Goal: Task Accomplishment & Management: Manage account settings

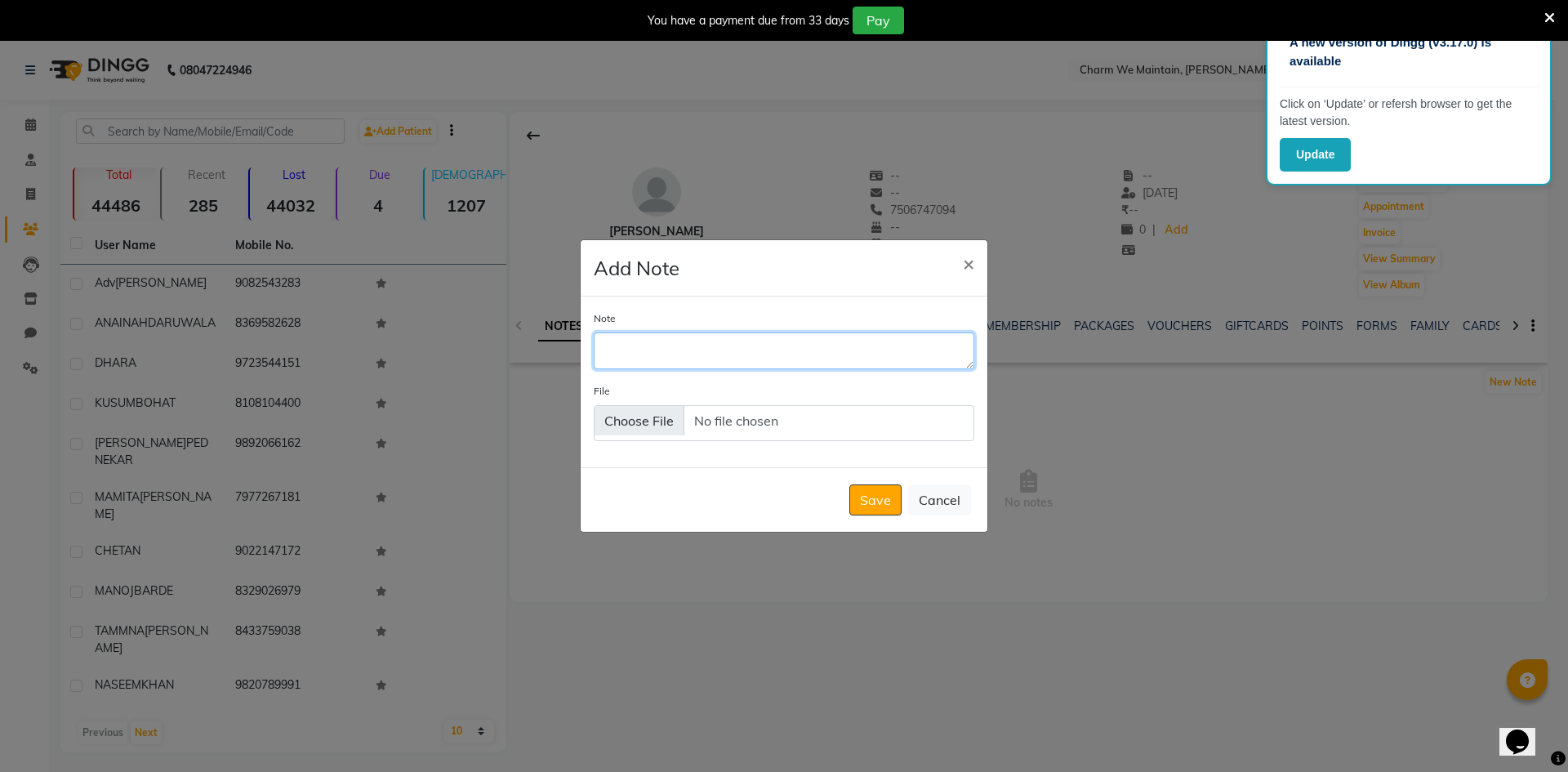
click at [643, 341] on textarea "Note" at bounding box center [784, 350] width 381 height 36
type textarea "REMIND HIM ON SUN 7TH SEP"
click at [870, 507] on button "Save" at bounding box center [876, 499] width 52 height 31
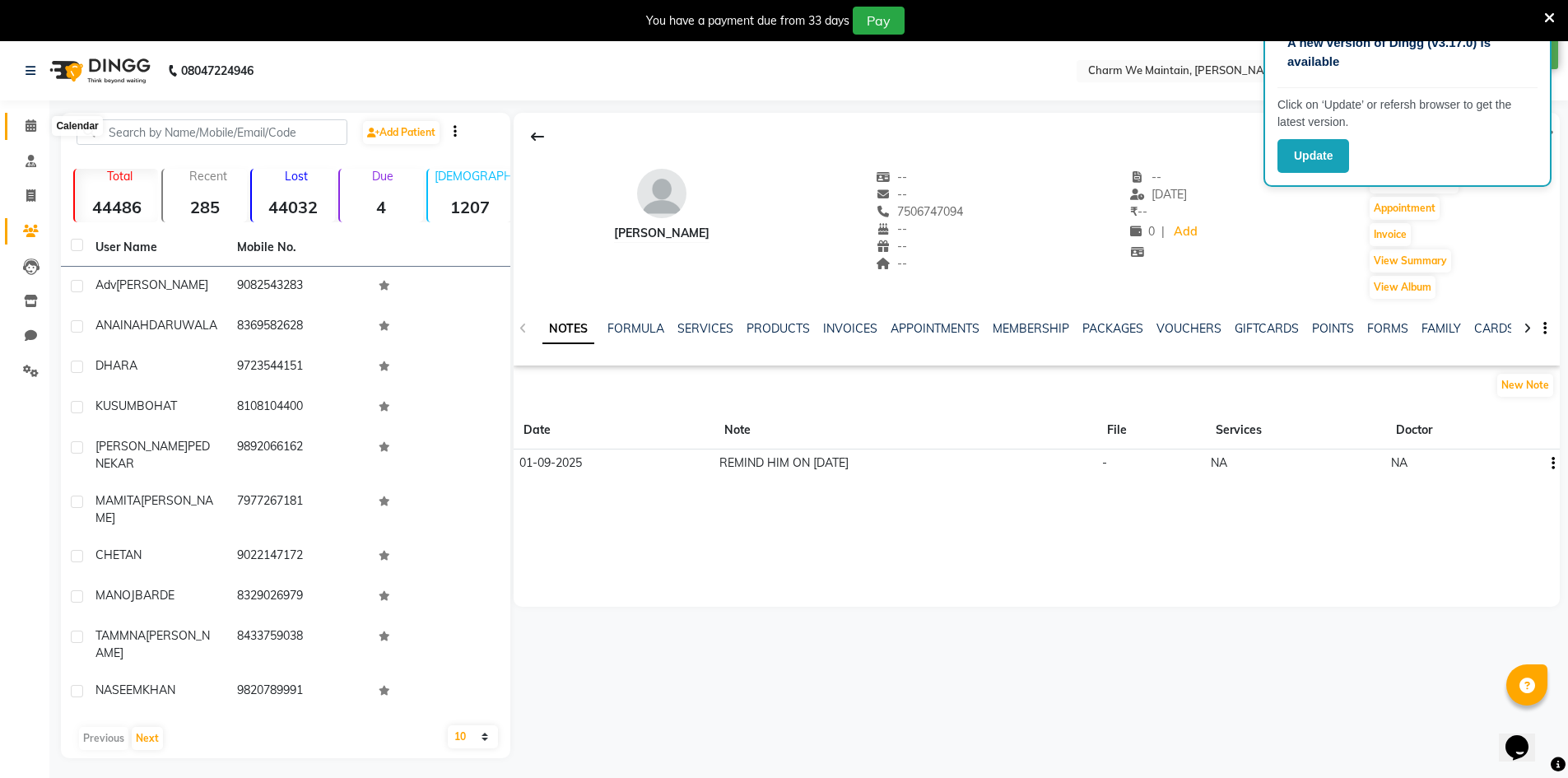
click at [21, 125] on span at bounding box center [31, 126] width 29 height 19
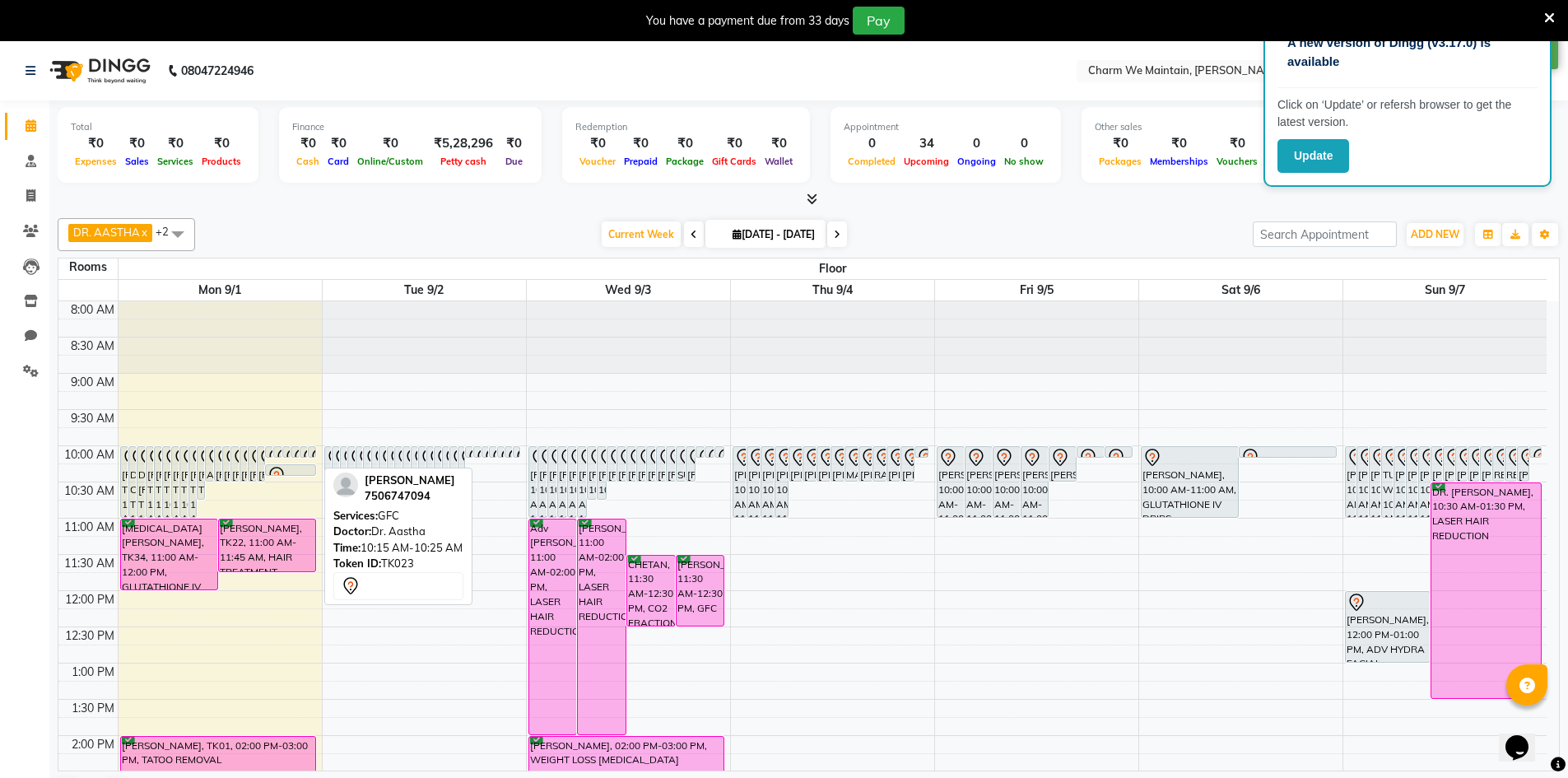
click at [284, 471] on div at bounding box center [290, 474] width 49 height 6
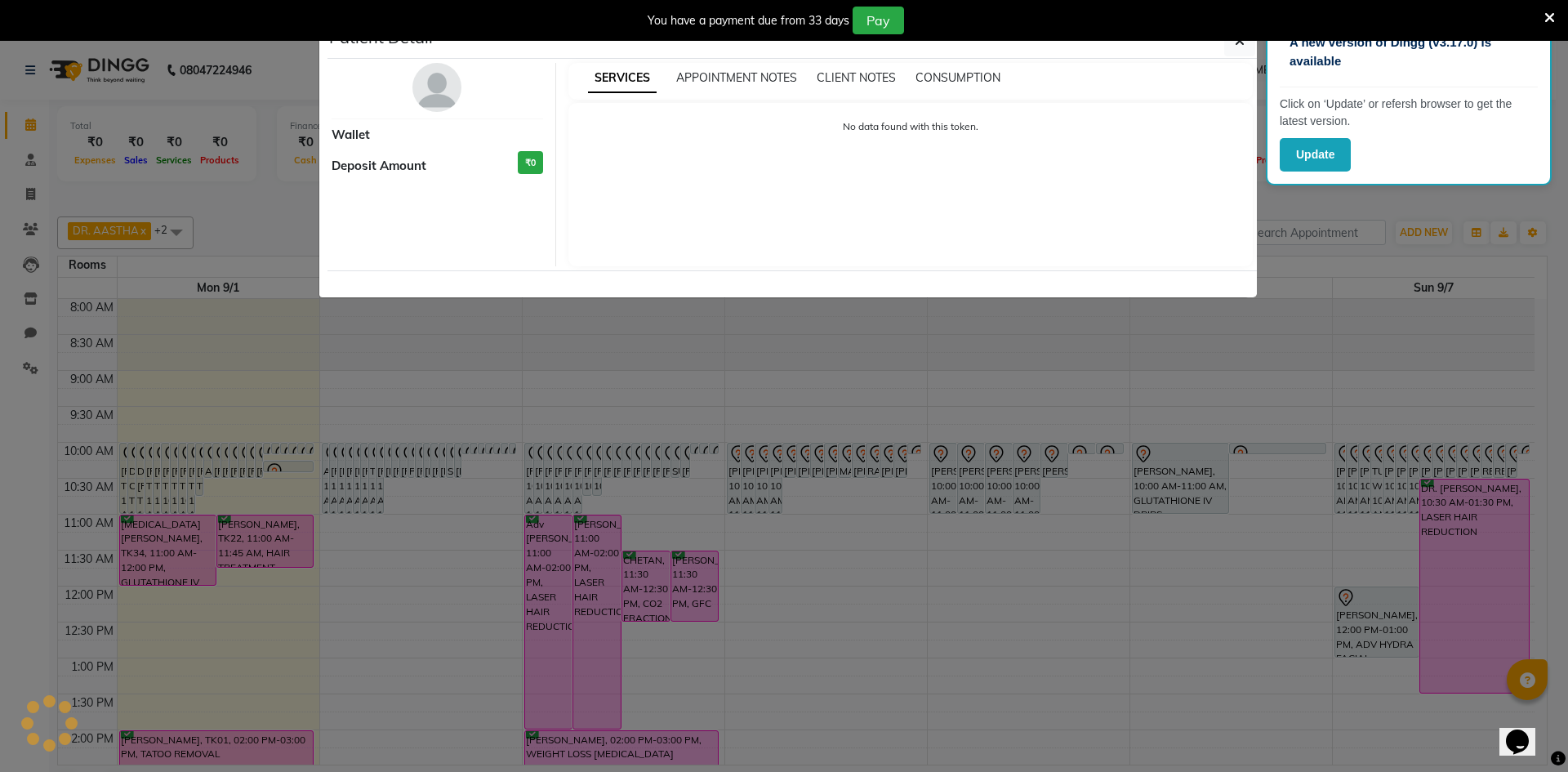
select select "7"
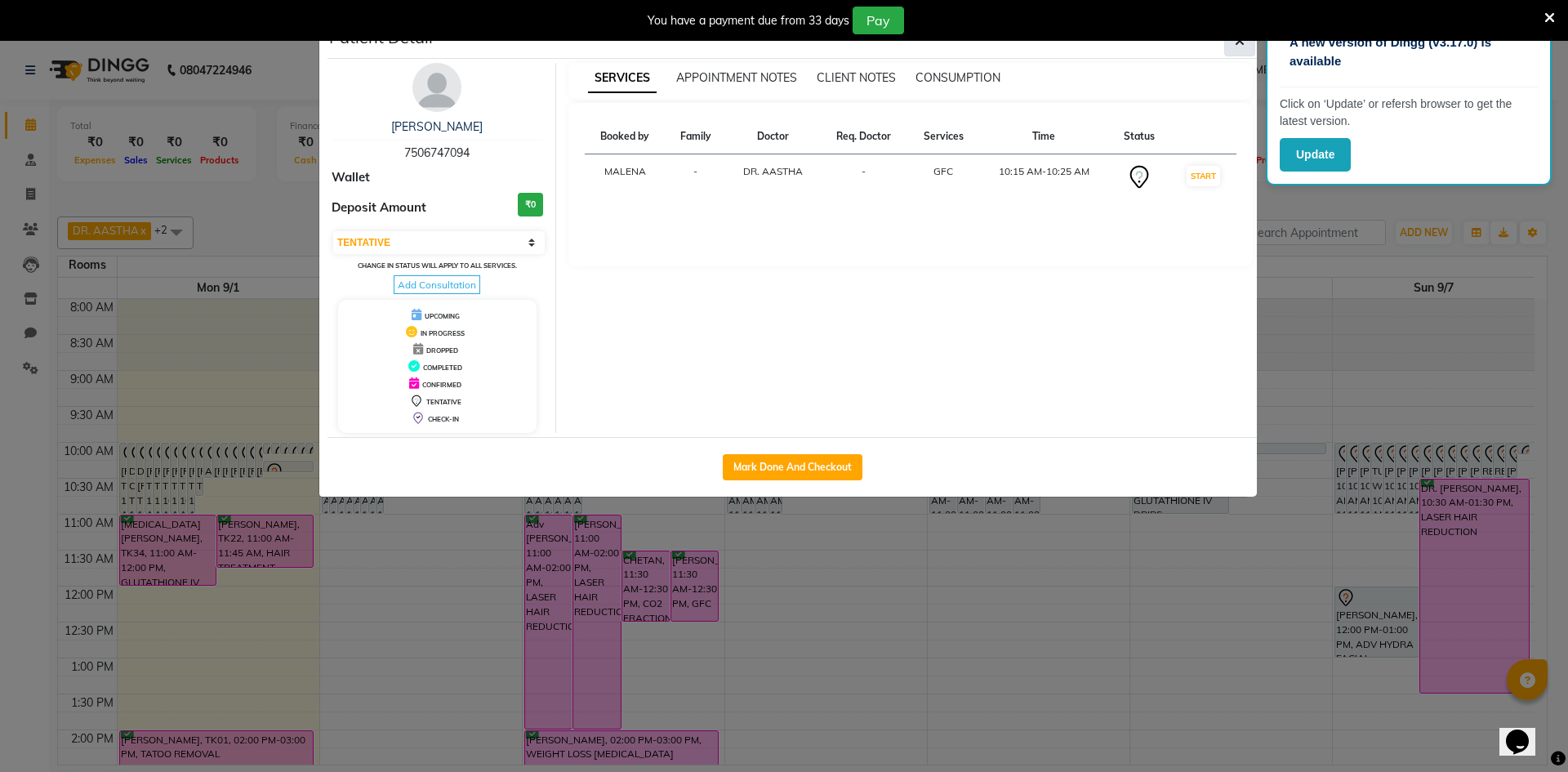
click at [1245, 43] on button "button" at bounding box center [1239, 41] width 31 height 31
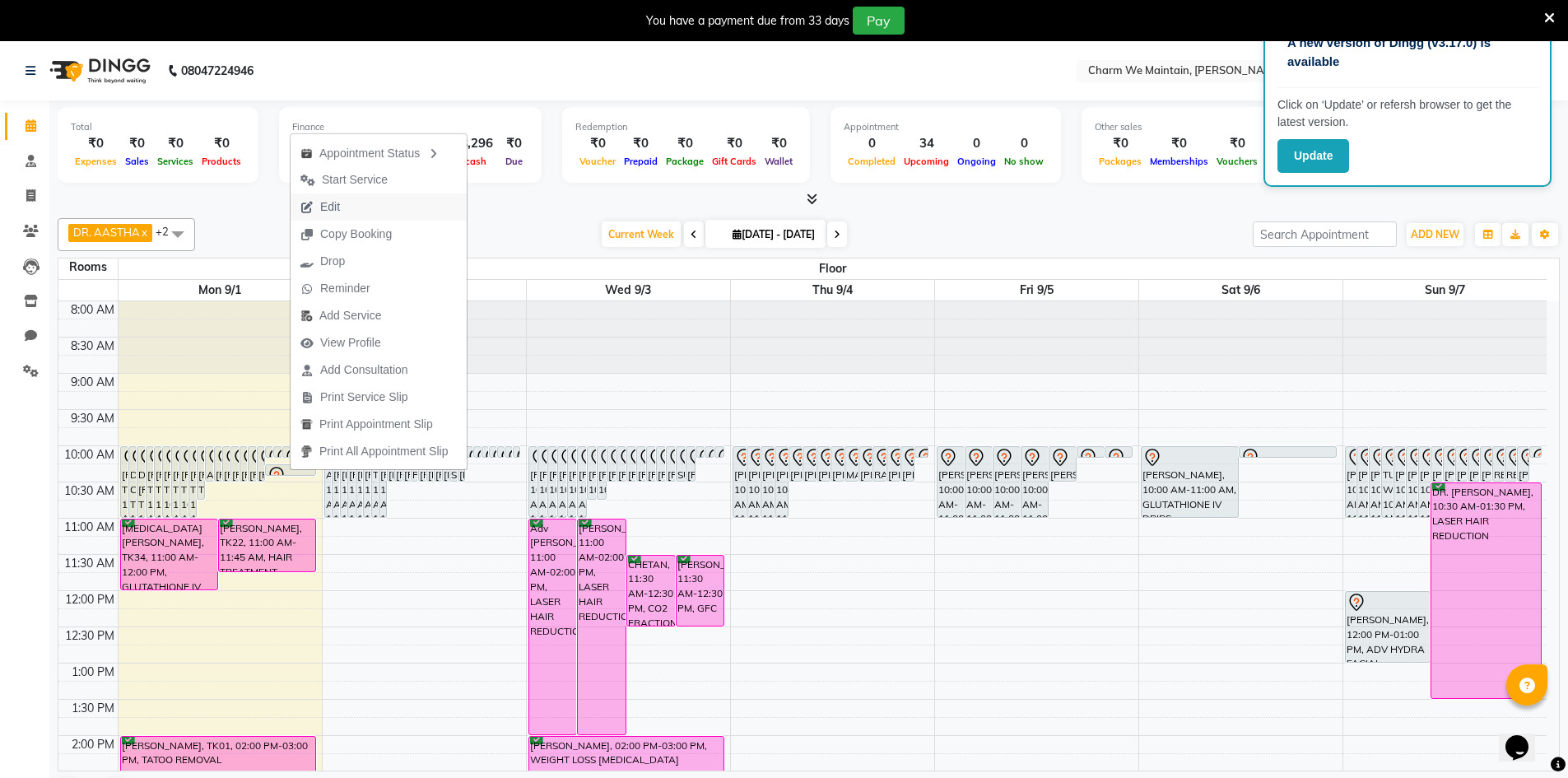
click at [332, 196] on span "Edit" at bounding box center [319, 207] width 59 height 27
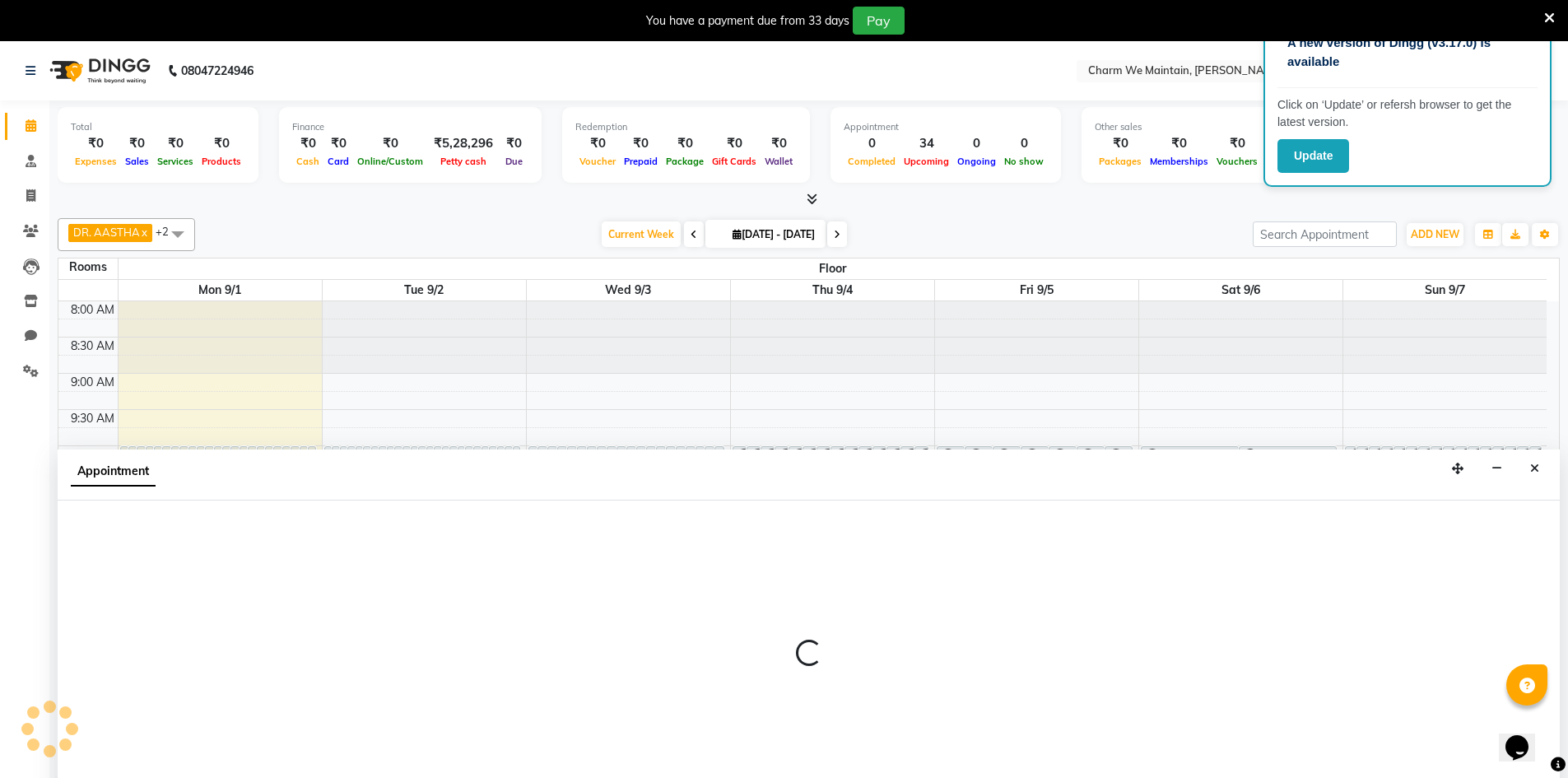
scroll to position [42, 0]
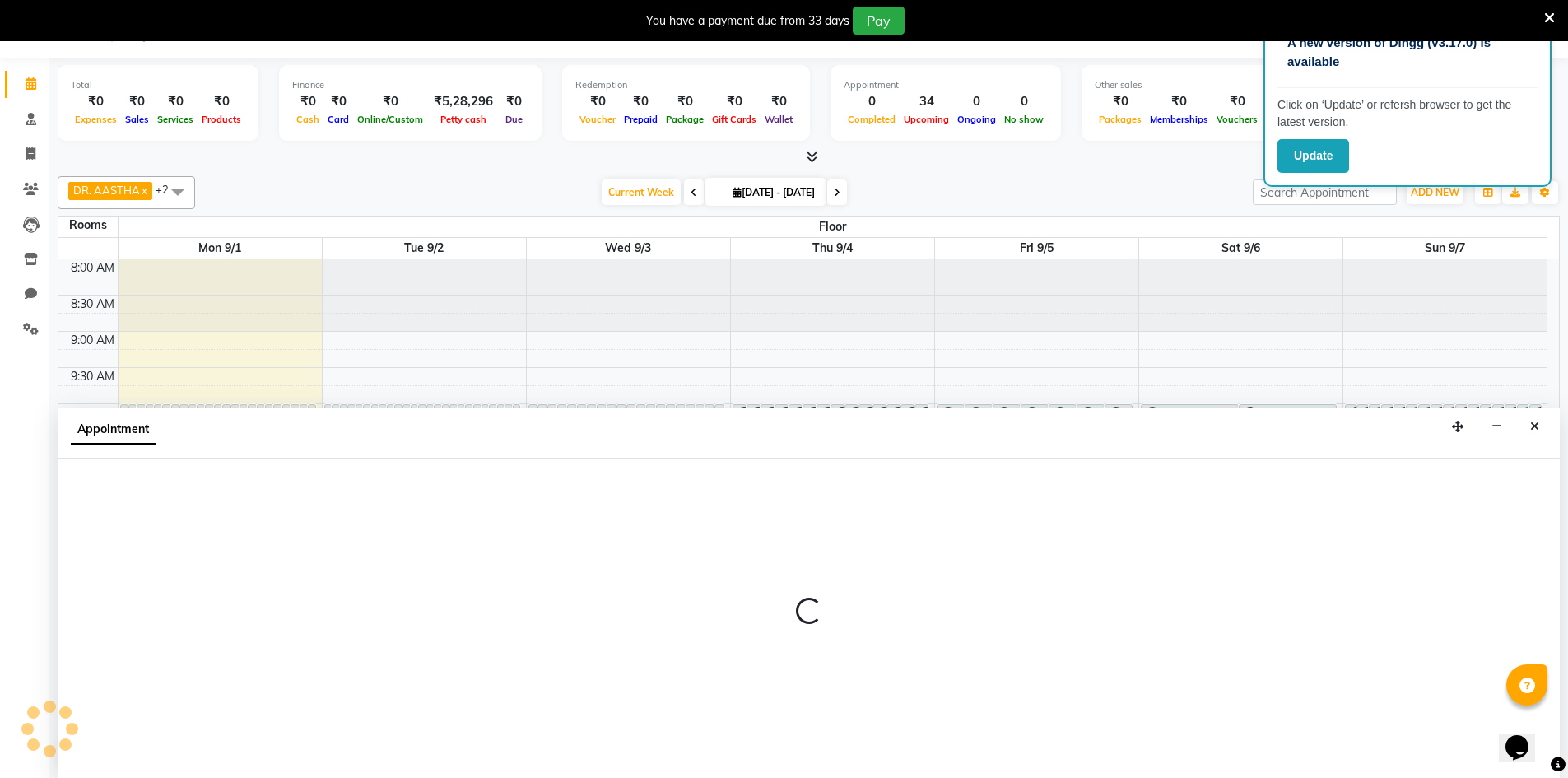
select select "86211"
select select "615"
select select "4343"
select select "tentative"
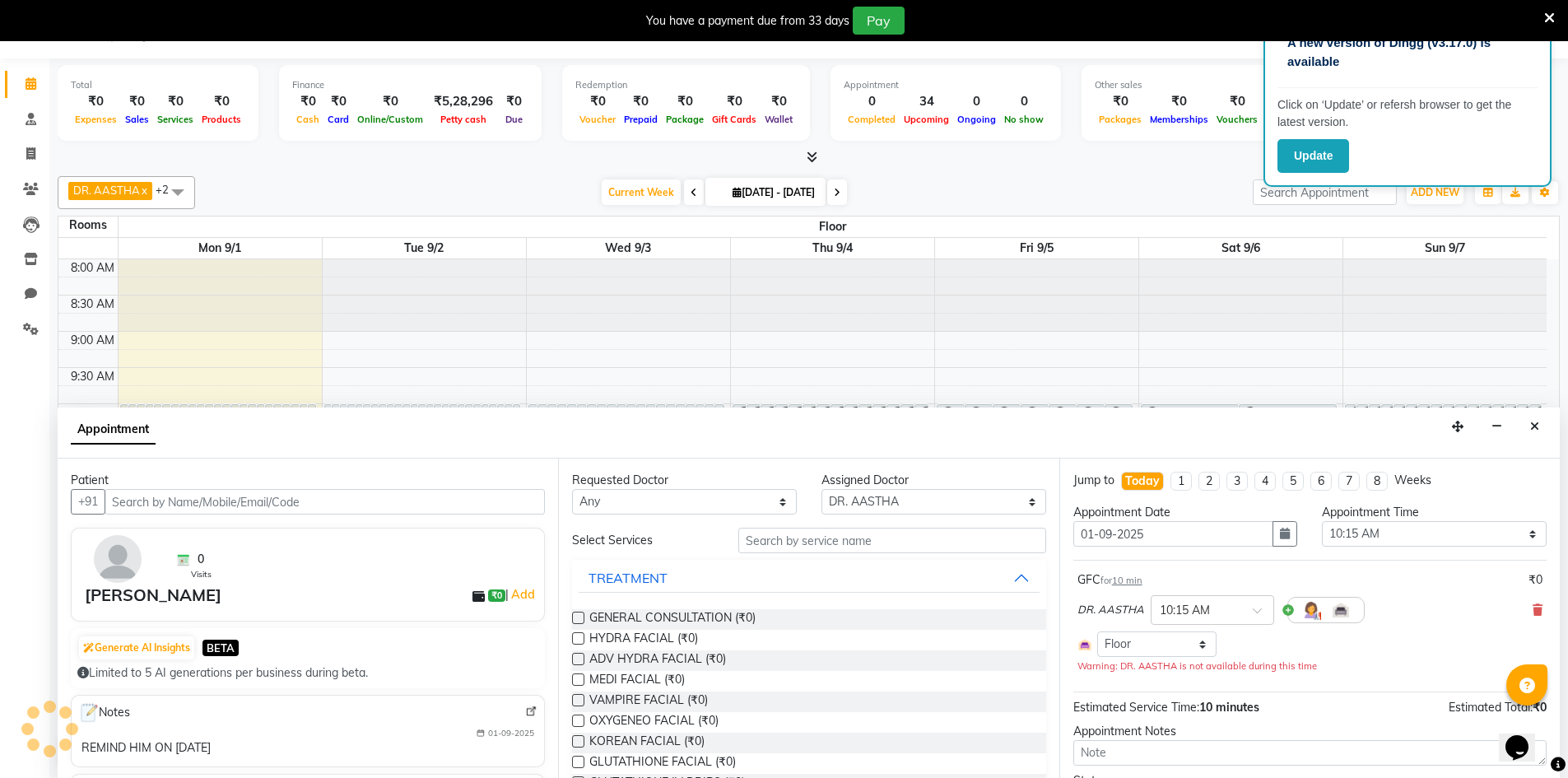
scroll to position [617, 0]
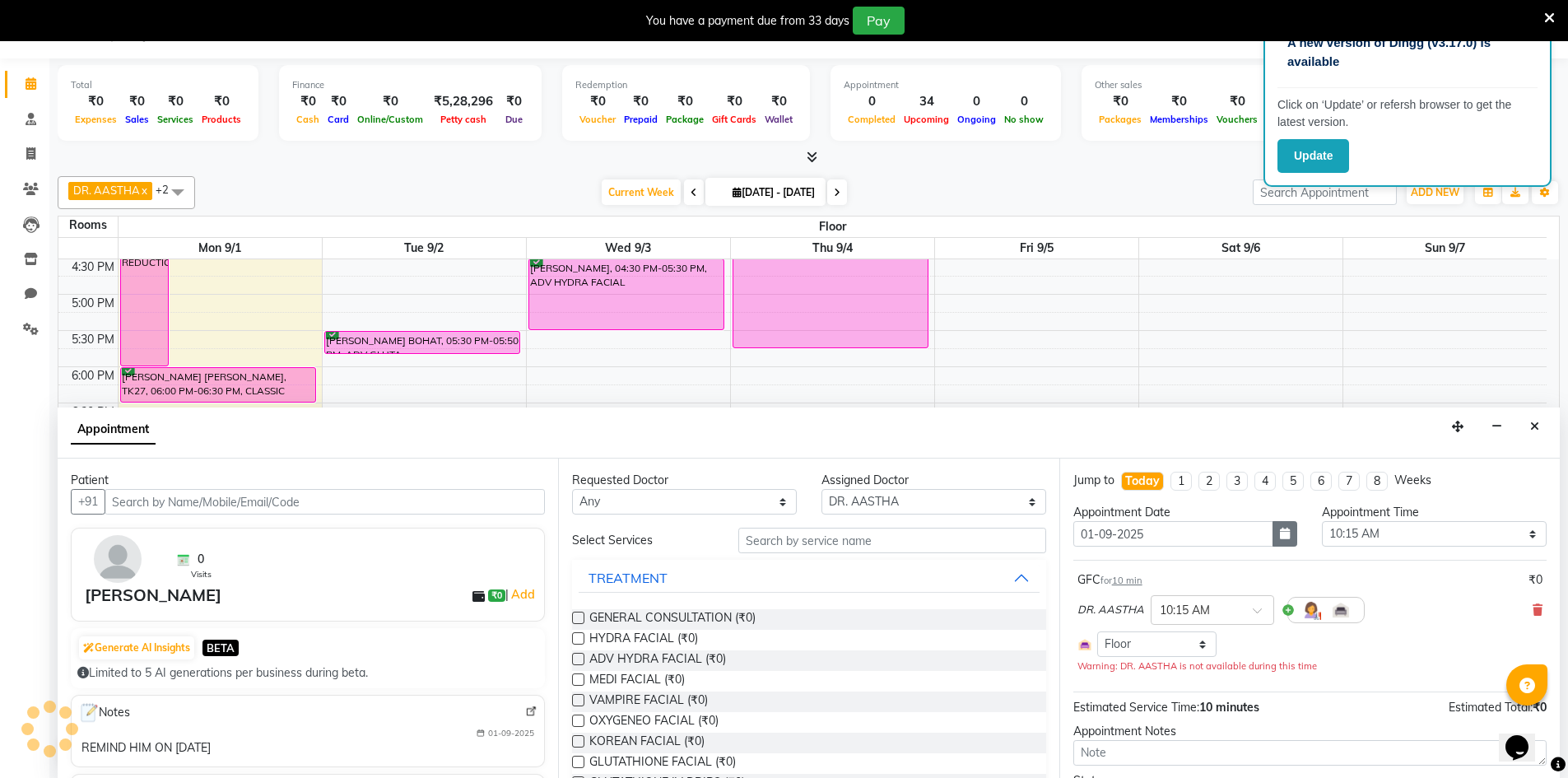
click at [1280, 537] on icon "button" at bounding box center [1285, 533] width 10 height 12
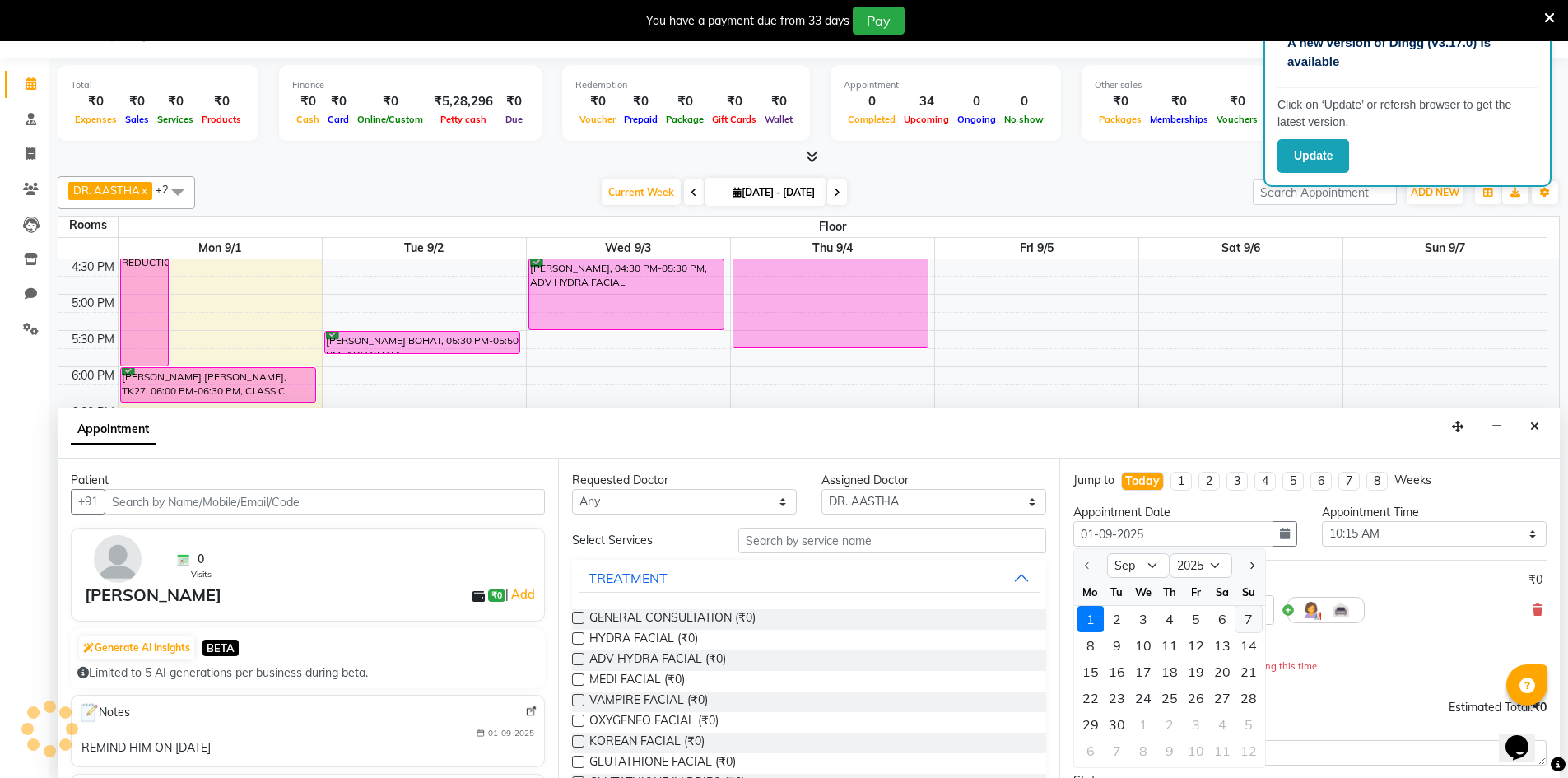
click at [1253, 621] on div "7" at bounding box center [1249, 619] width 26 height 26
type input "2025-09-07"
type input "07-09-2025"
select select "615"
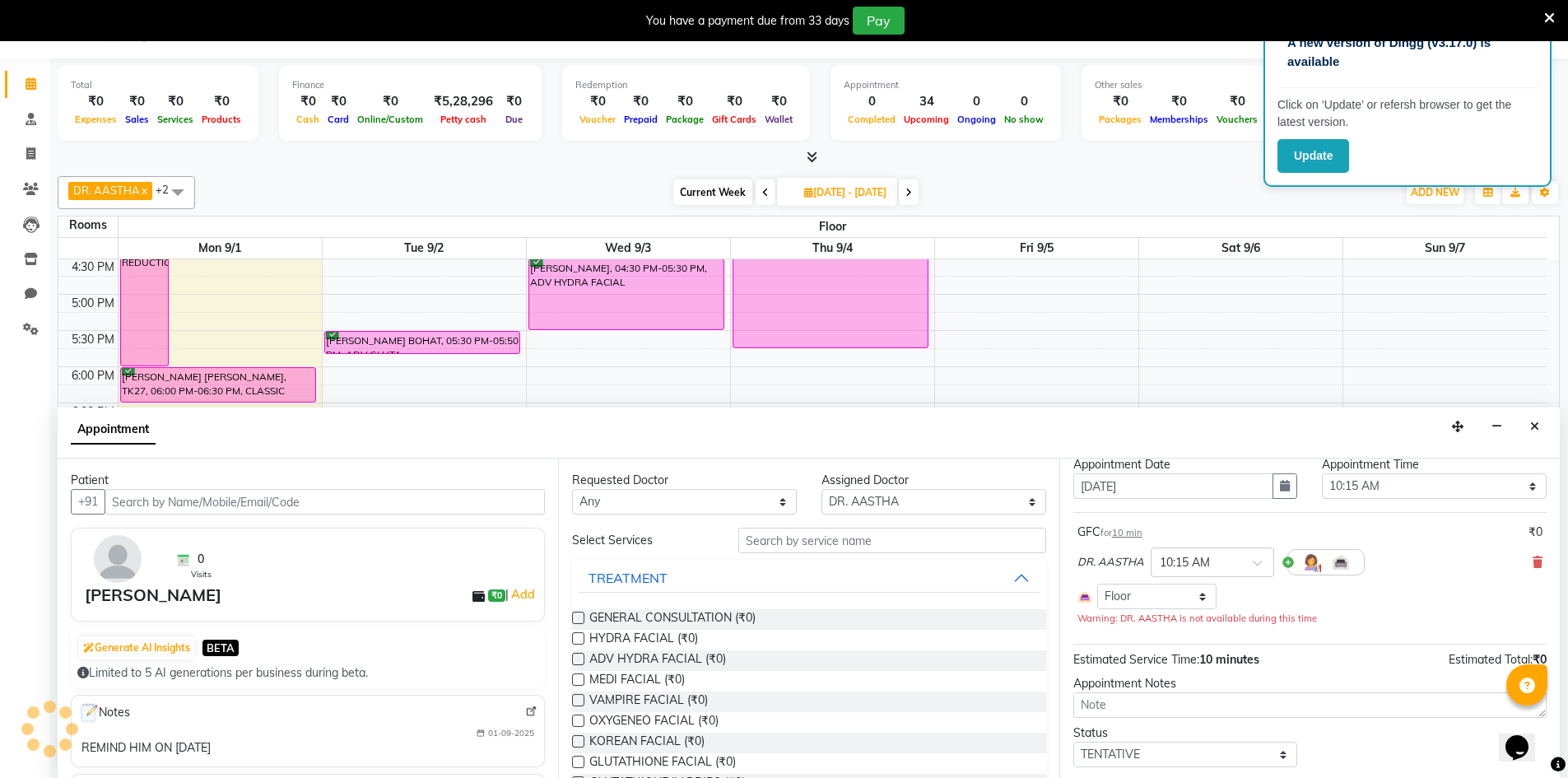
scroll to position [93, 0]
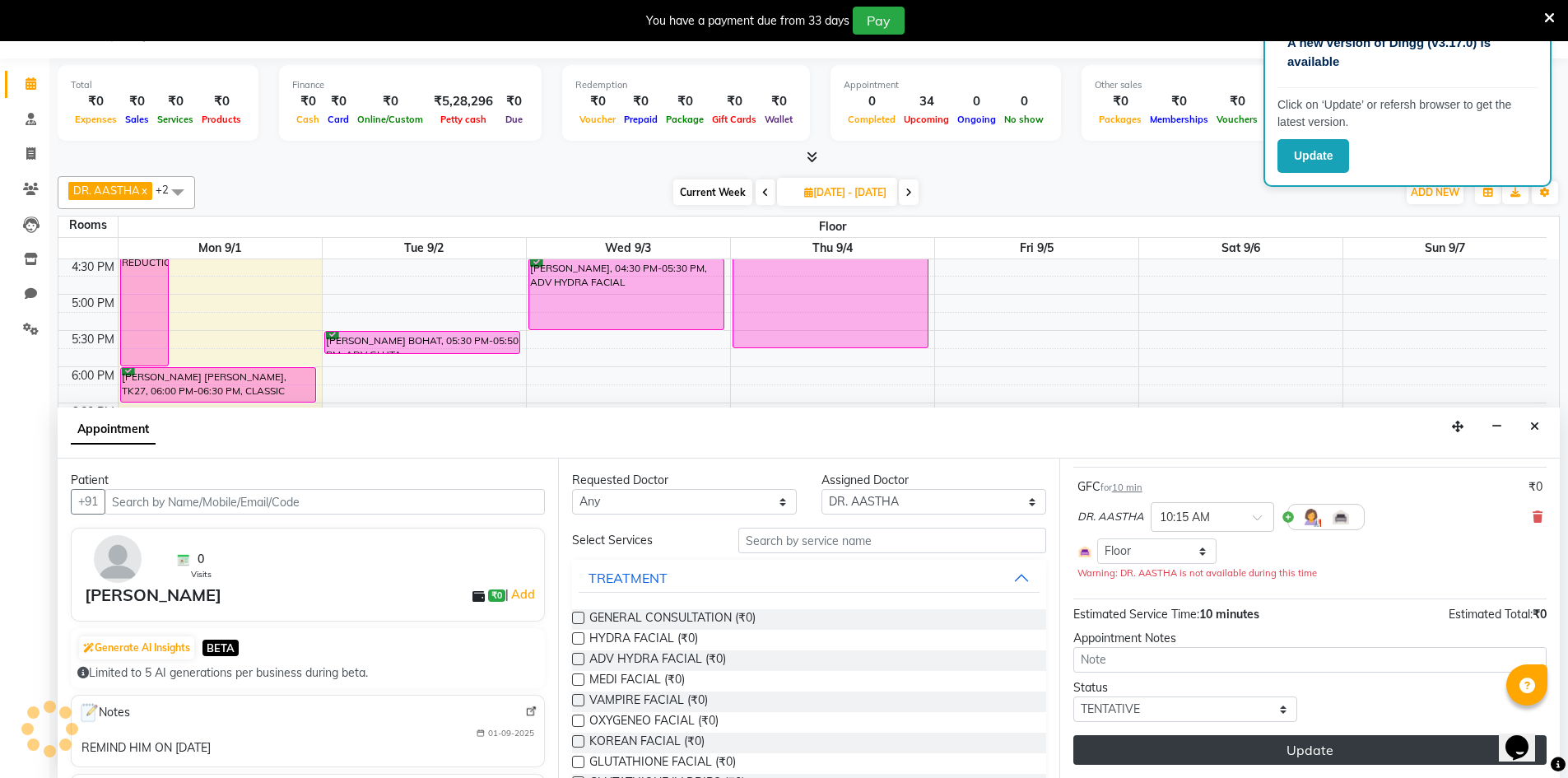
click at [1282, 754] on button "Update" at bounding box center [1310, 750] width 473 height 30
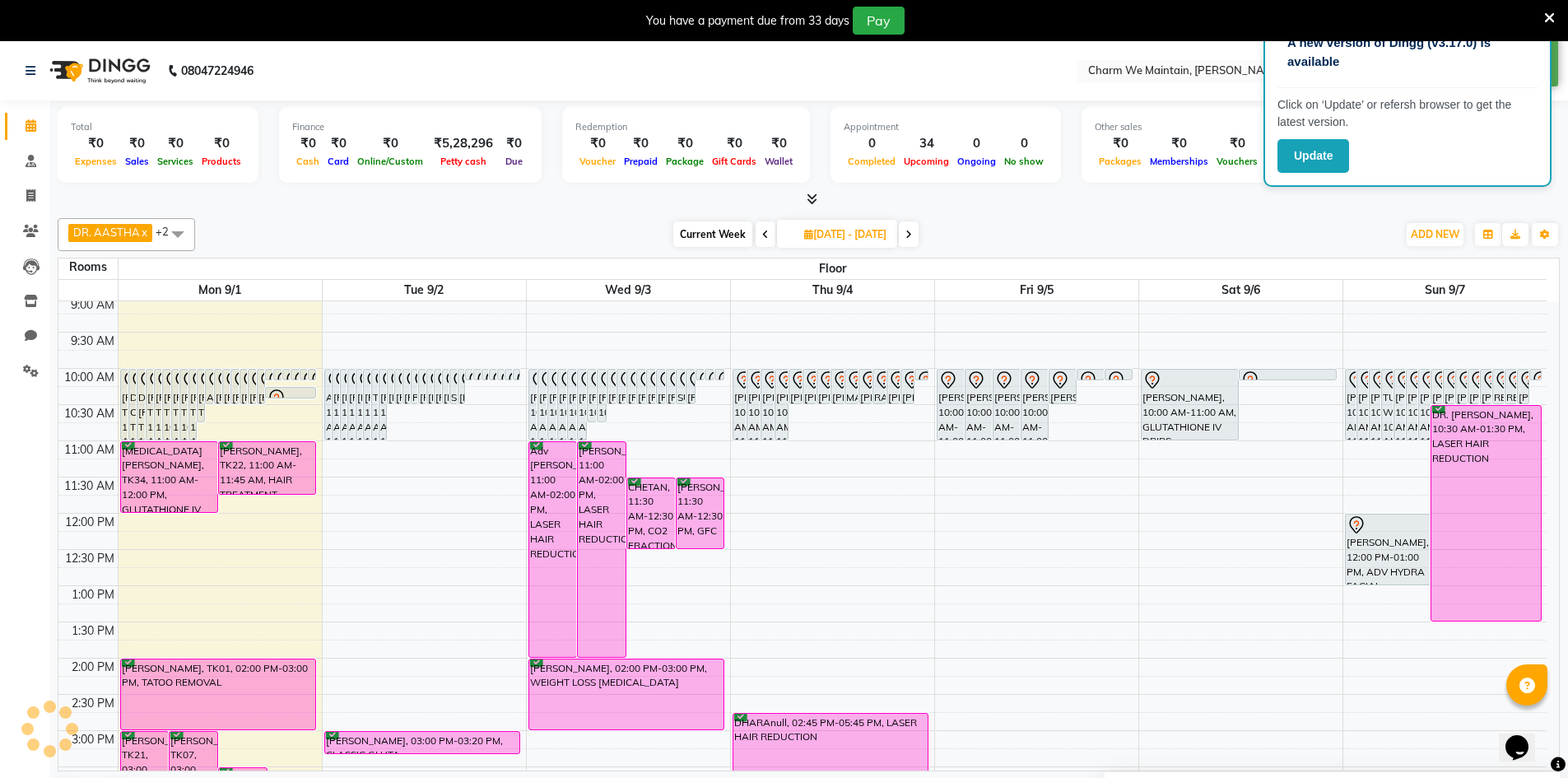
scroll to position [0, 0]
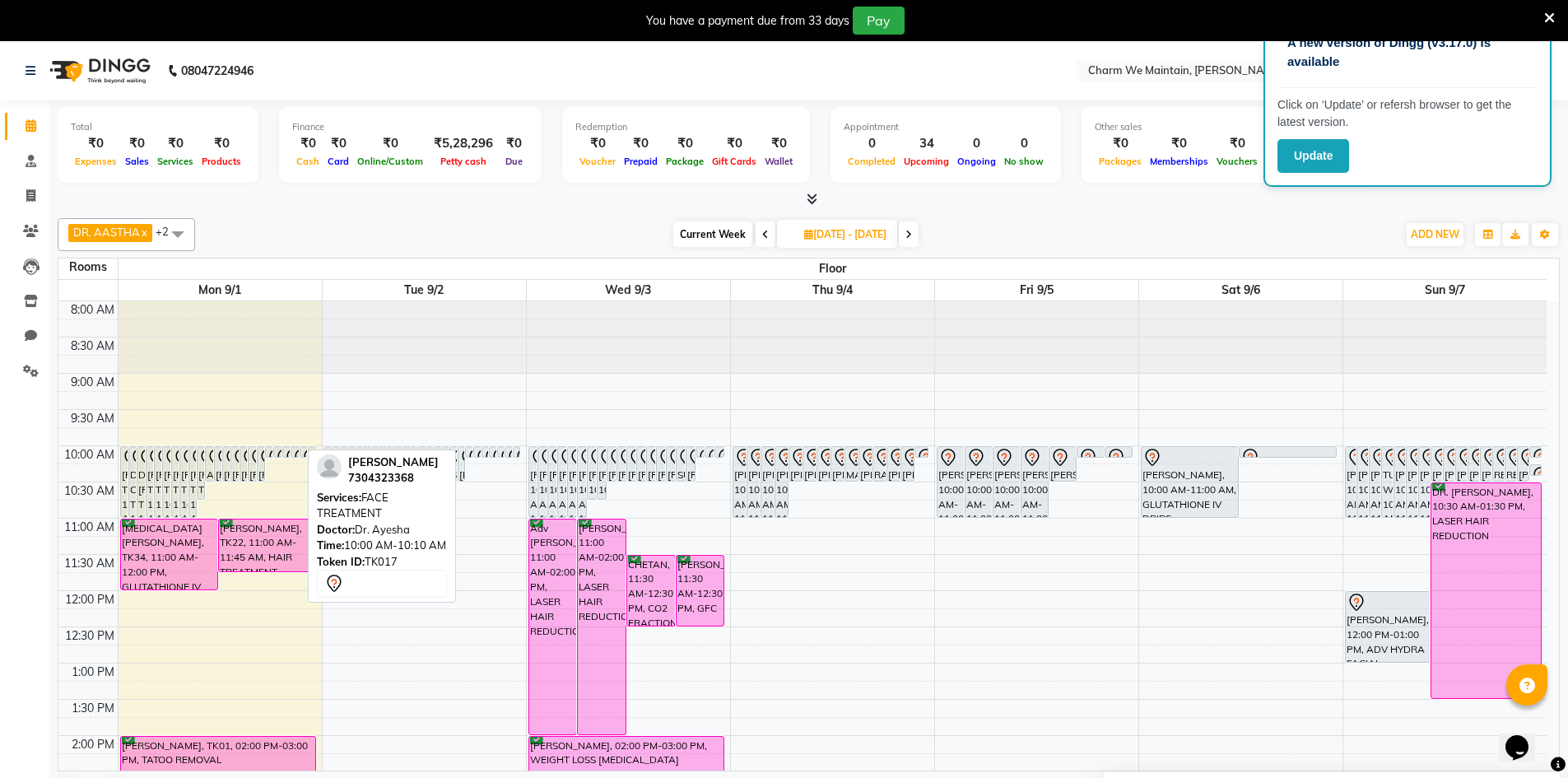
click at [294, 453] on div at bounding box center [294, 456] width 6 height 6
select select "7"
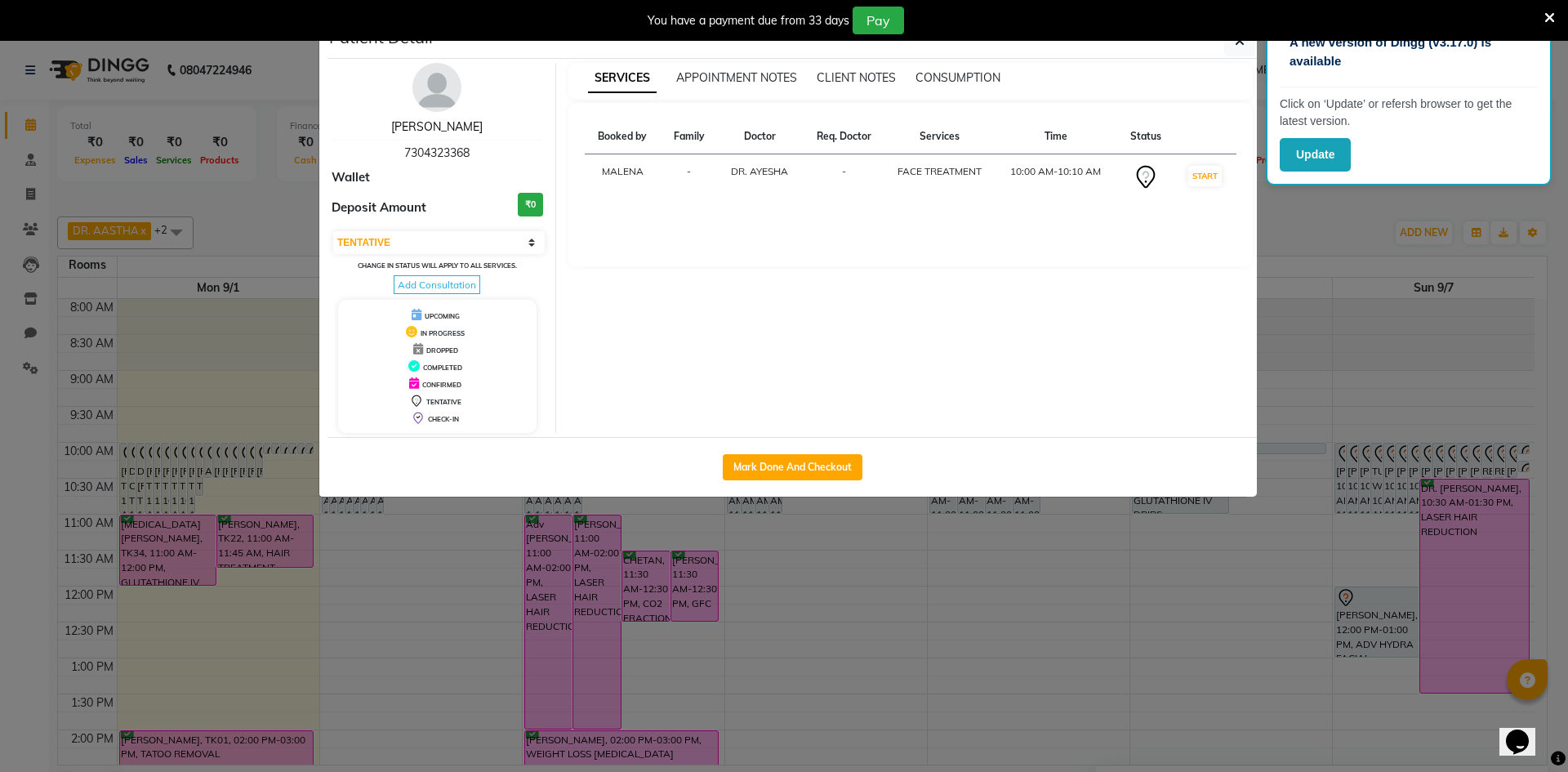
click at [459, 132] on link "SHRADDHA SALVE" at bounding box center [436, 126] width 91 height 14
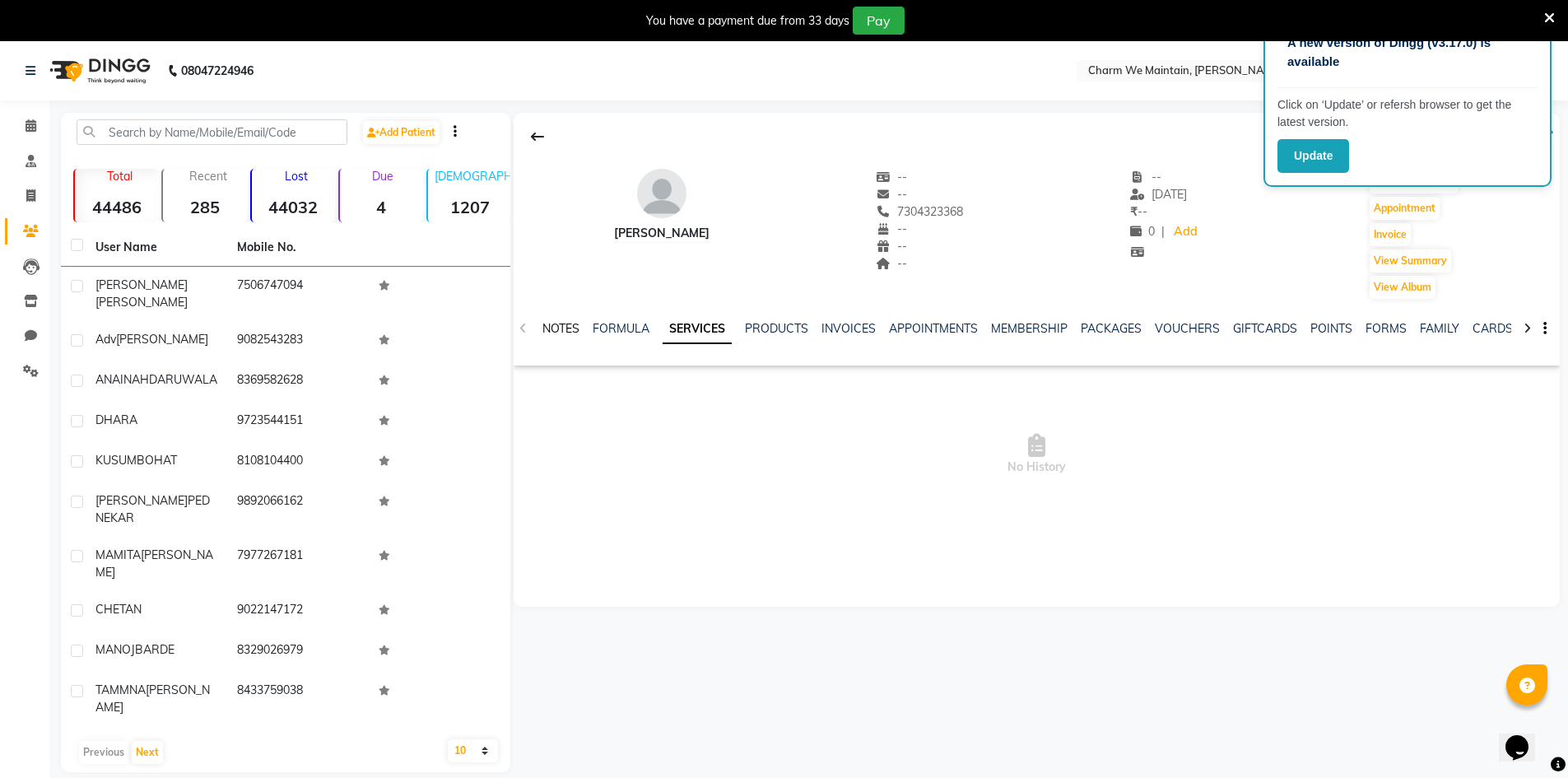
click at [570, 323] on link "NOTES" at bounding box center [561, 328] width 37 height 15
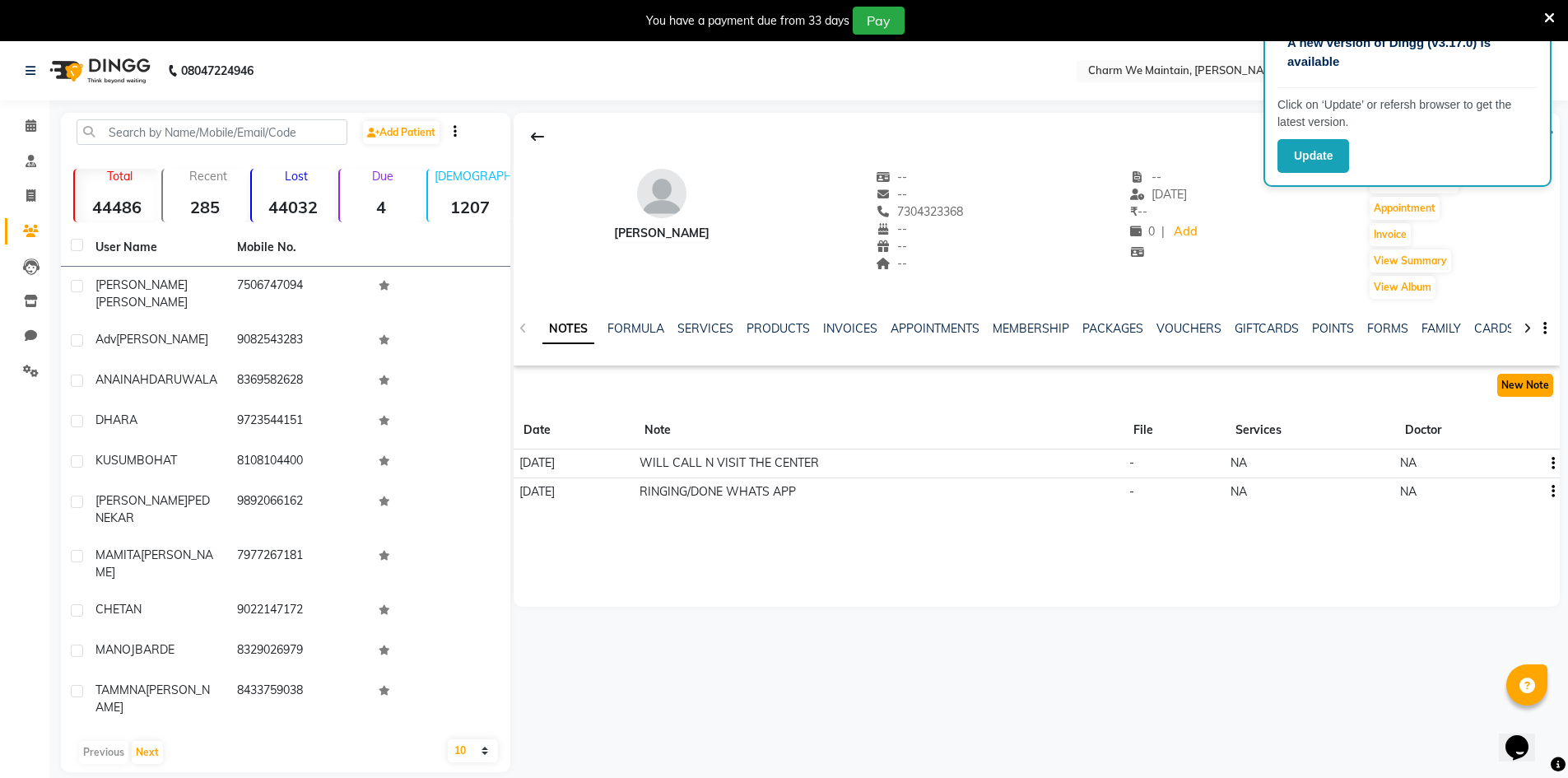
click at [1532, 375] on button "New Note" at bounding box center [1525, 385] width 56 height 23
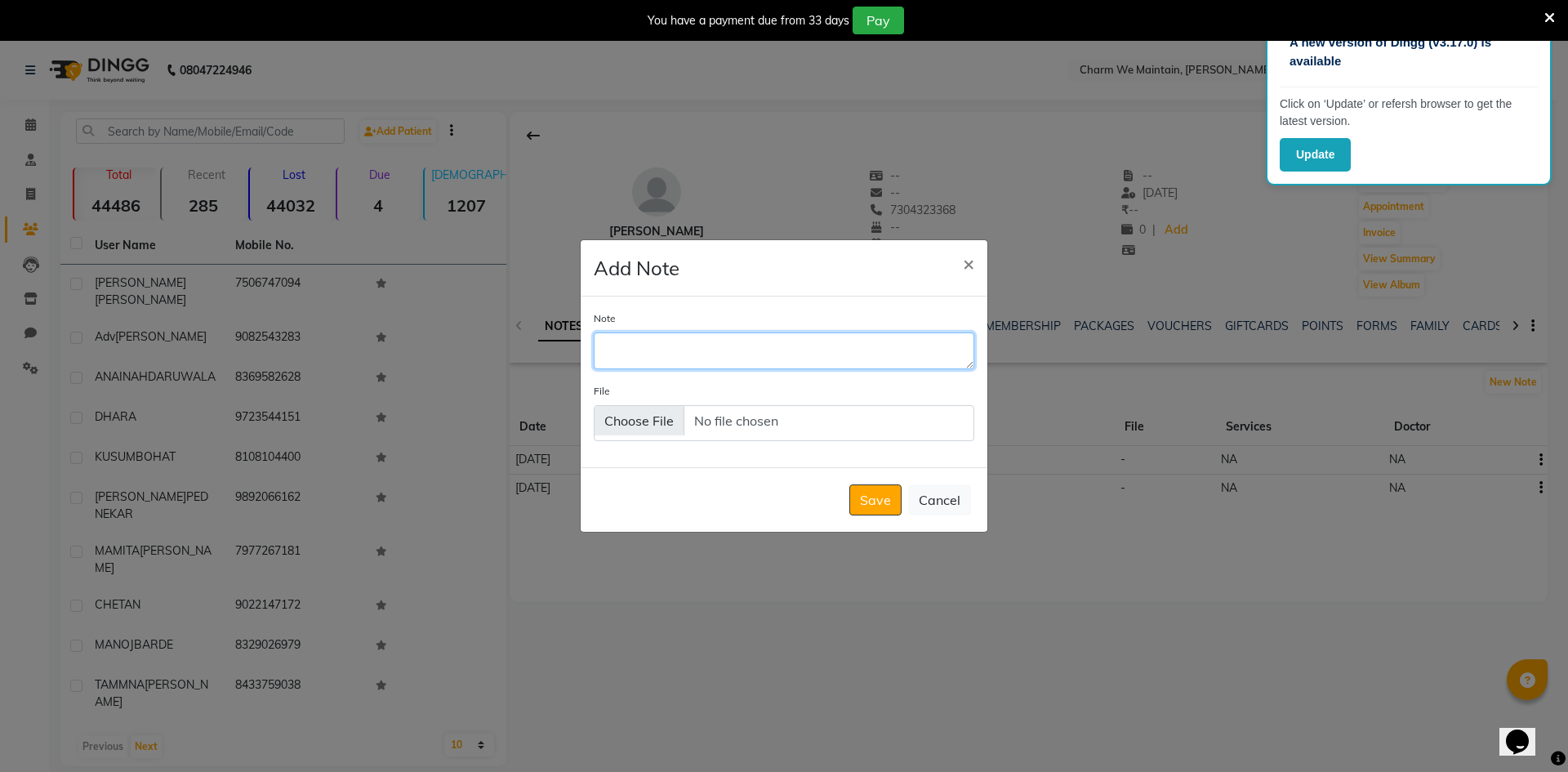
click at [788, 349] on textarea "Note" at bounding box center [784, 350] width 381 height 36
type textarea "RINGING /DONE WHATS APP"
click at [866, 503] on button "Save" at bounding box center [876, 499] width 52 height 31
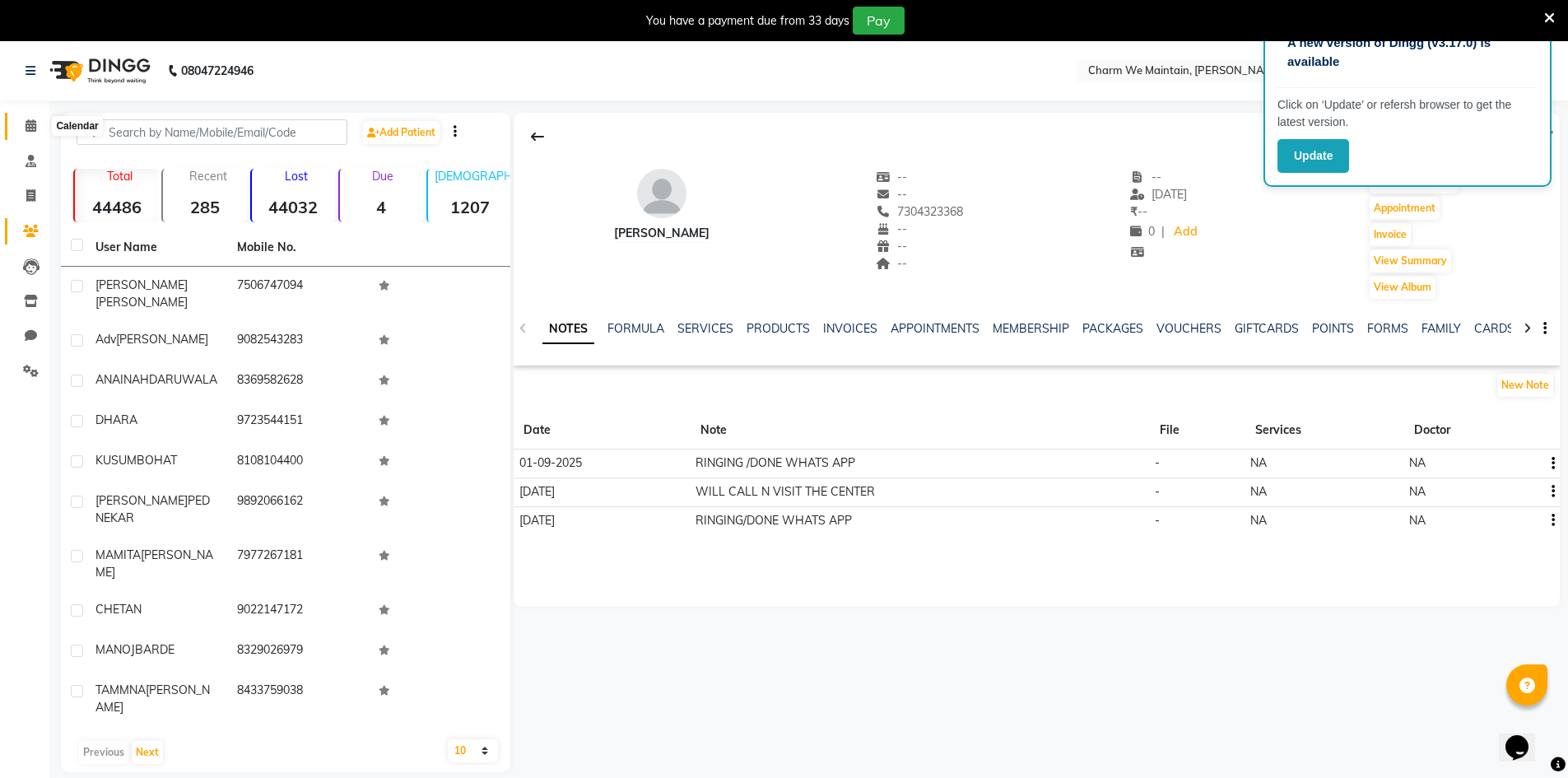
click at [31, 122] on icon at bounding box center [31, 126] width 11 height 13
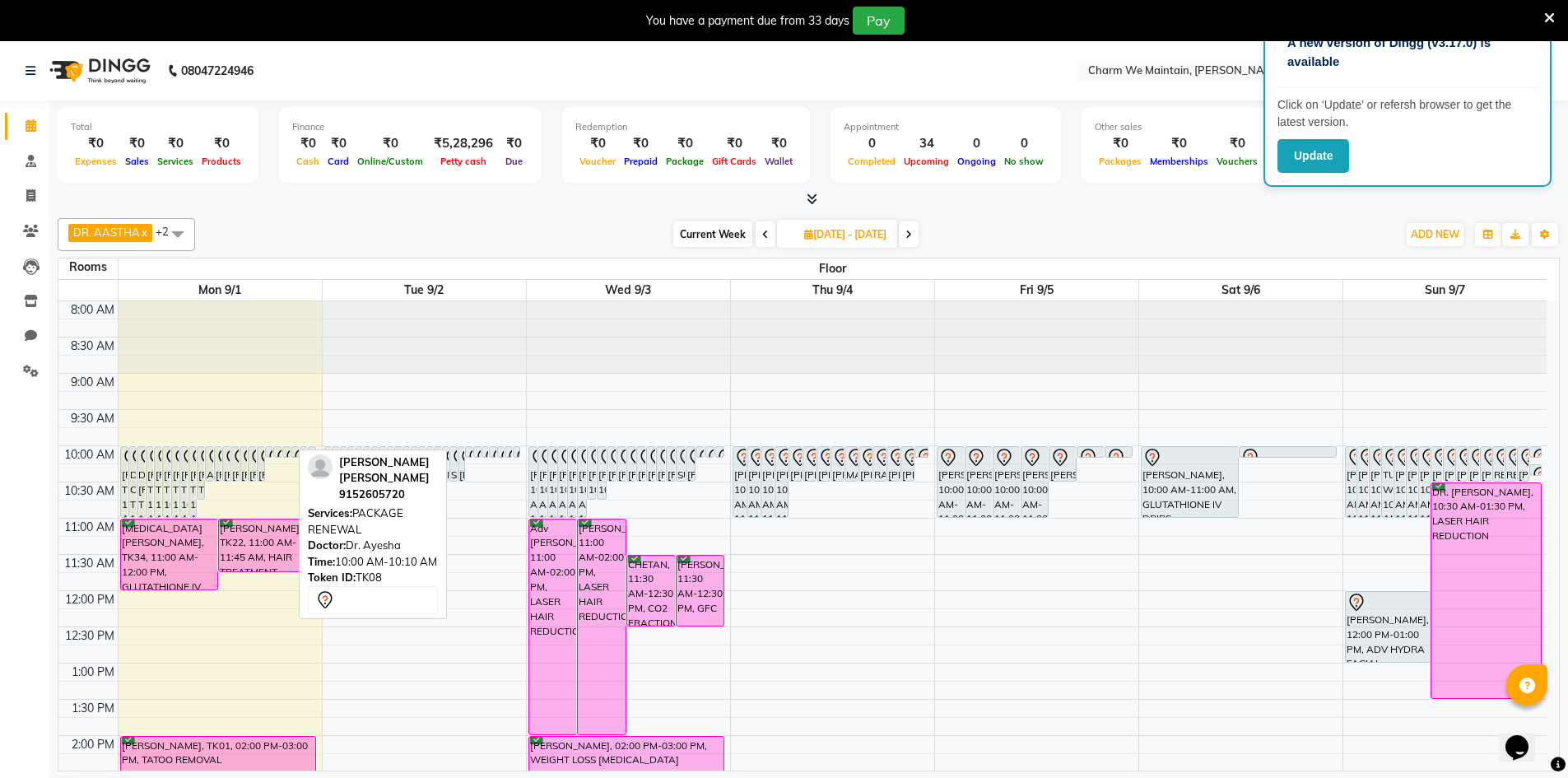
click at [289, 450] on icon at bounding box center [294, 458] width 20 height 20
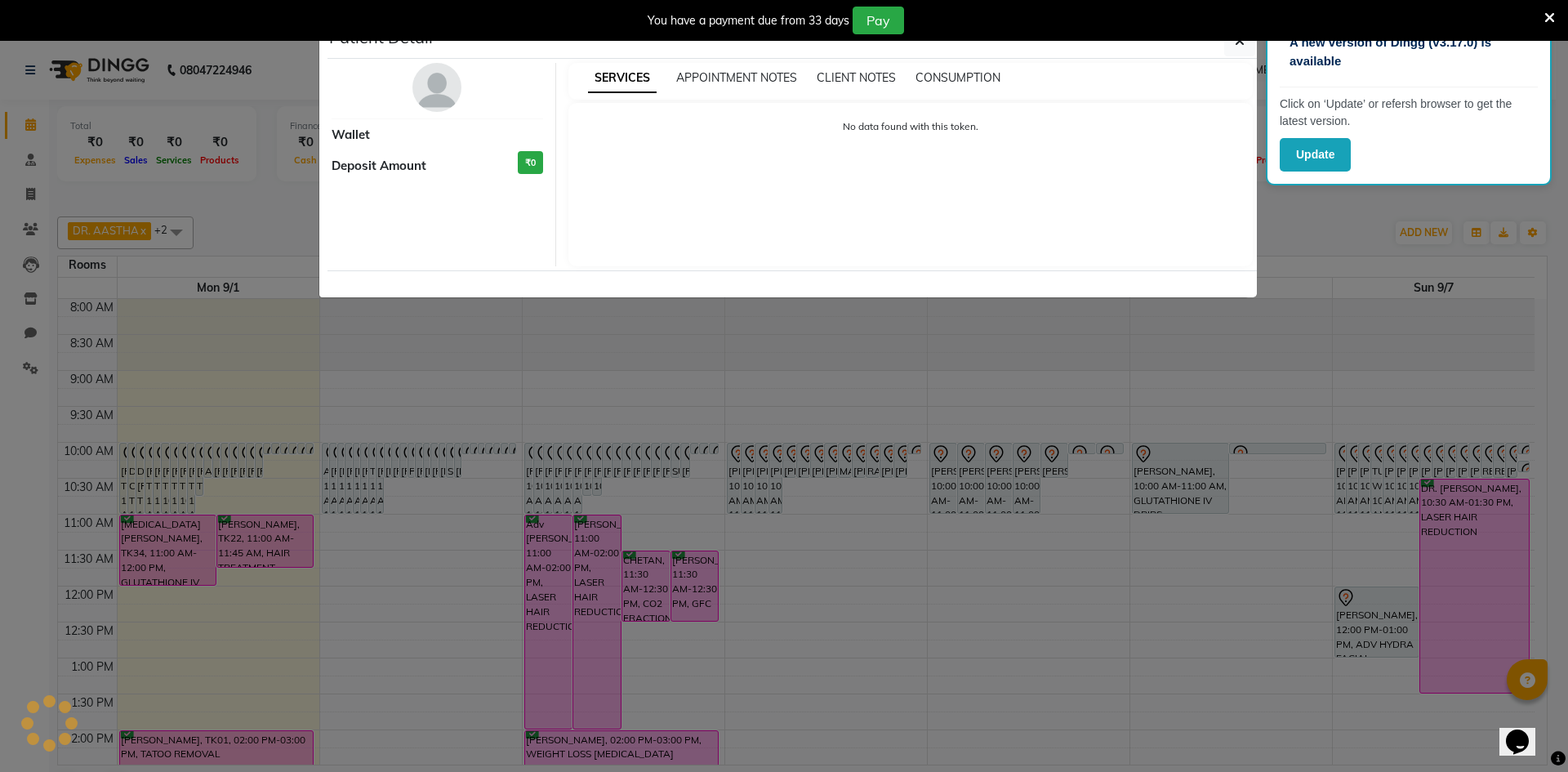
select select "7"
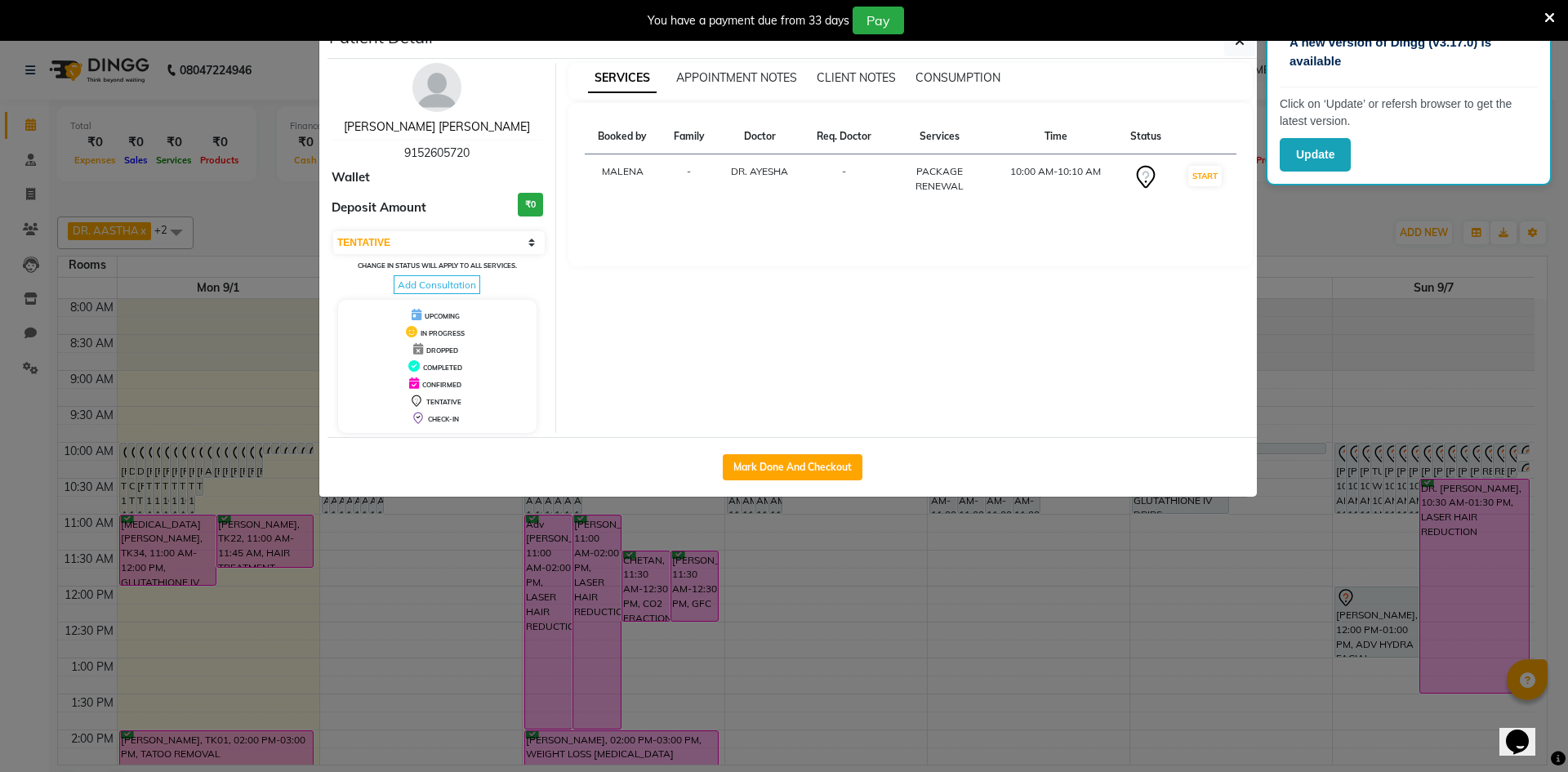
click at [440, 127] on link "RUKHSAR AYYUB HASSAN" at bounding box center [437, 126] width 186 height 14
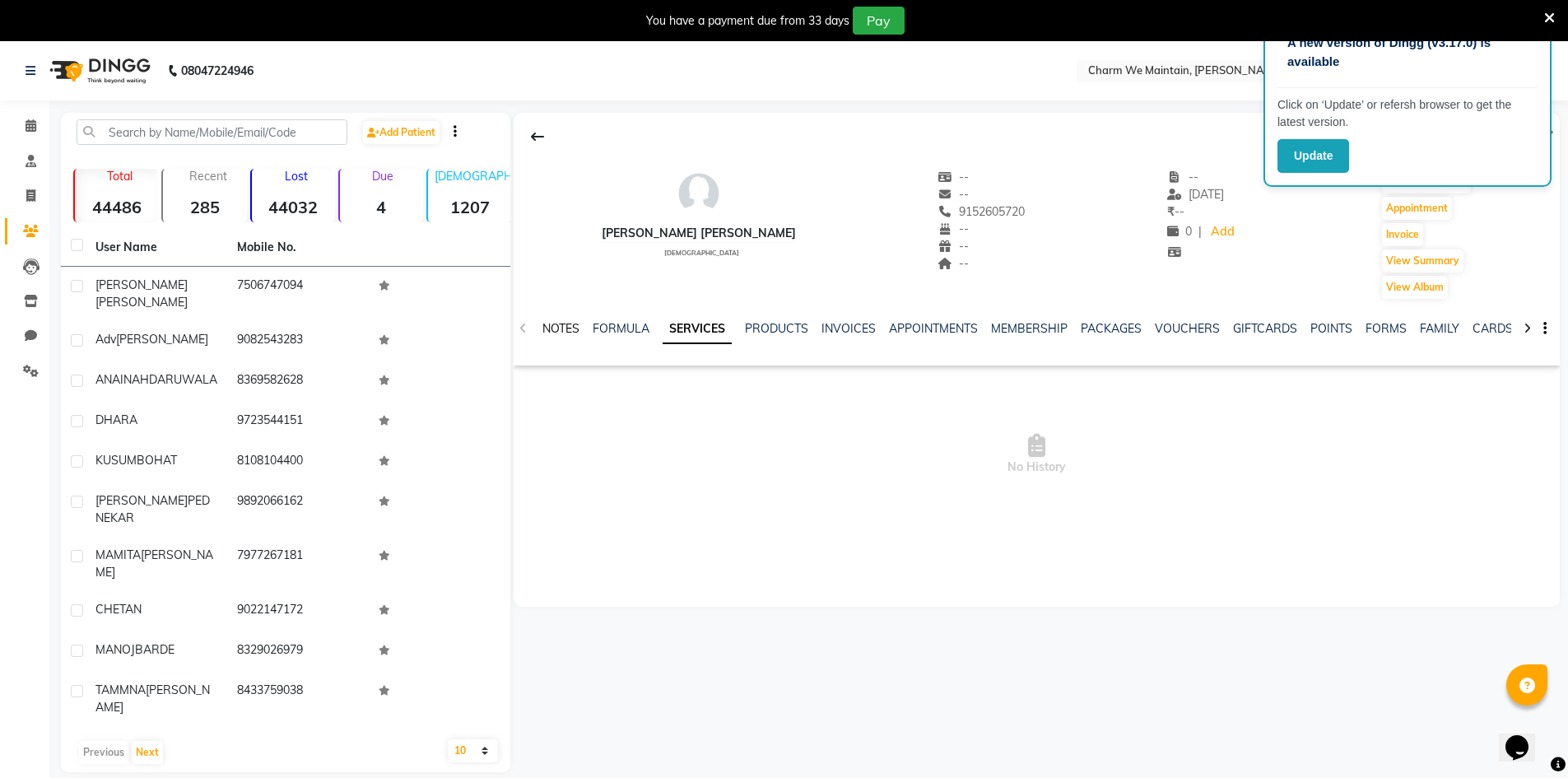
click at [563, 328] on link "NOTES" at bounding box center [561, 328] width 37 height 15
click at [1534, 379] on button "New Note" at bounding box center [1525, 385] width 56 height 23
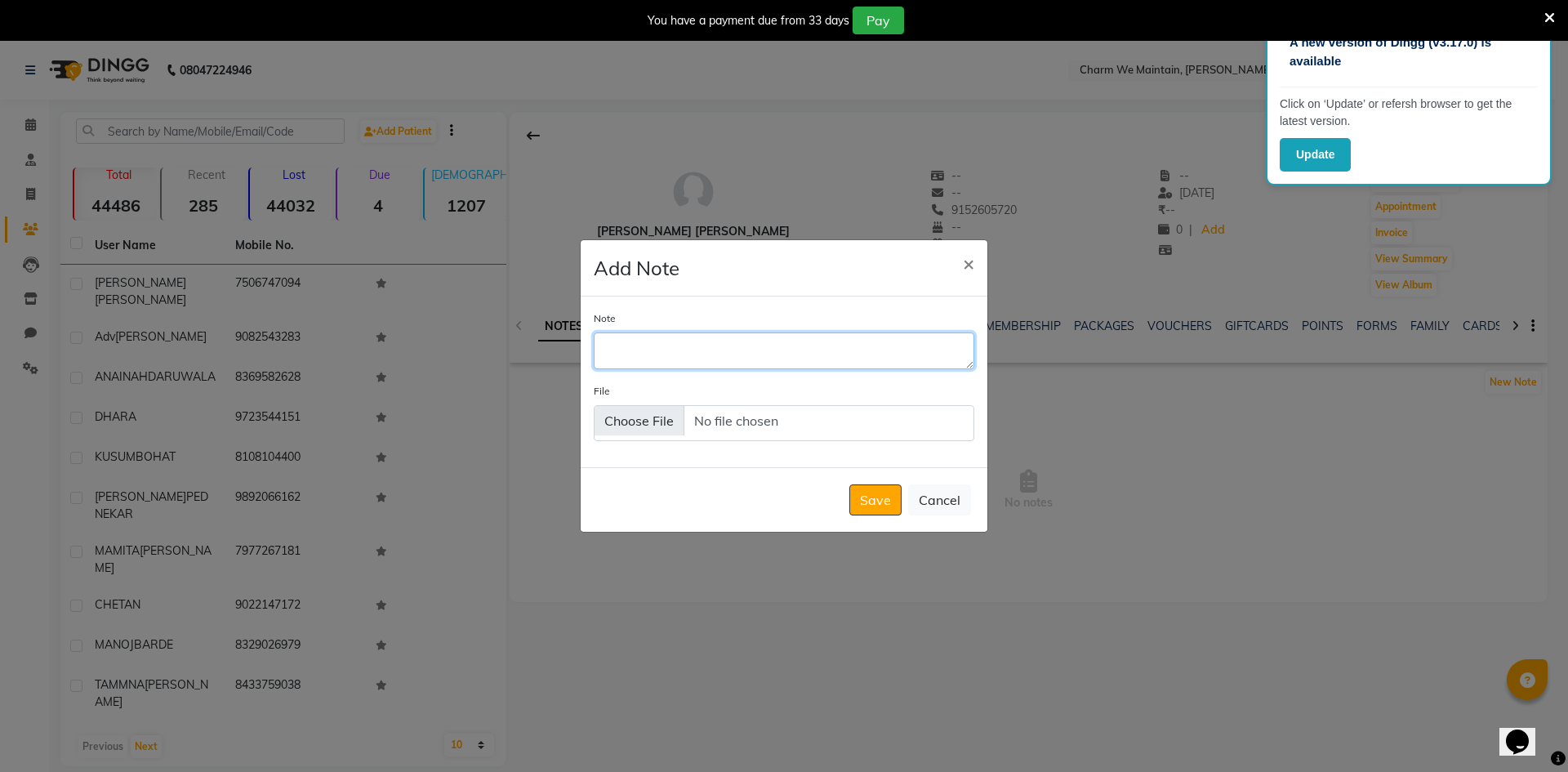
click at [768, 348] on textarea "Note" at bounding box center [784, 350] width 381 height 36
type textarea "DONT WANT TO RENEW THE PKG"
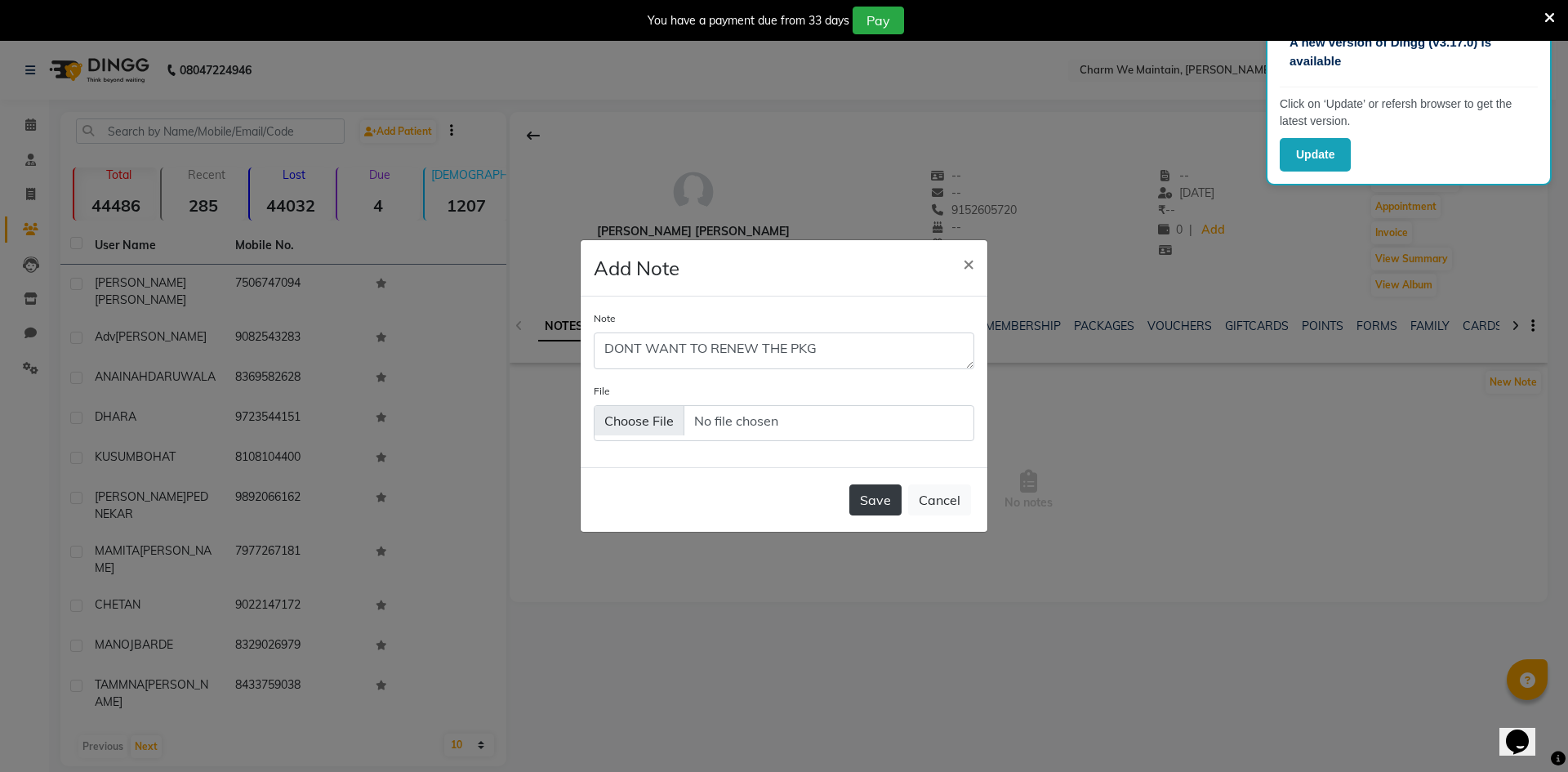
click at [891, 505] on button "Save" at bounding box center [876, 499] width 52 height 31
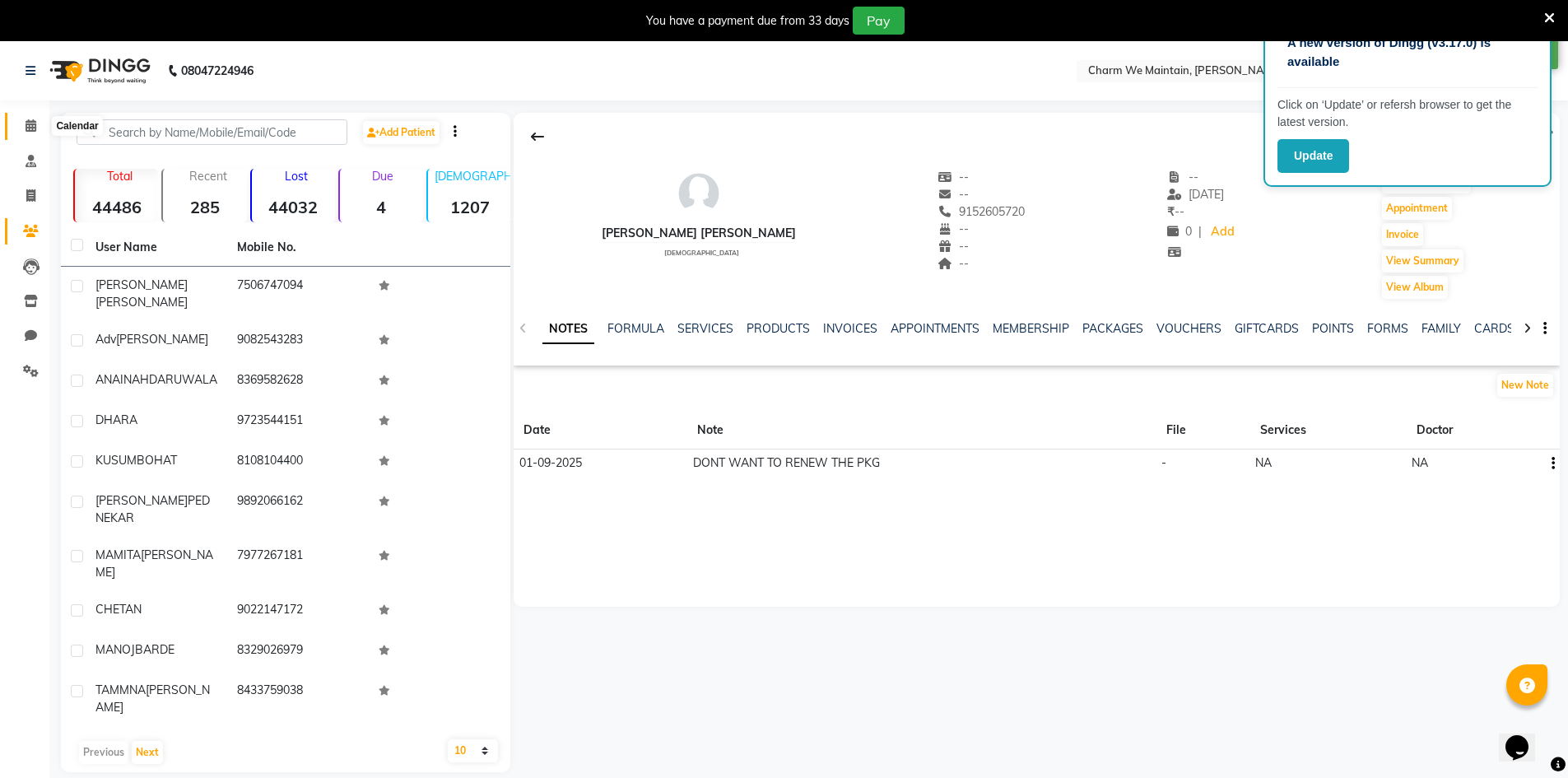
click at [27, 124] on icon at bounding box center [31, 126] width 11 height 13
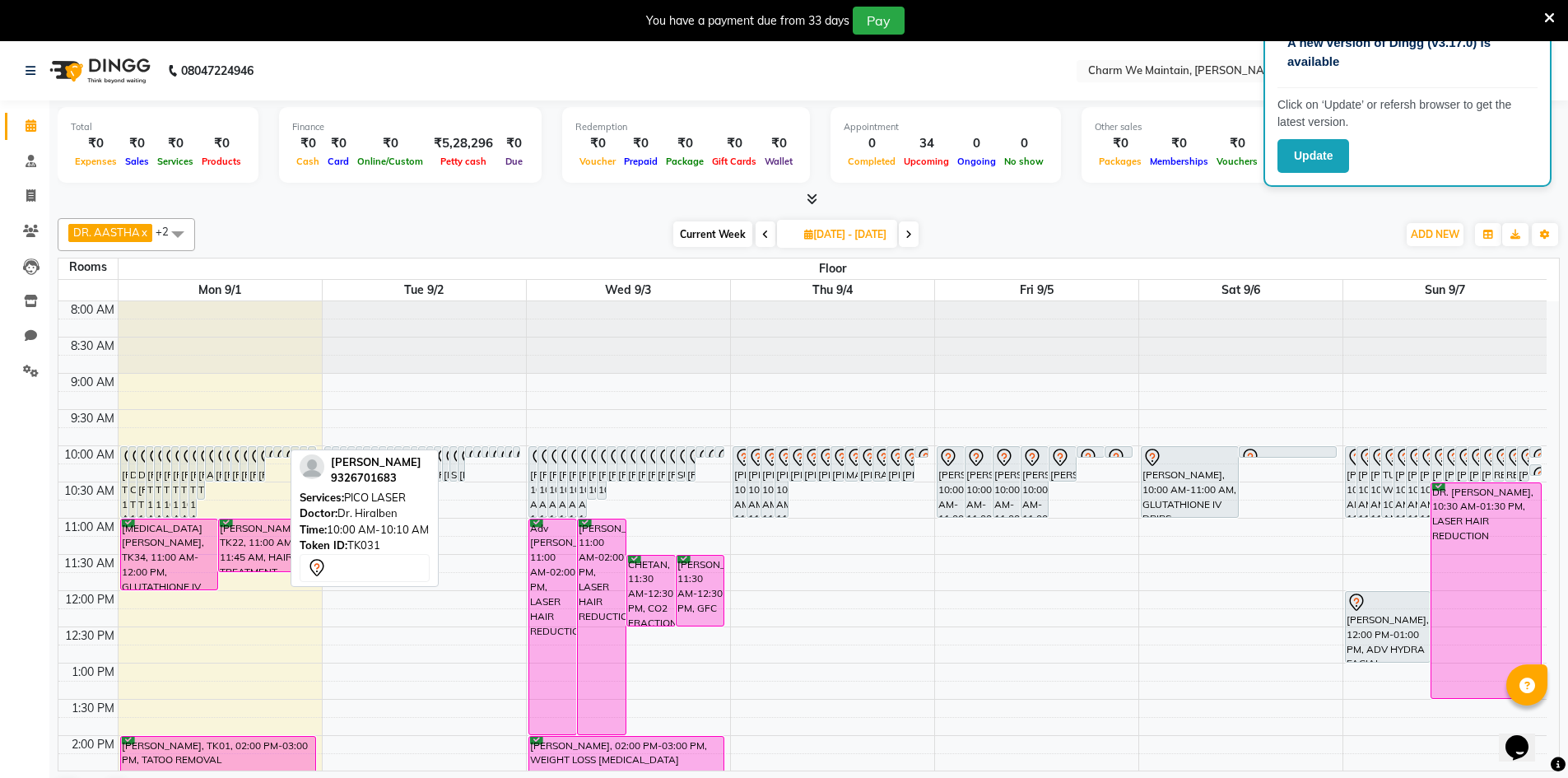
click at [273, 451] on link "[PERSON_NAME], TK31, 10:00 AM-10:10 AM, PICO LASER" at bounding box center [277, 451] width 8 height 12
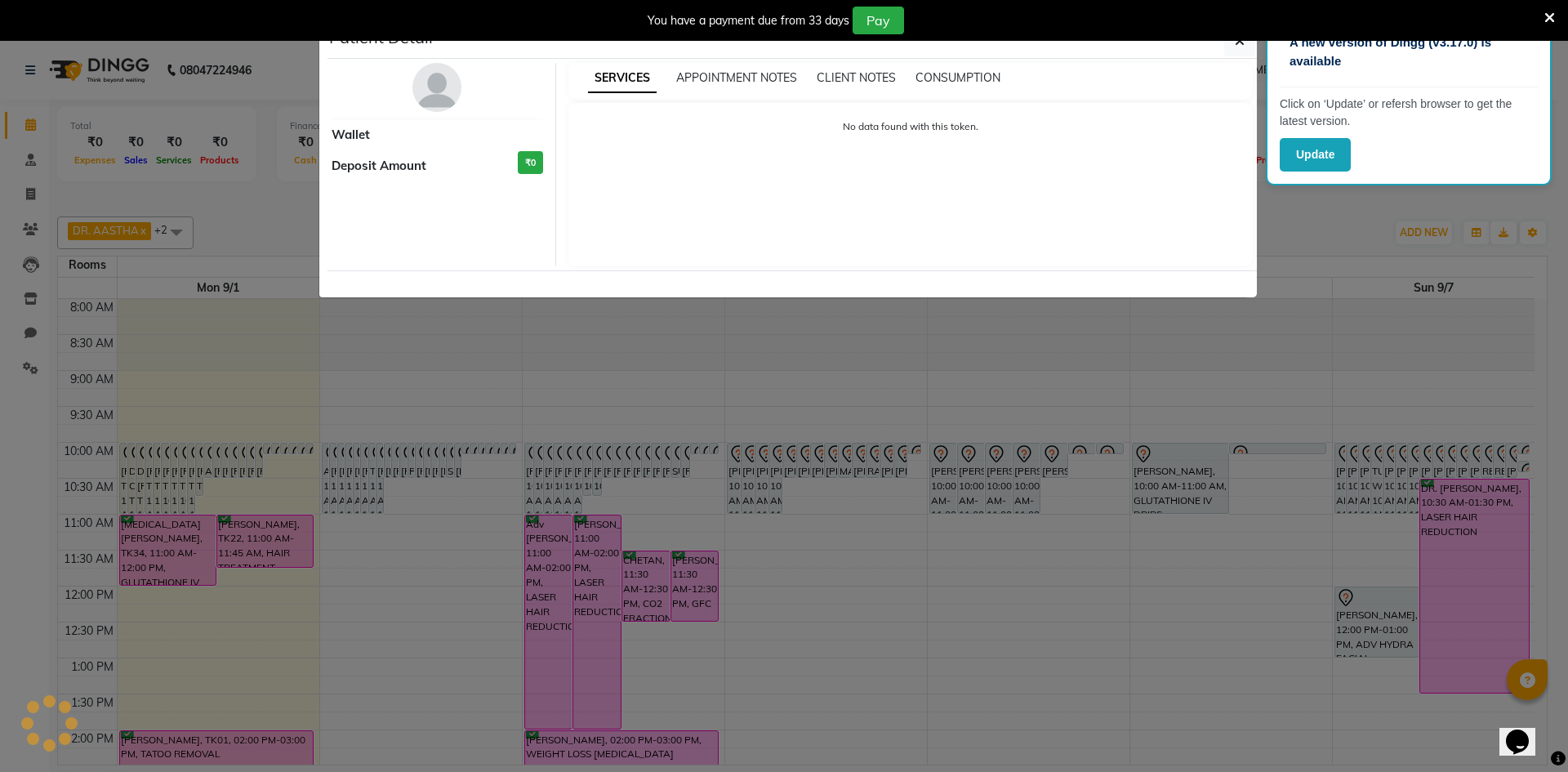
select select "7"
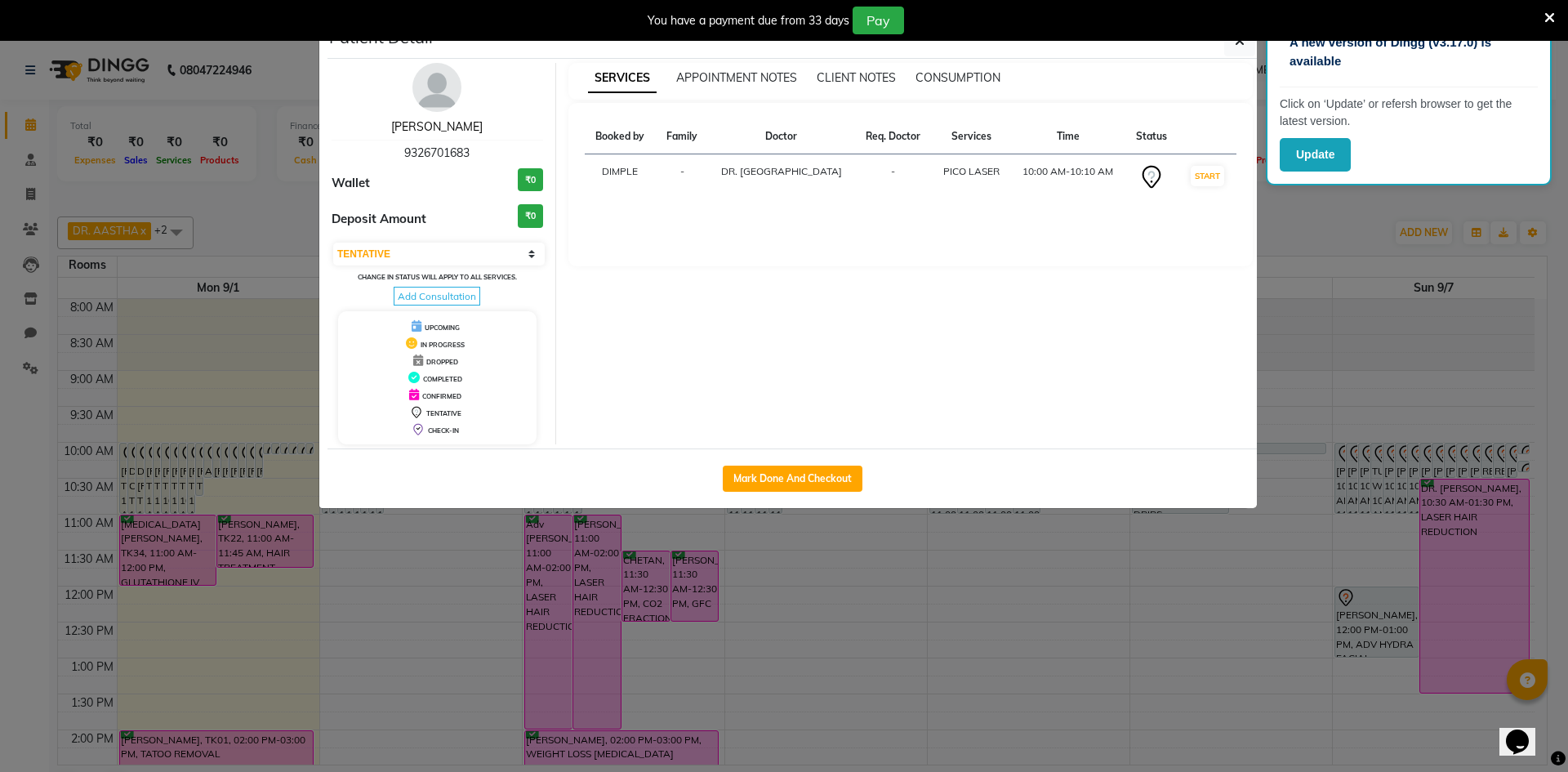
click at [444, 127] on link "Heena Shaikh" at bounding box center [436, 126] width 91 height 14
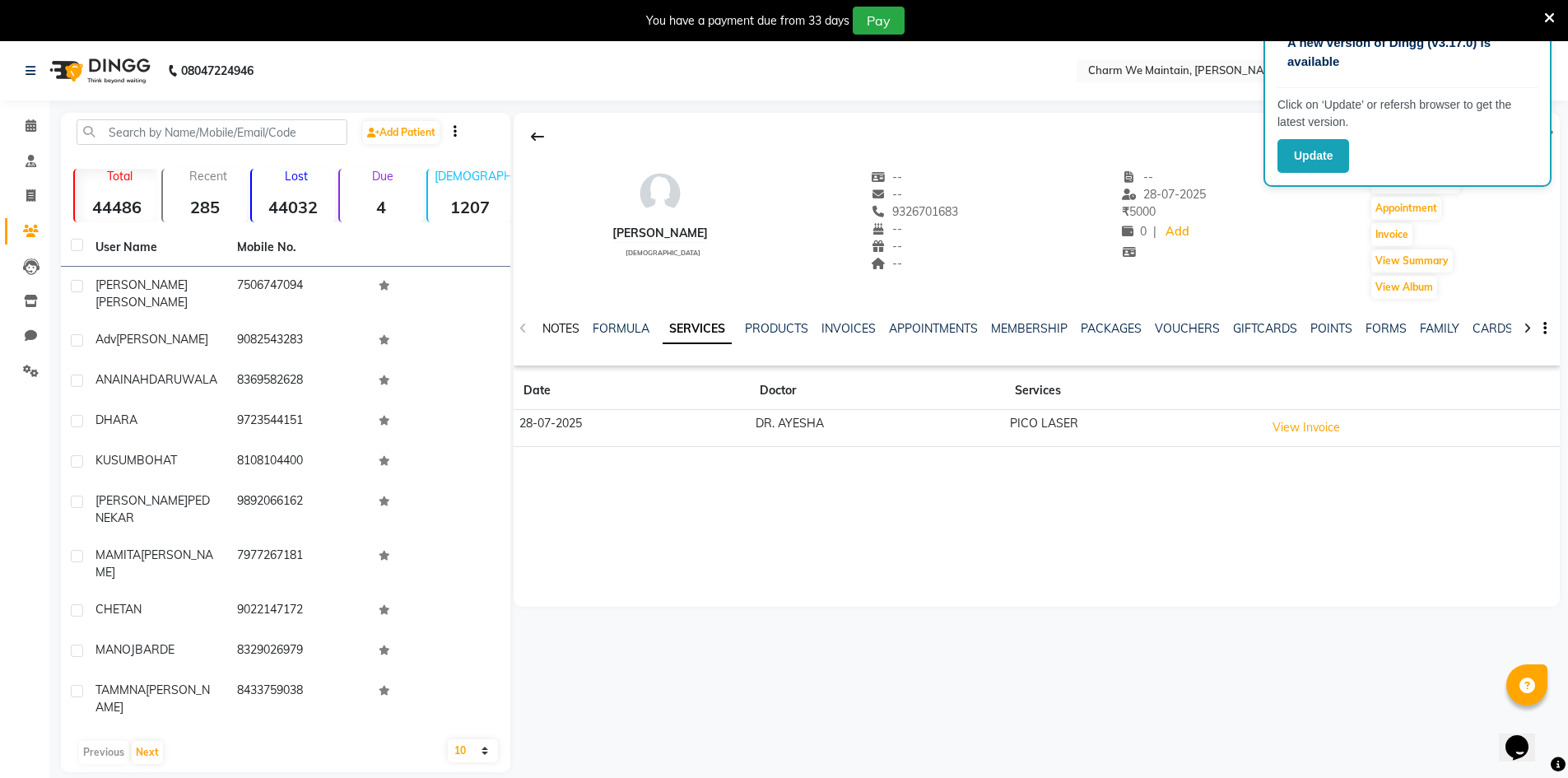
click at [565, 332] on link "NOTES" at bounding box center [561, 328] width 37 height 15
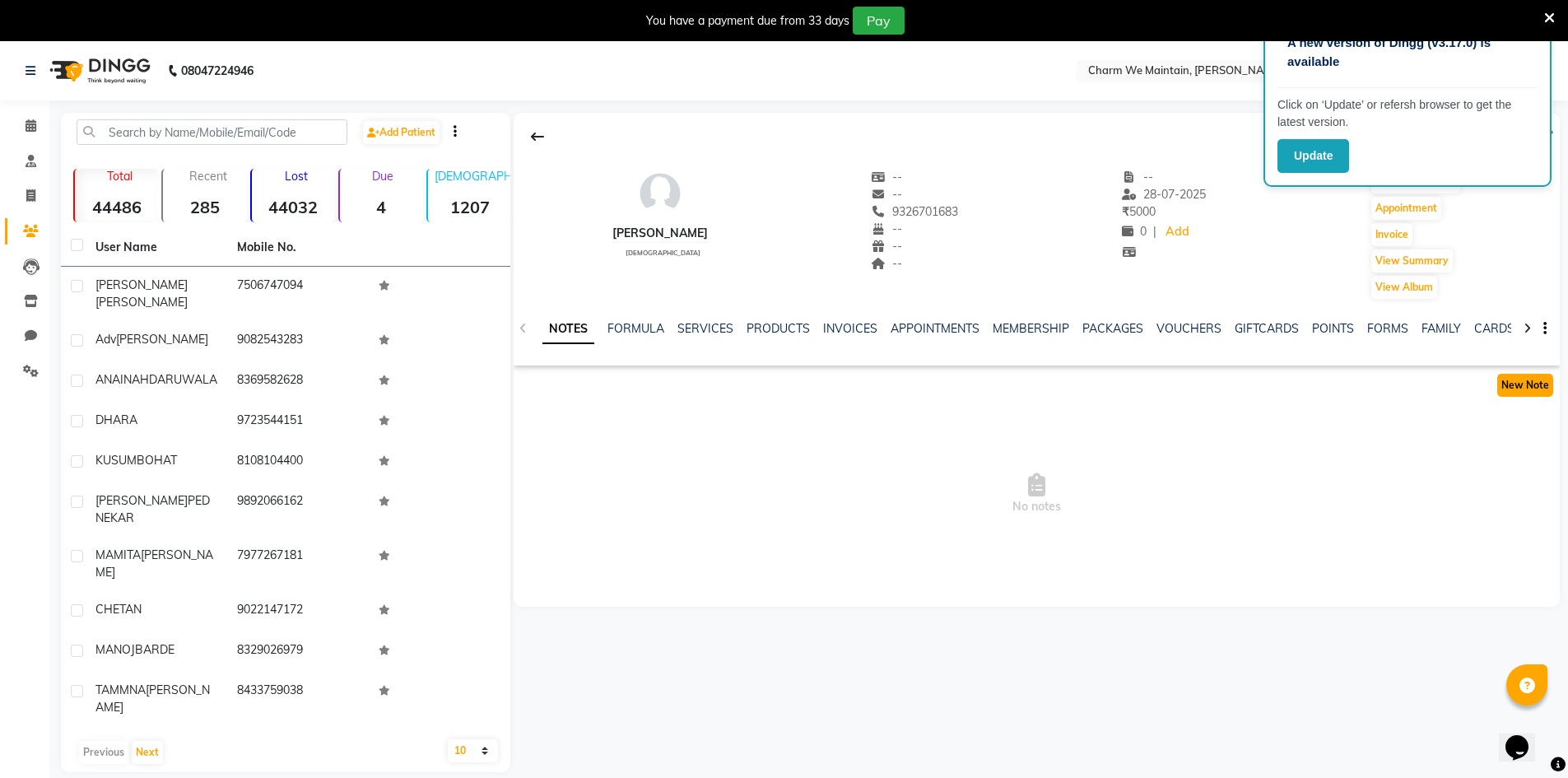
click at [1534, 390] on button "New Note" at bounding box center [1525, 385] width 56 height 23
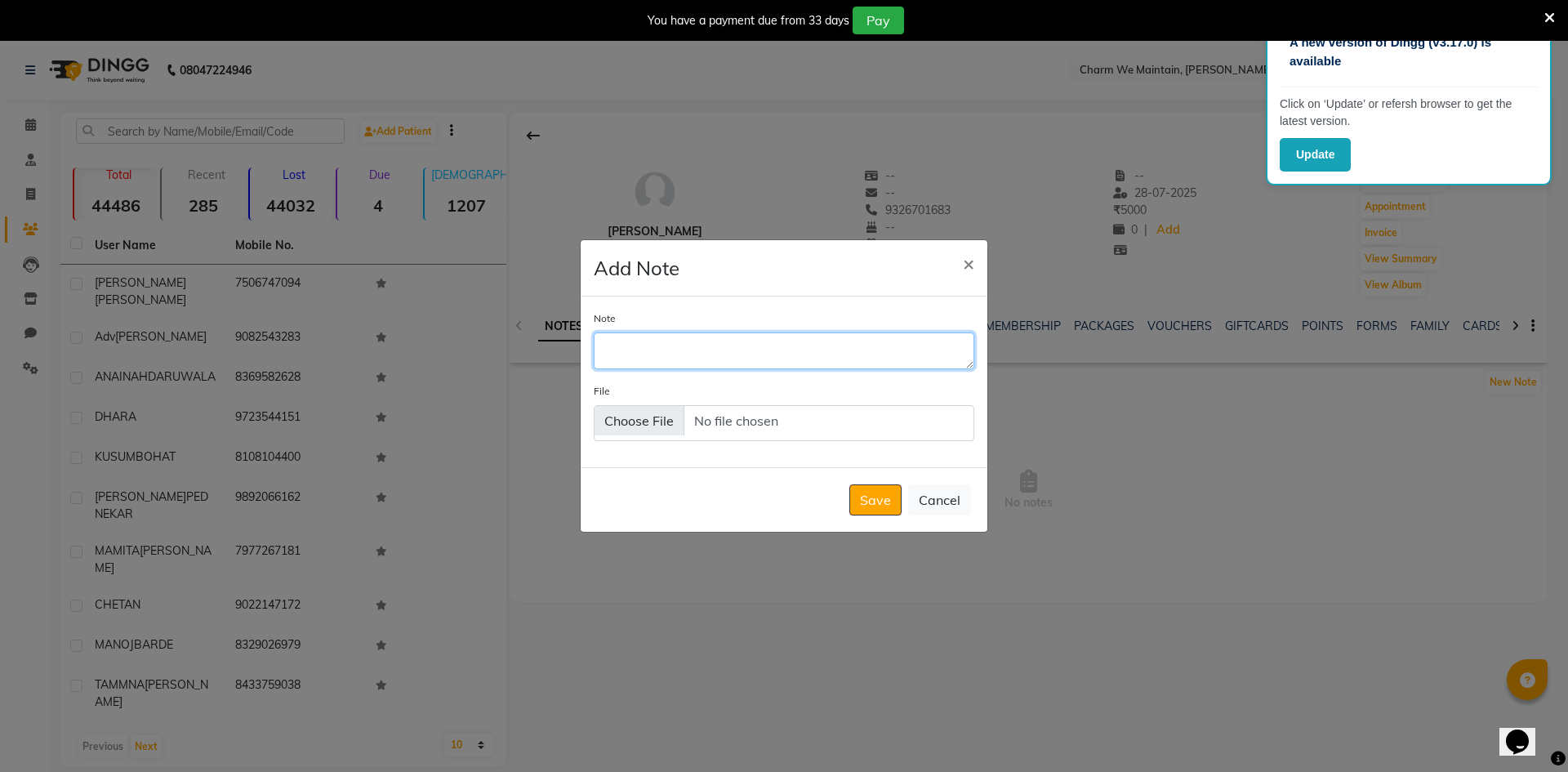
click at [830, 348] on textarea "Note" at bounding box center [784, 350] width 381 height 36
type textarea "BUSY ON ANOTHER CALL /DONE WHATS APP"
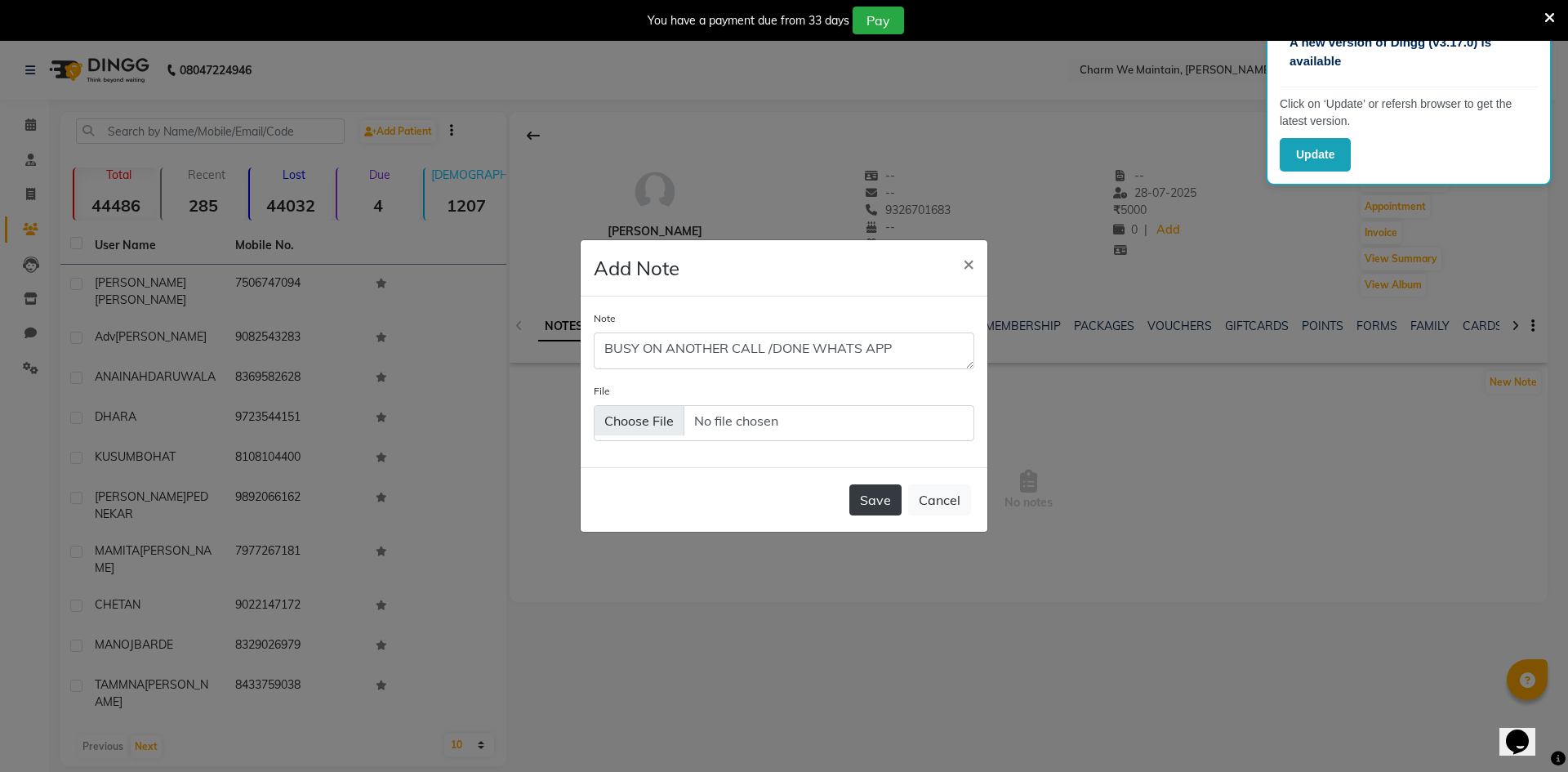
click at [860, 494] on button "Save" at bounding box center [876, 499] width 52 height 31
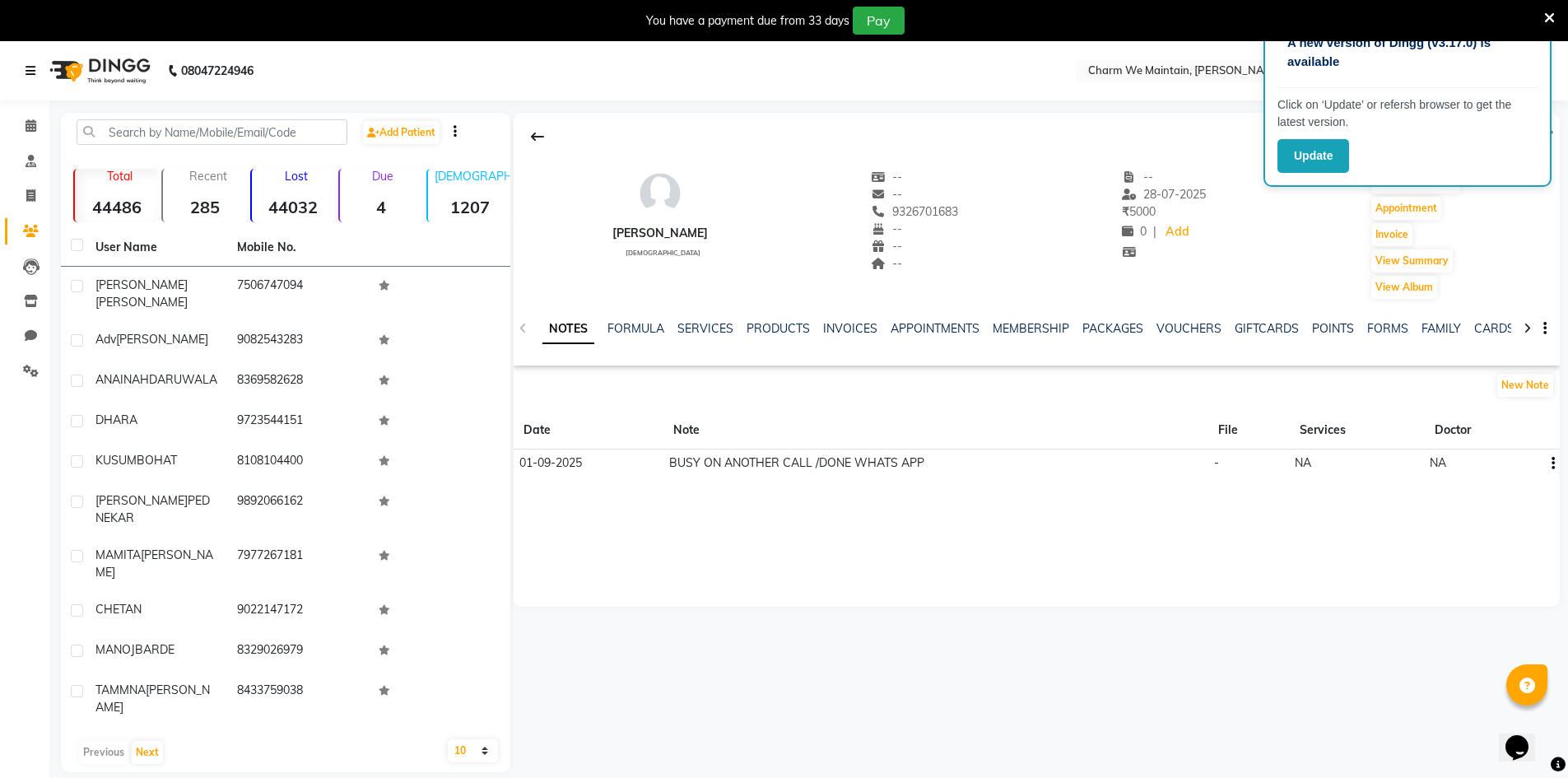
click at [33, 66] on icon at bounding box center [30, 70] width 10 height 12
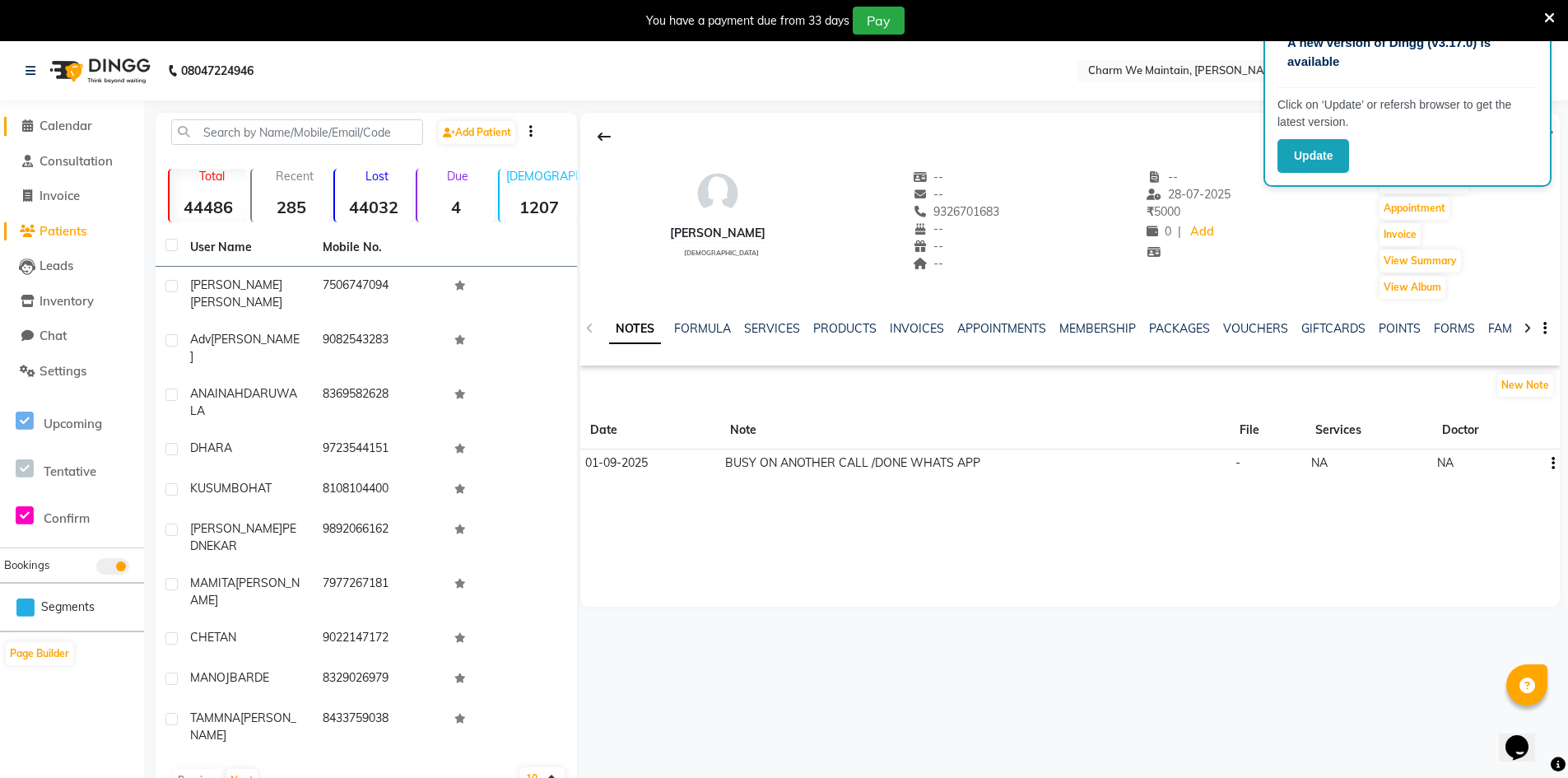
click at [92, 130] on span "Calendar" at bounding box center [66, 125] width 53 height 15
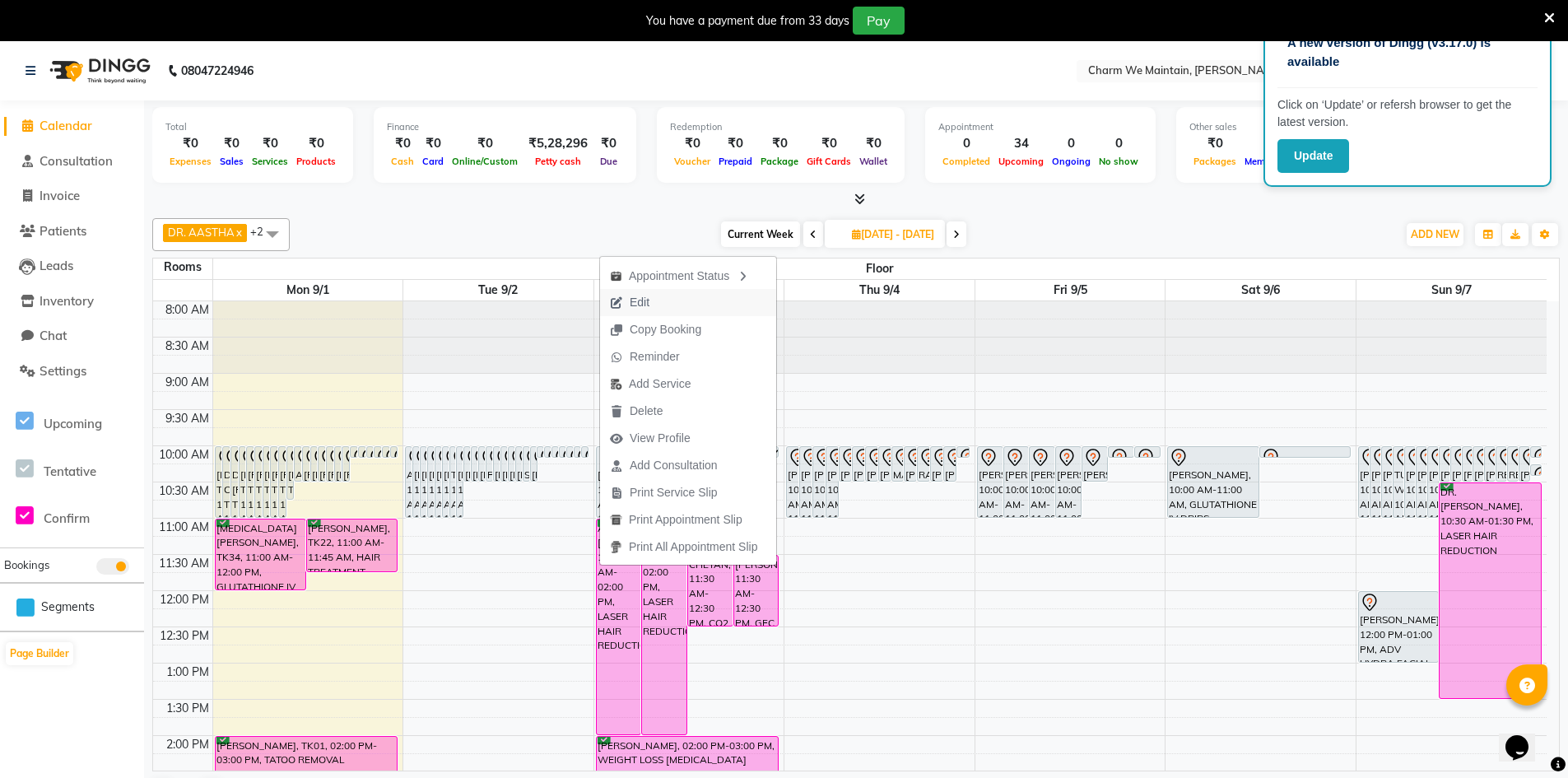
click at [642, 307] on span "Edit" at bounding box center [640, 302] width 20 height 17
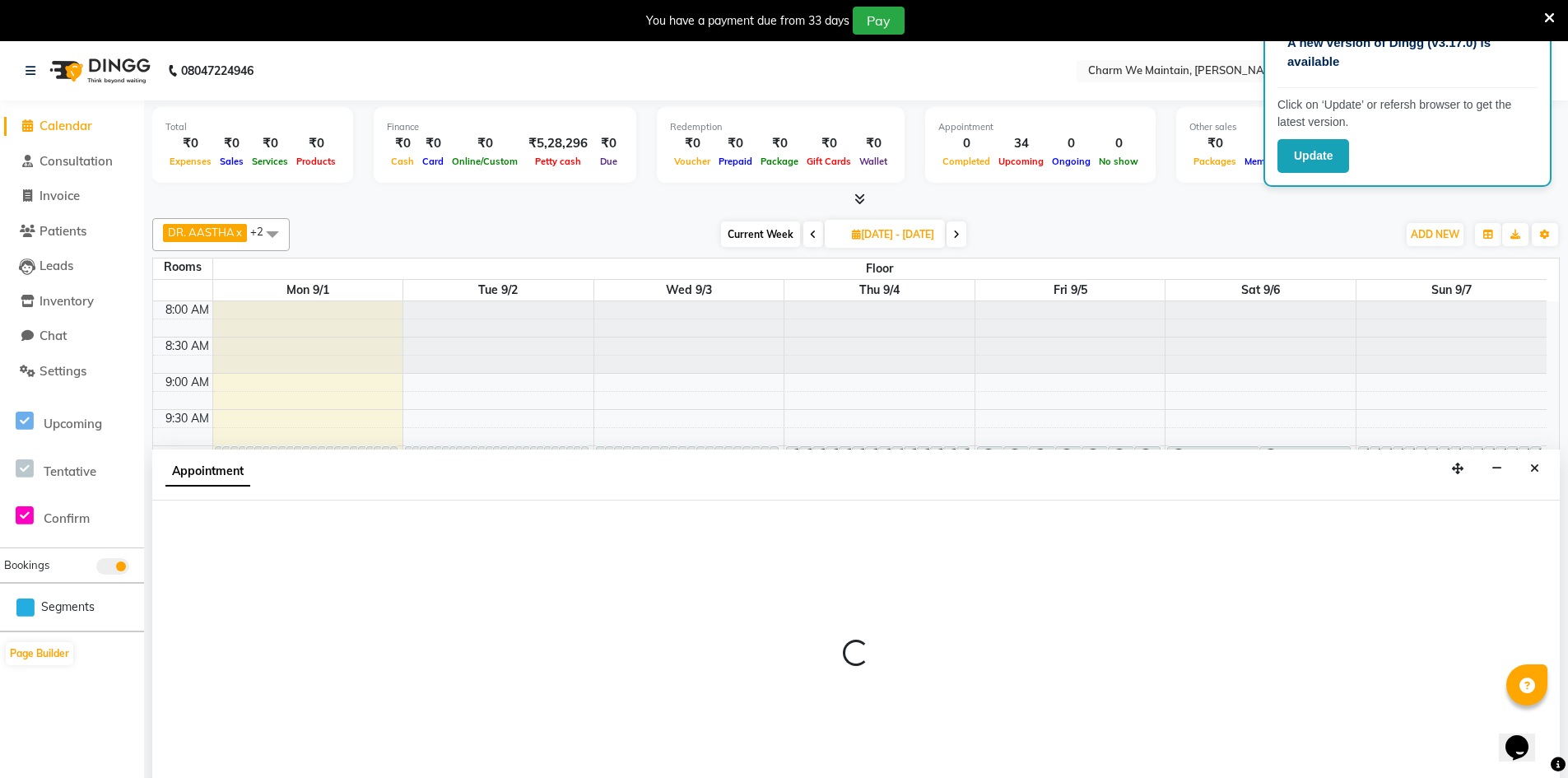
type input "2025-09-03"
select select "86210"
select select "660"
select select "confirm booking"
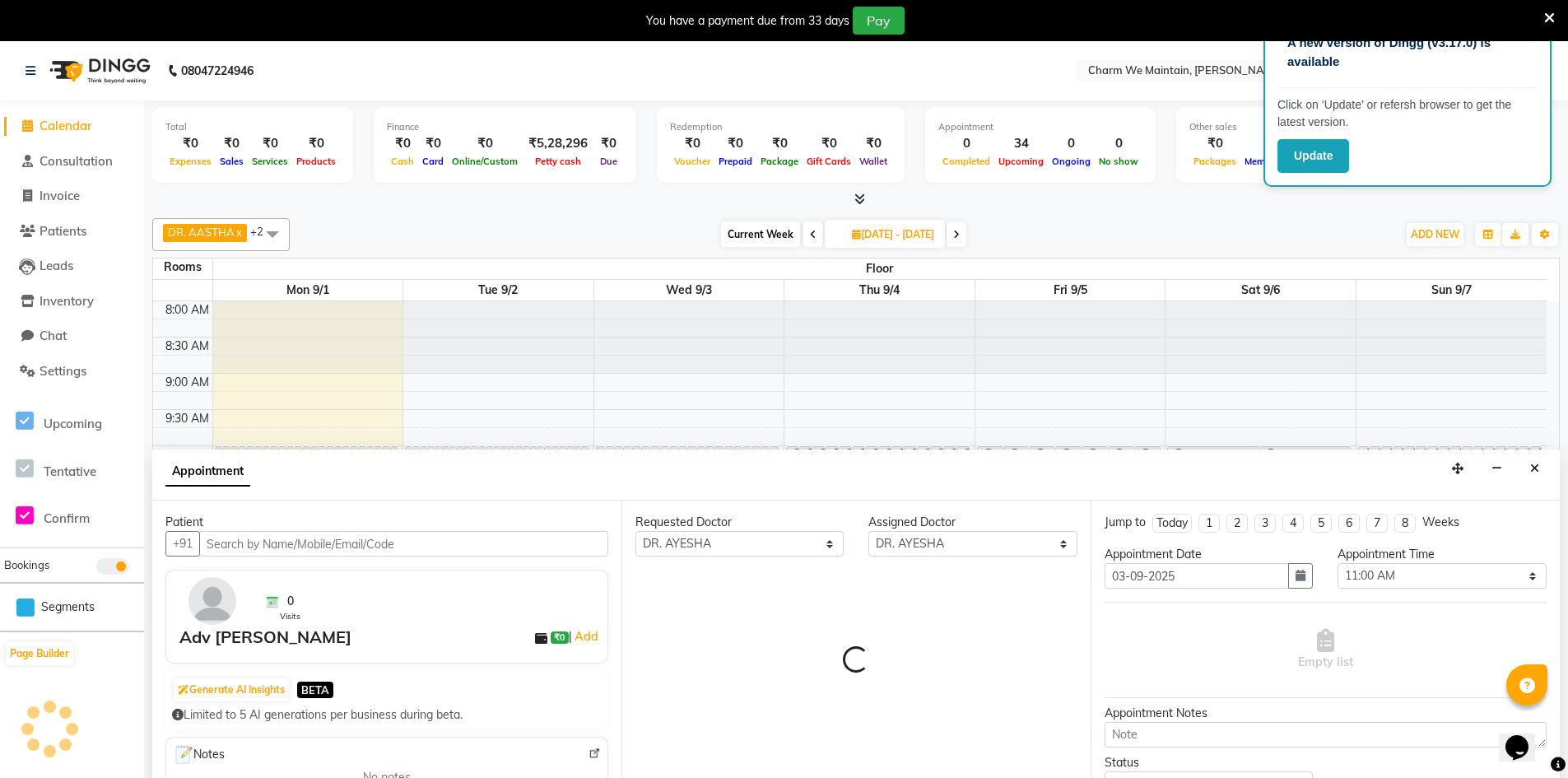
scroll to position [42, 0]
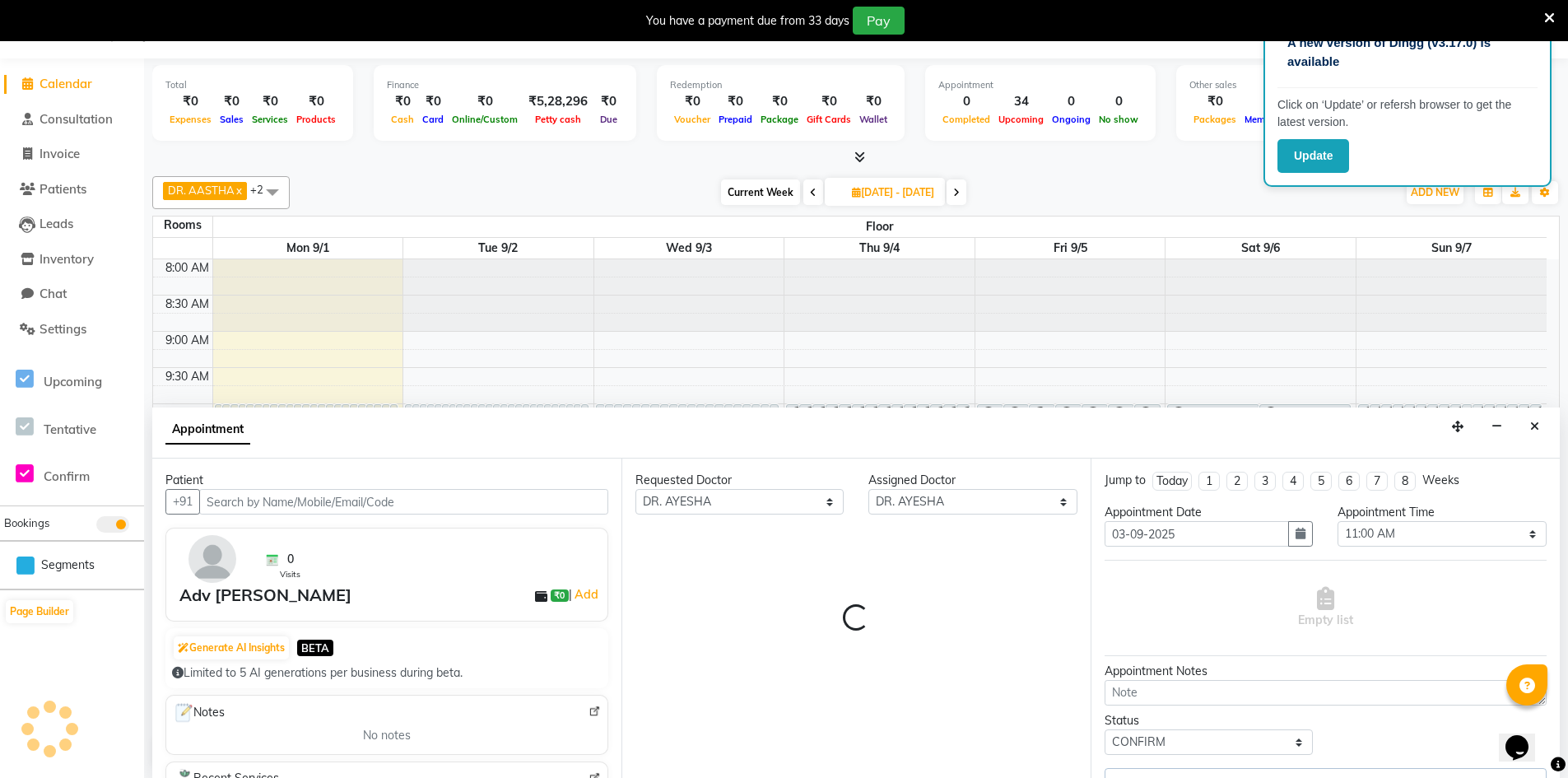
select select "4343"
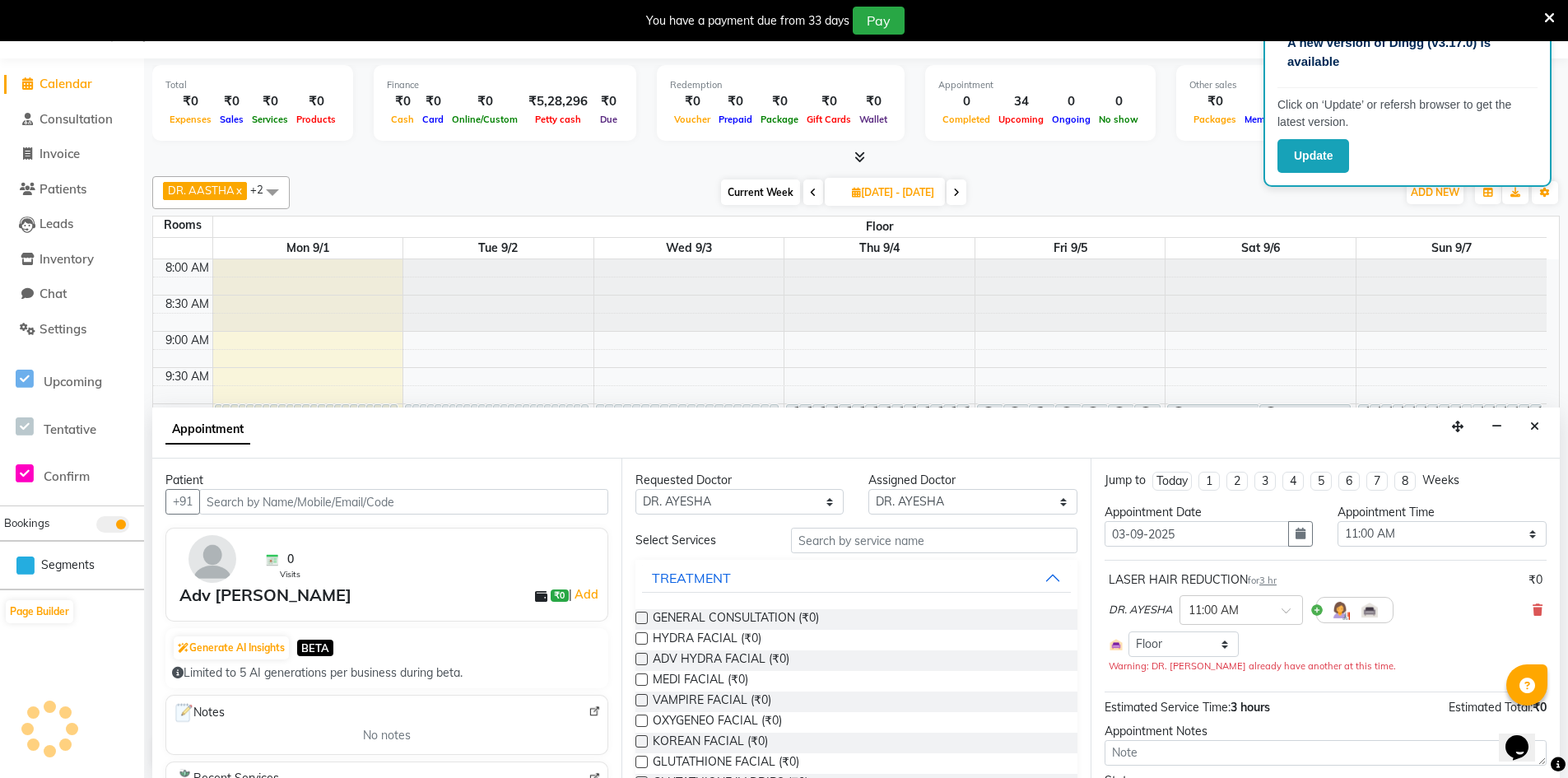
scroll to position [617, 0]
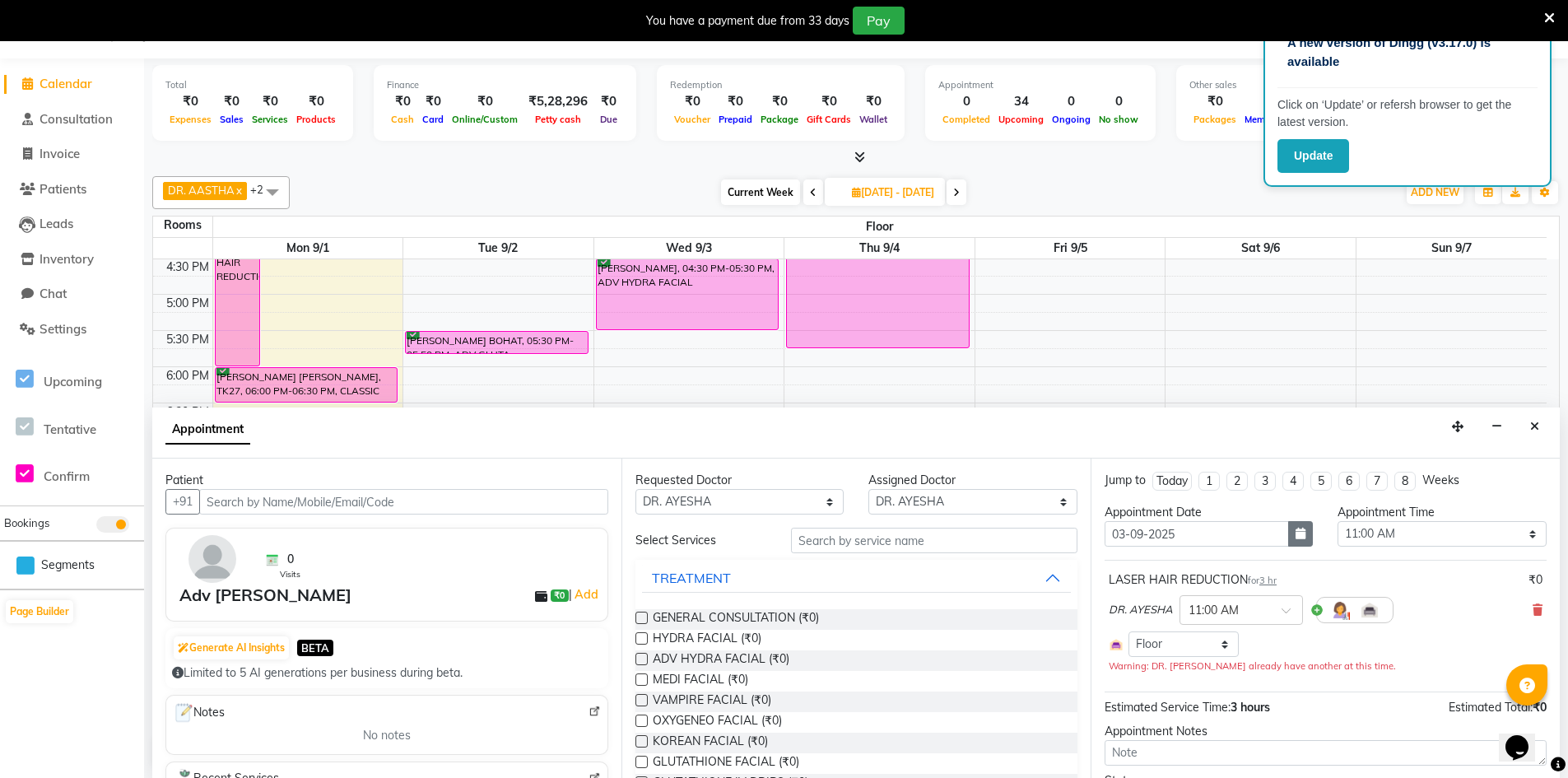
click at [1289, 541] on button "button" at bounding box center [1300, 534] width 25 height 25
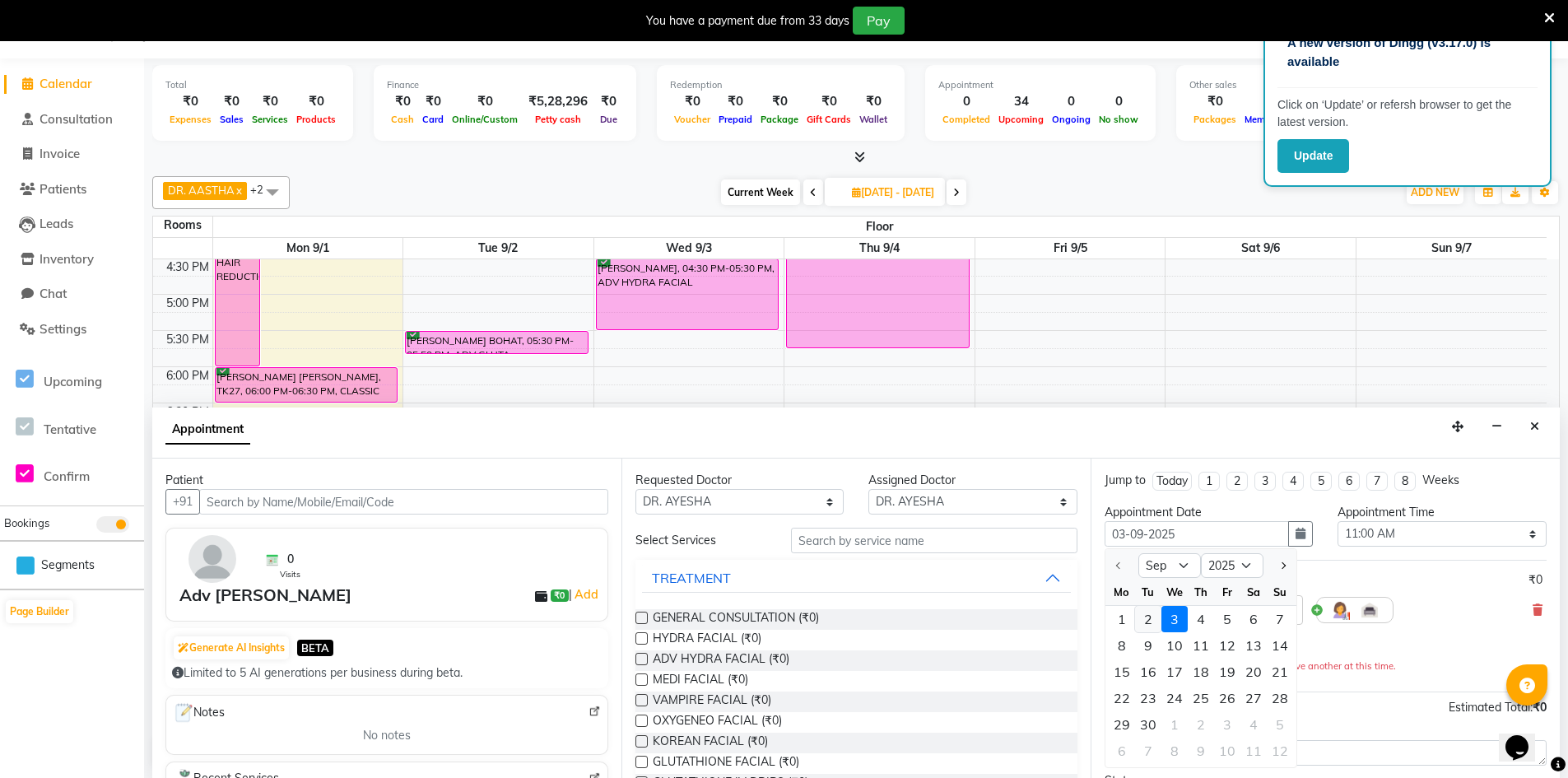
click at [1155, 621] on div "2" at bounding box center [1148, 619] width 26 height 26
type input "2025-09-02"
type input "02-09-2025"
select select "660"
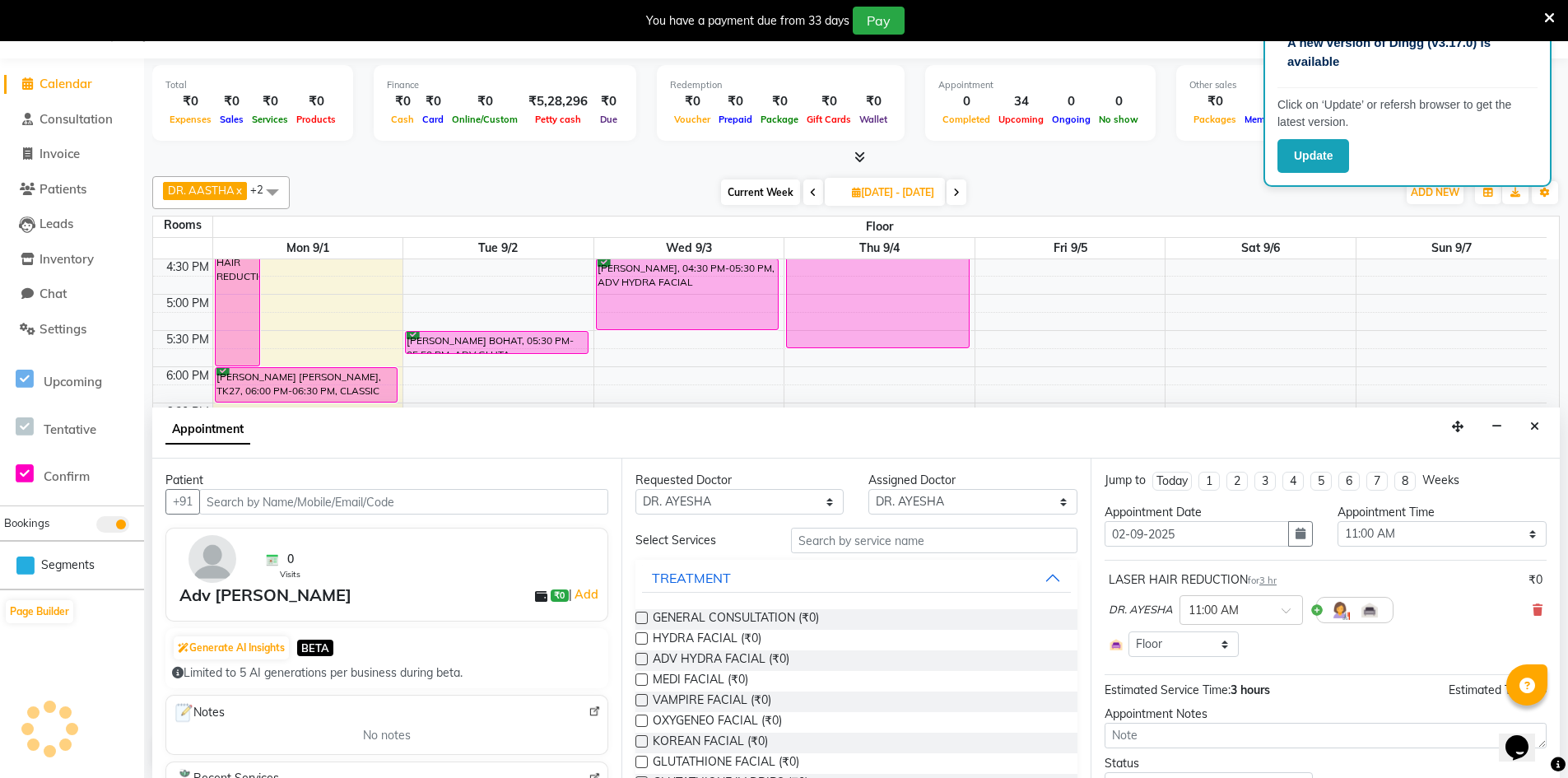
scroll to position [76, 0]
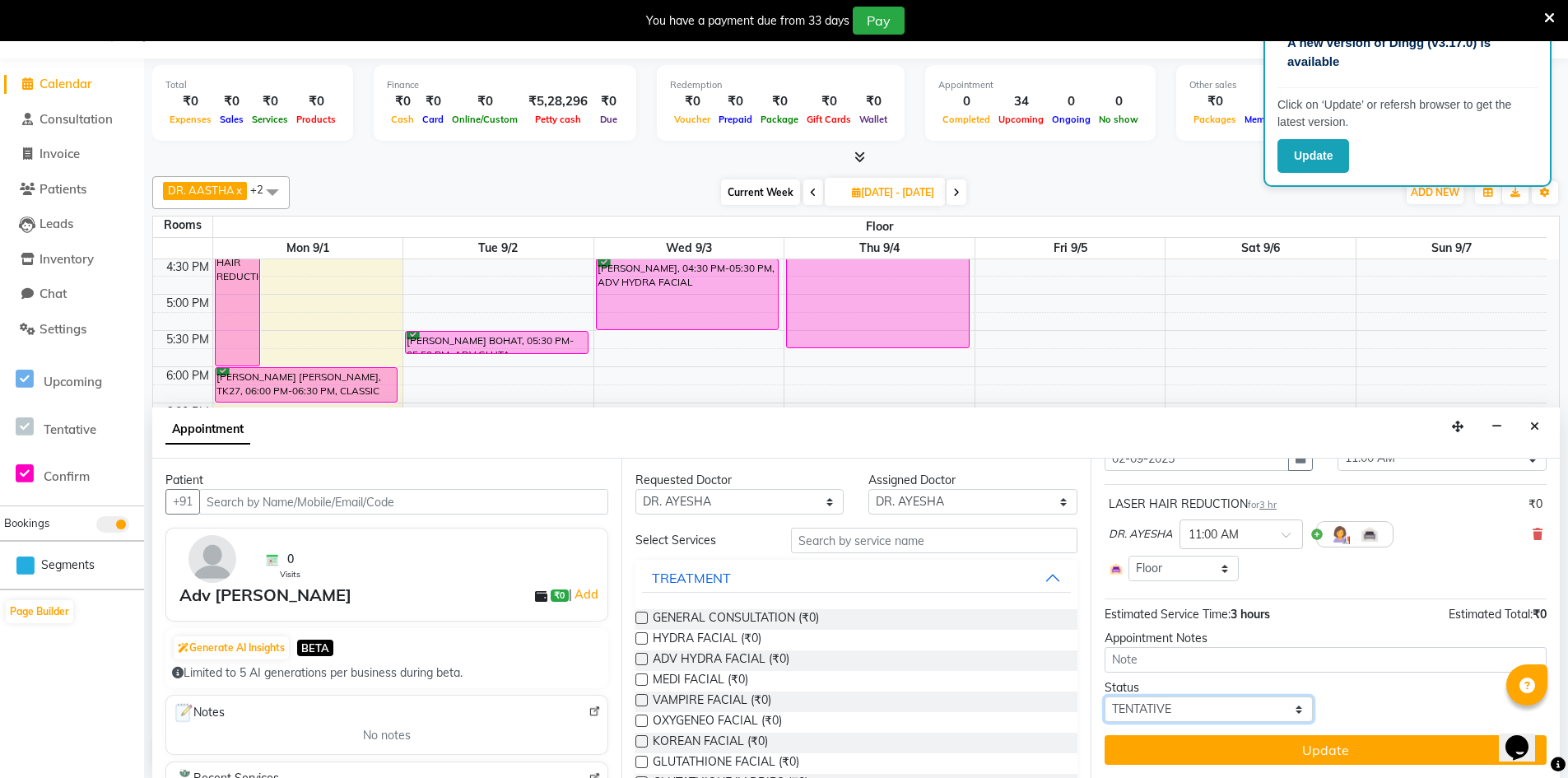
click at [1294, 709] on select "Select TENTATIVE CONFIRM UPCOMING" at bounding box center [1209, 709] width 208 height 25
select select "confirm booking"
click at [1105, 696] on select "Select TENTATIVE CONFIRM UPCOMING" at bounding box center [1209, 709] width 208 height 25
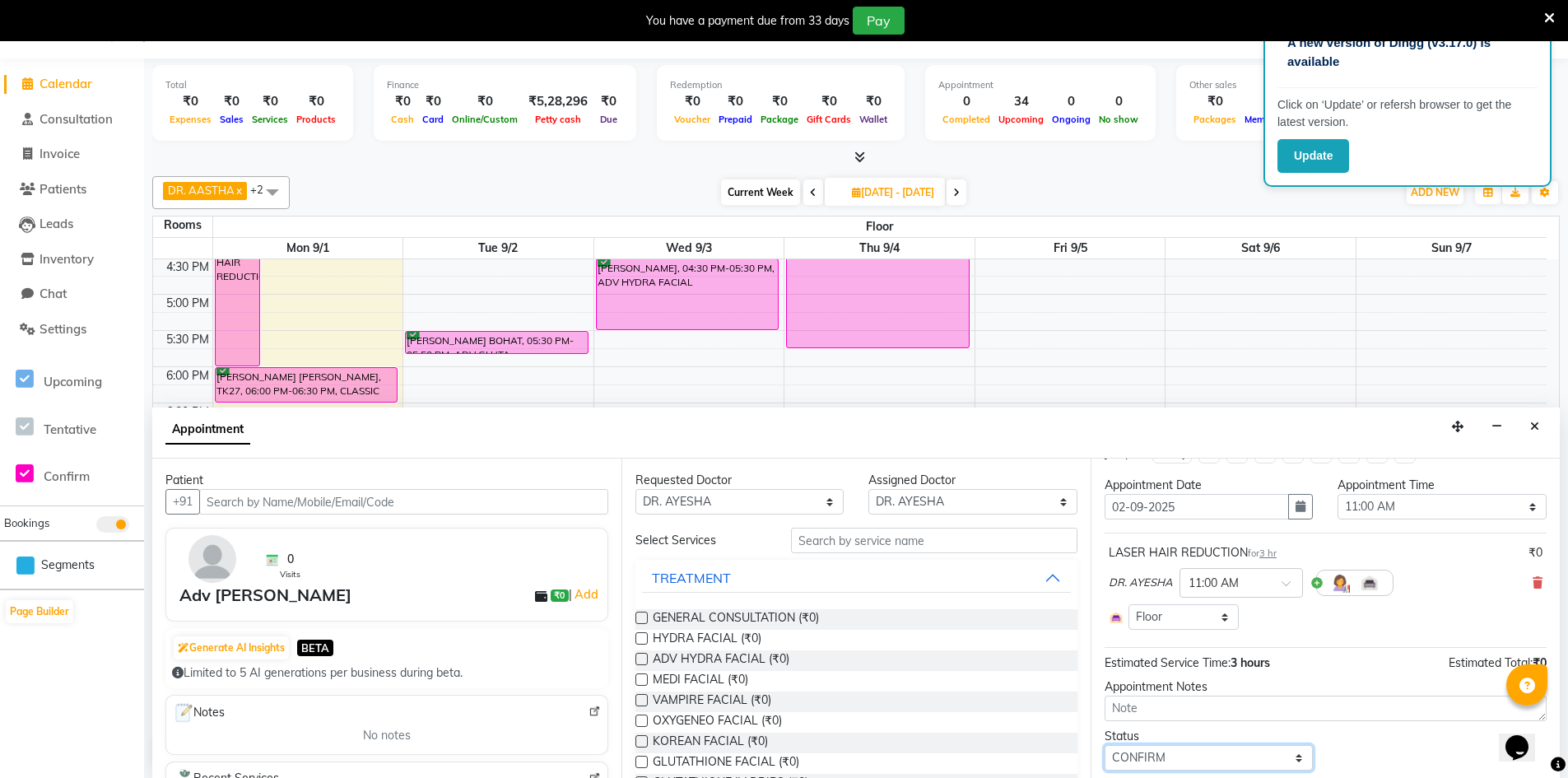
scroll to position [0, 0]
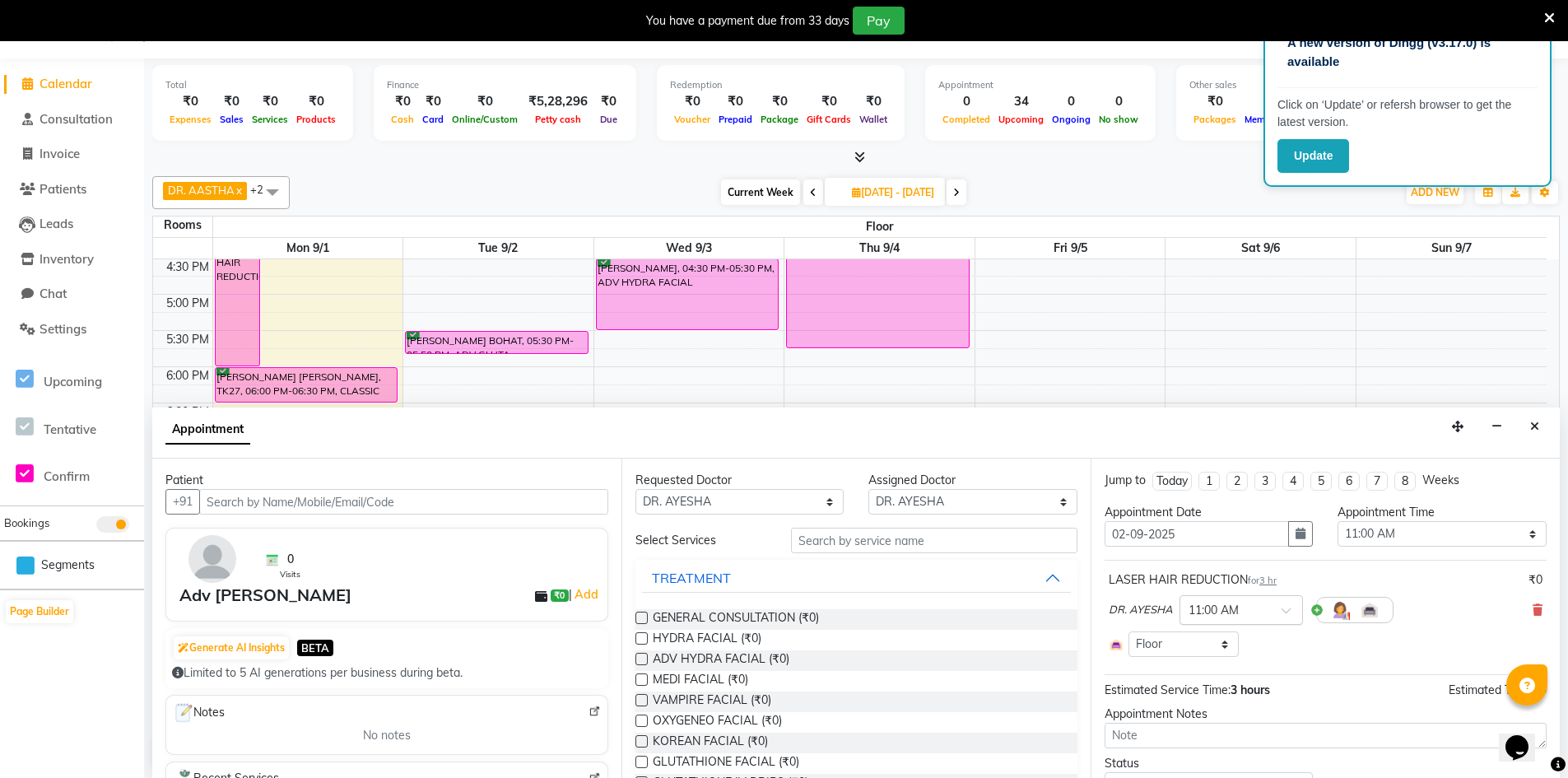
click at [1287, 614] on span at bounding box center [1291, 615] width 21 height 17
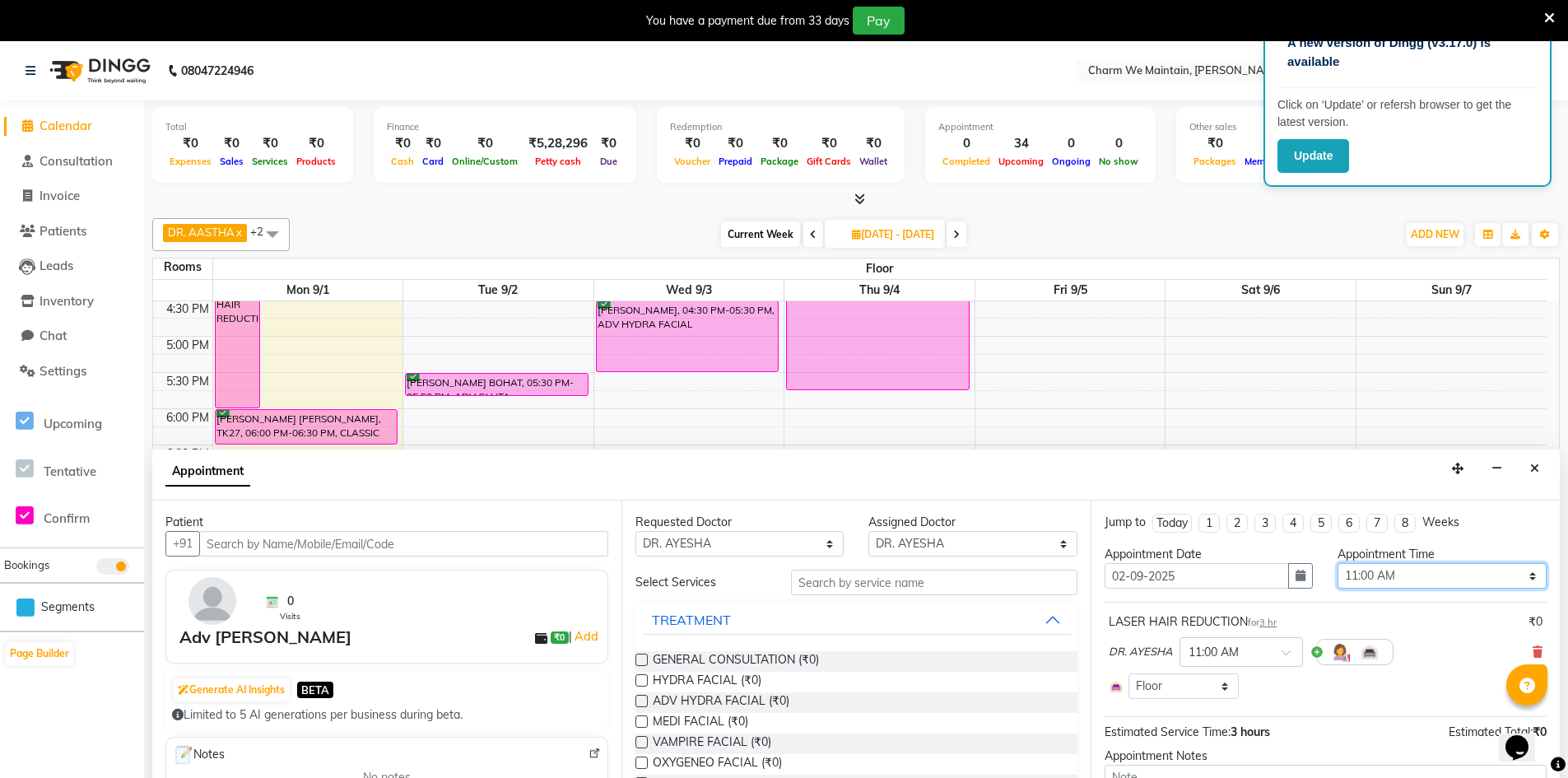
click at [1522, 573] on select "Select 09:00 AM 09:15 AM 09:30 AM 09:45 AM 10:00 AM 10:15 AM 10:30 AM 10:45 AM …" at bounding box center [1442, 576] width 208 height 25
select select "900"
click at [1338, 563] on select "Select 09:00 AM 09:15 AM 09:30 AM 09:45 AM 10:00 AM 10:15 AM 10:30 AM 10:45 AM …" at bounding box center [1442, 576] width 208 height 25
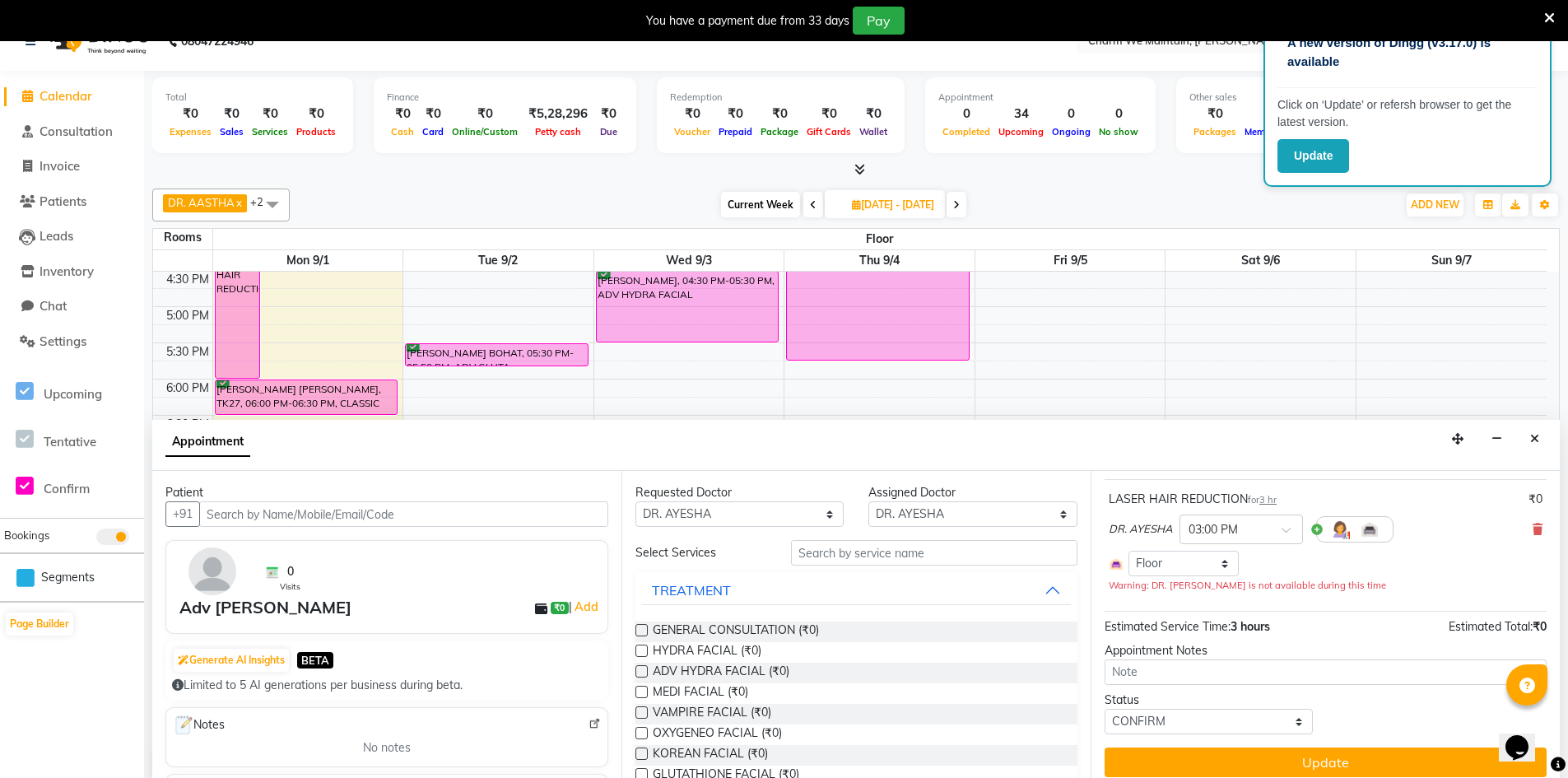
scroll to position [42, 0]
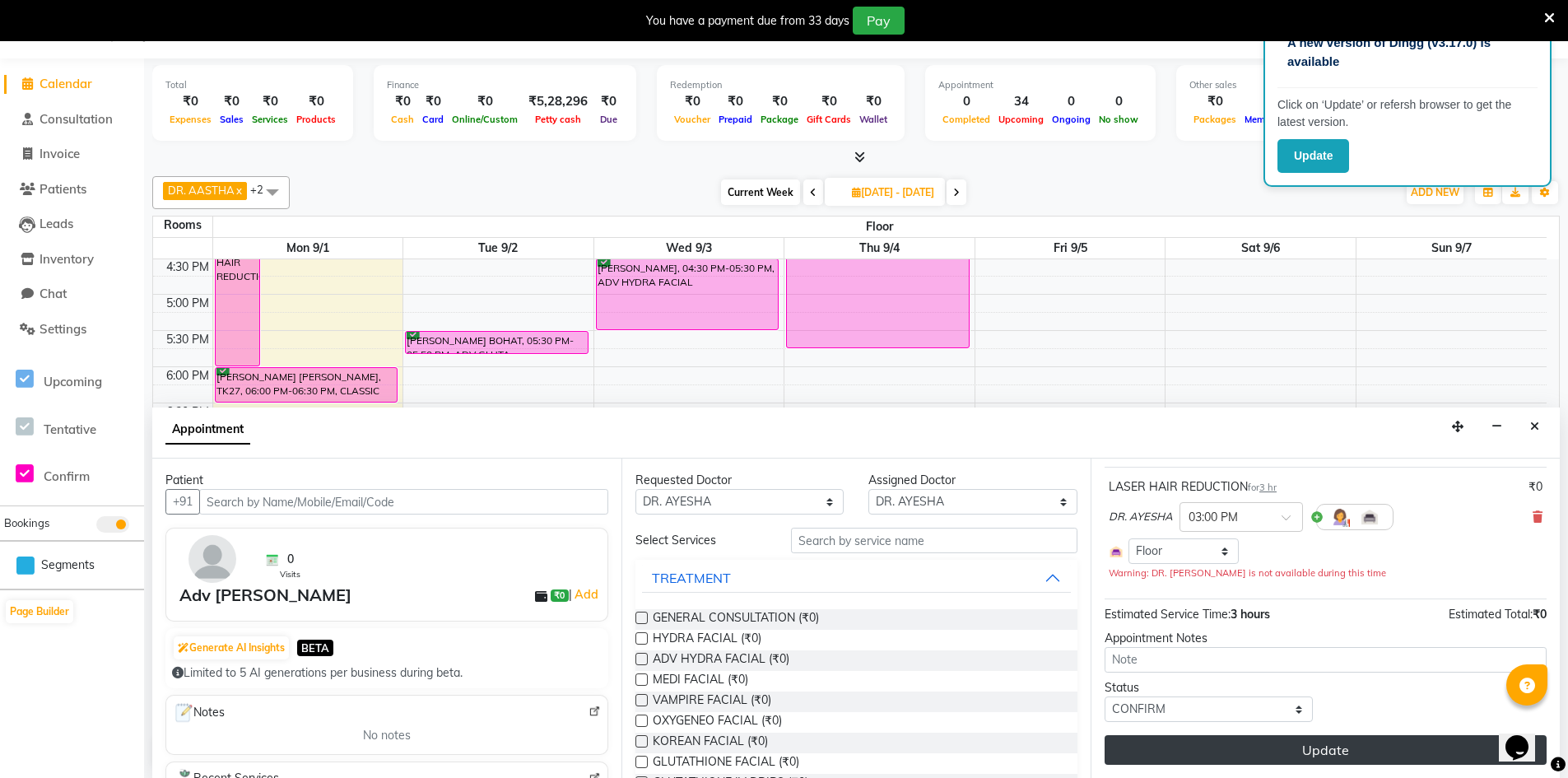
click at [1301, 756] on button "Update" at bounding box center [1326, 750] width 442 height 30
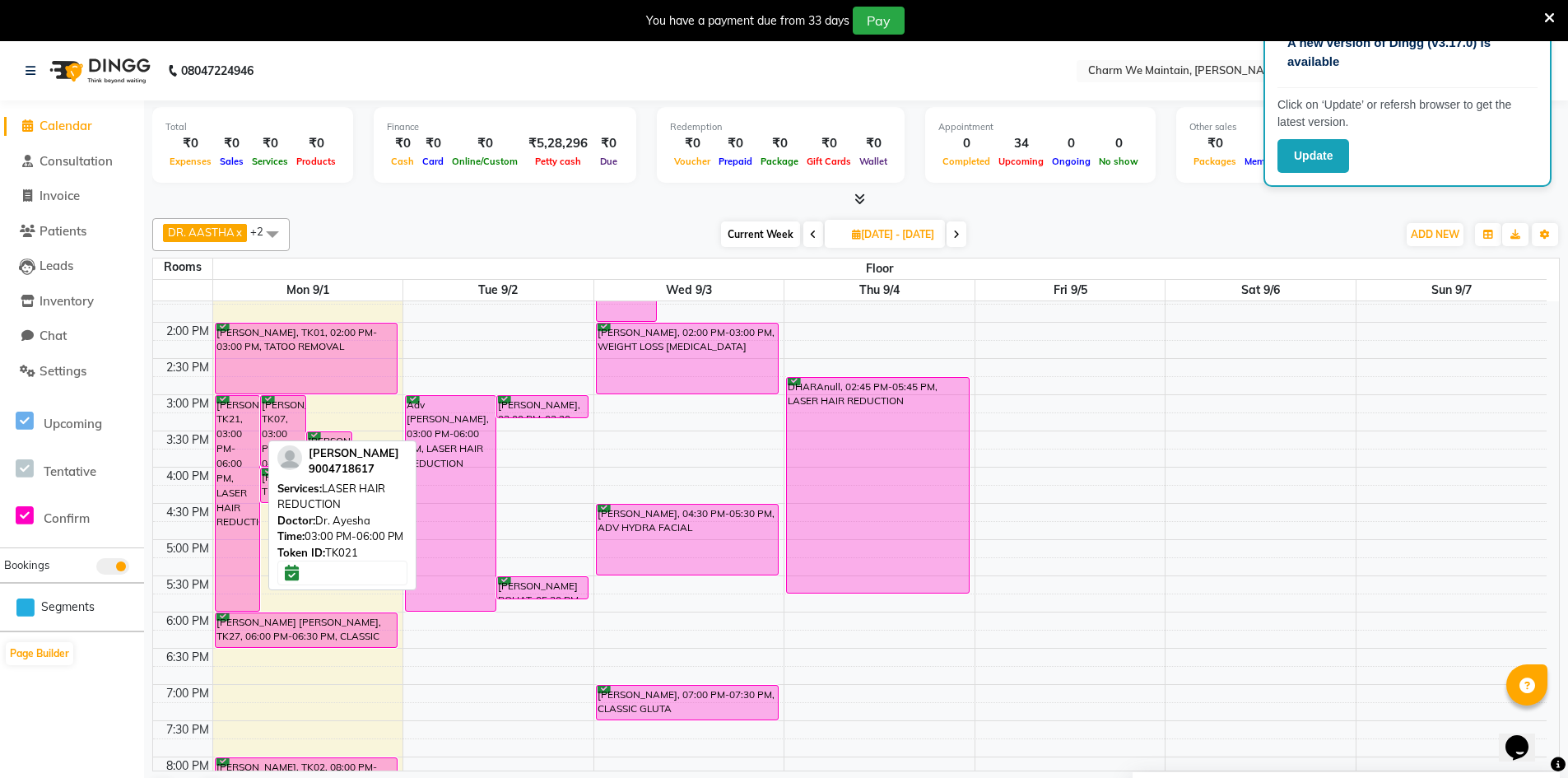
scroll to position [411, 0]
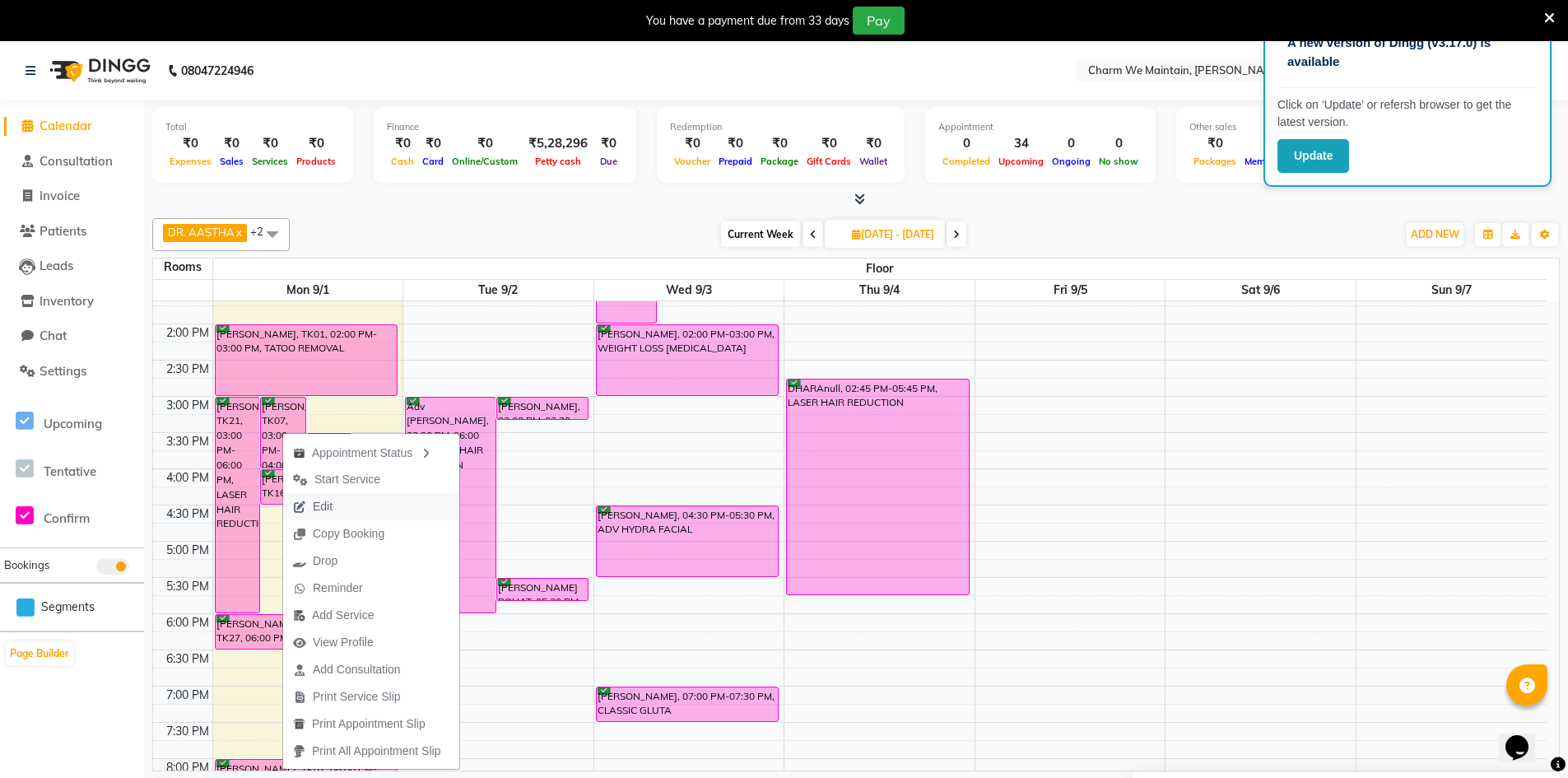
click at [319, 510] on span "Edit" at bounding box center [323, 506] width 20 height 17
type input "2025-09-01"
select select "confirm booking"
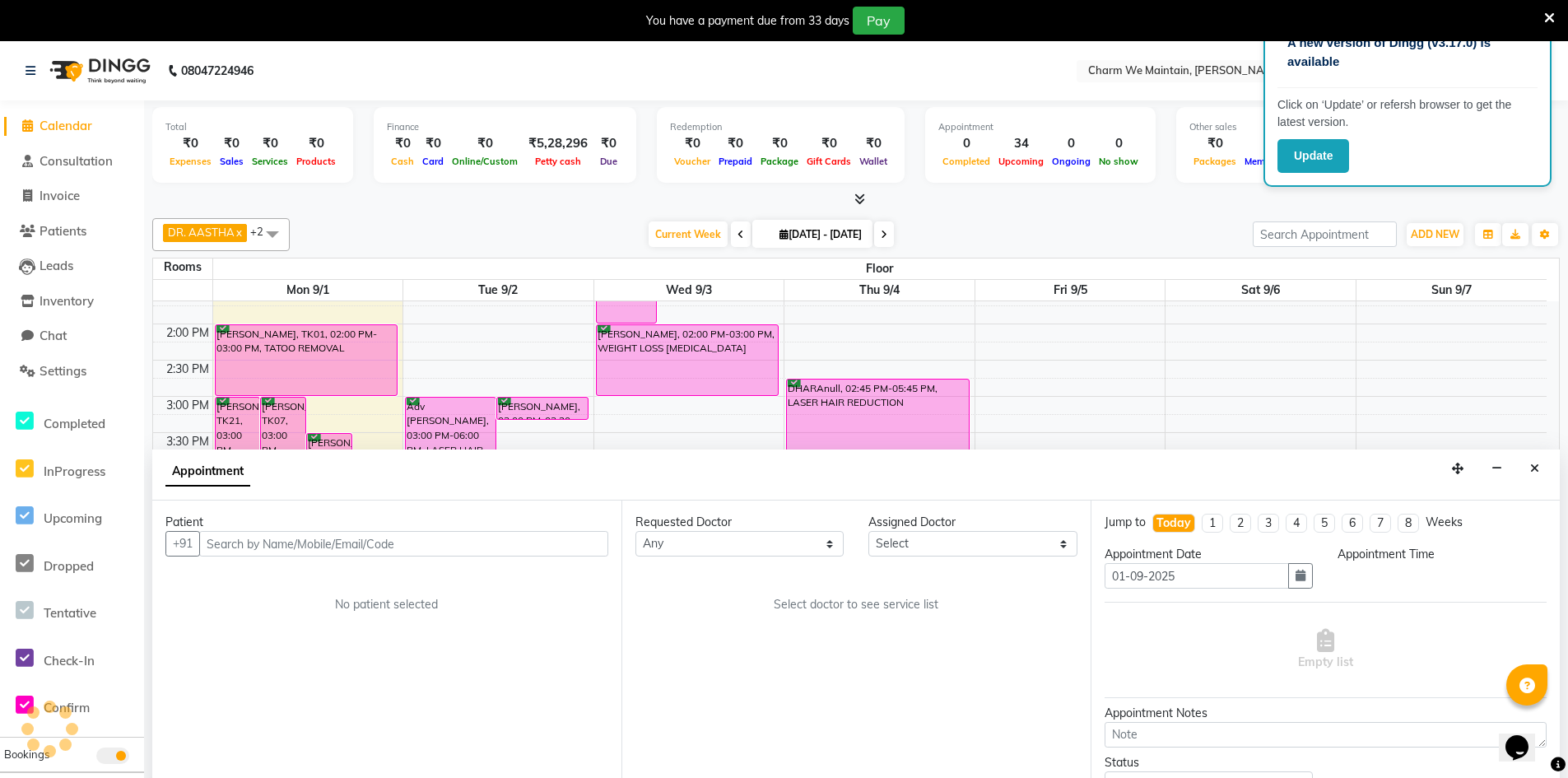
select select "86210"
select select "900"
select select "4343"
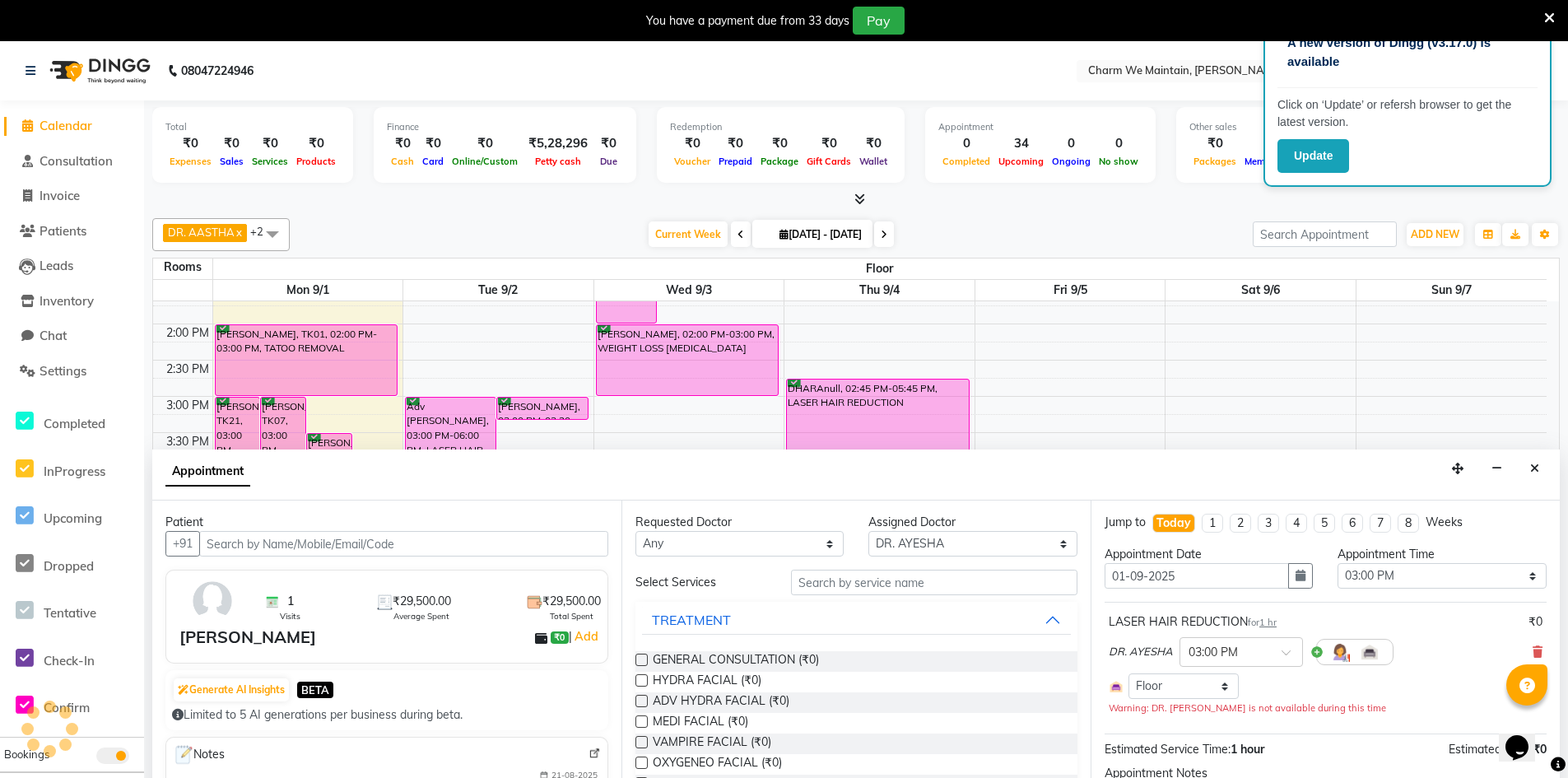
scroll to position [617, 0]
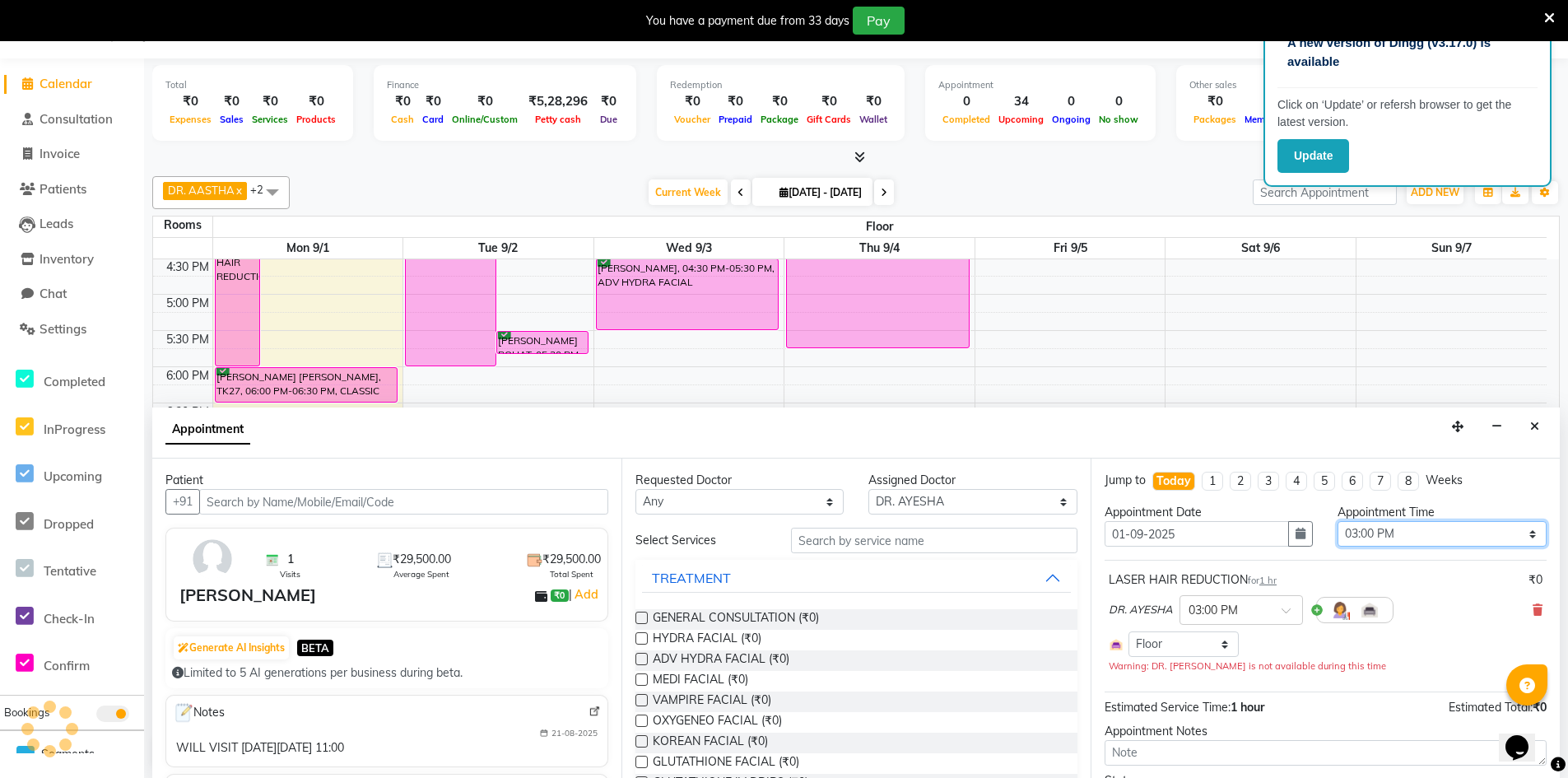
click at [1515, 532] on select "Select 09:00 AM 09:15 AM 09:30 AM 09:45 AM 10:00 AM 10:15 AM 10:30 AM 10:45 AM …" at bounding box center [1442, 534] width 208 height 25
select select "660"
click at [1338, 521] on select "Select 09:00 AM 09:15 AM 09:30 AM 09:45 AM 10:00 AM 10:15 AM 10:30 AM 10:45 AM …" at bounding box center [1442, 534] width 208 height 25
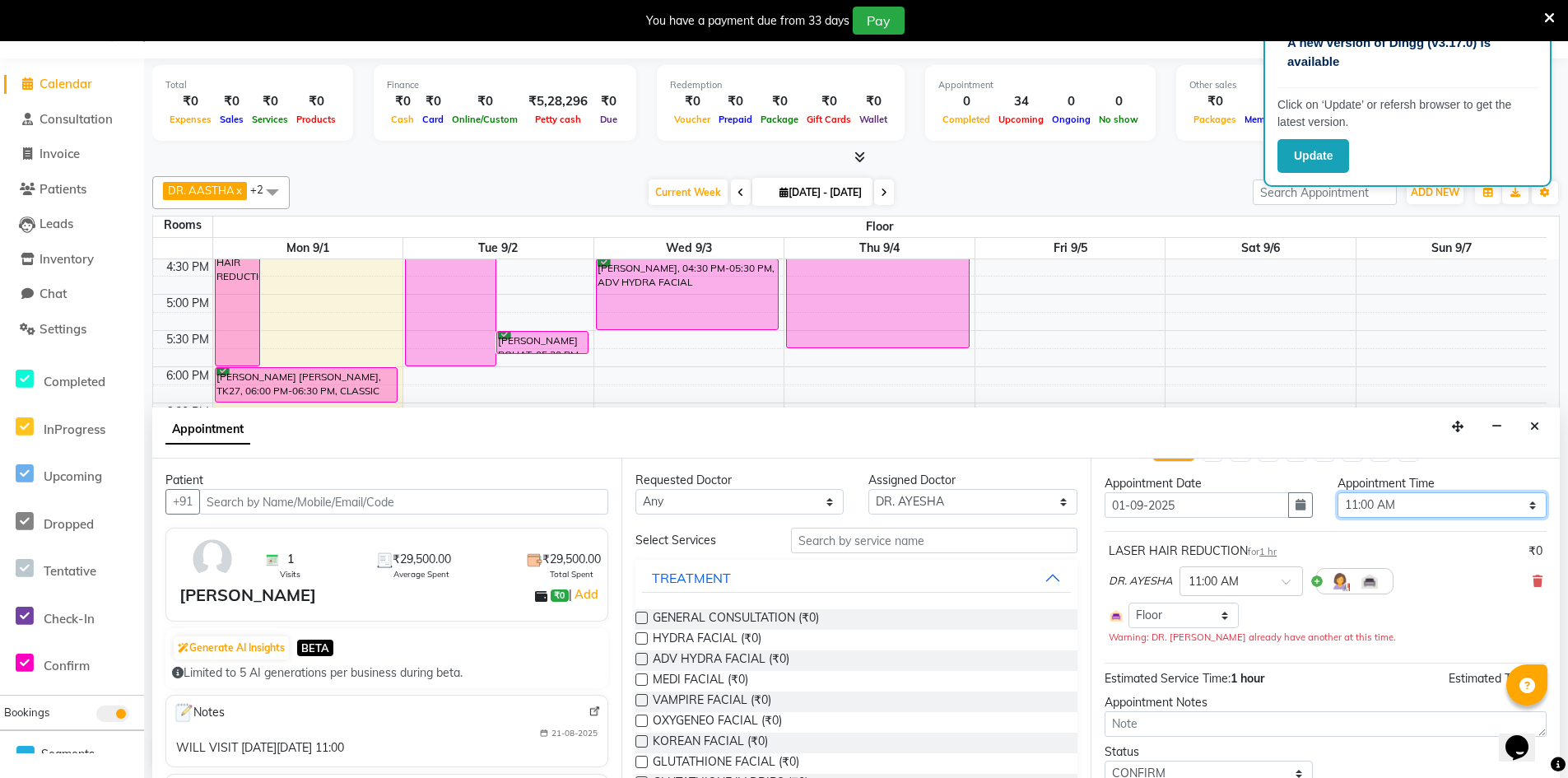
scroll to position [0, 0]
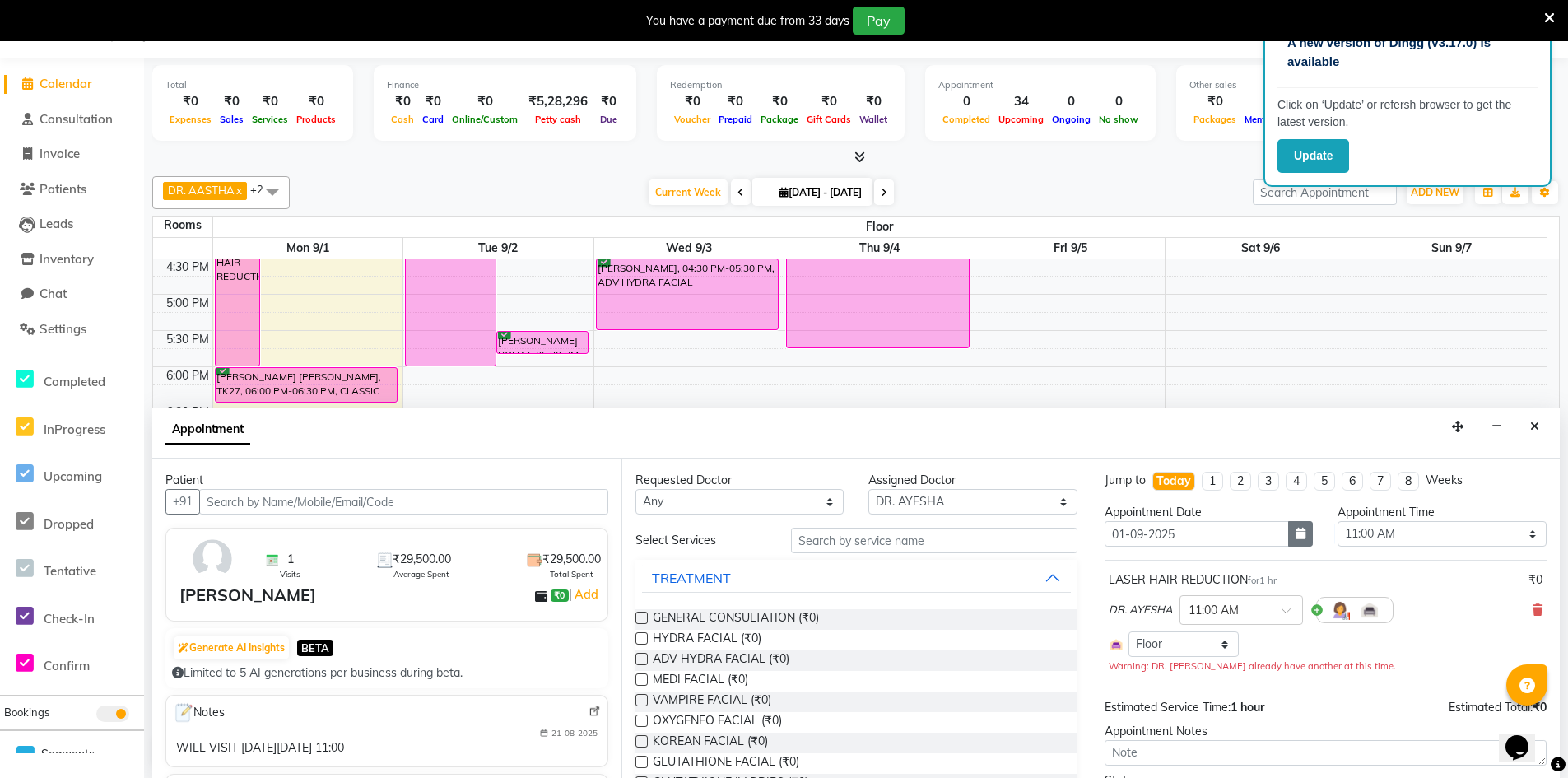
click at [1296, 537] on icon "button" at bounding box center [1300, 533] width 10 height 12
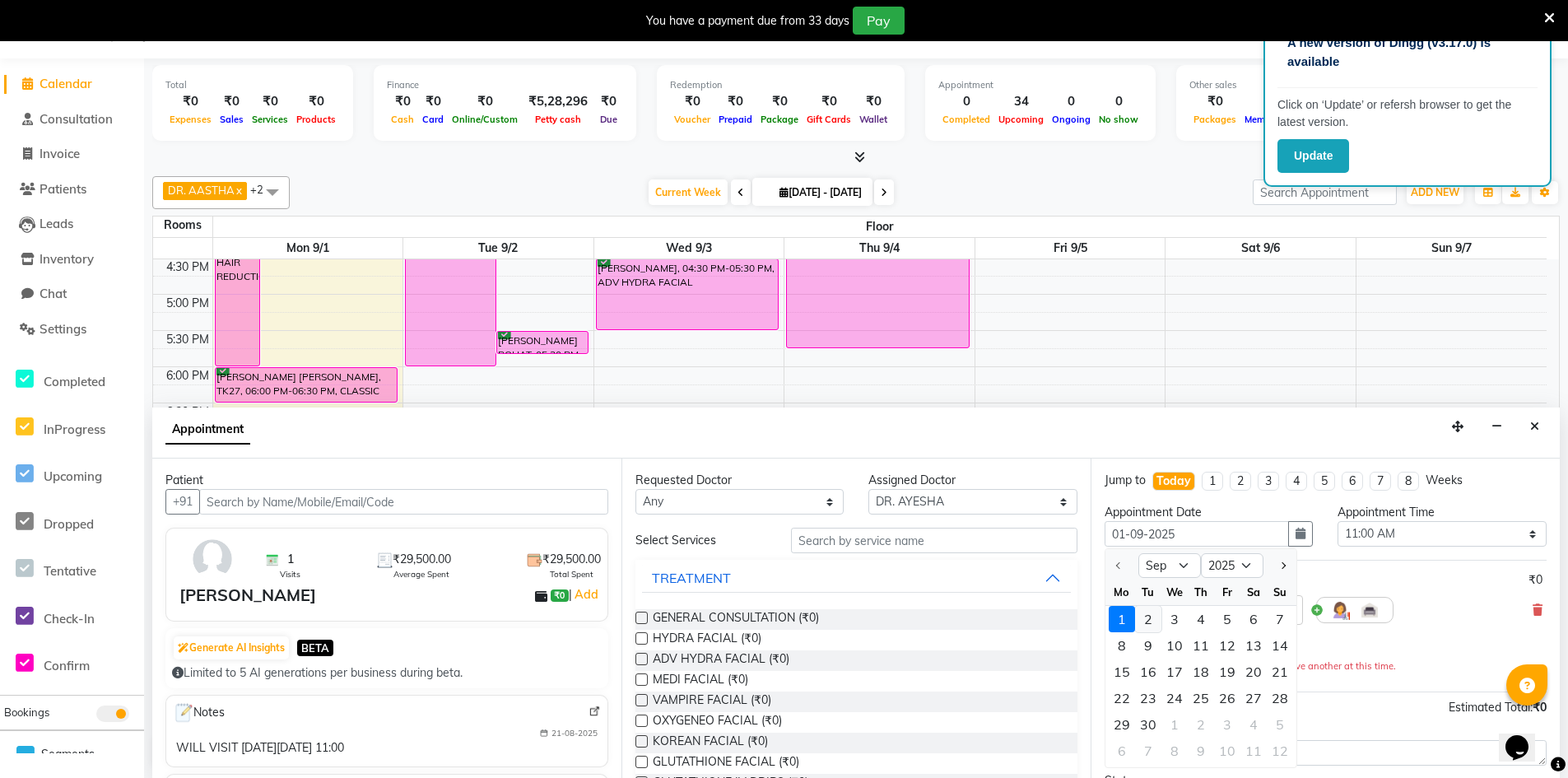
click at [1151, 622] on div "2" at bounding box center [1148, 619] width 26 height 26
type input "2025-09-02"
type input "02-09-2025"
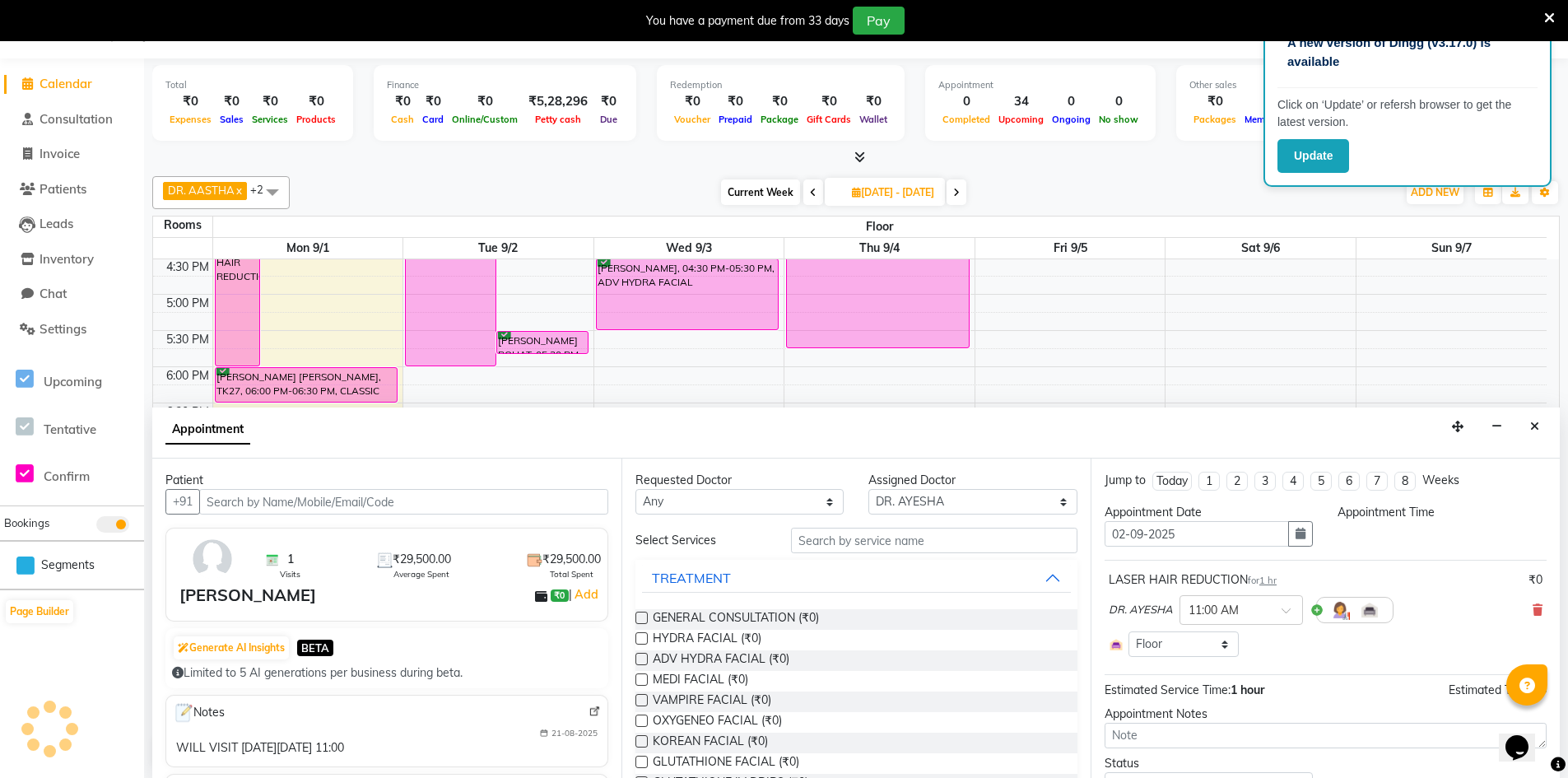
scroll to position [617, 0]
select select "660"
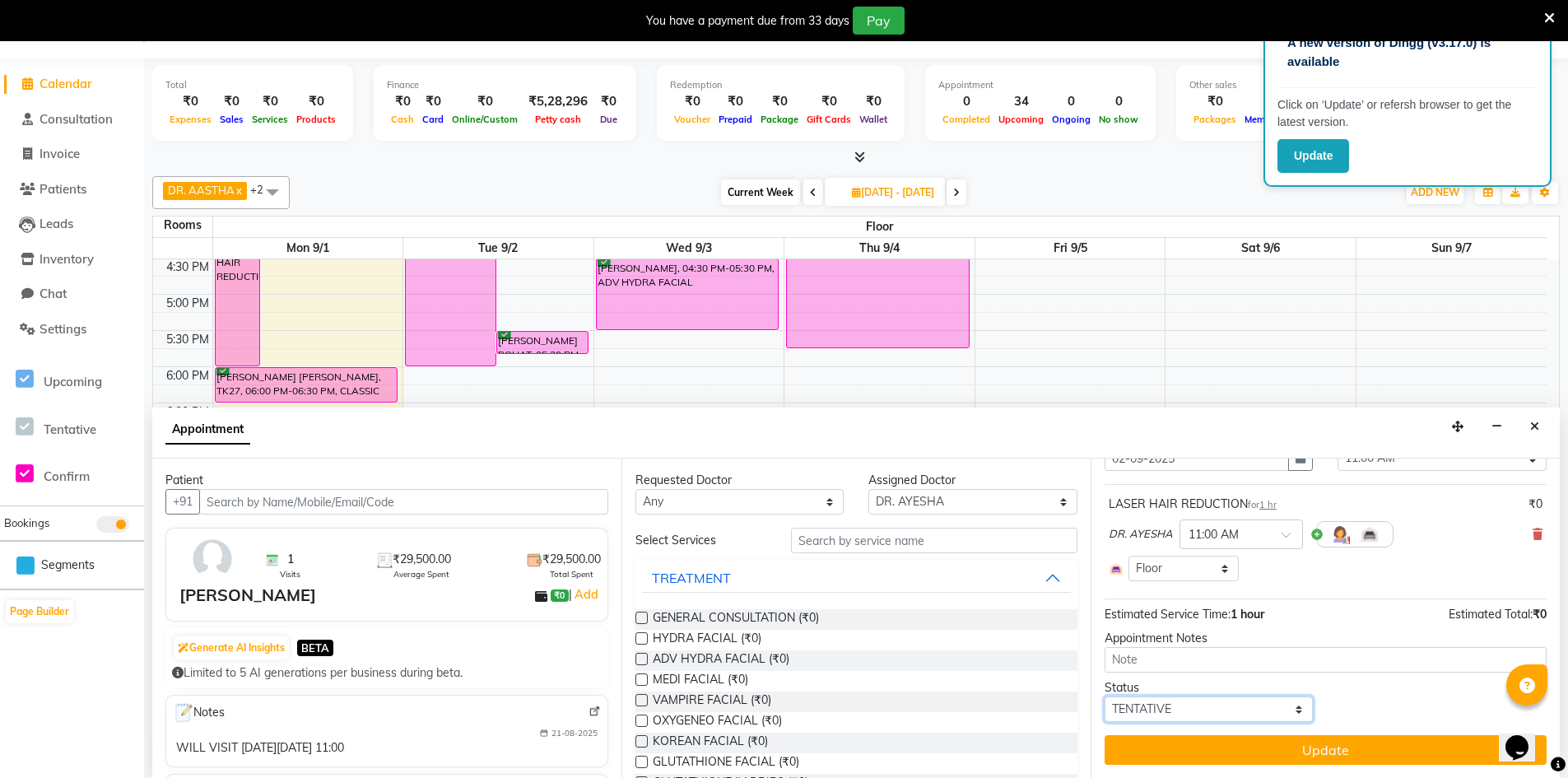
click at [1239, 710] on select "Select TENTATIVE CONFIRM UPCOMING" at bounding box center [1209, 709] width 208 height 25
select select "confirm booking"
click at [1105, 696] on select "Select TENTATIVE CONFIRM UPCOMING" at bounding box center [1209, 709] width 208 height 25
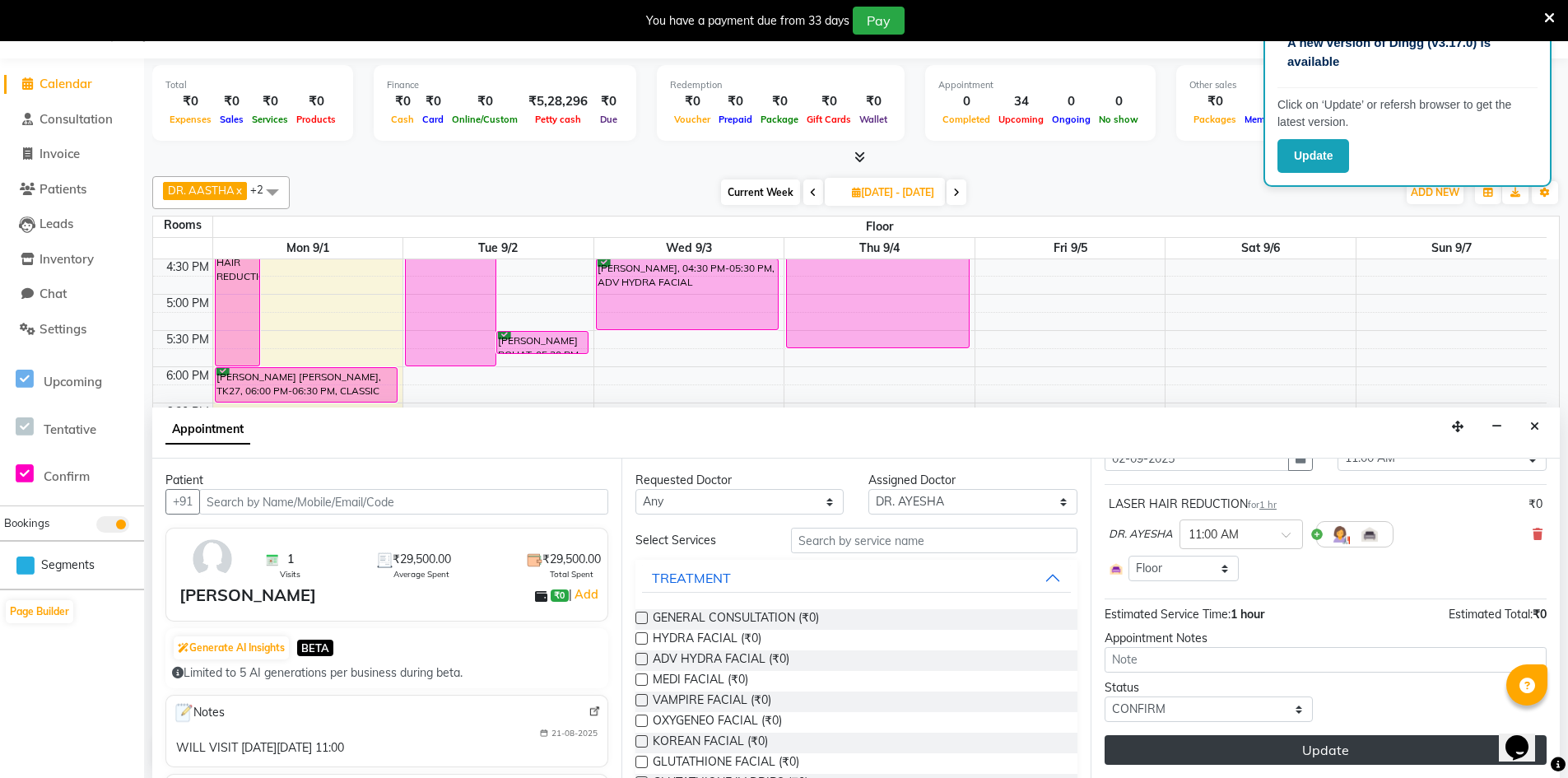
click at [1278, 746] on button "Update" at bounding box center [1326, 750] width 442 height 30
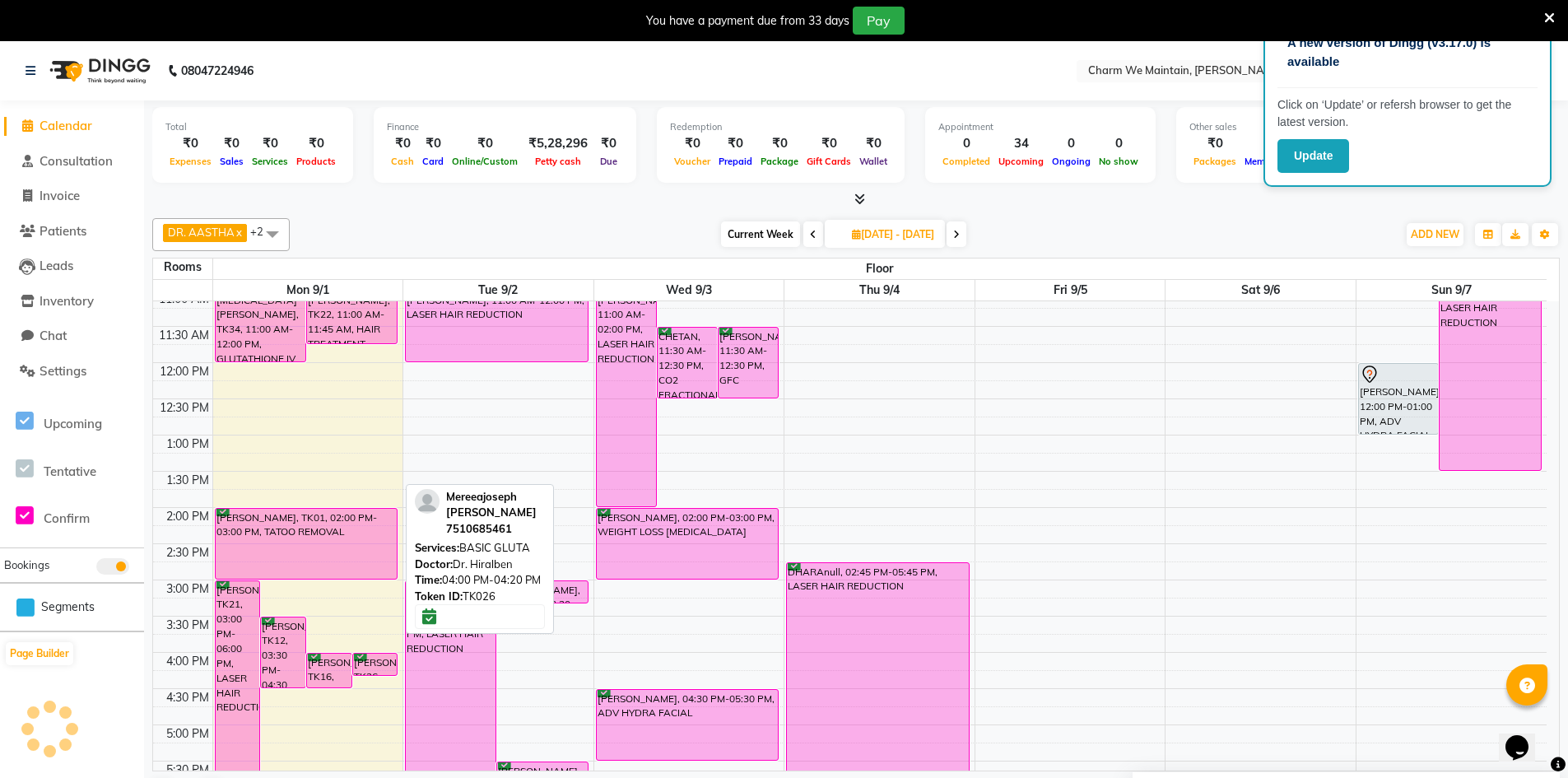
scroll to position [0, 0]
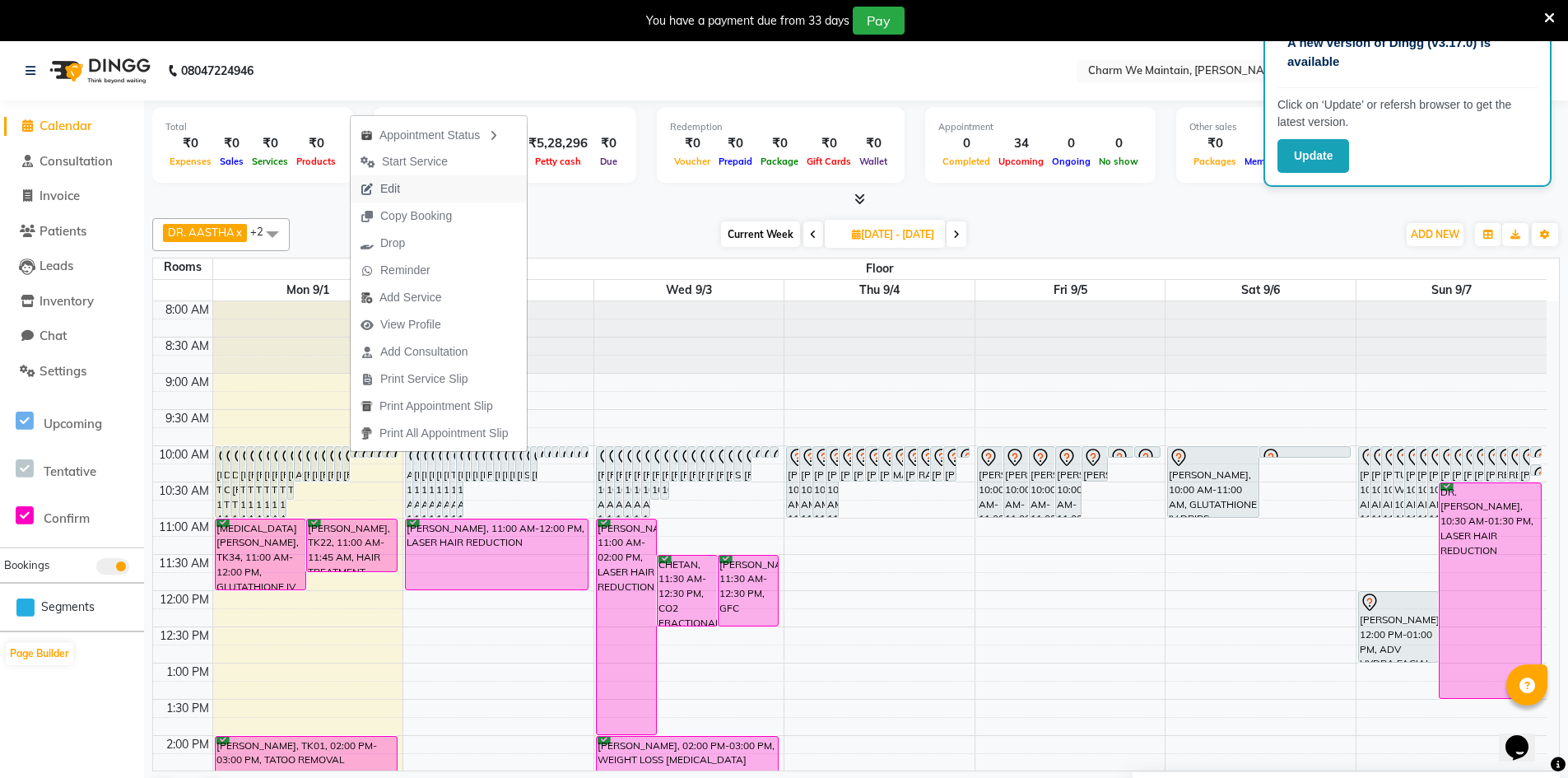
click at [383, 187] on span "Edit" at bounding box center [390, 188] width 20 height 17
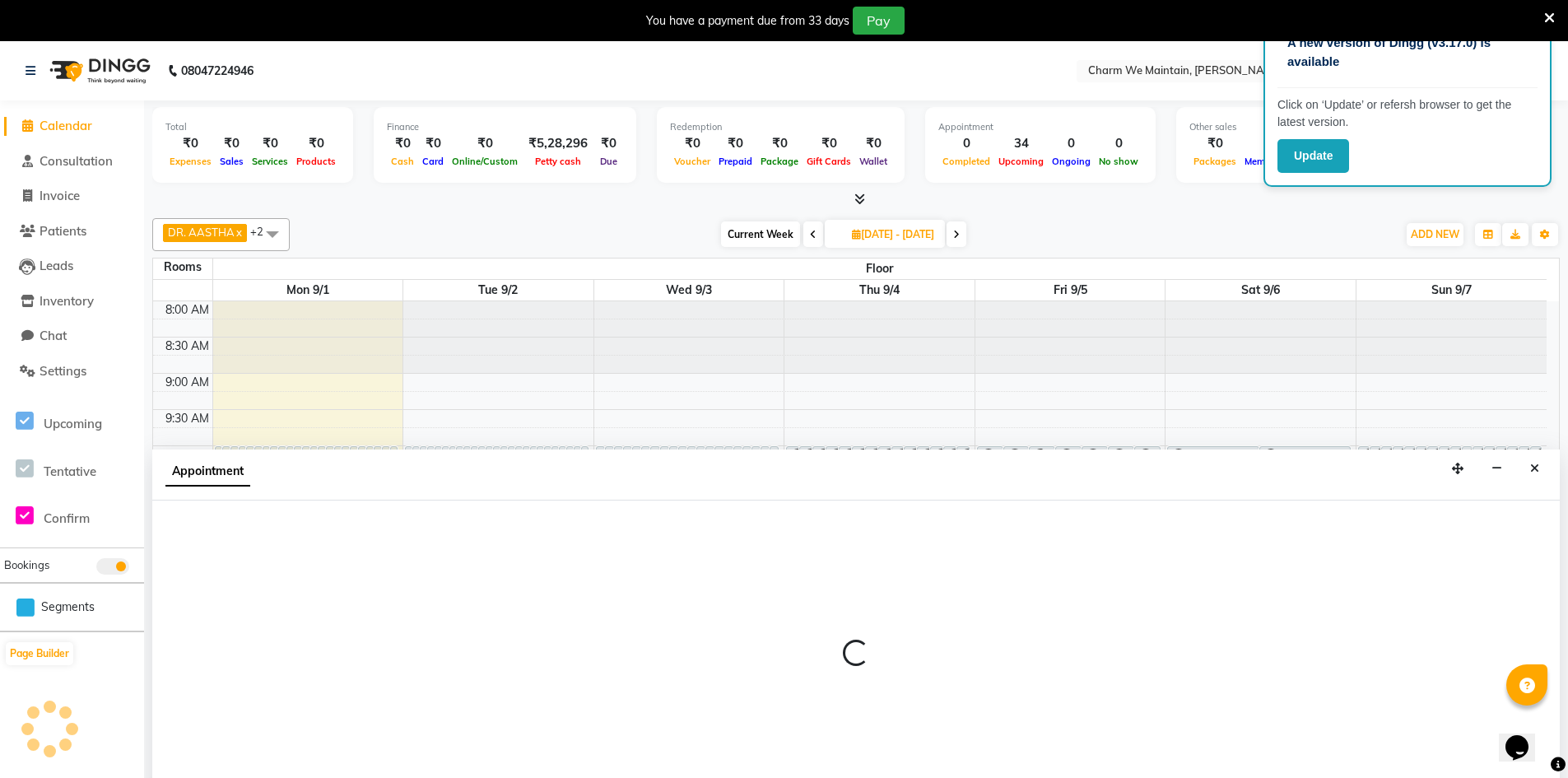
type input "2025-09-01"
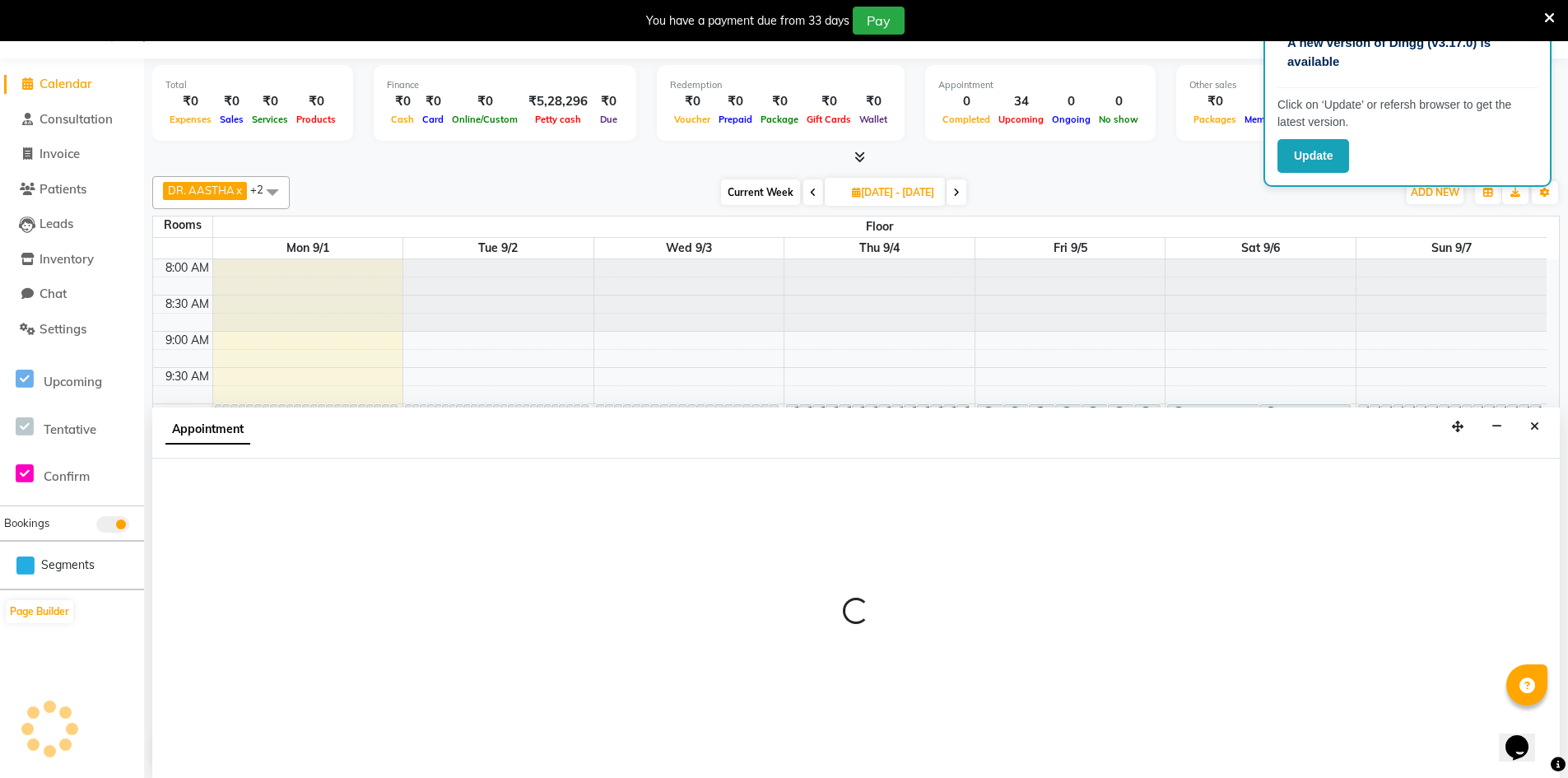
select select "86210"
select select "600"
select select "tentative"
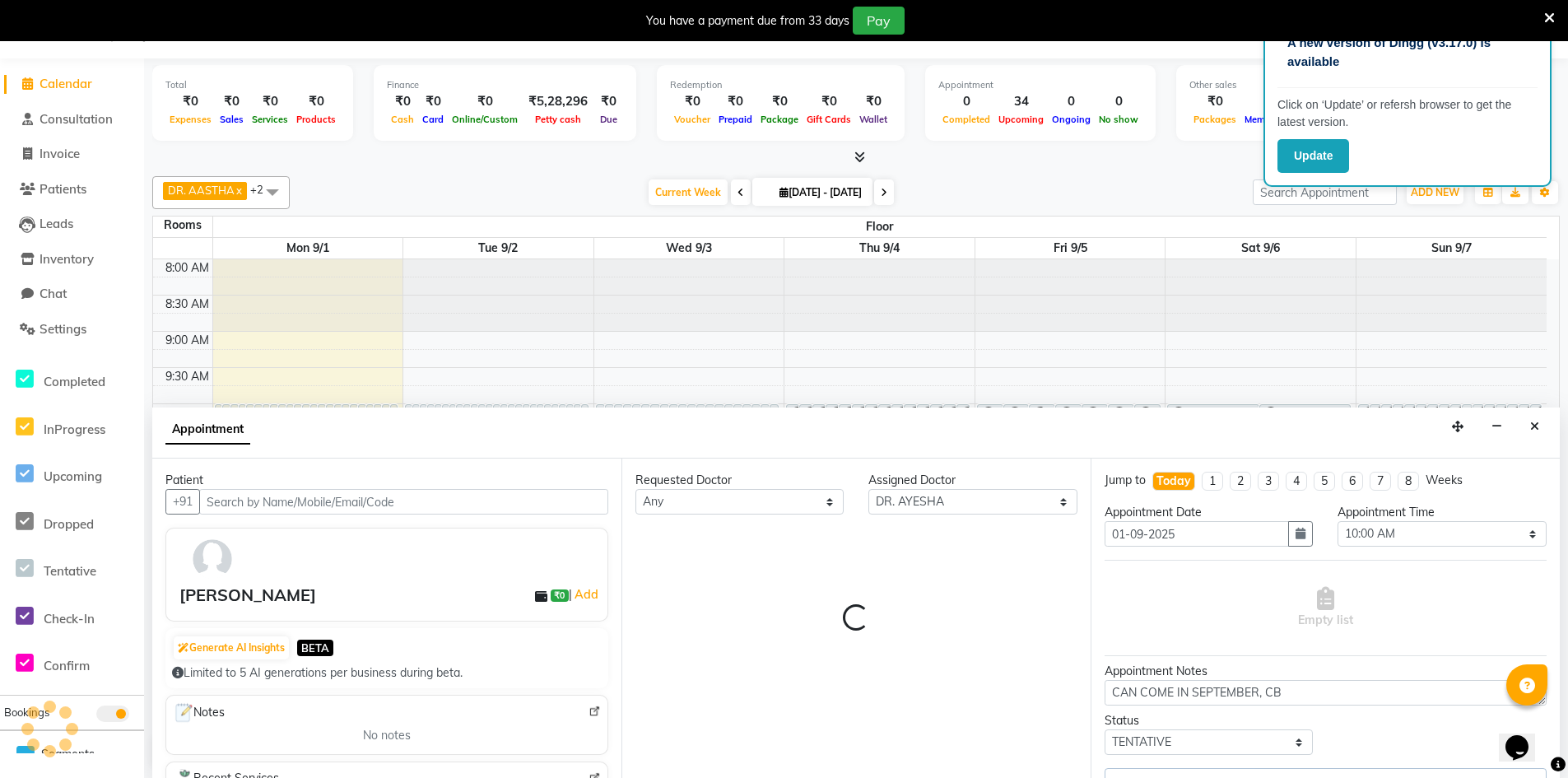
select select "4343"
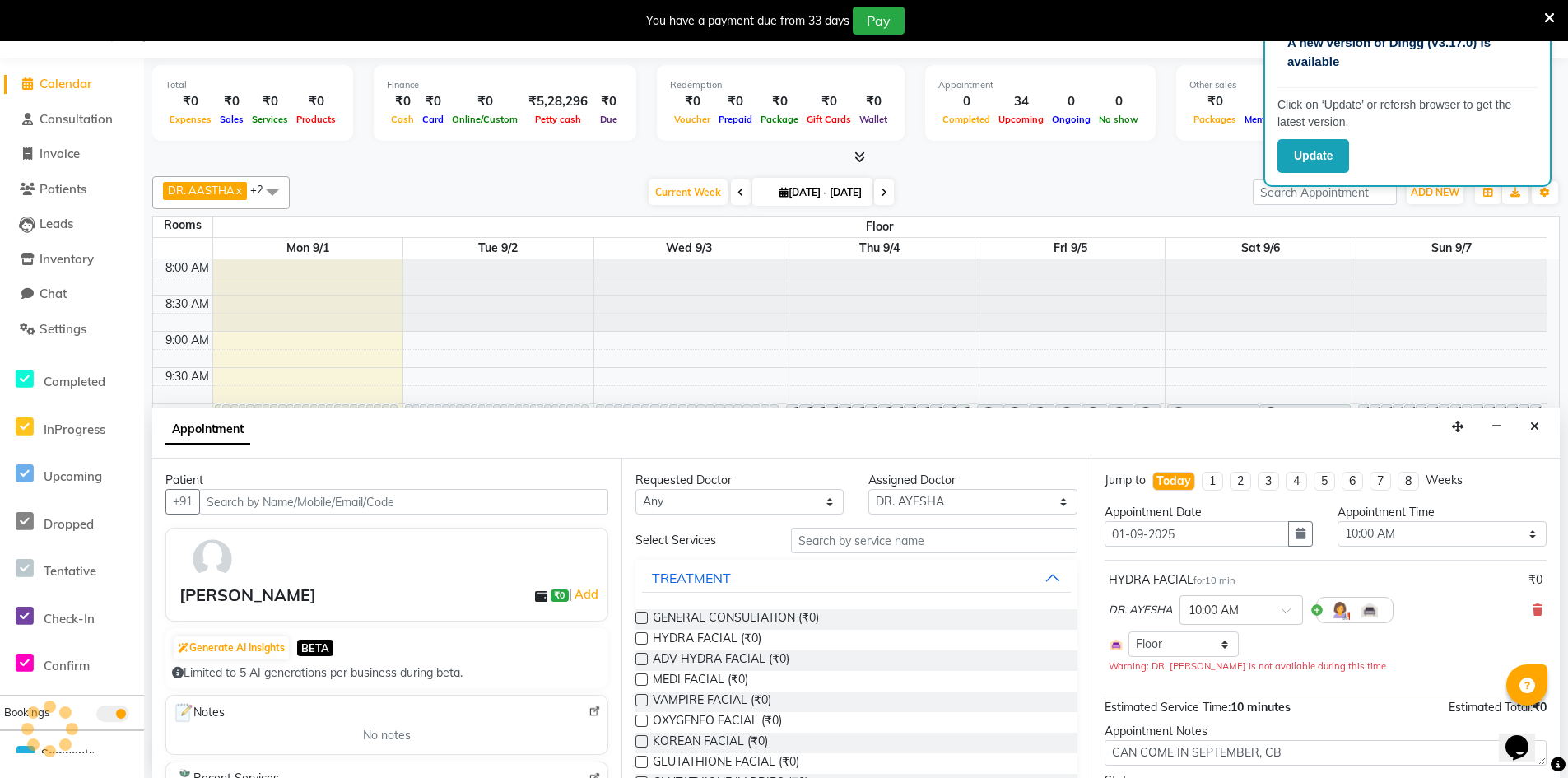
scroll to position [617, 0]
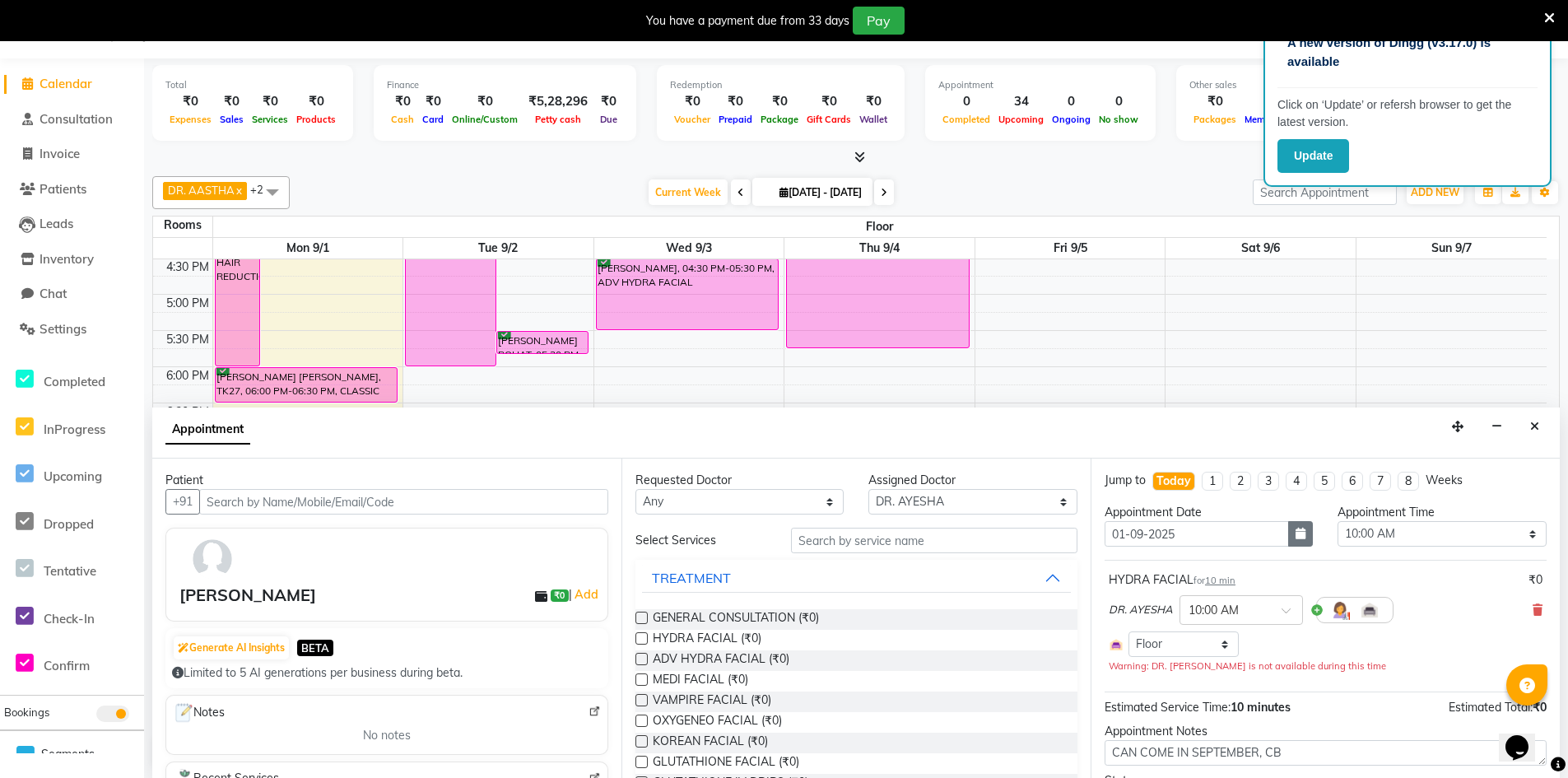
click at [1298, 535] on icon "button" at bounding box center [1300, 533] width 10 height 12
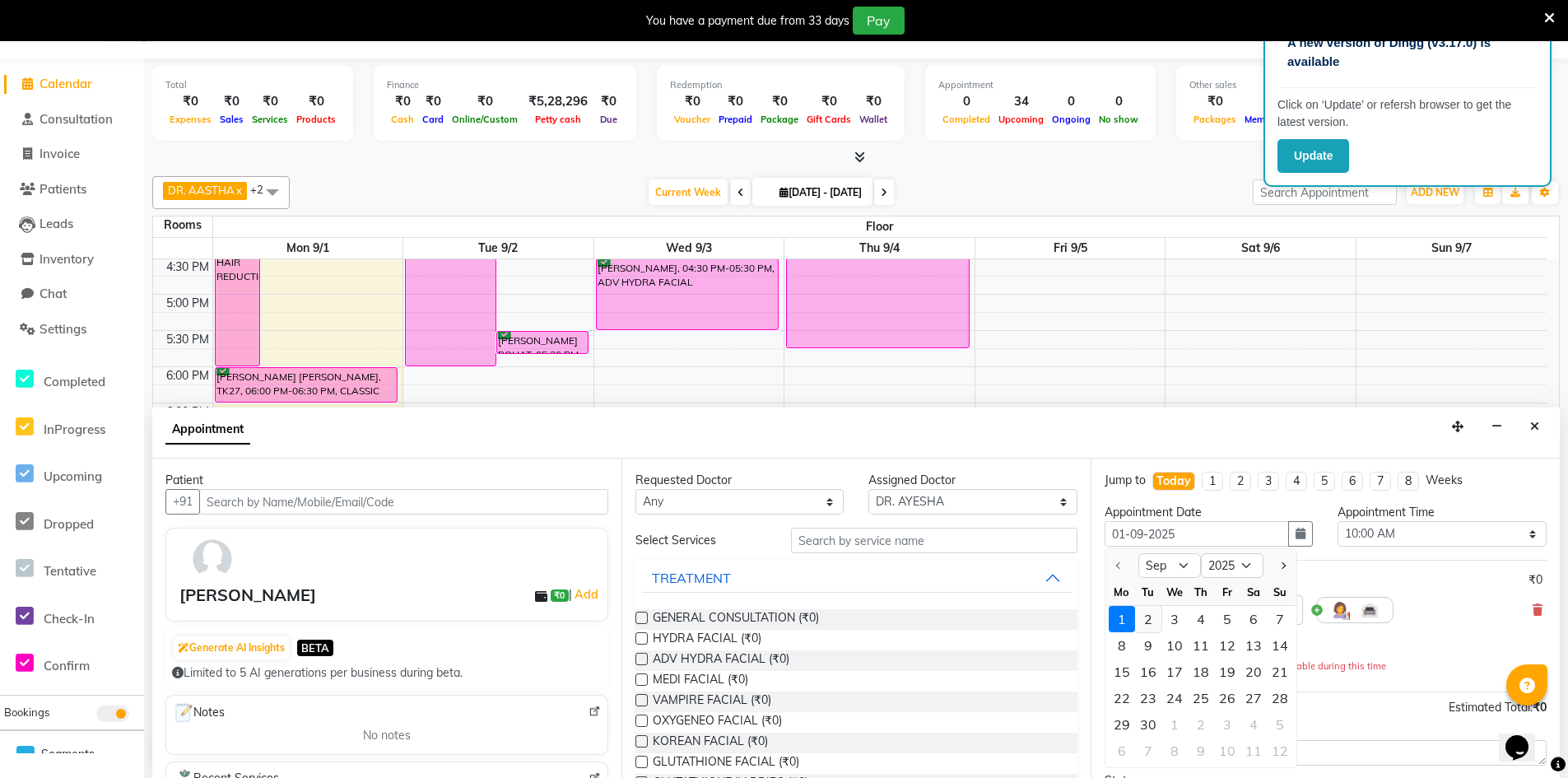
click at [1154, 624] on div "2" at bounding box center [1148, 619] width 26 height 26
type input "2025-09-02"
type input "02-09-2025"
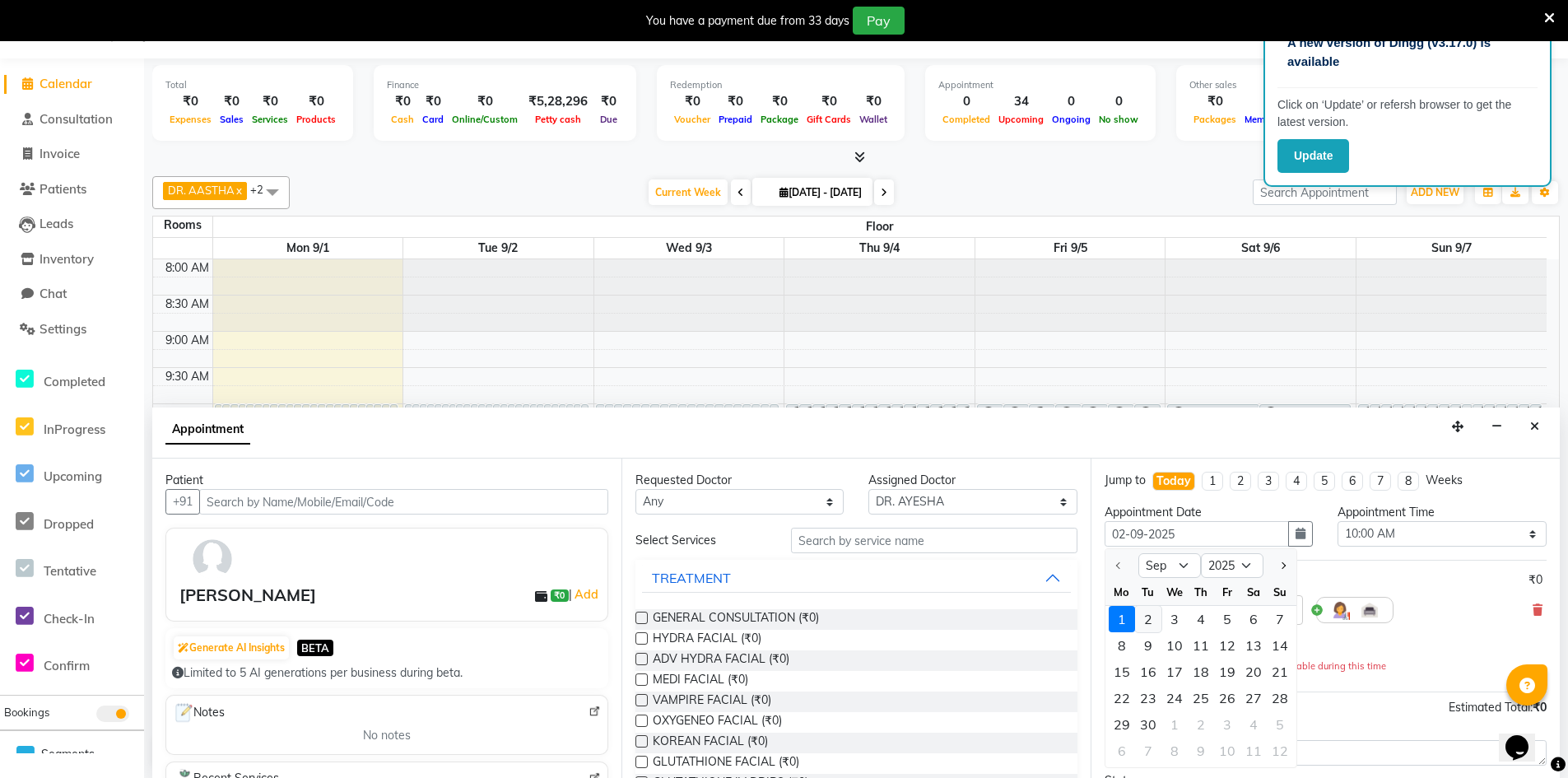
select select "600"
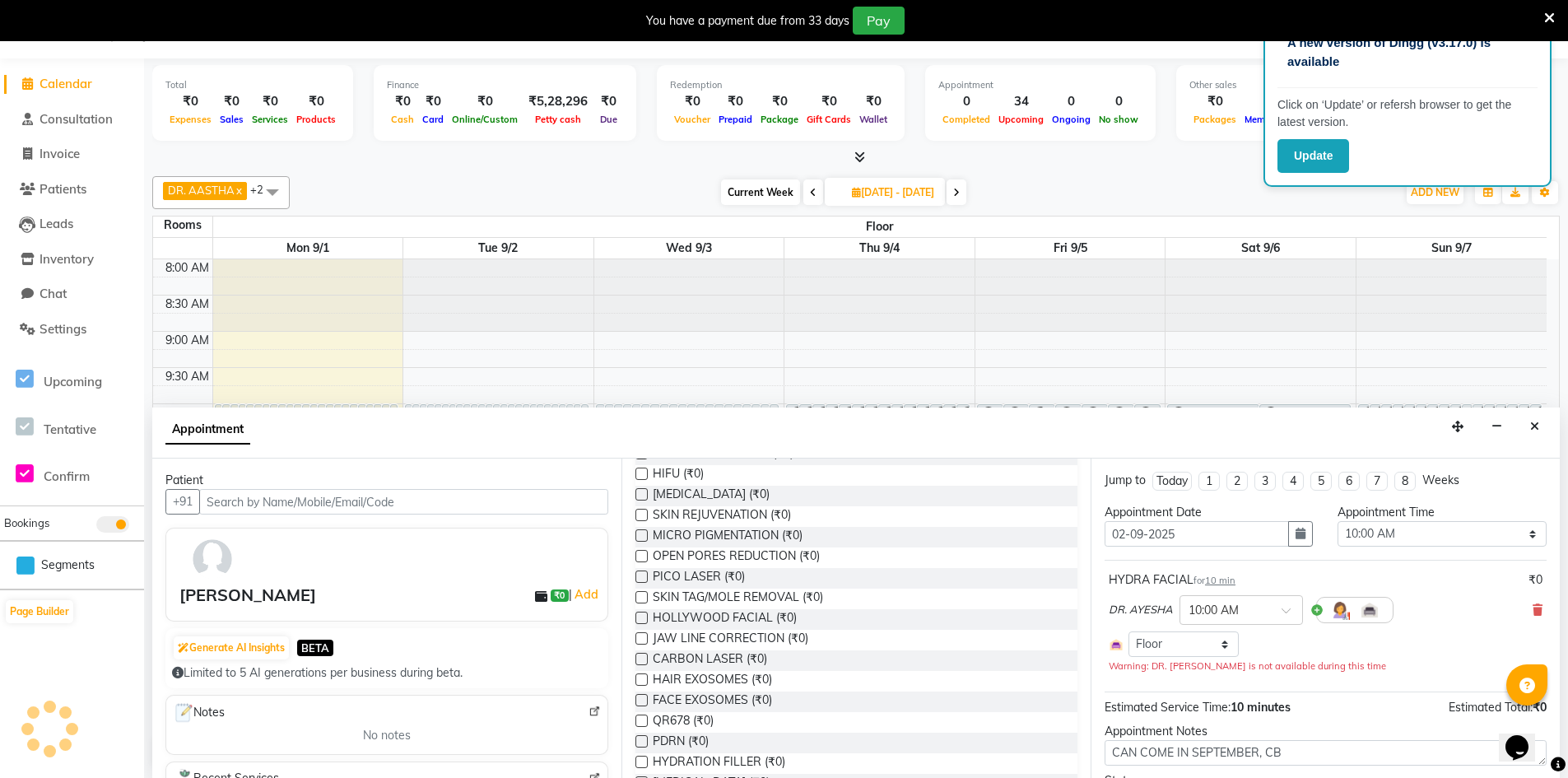
scroll to position [93, 0]
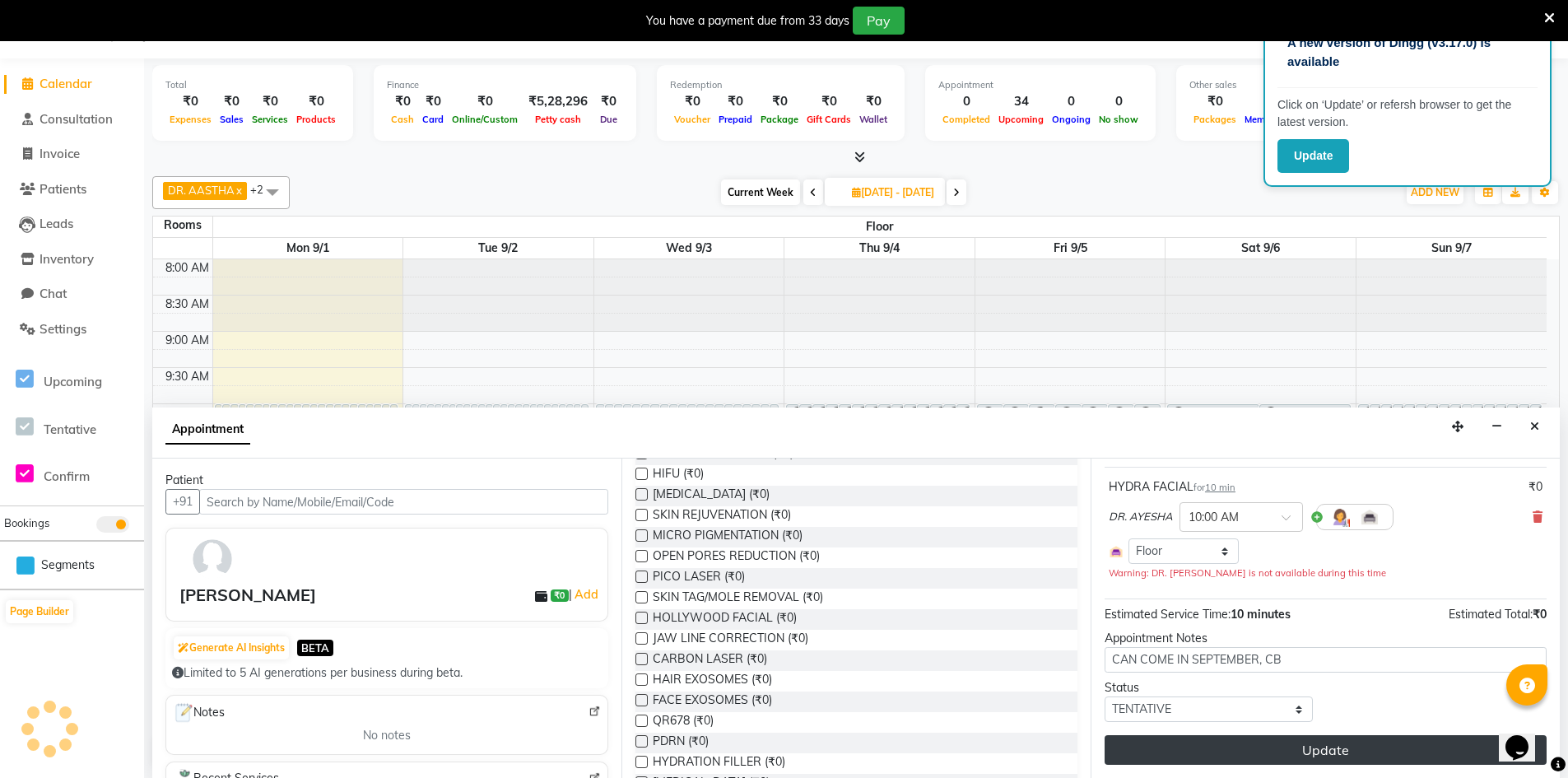
click at [1281, 759] on button "Update" at bounding box center [1326, 750] width 442 height 30
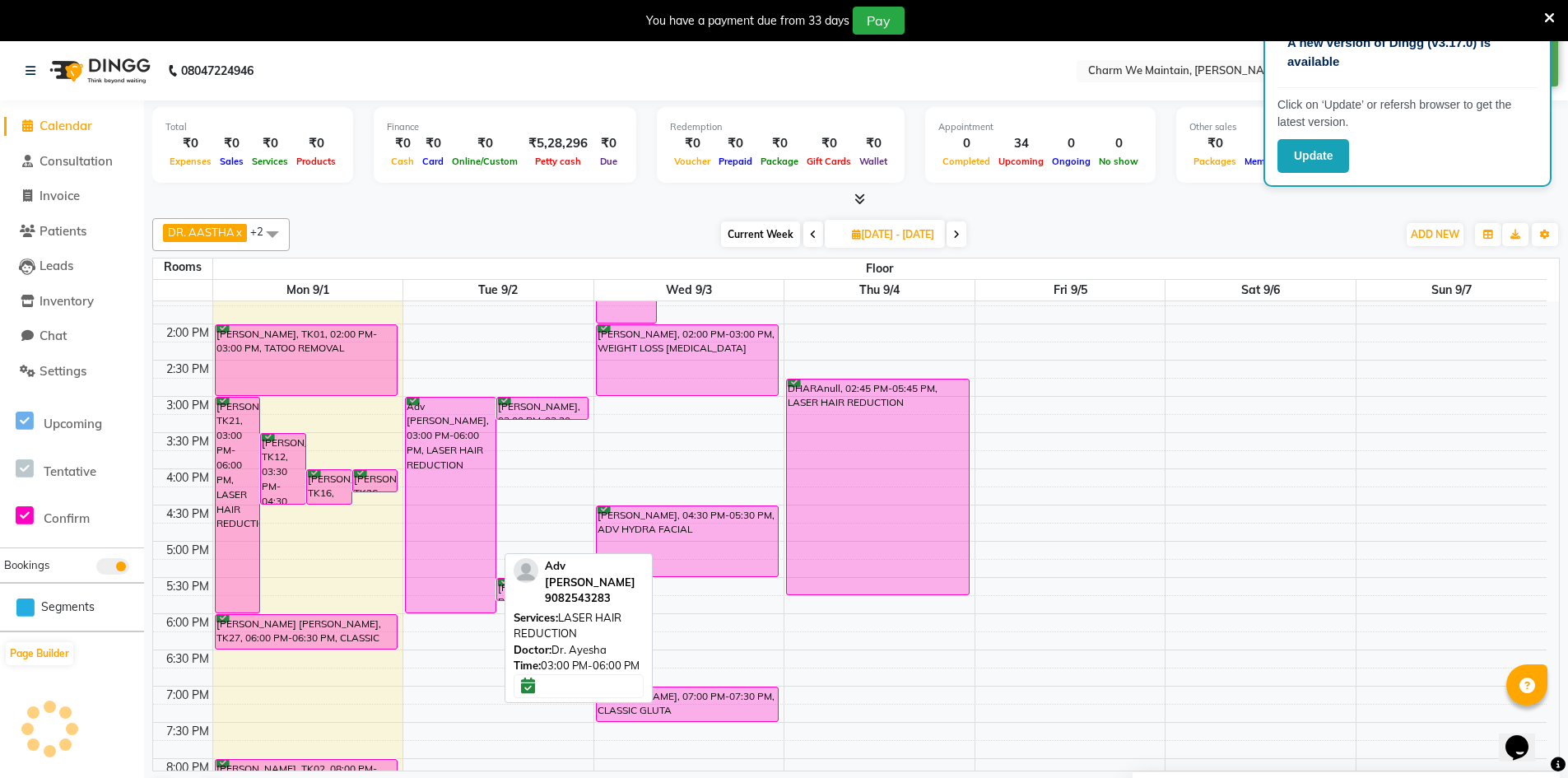
scroll to position [576, 0]
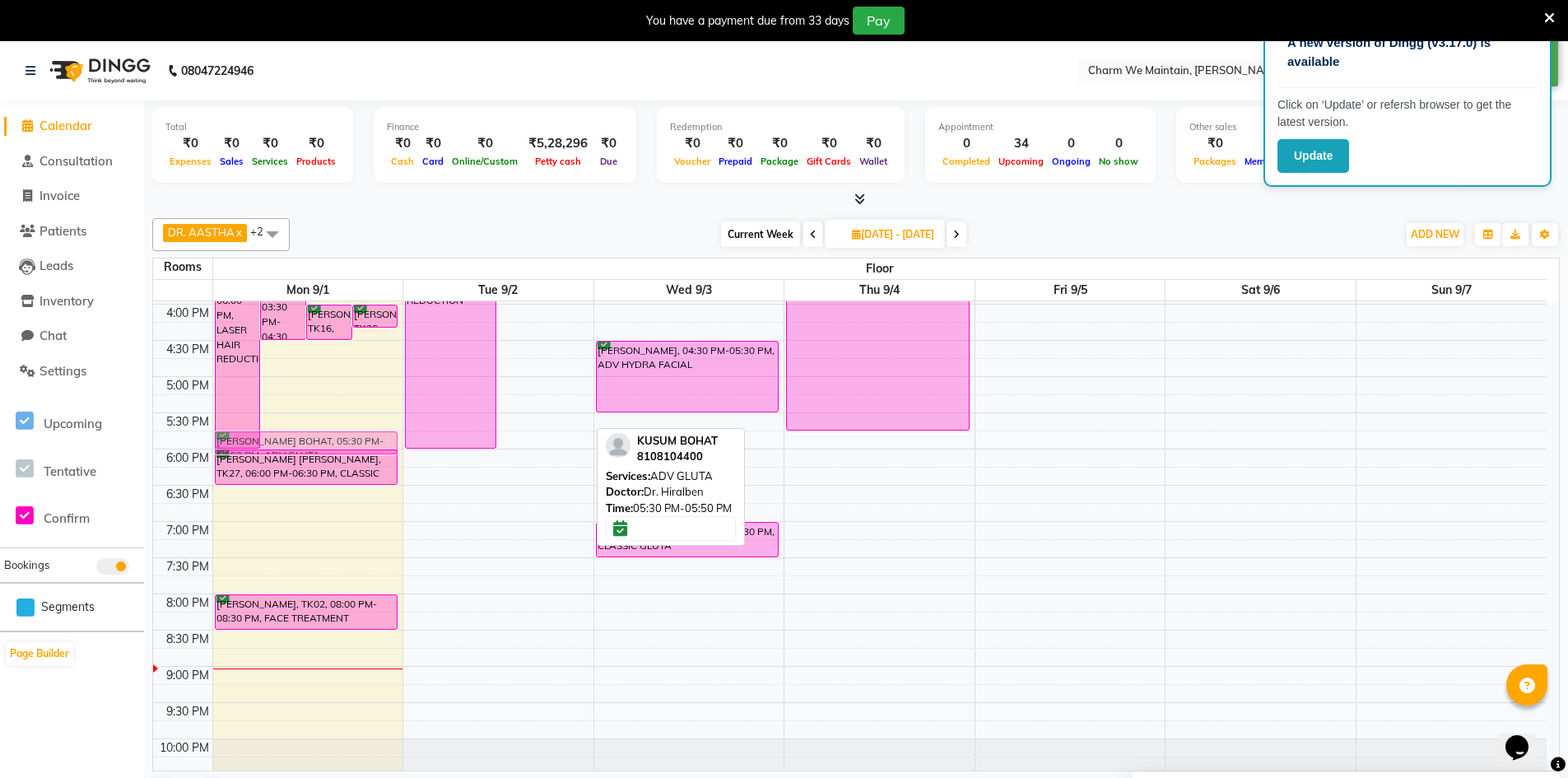
drag, startPoint x: 544, startPoint y: 422, endPoint x: 326, endPoint y: 436, distance: 218.4
click at [326, 436] on tr "DIMPL PAUL, TK09, 10:00 AM-11:00 AM, HAIR PRP DIPIKA CHAMUDIA, TK04, 10:00 AM-1…" at bounding box center [849, 268] width 1393 height 1086
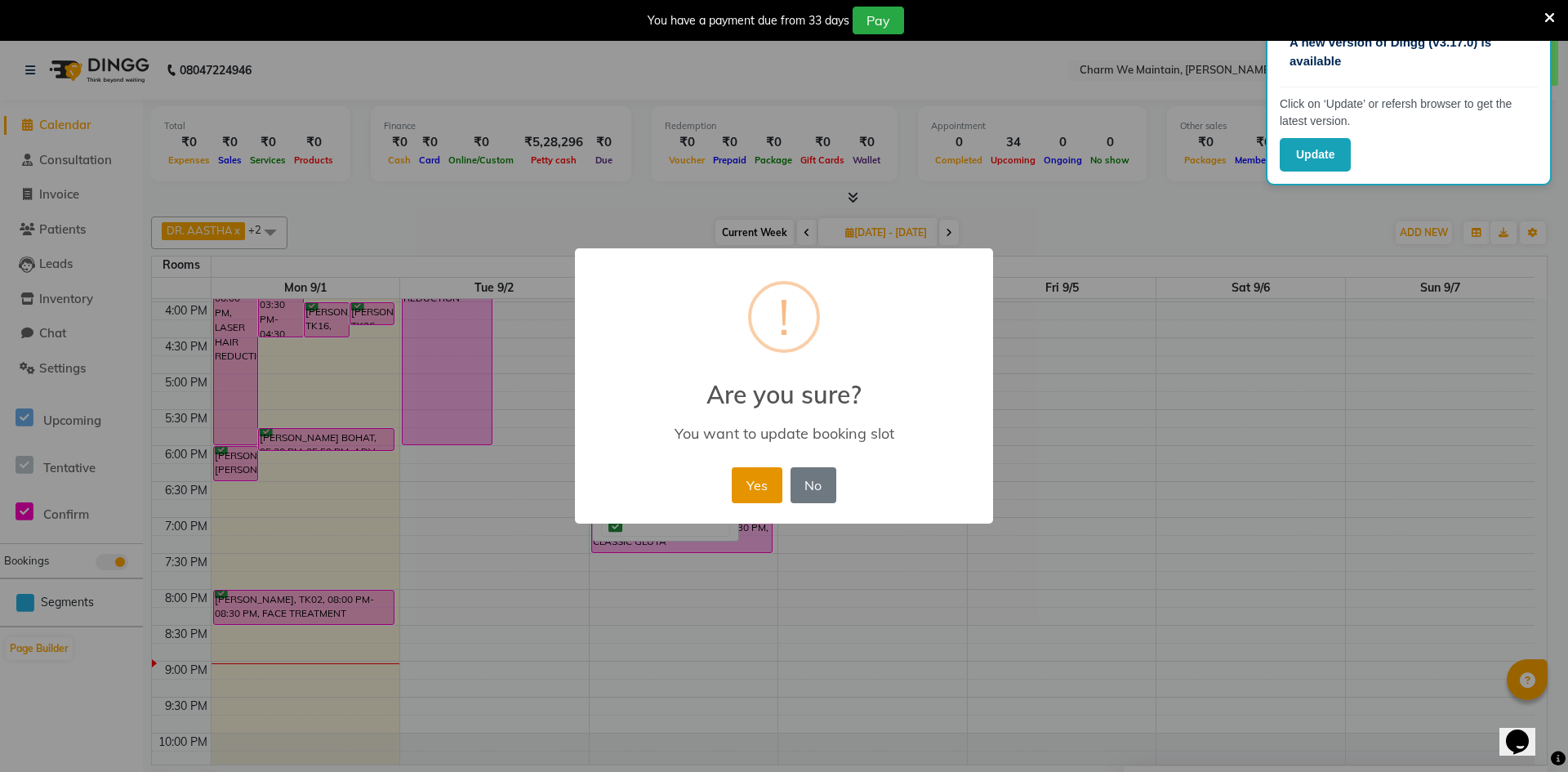
click at [765, 489] on button "Yes" at bounding box center [756, 485] width 50 height 36
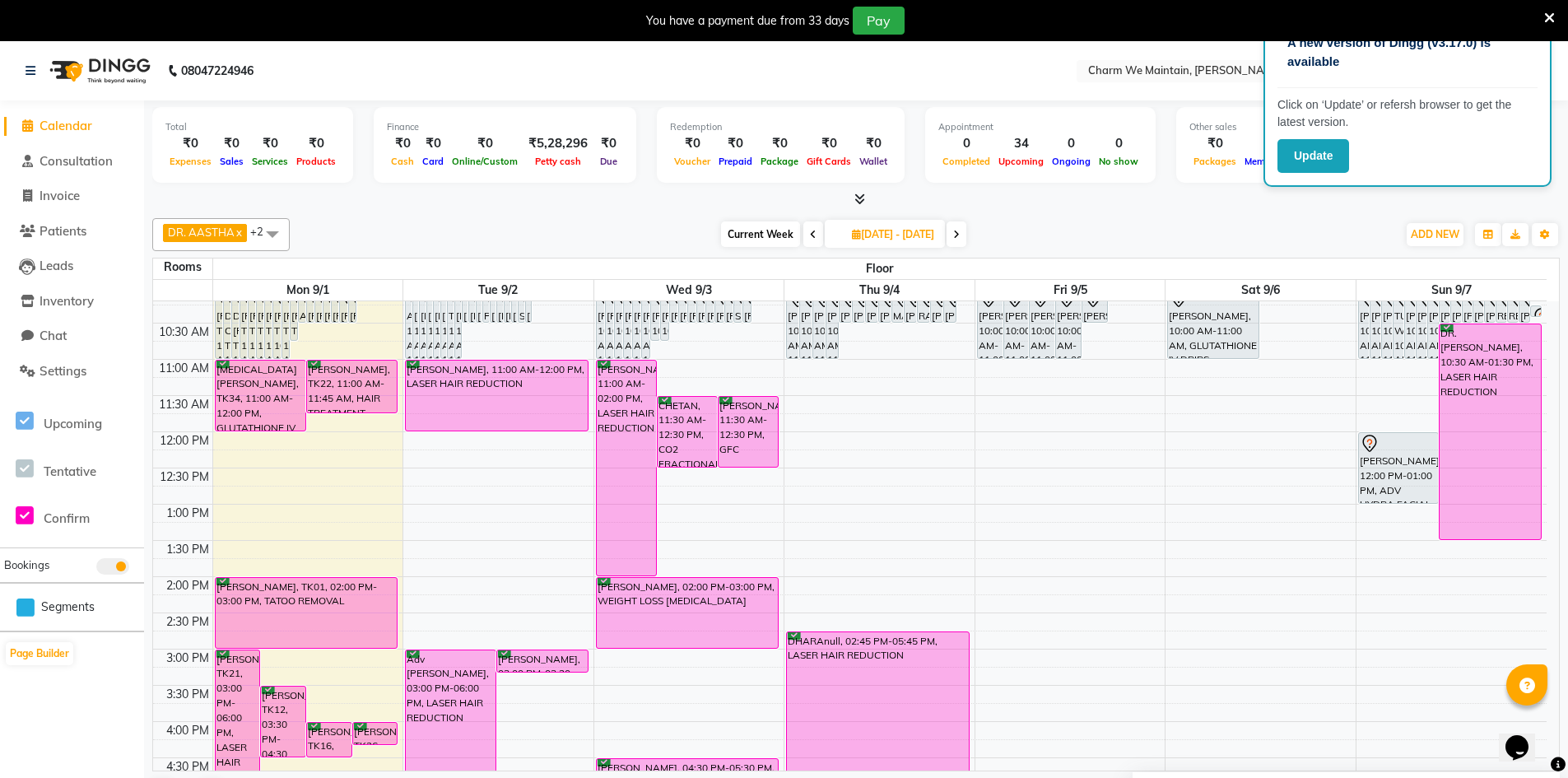
scroll to position [165, 0]
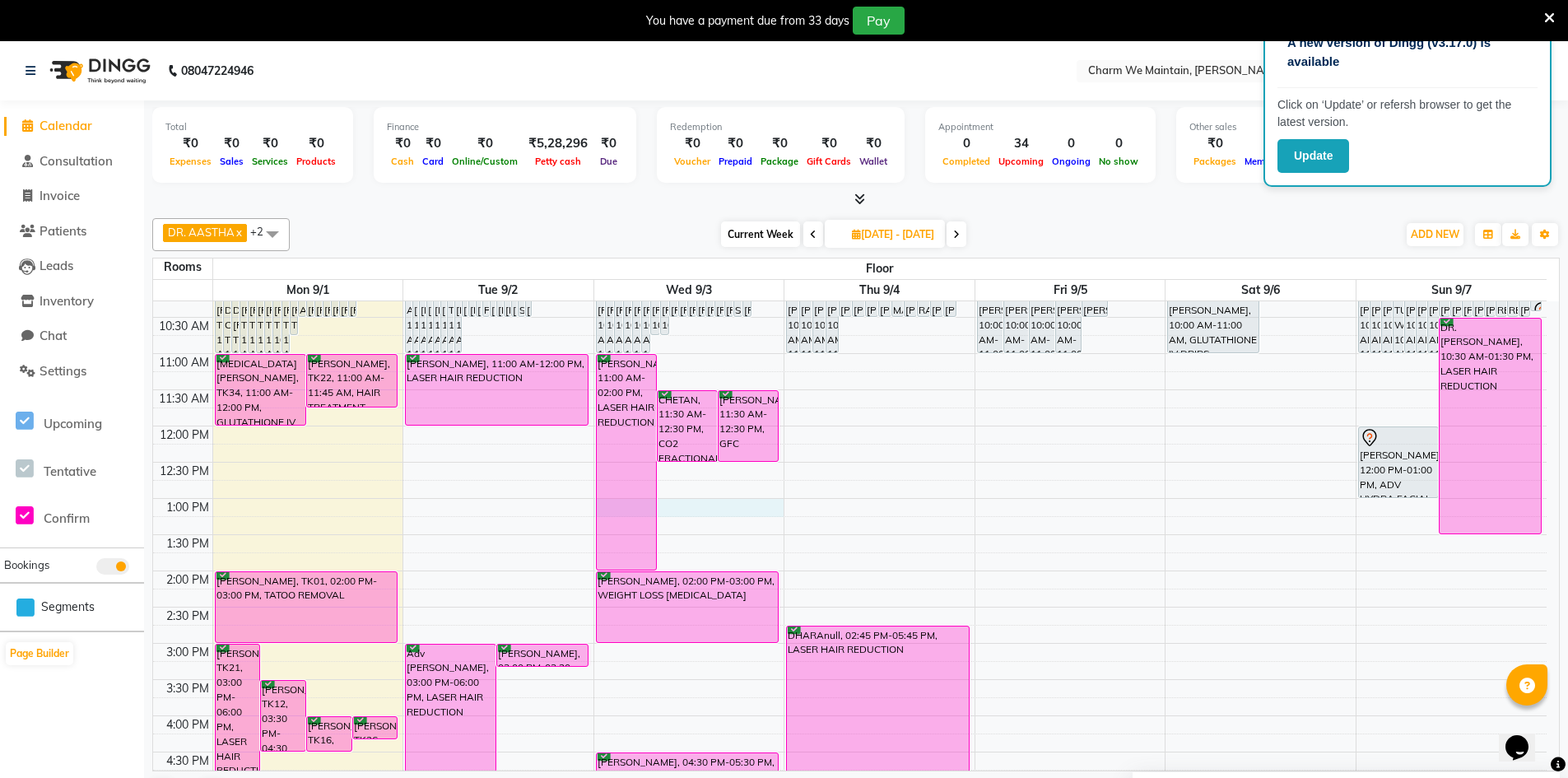
click at [686, 504] on div "8:00 AM 8:30 AM 9:00 AM 9:30 AM 10:00 AM 10:30 AM 11:00 AM 11:30 AM 12:00 PM 12…" at bounding box center [849, 679] width 1393 height 1086
select select "tentative"
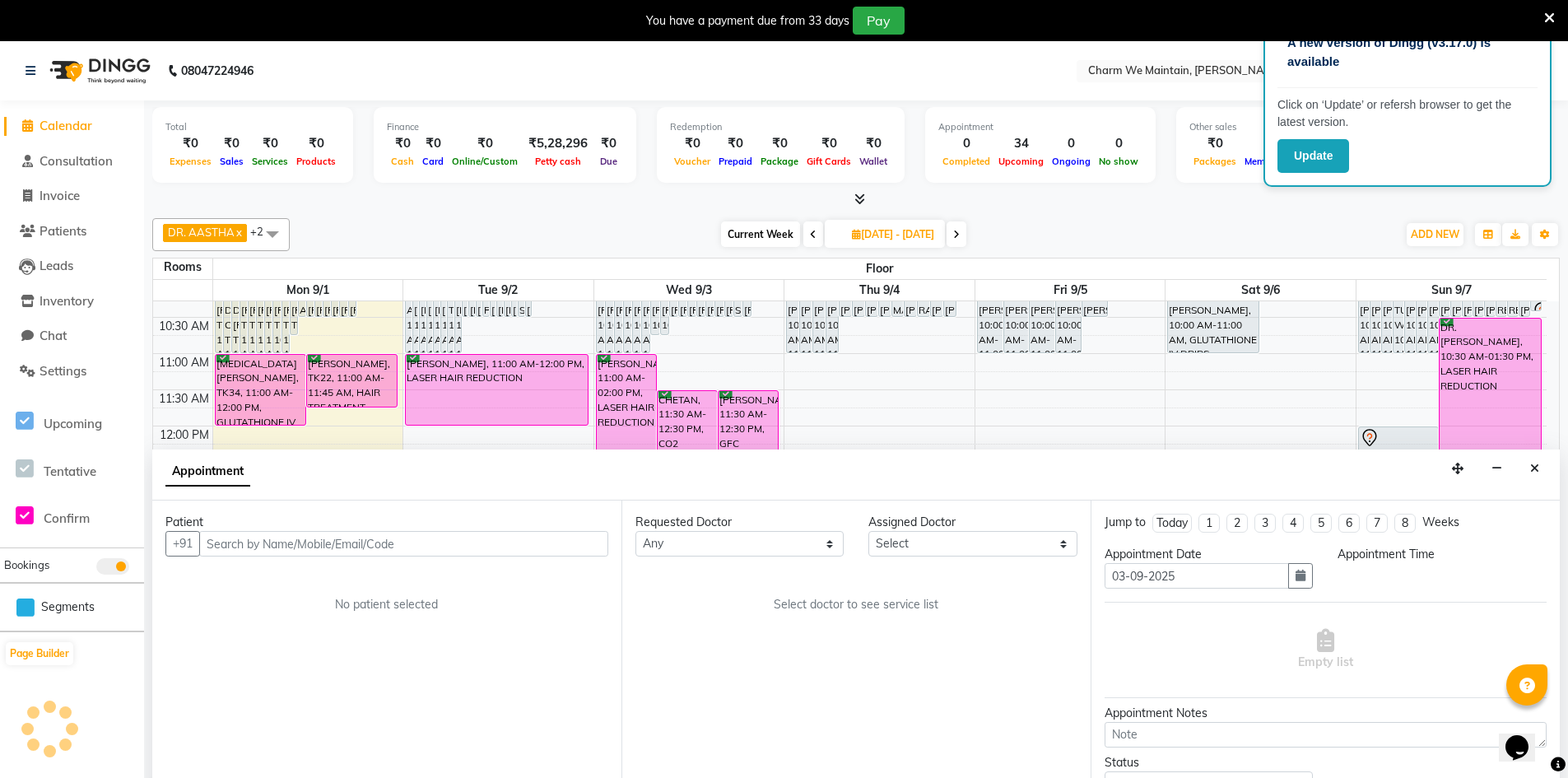
scroll to position [42, 0]
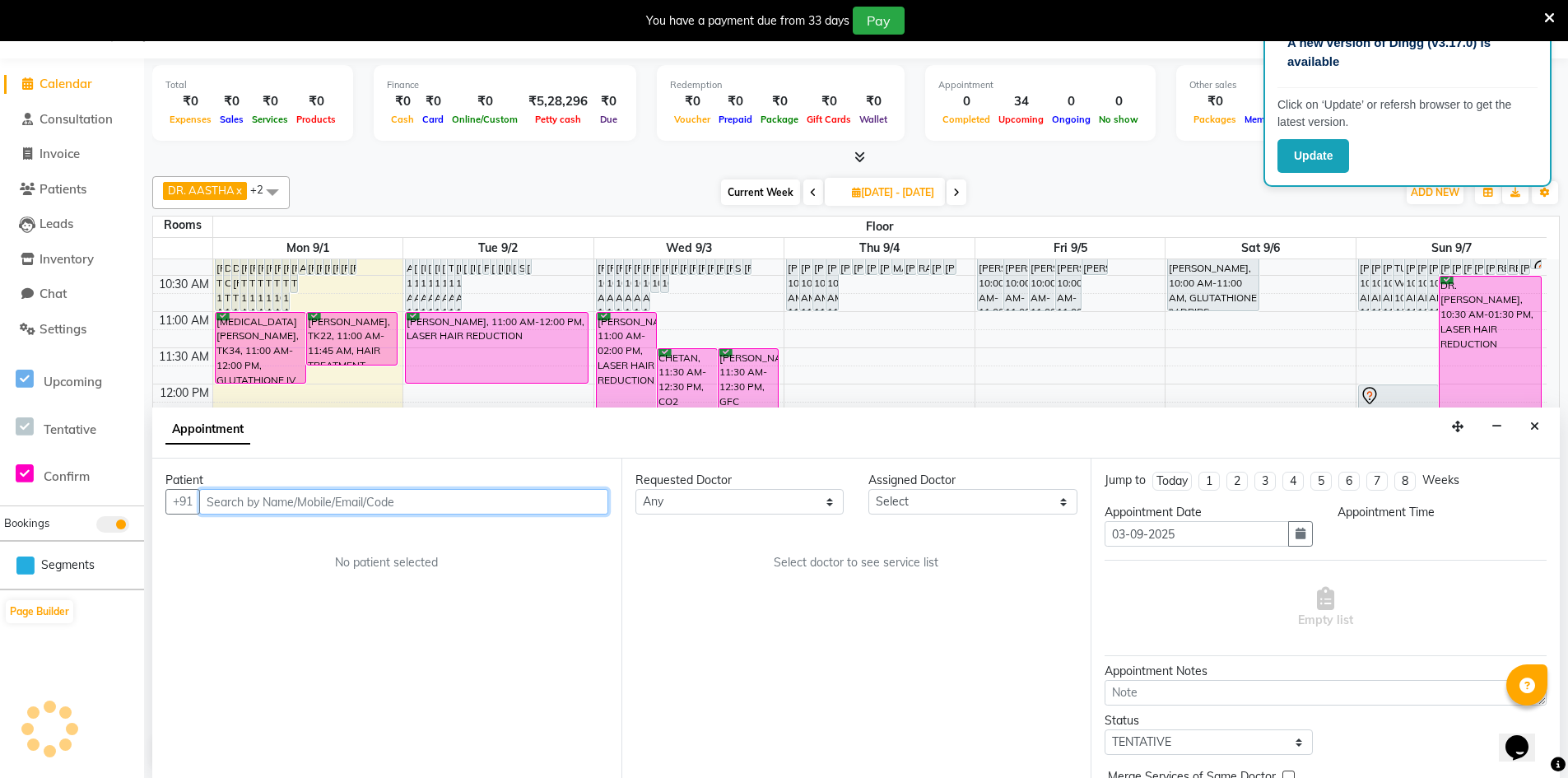
select select "780"
click at [1529, 429] on button "Close" at bounding box center [1534, 427] width 24 height 25
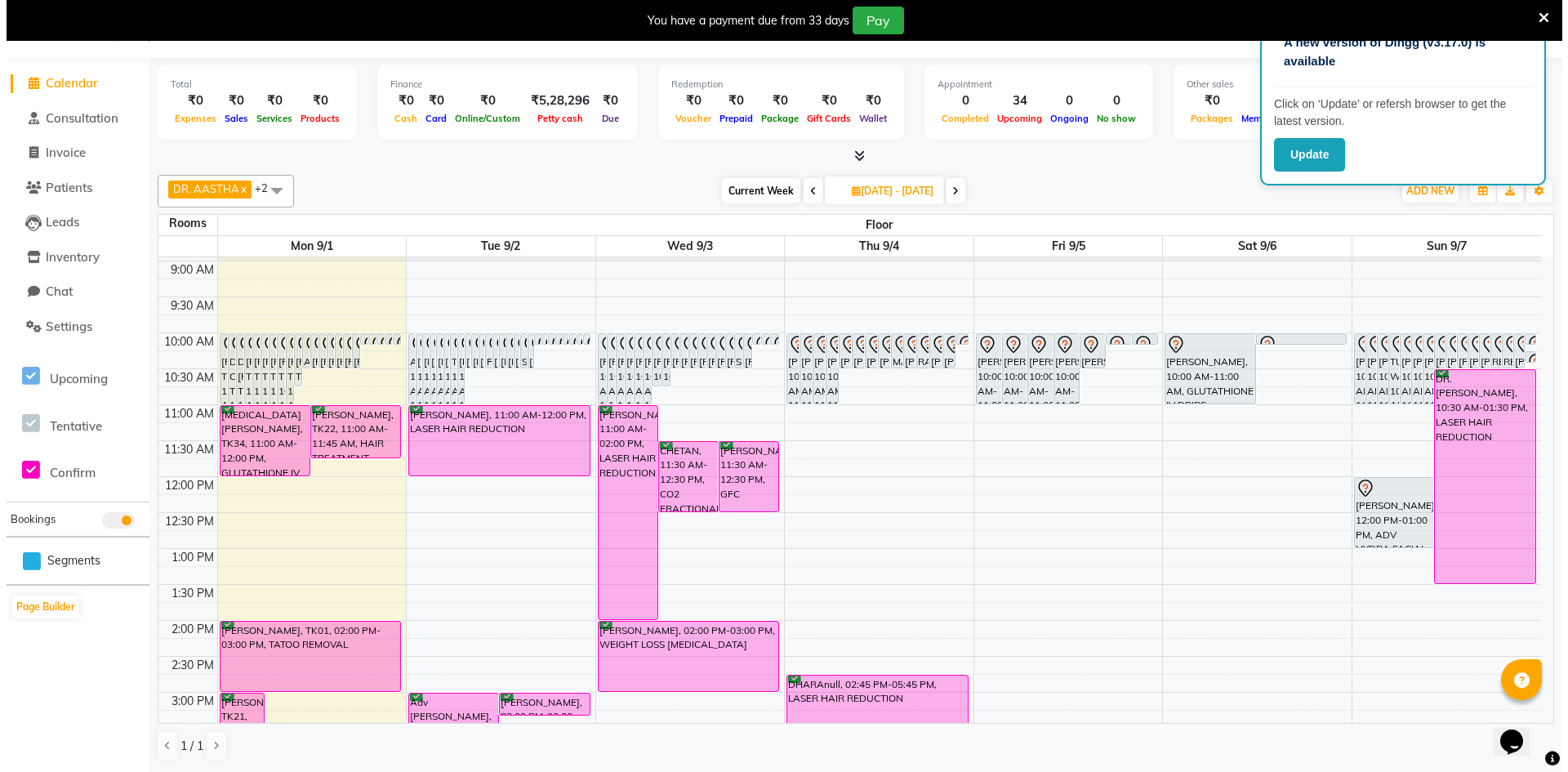
scroll to position [0, 0]
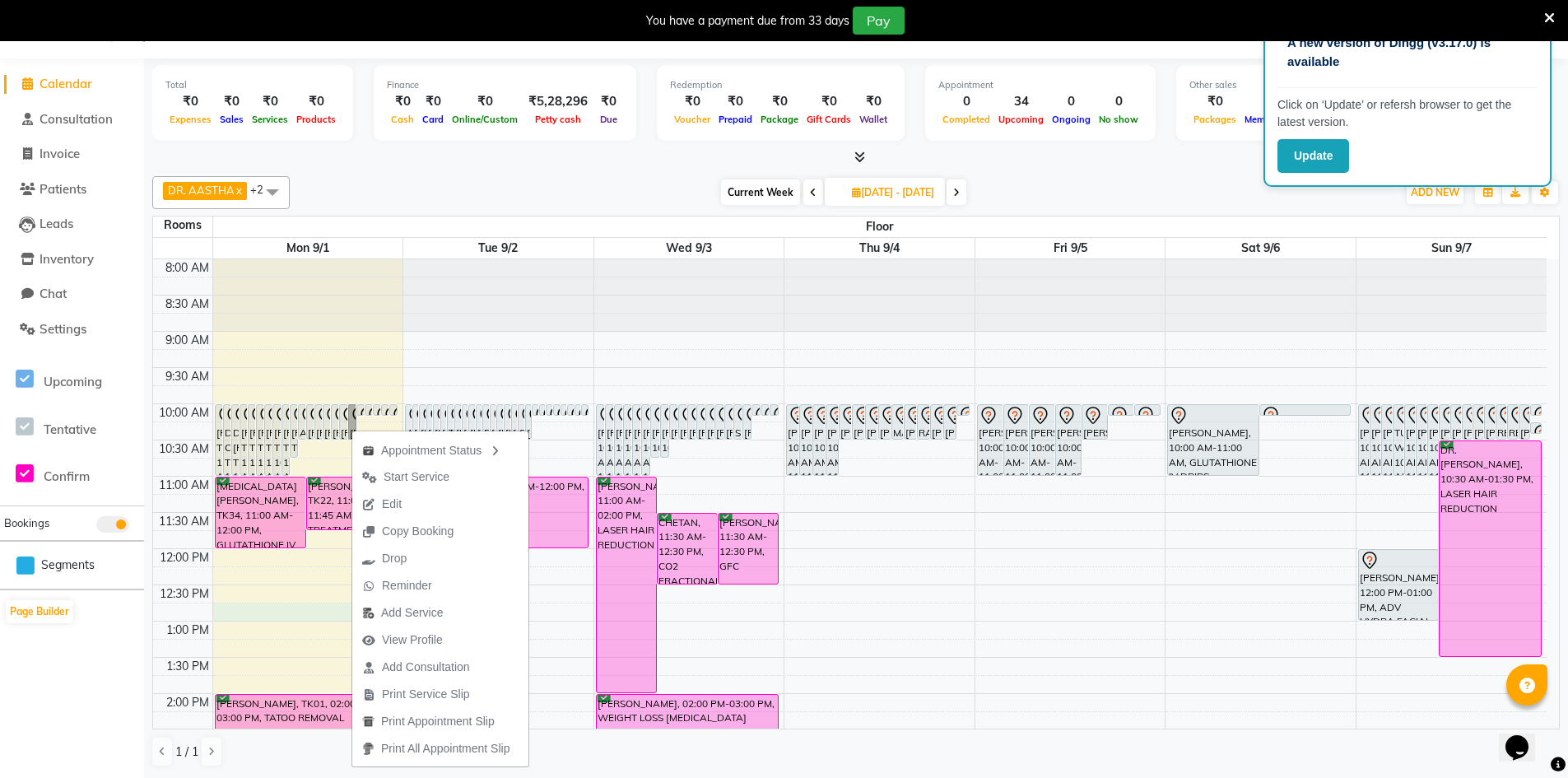
select select "765"
select select "tentative"
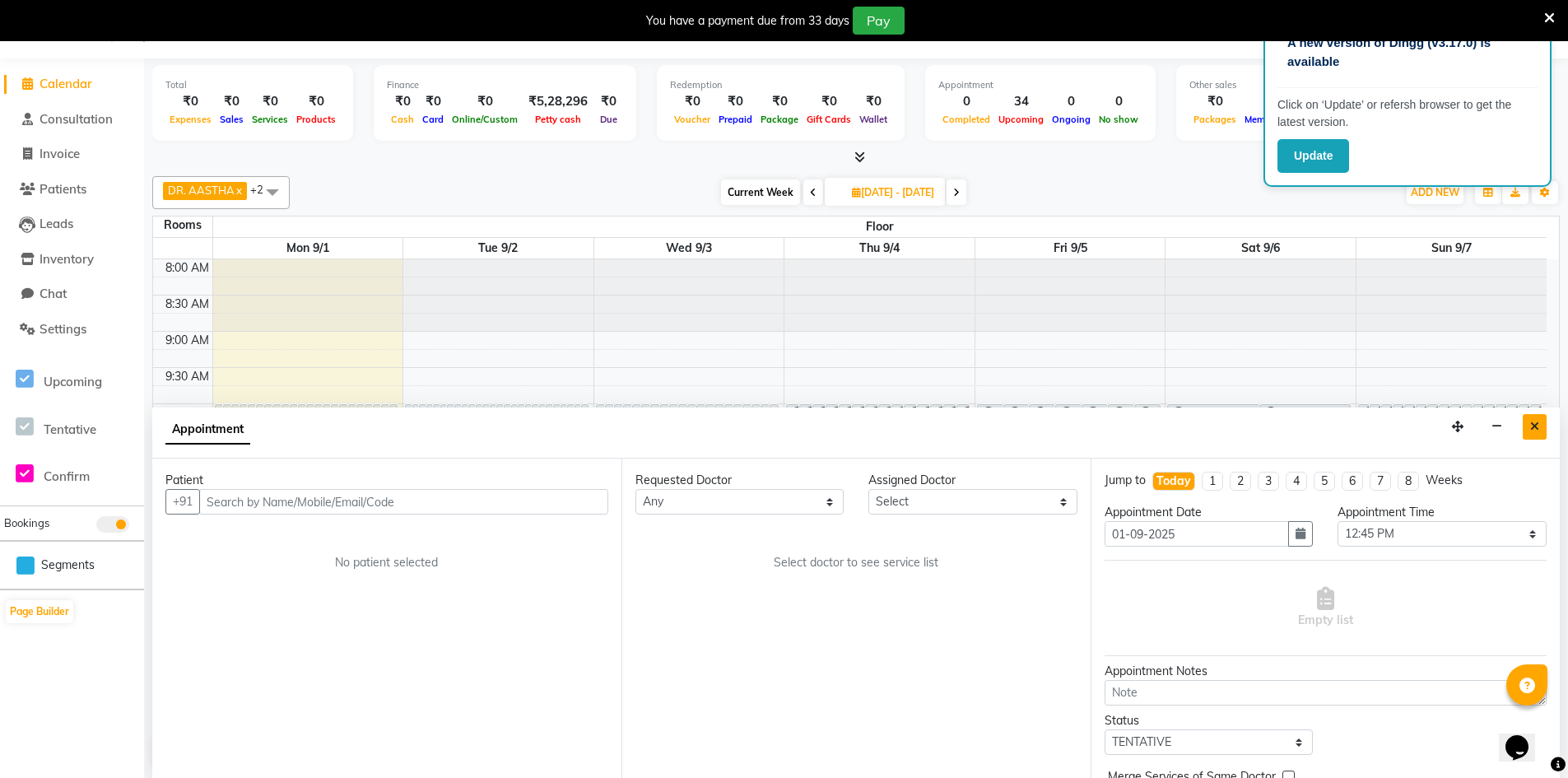
click at [1536, 429] on icon "Close" at bounding box center [1535, 426] width 9 height 12
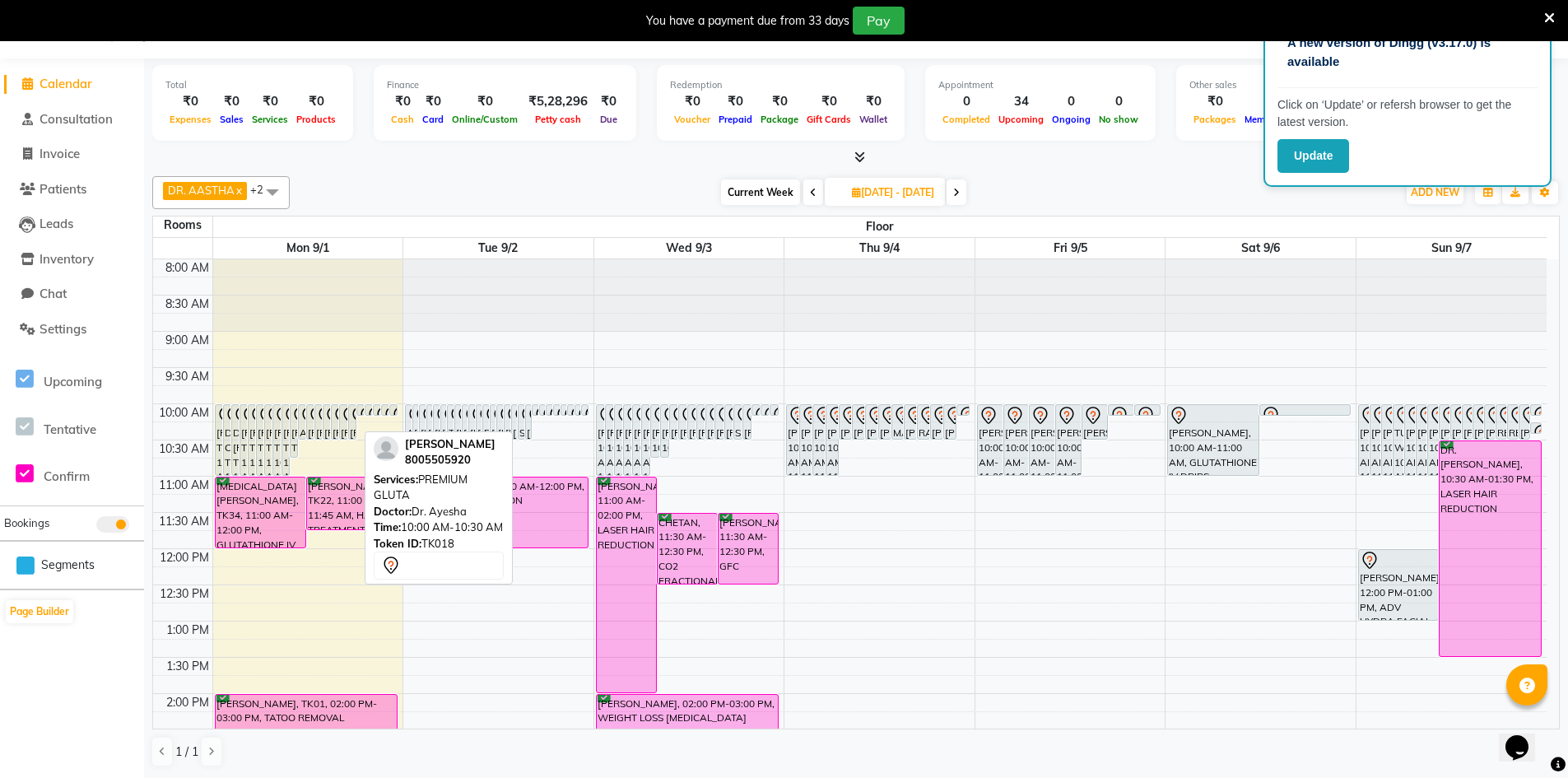
click at [350, 421] on icon at bounding box center [359, 416] width 20 height 20
click at [350, 425] on div "Roushni Singh, TK18, 10:00 AM-10:30 AM, PREMIUM GLUTA" at bounding box center [352, 421] width 6 height 34
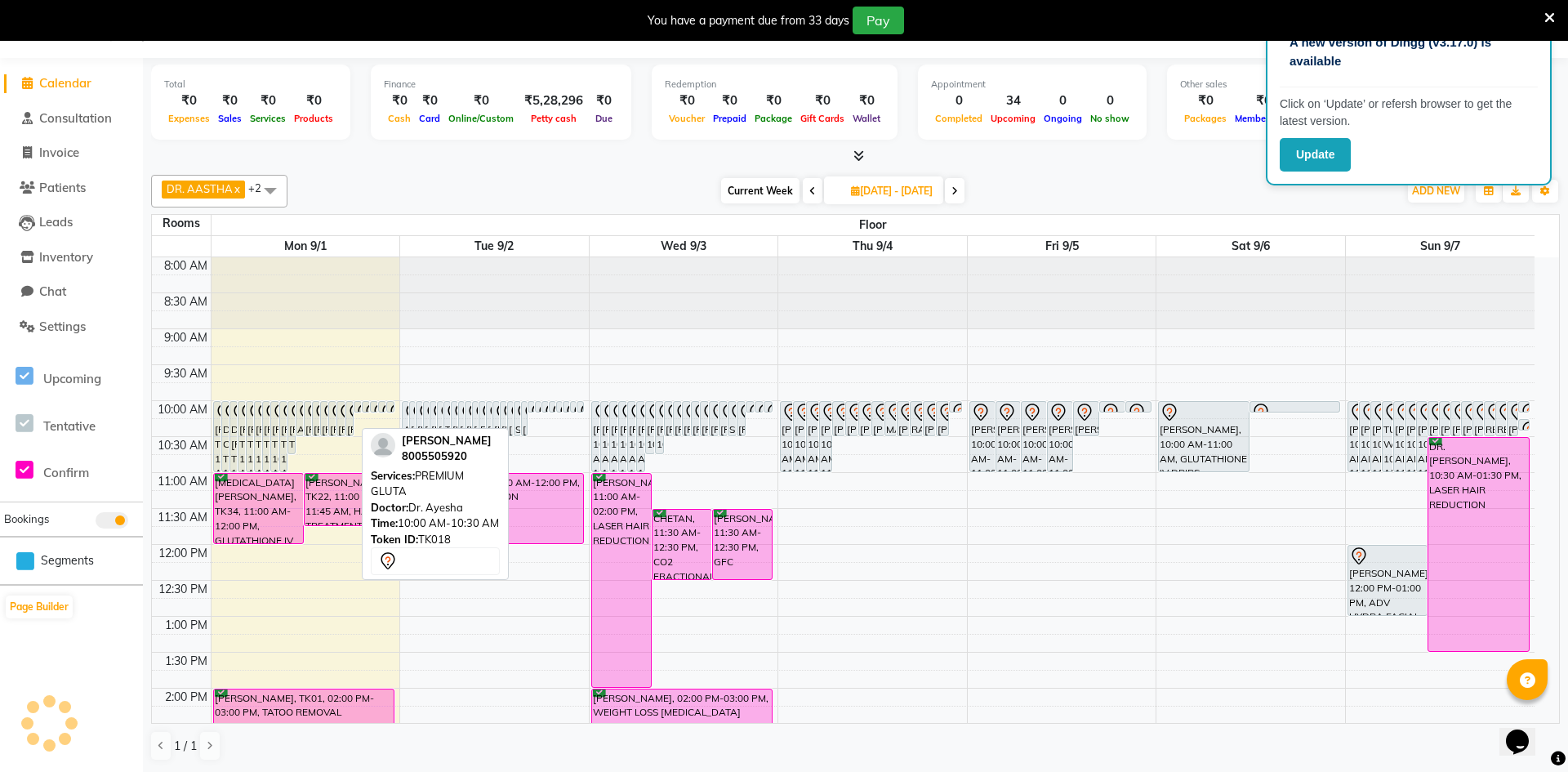
select select "7"
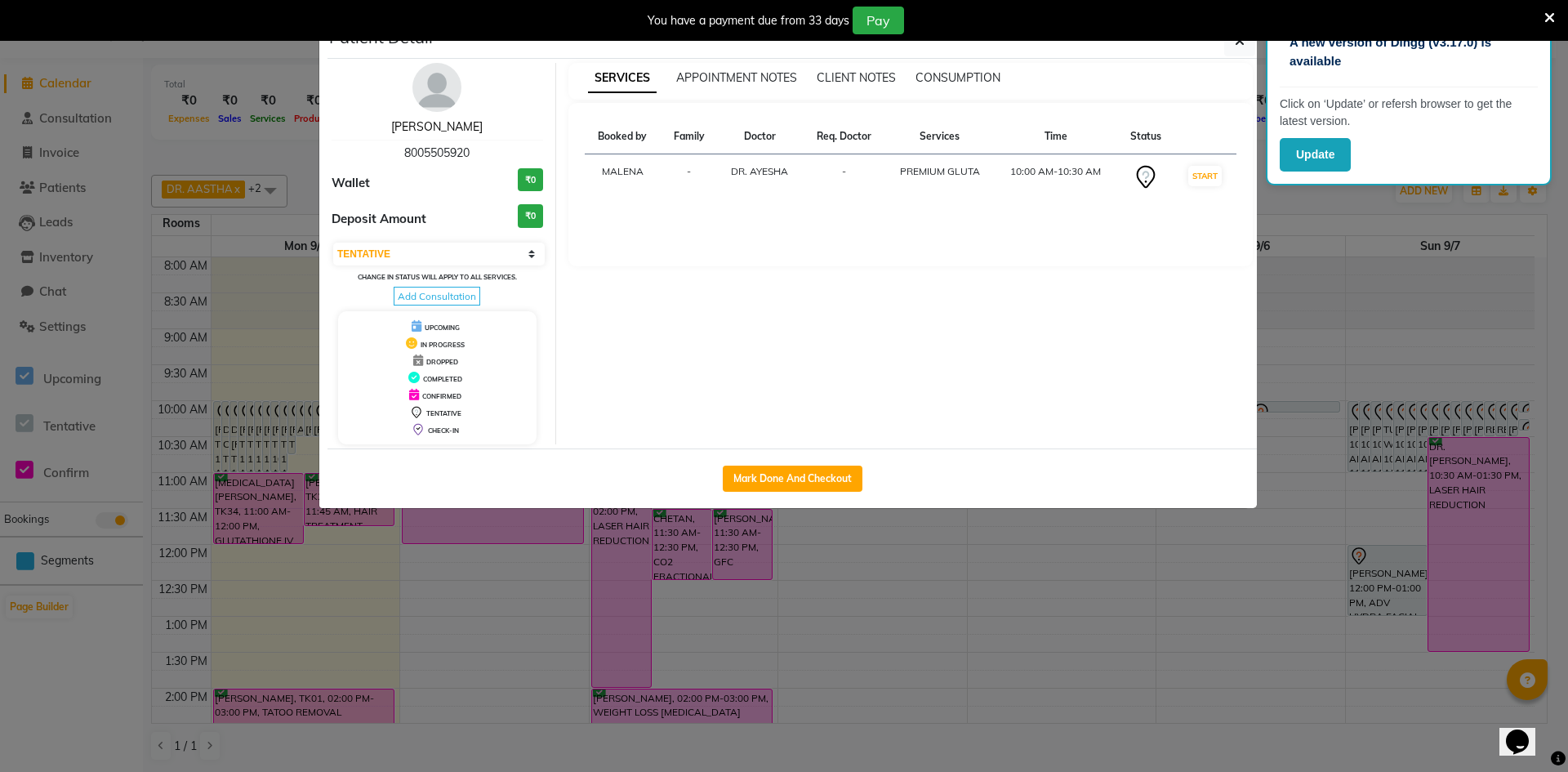
click at [429, 124] on link "Roushni Singh" at bounding box center [436, 126] width 91 height 14
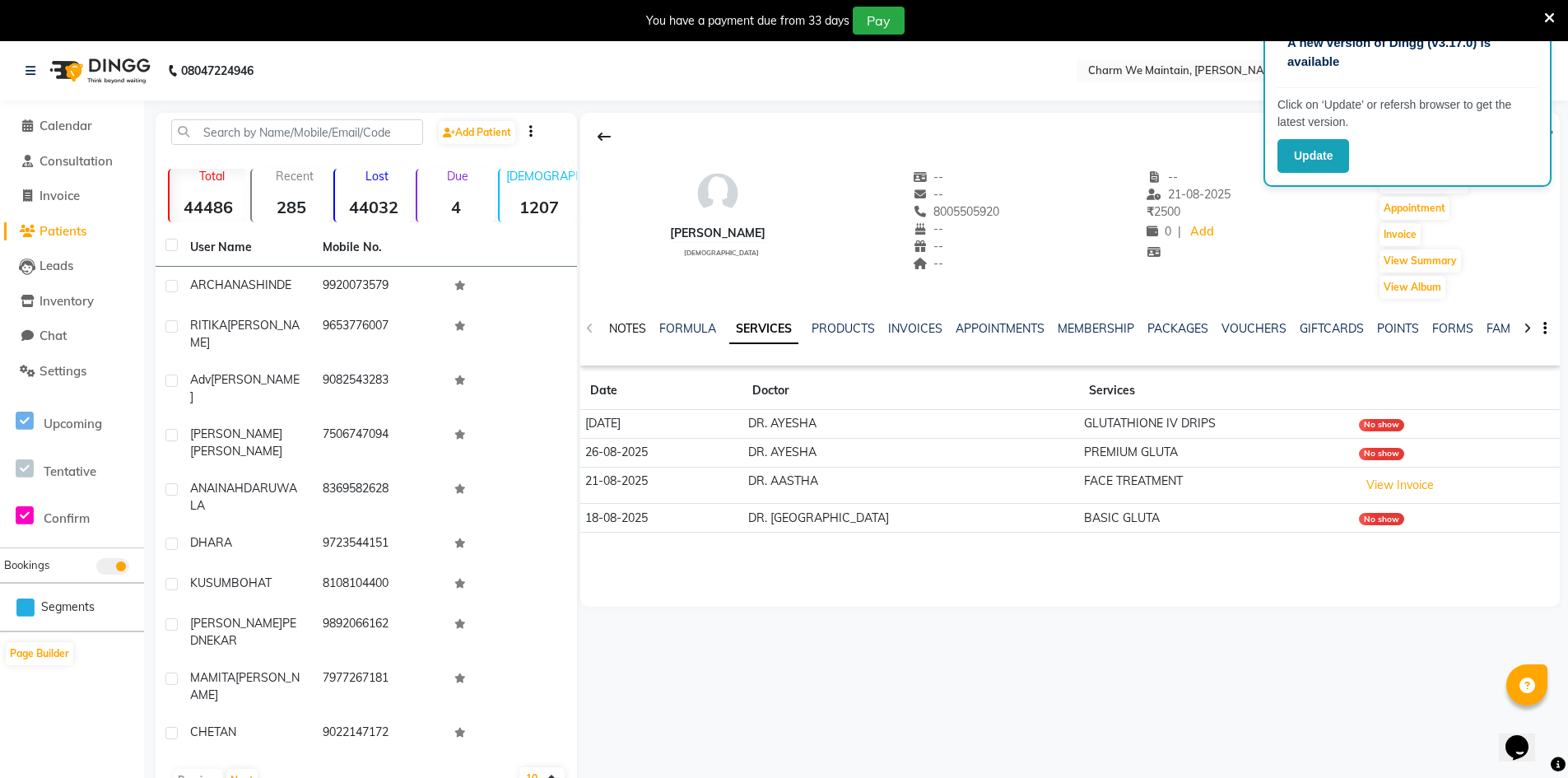
click at [617, 332] on link "NOTES" at bounding box center [627, 328] width 37 height 15
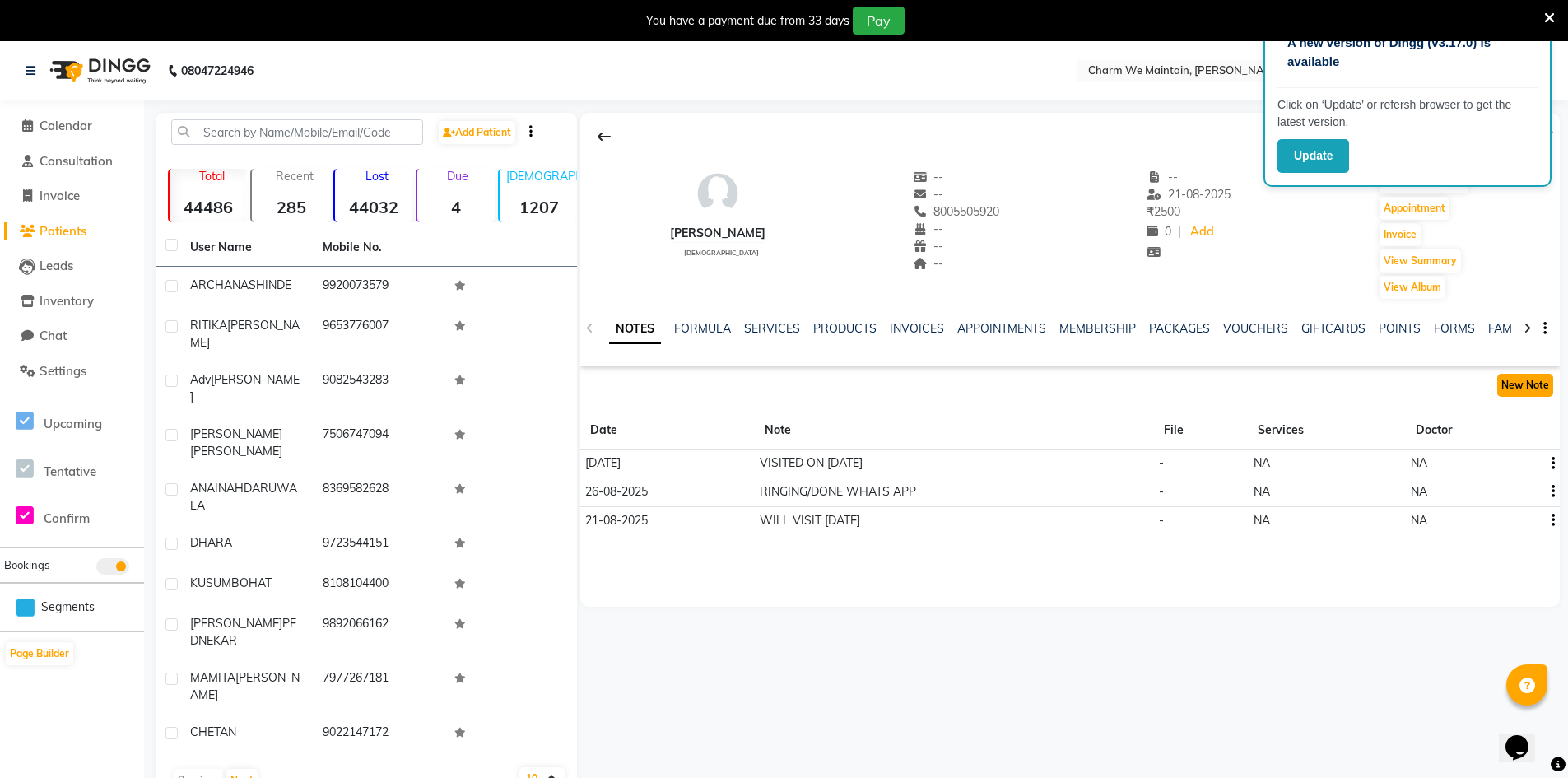
click at [1512, 381] on button "New Note" at bounding box center [1525, 385] width 56 height 23
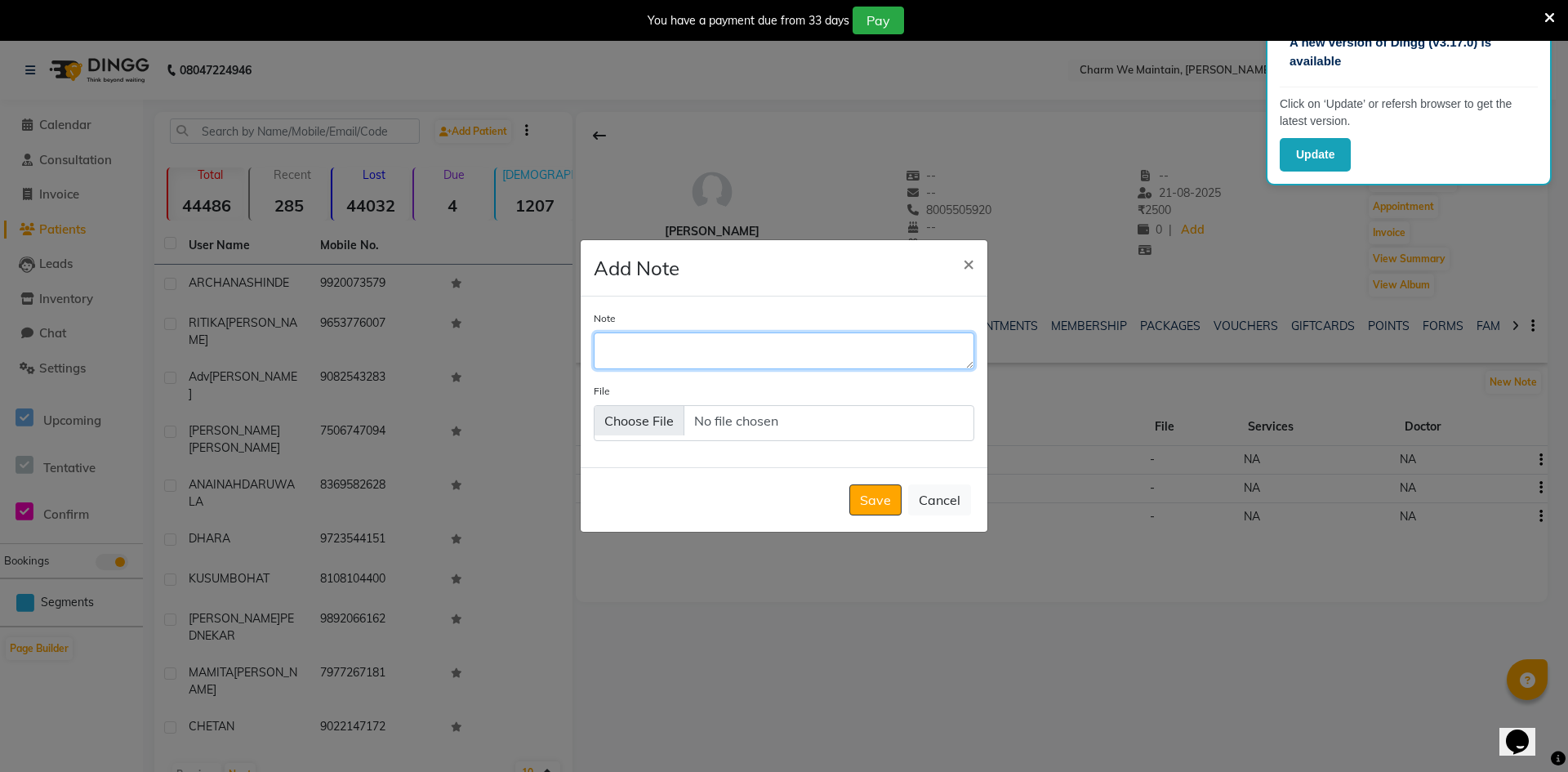
click at [739, 354] on textarea "Note" at bounding box center [784, 350] width 381 height 36
type textarea "WILL VISIT ON 3RD SEP AT 1"
click at [878, 503] on button "Save" at bounding box center [876, 499] width 52 height 31
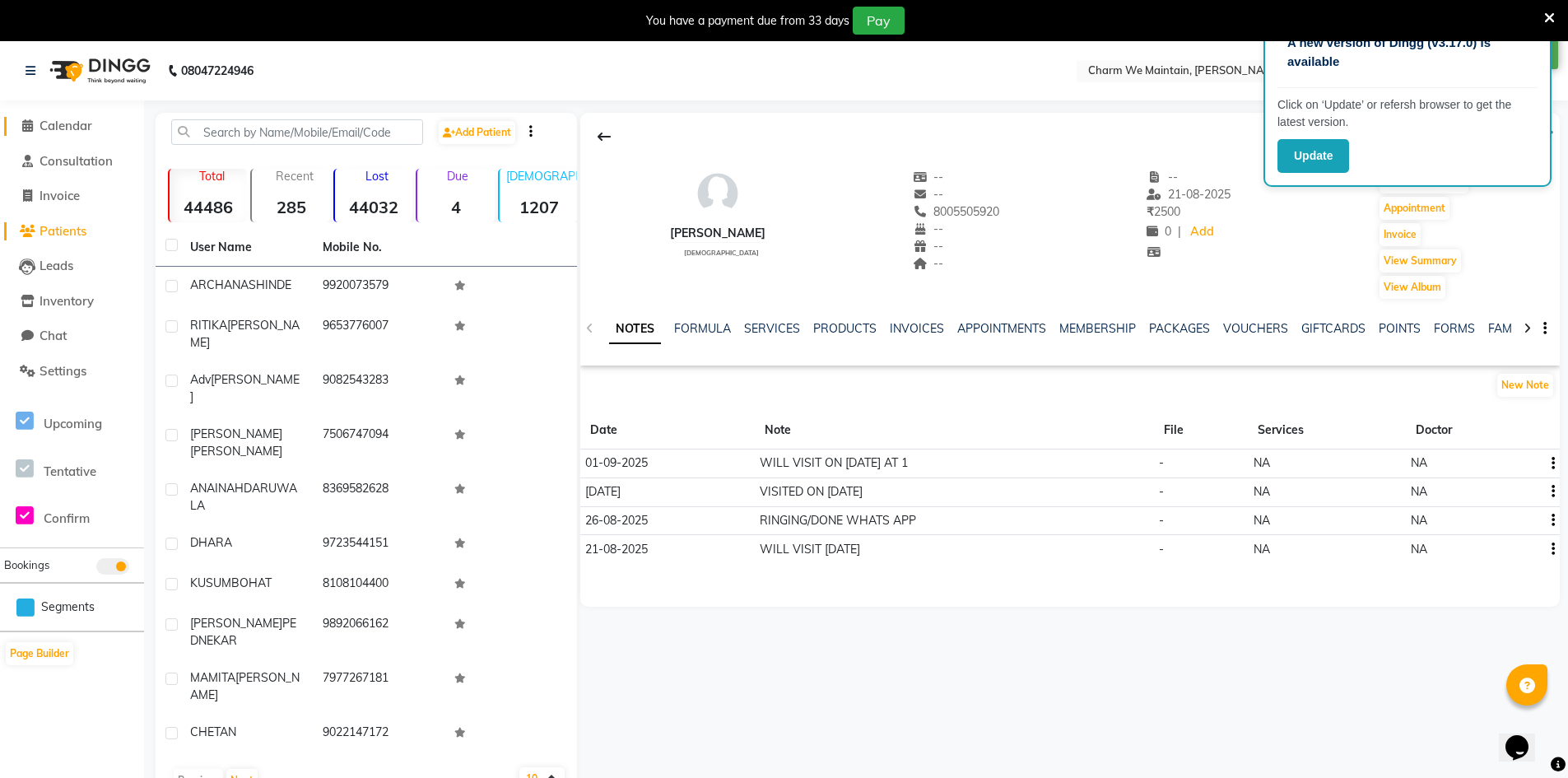
click at [56, 124] on span "Calendar" at bounding box center [66, 125] width 53 height 15
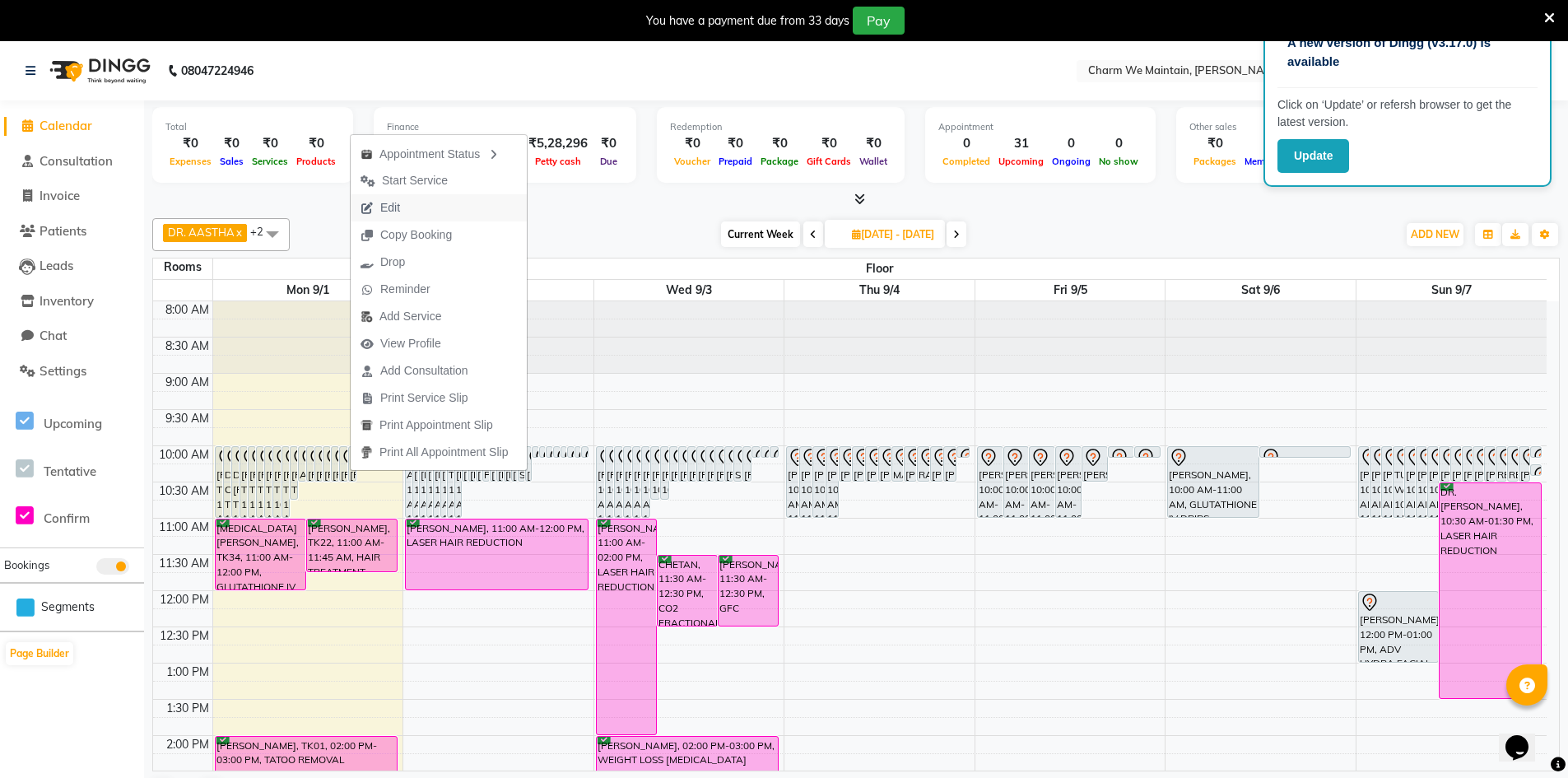
click at [402, 207] on span "Edit" at bounding box center [379, 207] width 59 height 27
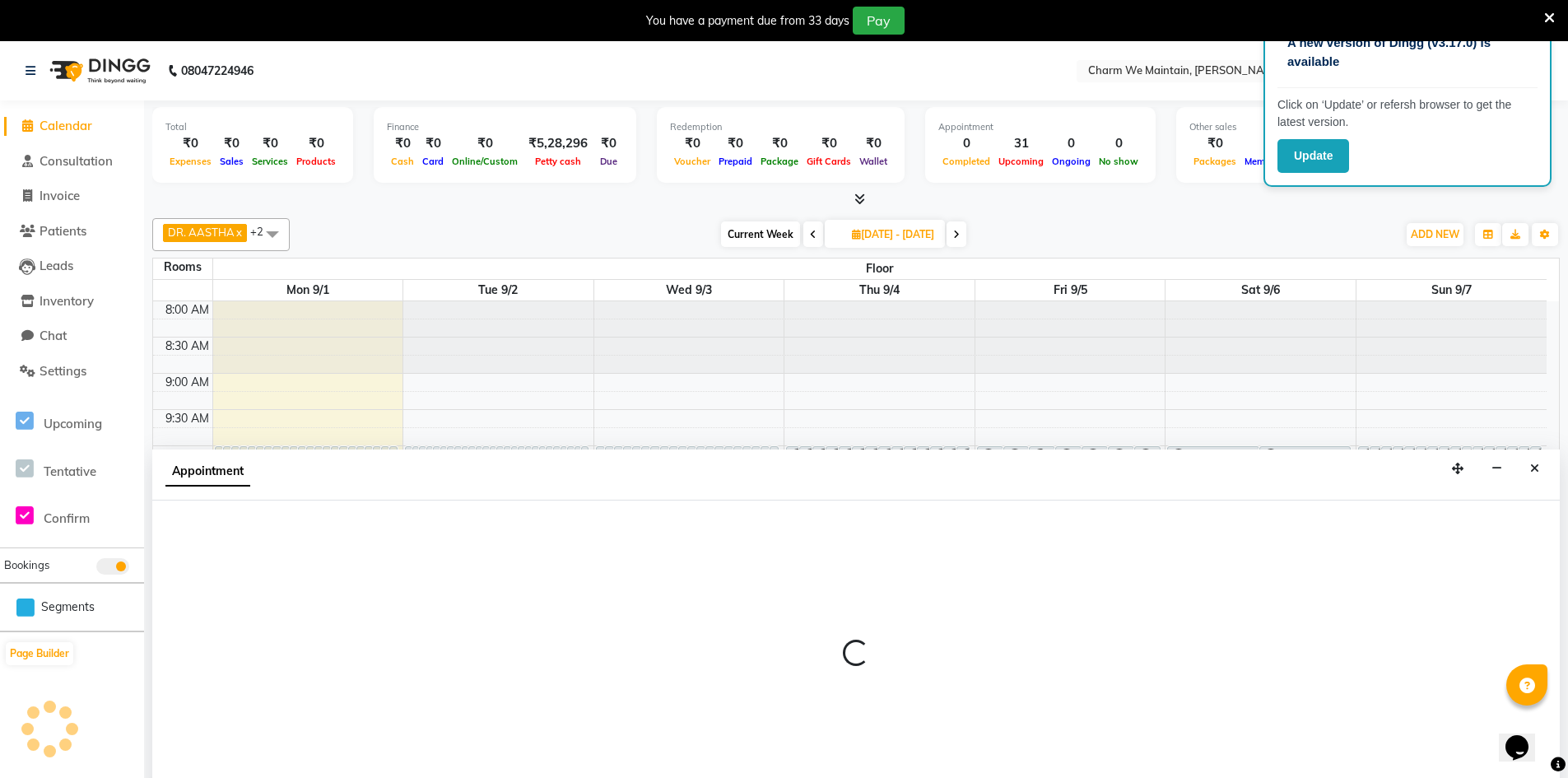
type input "2025-09-01"
select select "86210"
select select "600"
select select "tentative"
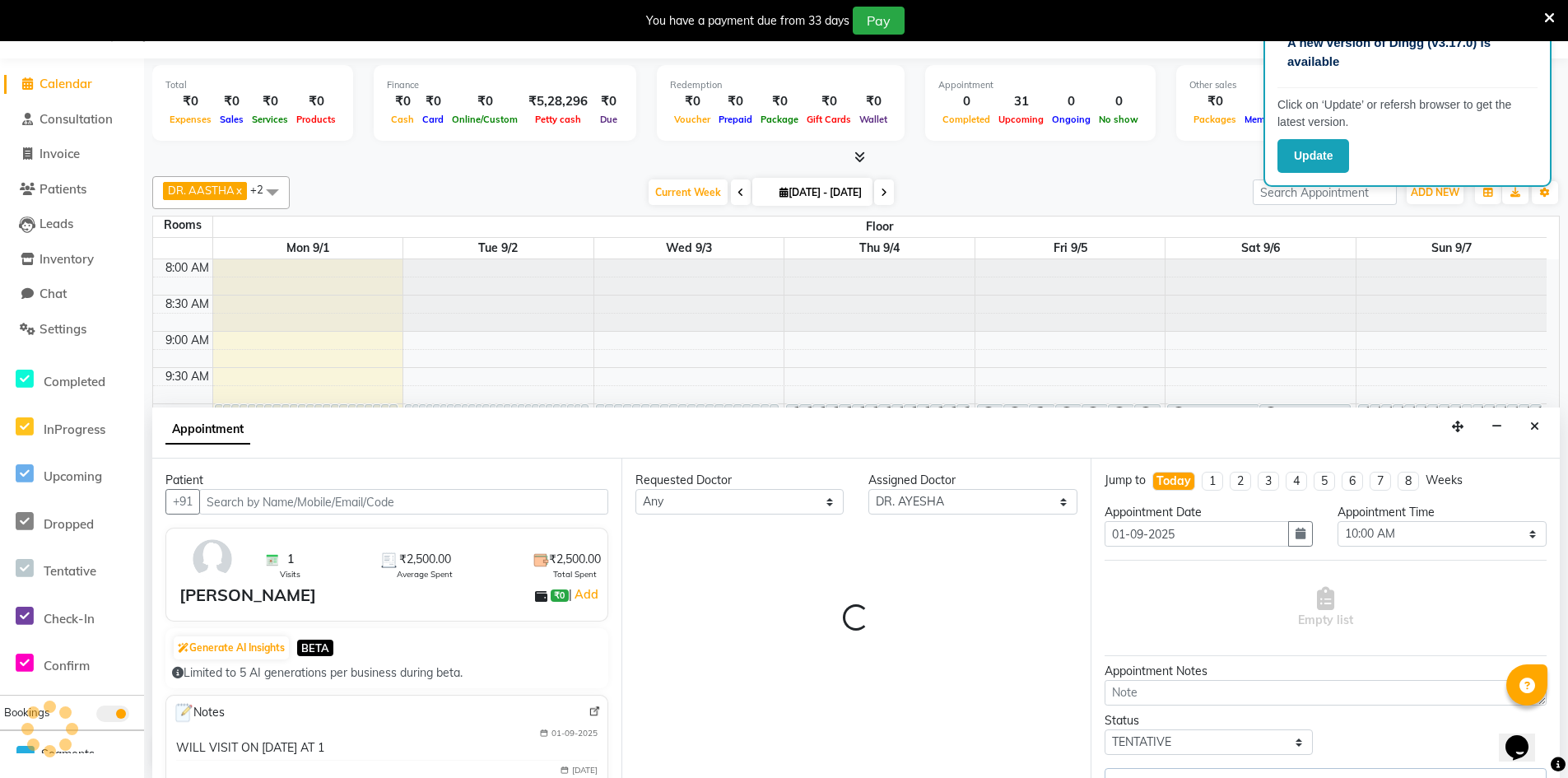
scroll to position [617, 0]
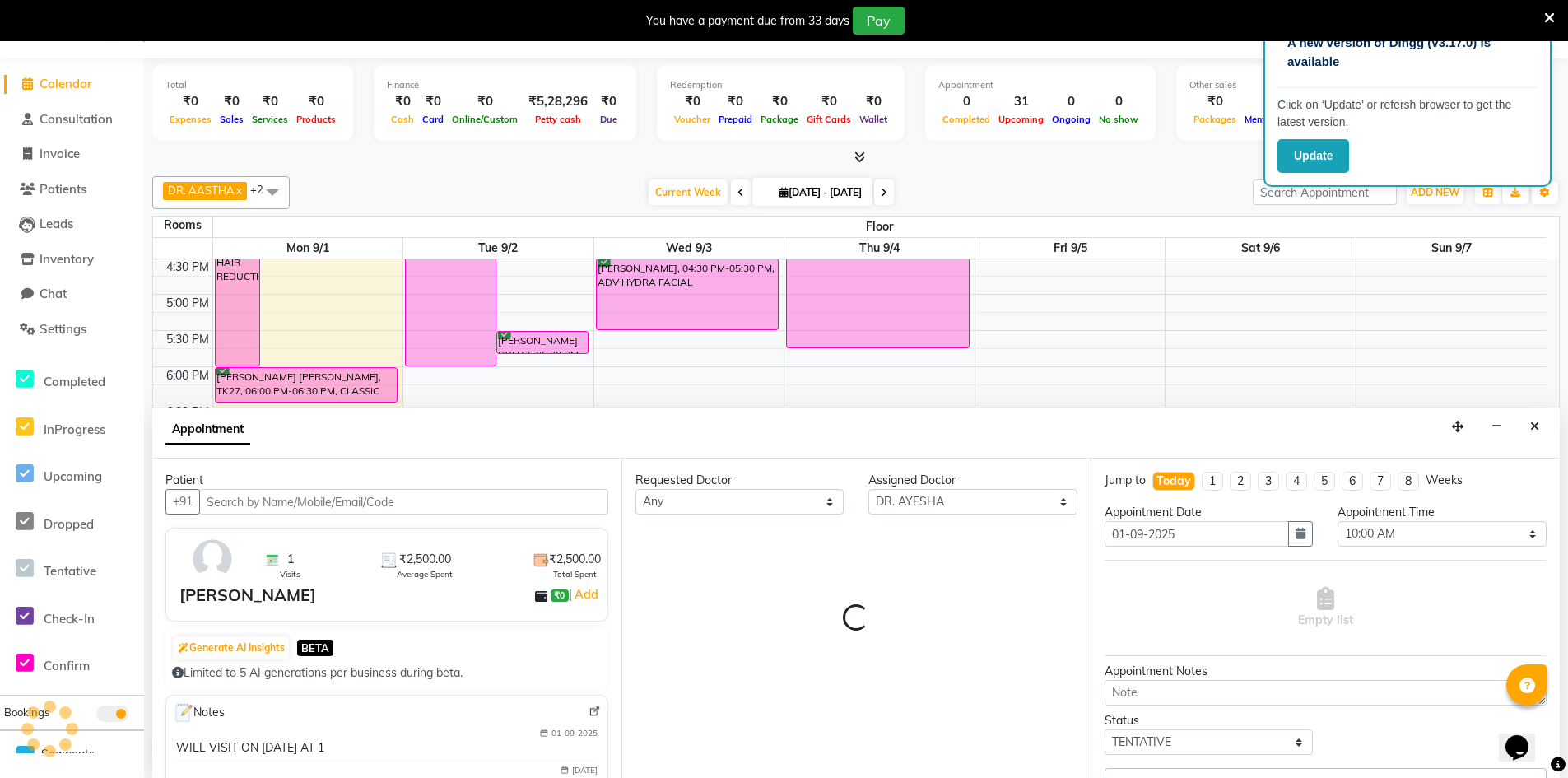
select select "4343"
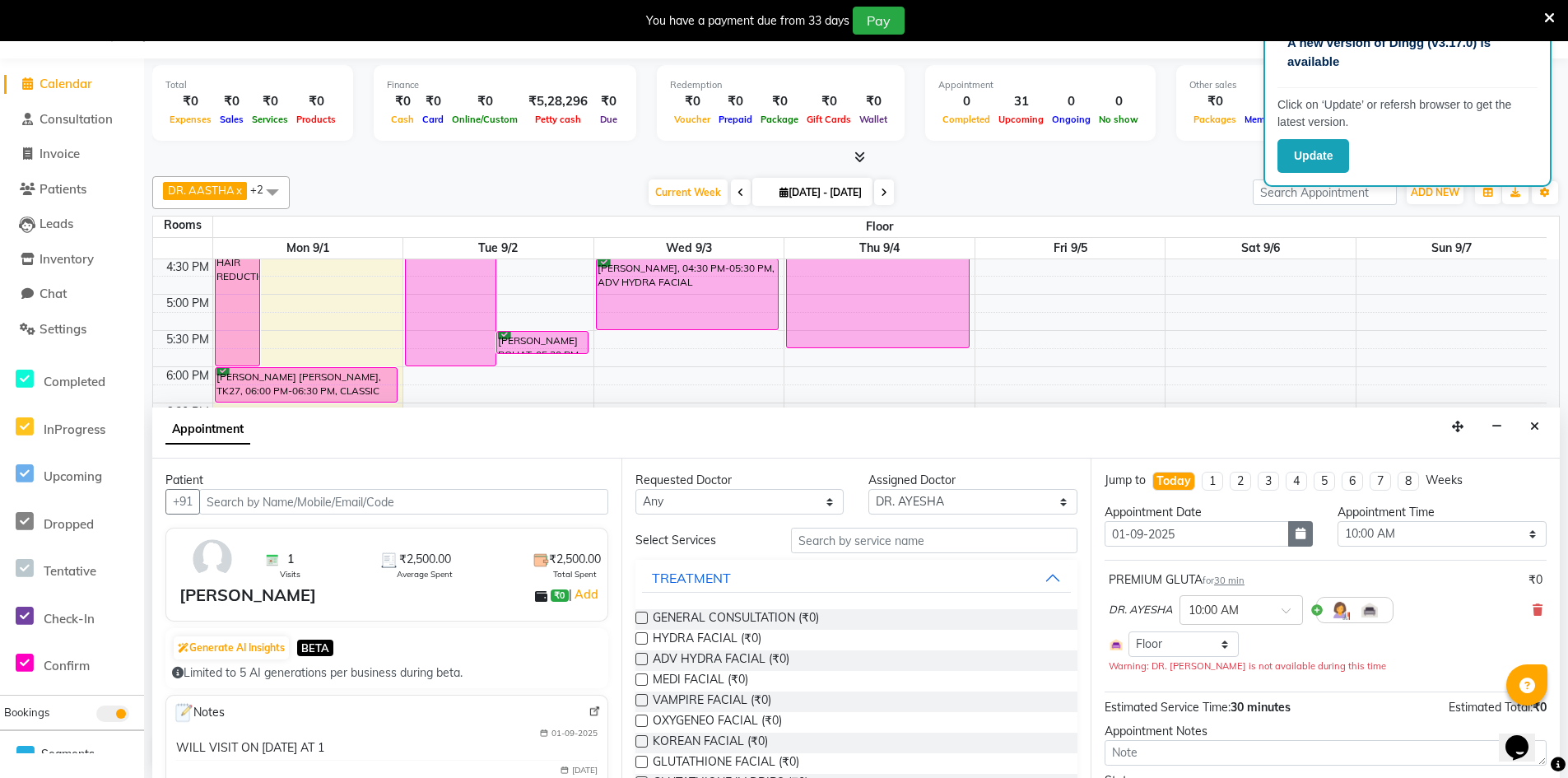
click at [1296, 539] on icon "button" at bounding box center [1300, 533] width 10 height 12
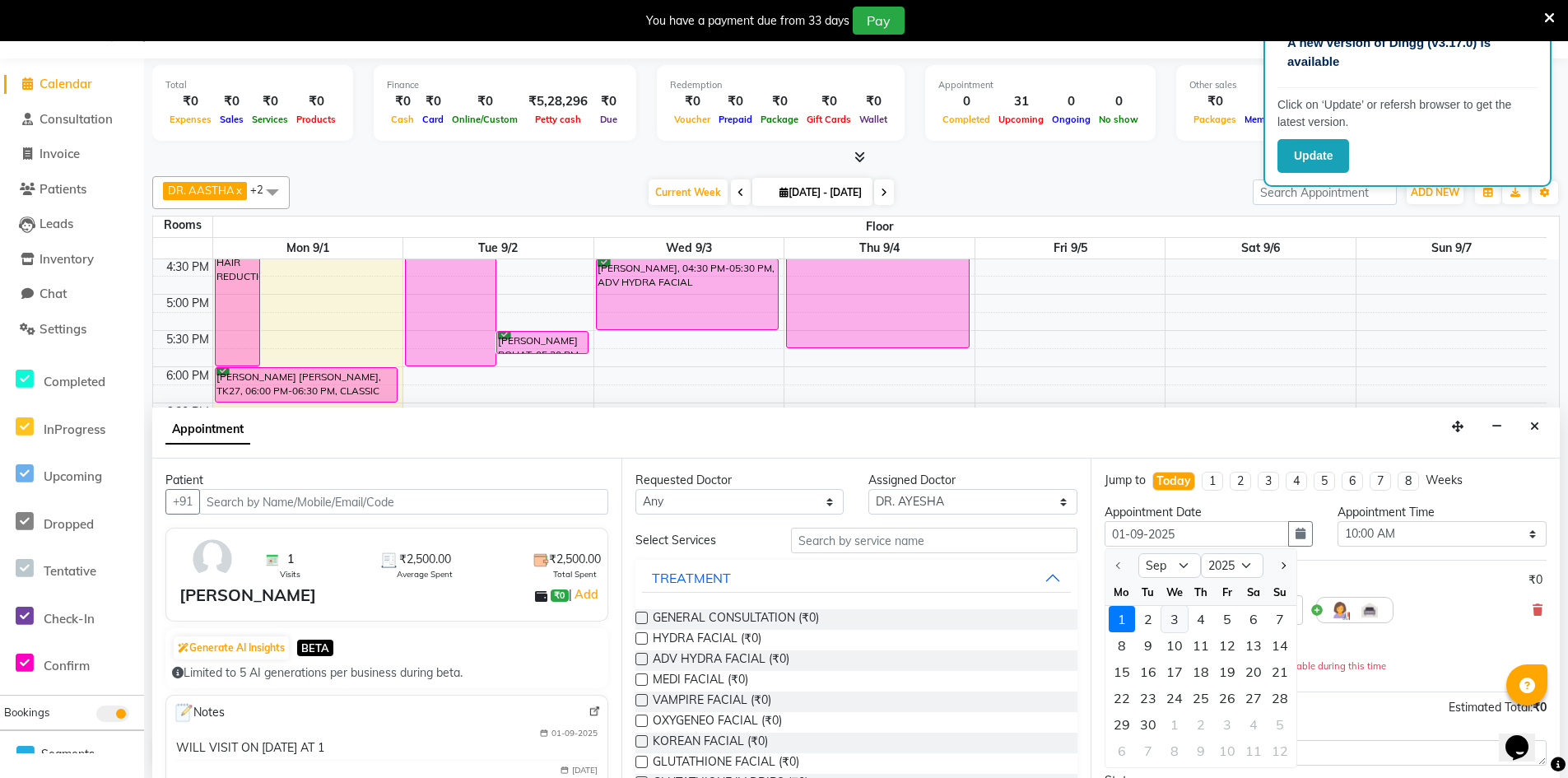
click at [1178, 623] on div "3" at bounding box center [1174, 619] width 26 height 26
type input "2025-09-03"
type input "03-09-2025"
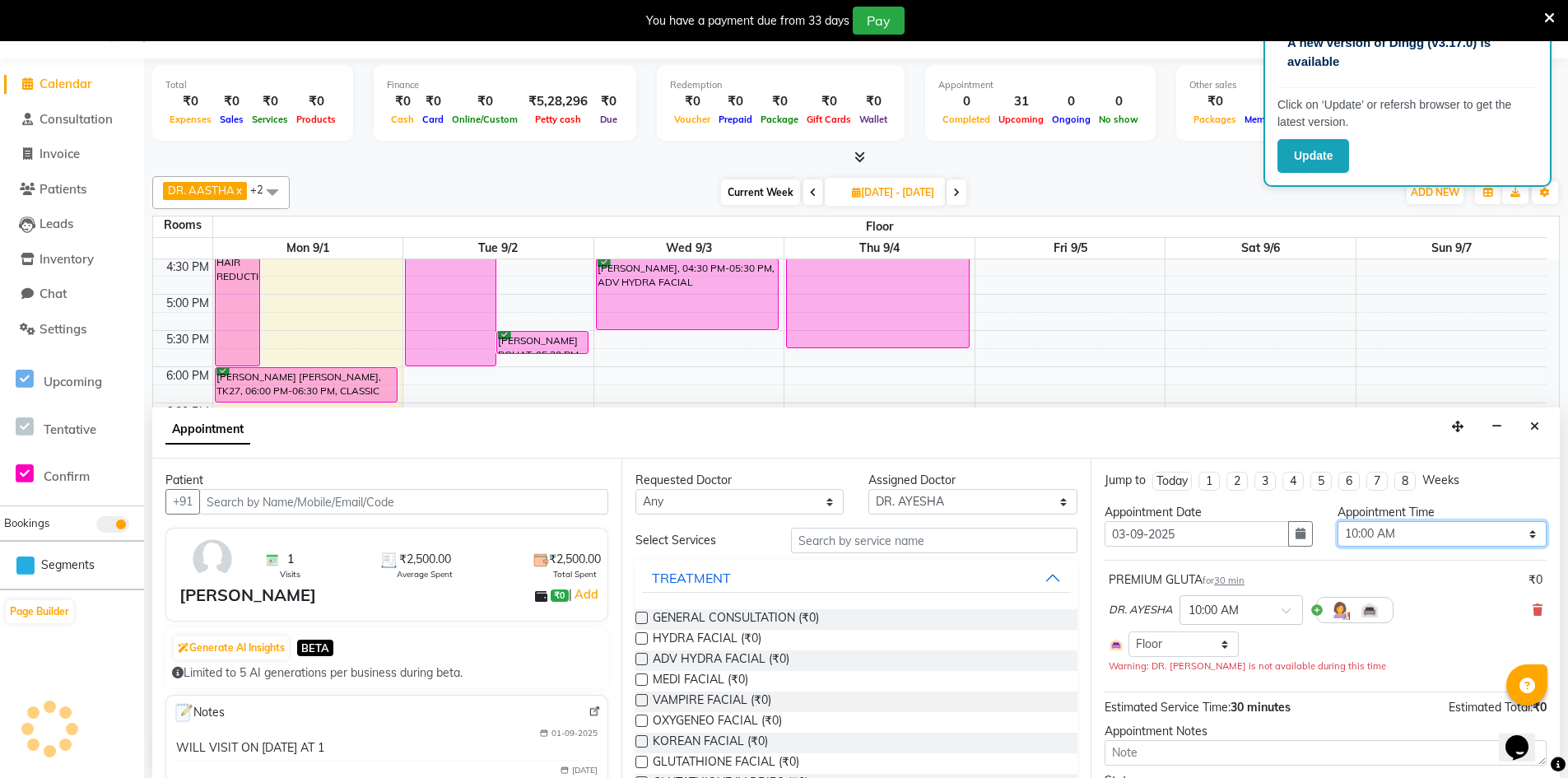
click at [1517, 536] on select "Select 09:00 AM 09:15 AM 09:30 AM 09:45 AM 10:00 AM 10:15 AM 10:30 AM 10:45 AM …" at bounding box center [1442, 534] width 208 height 25
select select "780"
click at [1338, 521] on select "Select 09:00 AM 09:15 AM 09:30 AM 09:45 AM 10:00 AM 10:15 AM 10:30 AM 10:45 AM …" at bounding box center [1442, 534] width 208 height 25
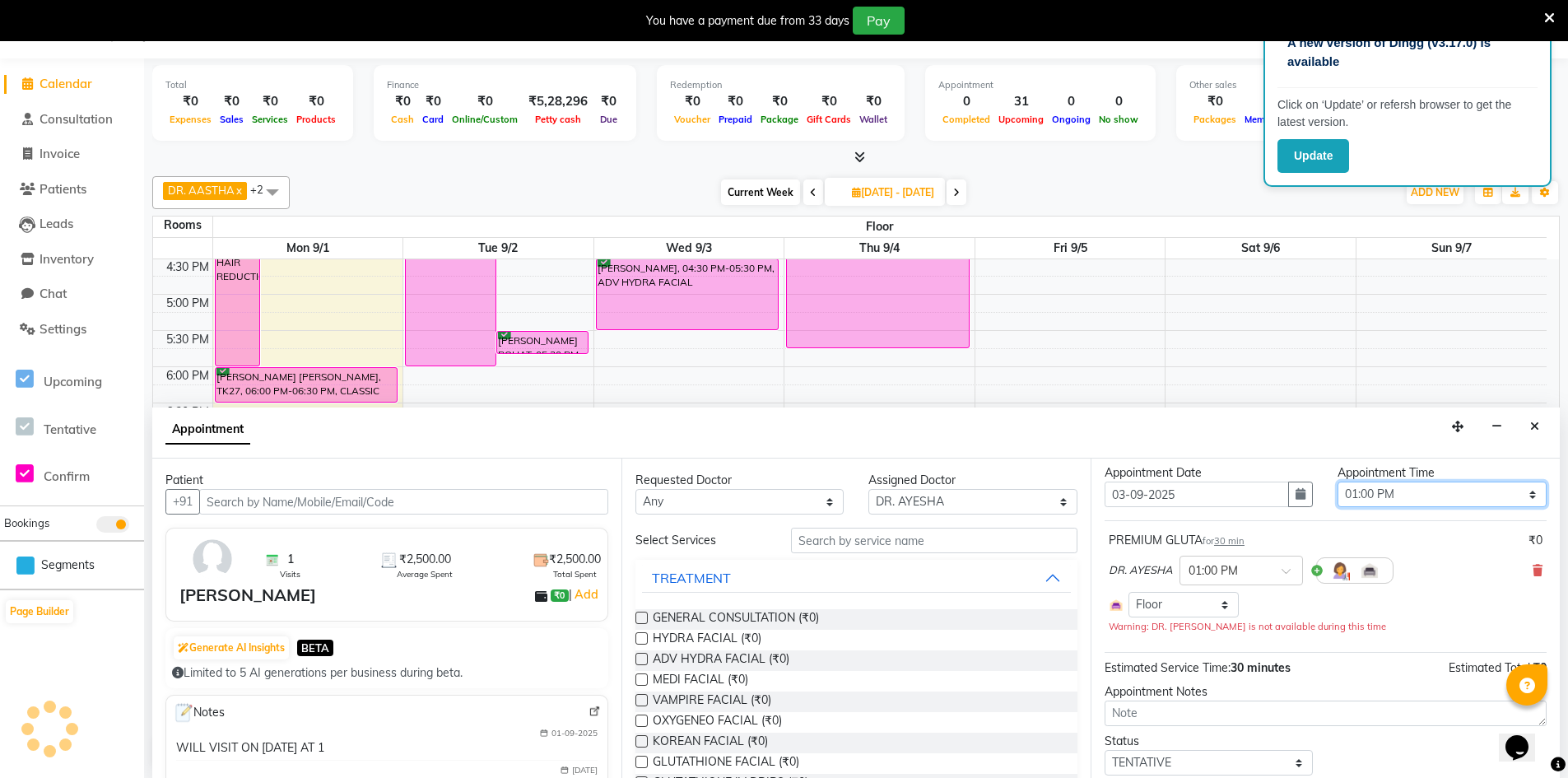
scroll to position [93, 0]
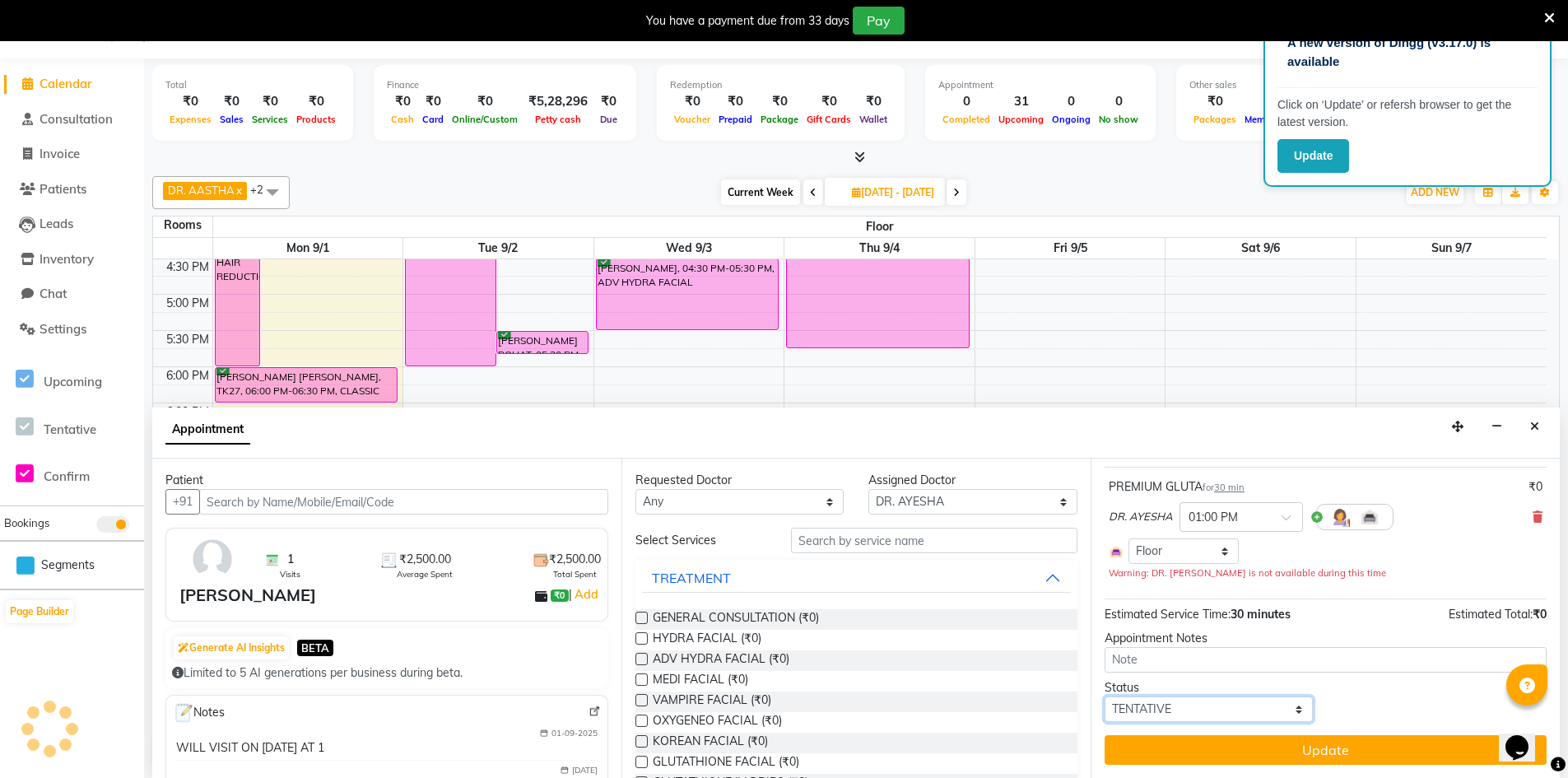
click at [1219, 711] on select "Select TENTATIVE CONFIRM UPCOMING" at bounding box center [1209, 709] width 208 height 25
select select "confirm booking"
click at [1105, 696] on select "Select TENTATIVE CONFIRM UPCOMING" at bounding box center [1209, 709] width 208 height 25
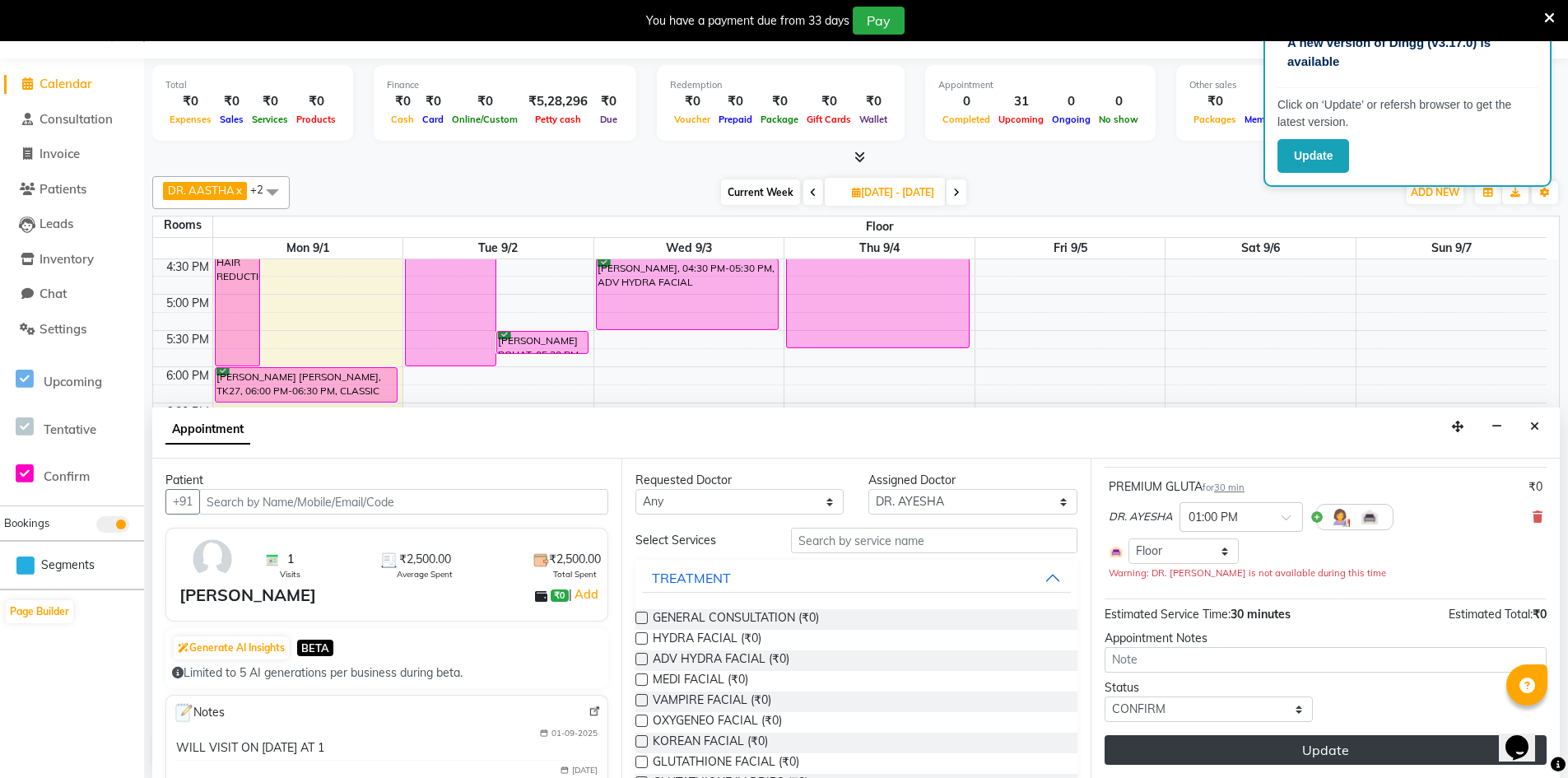
click at [1266, 750] on button "Update" at bounding box center [1326, 750] width 442 height 30
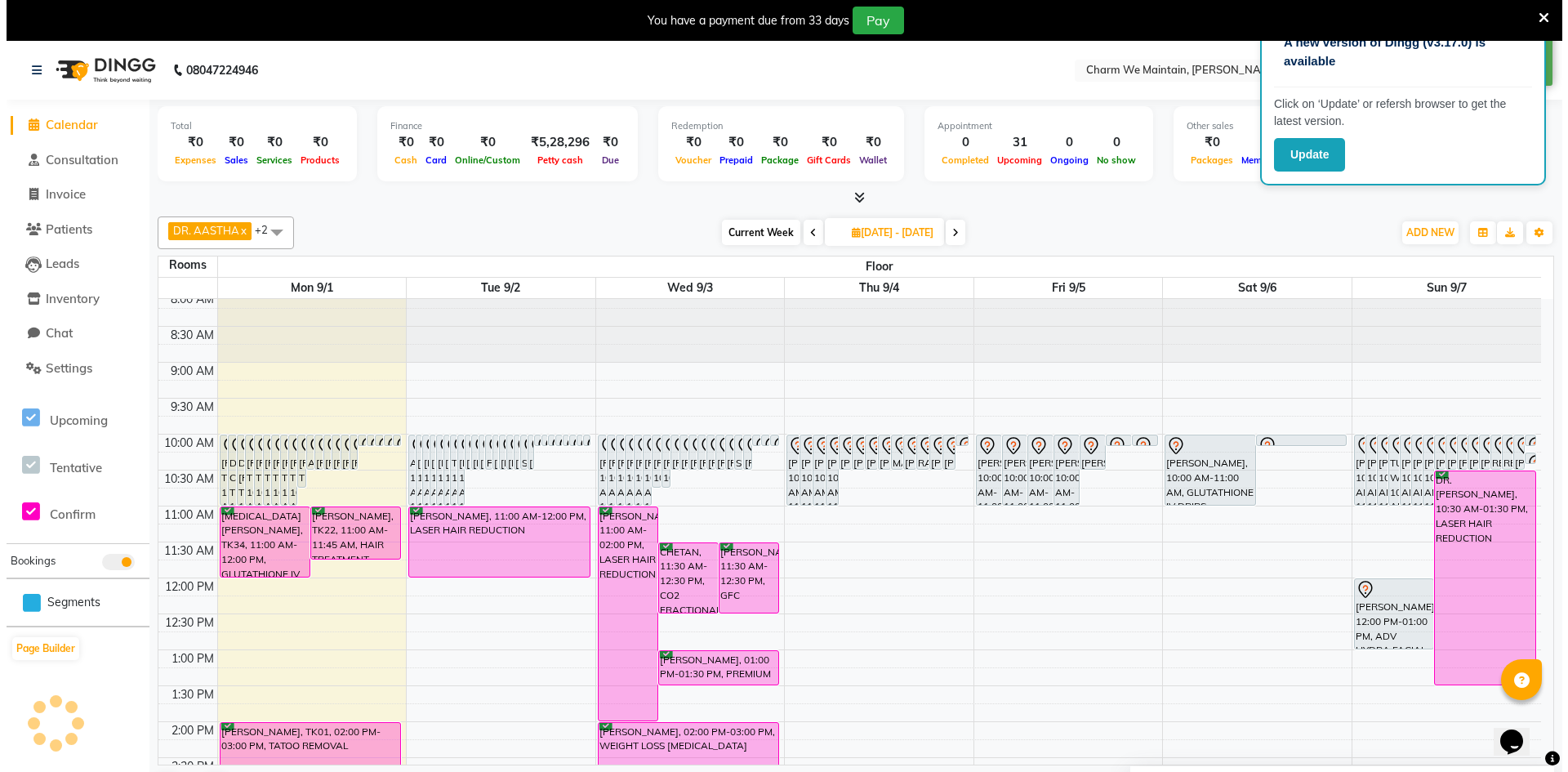
scroll to position [0, 0]
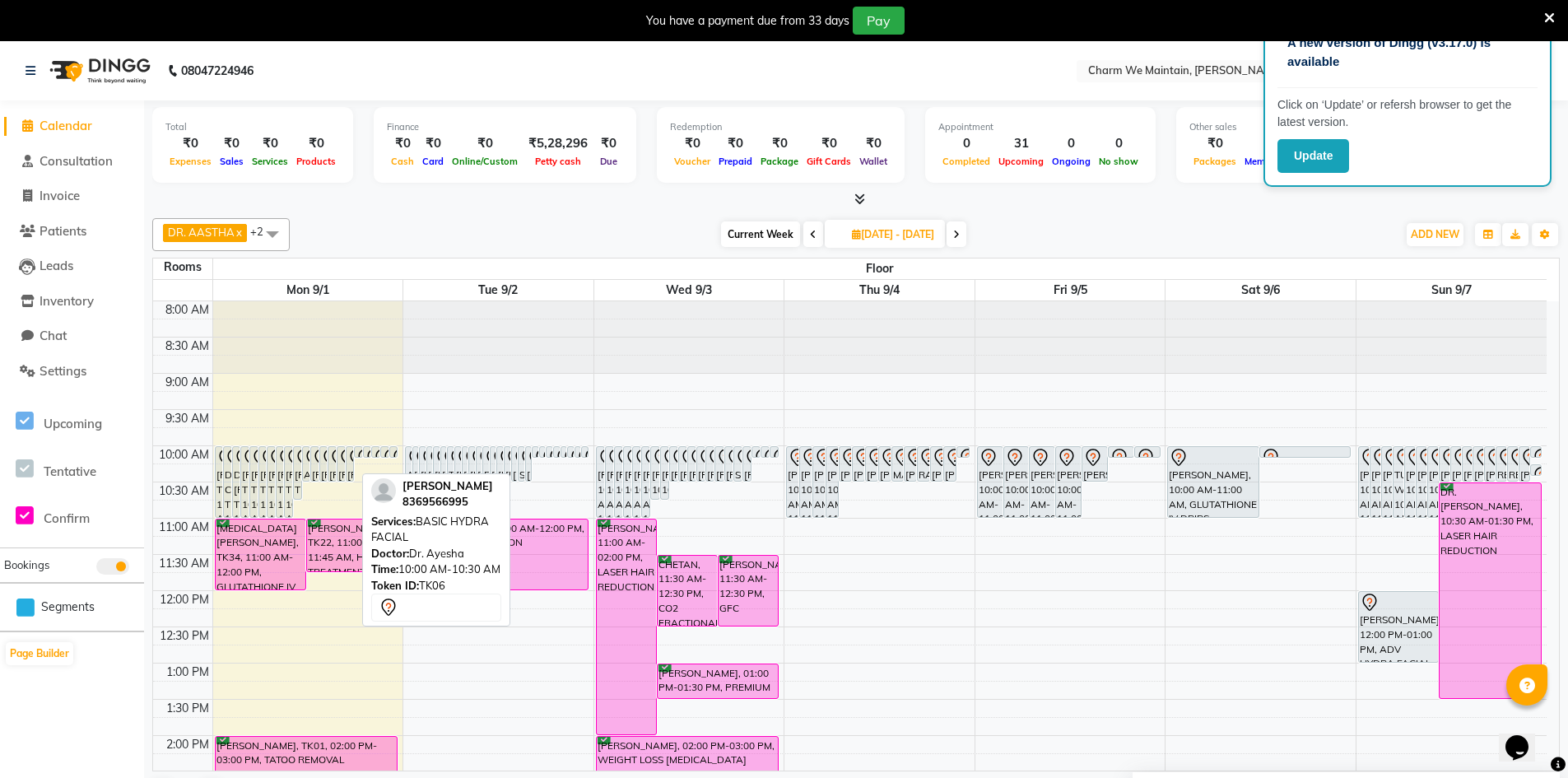
click at [349, 460] on icon at bounding box center [358, 458] width 20 height 20
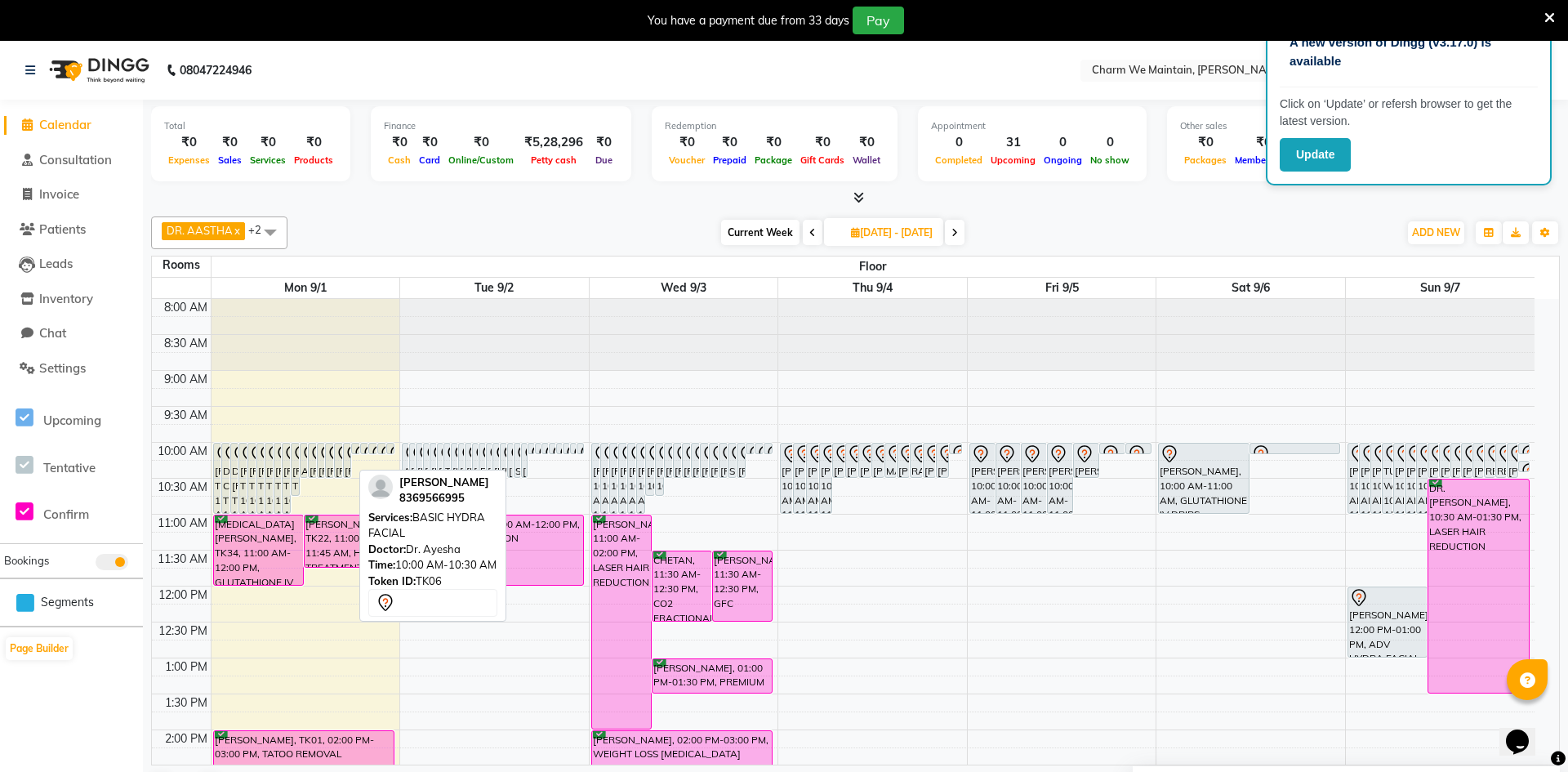
select select "7"
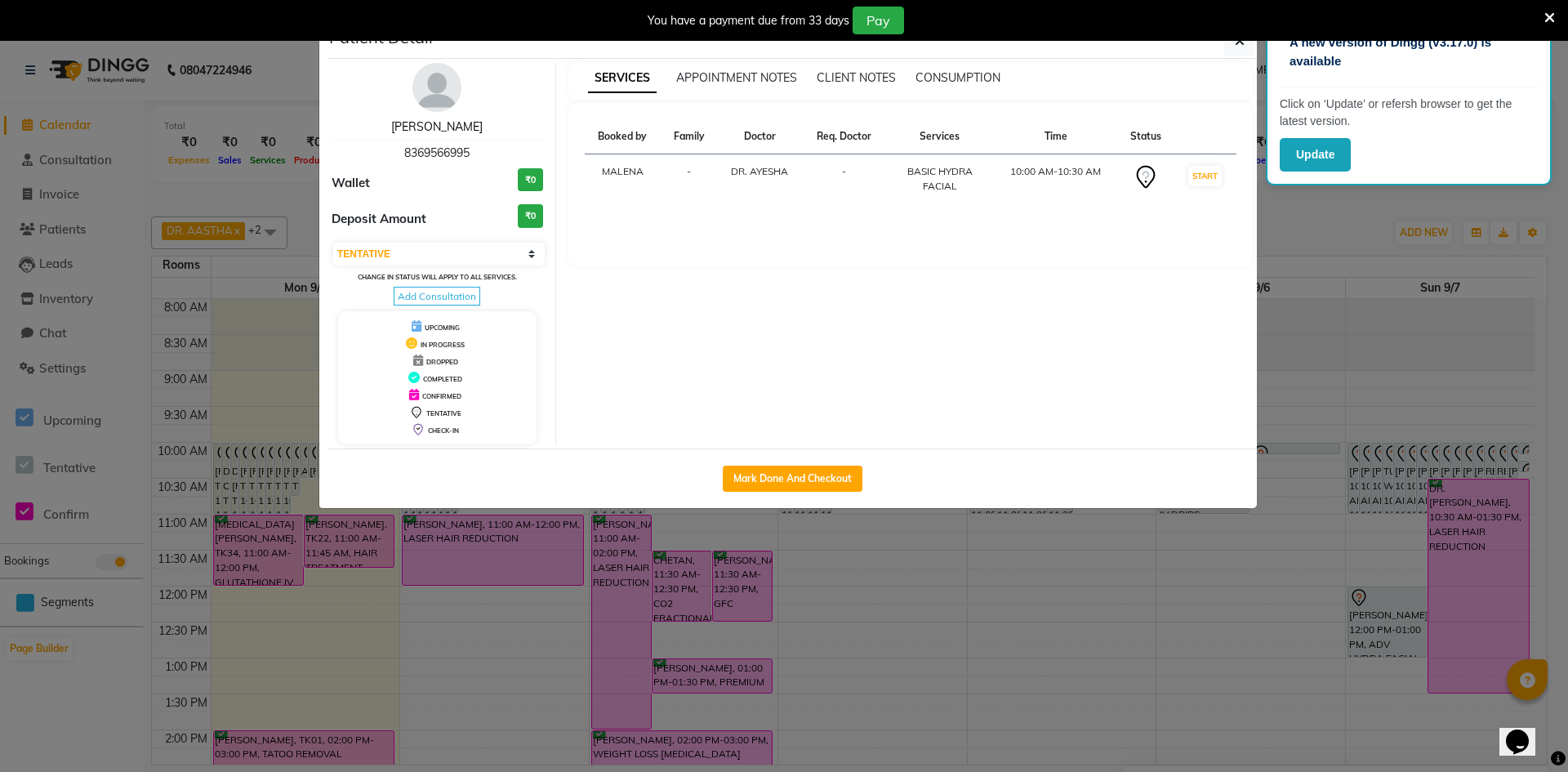
click at [417, 126] on link "[PERSON_NAME]" at bounding box center [436, 126] width 91 height 14
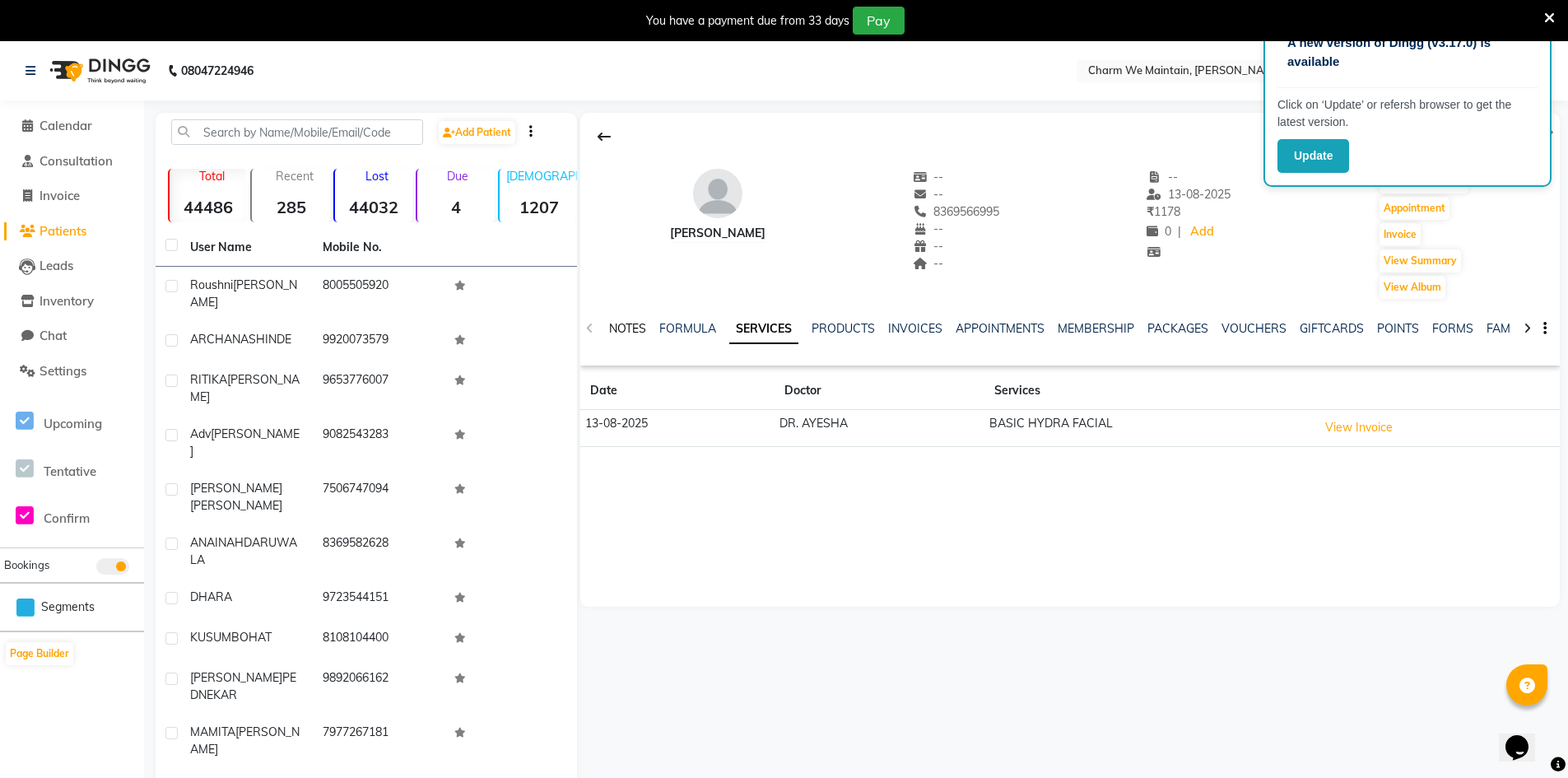
click at [633, 330] on link "NOTES" at bounding box center [627, 328] width 37 height 15
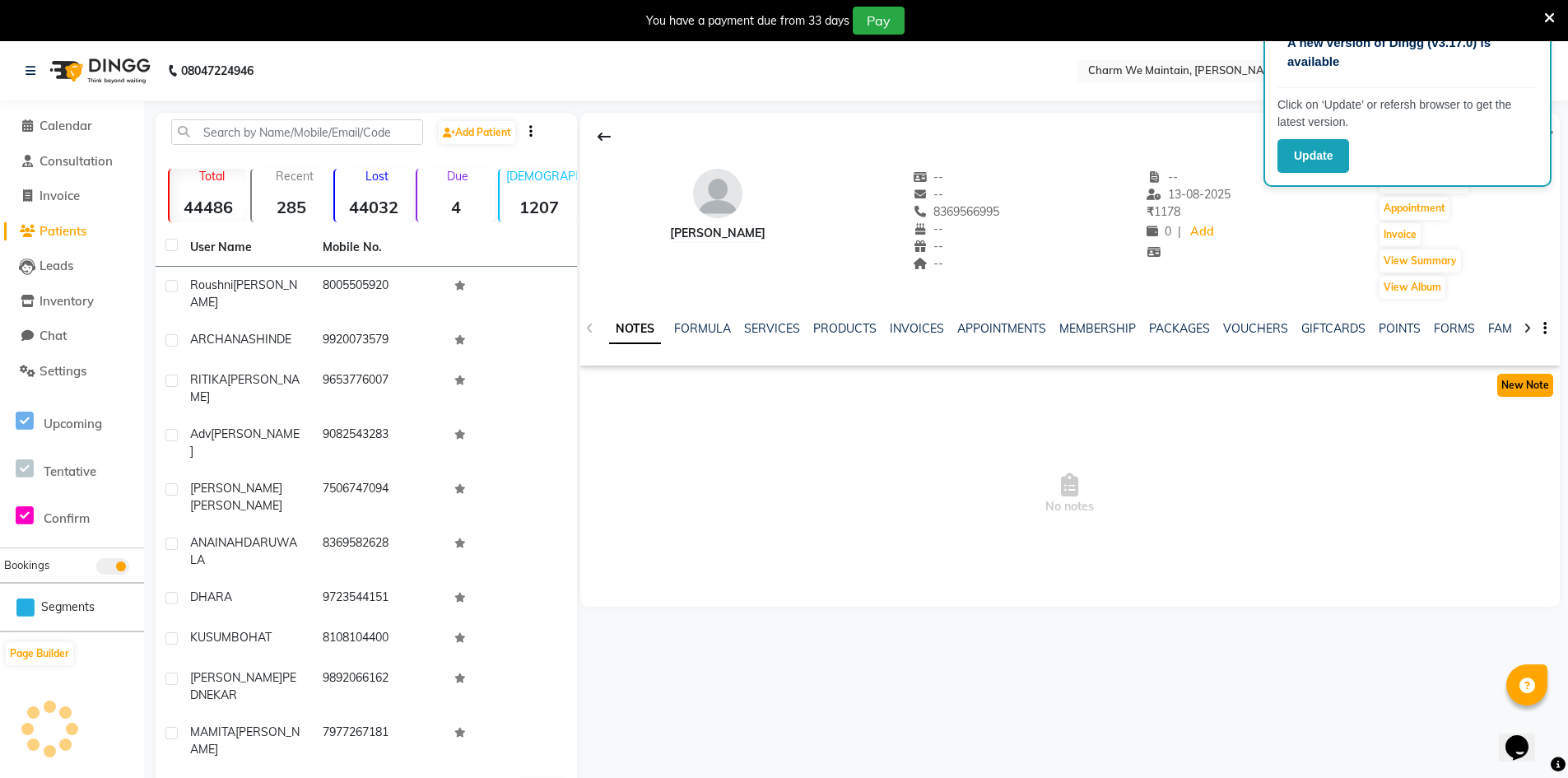
click at [1528, 386] on button "New Note" at bounding box center [1525, 385] width 56 height 23
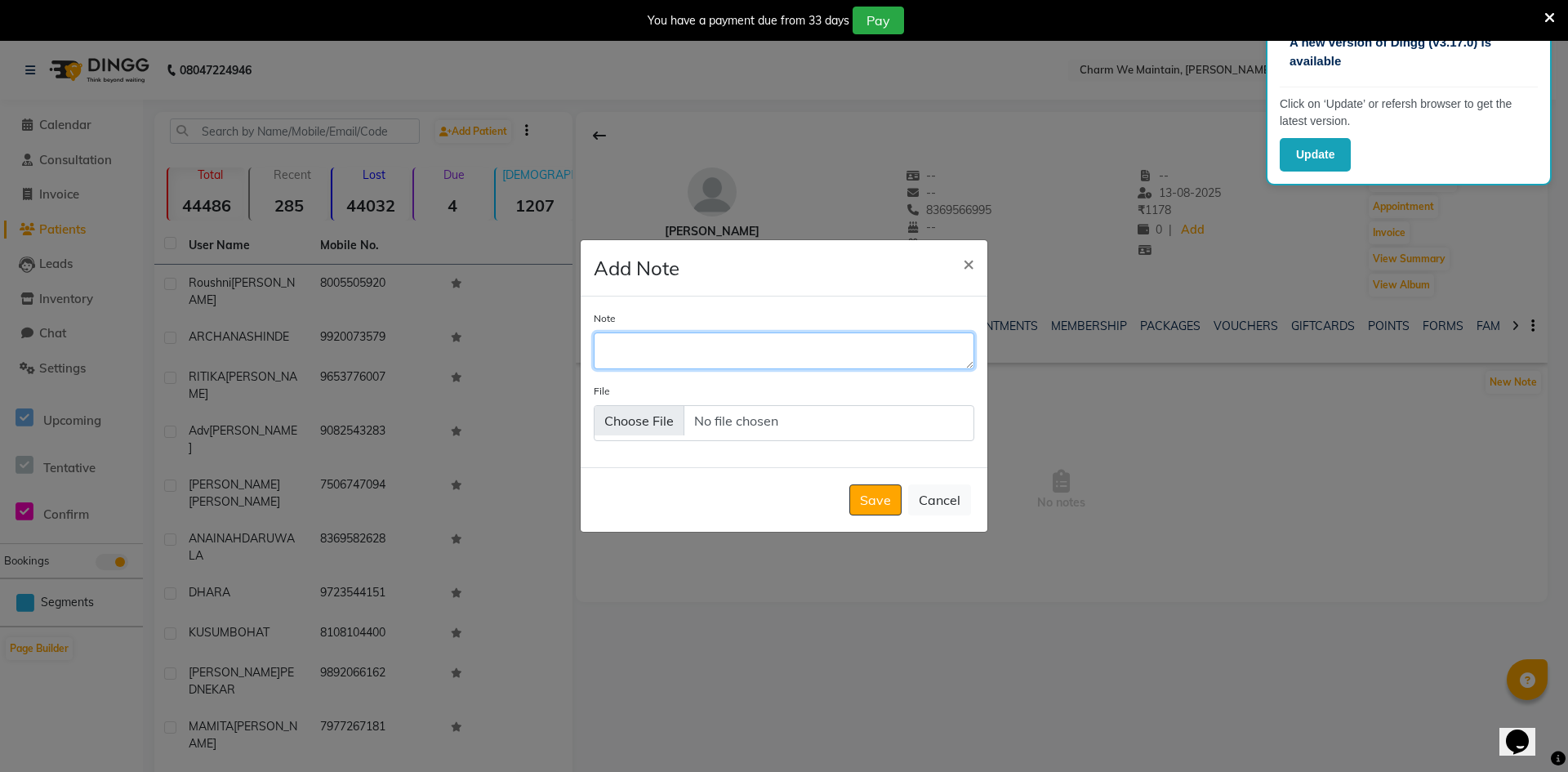
click at [757, 354] on textarea "Note" at bounding box center [784, 350] width 381 height 36
type textarea "BUSY ON ANOTHER CALL /DONE WHATS APP"
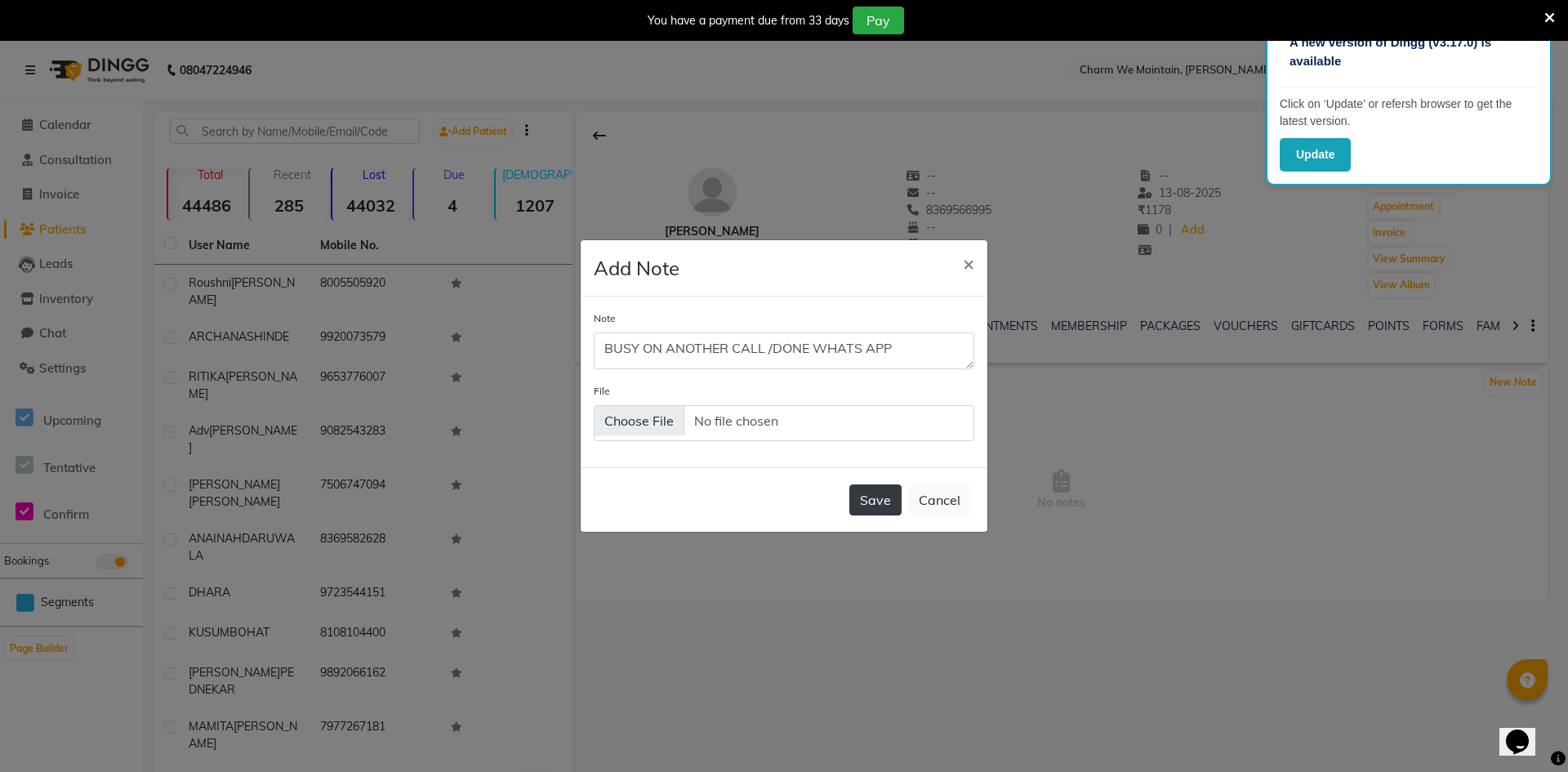
click at [876, 505] on button "Save" at bounding box center [876, 499] width 52 height 31
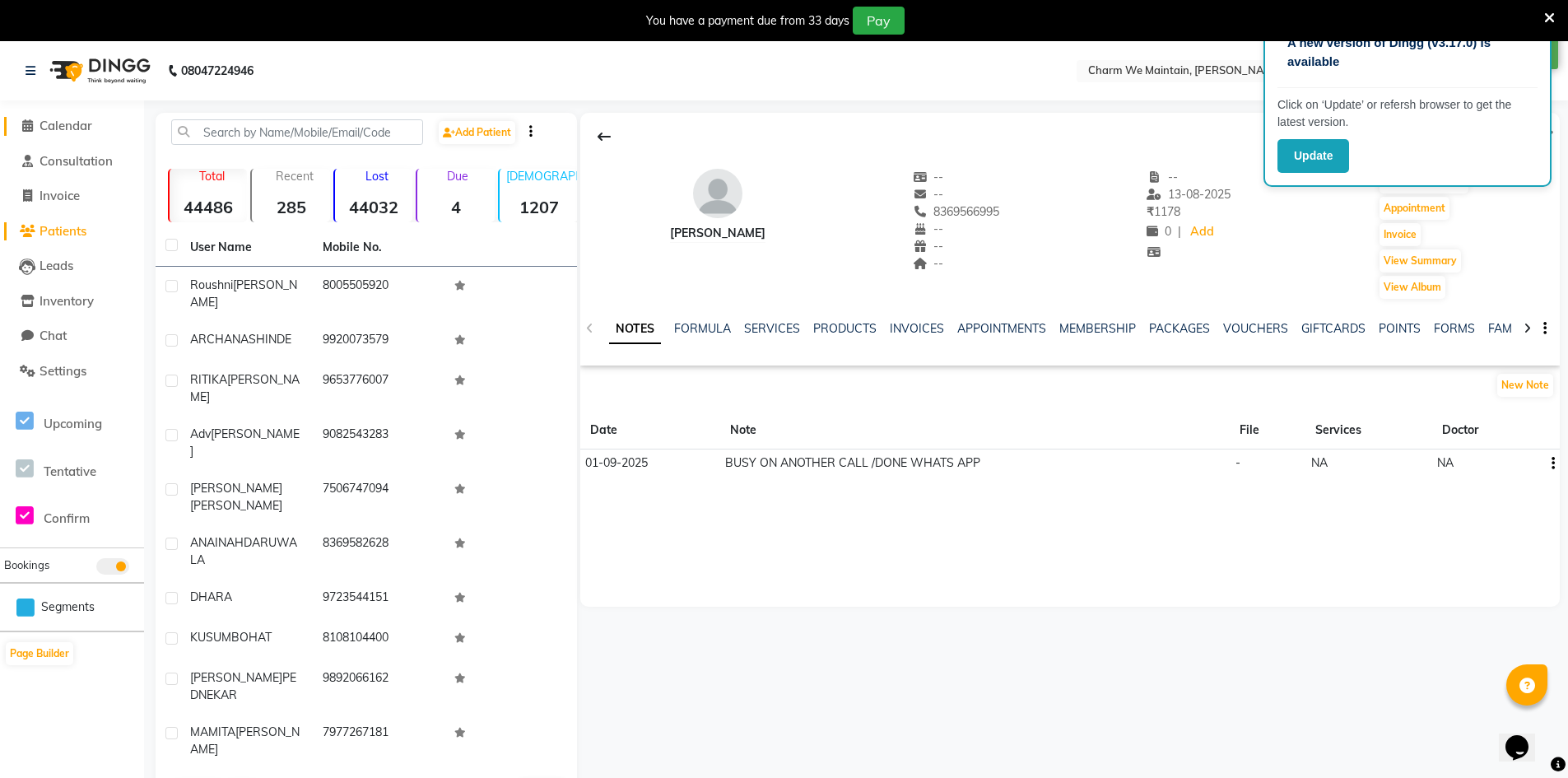
click at [73, 125] on span "Calendar" at bounding box center [66, 125] width 53 height 15
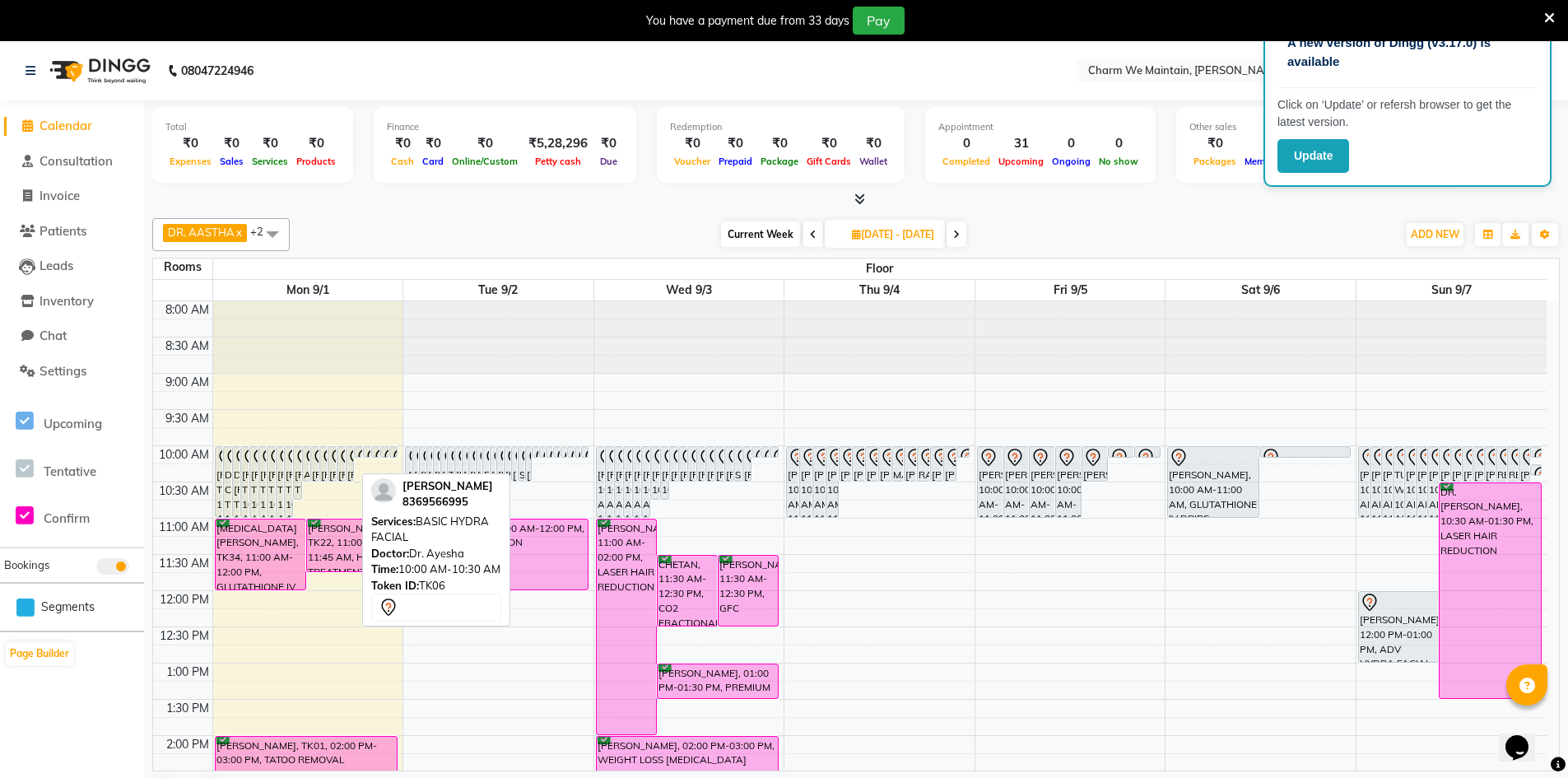
click at [349, 467] on div "[PERSON_NAME], TK06, 10:00 AM-10:30 AM, BASIC HYDRA FACIAL" at bounding box center [350, 463] width 7 height 34
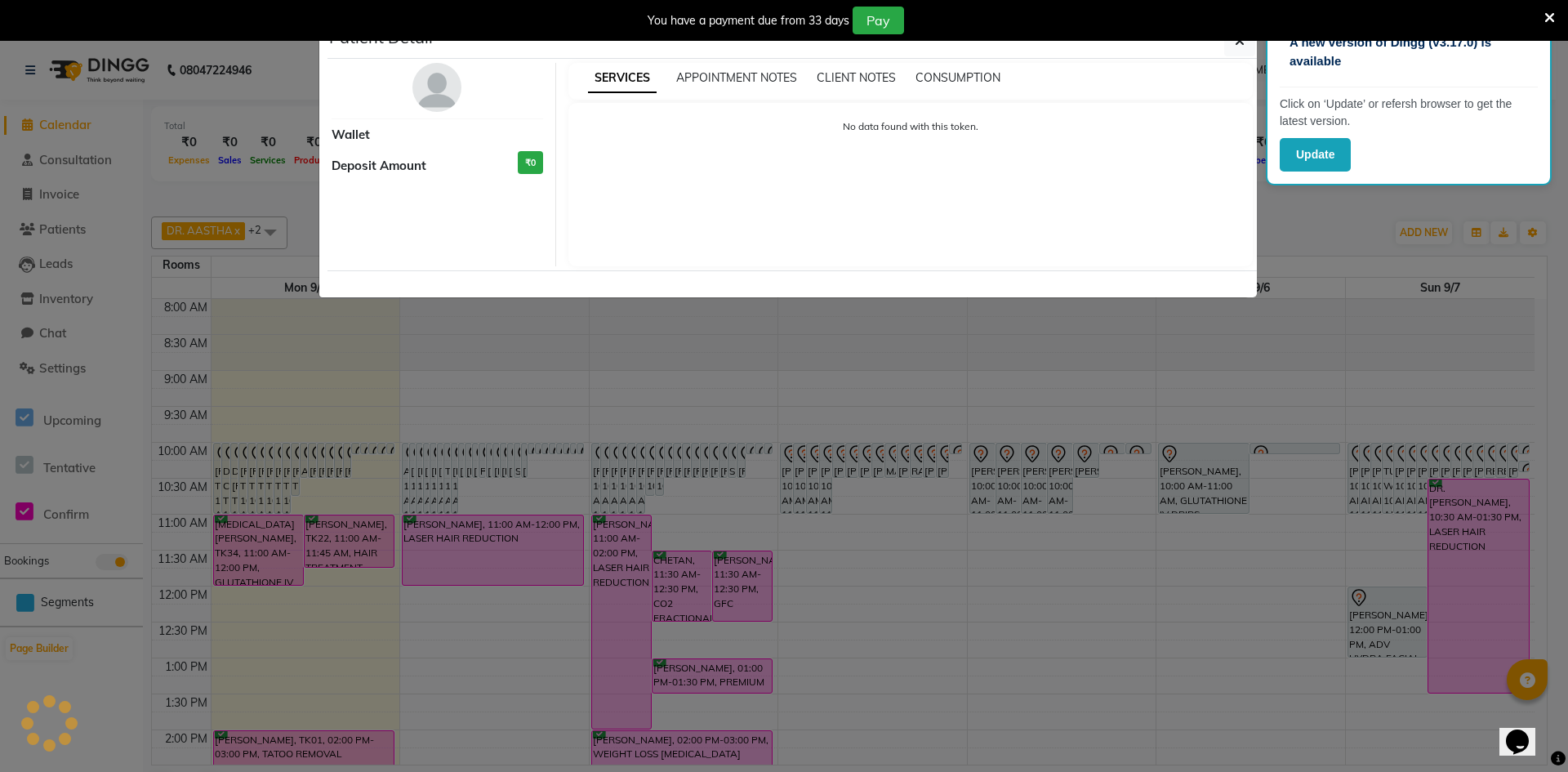
select select "7"
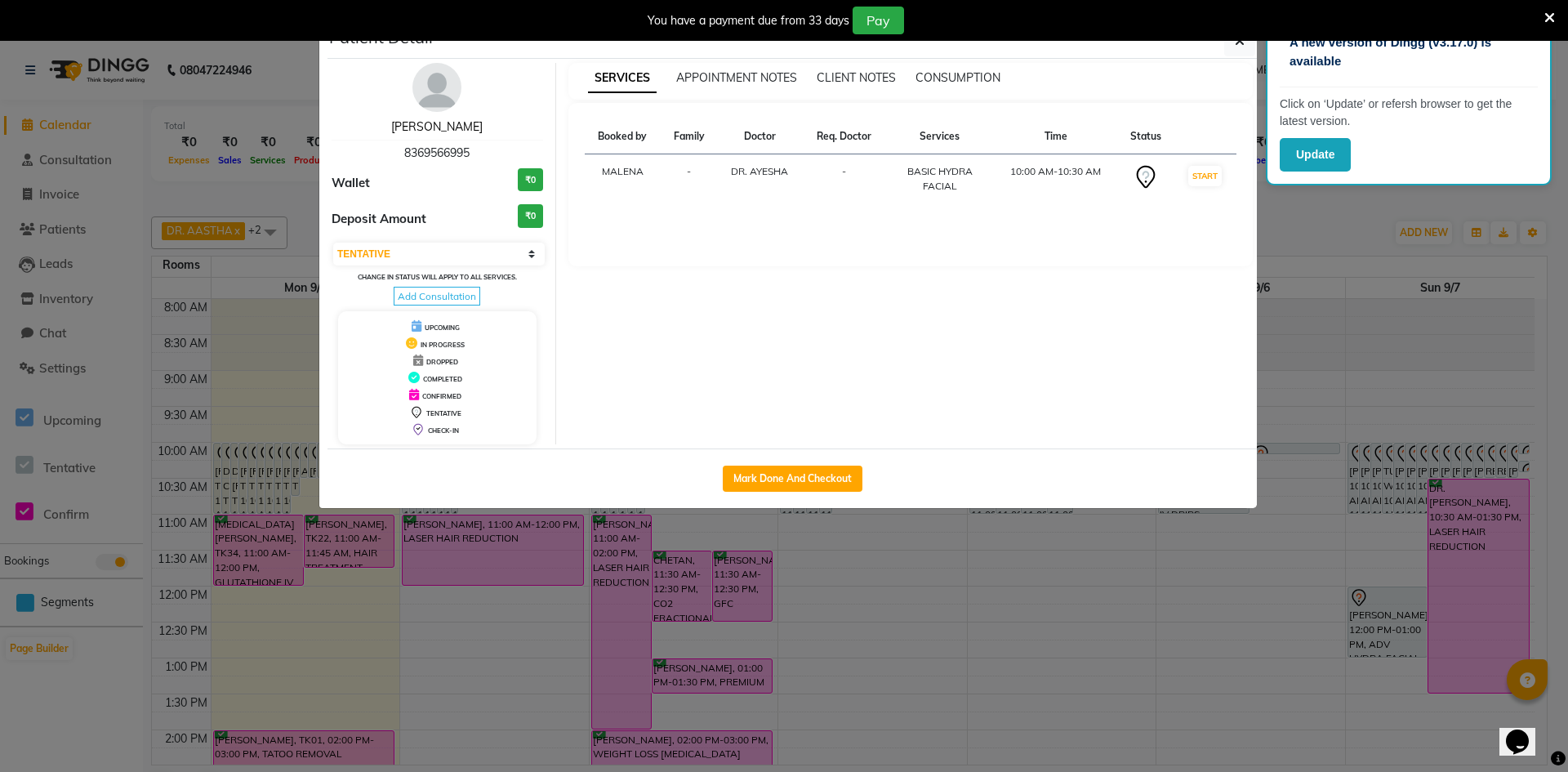
click at [459, 126] on link "[PERSON_NAME]" at bounding box center [436, 126] width 91 height 14
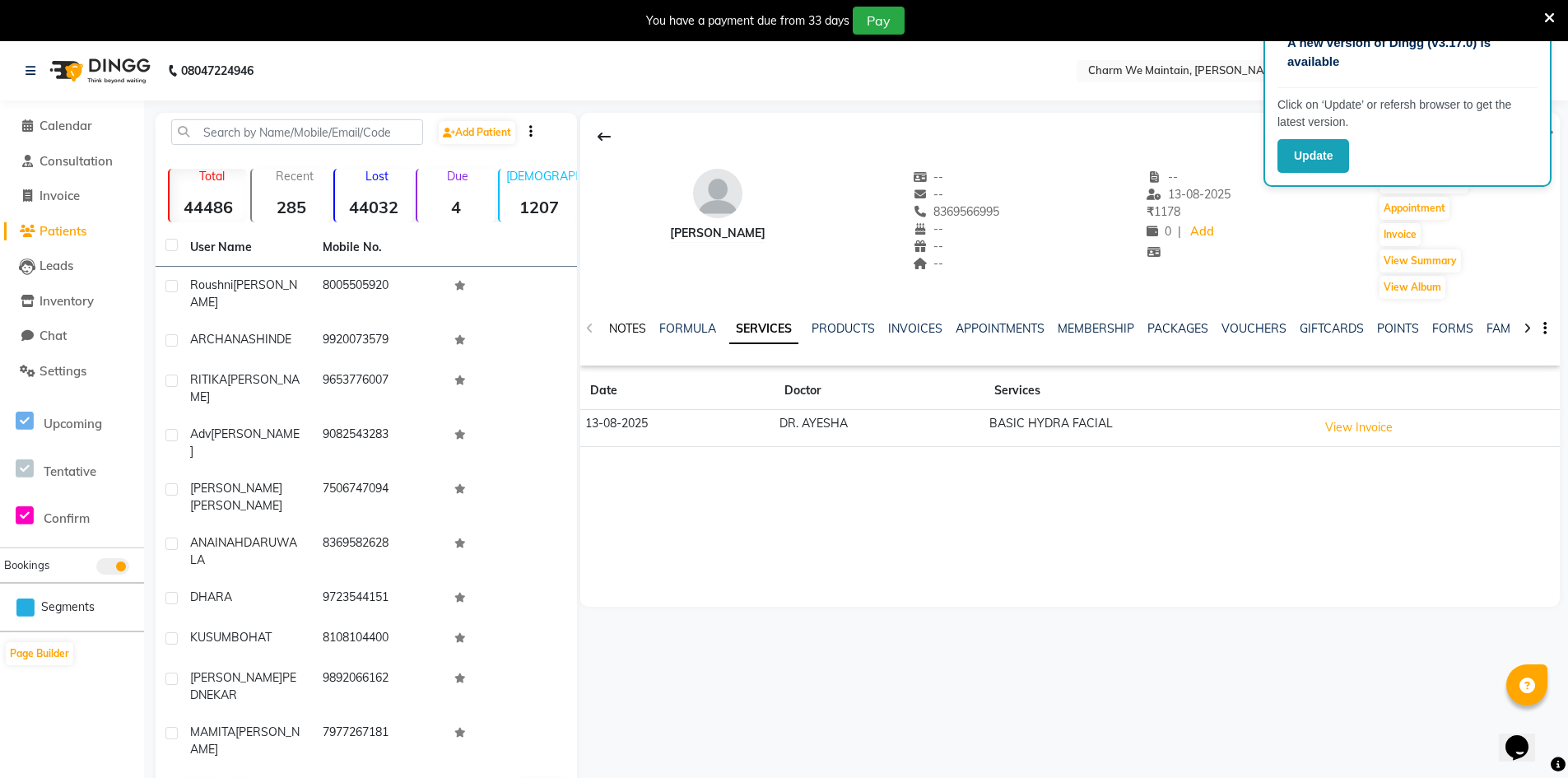
click at [638, 324] on link "NOTES" at bounding box center [627, 328] width 37 height 15
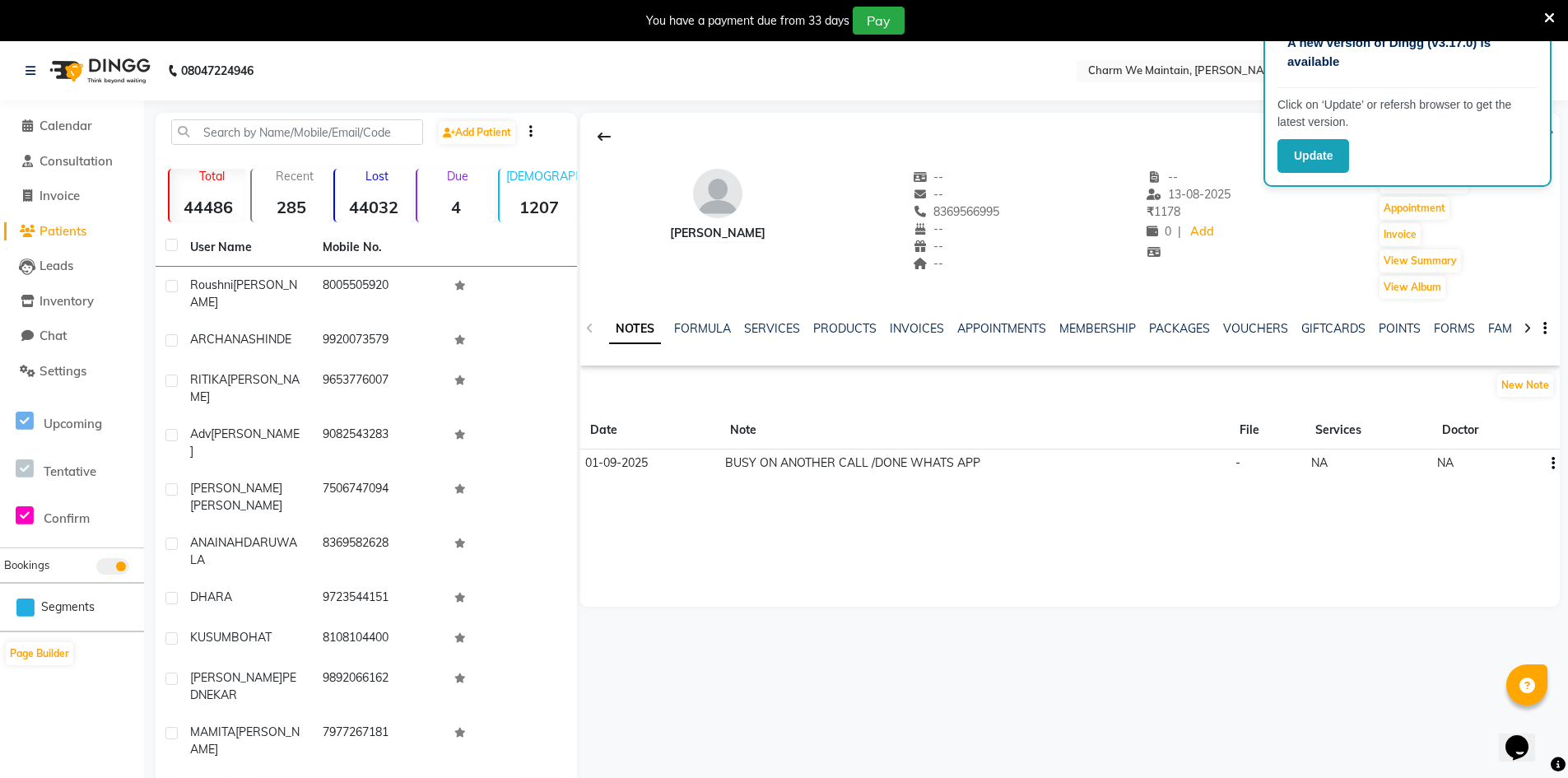
click at [1553, 464] on icon "button" at bounding box center [1553, 463] width 4 height 1
click at [1522, 471] on div "Edit" at bounding box center [1513, 463] width 26 height 21
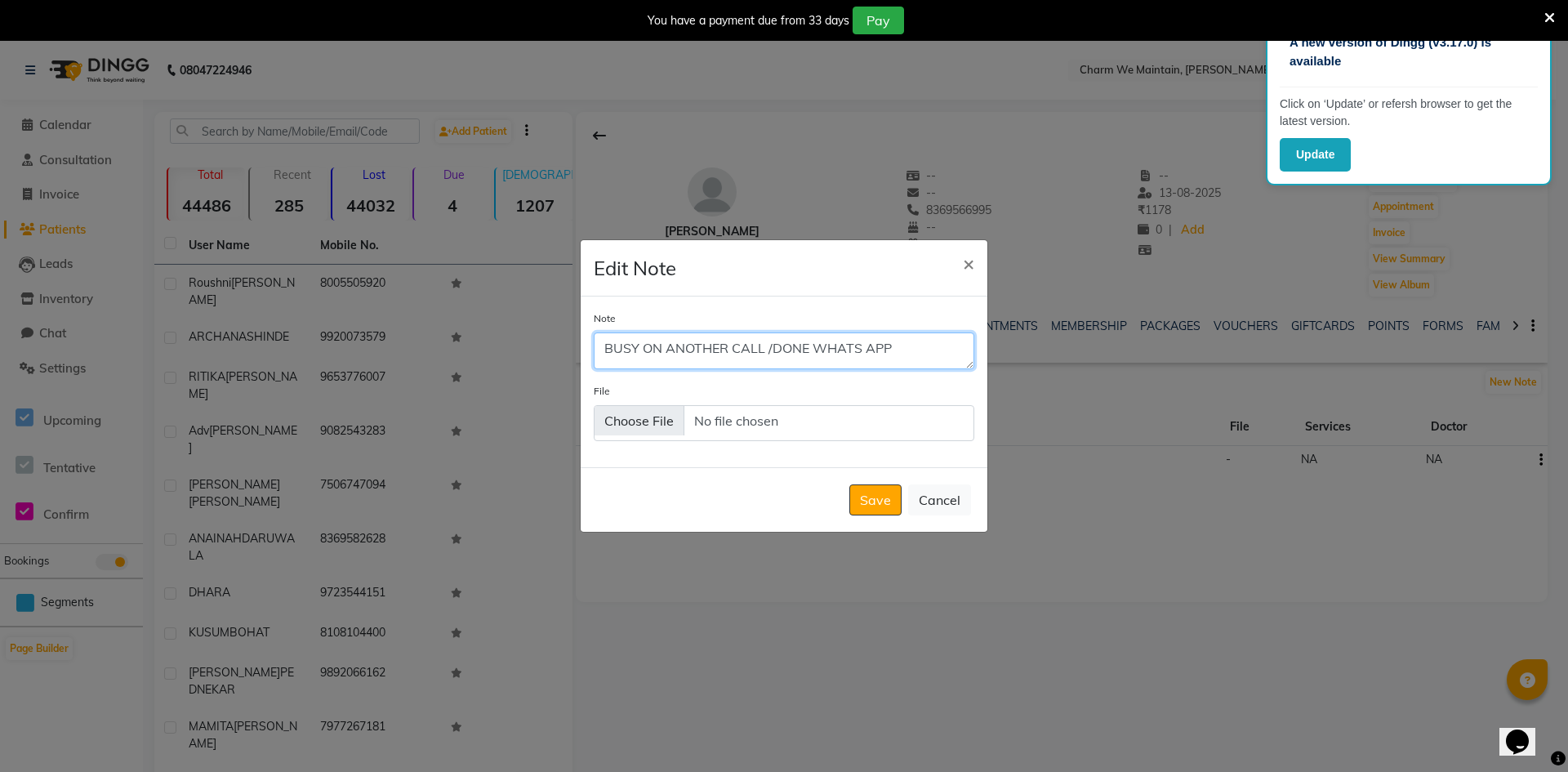
click at [903, 357] on textarea "BUSY ON ANOTHER CALL /DONE WHATS APP" at bounding box center [784, 350] width 381 height 36
type textarea "BUSY ON ANOTHER CALL /NO NOT ON WHATS APP /MSG SENT"
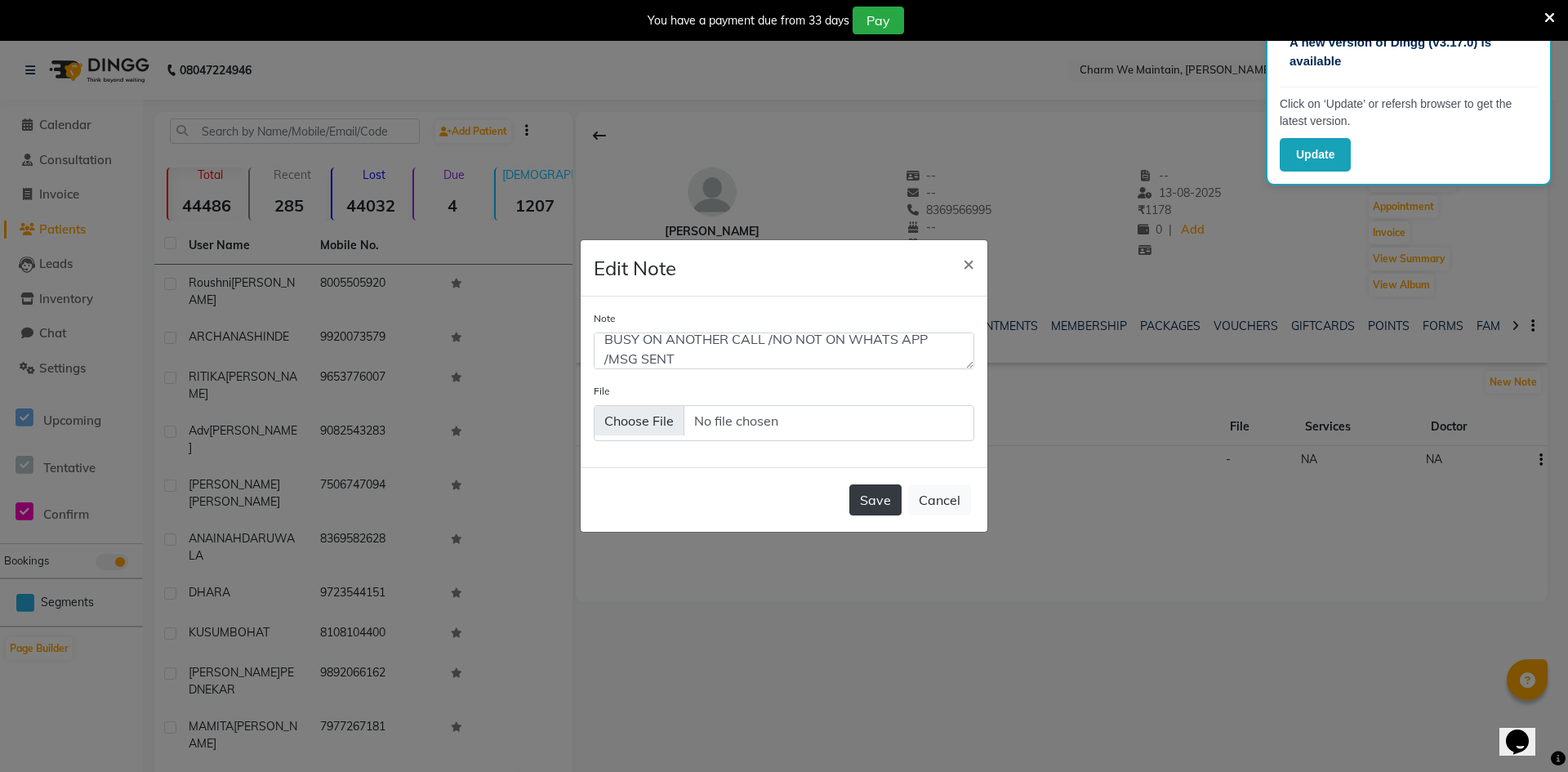
click at [883, 504] on button "Save" at bounding box center [876, 499] width 52 height 31
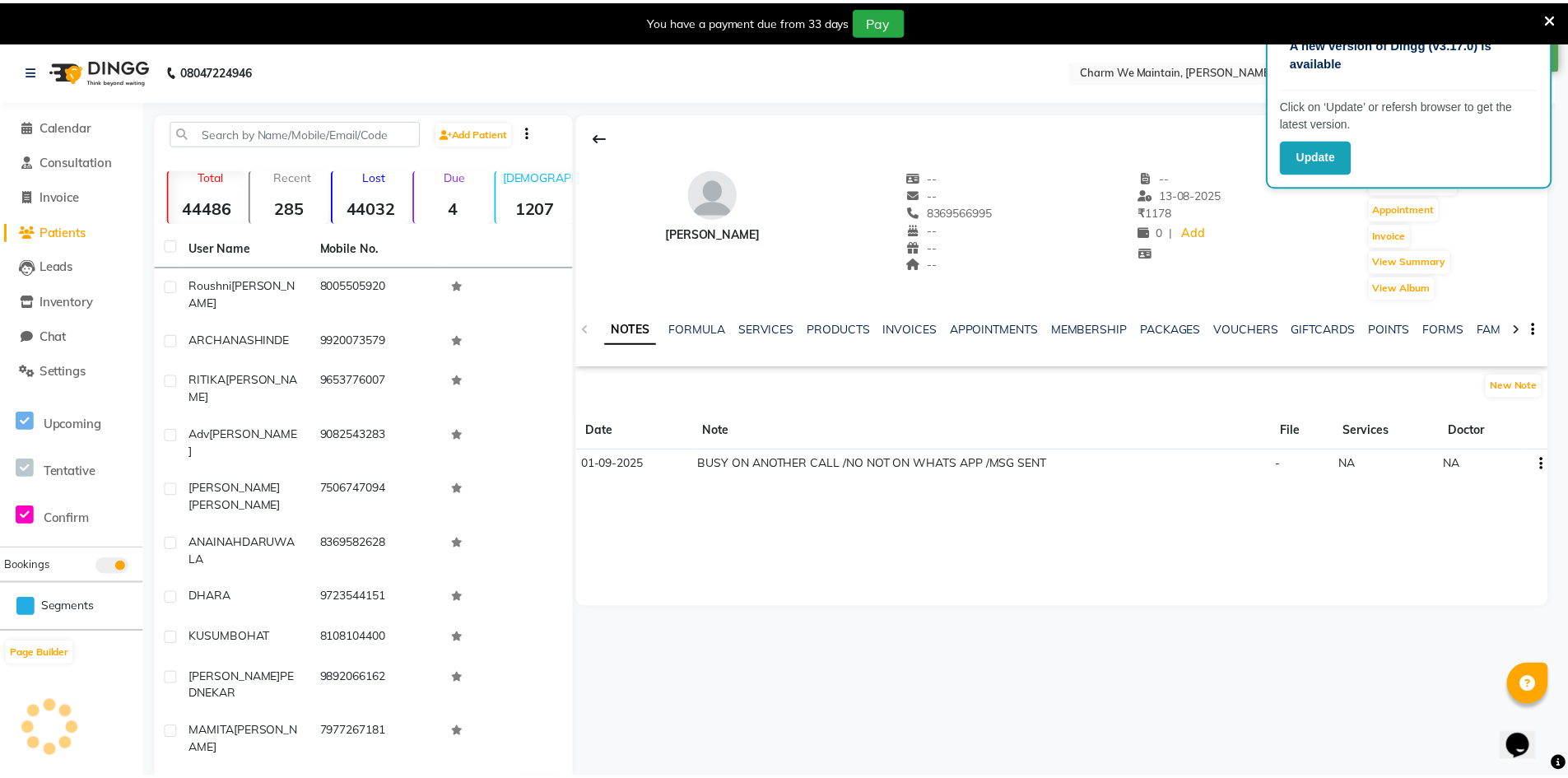
scroll to position [0, 0]
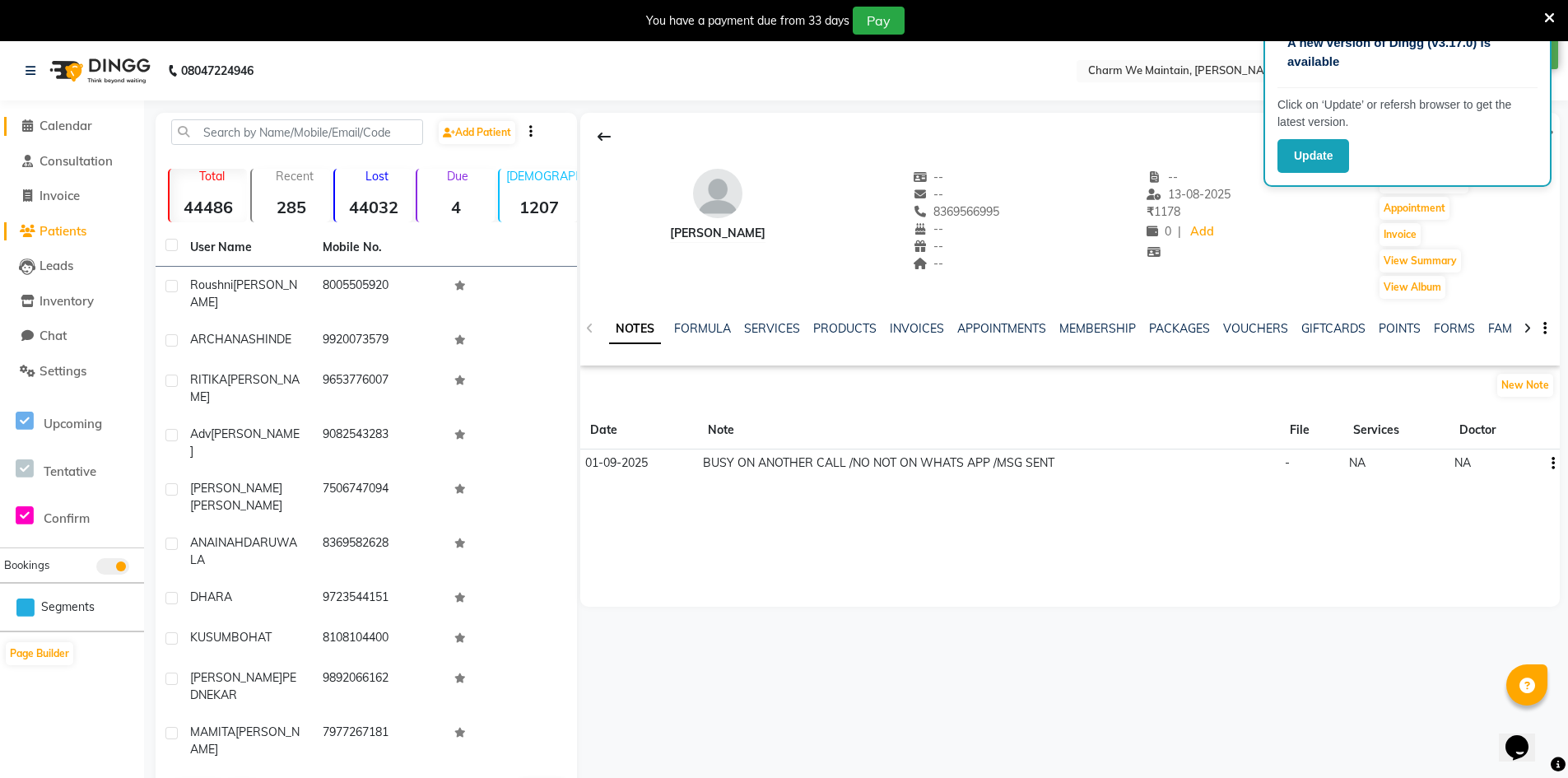
click at [73, 125] on span "Calendar" at bounding box center [66, 125] width 53 height 15
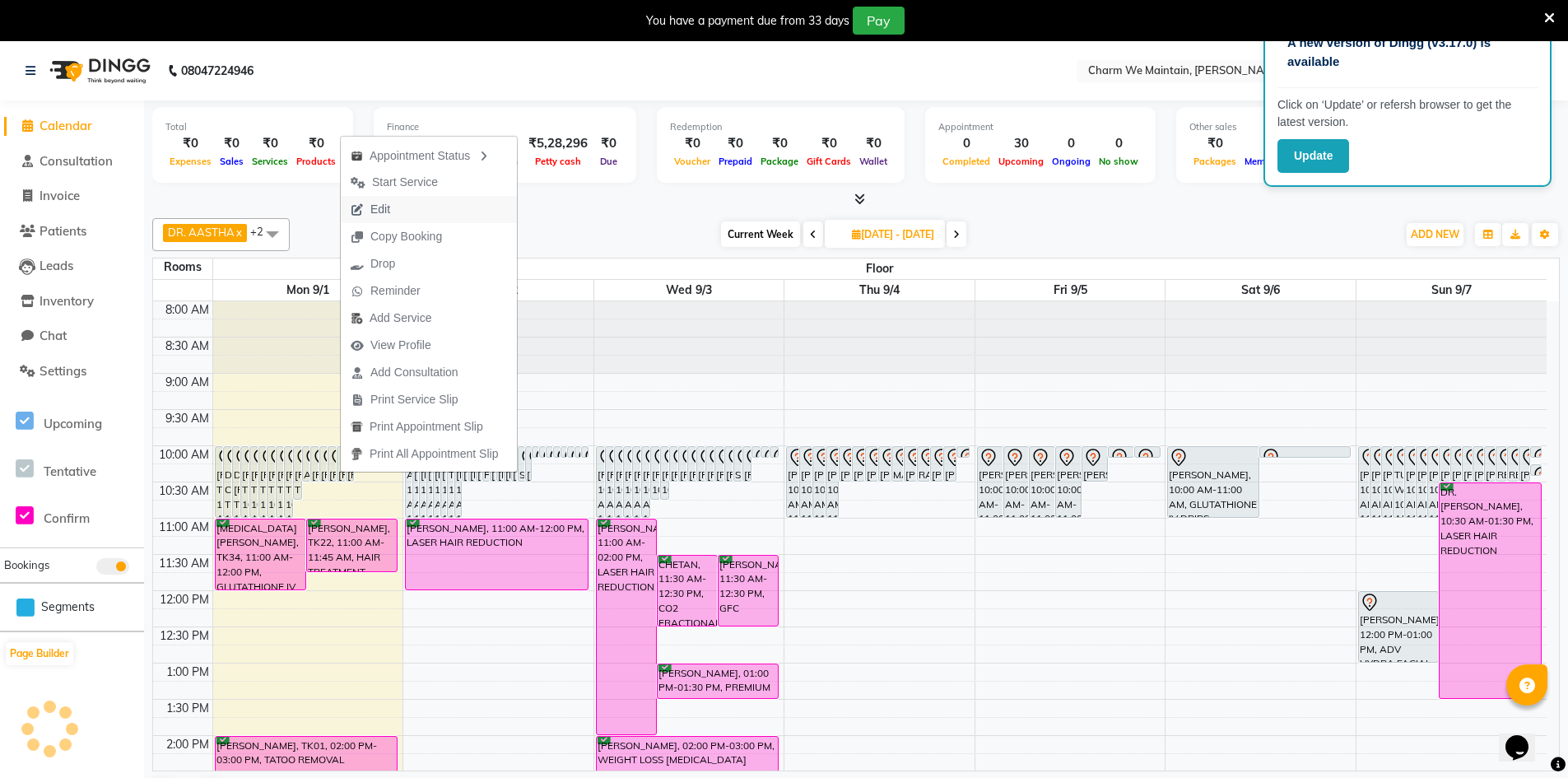
click at [401, 215] on button "Edit" at bounding box center [429, 209] width 177 height 27
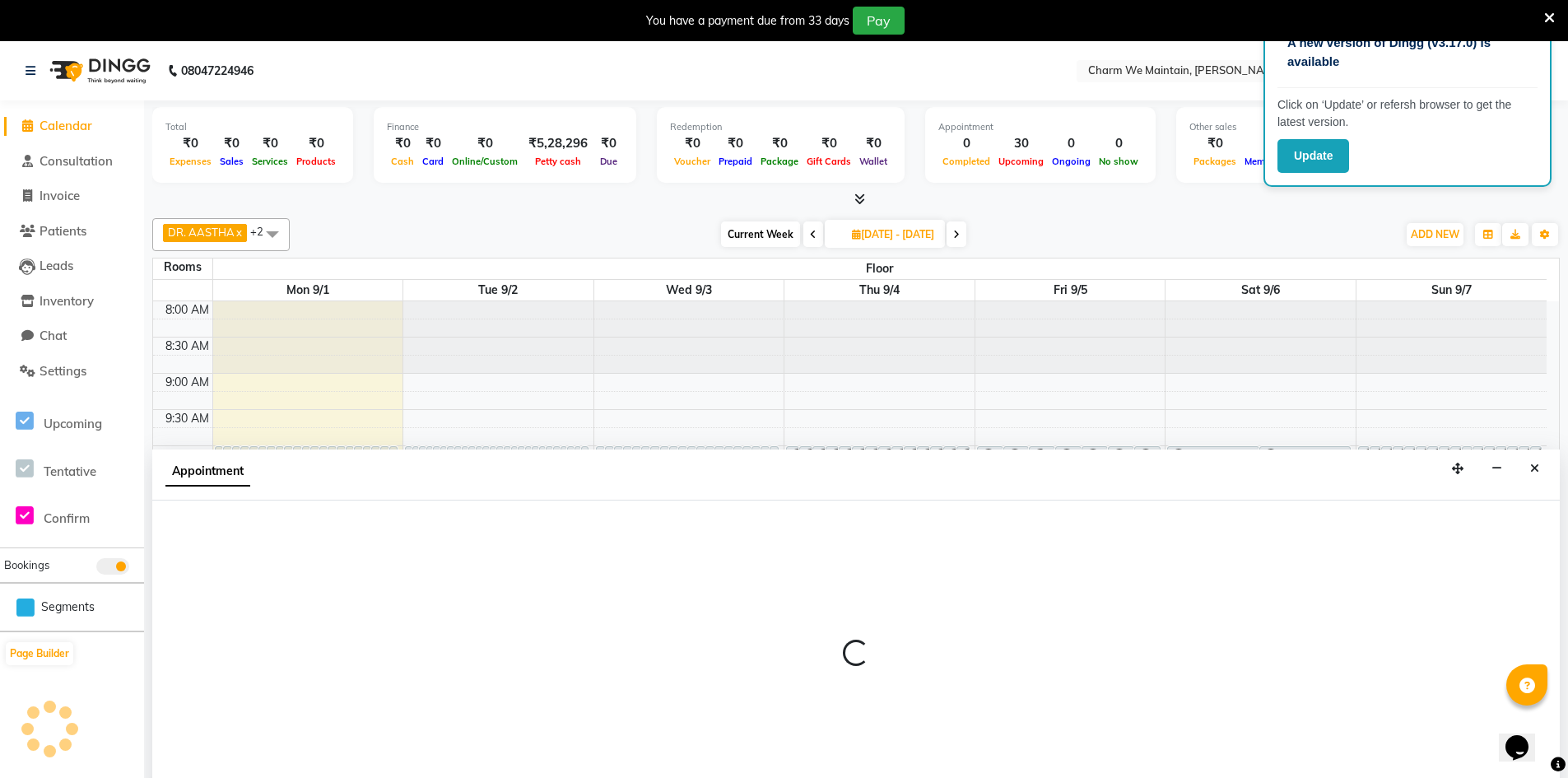
scroll to position [42, 0]
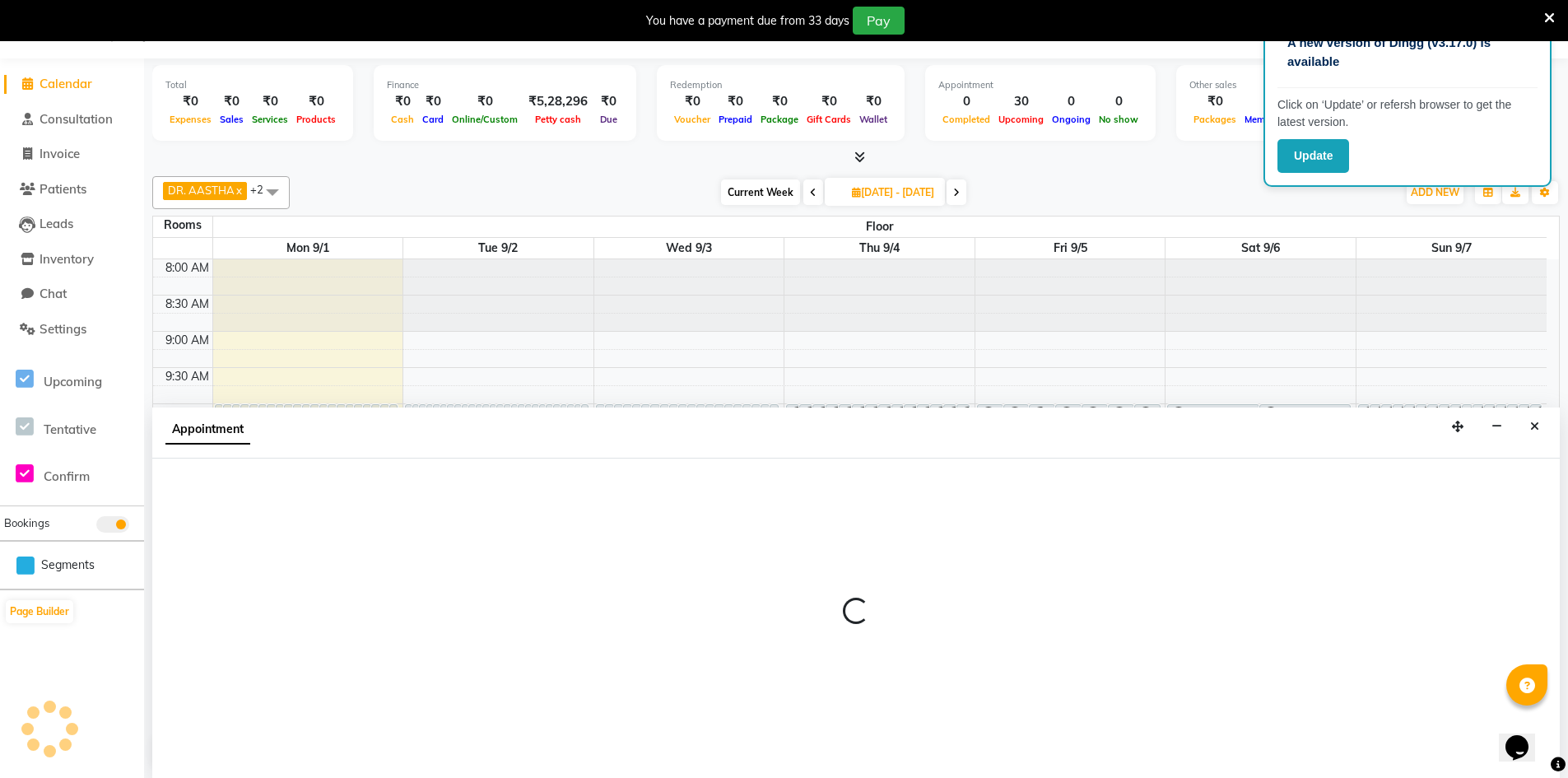
select select "tentative"
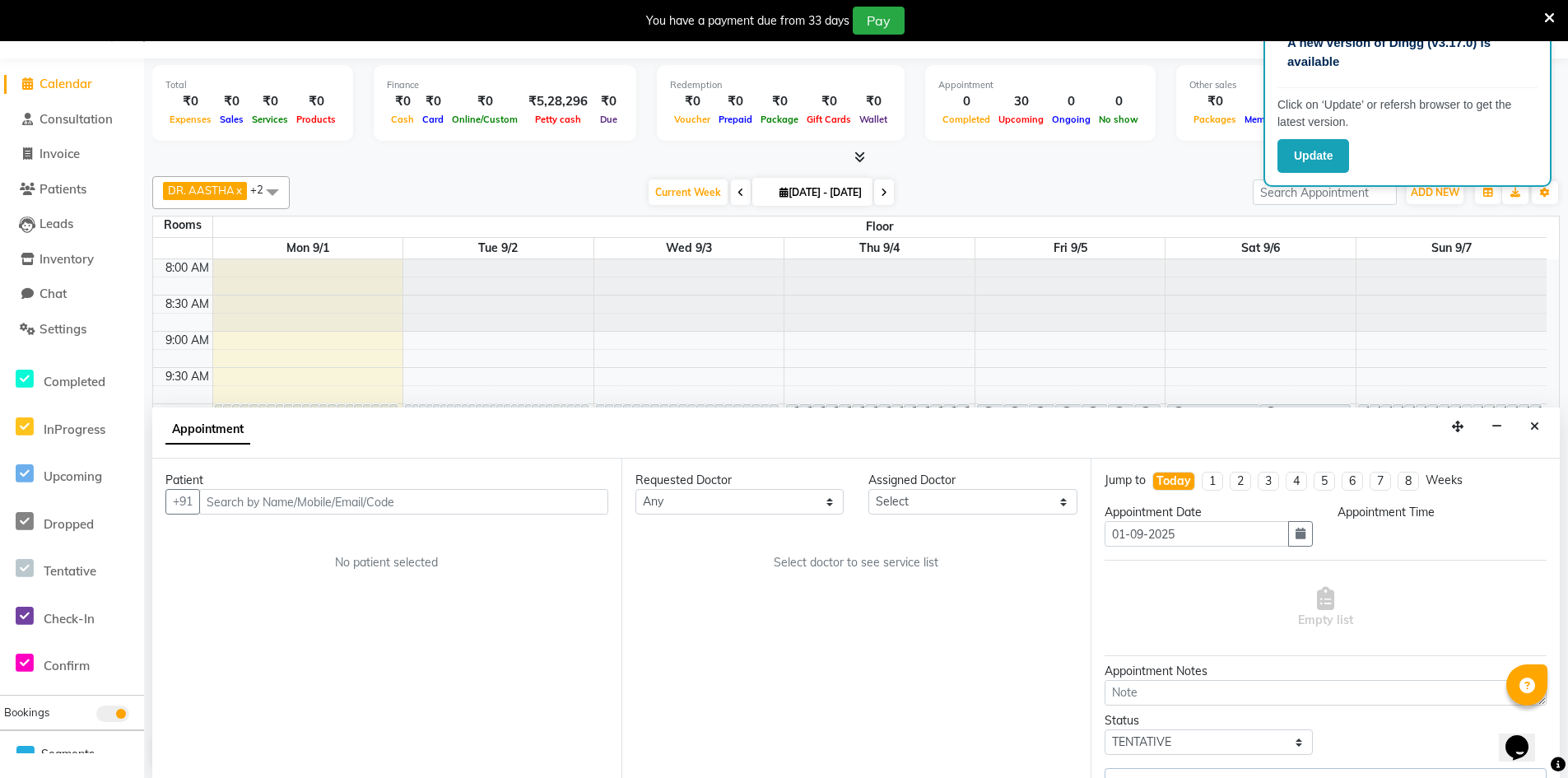
type input "2025-09-01"
select select "86210"
select select "600"
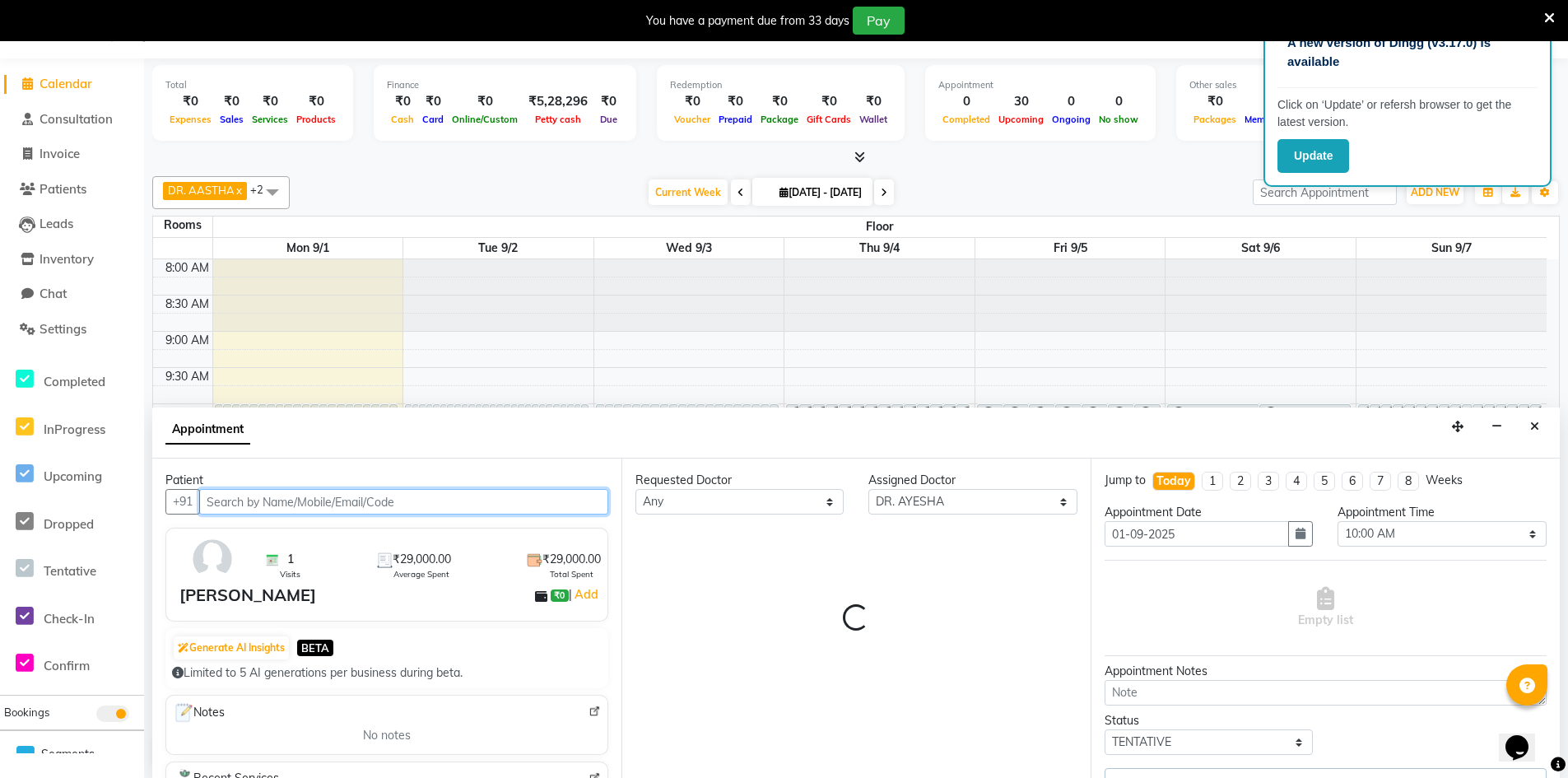
scroll to position [617, 0]
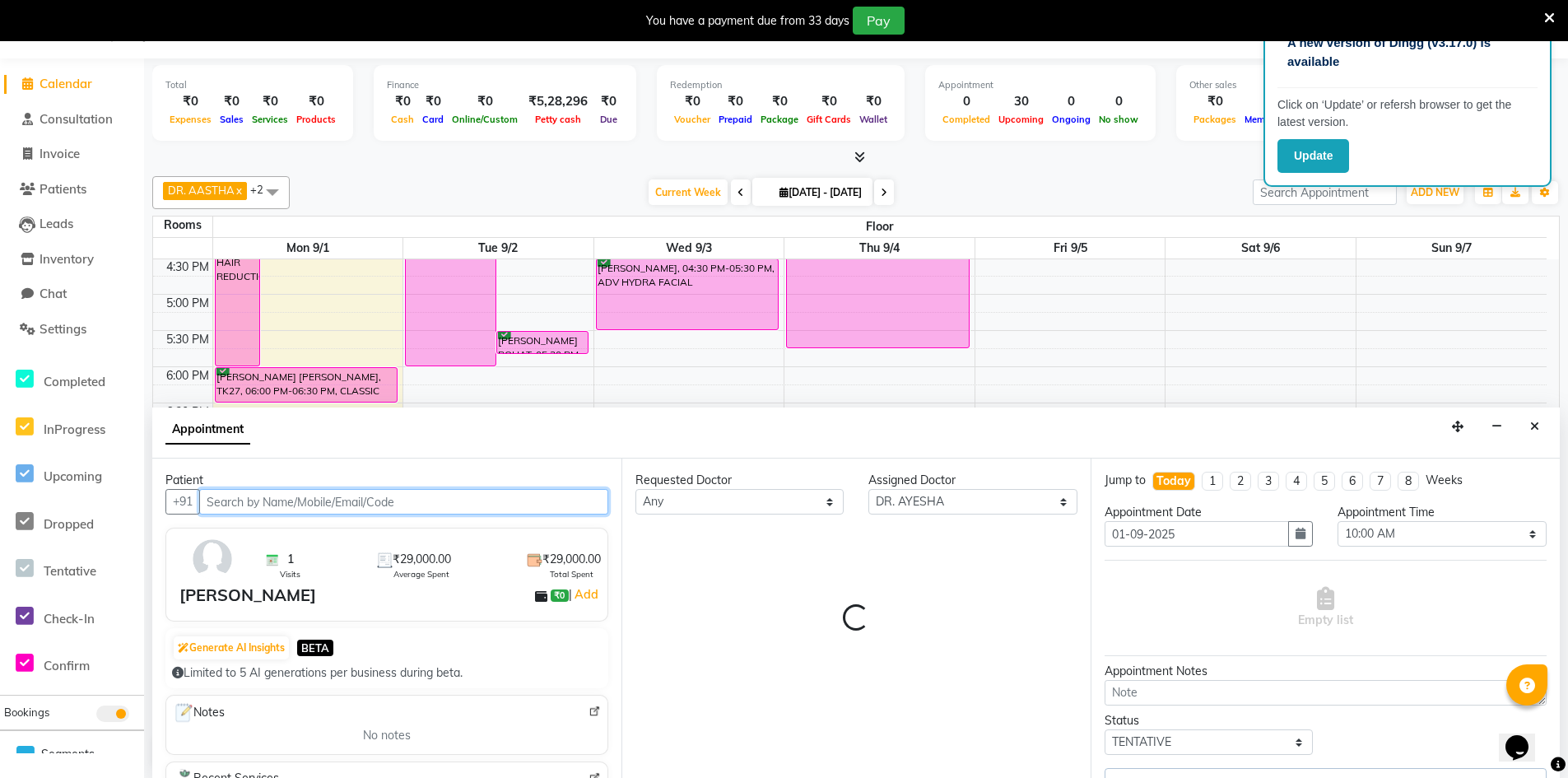
select select "4343"
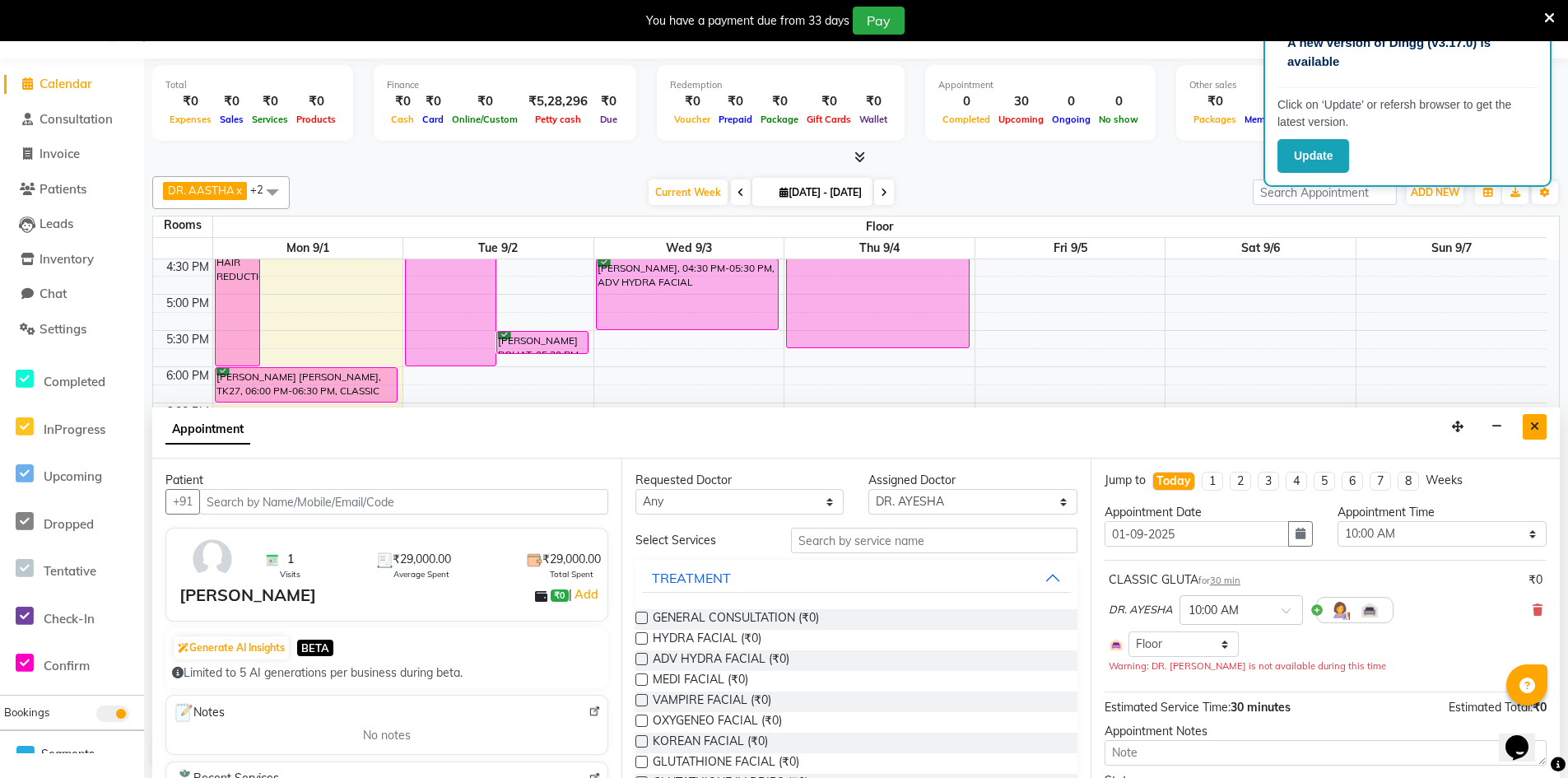
click at [1532, 424] on icon "Close" at bounding box center [1535, 426] width 9 height 12
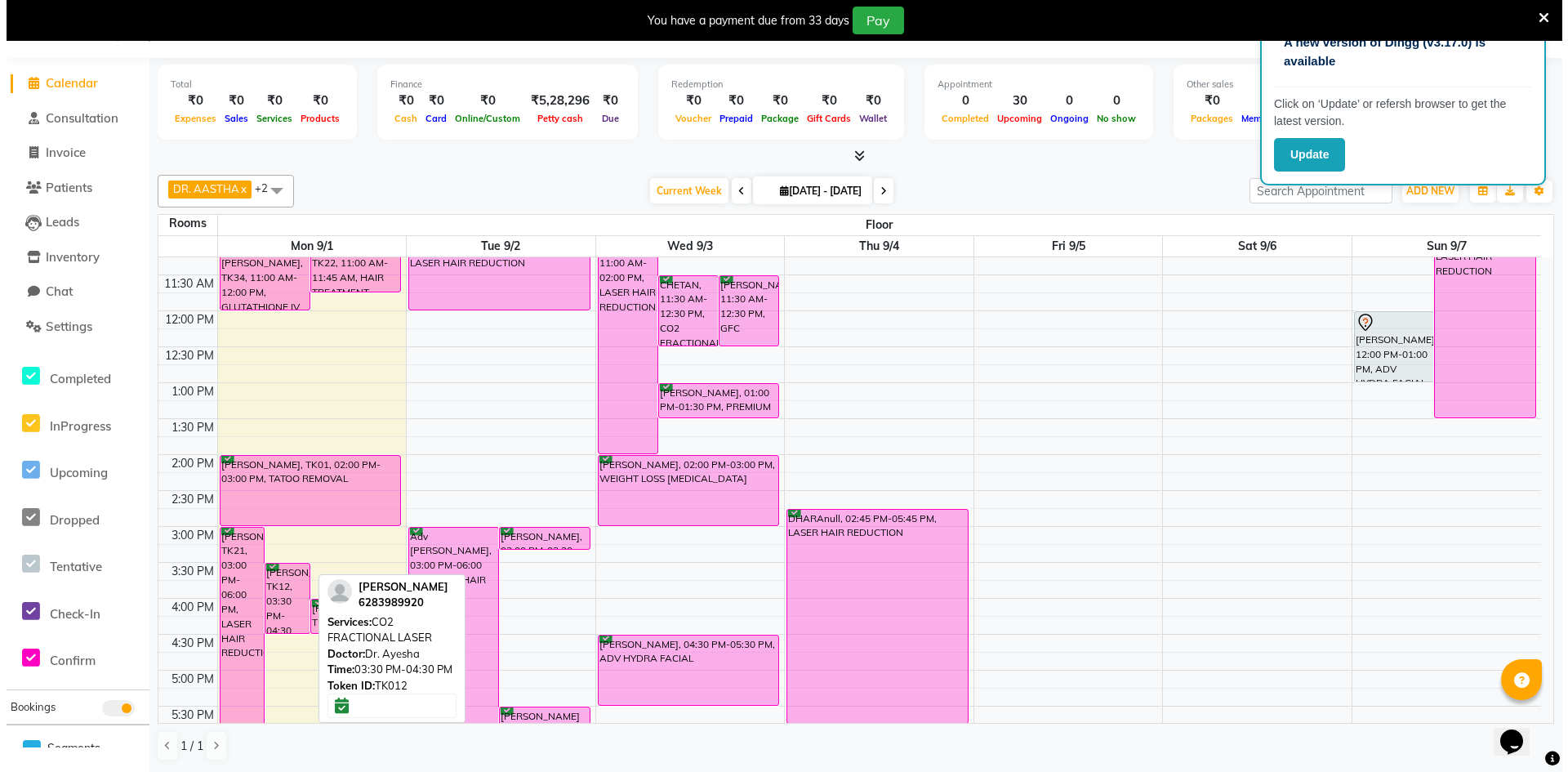
scroll to position [40, 0]
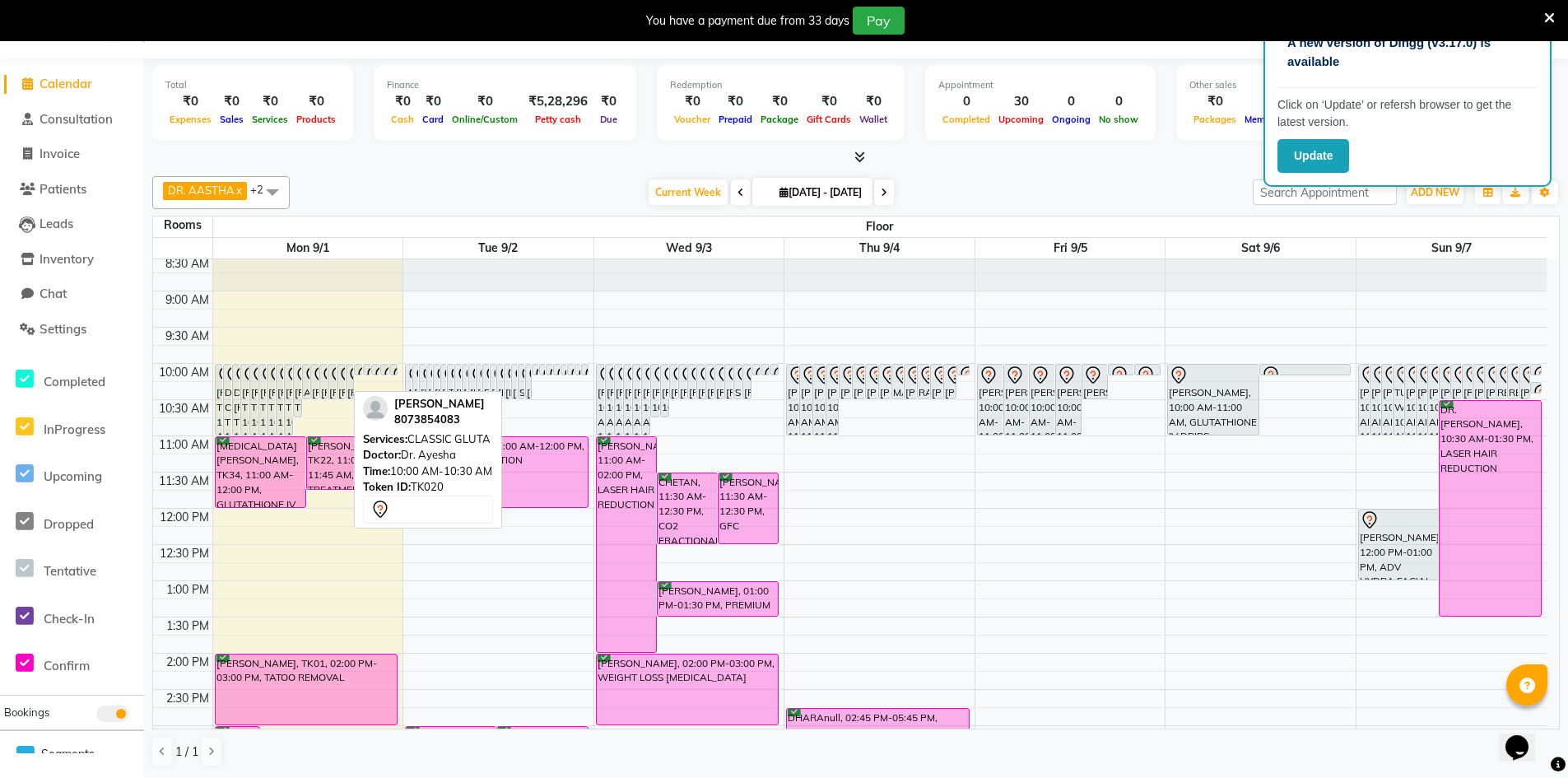
click at [340, 383] on icon at bounding box center [349, 376] width 20 height 20
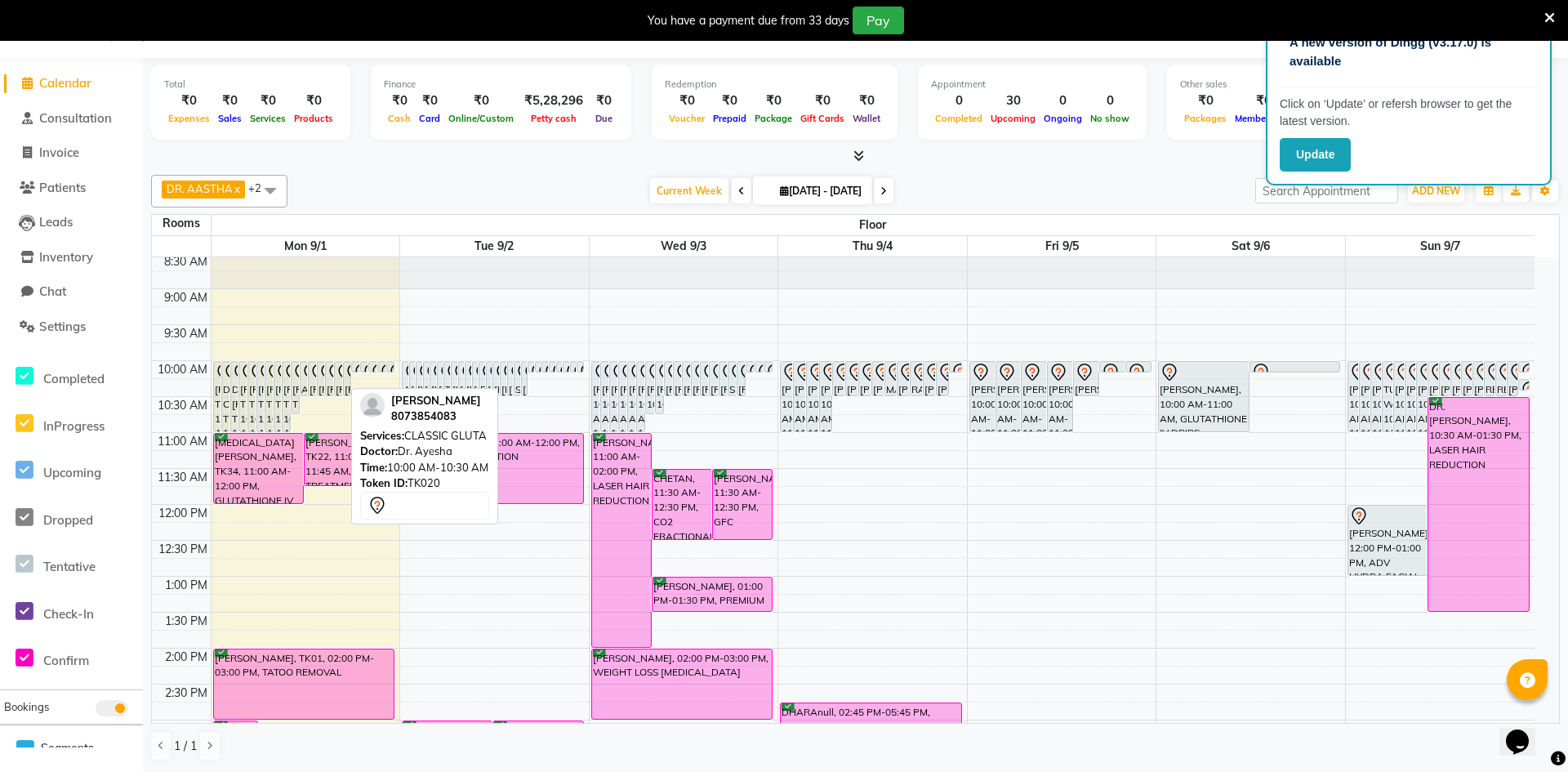
select select "7"
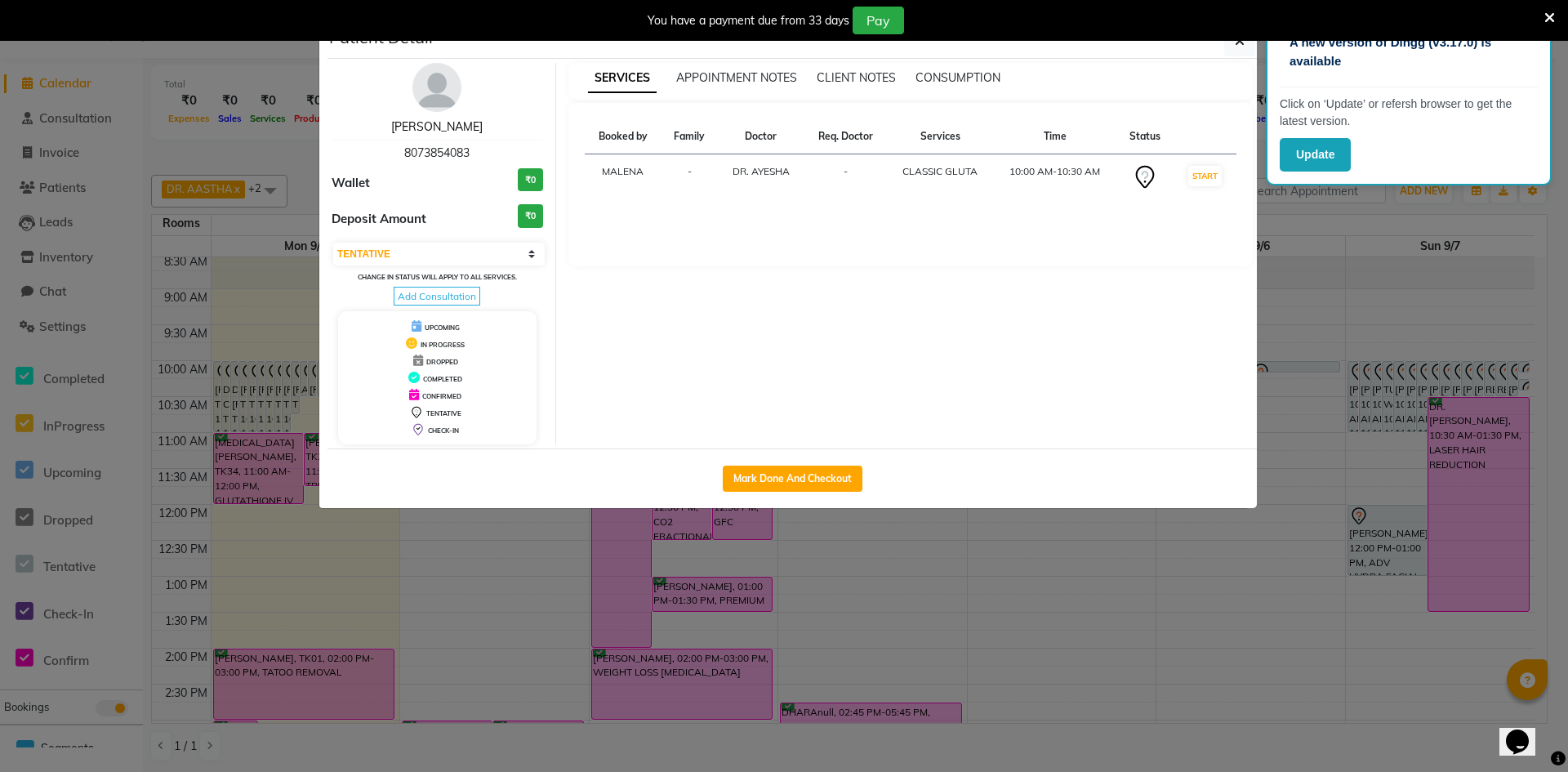
click at [430, 124] on link "[PERSON_NAME]" at bounding box center [436, 126] width 91 height 14
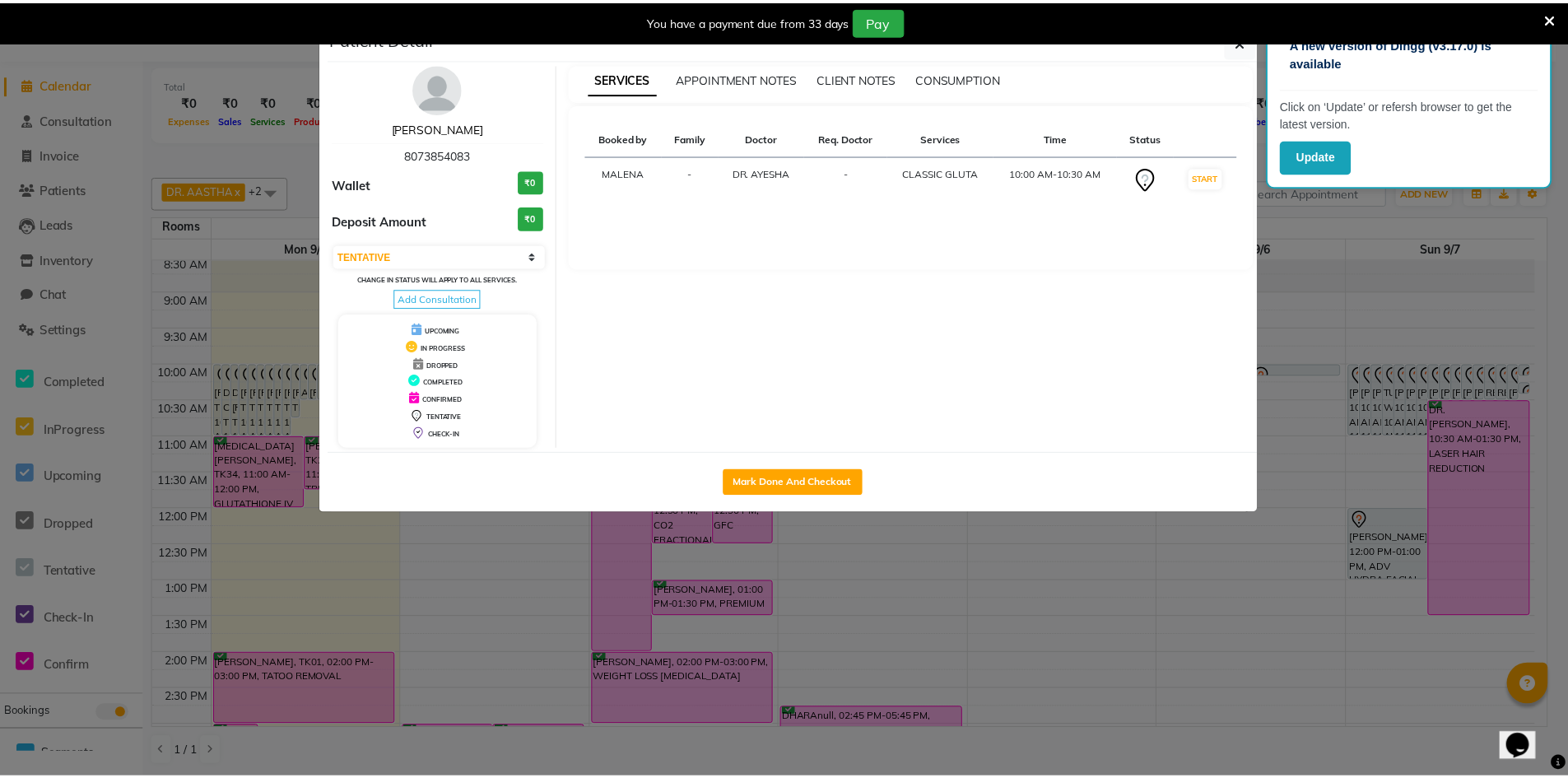
scroll to position [41, 0]
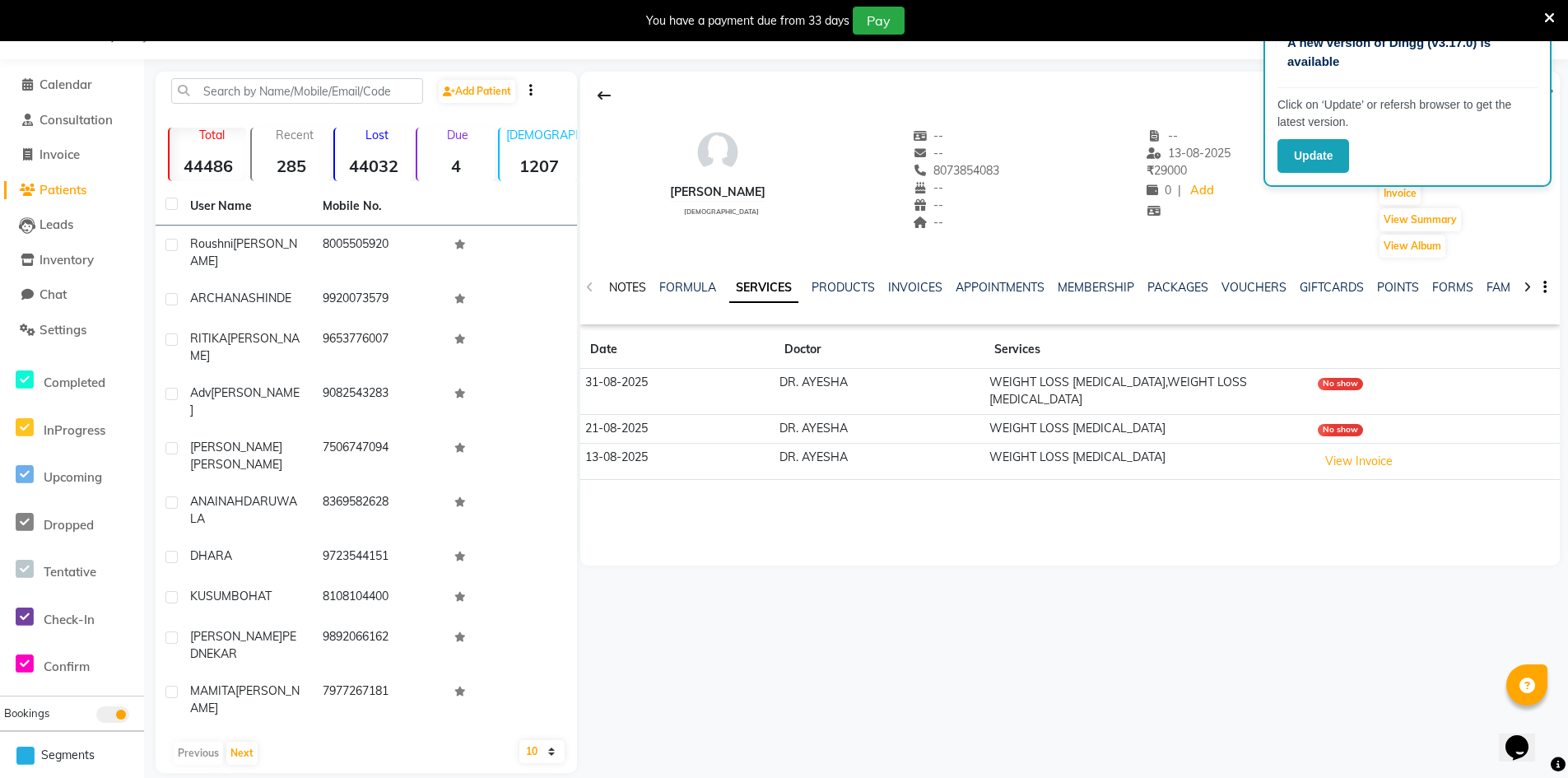
click at [634, 287] on link "NOTES" at bounding box center [627, 288] width 37 height 15
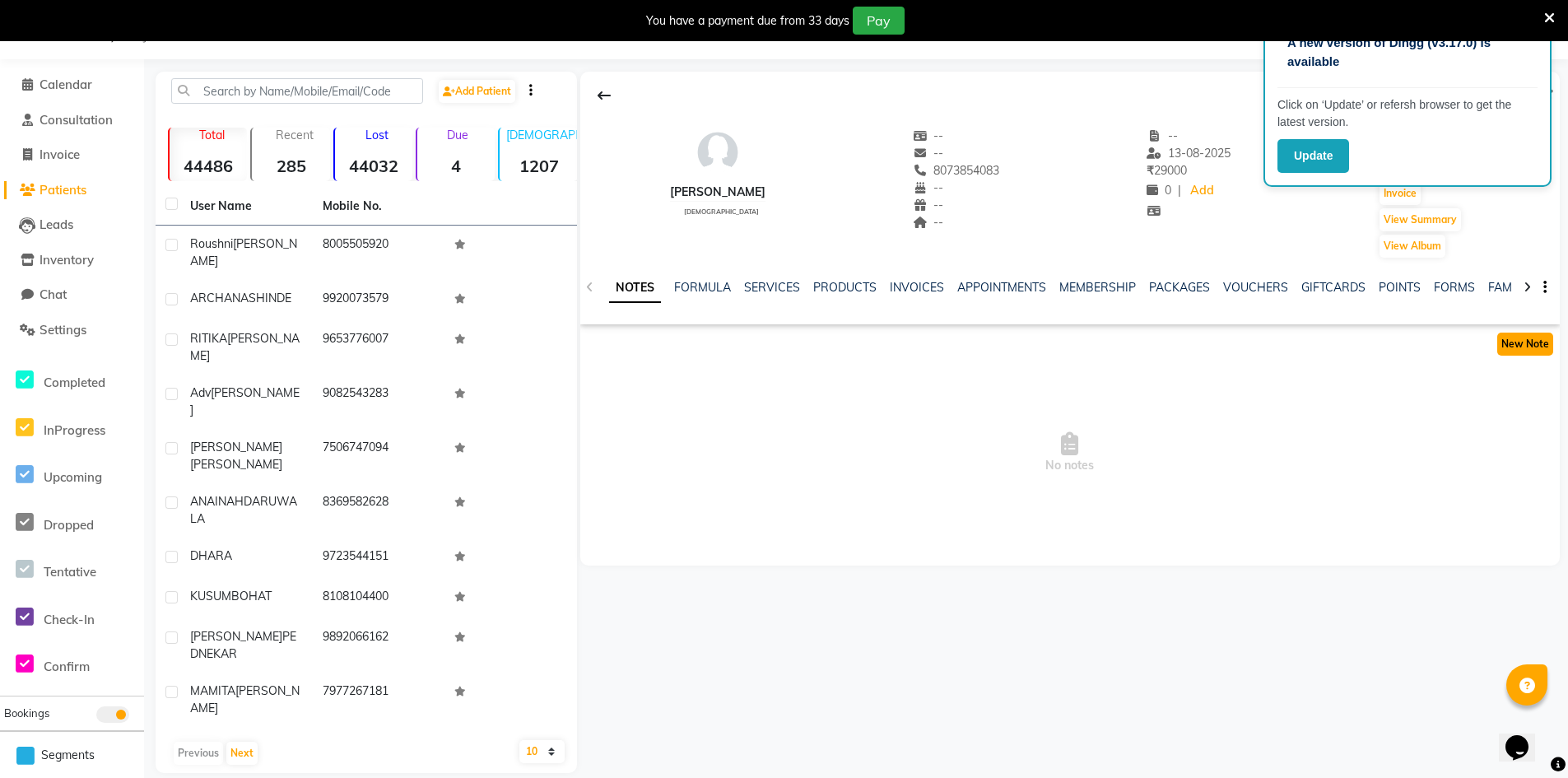
click at [1523, 340] on button "New Note" at bounding box center [1525, 343] width 56 height 23
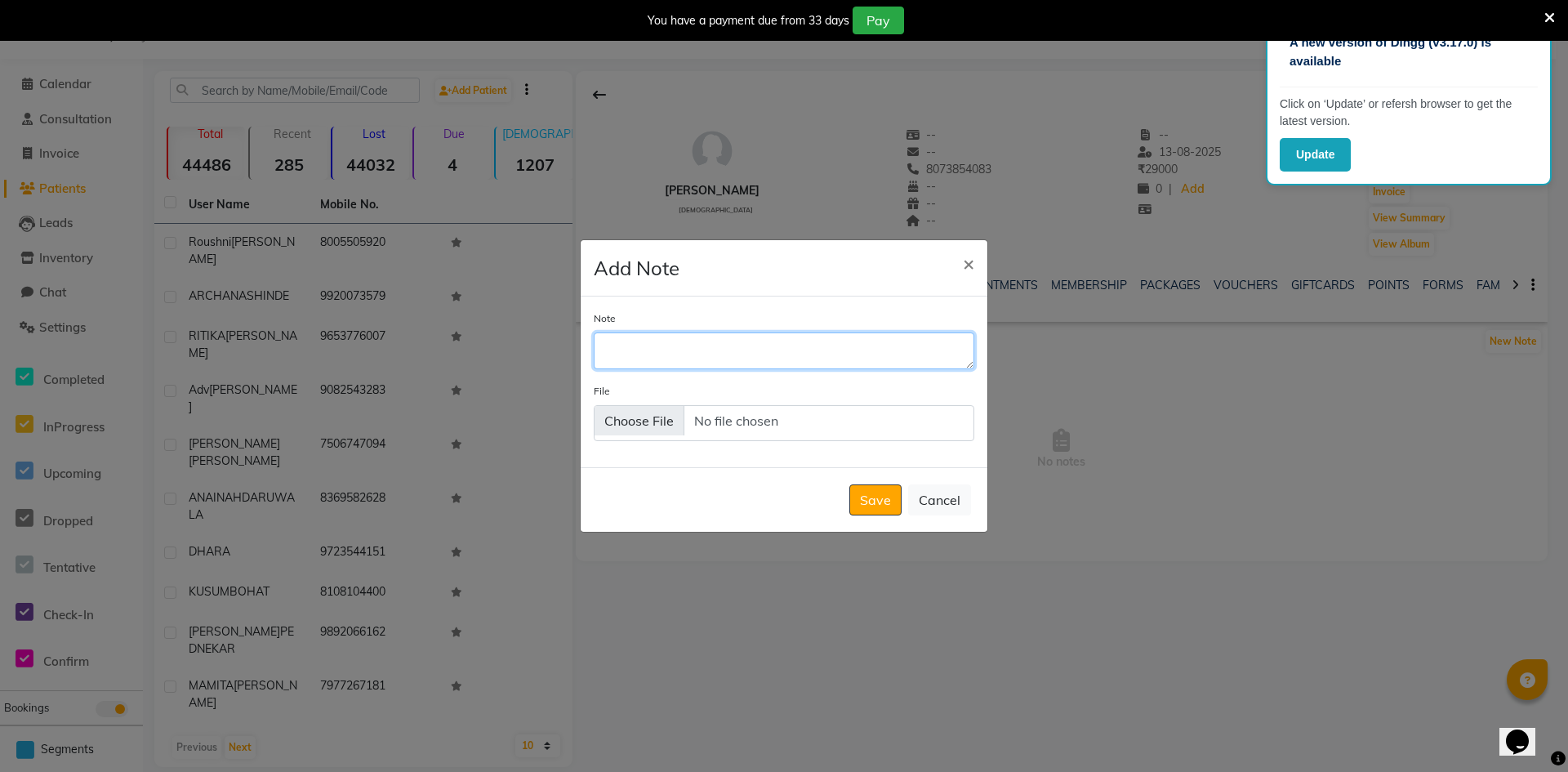
click at [831, 350] on textarea "Note" at bounding box center [784, 350] width 381 height 36
type textarea "VISITED TODAY FOR FACE TRT +WEIGHTLOSS IV DRIP"
click at [872, 506] on button "Save" at bounding box center [876, 499] width 52 height 31
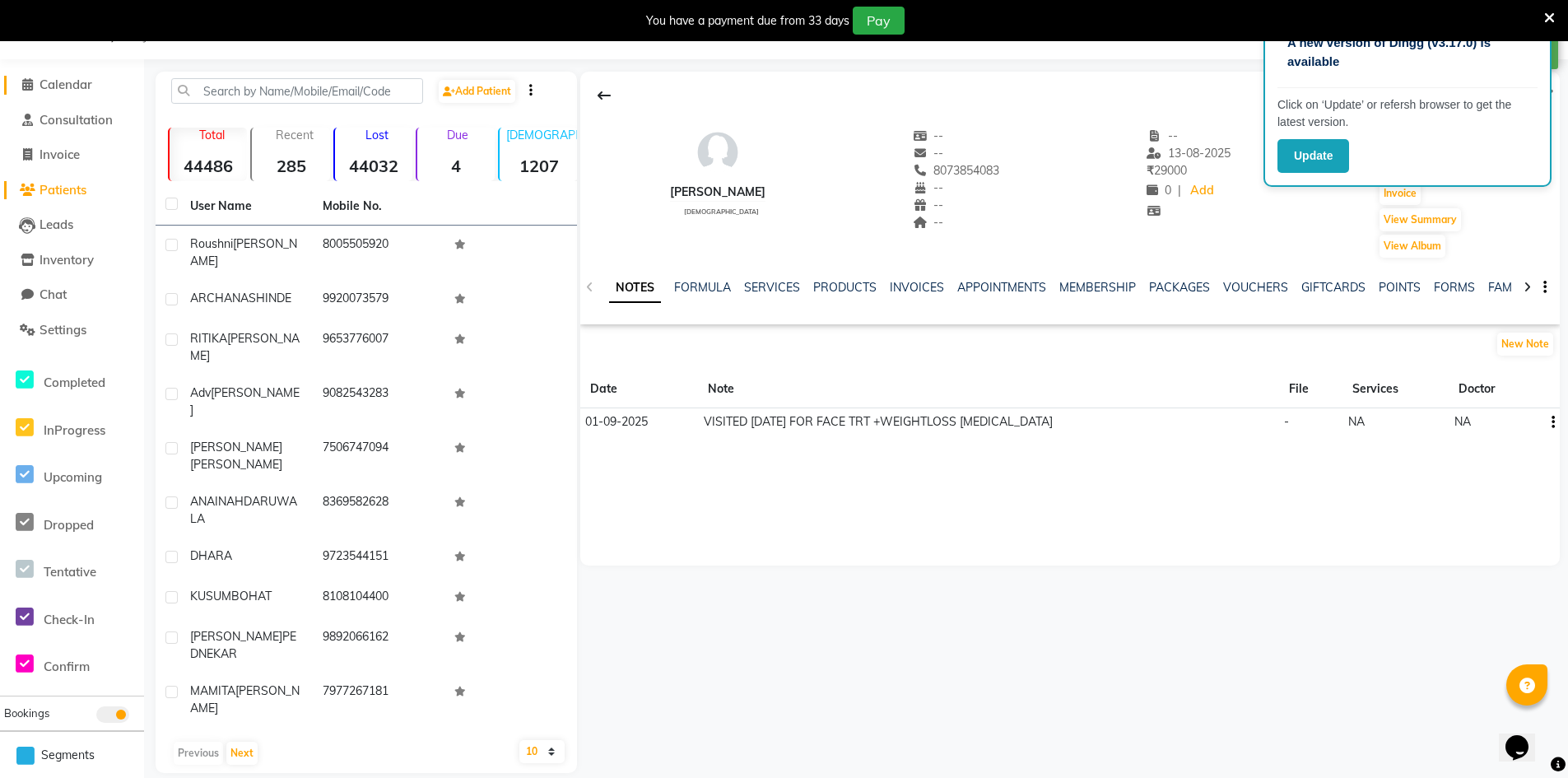
click at [66, 82] on span "Calendar" at bounding box center [66, 84] width 53 height 15
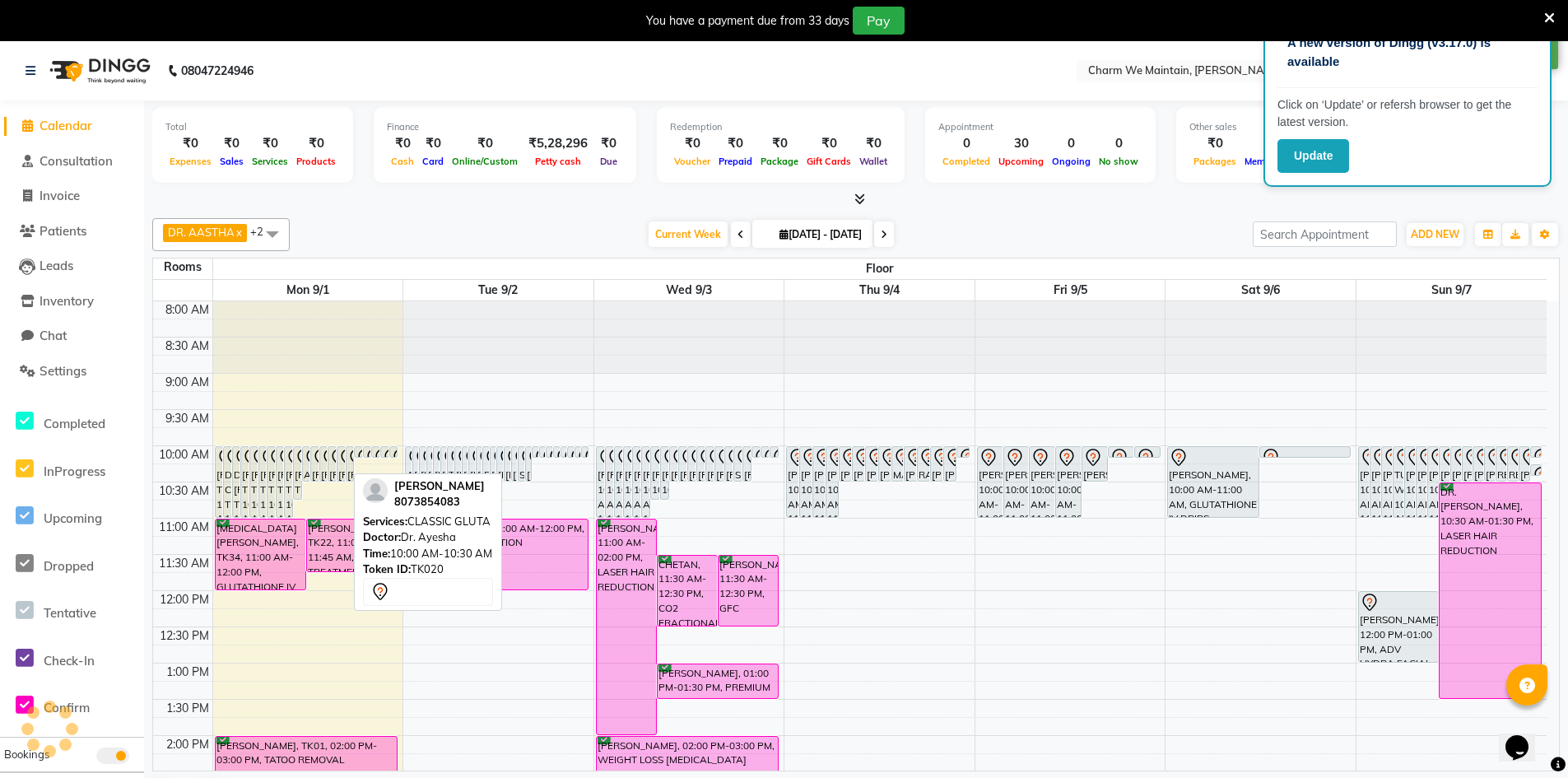
click at [340, 465] on icon at bounding box center [349, 458] width 20 height 20
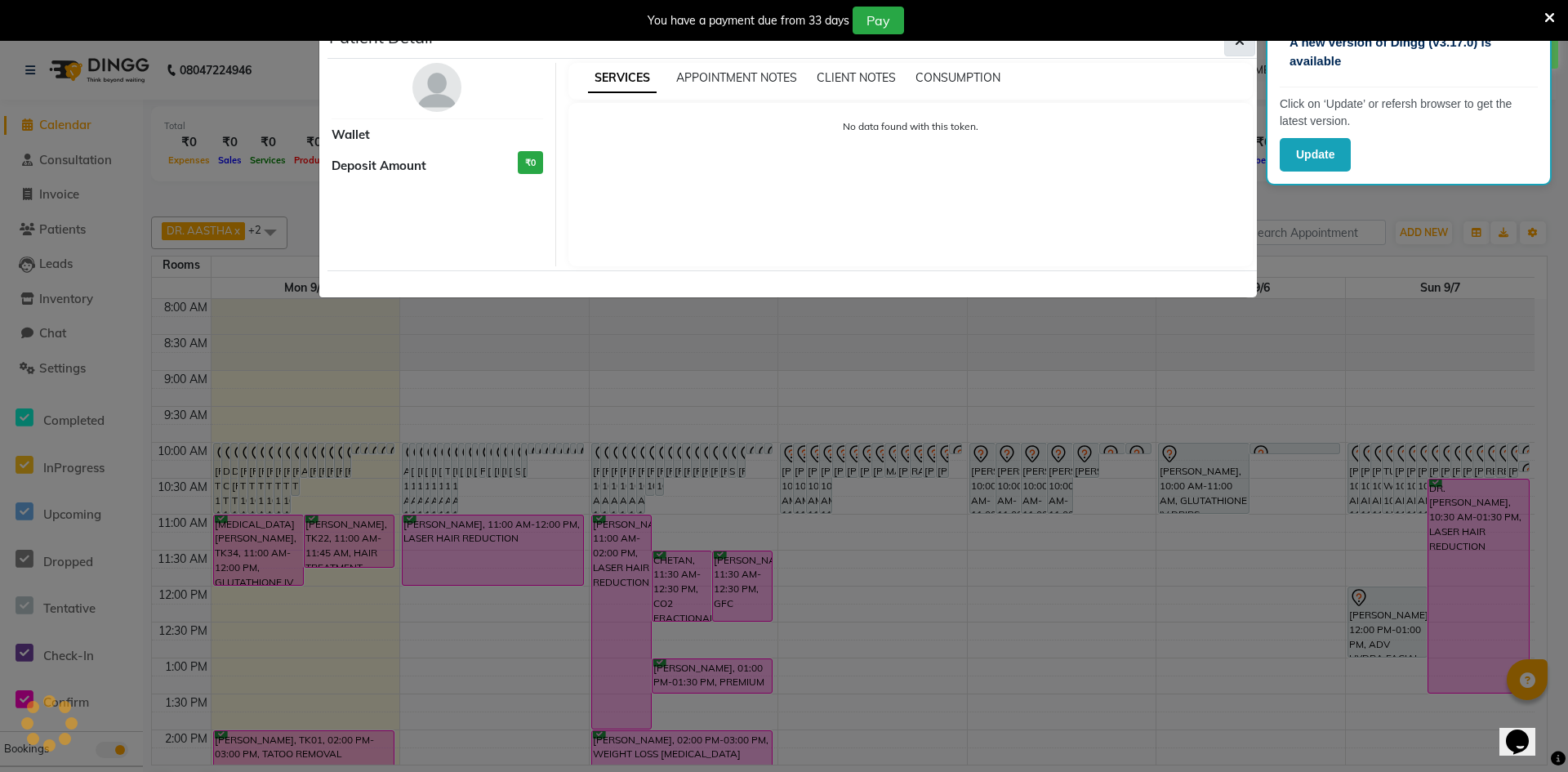
click at [1236, 51] on button "button" at bounding box center [1239, 41] width 31 height 31
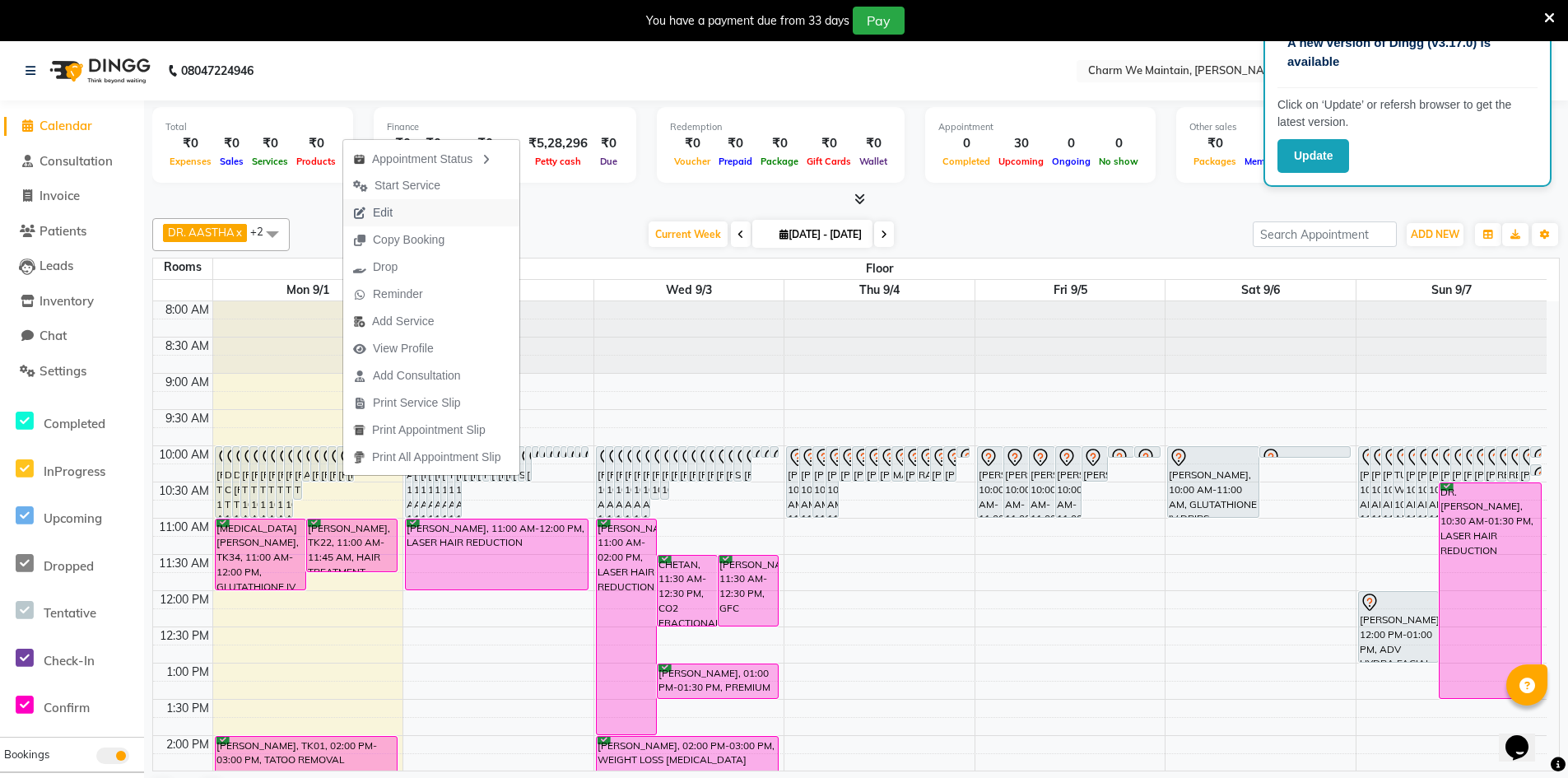
click at [423, 215] on button "Edit" at bounding box center [431, 213] width 177 height 27
select select "tentative"
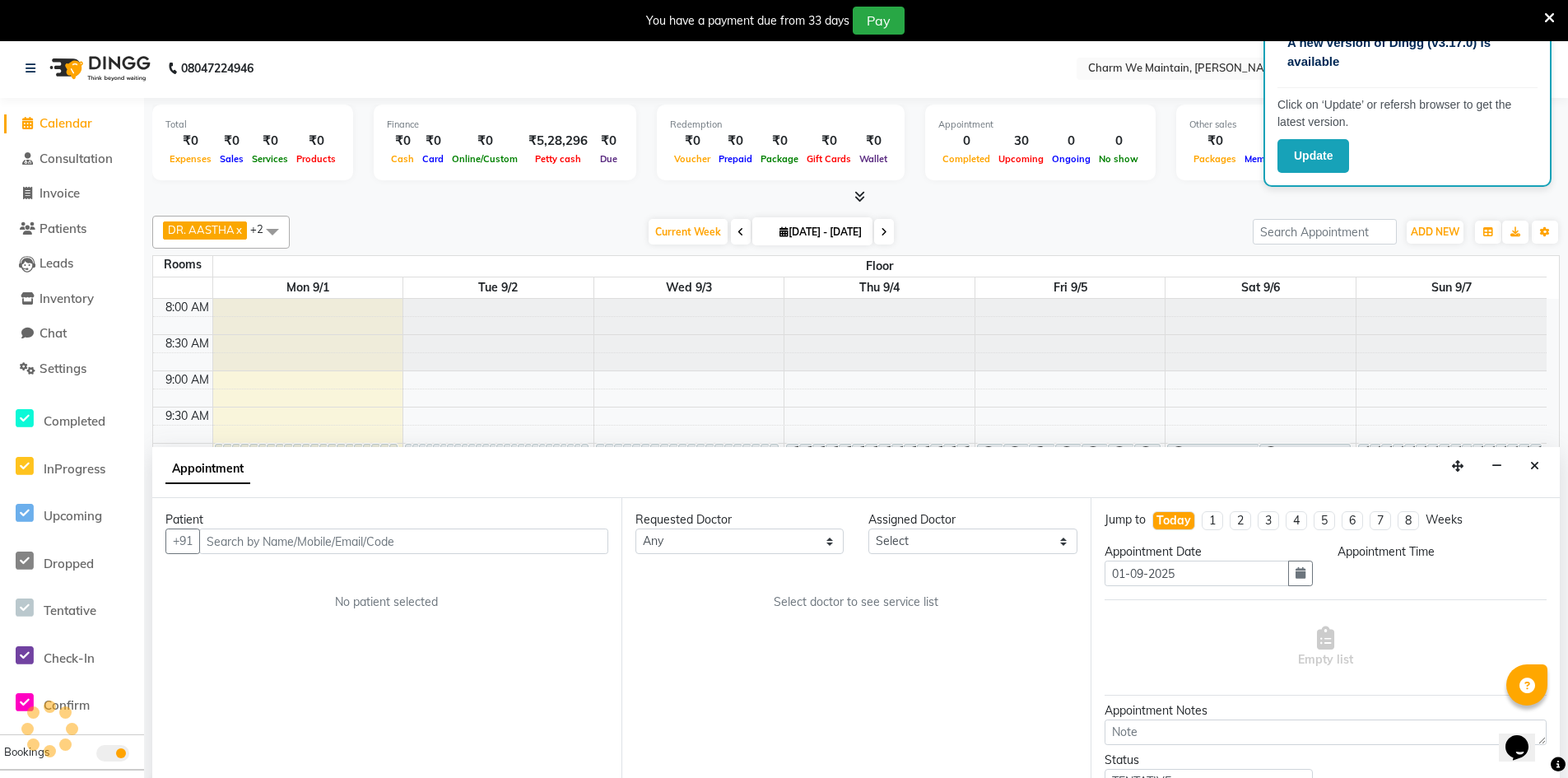
select select "86210"
select select "600"
select select "4343"
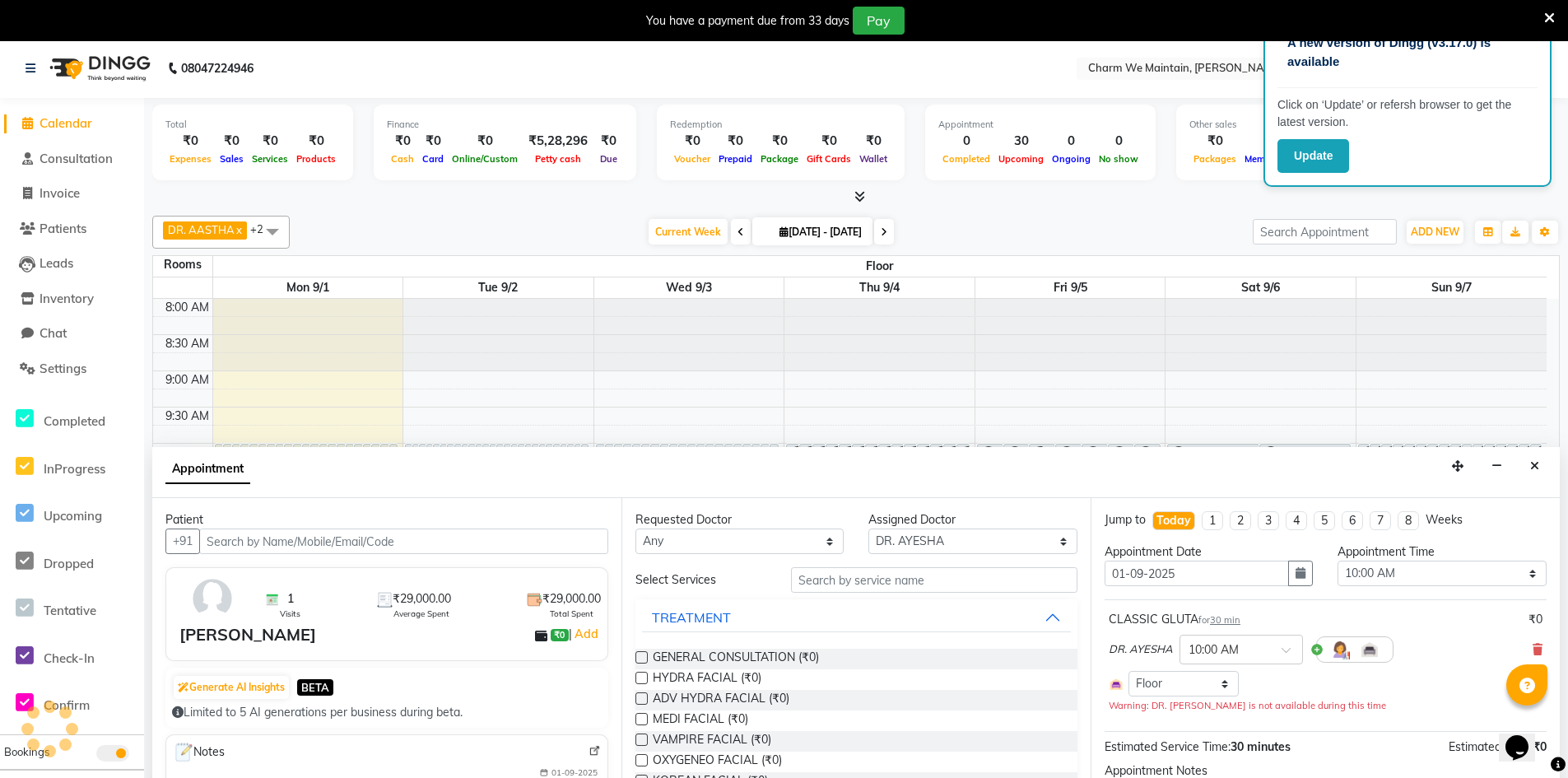
scroll to position [617, 0]
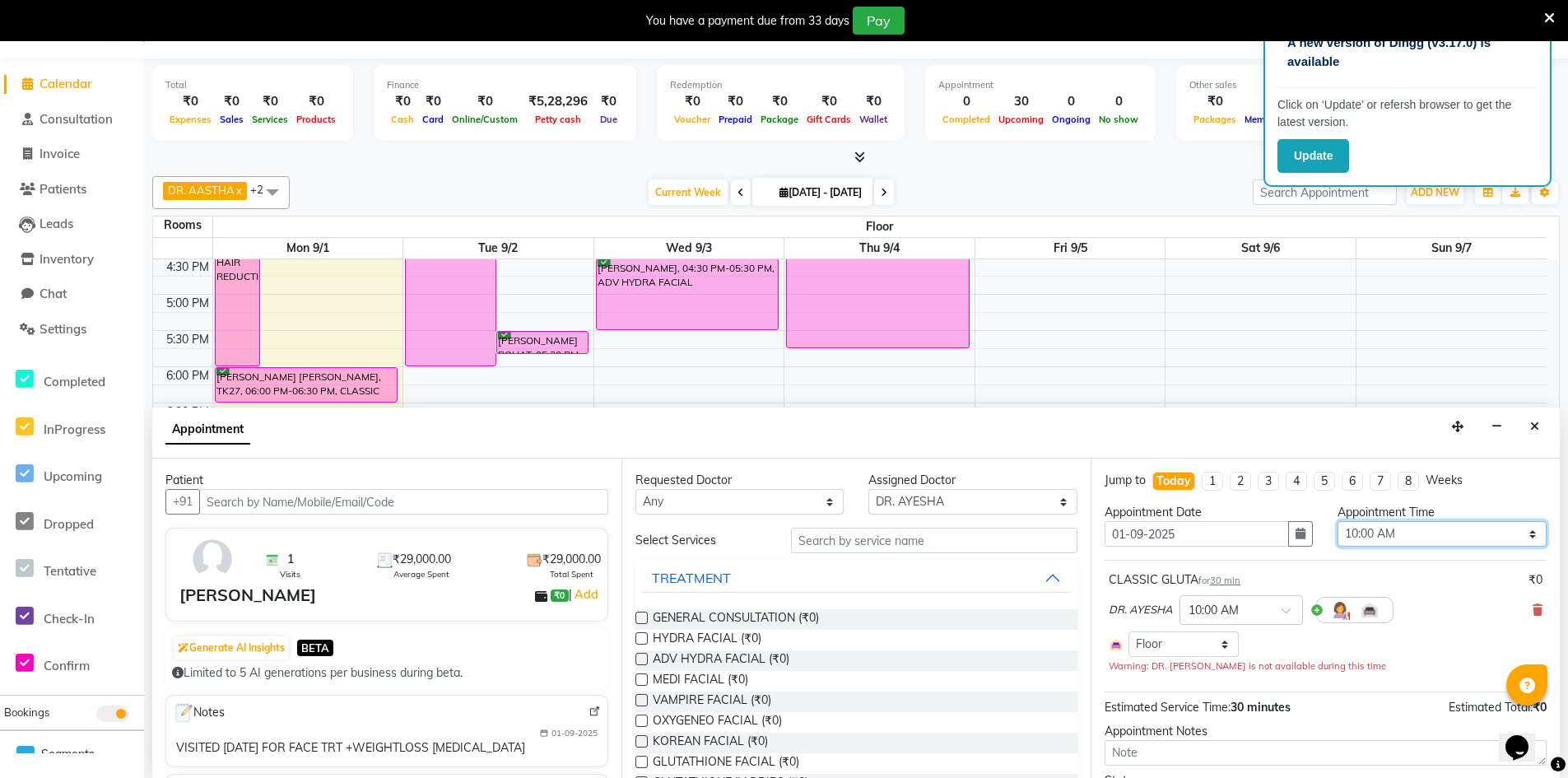
click at [1512, 535] on select "Select 09:00 AM 09:15 AM 09:30 AM 09:45 AM 10:00 AM 10:15 AM 10:30 AM 10:45 AM …" at bounding box center [1442, 534] width 208 height 25
select select "900"
click at [1338, 521] on select "Select 09:00 AM 09:15 AM 09:30 AM 09:45 AM 10:00 AM 10:15 AM 10:30 AM 10:45 AM …" at bounding box center [1442, 534] width 208 height 25
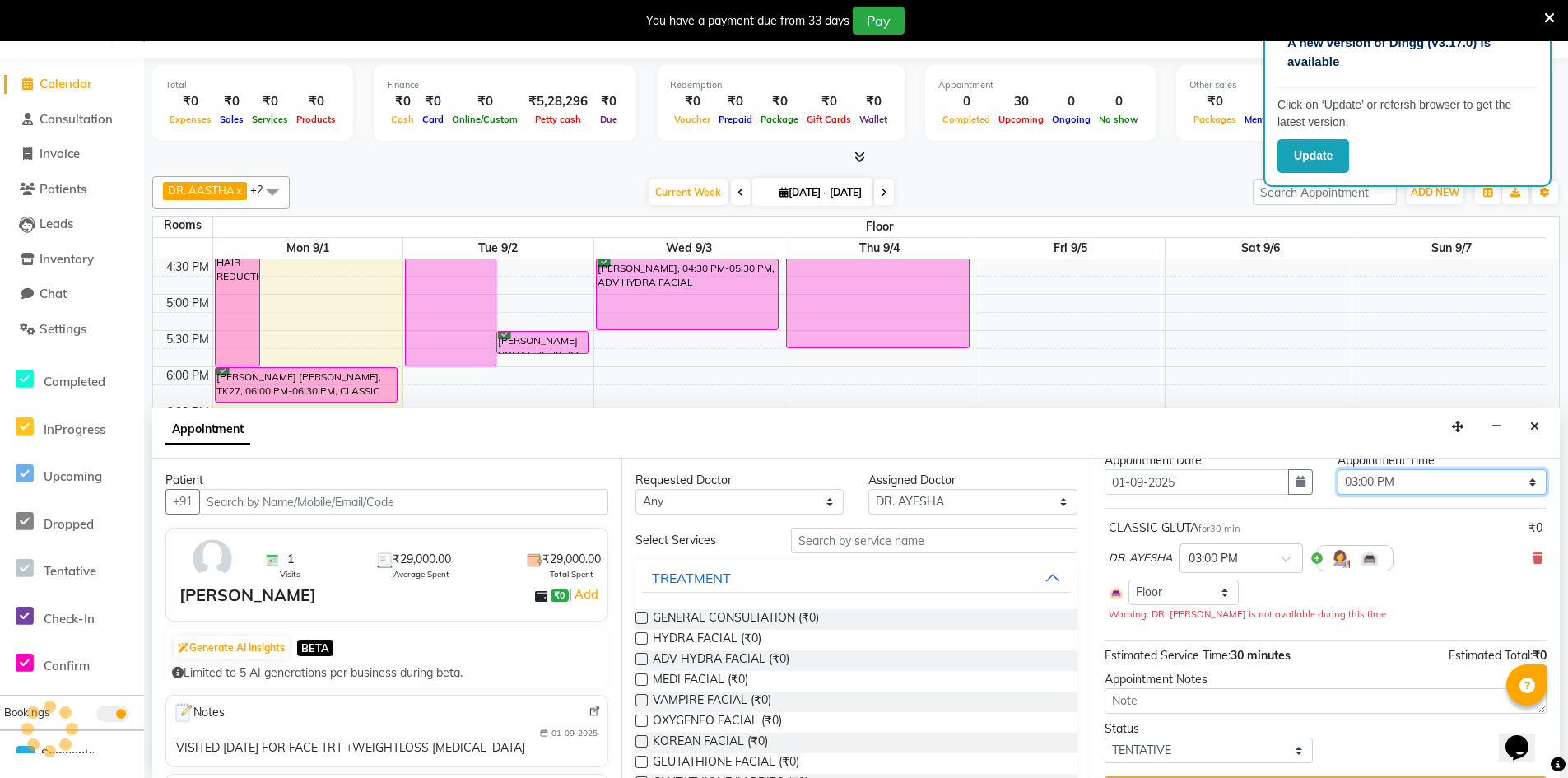
scroll to position [93, 0]
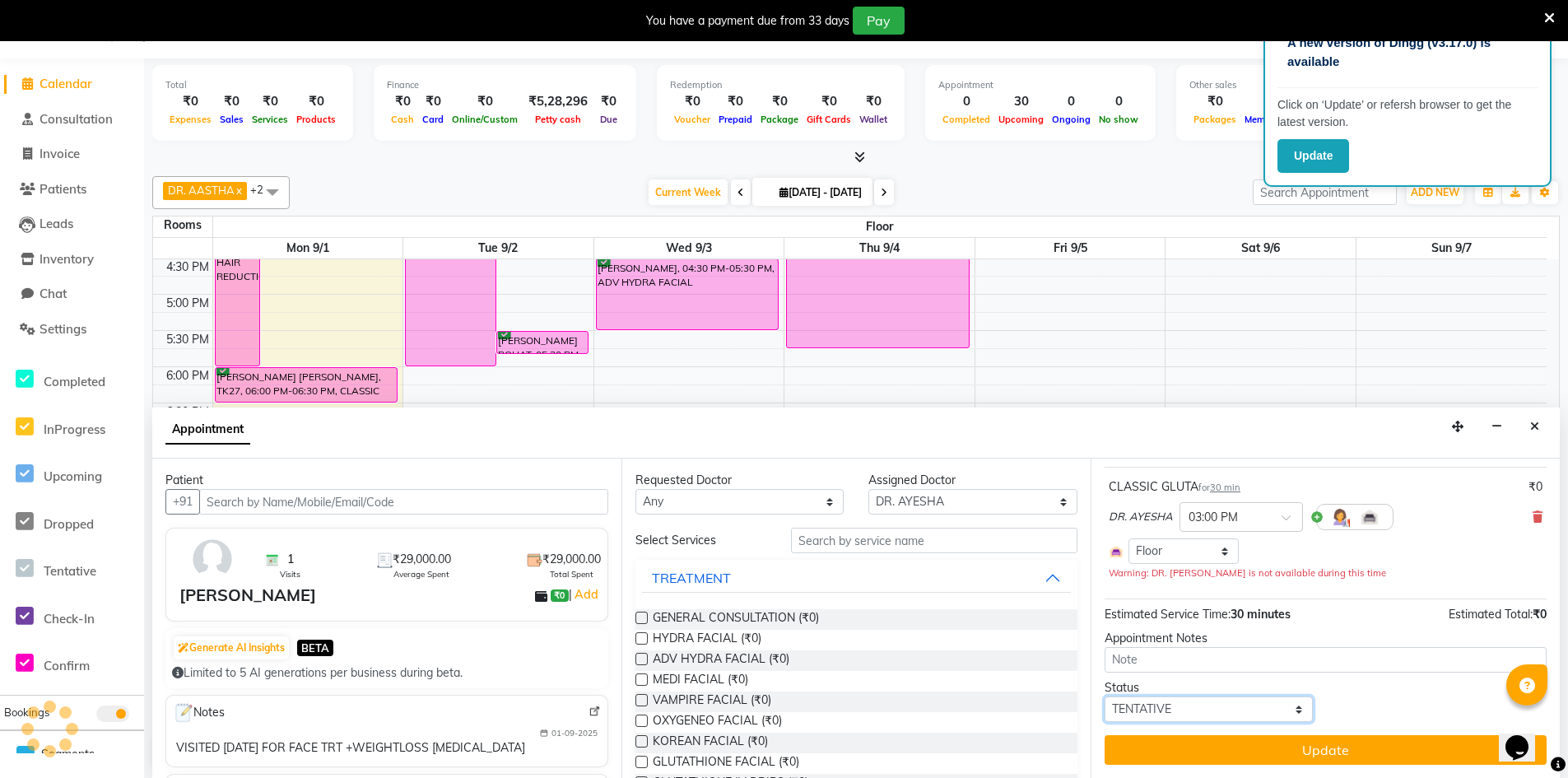
click at [1229, 701] on select "Select TENTATIVE CONFIRM CHECK-IN UPCOMING" at bounding box center [1209, 709] width 208 height 25
click at [1227, 709] on select "Select TENTATIVE CONFIRM CHECK-IN UPCOMING" at bounding box center [1209, 709] width 208 height 25
select select "confirm booking"
click at [1105, 696] on select "Select TENTATIVE CONFIRM CHECK-IN UPCOMING" at bounding box center [1209, 709] width 208 height 25
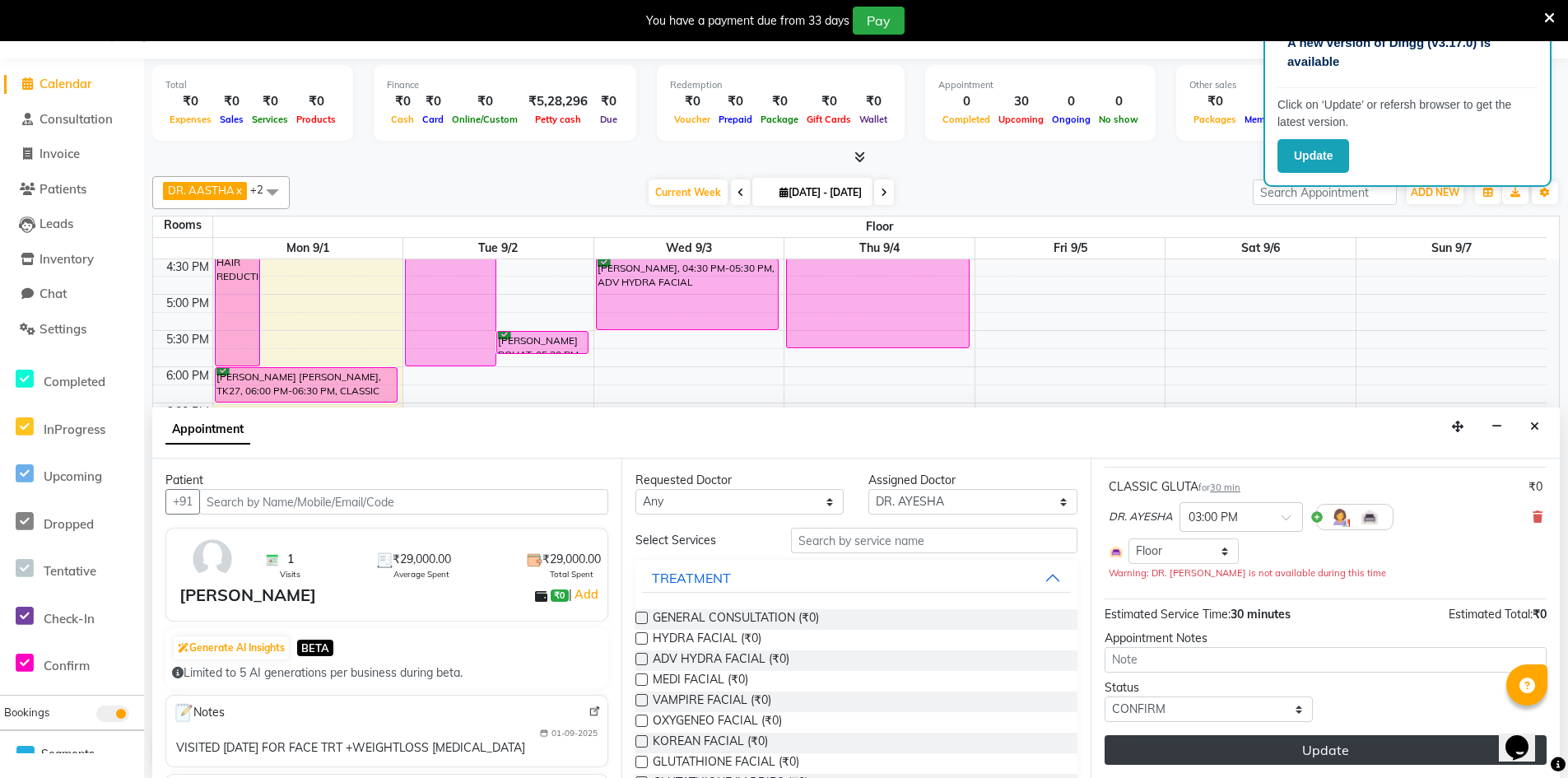
click at [1267, 747] on button "Update" at bounding box center [1326, 750] width 442 height 30
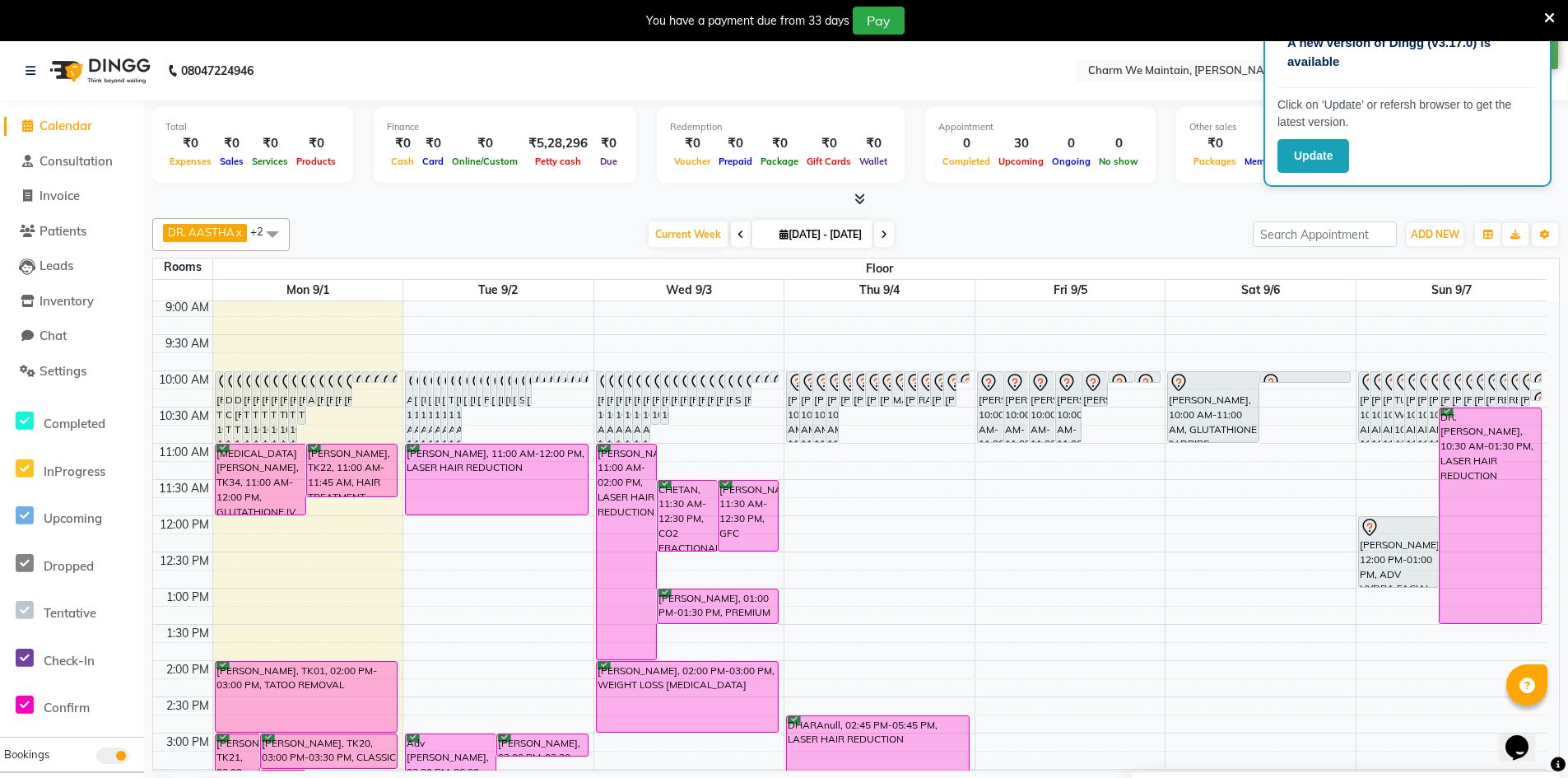
scroll to position [0, 0]
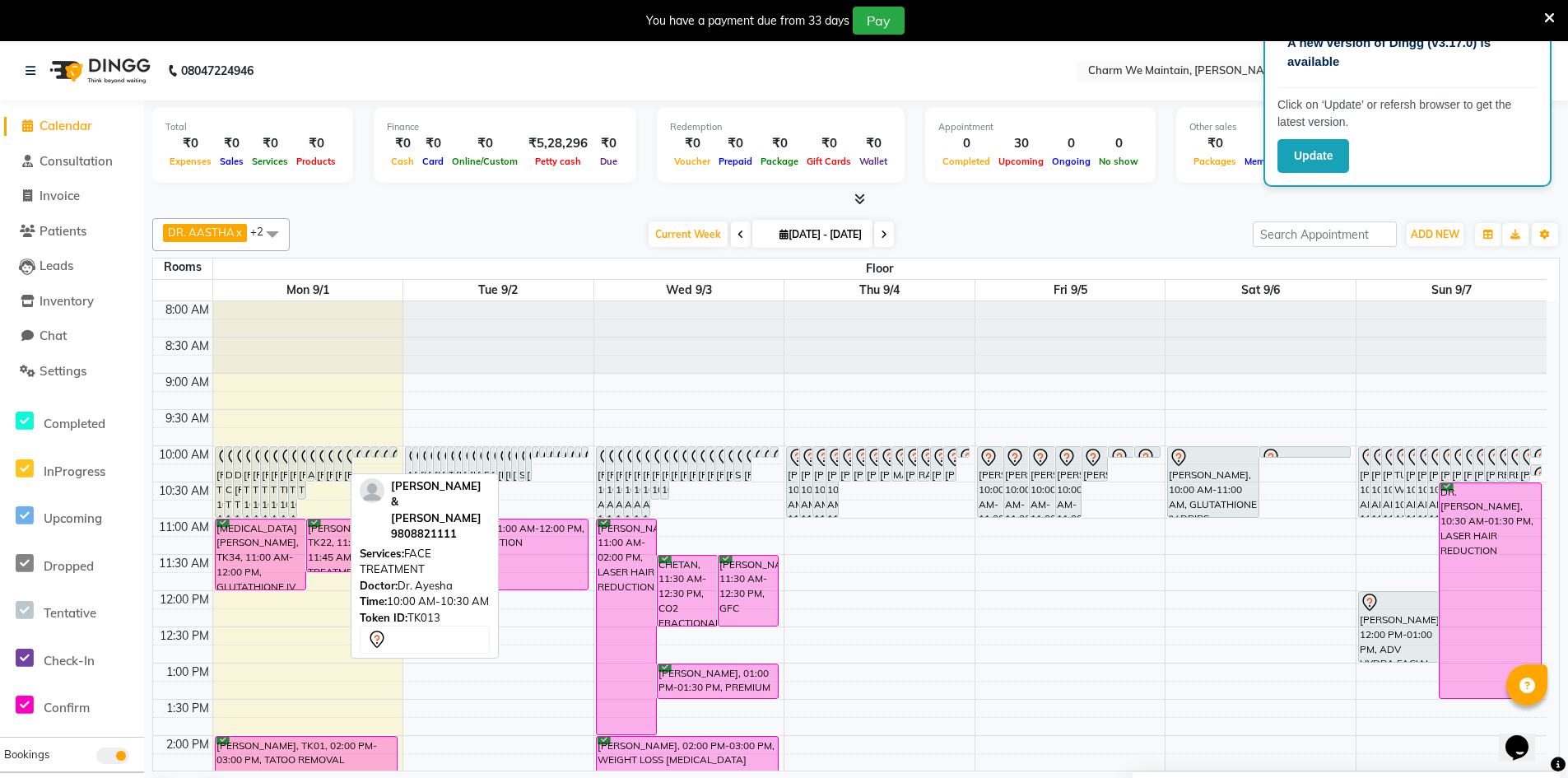
click at [340, 470] on div "[PERSON_NAME] & [PERSON_NAME], TK13, 10:00 AM-10:30 AM, FACE TREATMENT" at bounding box center [338, 463] width 7 height 34
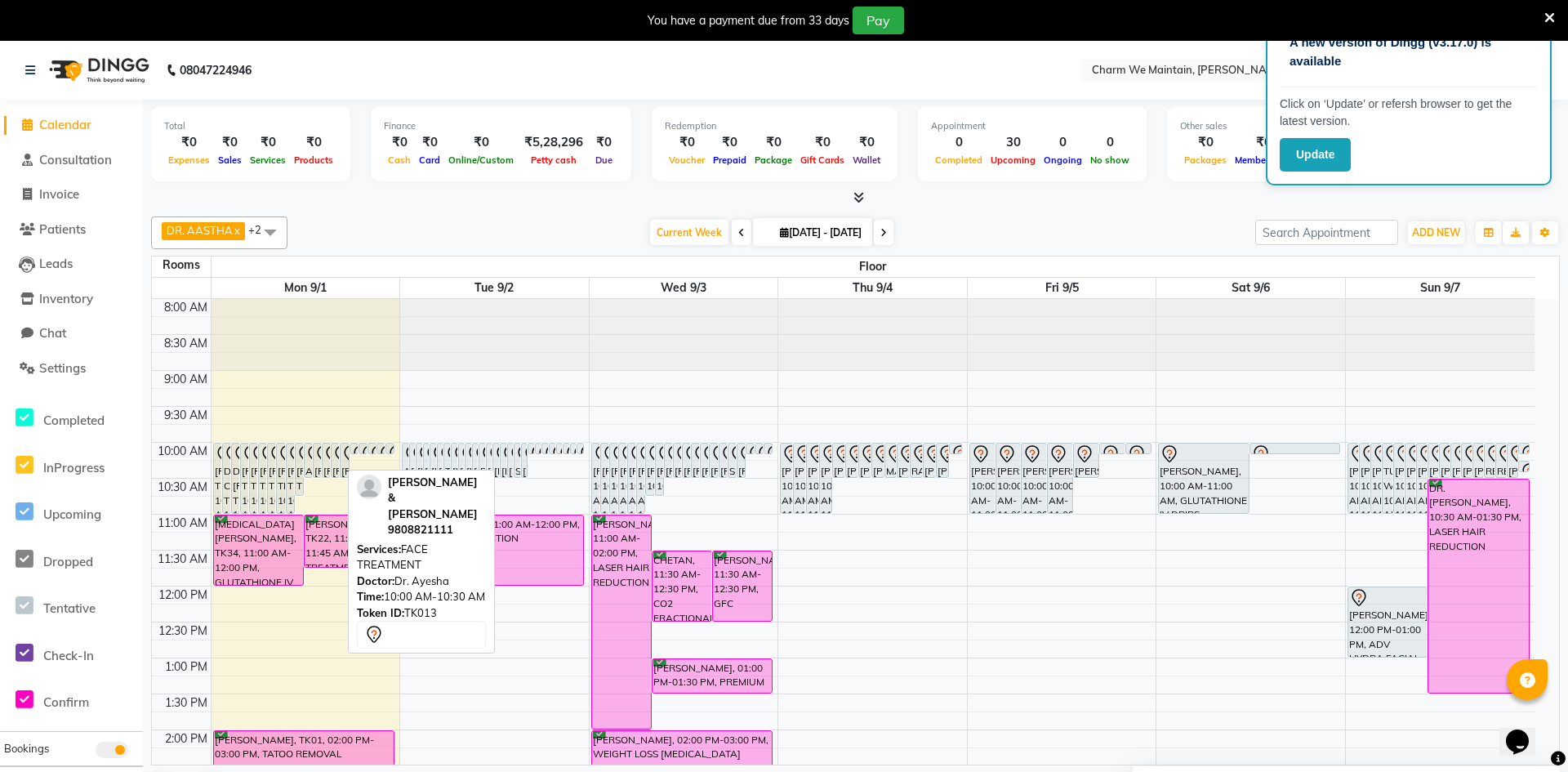
select select "7"
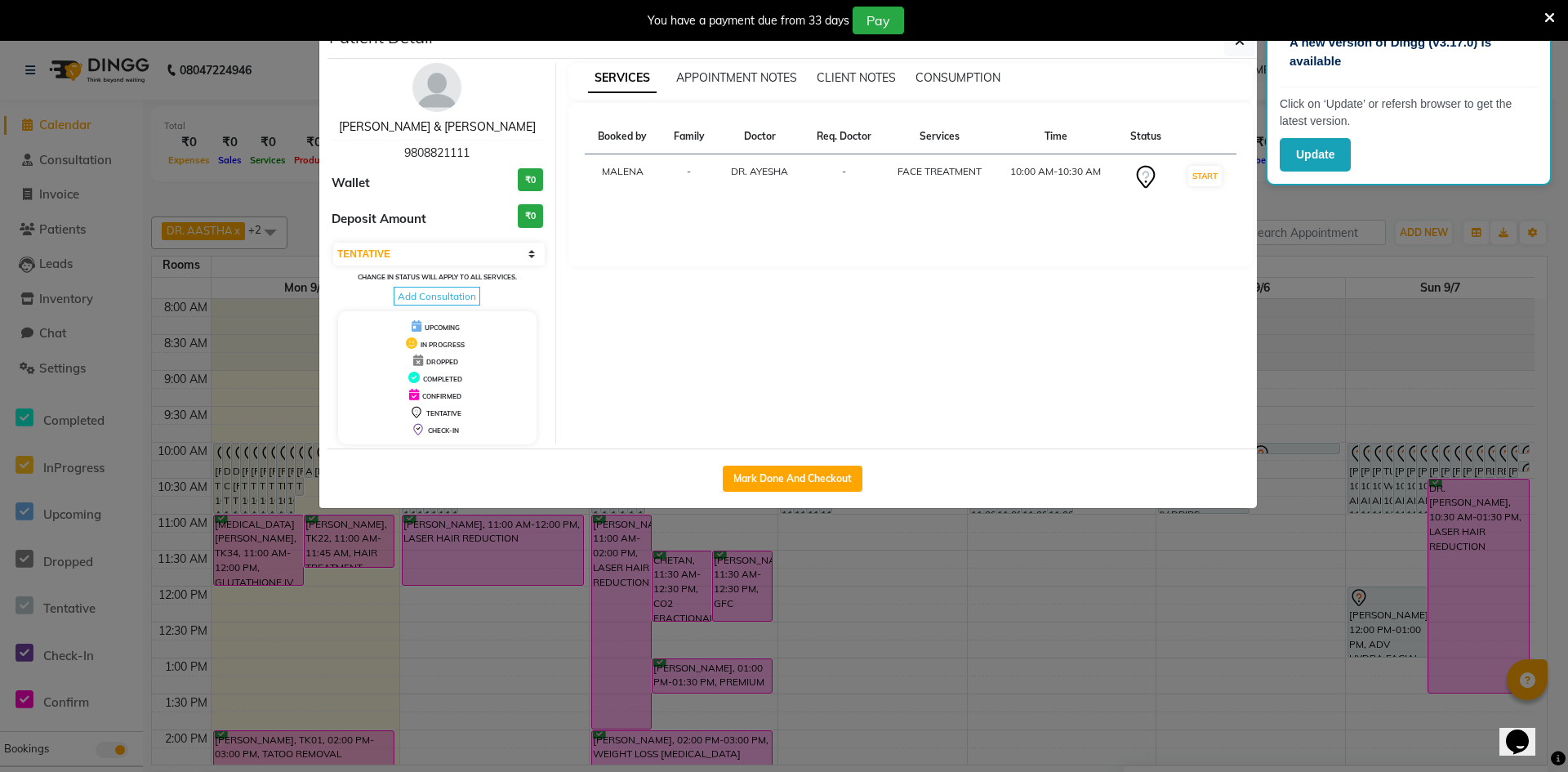
click at [420, 126] on link "[PERSON_NAME] & [PERSON_NAME]" at bounding box center [437, 126] width 197 height 14
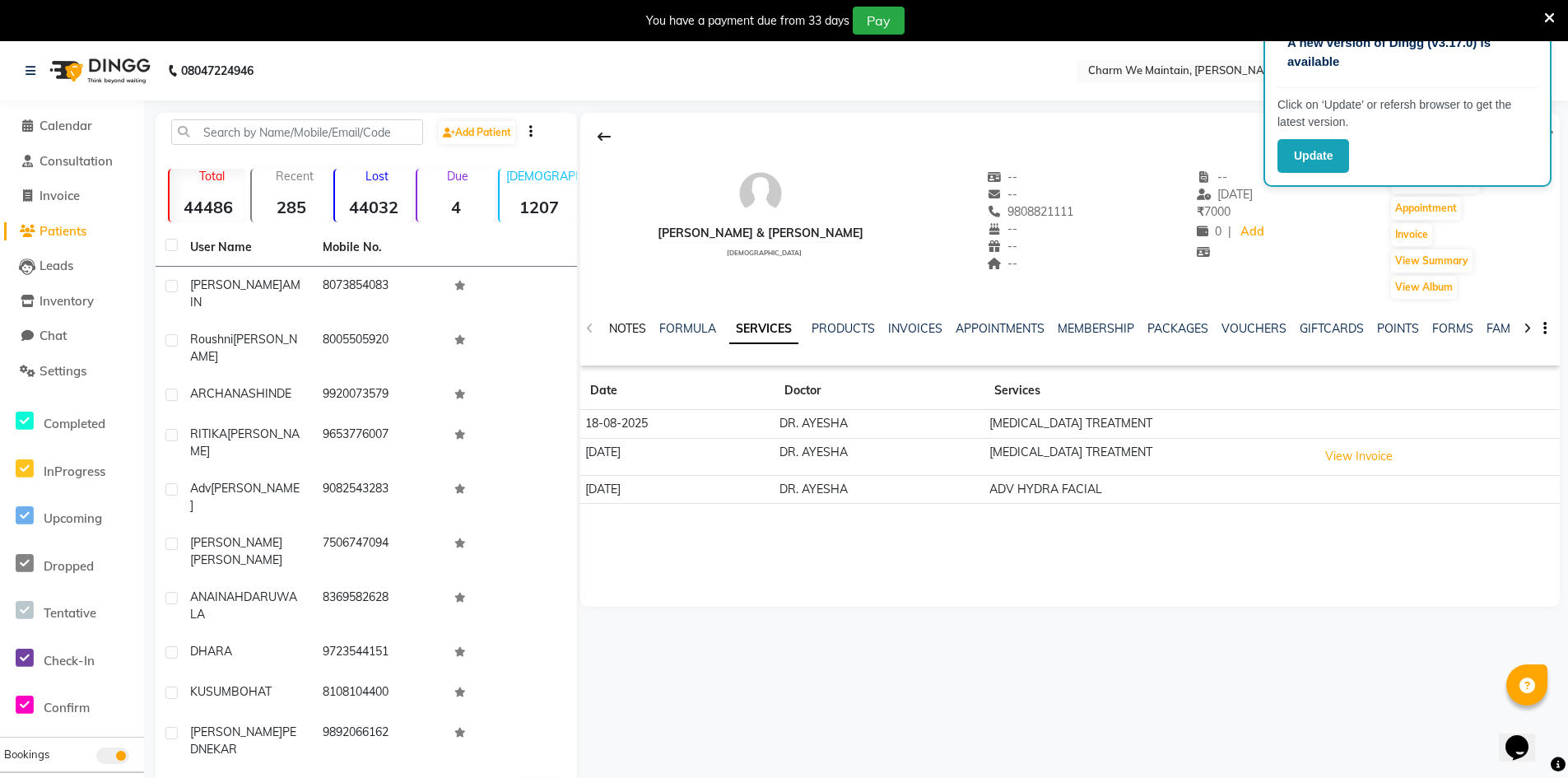
click at [623, 327] on link "NOTES" at bounding box center [627, 328] width 37 height 15
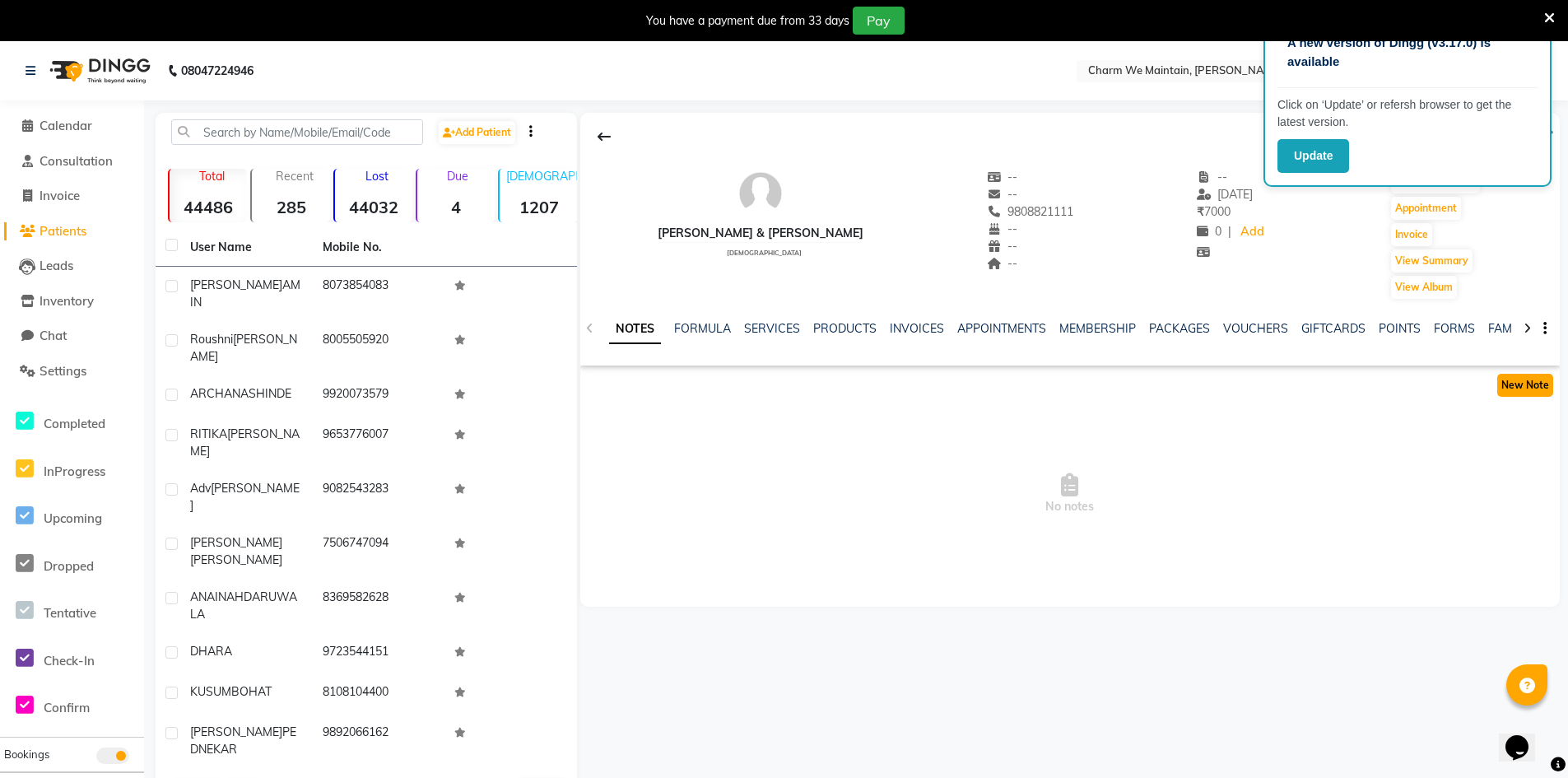
click at [1536, 389] on button "New Note" at bounding box center [1525, 385] width 56 height 23
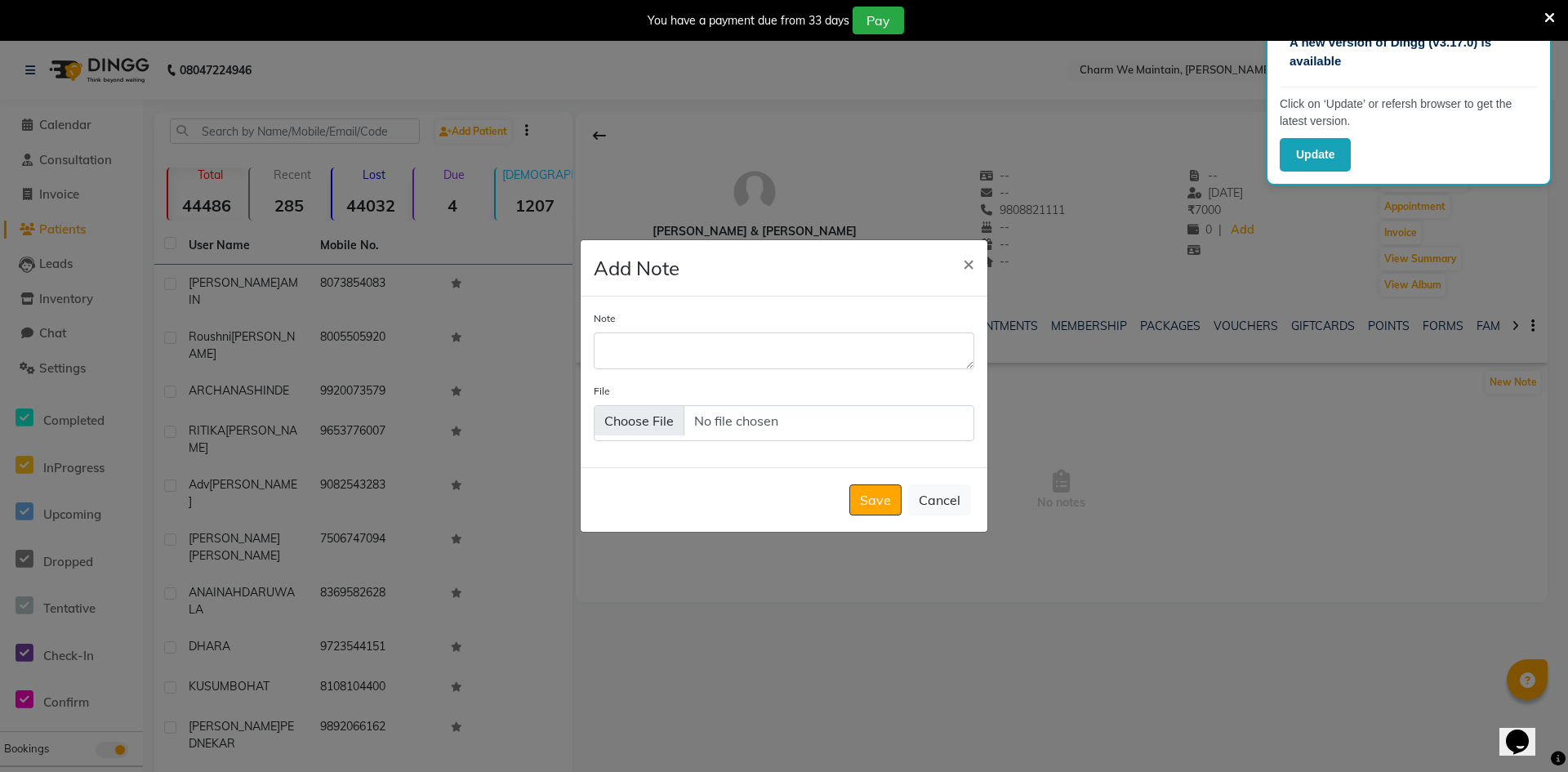
click at [950, 240] on button "×" at bounding box center [969, 263] width 38 height 46
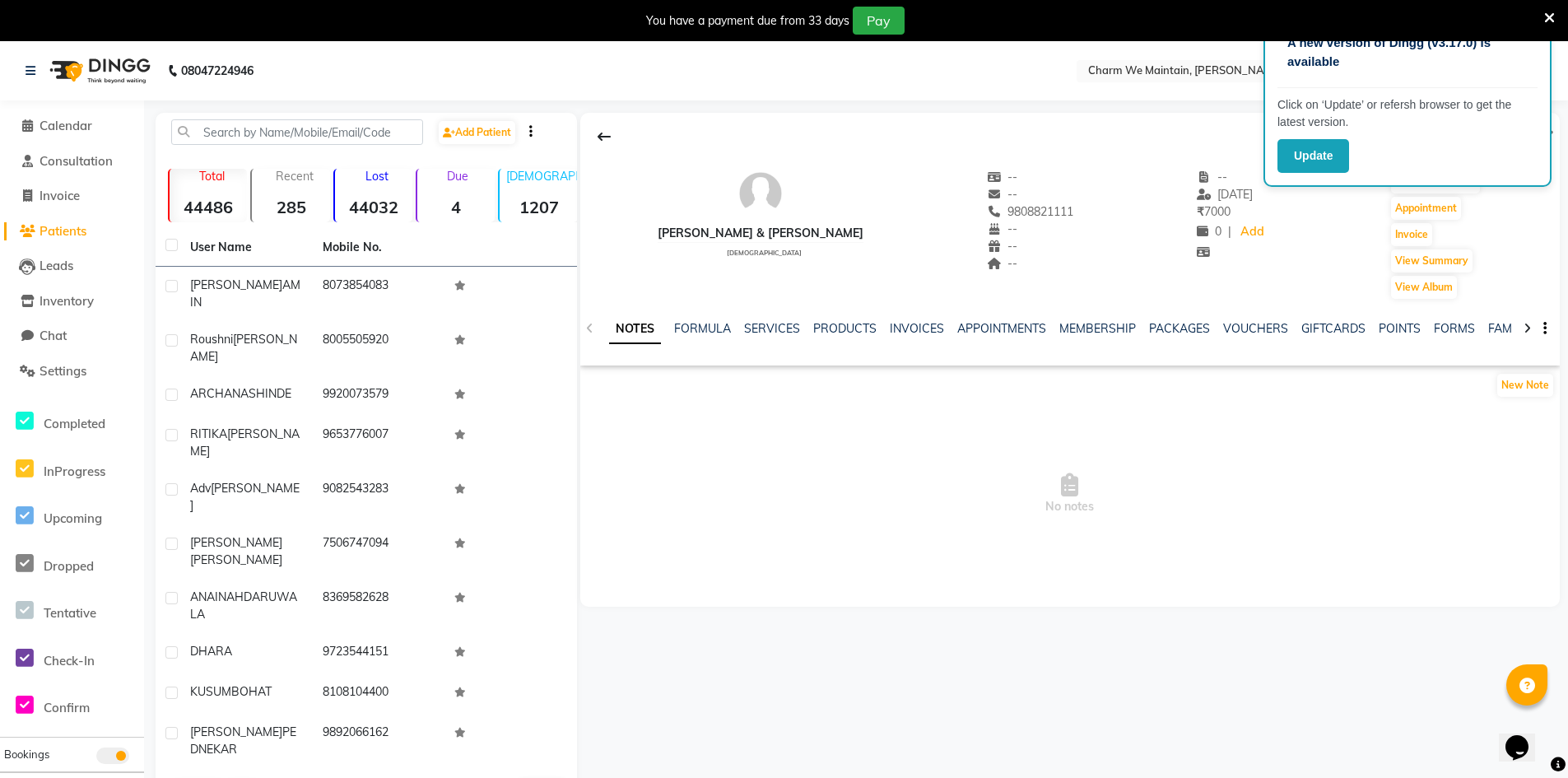
click at [632, 331] on link "NOTES" at bounding box center [634, 329] width 52 height 30
click at [1526, 389] on button "New Note" at bounding box center [1525, 385] width 56 height 23
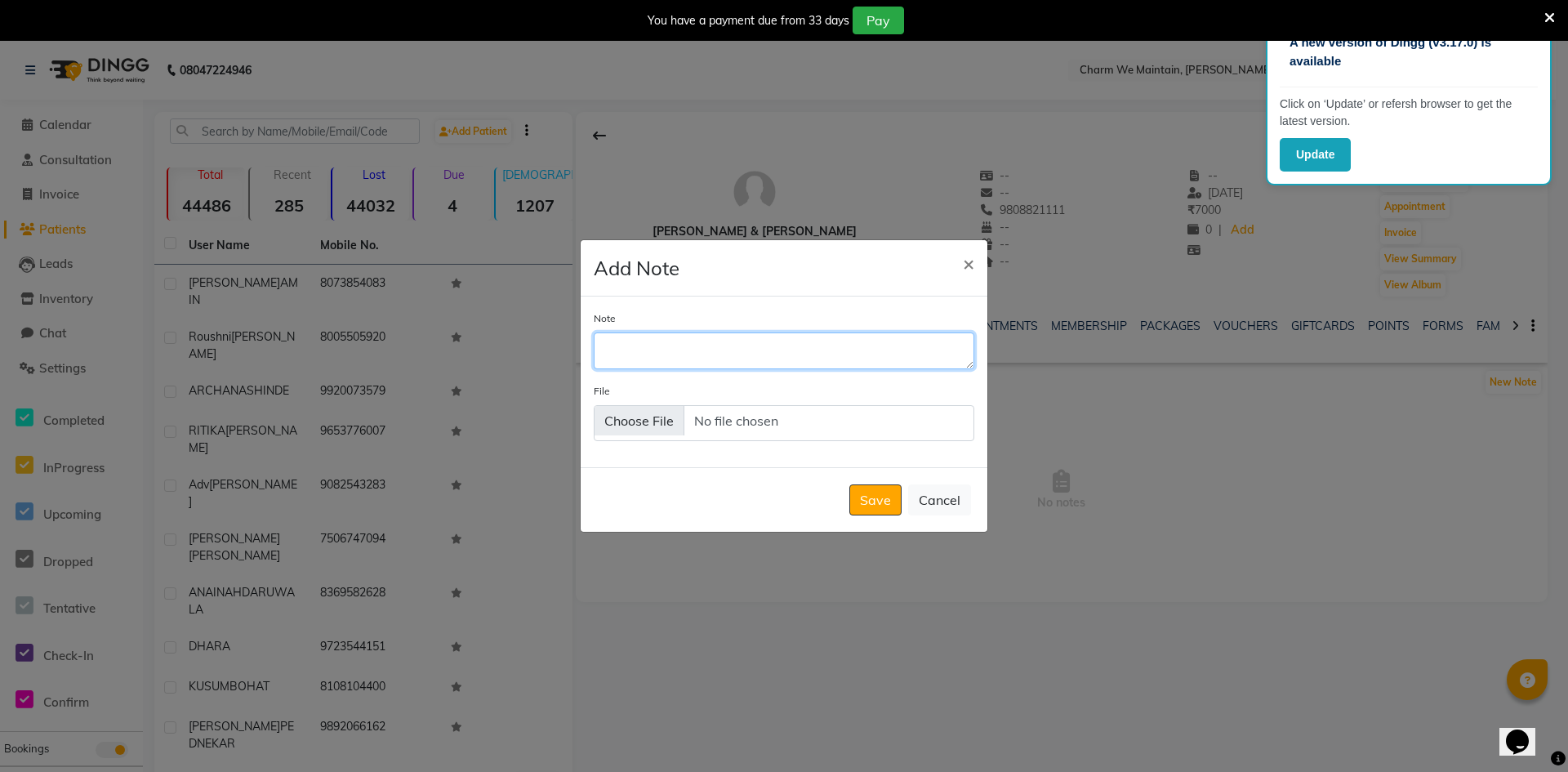
click at [774, 357] on textarea "Note" at bounding box center [784, 350] width 381 height 36
type textarea "OUT OF TOWN /WILL CALL N VISIT THE CENTER"
click at [879, 508] on button "Save" at bounding box center [876, 499] width 52 height 31
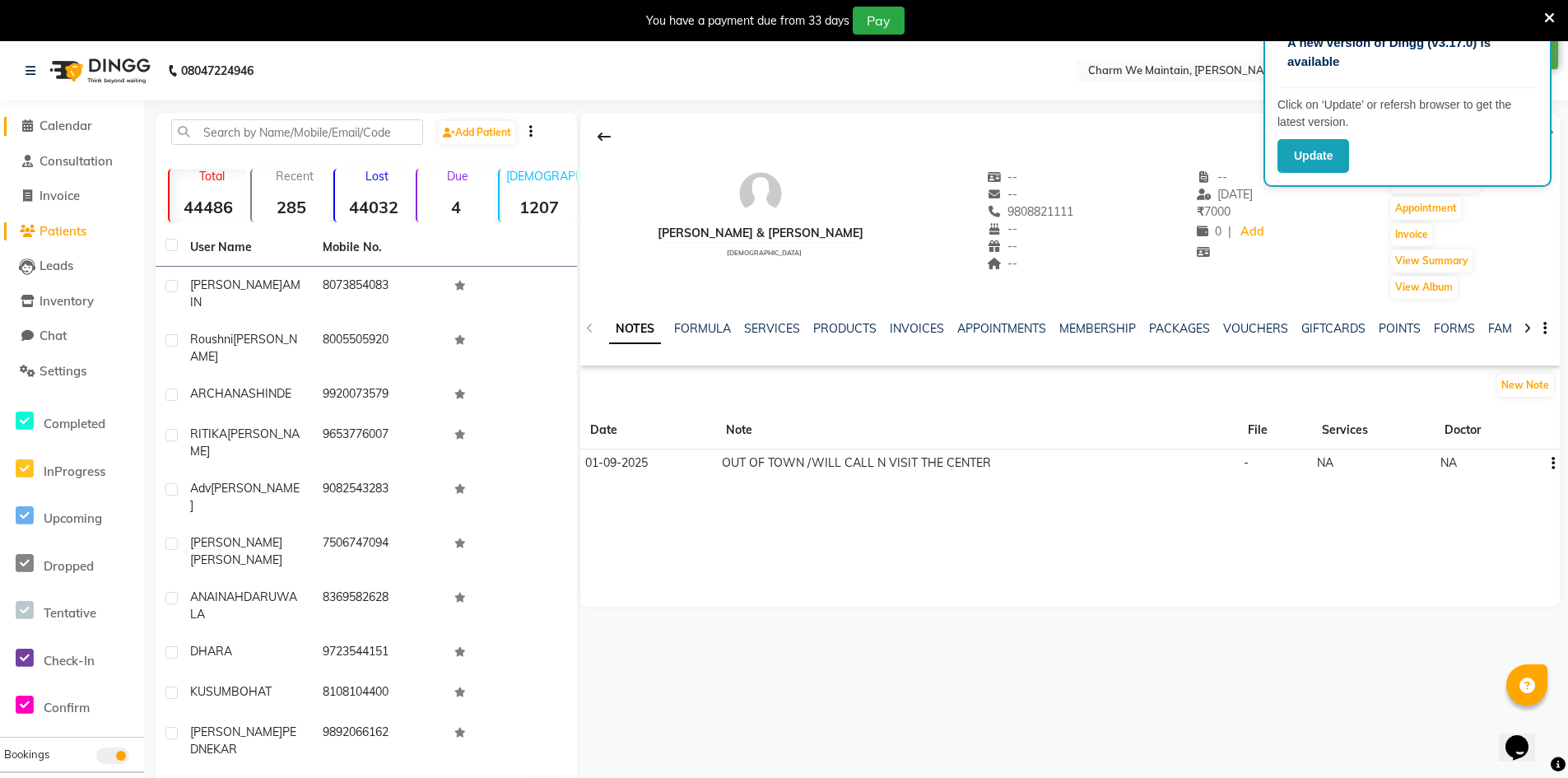
click at [65, 125] on span "Calendar" at bounding box center [66, 125] width 53 height 15
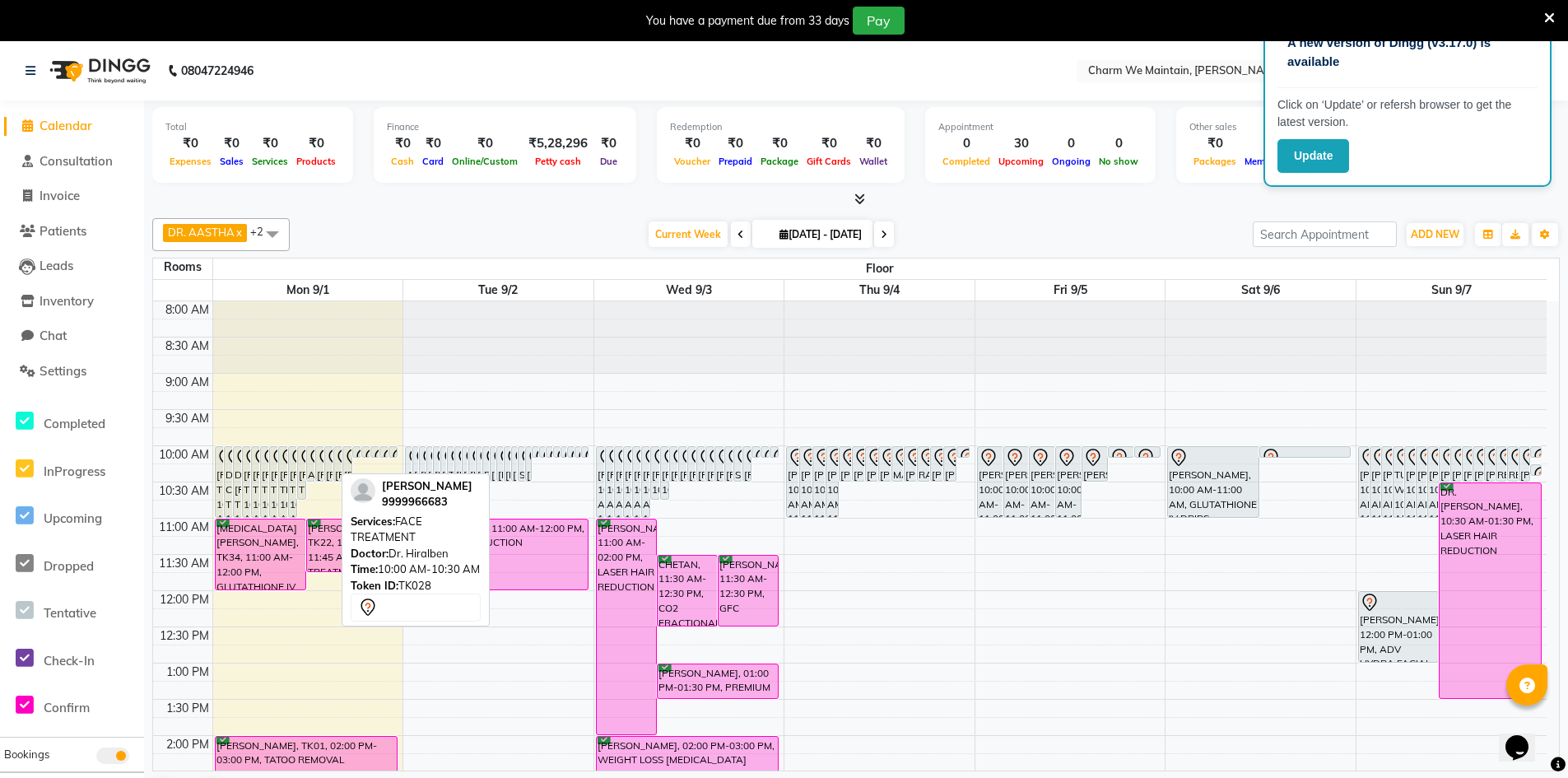
click at [331, 470] on div "[PERSON_NAME], TK28, 10:00 AM-10:30 AM, FACE TREATMENT" at bounding box center [329, 463] width 7 height 34
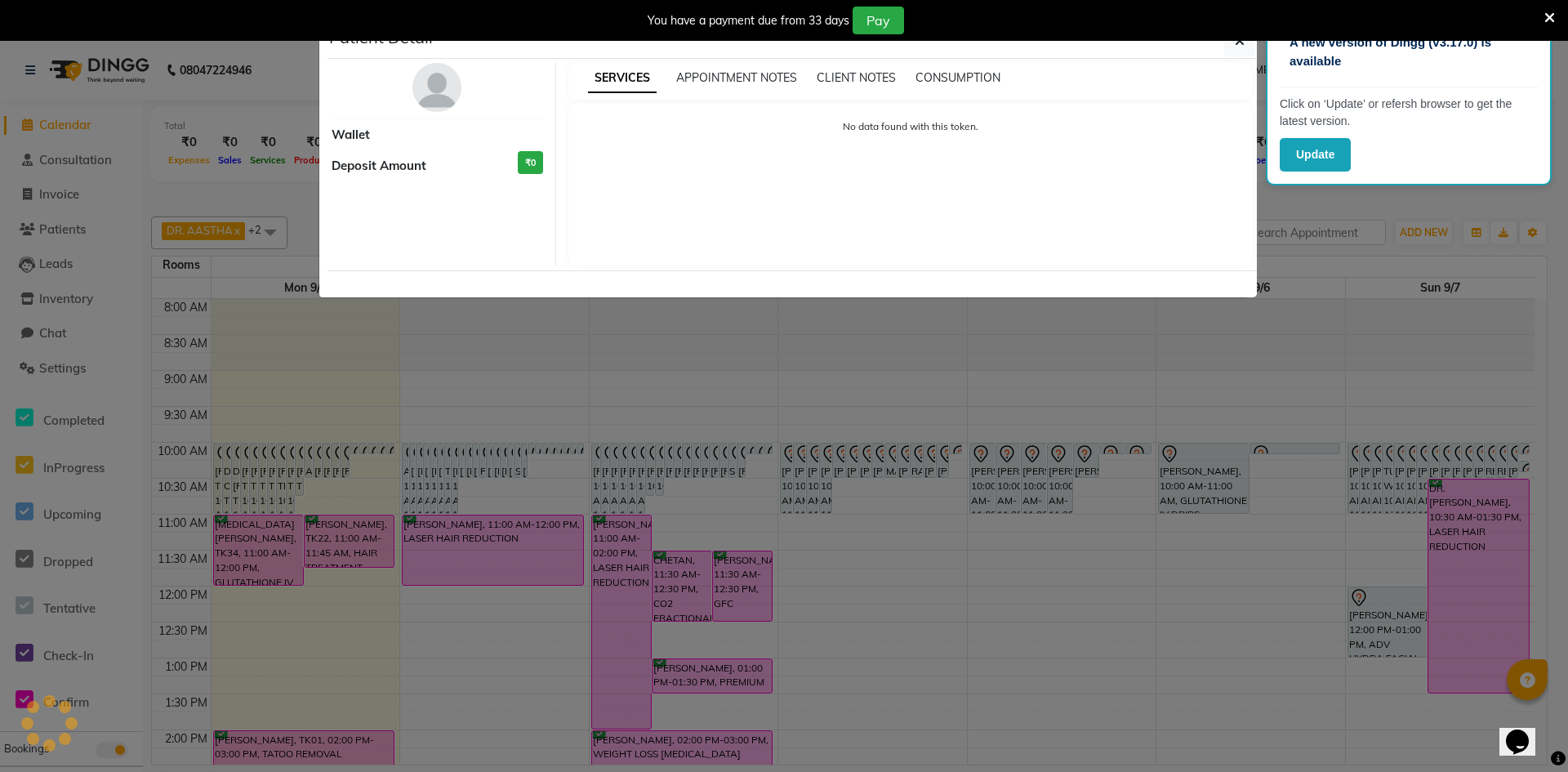
select select "7"
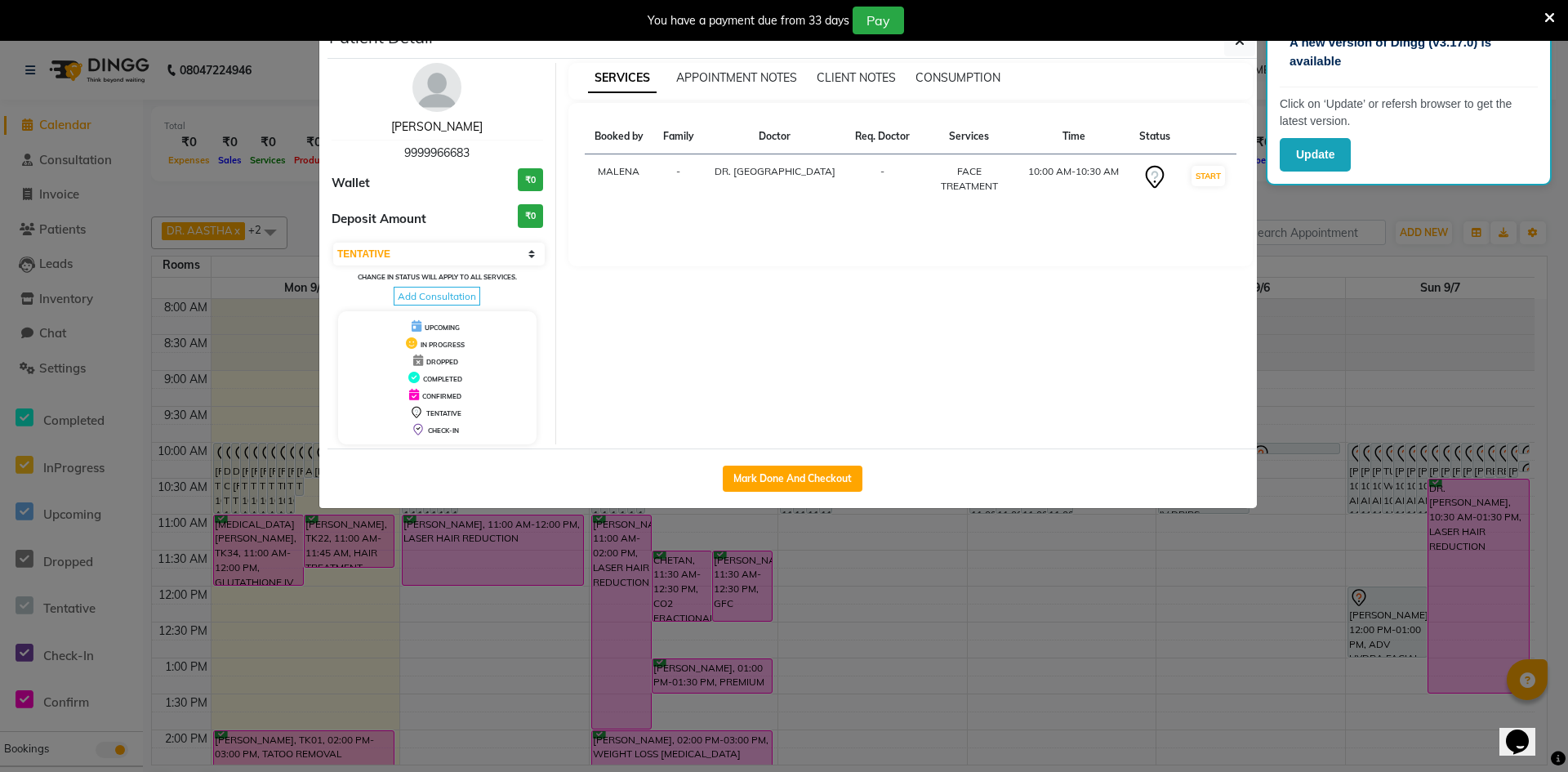
click at [432, 122] on link "[PERSON_NAME]" at bounding box center [436, 126] width 91 height 14
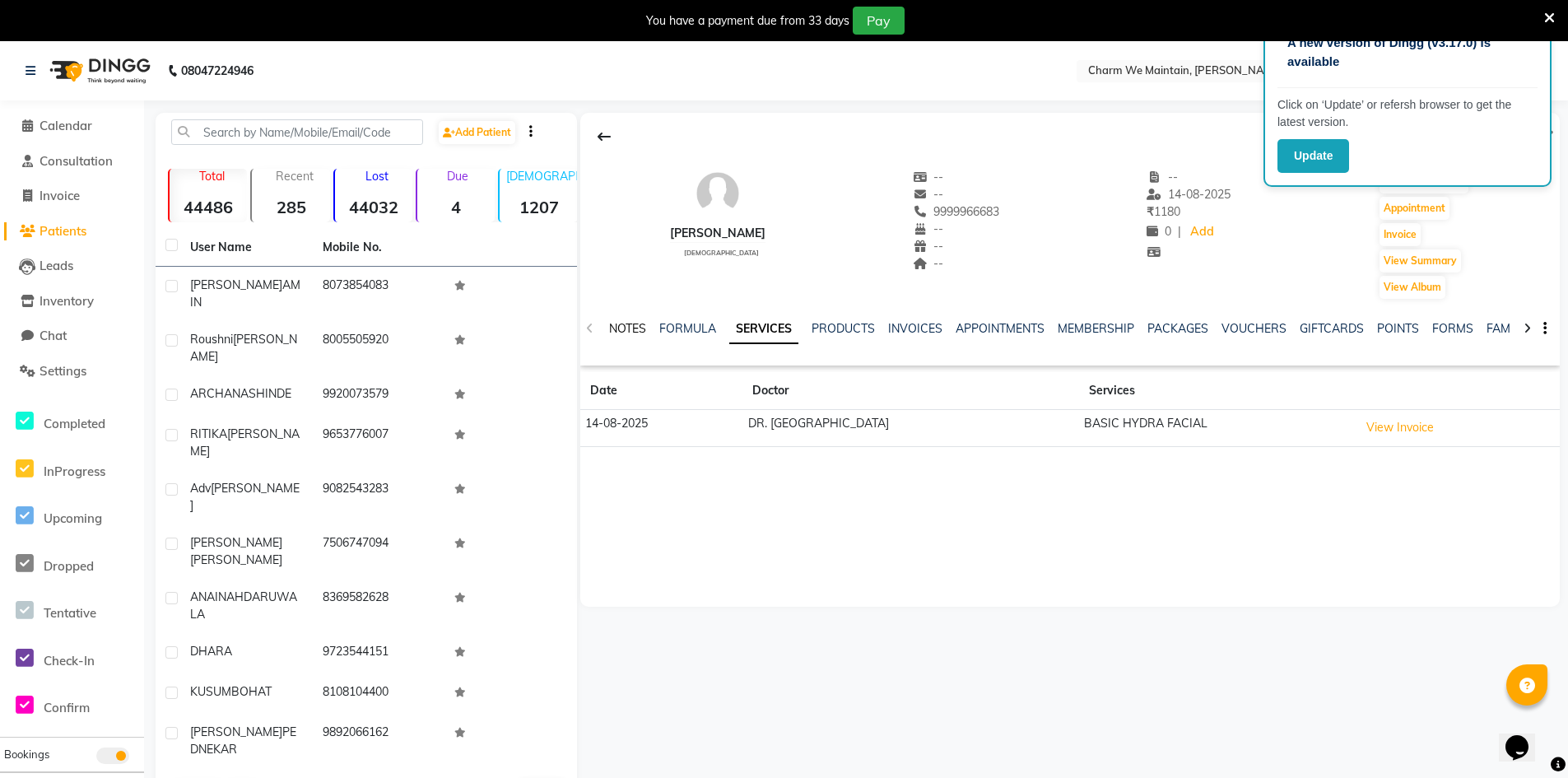
click at [631, 326] on link "NOTES" at bounding box center [627, 328] width 37 height 15
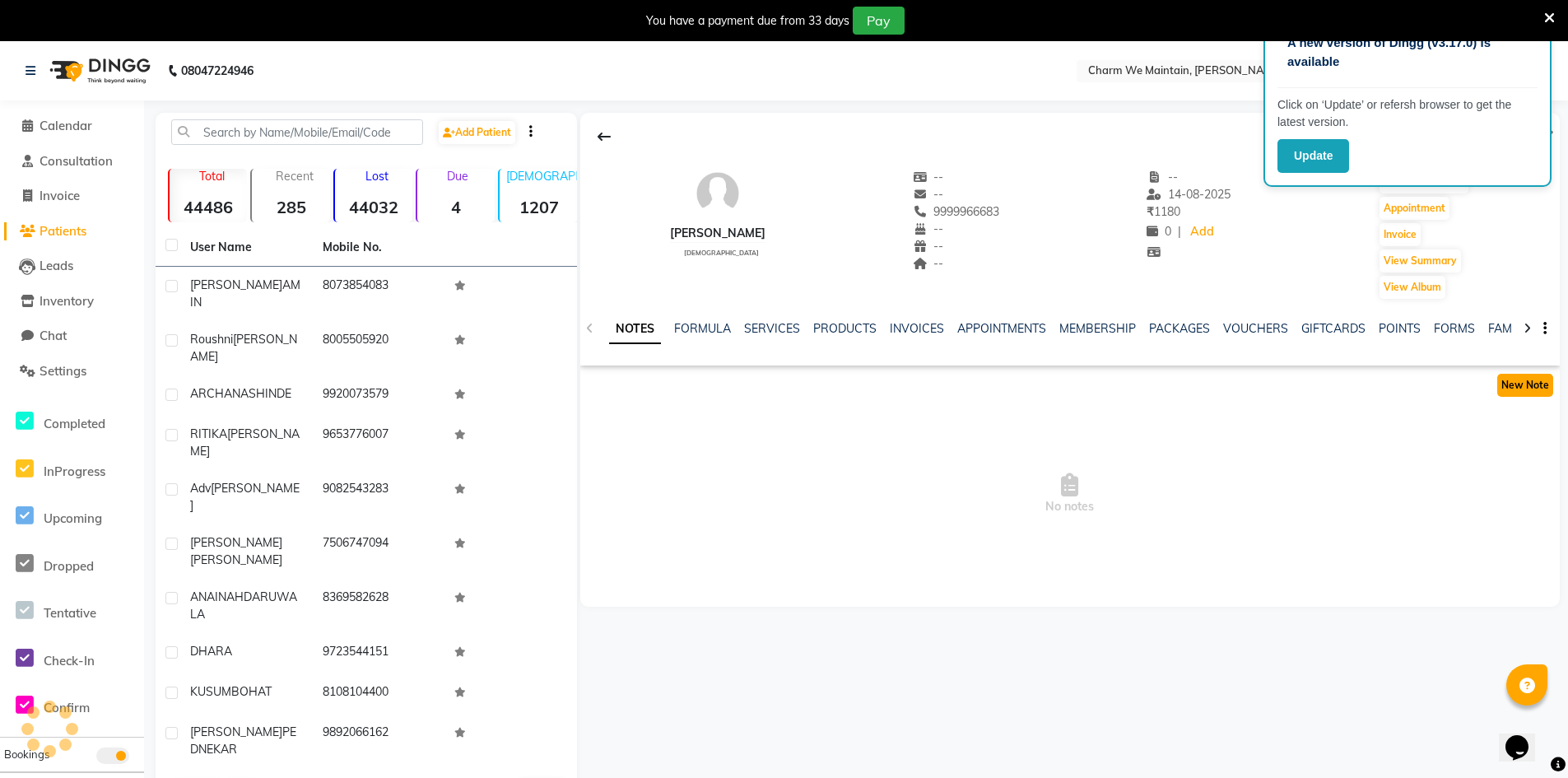
click at [1533, 382] on button "New Note" at bounding box center [1525, 385] width 56 height 23
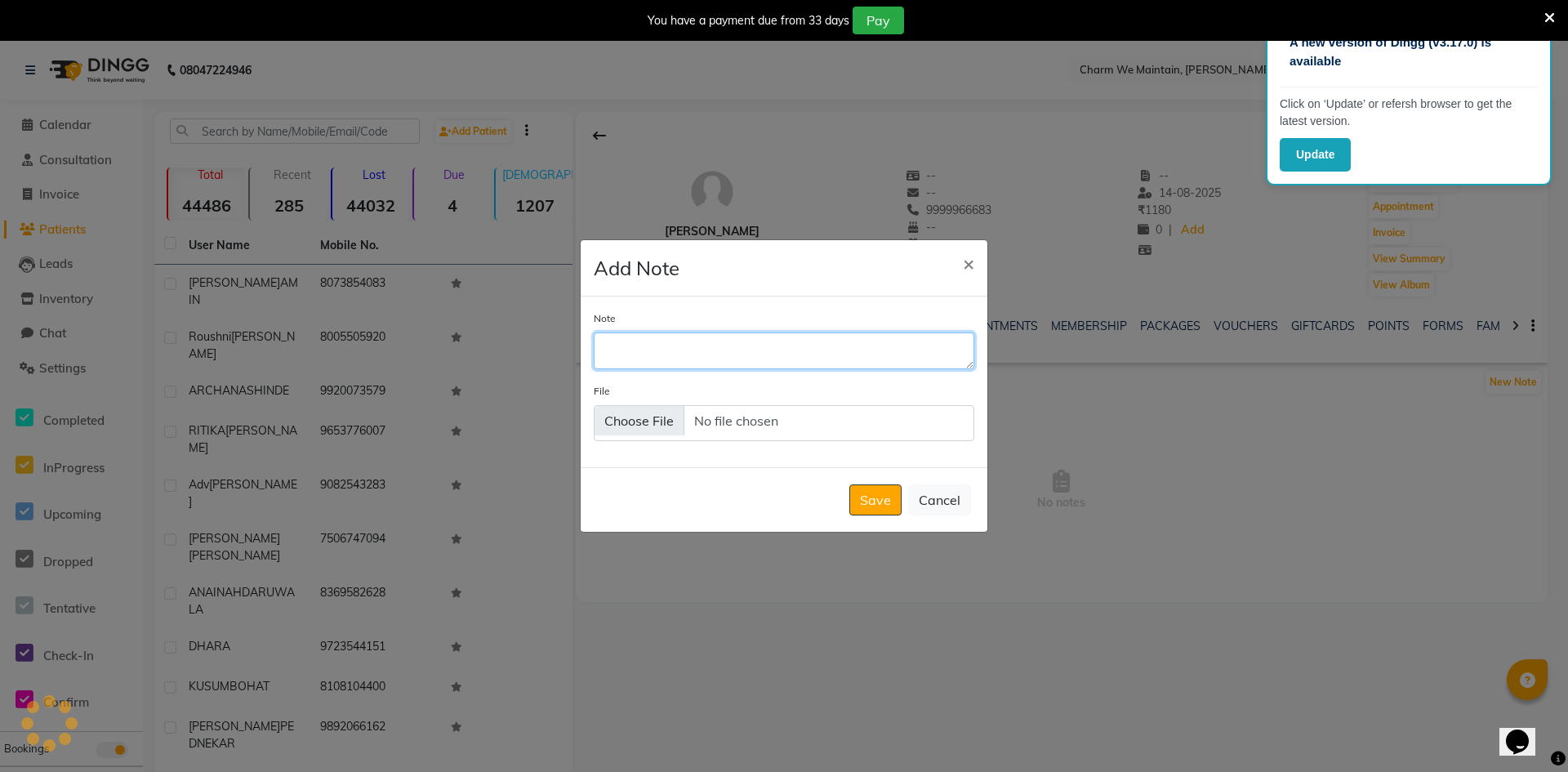
click at [682, 351] on textarea "Note" at bounding box center [784, 350] width 381 height 36
type textarea "BUSY /HAVE SENT WHATS APP MSG"
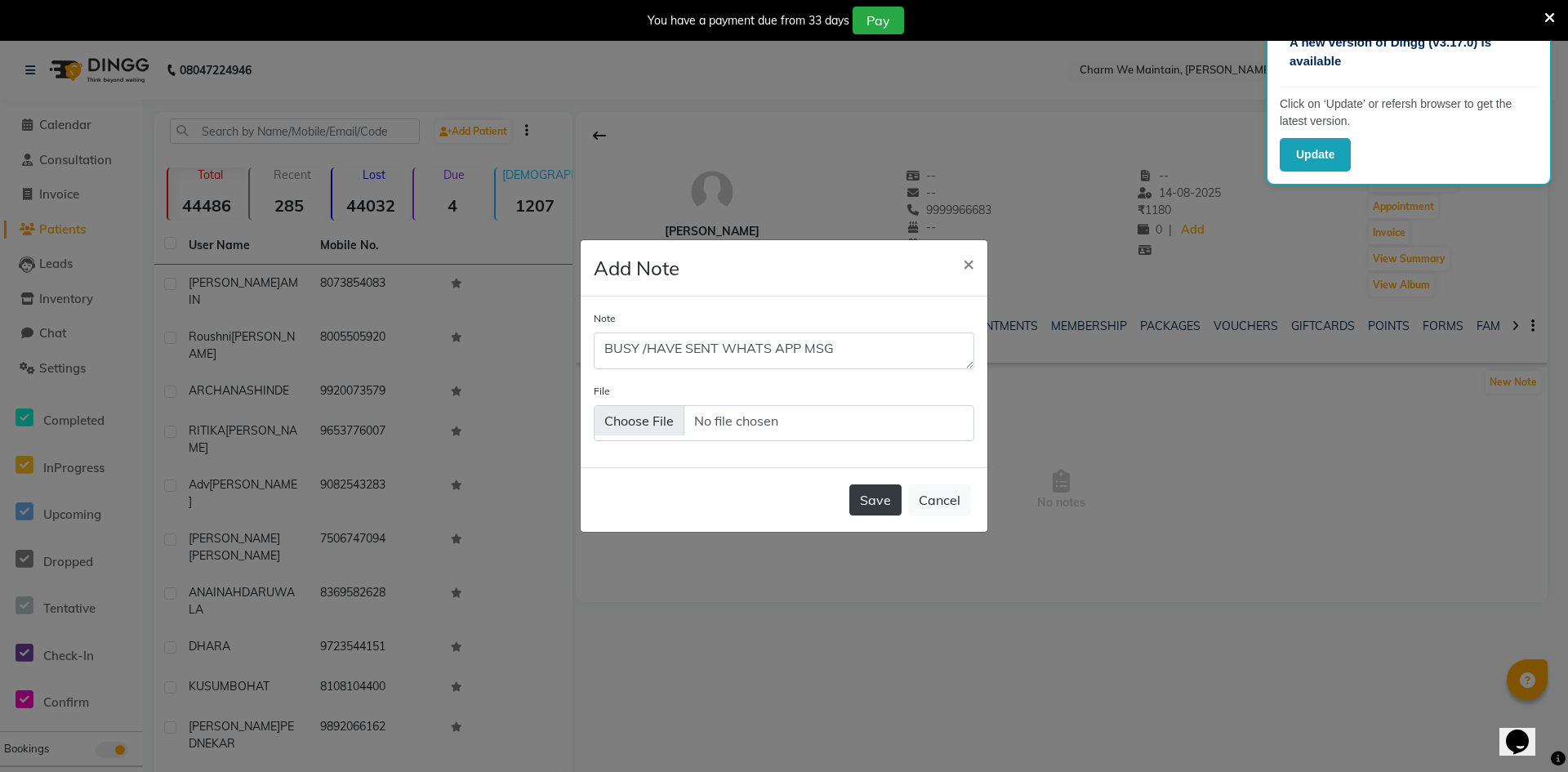
click at [864, 509] on button "Save" at bounding box center [876, 499] width 52 height 31
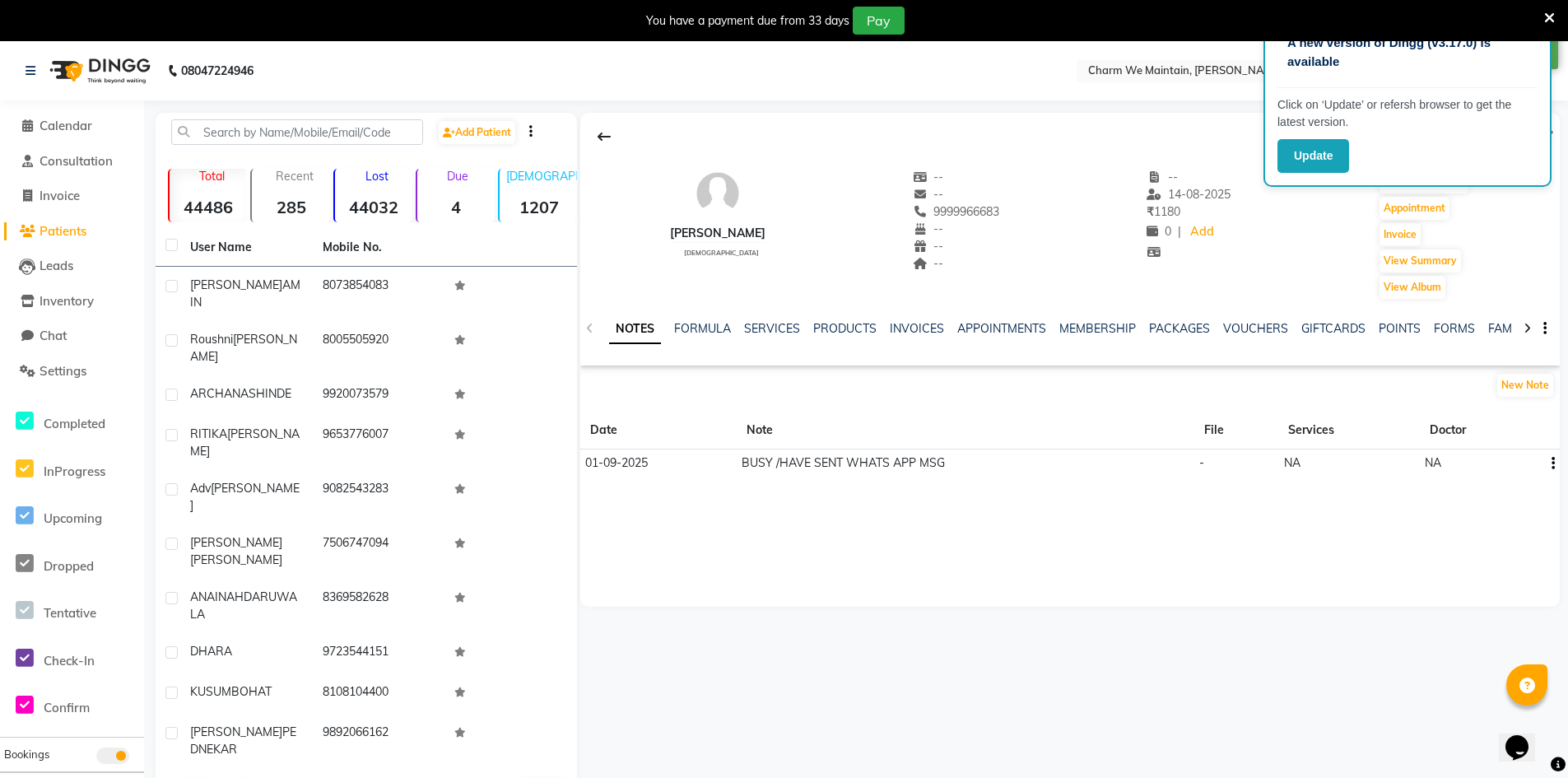
click at [1553, 463] on icon "button" at bounding box center [1553, 463] width 4 height 1
click at [1506, 462] on div "Edit" at bounding box center [1513, 463] width 26 height 21
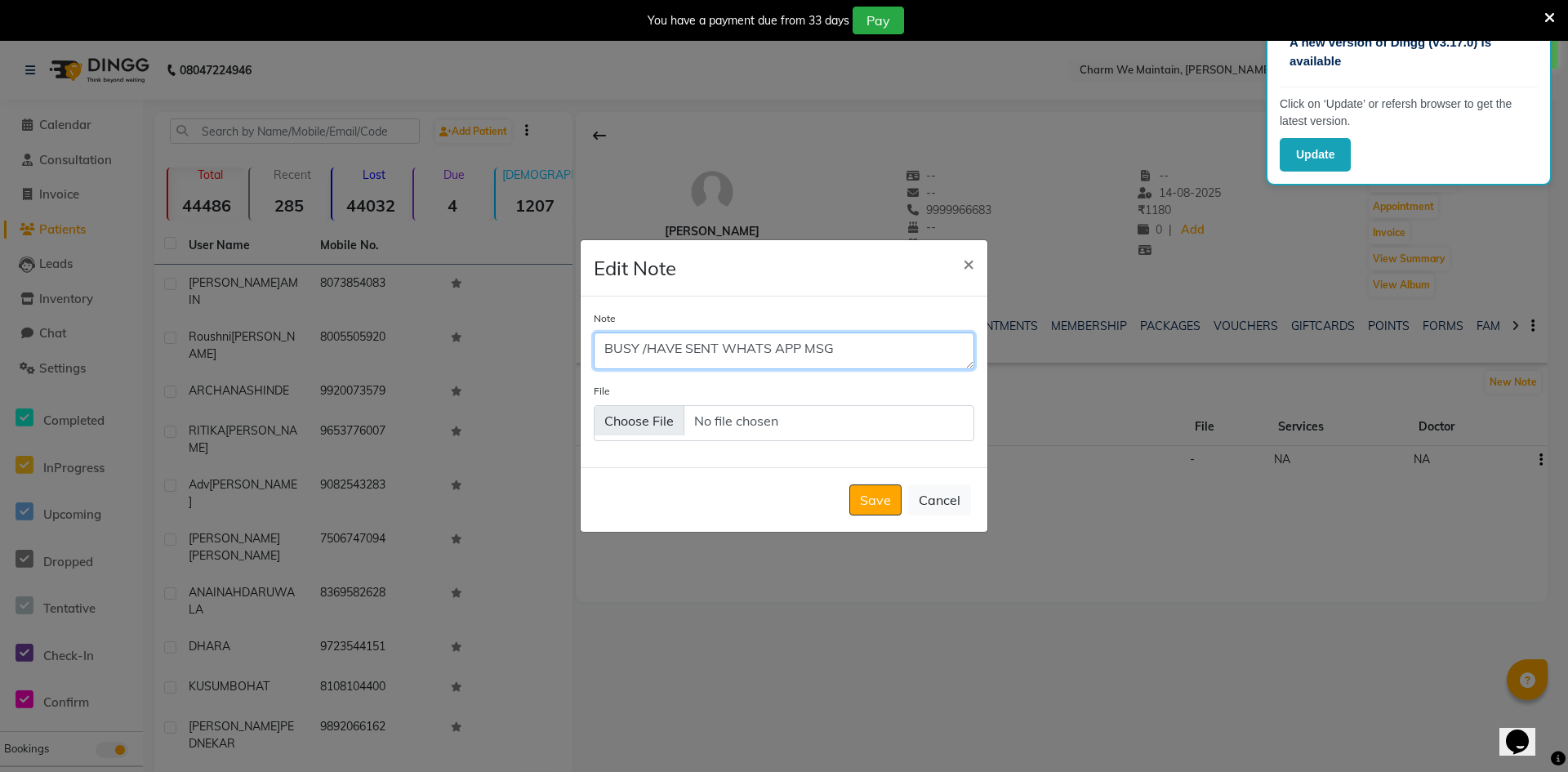
click at [841, 347] on textarea "BUSY /HAVE SENT WHATS APP MSG" at bounding box center [784, 350] width 381 height 36
type textarea "BUSY /HAVE SENT MSG ON WHATS APP"
click at [863, 509] on button "Save" at bounding box center [876, 499] width 52 height 31
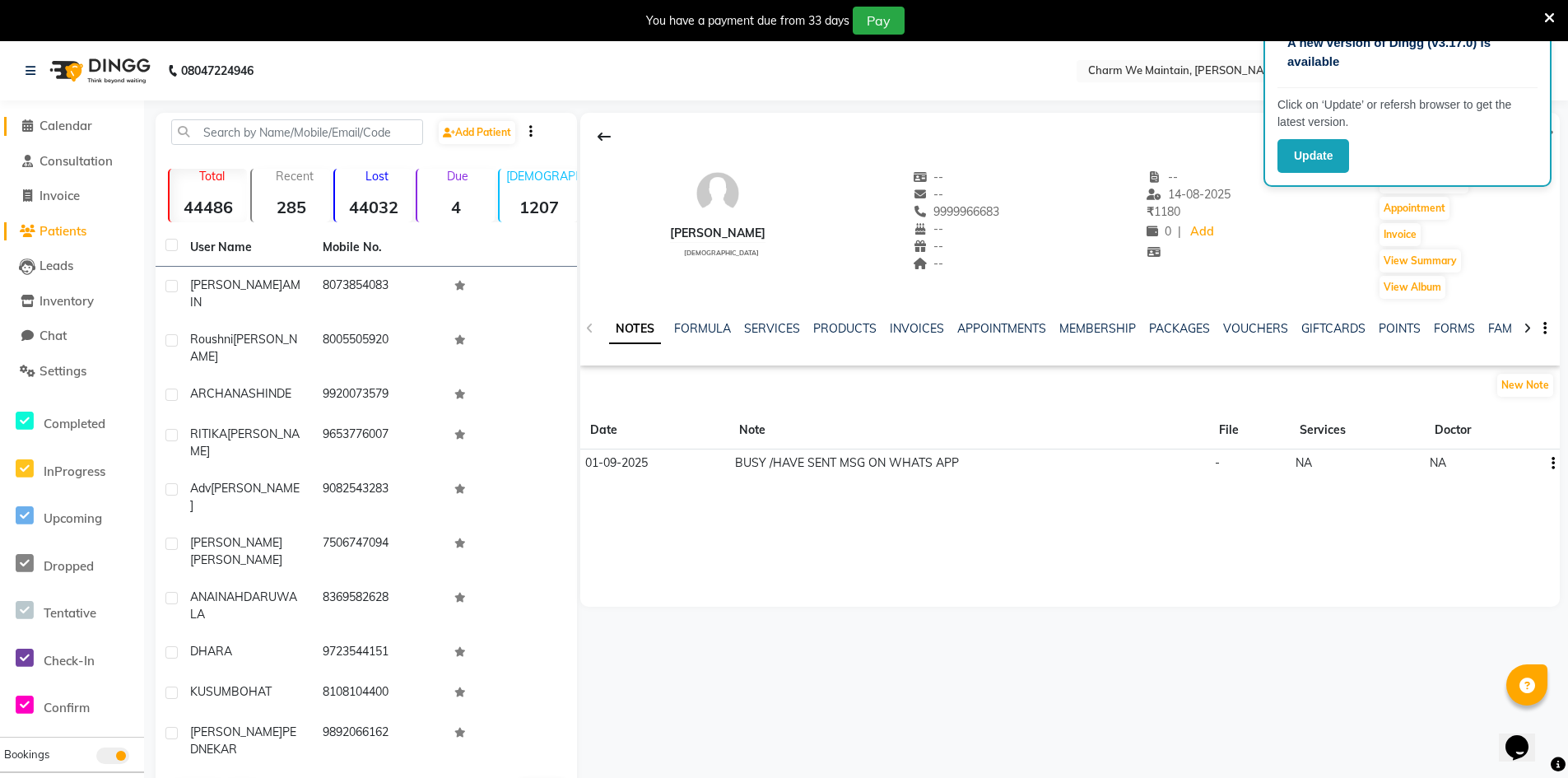
click at [74, 124] on span "Calendar" at bounding box center [66, 125] width 53 height 15
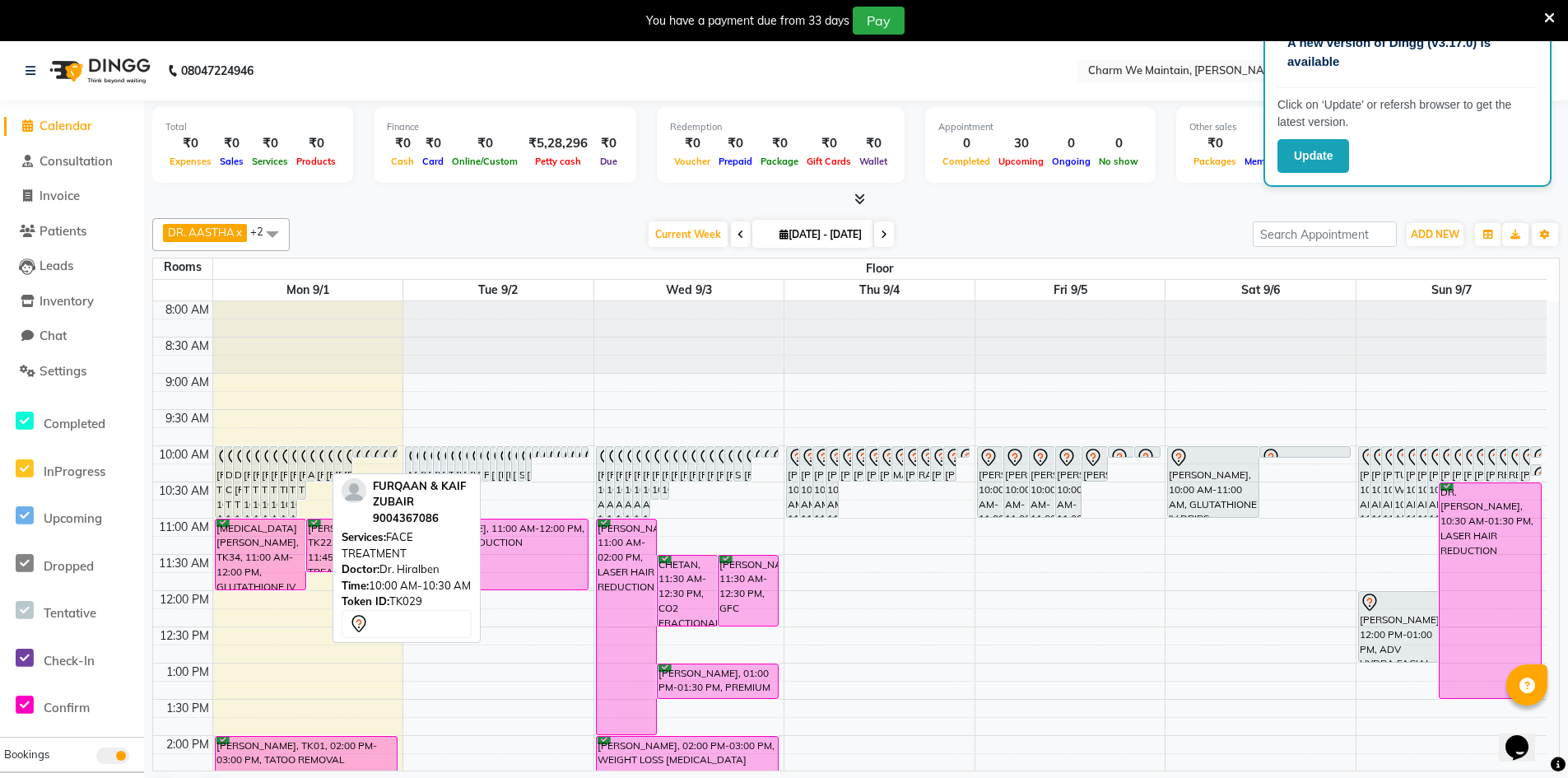
click at [321, 473] on div "[PERSON_NAME] & [PERSON_NAME], TK29, 10:00 AM-10:30 AM, FACE TREATMENT" at bounding box center [319, 463] width 7 height 34
select select "7"
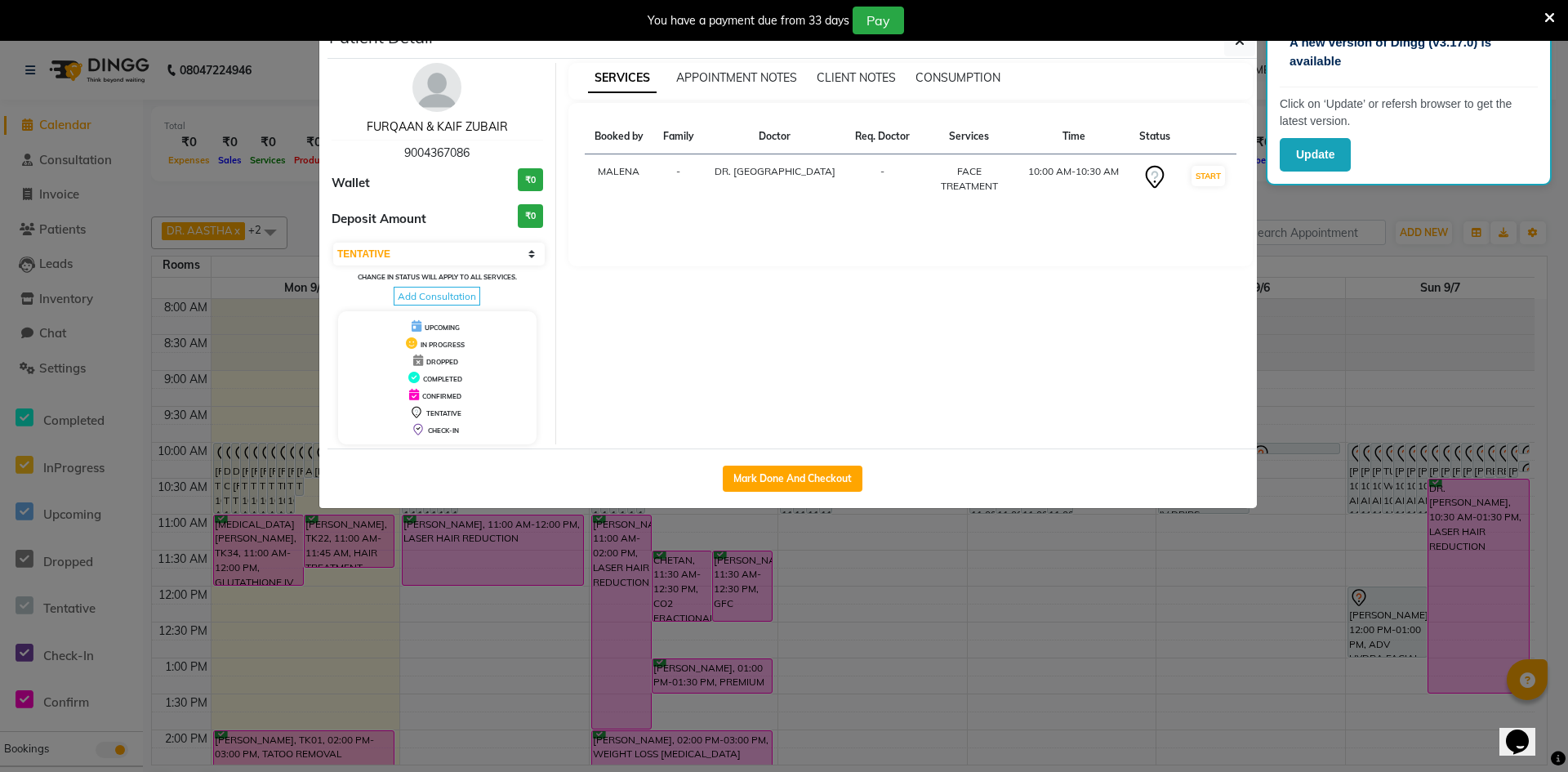
click at [460, 127] on link "FURQAAN & KAIF ZUBAIR" at bounding box center [437, 126] width 141 height 14
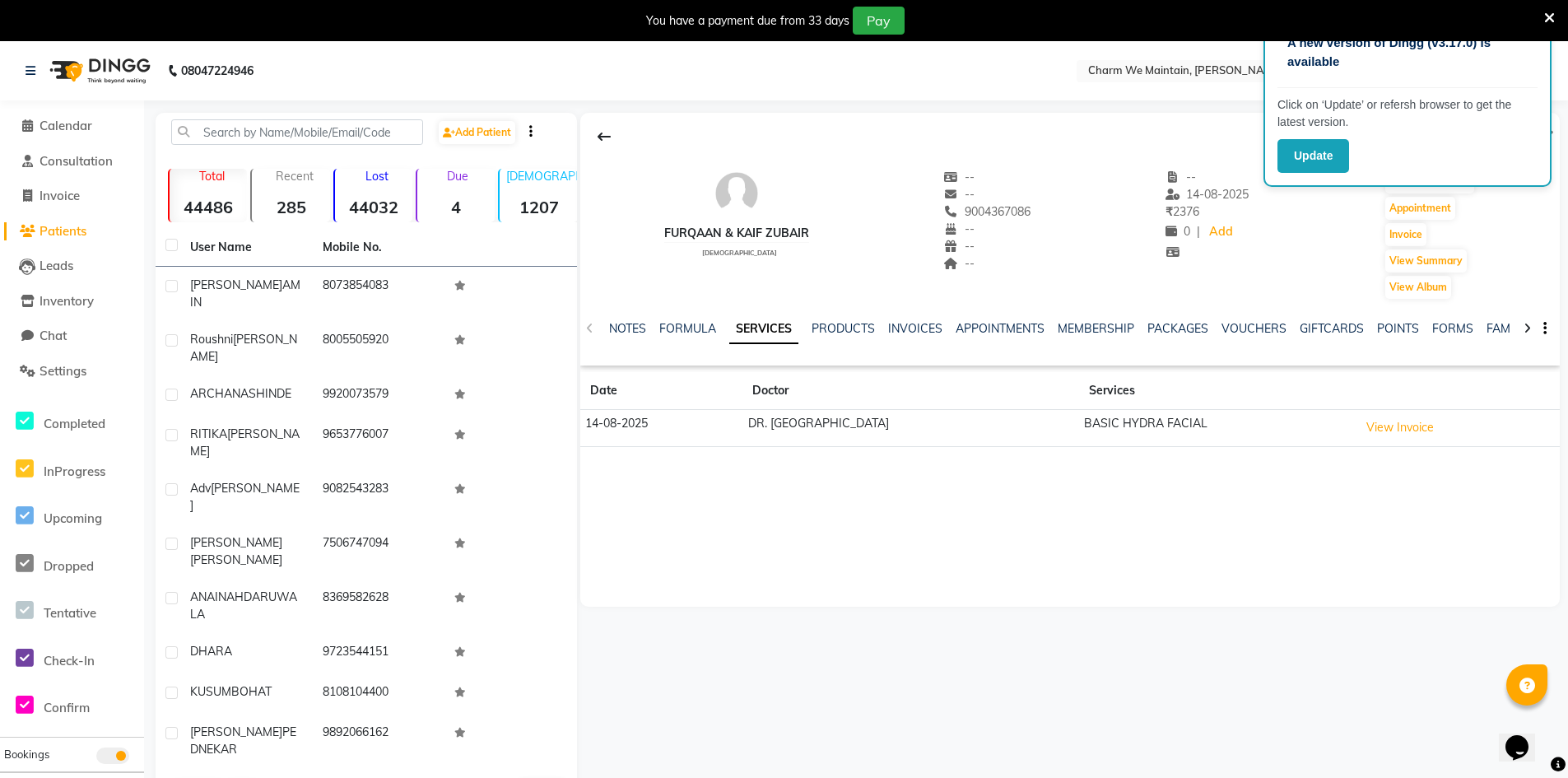
click at [642, 320] on div "NOTES" at bounding box center [627, 328] width 37 height 17
click at [628, 328] on link "NOTES" at bounding box center [627, 328] width 37 height 15
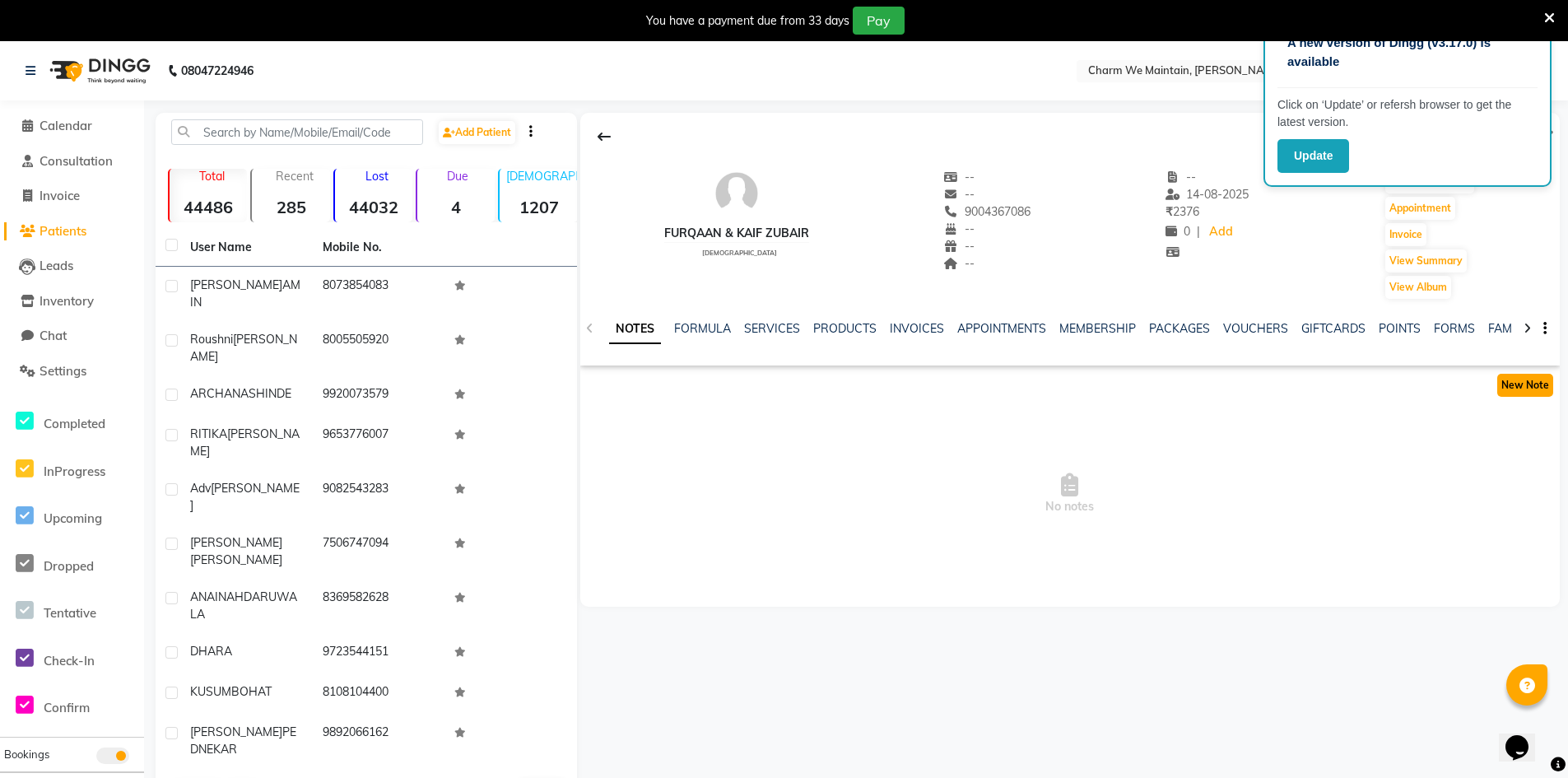
click at [1527, 394] on button "New Note" at bounding box center [1525, 385] width 56 height 23
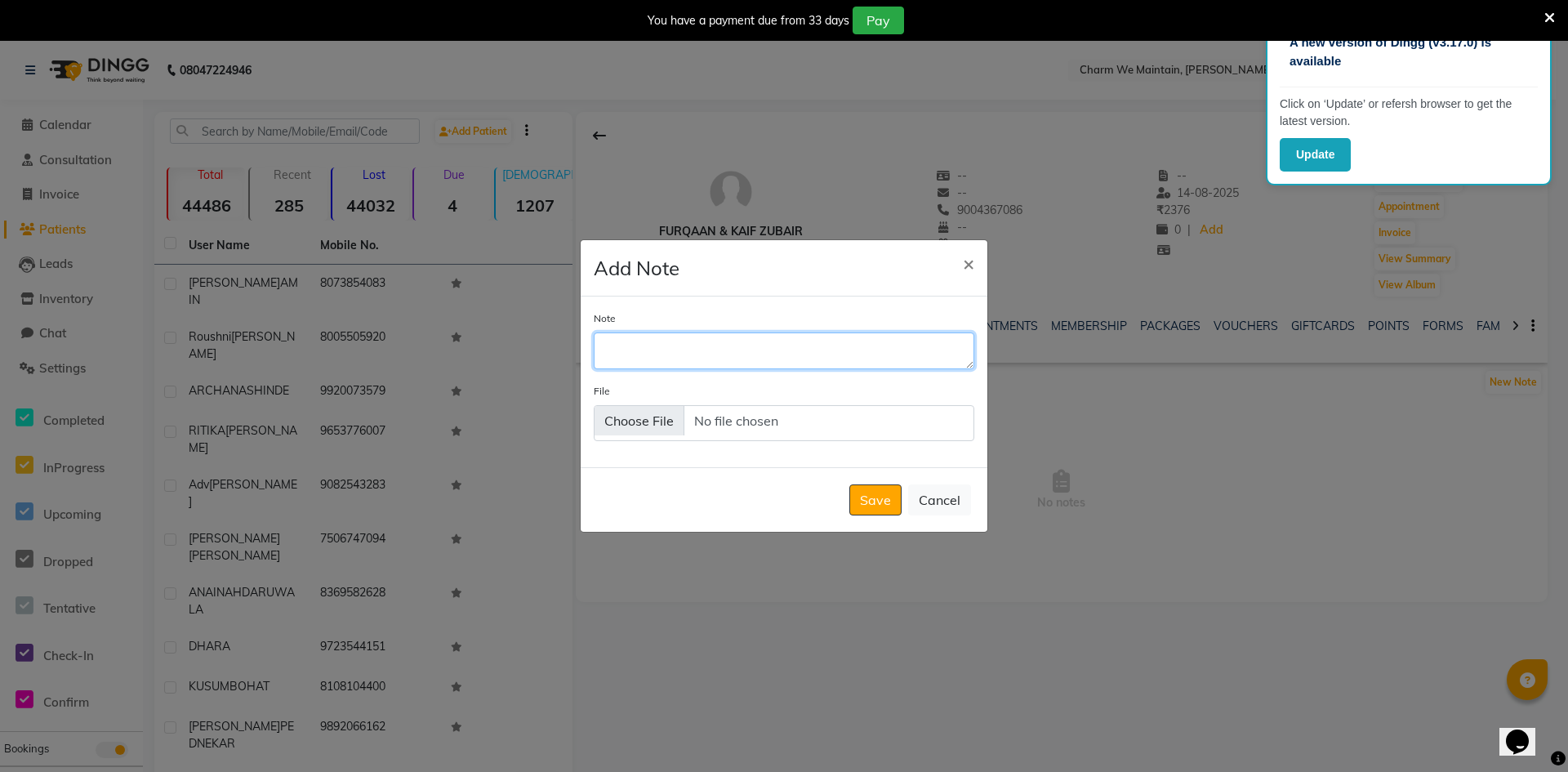
click at [695, 357] on textarea "Note" at bounding box center [784, 350] width 381 height 36
type textarea "NO NOT IN SERVICE /DONE WHATS APP"
click at [880, 498] on button "Save" at bounding box center [876, 499] width 52 height 31
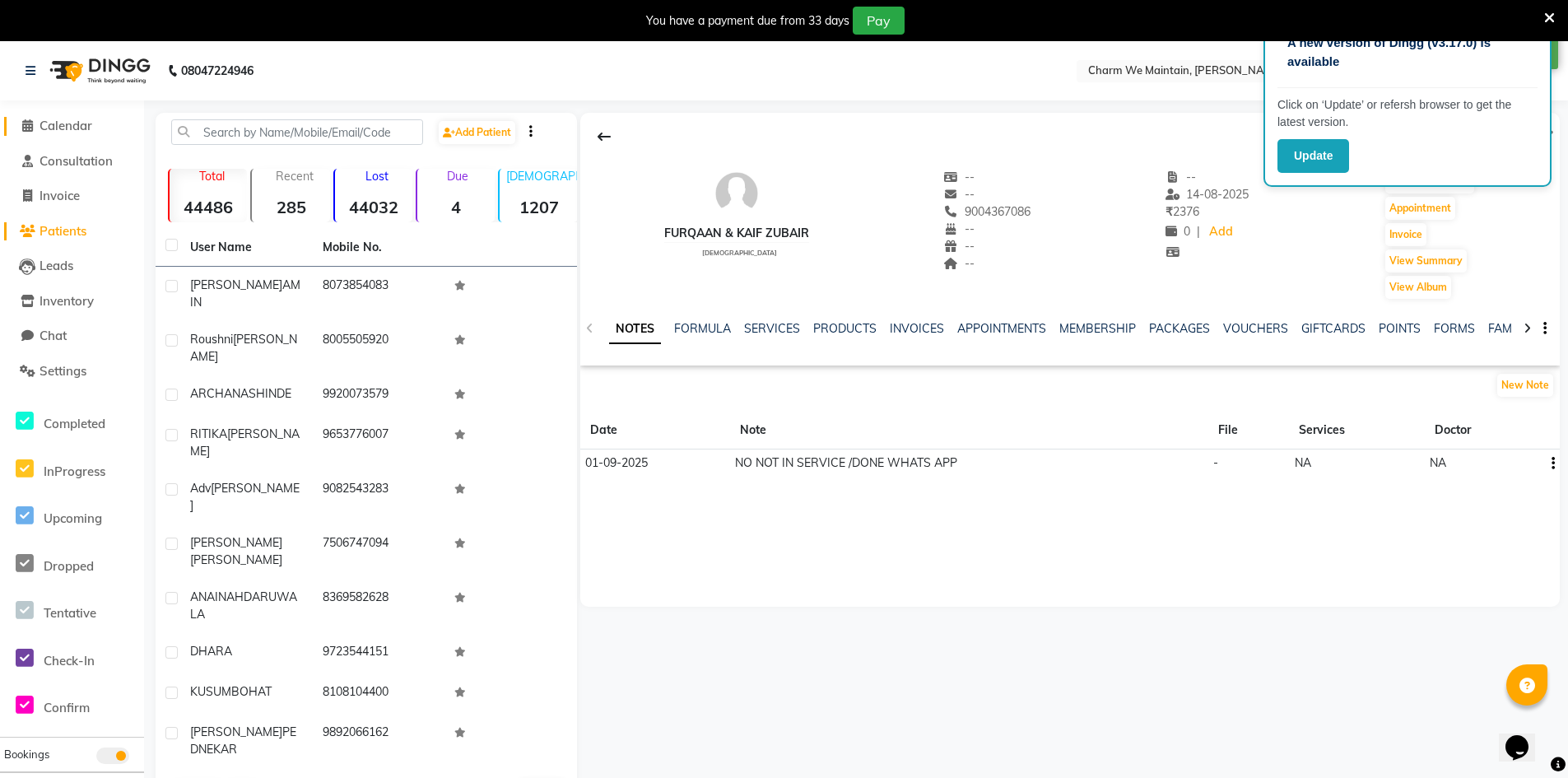
click at [74, 123] on span "Calendar" at bounding box center [66, 125] width 53 height 15
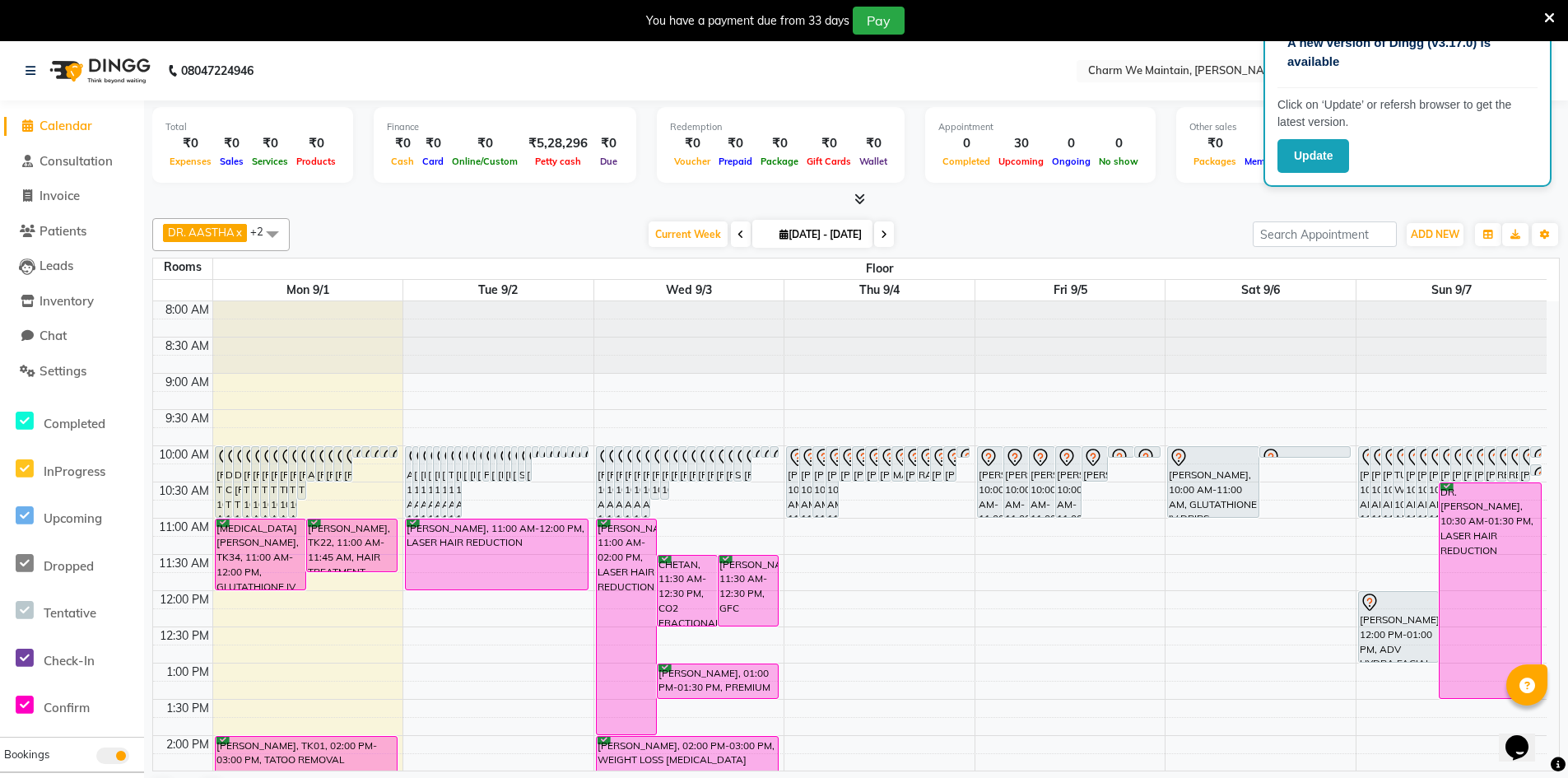
click at [1547, 12] on icon at bounding box center [1550, 18] width 11 height 15
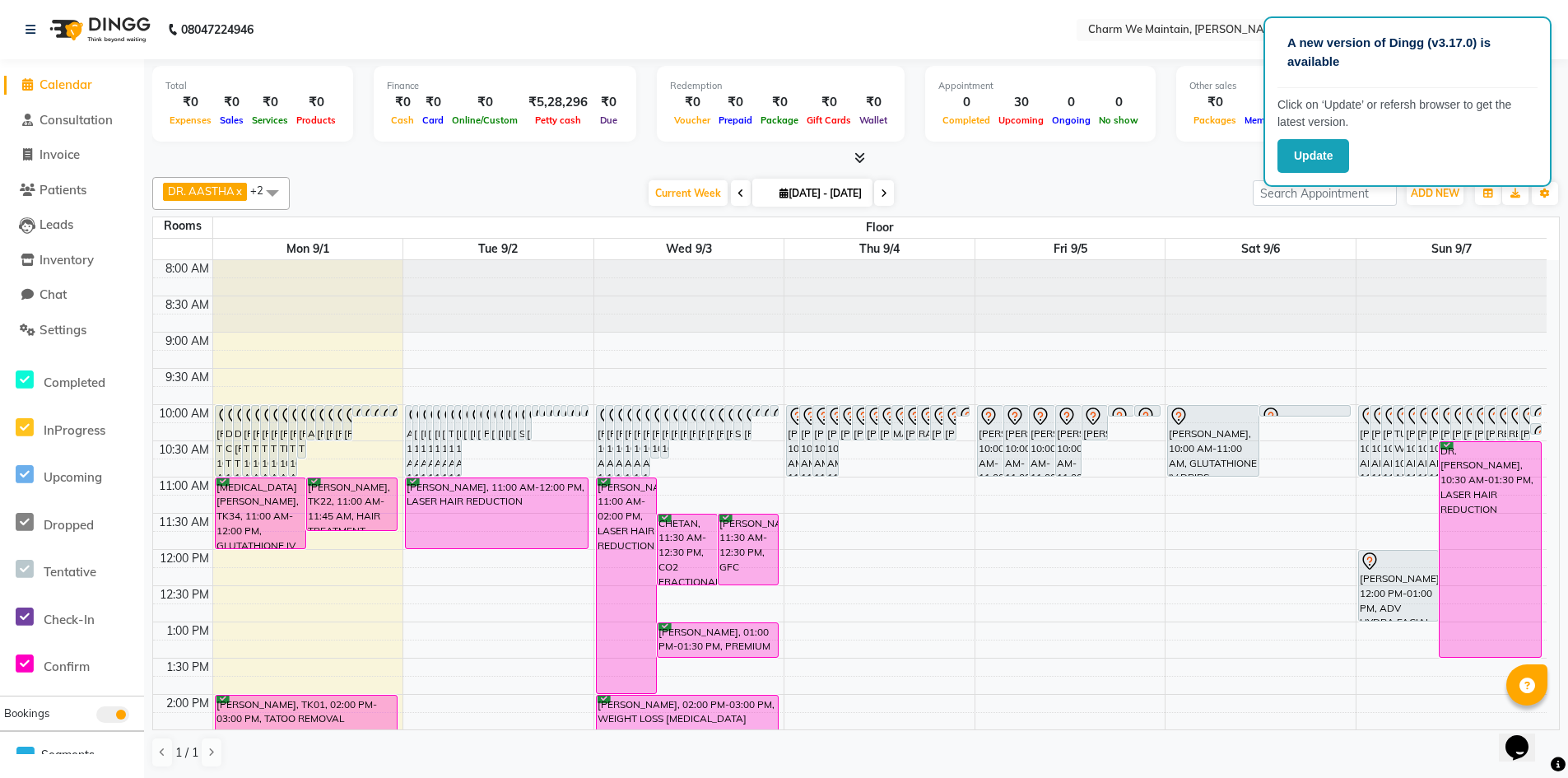
click at [1208, 177] on div "DR. AASTHA x DR. AYESHA x DR. HIRALBEN x +2 UnSelect All DR. AASTHA DR. AYESHA …" at bounding box center [855, 193] width 1408 height 33
click at [1305, 167] on button "Update" at bounding box center [1313, 156] width 72 height 34
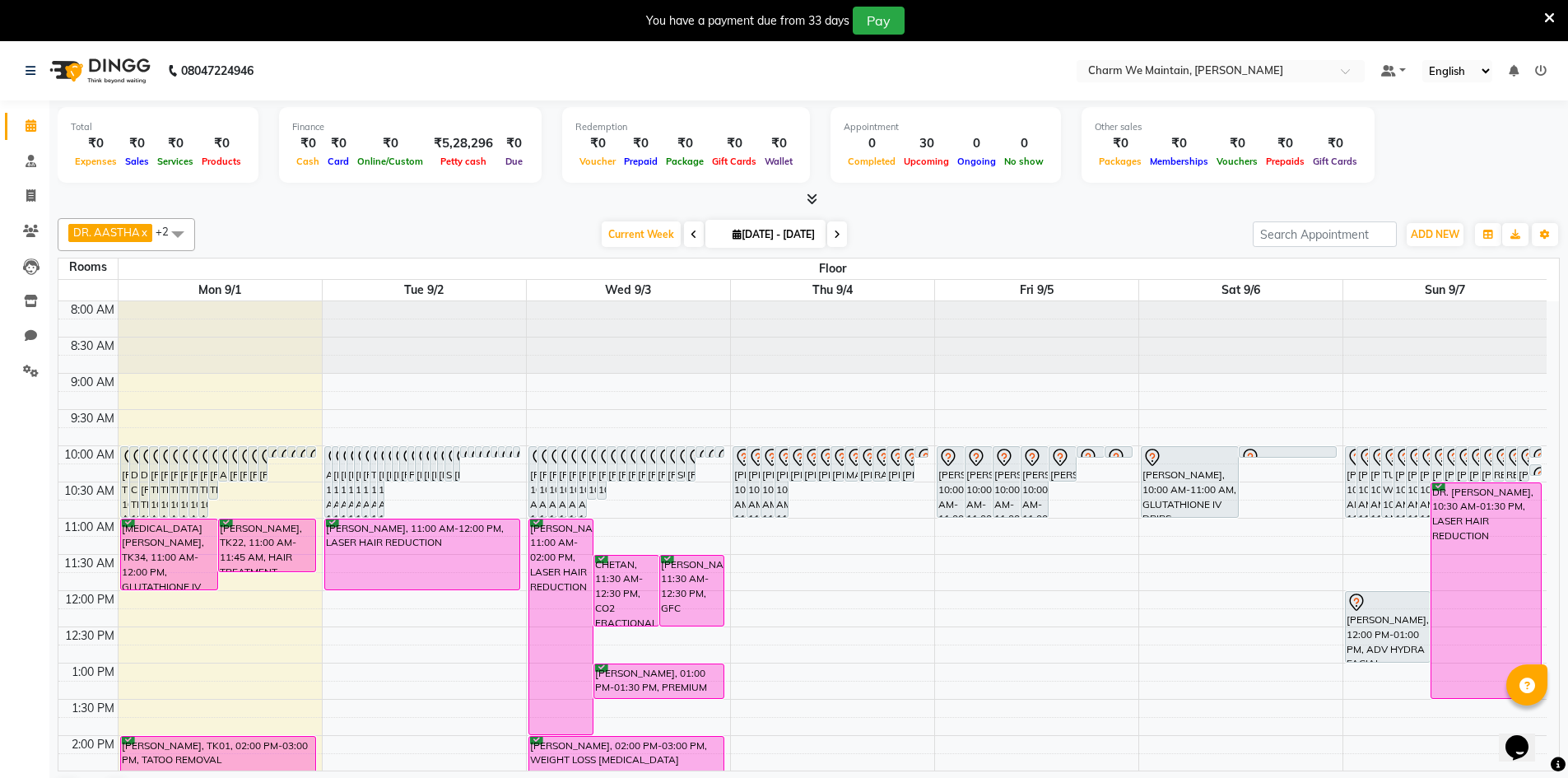
click at [1540, 68] on icon at bounding box center [1541, 70] width 12 height 12
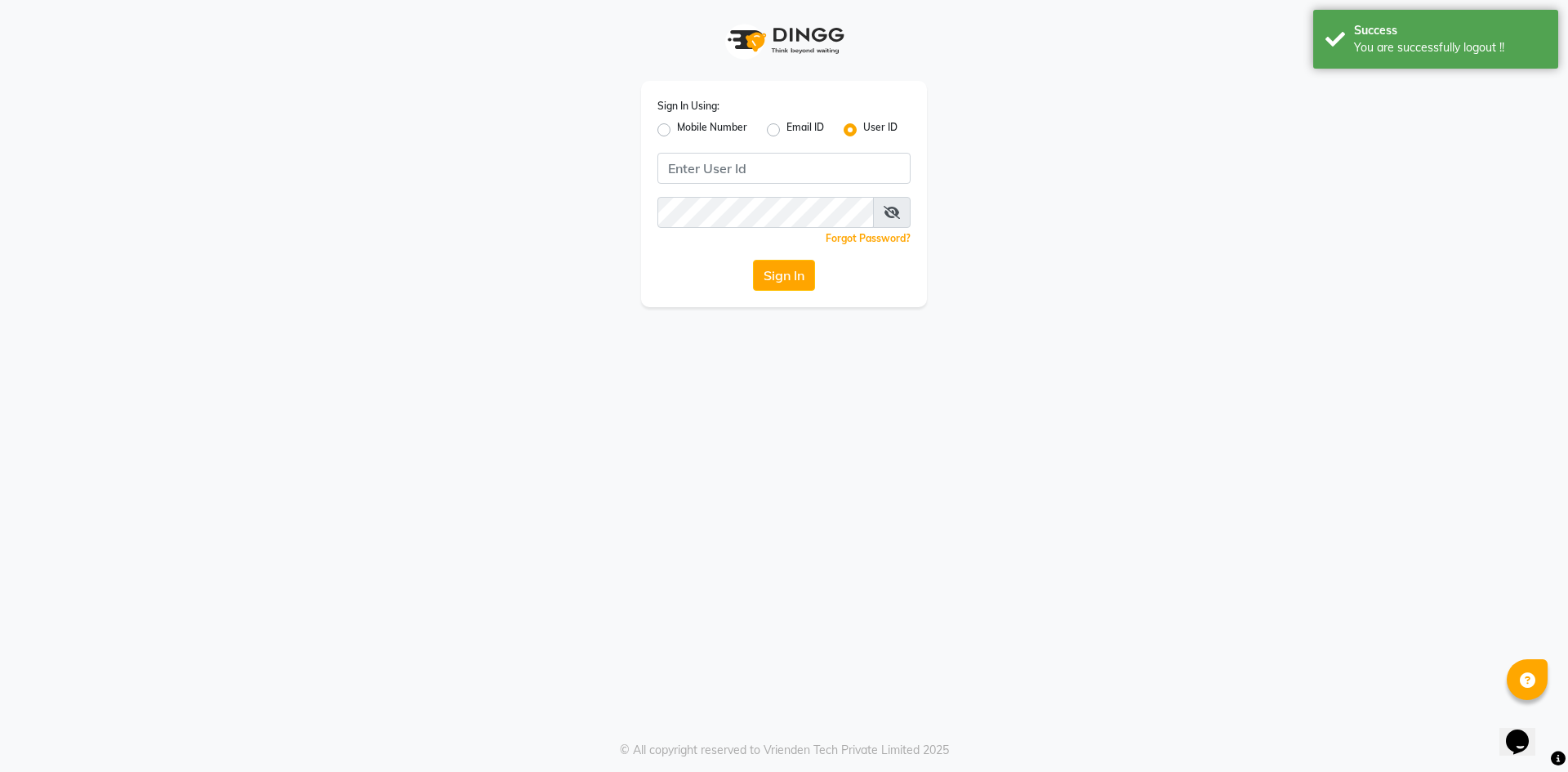
click at [677, 125] on label "Mobile Number" at bounding box center [712, 130] width 70 height 20
click at [677, 125] on input "Mobile Number" at bounding box center [682, 126] width 11 height 11
radio input "true"
radio input "false"
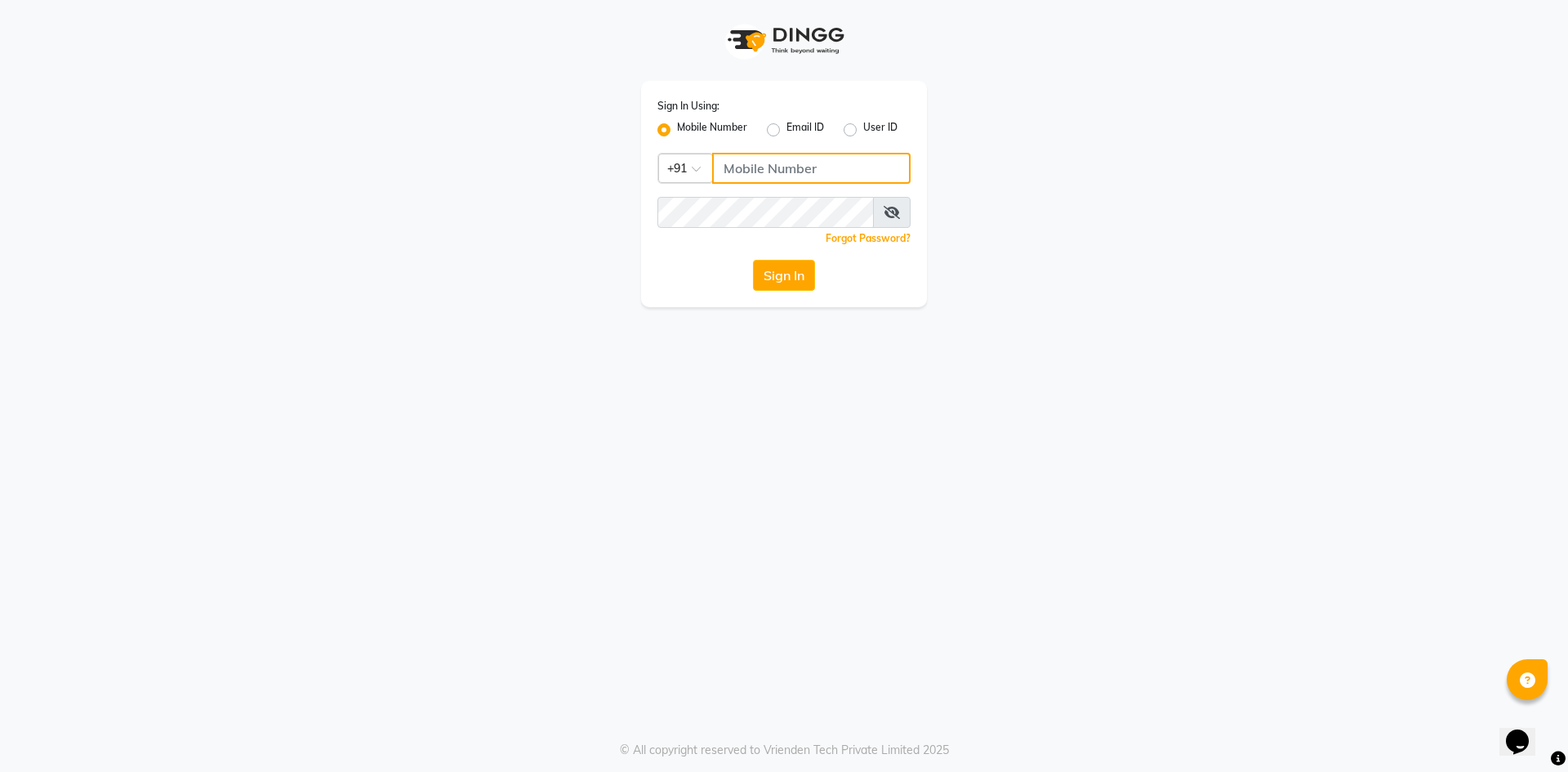
click at [784, 163] on input "Username" at bounding box center [812, 168] width 199 height 31
type input "9920462784"
click at [803, 276] on button "Sign In" at bounding box center [784, 275] width 62 height 31
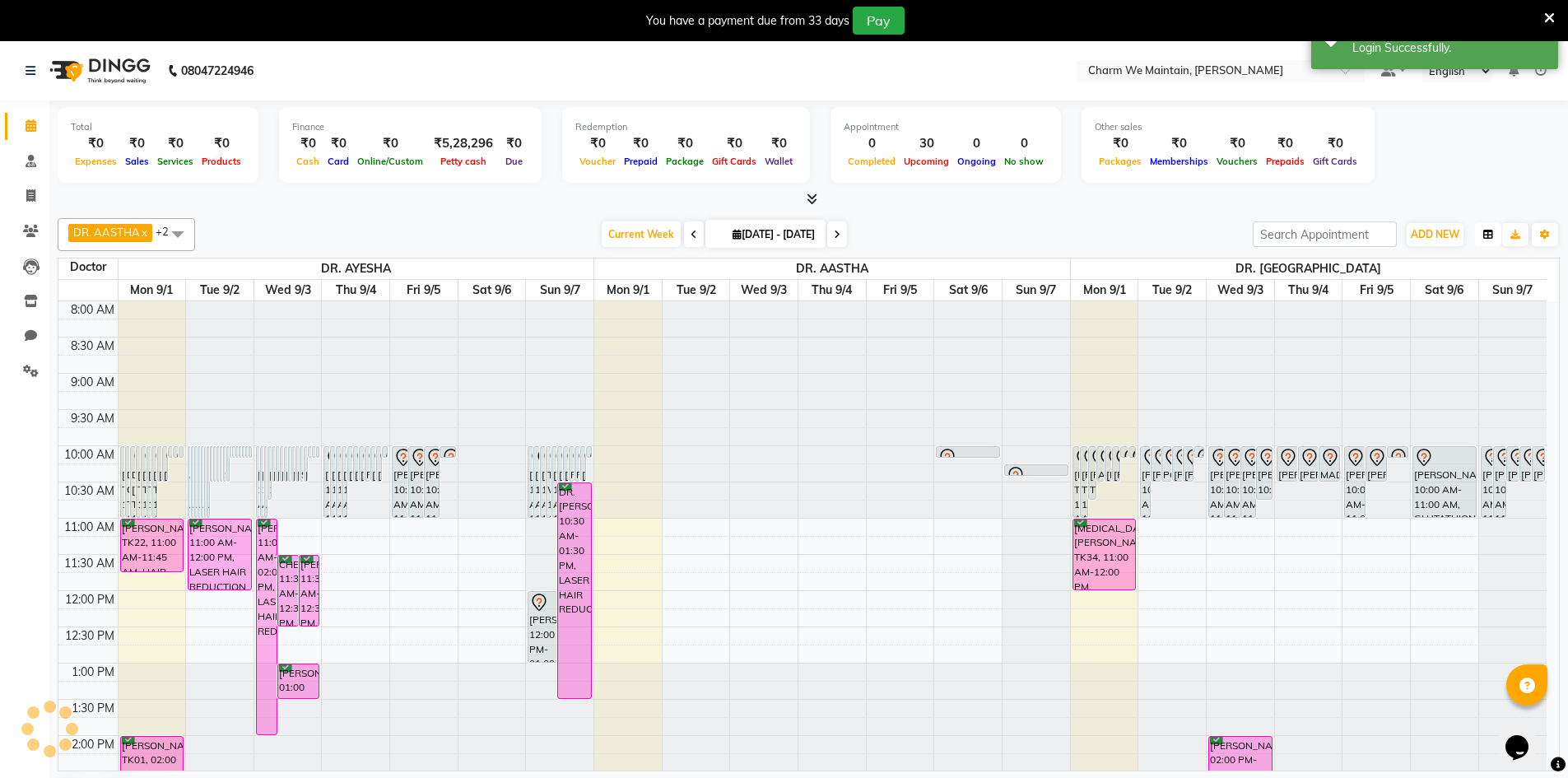
click at [1491, 231] on icon "button" at bounding box center [1488, 234] width 10 height 10
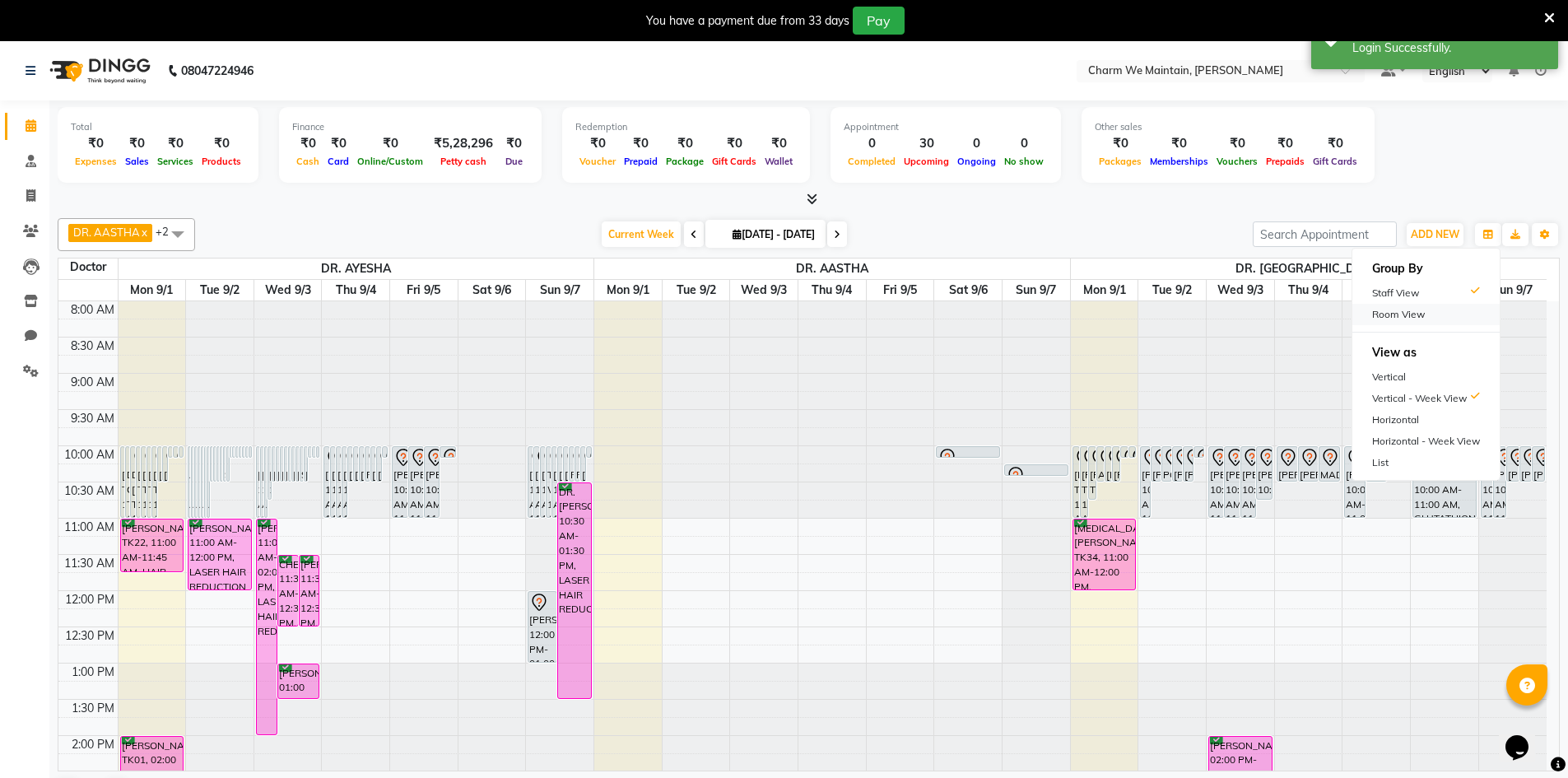
click at [1380, 314] on div "Room View" at bounding box center [1426, 315] width 147 height 22
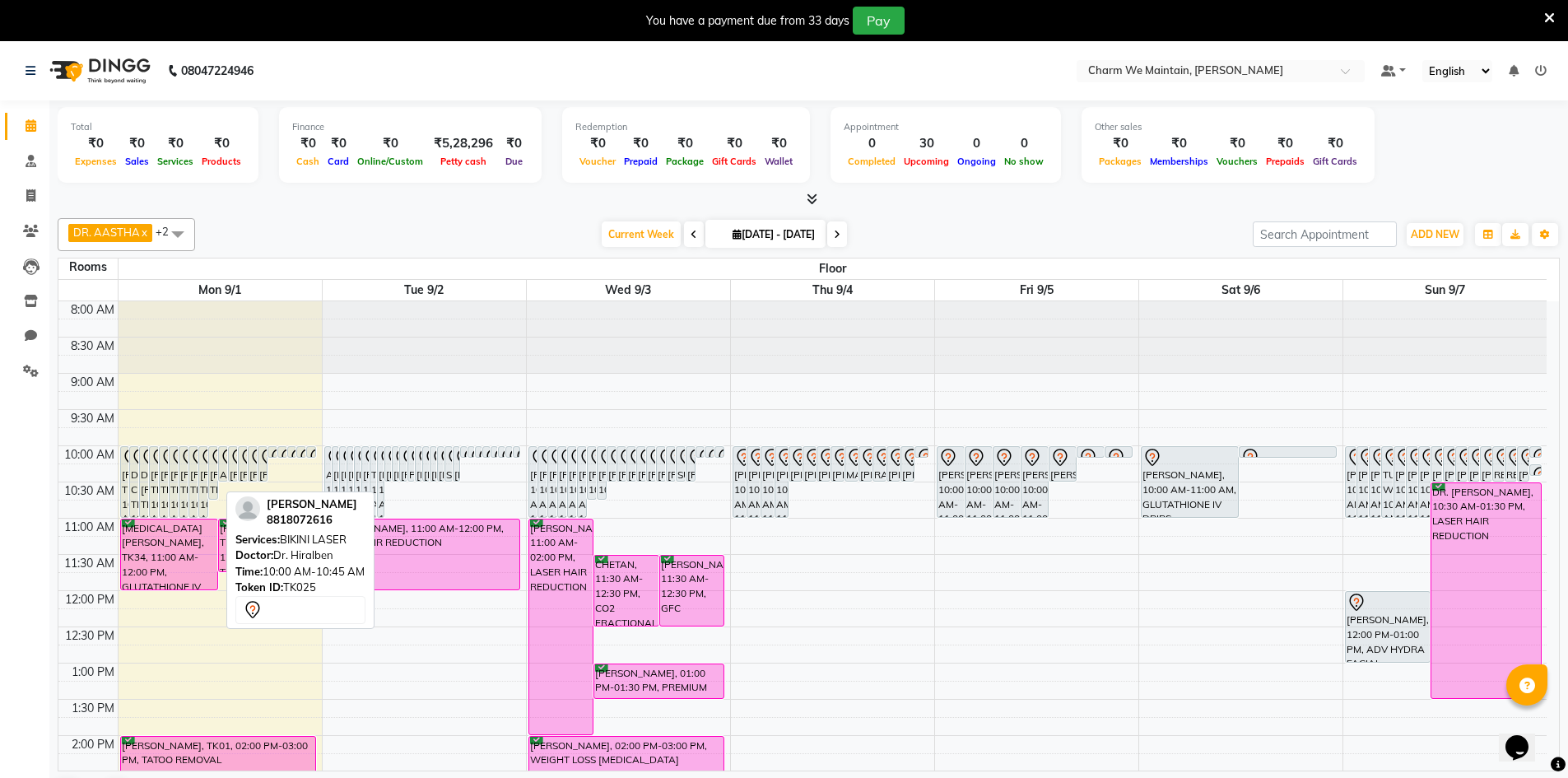
click at [211, 477] on div "[PERSON_NAME], TK25, 10:00 AM-10:45 AM, BIKINI LASER" at bounding box center [213, 472] width 8 height 52
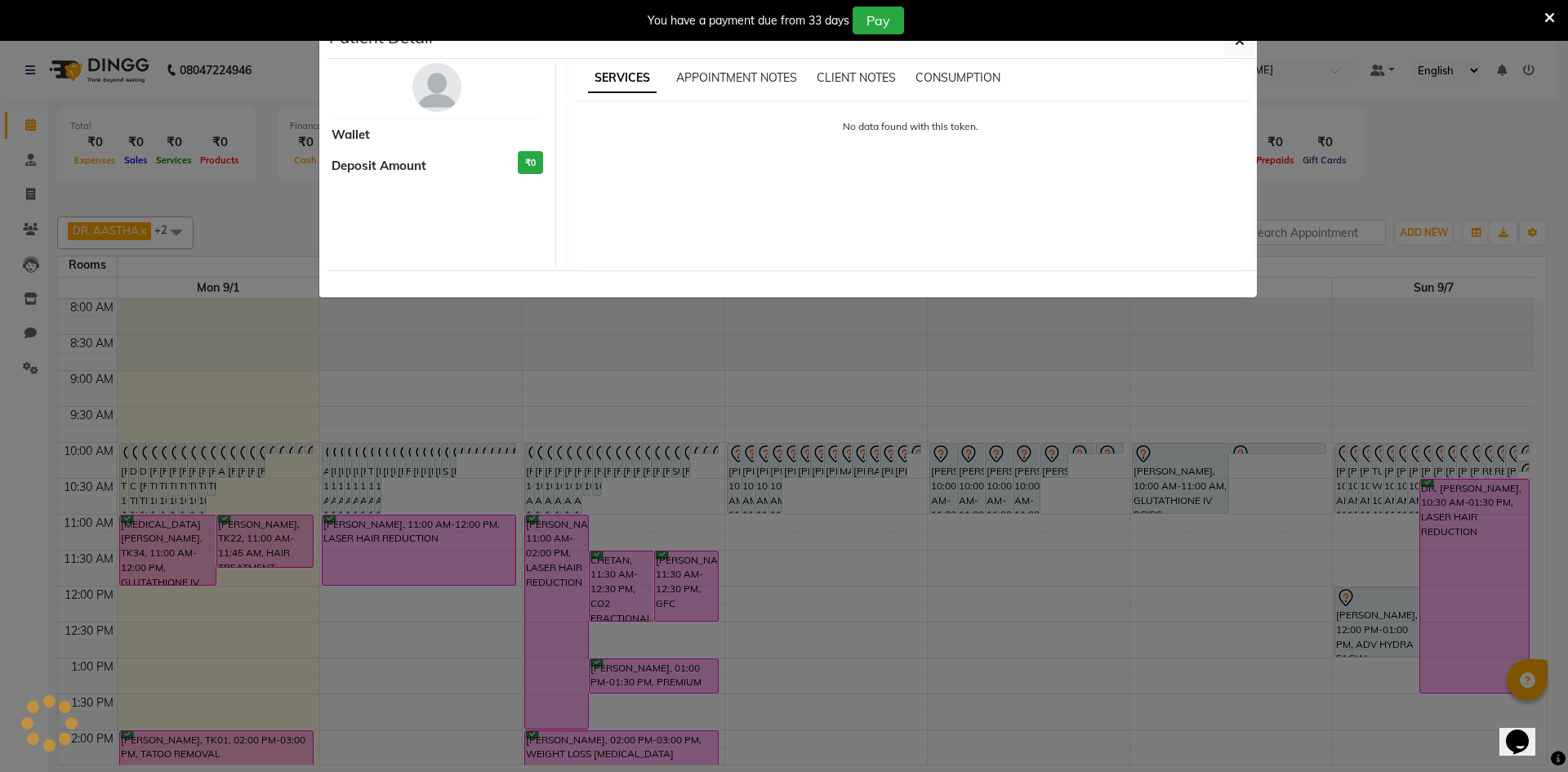
select select "7"
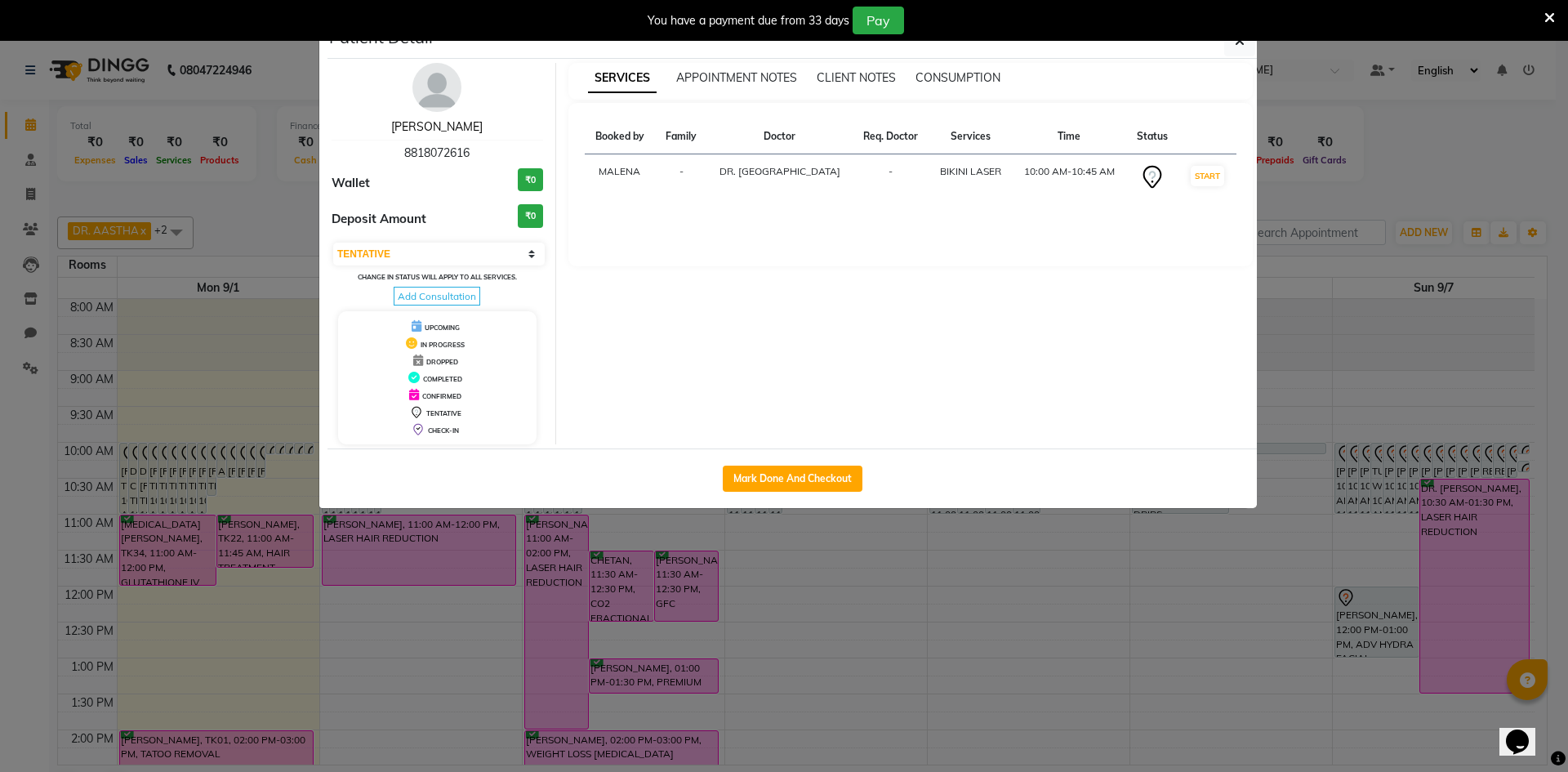
click at [449, 130] on link "[PERSON_NAME]" at bounding box center [436, 126] width 91 height 14
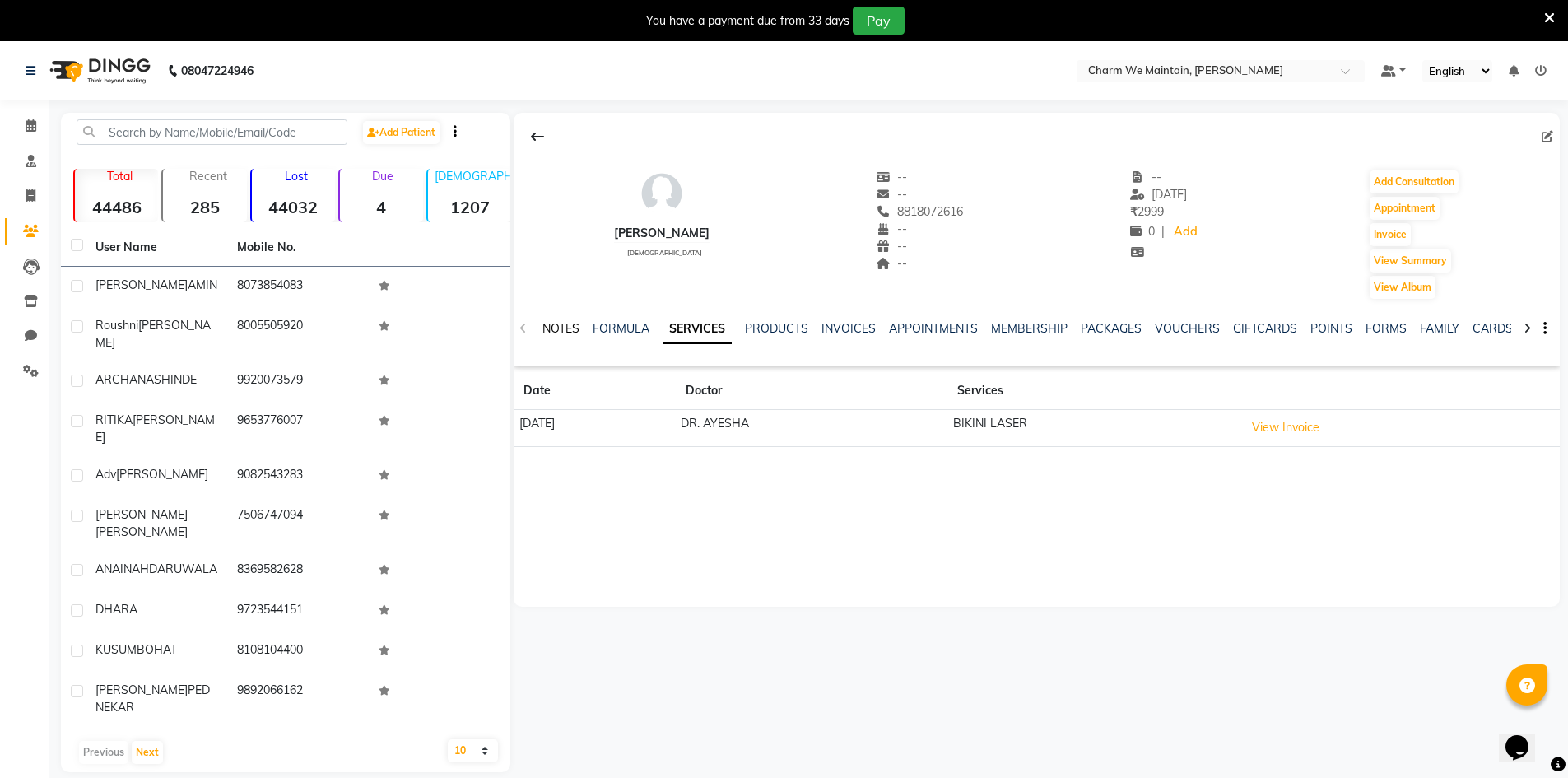
click at [558, 328] on link "NOTES" at bounding box center [561, 328] width 37 height 15
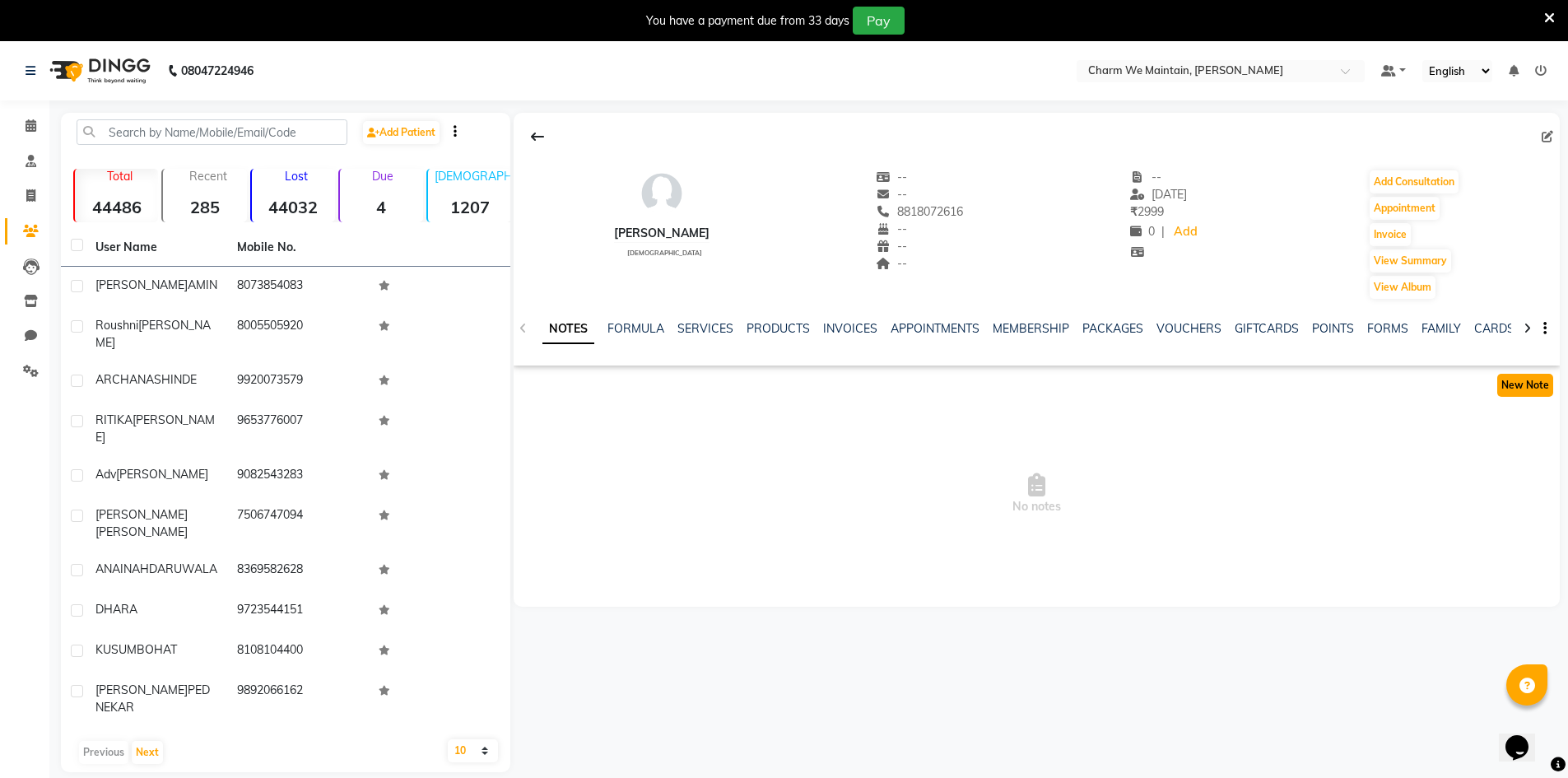
click at [1540, 393] on button "New Note" at bounding box center [1525, 385] width 56 height 23
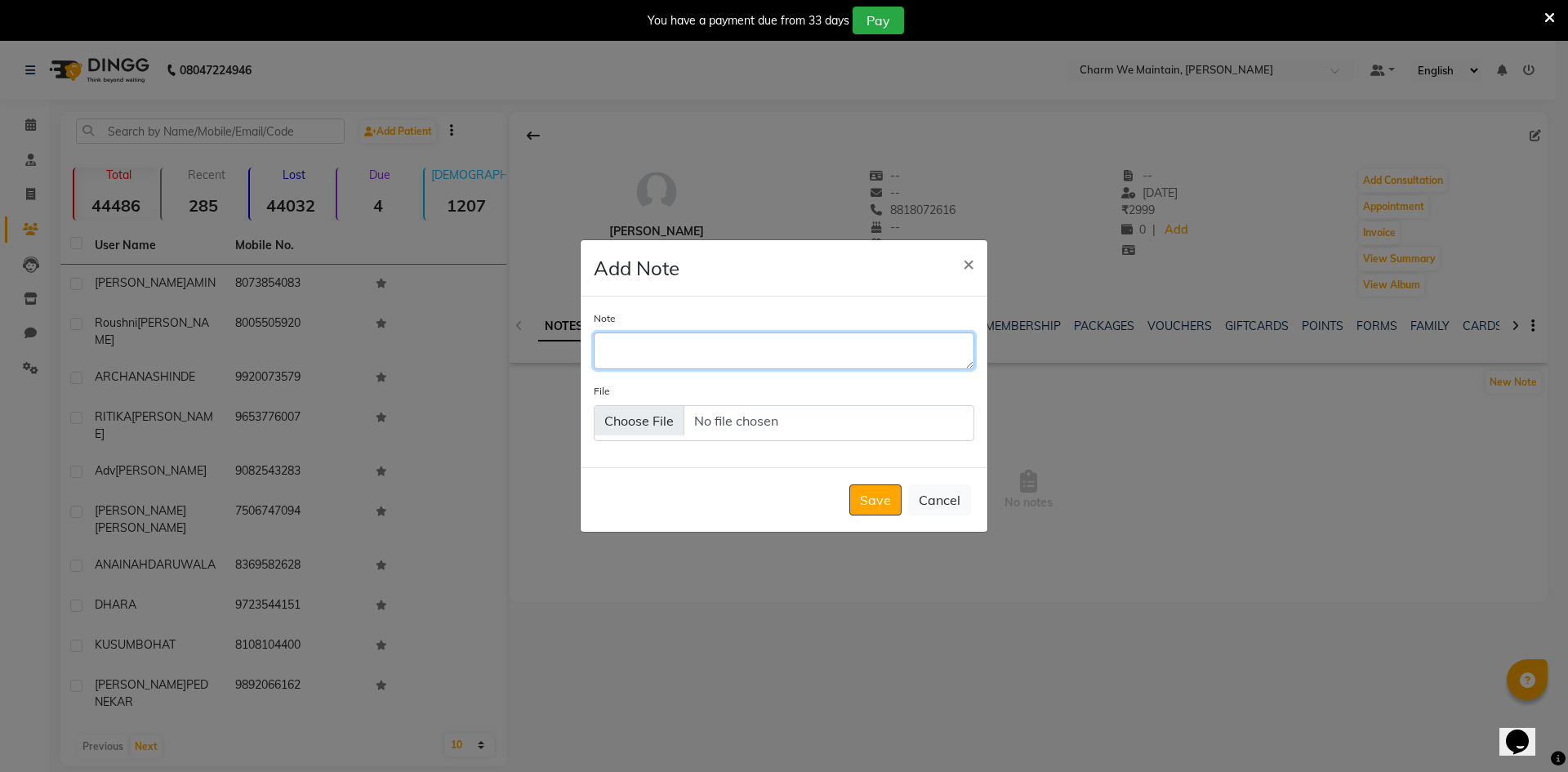
click at [681, 350] on textarea "Note" at bounding box center [784, 350] width 381 height 36
type textarea "WHATS SENT"
click at [886, 507] on button "Save" at bounding box center [876, 499] width 52 height 31
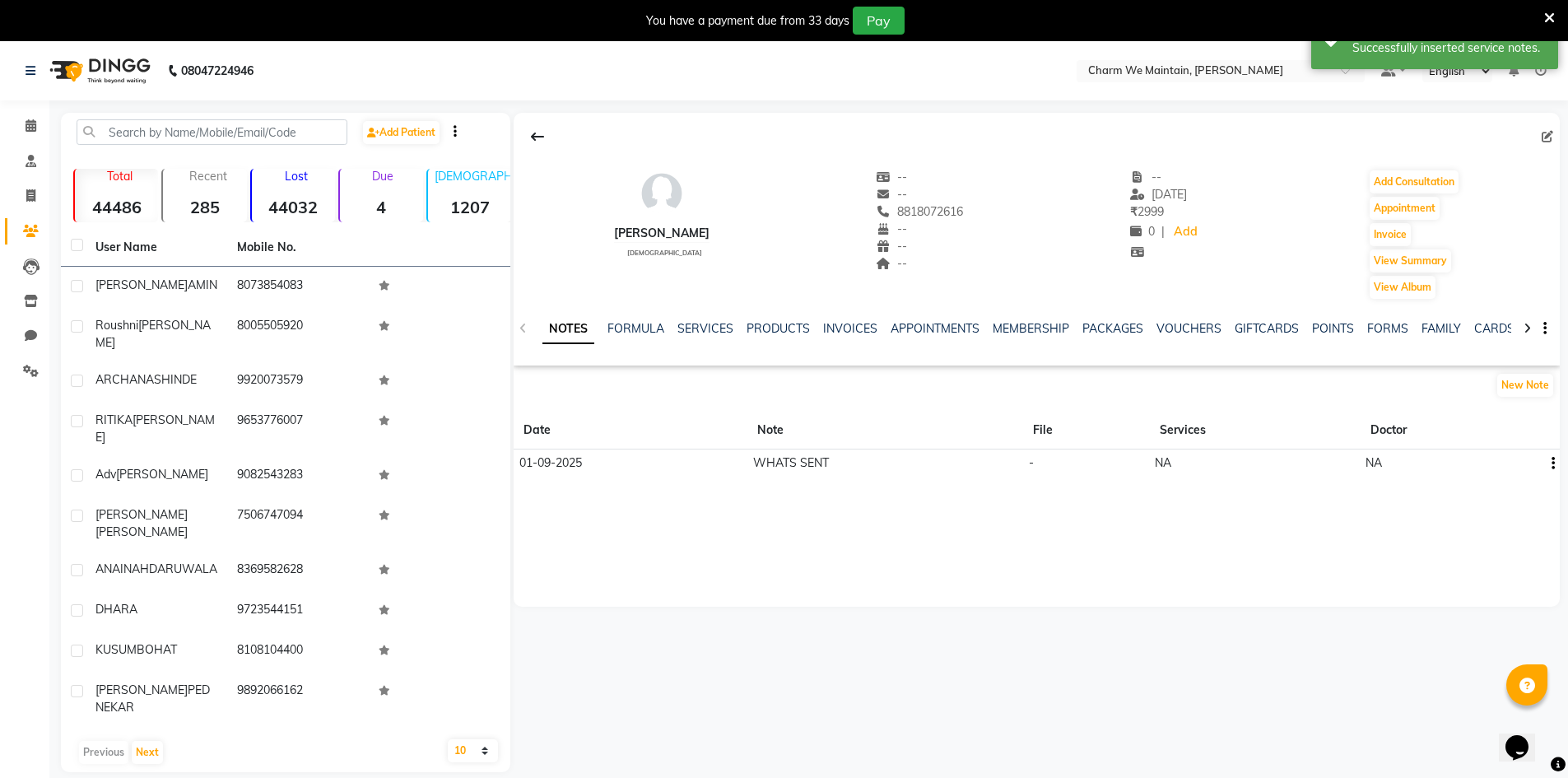
click at [1553, 463] on icon "button" at bounding box center [1553, 463] width 4 height 1
click at [1523, 460] on div "Edit" at bounding box center [1513, 463] width 26 height 21
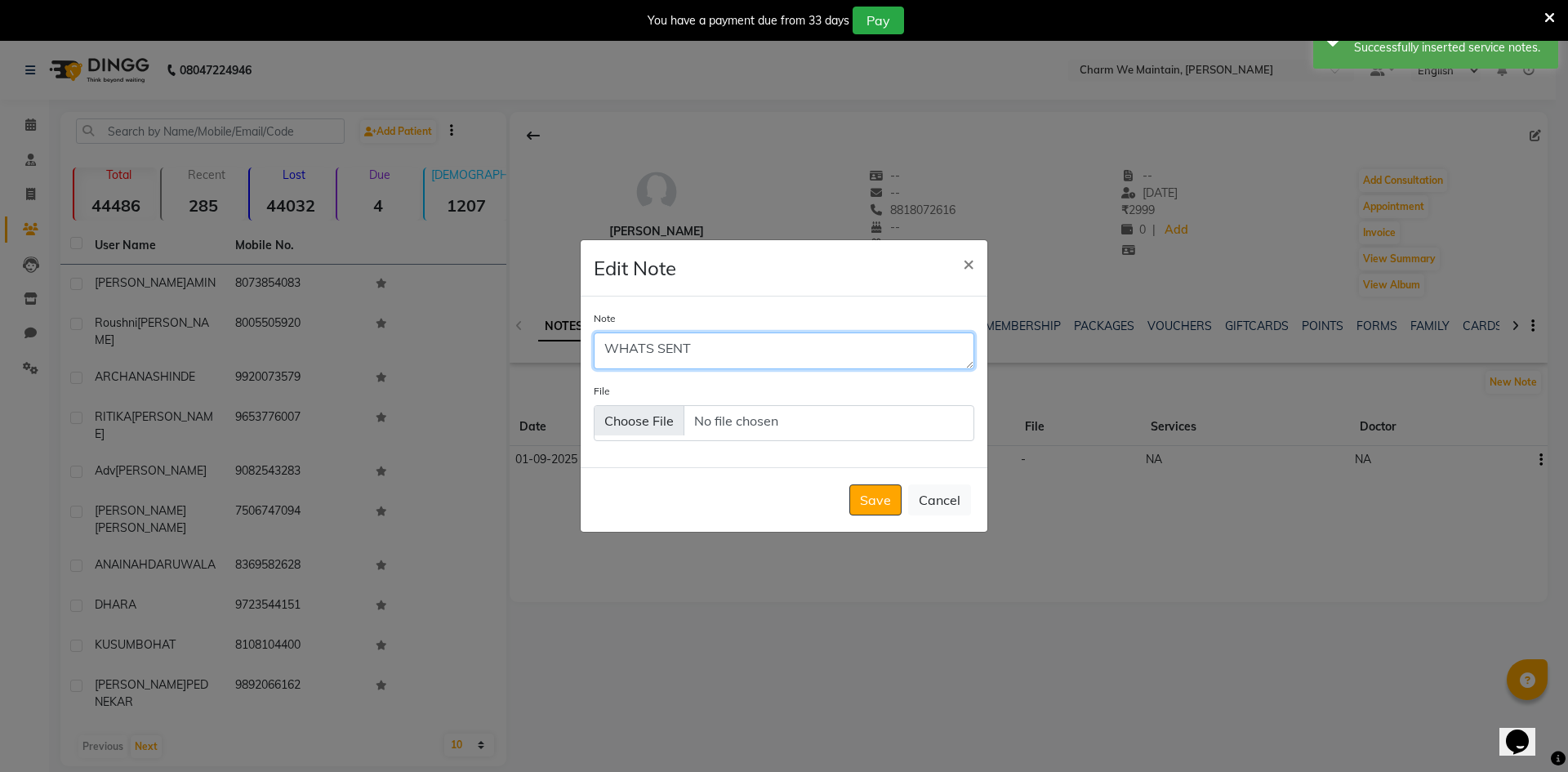
click at [654, 347] on textarea "WHATS SENT" at bounding box center [784, 350] width 381 height 36
type textarea "WHATS APP SENT"
click at [882, 502] on button "Save" at bounding box center [876, 499] width 52 height 31
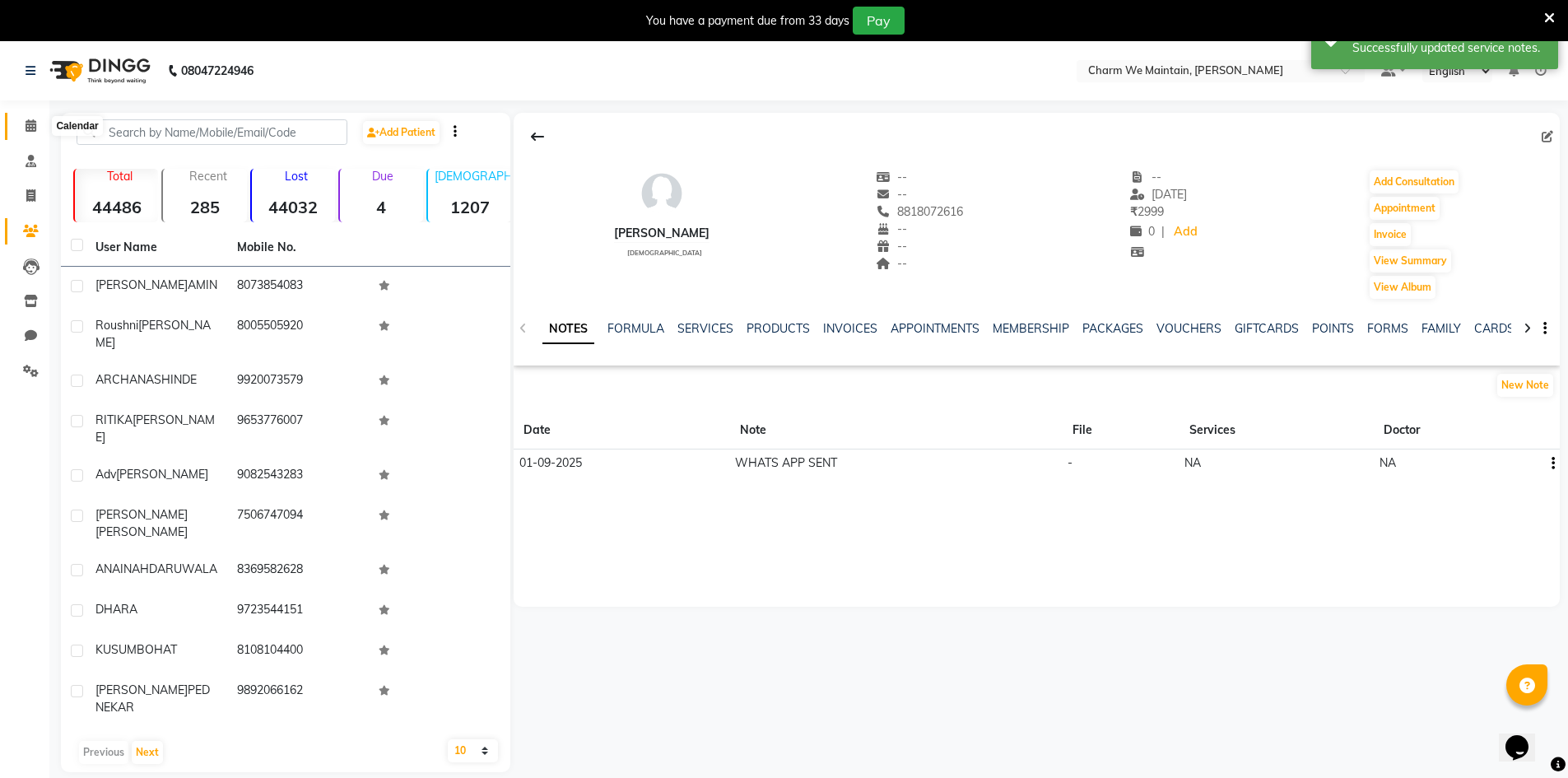
click at [28, 131] on icon at bounding box center [31, 126] width 11 height 13
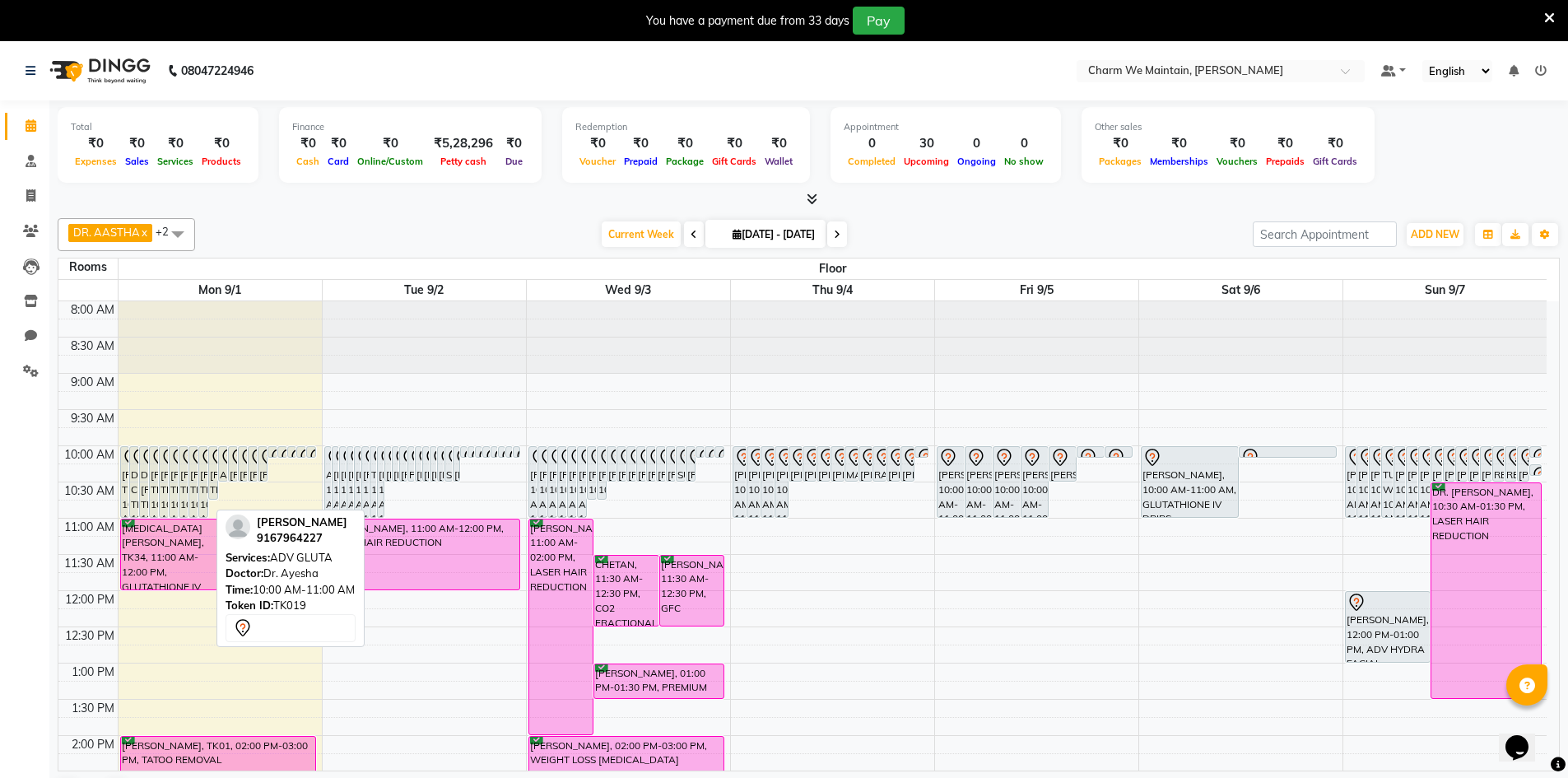
click at [203, 478] on div "[PERSON_NAME], TK19, 10:00 AM-11:00 AM, ADV GLUTA" at bounding box center [203, 481] width 8 height 70
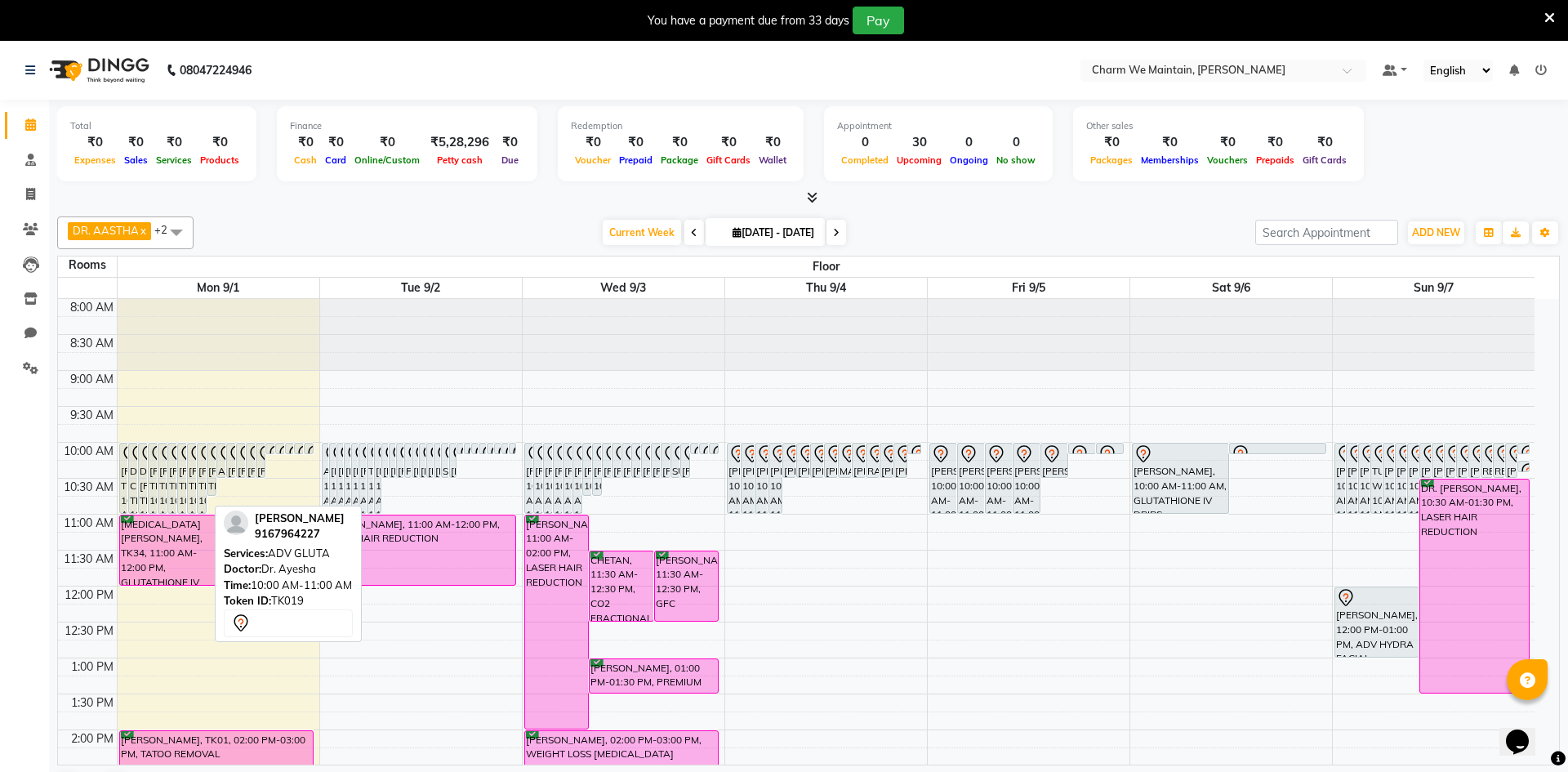
select select "7"
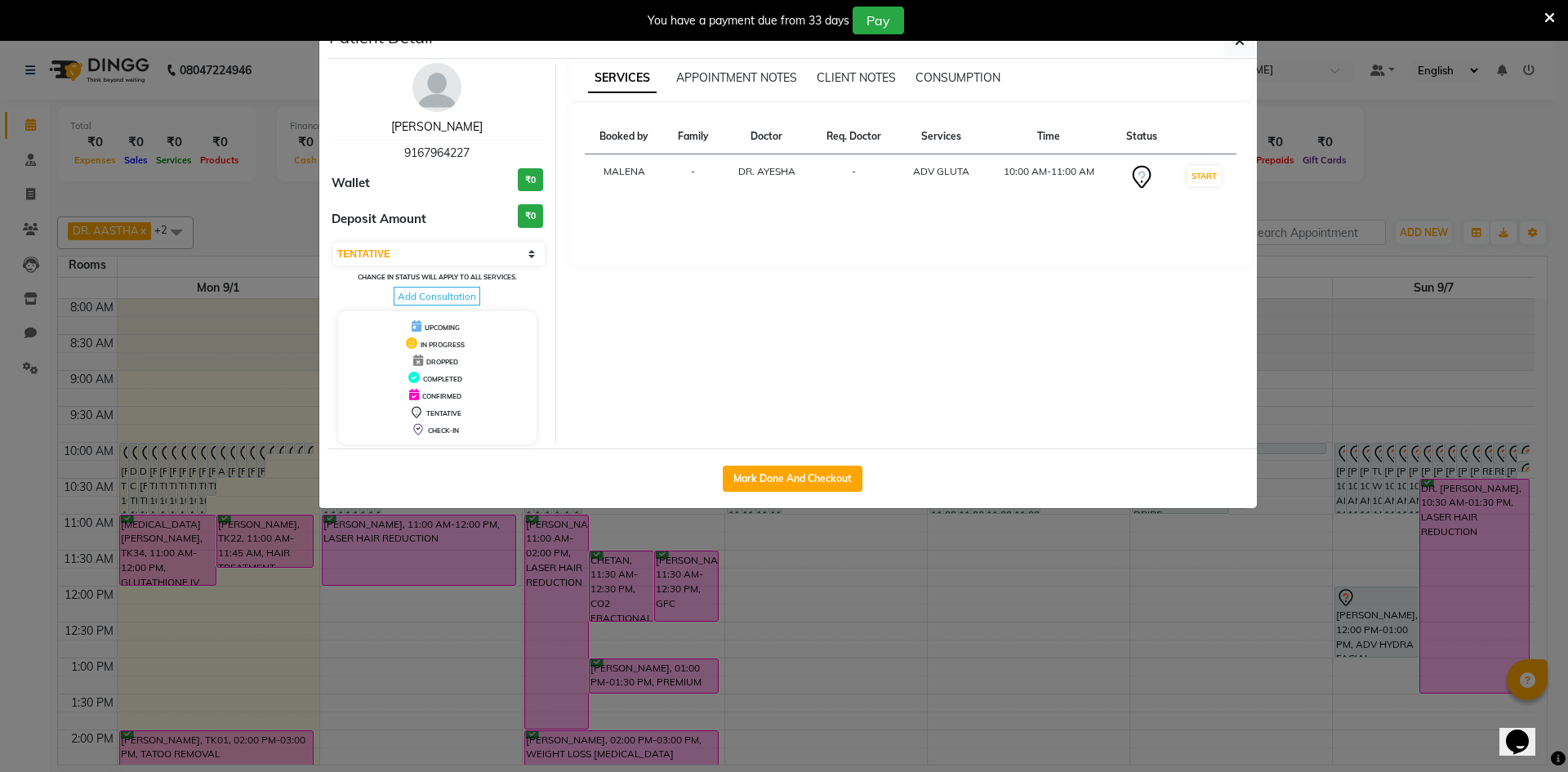
click at [456, 126] on link "[PERSON_NAME]" at bounding box center [436, 126] width 91 height 14
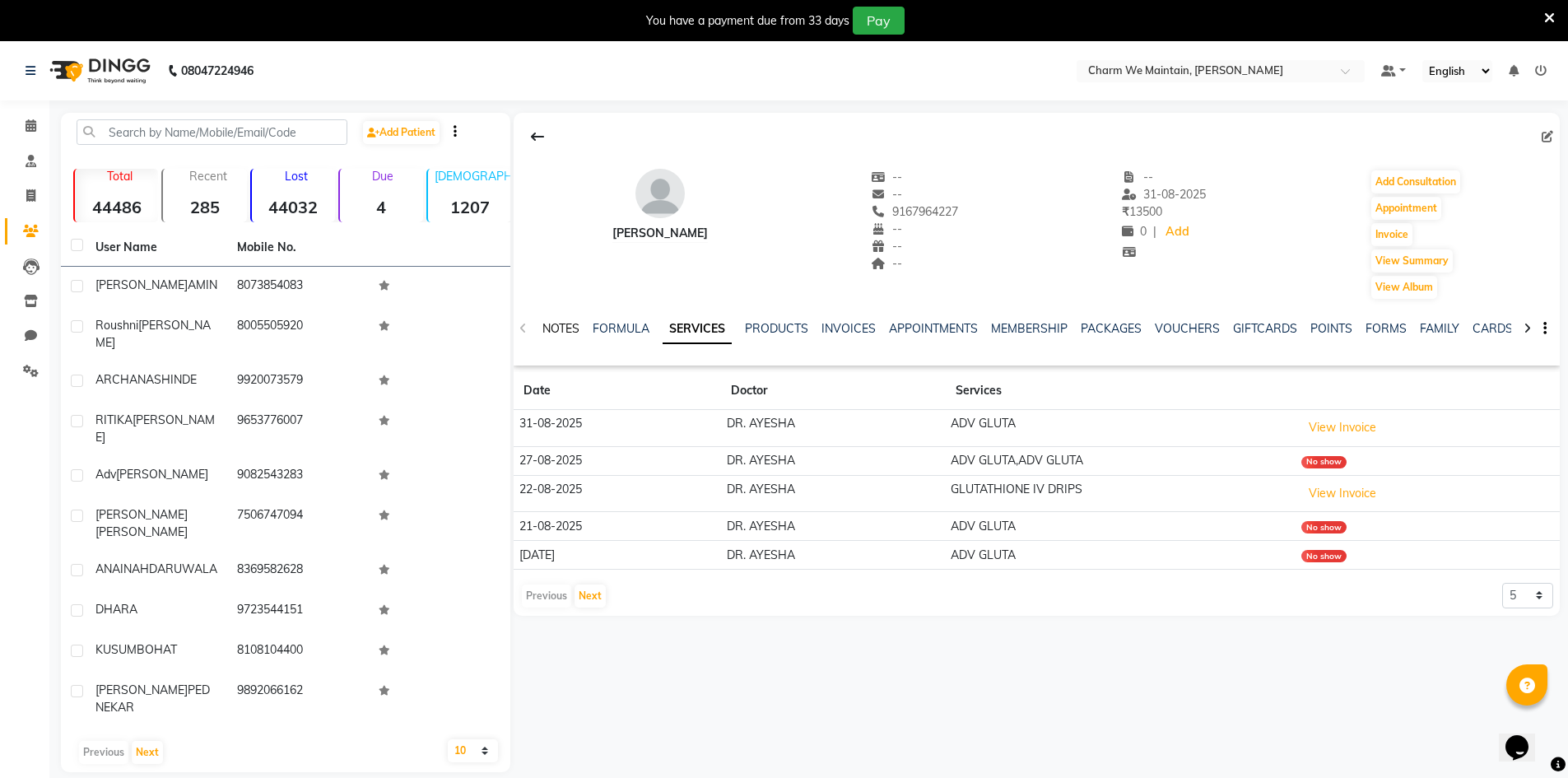
click at [549, 321] on link "NOTES" at bounding box center [561, 328] width 37 height 15
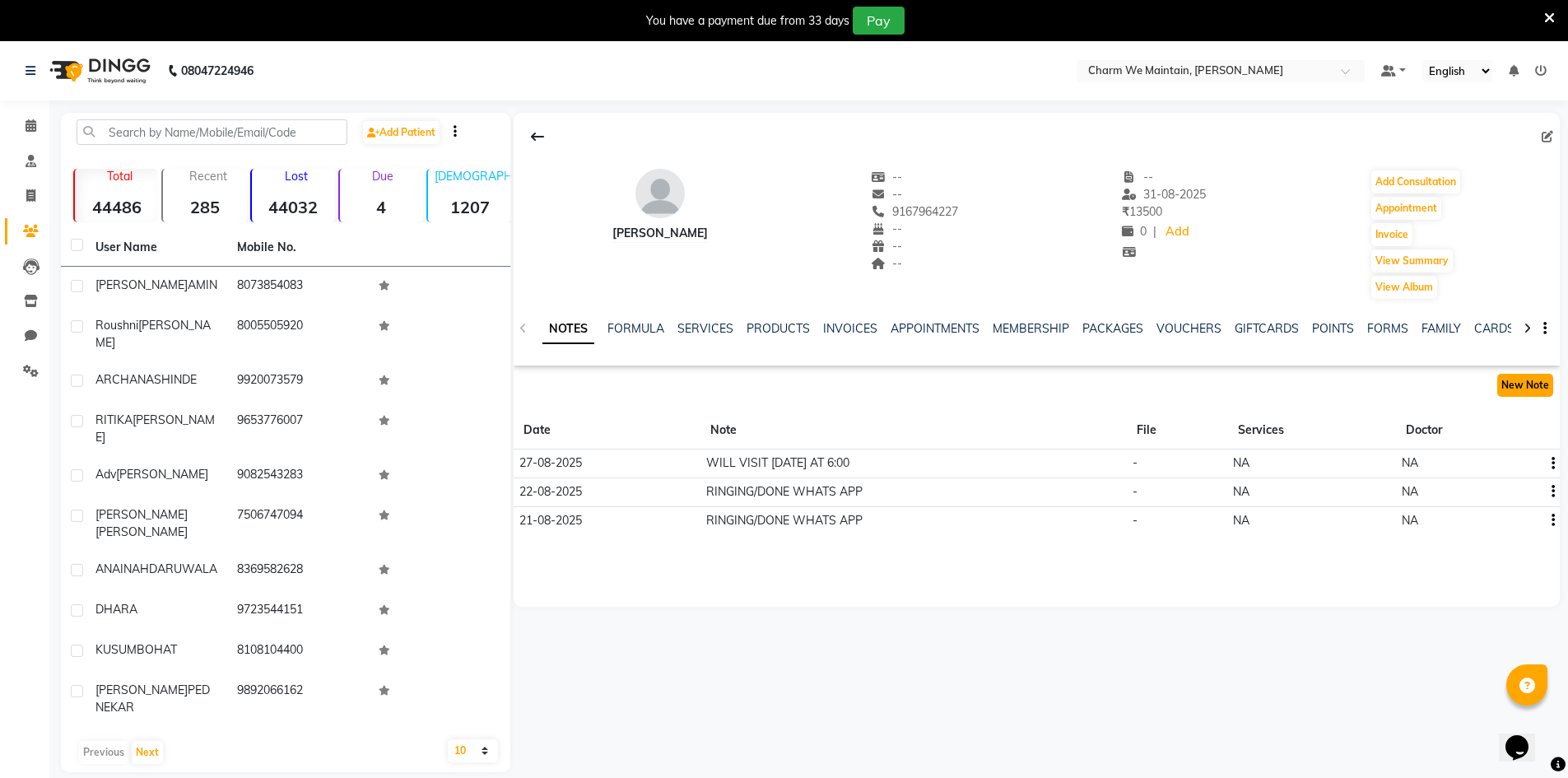
click at [1539, 379] on button "New Note" at bounding box center [1525, 385] width 56 height 23
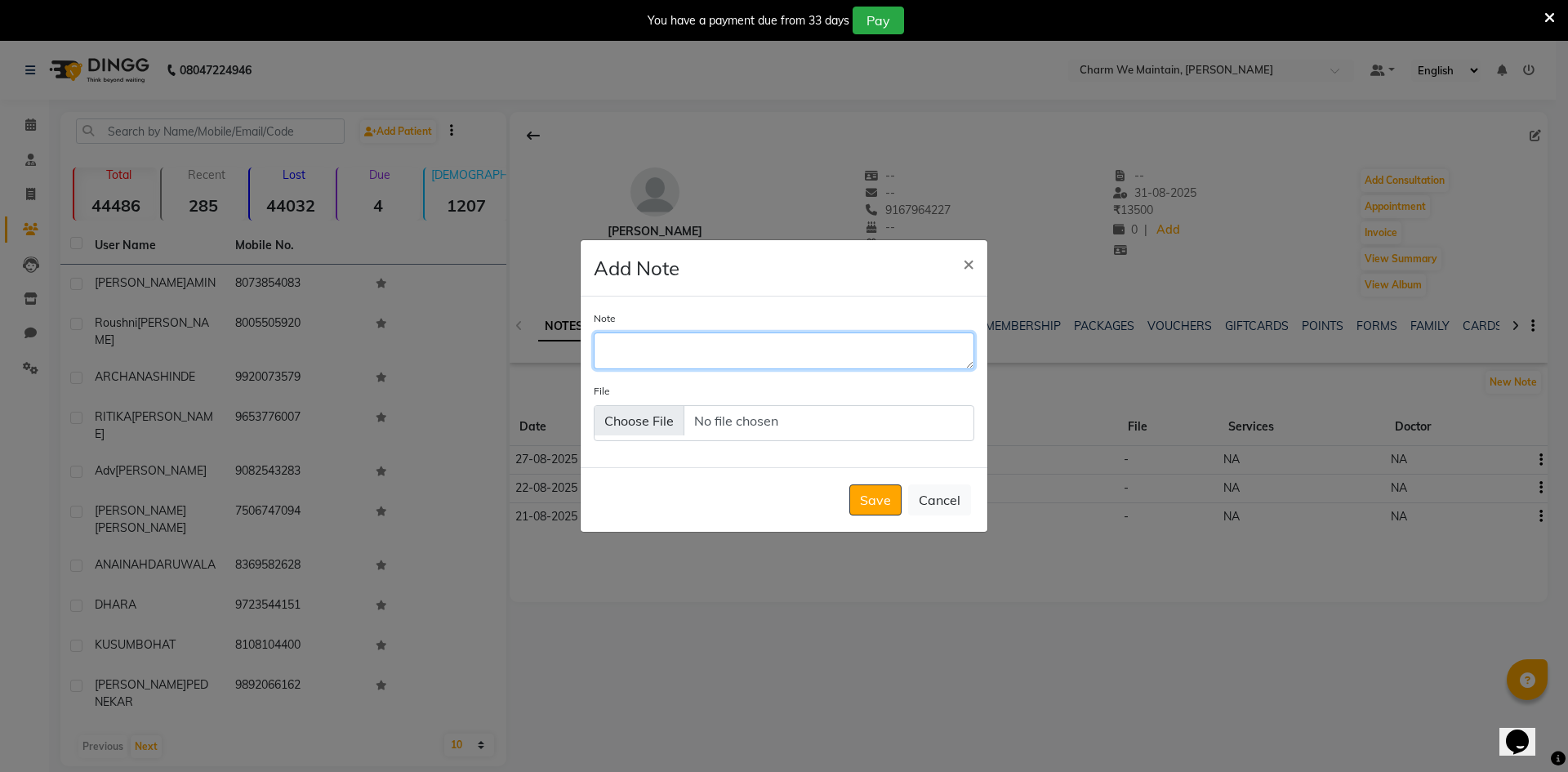
click at [706, 352] on textarea "Note" at bounding box center [784, 350] width 381 height 36
type textarea "VISITED ON [DATE]"
click at [882, 488] on button "Save" at bounding box center [876, 499] width 52 height 31
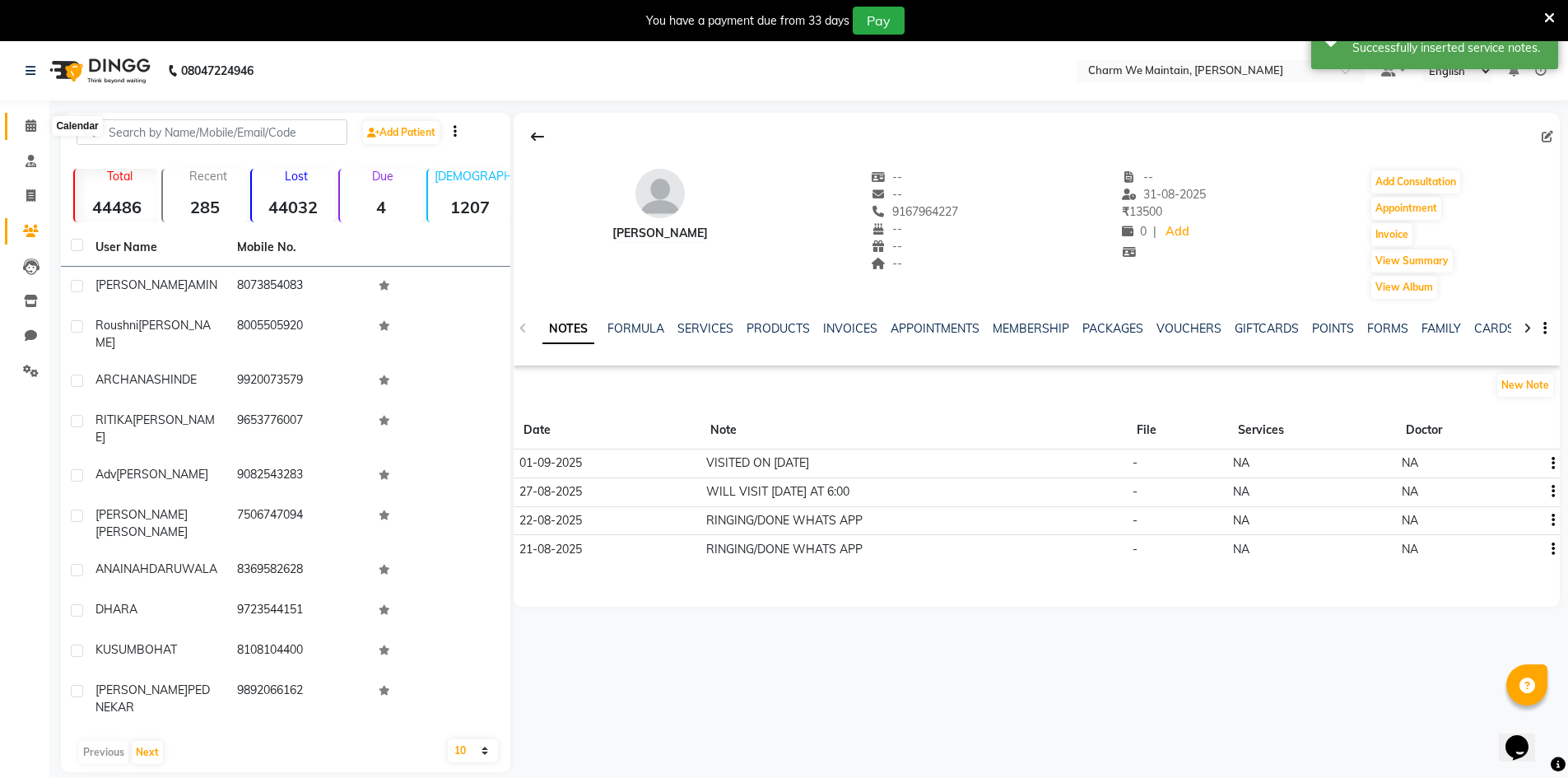
click at [22, 125] on span at bounding box center [31, 126] width 29 height 19
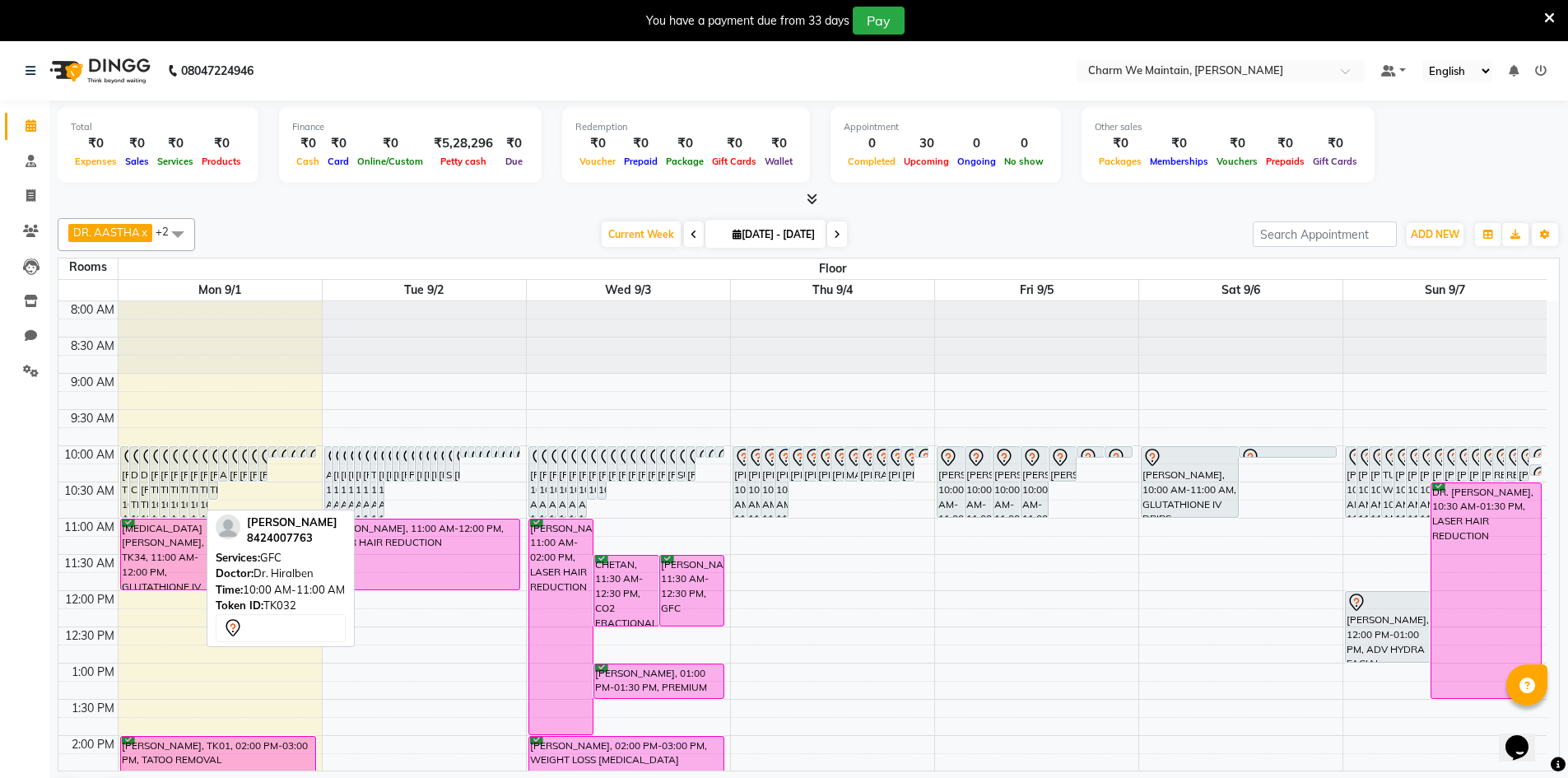
click at [192, 488] on div "[PERSON_NAME], TK32, 10:00 AM-11:00 AM, GFC" at bounding box center [193, 481] width 8 height 70
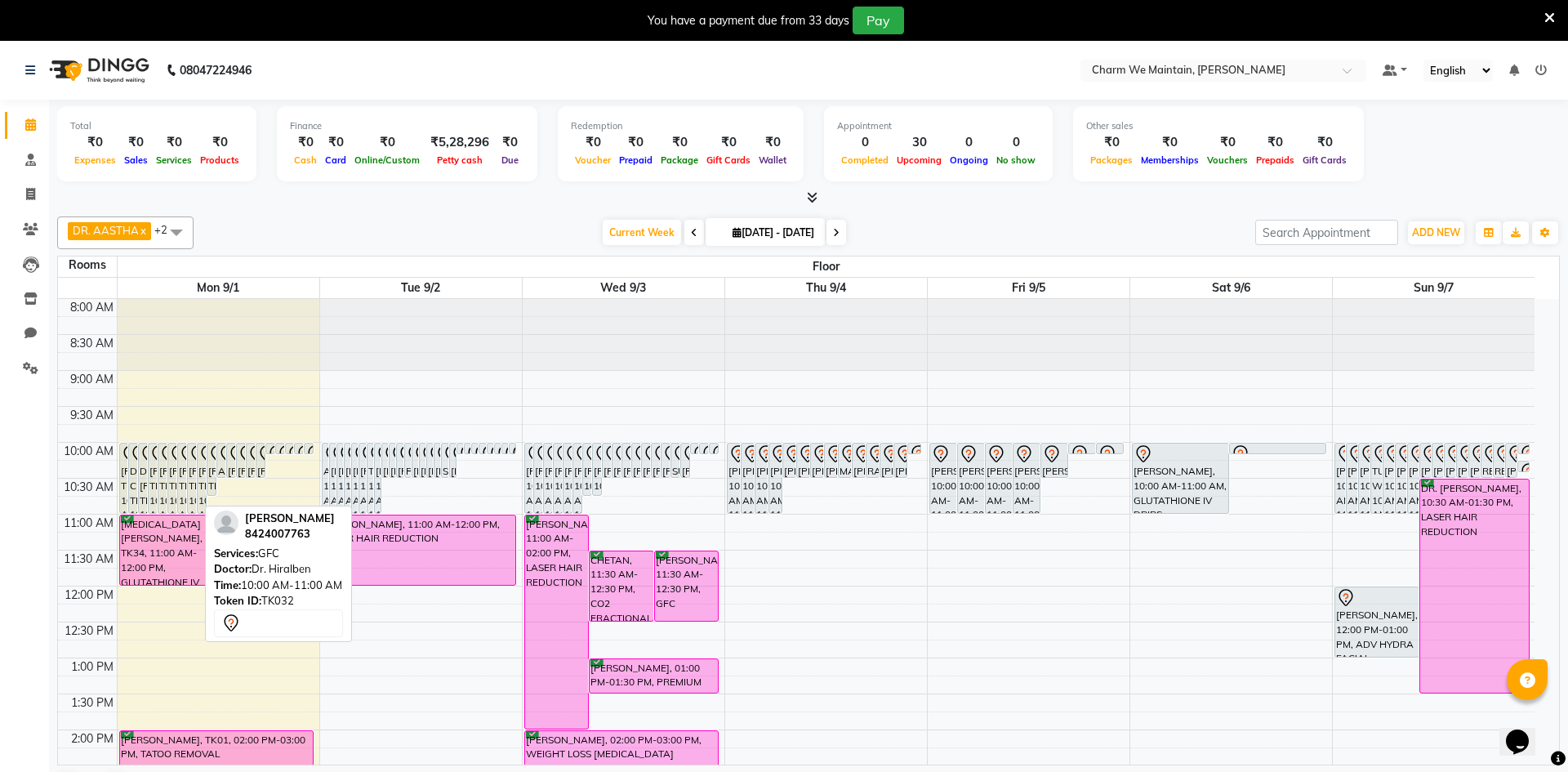
select select "7"
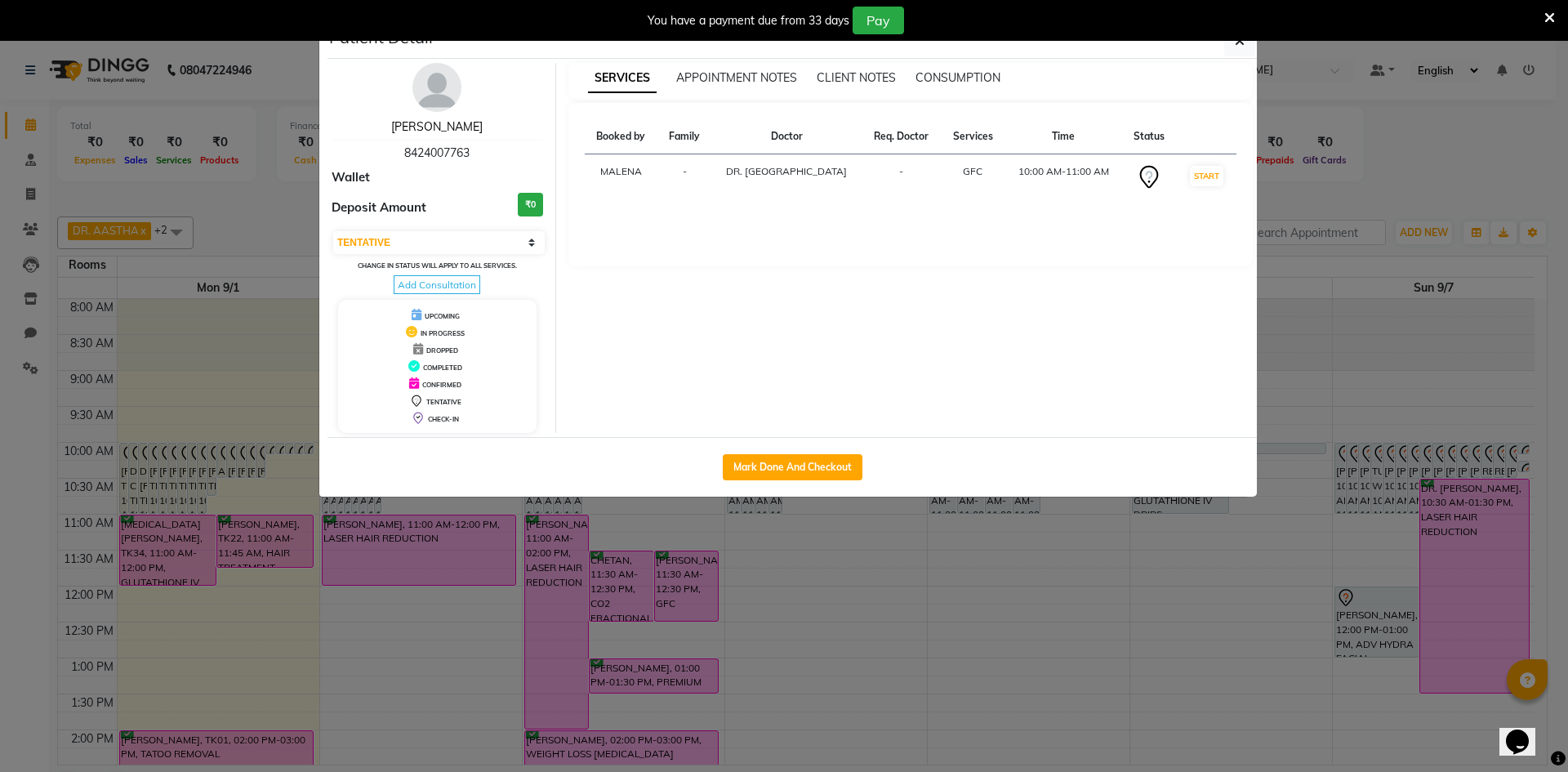
click at [458, 122] on link "[PERSON_NAME]" at bounding box center [436, 126] width 91 height 14
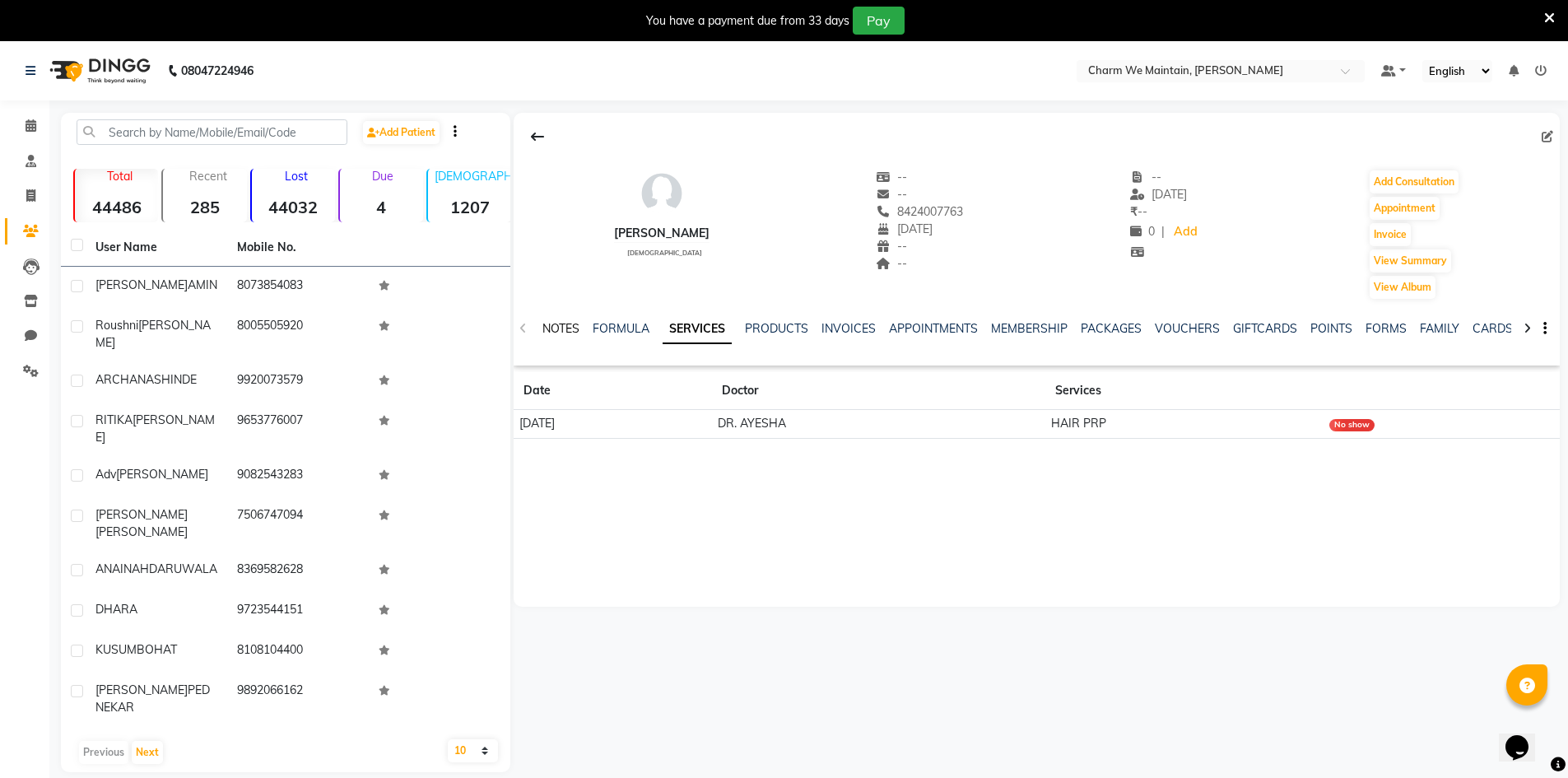
click at [569, 332] on link "NOTES" at bounding box center [561, 328] width 37 height 15
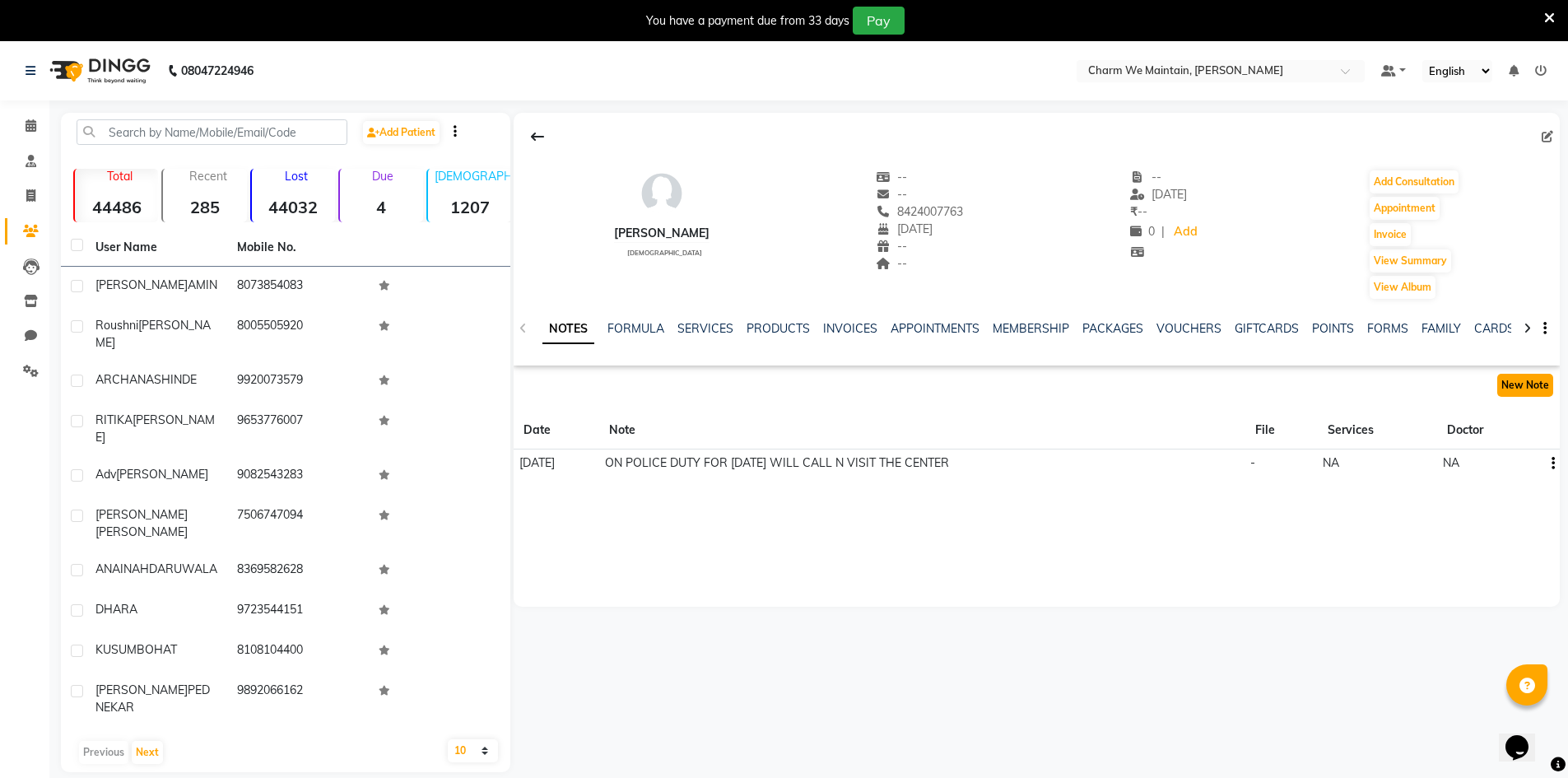
click at [1537, 384] on button "New Note" at bounding box center [1525, 385] width 56 height 23
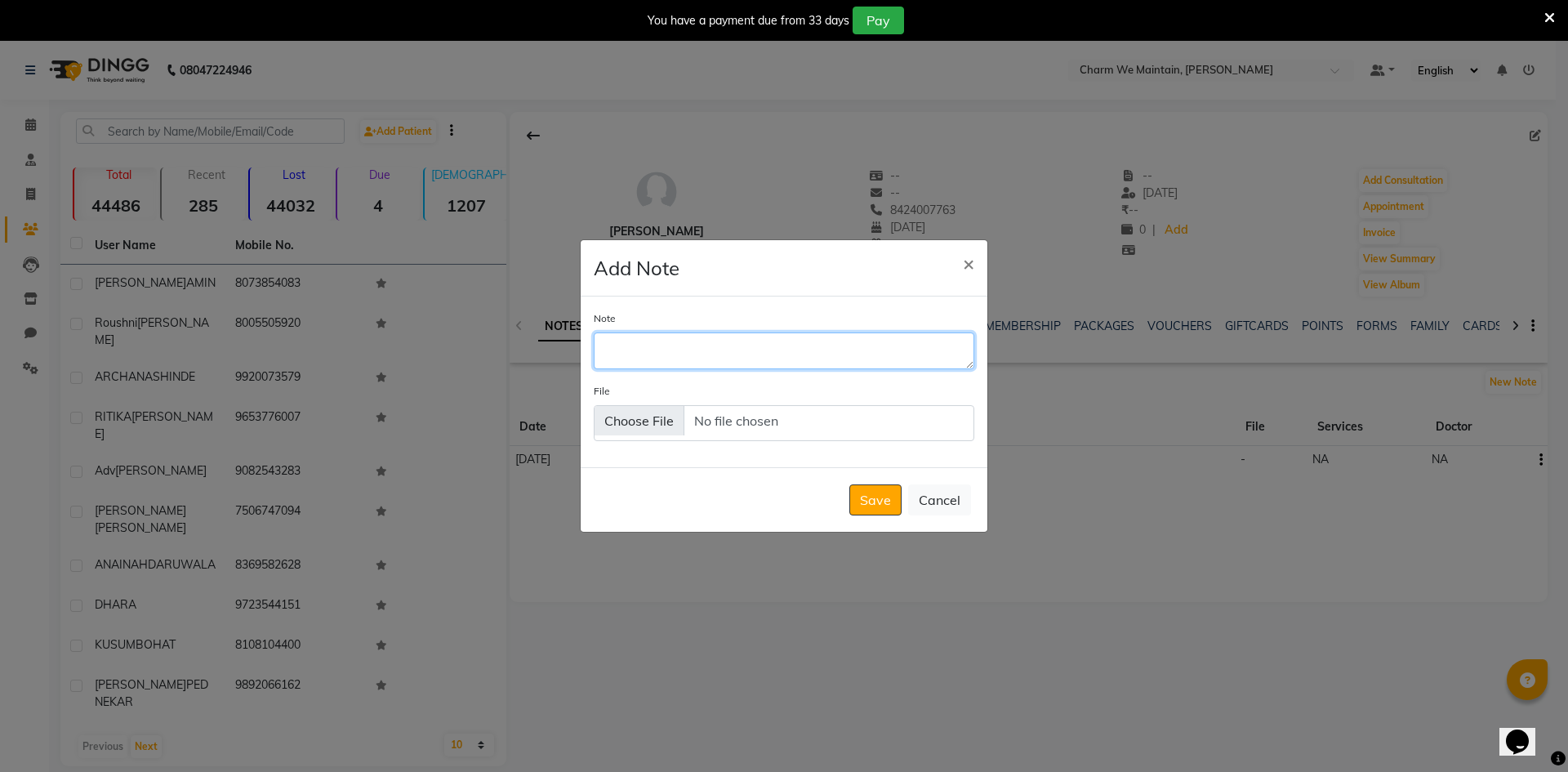
click at [773, 354] on textarea "Note" at bounding box center [784, 350] width 381 height 36
type textarea "WHATS APP SENT"
click at [860, 504] on button "Save" at bounding box center [876, 499] width 52 height 31
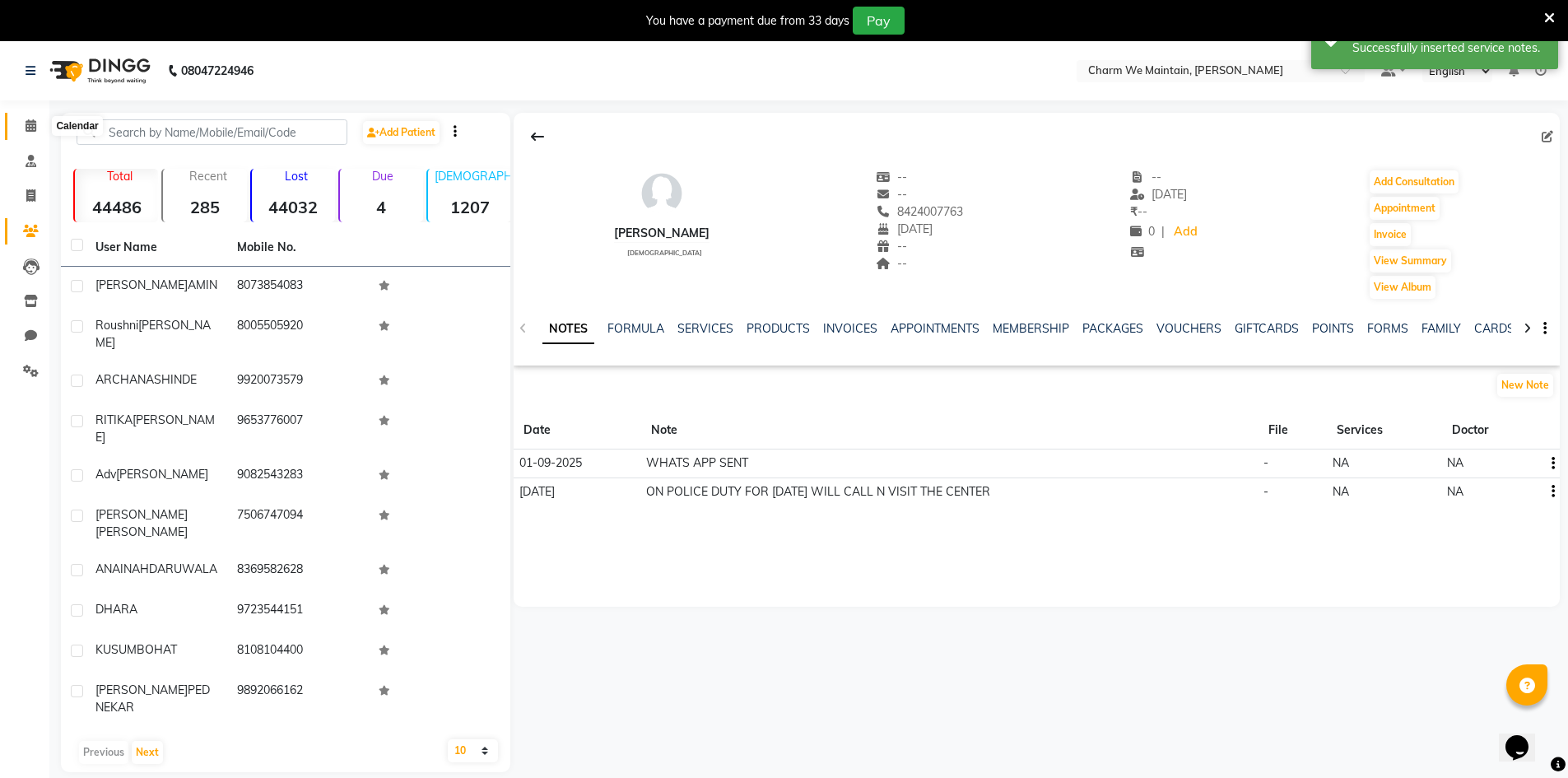
click at [28, 123] on icon at bounding box center [31, 126] width 11 height 13
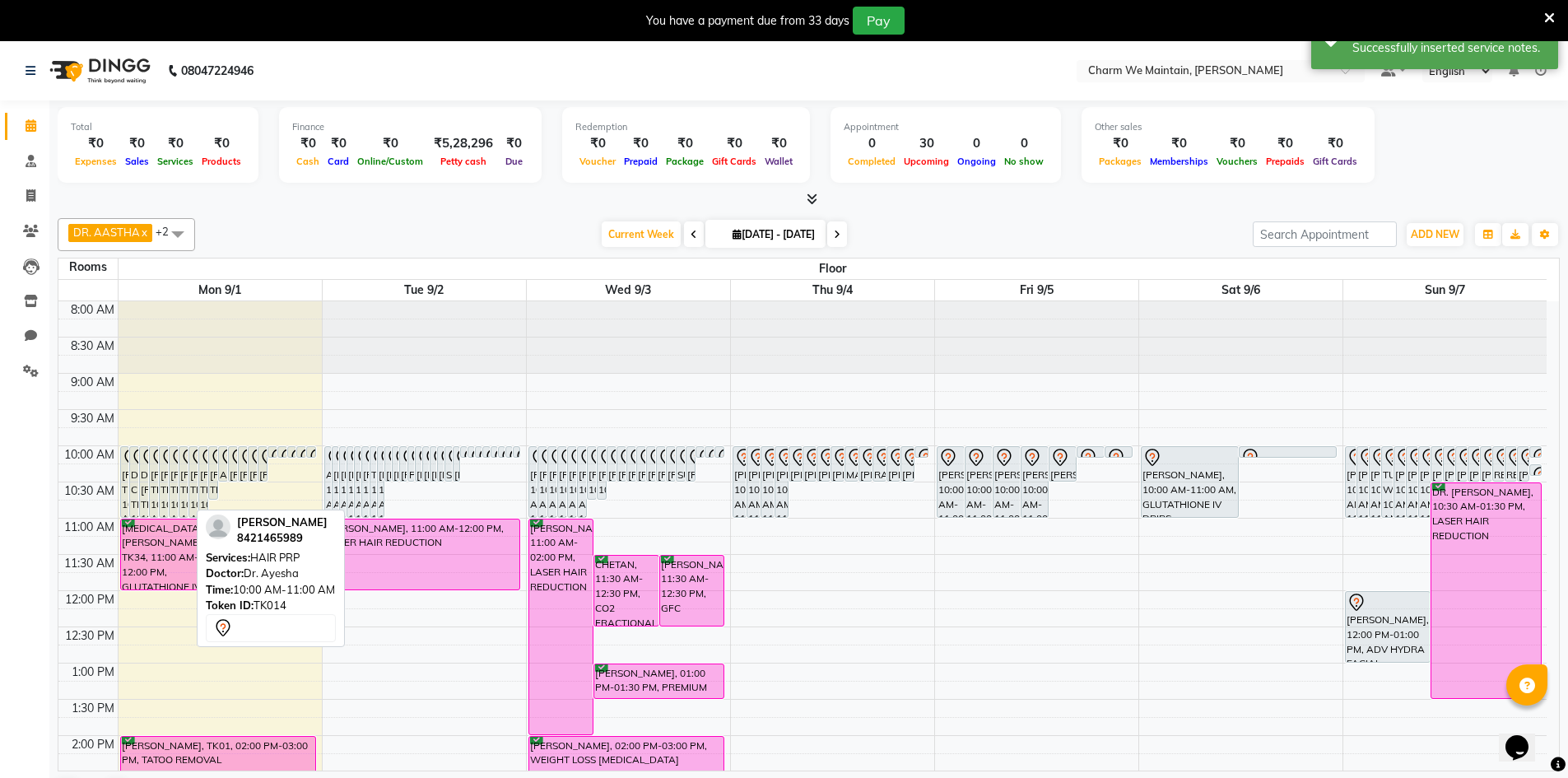
click at [180, 470] on div "[PERSON_NAME], TK14, 10:00 AM-11:00 AM, HAIR PRP" at bounding box center [183, 481] width 8 height 70
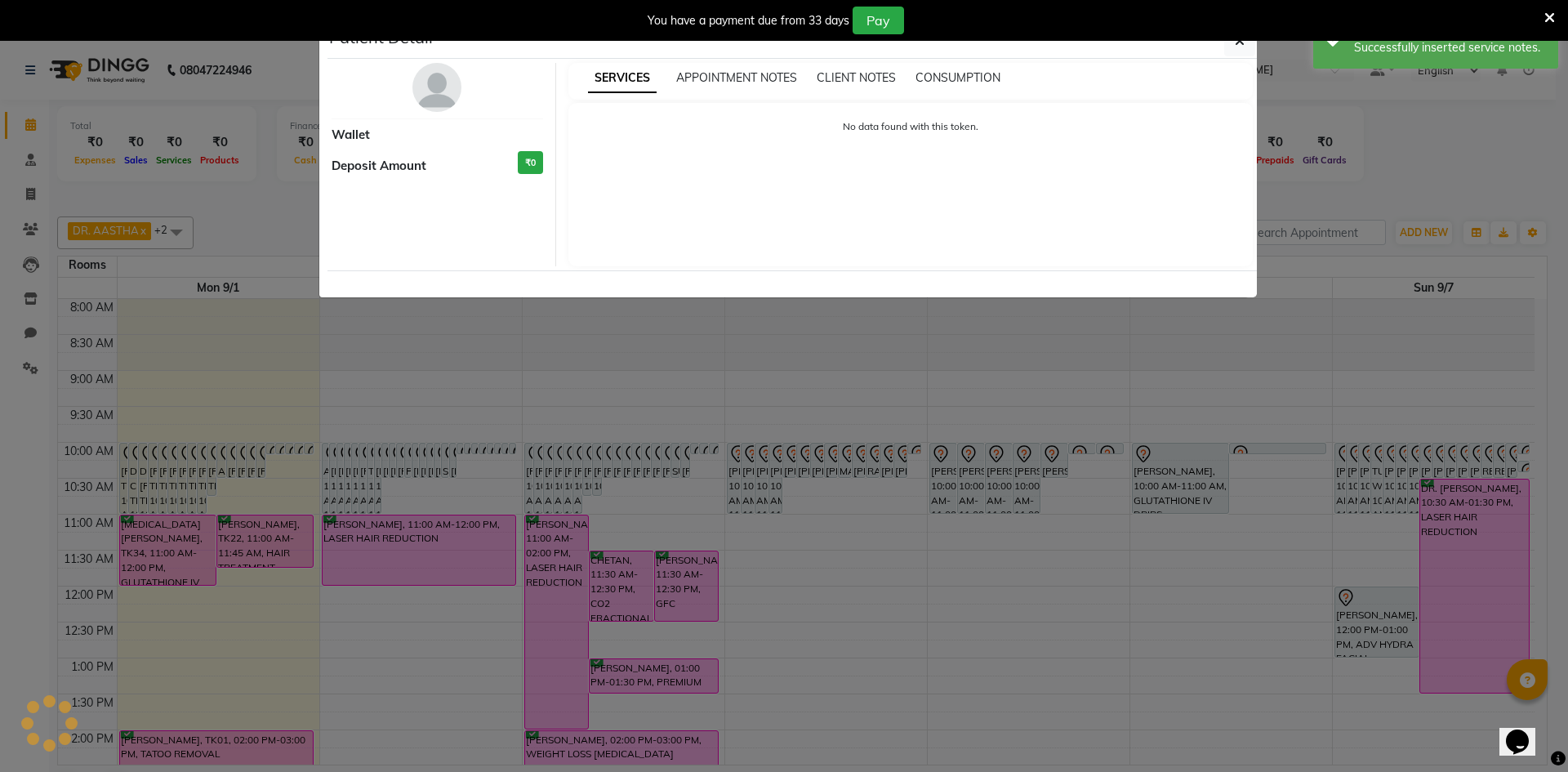
select select "7"
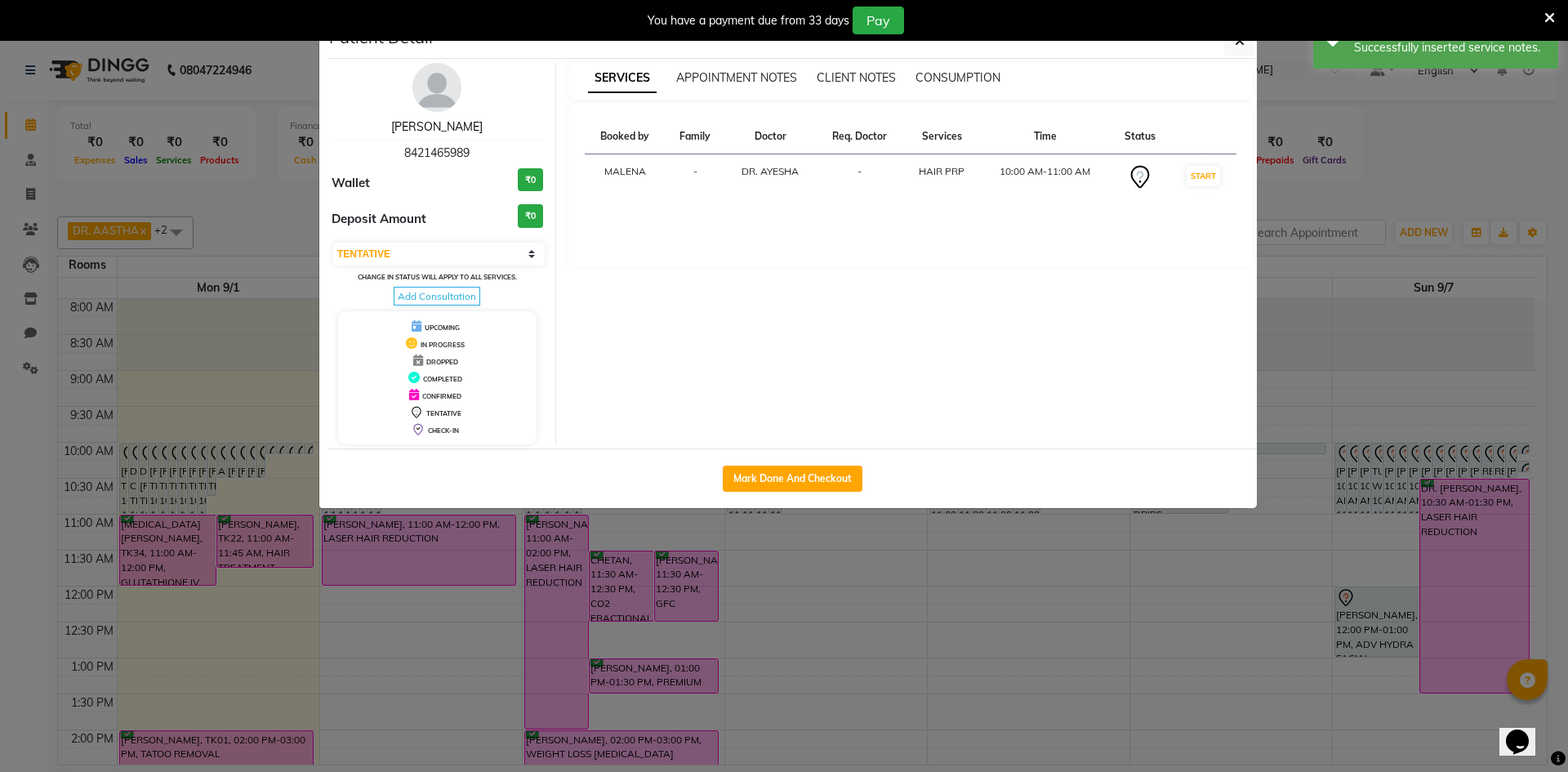
click at [432, 133] on link "[PERSON_NAME]" at bounding box center [436, 126] width 91 height 14
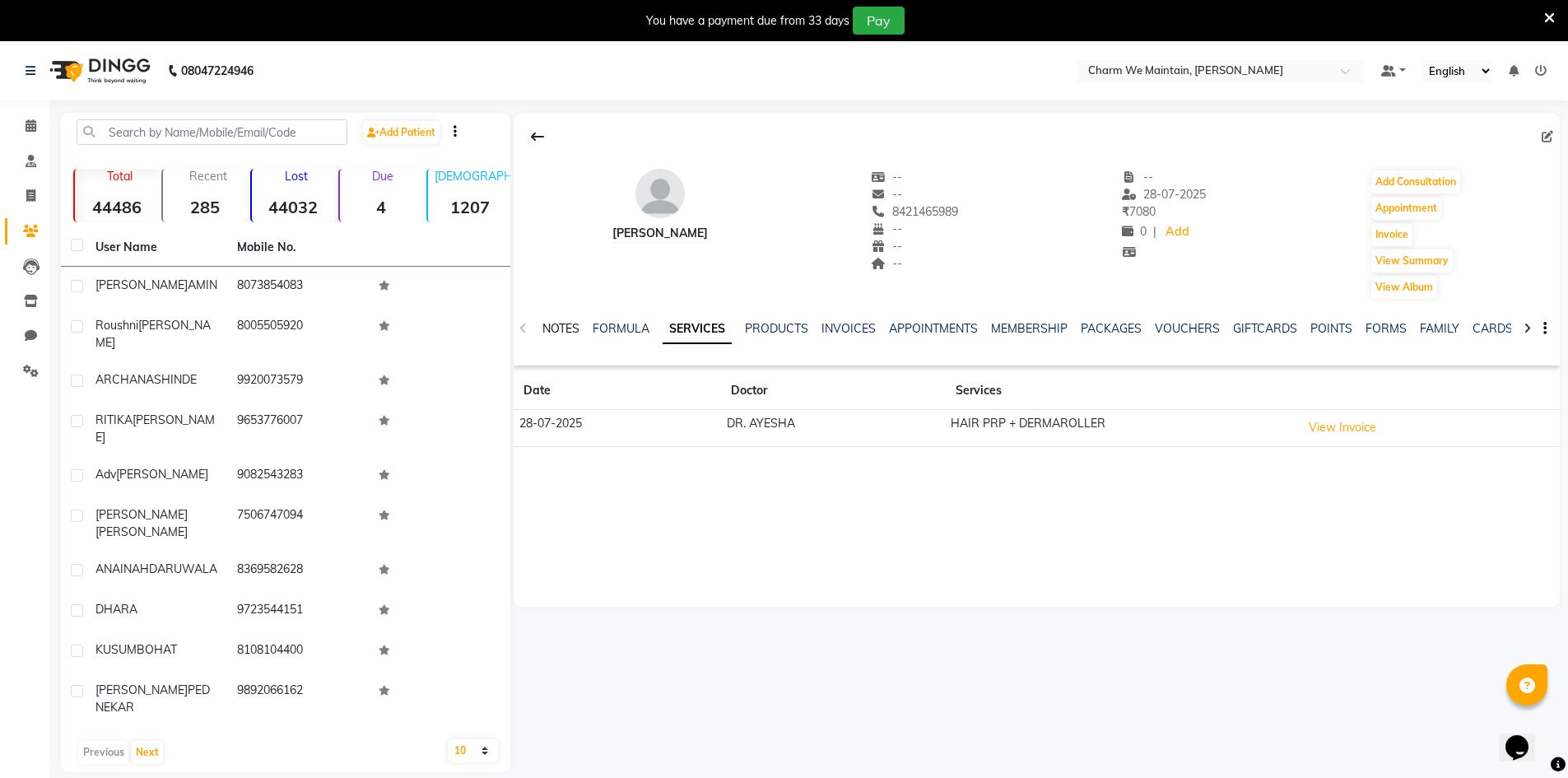
click at [551, 326] on link "NOTES" at bounding box center [561, 328] width 37 height 15
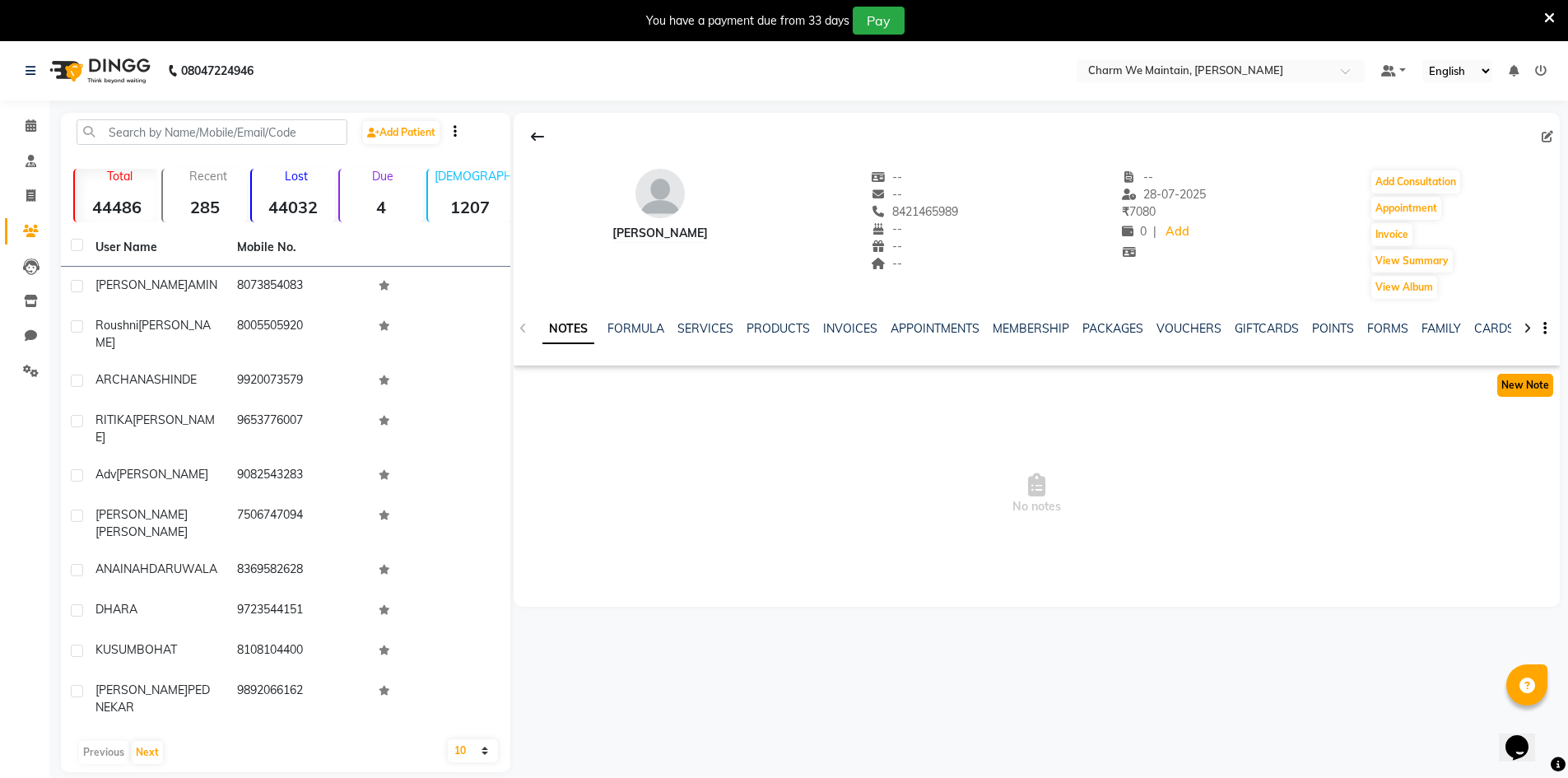
click at [1521, 388] on button "New Note" at bounding box center [1525, 385] width 56 height 23
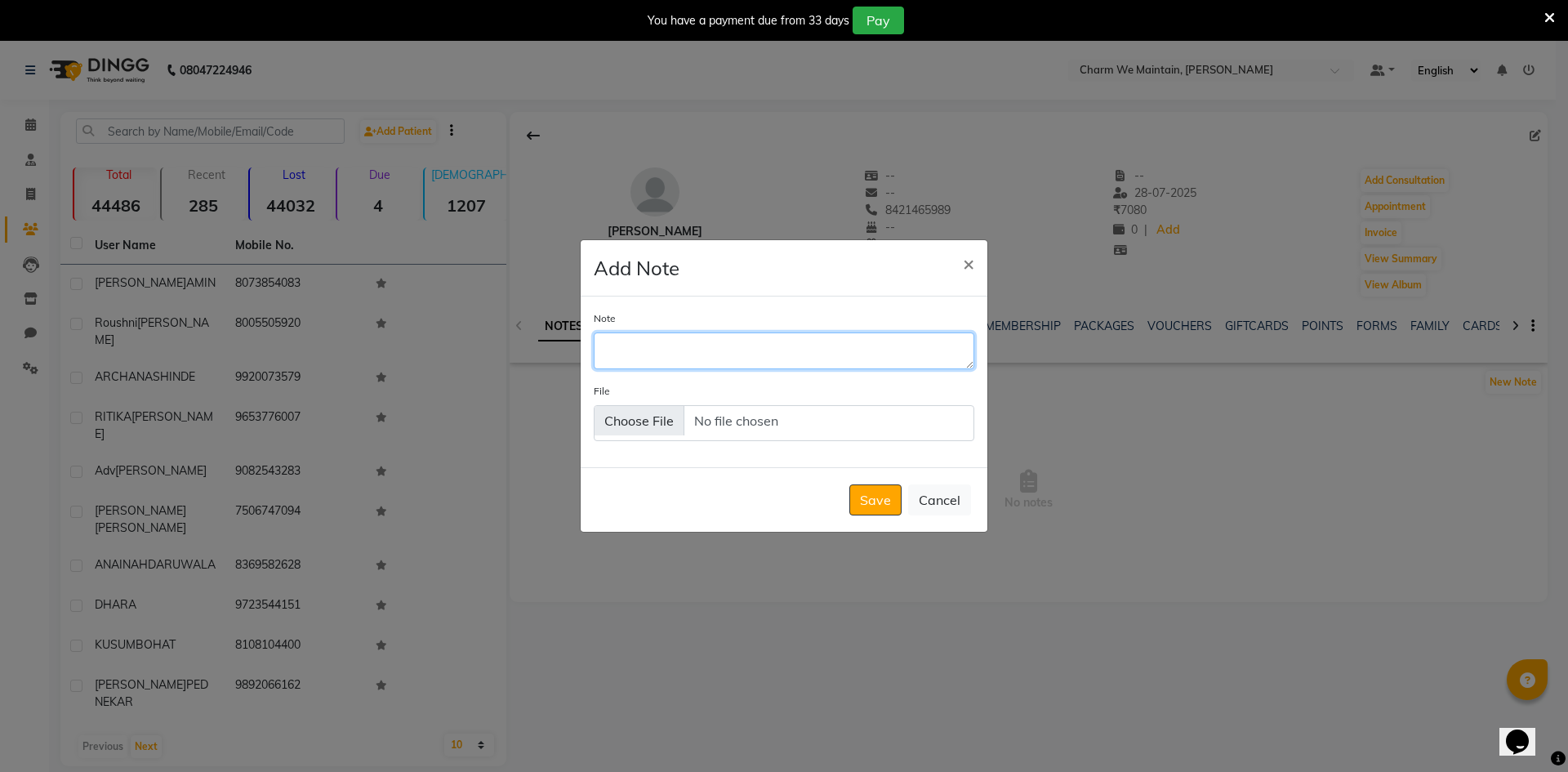
click at [700, 350] on textarea "Note" at bounding box center [784, 350] width 381 height 36
type textarea "VISITED ON [DATE]"
click at [868, 506] on button "Save" at bounding box center [876, 499] width 52 height 31
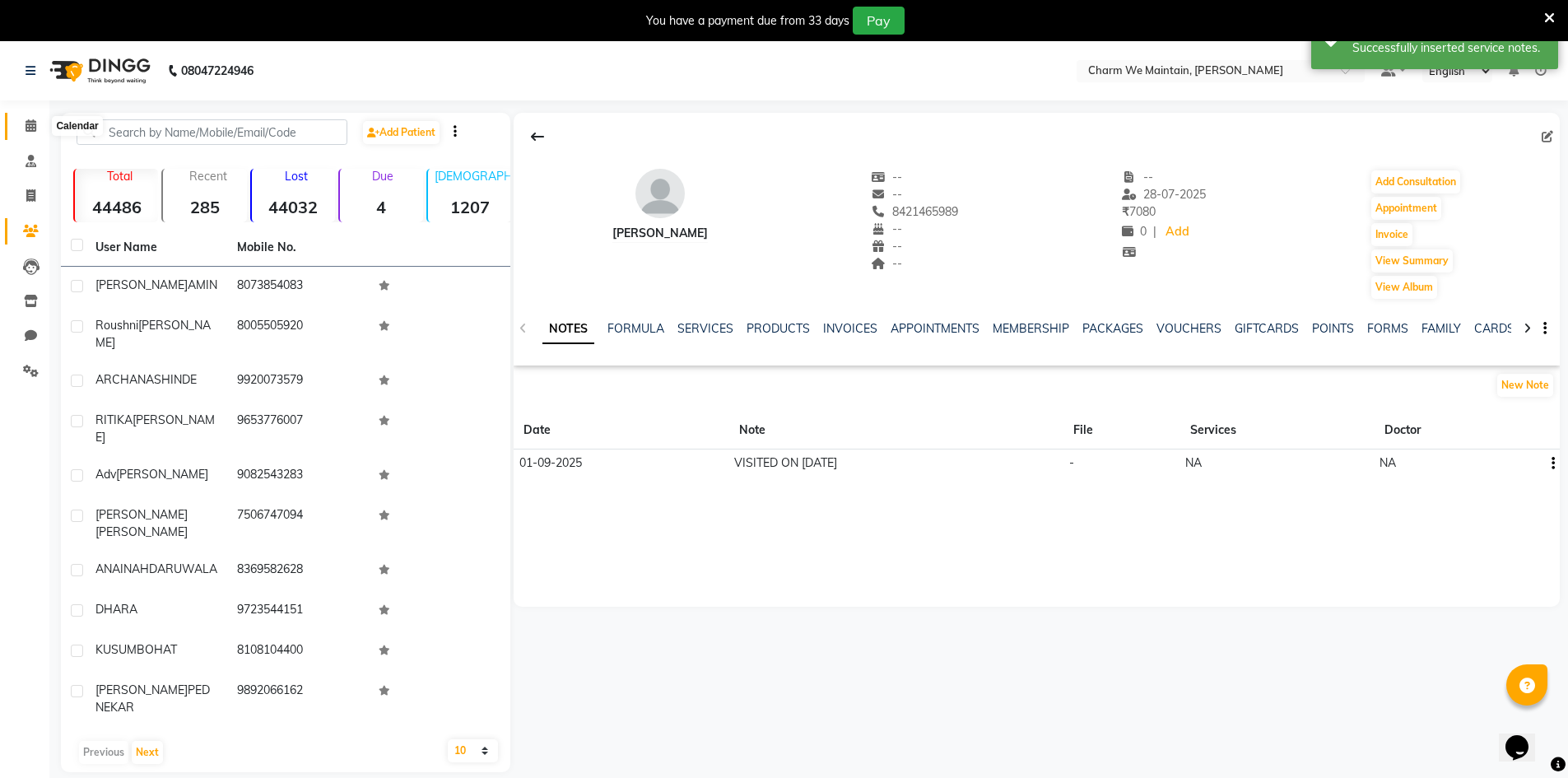
click at [28, 126] on icon at bounding box center [31, 126] width 11 height 13
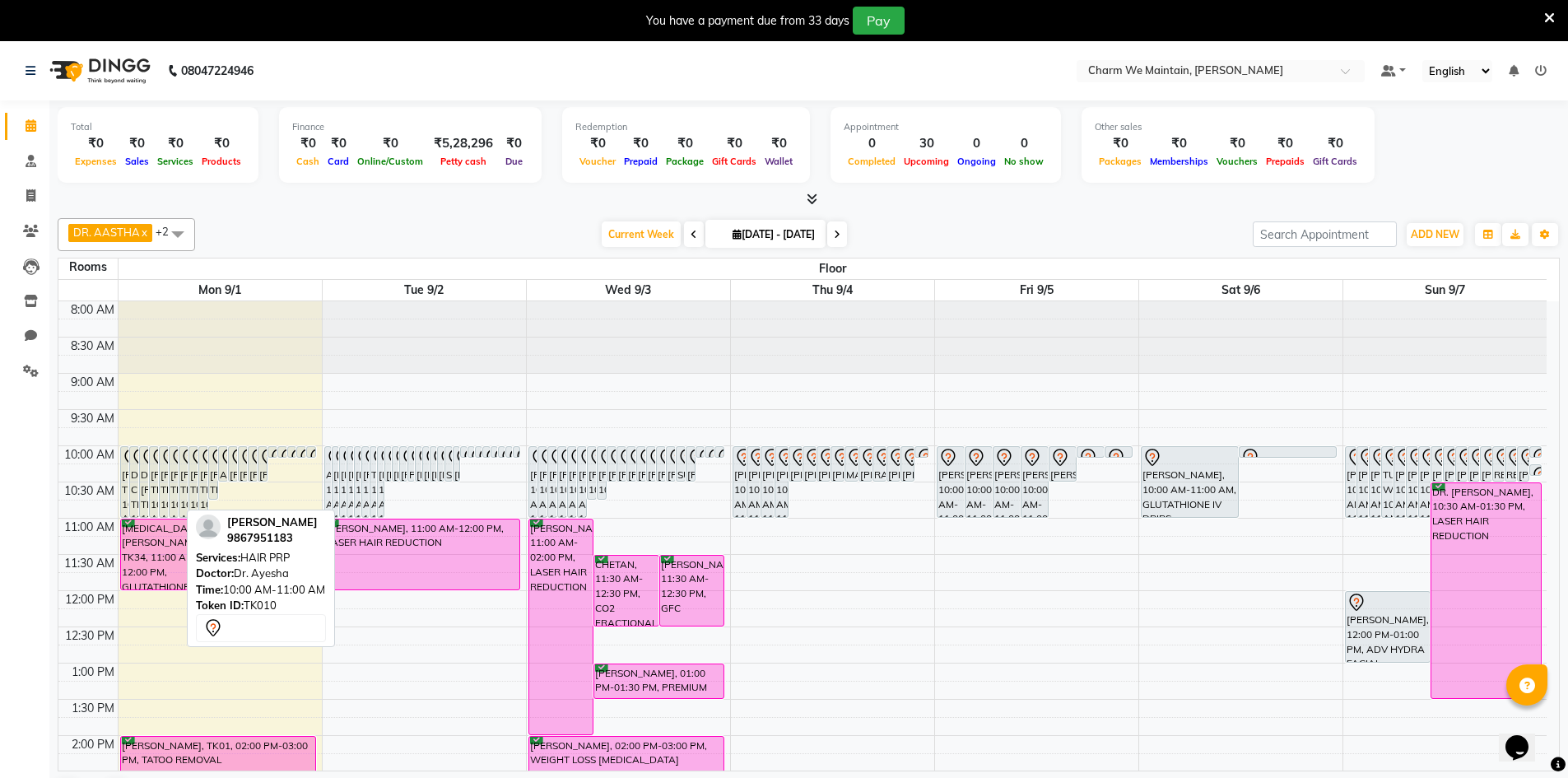
click at [174, 479] on div "[PERSON_NAME], TK10, 10:00 AM-11:00 AM, HAIR PRP" at bounding box center [173, 481] width 8 height 70
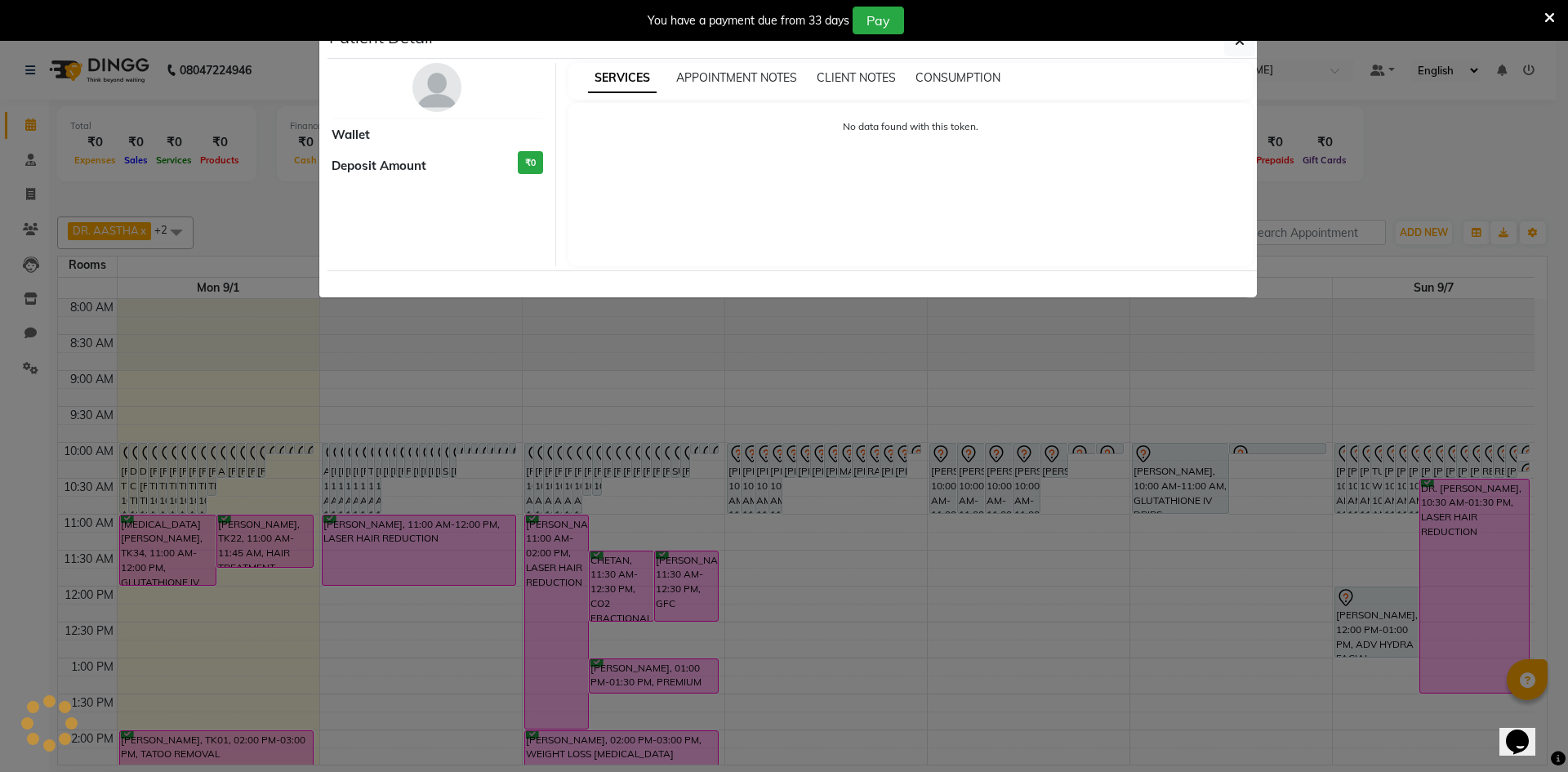
select select "7"
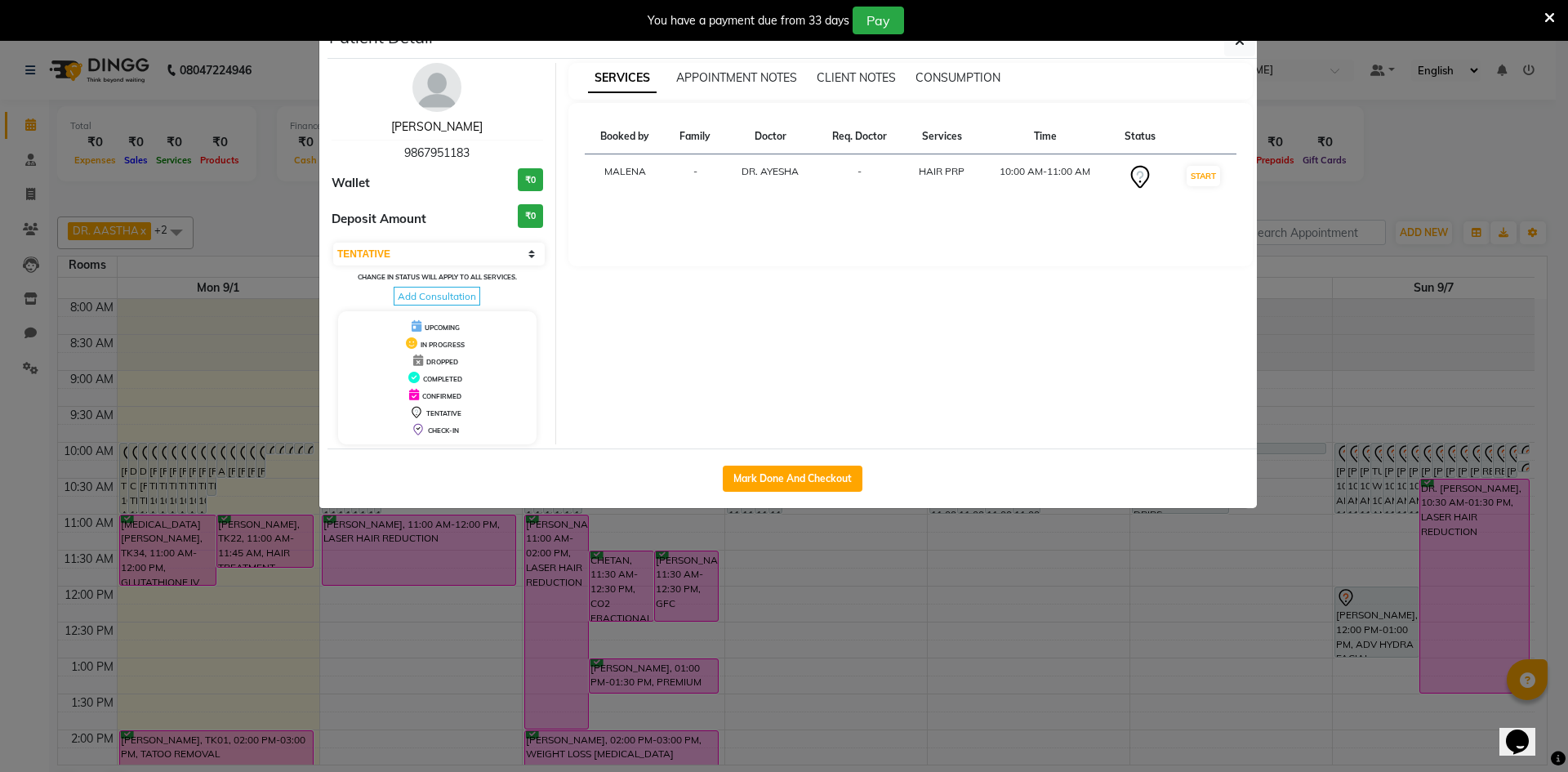
click at [444, 127] on link "[PERSON_NAME]" at bounding box center [436, 126] width 91 height 14
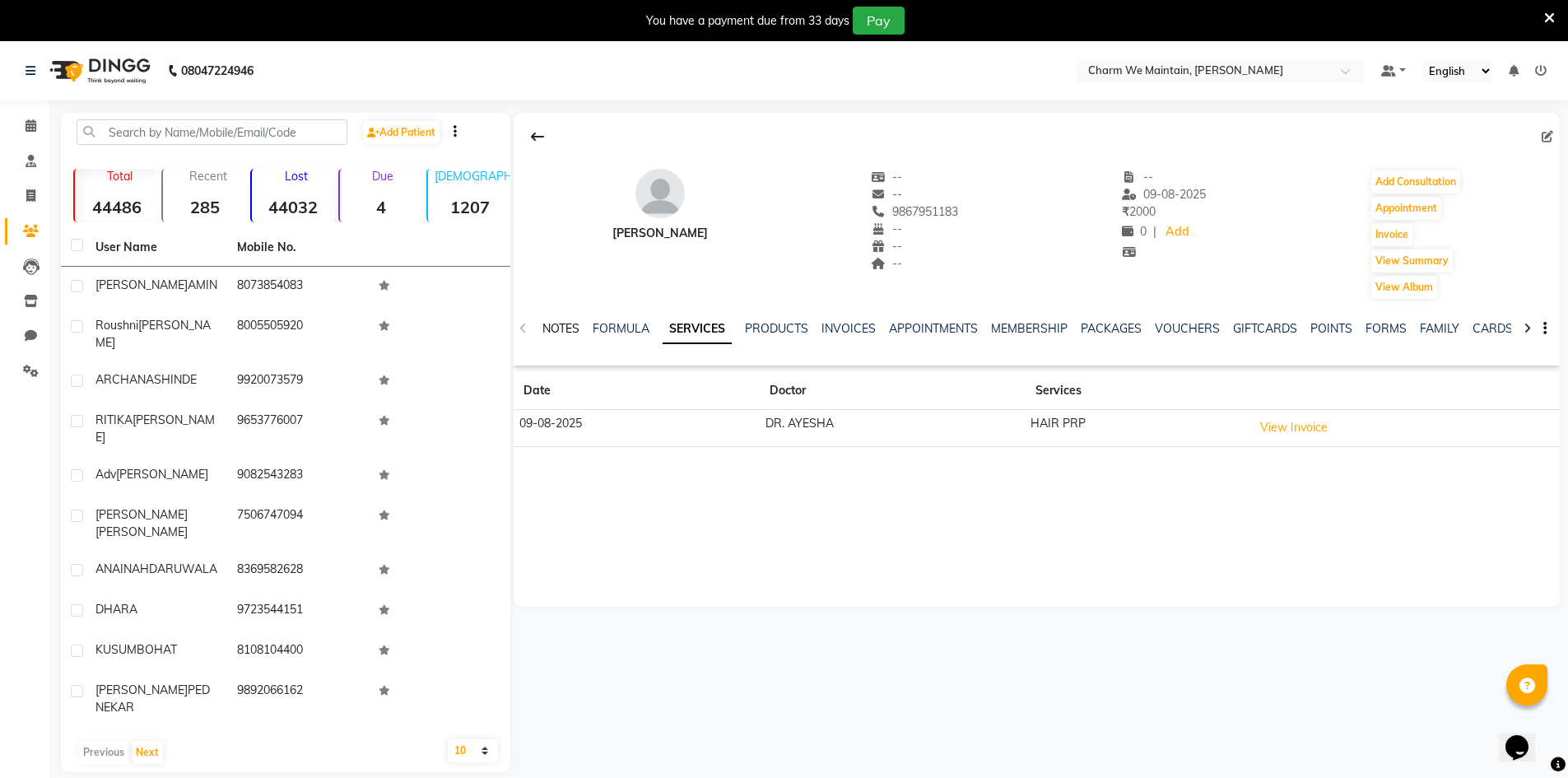
click at [560, 323] on link "NOTES" at bounding box center [561, 328] width 37 height 15
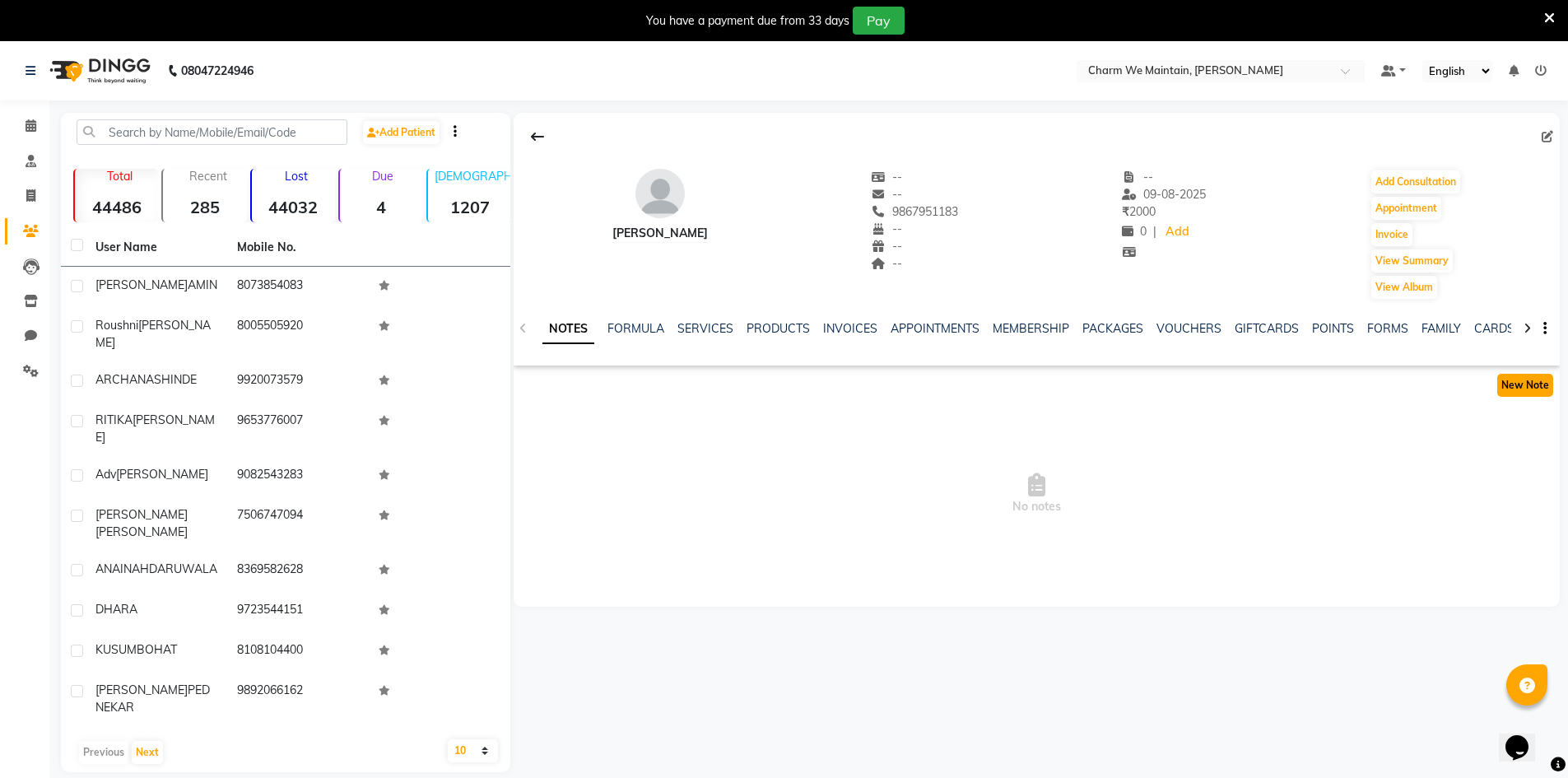
click at [1513, 389] on button "New Note" at bounding box center [1525, 385] width 56 height 23
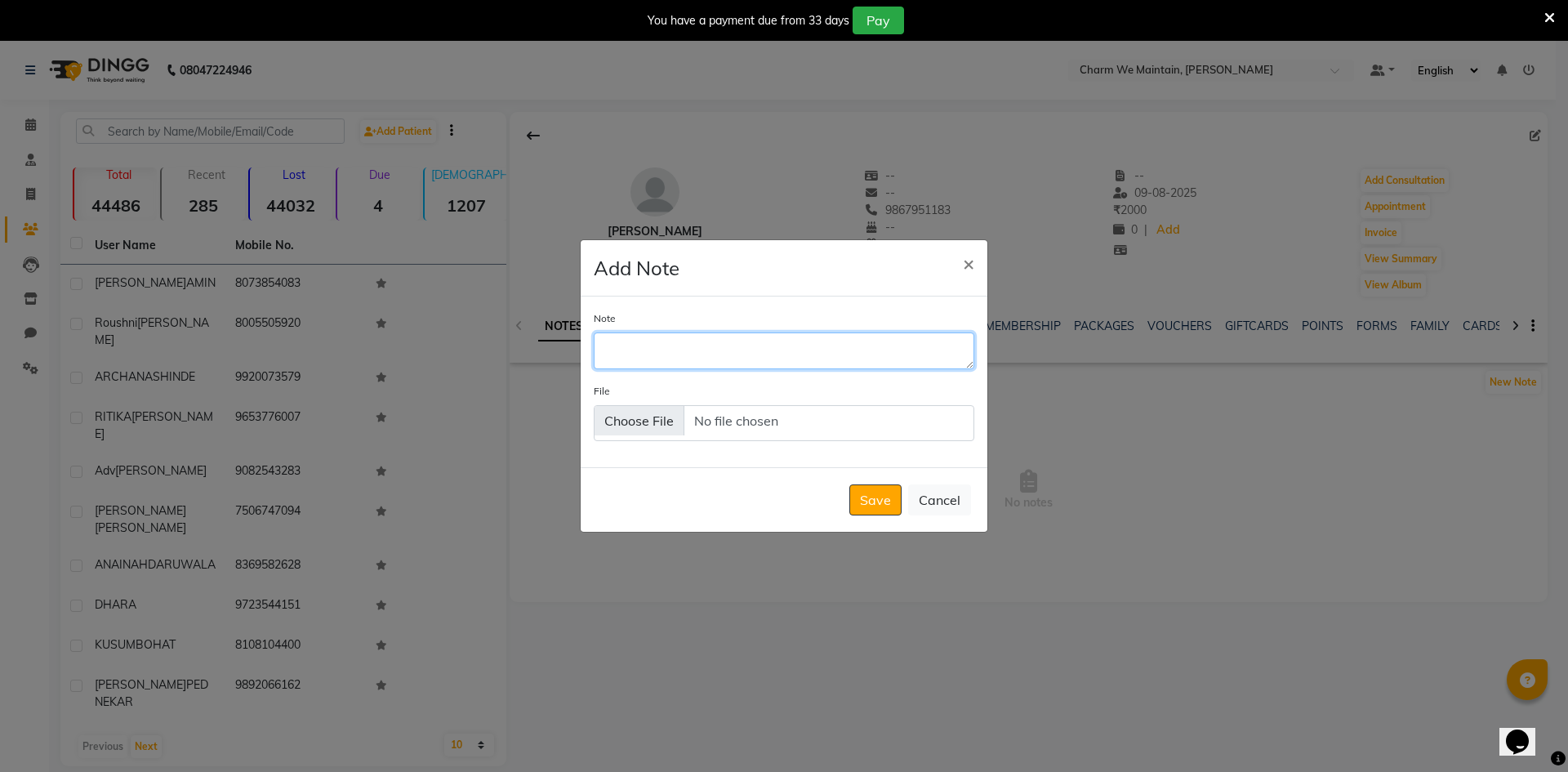
click at [683, 352] on textarea "Note" at bounding box center [784, 350] width 381 height 36
type textarea "WHATS APP SENT"
click at [870, 483] on div "Save Cancel" at bounding box center [784, 498] width 406 height 64
click at [868, 503] on button "Save" at bounding box center [876, 499] width 52 height 31
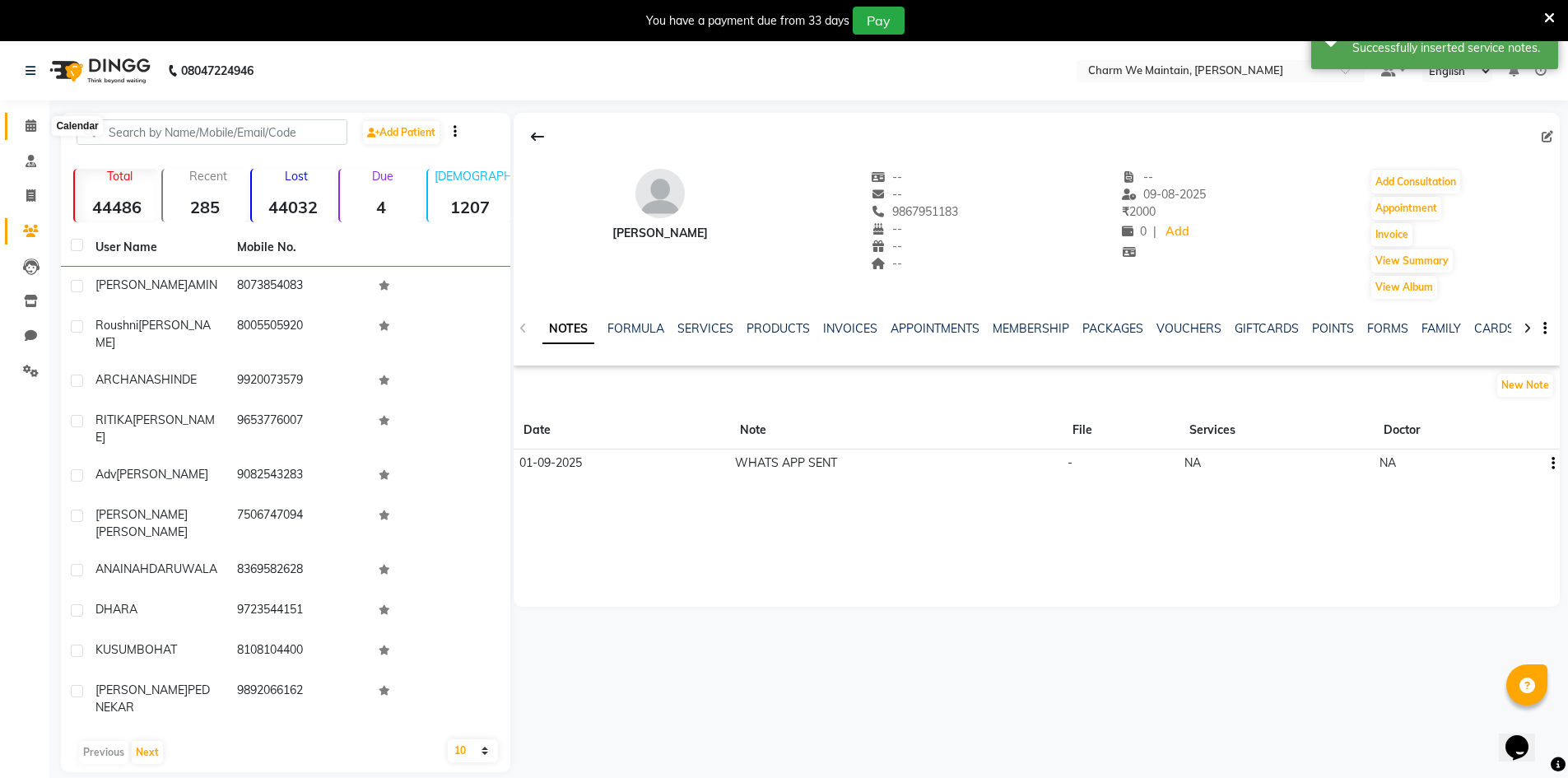
click at [33, 125] on icon at bounding box center [31, 126] width 11 height 13
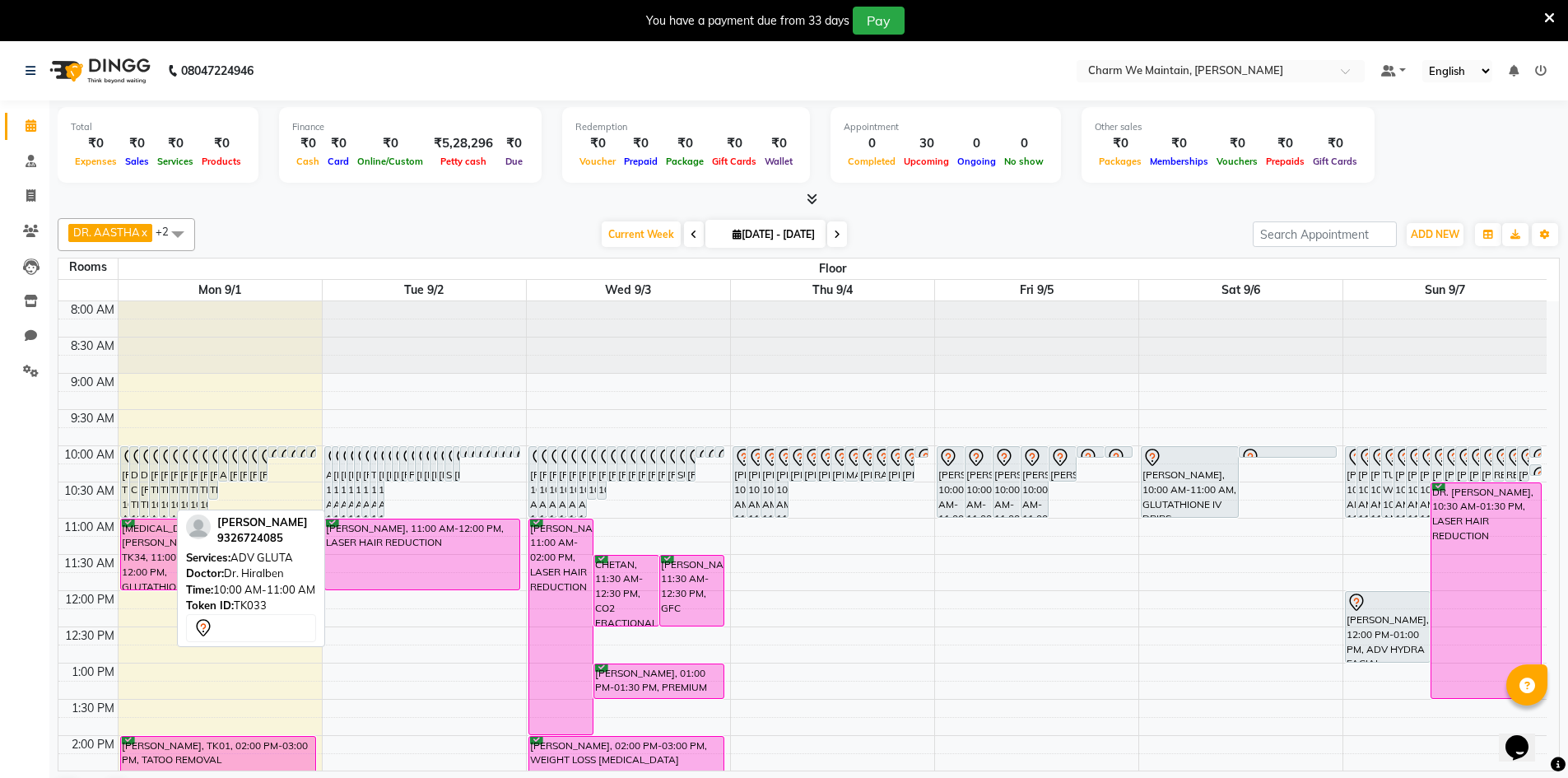
click at [163, 475] on div "[PERSON_NAME], TK33, 10:00 AM-11:00 AM, ADV GLUTA" at bounding box center [163, 481] width 8 height 70
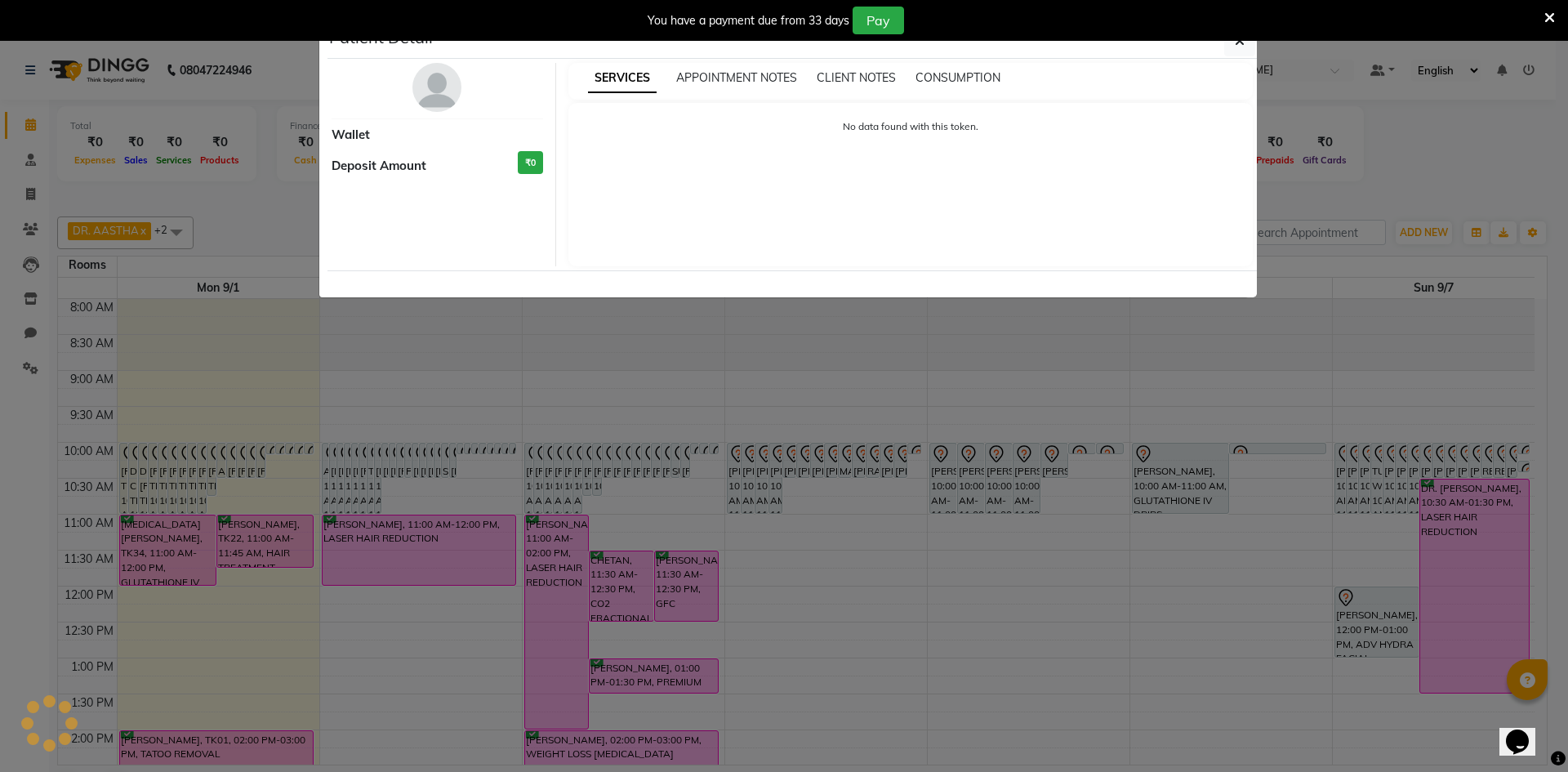
select select "7"
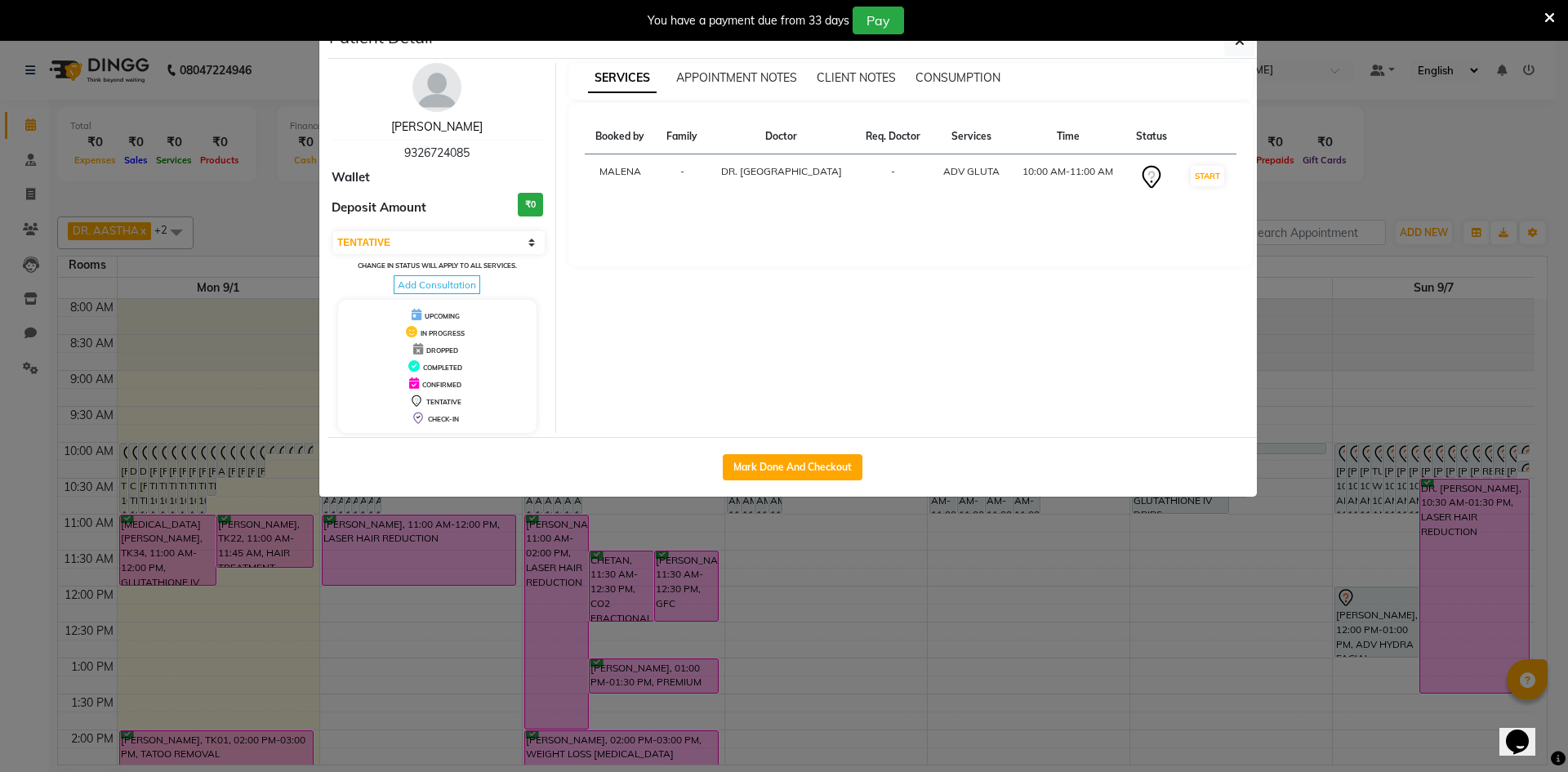
click at [418, 128] on link "[PERSON_NAME]" at bounding box center [436, 126] width 91 height 14
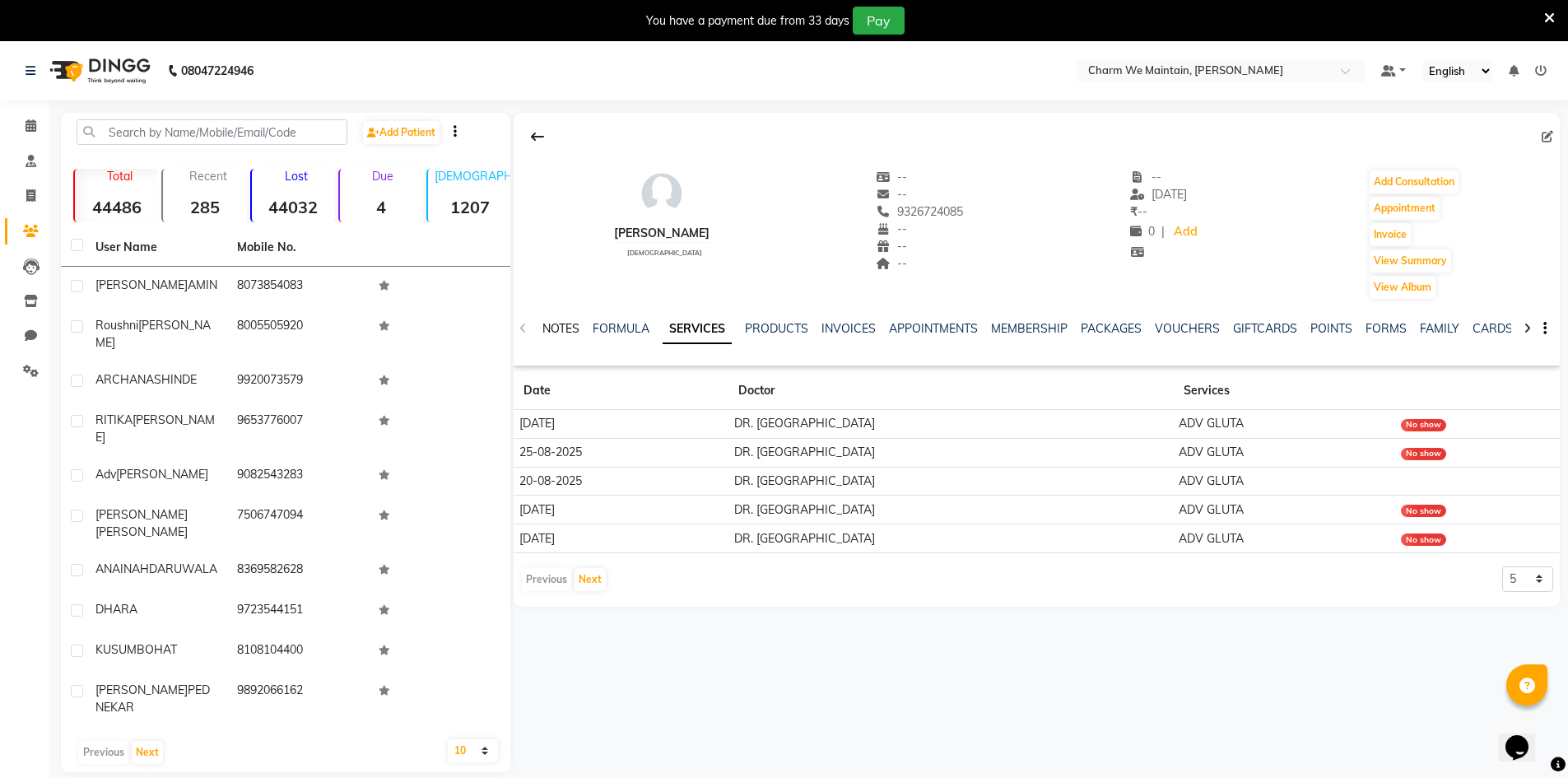
click at [566, 332] on link "NOTES" at bounding box center [561, 328] width 37 height 15
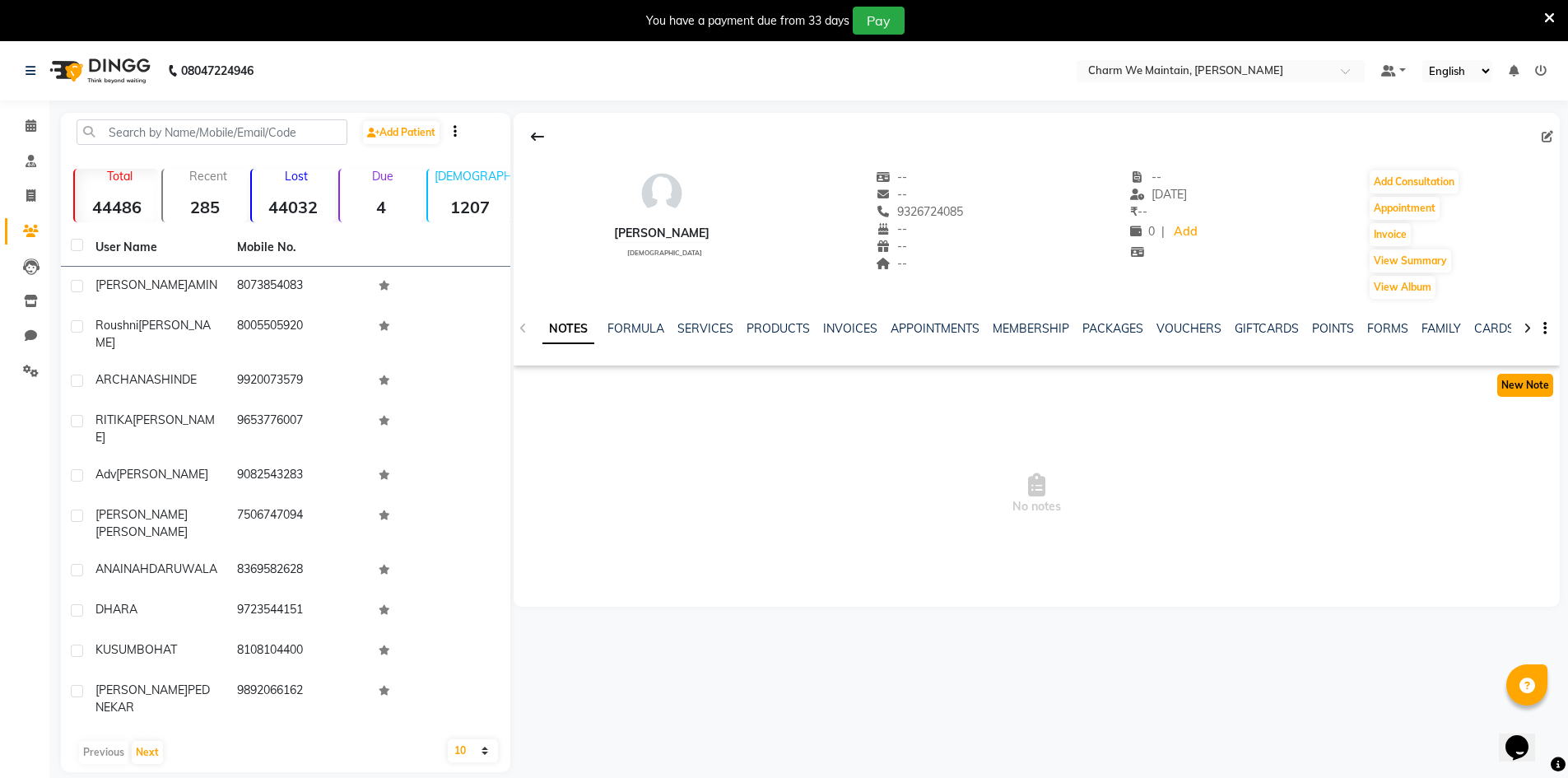
click at [1518, 380] on button "New Note" at bounding box center [1525, 385] width 56 height 23
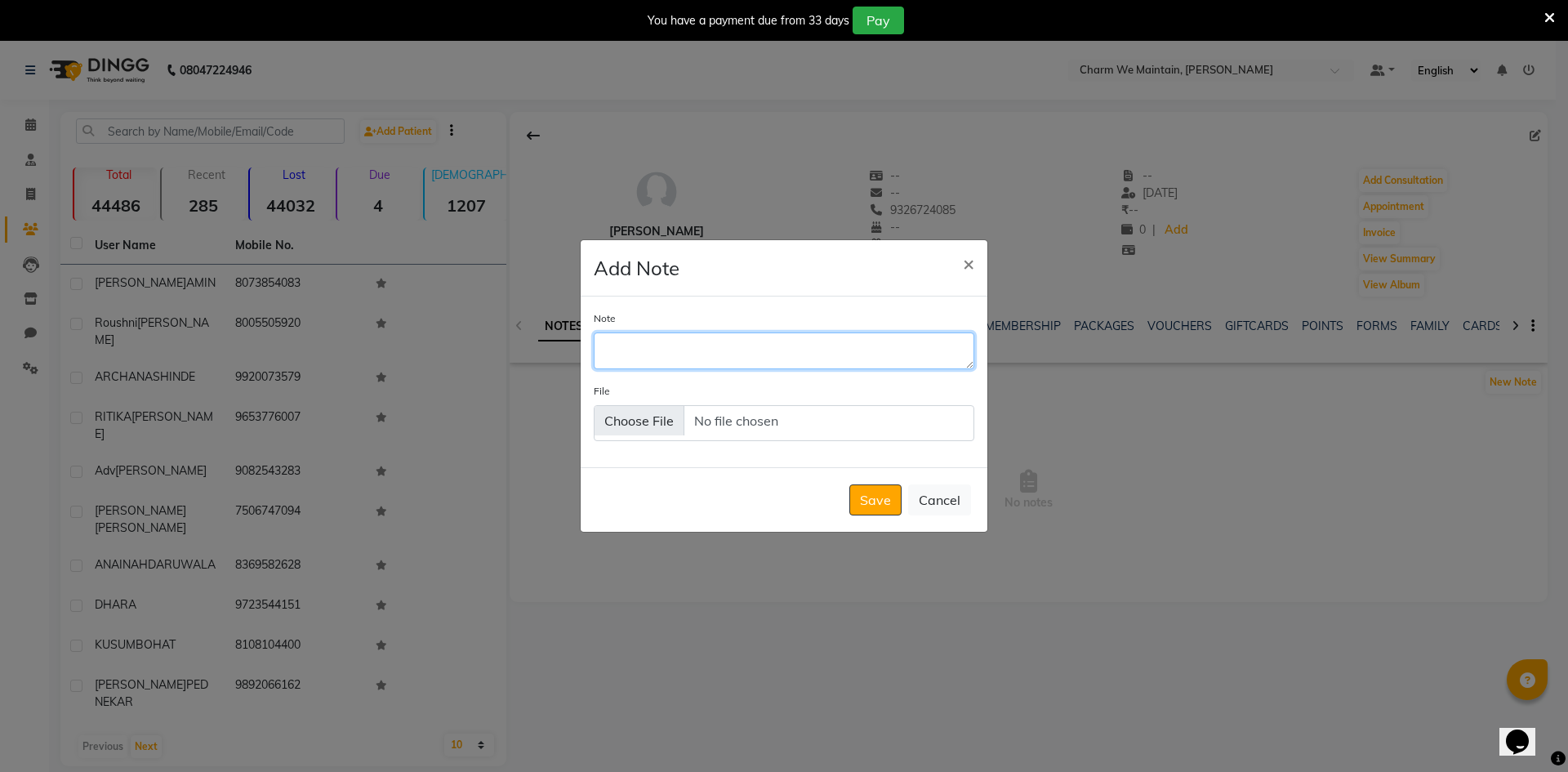
click at [837, 349] on textarea "Note" at bounding box center [784, 350] width 381 height 36
type textarea "WHATS APP SENT"
click at [885, 498] on button "Save" at bounding box center [876, 499] width 52 height 31
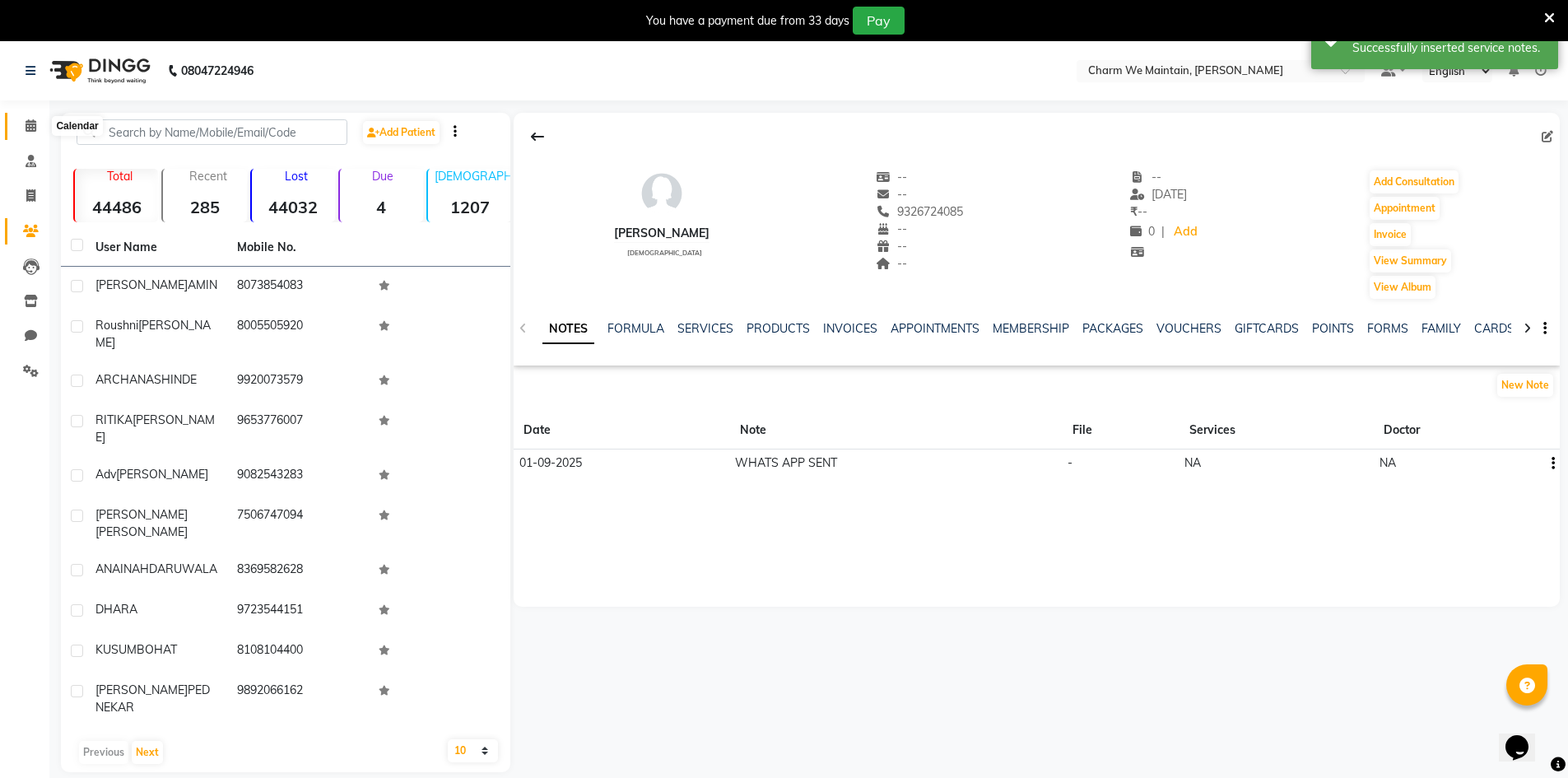
click at [25, 125] on icon at bounding box center [31, 126] width 11 height 13
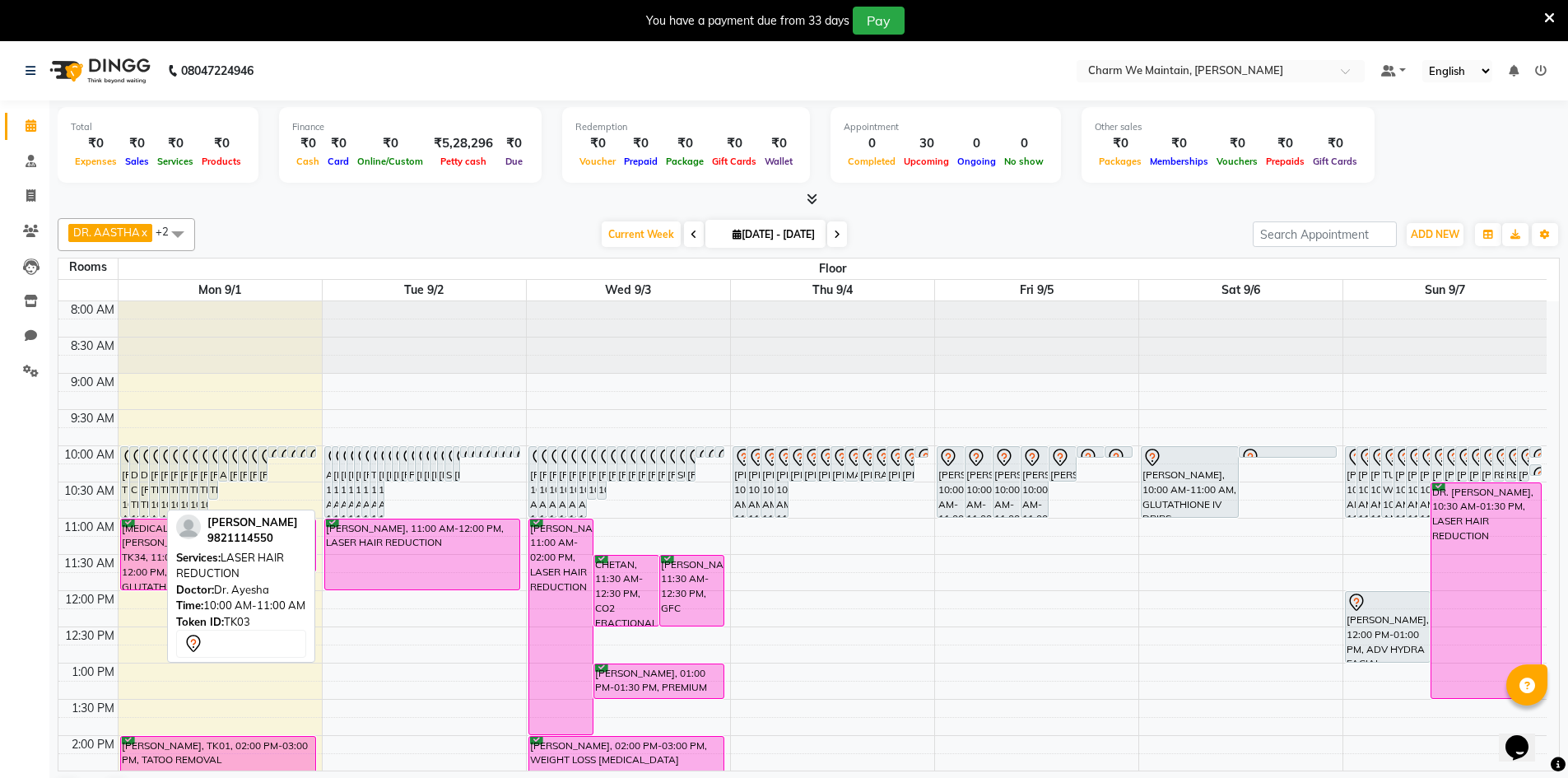
click at [156, 479] on div "[PERSON_NAME], TK03, 10:00 AM-11:00 AM, LASER HAIR REDUCTION" at bounding box center [154, 481] width 8 height 70
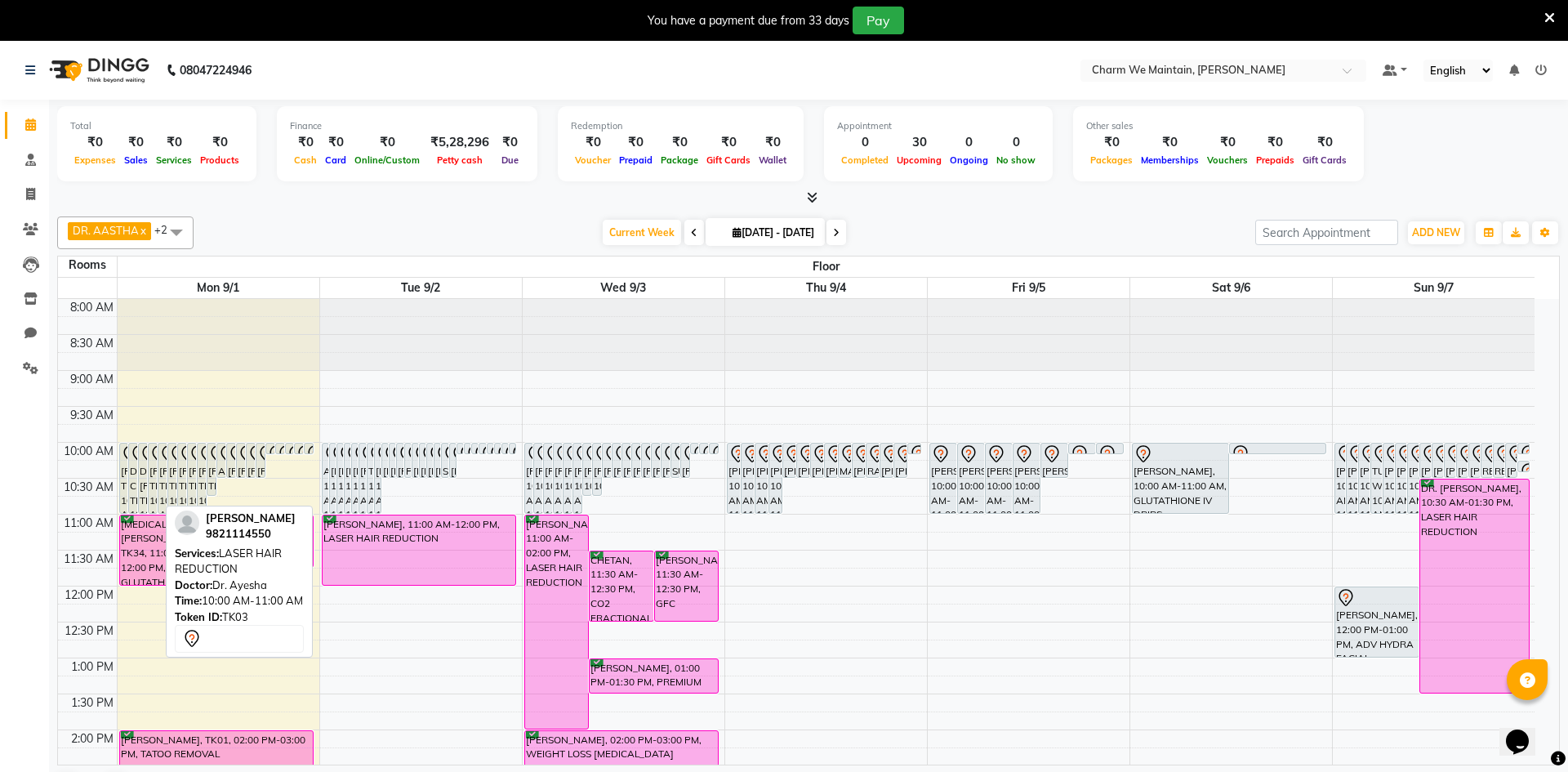
select select "7"
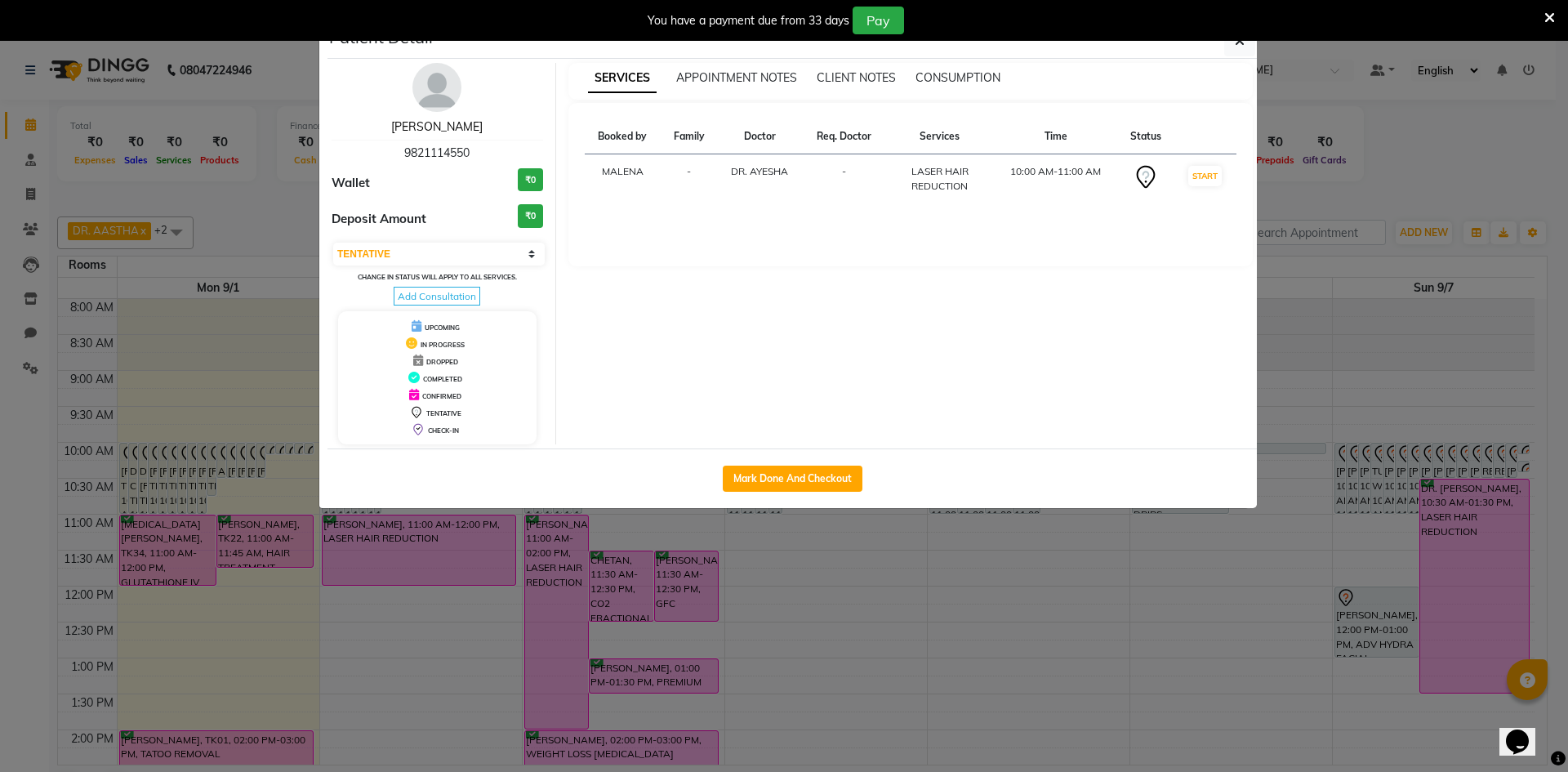
click at [448, 127] on link "[PERSON_NAME]" at bounding box center [436, 126] width 91 height 14
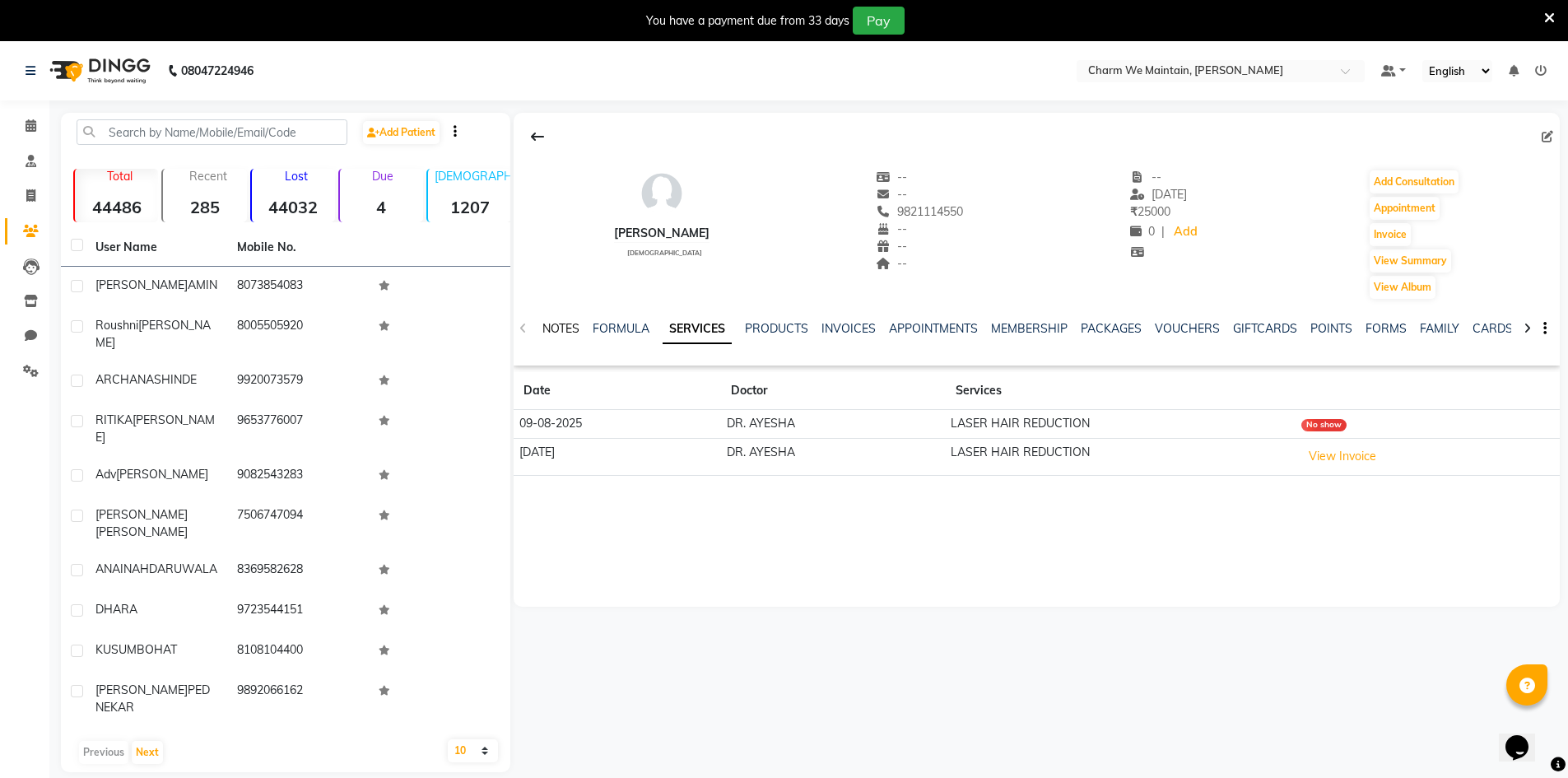
click at [577, 329] on link "NOTES" at bounding box center [561, 328] width 37 height 15
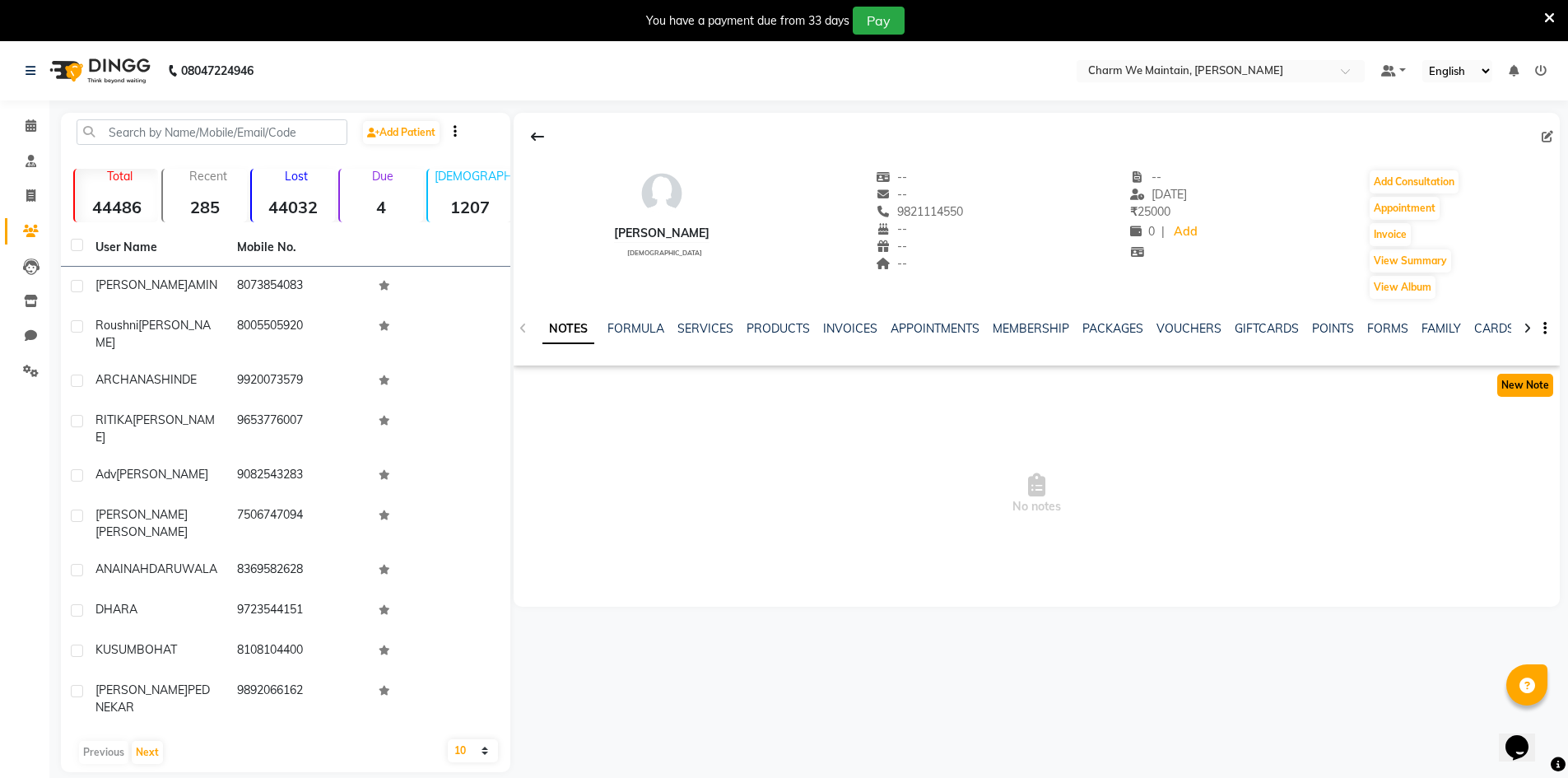
click at [1523, 387] on button "New Note" at bounding box center [1525, 385] width 56 height 23
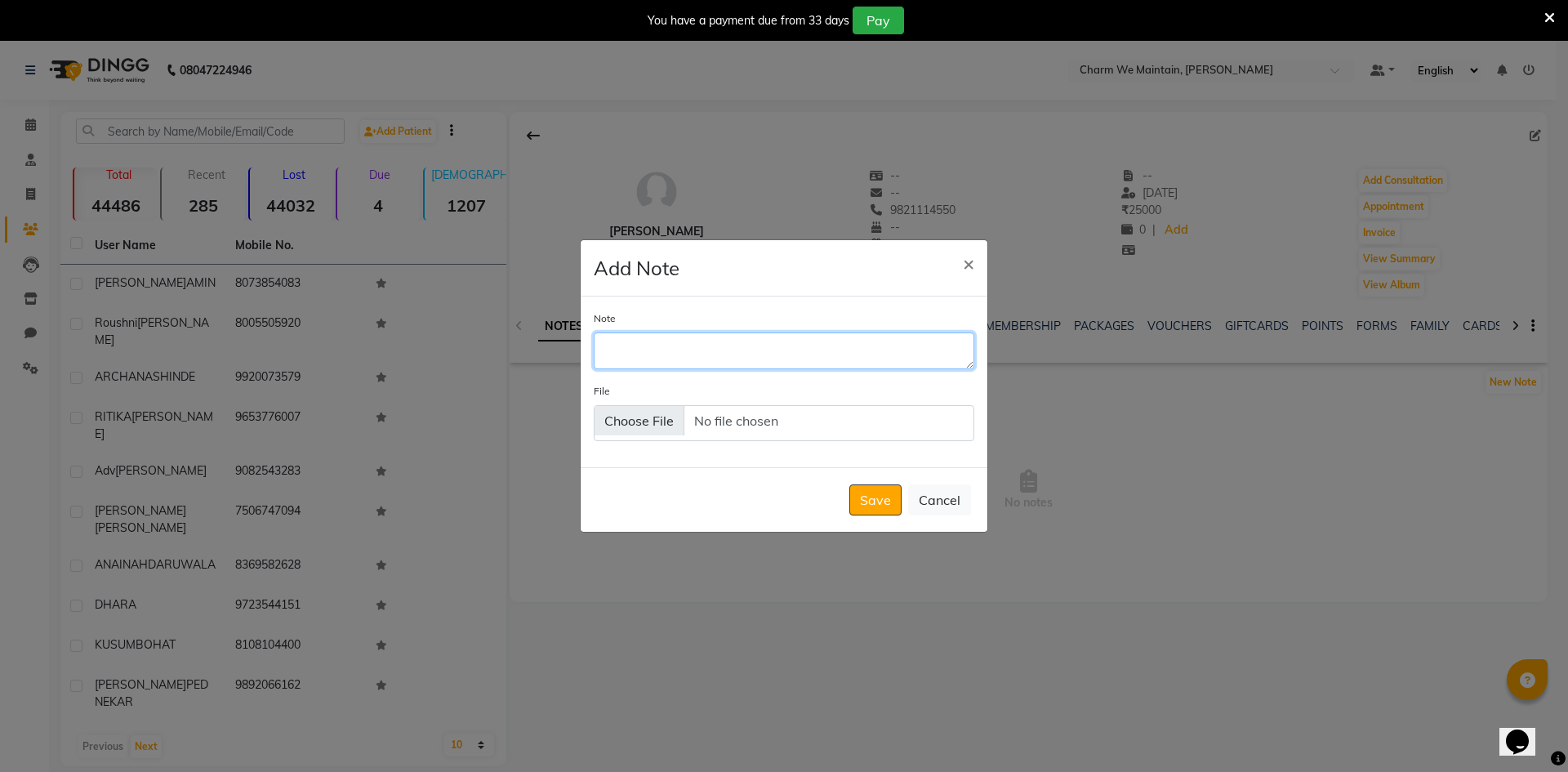
click at [783, 352] on textarea "Note" at bounding box center [784, 350] width 381 height 36
type textarea "WHATS APP SENT"
click at [886, 507] on button "Save" at bounding box center [876, 499] width 52 height 31
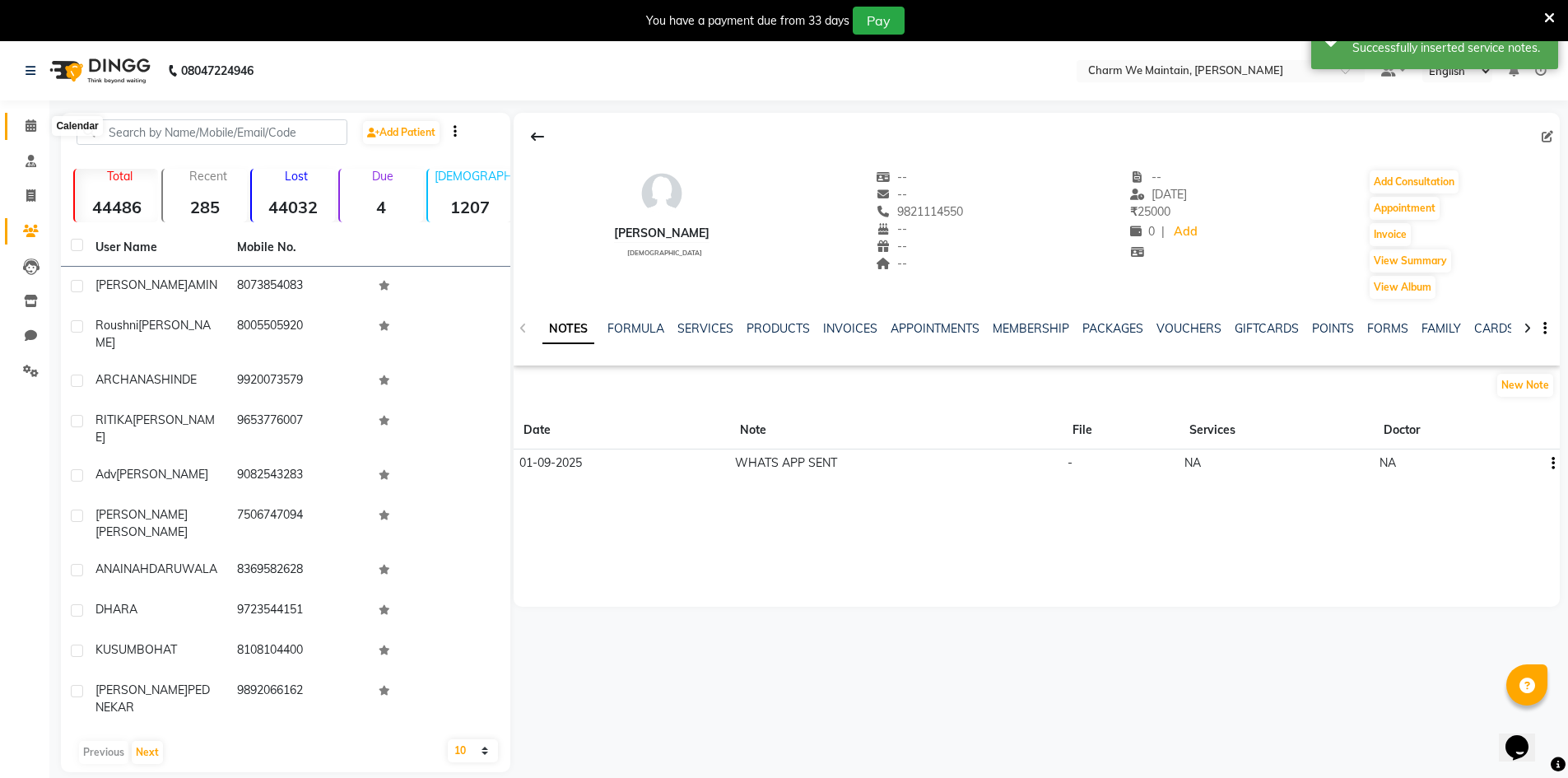
click at [30, 131] on icon at bounding box center [31, 126] width 11 height 13
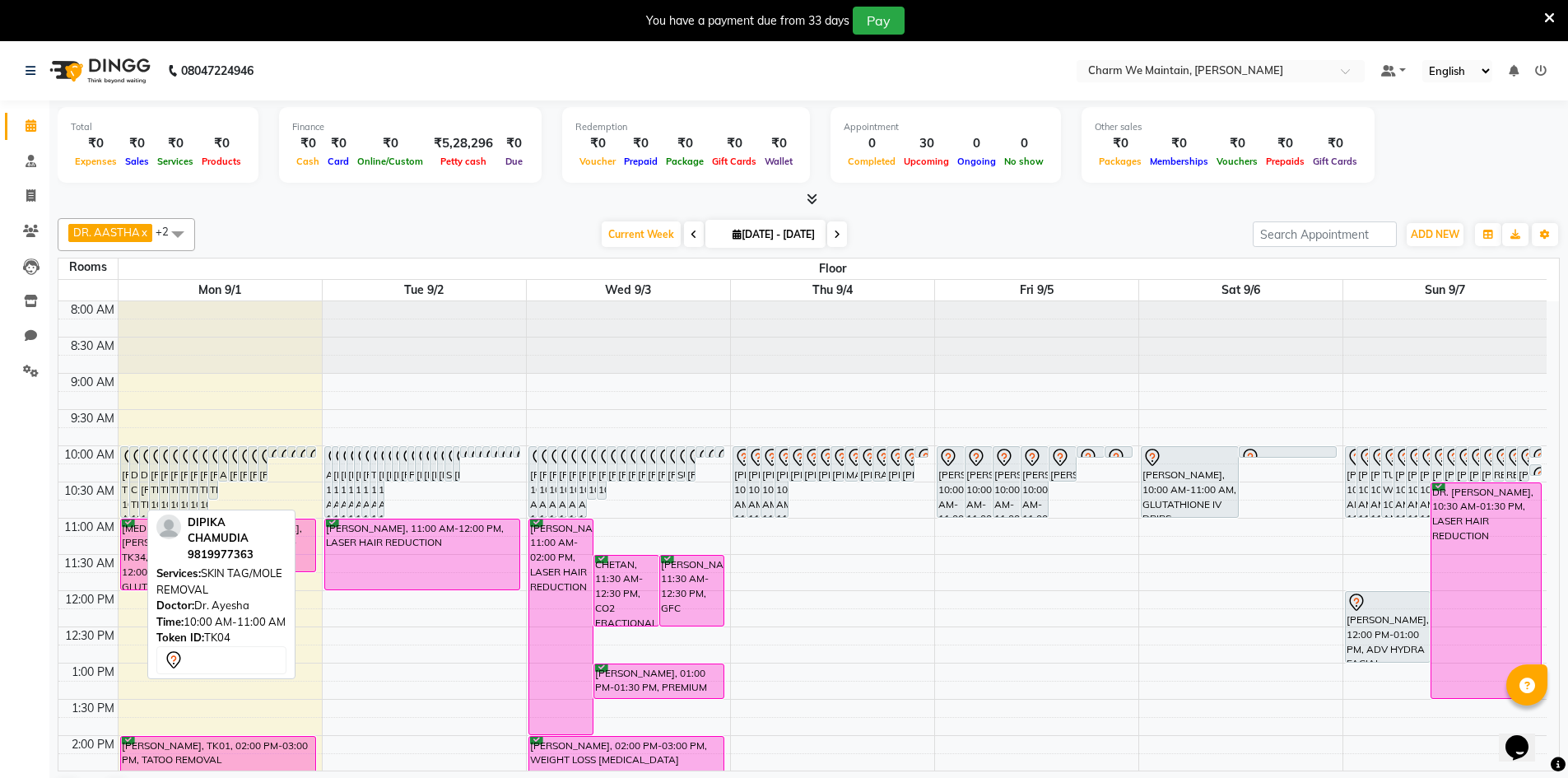
click at [131, 482] on div "DIPIKA CHAMUDIA, TK04, 10:00 AM-11:00 AM, SKIN TAG/MOLE REMOVAL" at bounding box center [134, 481] width 8 height 70
select select "7"
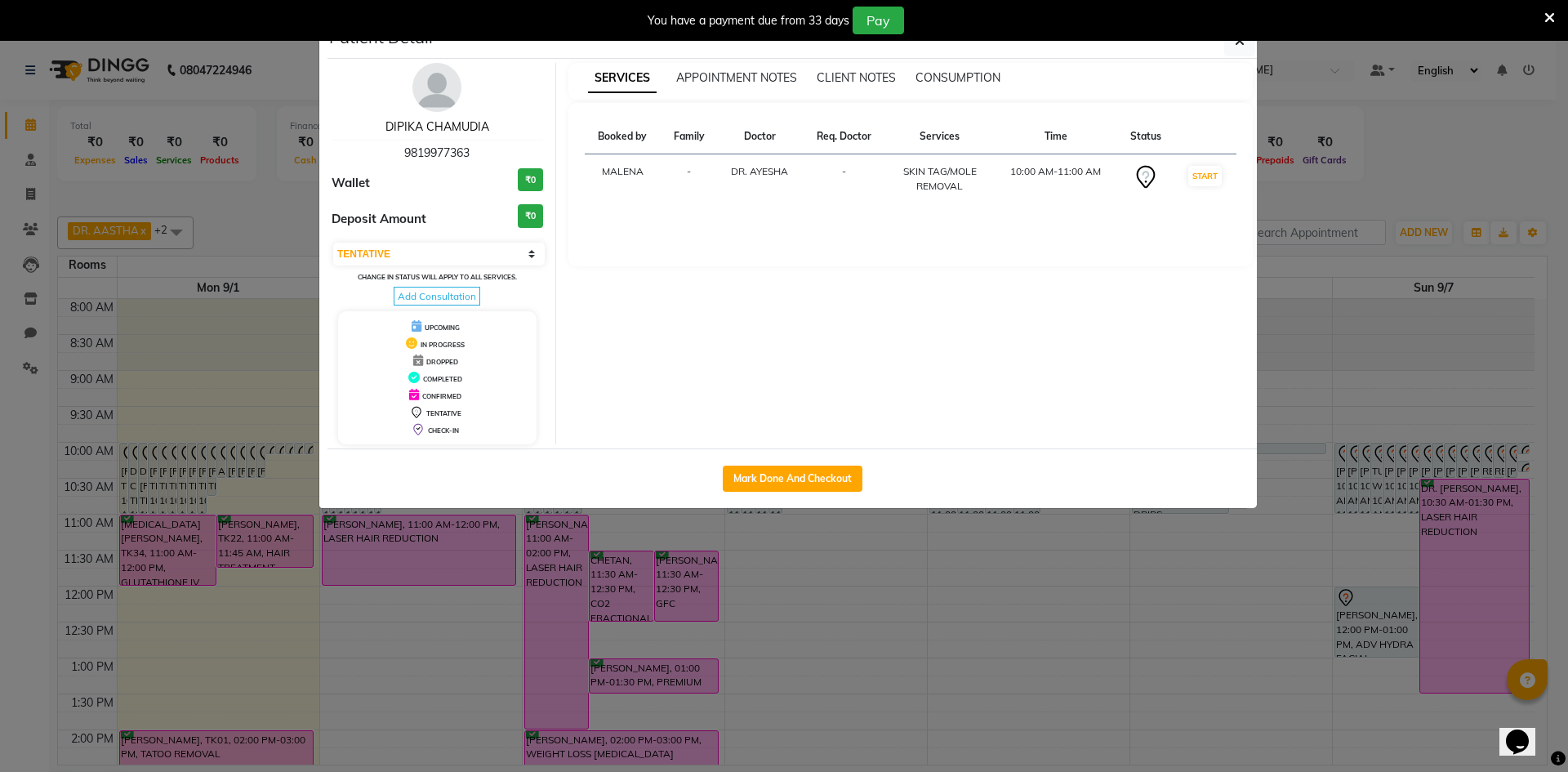
click at [414, 128] on link "DIPIKA CHAMUDIA" at bounding box center [437, 126] width 104 height 14
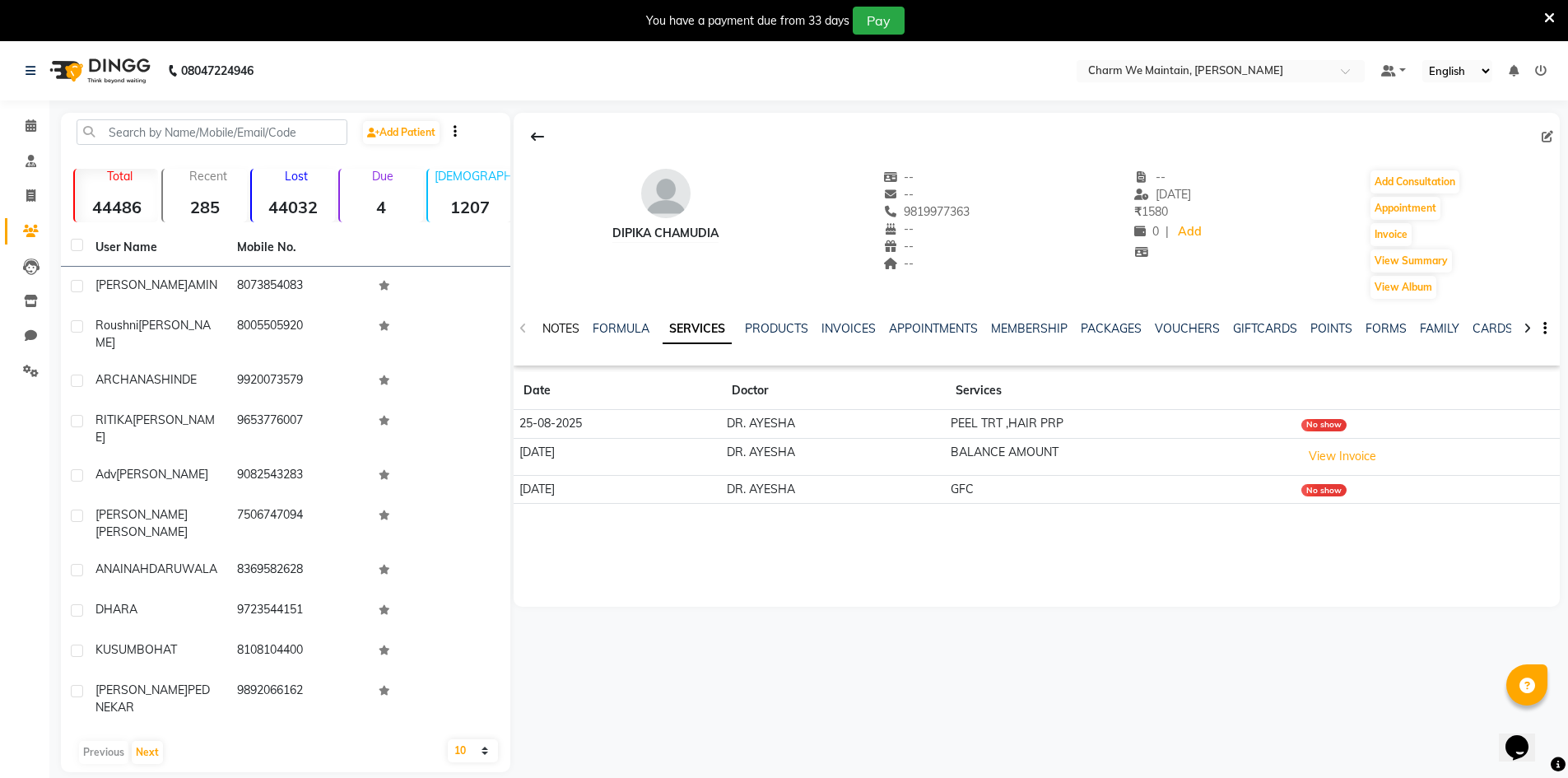
click at [553, 323] on link "NOTES" at bounding box center [561, 328] width 37 height 15
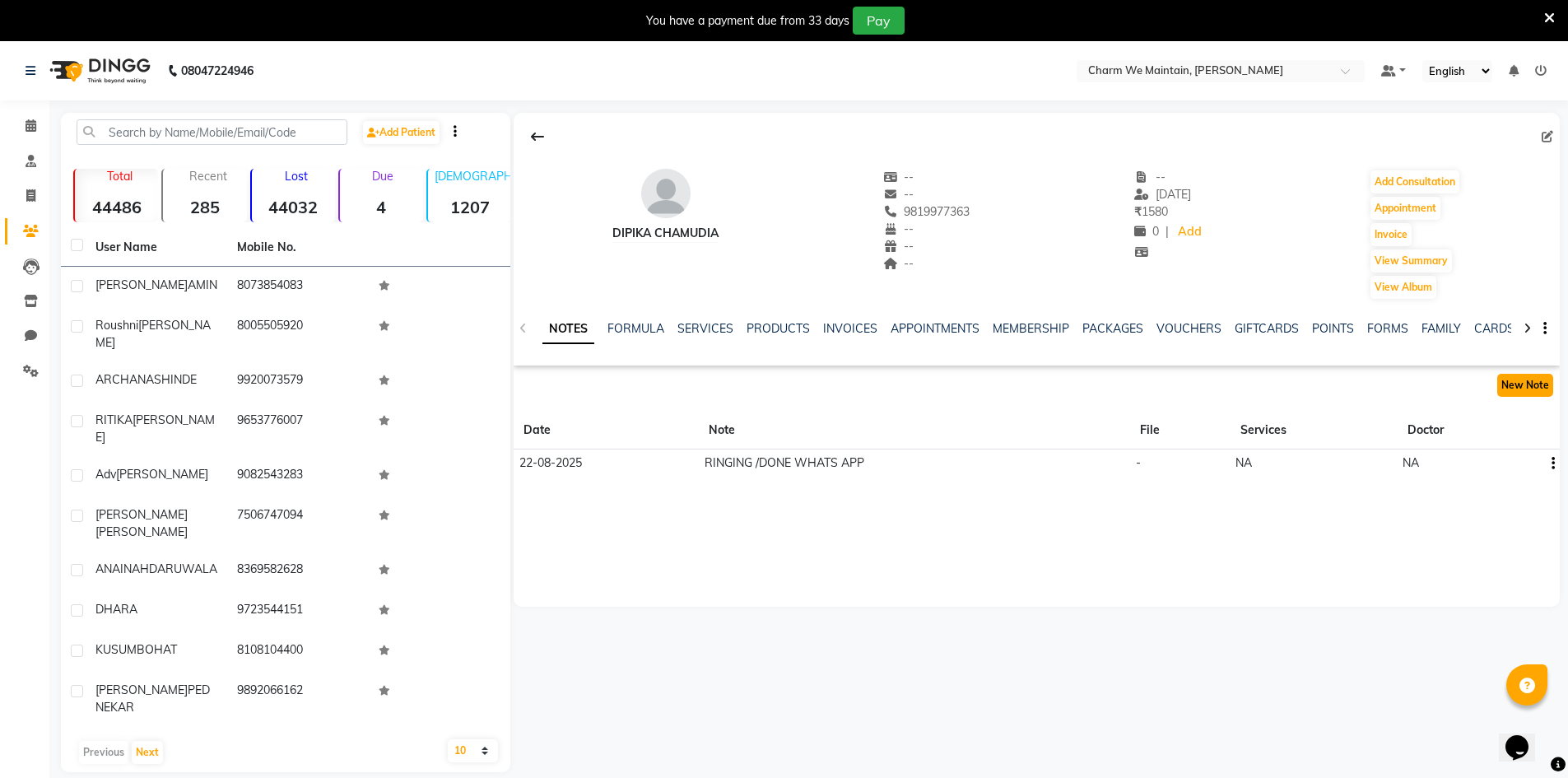
click at [1509, 381] on button "New Note" at bounding box center [1525, 385] width 56 height 23
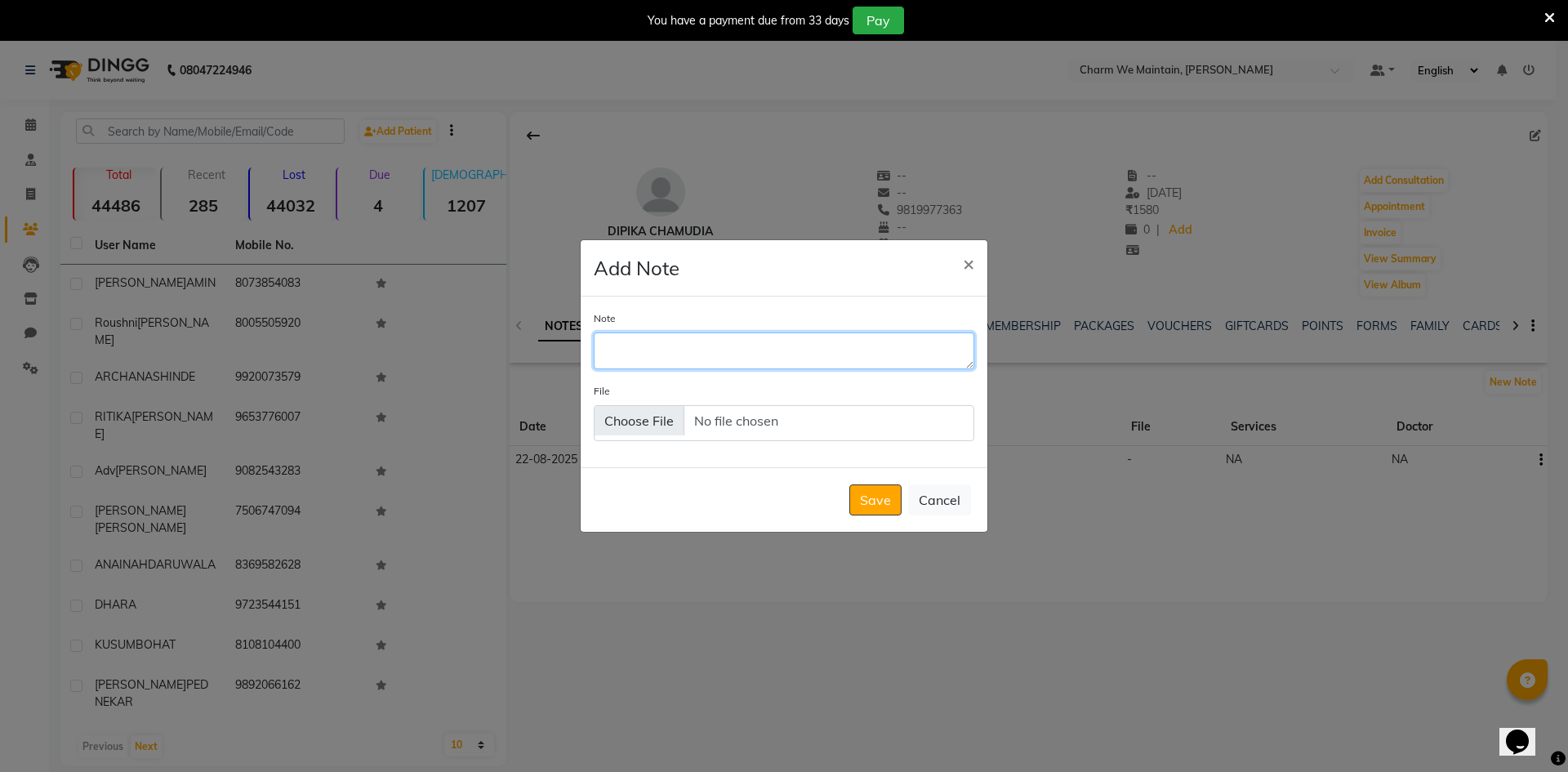
click at [667, 364] on textarea "Note" at bounding box center [784, 350] width 381 height 36
type textarea "WHATS APP SENT"
click at [853, 512] on button "Save" at bounding box center [876, 499] width 52 height 31
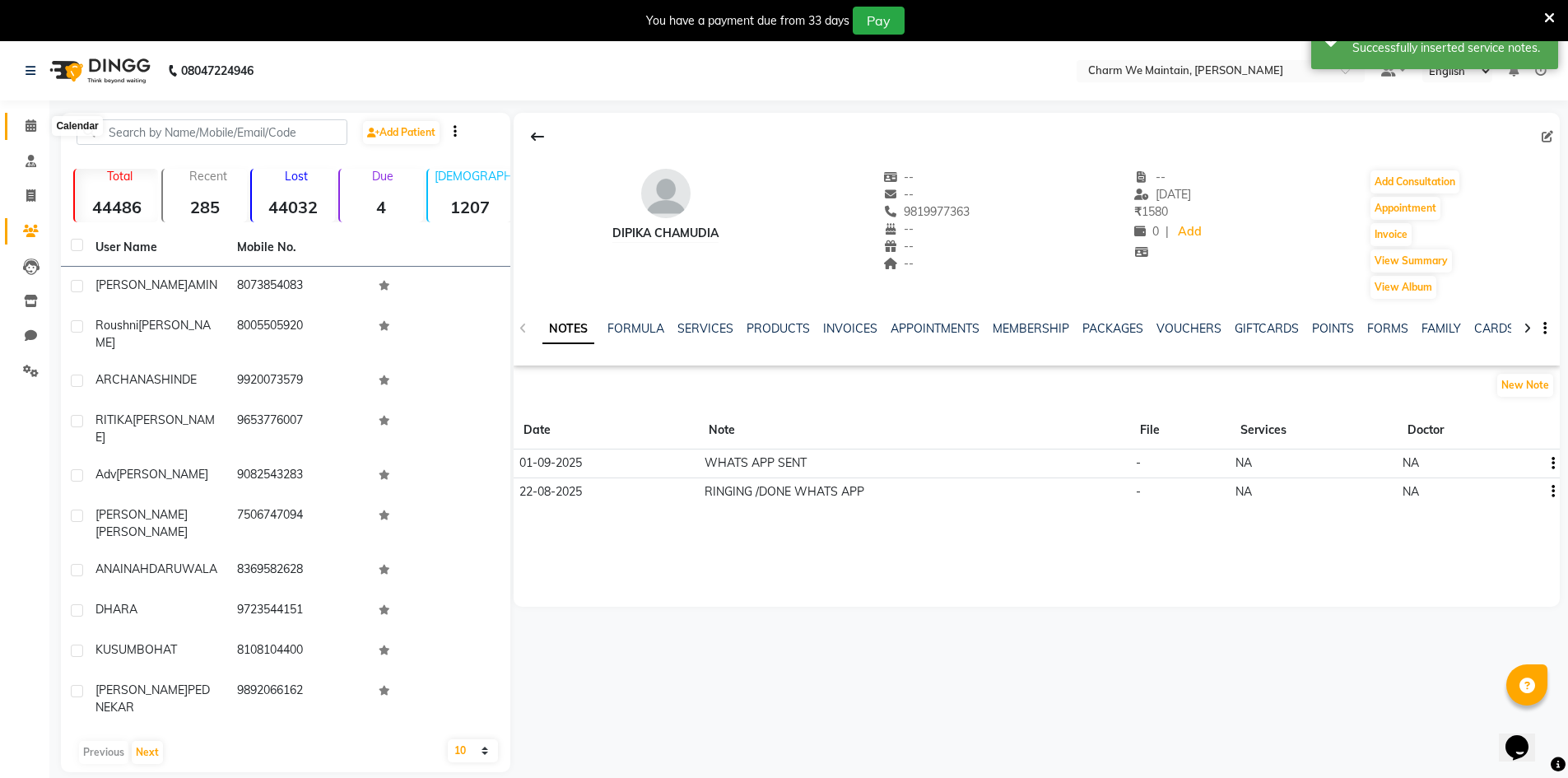
click at [30, 124] on icon at bounding box center [31, 126] width 11 height 13
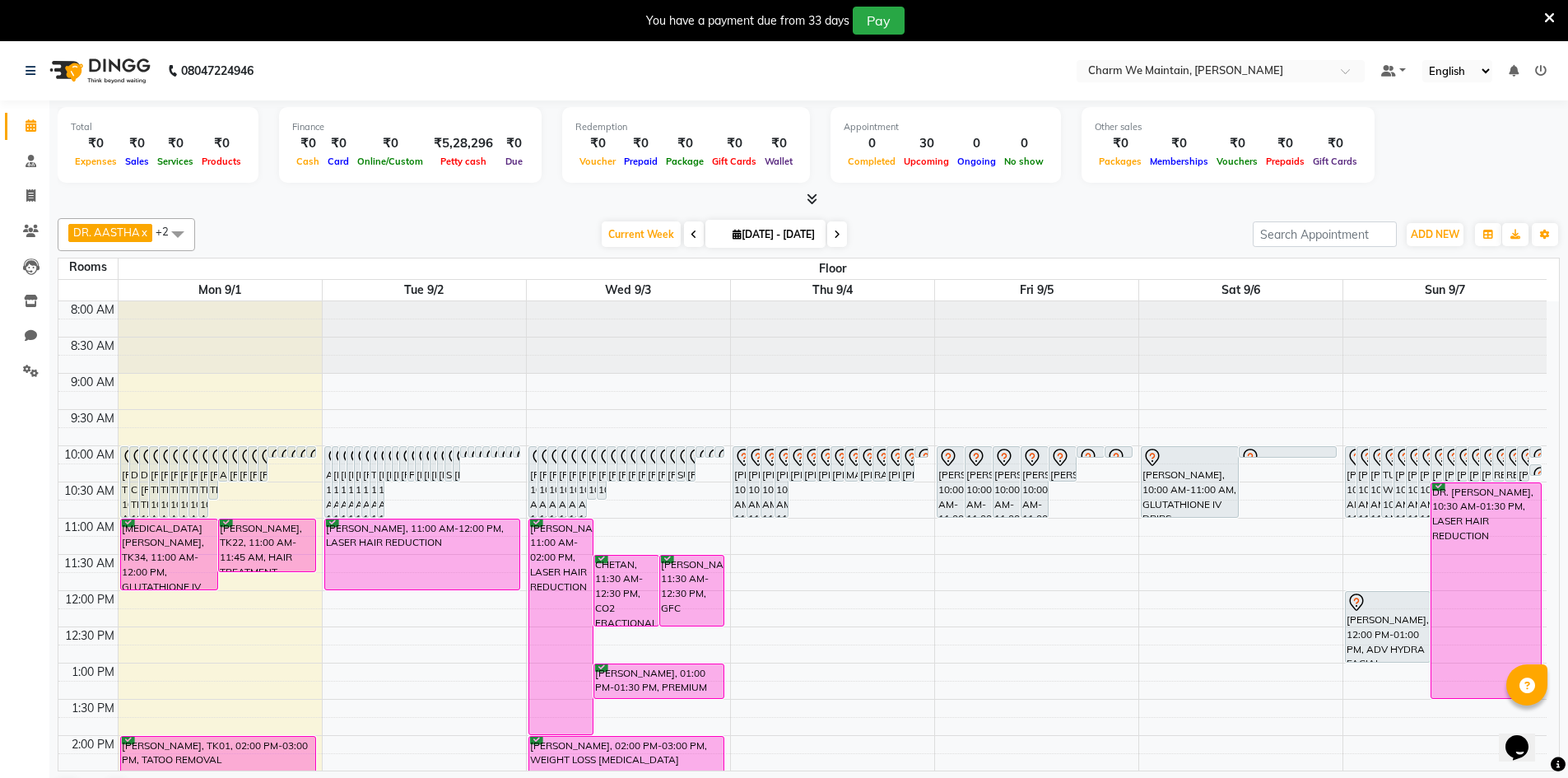
click at [684, 238] on span at bounding box center [694, 234] width 20 height 25
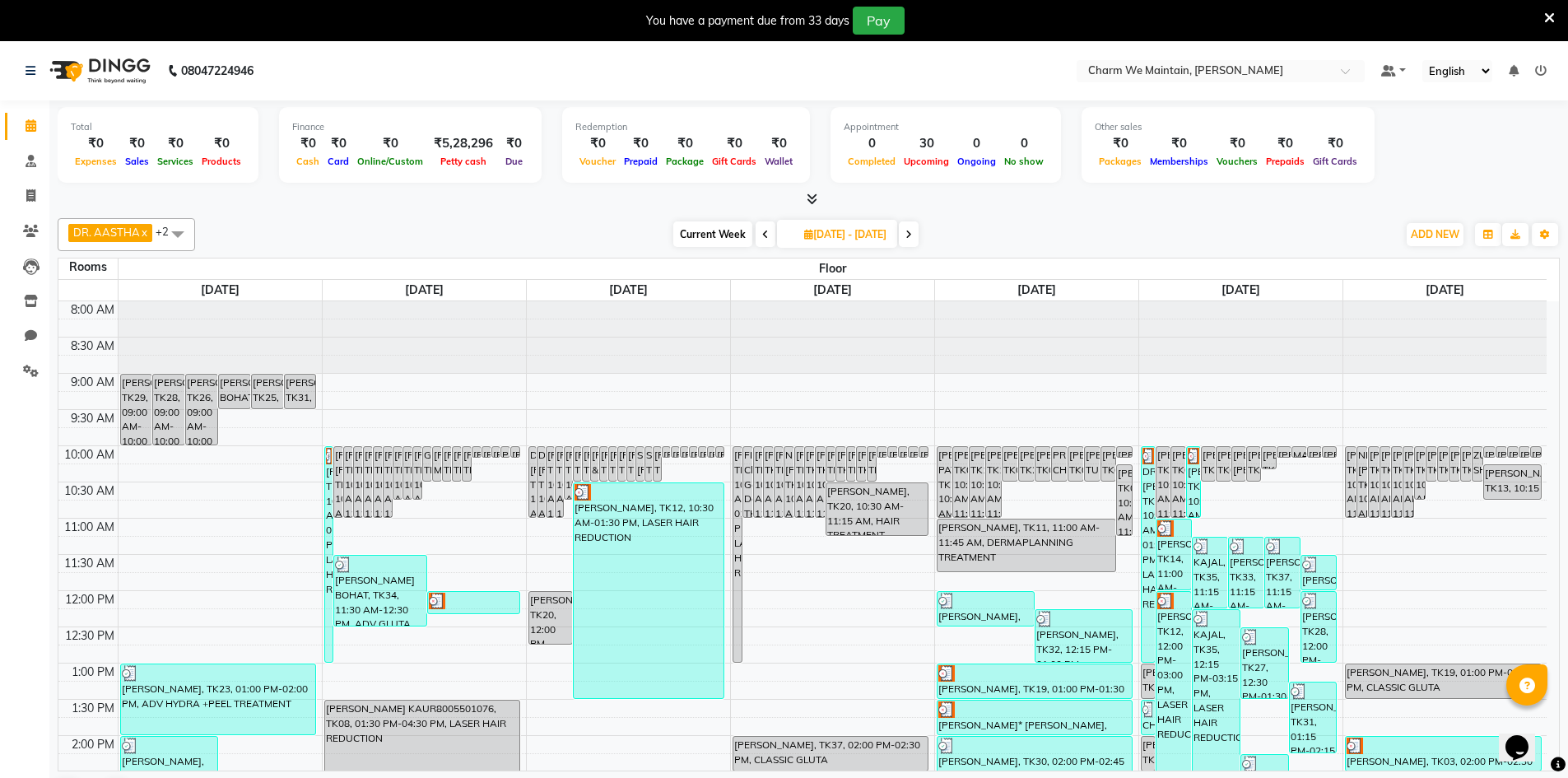
click at [912, 232] on icon at bounding box center [908, 234] width 6 height 10
type input "2025-09-01"
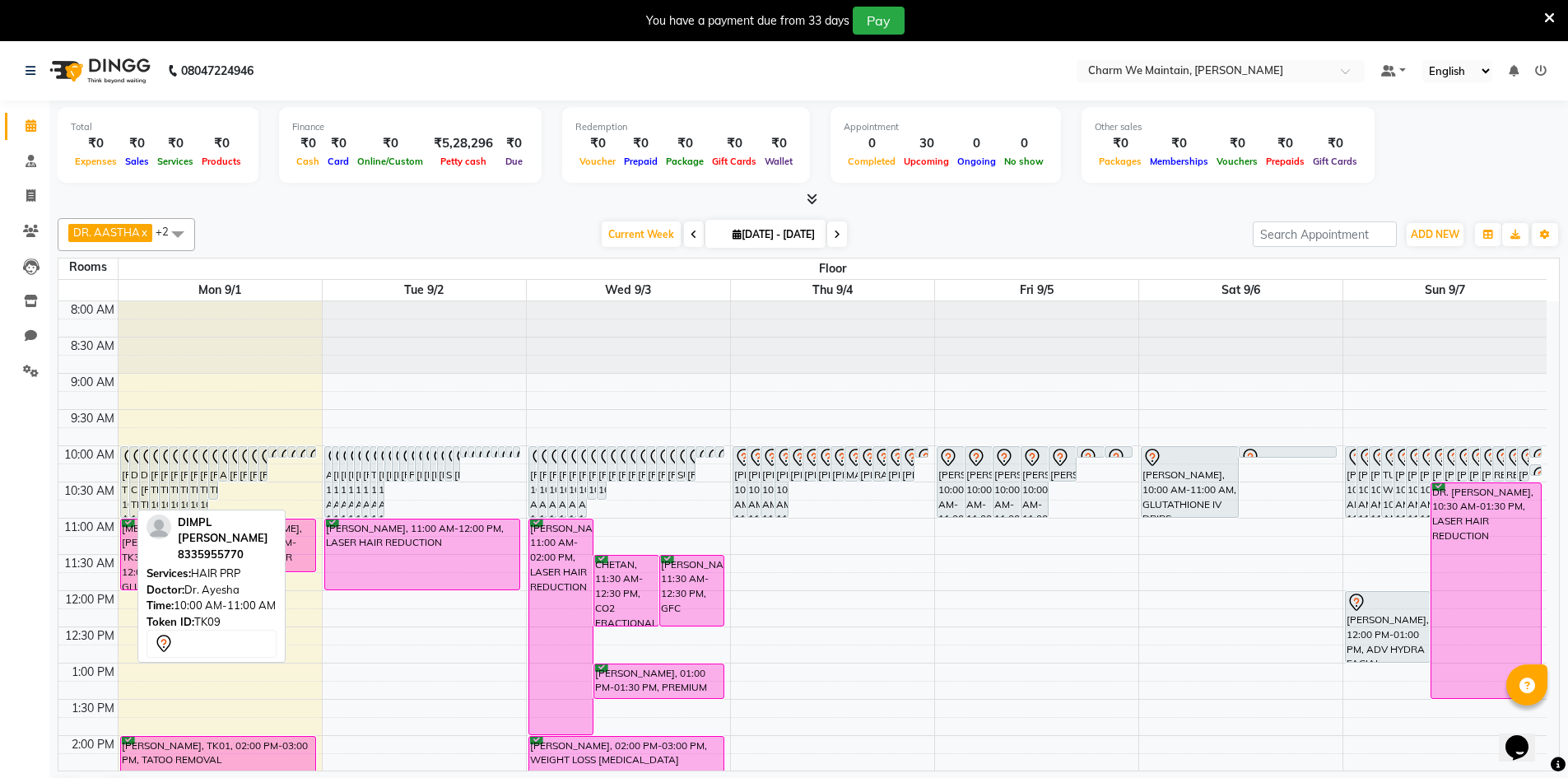
click at [125, 492] on div "[PERSON_NAME], TK09, 10:00 AM-11:00 AM, HAIR PRP" at bounding box center [125, 481] width 8 height 70
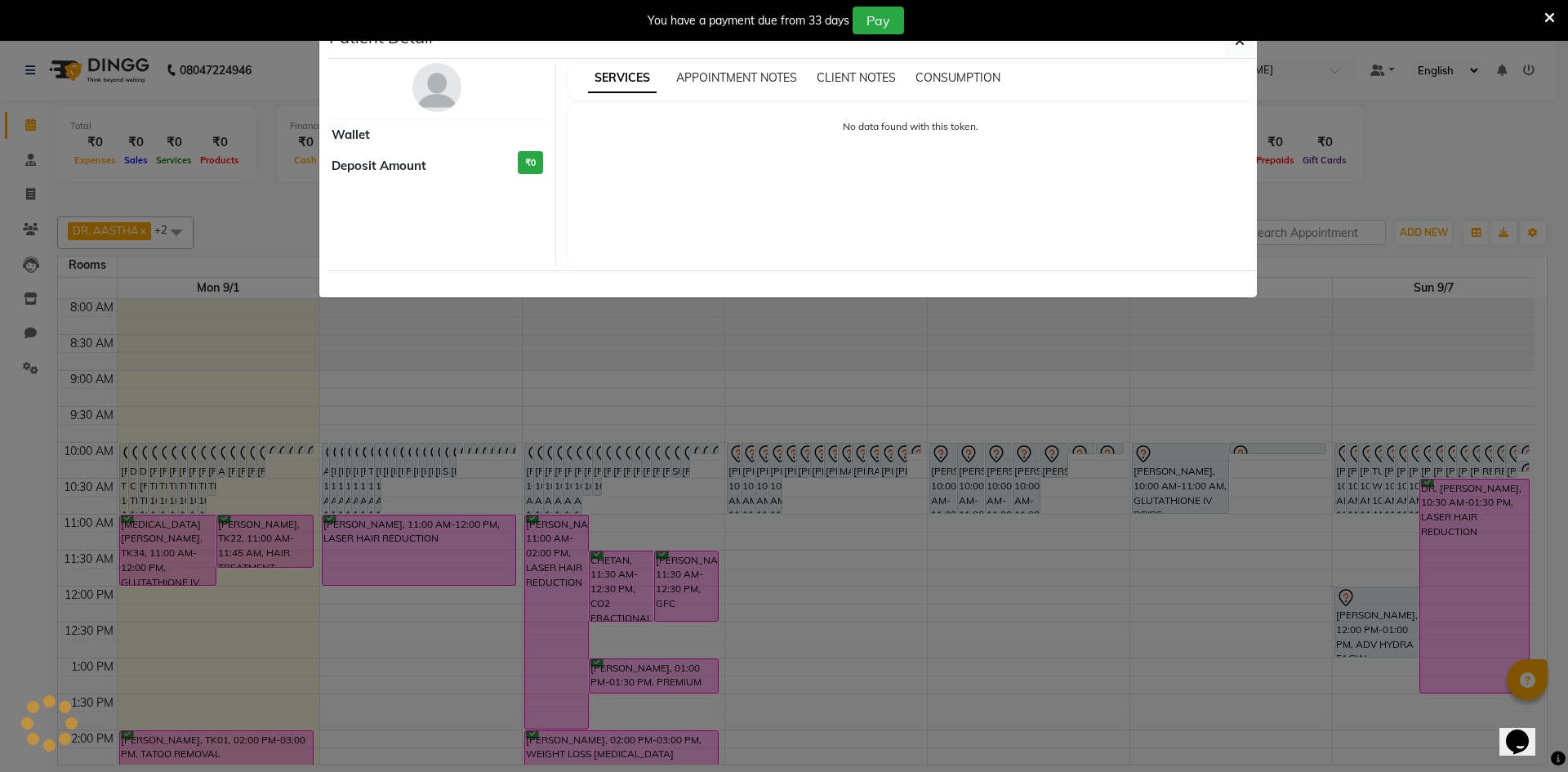
select select "7"
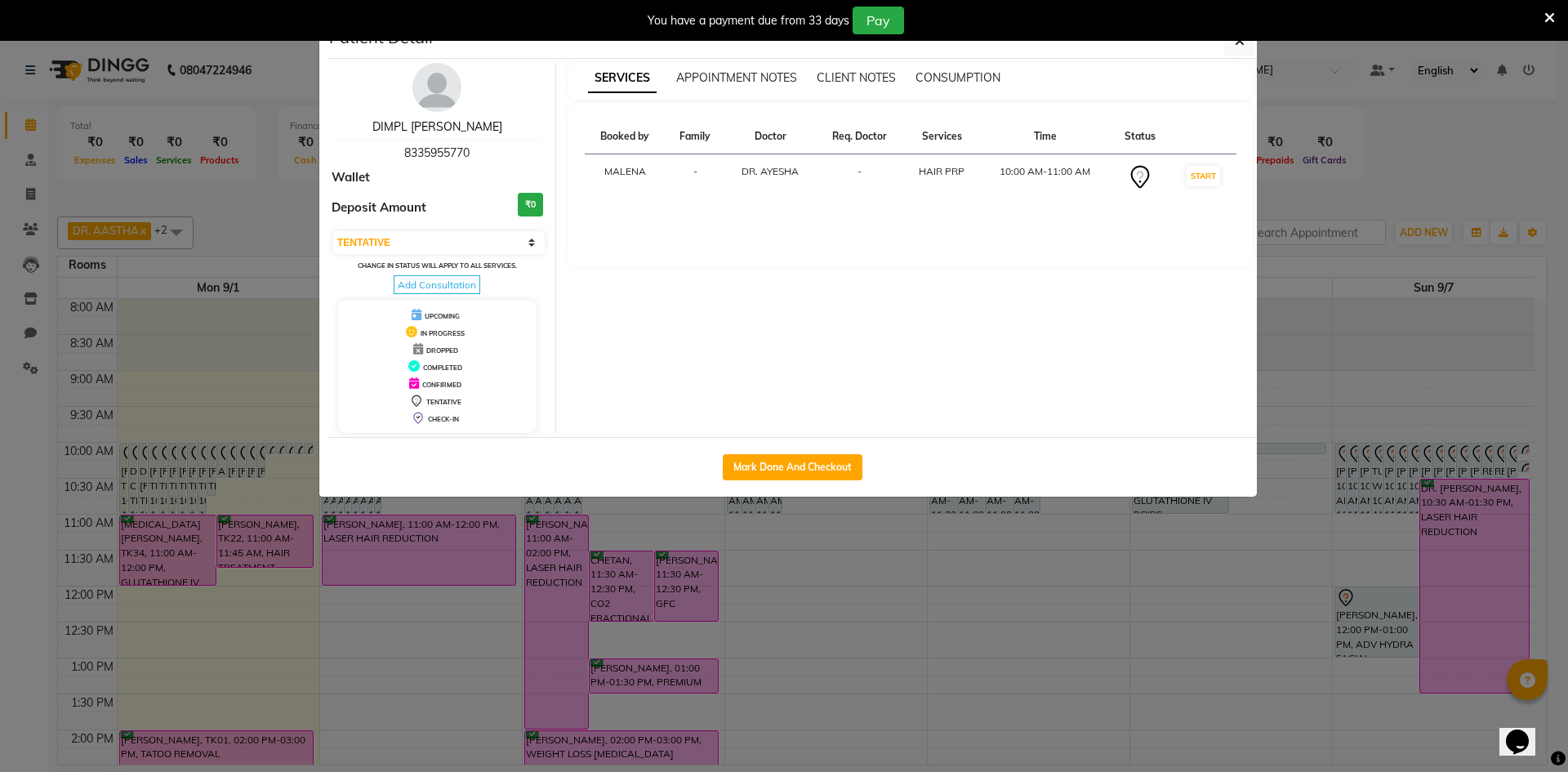
click at [436, 126] on link "DIMPL [PERSON_NAME]" at bounding box center [437, 126] width 130 height 14
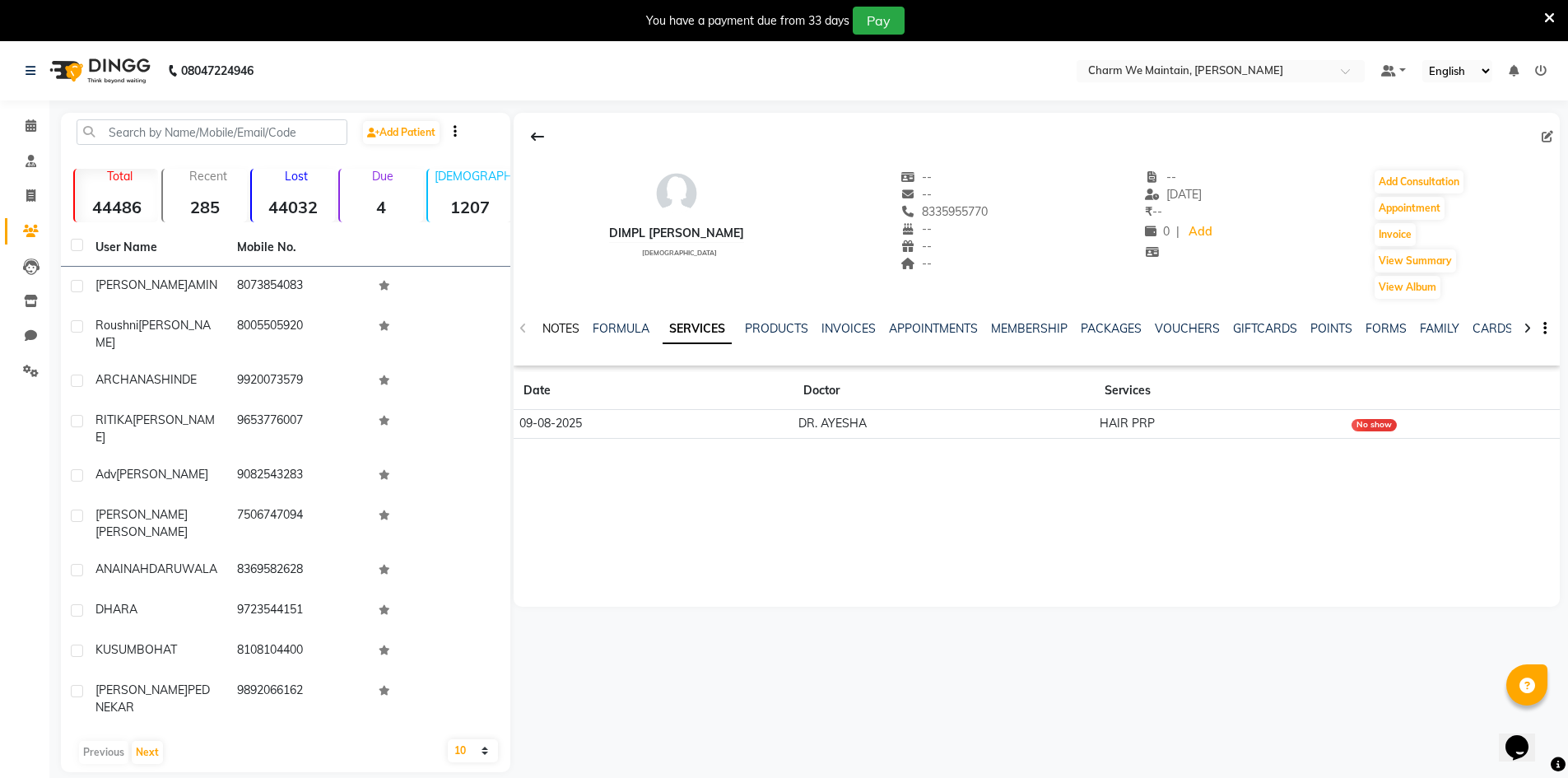
click at [559, 331] on link "NOTES" at bounding box center [561, 328] width 37 height 15
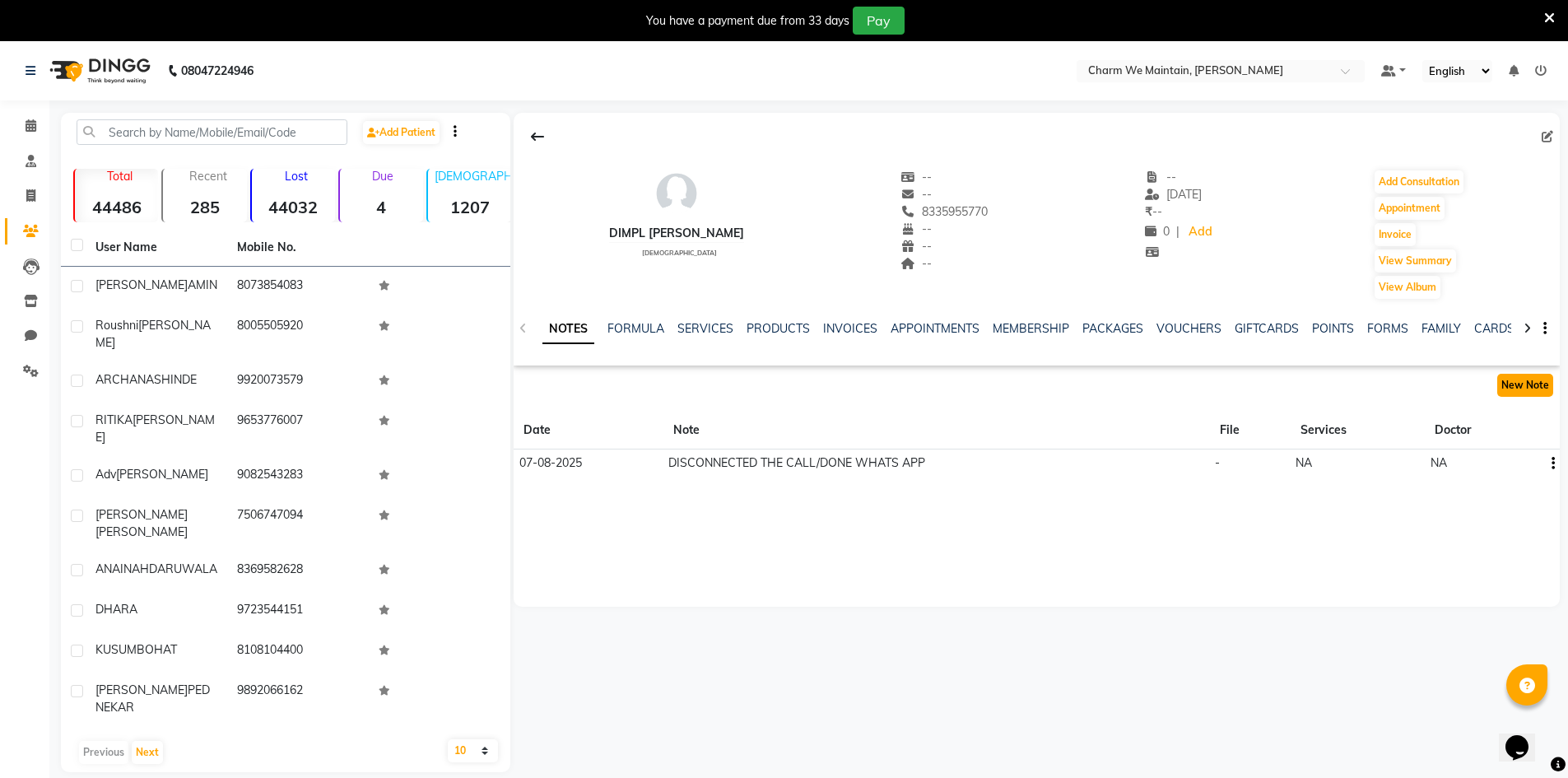
click at [1540, 387] on button "New Note" at bounding box center [1525, 385] width 56 height 23
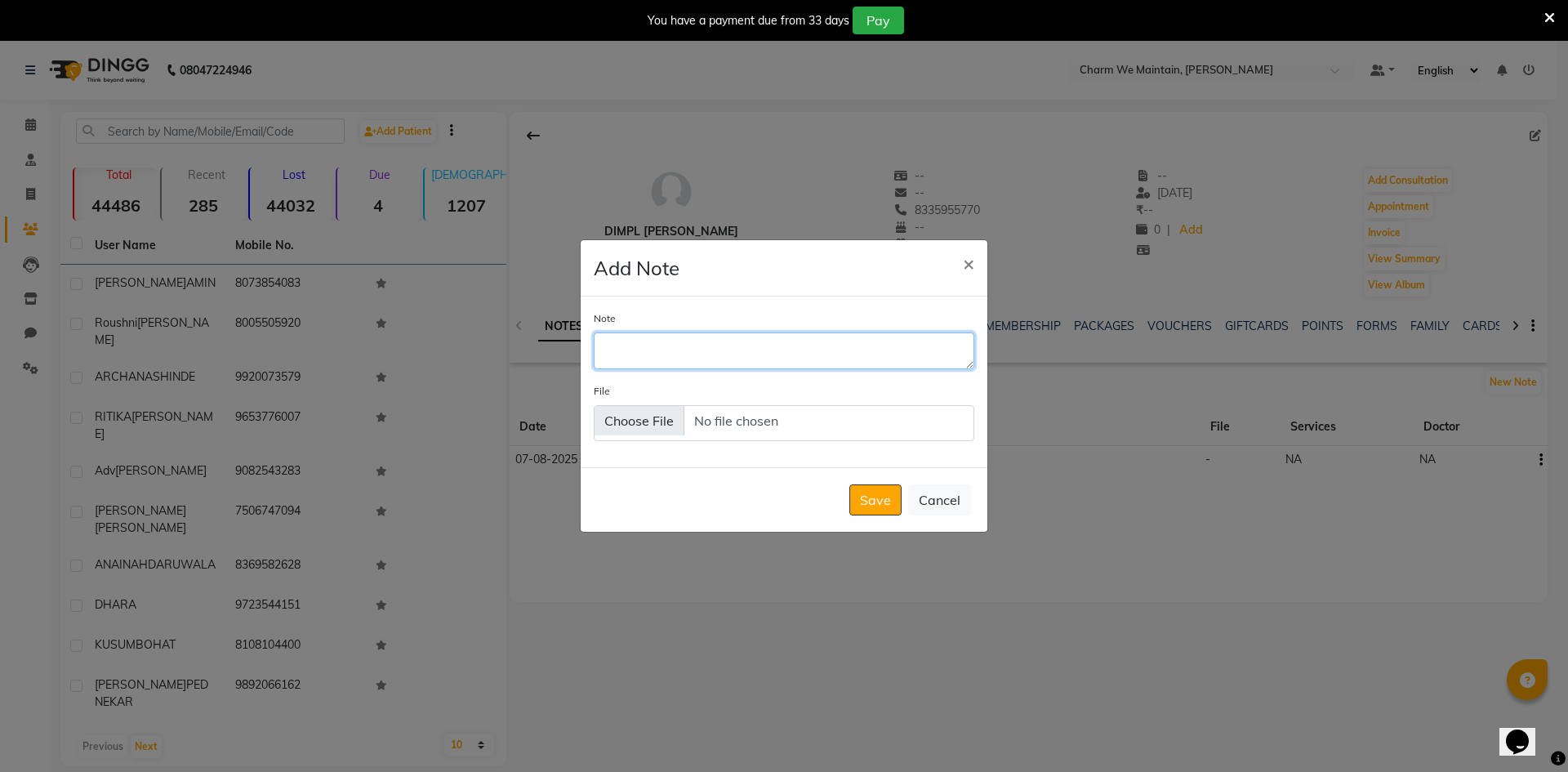
click at [652, 359] on textarea "Note" at bounding box center [784, 350] width 381 height 36
type textarea "WHATS APP SENT"
click at [871, 502] on button "Save" at bounding box center [876, 499] width 52 height 31
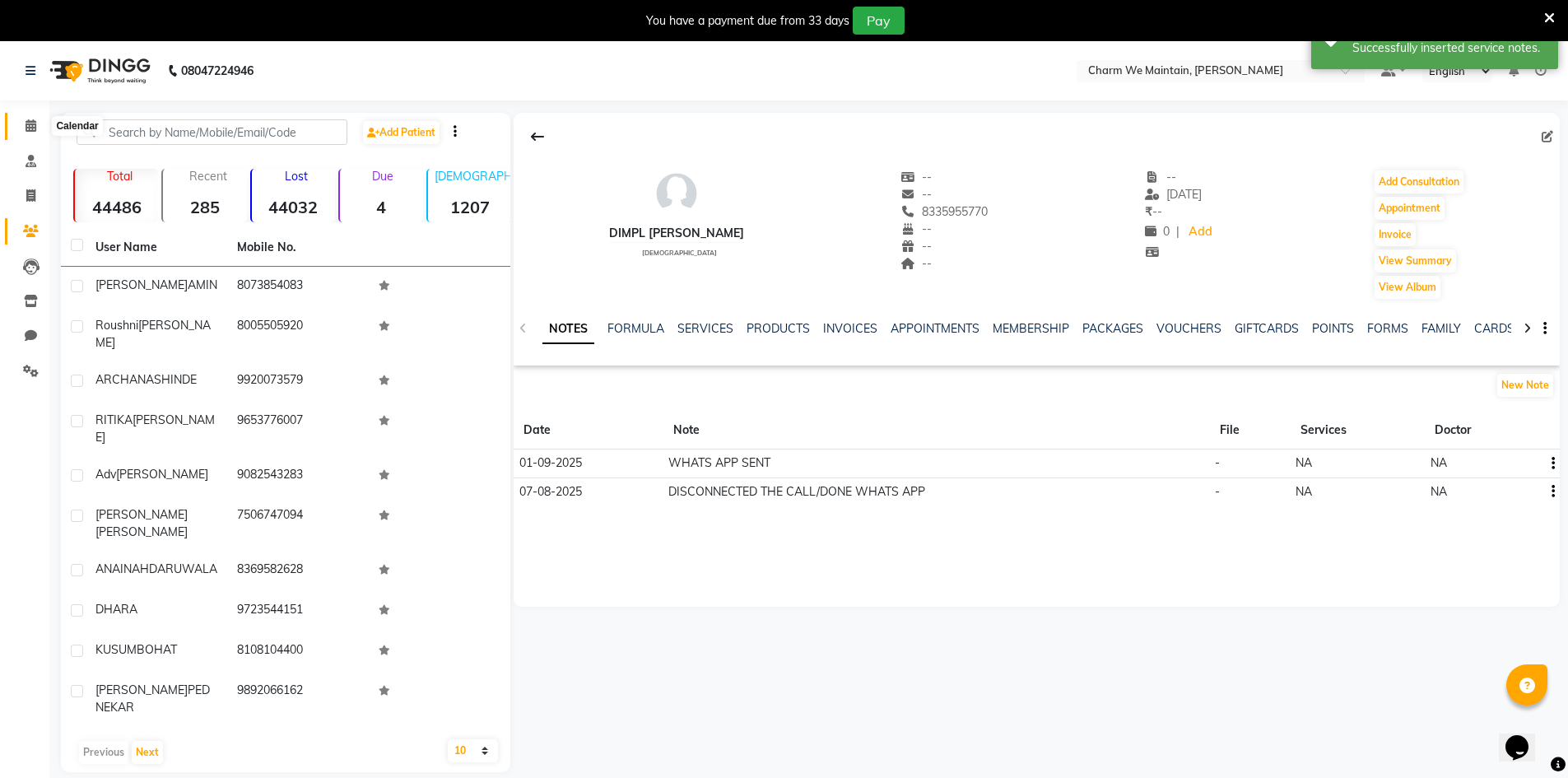
click at [30, 124] on icon at bounding box center [31, 126] width 11 height 13
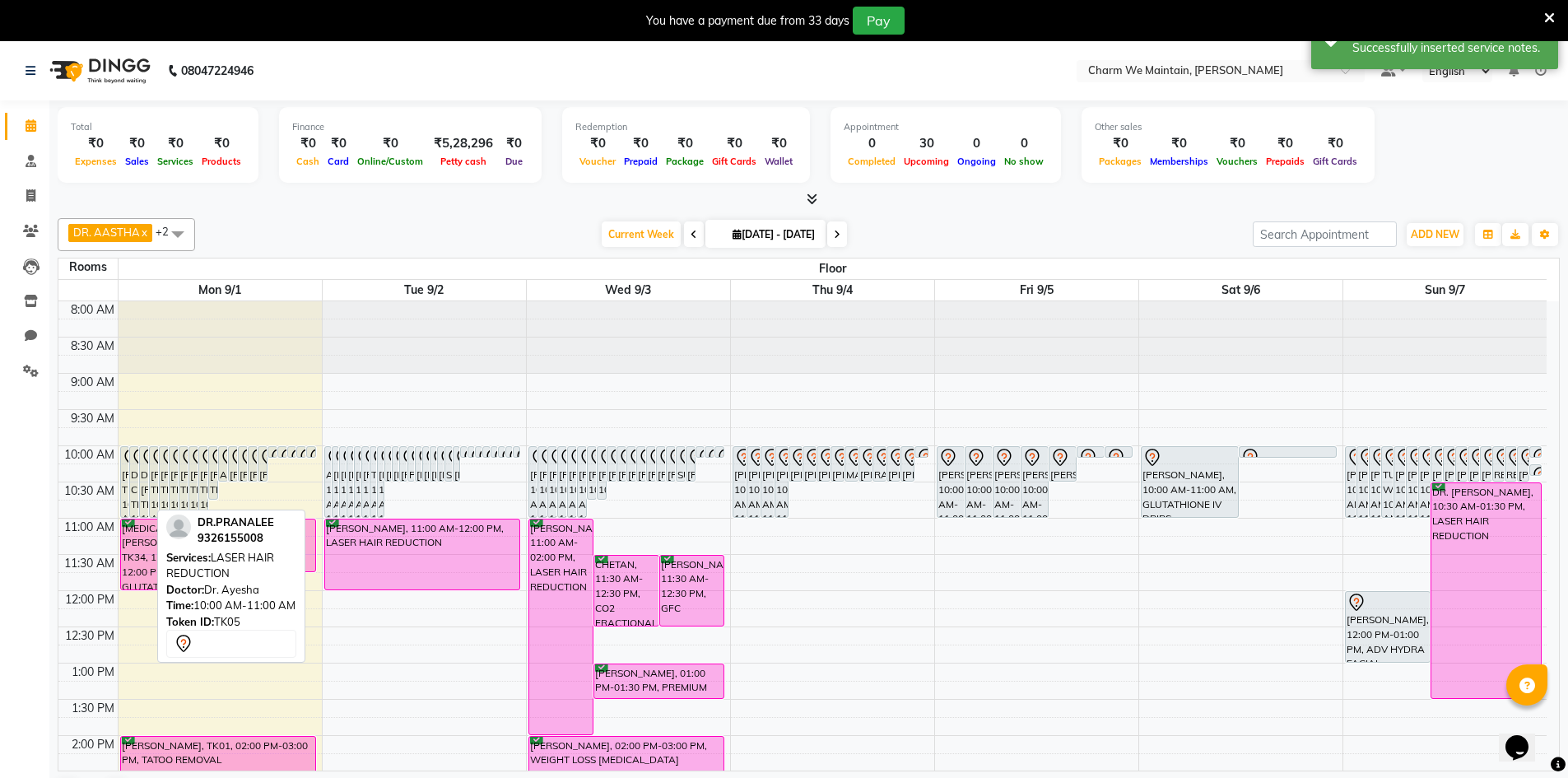
click at [144, 482] on div "DR.[PERSON_NAME], TK05, 10:00 AM-11:00 AM, LASER HAIR REDUCTION" at bounding box center [144, 481] width 8 height 70
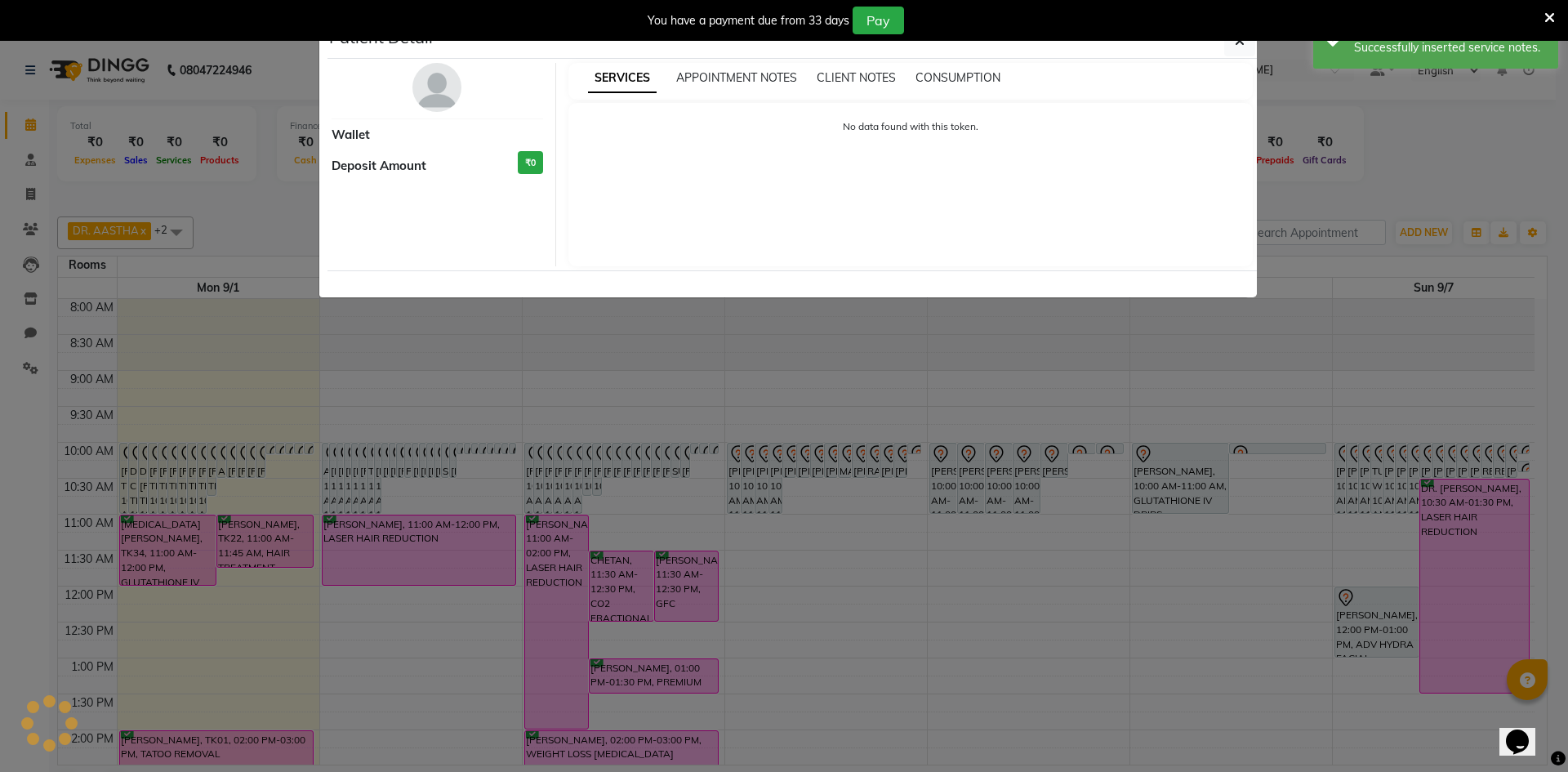
select select "7"
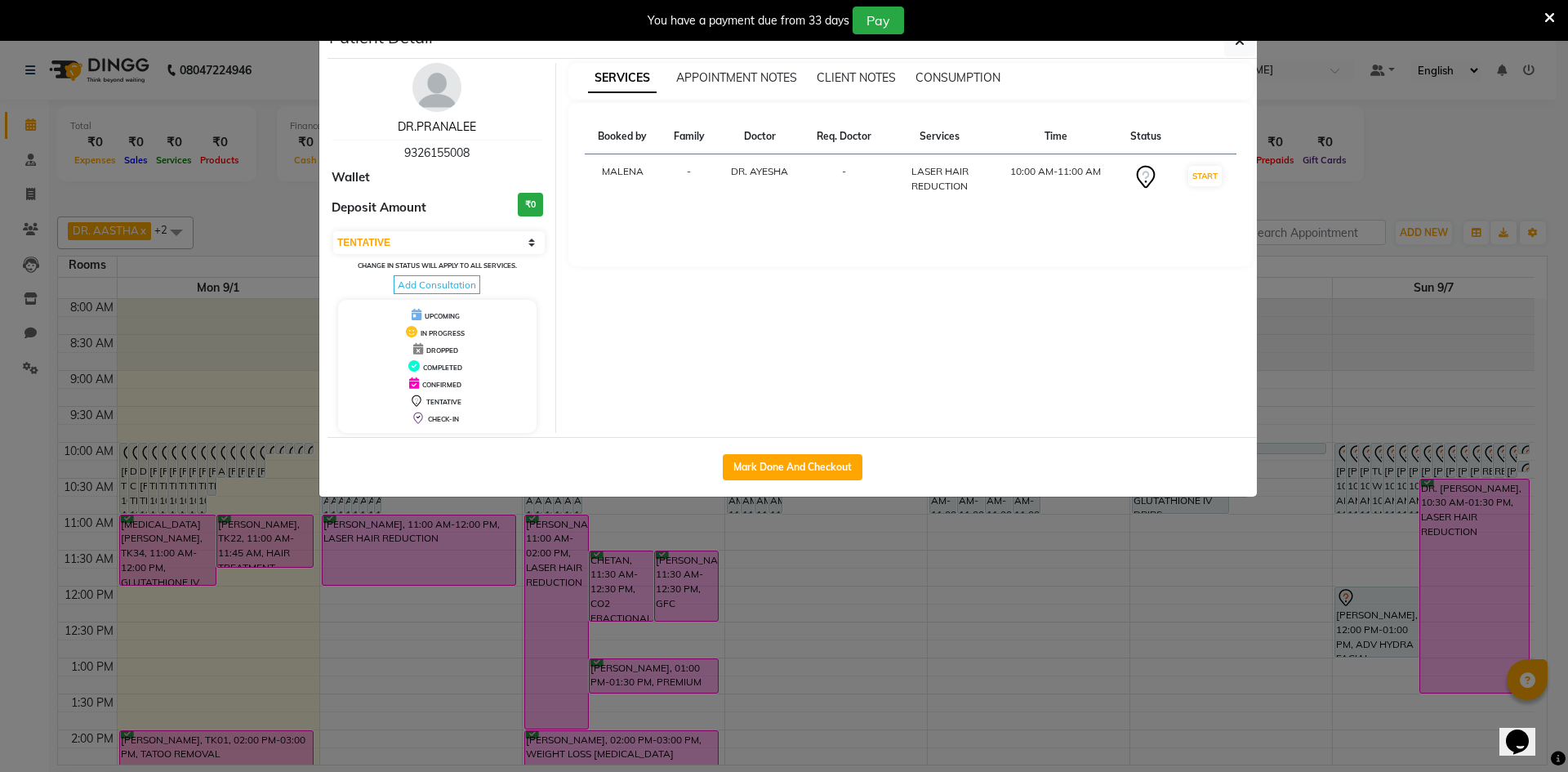
click at [458, 129] on link "DR.PRANALEE" at bounding box center [437, 126] width 79 height 14
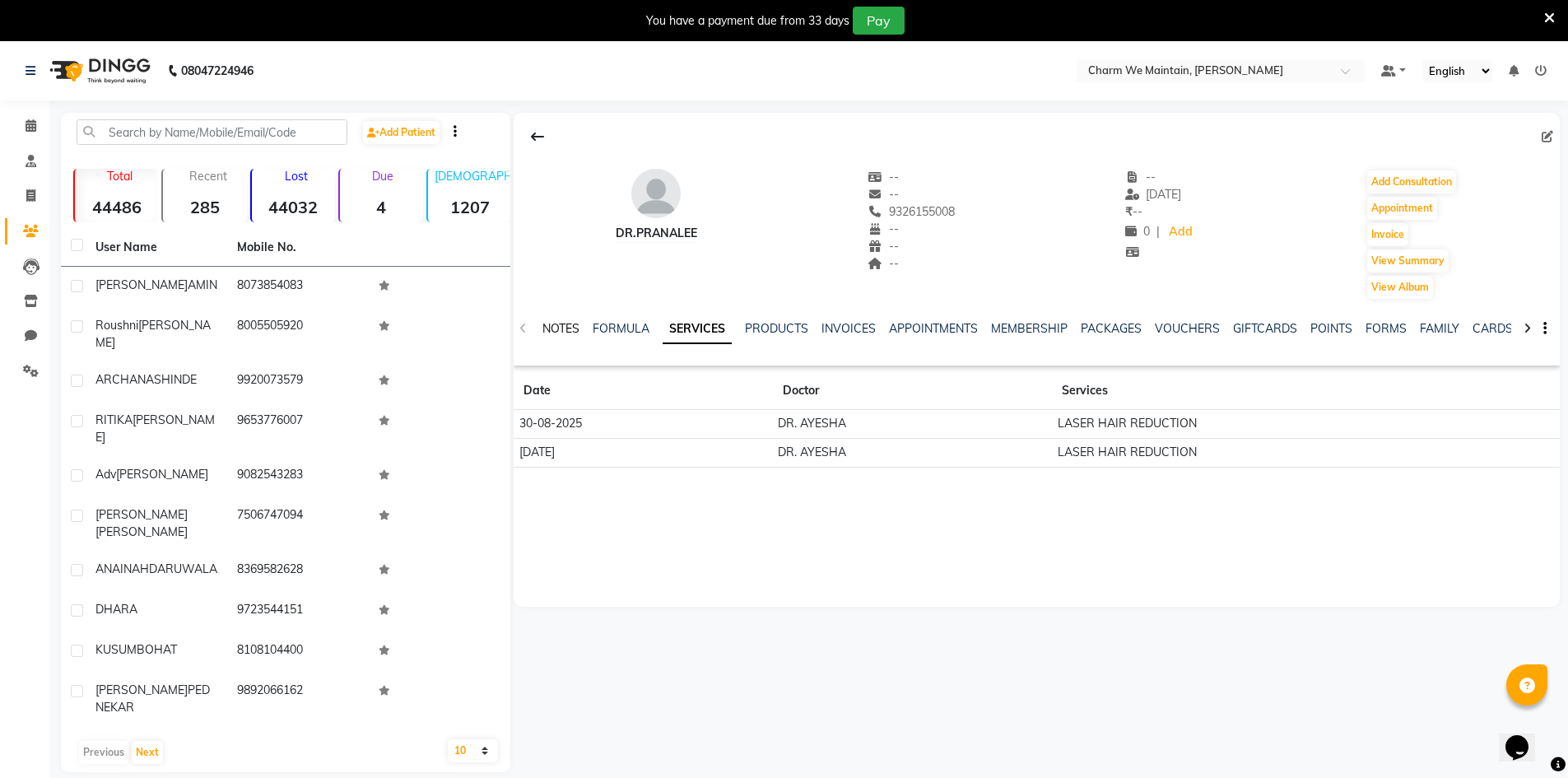
click at [557, 322] on link "NOTES" at bounding box center [561, 328] width 37 height 15
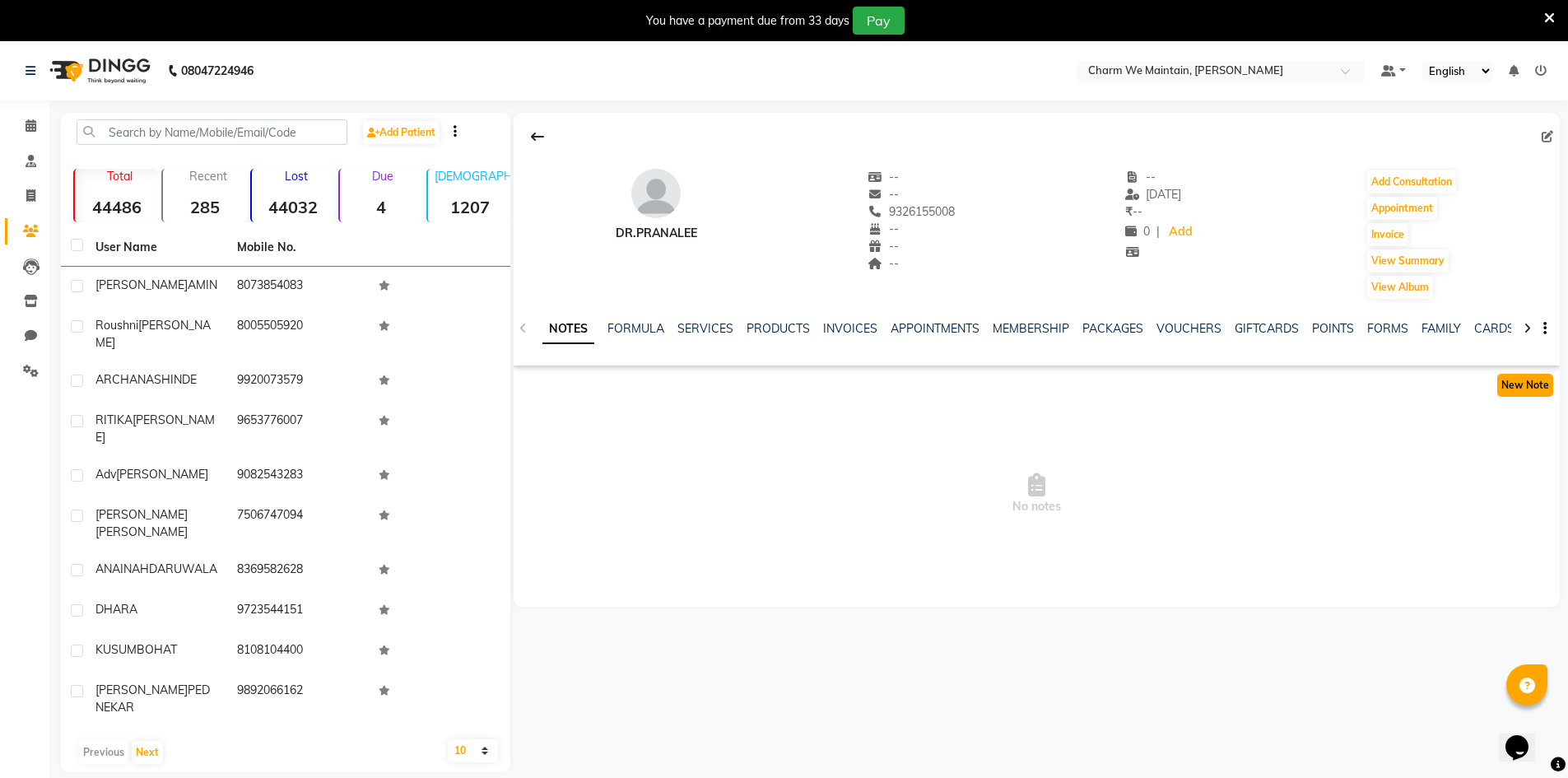
click at [1538, 387] on button "New Note" at bounding box center [1525, 385] width 56 height 23
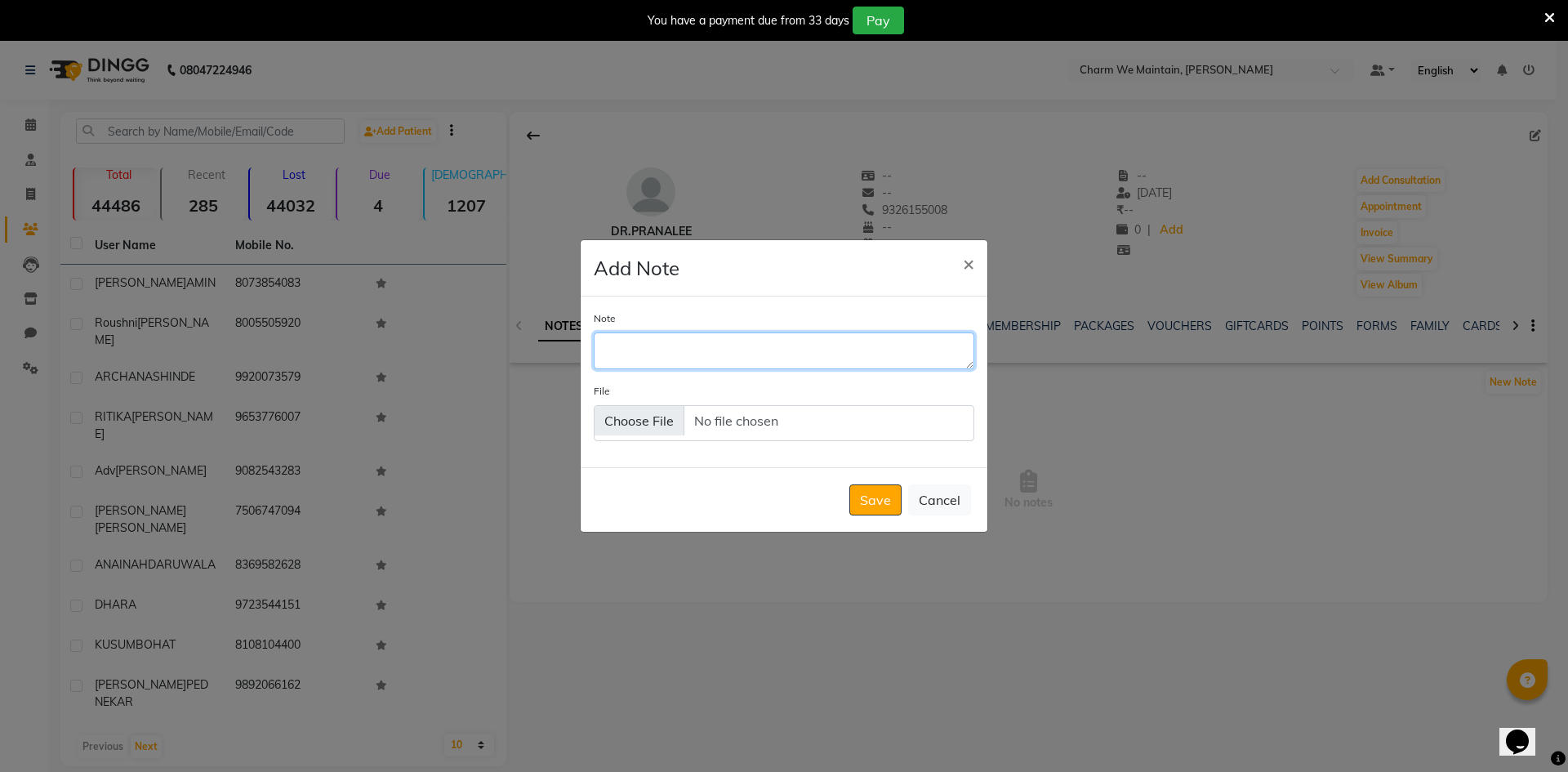
click at [765, 353] on textarea "Note" at bounding box center [784, 350] width 381 height 36
type textarea "W"
type textarea "HAD VISITED ON [DATE]"
click at [887, 492] on button "Save" at bounding box center [876, 499] width 52 height 31
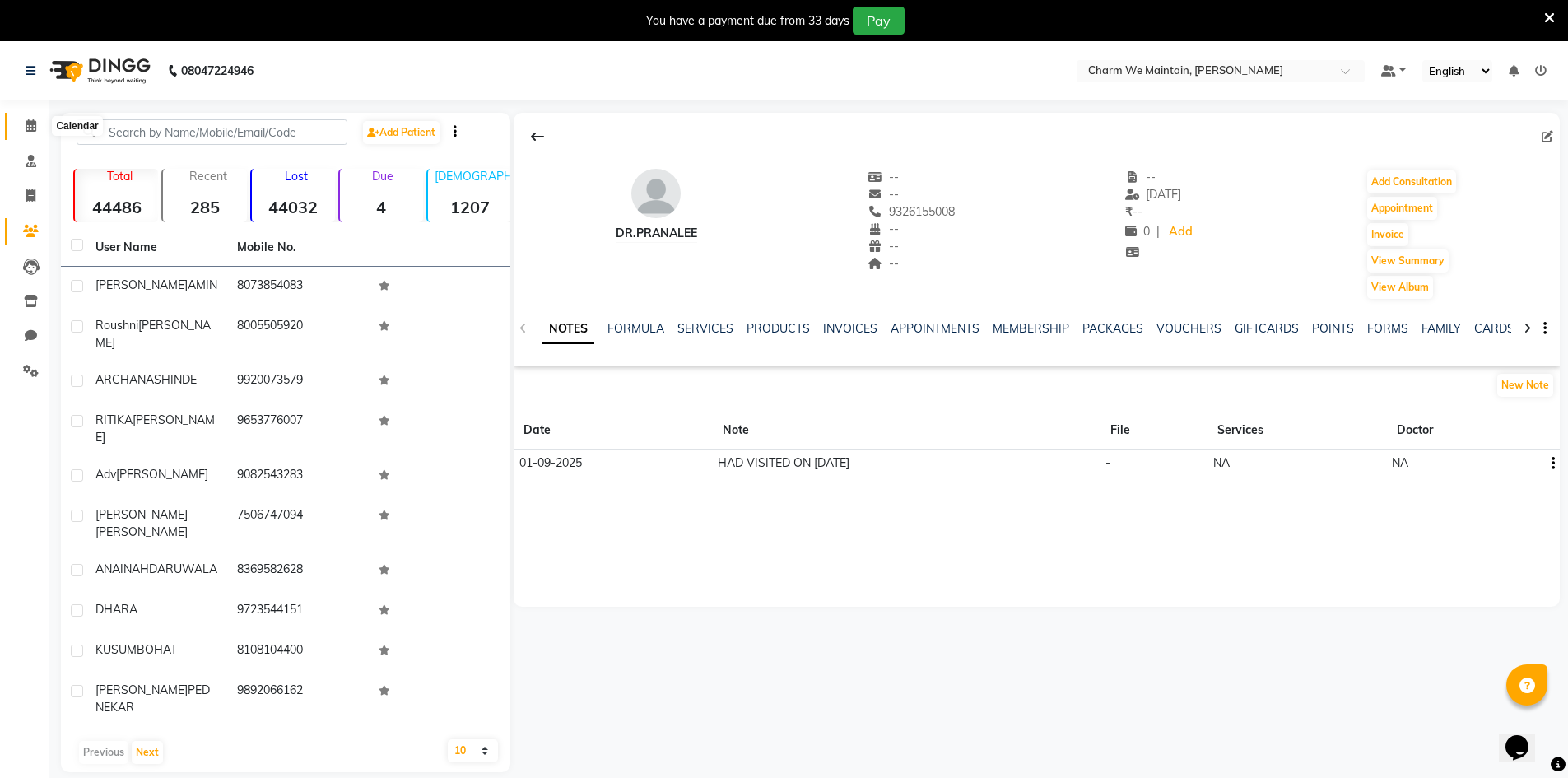
click at [26, 121] on icon at bounding box center [31, 126] width 11 height 13
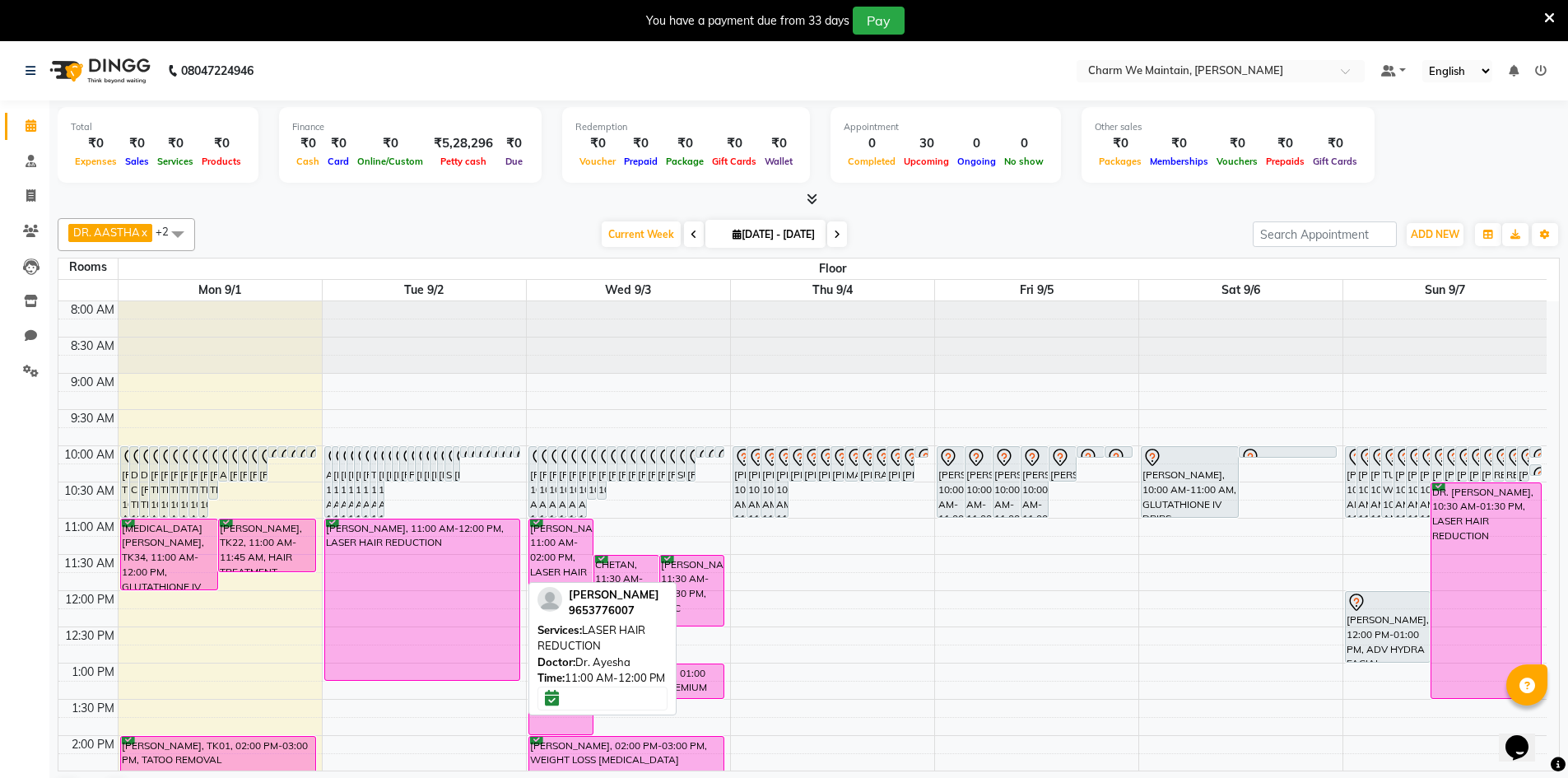
drag, startPoint x: 460, startPoint y: 585, endPoint x: 435, endPoint y: 751, distance: 167.9
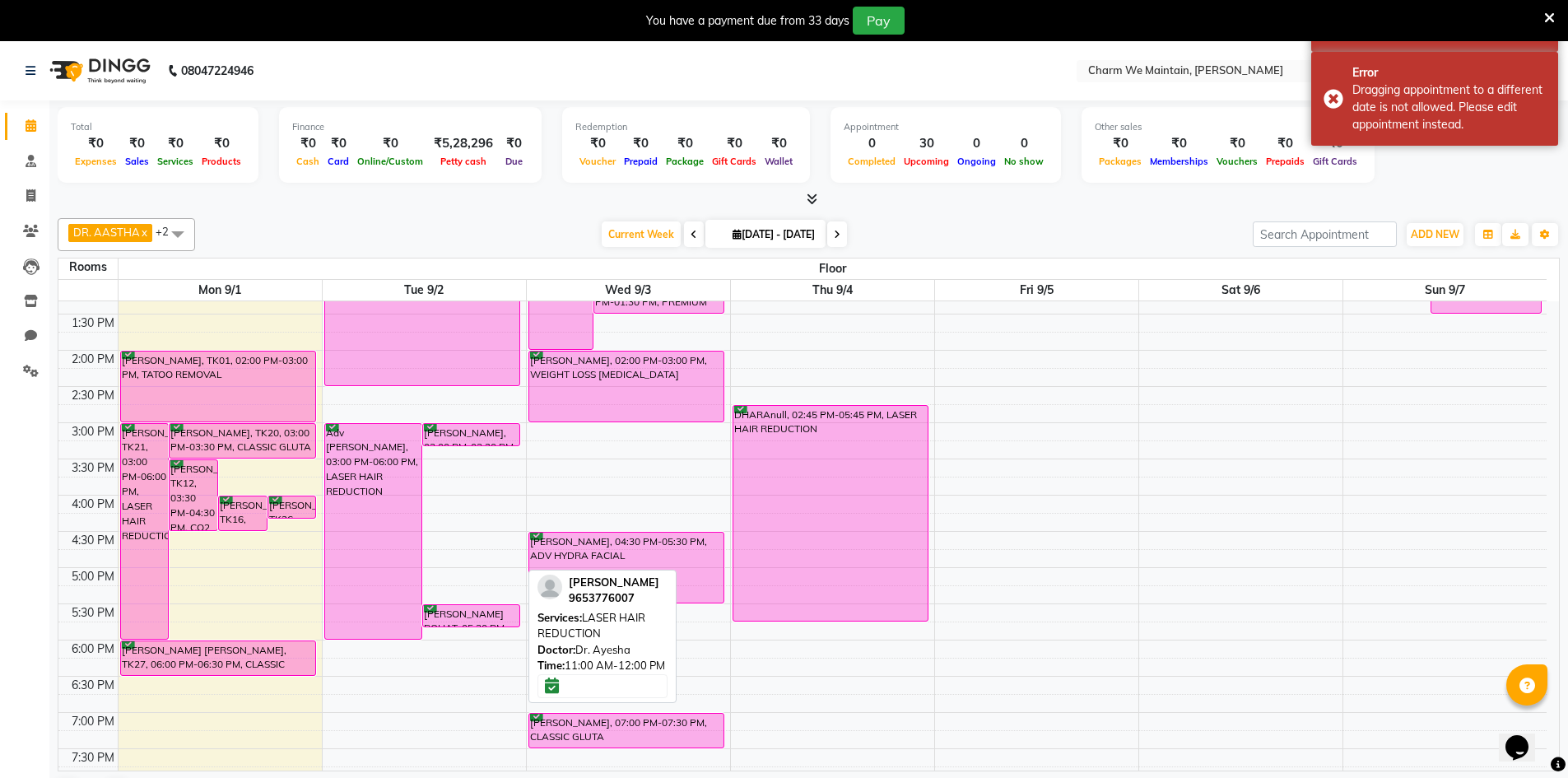
scroll to position [411, 0]
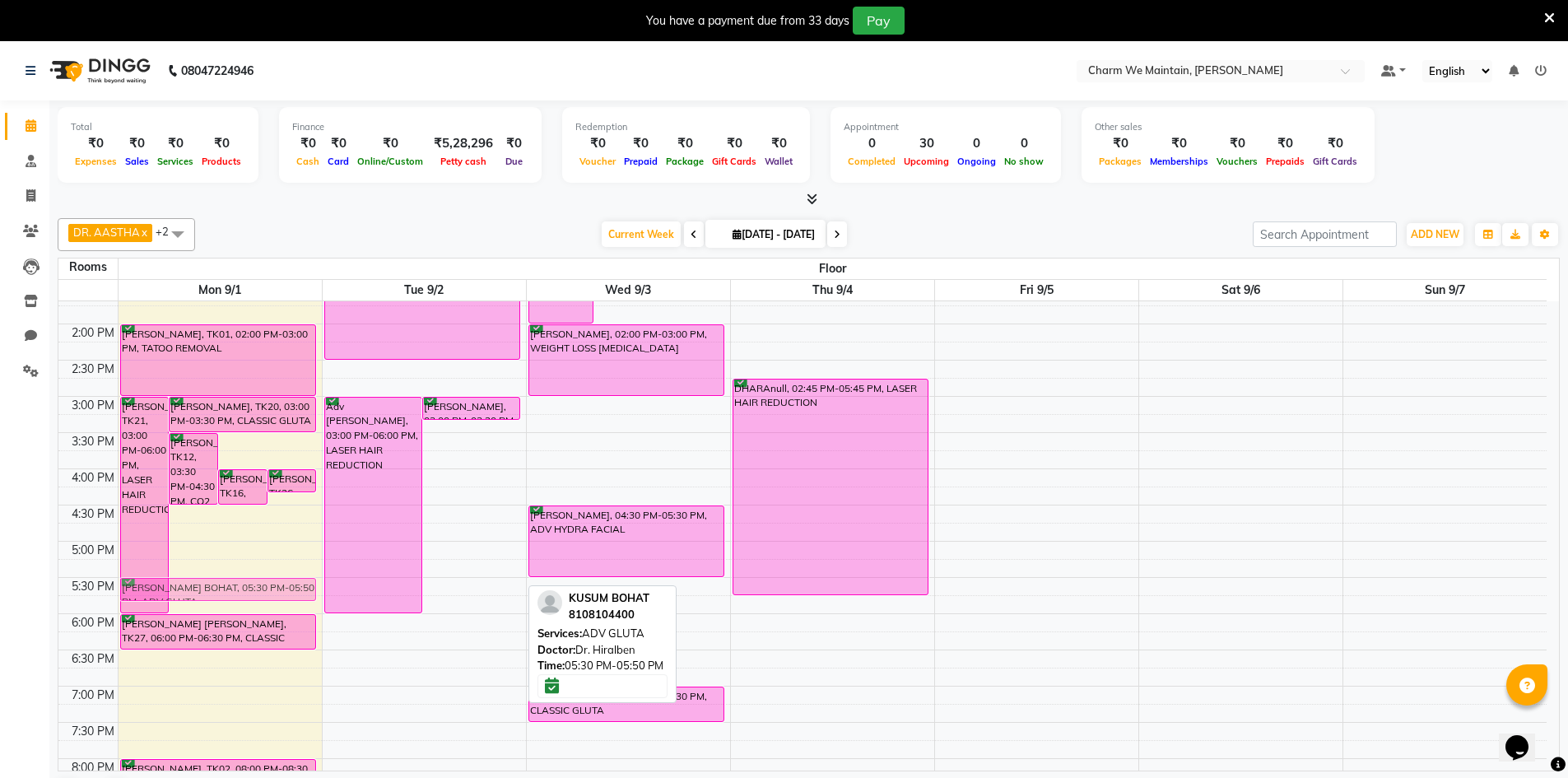
drag, startPoint x: 447, startPoint y: 587, endPoint x: 242, endPoint y: 591, distance: 205.0
click at [242, 591] on tr "DIMPL [PERSON_NAME], TK09, 10:00 AM-11:00 AM, HAIR PRP DIPIKA CHAMUDIA, TK04, 1…" at bounding box center [802, 432] width 1488 height 1086
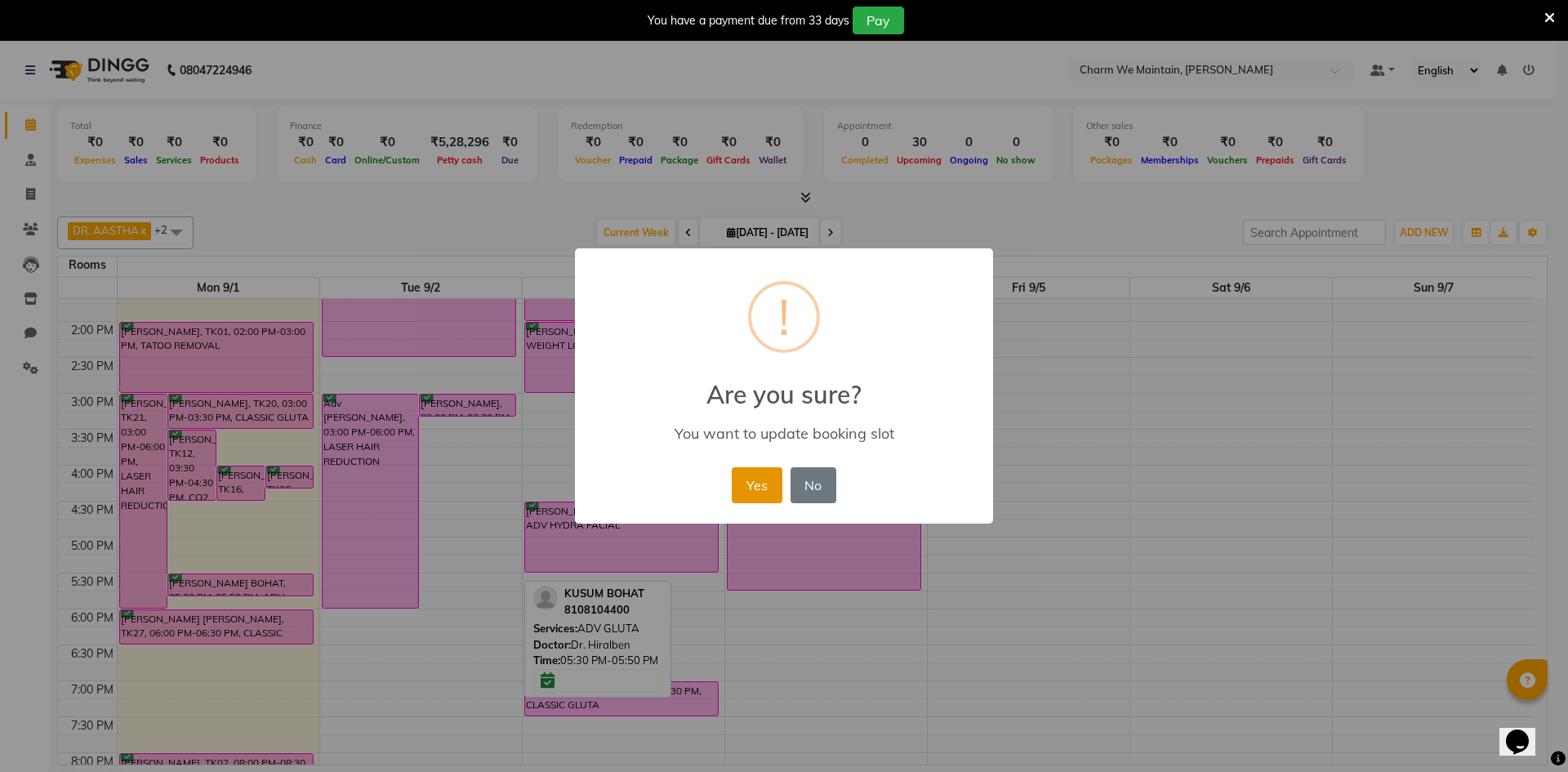
click at [751, 483] on button "Yes" at bounding box center [756, 485] width 50 height 36
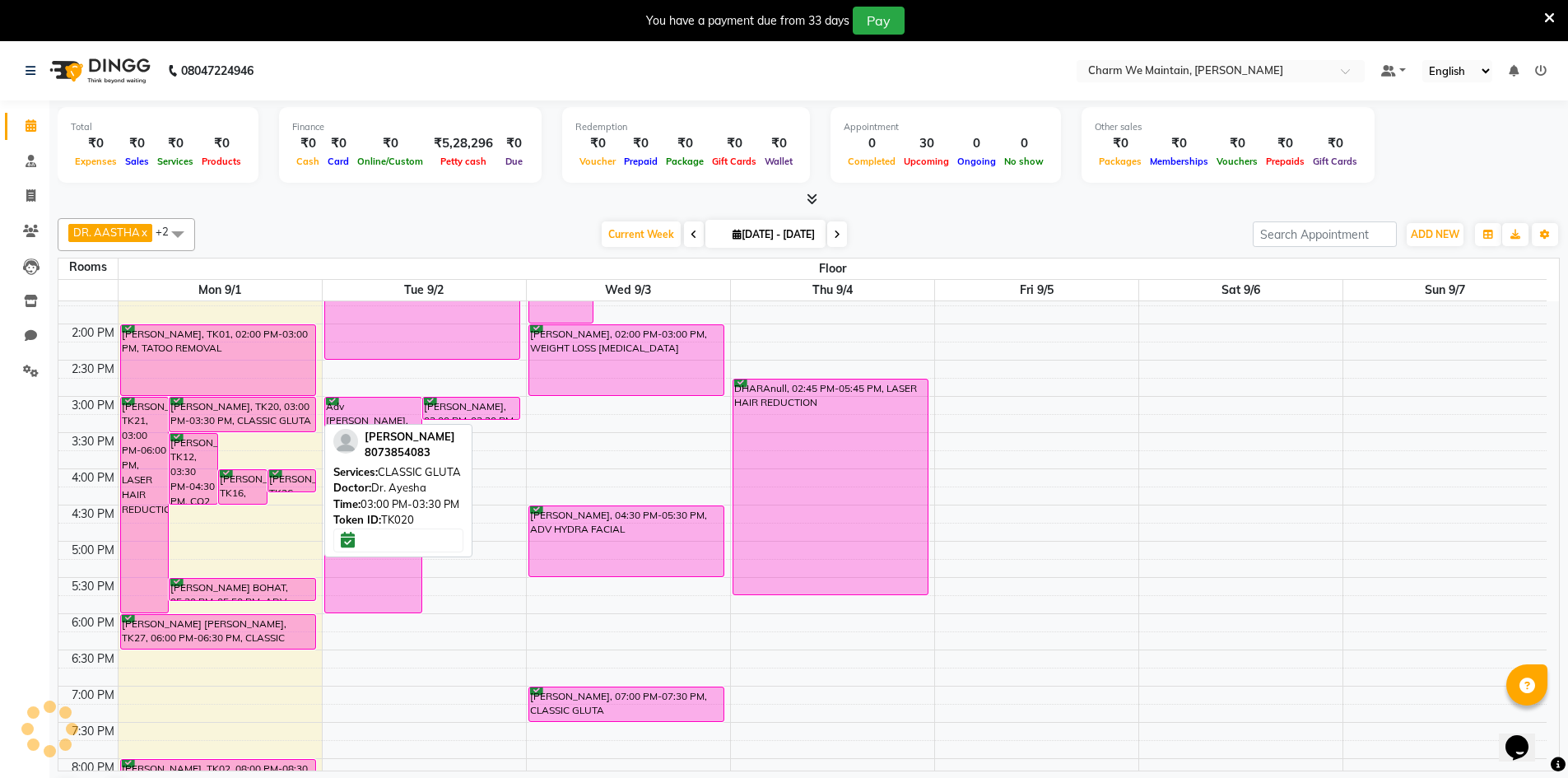
click at [228, 414] on div "[PERSON_NAME], TK20, 03:00 PM-03:30 PM, CLASSIC GLUTA" at bounding box center [242, 414] width 146 height 34
click at [273, 409] on div "[PERSON_NAME], TK20, 03:00 PM-03:30 PM, CLASSIC GLUTA" at bounding box center [242, 414] width 146 height 34
select select "6"
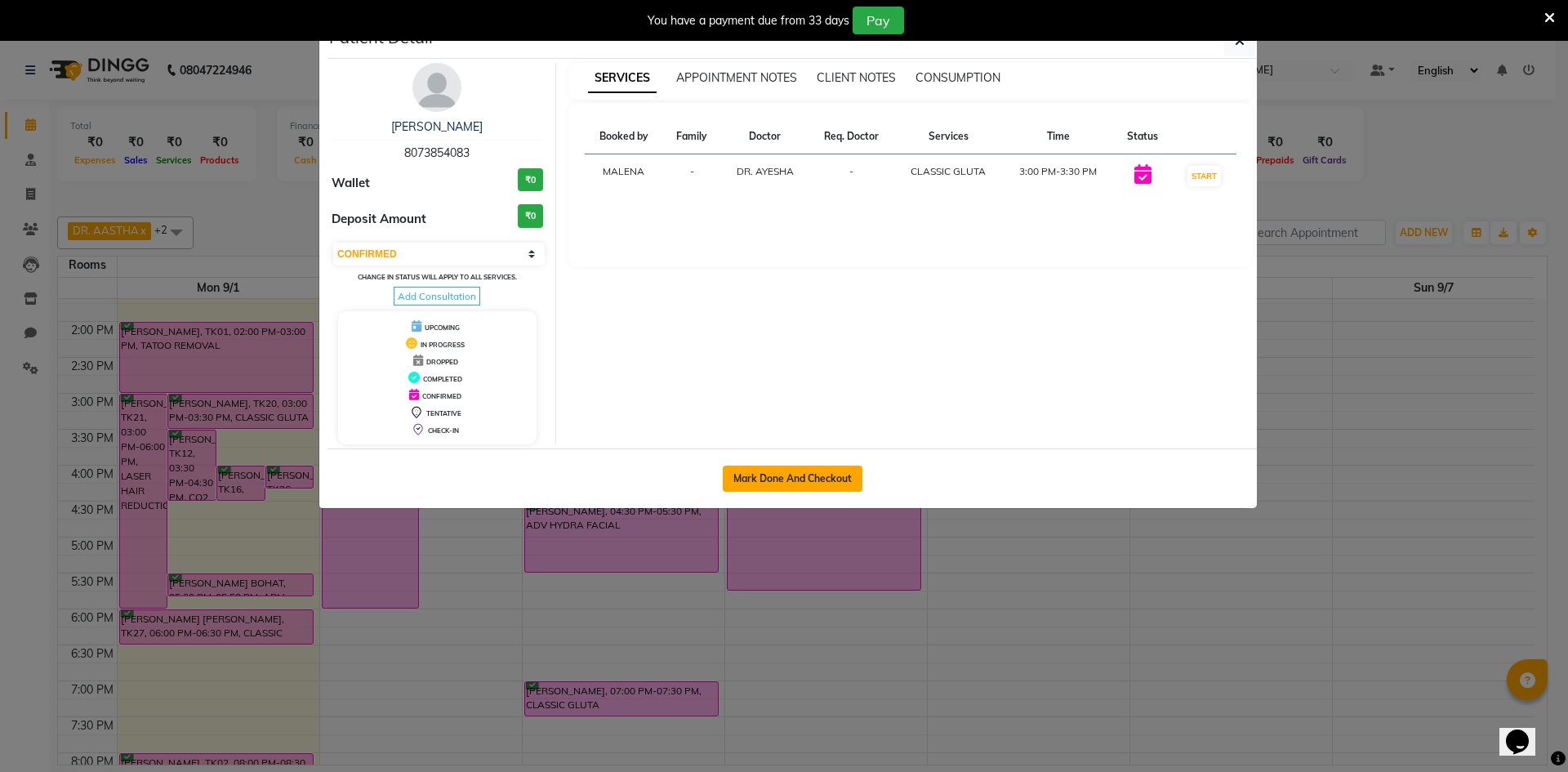
click at [800, 479] on button "Mark Done And Checkout" at bounding box center [793, 479] width 140 height 26
select select "8618"
select select "service"
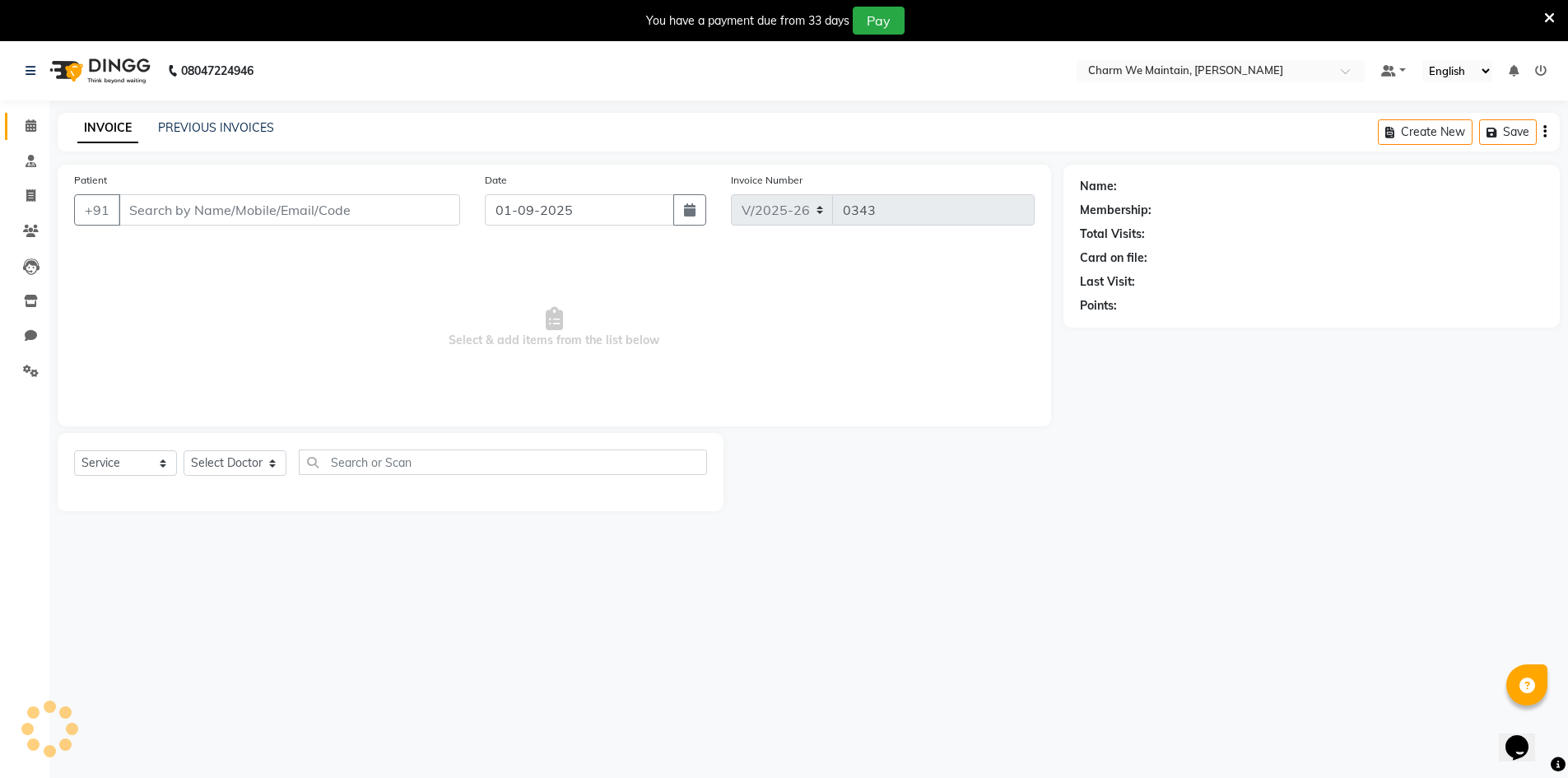
type input "8073854083"
select select "86210"
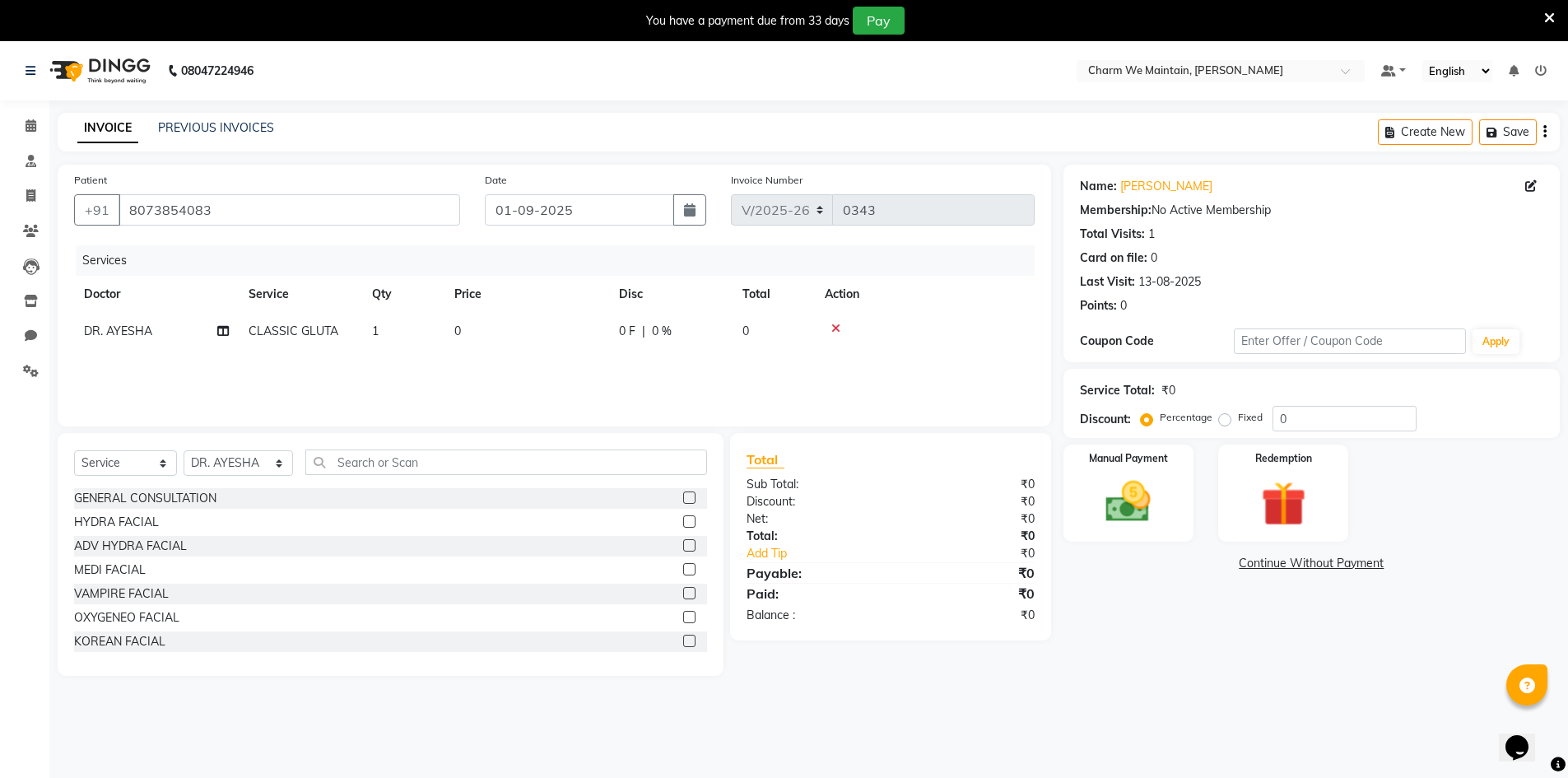
click at [834, 324] on icon at bounding box center [836, 328] width 9 height 12
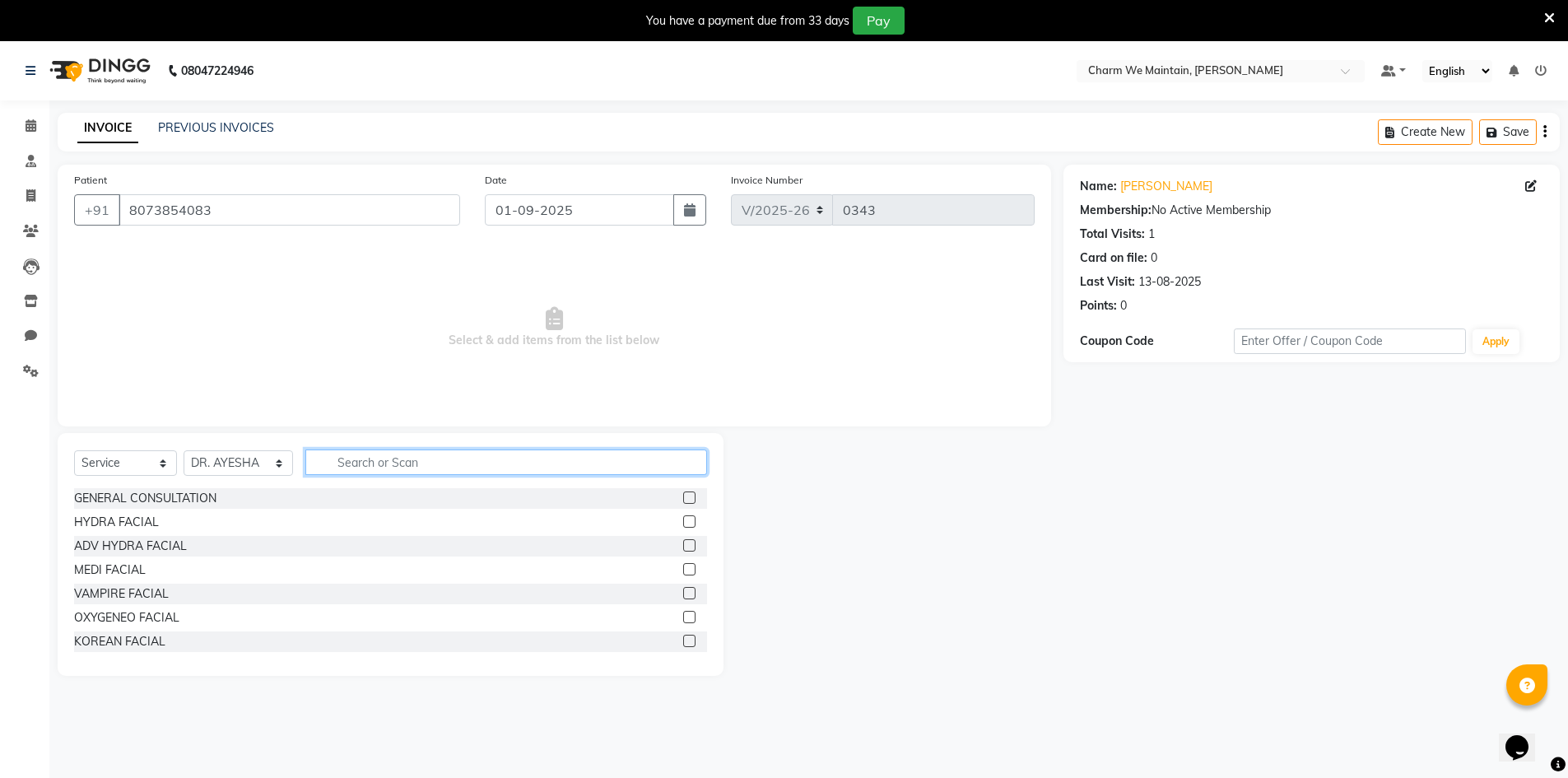
click at [386, 461] on input "text" at bounding box center [507, 462] width 402 height 25
type input "PI"
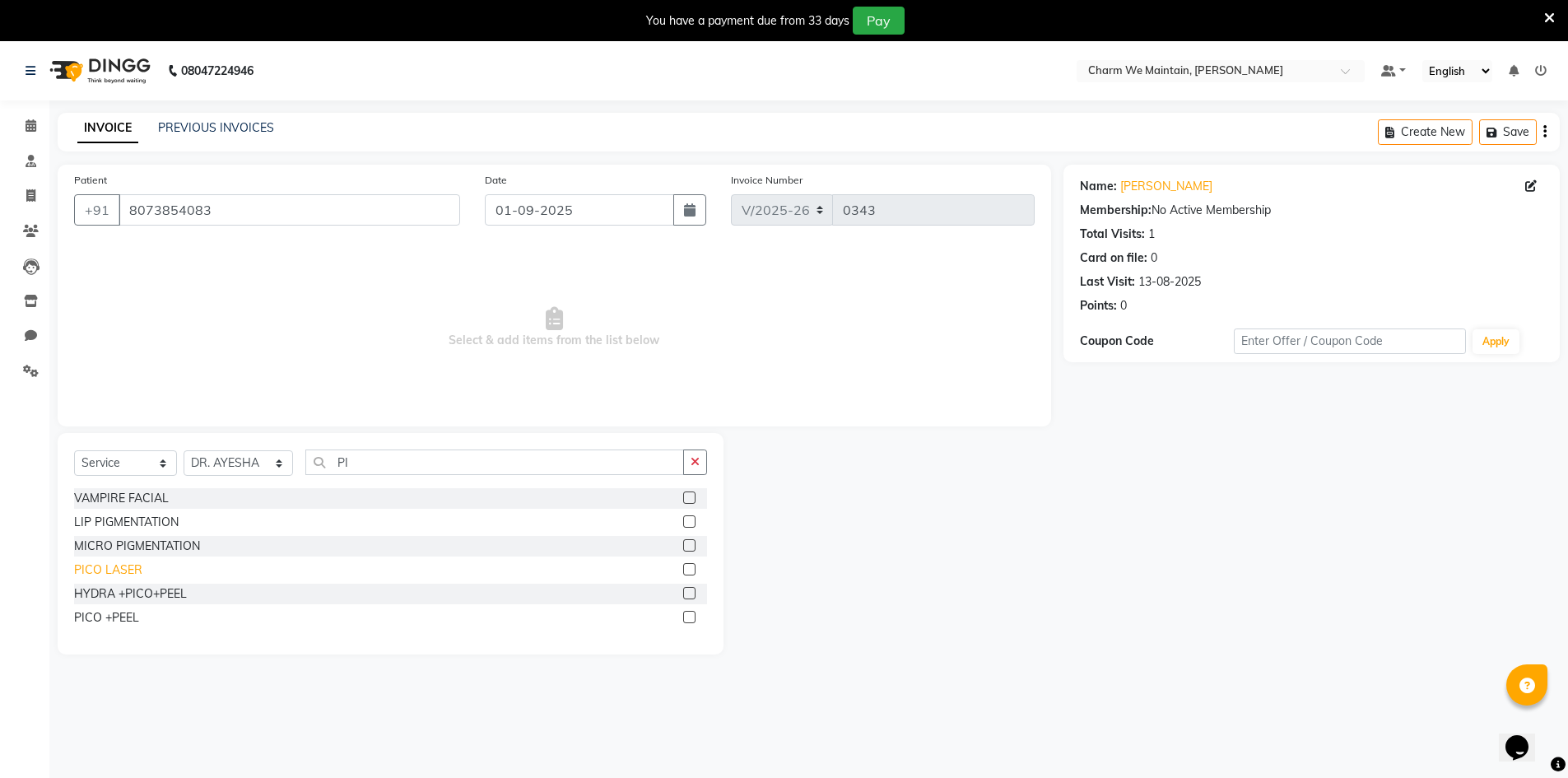
click at [134, 567] on div "PICO LASER" at bounding box center [107, 570] width 68 height 17
checkbox input "false"
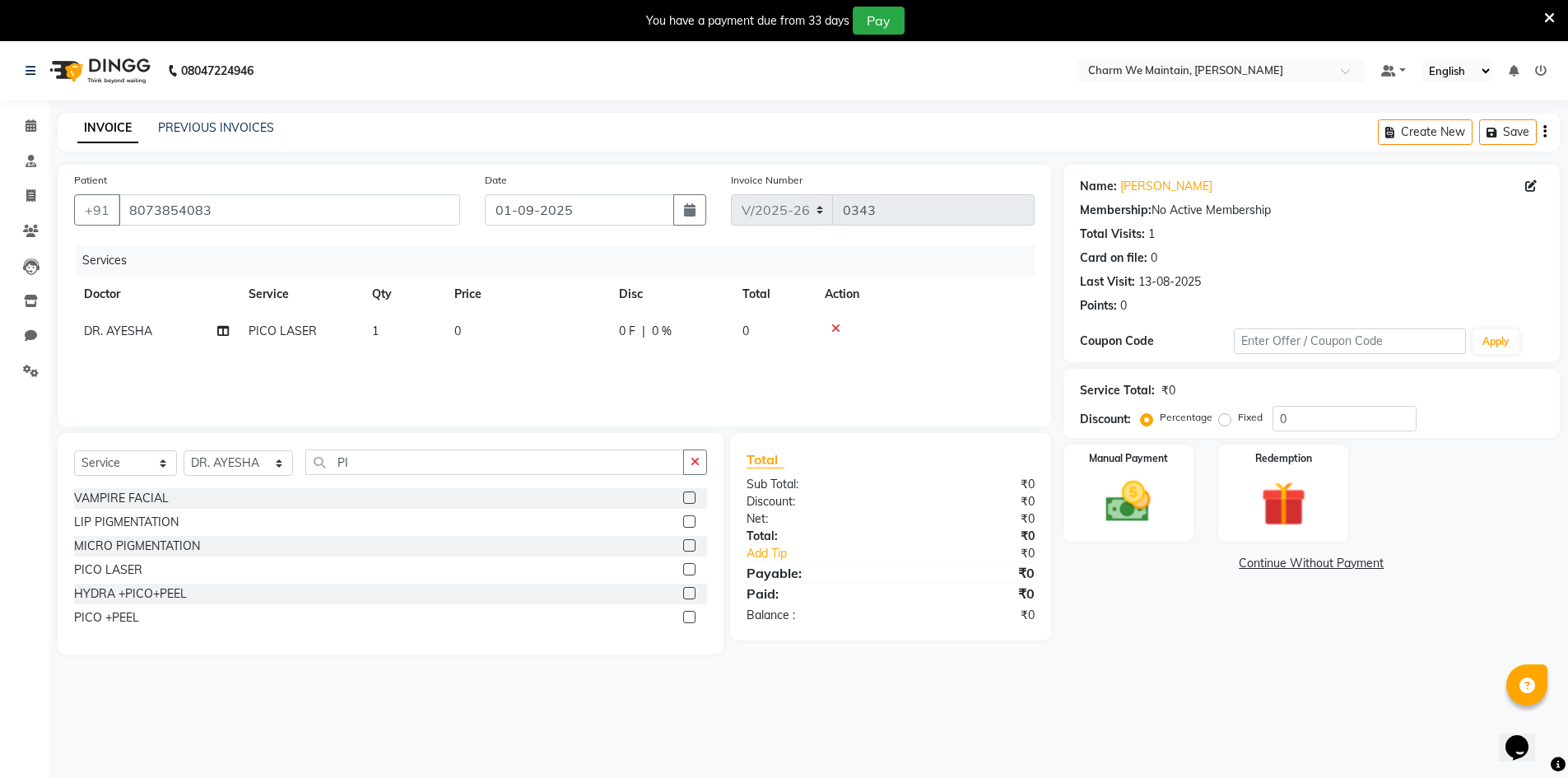
click at [500, 329] on td "0" at bounding box center [526, 331] width 165 height 37
select select "86210"
click at [561, 334] on input "0" at bounding box center [603, 336] width 145 height 25
type input "5000"
click at [1151, 488] on img at bounding box center [1128, 501] width 76 height 54
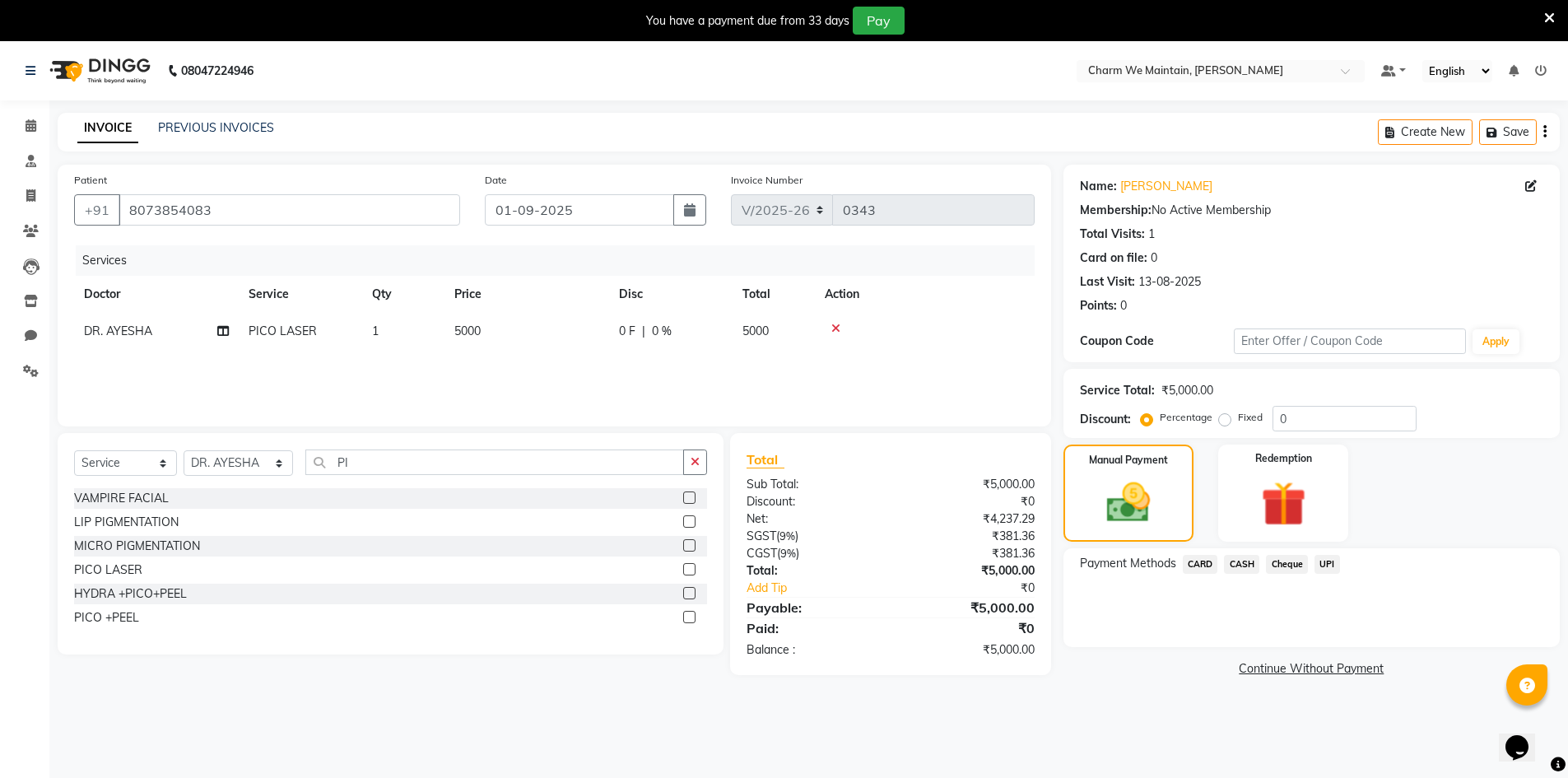
click at [1199, 565] on span "CARD" at bounding box center [1200, 564] width 35 height 19
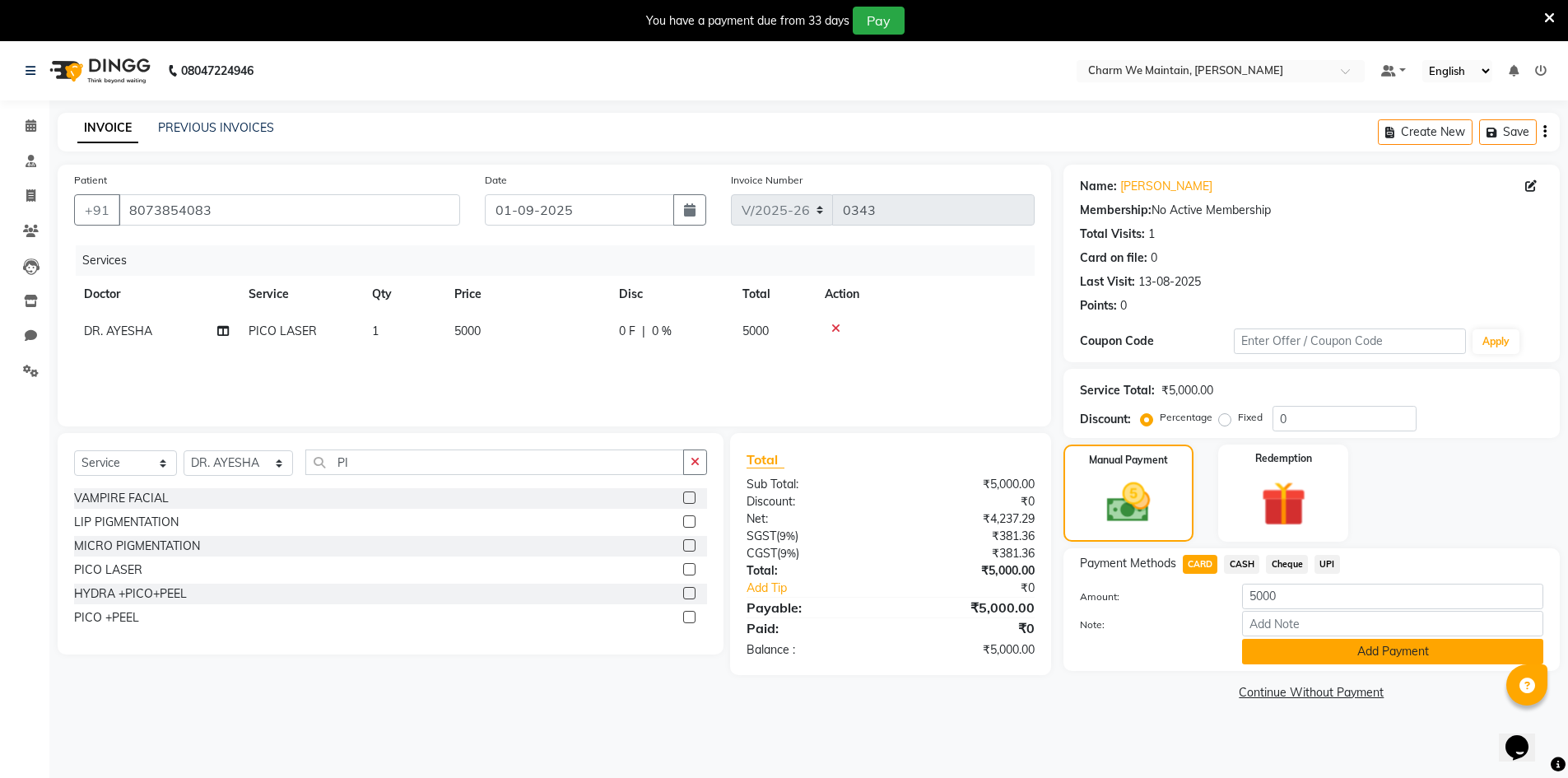
click at [1386, 653] on button "Add Payment" at bounding box center [1392, 652] width 301 height 25
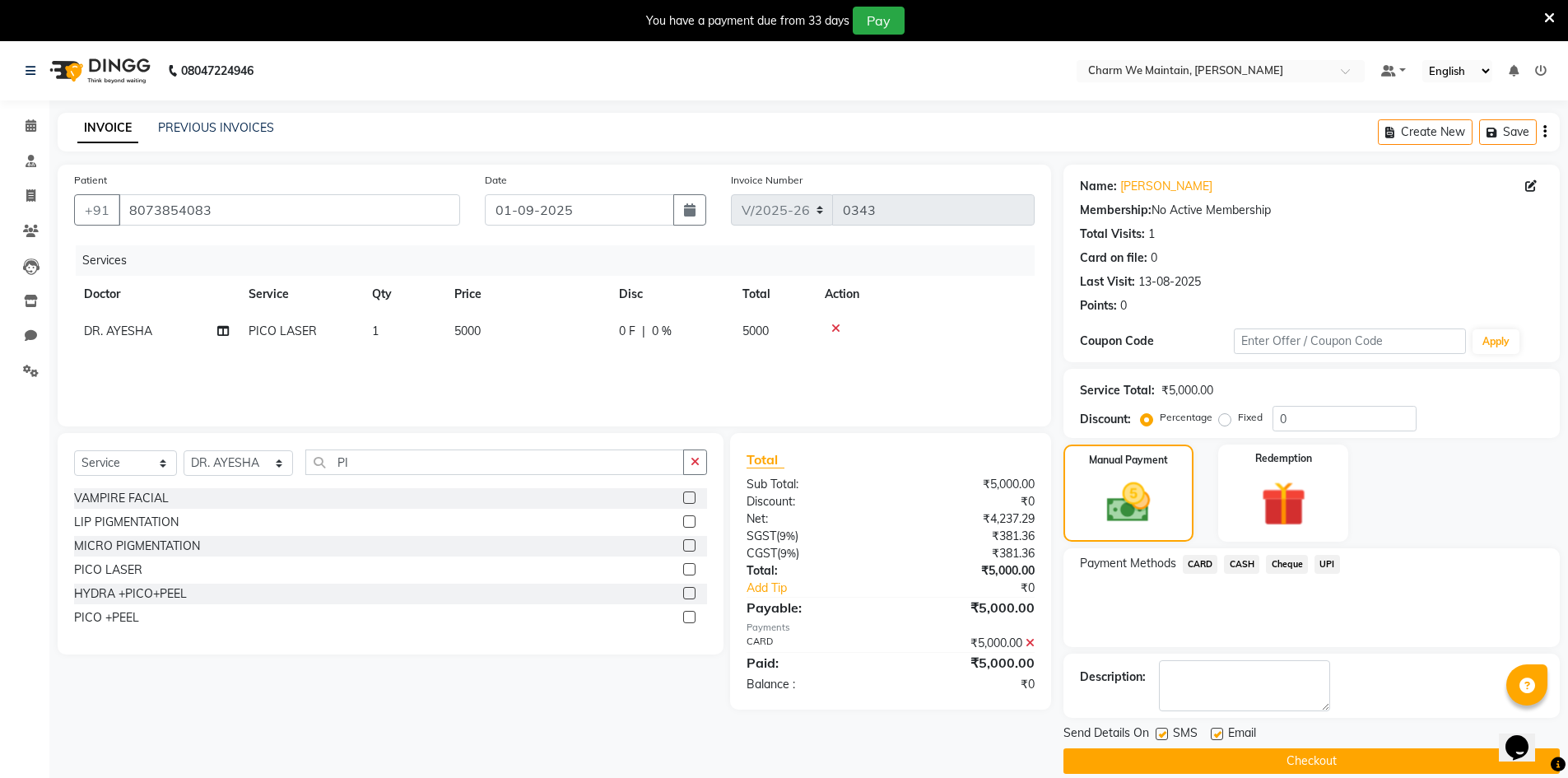
click at [1340, 761] on button "Checkout" at bounding box center [1311, 761] width 496 height 25
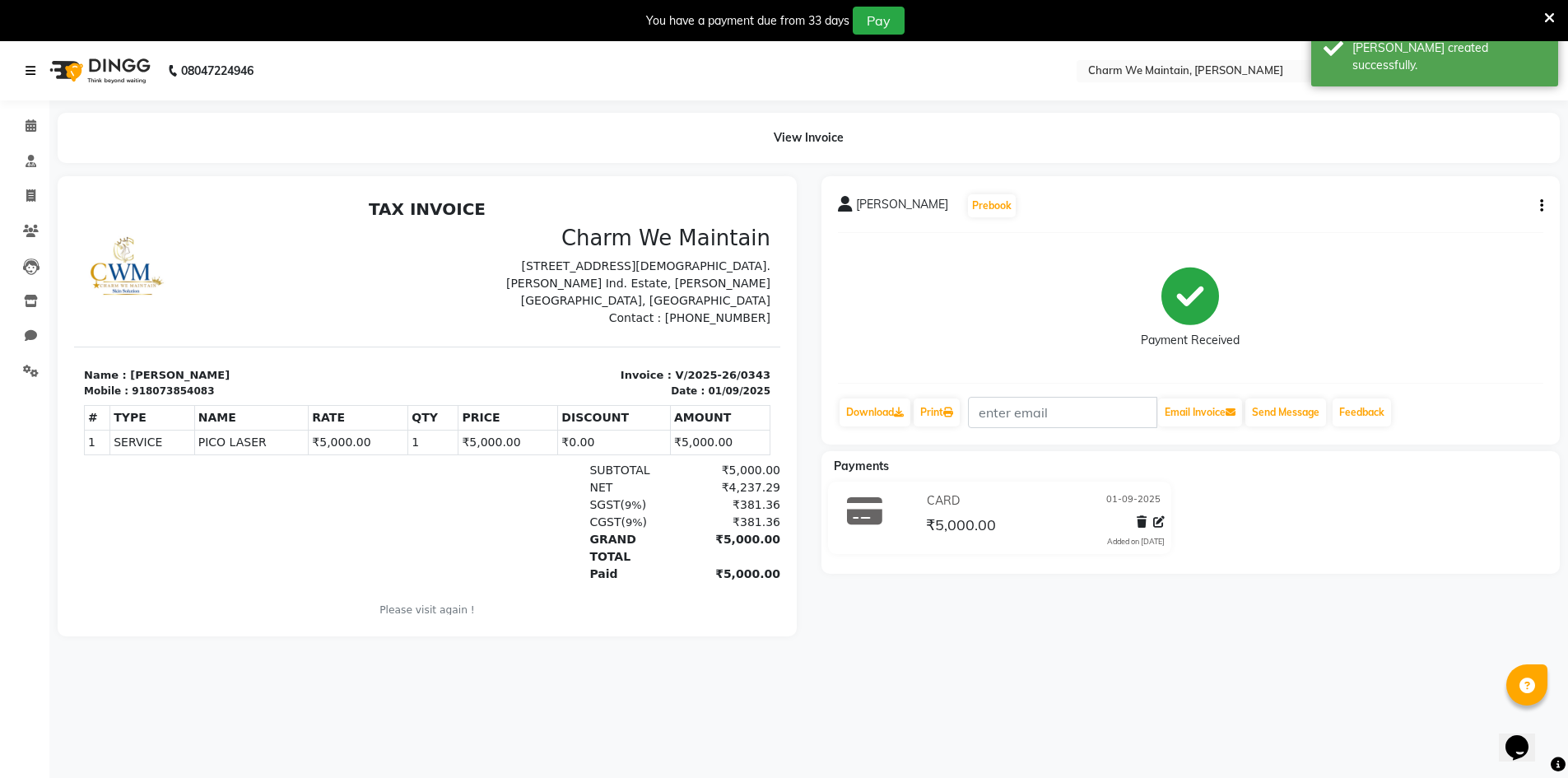
click at [32, 69] on icon at bounding box center [30, 70] width 10 height 12
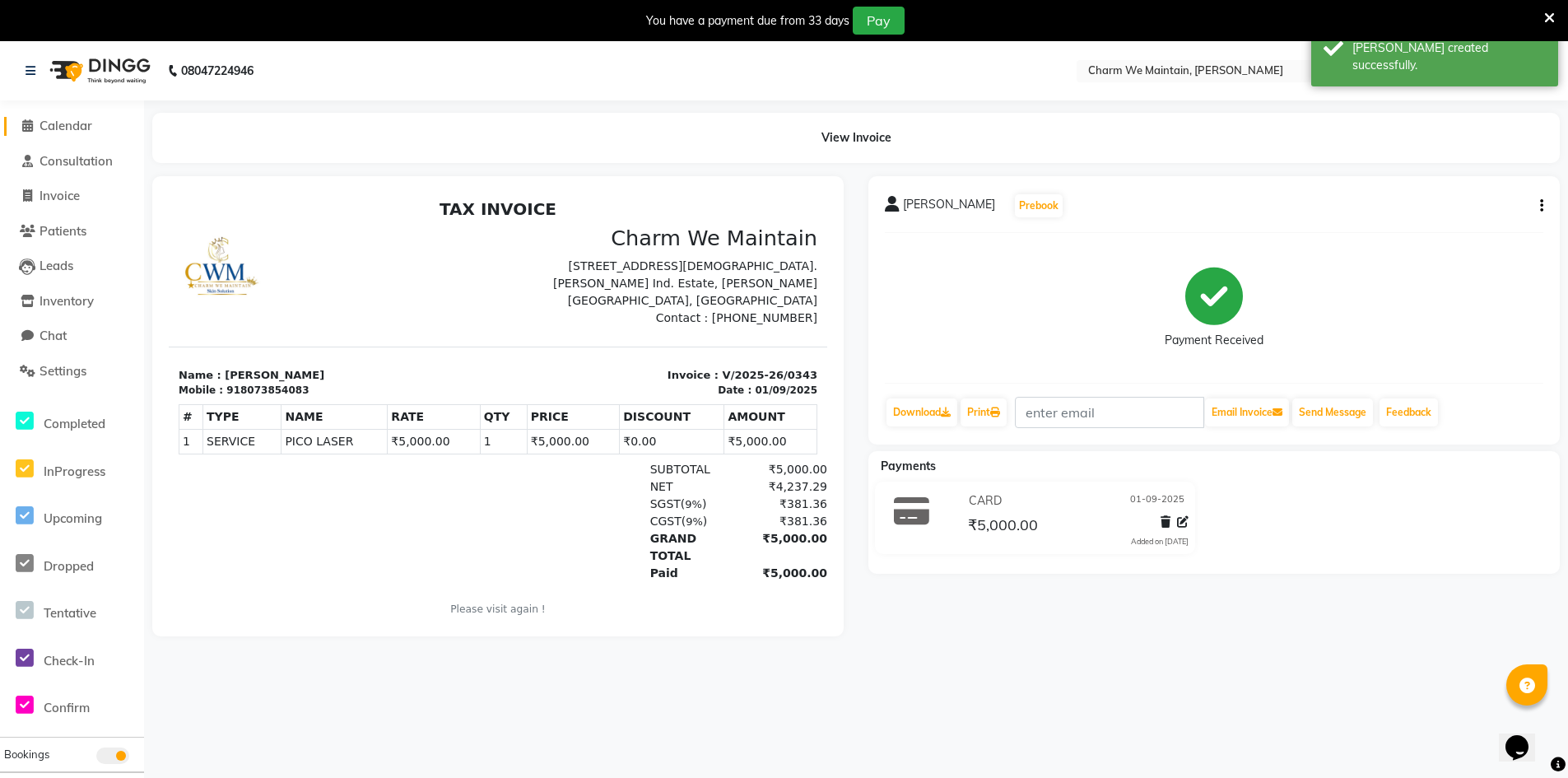
click at [66, 134] on link "Calendar" at bounding box center [72, 126] width 136 height 19
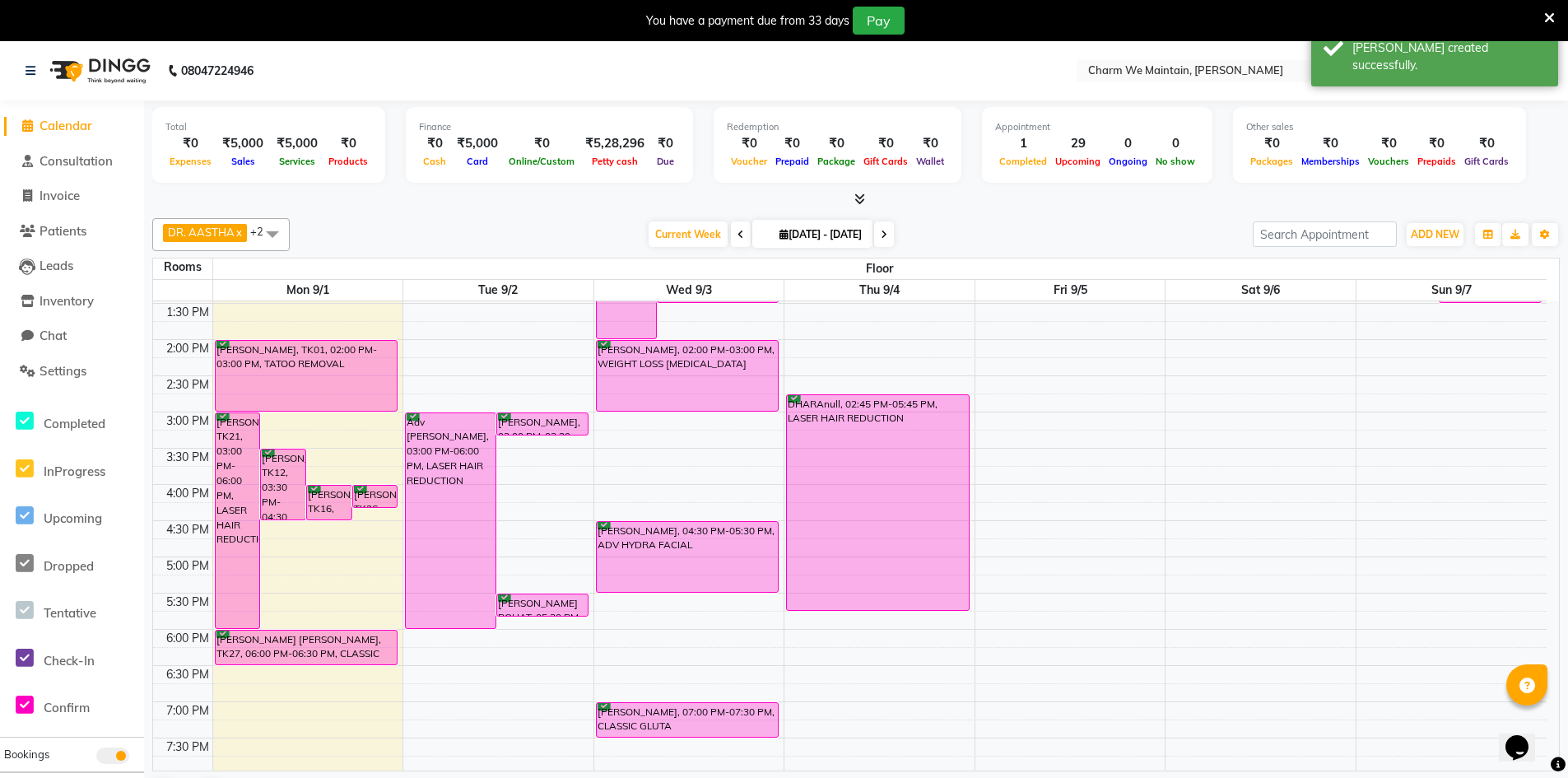
scroll to position [411, 0]
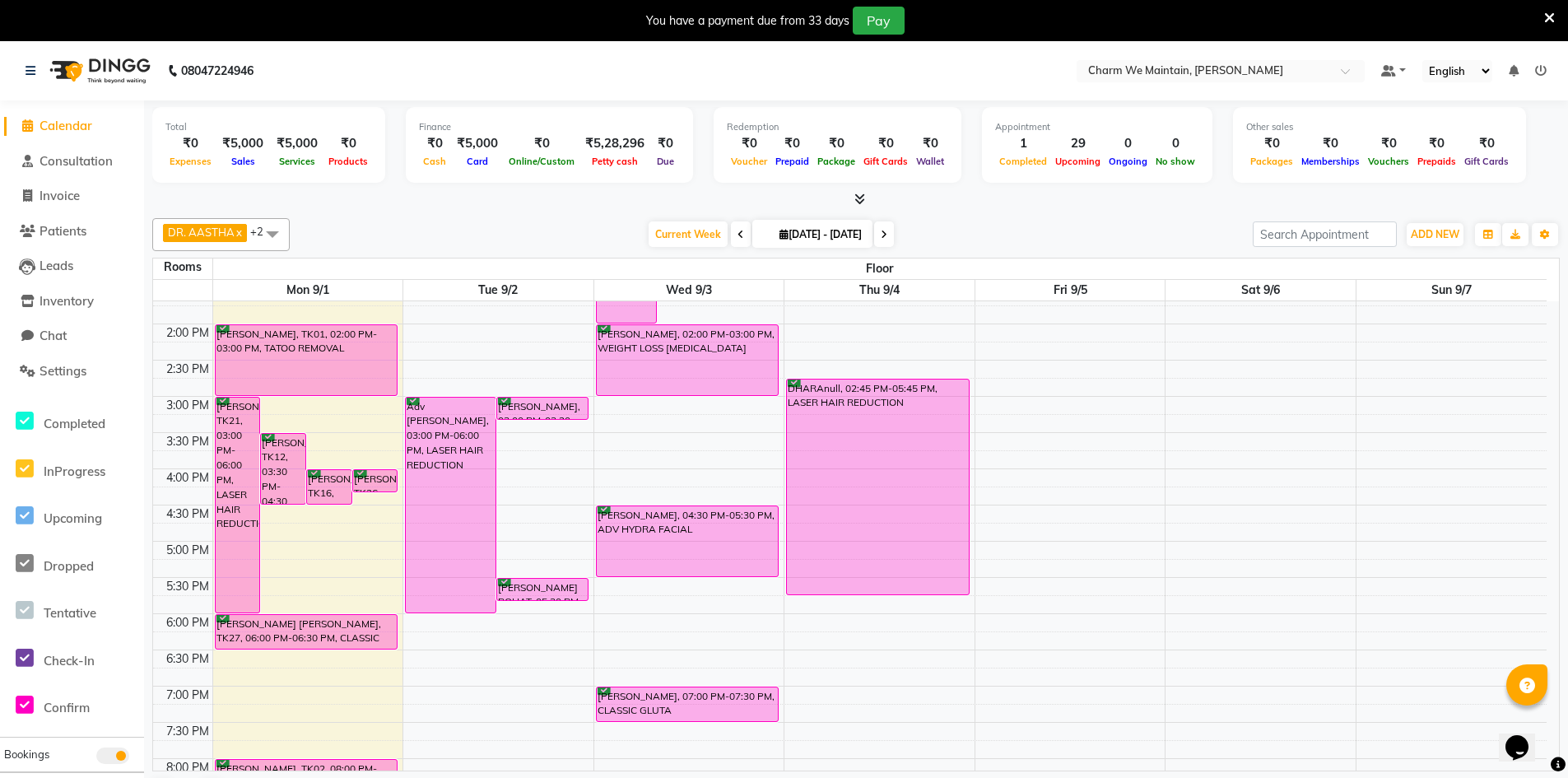
click at [301, 583] on div "8:00 AM 8:30 AM 9:00 AM 9:30 AM 10:00 AM 10:30 AM 11:00 AM 11:30 AM 12:00 PM 12…" at bounding box center [849, 432] width 1393 height 1086
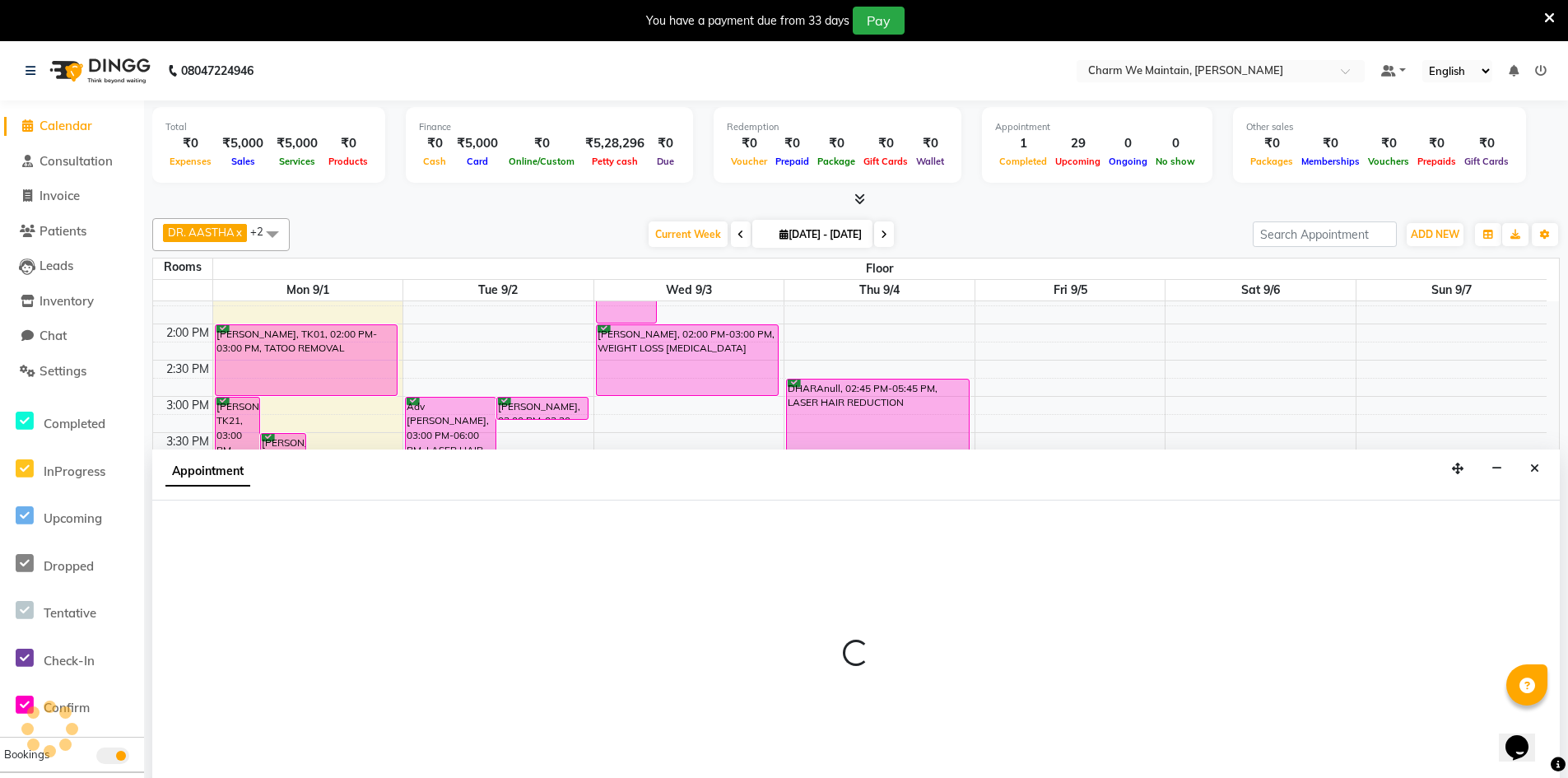
select select "tentative"
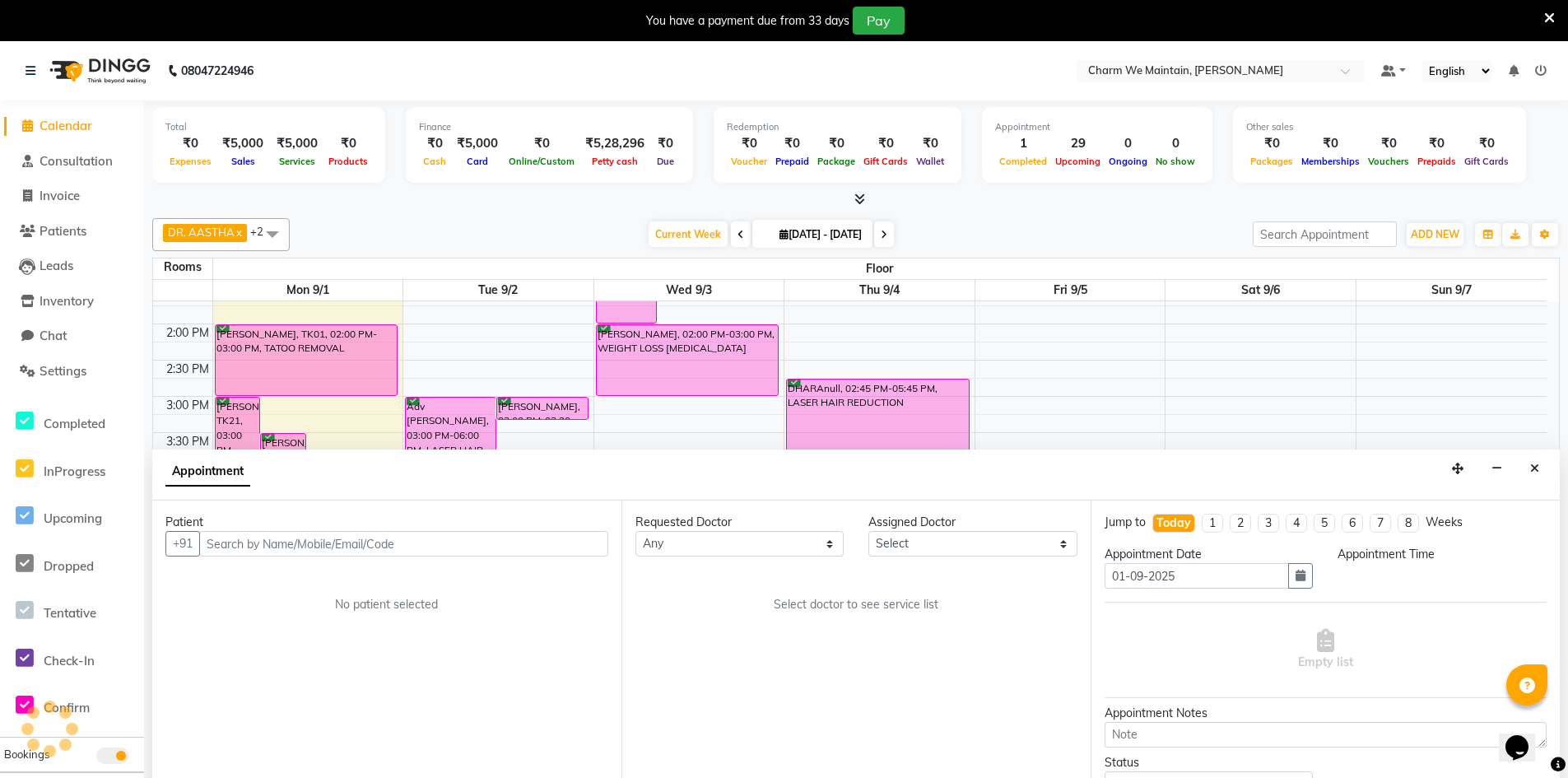
scroll to position [42, 0]
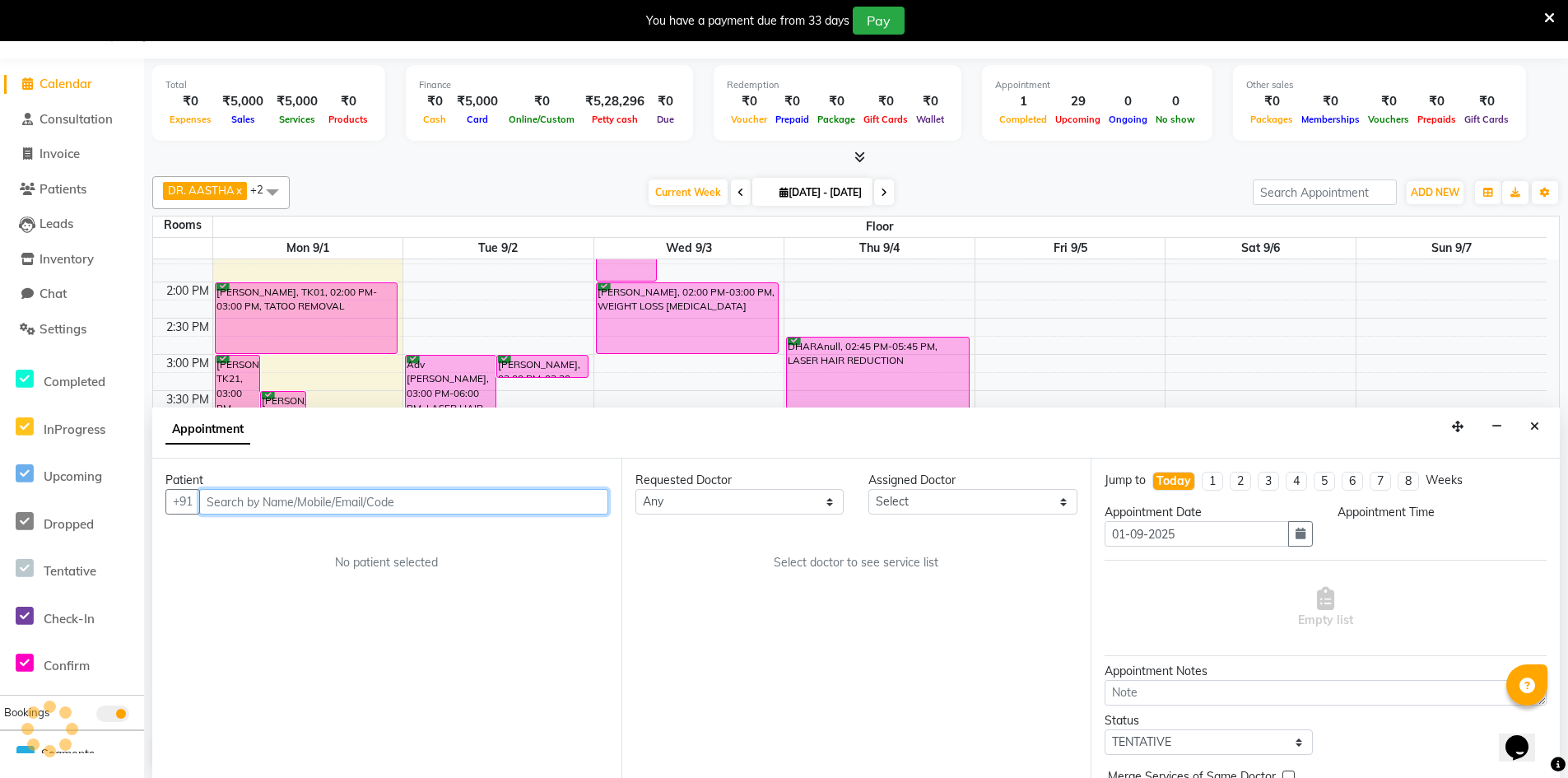
select select "1050"
click at [327, 502] on input "text" at bounding box center [404, 501] width 410 height 25
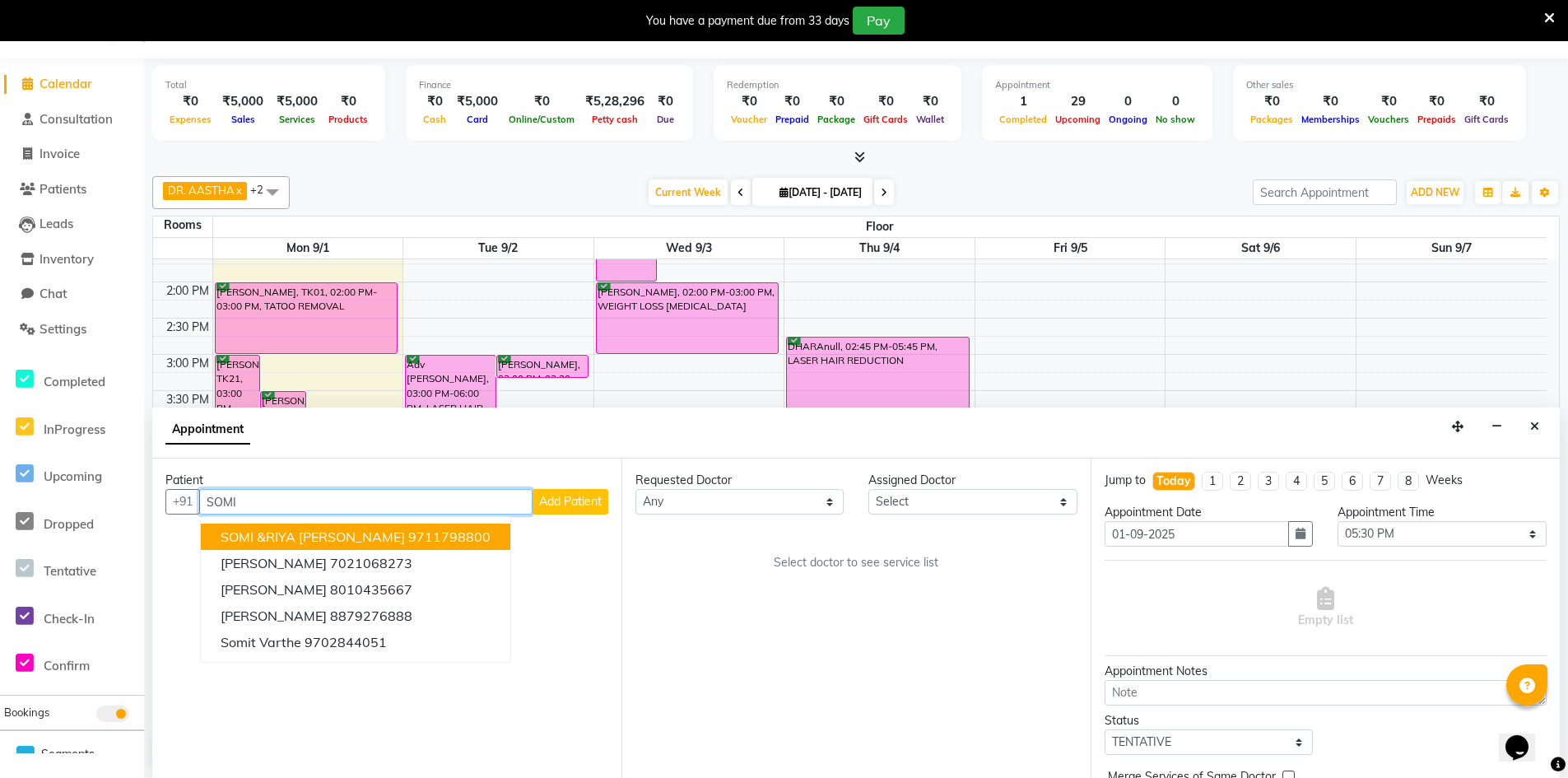
click at [409, 540] on ngb-highlight "9711798800" at bounding box center [450, 537] width 82 height 16
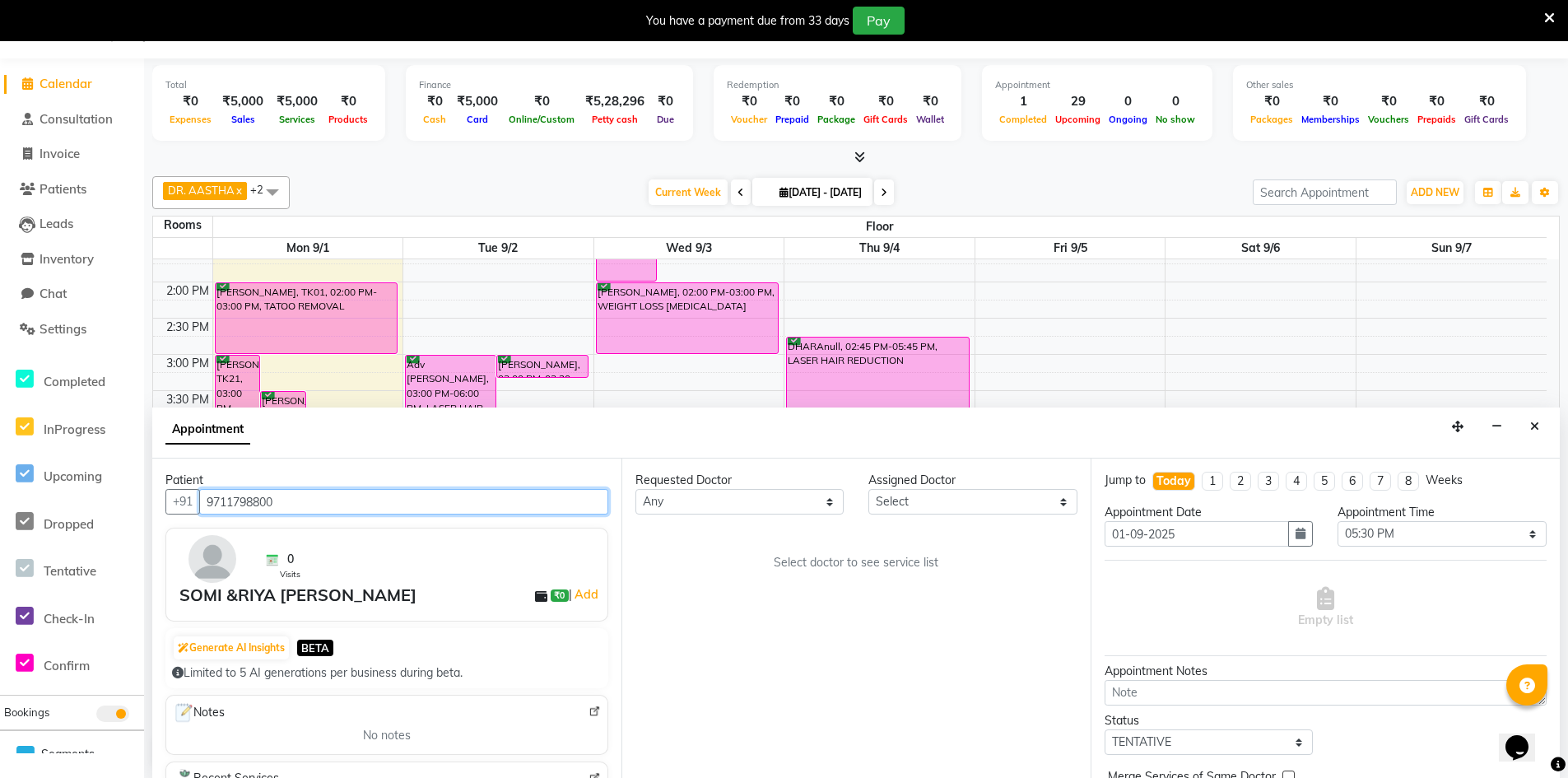
type input "9711798800"
click at [1002, 505] on select "Select DR. AASTHA DR. AYESHA DR. [GEOGRAPHIC_DATA]" at bounding box center [972, 501] width 208 height 25
select select "86210"
click at [868, 489] on select "Select DR. AASTHA DR. AYESHA DR. [GEOGRAPHIC_DATA]" at bounding box center [972, 501] width 208 height 25
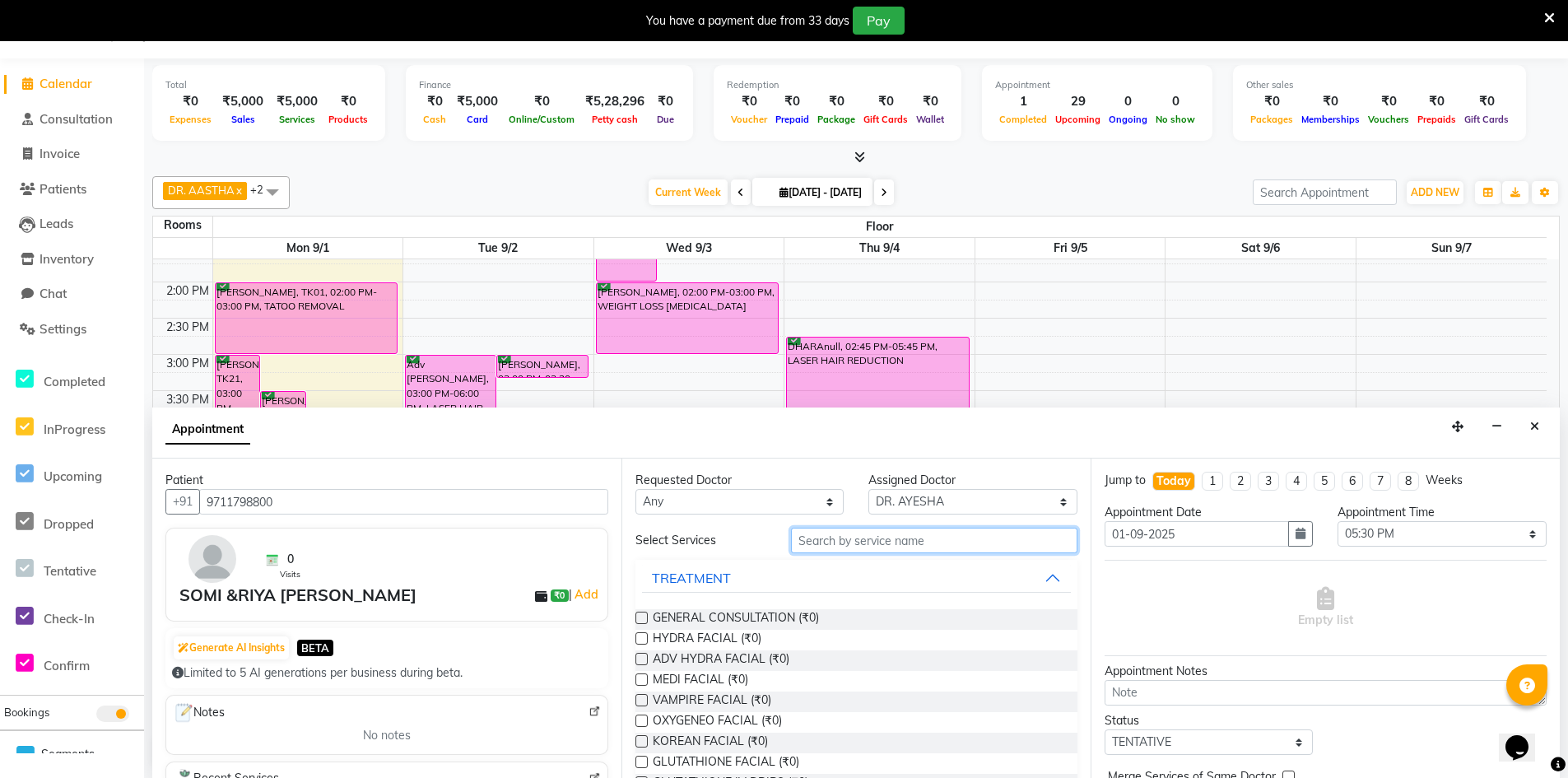
click at [835, 545] on input "text" at bounding box center [934, 541] width 287 height 25
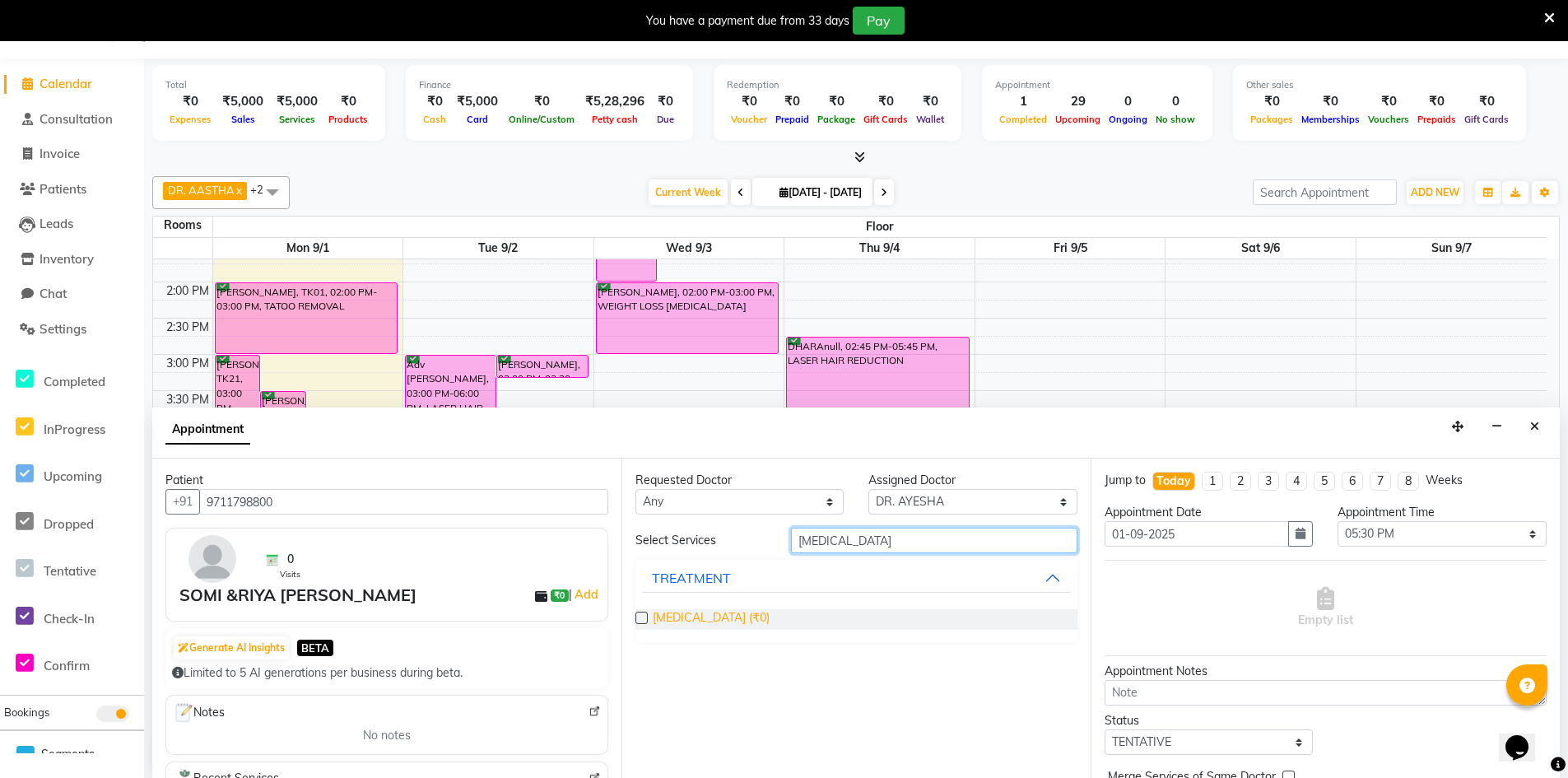
type input "[MEDICAL_DATA]"
click at [687, 621] on span "[MEDICAL_DATA] (₹0)" at bounding box center [711, 619] width 116 height 21
checkbox input "true"
select select "4343"
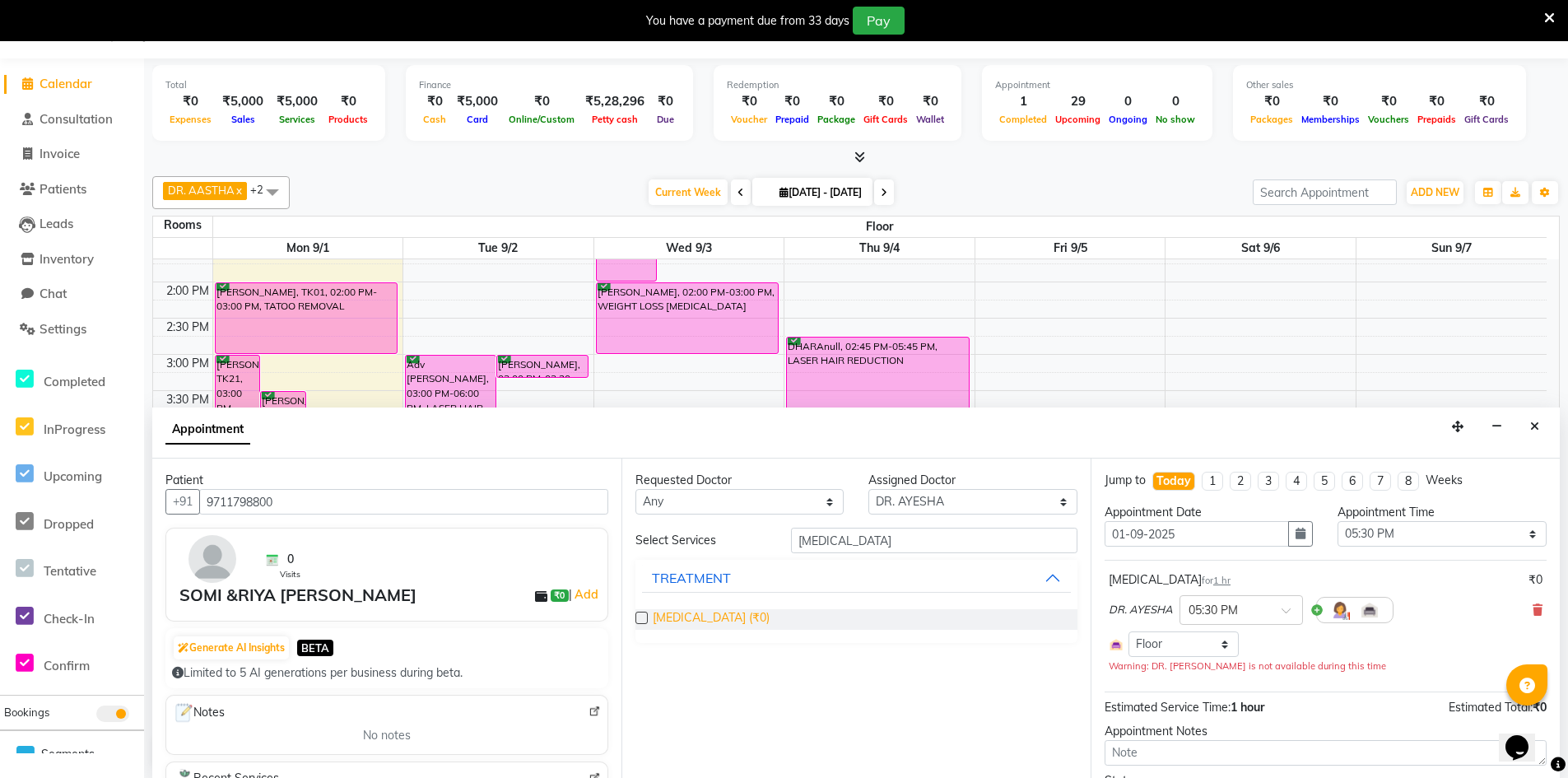
checkbox input "false"
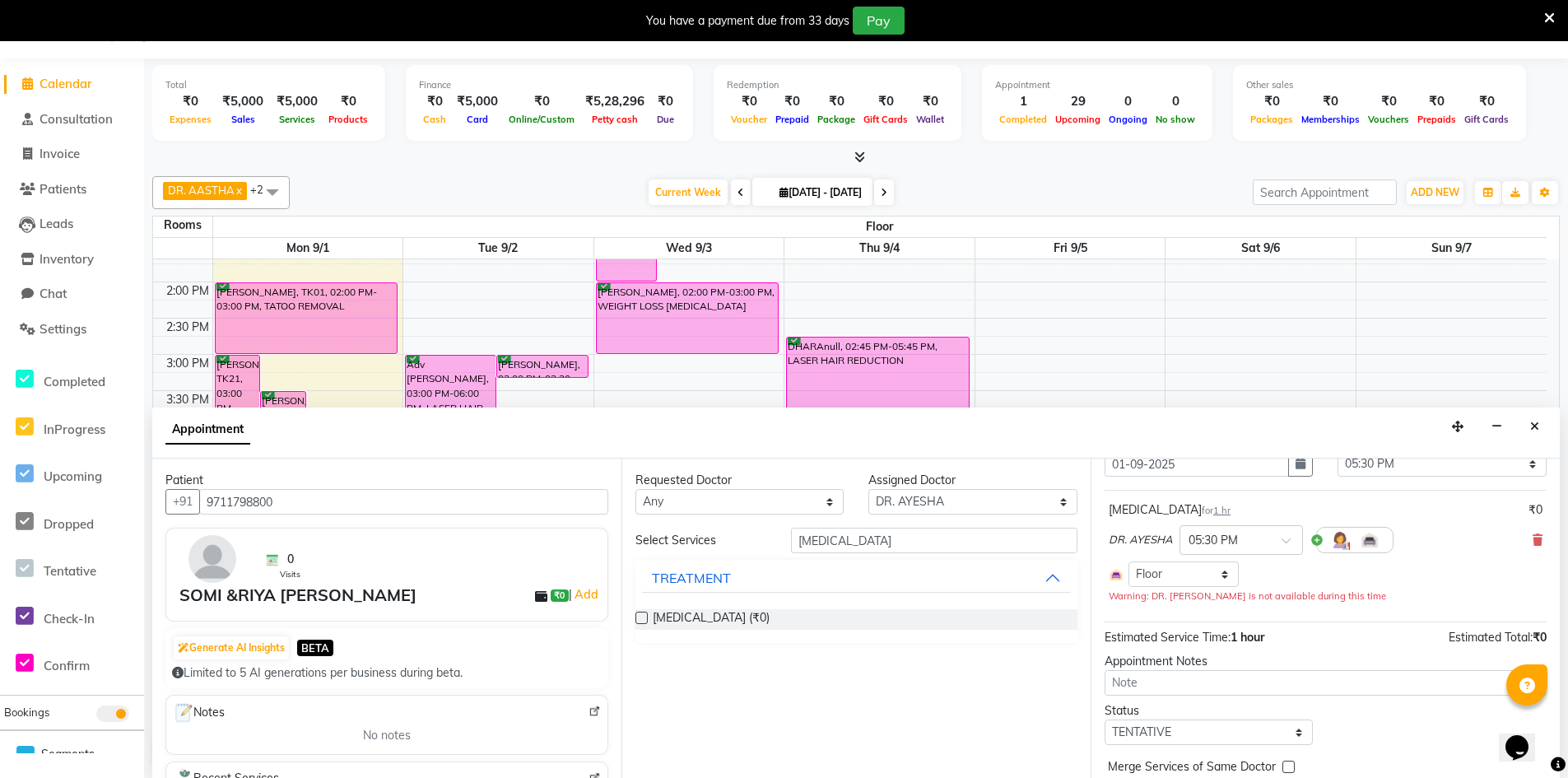
scroll to position [141, 0]
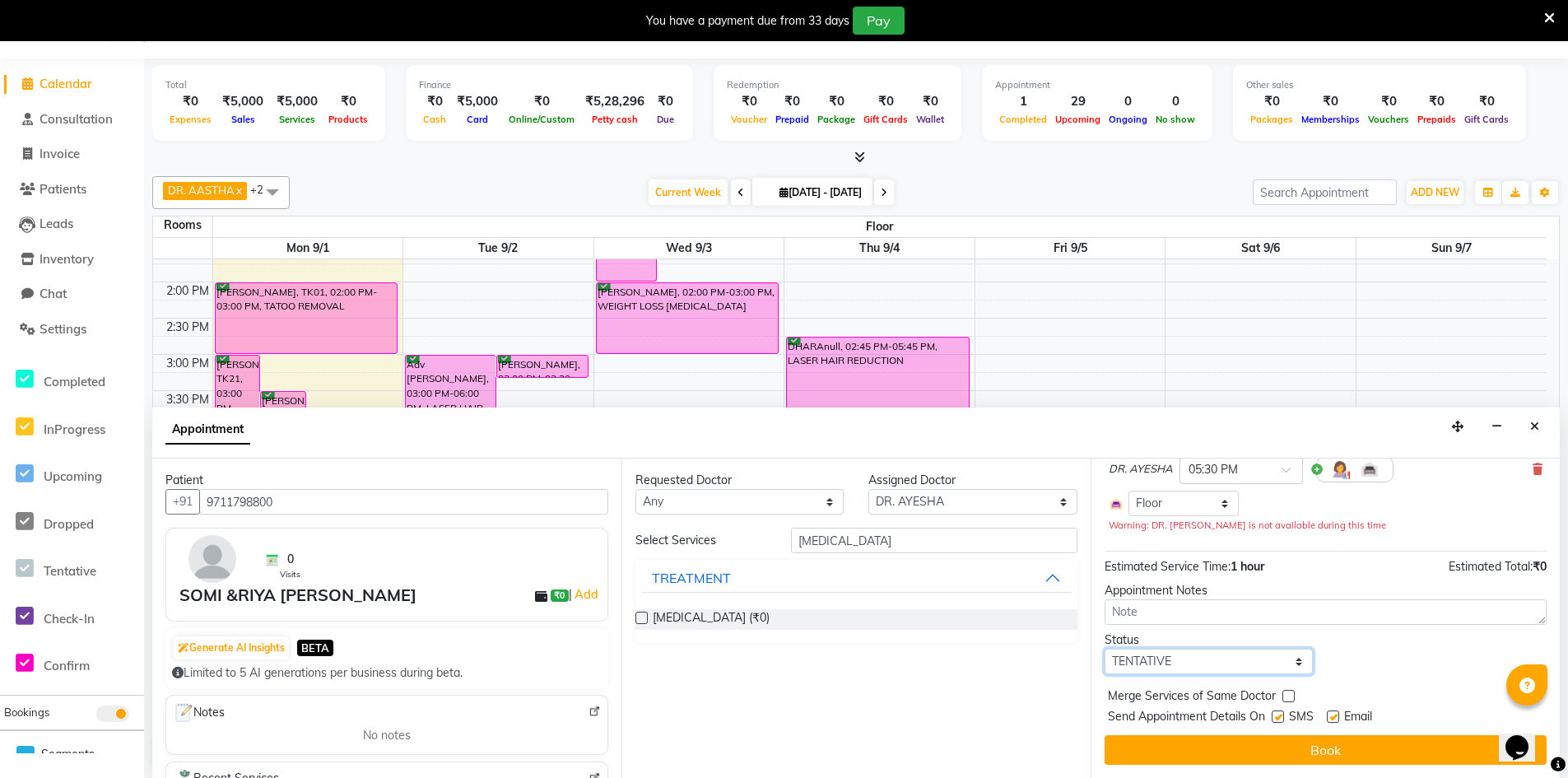
click at [1281, 662] on select "Select TENTATIVE CONFIRM CHECK-IN UPCOMING" at bounding box center [1209, 662] width 208 height 25
select select "confirm booking"
click at [1105, 649] on select "Select TENTATIVE CONFIRM CHECK-IN UPCOMING" at bounding box center [1209, 662] width 208 height 25
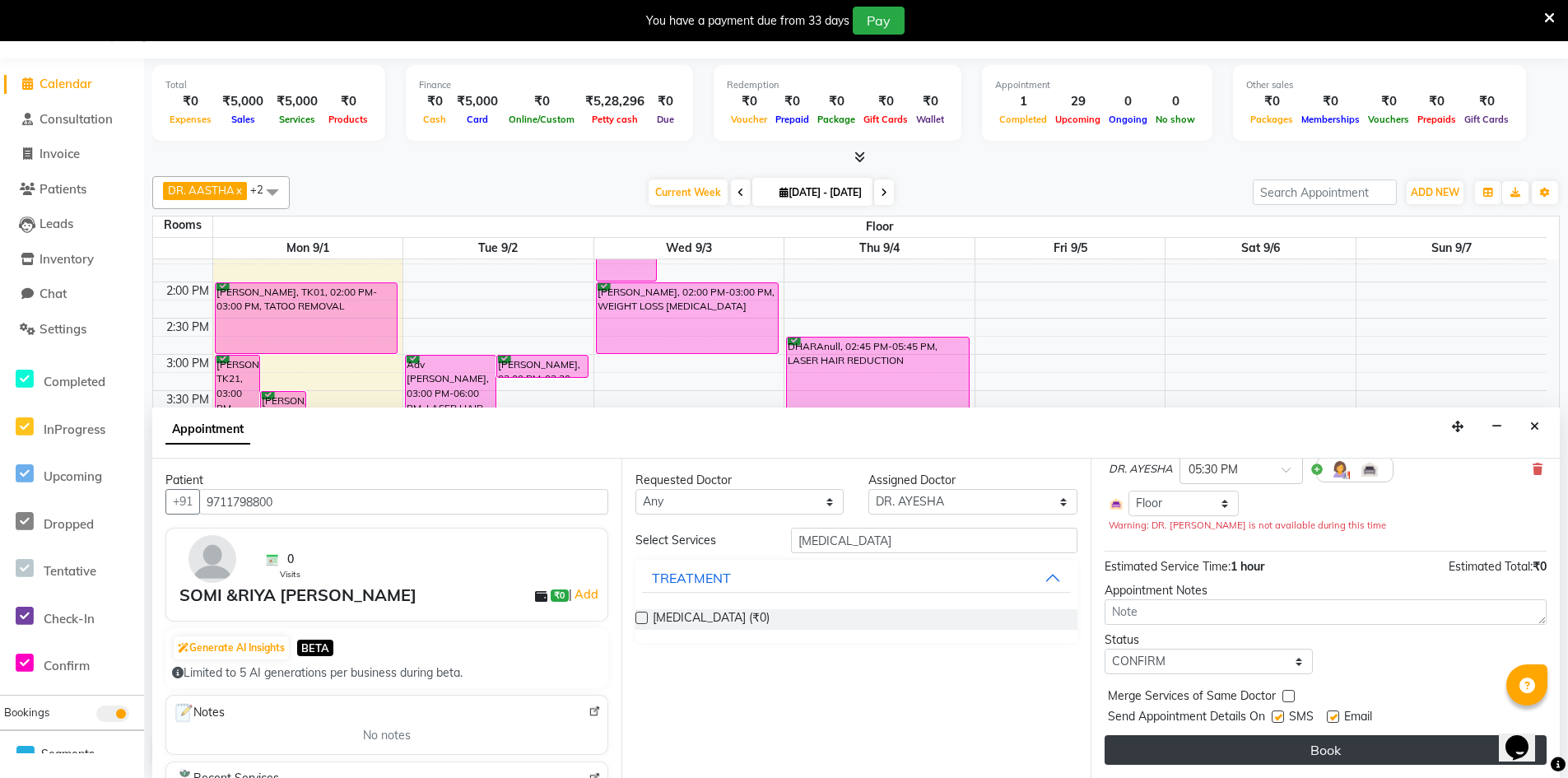
click at [1292, 746] on button "Book" at bounding box center [1326, 750] width 442 height 30
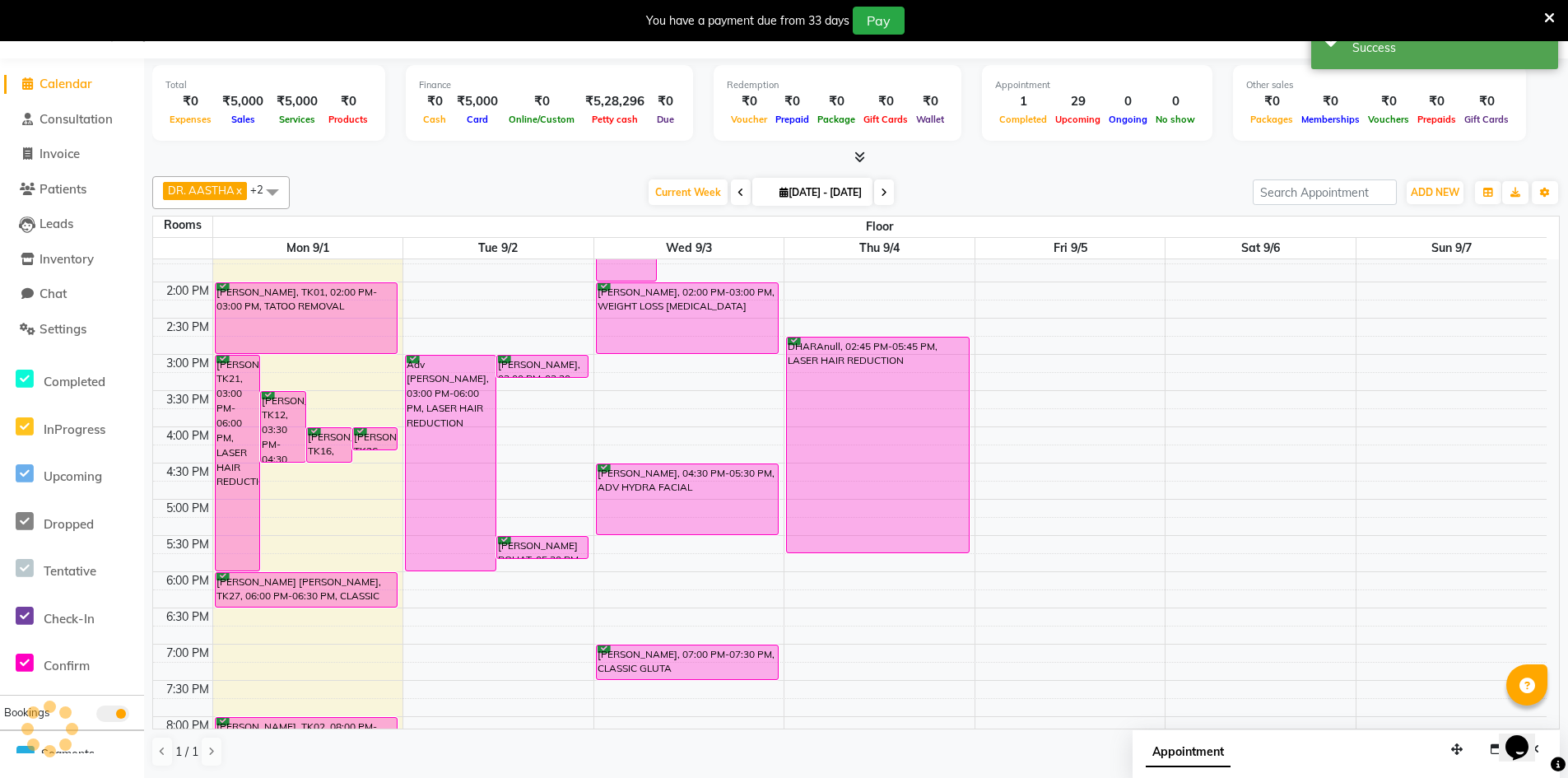
scroll to position [0, 0]
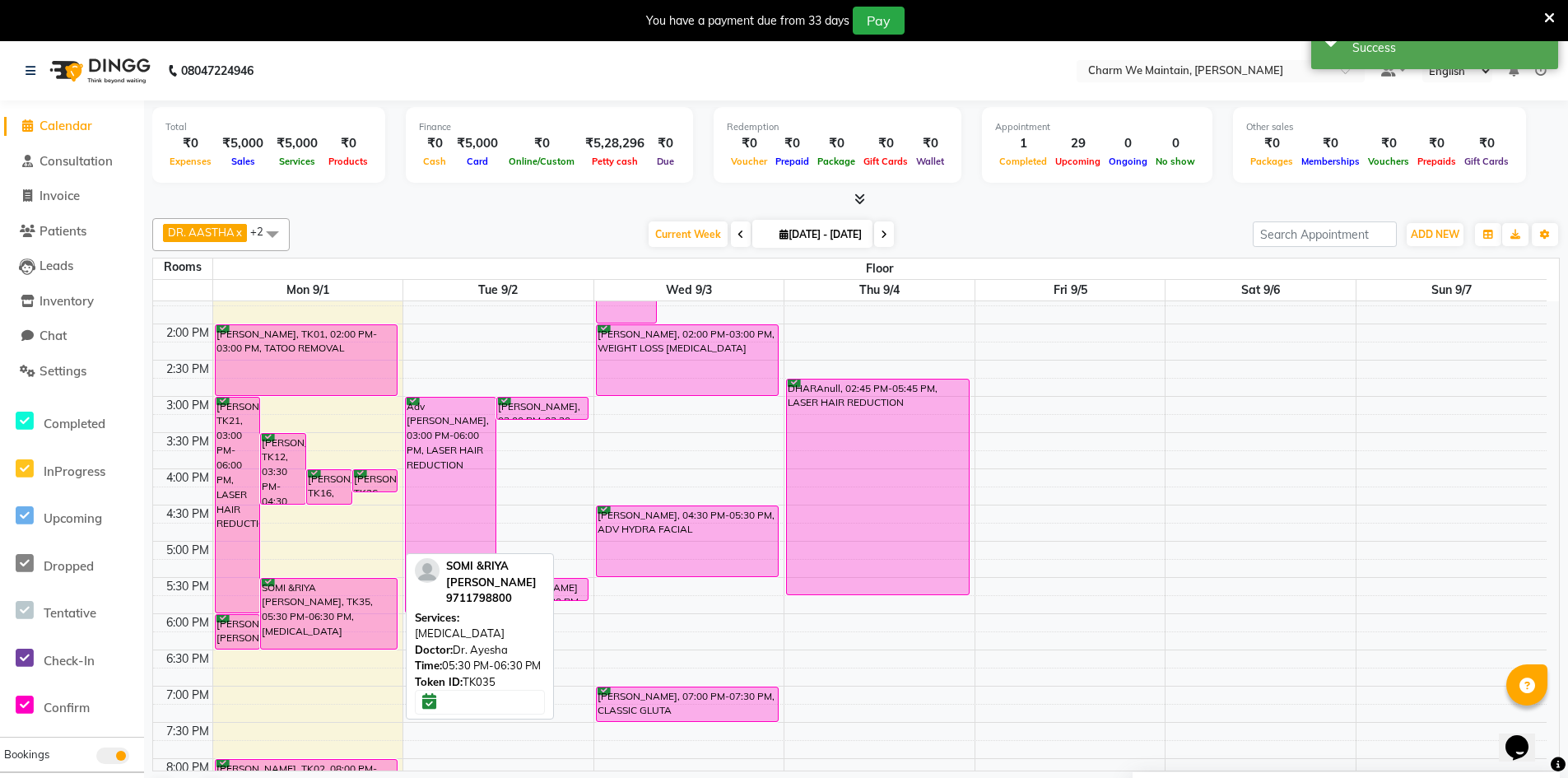
click at [299, 601] on div "SOMI &RIYA [PERSON_NAME], TK35, 05:30 PM-06:30 PM, [MEDICAL_DATA]" at bounding box center [329, 613] width 136 height 70
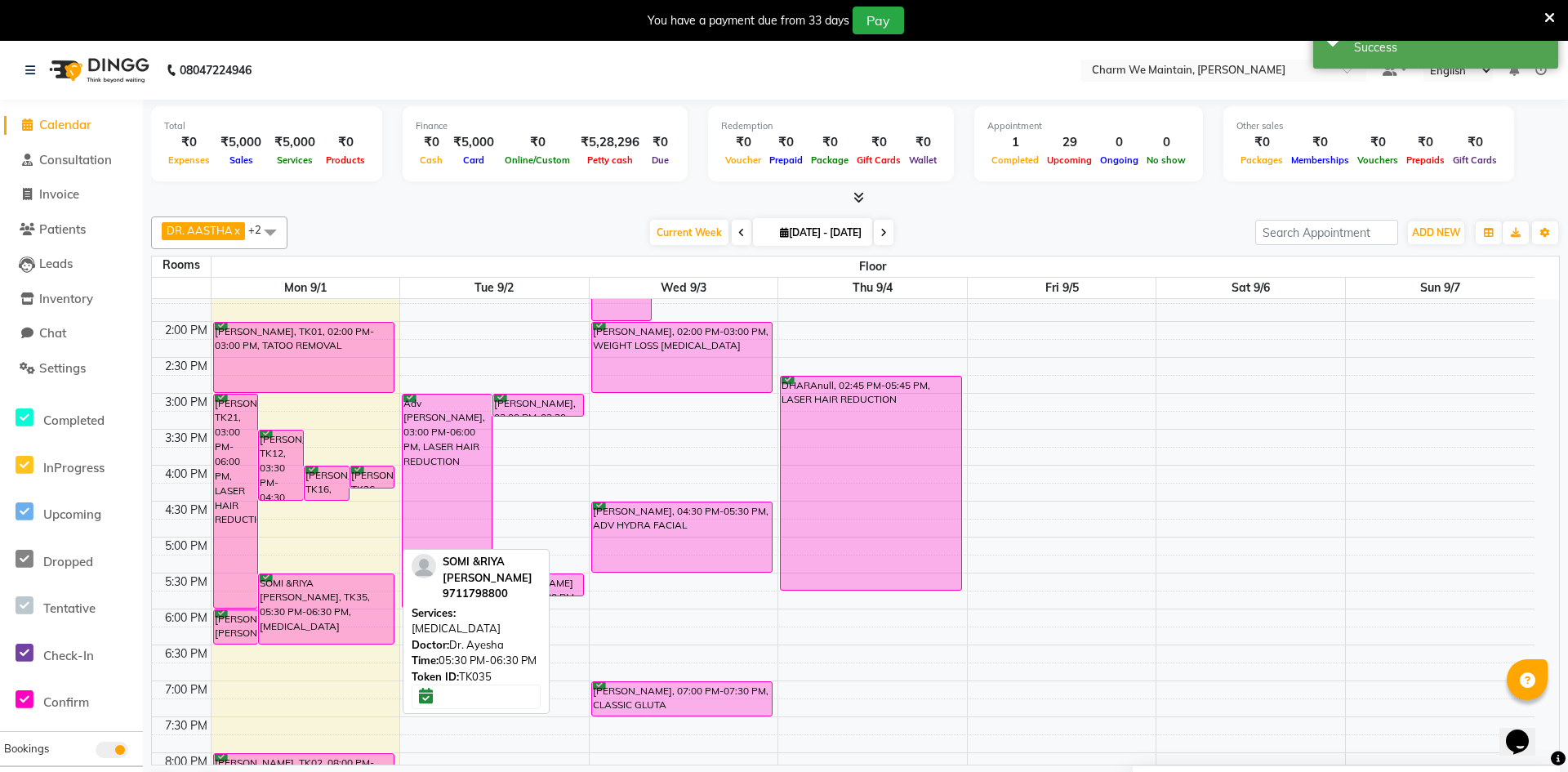
select select "6"
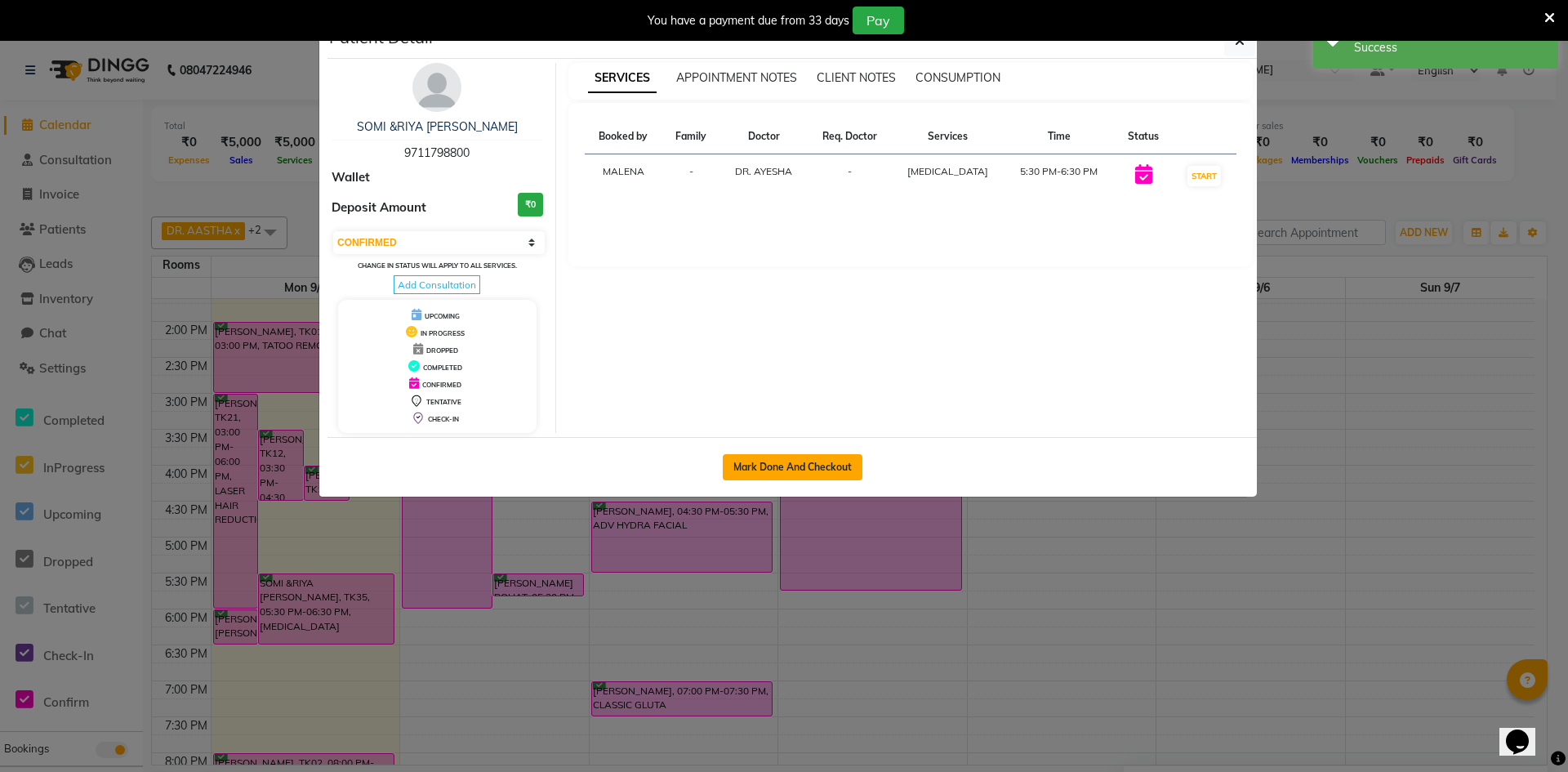
click at [795, 462] on button "Mark Done And Checkout" at bounding box center [793, 467] width 140 height 26
select select "8618"
select select "service"
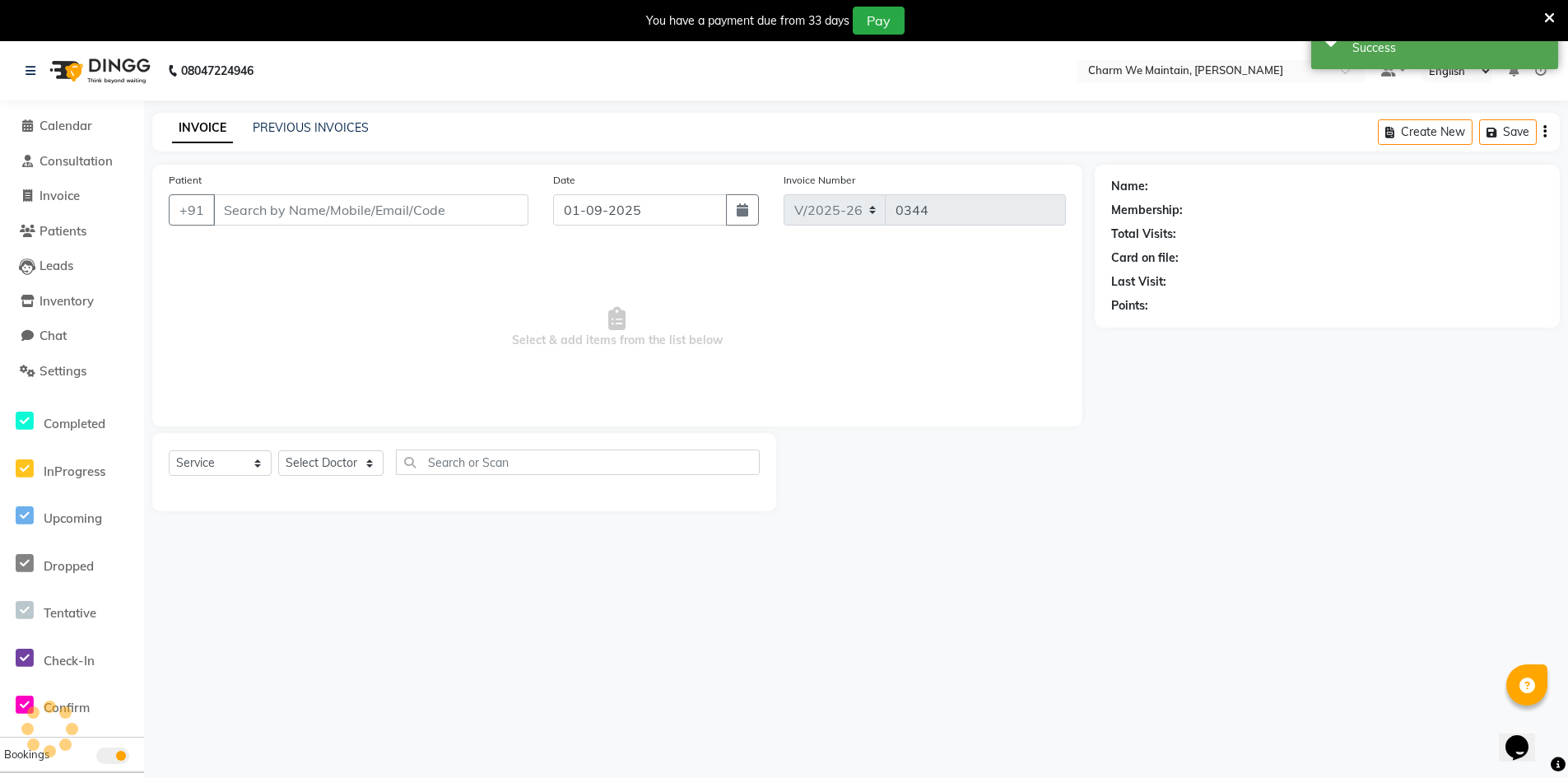
type input "9711798800"
select select "86210"
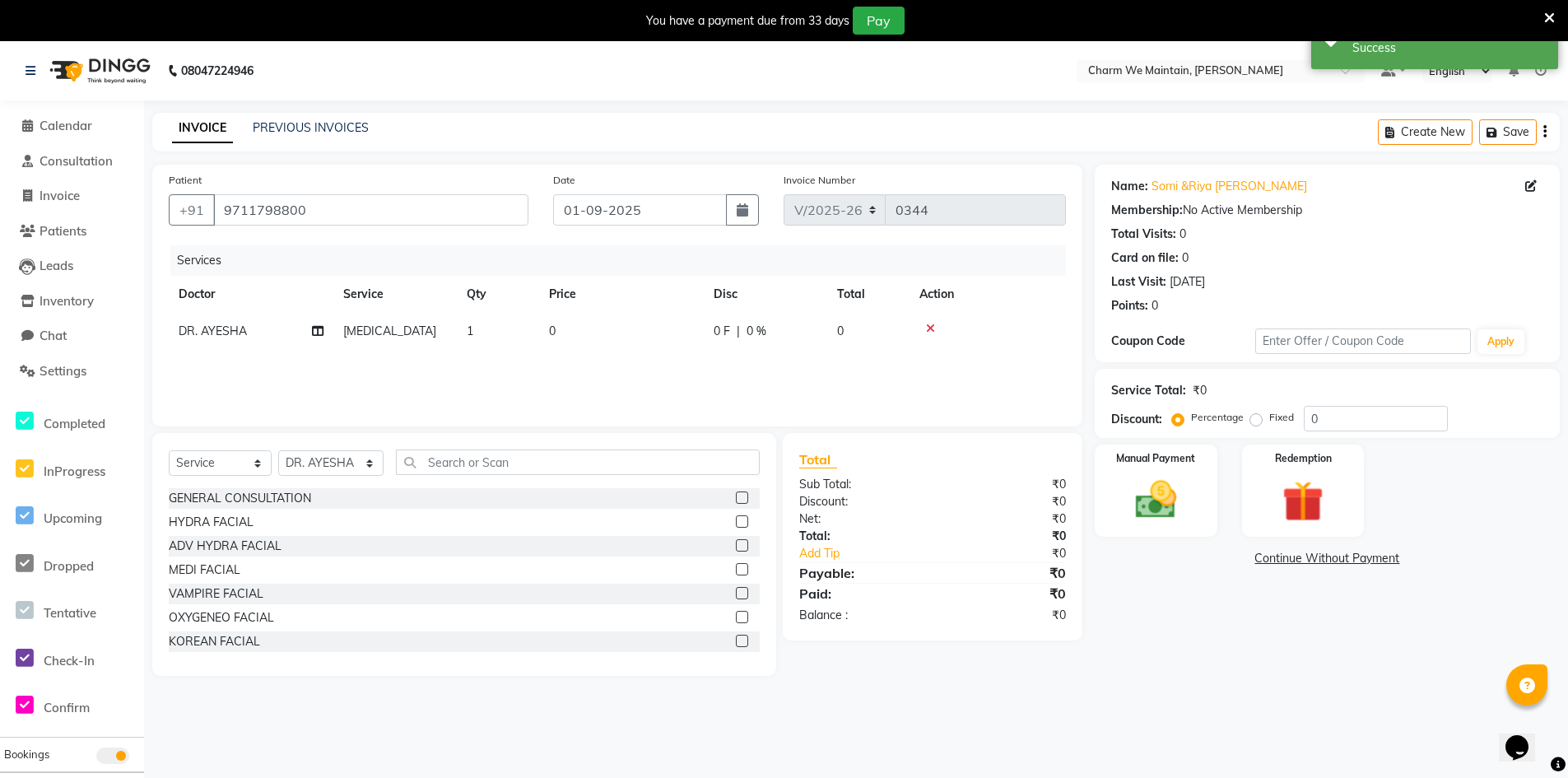
click at [565, 331] on td "0" at bounding box center [621, 331] width 165 height 37
select select "86210"
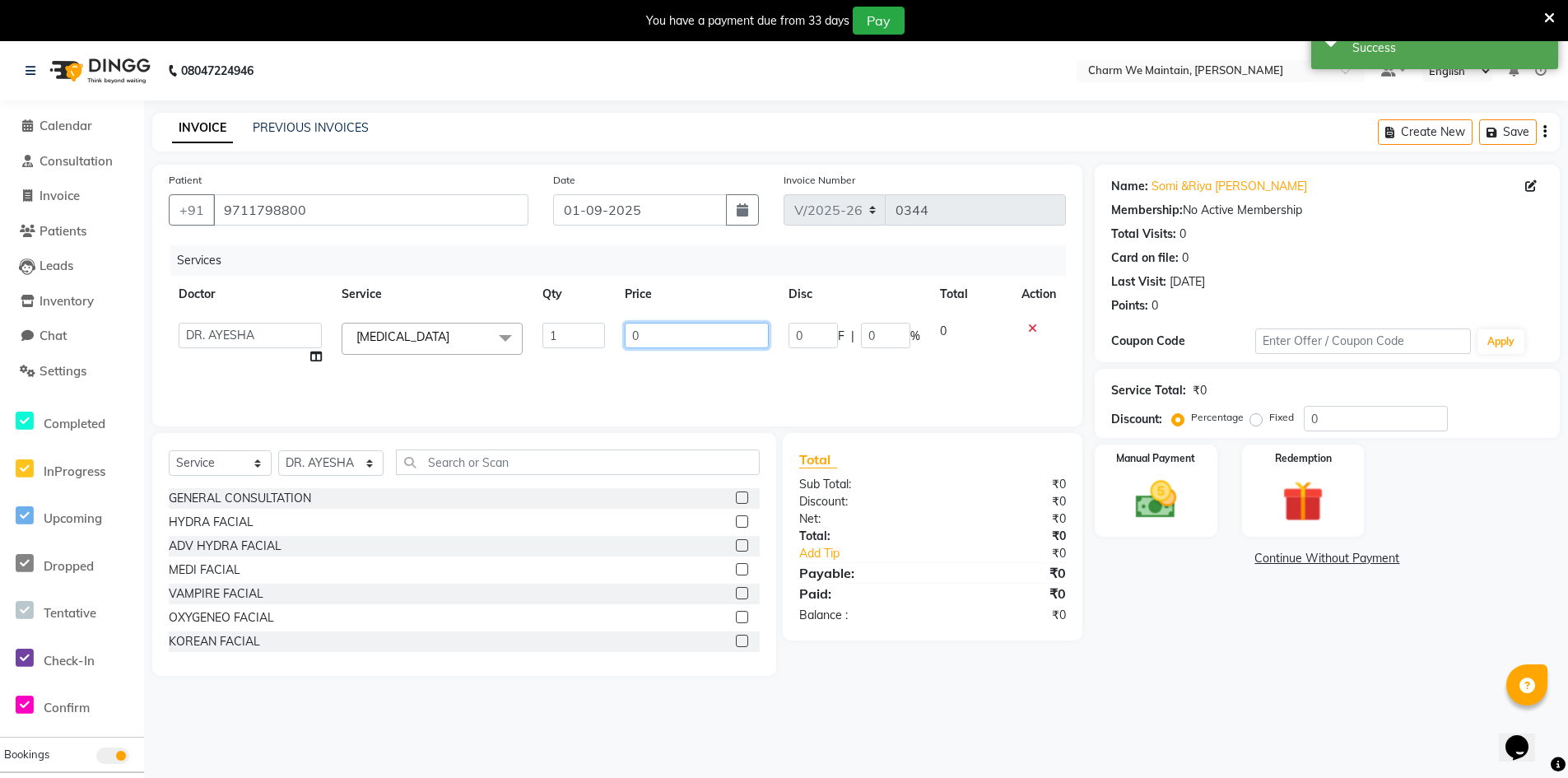
click at [654, 339] on input "0" at bounding box center [697, 336] width 144 height 25
type input "8400"
click at [1123, 470] on div "Manual Payment" at bounding box center [1156, 491] width 127 height 96
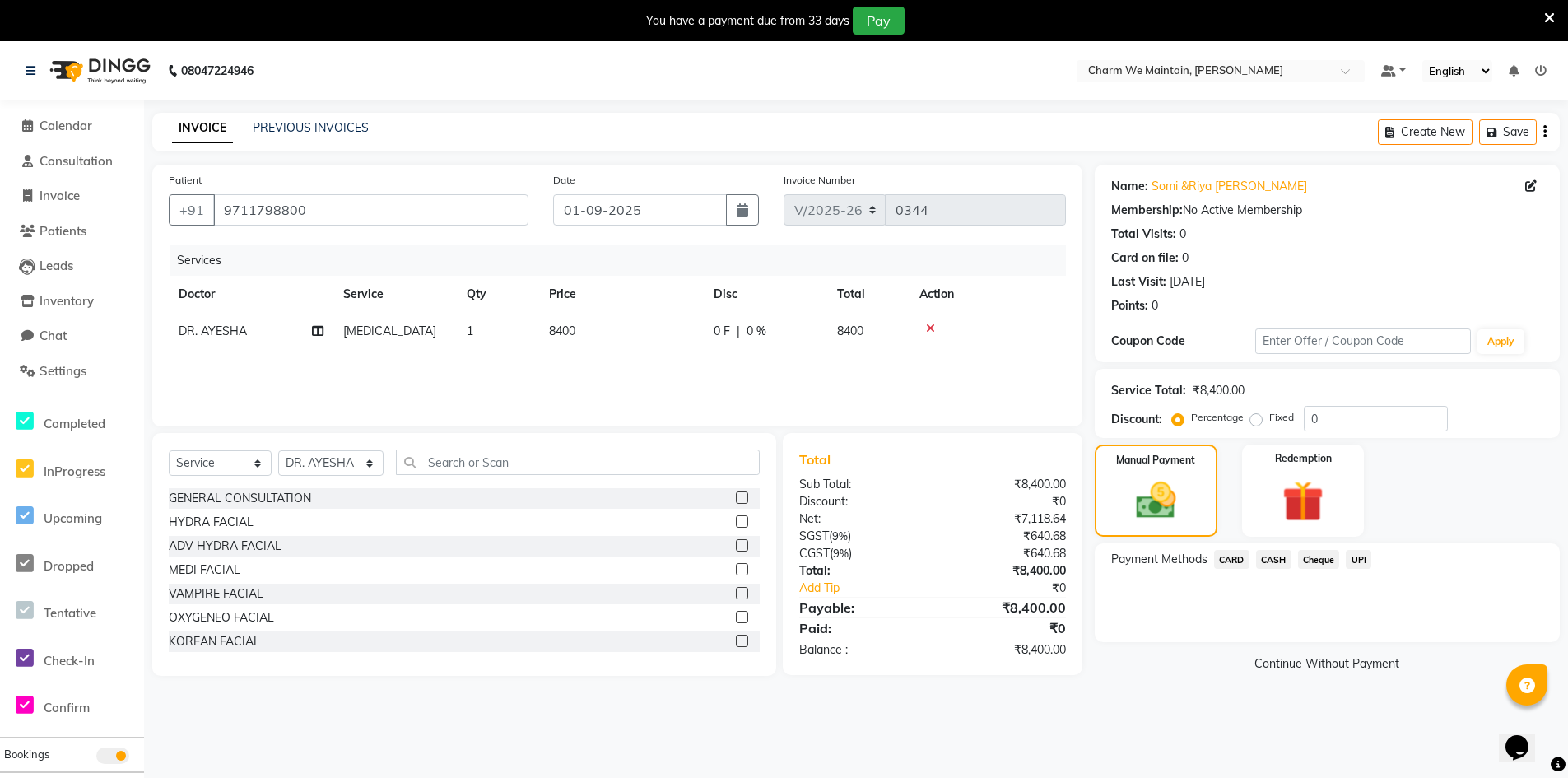
click at [1237, 565] on span "CARD" at bounding box center [1231, 559] width 35 height 19
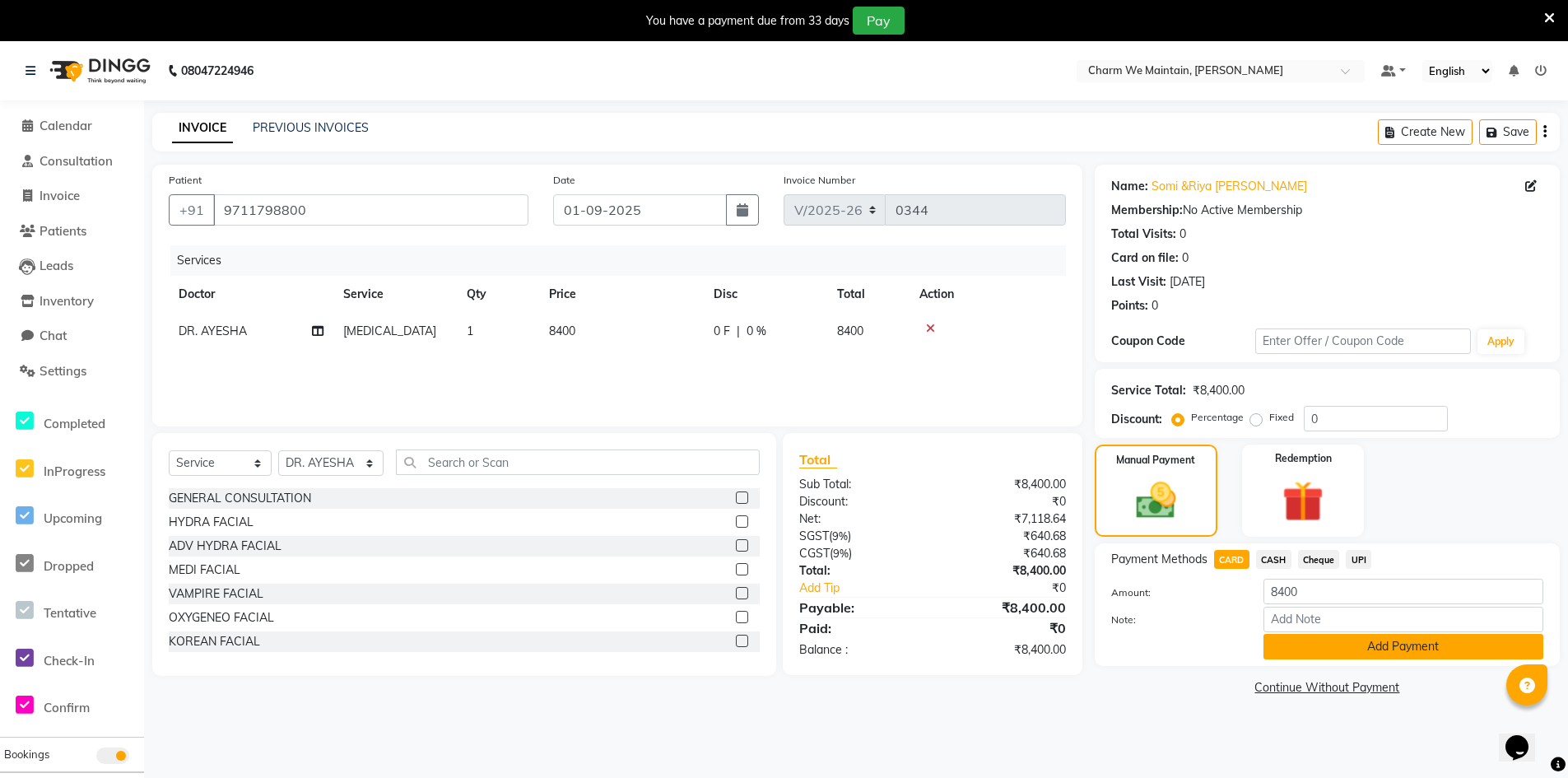
click at [1439, 645] on button "Add Payment" at bounding box center [1404, 647] width 280 height 25
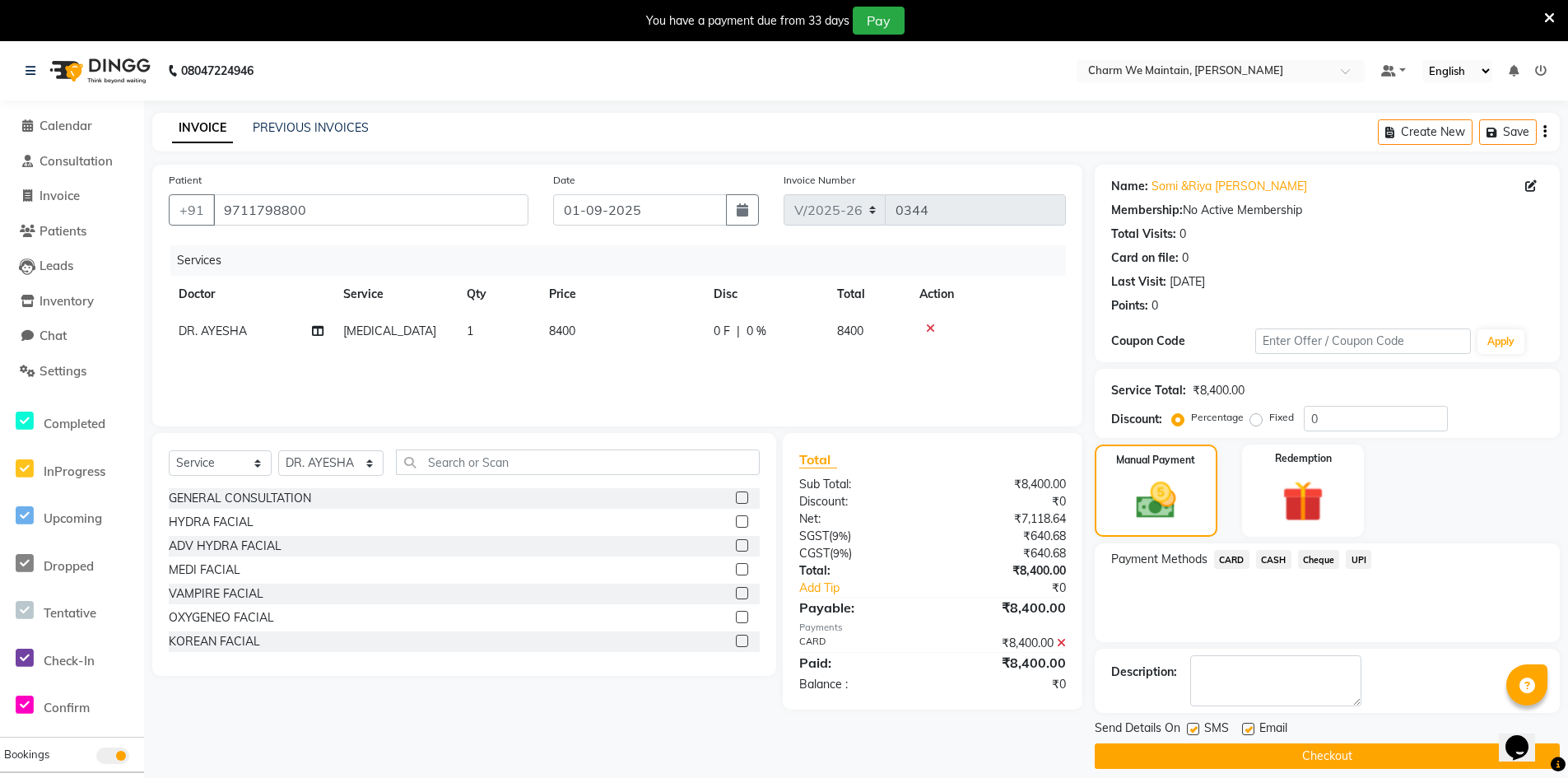
click at [1316, 756] on button "Checkout" at bounding box center [1327, 756] width 465 height 25
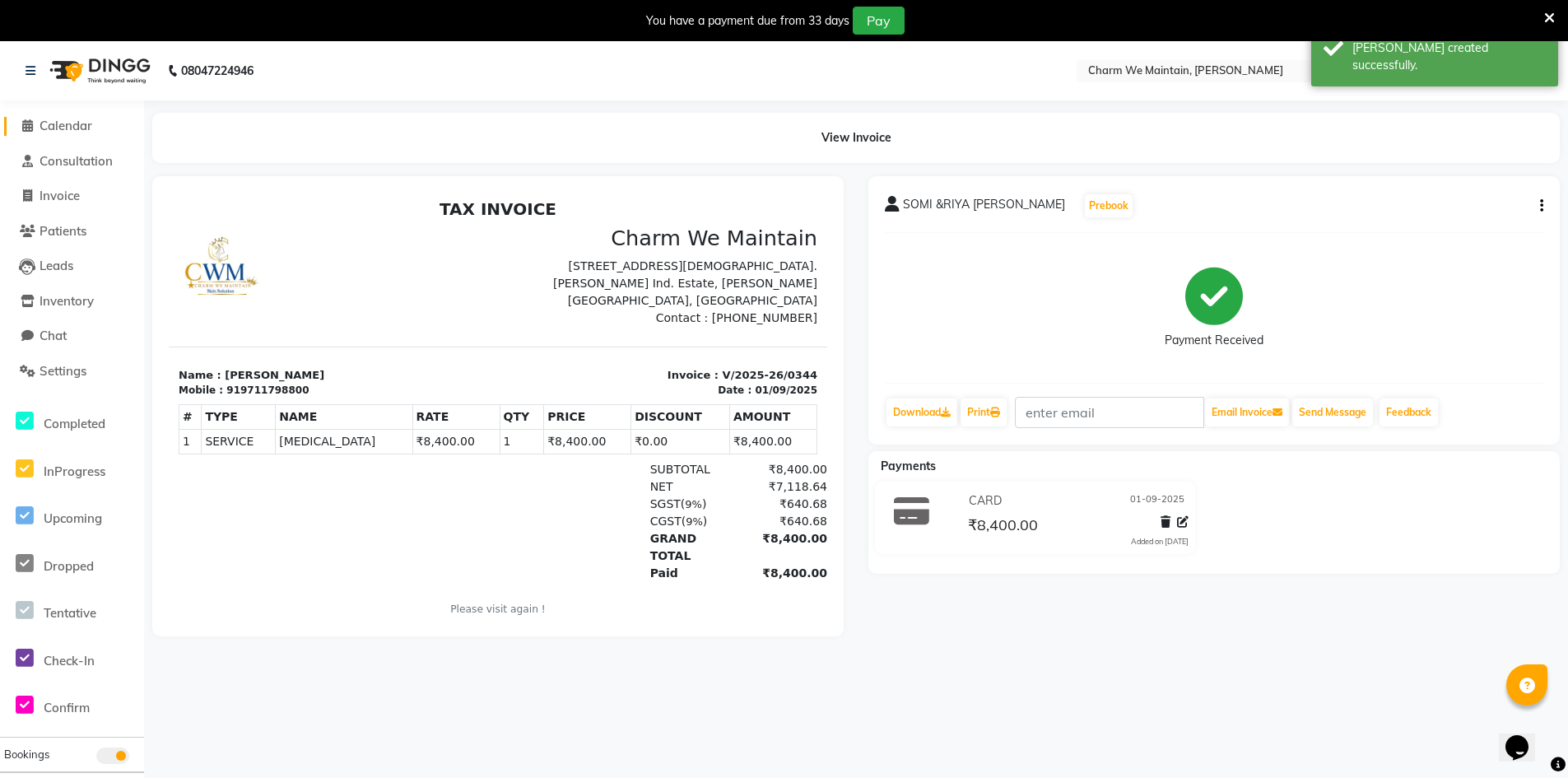
click at [63, 120] on span "Calendar" at bounding box center [66, 125] width 53 height 15
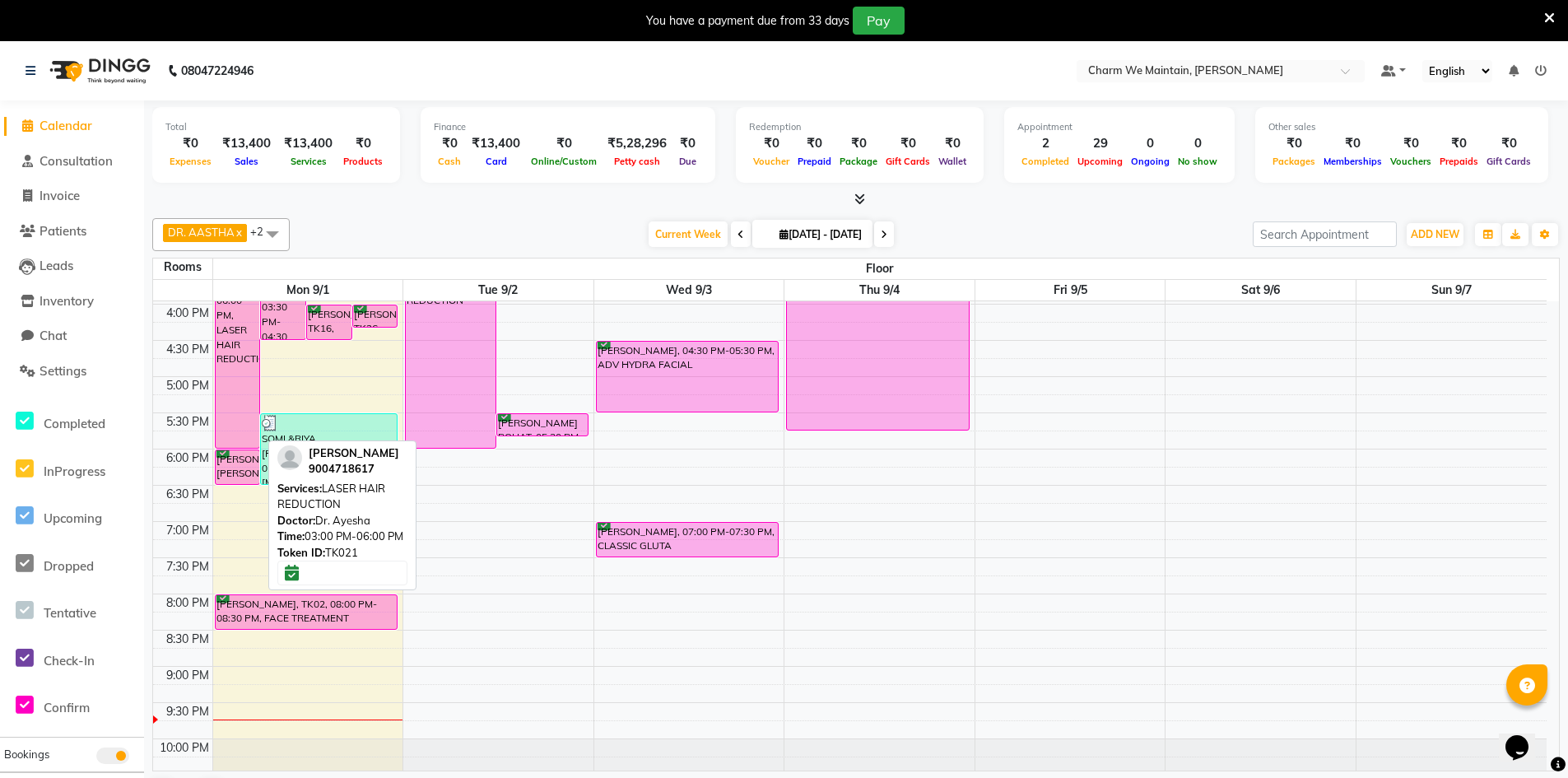
scroll to position [494, 0]
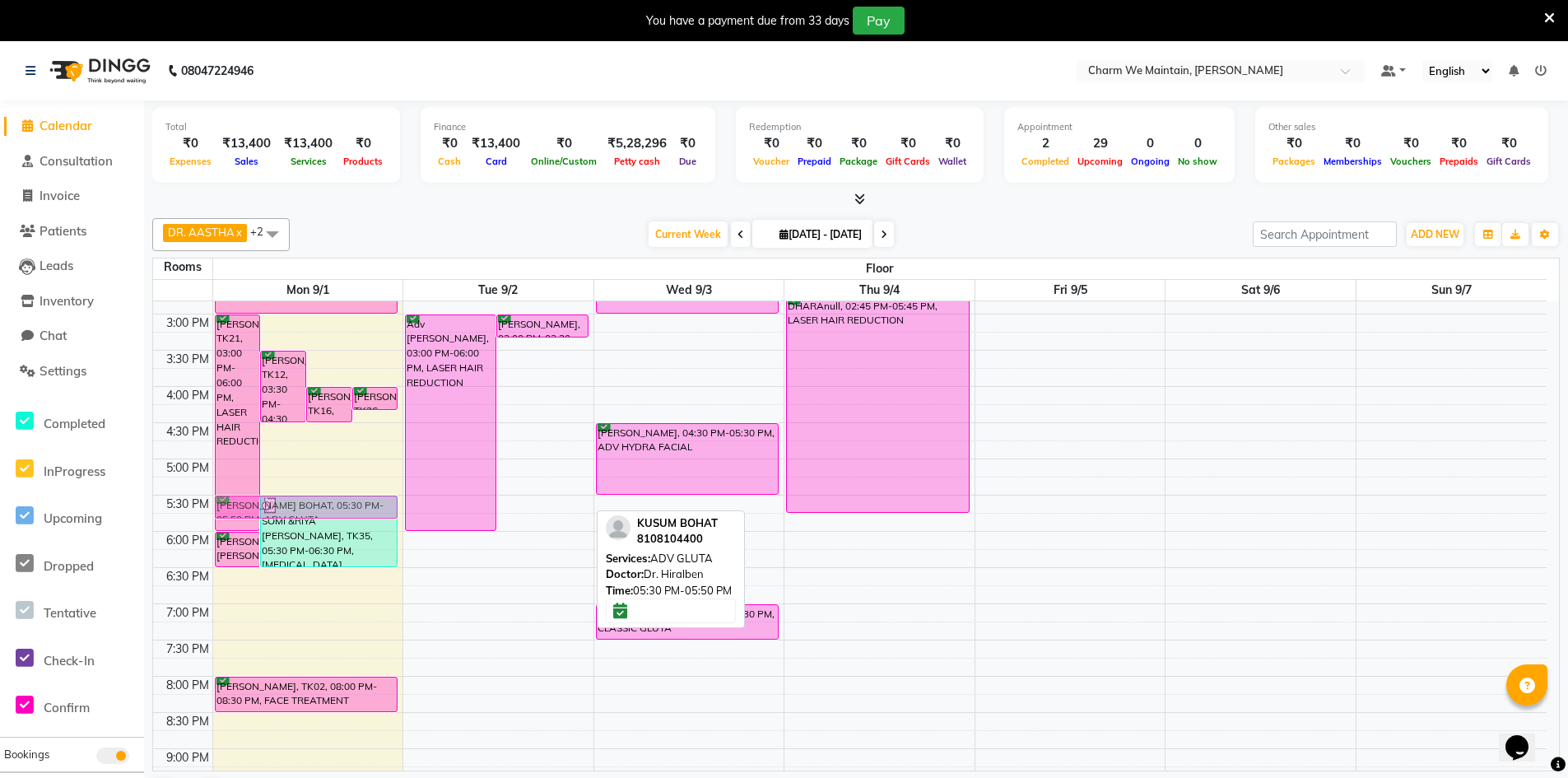
drag, startPoint x: 565, startPoint y: 504, endPoint x: 402, endPoint y: 503, distance: 163.0
click at [352, 495] on tr "DIMPL [PERSON_NAME], TK09, 10:00 AM-11:00 AM, HAIR PRP DIPIKA CHAMUDIA, TK04, 1…" at bounding box center [849, 349] width 1393 height 1086
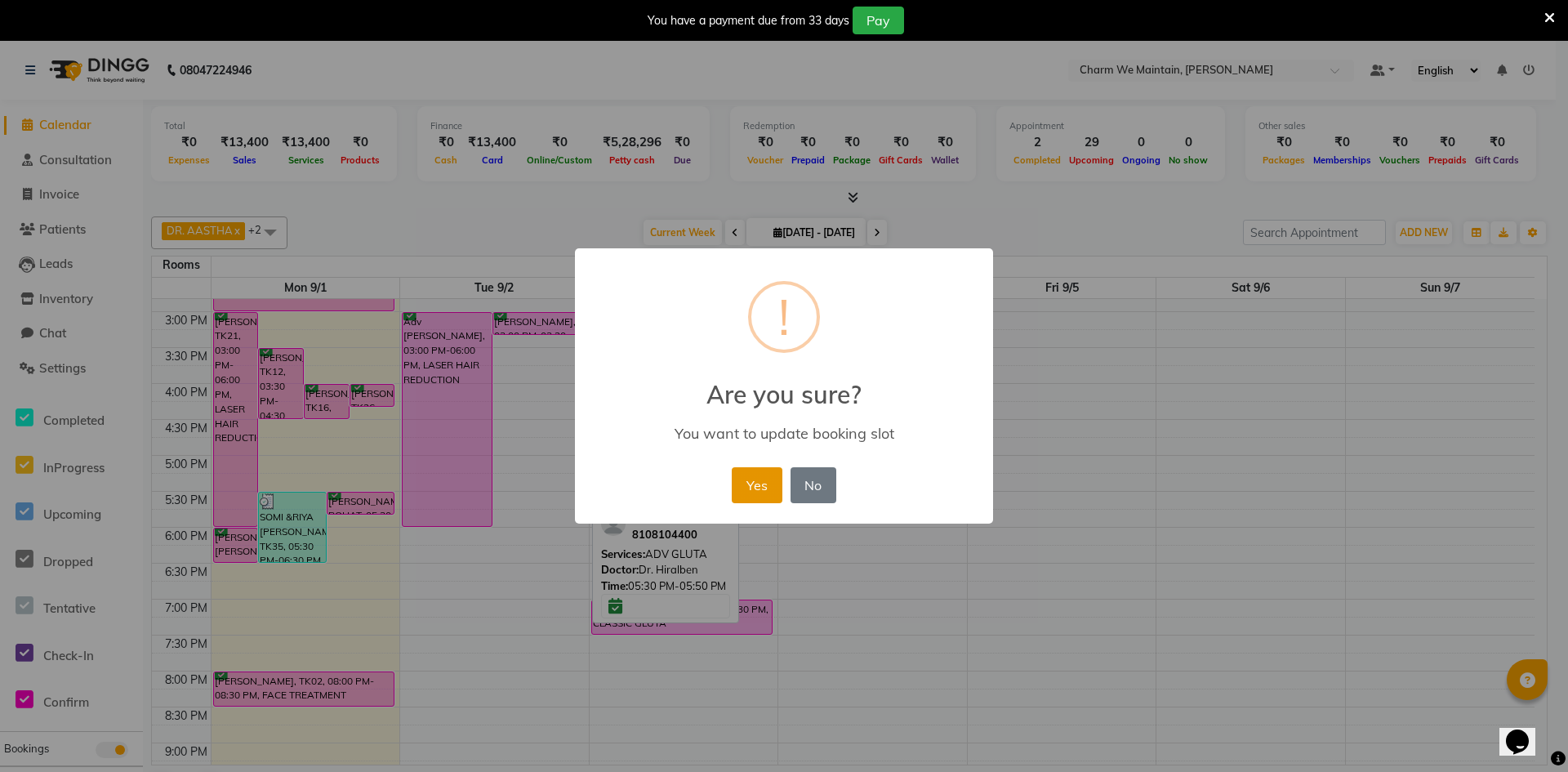
click at [756, 475] on button "Yes" at bounding box center [756, 485] width 50 height 36
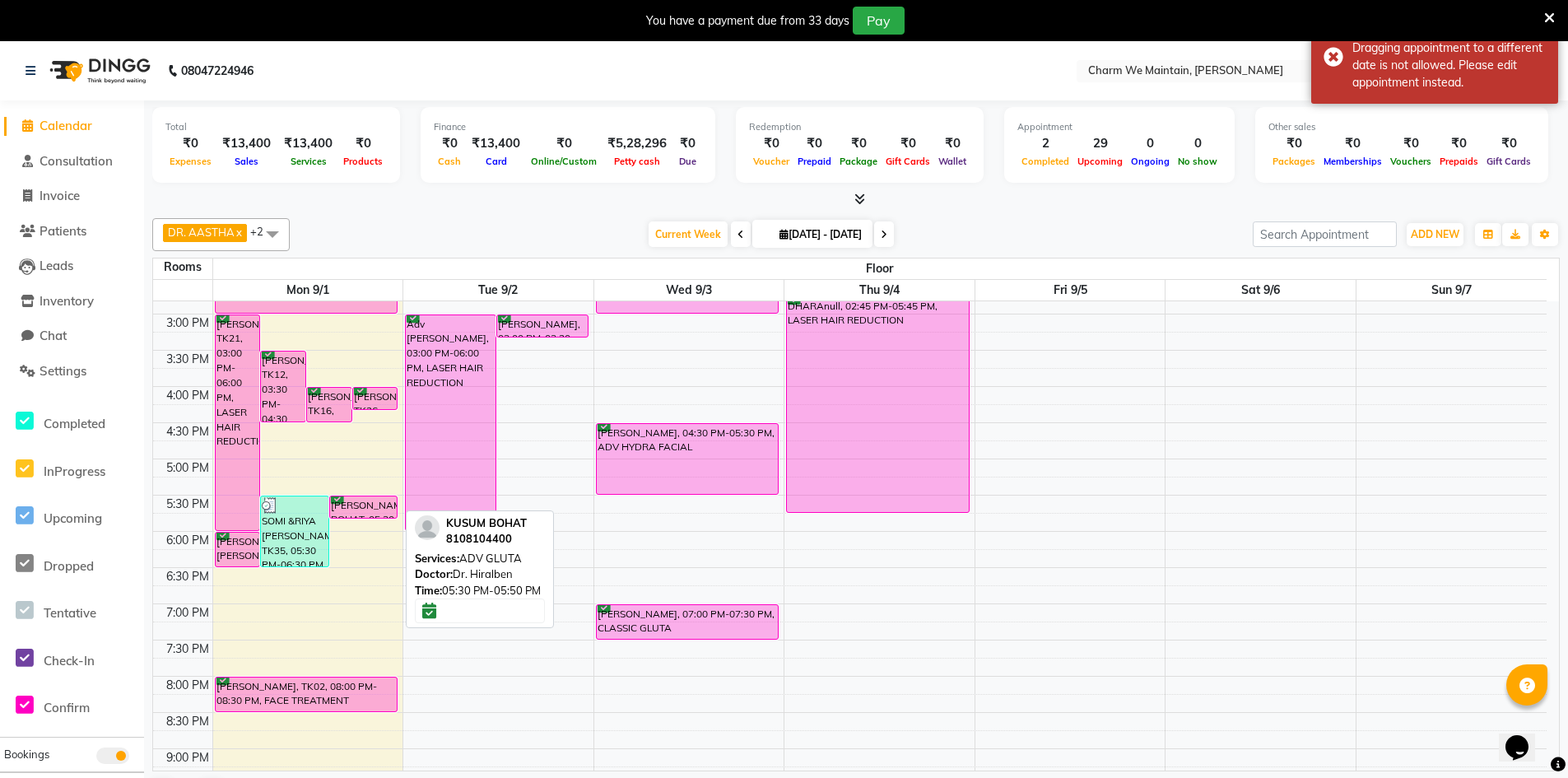
click at [369, 510] on div "[PERSON_NAME] BOHAT, 05:30 PM-05:50 PM, ADV GLUTA" at bounding box center [364, 507] width 67 height 22
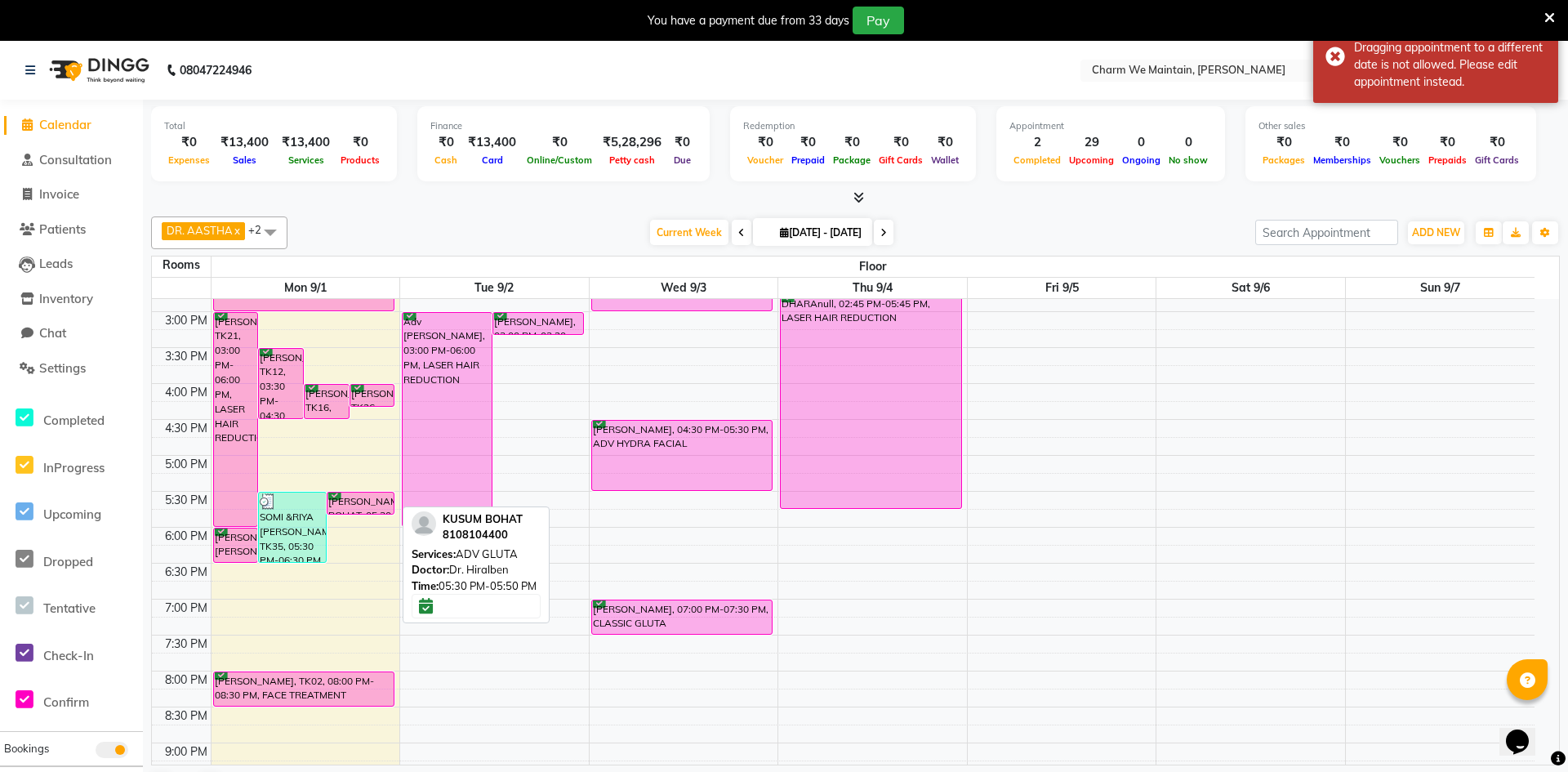
select select "6"
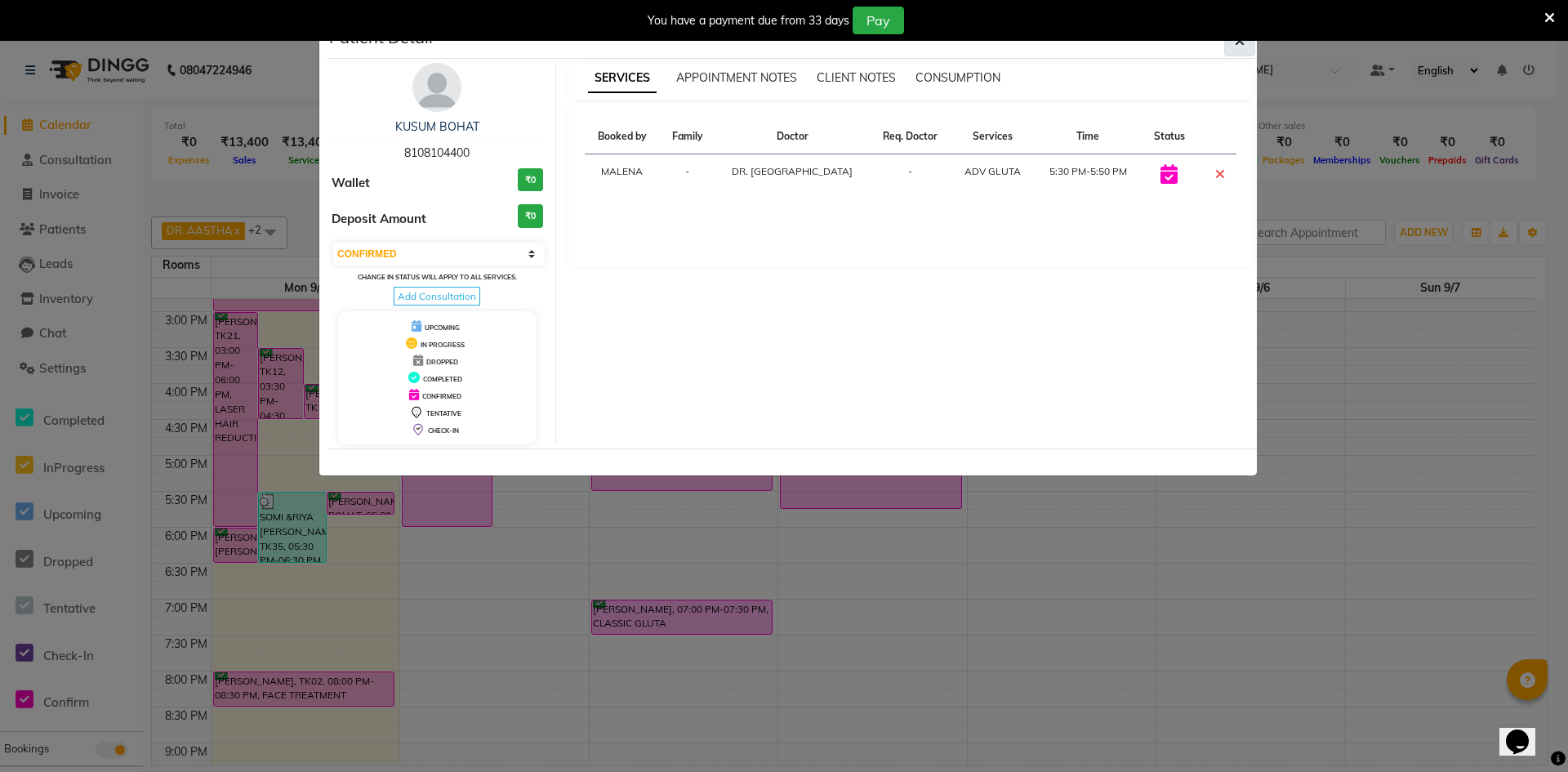
click at [1240, 47] on icon "button" at bounding box center [1239, 41] width 10 height 13
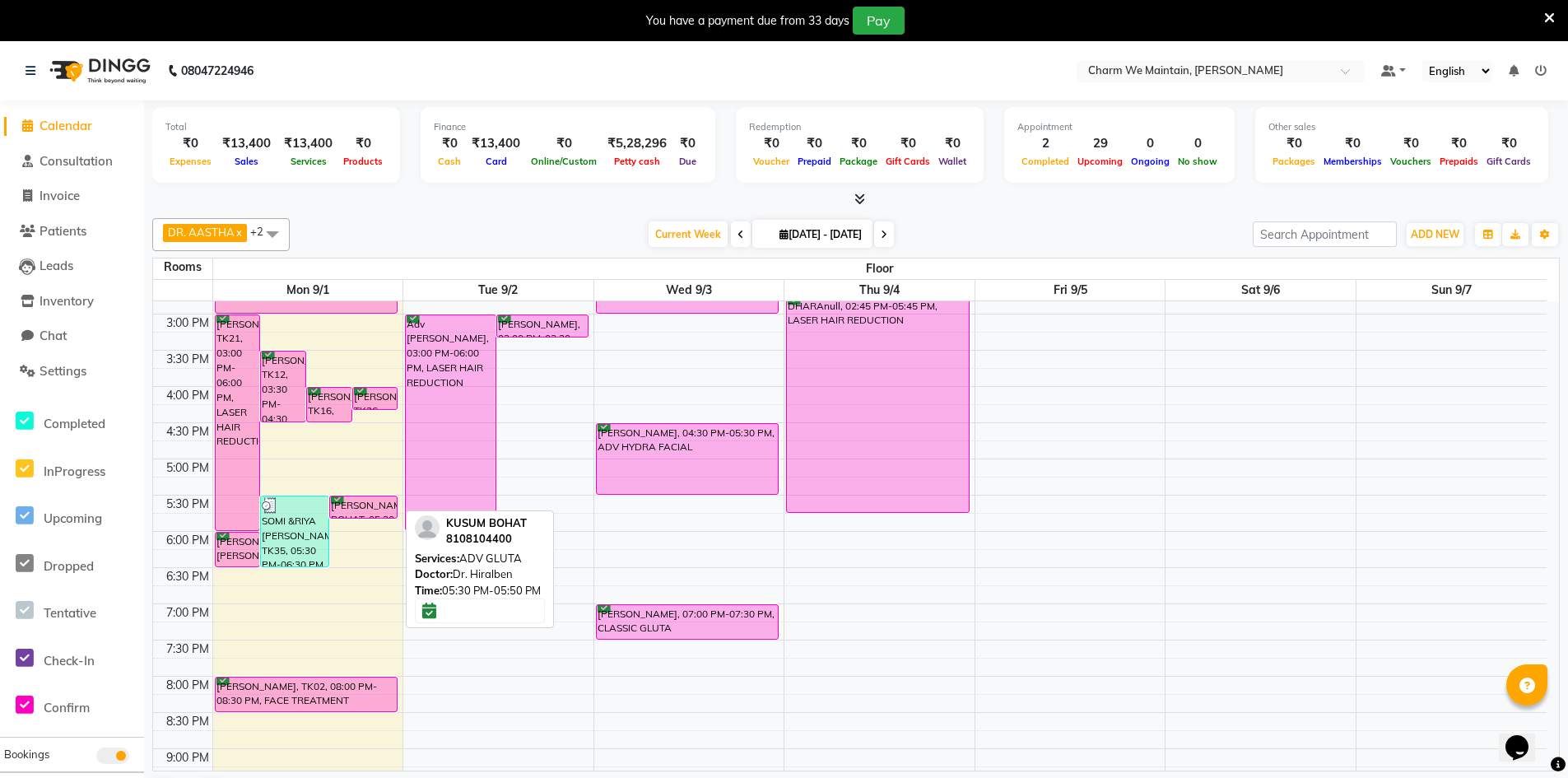
click at [362, 510] on div "[PERSON_NAME] BOHAT, 05:30 PM-05:50 PM, ADV GLUTA" at bounding box center [364, 507] width 67 height 22
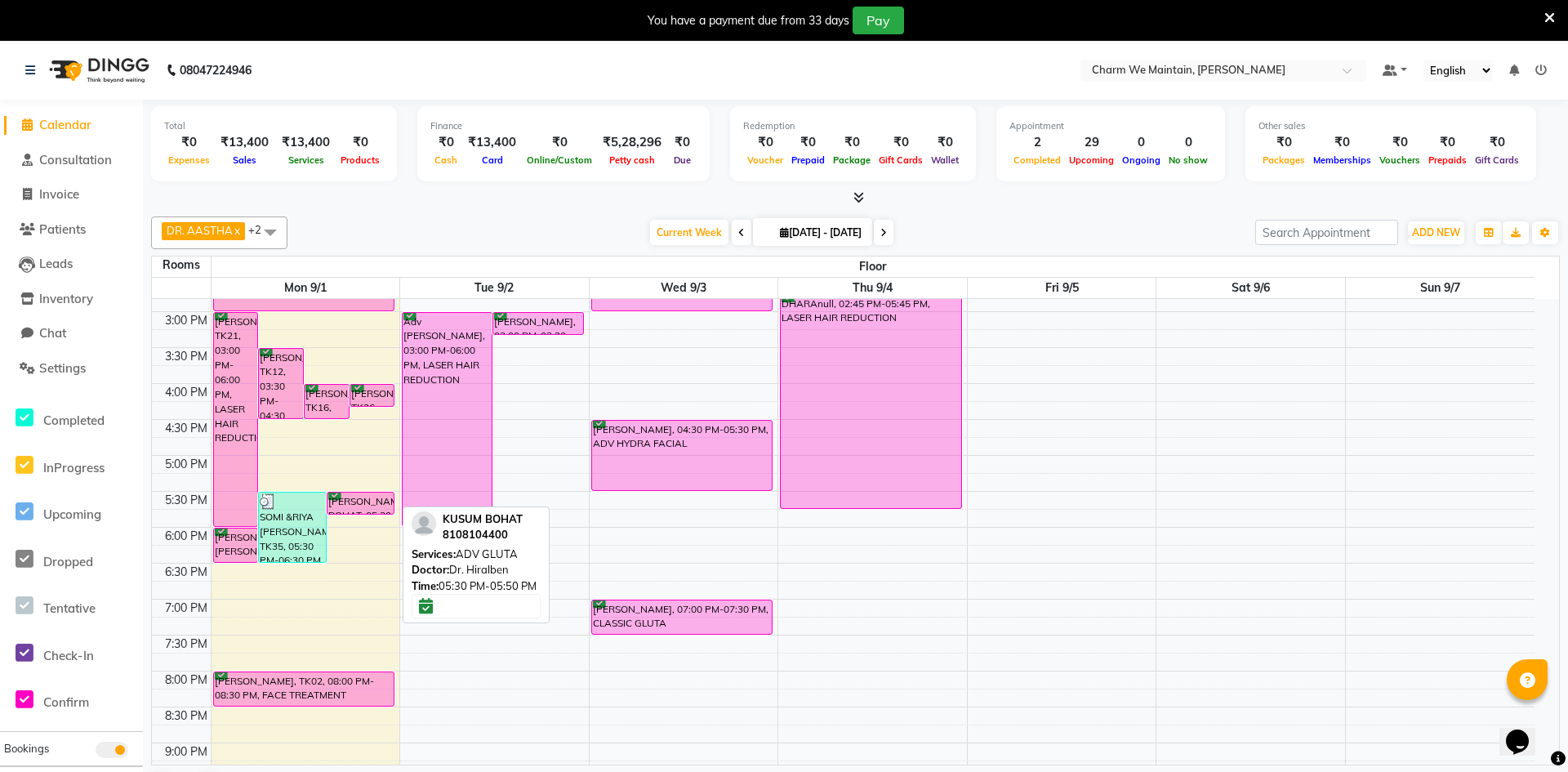
select select "6"
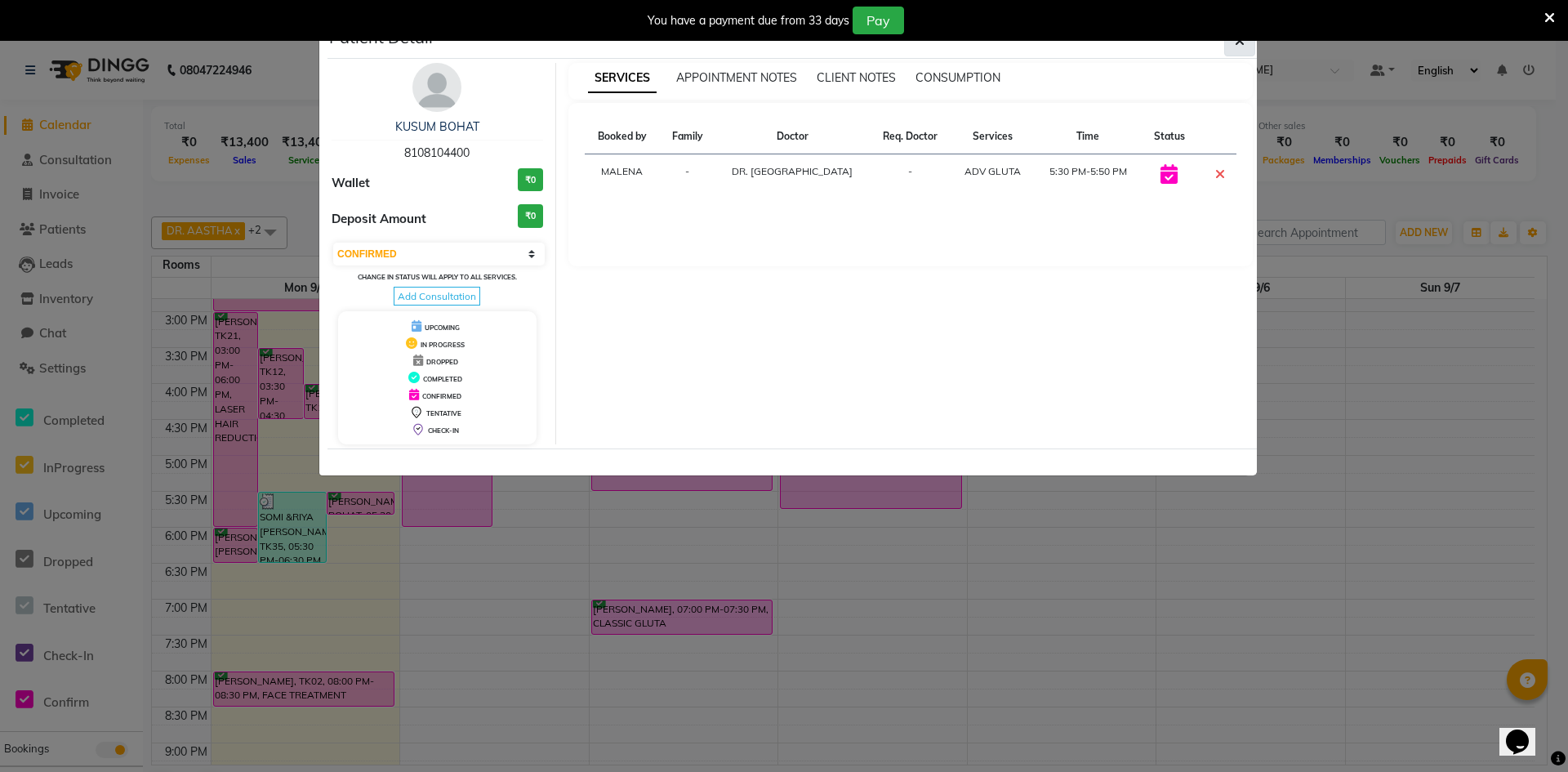
click at [1236, 42] on icon "button" at bounding box center [1239, 41] width 10 height 13
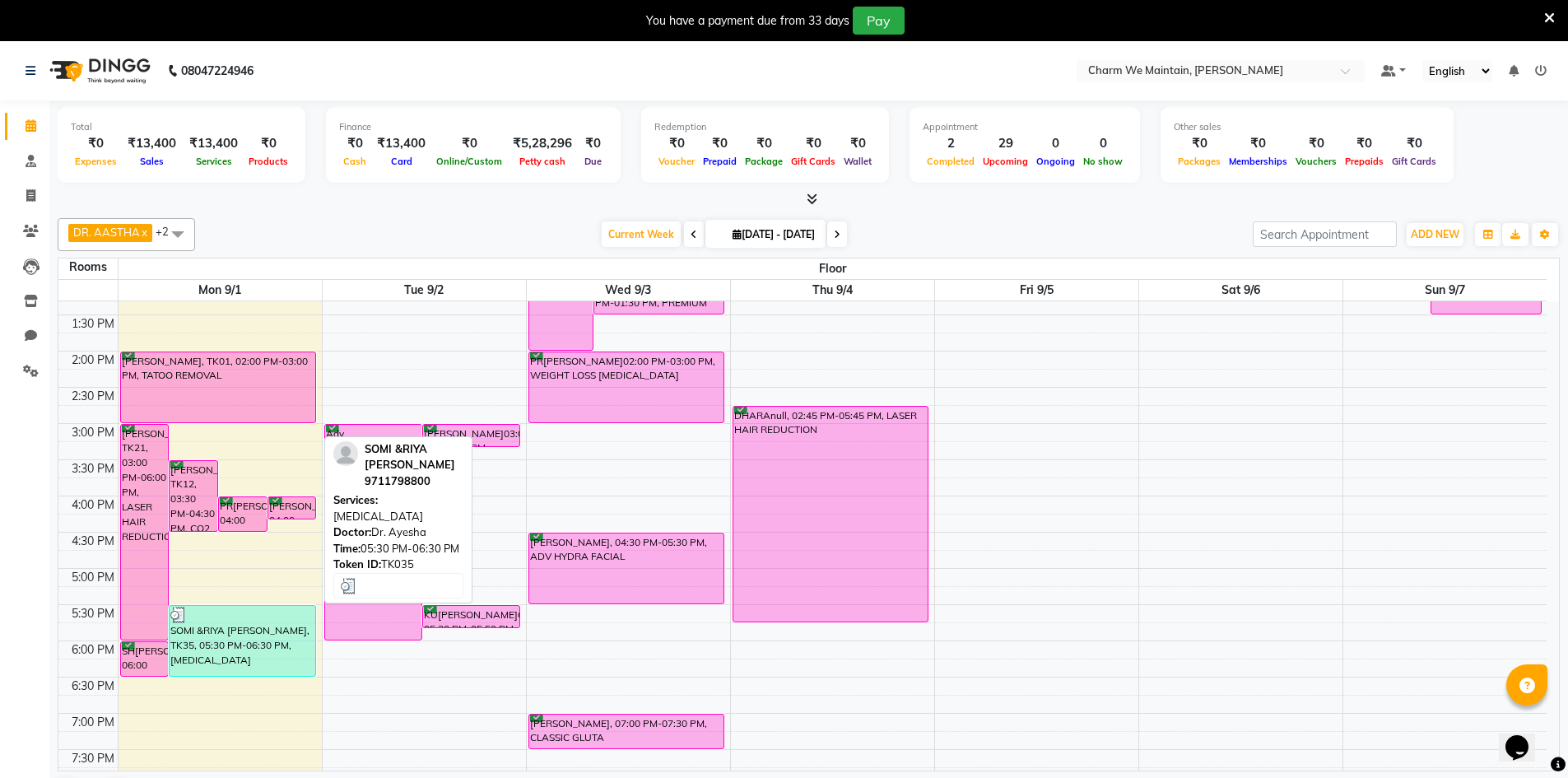
scroll to position [369, 0]
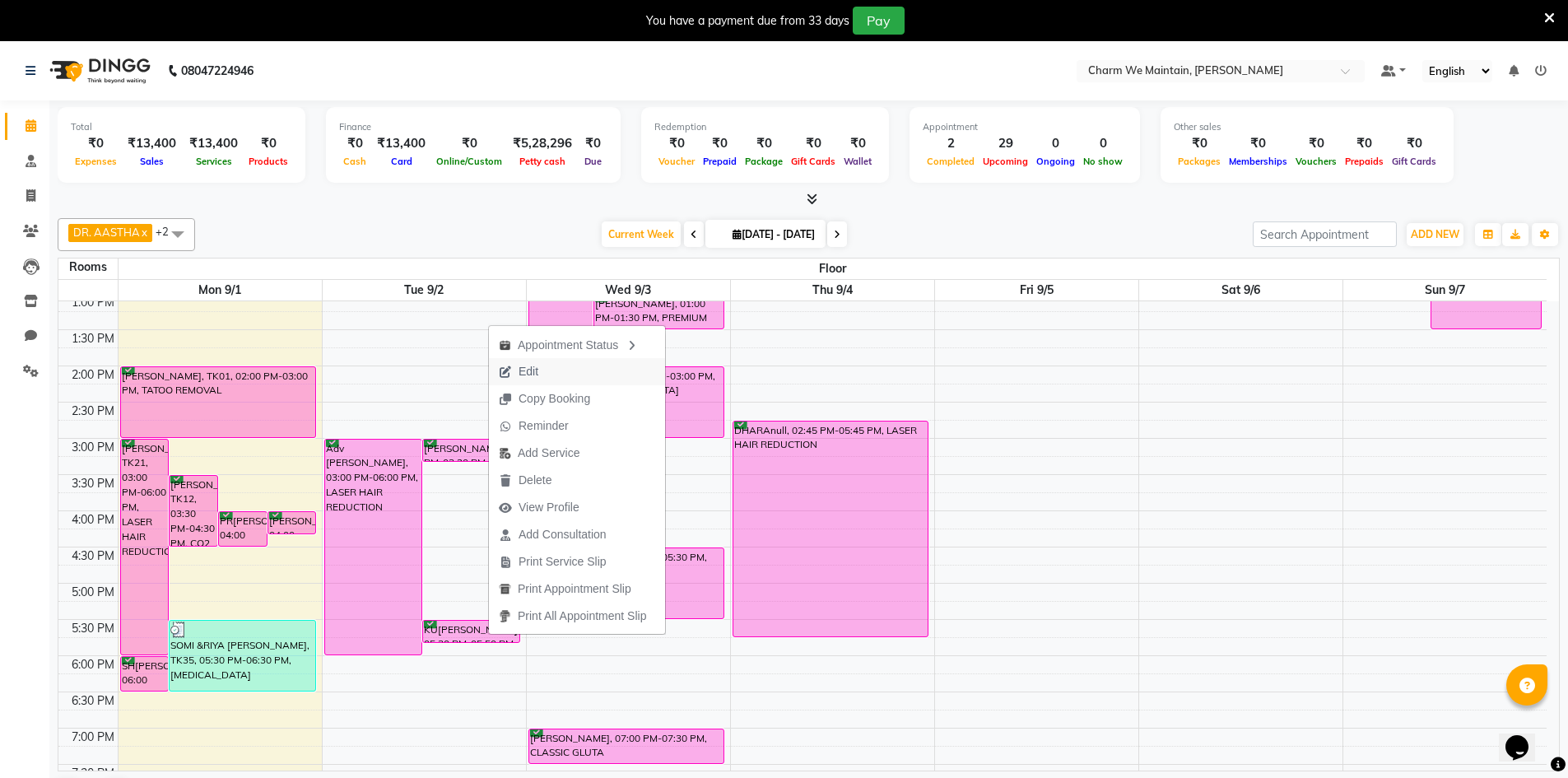
click at [570, 371] on button "Edit" at bounding box center [577, 371] width 177 height 27
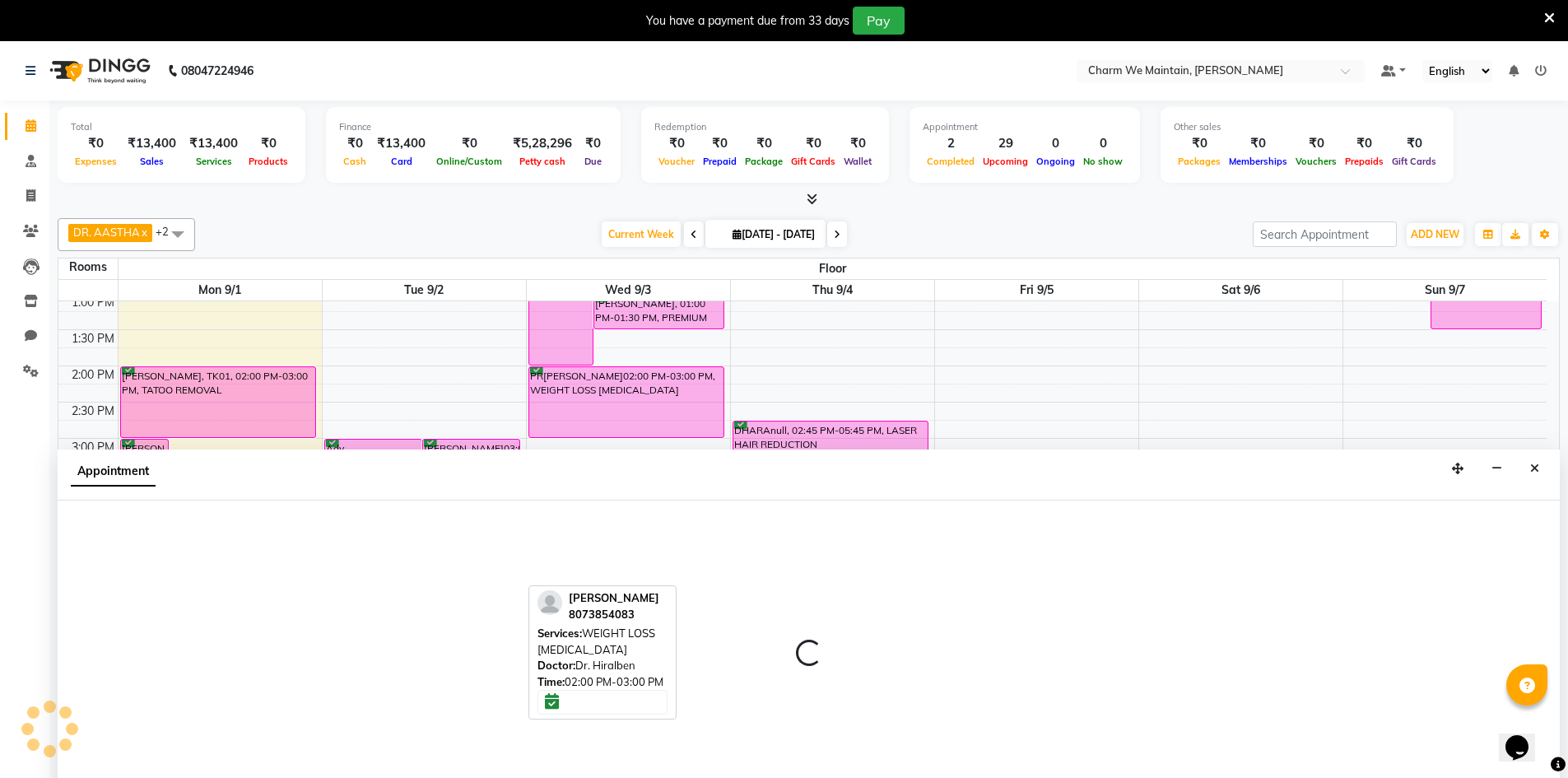
type input "2025-09-02"
select select "confirm booking"
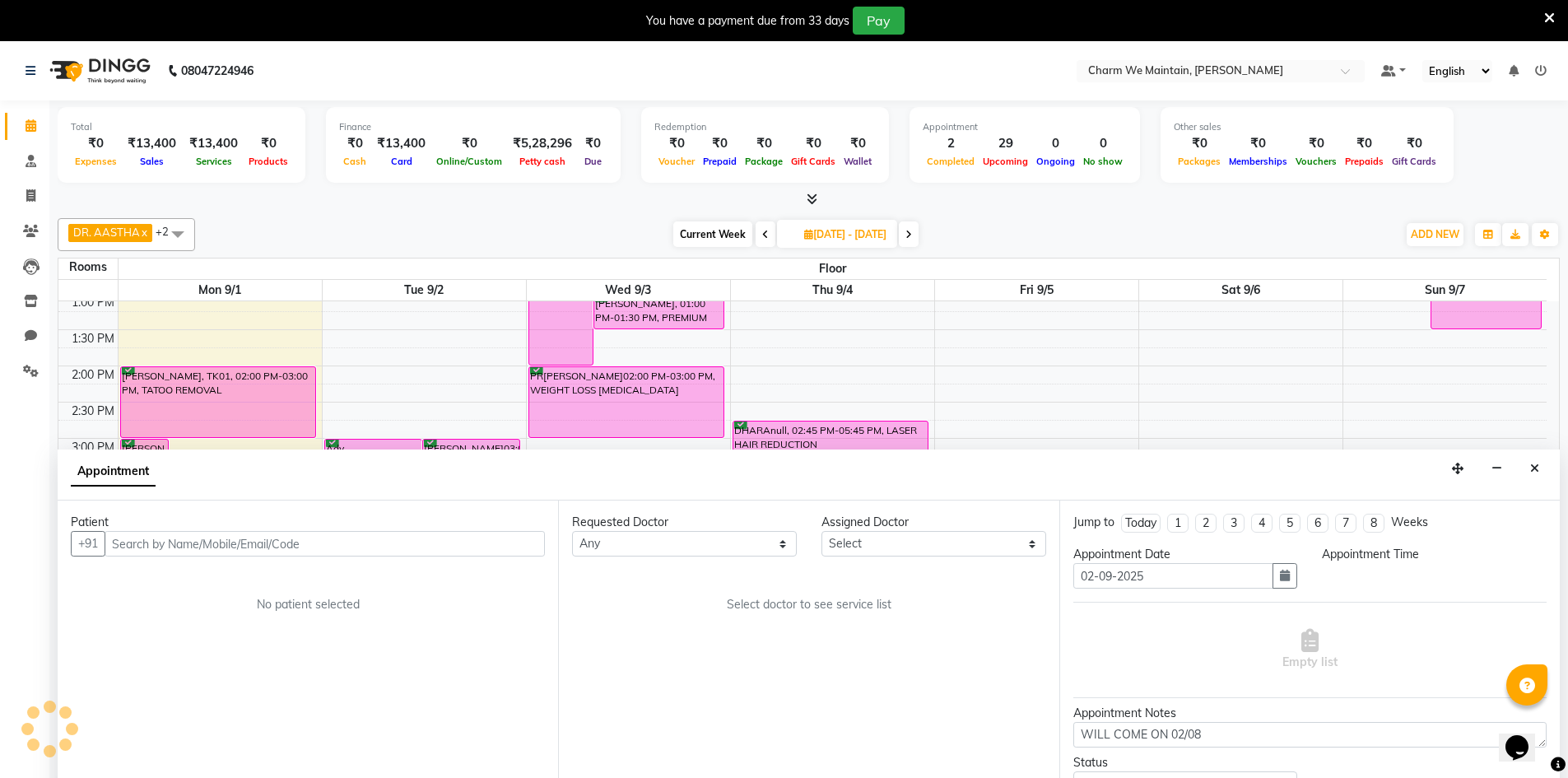
select select "86212"
select select "1050"
select select "4343"
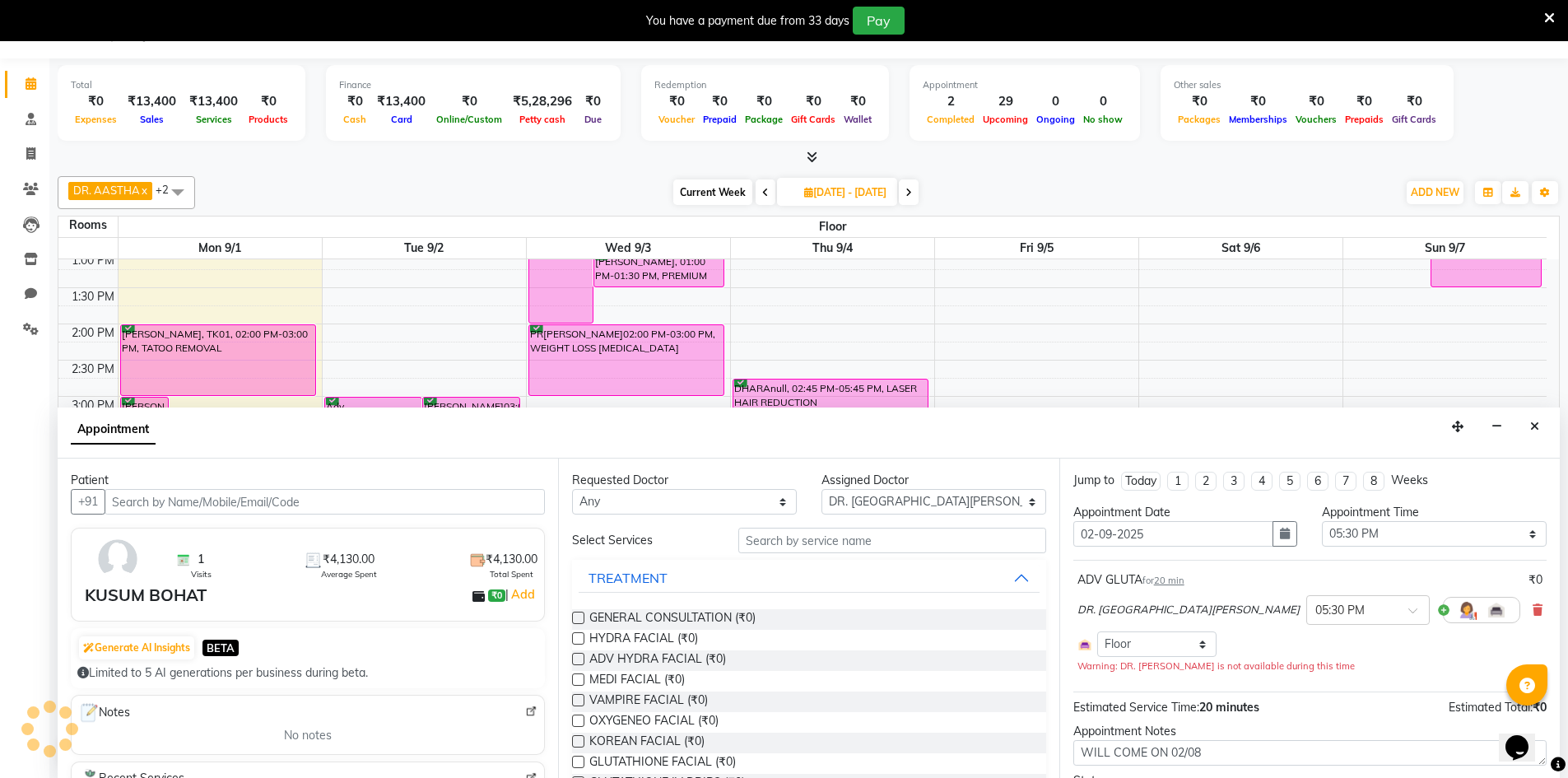
scroll to position [617, 0]
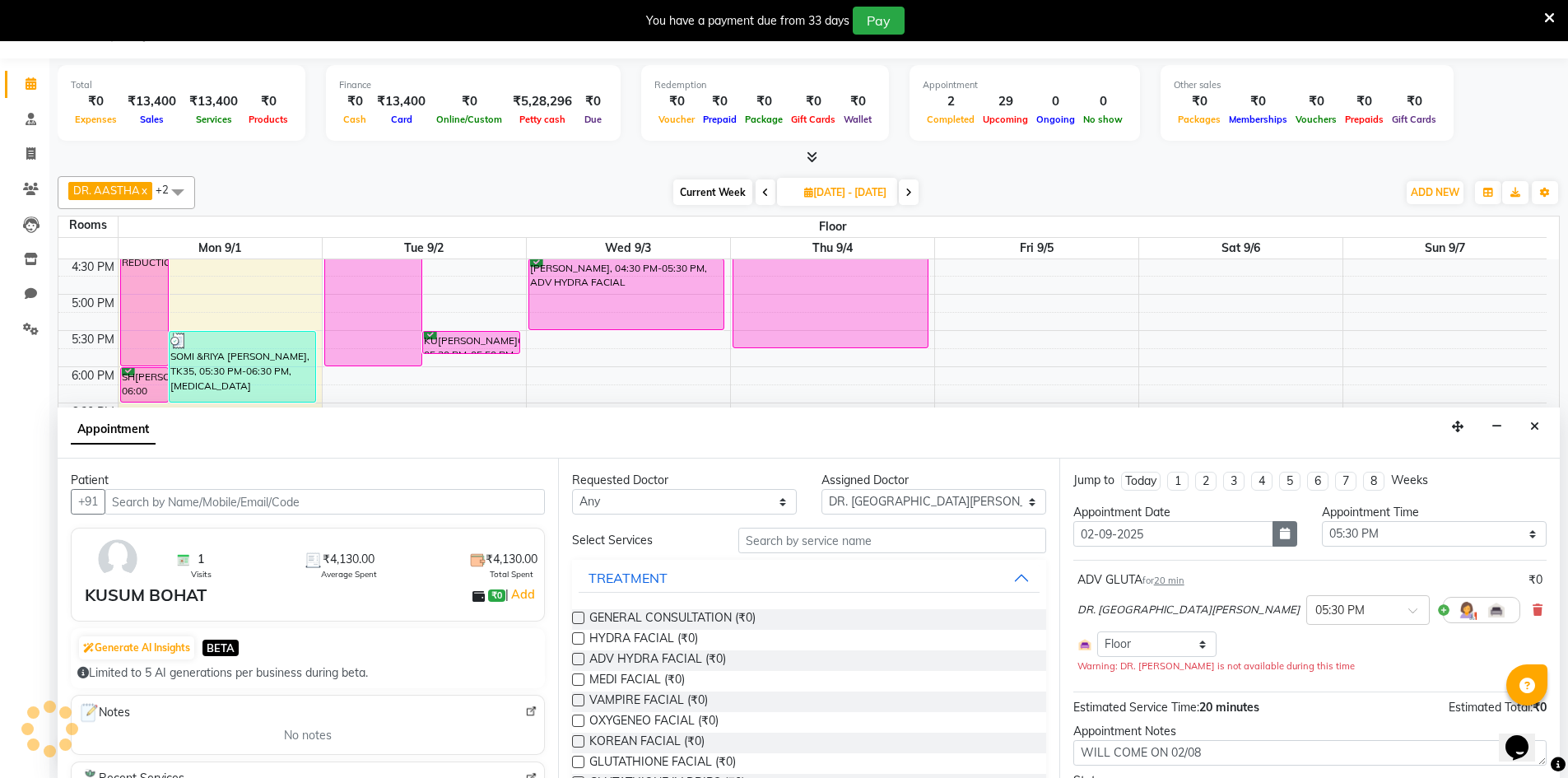
click at [1280, 535] on icon "button" at bounding box center [1285, 533] width 10 height 12
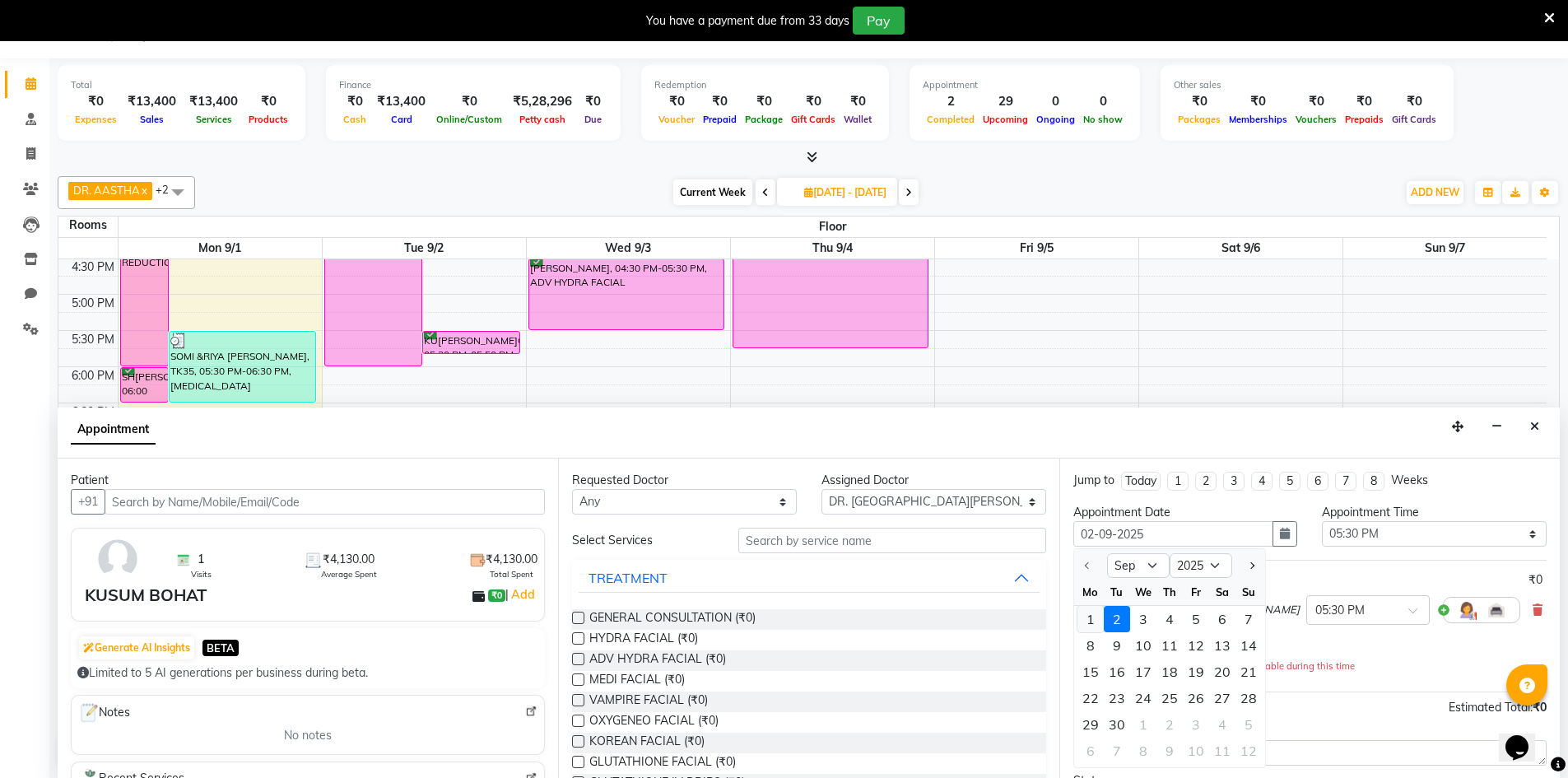
click at [1087, 625] on div "1" at bounding box center [1090, 619] width 26 height 26
type input "2025-09-01"
type input "01-09-2025"
select select "1050"
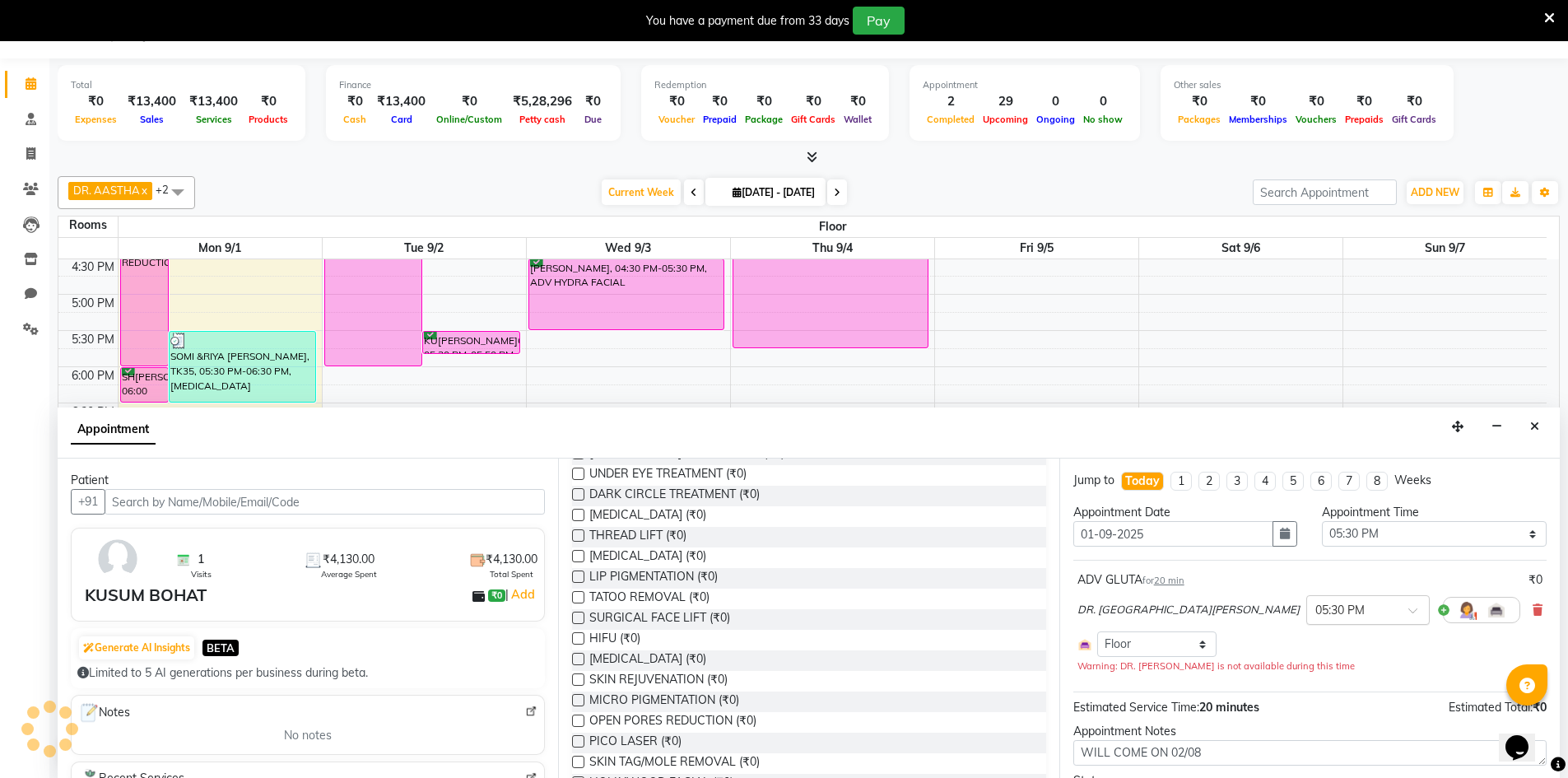
scroll to position [93, 0]
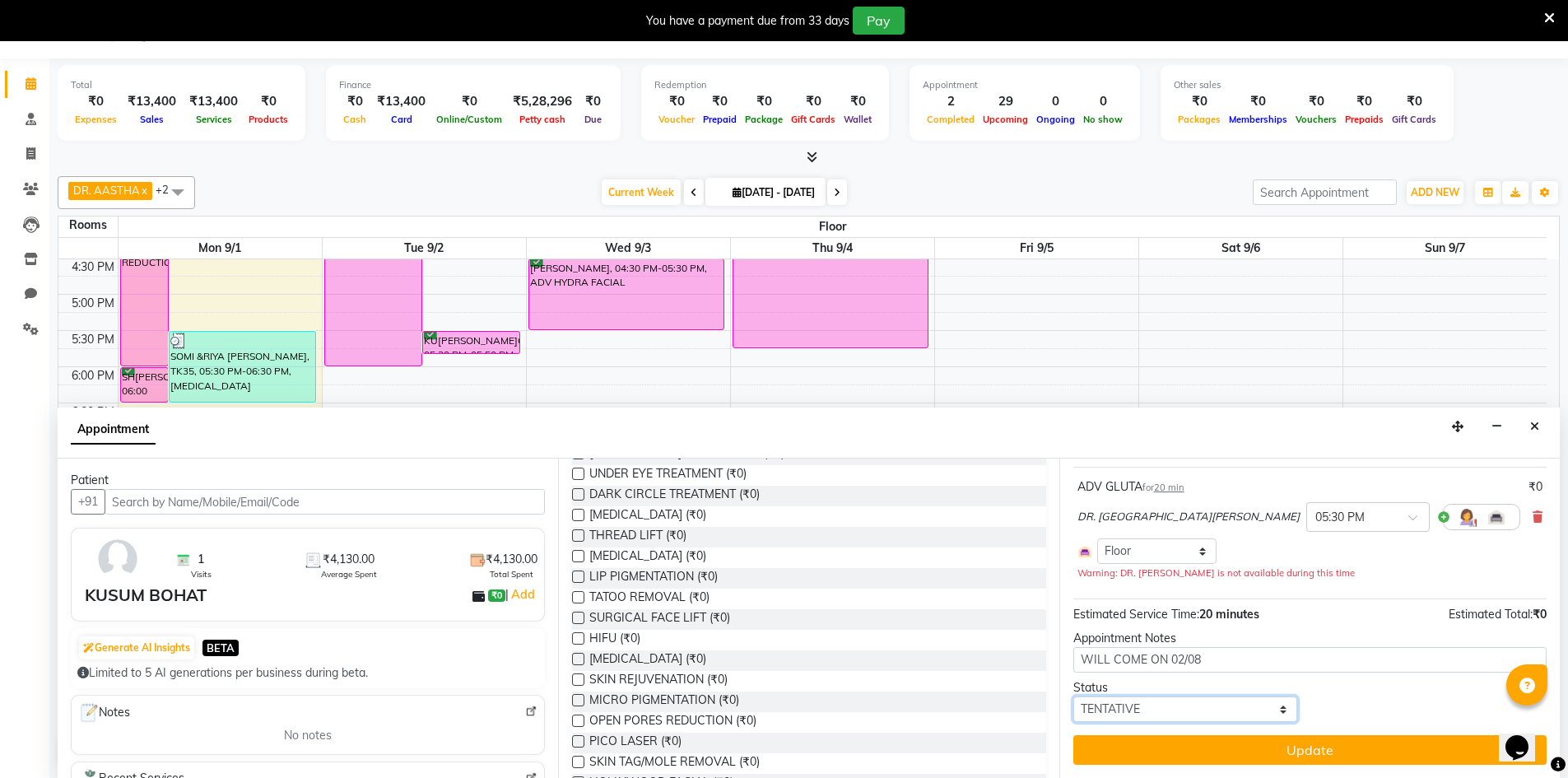
click at [1244, 710] on select "Select TENTATIVE CONFIRM CHECK-IN UPCOMING" at bounding box center [1186, 709] width 225 height 25
select select "confirm booking"
click at [1074, 696] on select "Select TENTATIVE CONFIRM CHECK-IN UPCOMING" at bounding box center [1186, 709] width 225 height 25
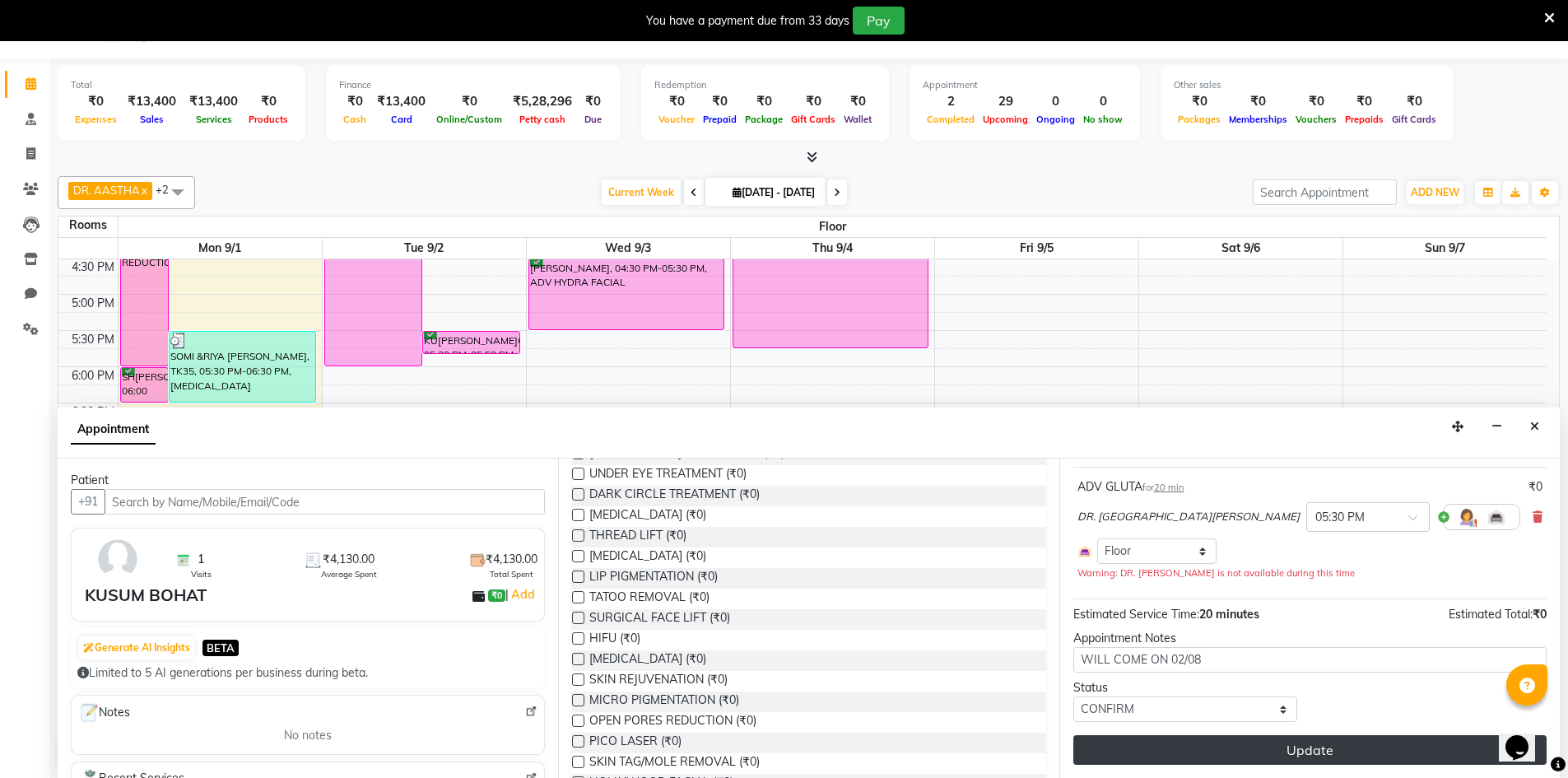
click at [1299, 755] on button "Update" at bounding box center [1310, 750] width 473 height 30
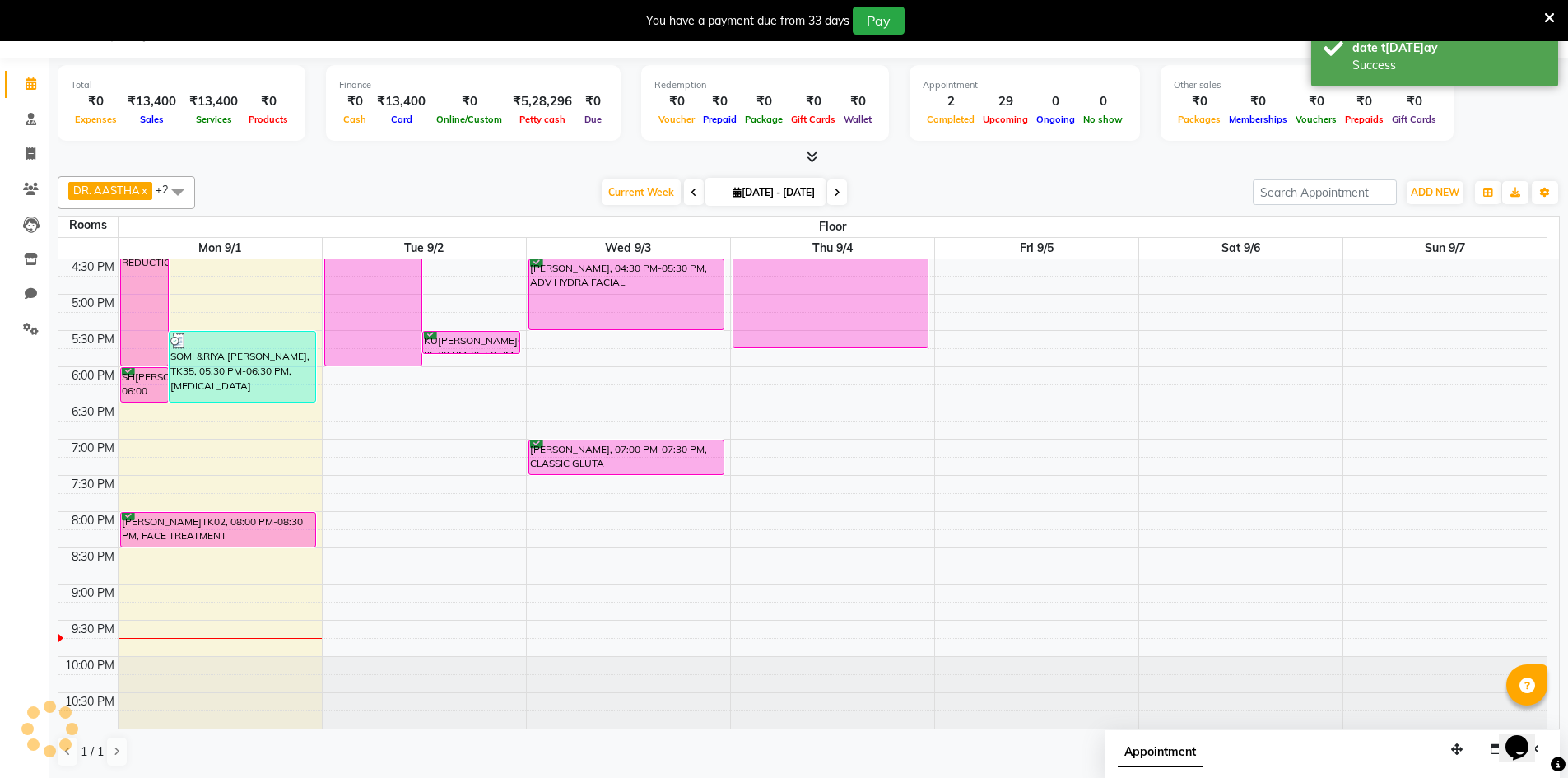
scroll to position [0, 0]
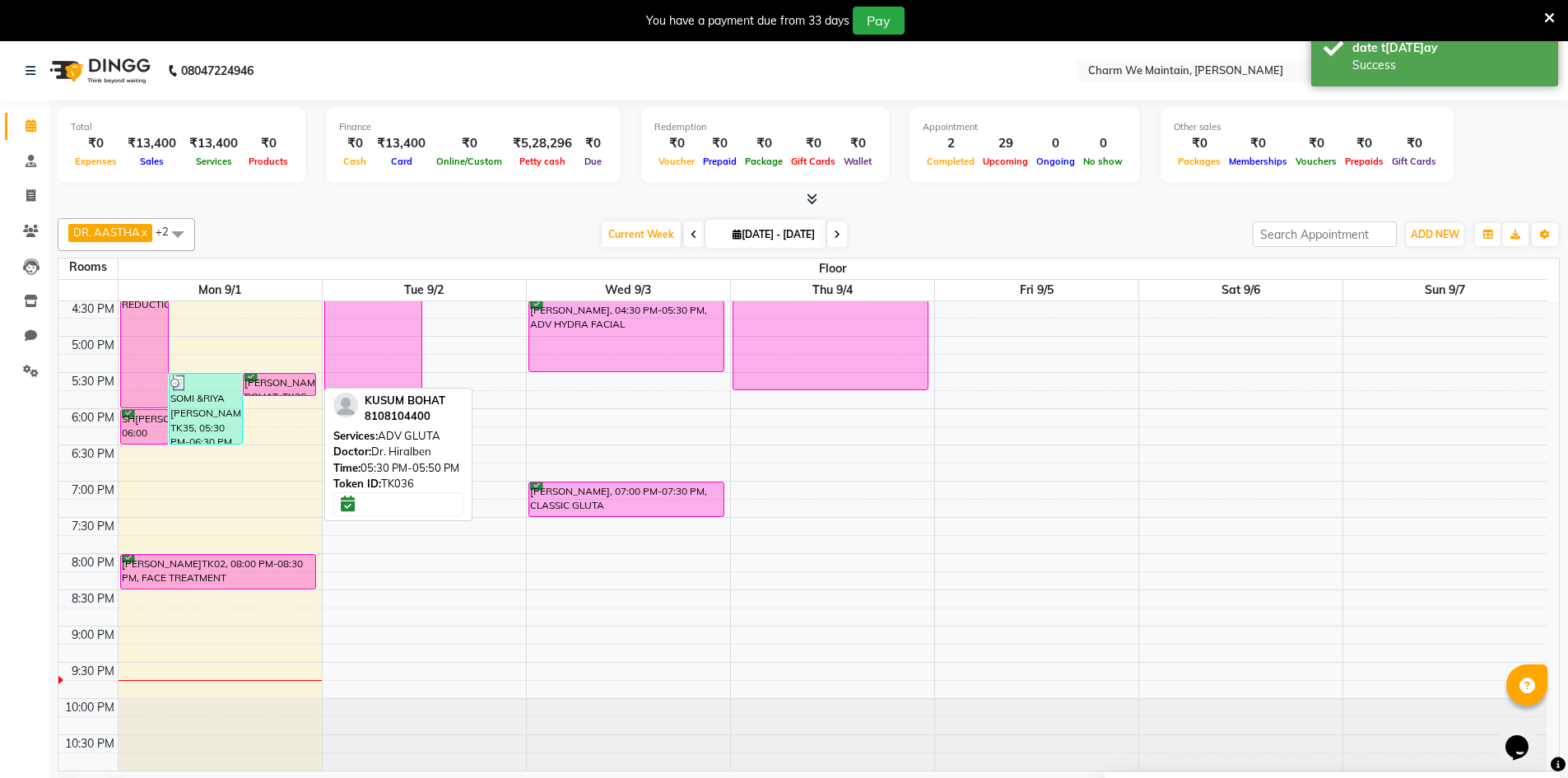
click at [273, 384] on div "KUSUM BOHAT, TK36, 05:30 PM-05:50 PM, ADV GLUTA" at bounding box center [280, 385] width 73 height 22
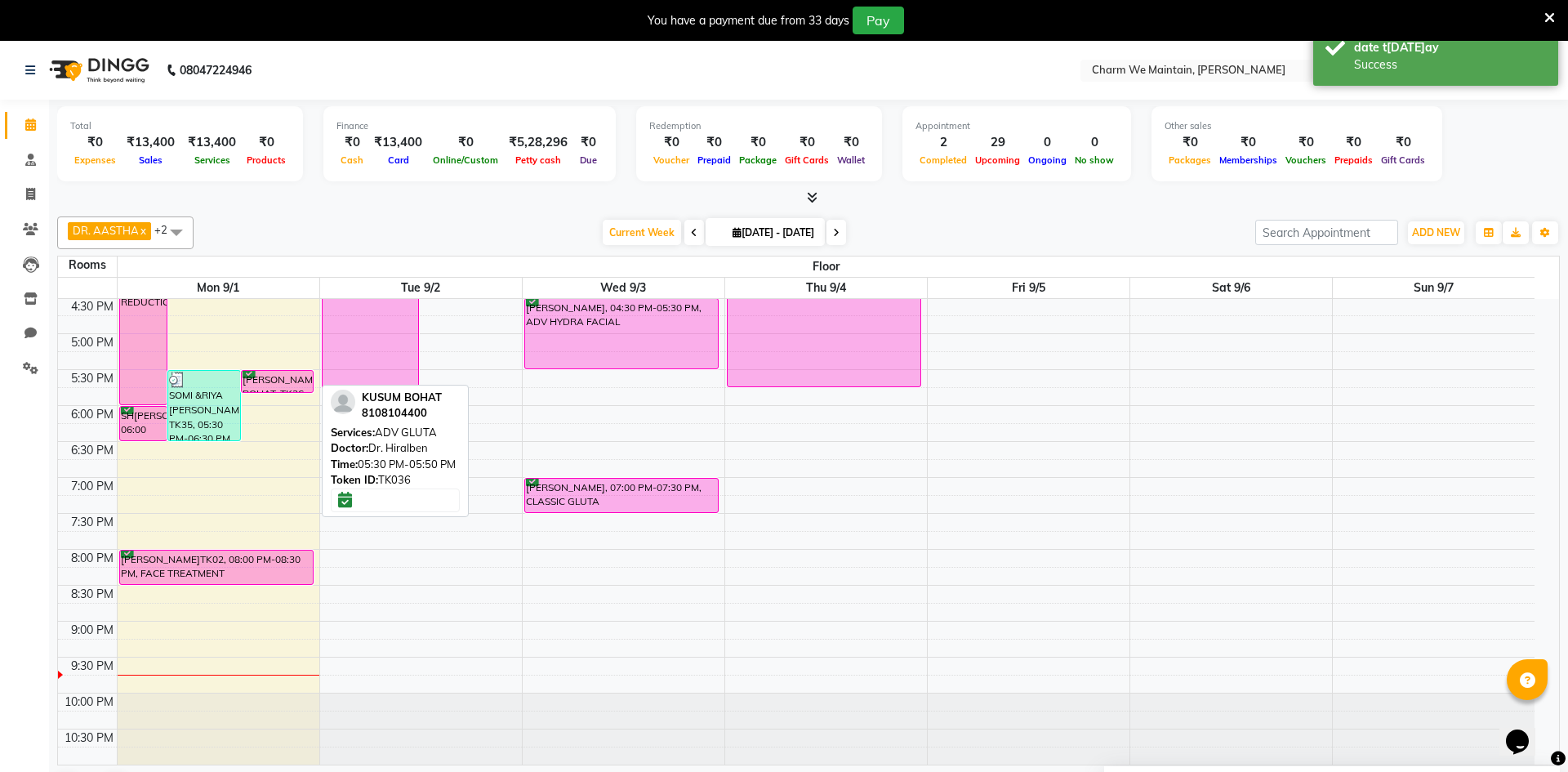
select select "6"
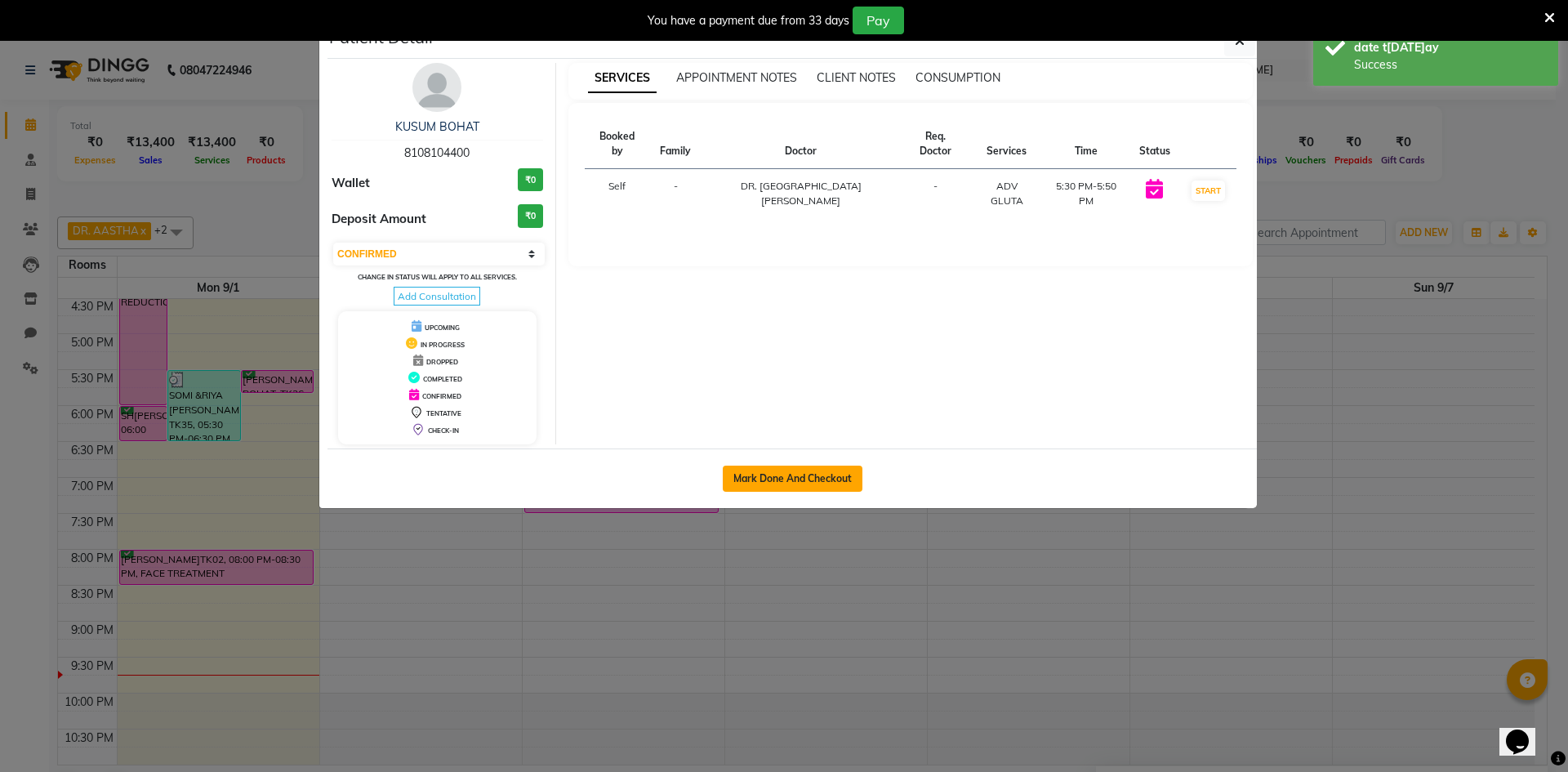
click at [796, 472] on button "Mark Done And Checkout" at bounding box center [793, 479] width 140 height 26
select select "8618"
select select "service"
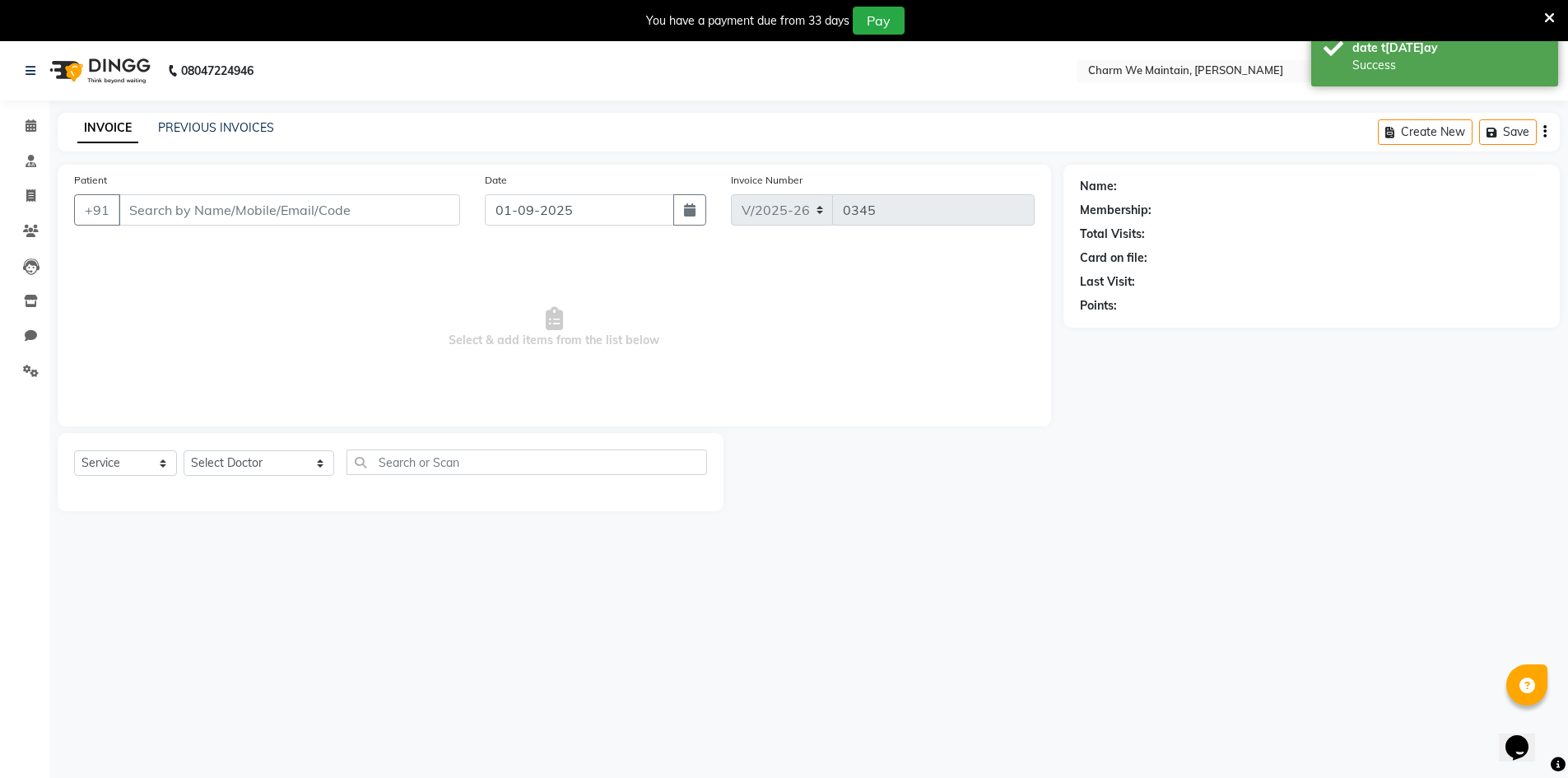
type input "8108104400"
select select "86212"
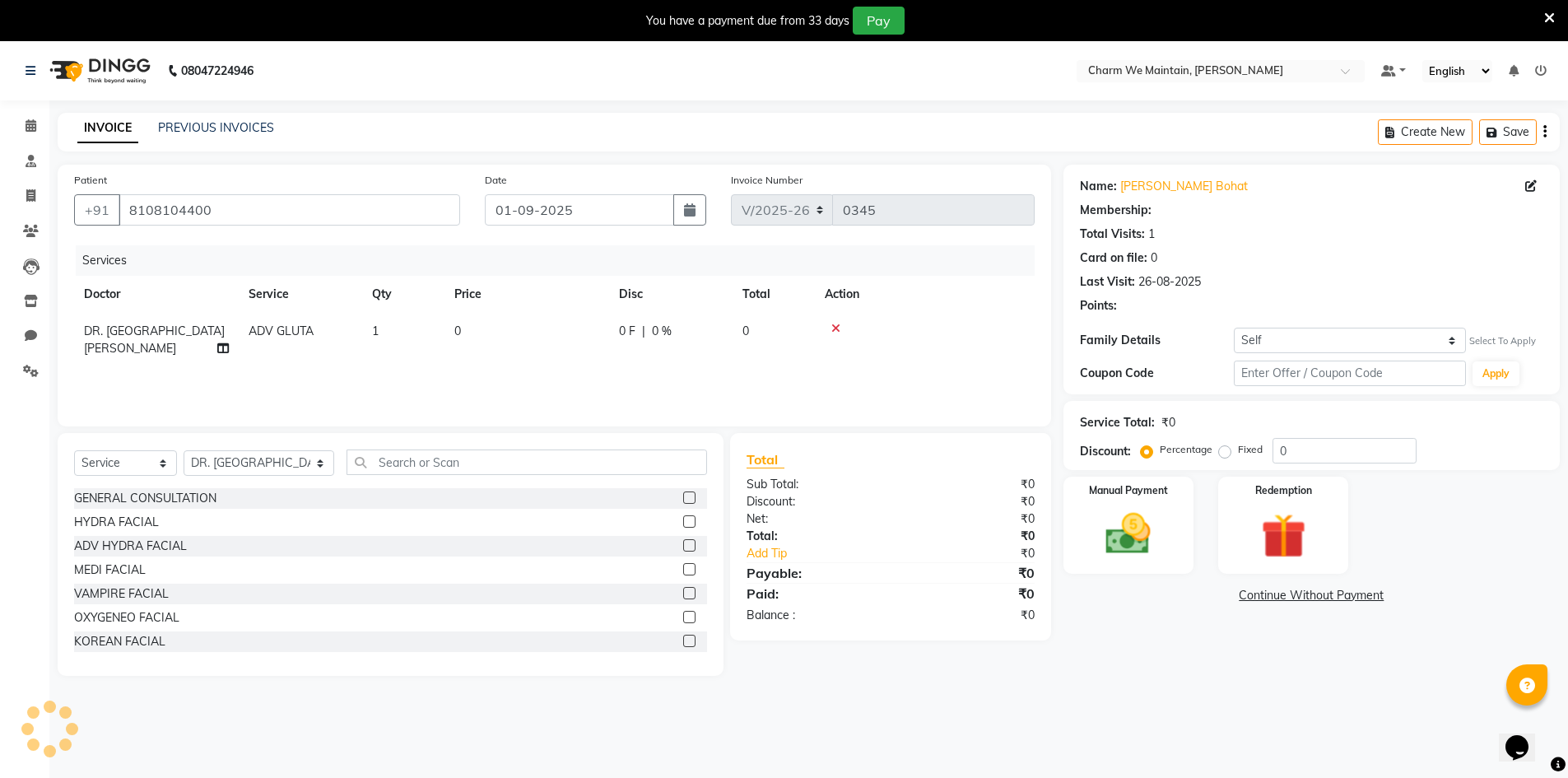
click at [576, 327] on td "0" at bounding box center [526, 340] width 165 height 55
select select "86212"
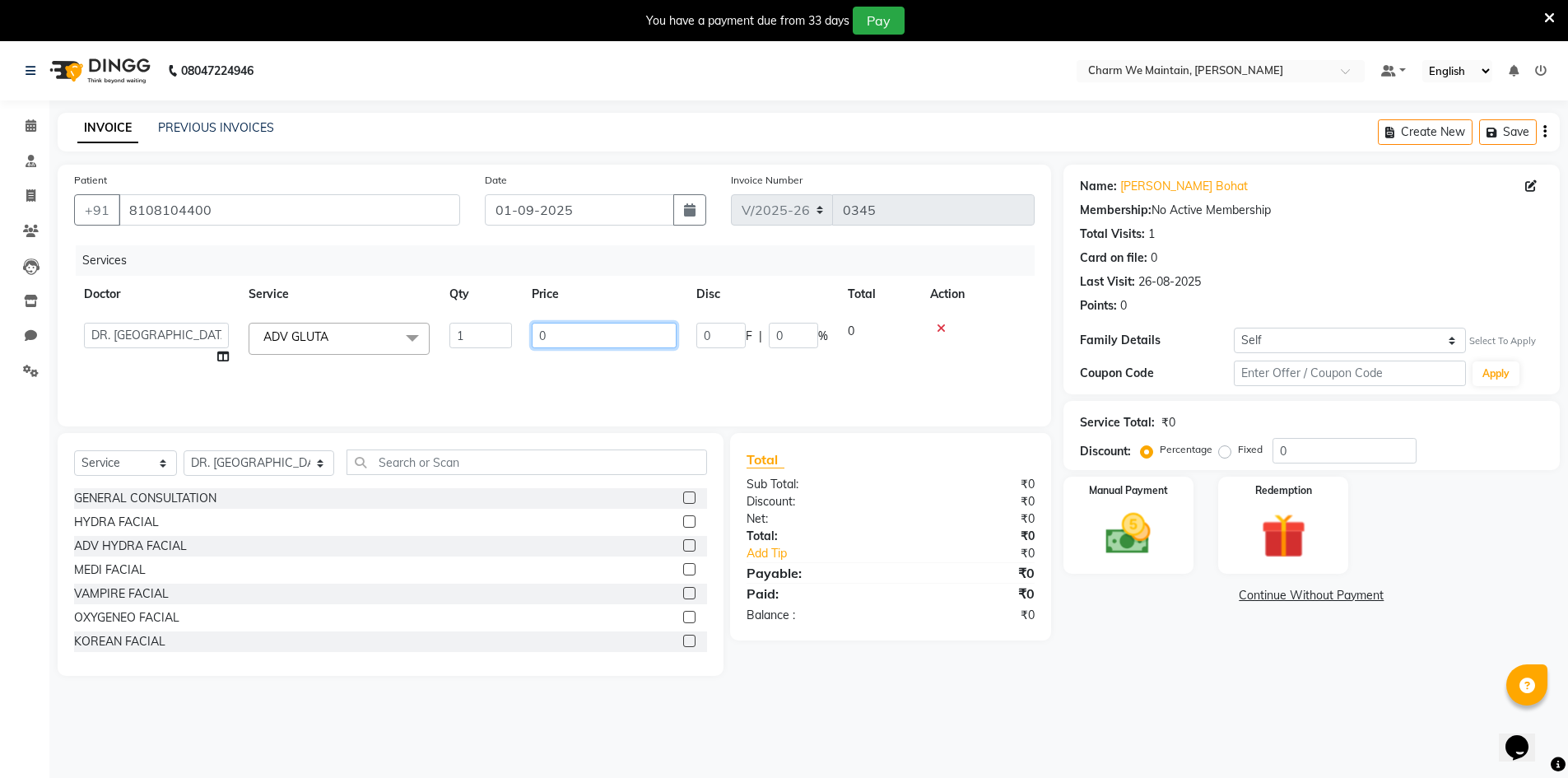
click at [560, 331] on input "0" at bounding box center [603, 336] width 145 height 25
type input "1"
type input "4130"
click at [1129, 547] on img at bounding box center [1128, 533] width 76 height 54
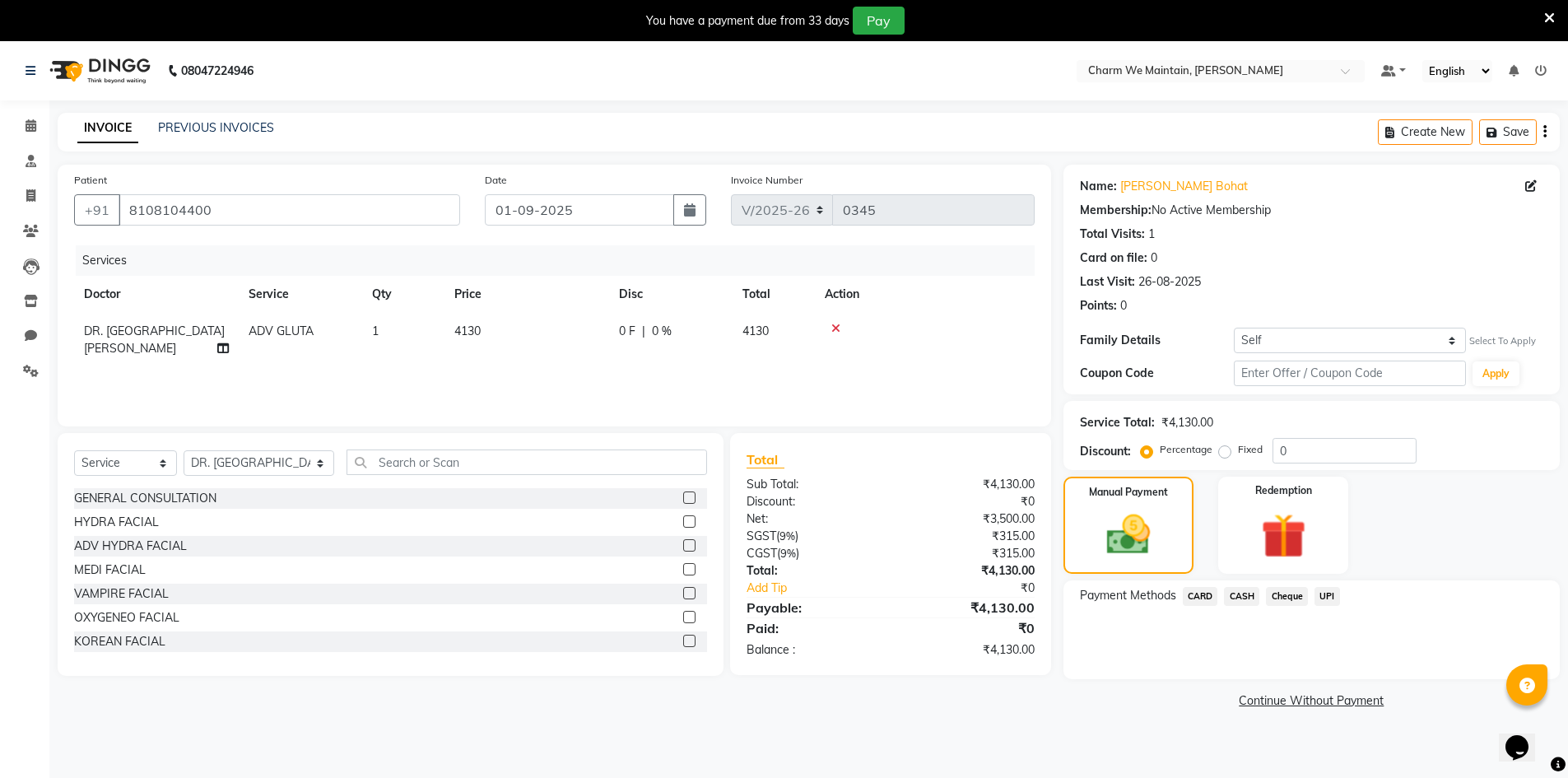
click at [1326, 593] on span "UPI" at bounding box center [1328, 596] width 25 height 19
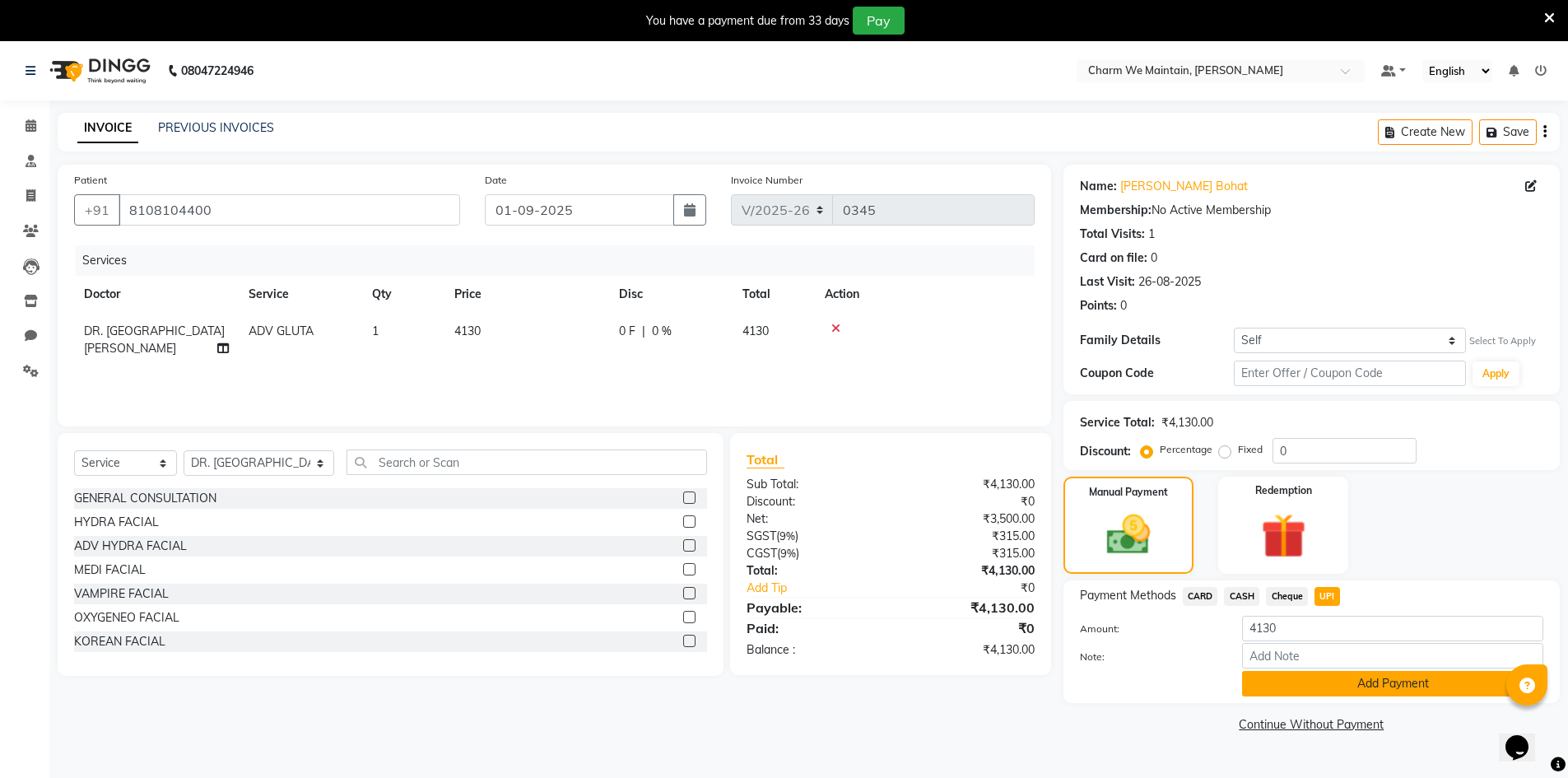
click at [1352, 686] on button "Add Payment" at bounding box center [1392, 683] width 301 height 25
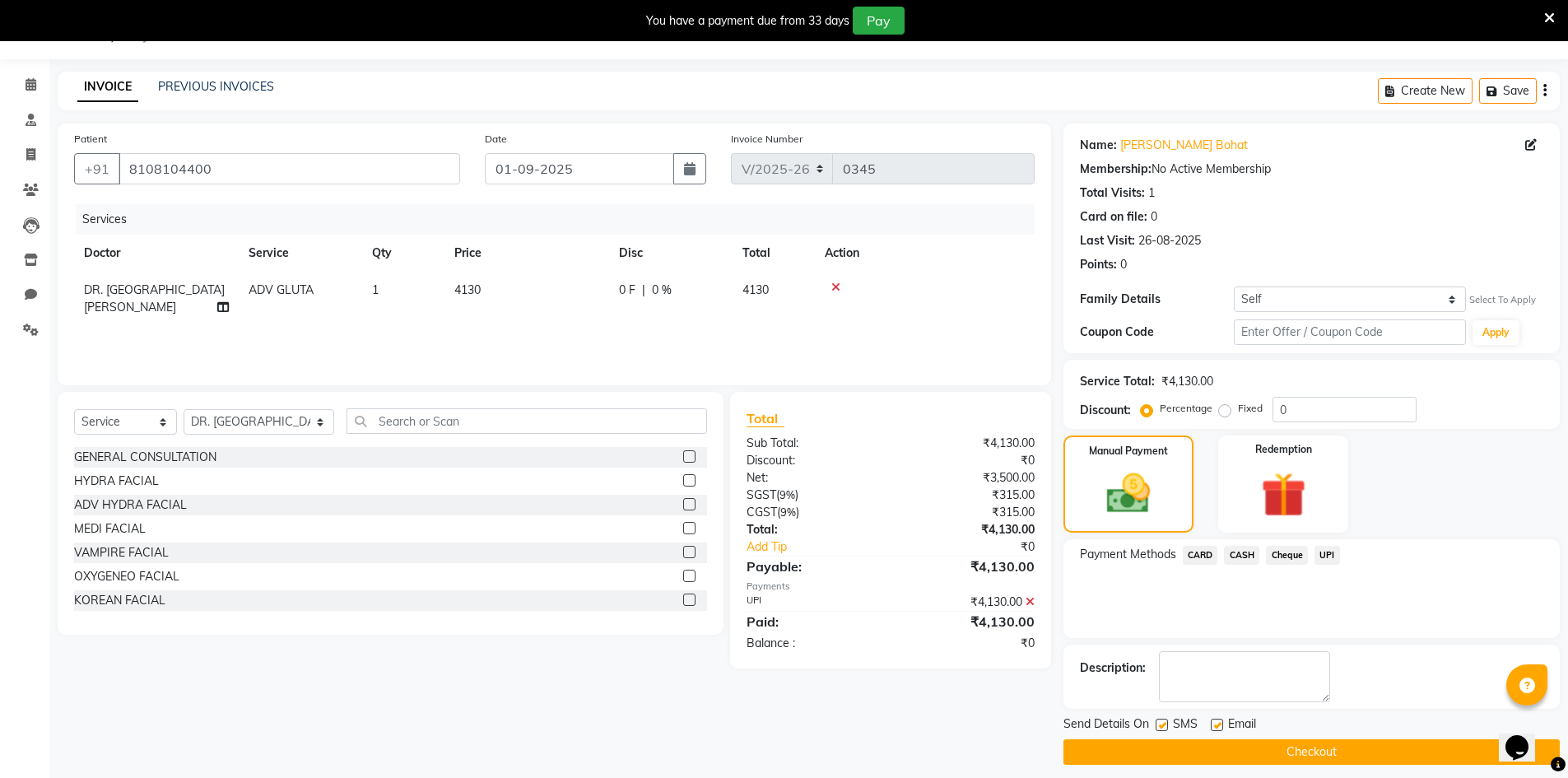
scroll to position [53, 0]
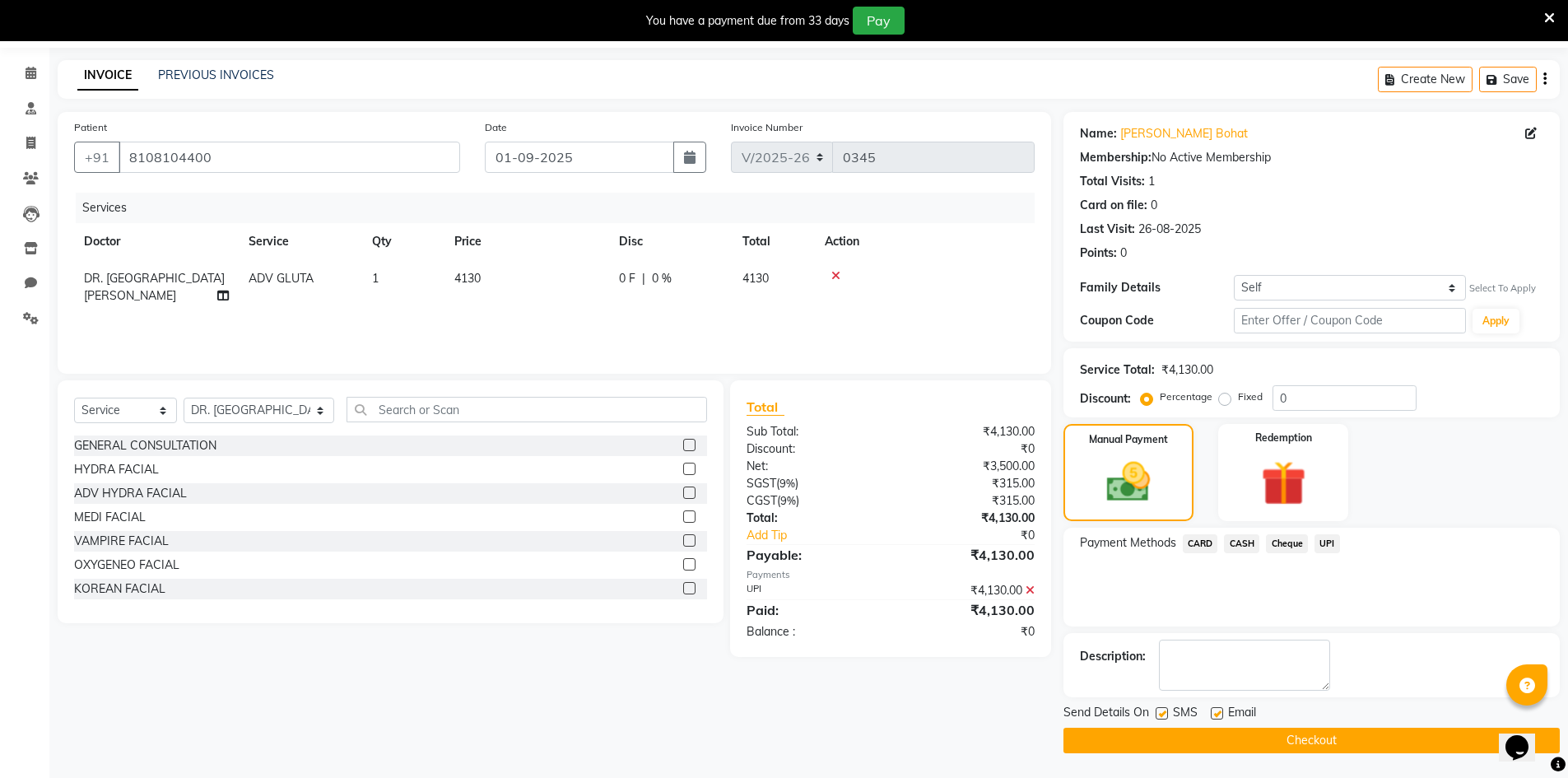
click at [1272, 742] on button "Checkout" at bounding box center [1311, 741] width 496 height 25
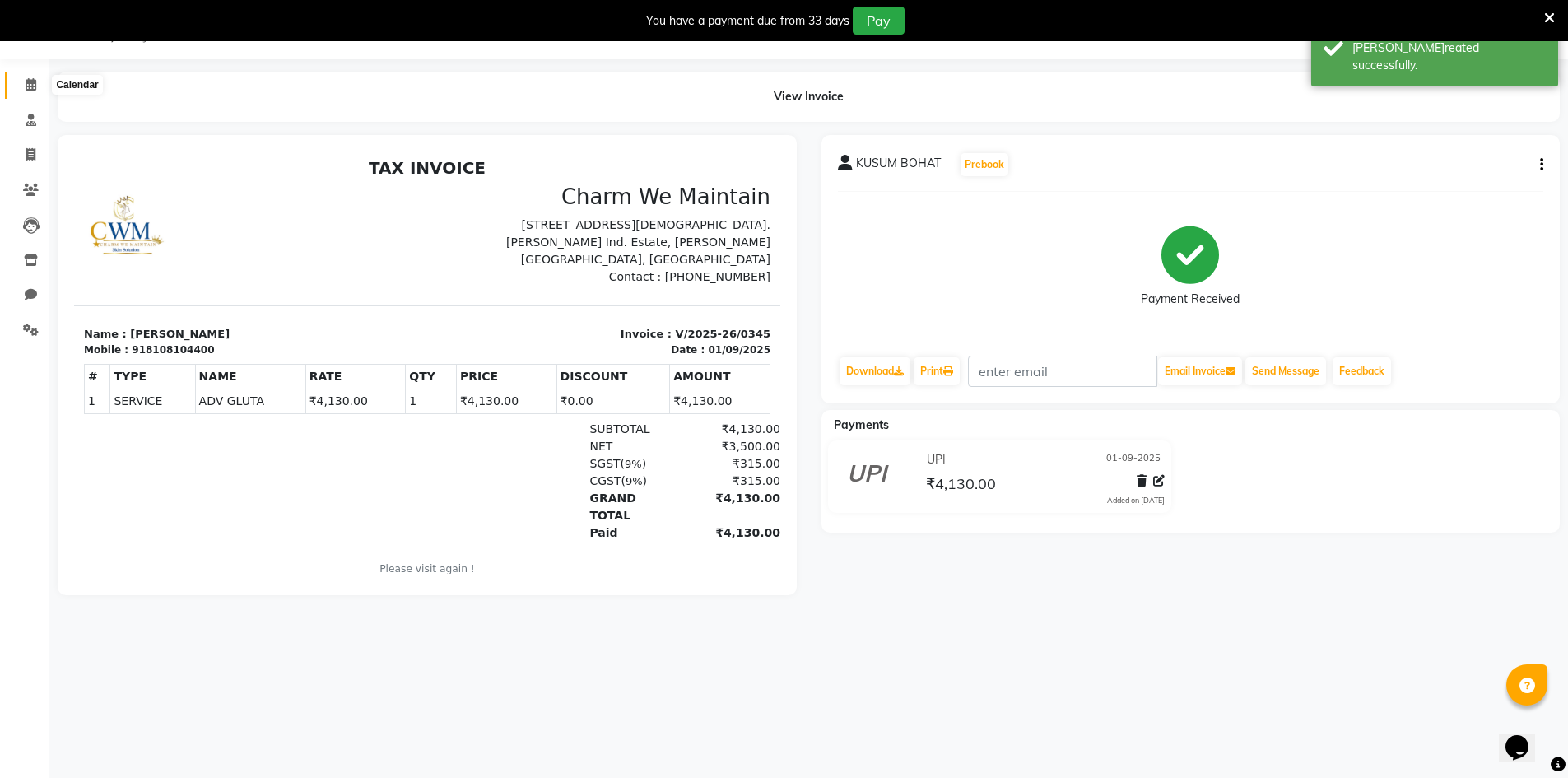
drag, startPoint x: 31, startPoint y: 87, endPoint x: 91, endPoint y: 75, distance: 61.2
click at [31, 87] on icon at bounding box center [31, 85] width 11 height 13
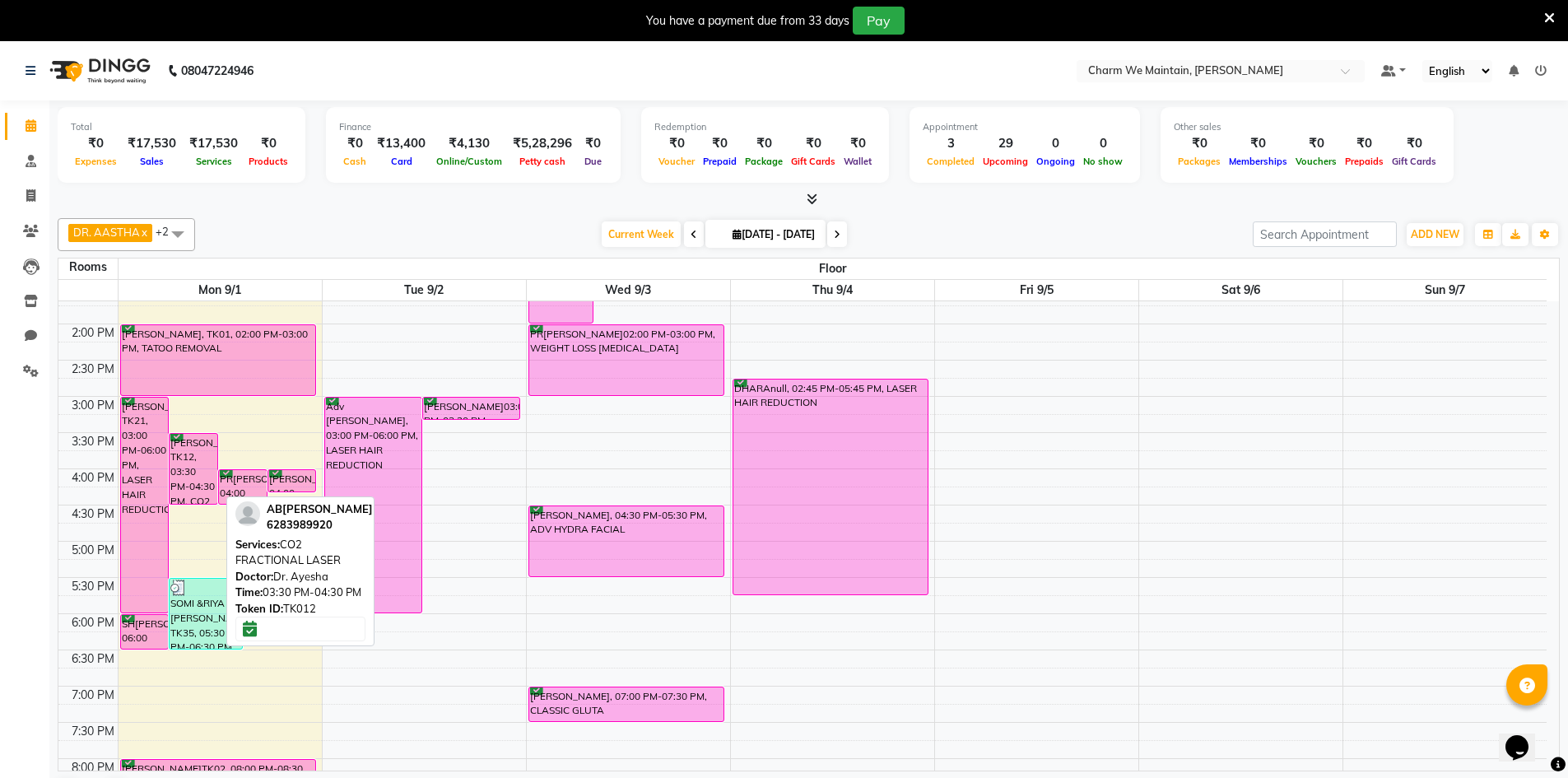
scroll to position [247, 0]
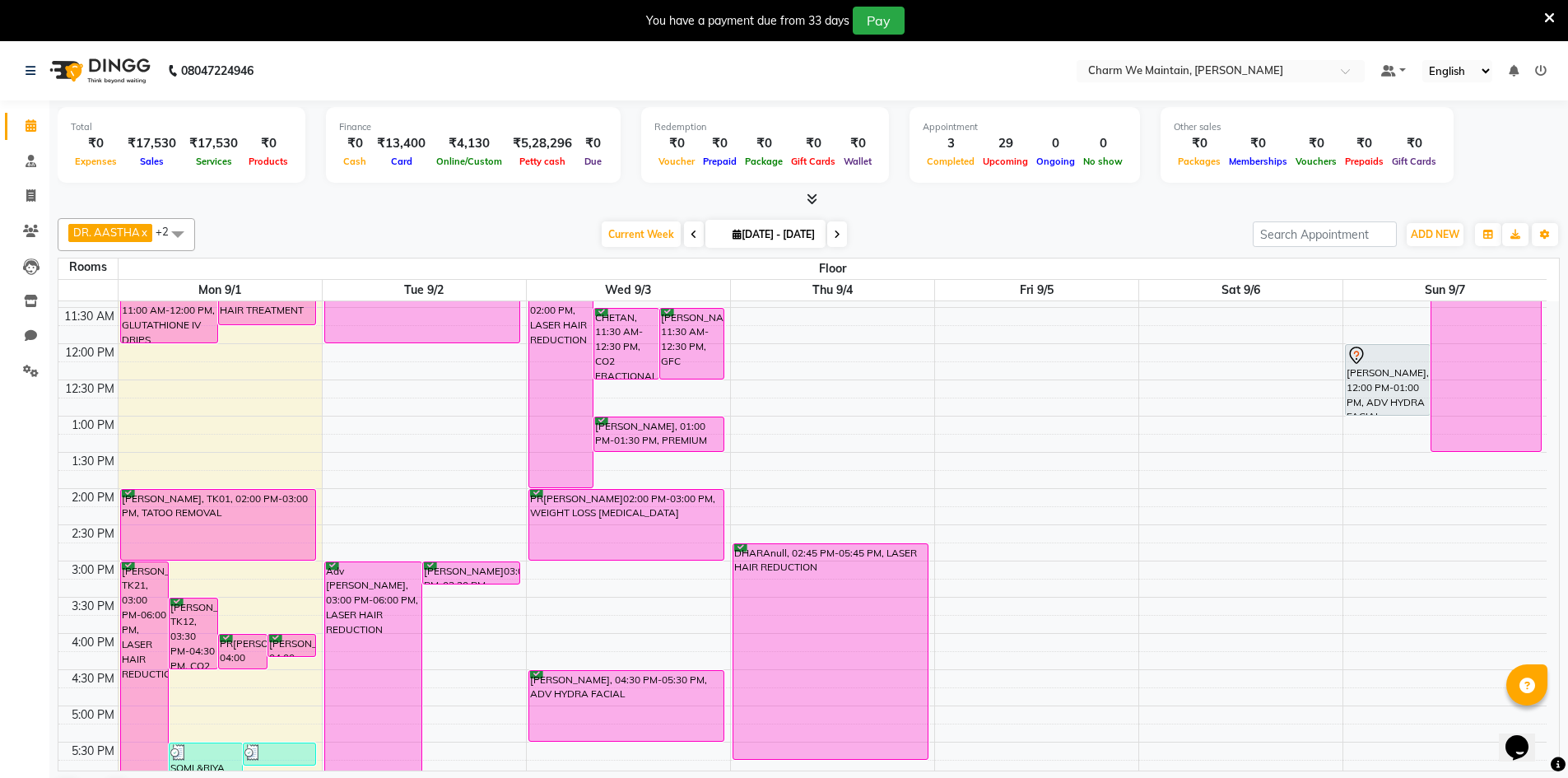
click at [221, 573] on div "8:00 AM 8:30 AM 9:00 AM 9:30 AM 10:00 AM 10:30 AM 11:00 AM 11:30 AM 12:00 PM 12…" at bounding box center [802, 597] width 1488 height 1086
select select "tentative"
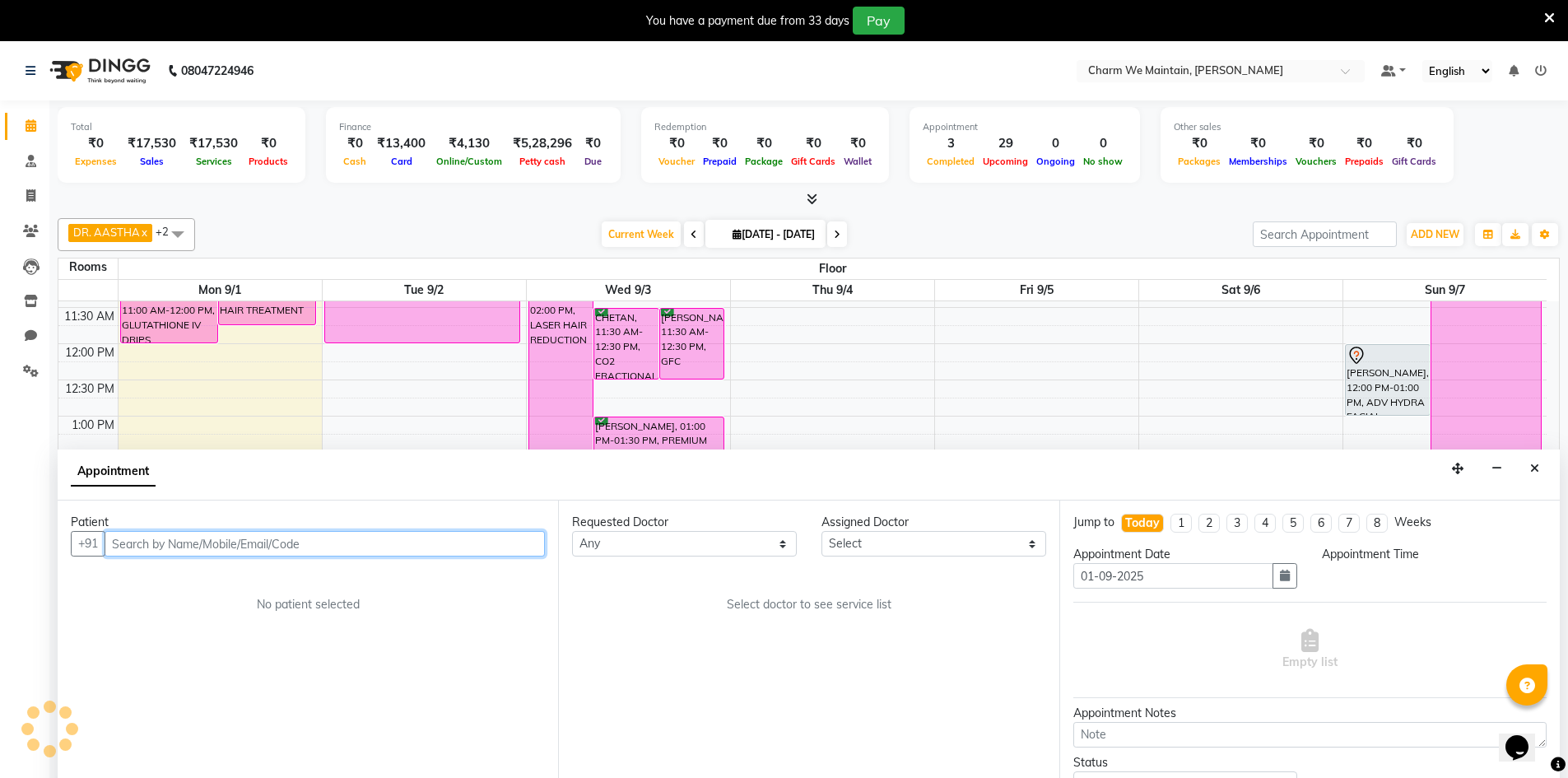
scroll to position [42, 0]
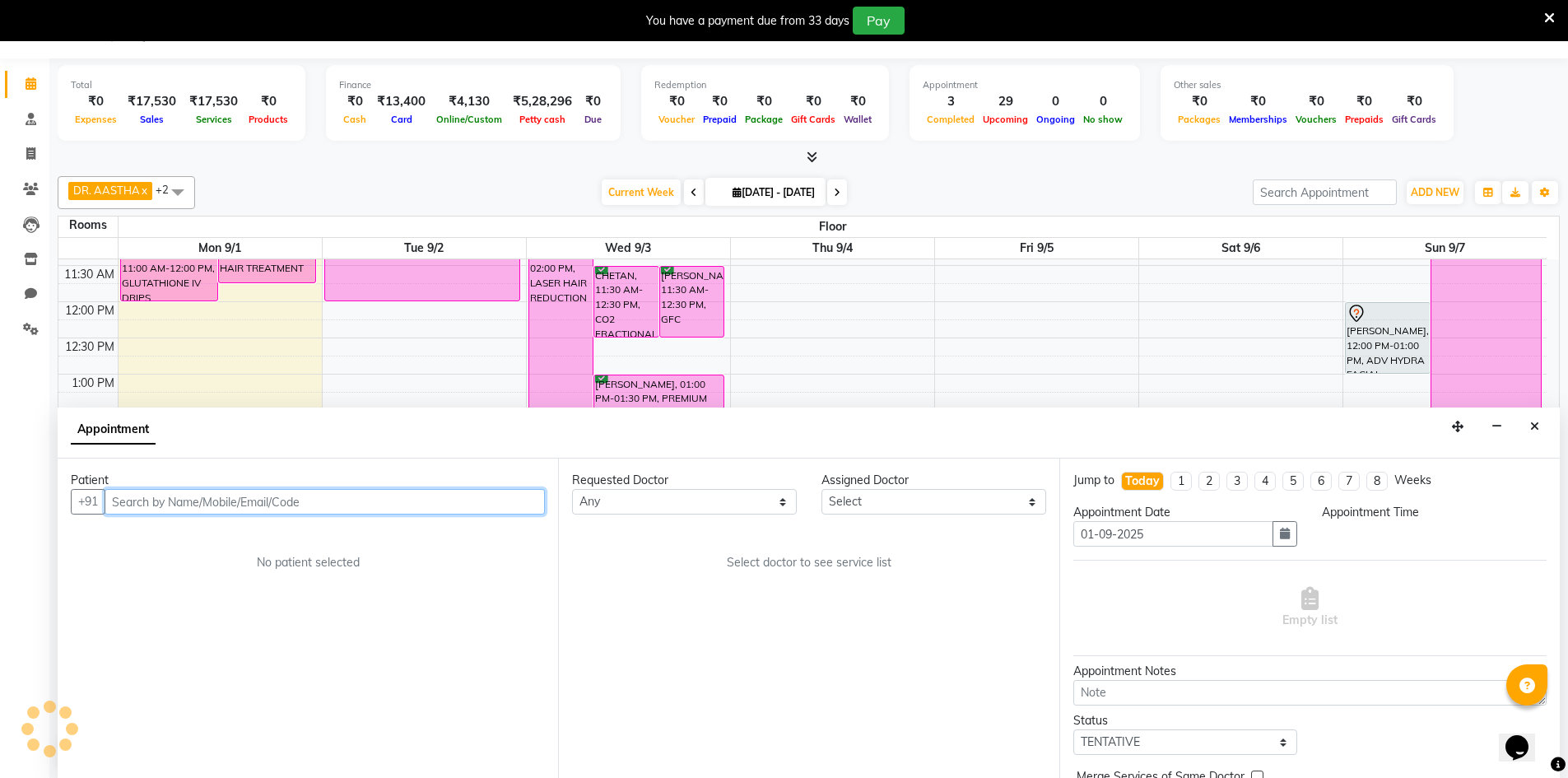
select select "900"
click at [358, 507] on input "text" at bounding box center [325, 501] width 440 height 25
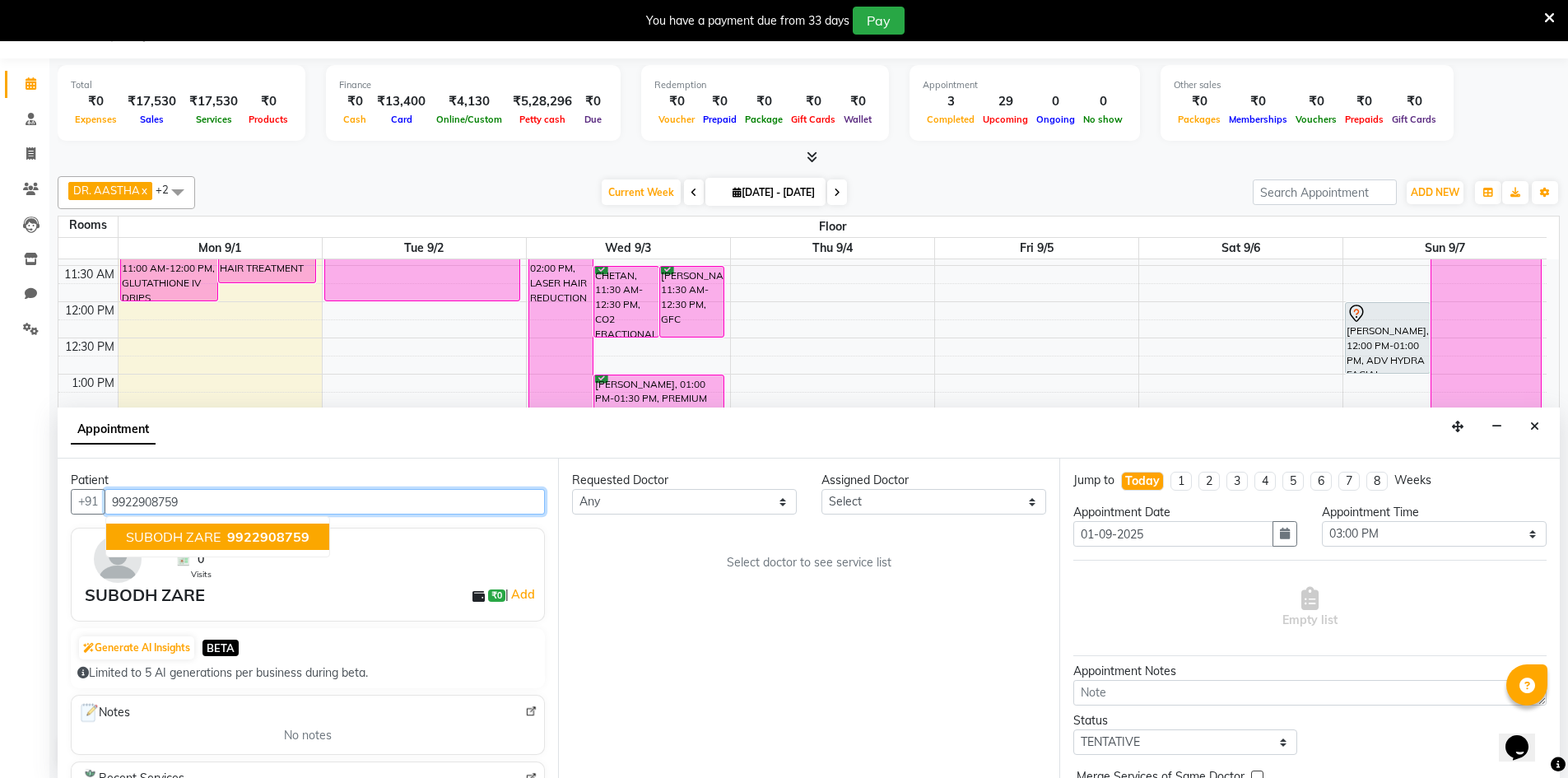
click at [216, 539] on span "SUBODH ZARE" at bounding box center [173, 537] width 95 height 16
type input "9922908759"
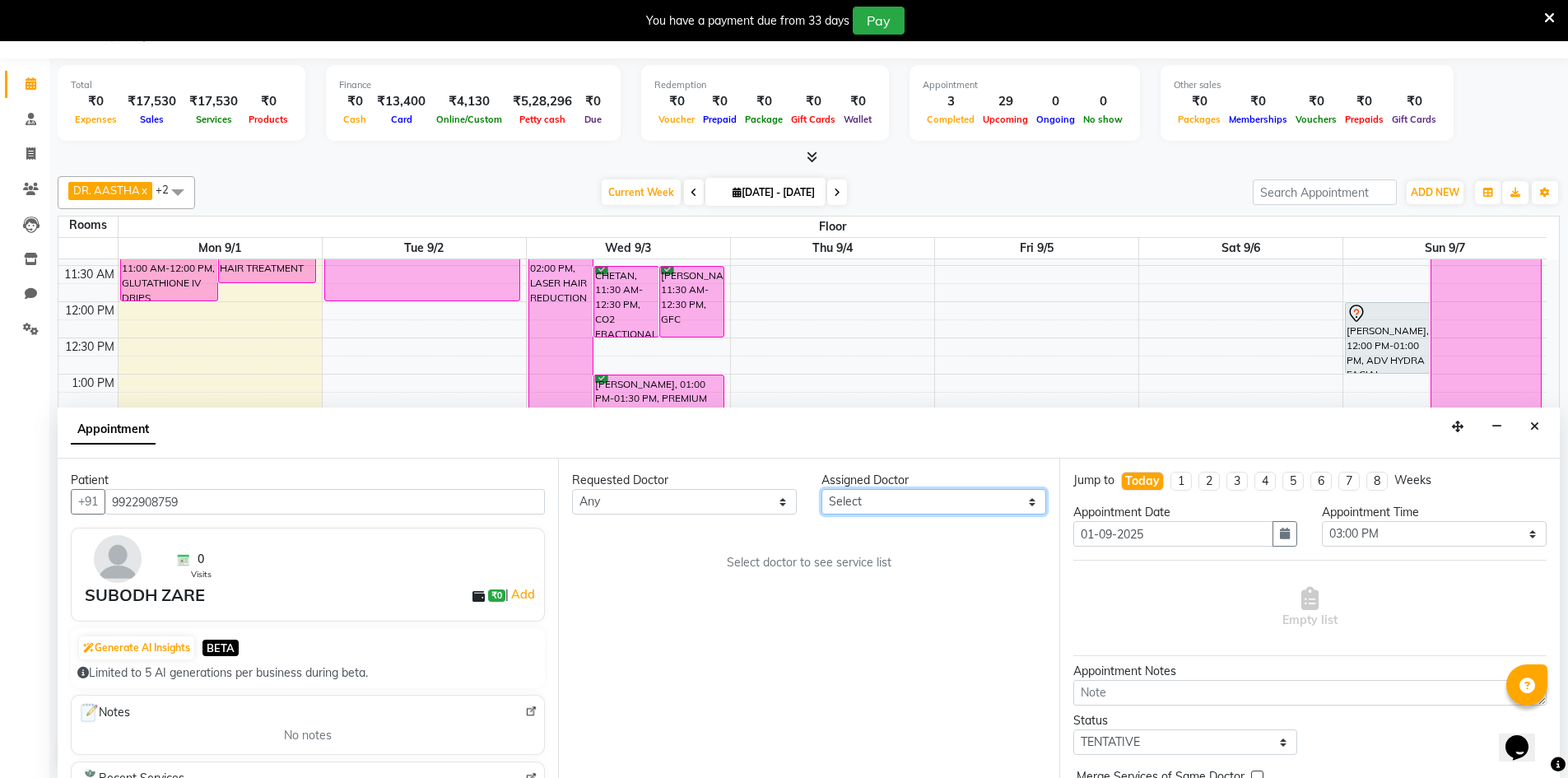
drag, startPoint x: 885, startPoint y: 503, endPoint x: 855, endPoint y: 509, distance: 30.6
click at [885, 503] on select "Select DR. AASTHA DR. AYESHA DR. [GEOGRAPHIC_DATA]" at bounding box center [934, 501] width 225 height 25
select select "86210"
click at [822, 489] on select "Select DR. AASTHA DR. AYESHA DR. [GEOGRAPHIC_DATA]" at bounding box center [934, 501] width 225 height 25
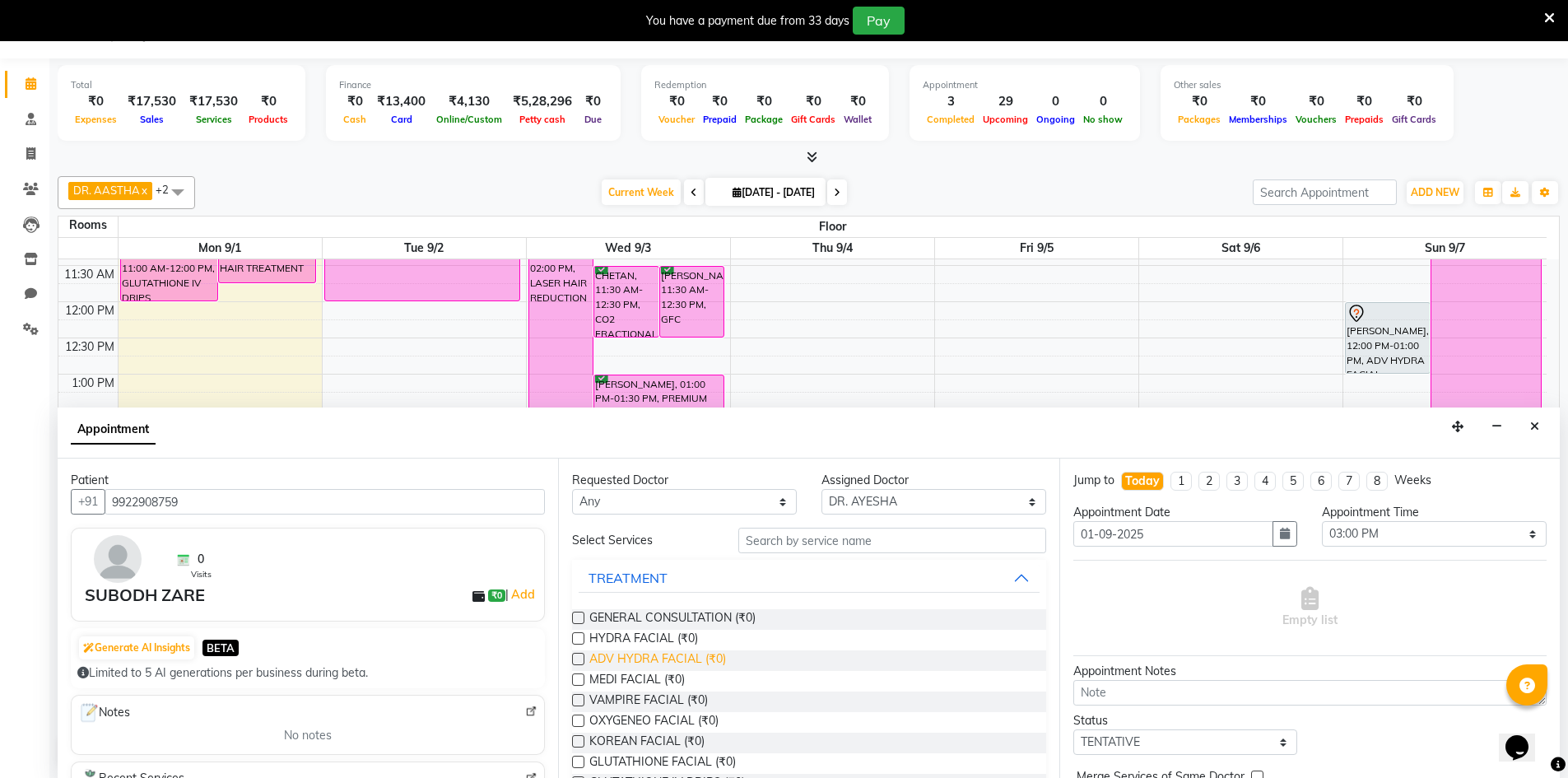
click at [616, 657] on span "ADV HYDRA FACIAL (₹0)" at bounding box center [658, 661] width 137 height 21
checkbox input "false"
select select "4343"
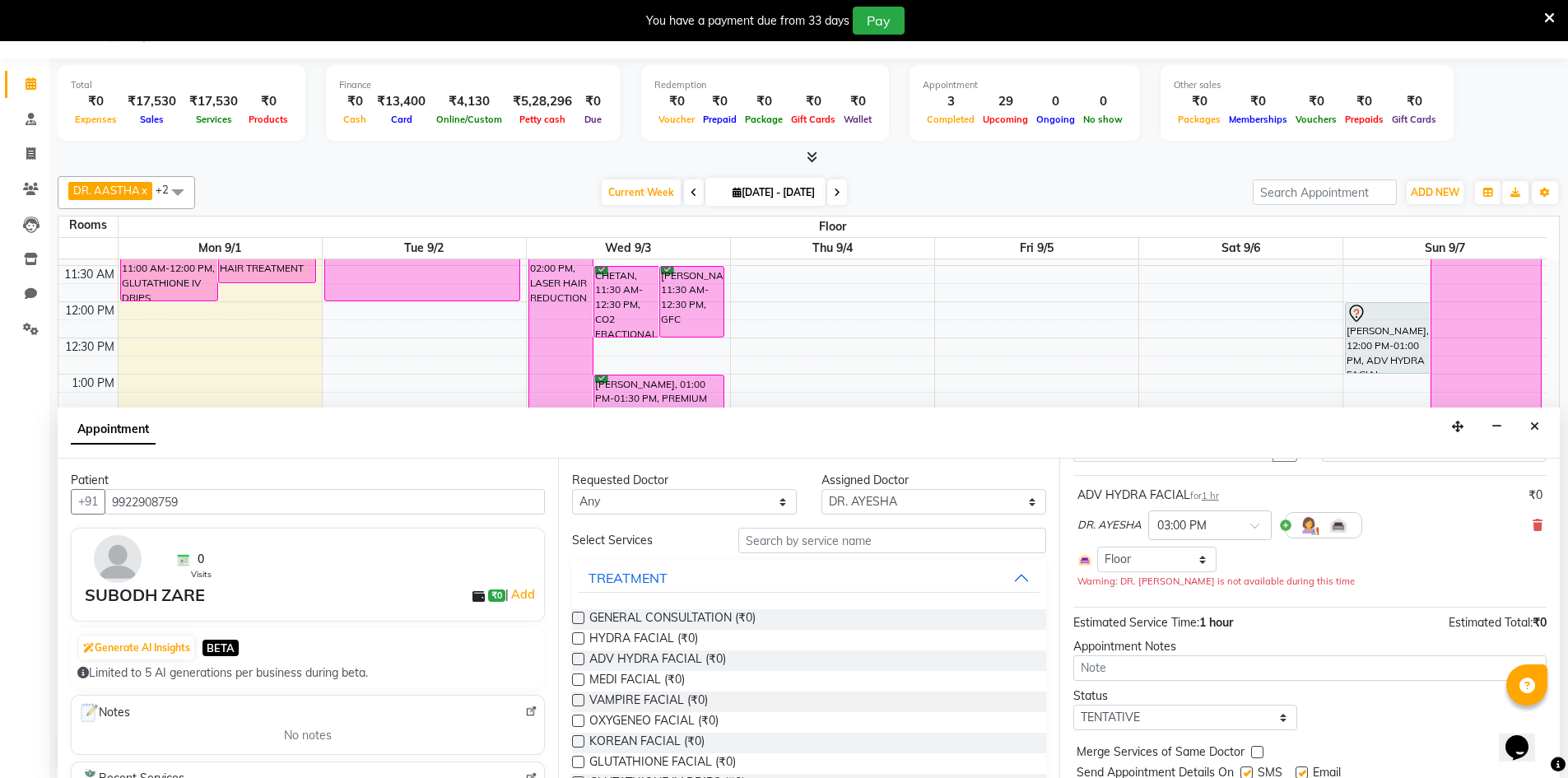
scroll to position [141, 0]
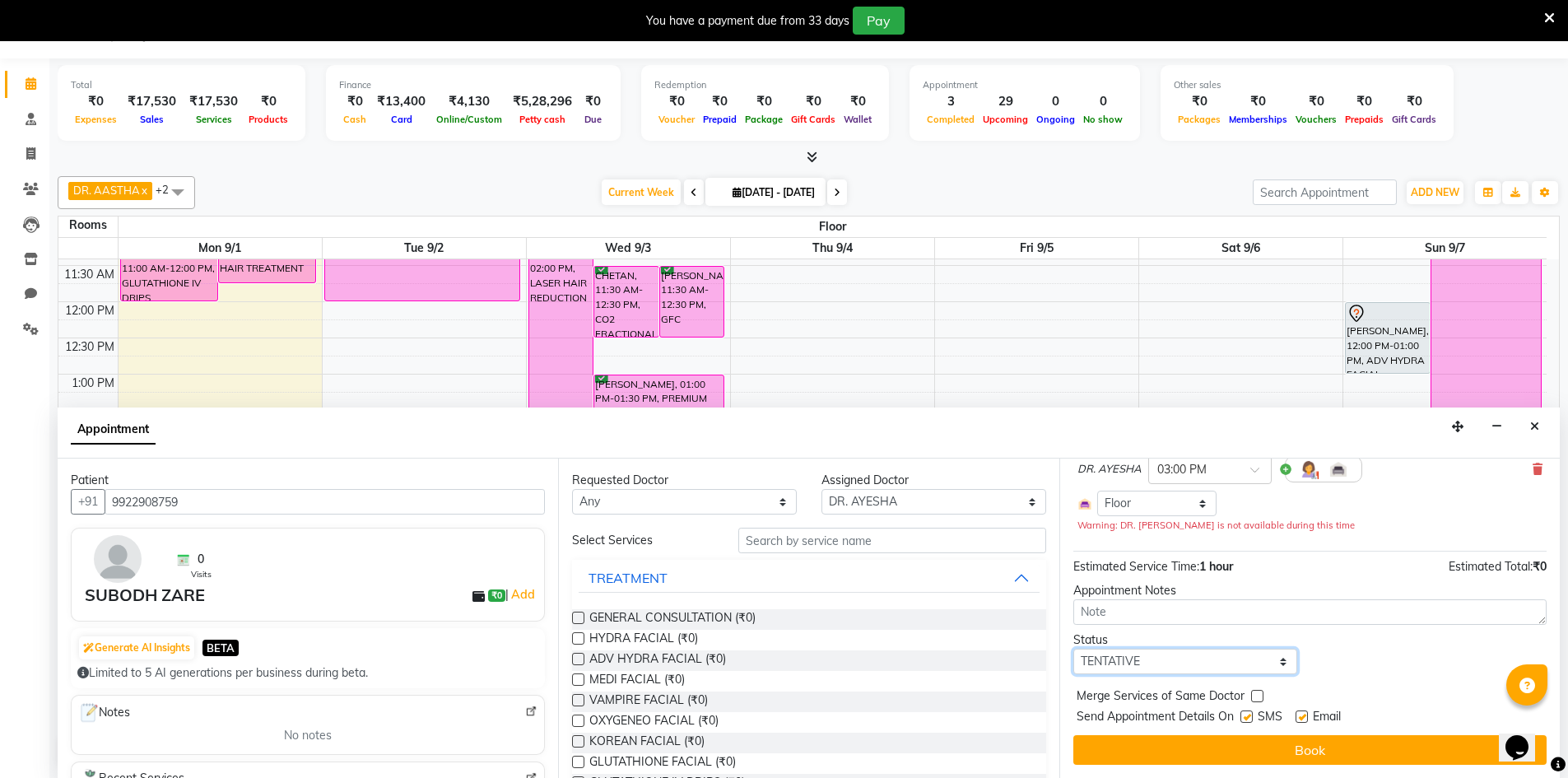
click at [1267, 658] on select "Select TENTATIVE CONFIRM CHECK-IN UPCOMING" at bounding box center [1186, 662] width 225 height 25
select select "confirm booking"
click at [1074, 649] on select "Select TENTATIVE CONFIRM CHECK-IN UPCOMING" at bounding box center [1186, 662] width 225 height 25
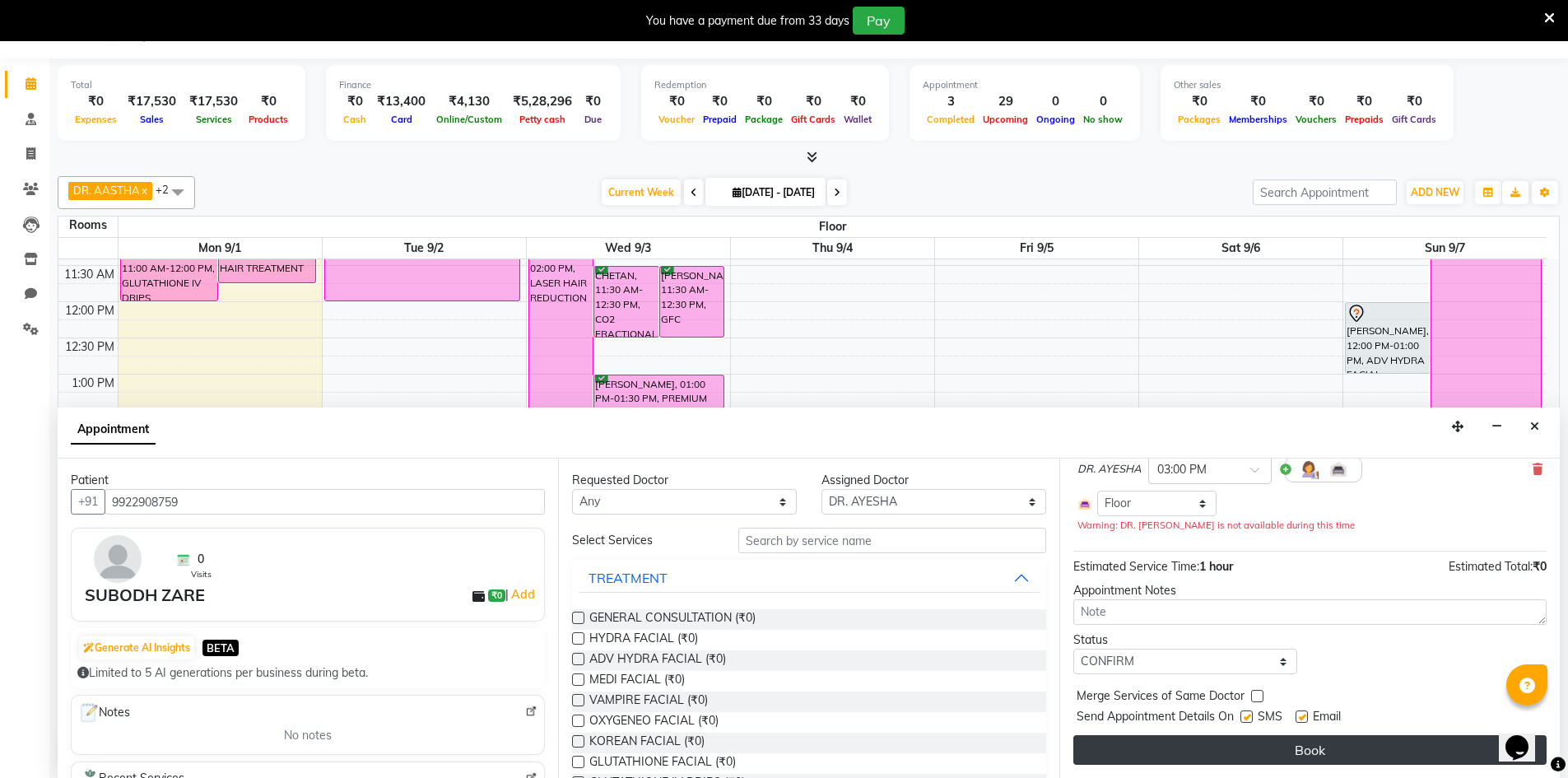
click at [1234, 755] on button "Book" at bounding box center [1310, 750] width 473 height 30
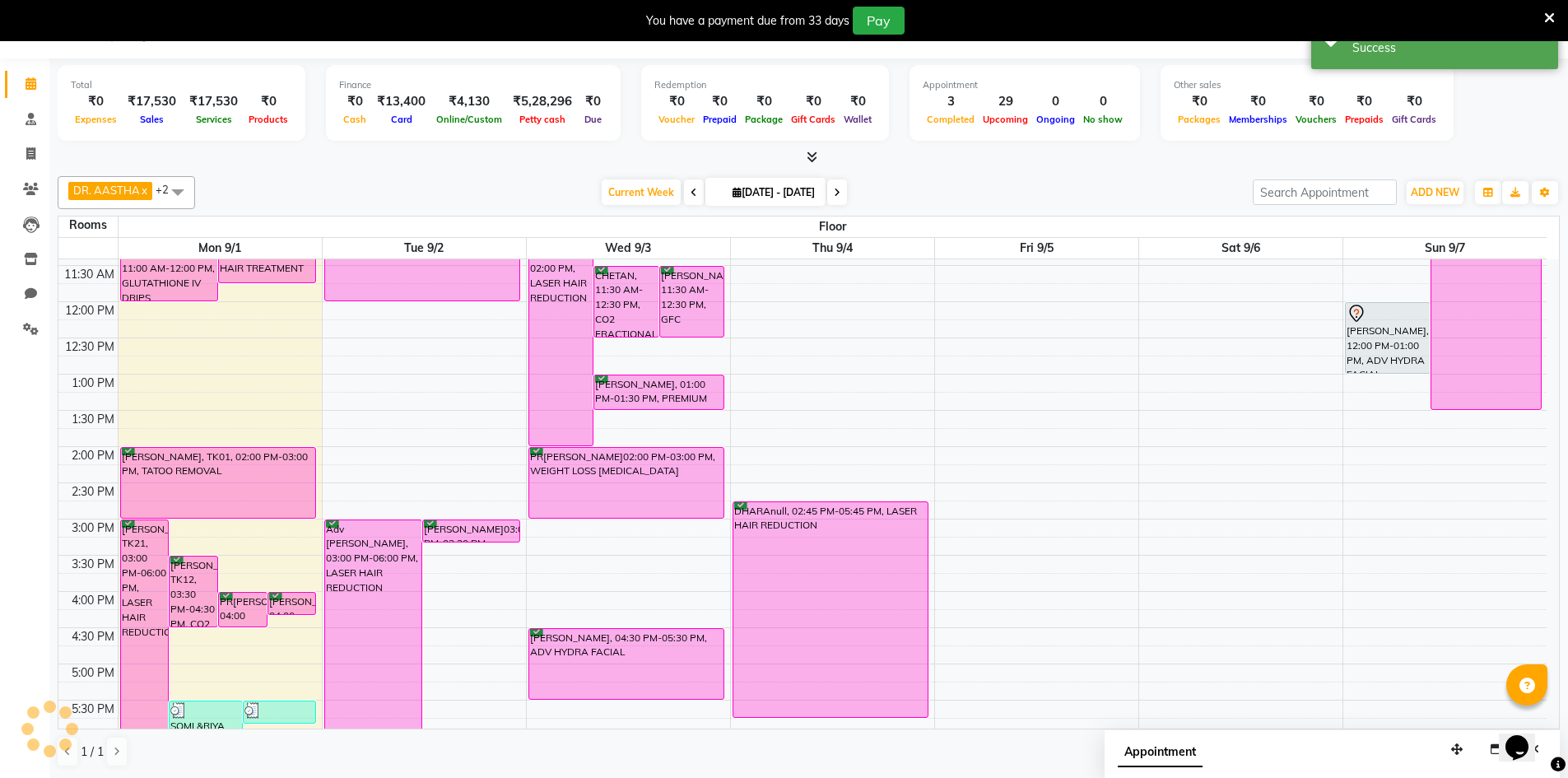
scroll to position [0, 0]
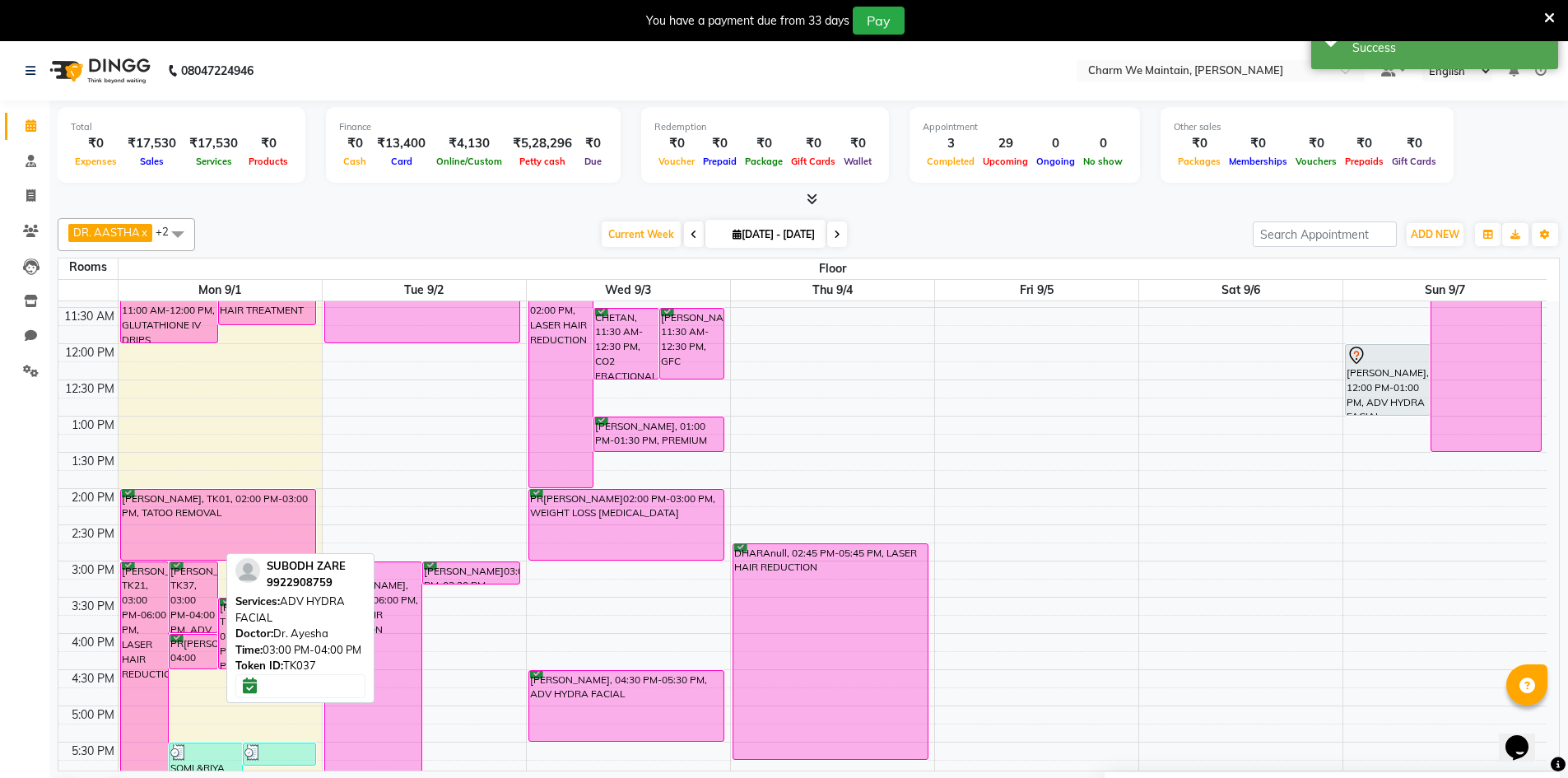
click at [194, 598] on div "SUBODH ZARE, TK37, 03:00 PM-04:00 PM, ADV HYDRA FACIAL" at bounding box center [193, 597] width 47 height 70
select select "6"
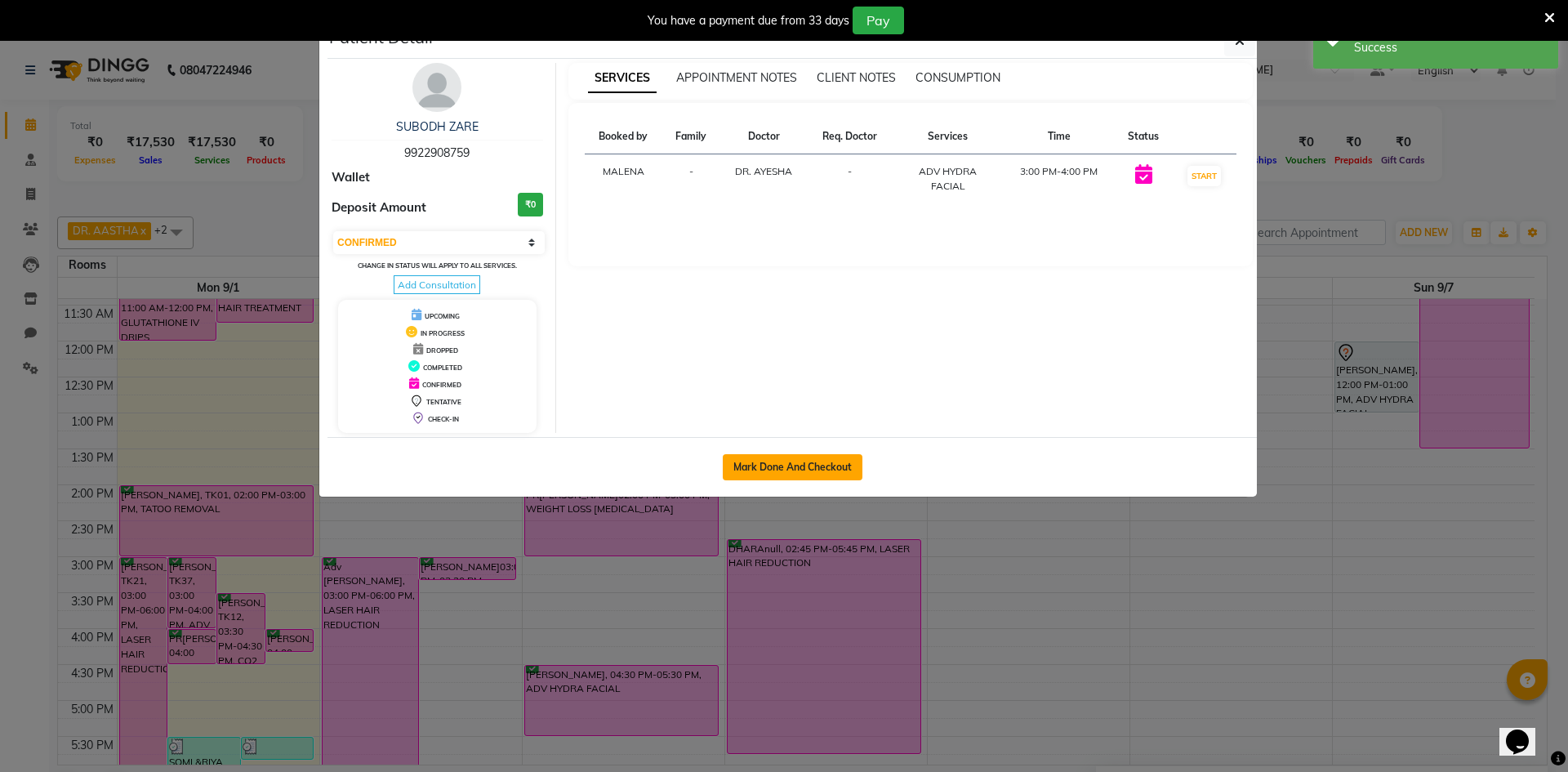
click at [755, 475] on button "Mark Done And Checkout" at bounding box center [793, 467] width 140 height 26
select select "8618"
select select "service"
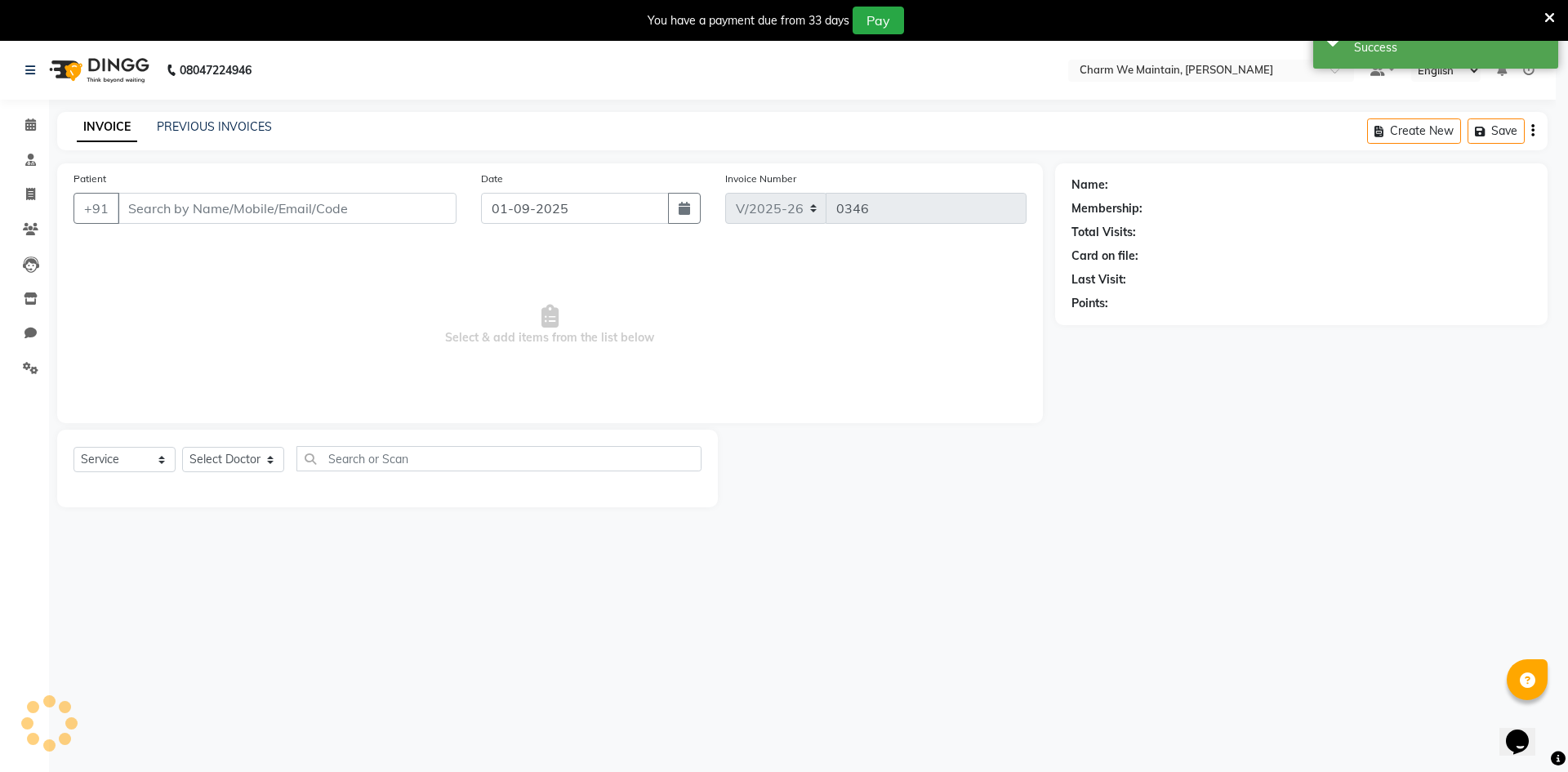
select select "3"
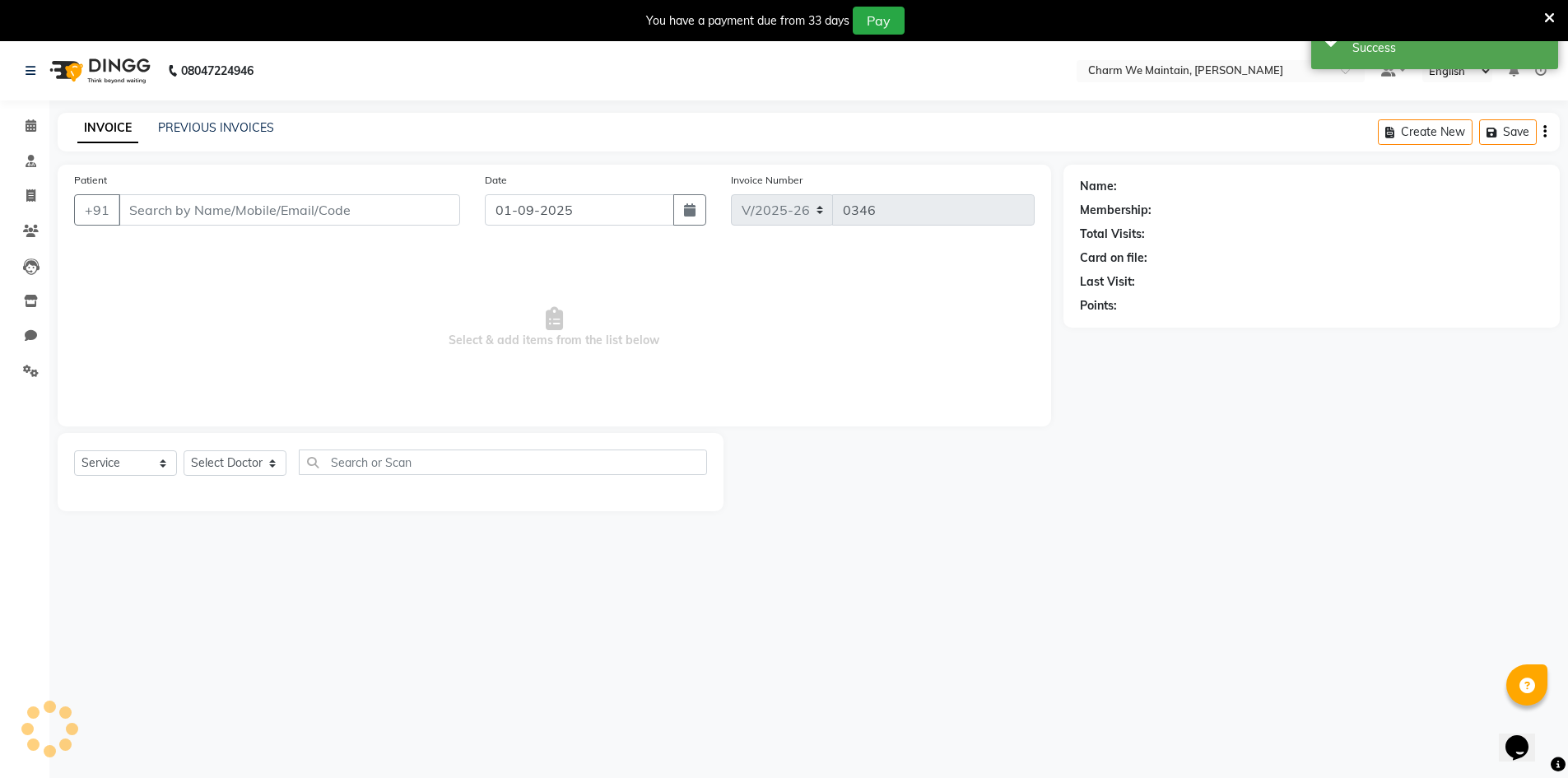
type input "9922908759"
select select "86210"
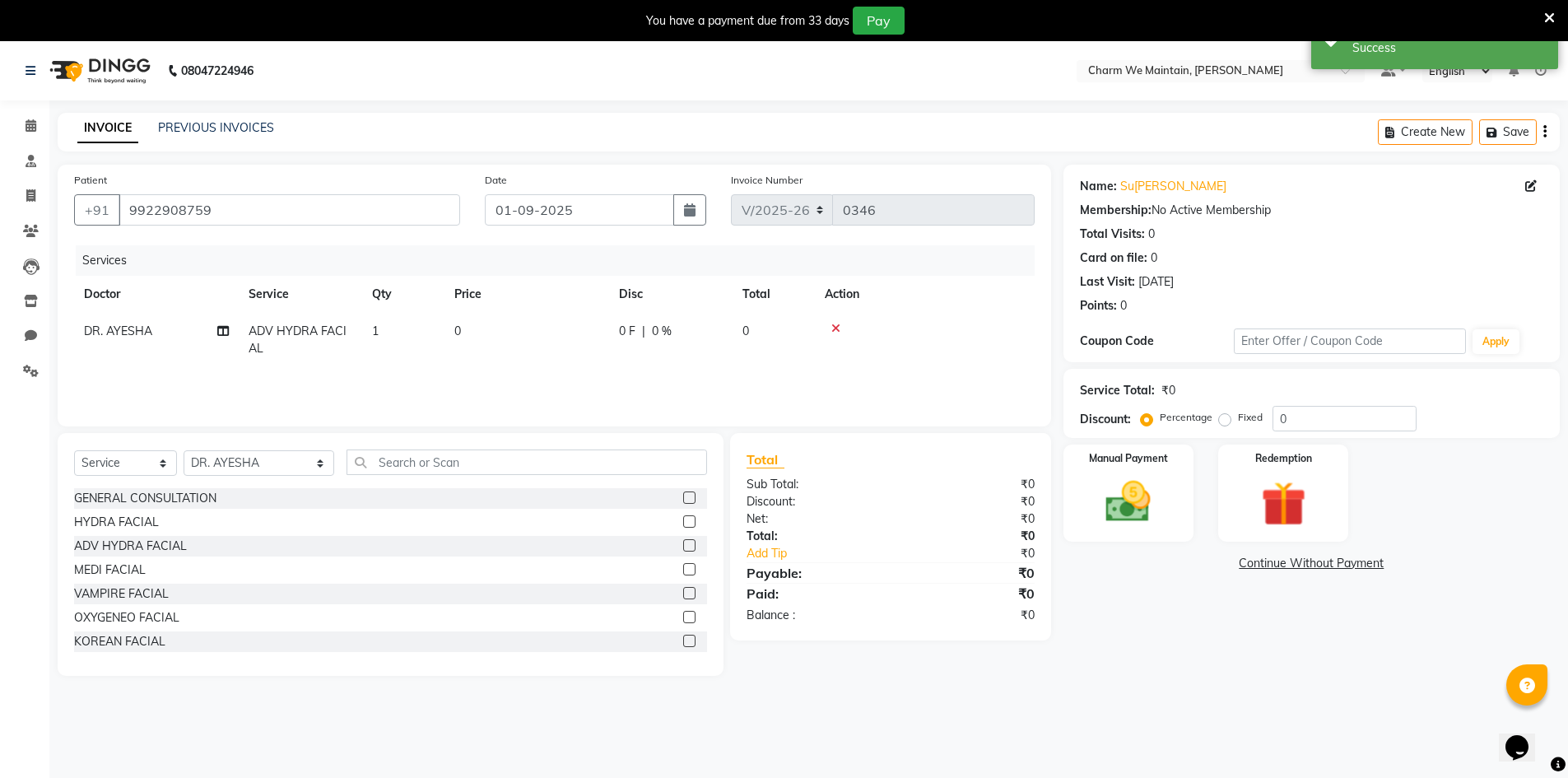
click at [523, 335] on td "0" at bounding box center [526, 340] width 165 height 55
select select "86210"
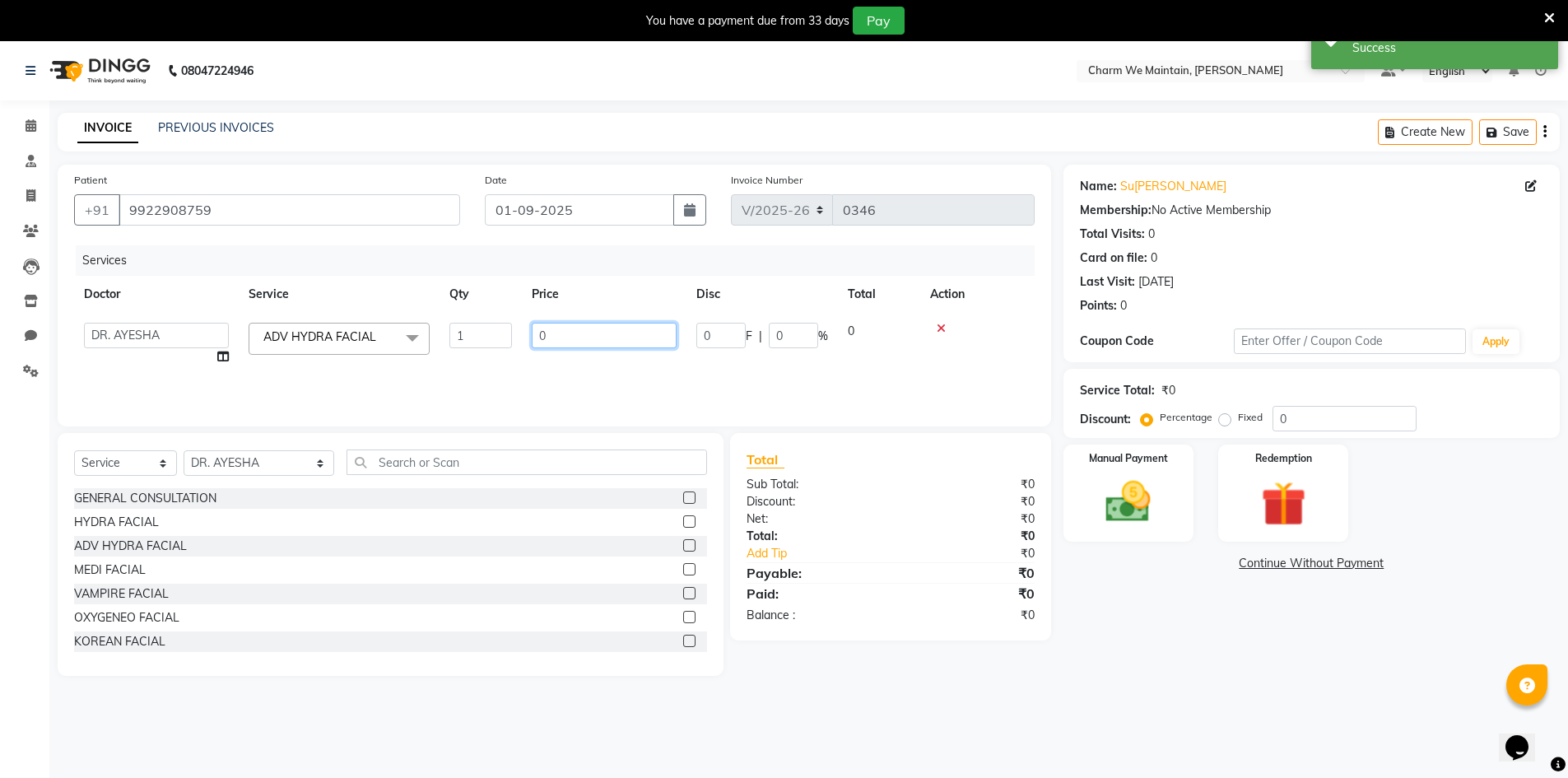
click at [573, 334] on input "0" at bounding box center [603, 336] width 145 height 25
type input "2000"
click at [1136, 501] on img at bounding box center [1128, 501] width 76 height 54
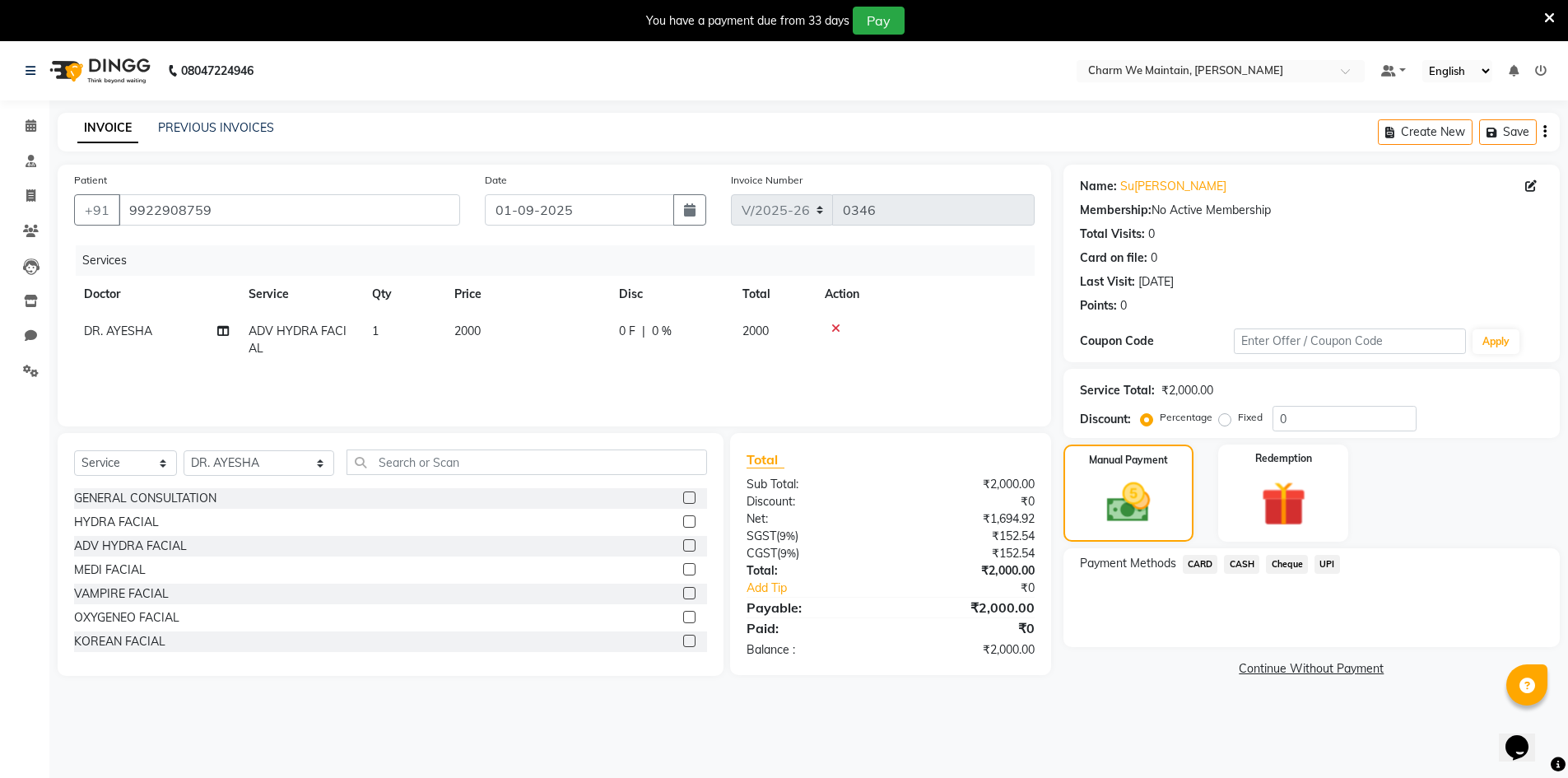
click at [1331, 562] on span "UPI" at bounding box center [1328, 564] width 25 height 19
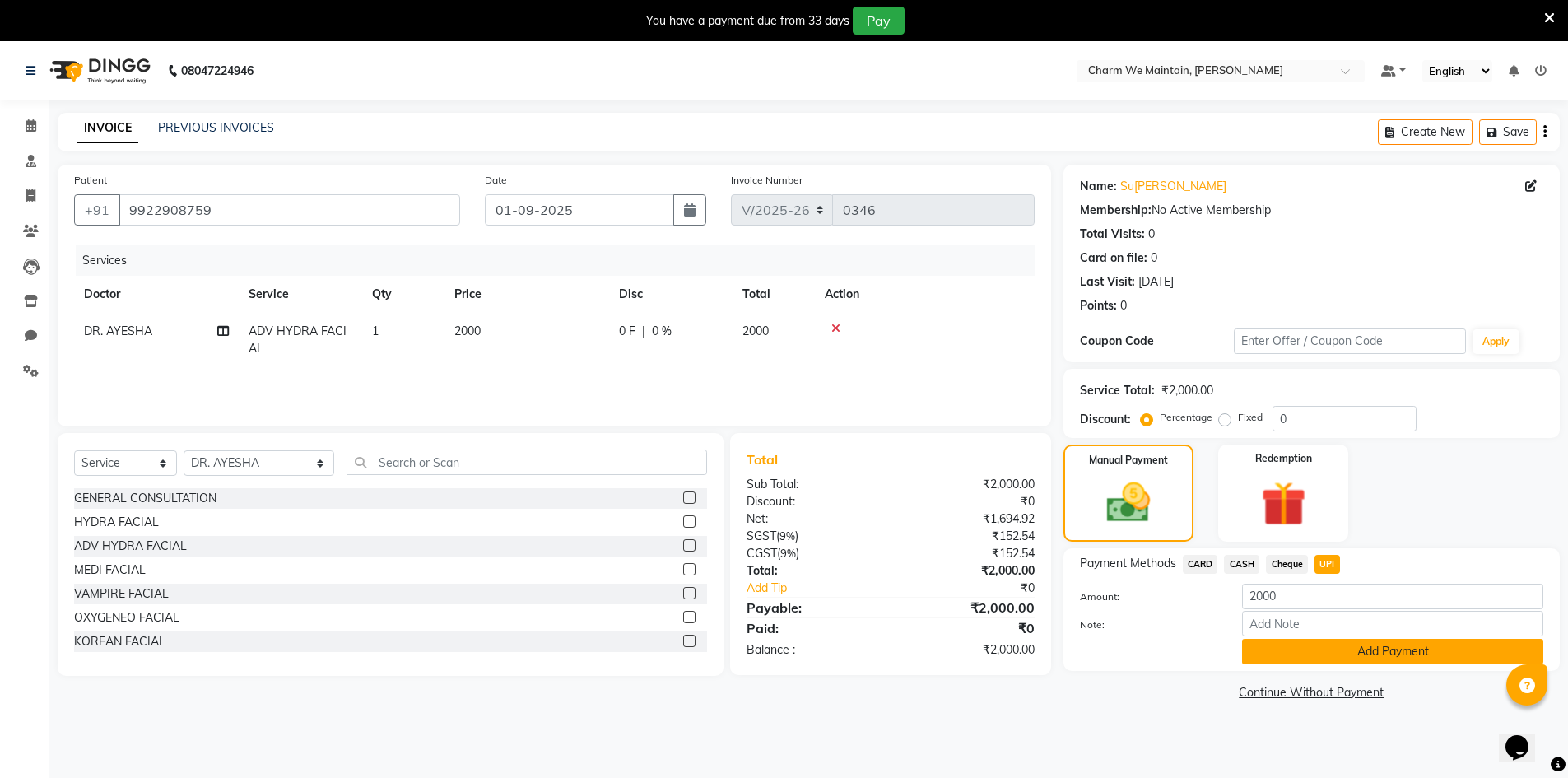
click at [1337, 655] on button "Add Payment" at bounding box center [1392, 652] width 301 height 25
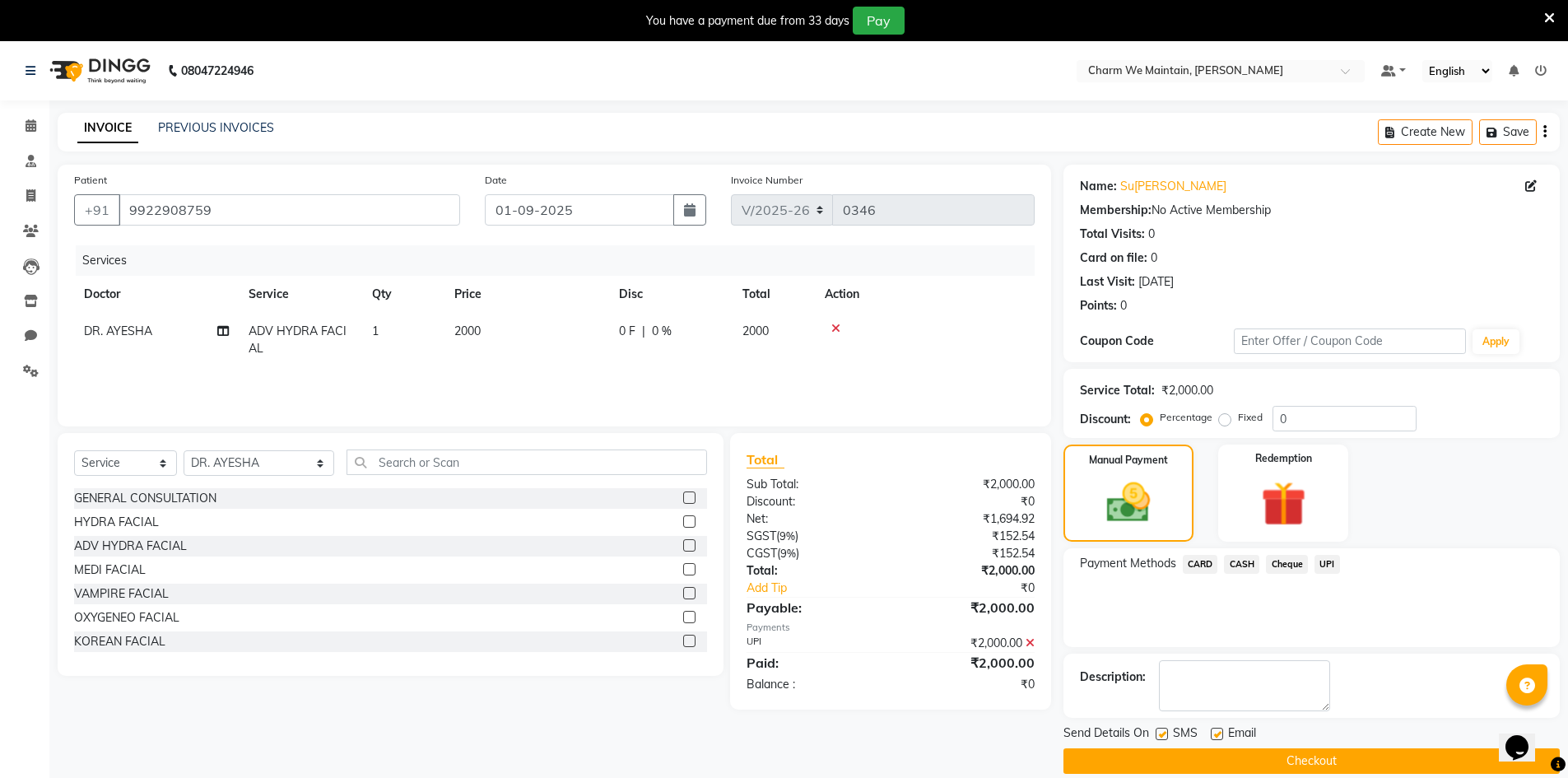
click at [1224, 757] on button "Checkout" at bounding box center [1311, 761] width 496 height 25
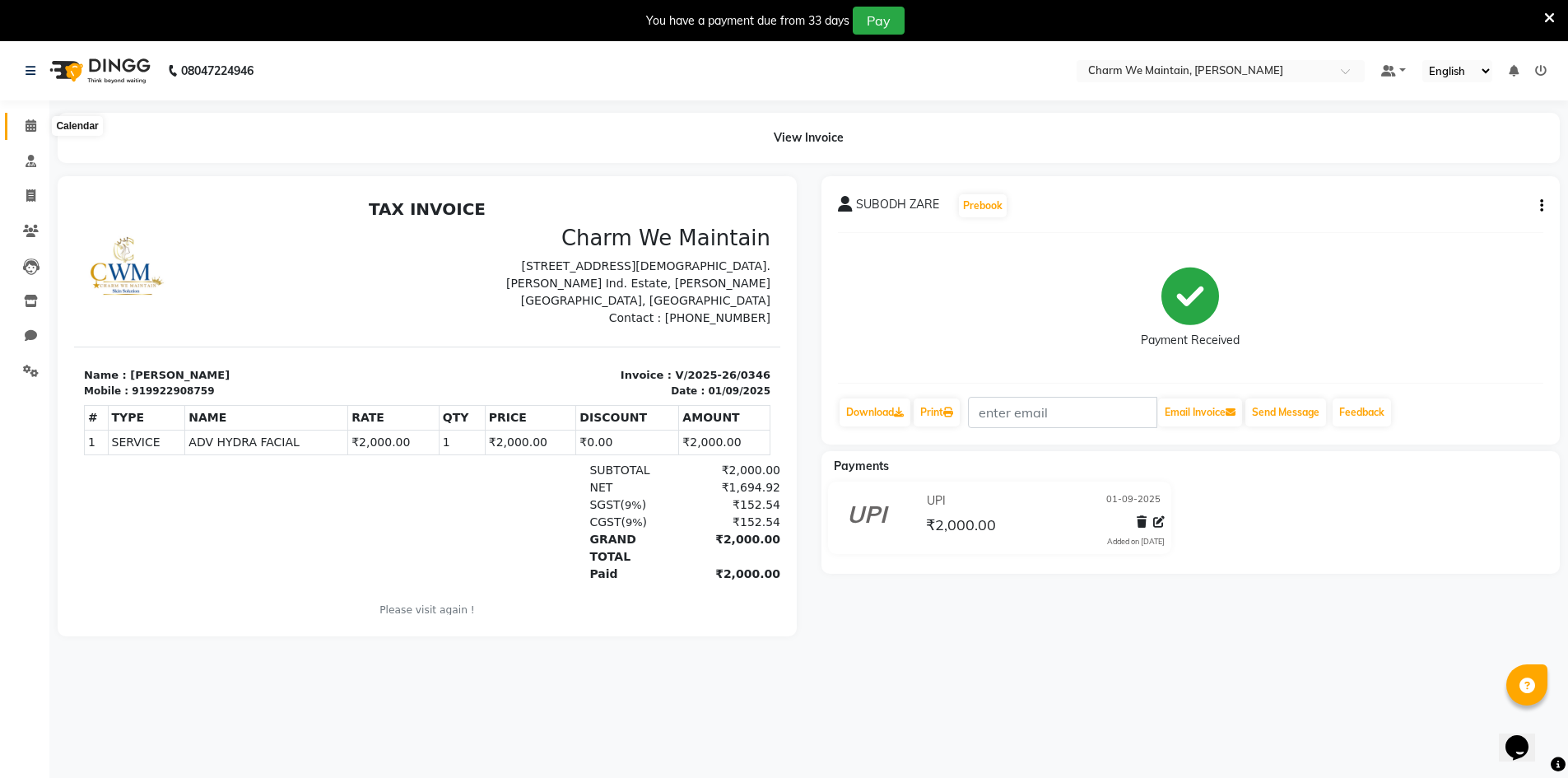
click at [27, 126] on icon at bounding box center [31, 126] width 11 height 13
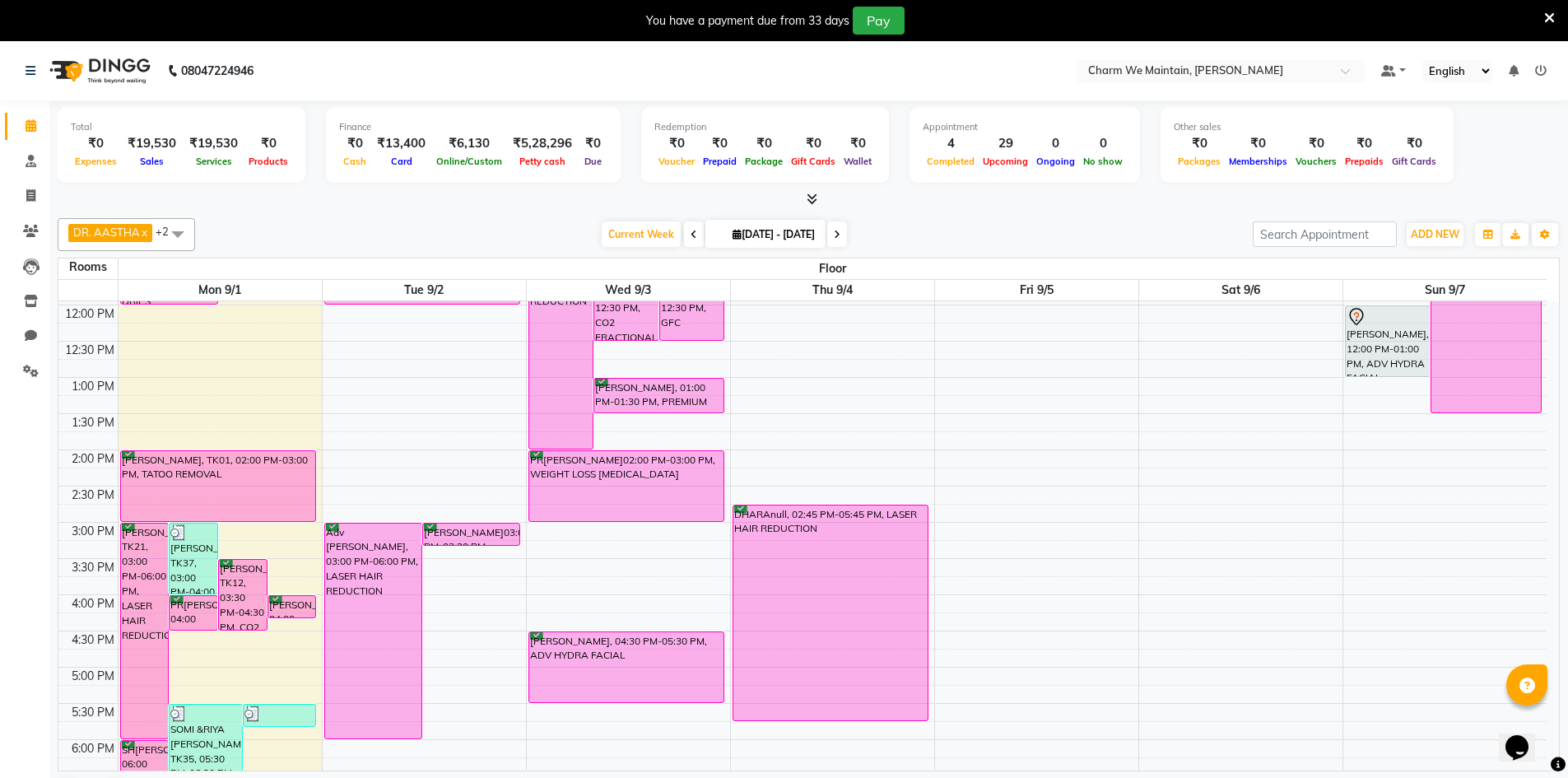
scroll to position [247, 0]
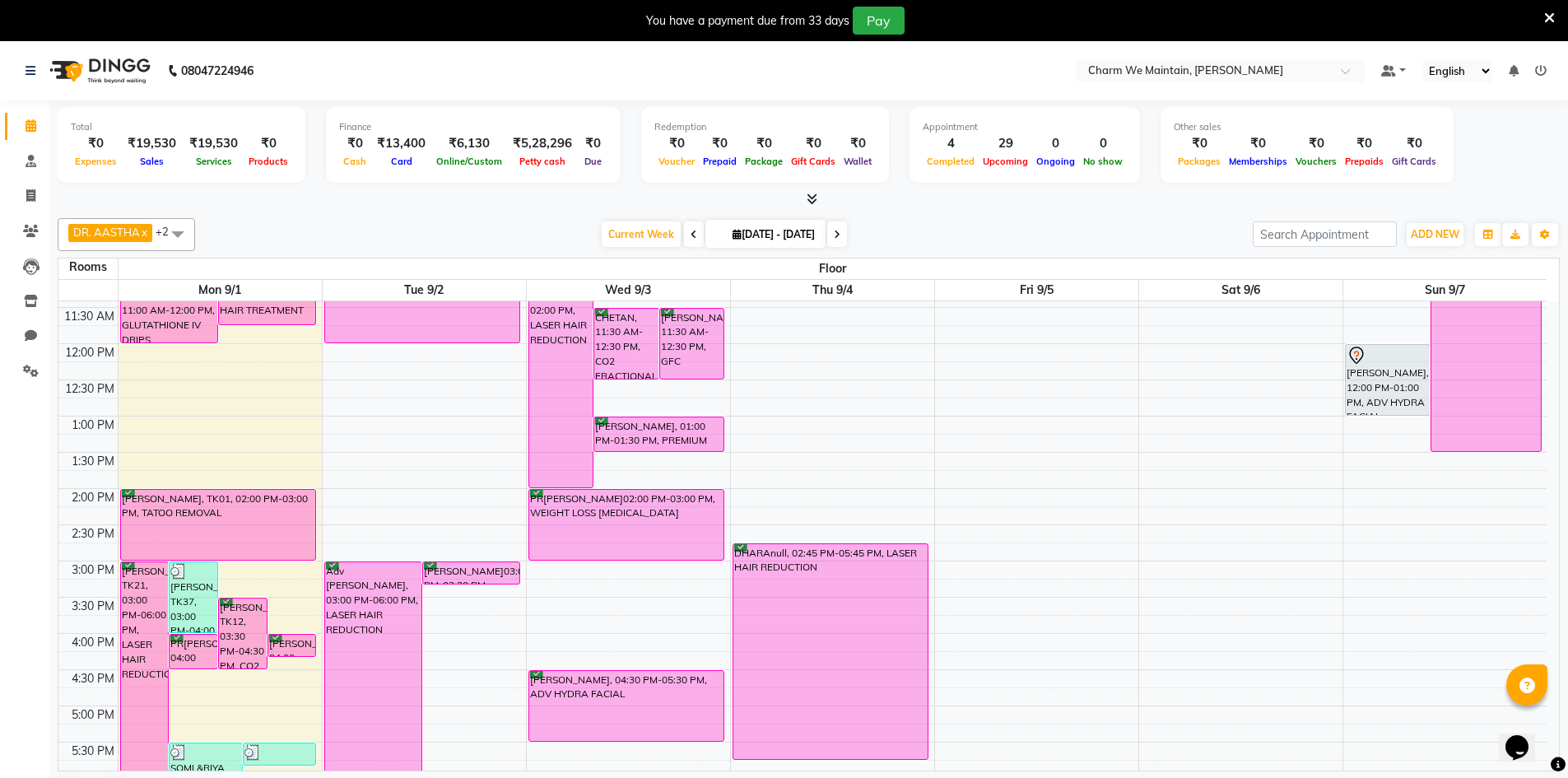
click at [197, 466] on div "8:00 AM 8:30 AM 9:00 AM 9:30 AM 10:00 AM 10:30 AM 11:00 AM 11:30 AM 12:00 PM 12…" at bounding box center [802, 597] width 1488 height 1086
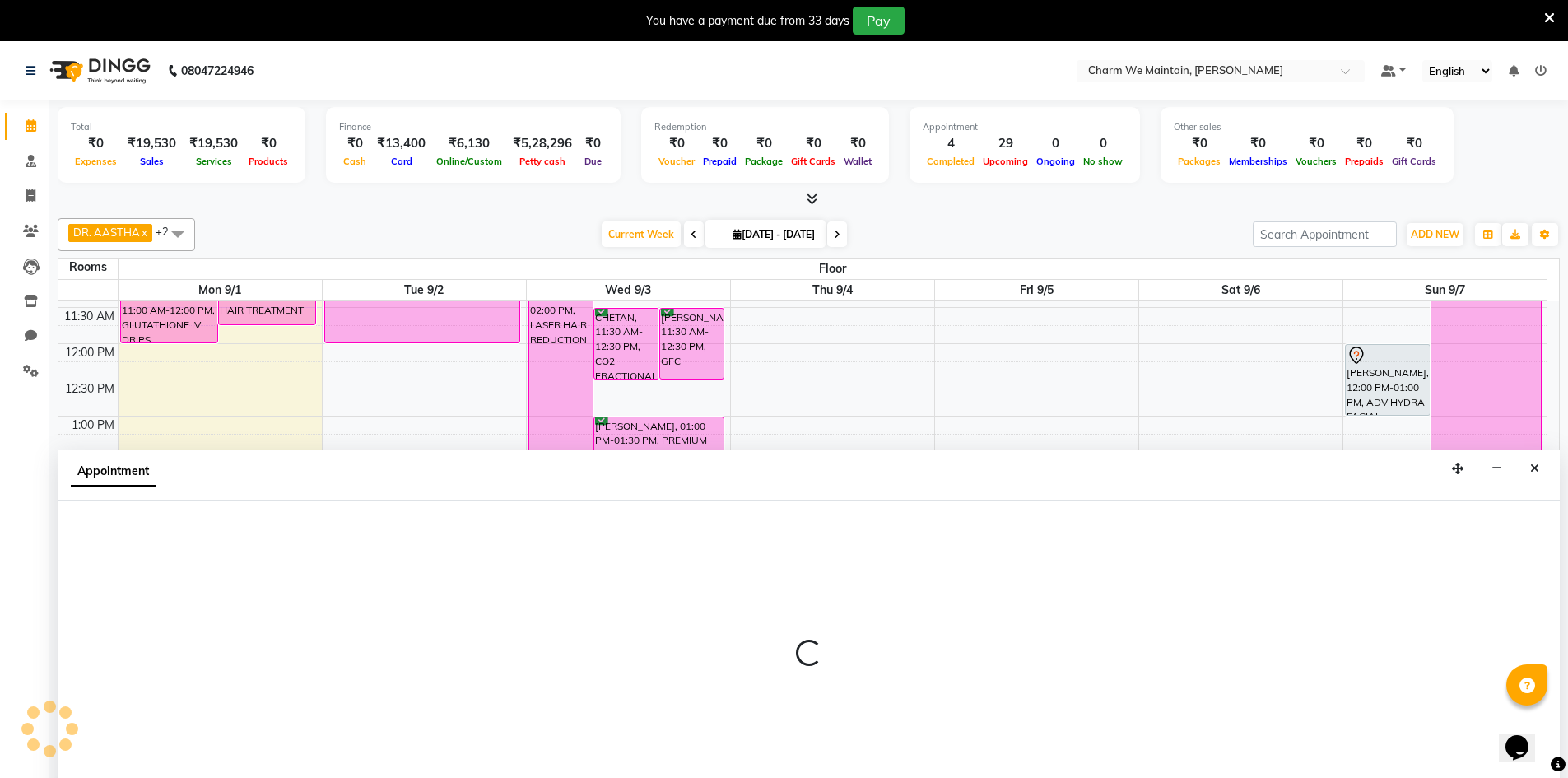
scroll to position [42, 0]
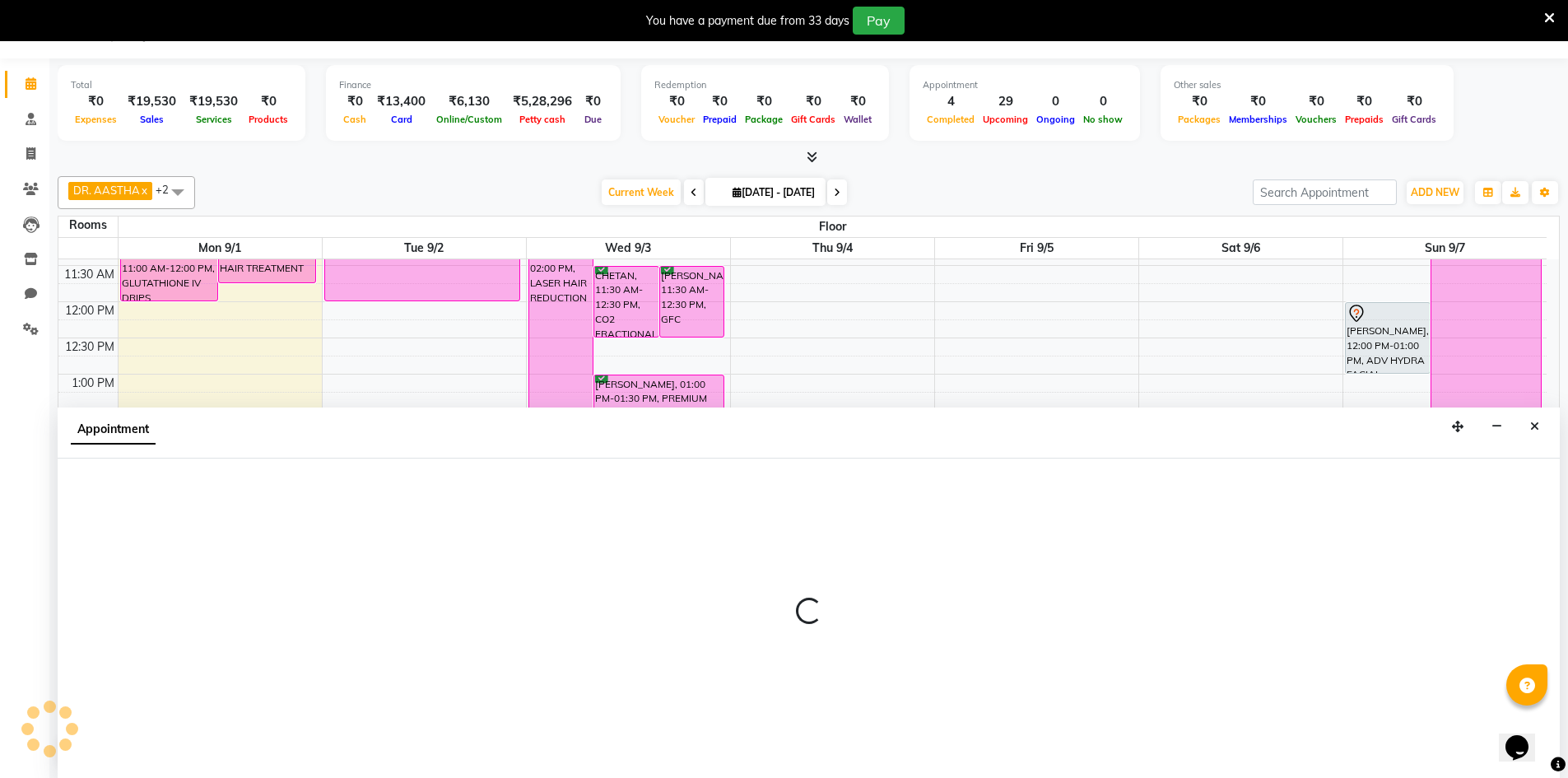
select select "810"
select select "tentative"
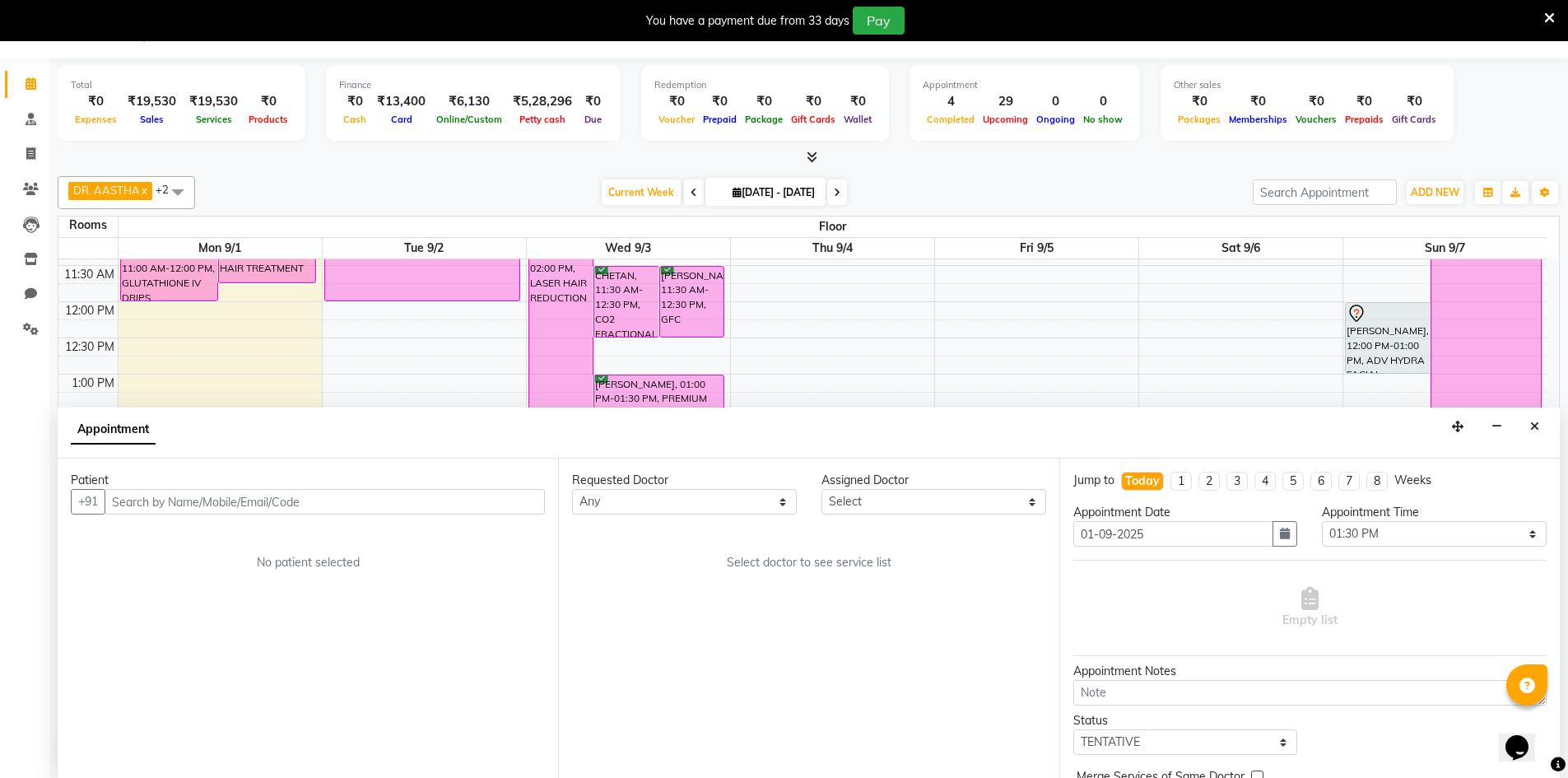
click at [181, 503] on input "text" at bounding box center [325, 501] width 440 height 25
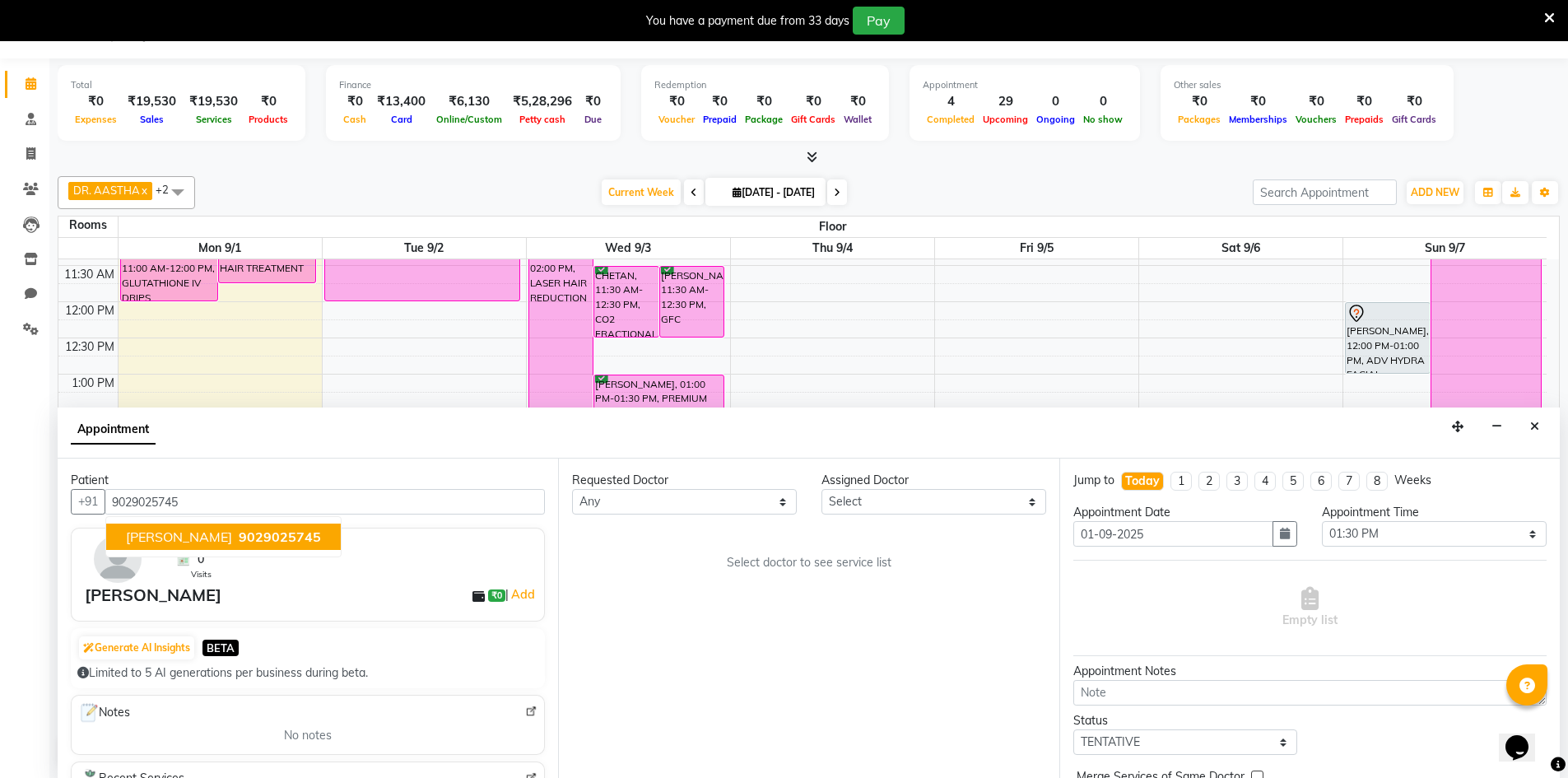
click at [164, 534] on span "Sandhya Bhandari" at bounding box center [178, 537] width 106 height 16
type input "9029025745"
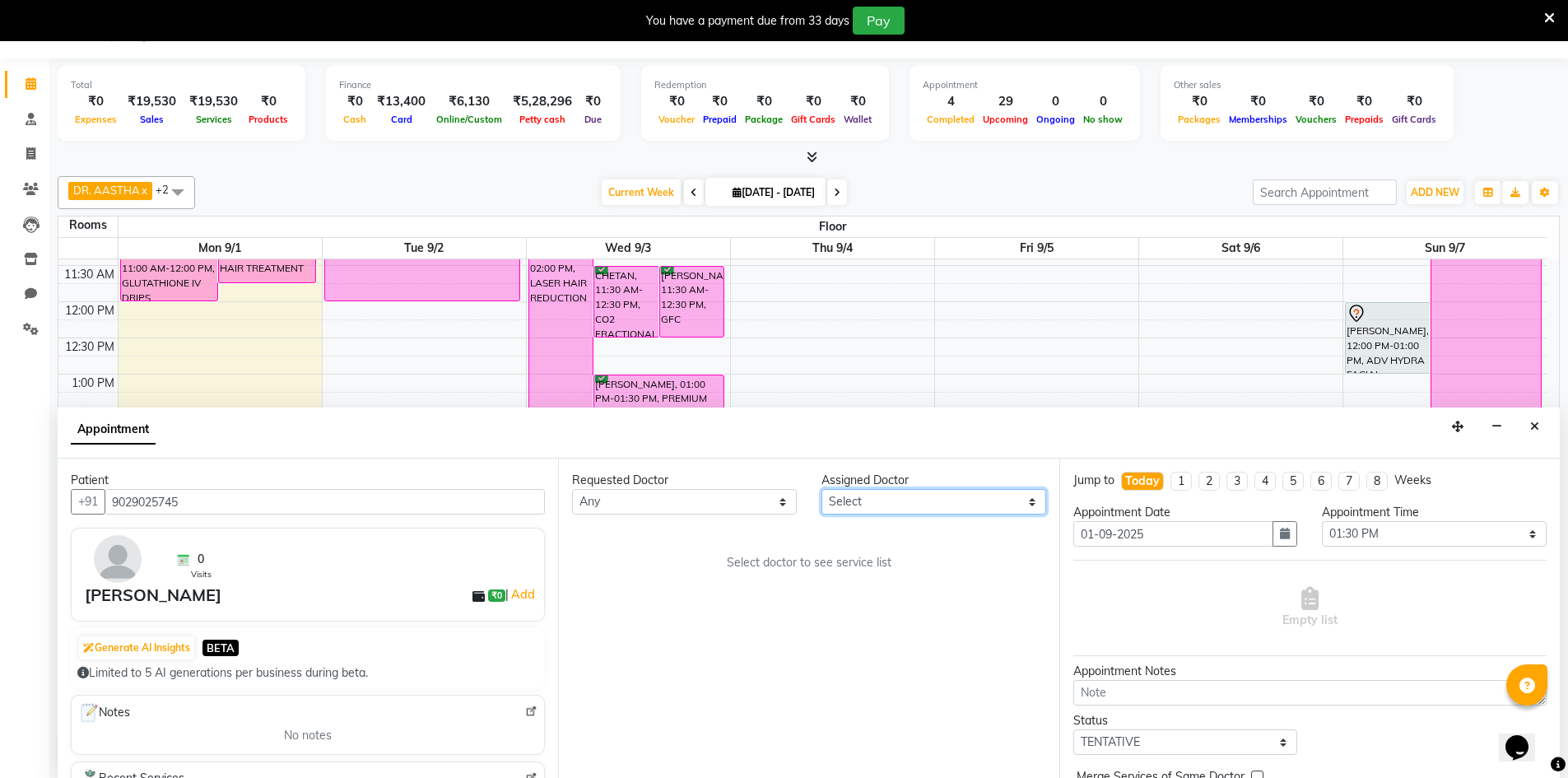
drag, startPoint x: 869, startPoint y: 509, endPoint x: 848, endPoint y: 513, distance: 21.4
click at [869, 509] on select "Select DR. AASTHA DR. AYESHA DR. [GEOGRAPHIC_DATA]" at bounding box center [934, 501] width 225 height 25
select select "86210"
click at [822, 489] on select "Select DR. AASTHA DR. AYESHA DR. [GEOGRAPHIC_DATA]" at bounding box center [934, 501] width 225 height 25
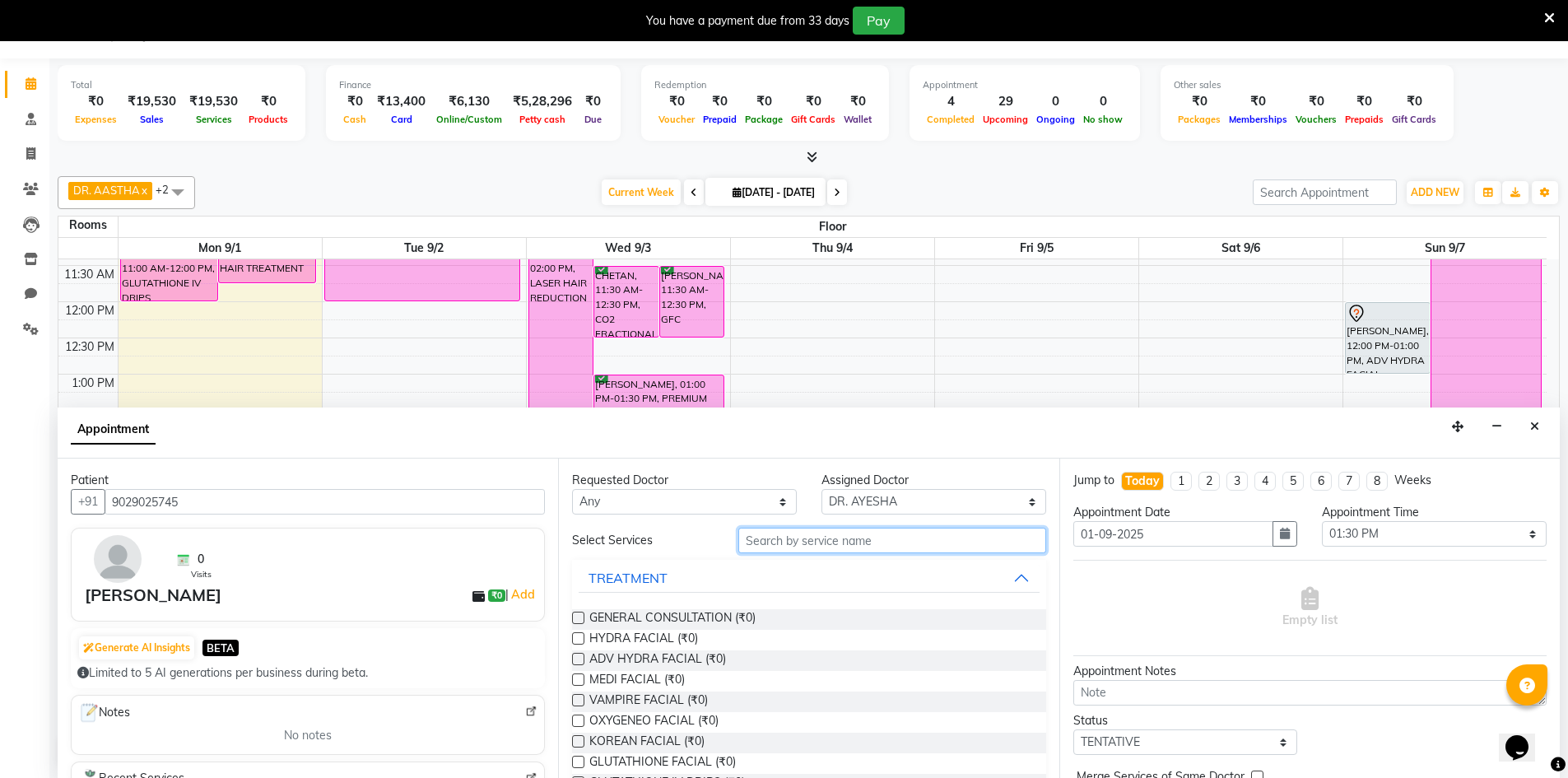
click at [783, 544] on input "text" at bounding box center [892, 541] width 308 height 25
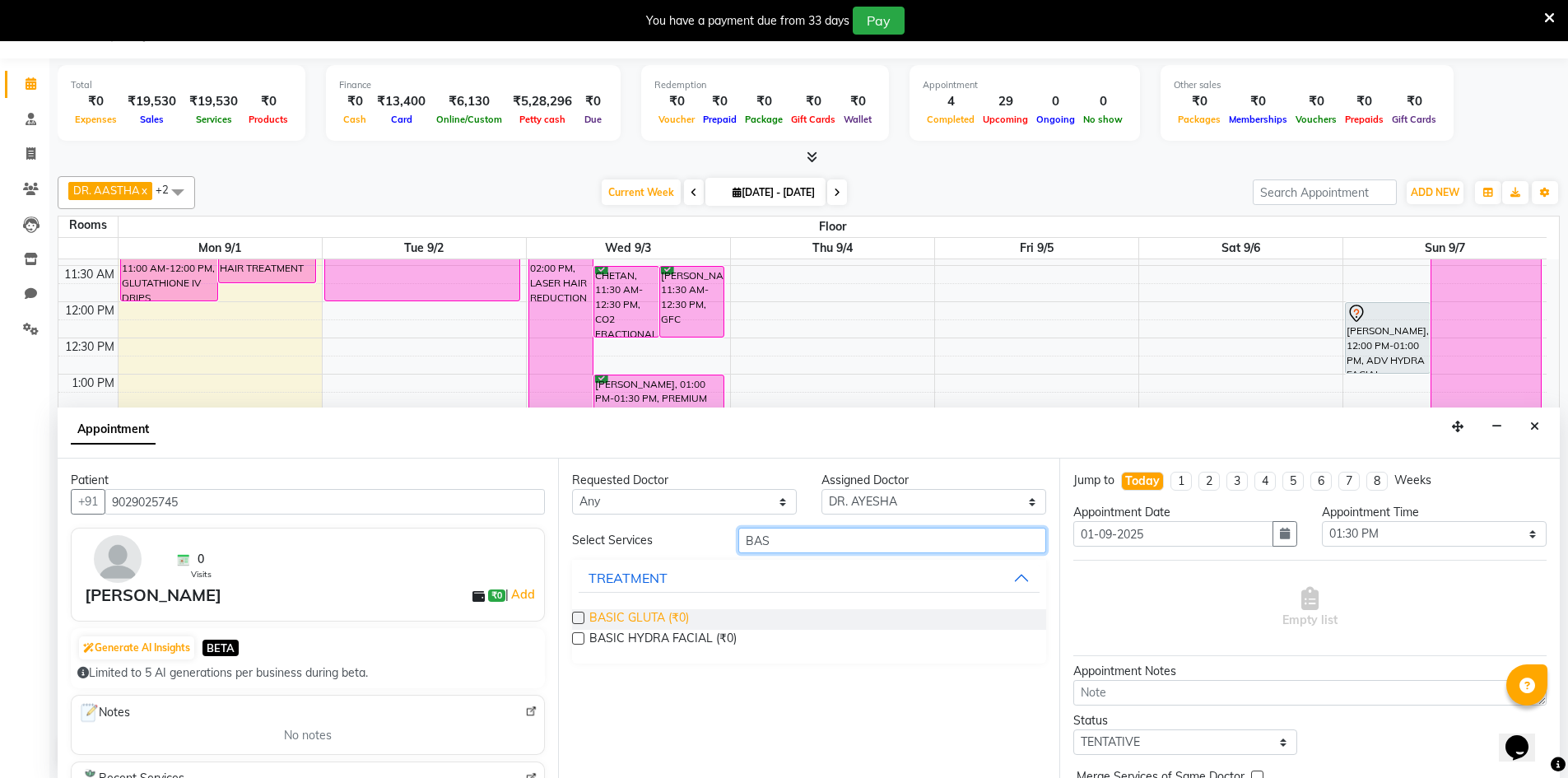
type input "BAS"
click at [660, 611] on span "BASIC GLUTA (₹0)" at bounding box center [639, 619] width 99 height 21
checkbox input "true"
select select "4343"
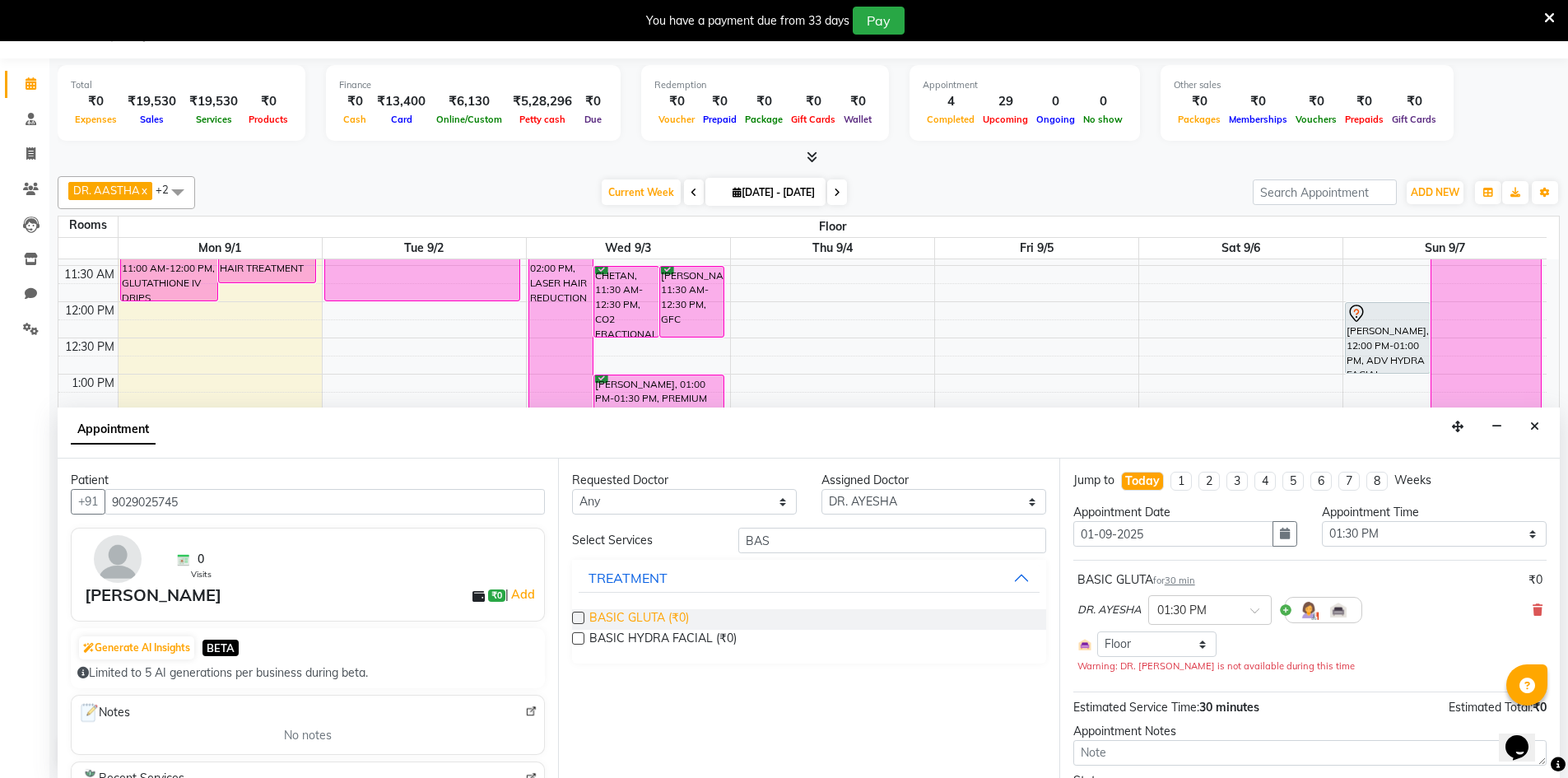
checkbox input "false"
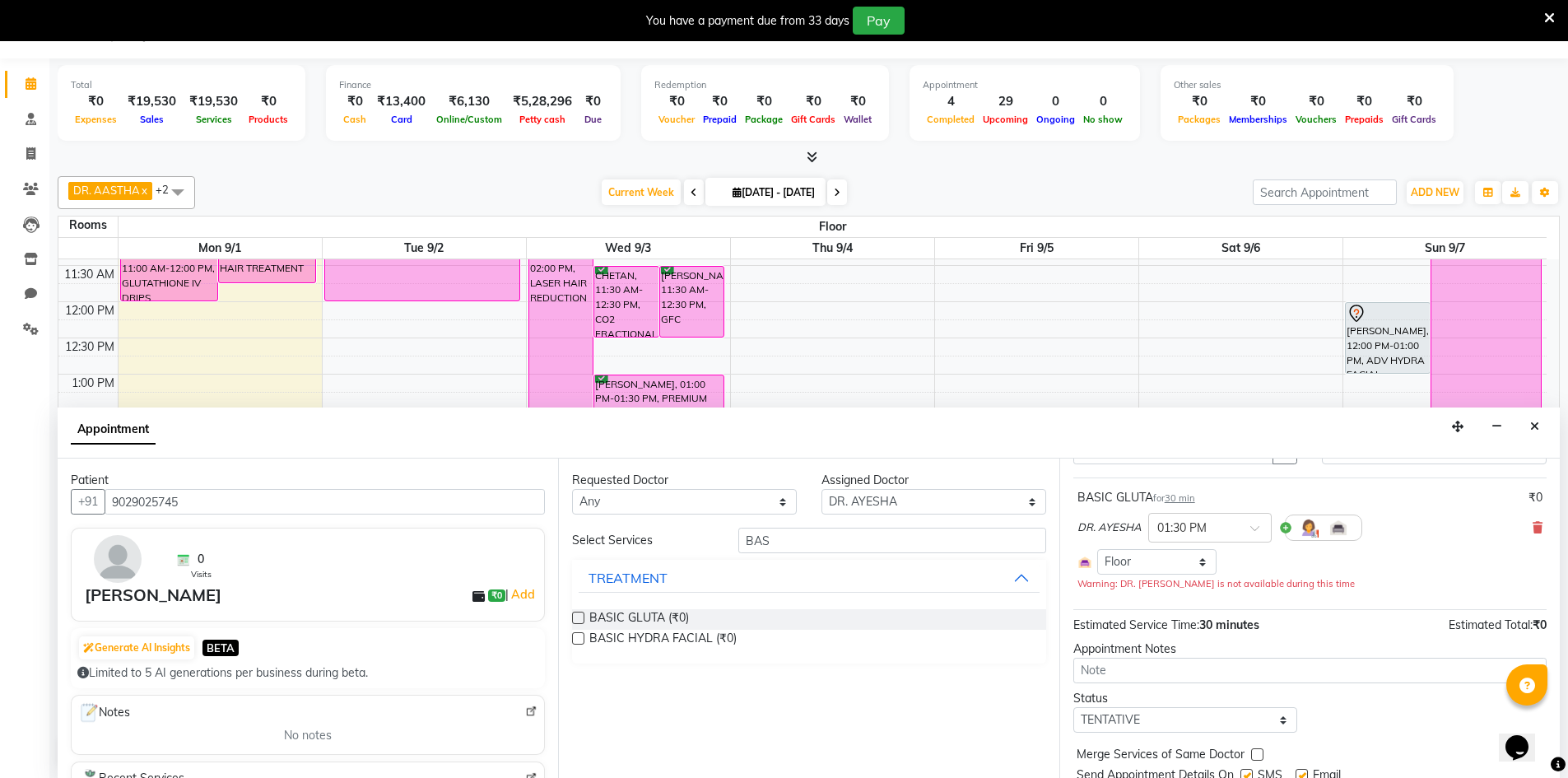
scroll to position [141, 0]
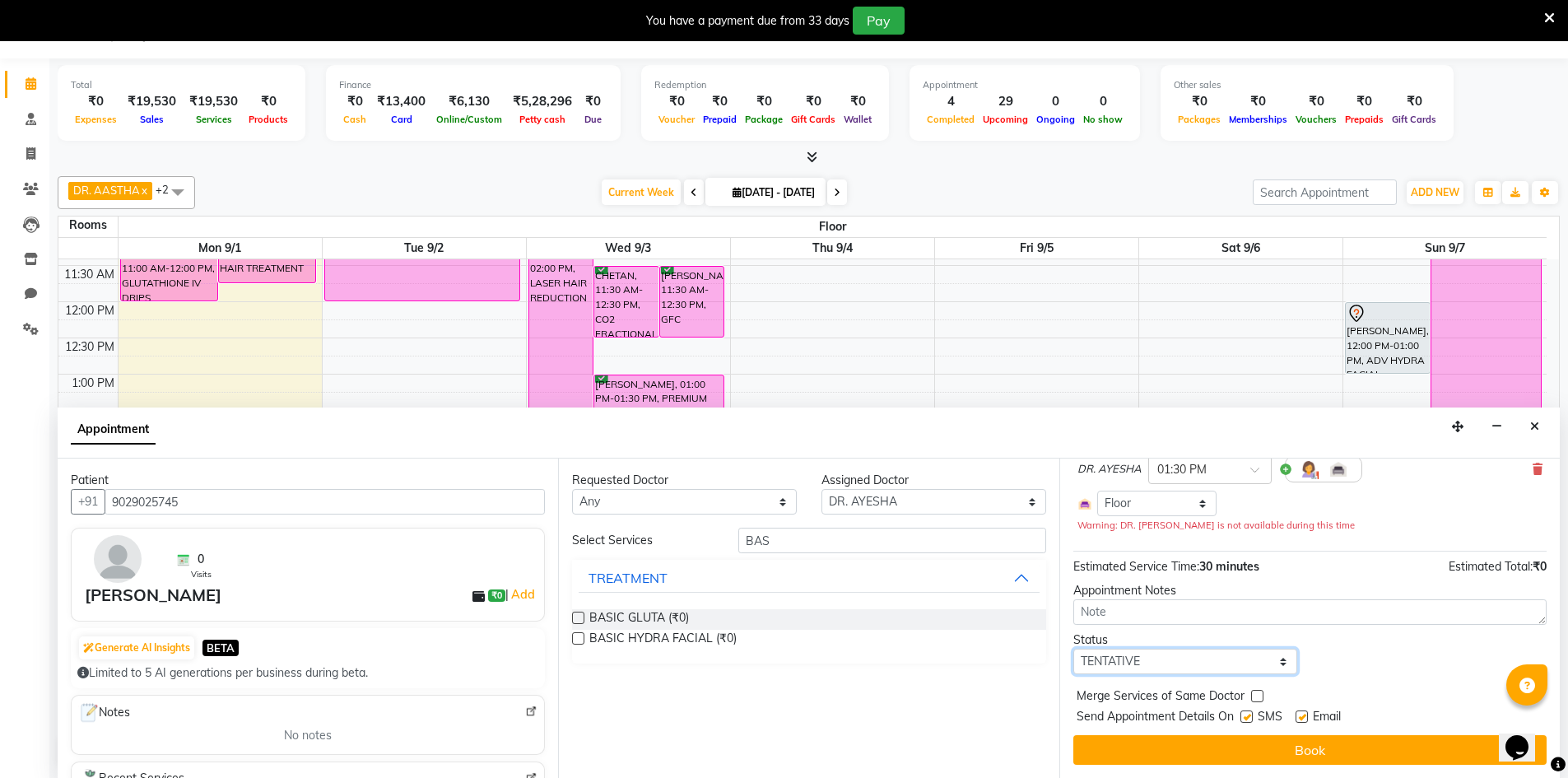
click at [1239, 661] on select "Select TENTATIVE CONFIRM CHECK-IN UPCOMING" at bounding box center [1186, 662] width 225 height 25
select select "confirm booking"
click at [1074, 649] on select "Select TENTATIVE CONFIRM CHECK-IN UPCOMING" at bounding box center [1186, 662] width 225 height 25
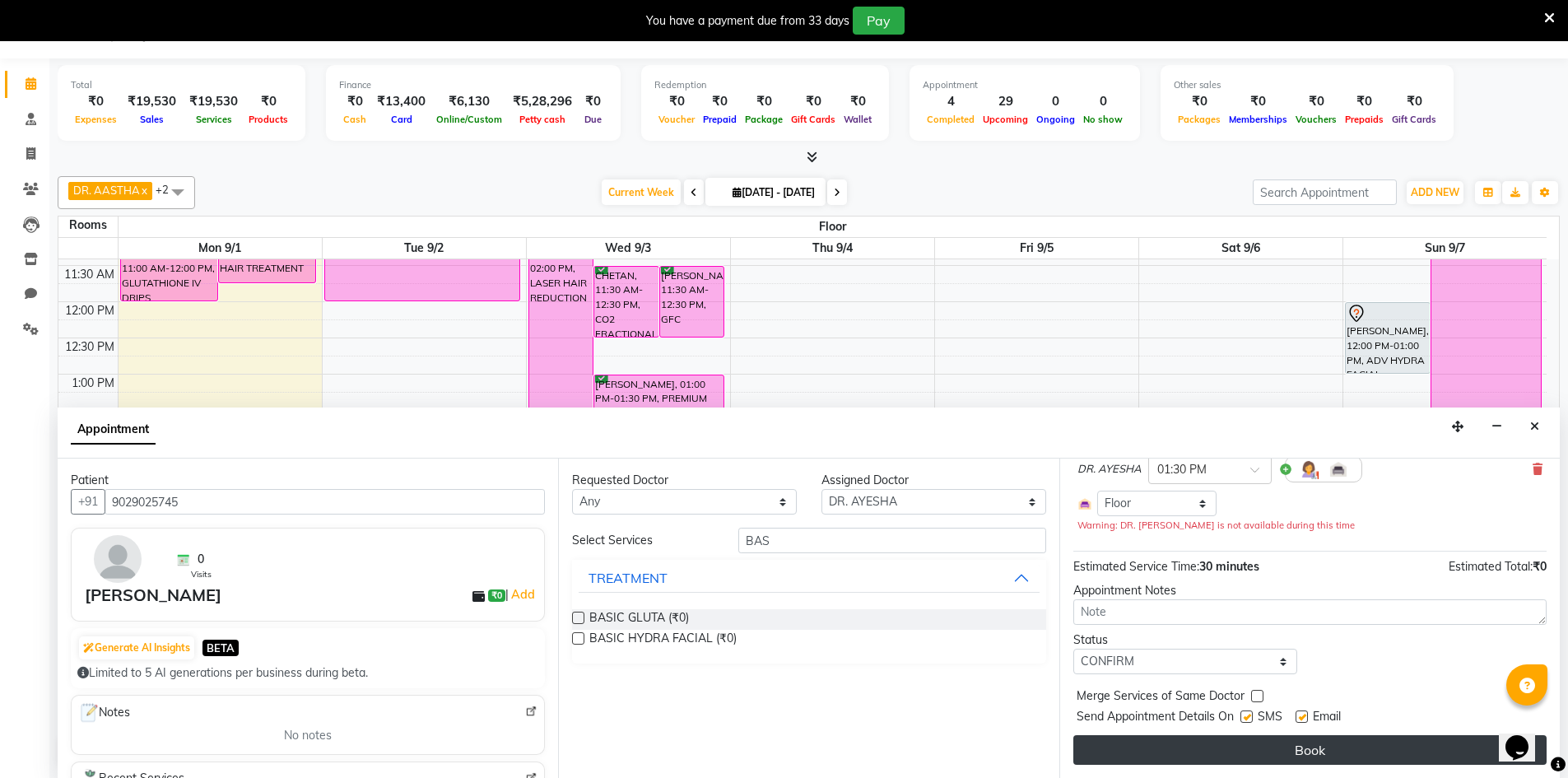
click at [1242, 748] on button "Book" at bounding box center [1310, 750] width 473 height 30
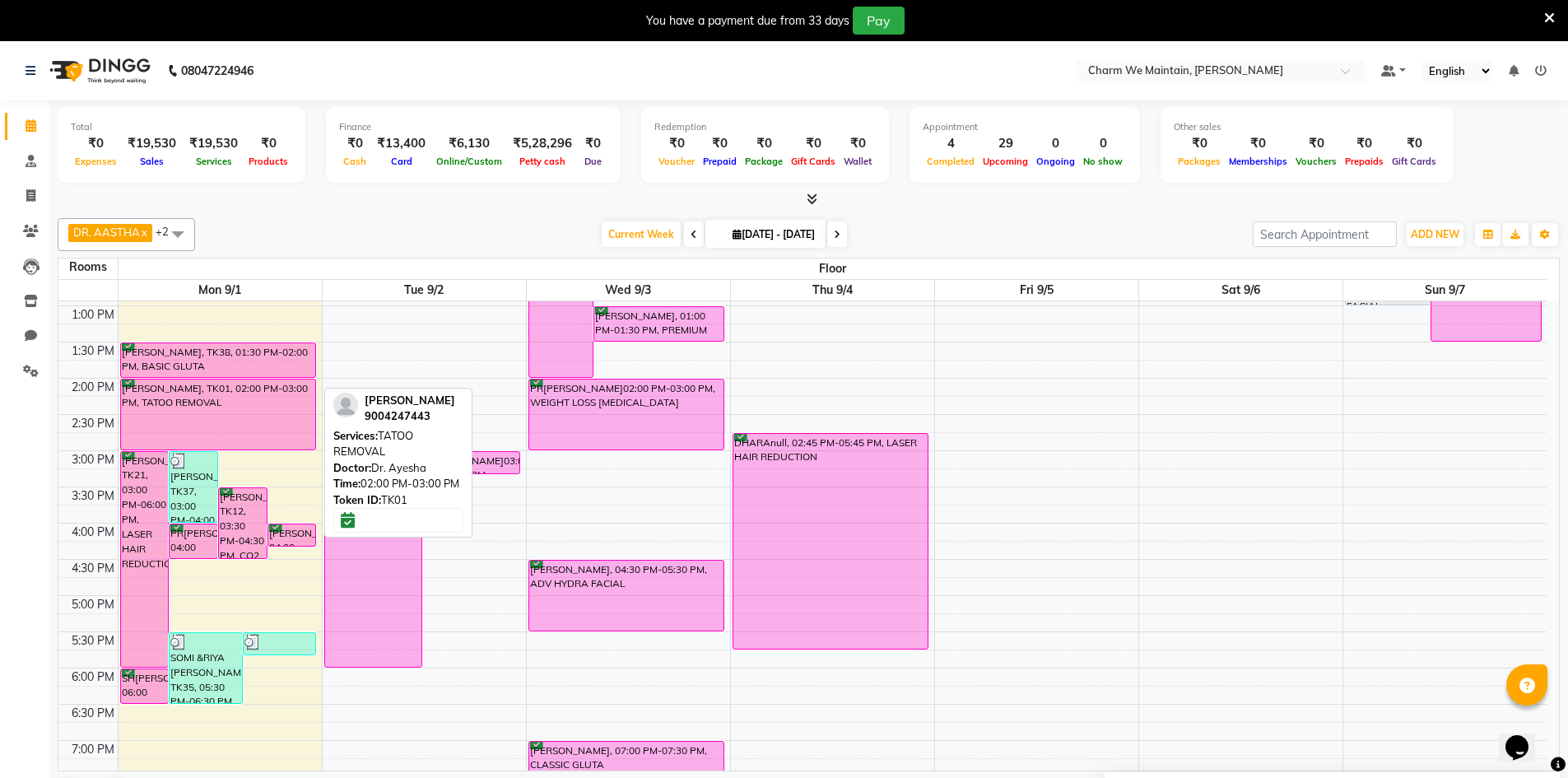
scroll to position [329, 0]
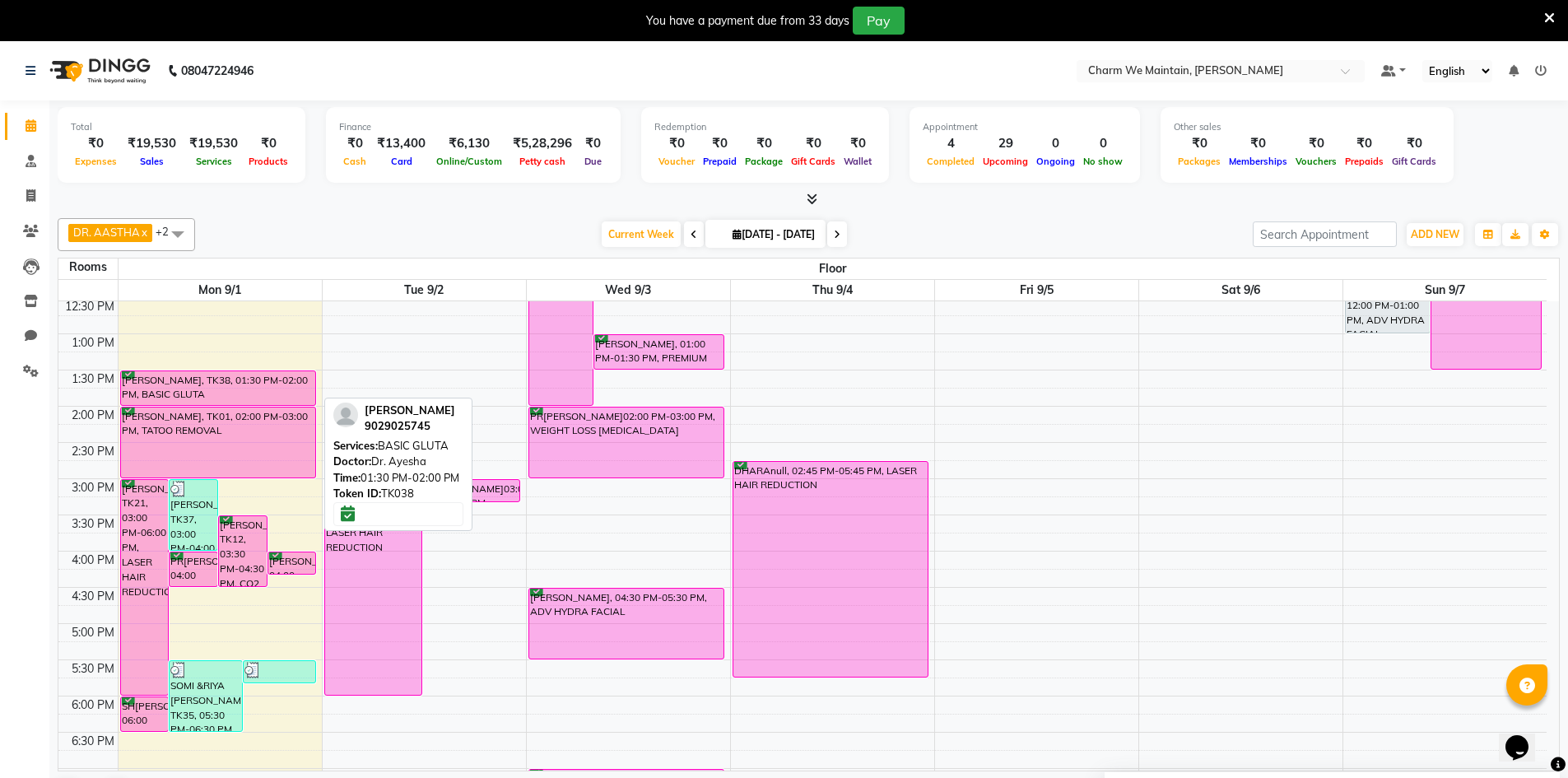
click at [203, 382] on div "Sandhya Bhandari, TK38, 01:30 PM-02:00 PM, BASIC GLUTA" at bounding box center [218, 388] width 195 height 34
select select "6"
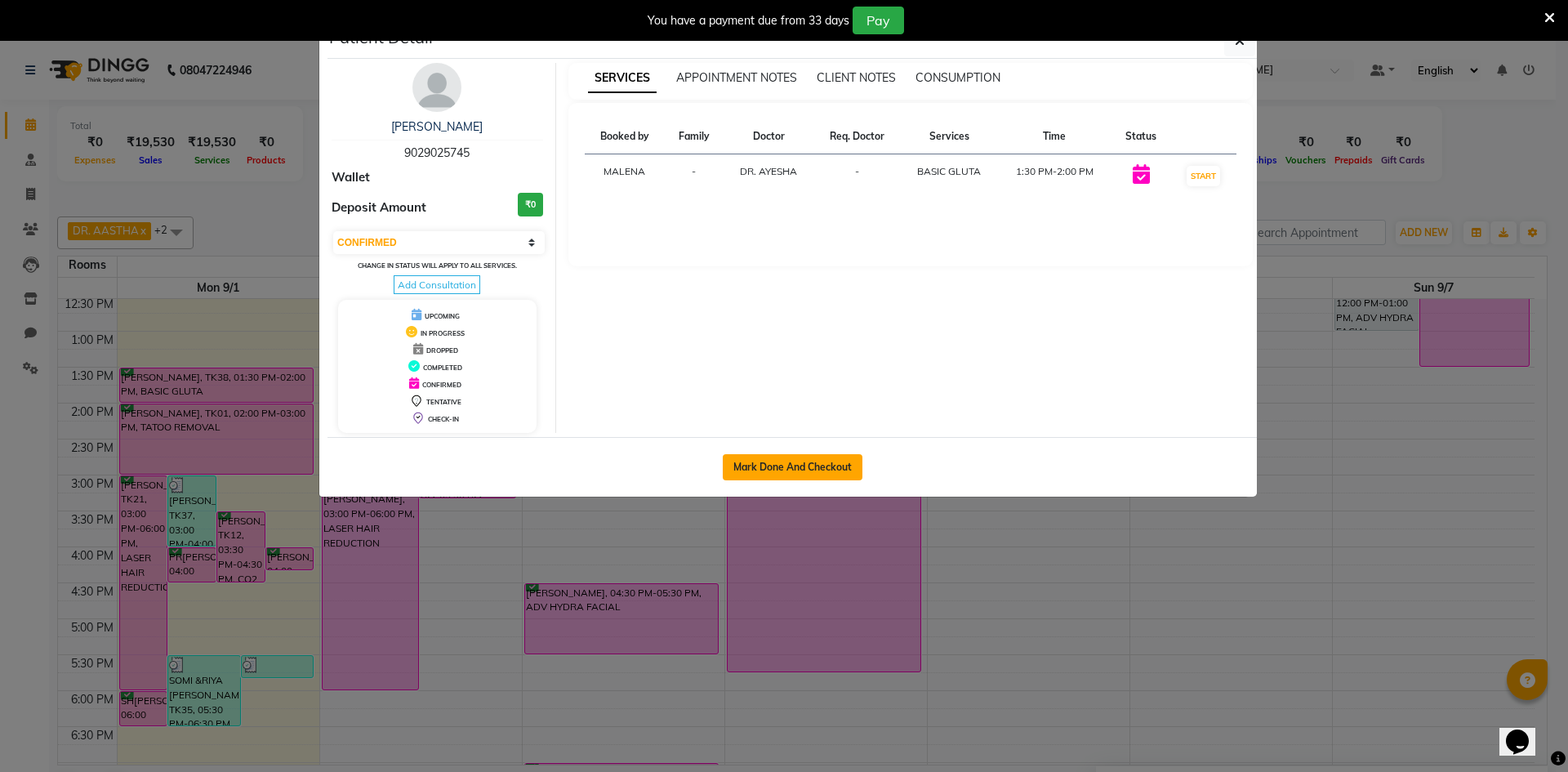
click at [781, 461] on button "Mark Done And Checkout" at bounding box center [793, 467] width 140 height 26
select select "8618"
select select "service"
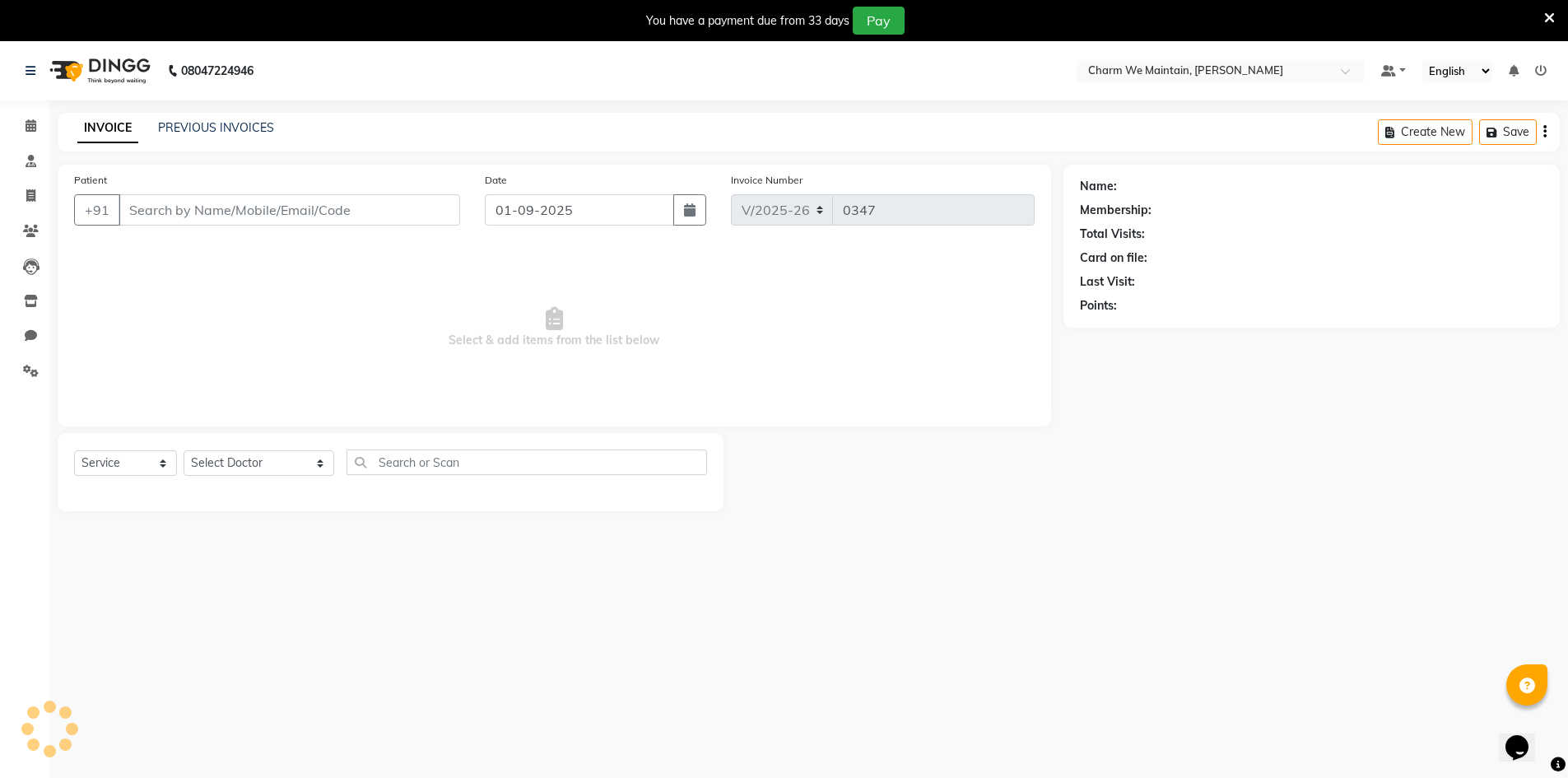
type input "9029025745"
select select "86210"
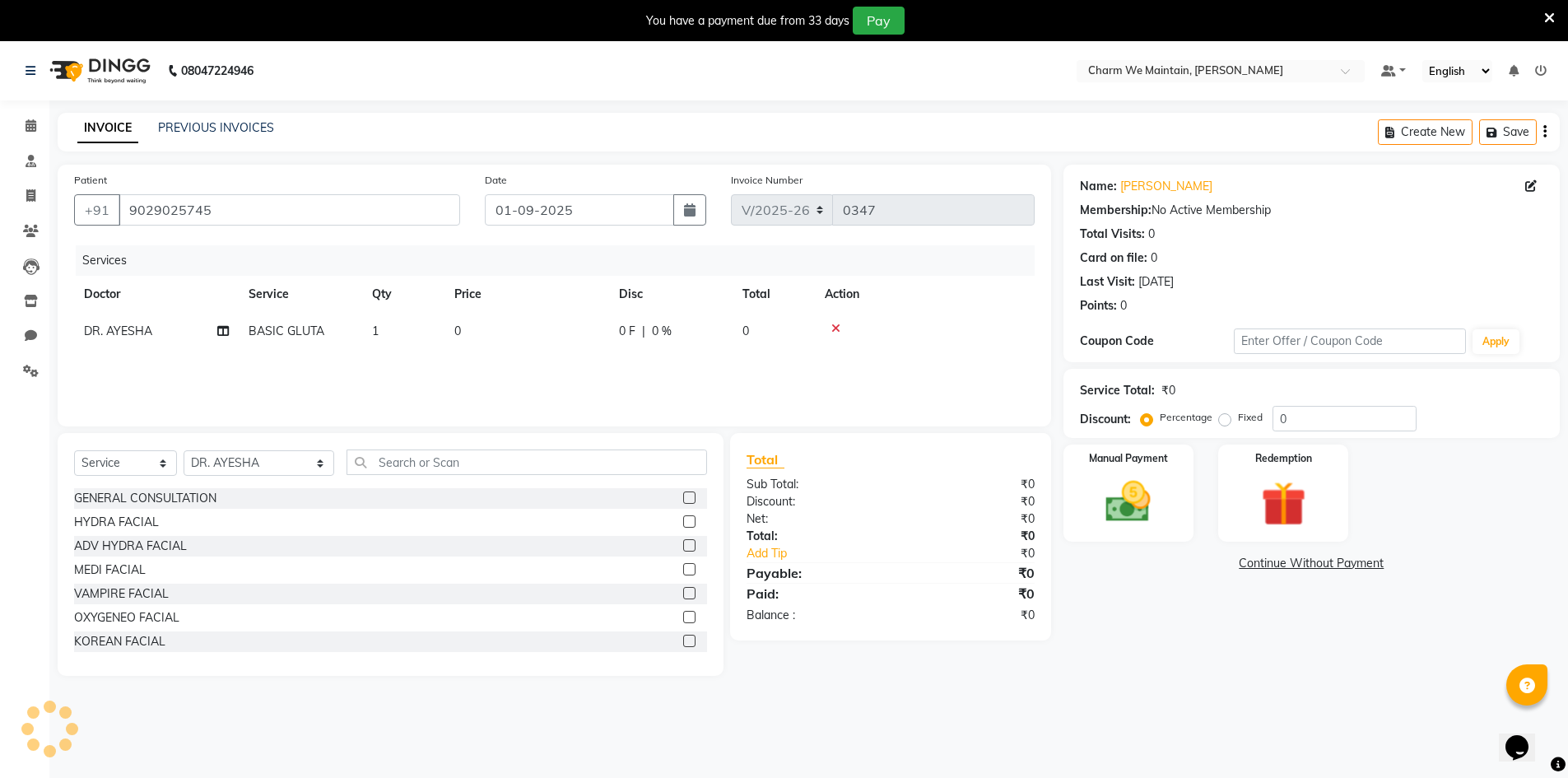
click at [488, 330] on td "0" at bounding box center [526, 331] width 165 height 37
select select "86210"
click at [518, 331] on td "1" at bounding box center [481, 344] width 82 height 63
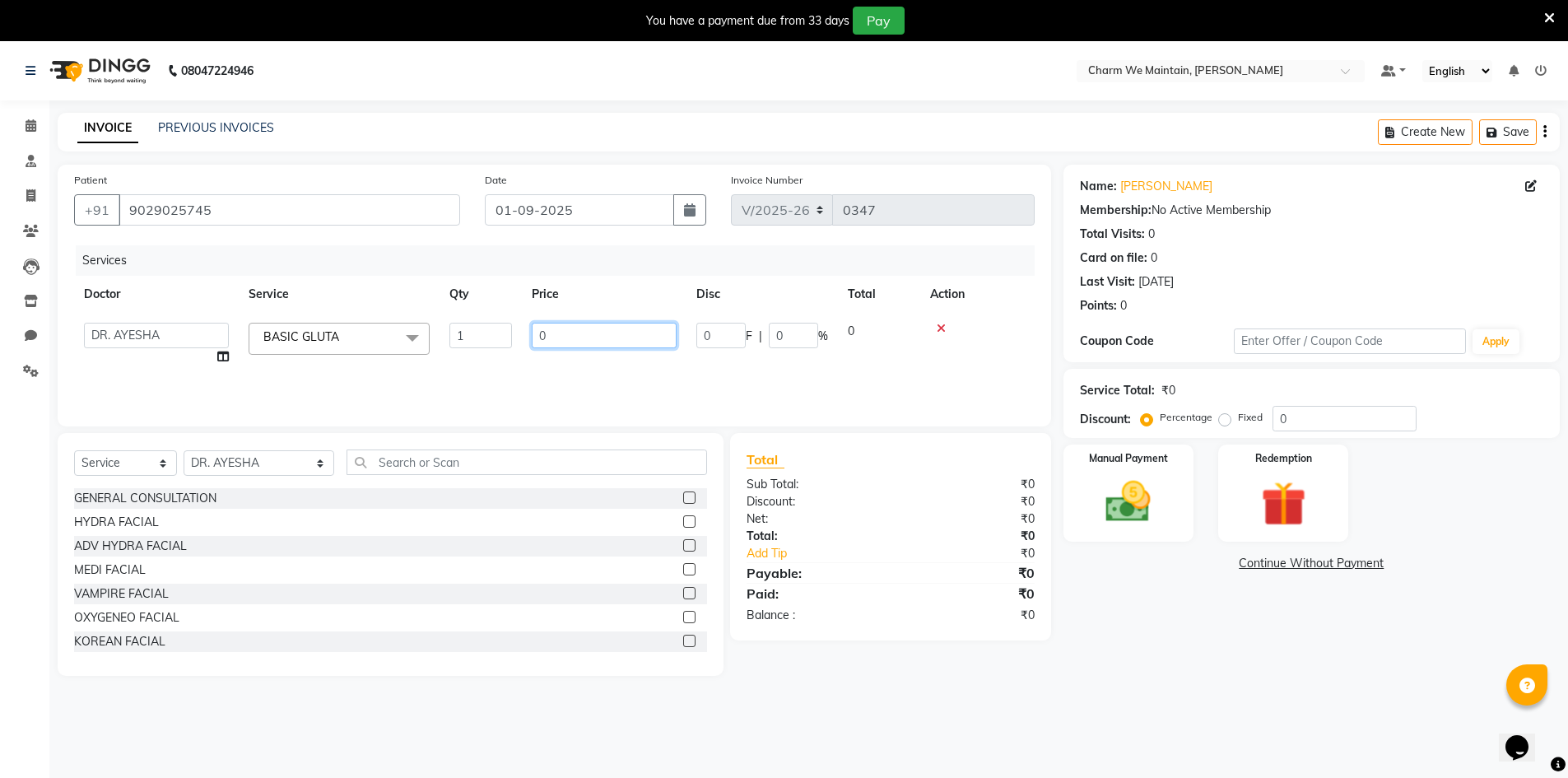
click at [552, 338] on input "0" at bounding box center [603, 336] width 145 height 25
type input "1888"
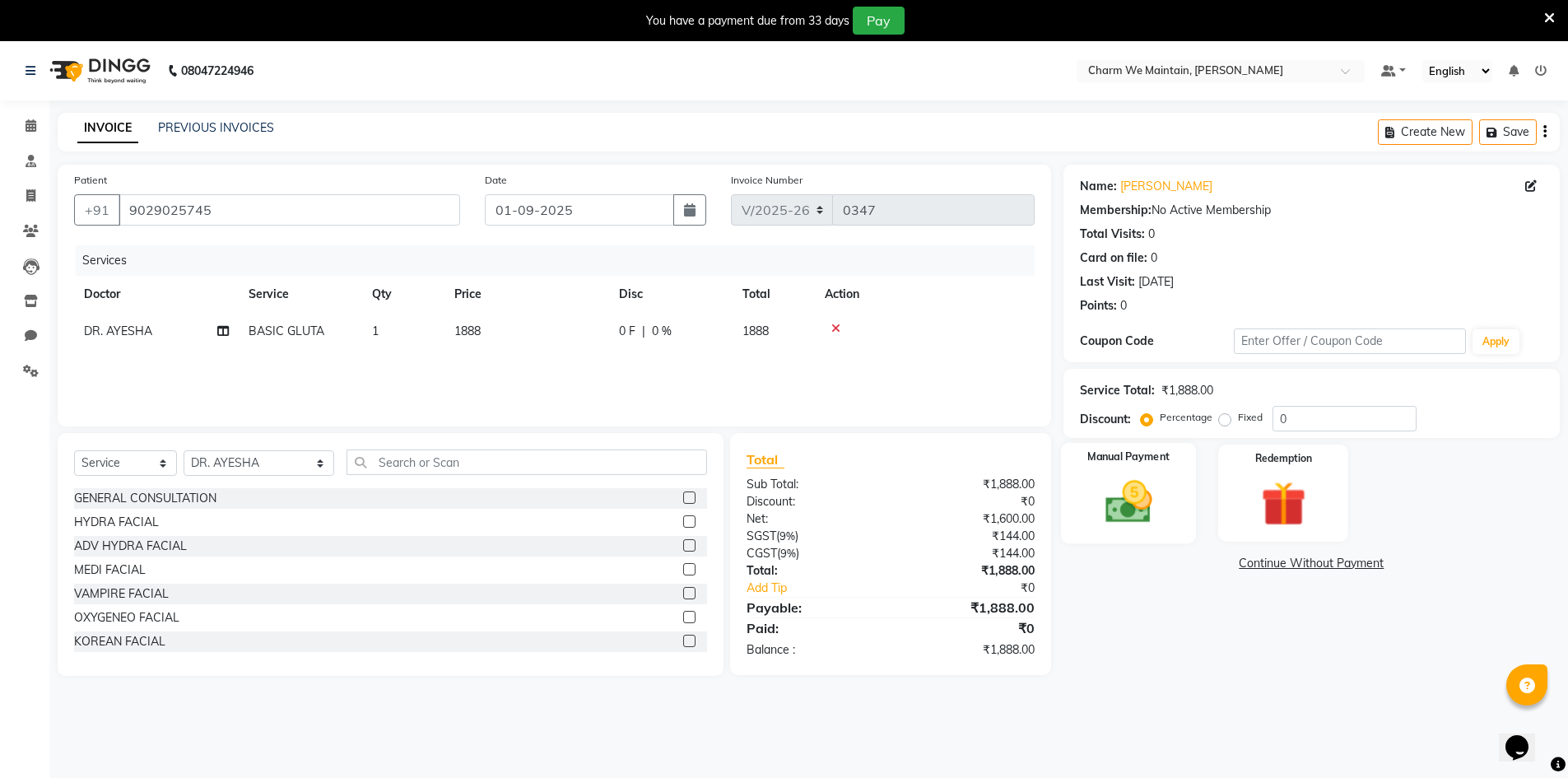
click at [1114, 496] on img at bounding box center [1128, 501] width 76 height 54
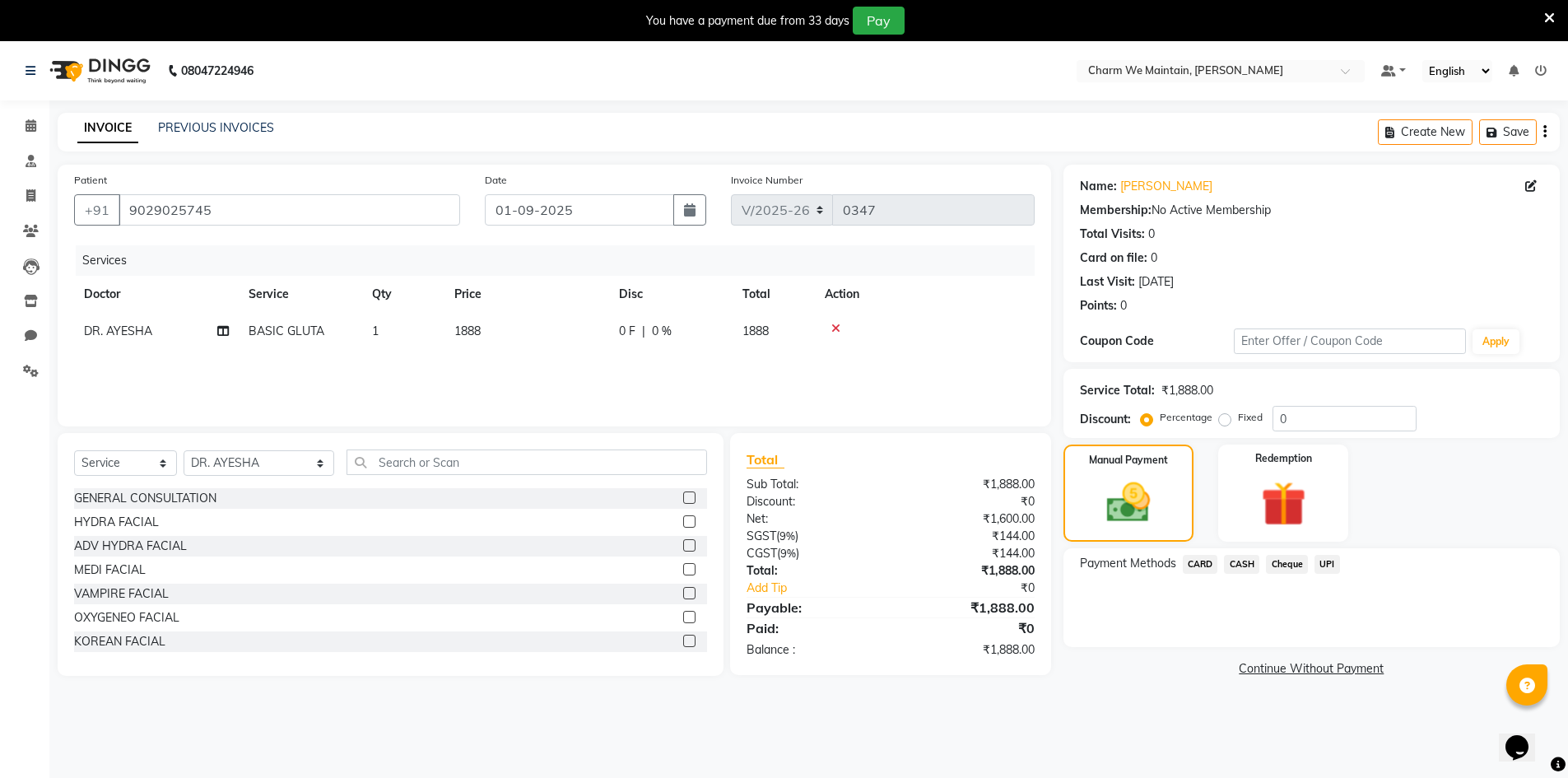
click at [1248, 559] on span "CASH" at bounding box center [1241, 564] width 35 height 19
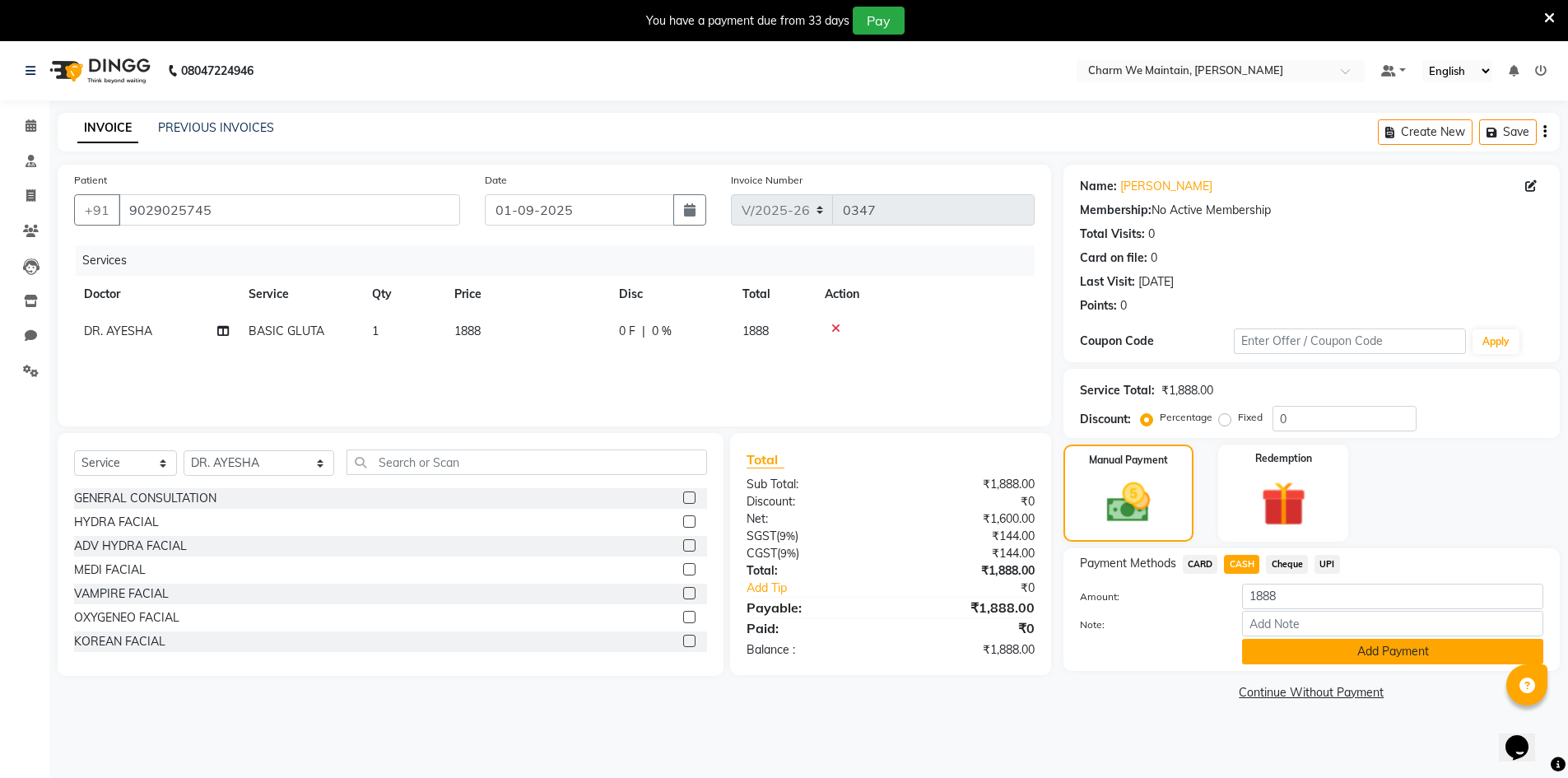
click at [1402, 652] on button "Add Payment" at bounding box center [1392, 652] width 301 height 25
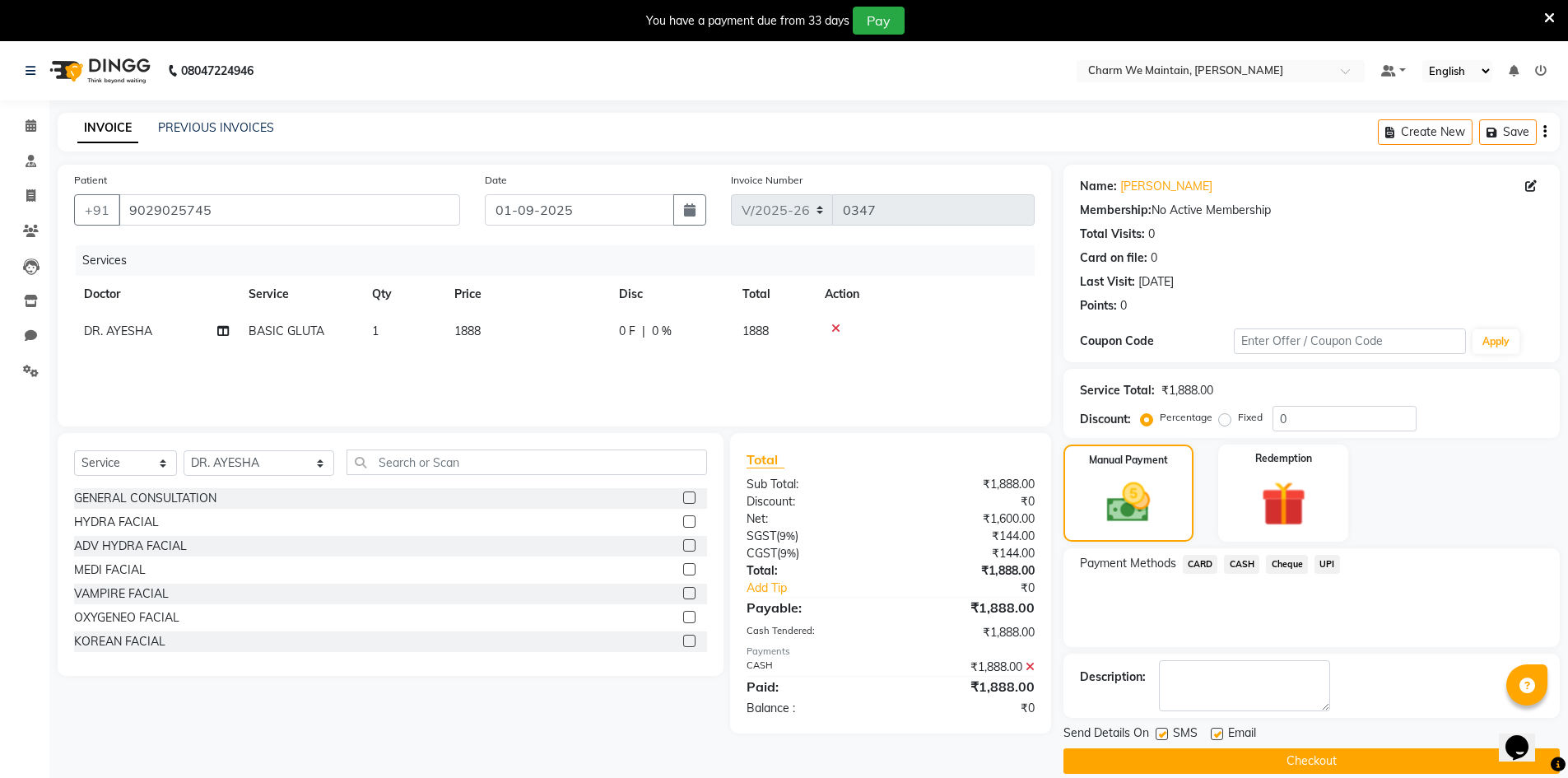
click at [1291, 762] on button "Checkout" at bounding box center [1311, 761] width 496 height 25
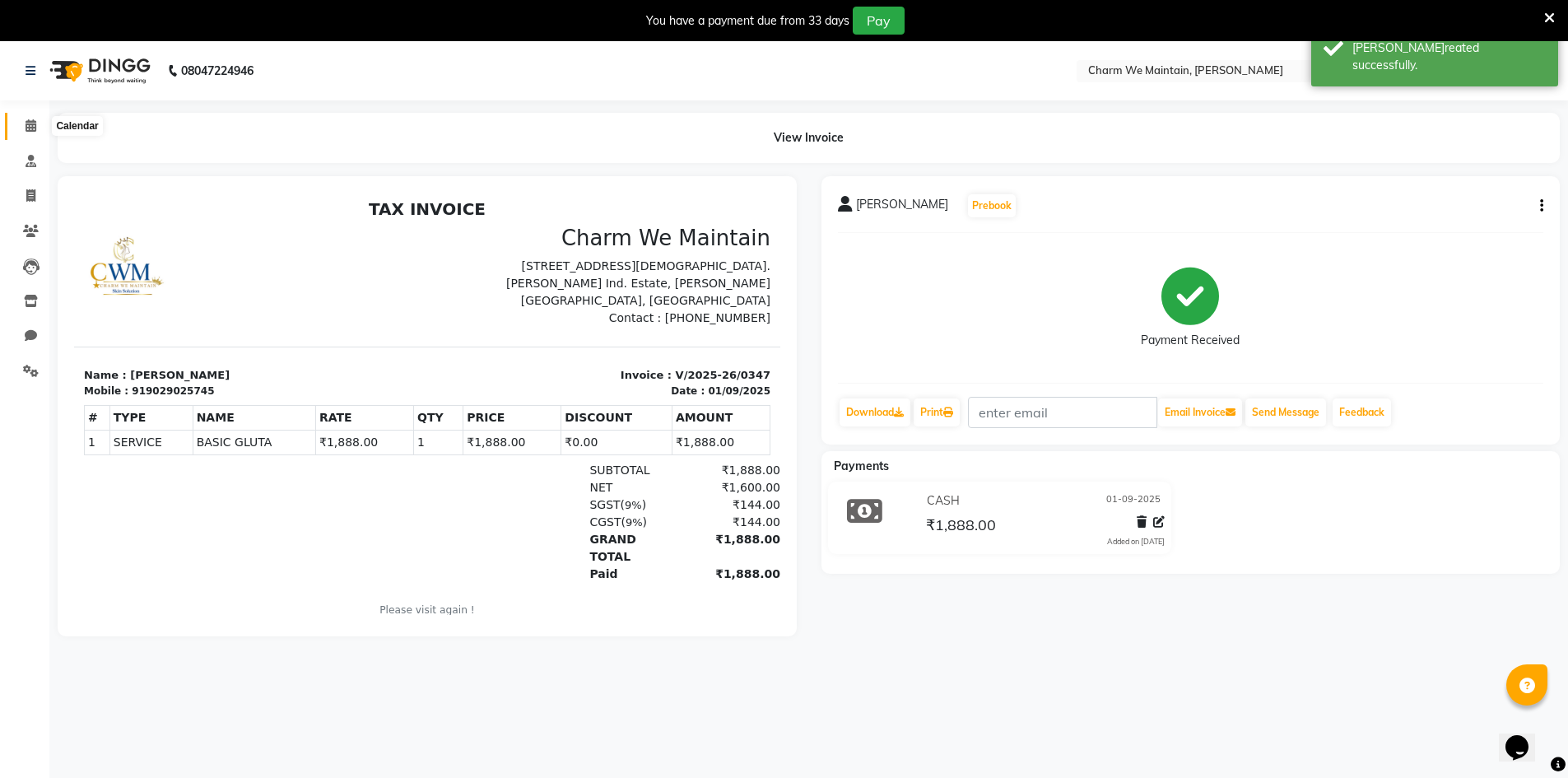
click at [25, 130] on icon at bounding box center [31, 126] width 11 height 13
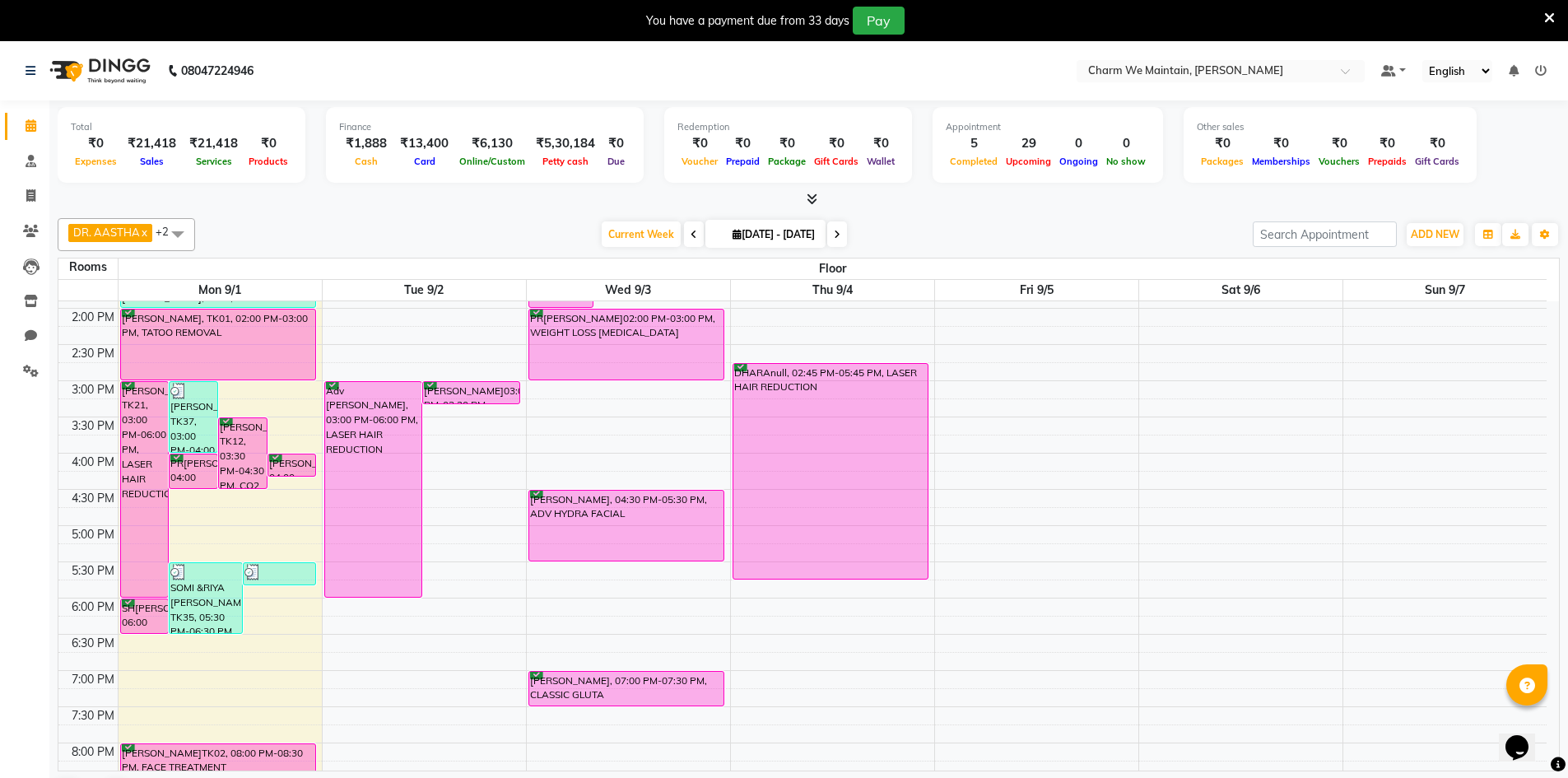
scroll to position [494, 0]
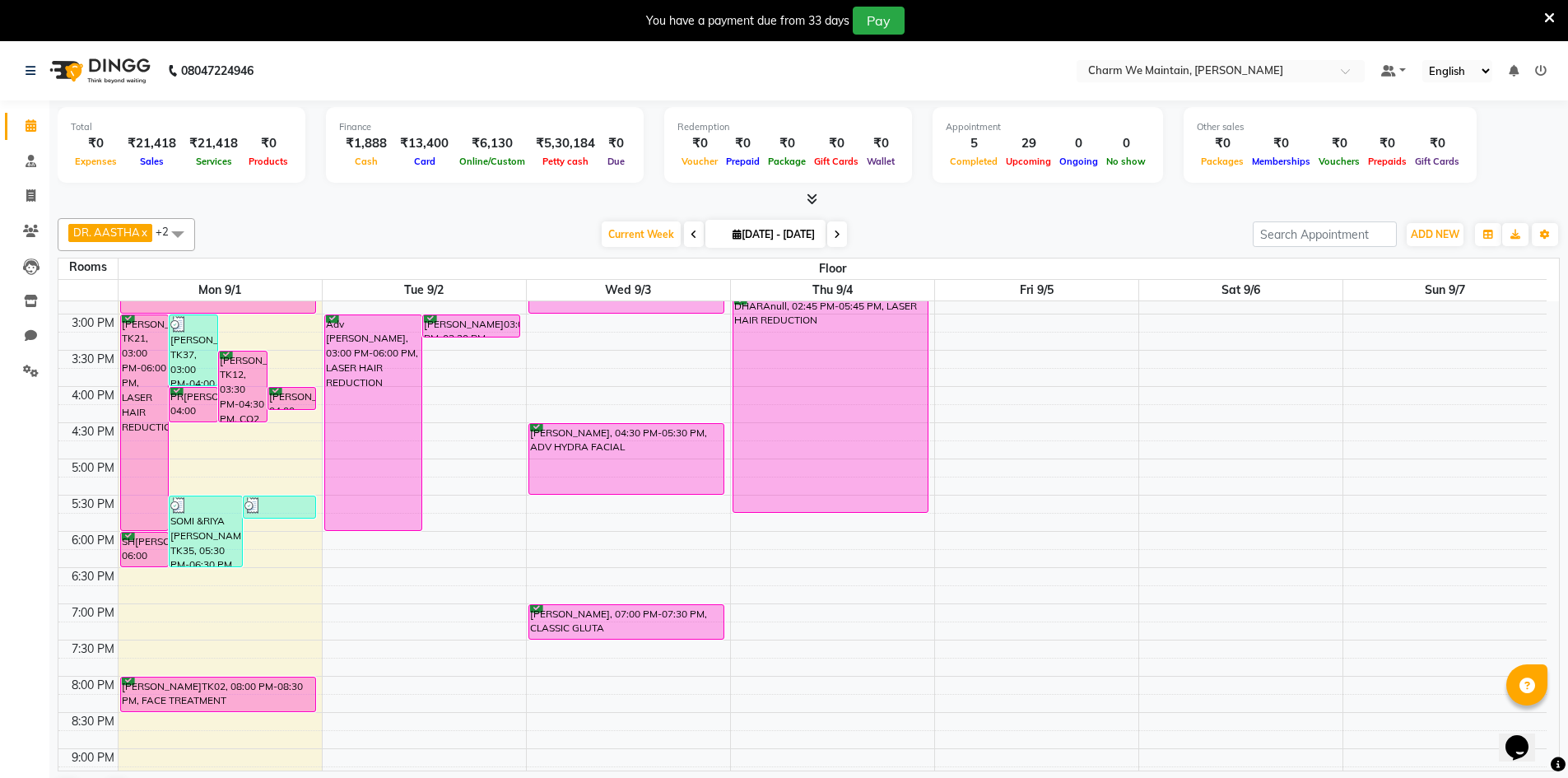
click at [268, 336] on div "8:00 AM 8:30 AM 9:00 AM 9:30 AM 10:00 AM 10:30 AM 11:00 AM 11:30 AM 12:00 PM 12…" at bounding box center [802, 349] width 1488 height 1086
select select "tentative"
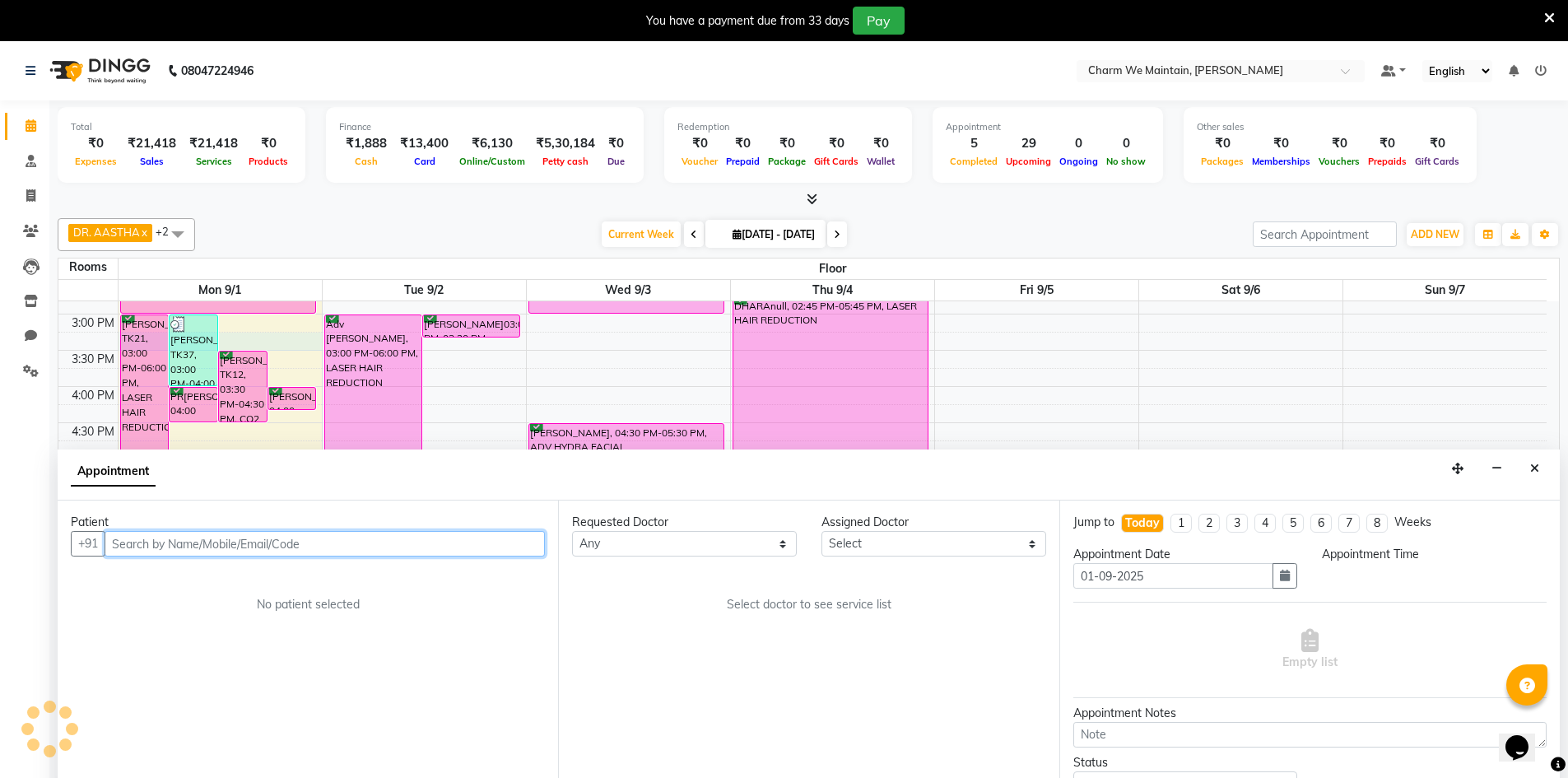
scroll to position [42, 0]
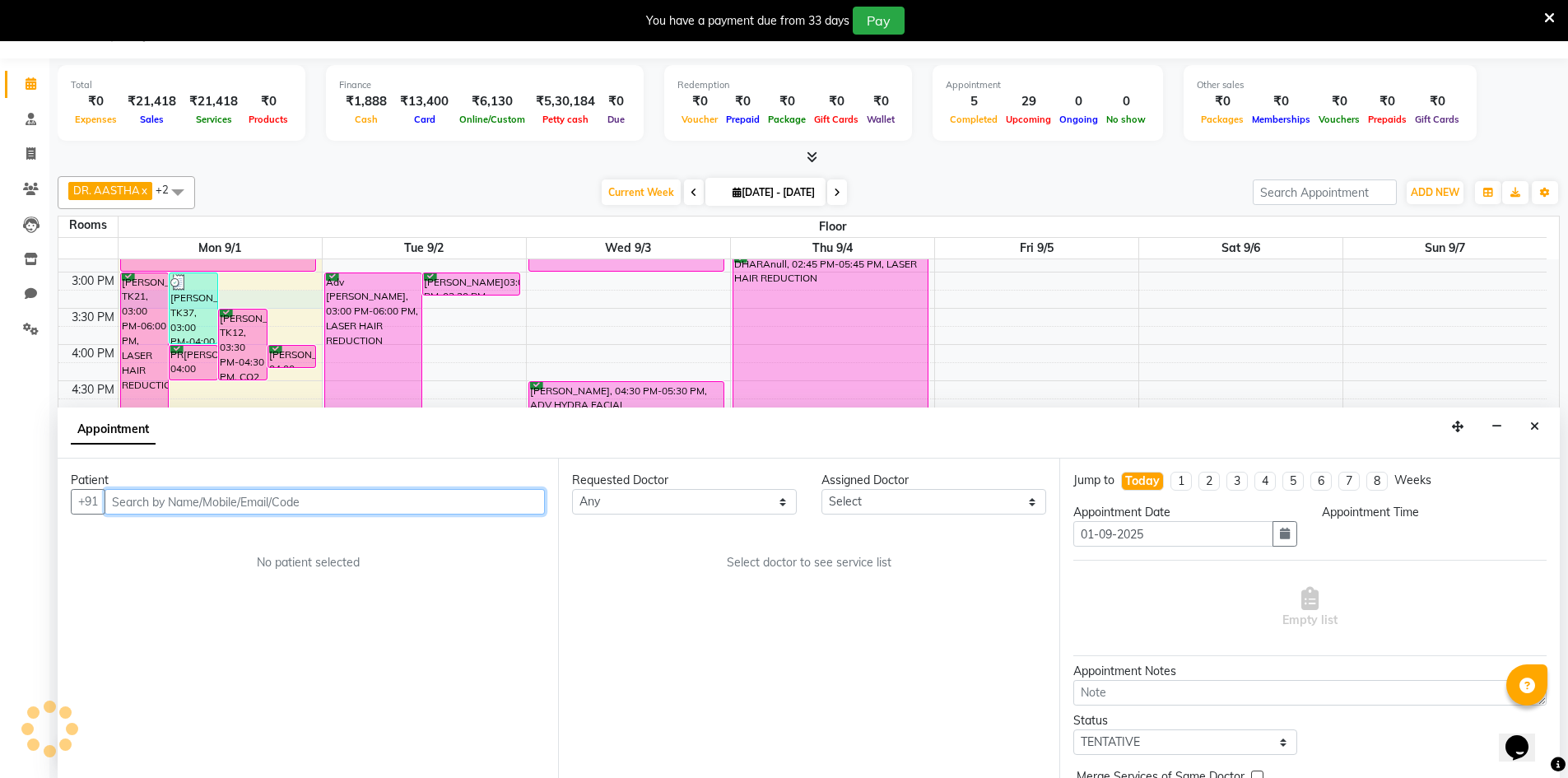
select select "915"
click at [238, 503] on input "text" at bounding box center [325, 501] width 440 height 25
type input "9326607126"
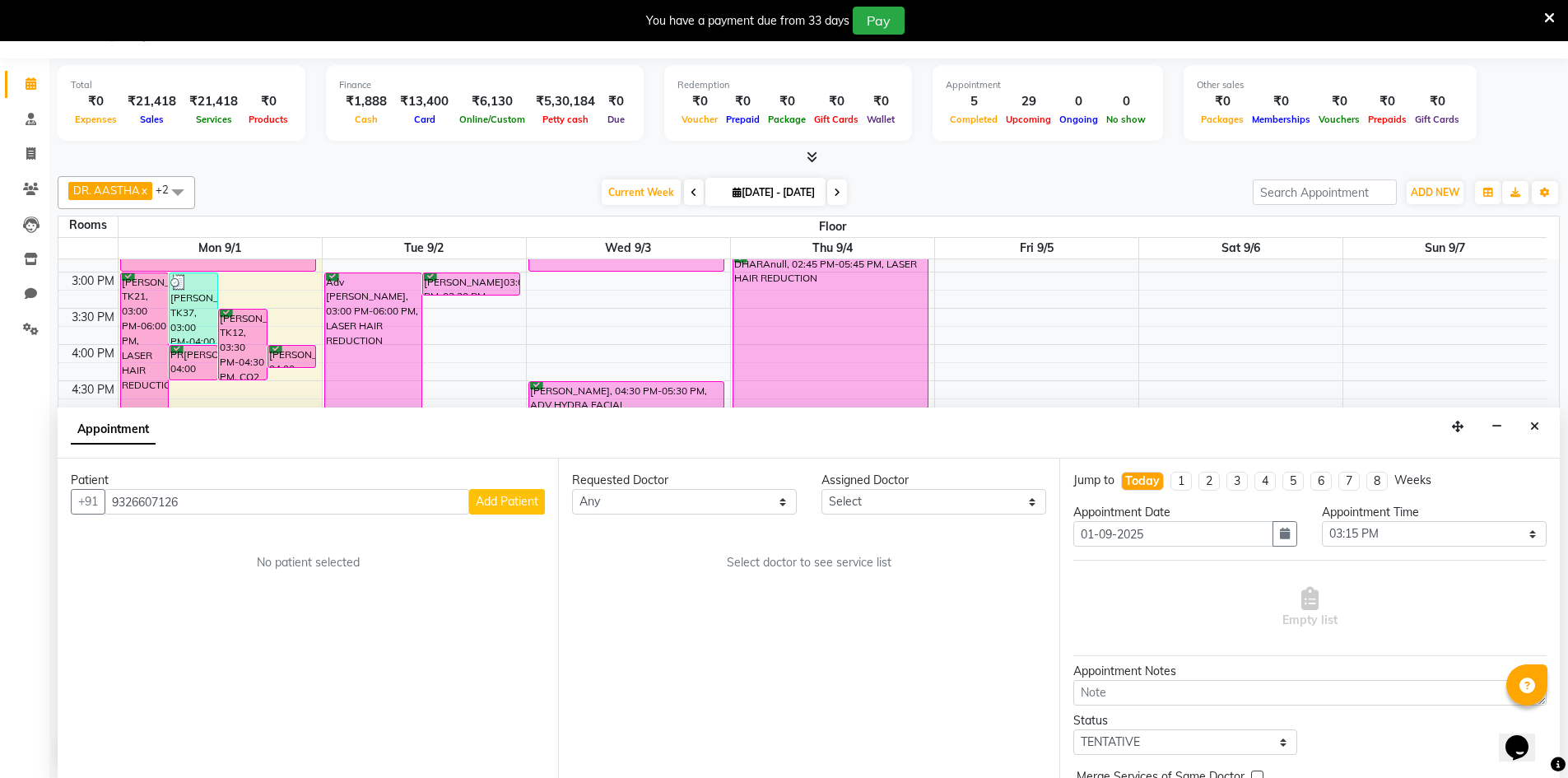
click at [505, 503] on span "Add Patient" at bounding box center [507, 501] width 63 height 15
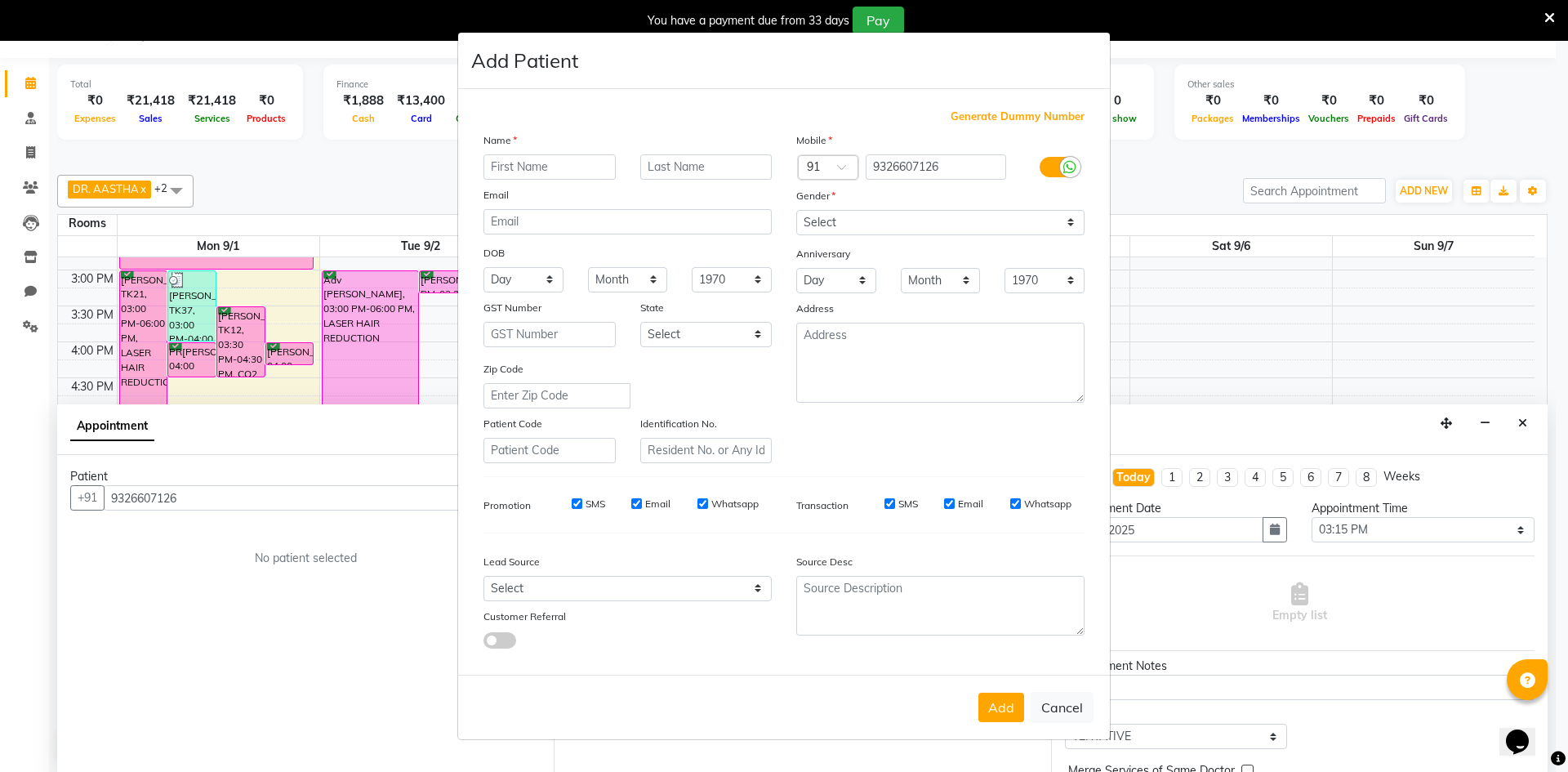
click at [581, 174] on input "text" at bounding box center [550, 167] width 133 height 25
type input "KAJAL"
click at [717, 174] on input "text" at bounding box center [706, 167] width 133 height 25
type input "CHAURASIYA"
click at [979, 227] on select "Select Male Female Other Prefer Not To Say" at bounding box center [940, 222] width 288 height 25
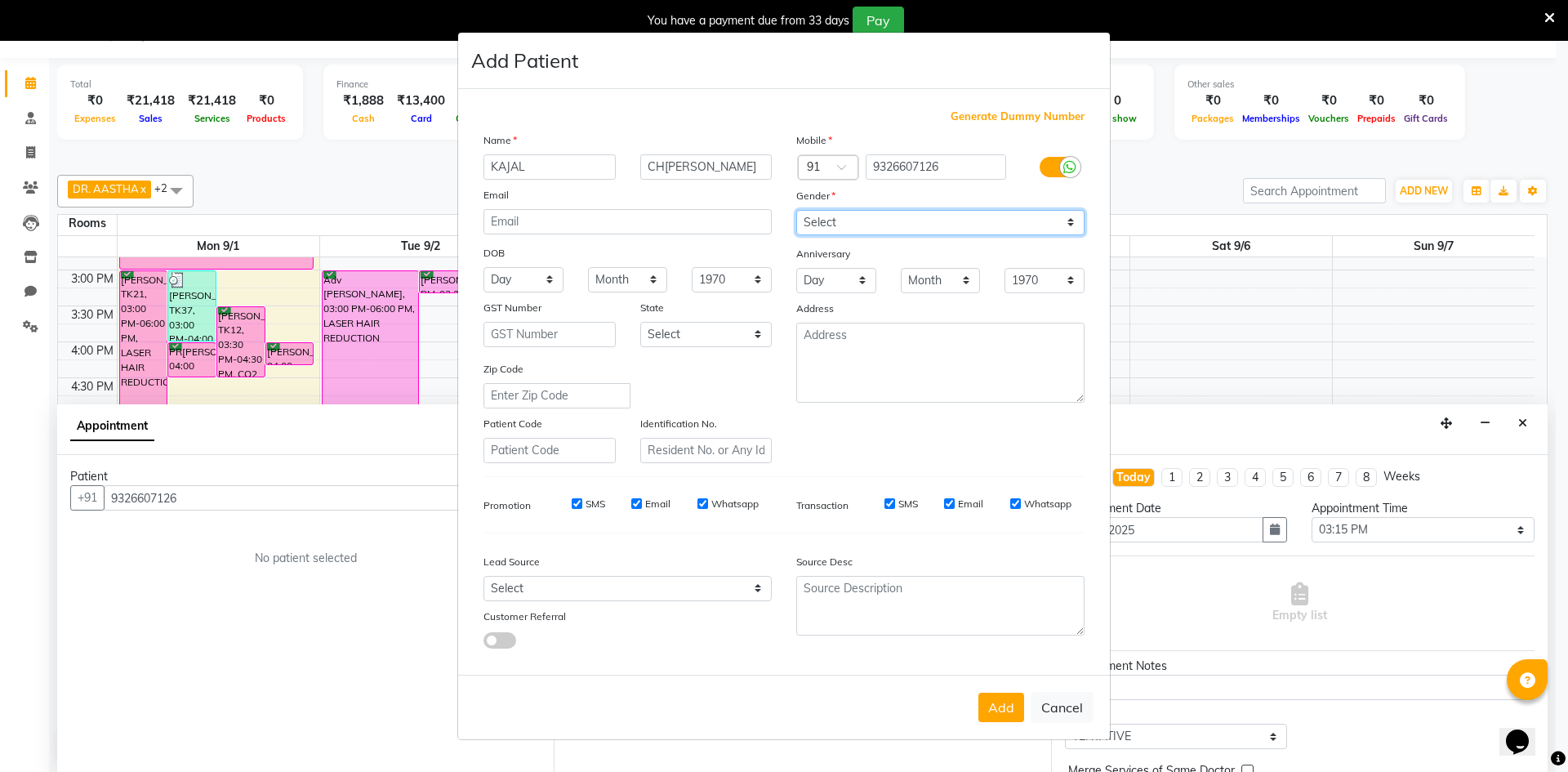
select select "[DEMOGRAPHIC_DATA]"
click at [796, 209] on select "Select Male Female Other Prefer Not To Say" at bounding box center [940, 222] width 288 height 25
click at [998, 716] on button "Add" at bounding box center [1001, 707] width 46 height 30
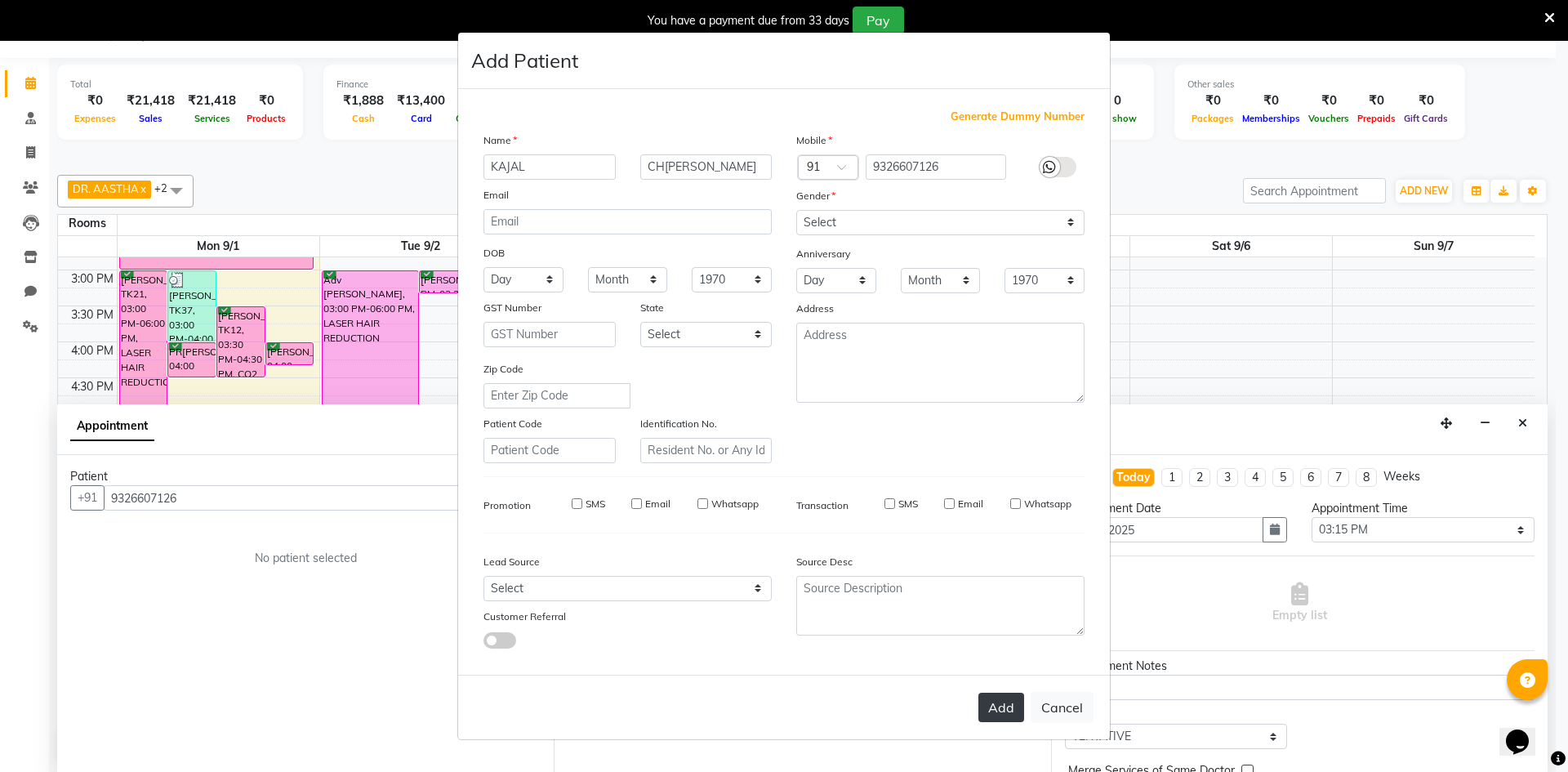
select select
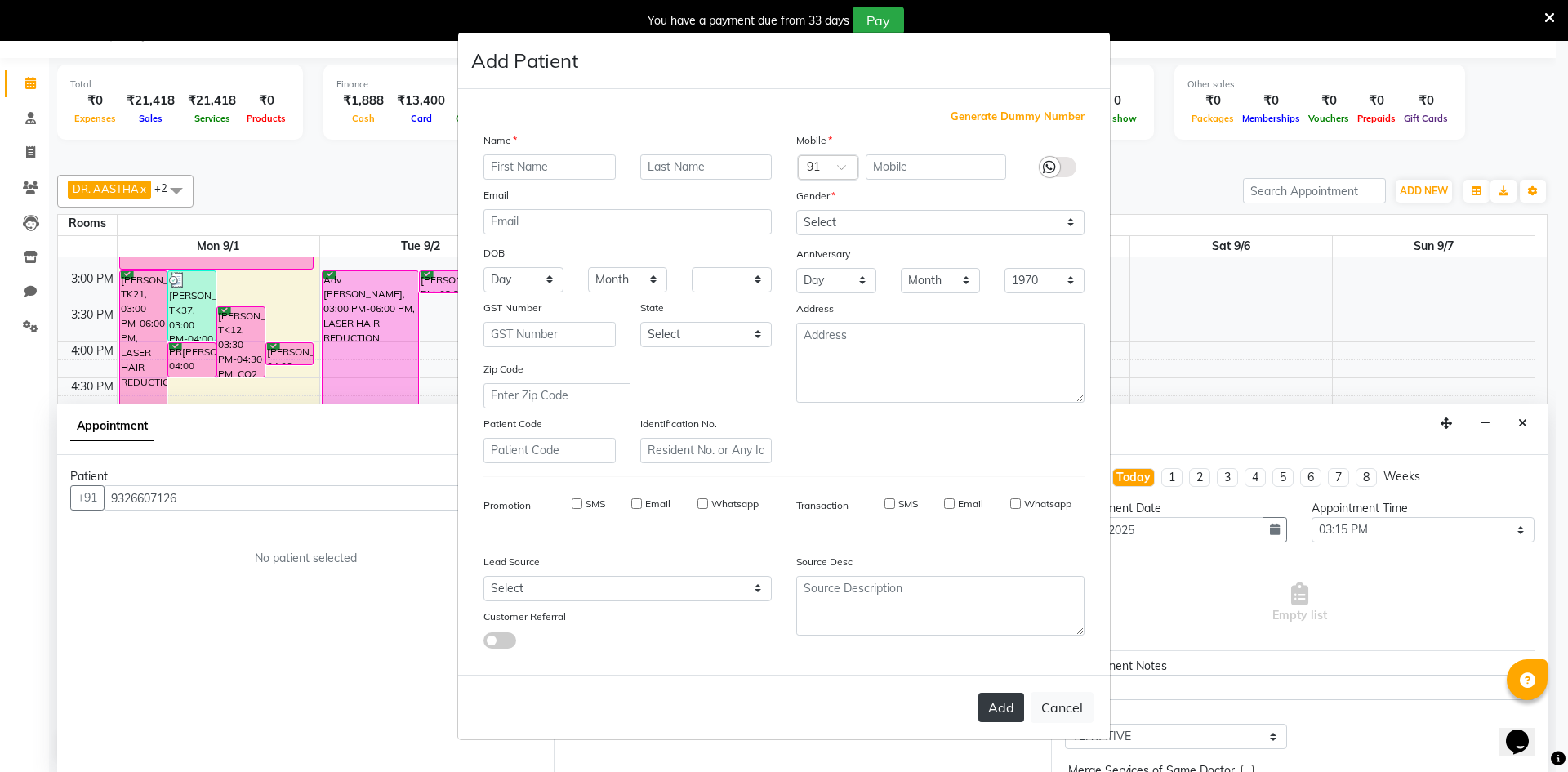
select select
checkbox input "false"
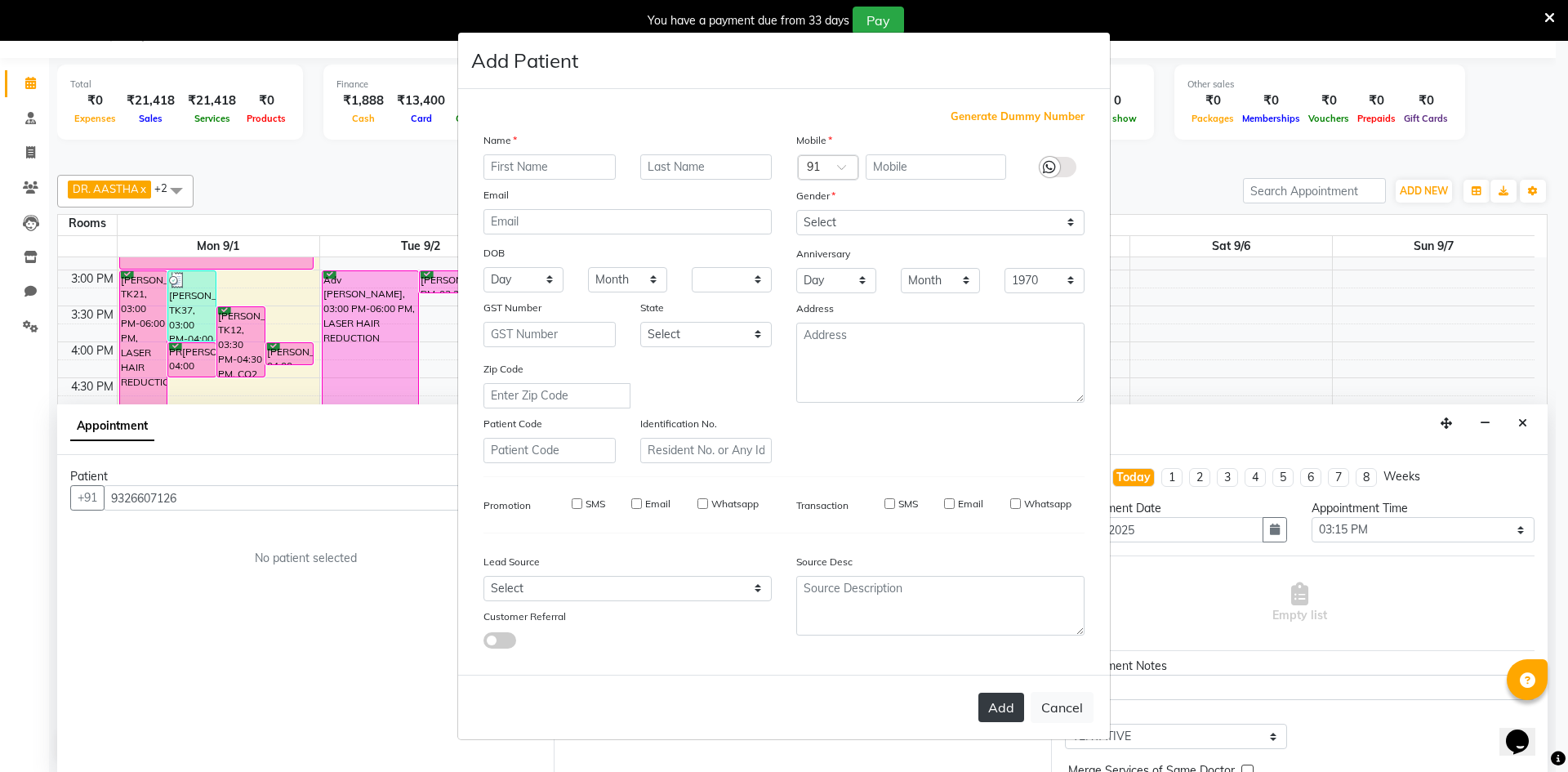
checkbox input "false"
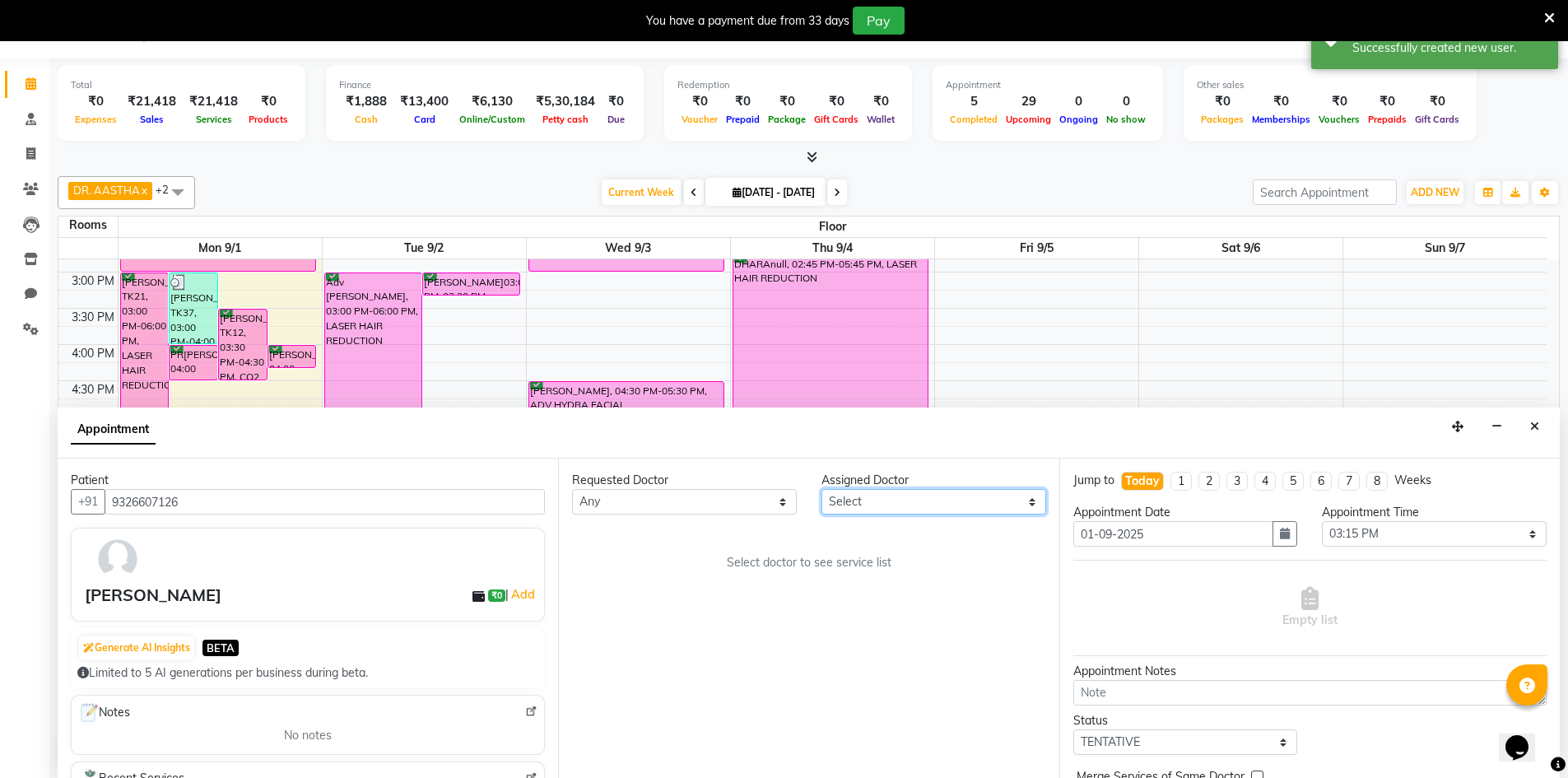
click at [957, 507] on select "Select DR. AASTHA DR. AYESHA DR. [GEOGRAPHIC_DATA]" at bounding box center [934, 501] width 225 height 25
select select "86210"
click at [822, 489] on select "Select DR. AASTHA DR. AYESHA DR. [GEOGRAPHIC_DATA]" at bounding box center [934, 501] width 225 height 25
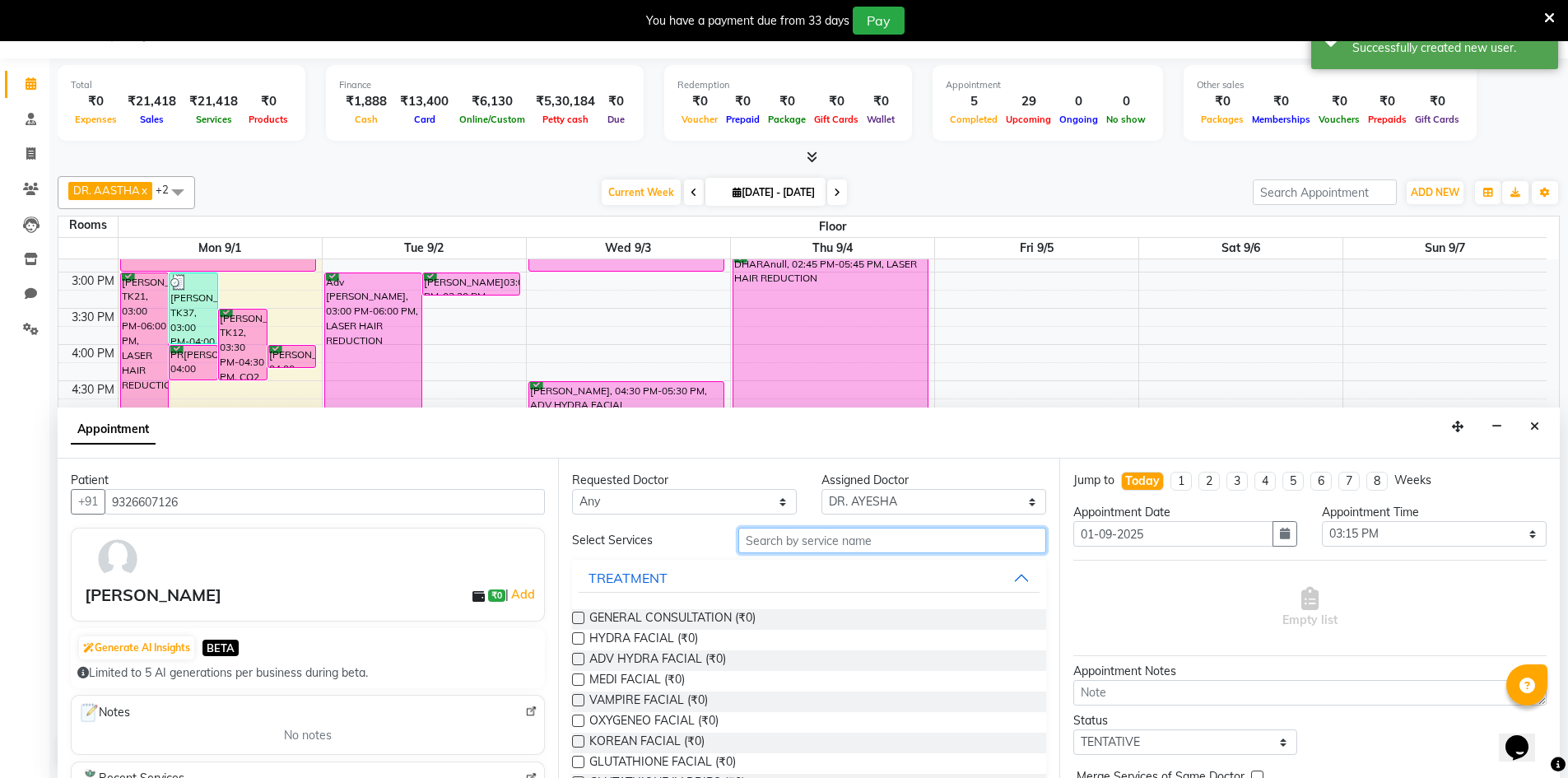
click at [854, 539] on input "text" at bounding box center [892, 541] width 308 height 25
click at [654, 660] on span "ADV HYDRA FACIAL (₹0)" at bounding box center [658, 661] width 137 height 21
checkbox input "true"
select select "4343"
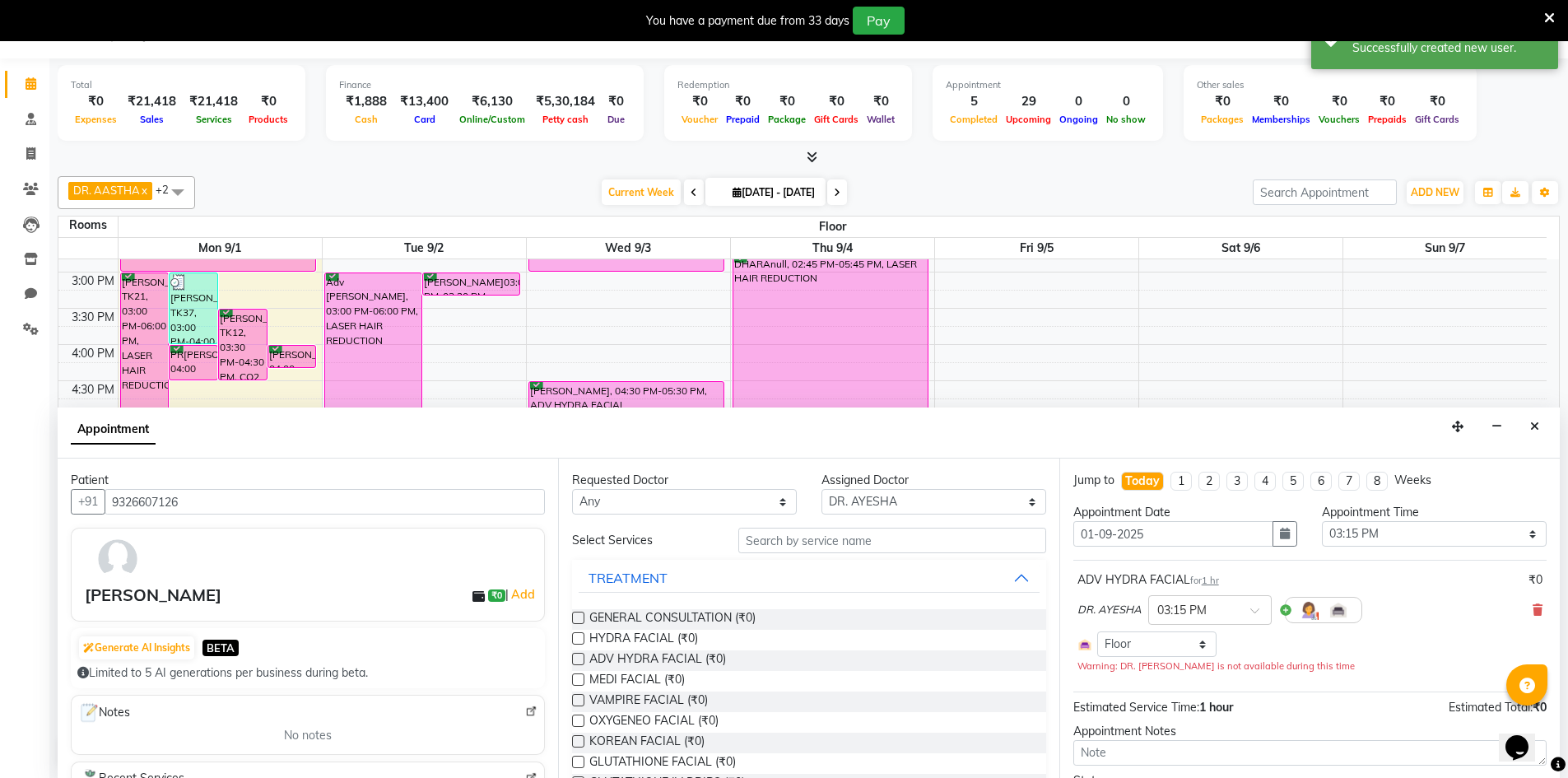
checkbox input "false"
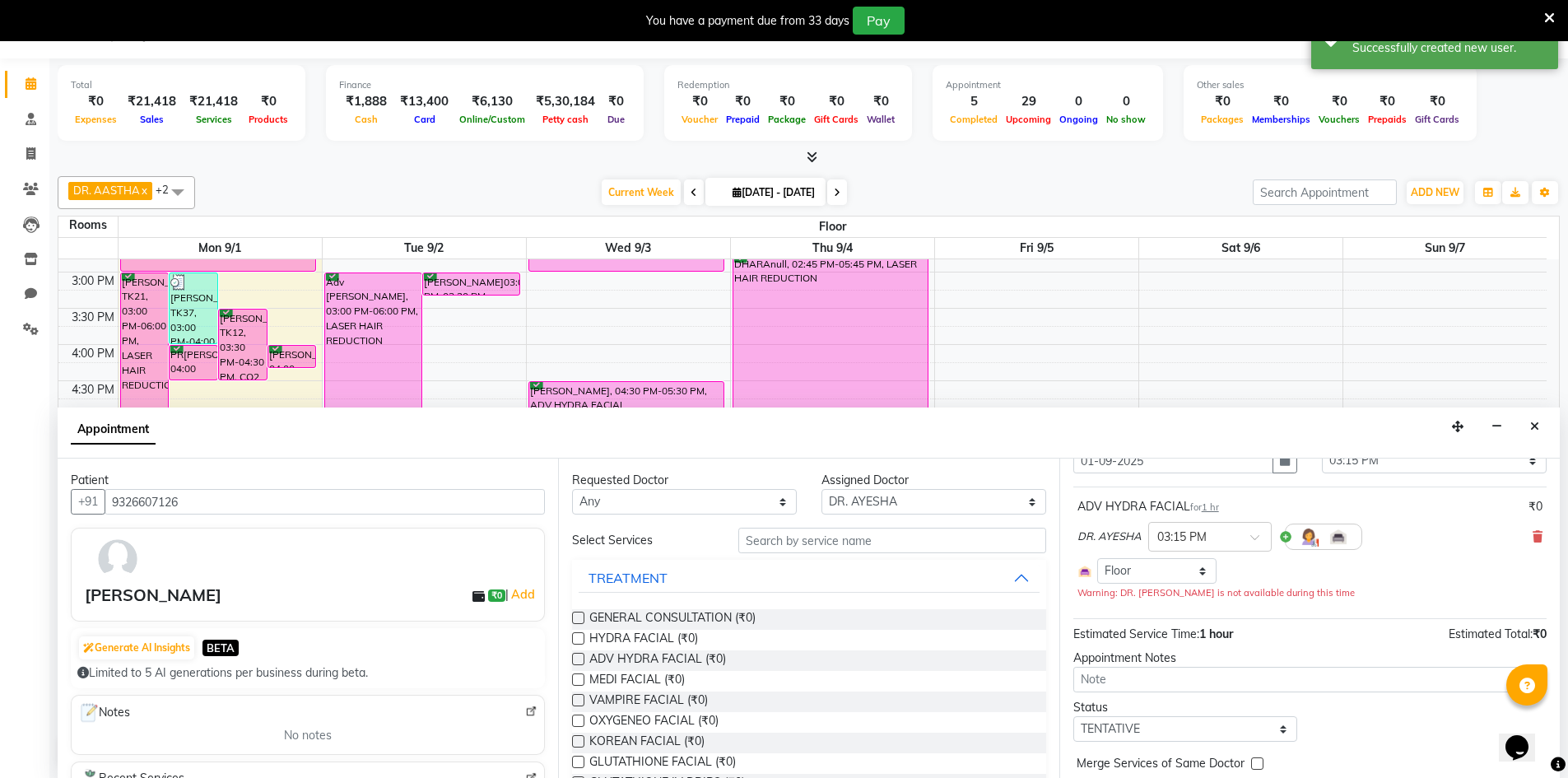
scroll to position [141, 0]
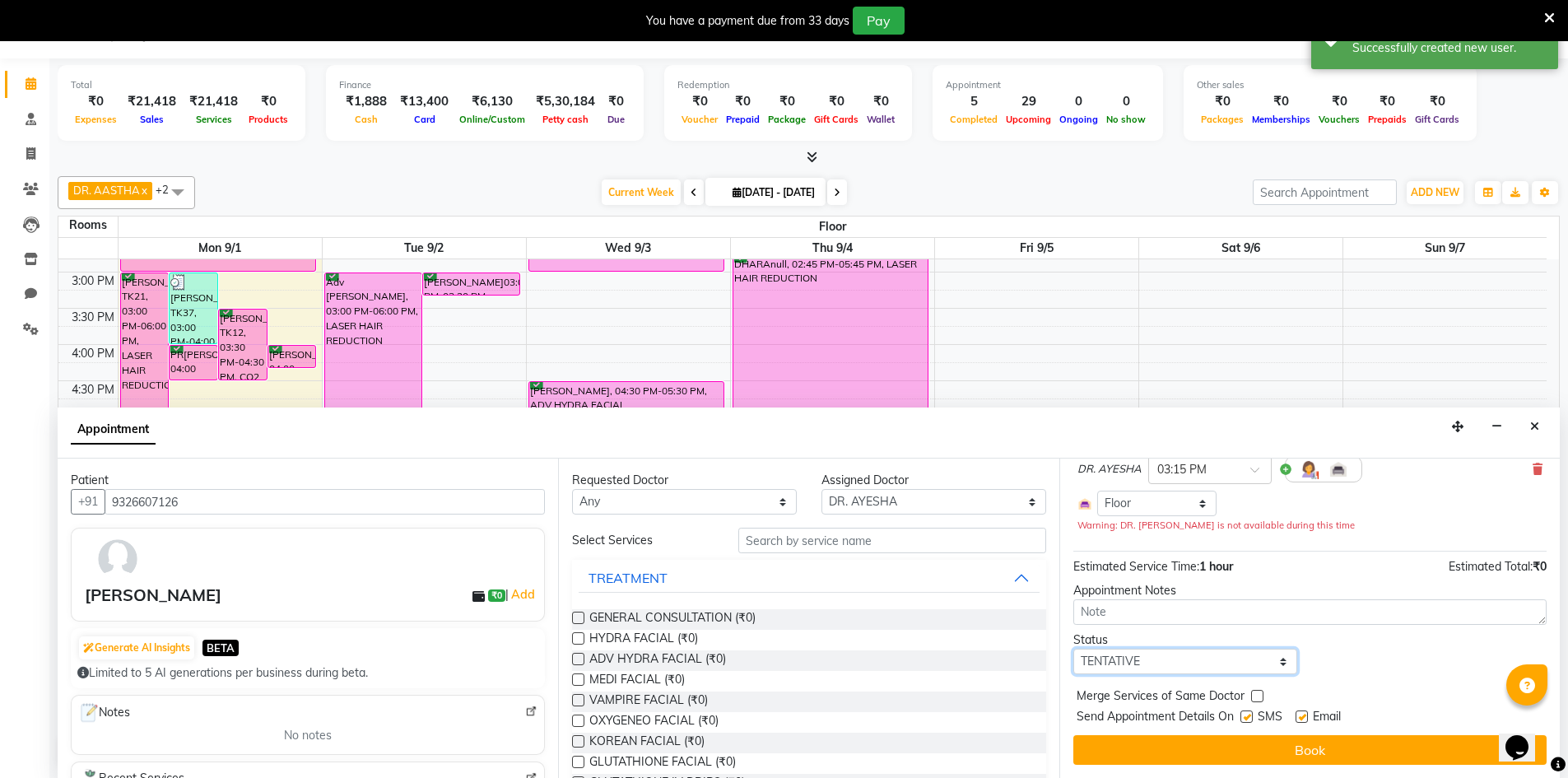
click at [1227, 655] on select "Select TENTATIVE CONFIRM CHECK-IN UPCOMING" at bounding box center [1186, 662] width 225 height 25
select select "confirm booking"
click at [1074, 649] on select "Select TENTATIVE CONFIRM CHECK-IN UPCOMING" at bounding box center [1186, 662] width 225 height 25
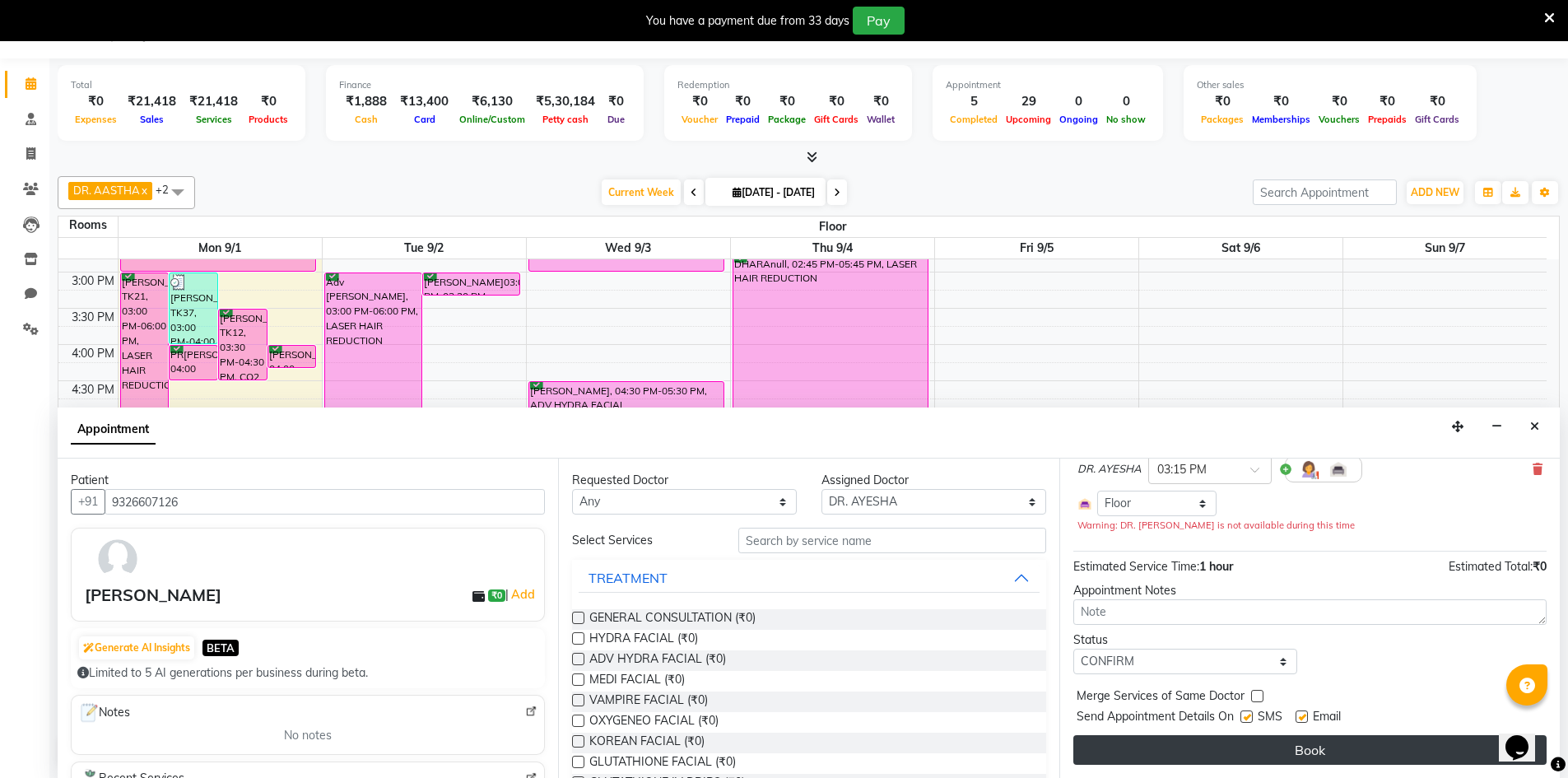
click at [1245, 754] on button "Book" at bounding box center [1310, 750] width 473 height 30
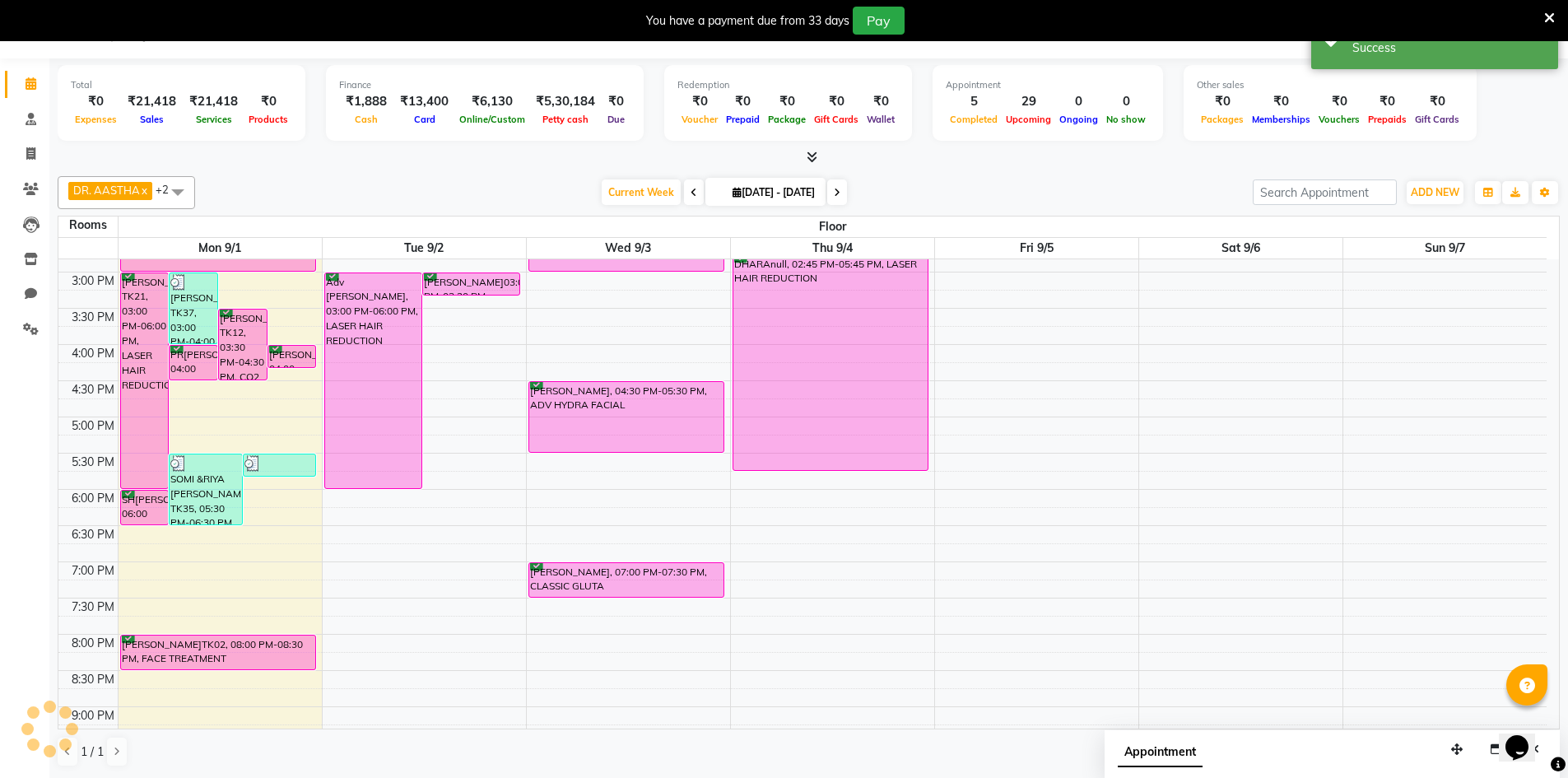
scroll to position [0, 0]
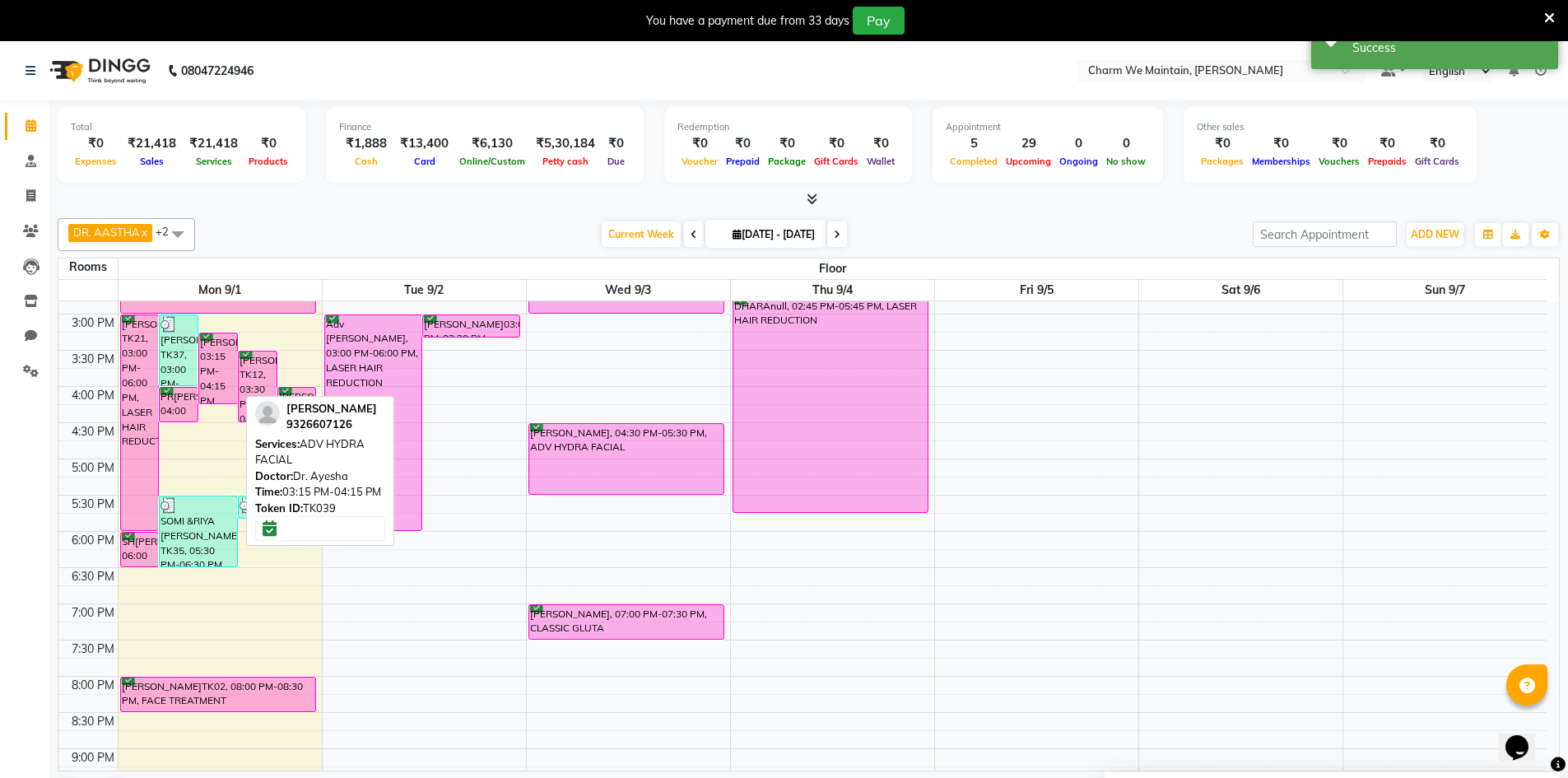
click at [215, 372] on div "KAJAL CHAURASIYA, TK39, 03:15 PM-04:15 PM, ADV HYDRA FACIAL" at bounding box center [218, 368] width 38 height 70
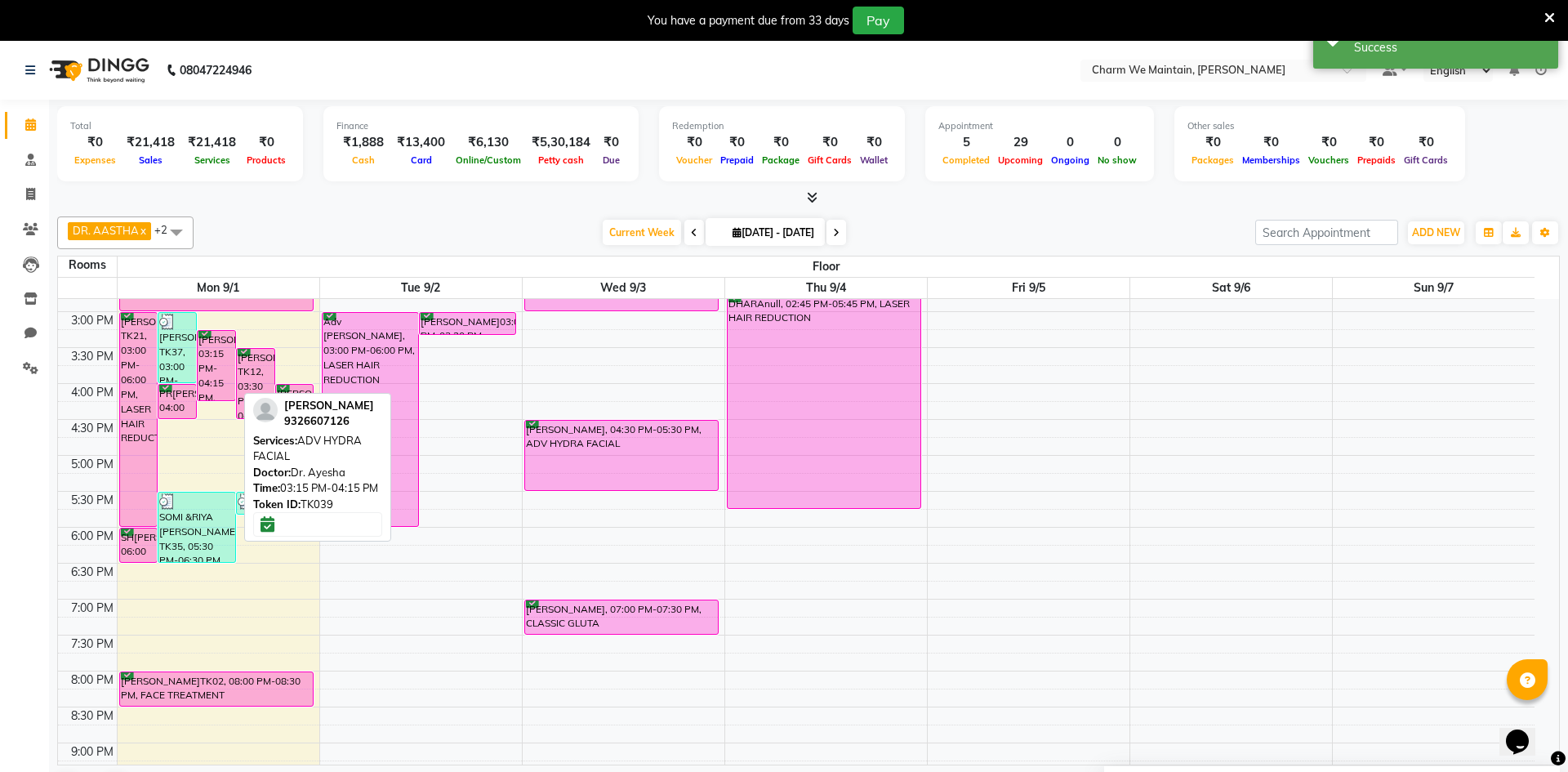
select select "6"
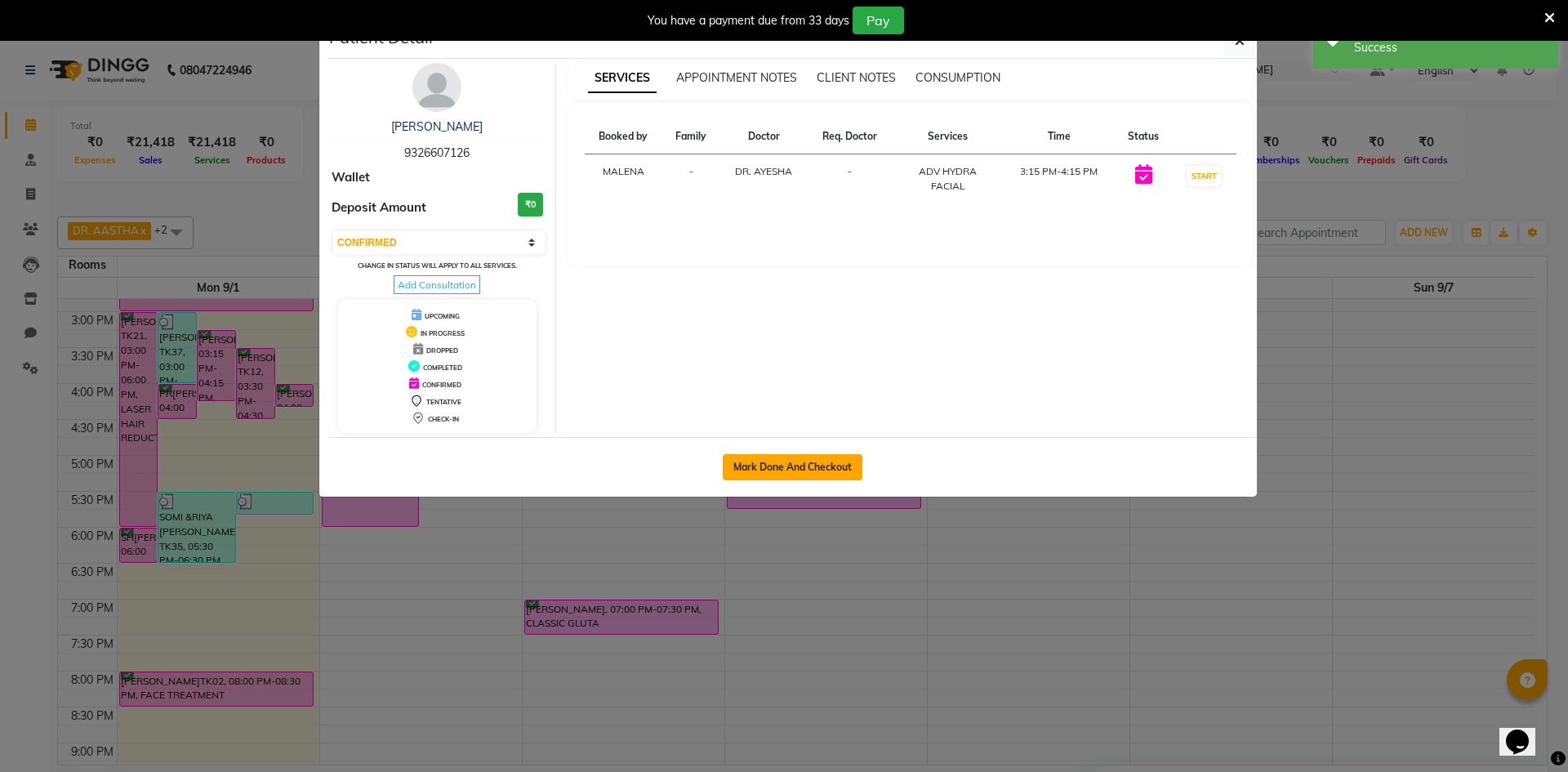
click at [783, 461] on button "Mark Done And Checkout" at bounding box center [793, 467] width 140 height 26
select select "service"
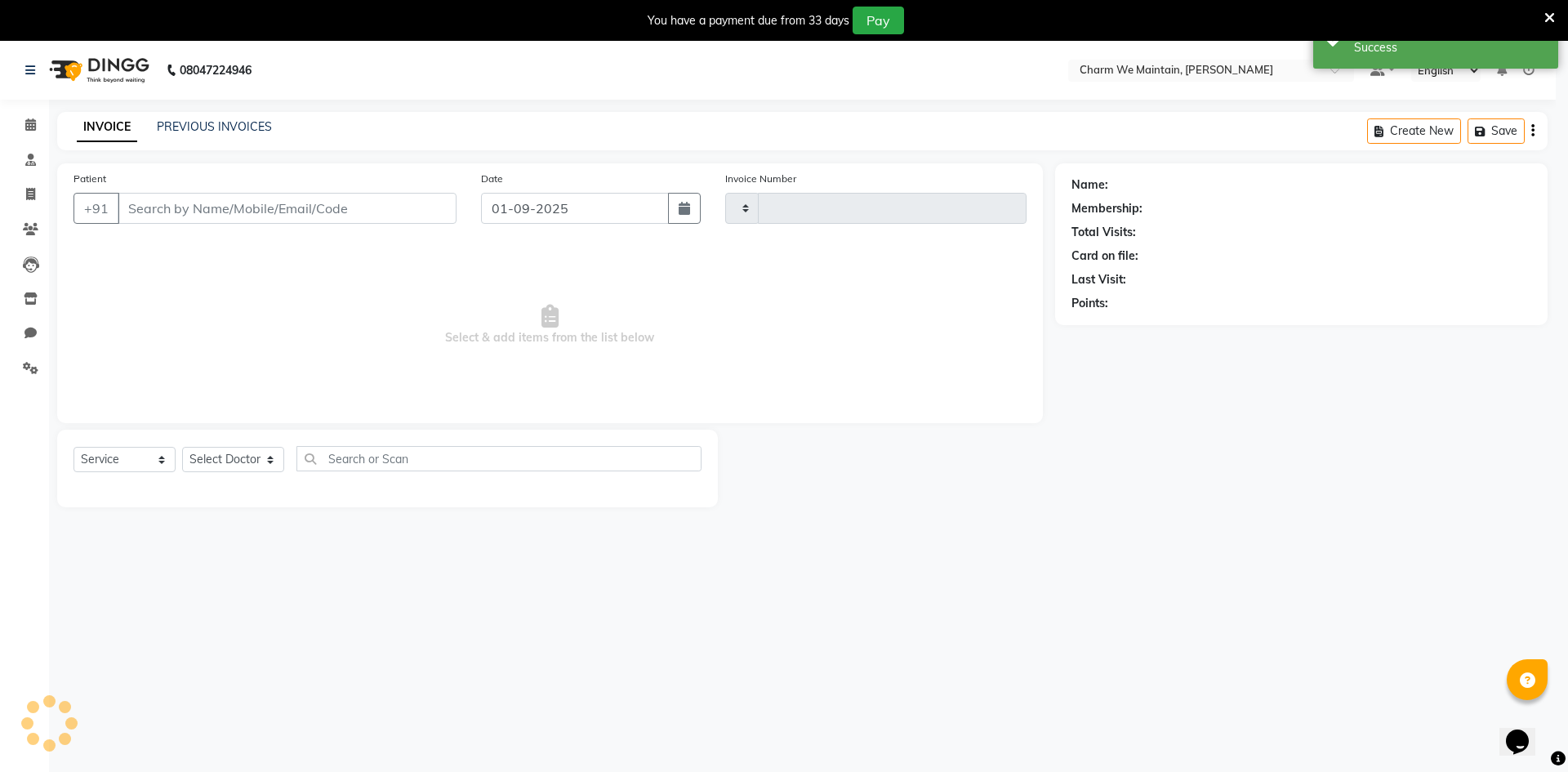
type input "0348"
select select "8618"
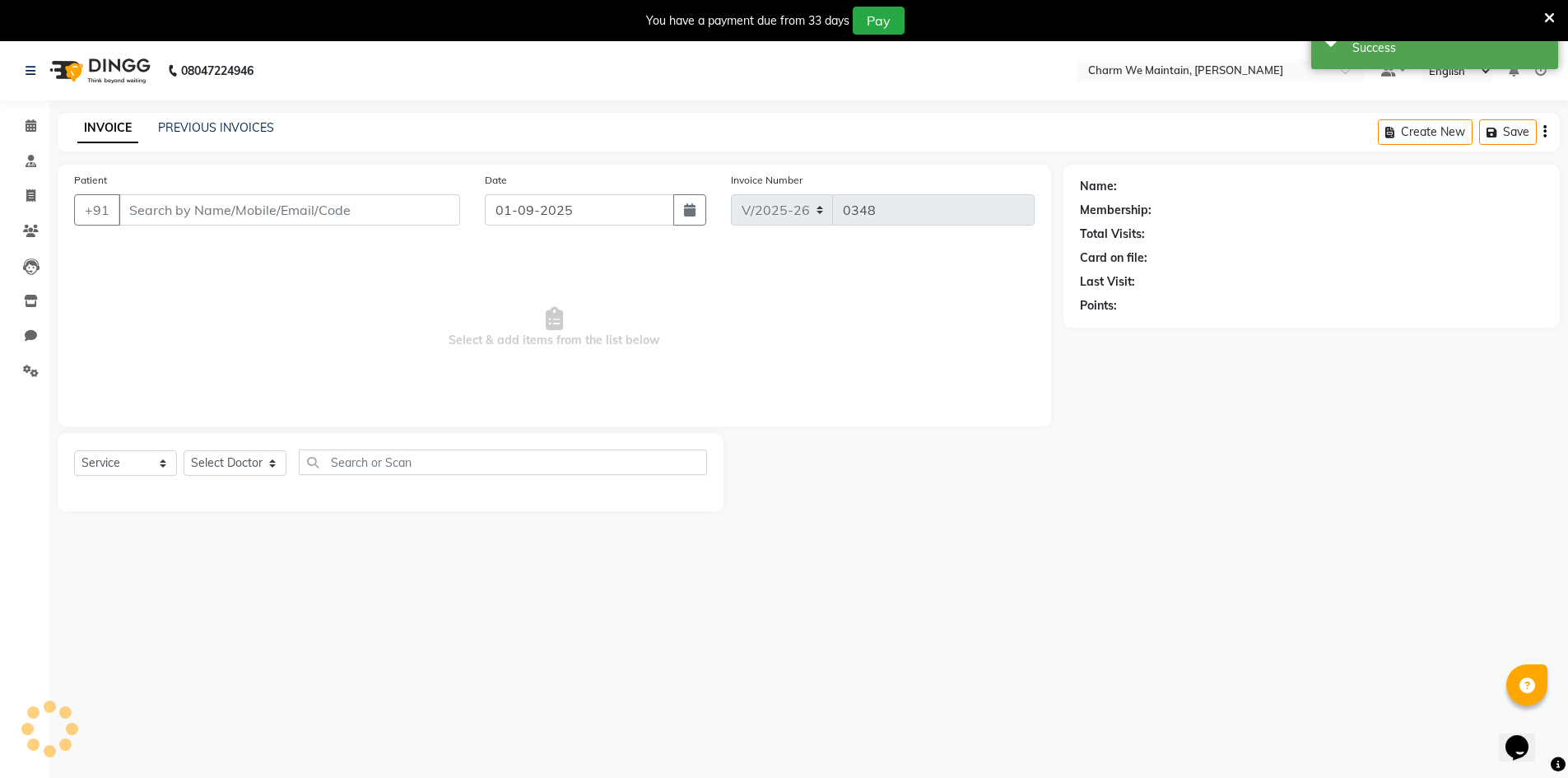
type input "9326607126"
select select "86210"
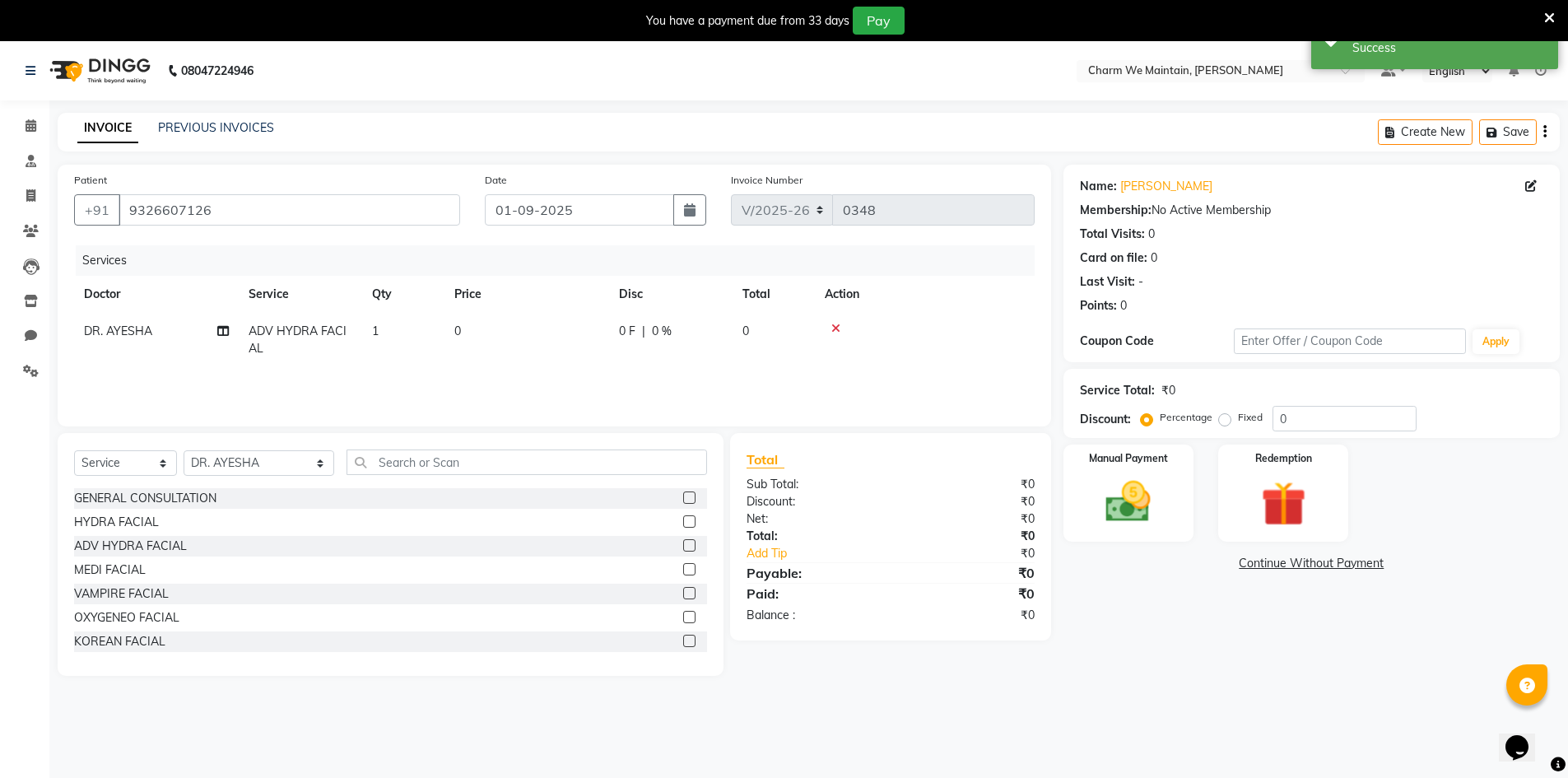
click at [507, 335] on td "0" at bounding box center [526, 340] width 165 height 55
select select "86210"
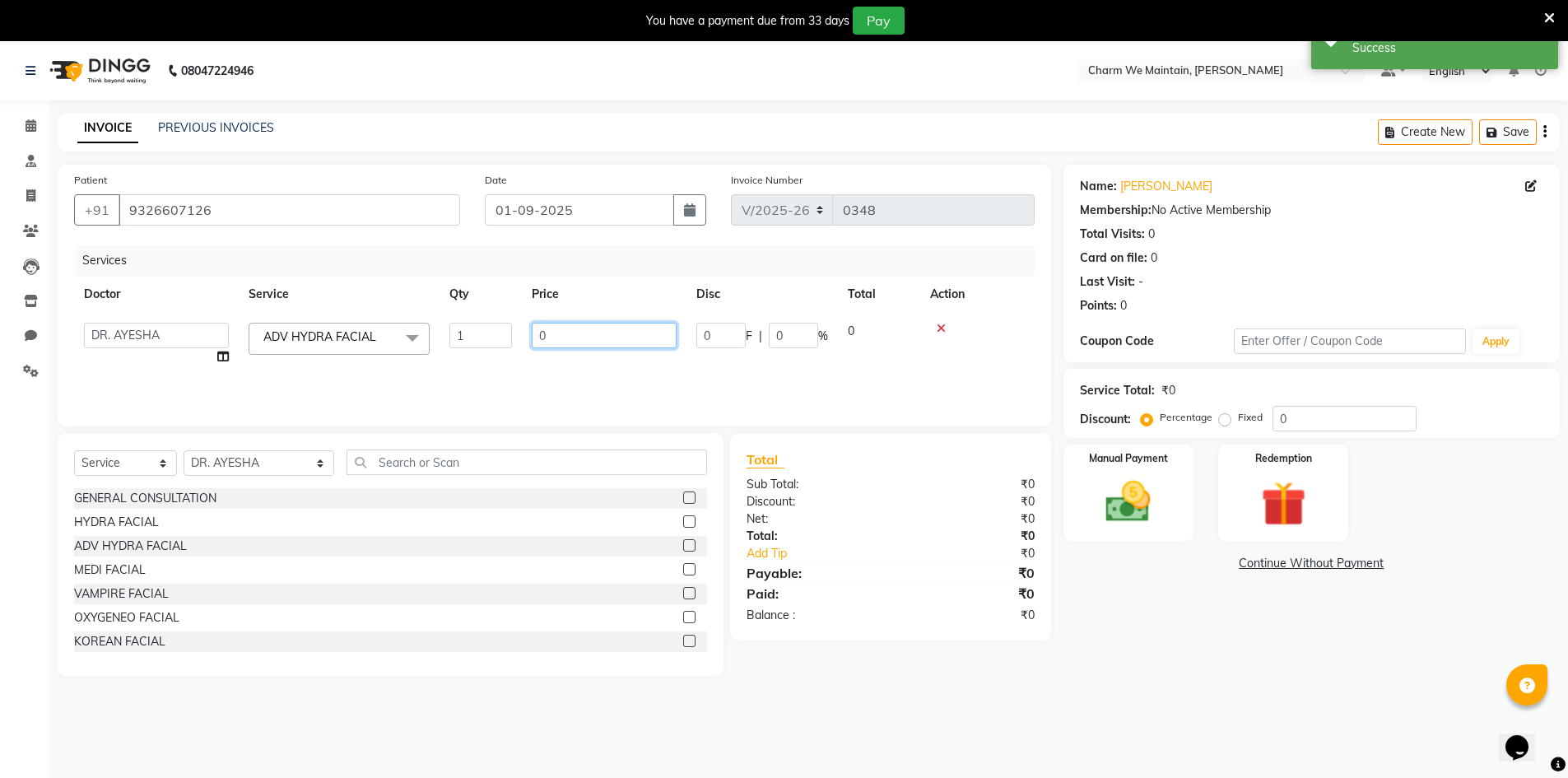
click at [570, 340] on input "0" at bounding box center [603, 336] width 145 height 25
type input "2360"
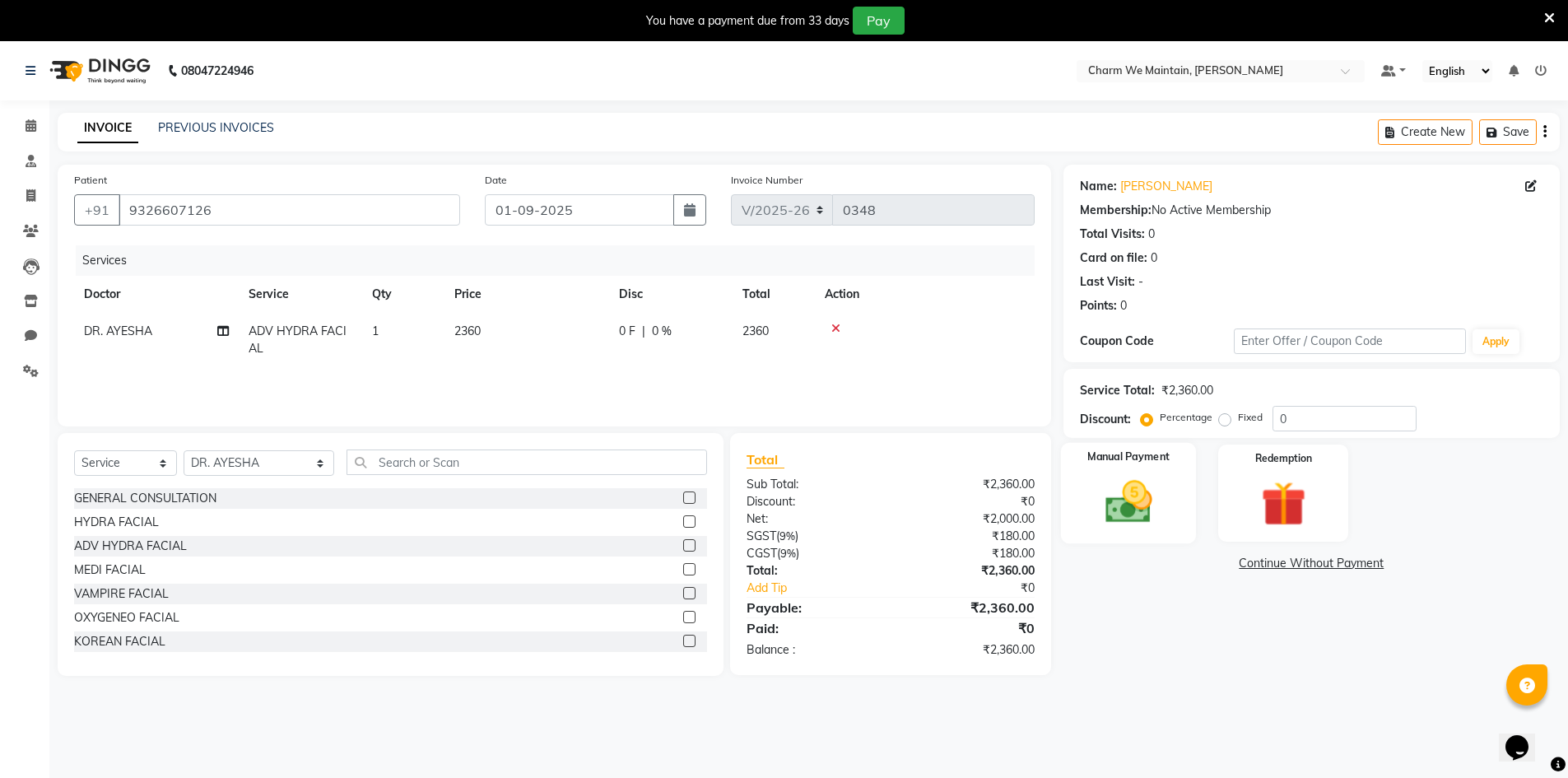
click at [1135, 513] on img at bounding box center [1128, 501] width 76 height 54
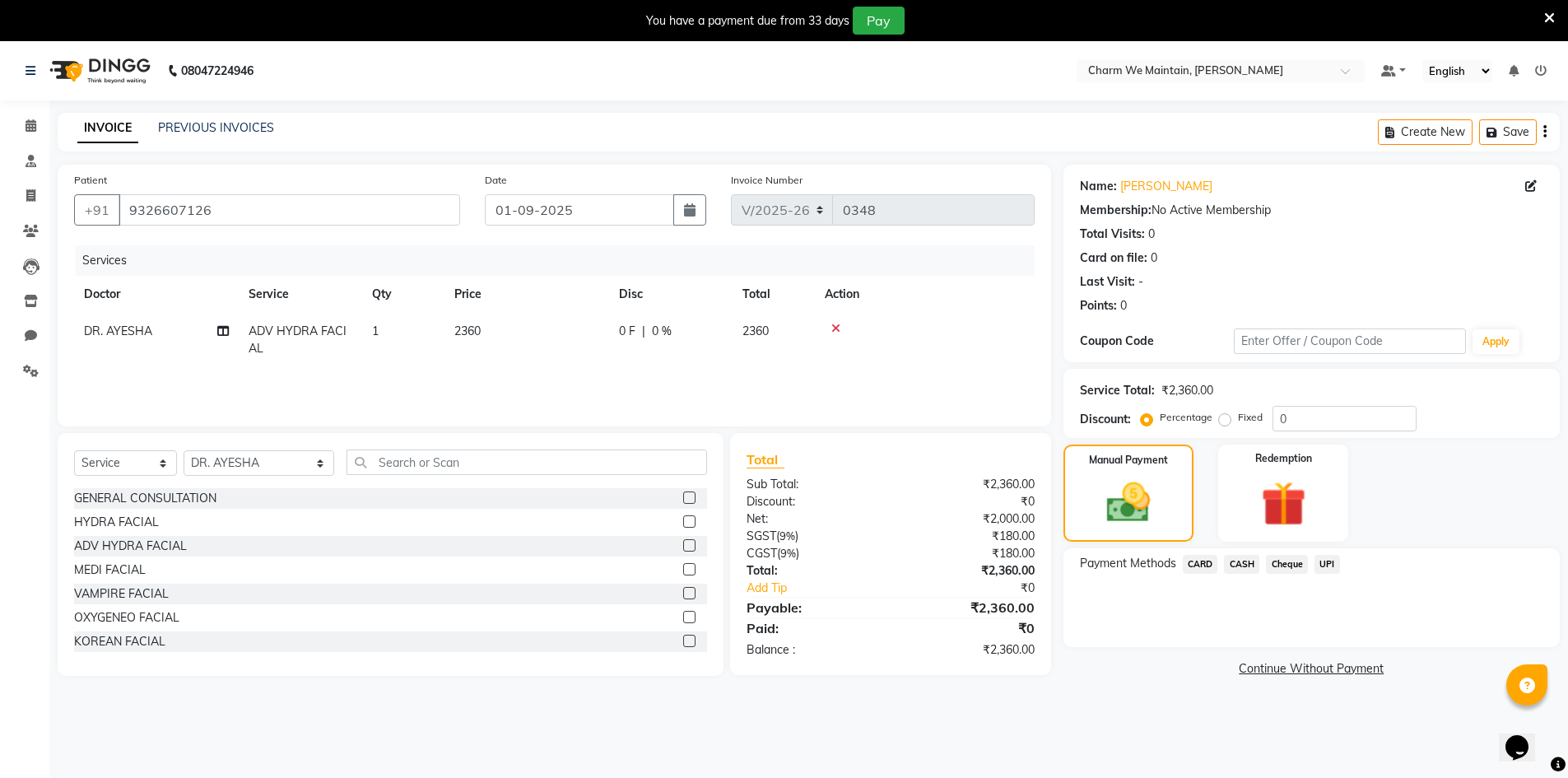
click at [1241, 562] on span "CASH" at bounding box center [1241, 564] width 35 height 19
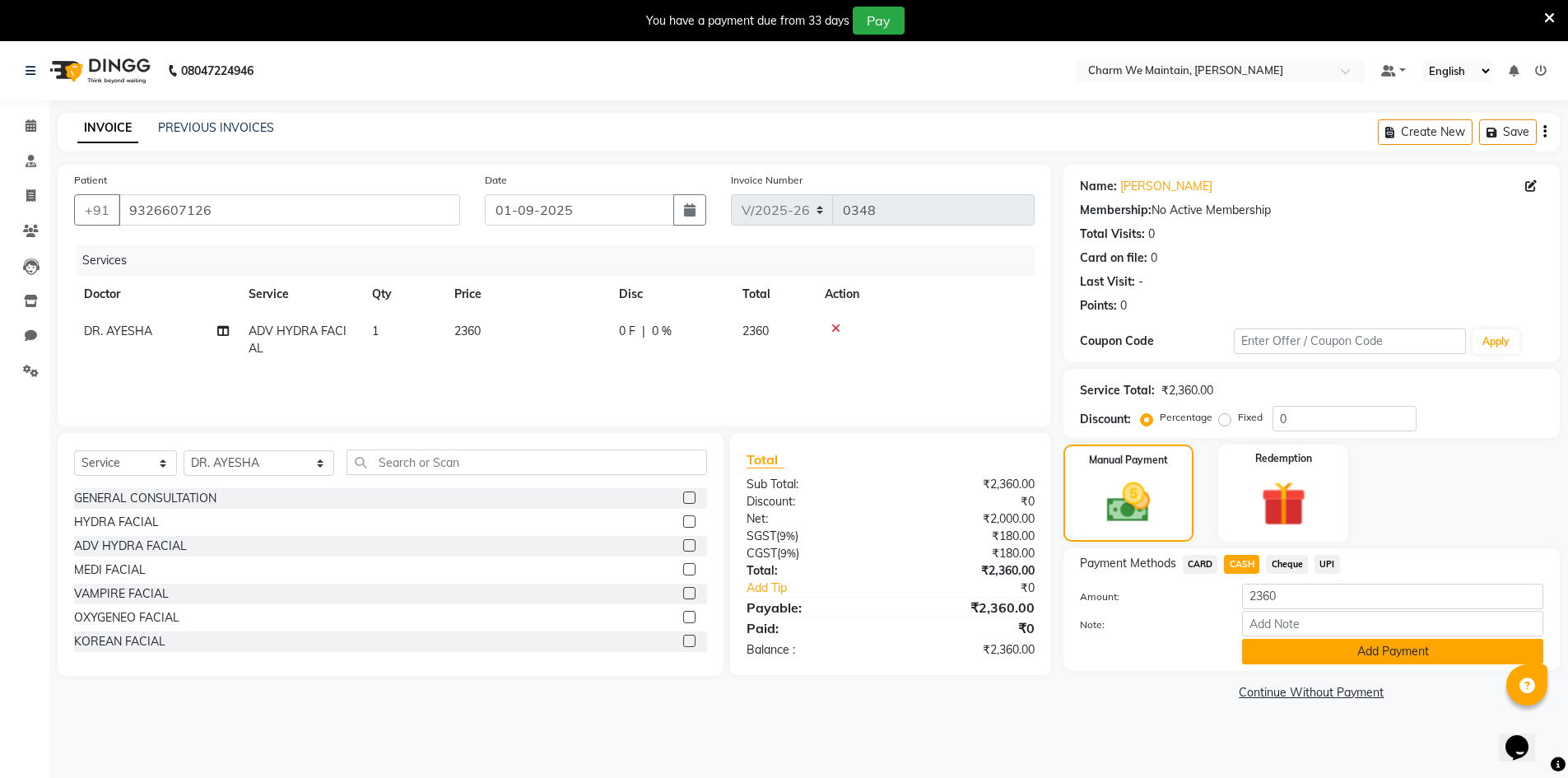
click at [1356, 660] on button "Add Payment" at bounding box center [1392, 652] width 301 height 25
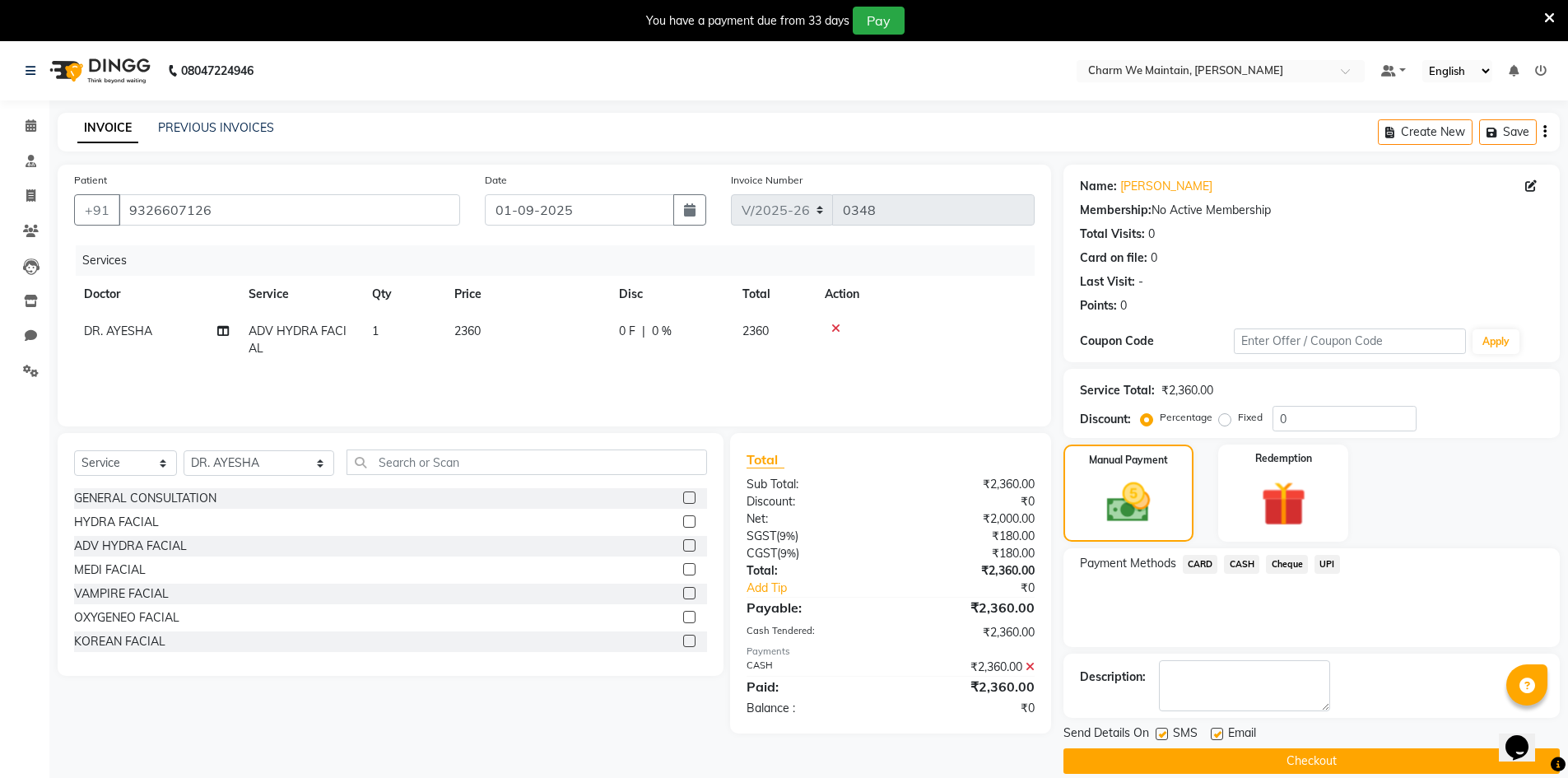
drag, startPoint x: 1296, startPoint y: 760, endPoint x: 1259, endPoint y: 773, distance: 39.2
click at [1297, 762] on button "Checkout" at bounding box center [1311, 761] width 496 height 25
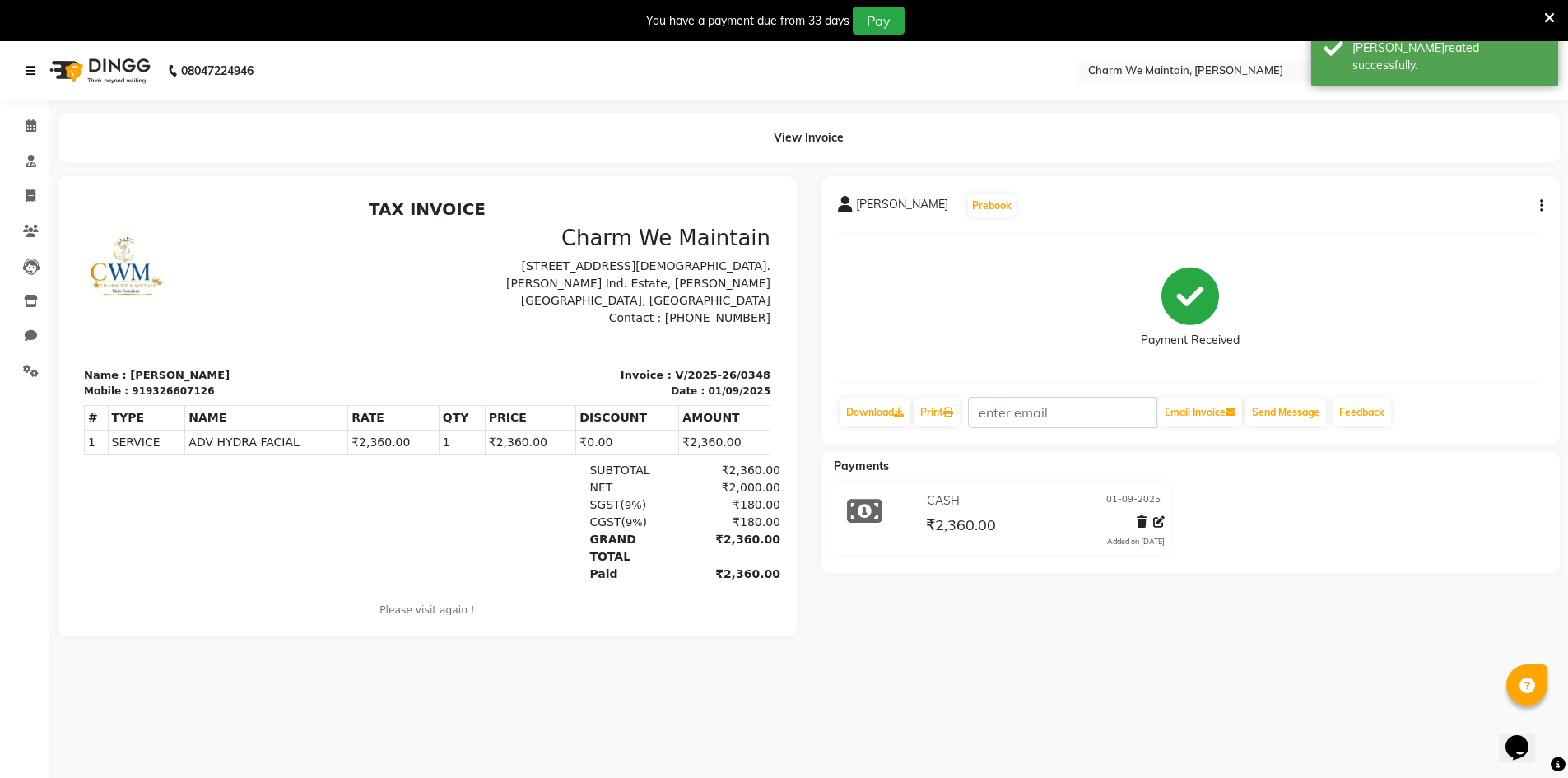
click at [35, 74] on icon at bounding box center [30, 70] width 10 height 12
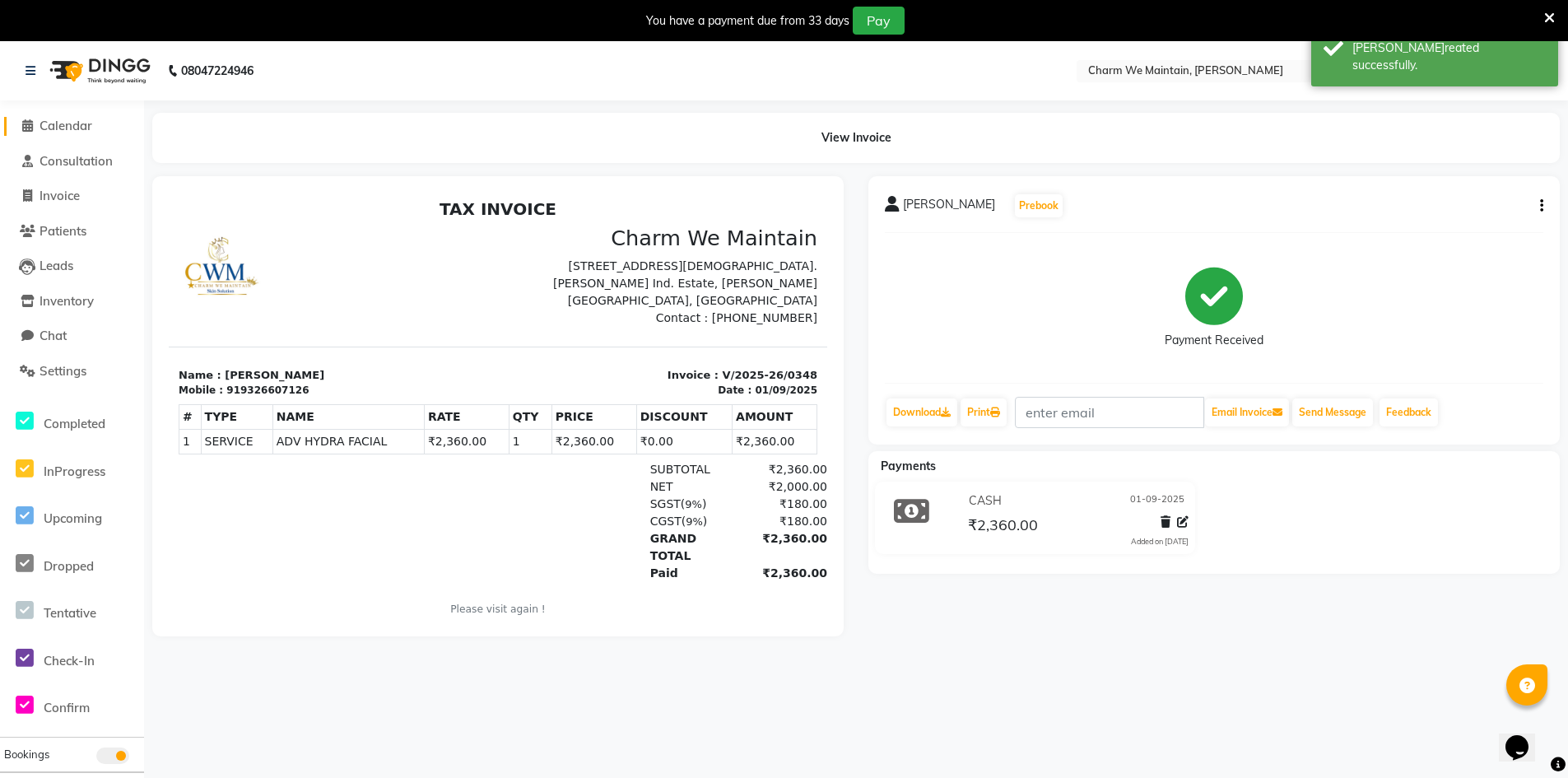
click at [76, 121] on span "Calendar" at bounding box center [66, 125] width 53 height 15
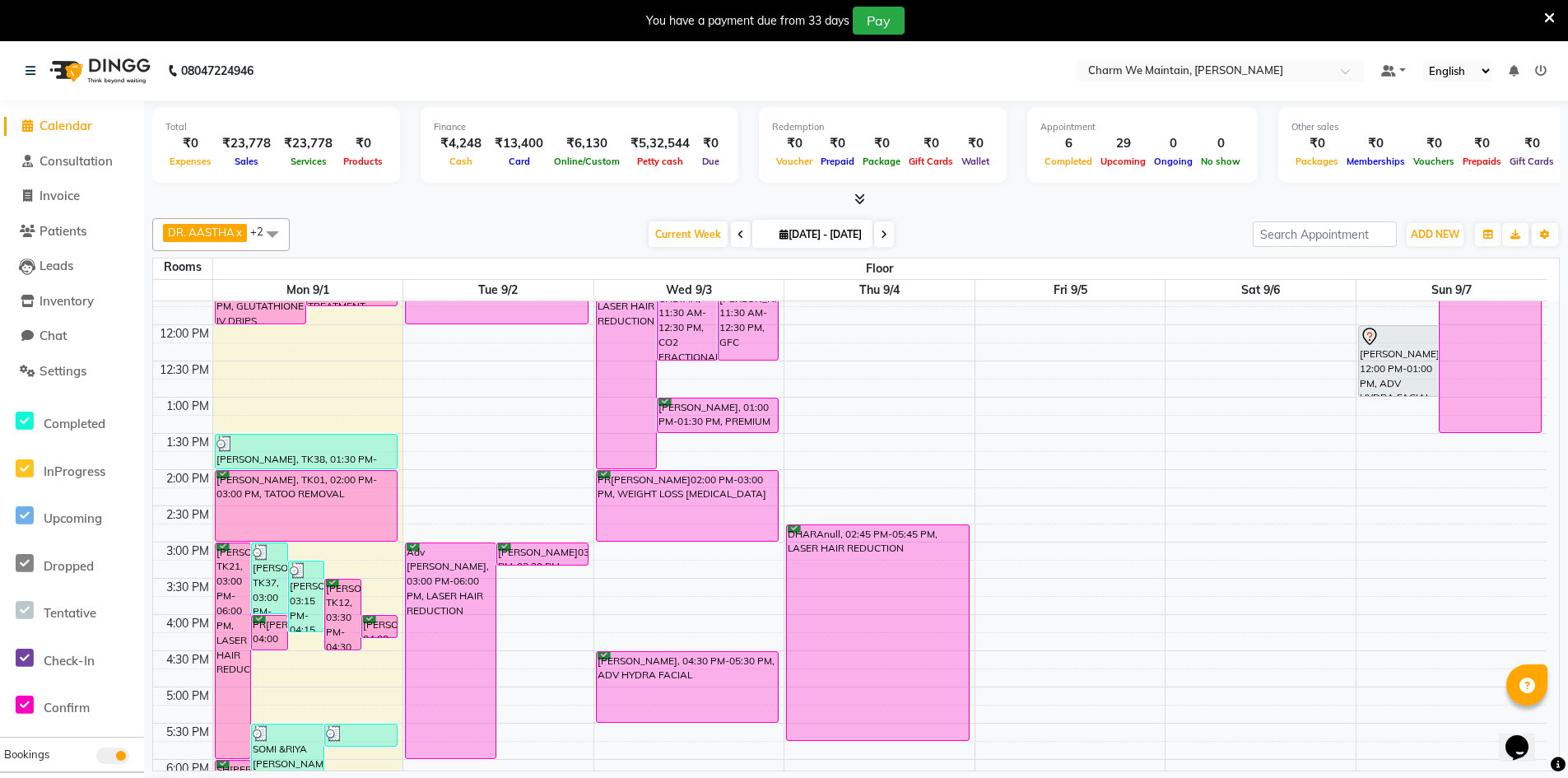
scroll to position [411, 0]
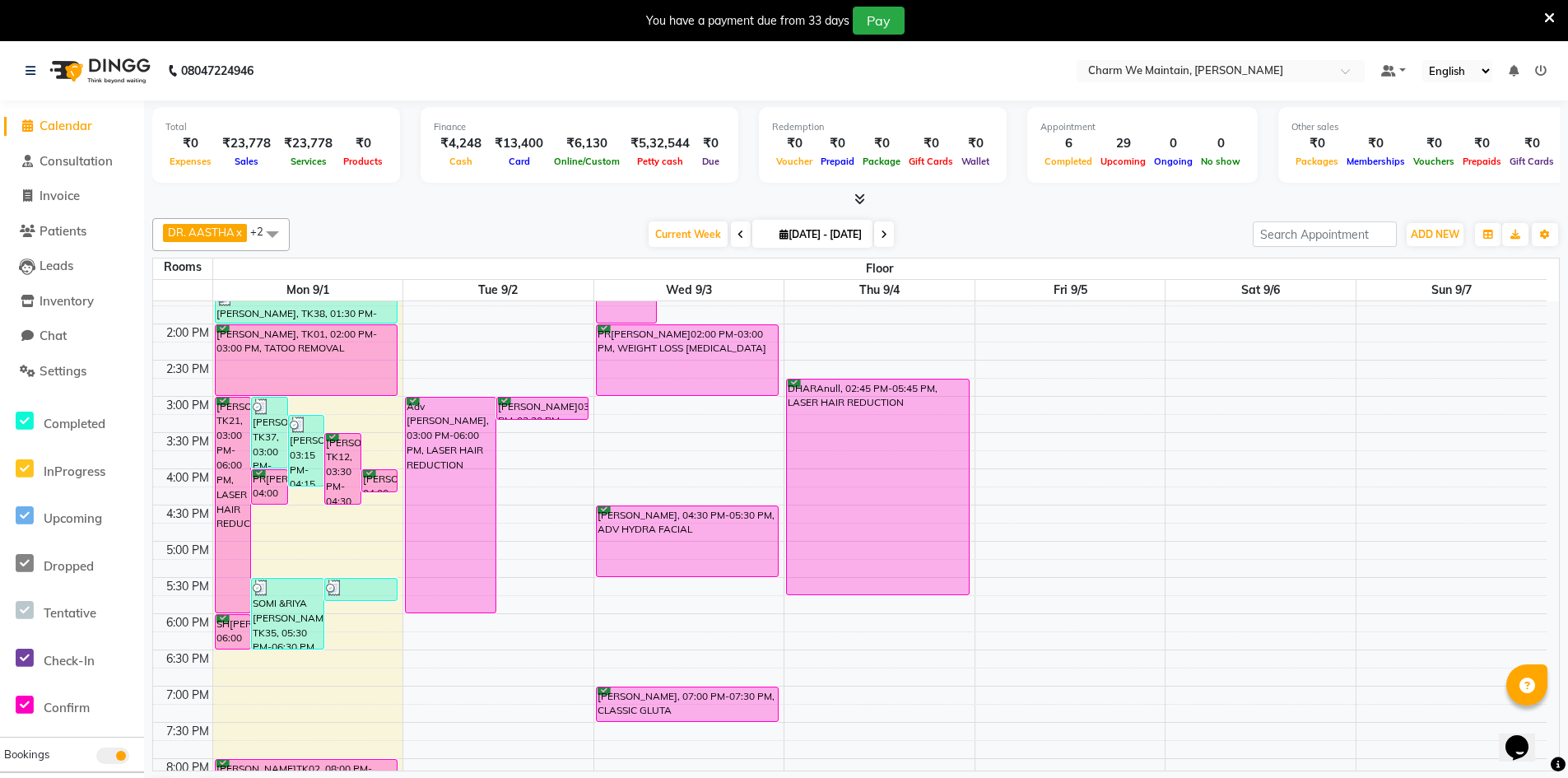
click at [389, 463] on div "8:00 AM 8:30 AM 9:00 AM 9:30 AM 10:00 AM 10:30 AM 11:00 AM 11:30 AM 12:00 PM 12…" at bounding box center [849, 432] width 1393 height 1086
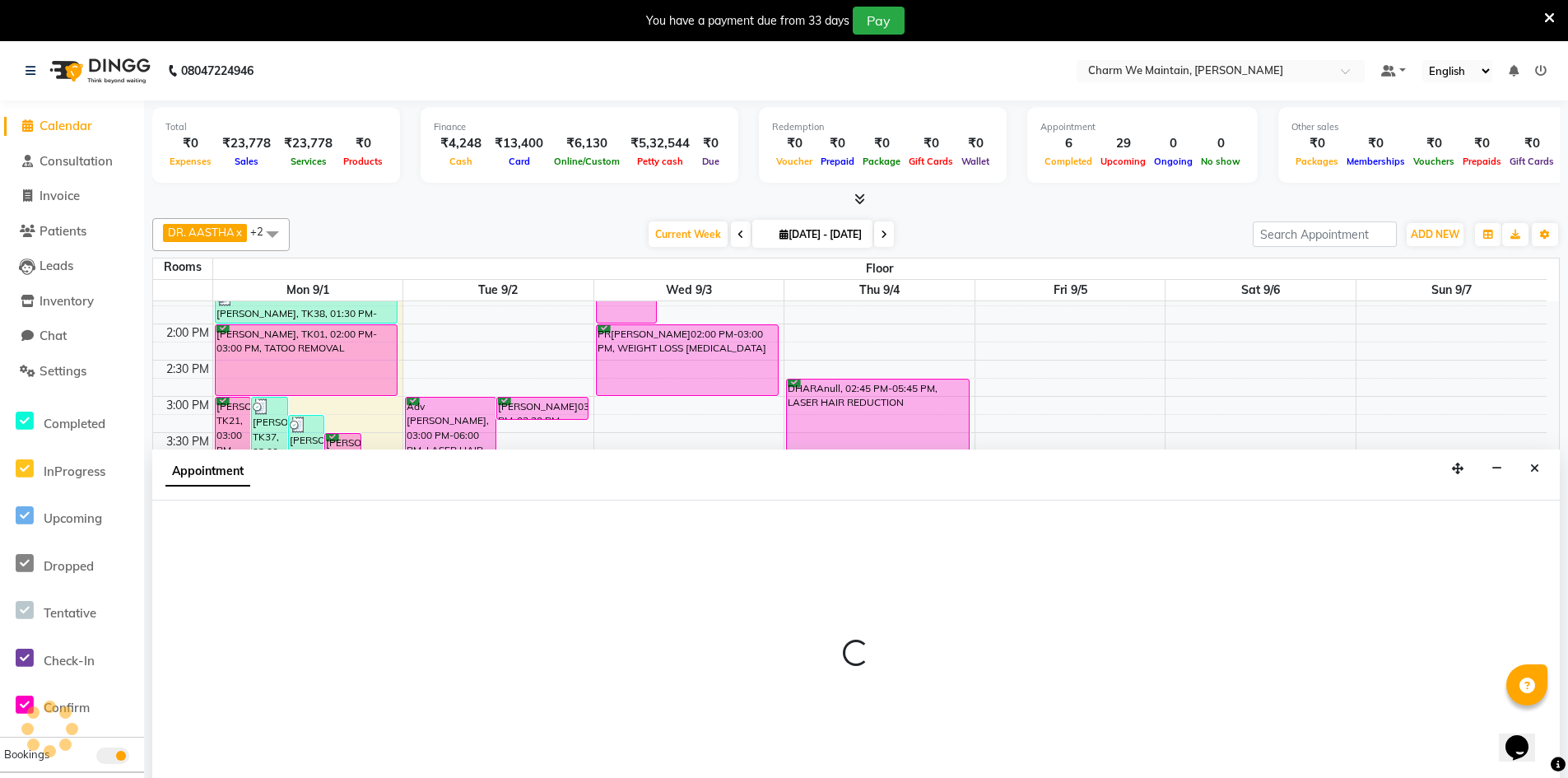
scroll to position [42, 0]
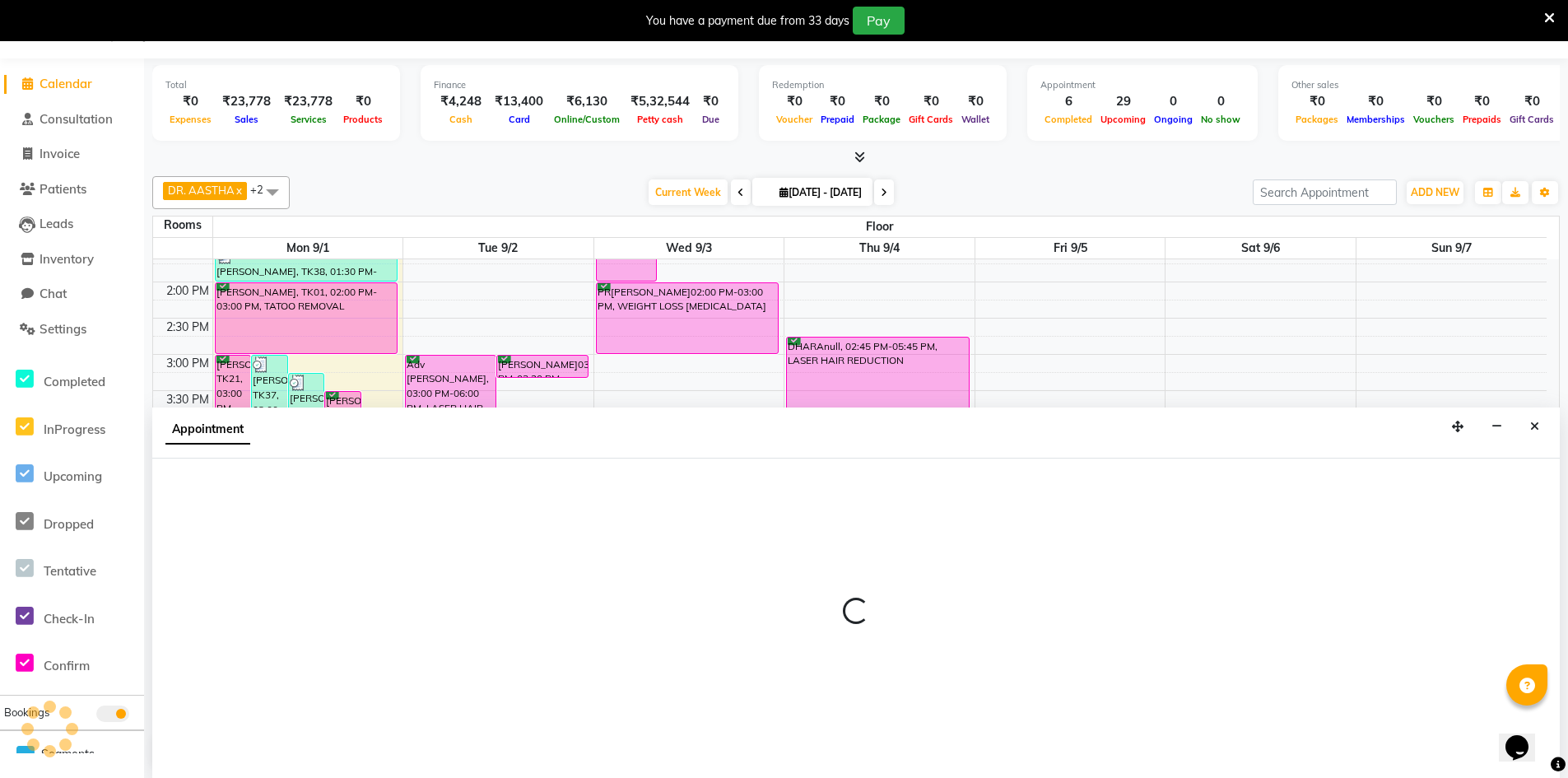
select select "945"
select select "tentative"
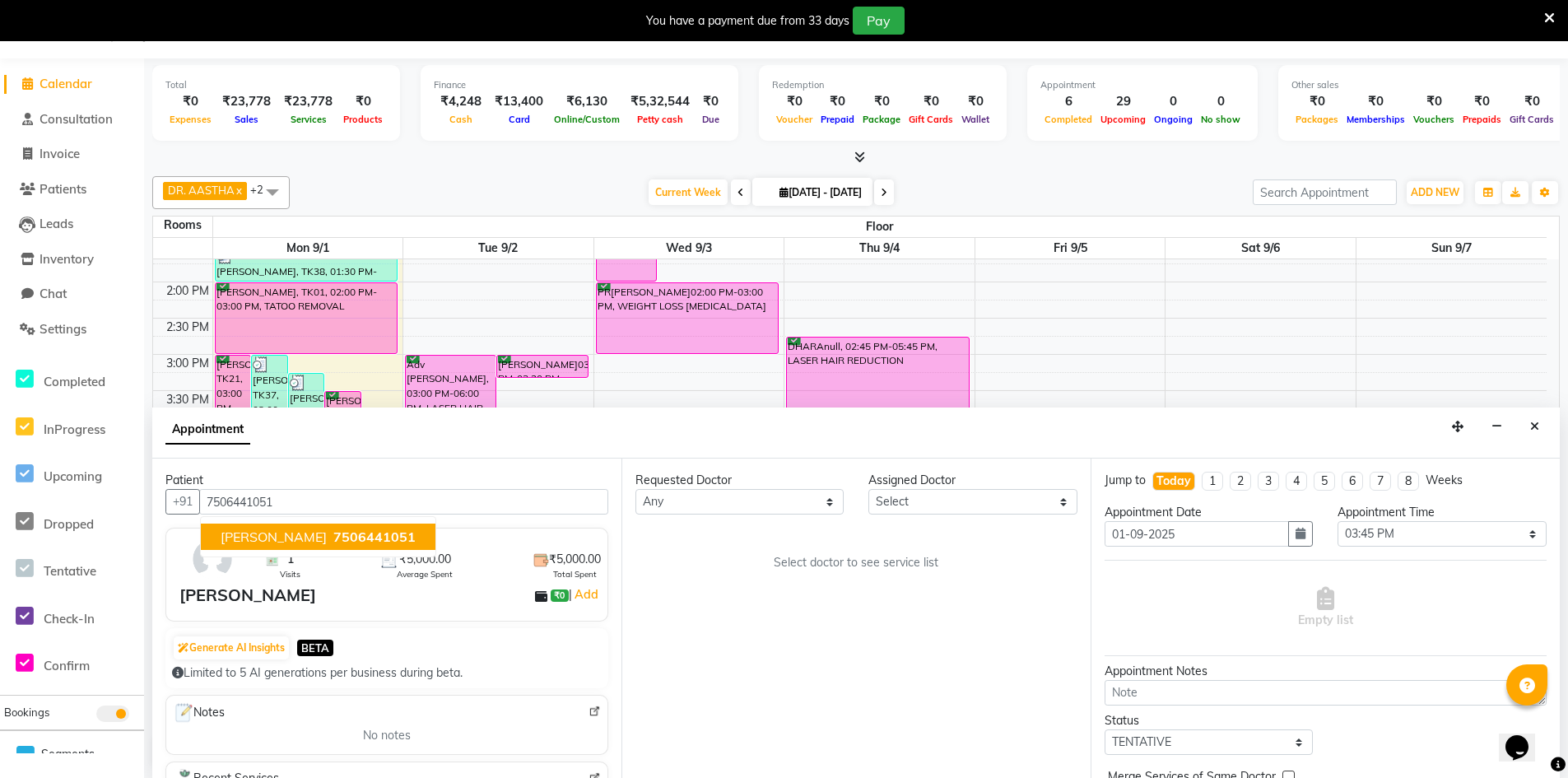
click at [333, 544] on span "7506441051" at bounding box center [374, 537] width 82 height 16
type input "7506441051"
click at [989, 516] on div "Requested Doctor Any DR. AASTHA DR. AYESHA DR. HIRALBEN Assigned Doctor Select …" at bounding box center [856, 618] width 470 height 319
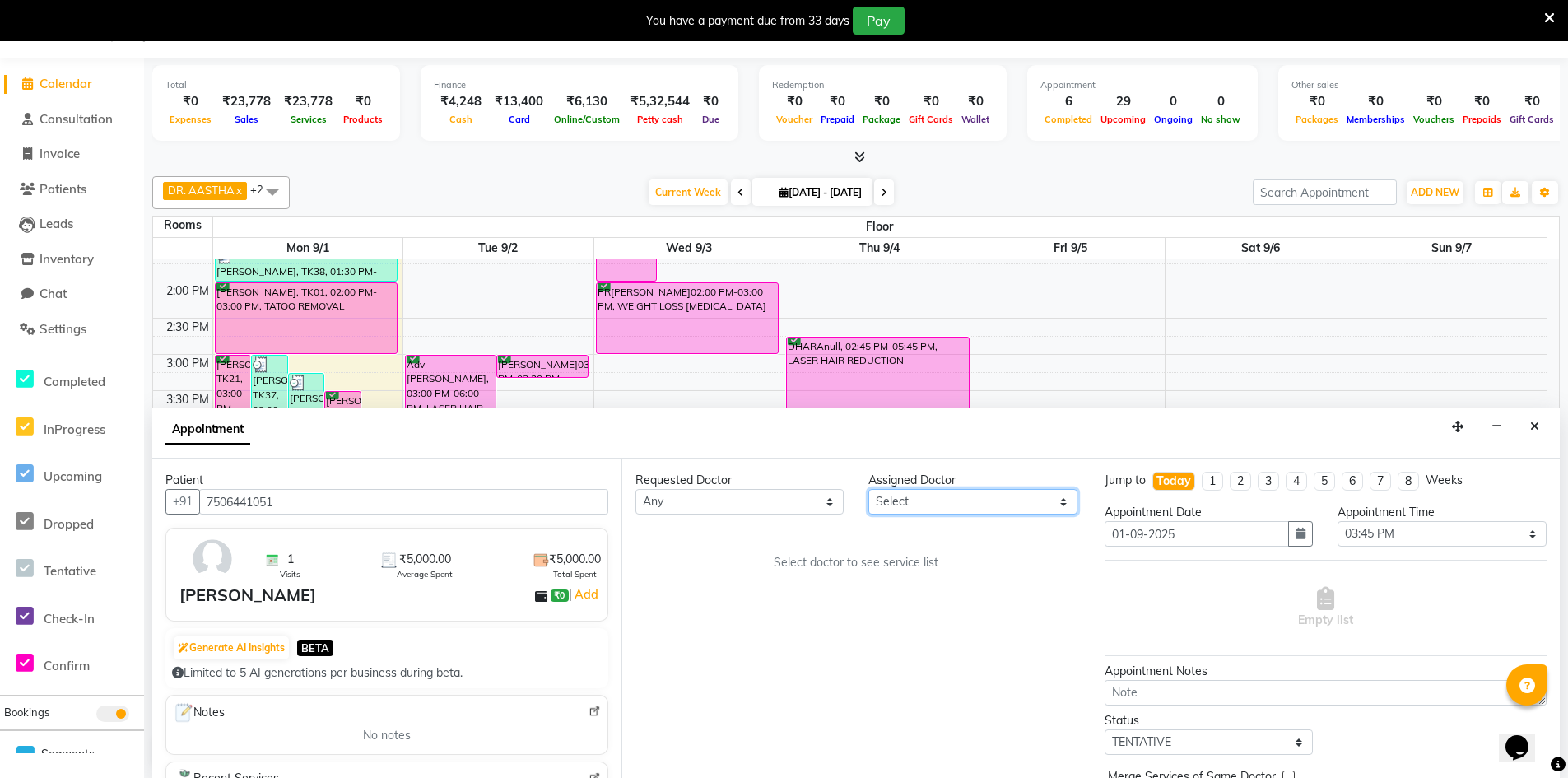
click at [986, 510] on select "Select DR. AASTHA DR. AYESHA DR. [GEOGRAPHIC_DATA]" at bounding box center [972, 501] width 208 height 25
select select "86210"
click at [868, 489] on select "Select DR. AASTHA DR. AYESHA DR. [GEOGRAPHIC_DATA]" at bounding box center [972, 501] width 208 height 25
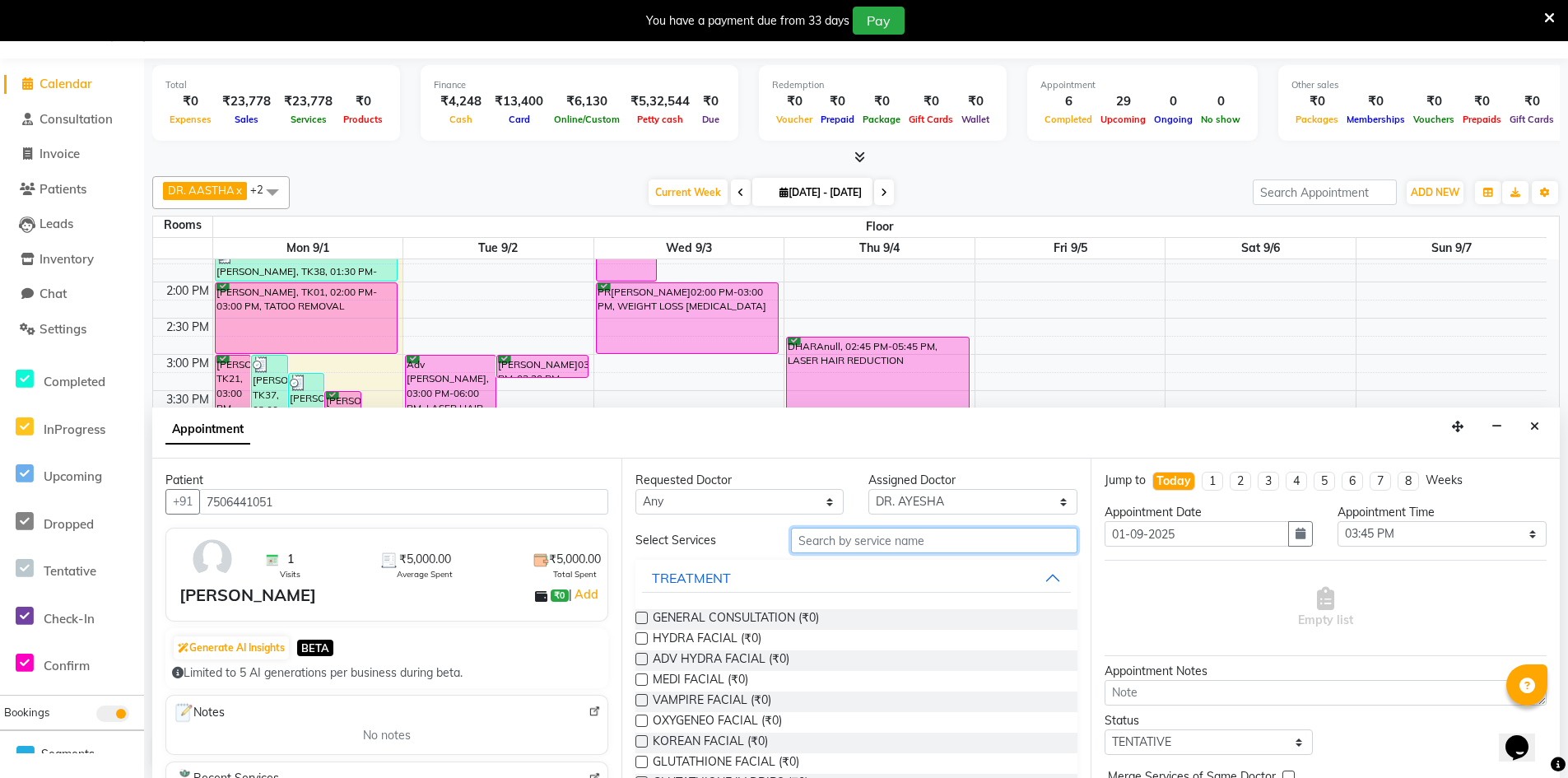
click at [867, 539] on input "text" at bounding box center [934, 541] width 287 height 25
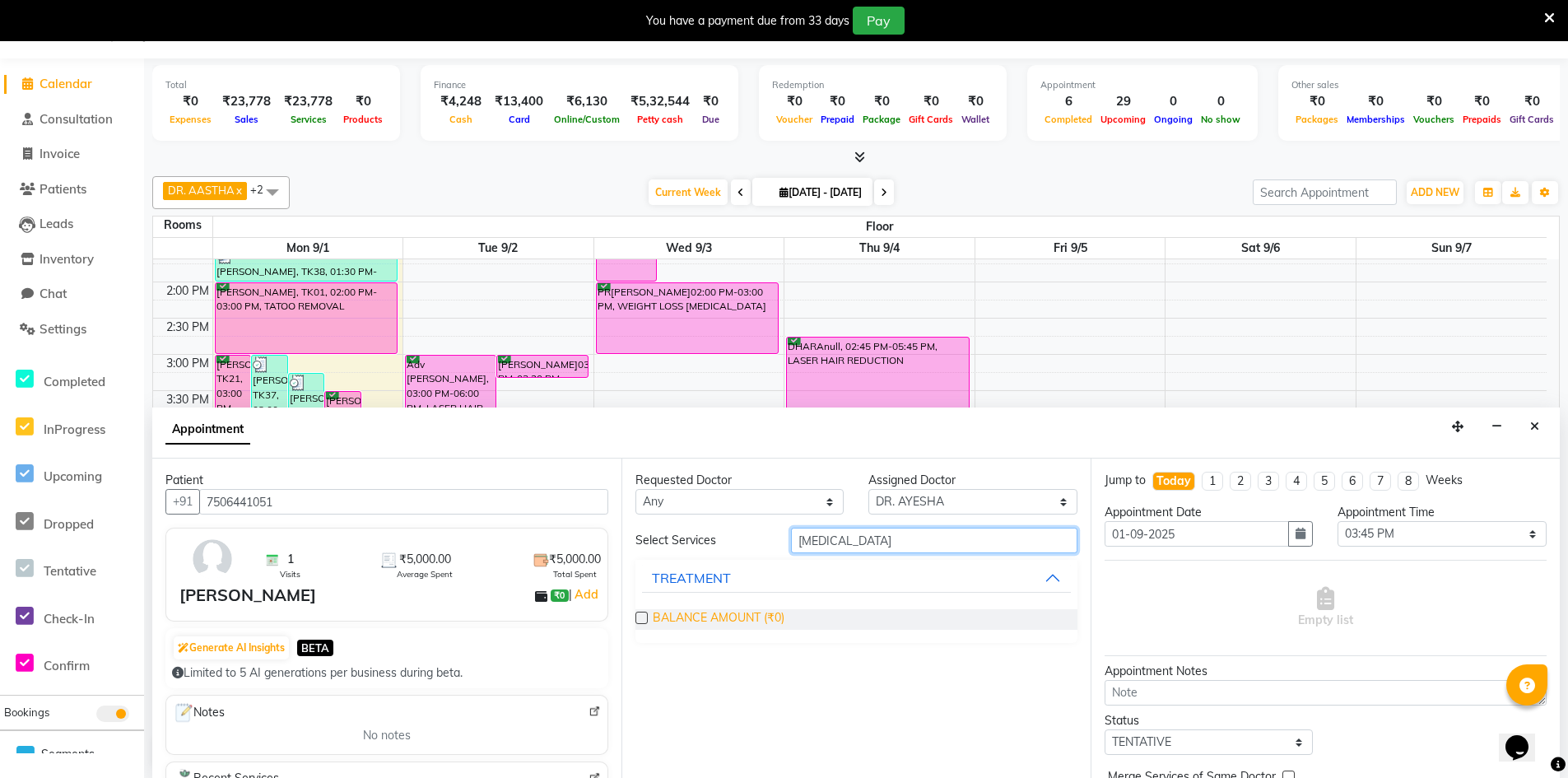
type input "BAL"
click at [770, 621] on span "BALANCE AMOUNT (₹0)" at bounding box center [718, 619] width 132 height 21
checkbox input "true"
select select "4343"
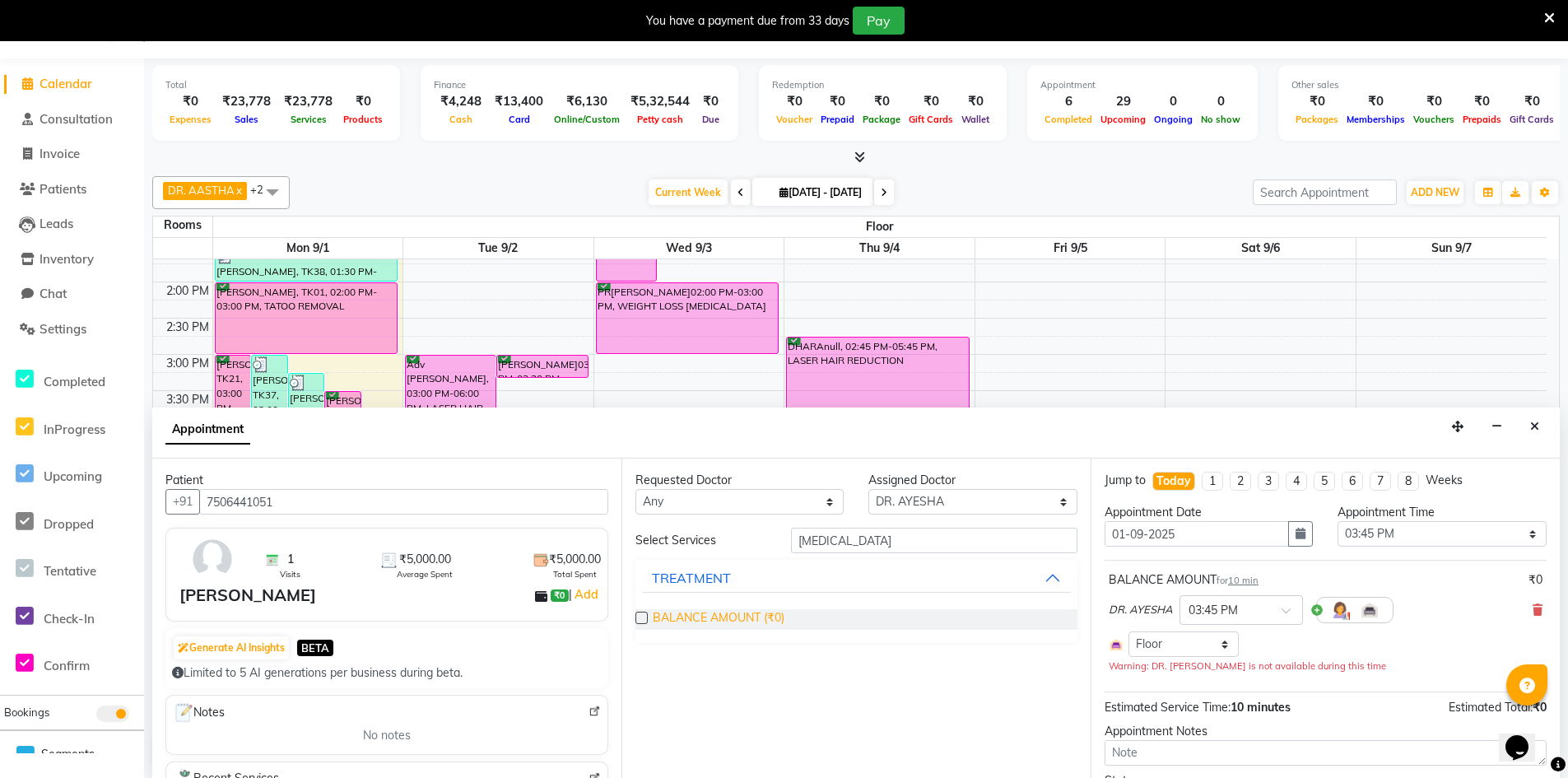
checkbox input "false"
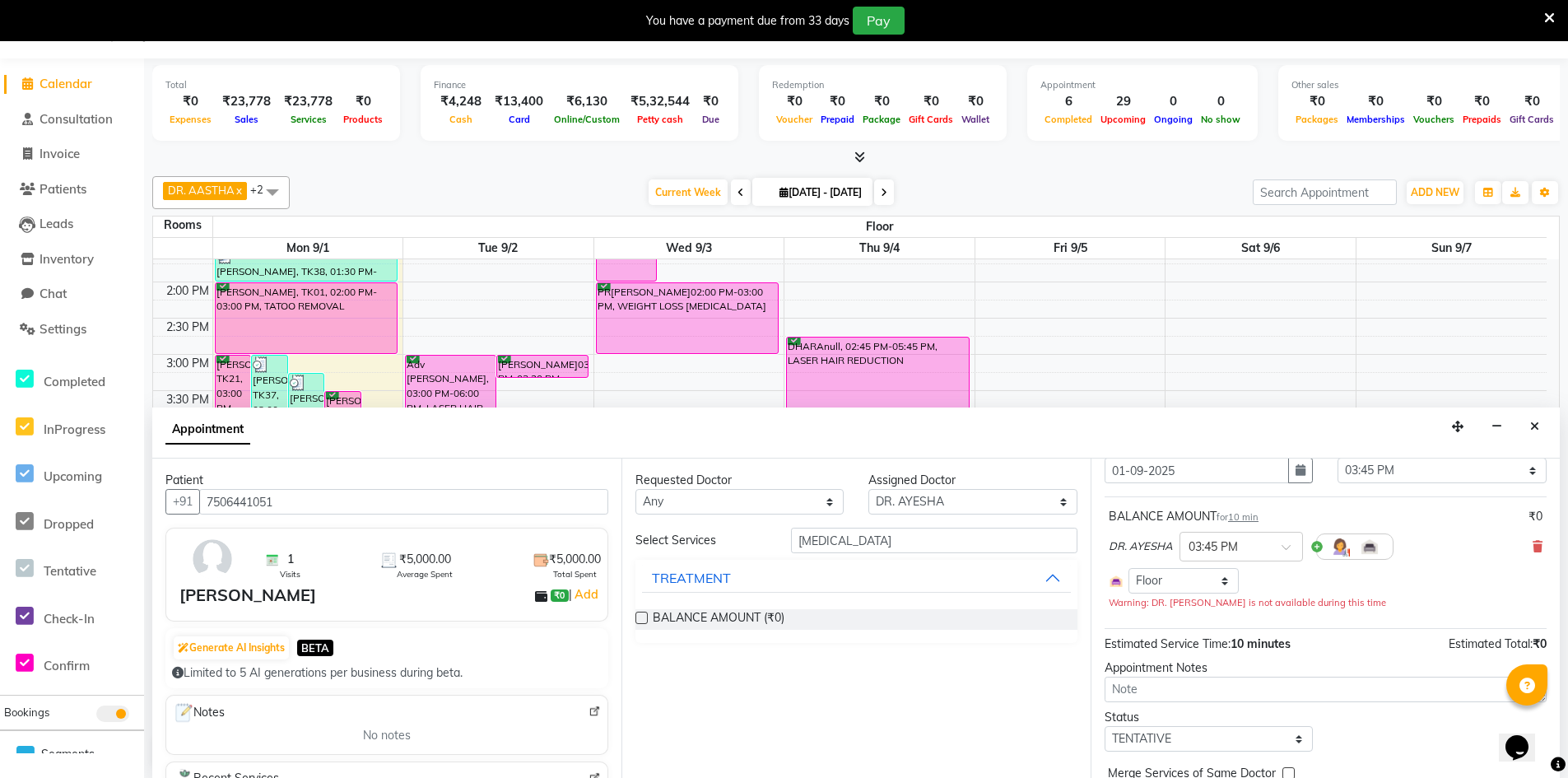
scroll to position [141, 0]
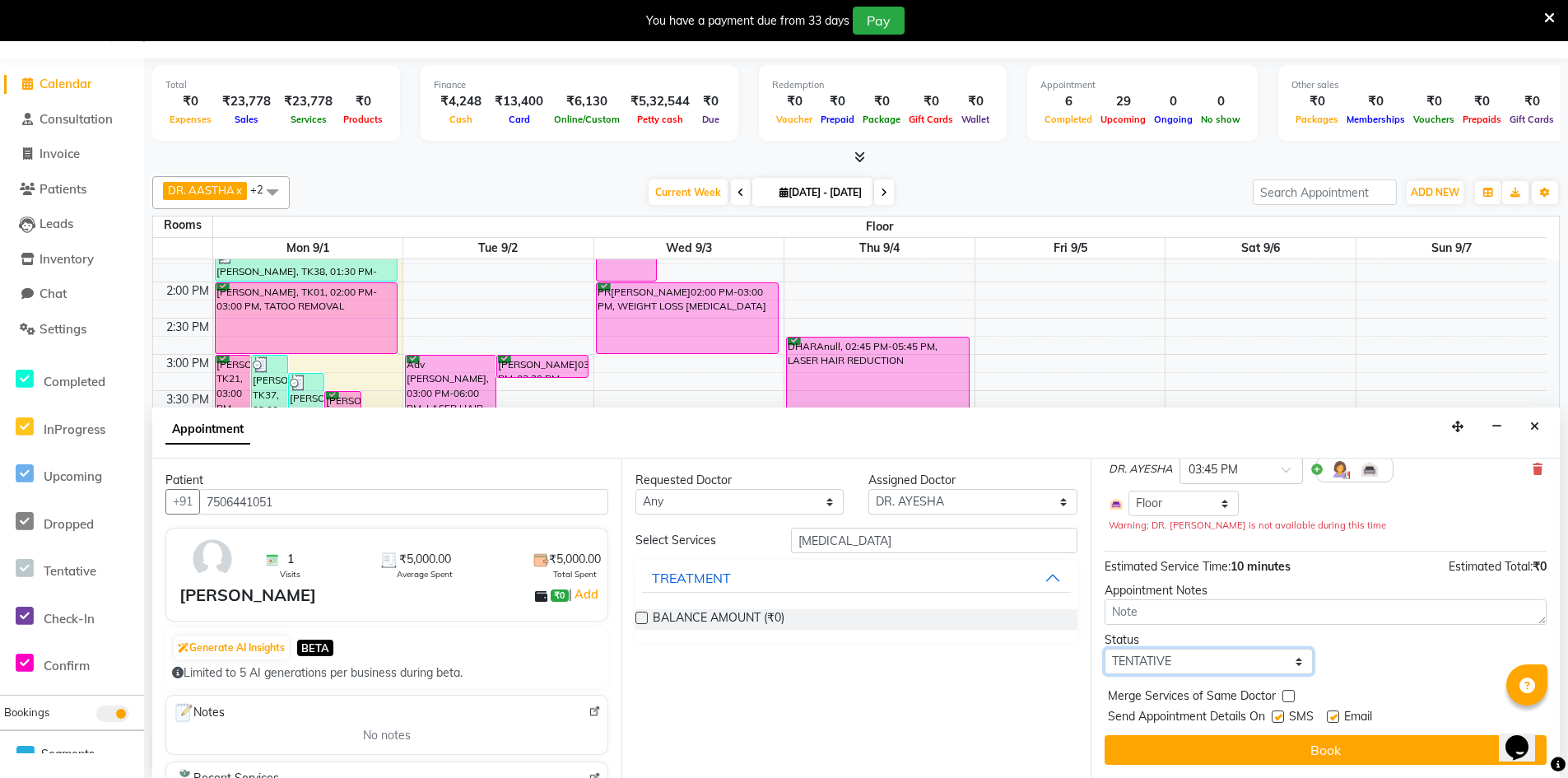
click at [1246, 662] on select "Select TENTATIVE CONFIRM CHECK-IN UPCOMING" at bounding box center [1209, 662] width 208 height 25
select select "confirm booking"
click at [1105, 649] on select "Select TENTATIVE CONFIRM CHECK-IN UPCOMING" at bounding box center [1209, 662] width 208 height 25
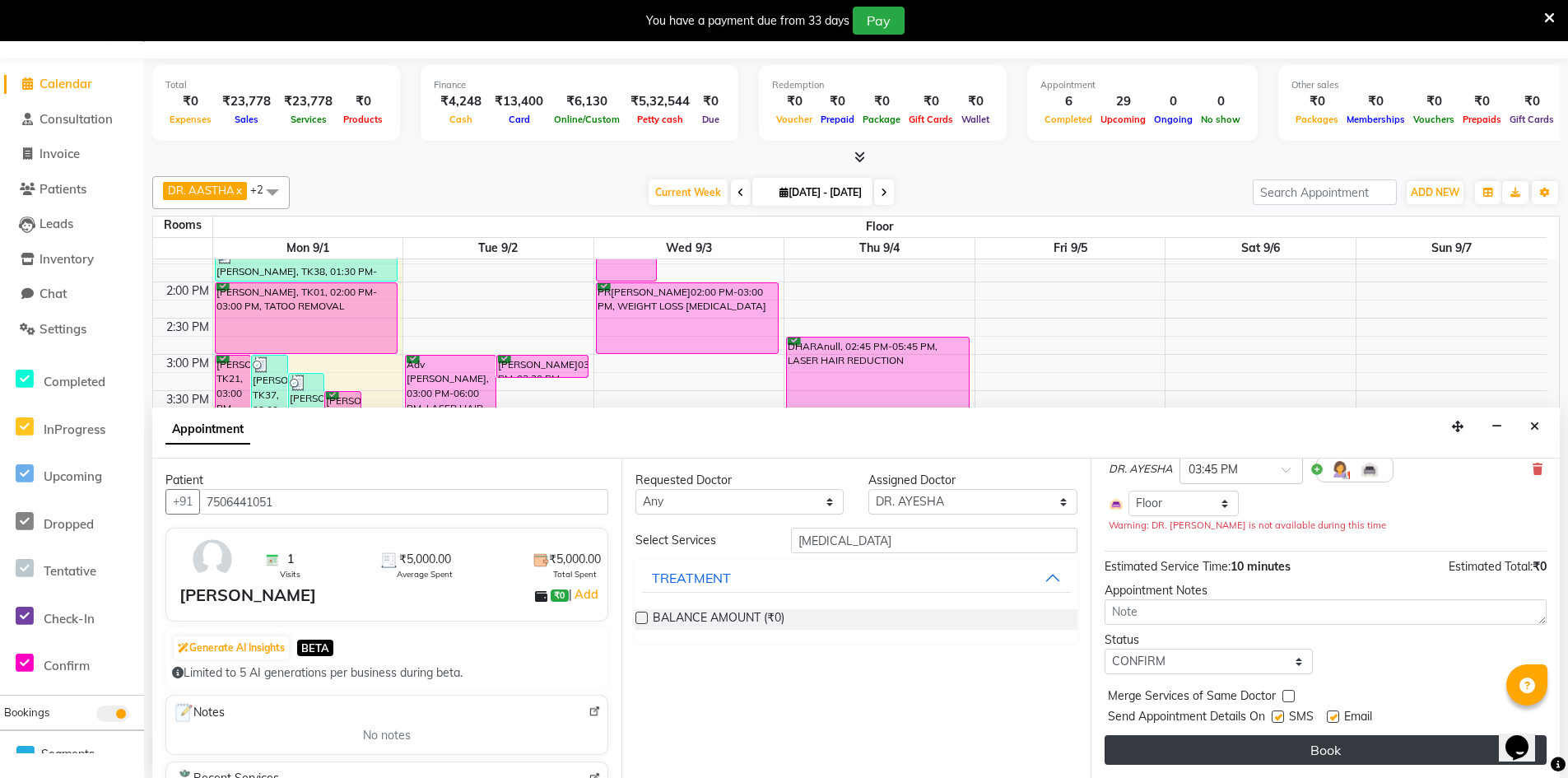
click at [1316, 739] on button "Book" at bounding box center [1326, 750] width 442 height 30
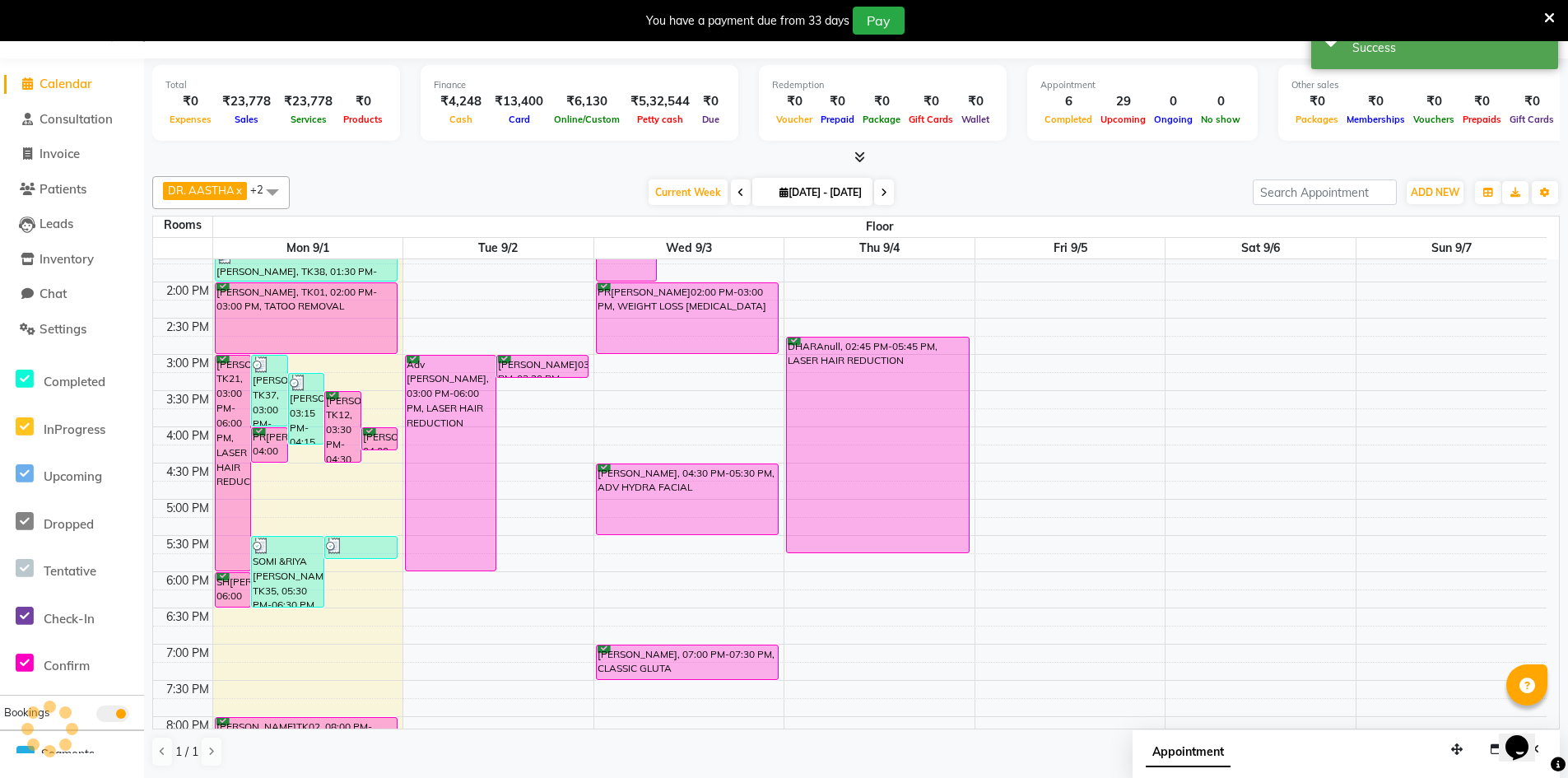
scroll to position [0, 0]
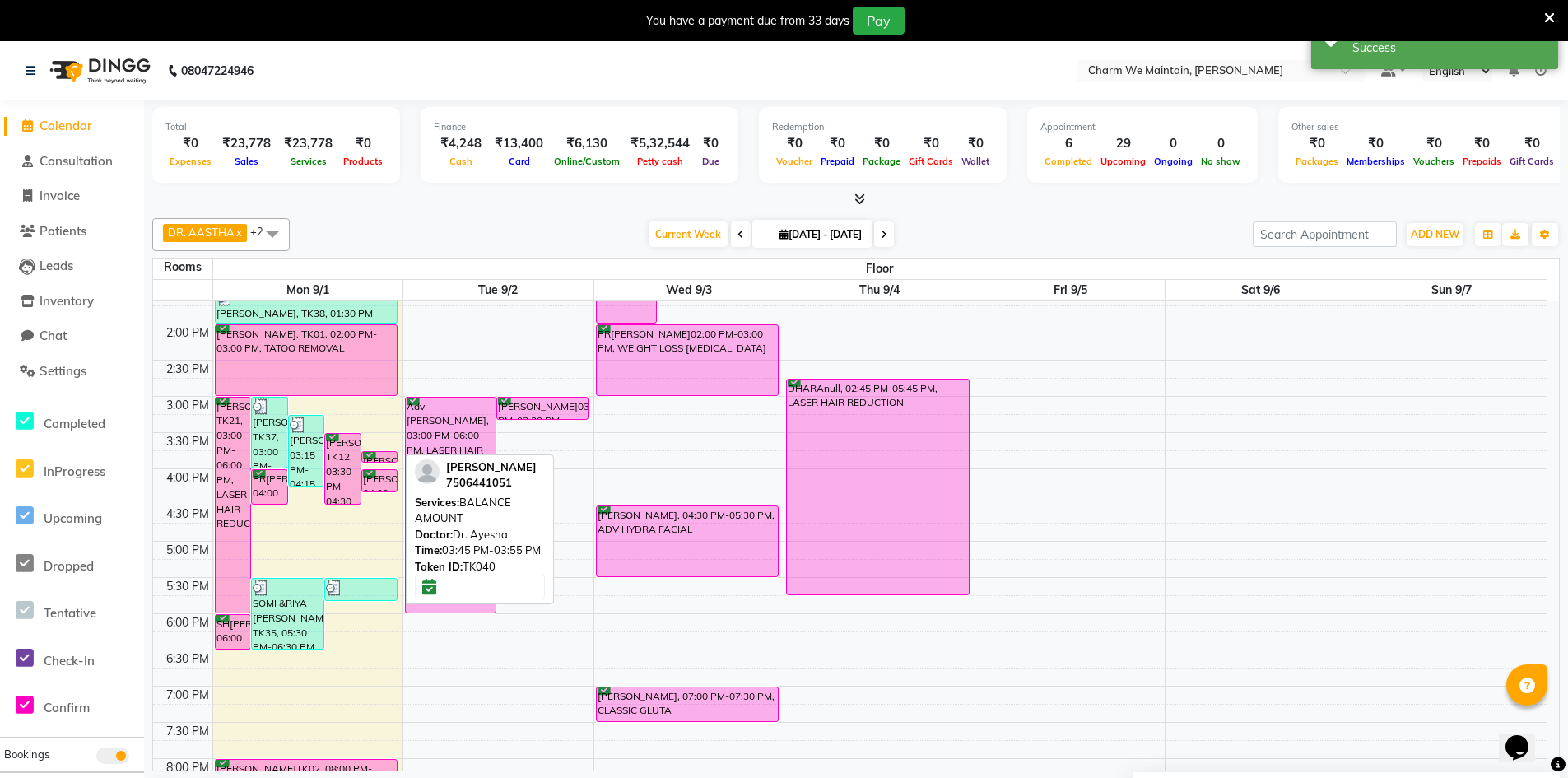
click at [384, 454] on div "RABBANI KHAN, TK40, 03:45 PM-03:55 PM, BALANCE AMOUNT" at bounding box center [379, 457] width 35 height 10
select select "6"
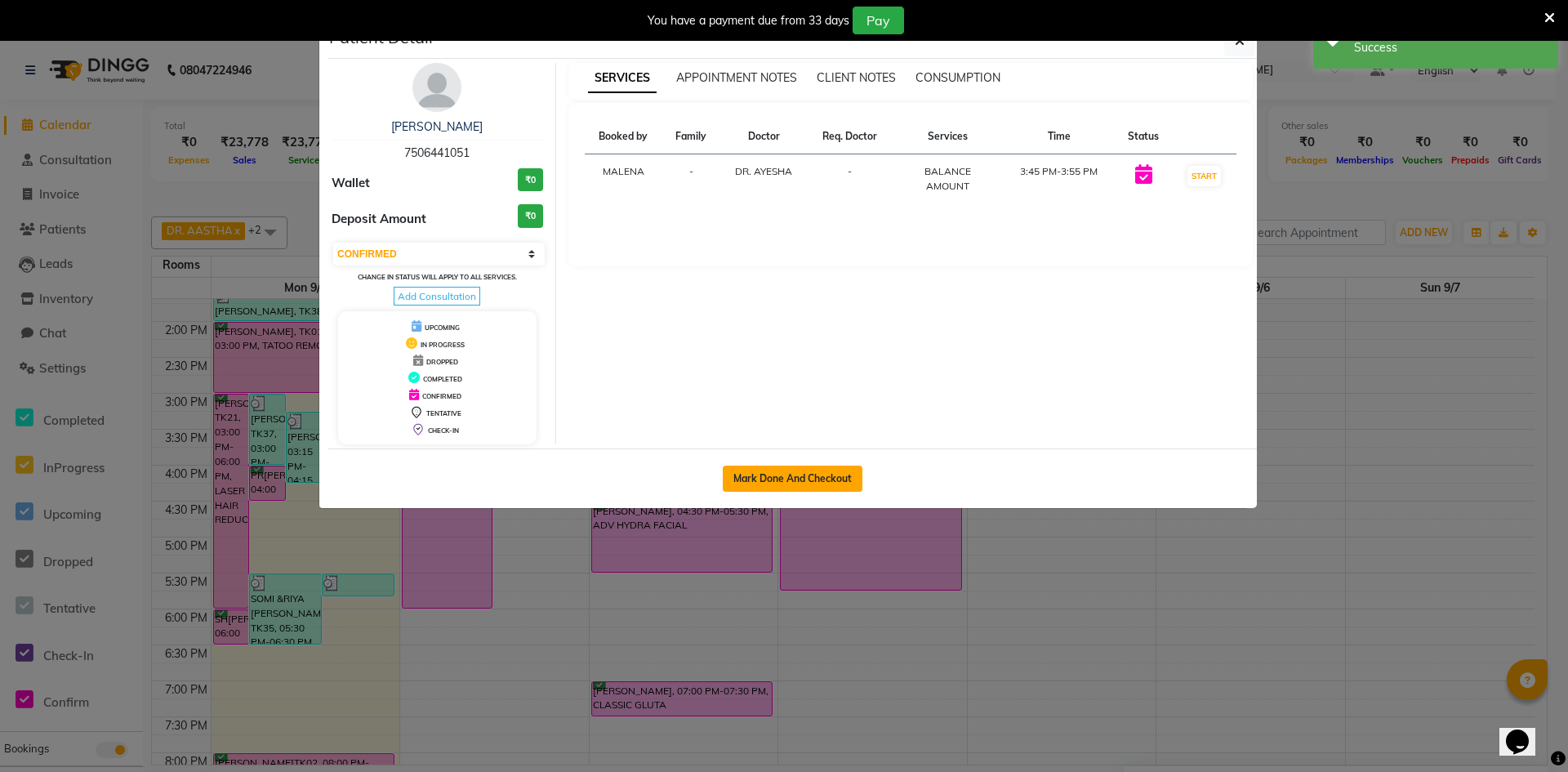
click at [756, 481] on button "Mark Done And Checkout" at bounding box center [793, 479] width 140 height 26
select select "8618"
select select "service"
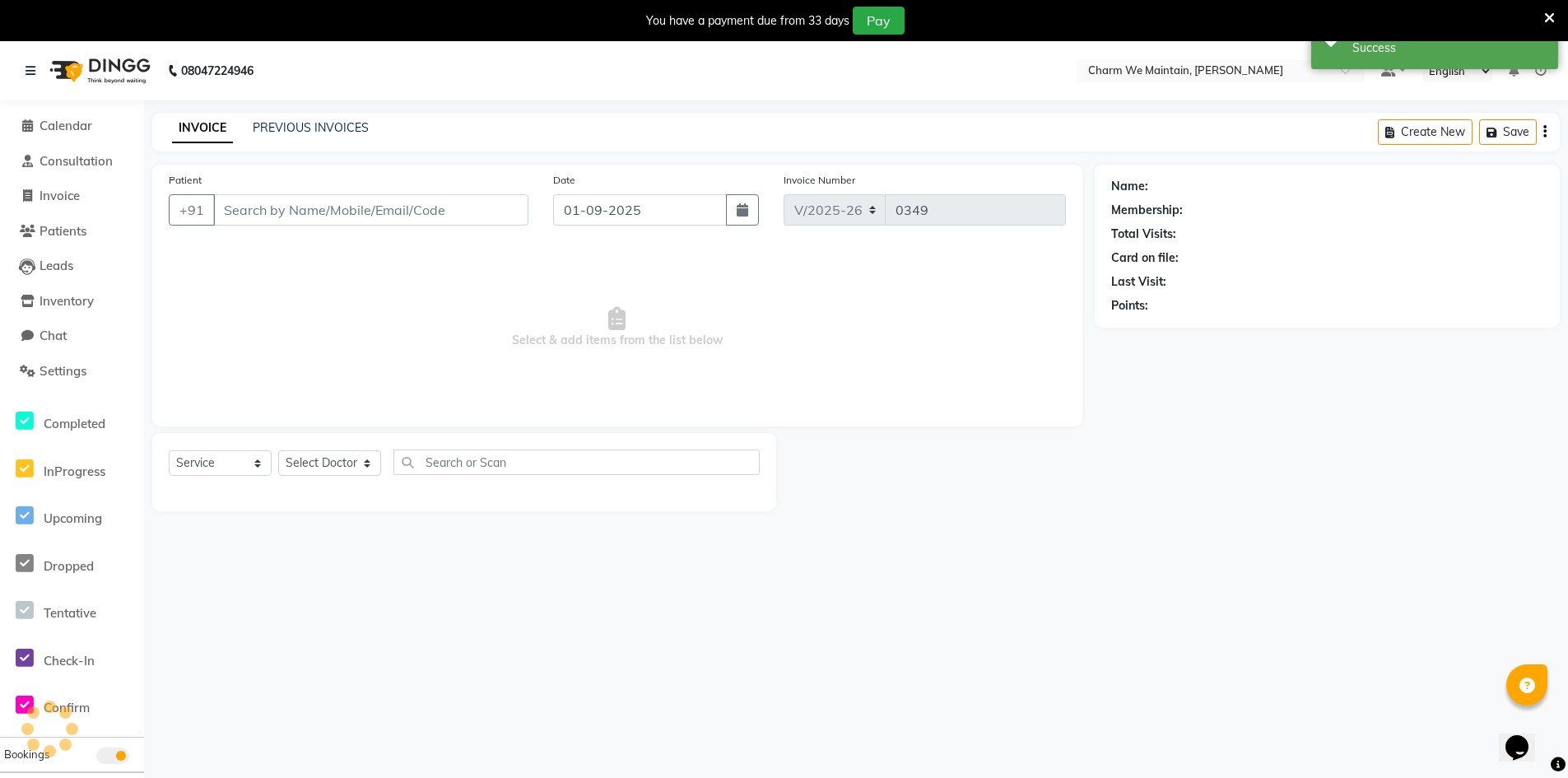
type input "7506441051"
select select "86210"
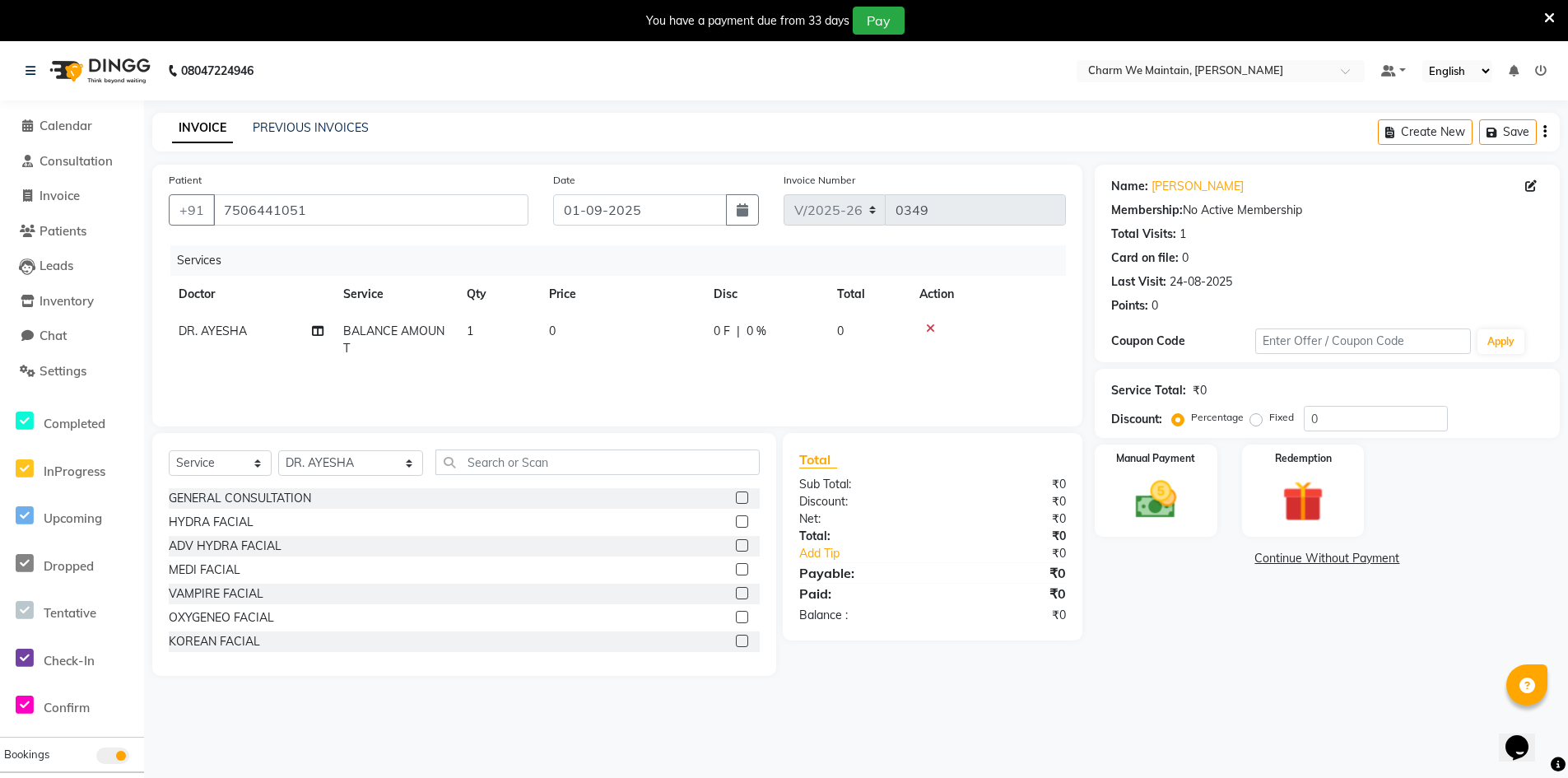
click at [574, 358] on td "0" at bounding box center [621, 340] width 165 height 55
select select "86210"
click at [652, 332] on input "0" at bounding box center [697, 336] width 144 height 25
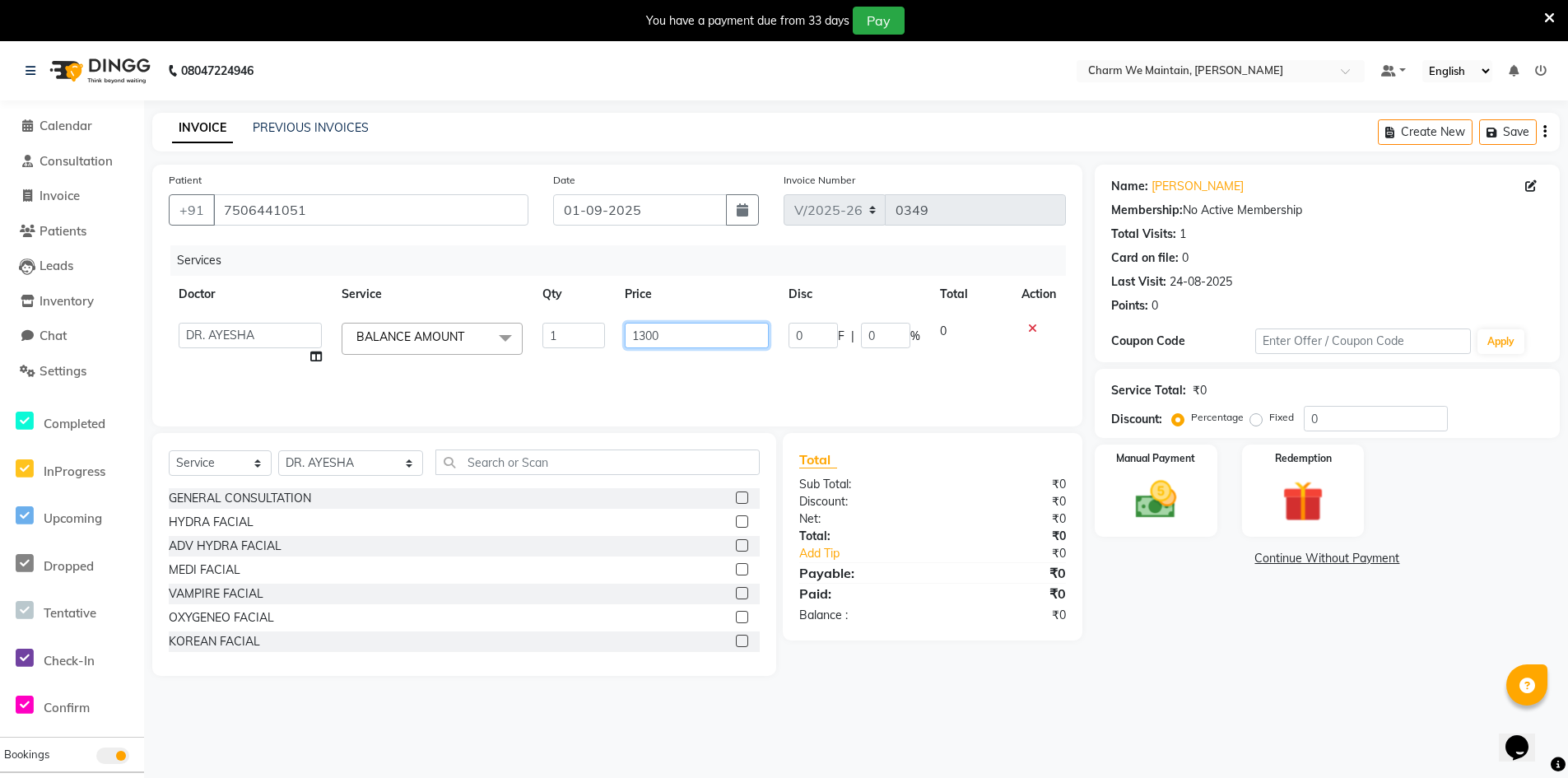
type input "13000"
click at [1133, 497] on img at bounding box center [1156, 500] width 70 height 49
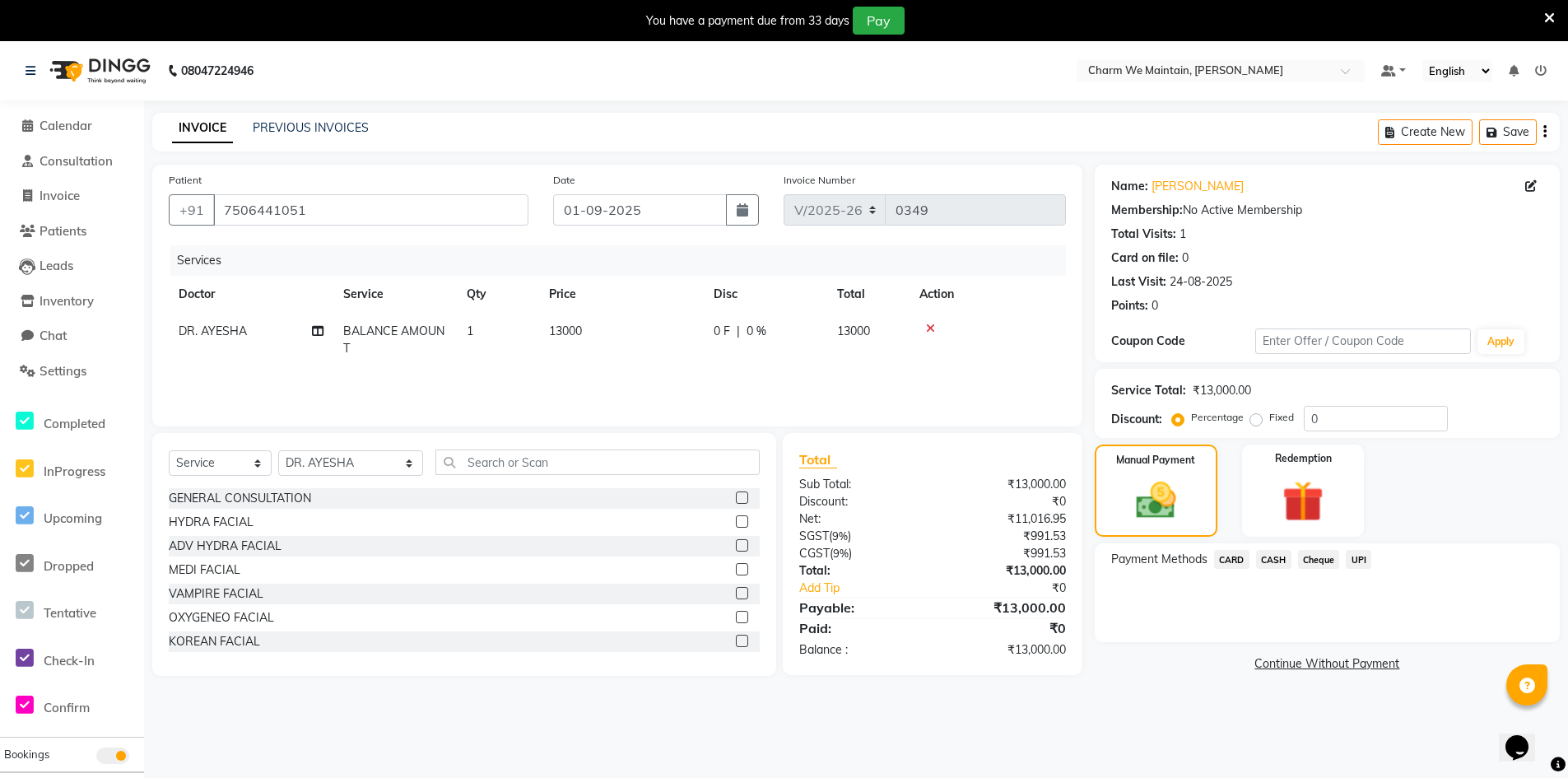
click at [1357, 559] on span "UPI" at bounding box center [1359, 559] width 25 height 19
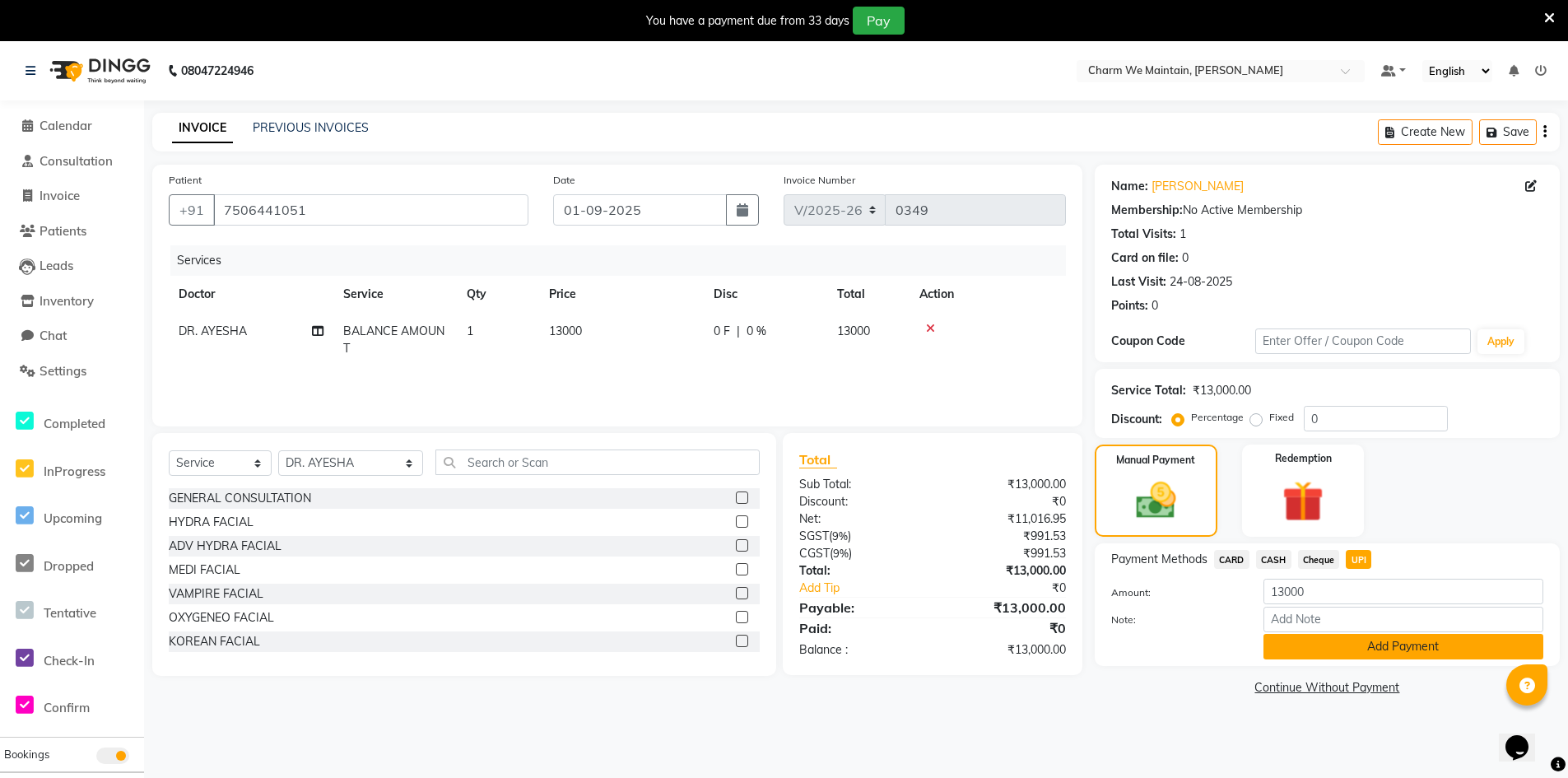
click at [1361, 649] on button "Add Payment" at bounding box center [1404, 647] width 280 height 25
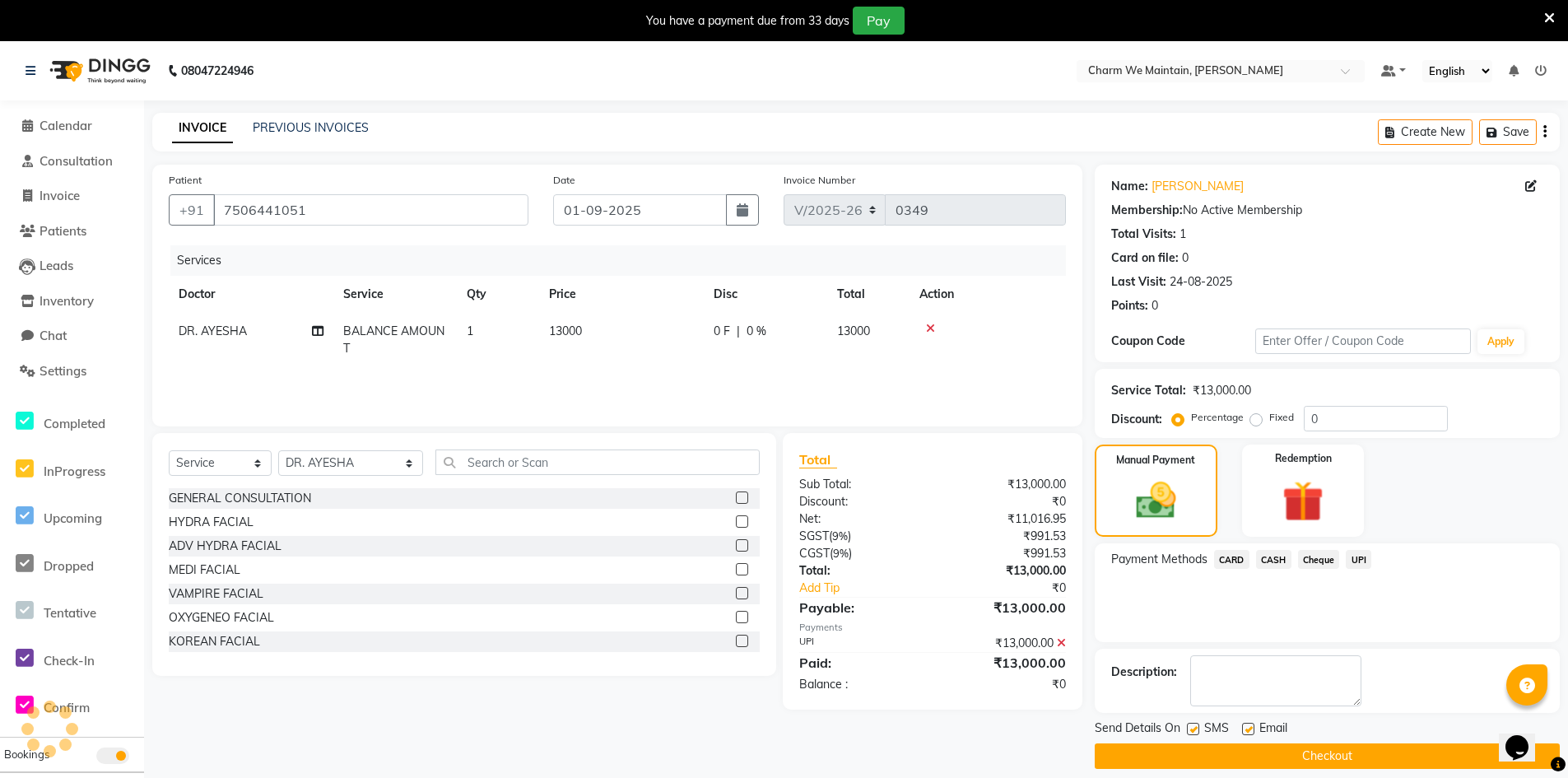
click at [1316, 758] on button "Checkout" at bounding box center [1327, 756] width 465 height 25
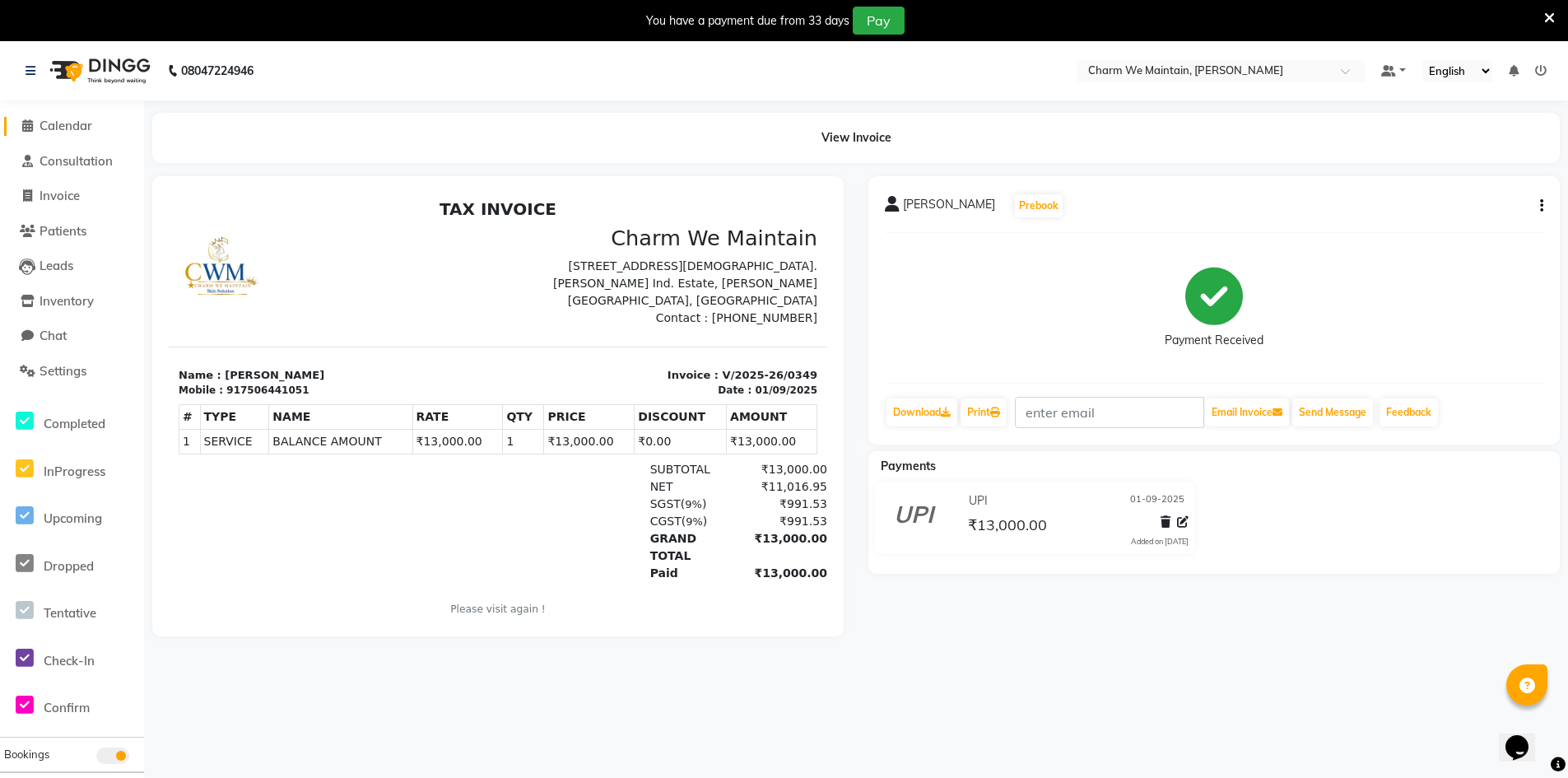
click at [63, 128] on span "Calendar" at bounding box center [66, 125] width 53 height 15
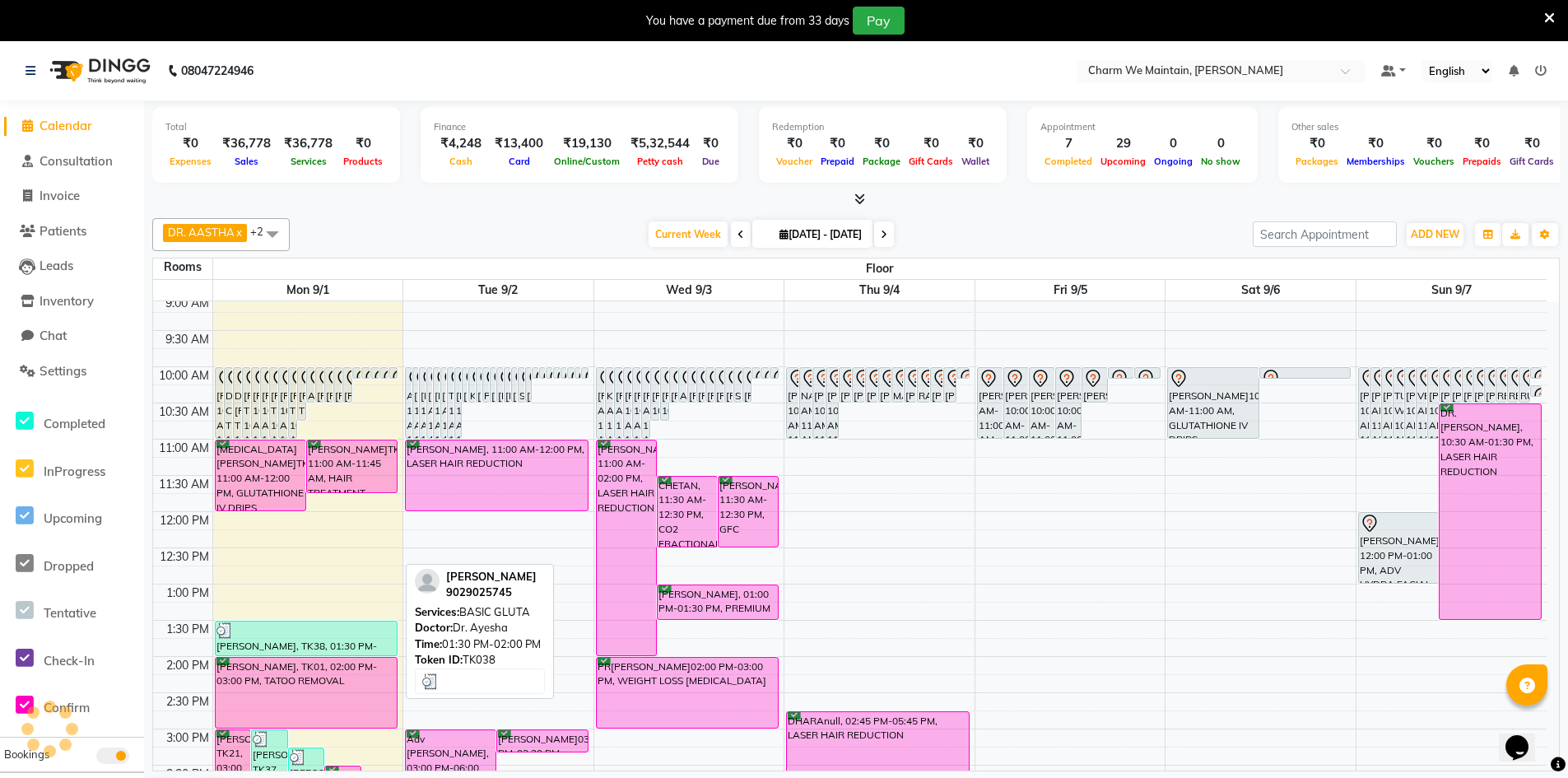
scroll to position [165, 0]
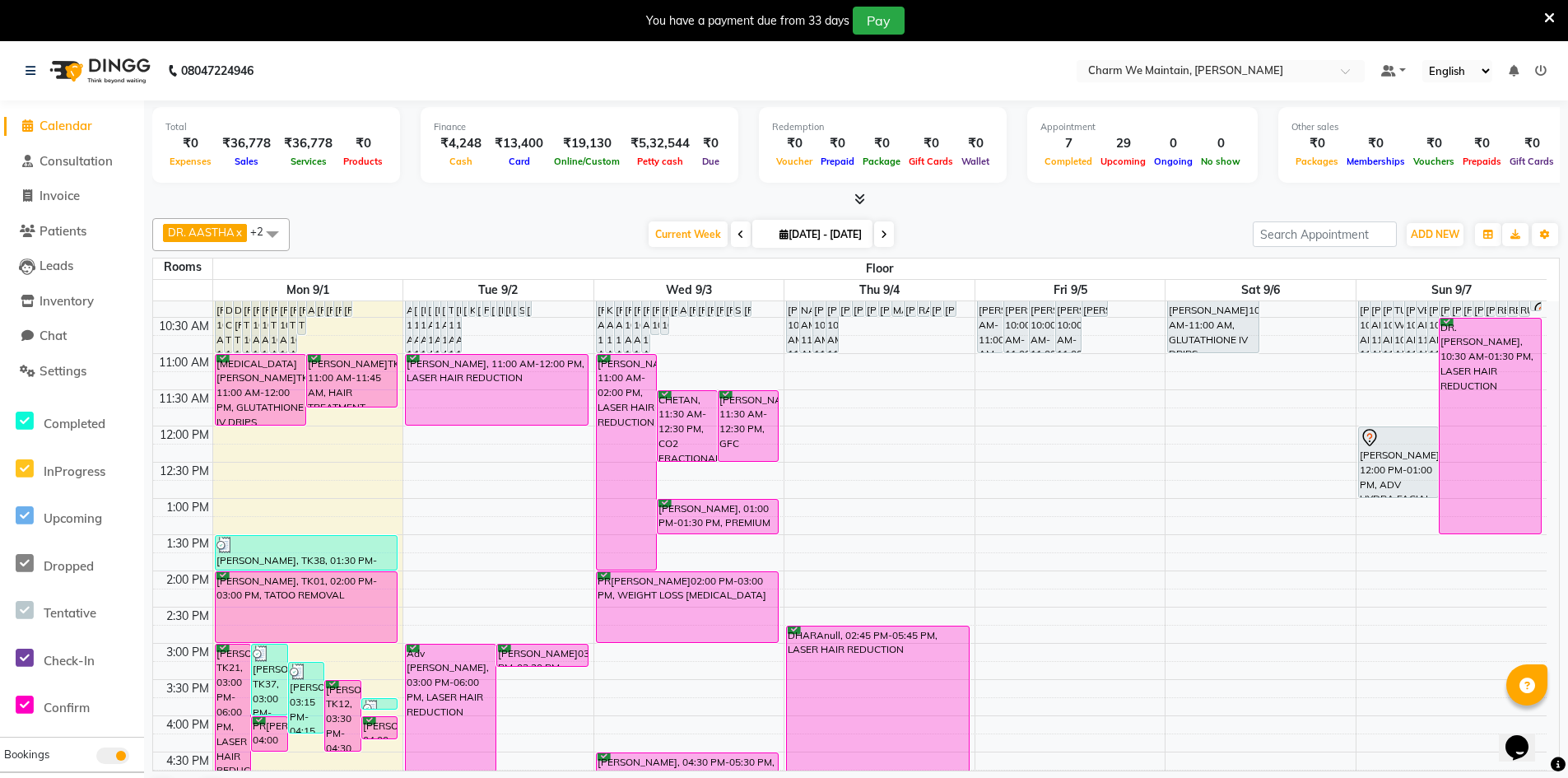
click at [339, 510] on div "8:00 AM 8:30 AM 9:00 AM 9:30 AM 10:00 AM 10:30 AM 11:00 AM 11:30 AM 12:00 PM 12…" at bounding box center [849, 679] width 1393 height 1086
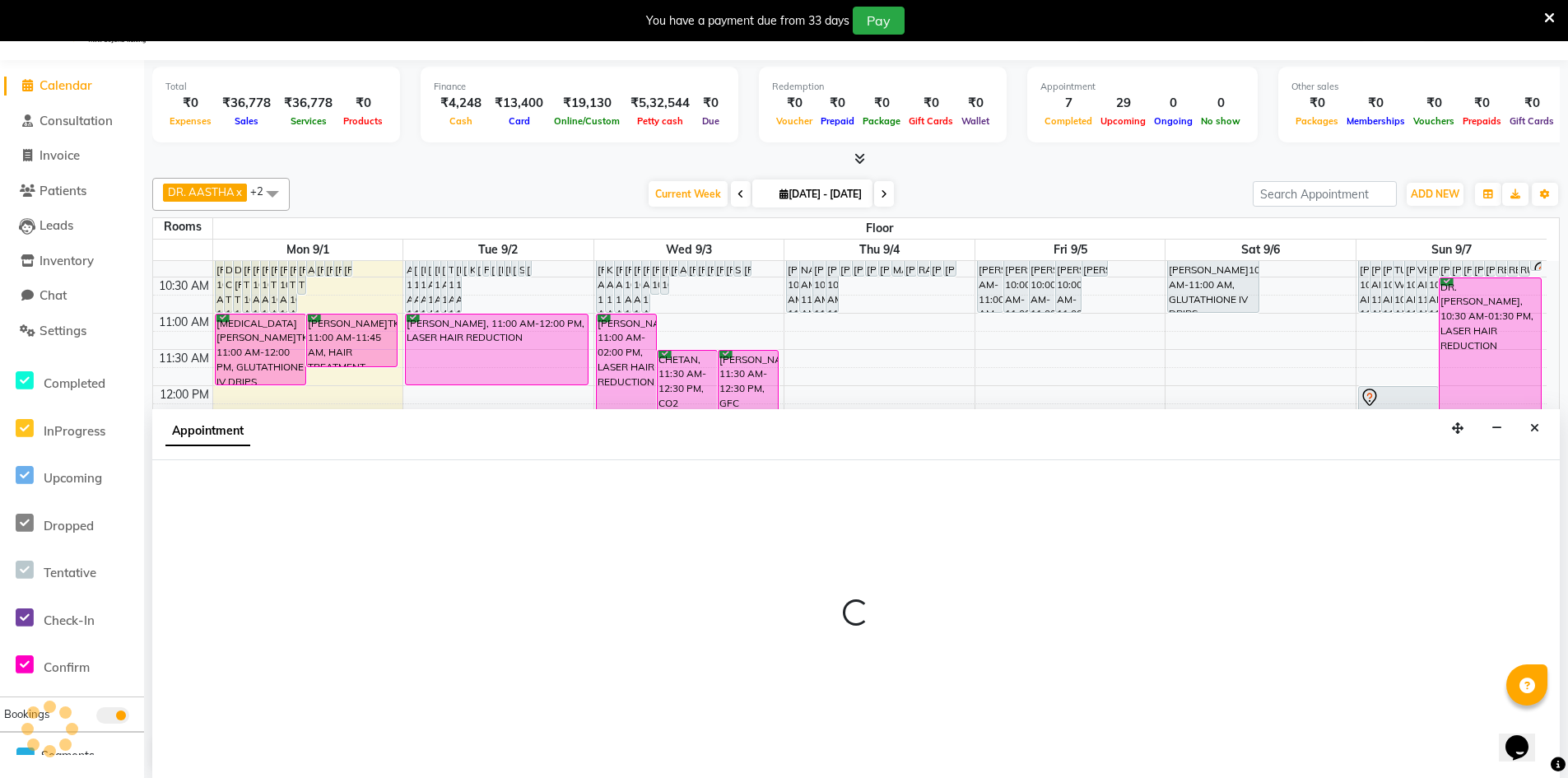
select select "780"
select select "tentative"
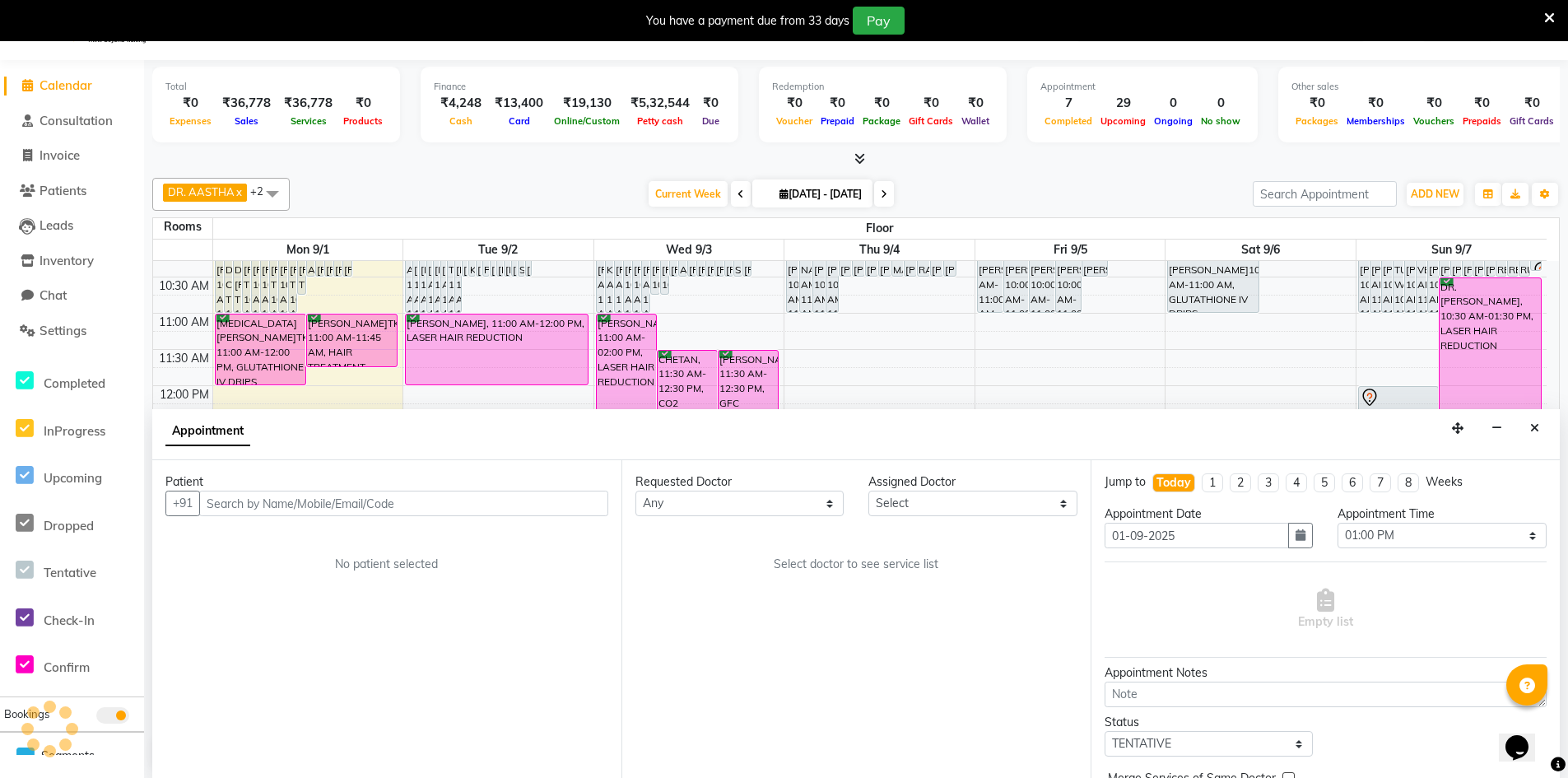
scroll to position [42, 0]
click at [319, 508] on input "text" at bounding box center [404, 501] width 410 height 25
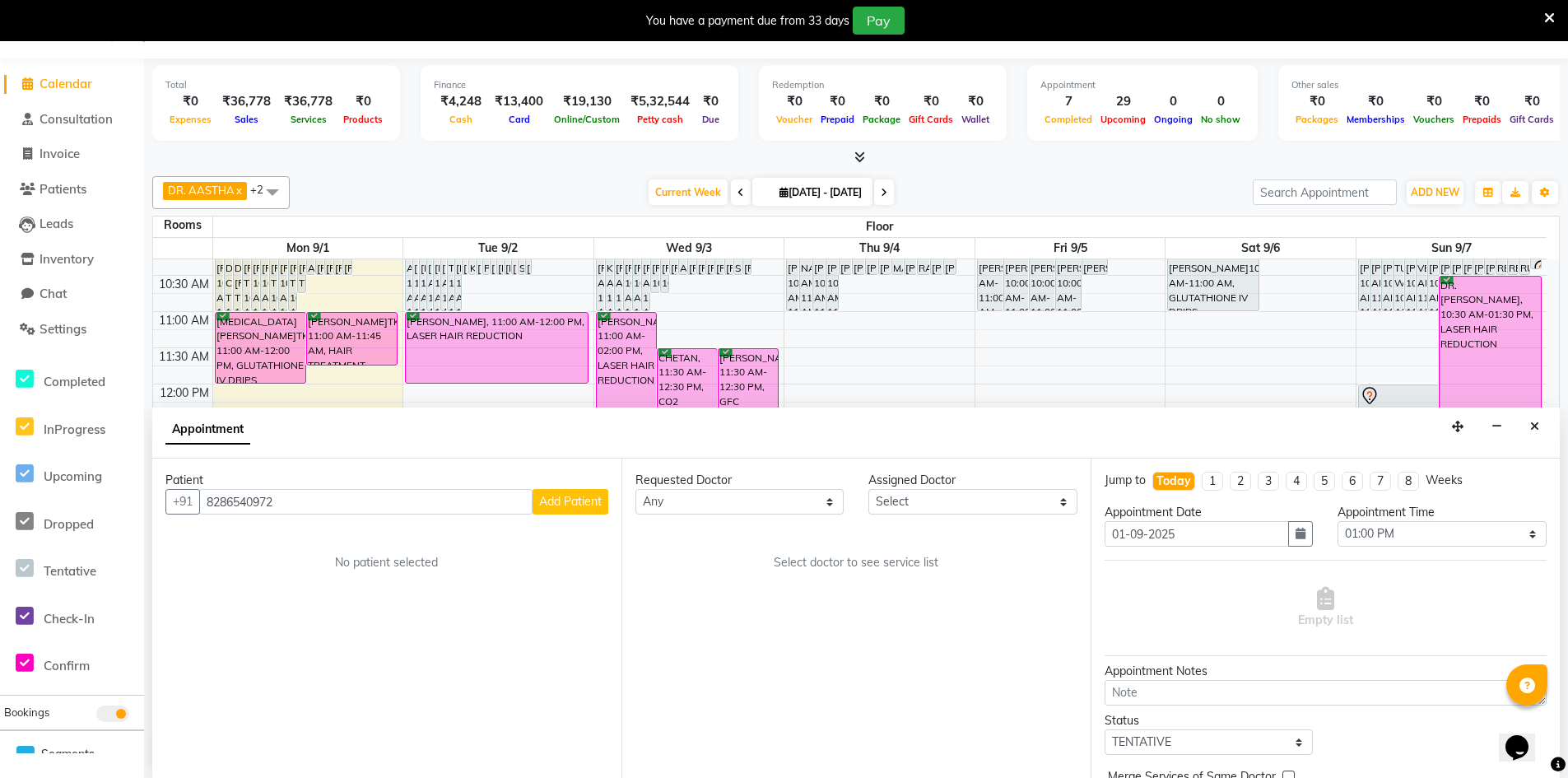
type input "8286540972"
click at [572, 504] on span "Add Patient" at bounding box center [570, 501] width 63 height 15
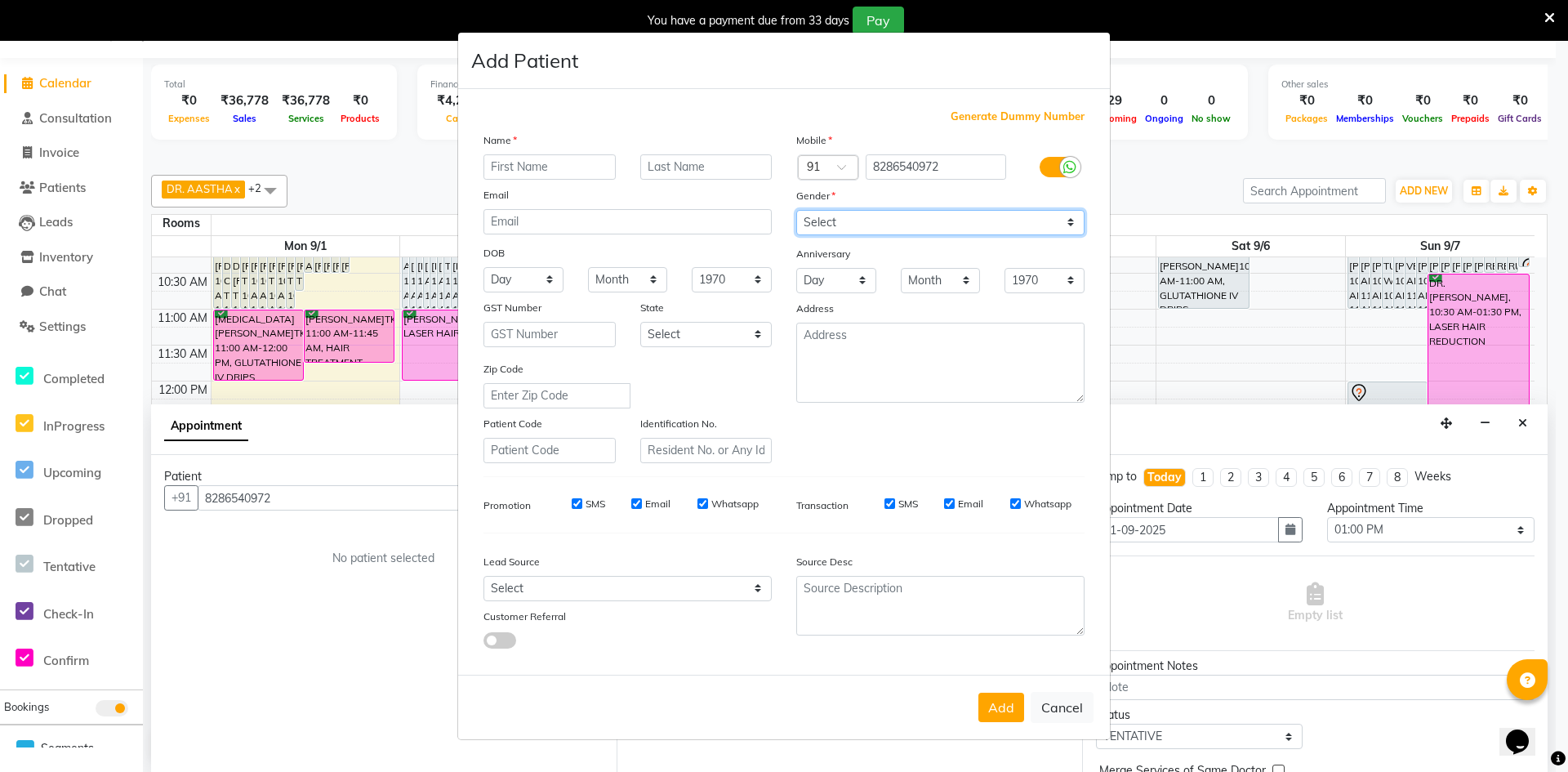
click at [957, 227] on select "Select Male Female Other Prefer Not To Say" at bounding box center [940, 222] width 288 height 25
select select "male"
click at [796, 209] on select "Select Male Female Other Prefer Not To Say" at bounding box center [940, 222] width 288 height 25
click at [593, 178] on input "text" at bounding box center [550, 167] width 133 height 25
type input "ABHISHEK"
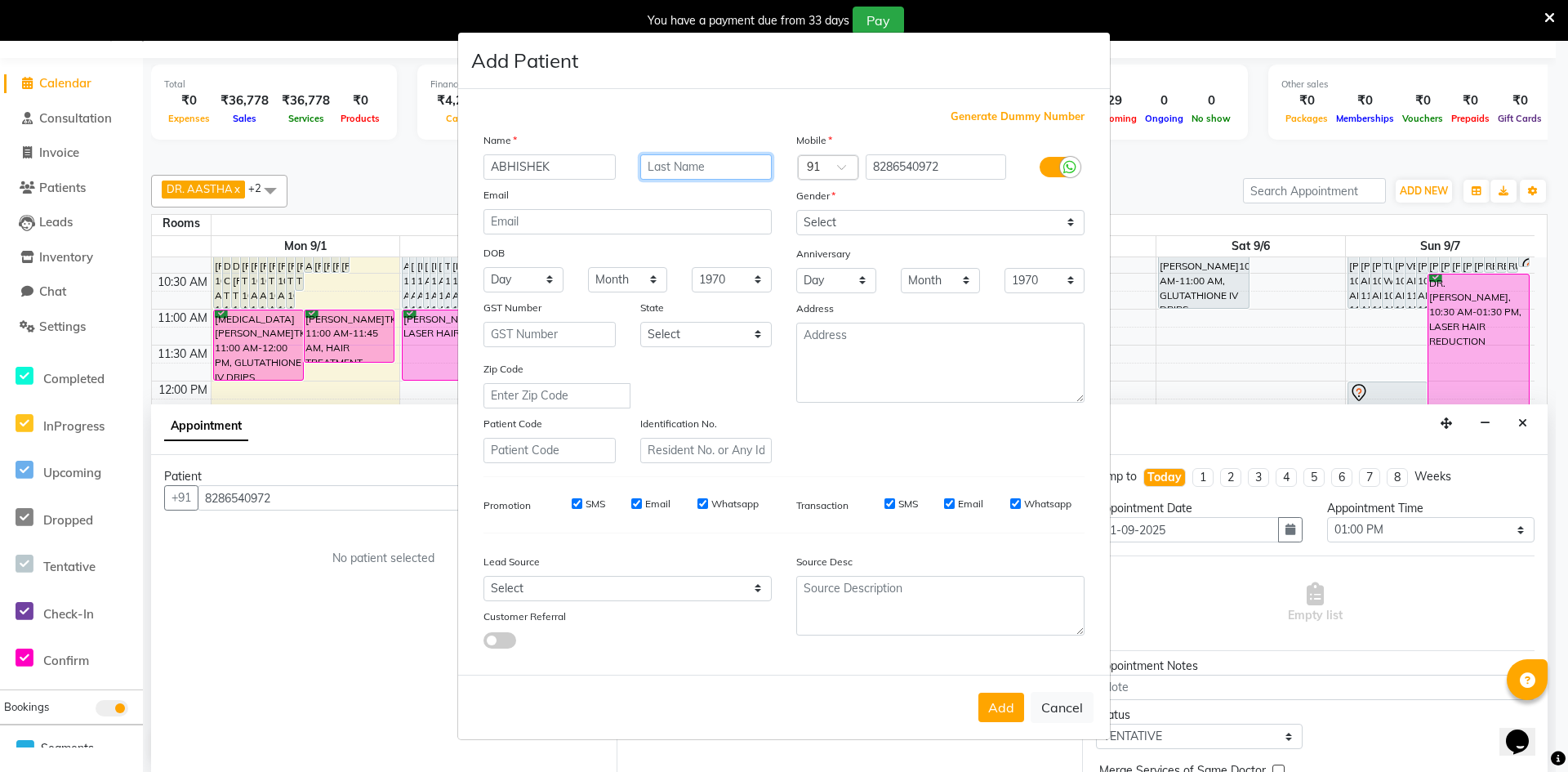
click at [704, 166] on input "text" at bounding box center [706, 167] width 133 height 25
type input "GUPTA"
click at [984, 698] on button "Add" at bounding box center [1001, 707] width 46 height 30
select select
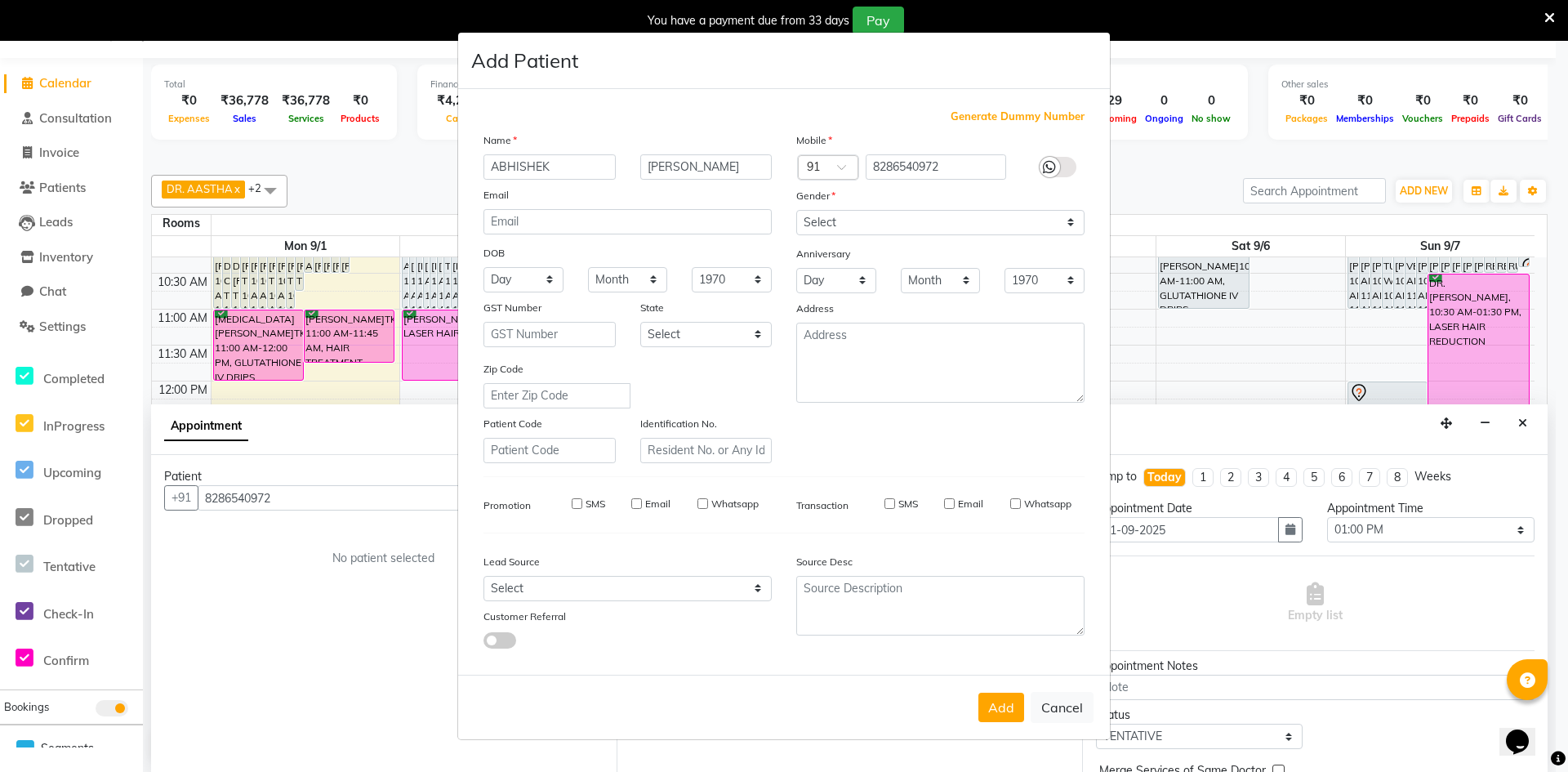
select select
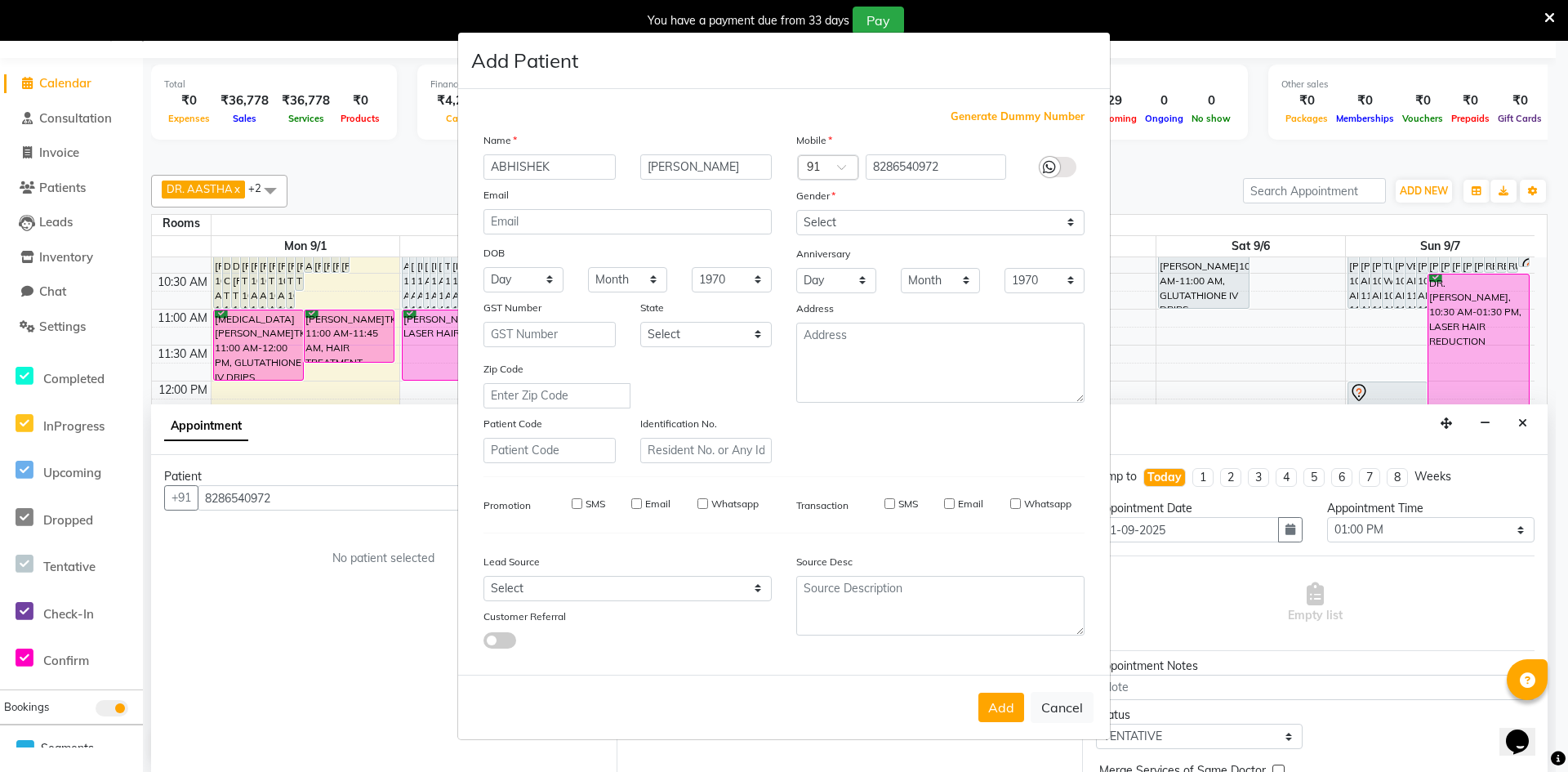
checkbox input "false"
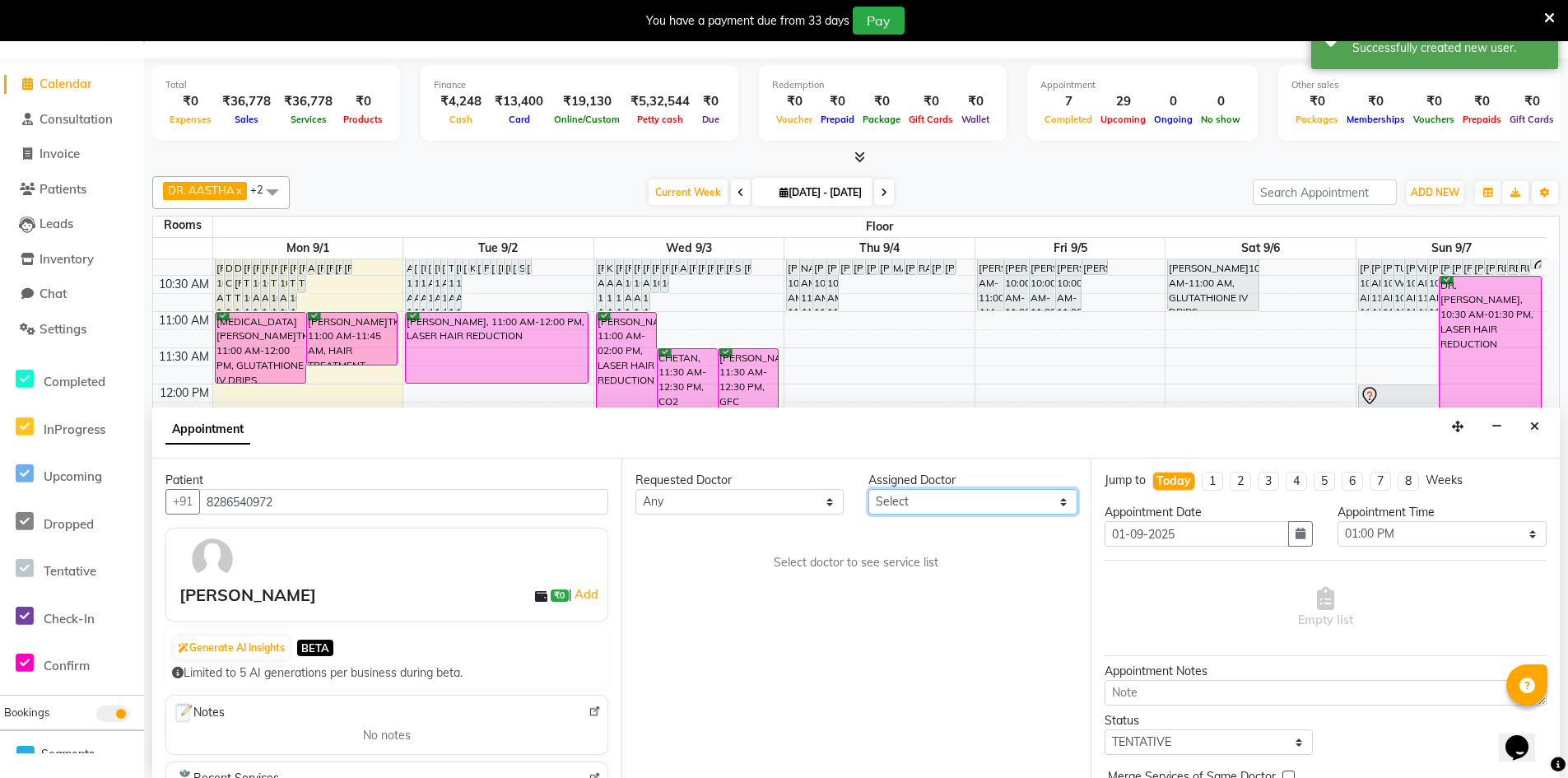
click at [912, 500] on select "Select DR. AASTHA DR. AYESHA DR. [GEOGRAPHIC_DATA]" at bounding box center [972, 501] width 208 height 25
select select "86210"
click at [868, 489] on select "Select DR. AASTHA DR. AYESHA DR. [GEOGRAPHIC_DATA]" at bounding box center [972, 501] width 208 height 25
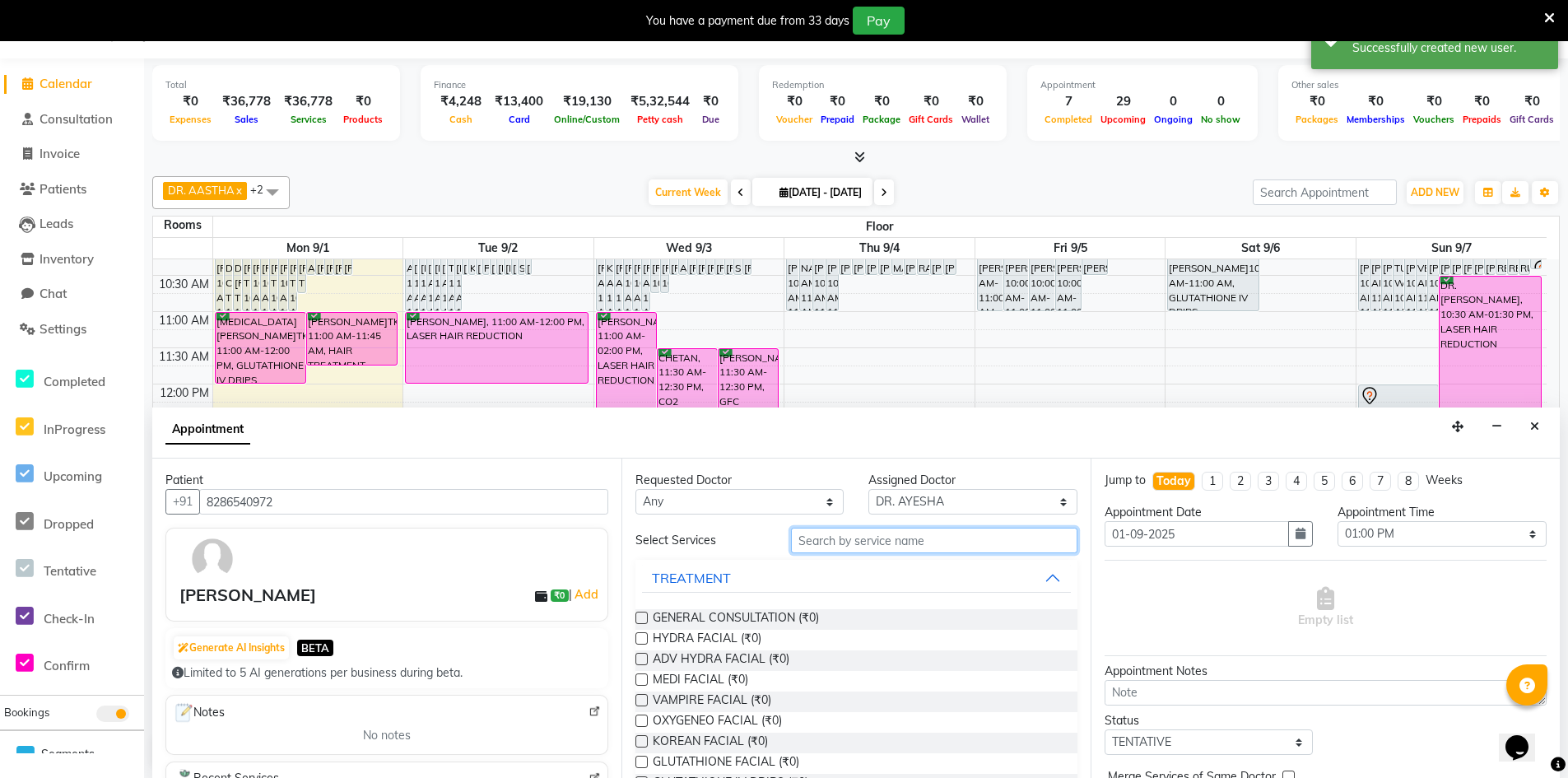
click at [849, 540] on input "text" at bounding box center [934, 541] width 287 height 25
click at [721, 659] on span "ADV HYDRA FACIAL (₹0)" at bounding box center [721, 661] width 137 height 21
checkbox input "true"
select select "4343"
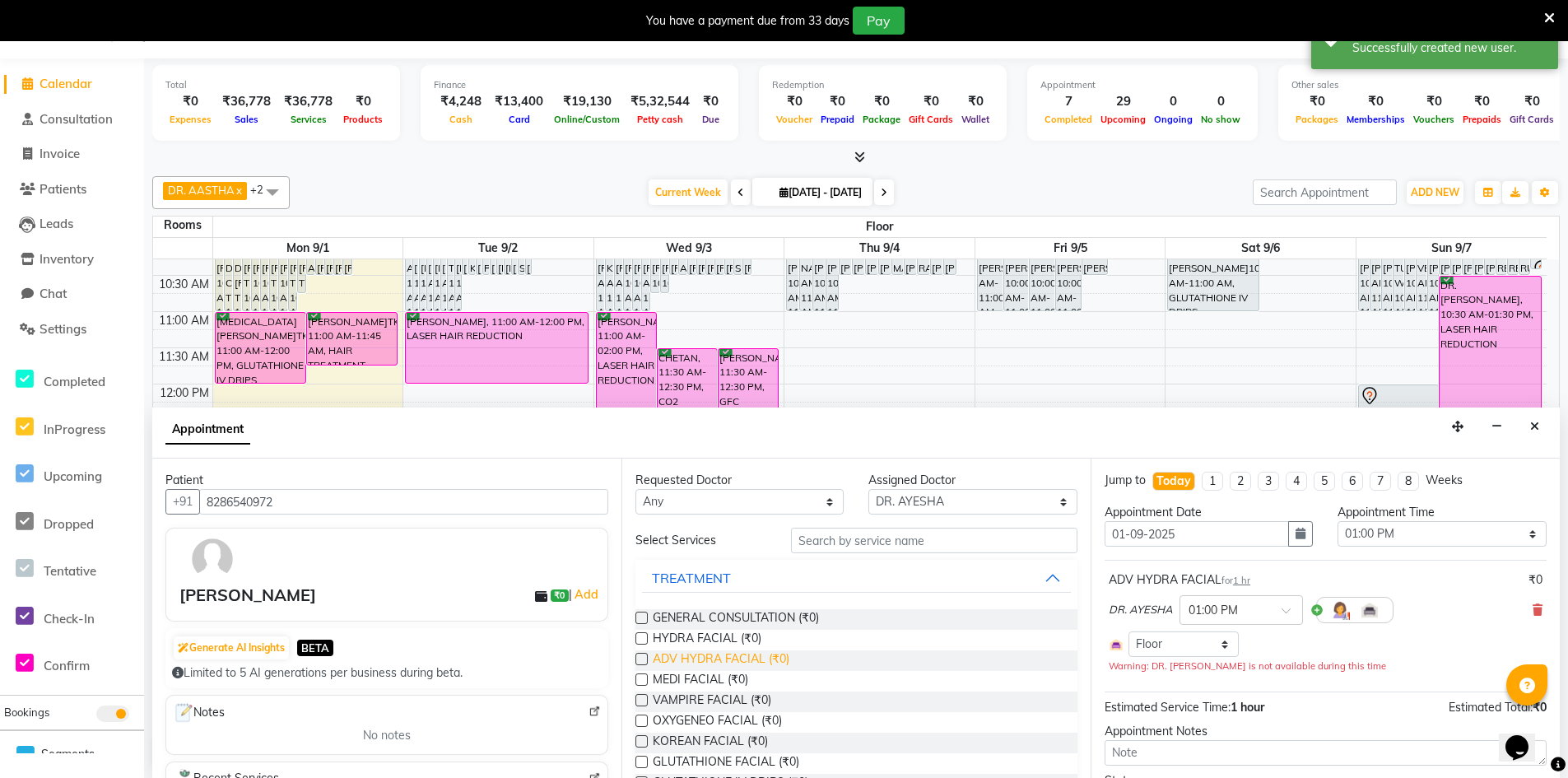
checkbox input "false"
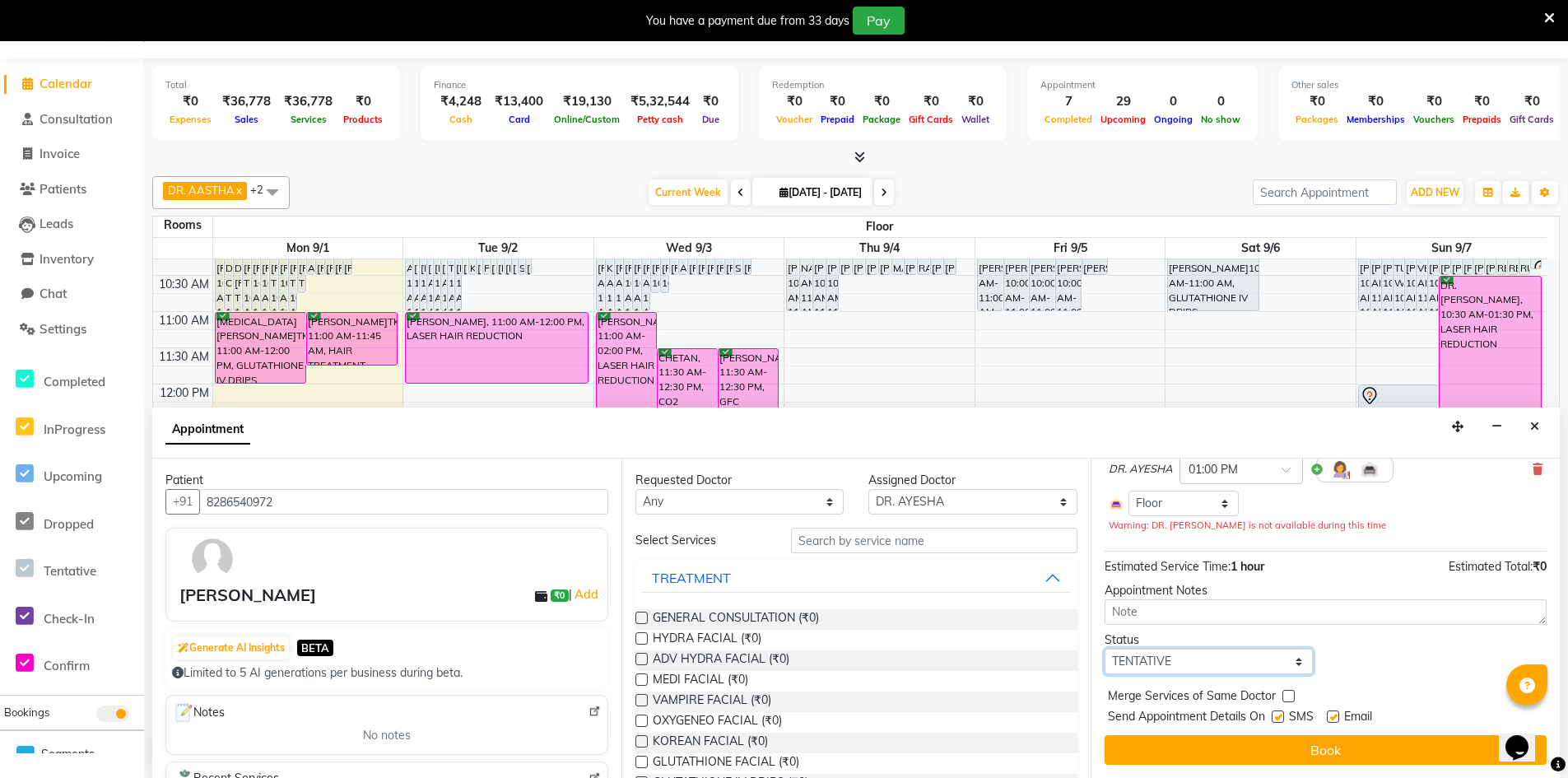
click at [1251, 659] on select "Select TENTATIVE CONFIRM CHECK-IN UPCOMING" at bounding box center [1209, 662] width 208 height 25
select select "confirm booking"
click at [1105, 649] on select "Select TENTATIVE CONFIRM CHECK-IN UPCOMING" at bounding box center [1209, 662] width 208 height 25
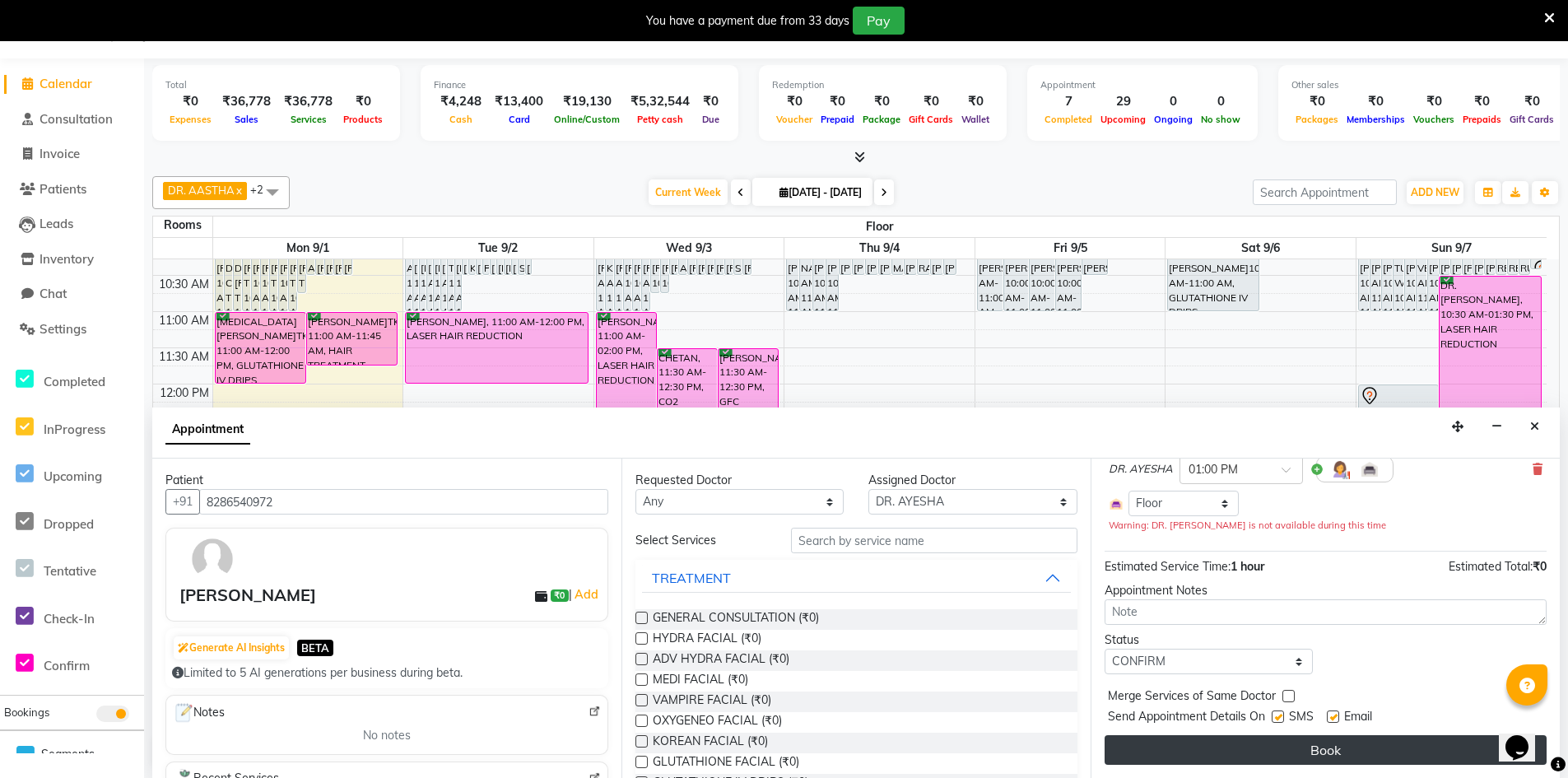
click at [1336, 742] on button "Book" at bounding box center [1326, 750] width 442 height 30
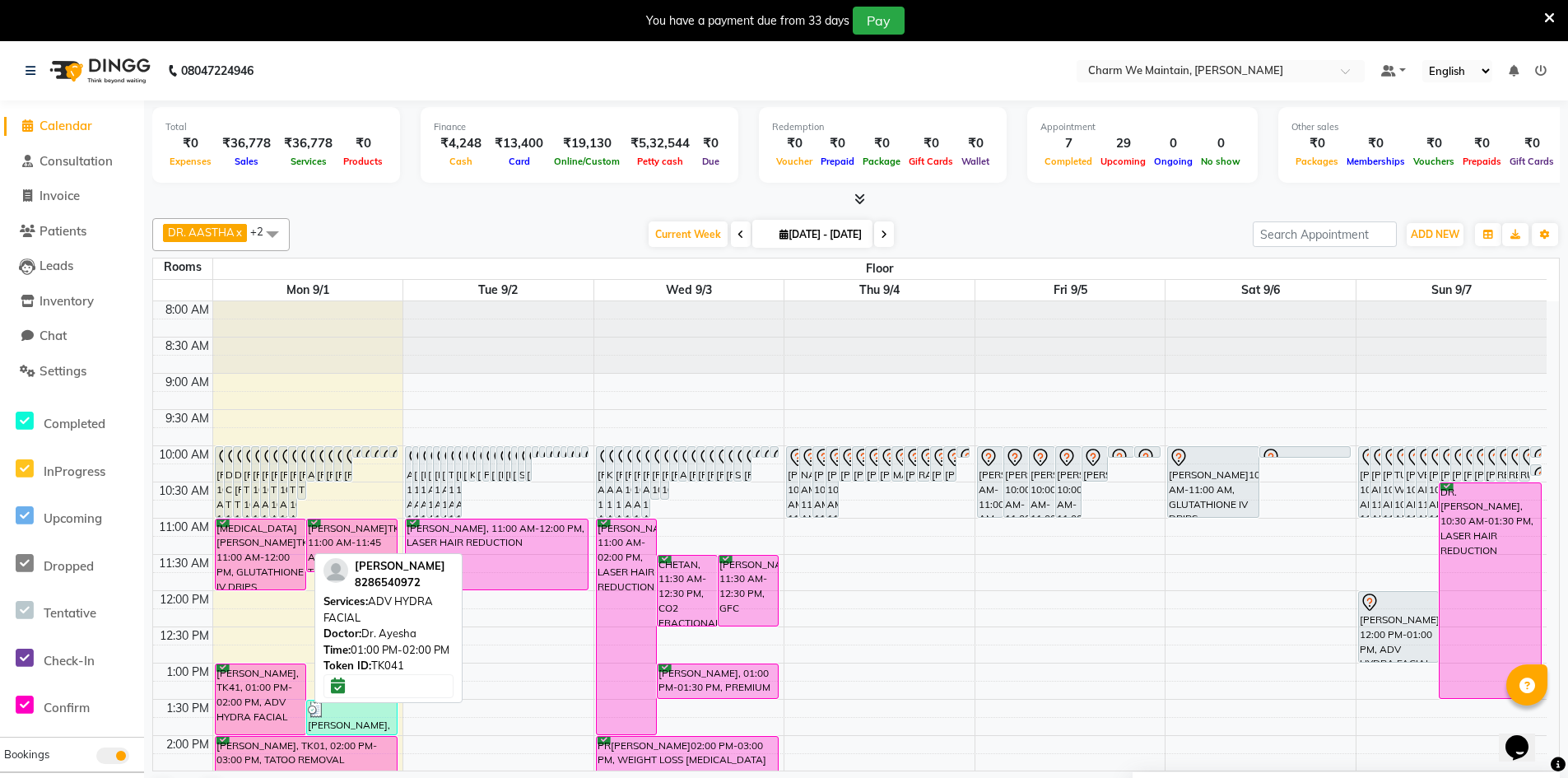
scroll to position [165, 0]
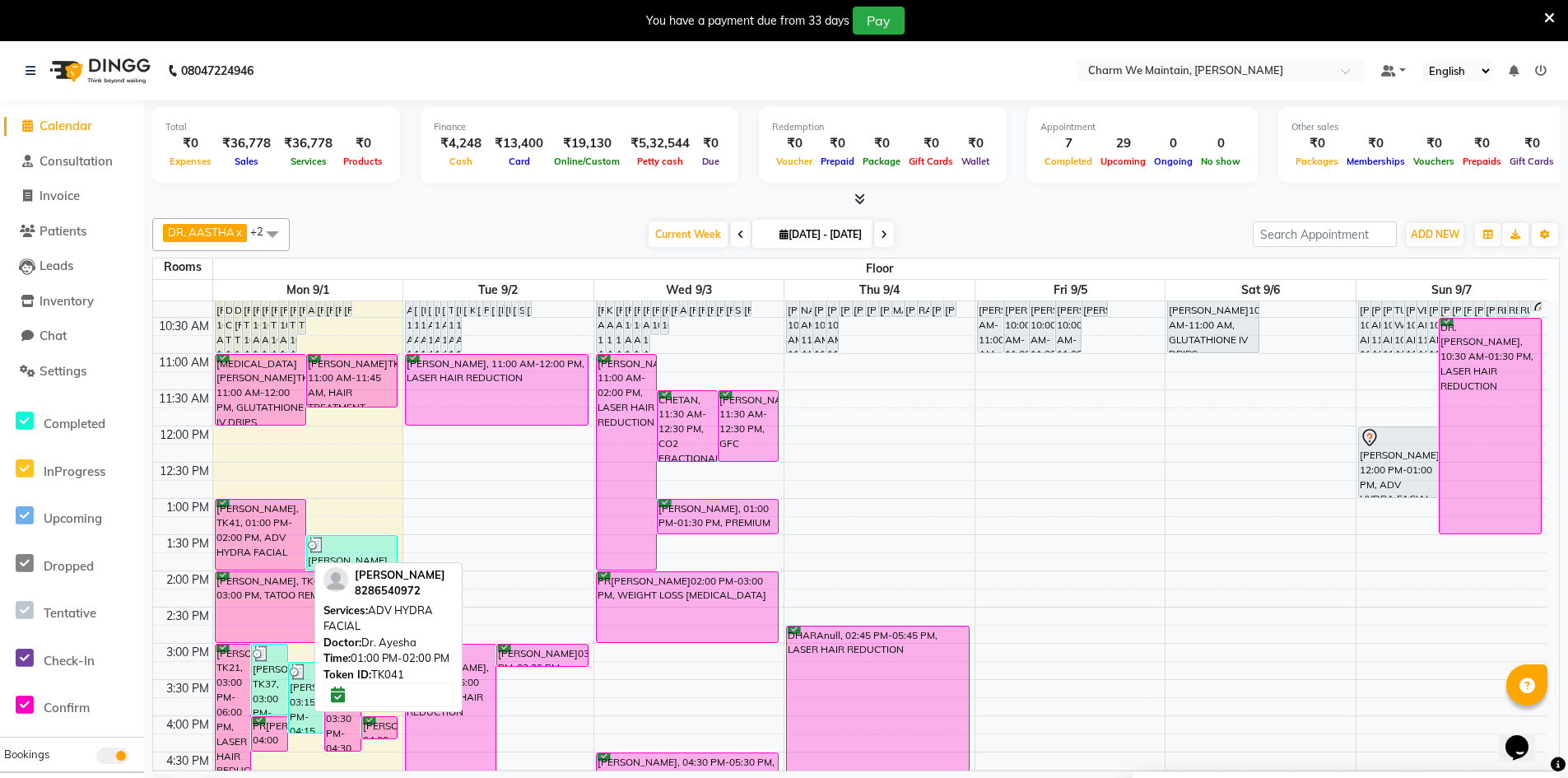
click at [264, 512] on div "ABHISHEK GUPTA, TK41, 01:00 PM-02:00 PM, ADV HYDRA FACIAL" at bounding box center [260, 534] width 90 height 70
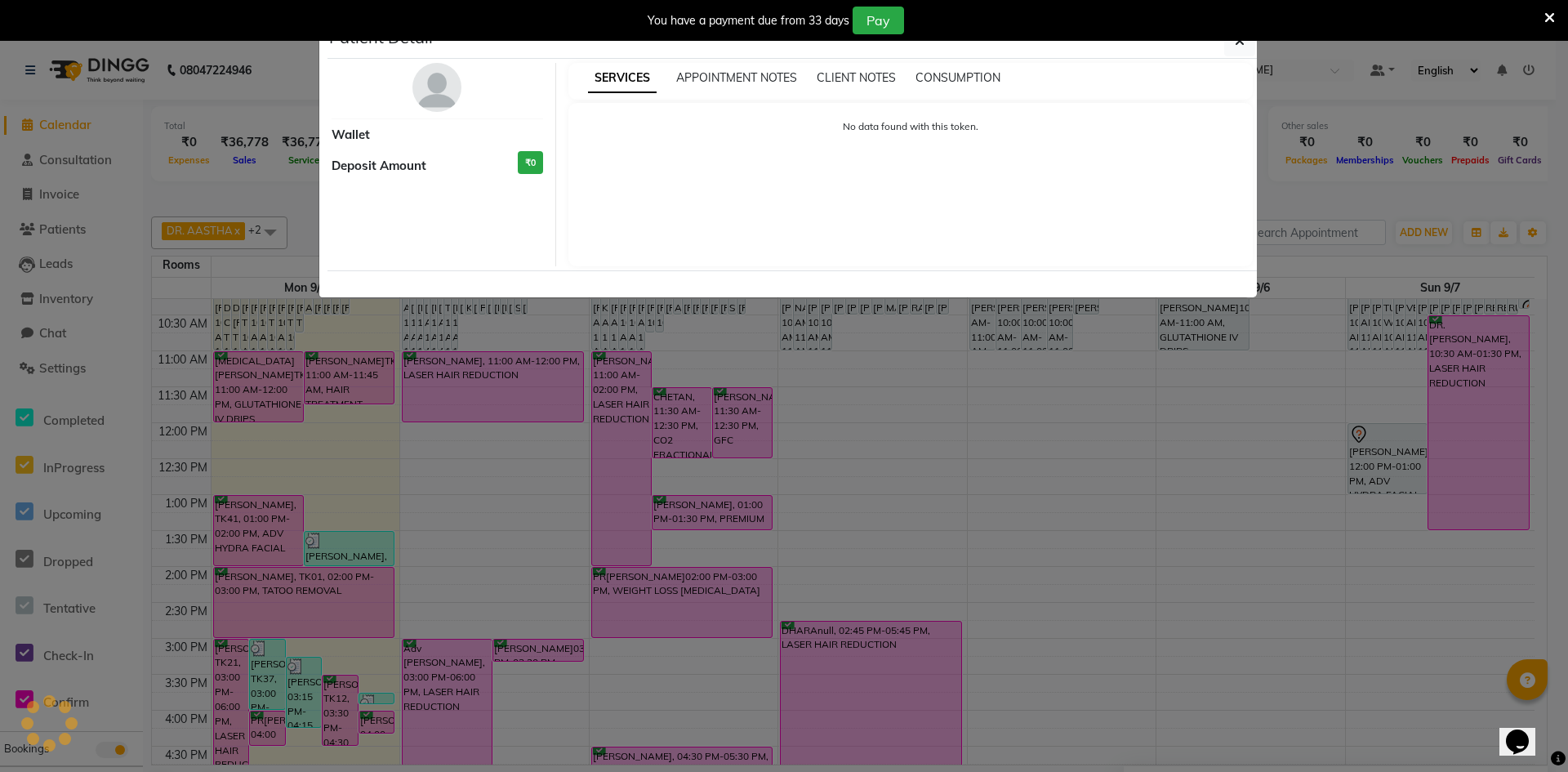
select select "6"
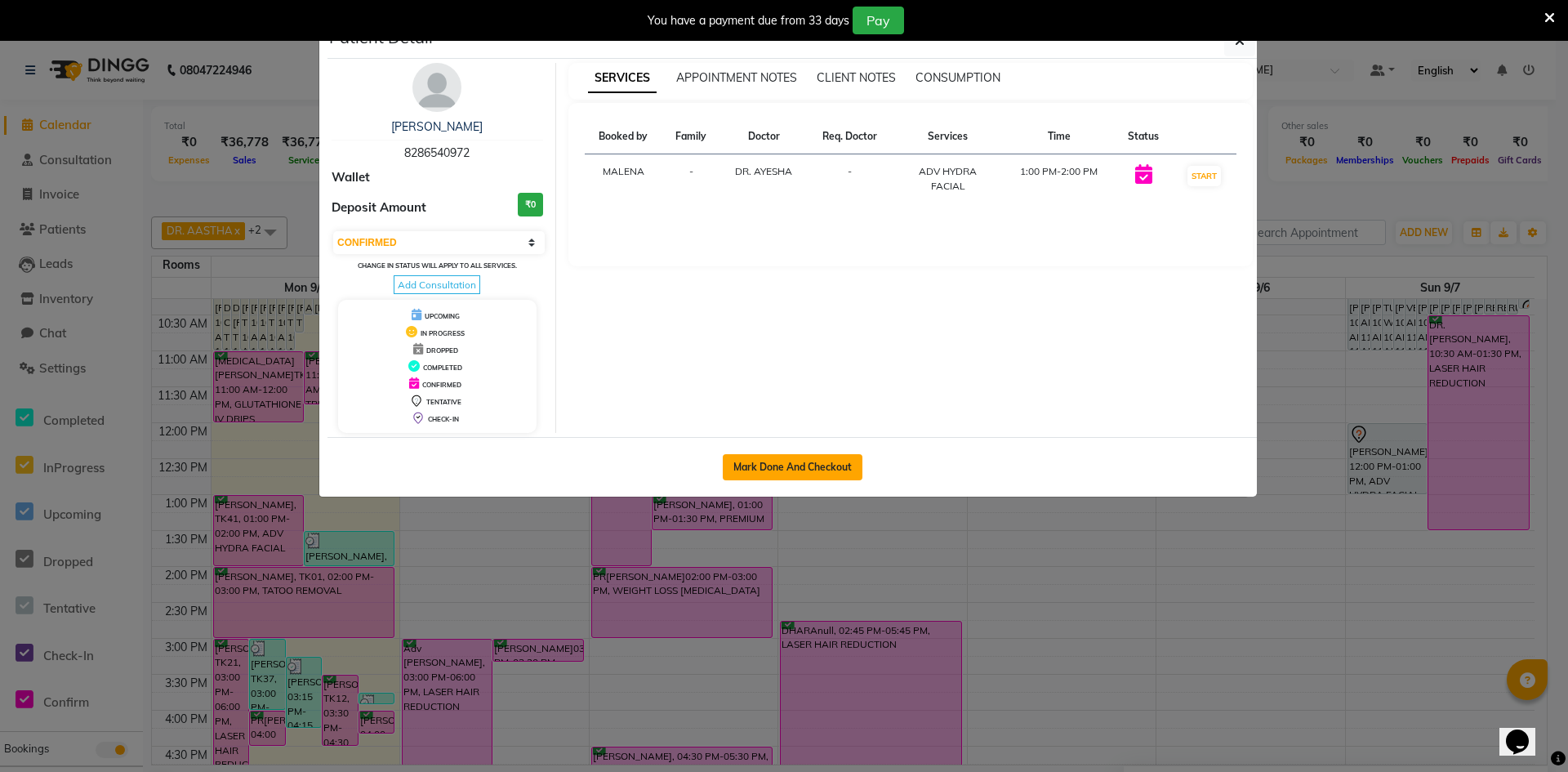
click at [772, 461] on button "Mark Done And Checkout" at bounding box center [793, 467] width 140 height 26
select select "service"
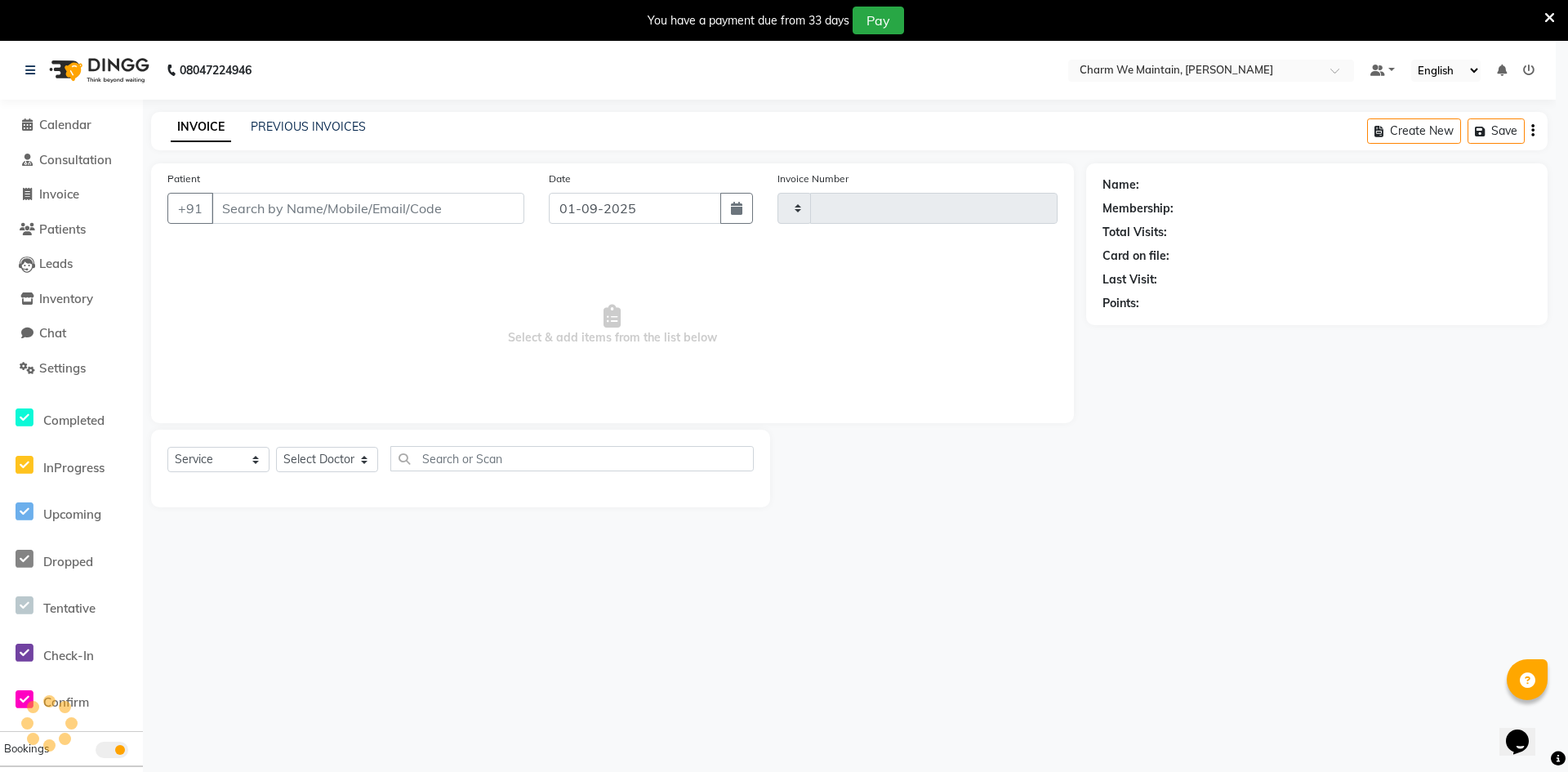
type input "0350"
select select "8618"
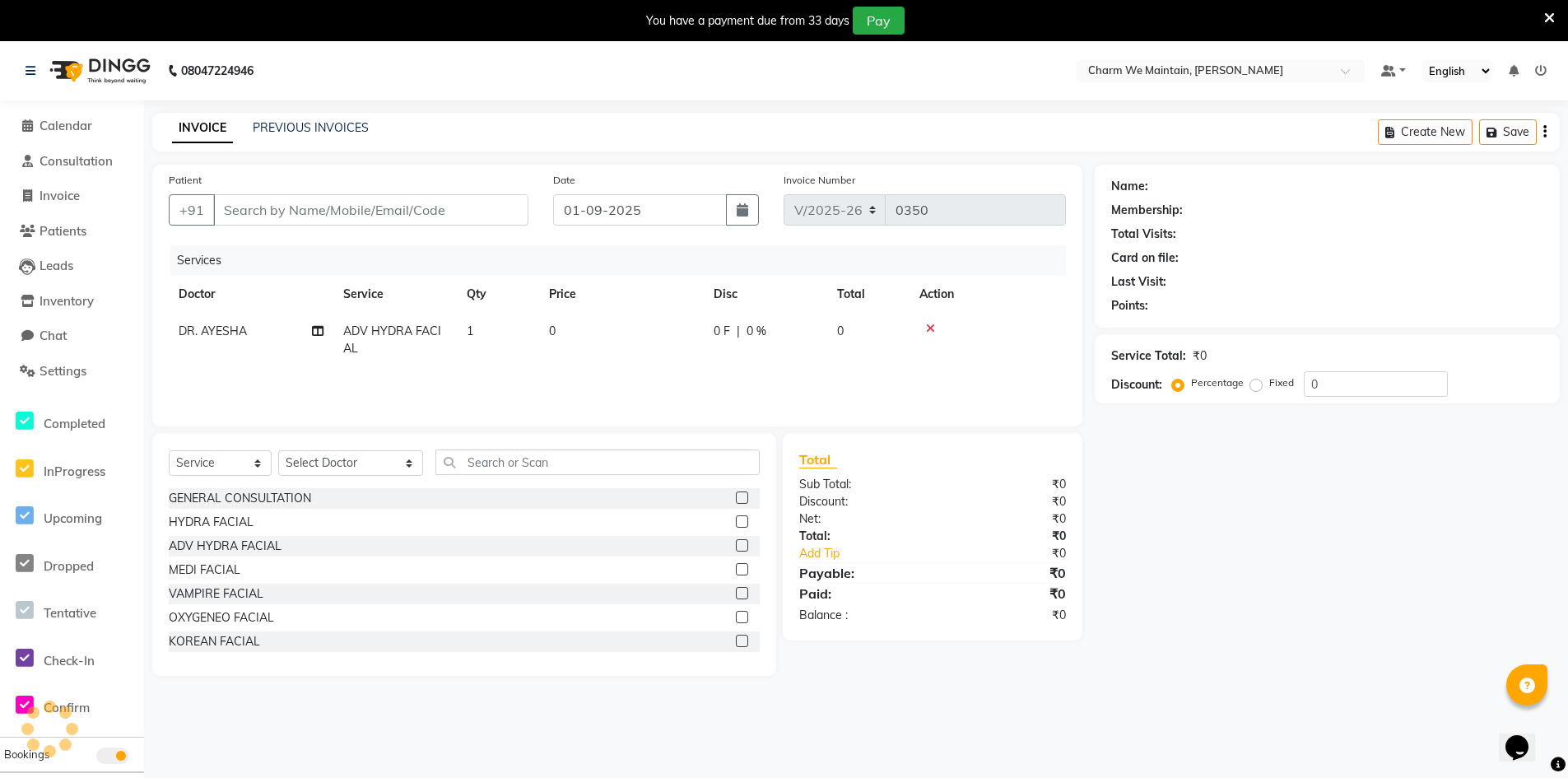
type input "8286540972"
select select "86210"
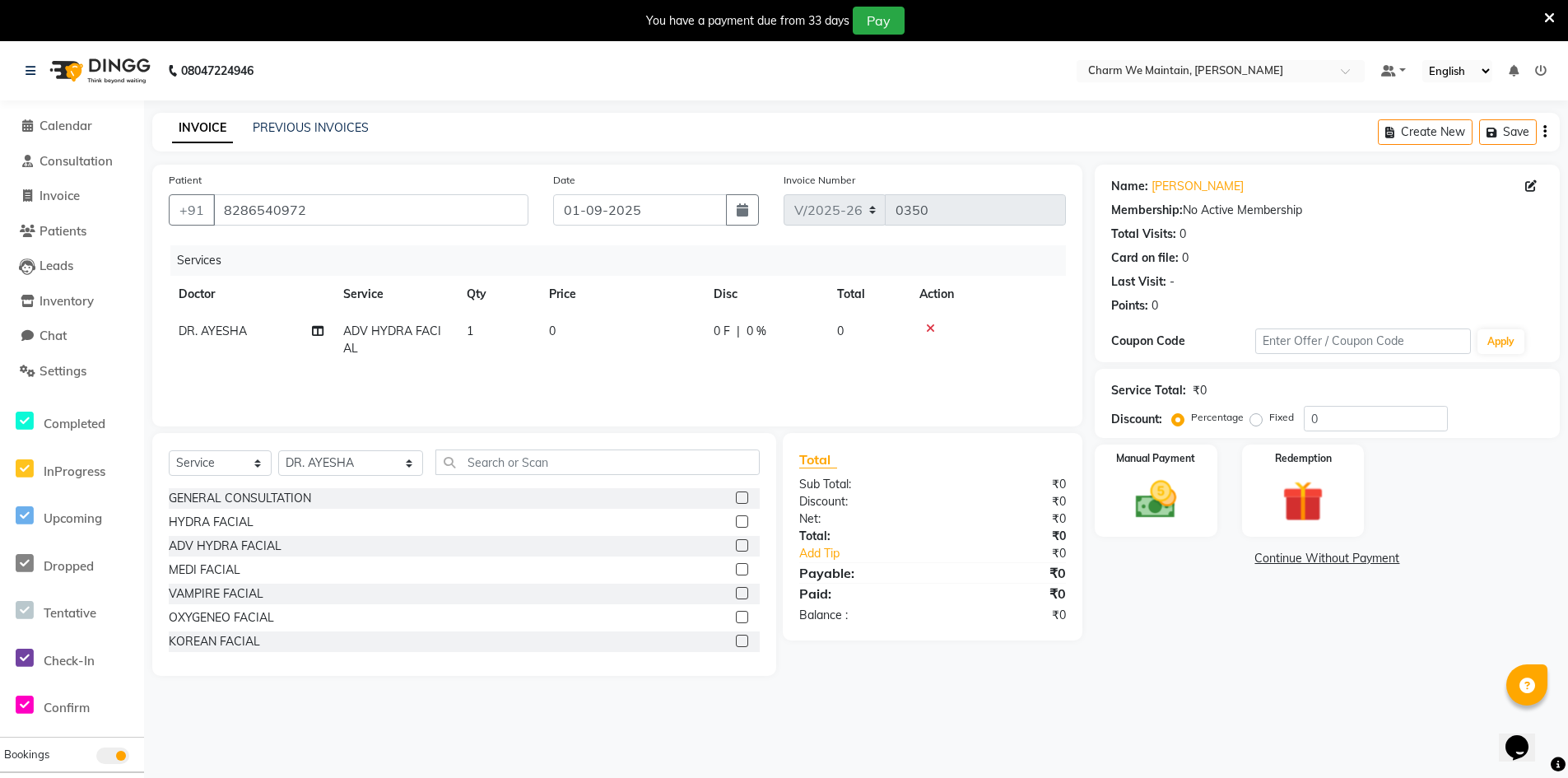
click at [582, 340] on td "0" at bounding box center [621, 340] width 165 height 55
select select "86210"
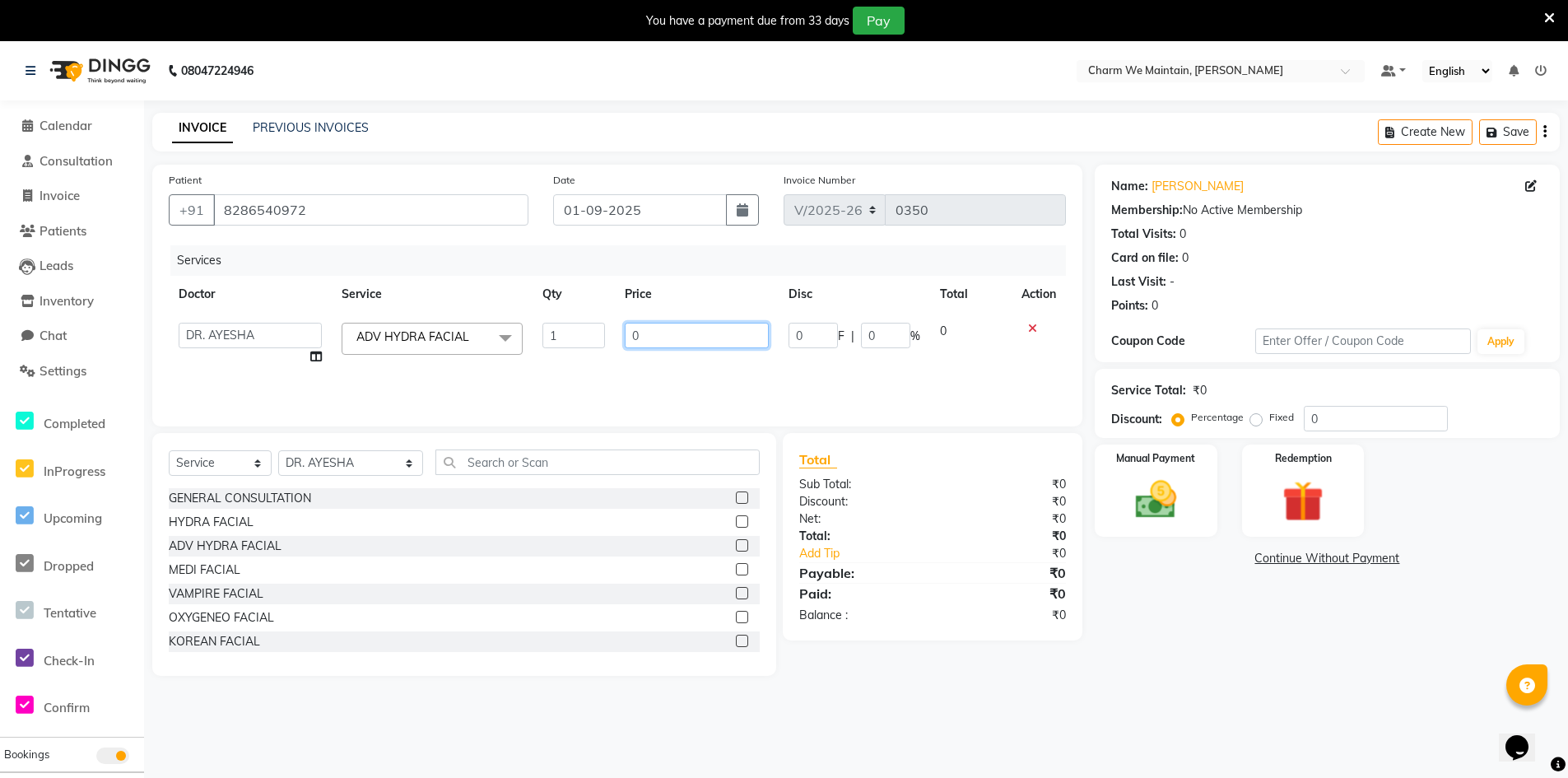
click at [681, 338] on input "0" at bounding box center [697, 336] width 144 height 25
type input "2000"
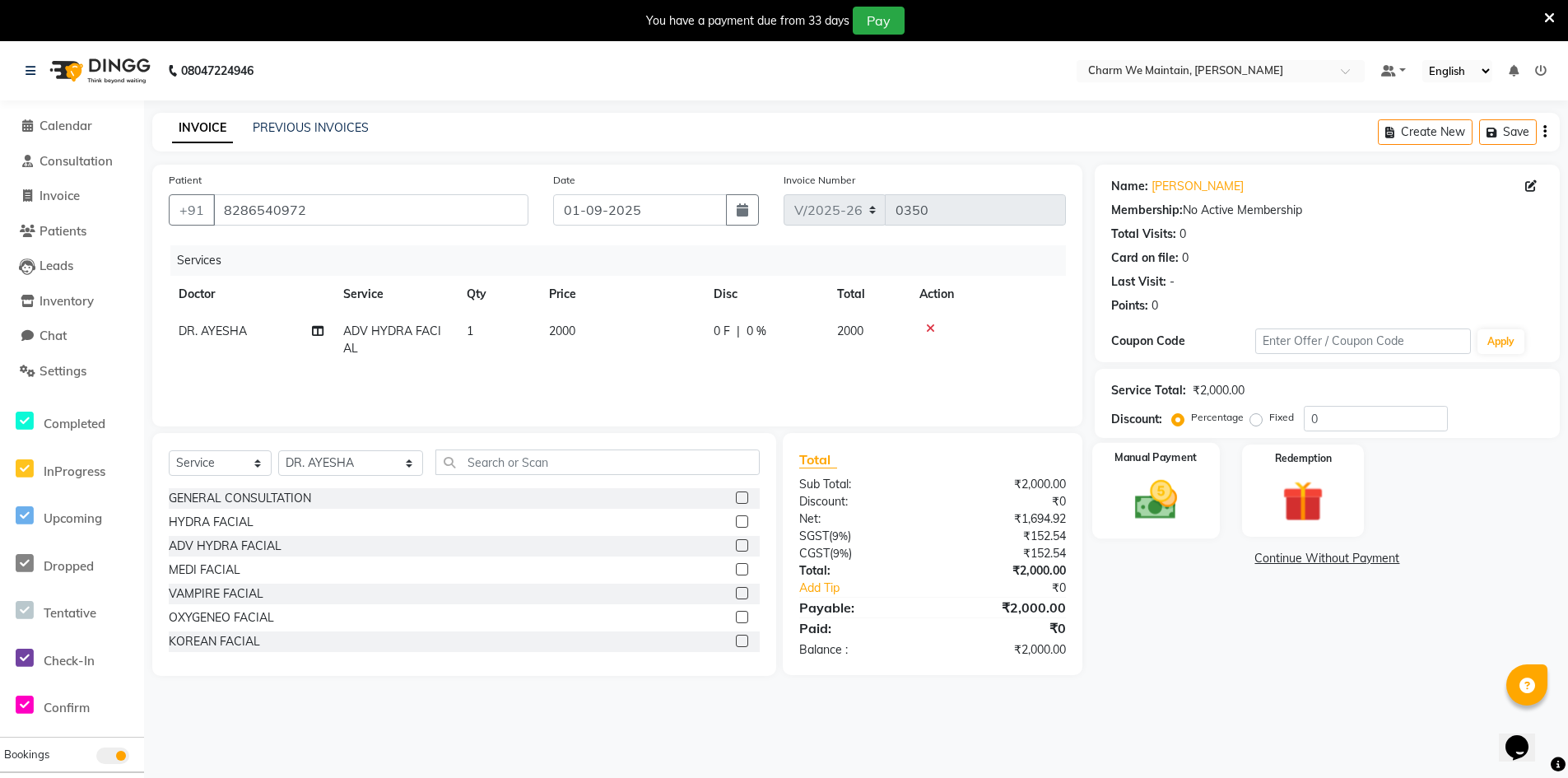
click at [1189, 517] on img at bounding box center [1156, 500] width 70 height 49
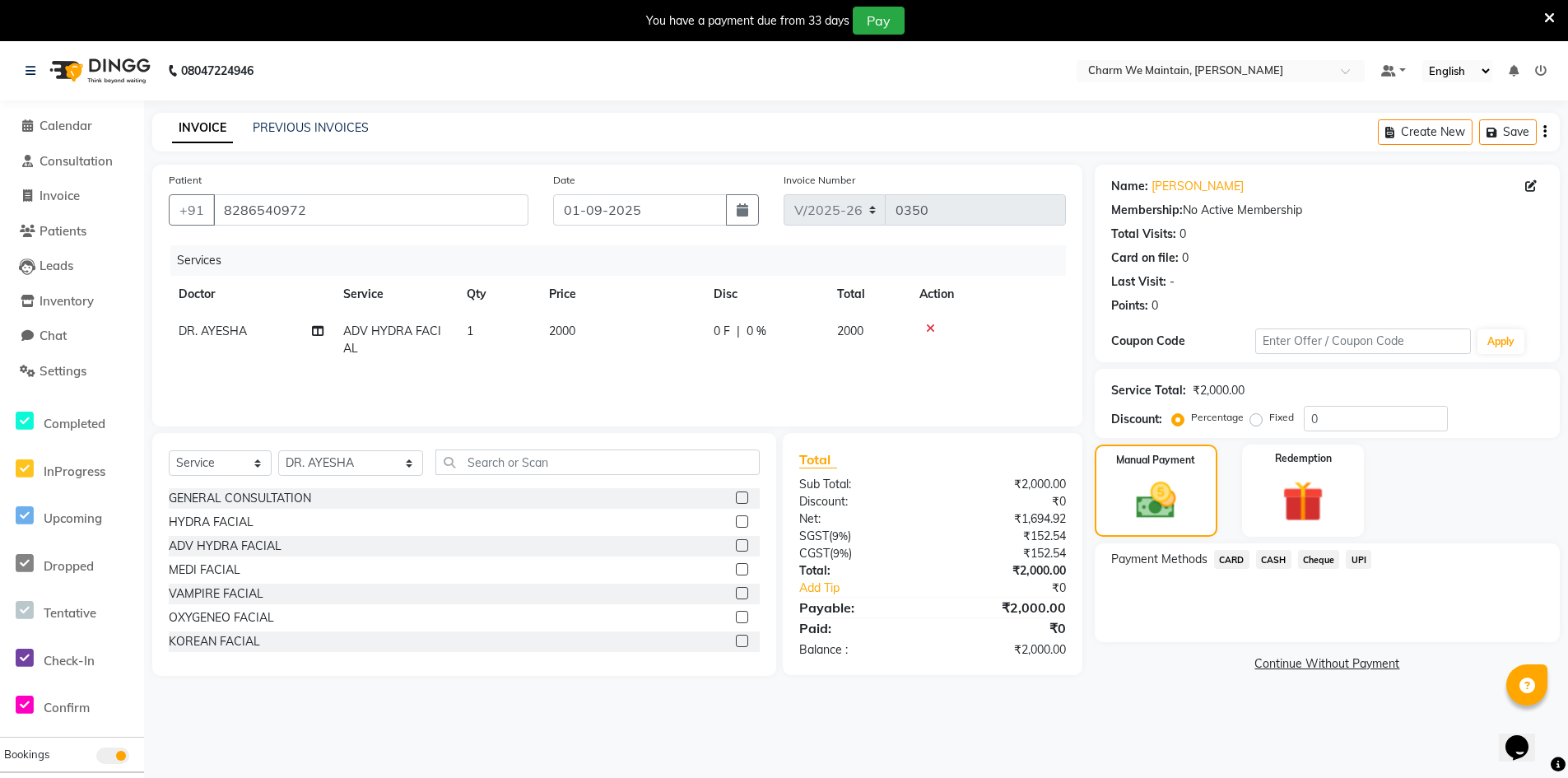
click at [1284, 562] on span "CASH" at bounding box center [1273, 559] width 35 height 19
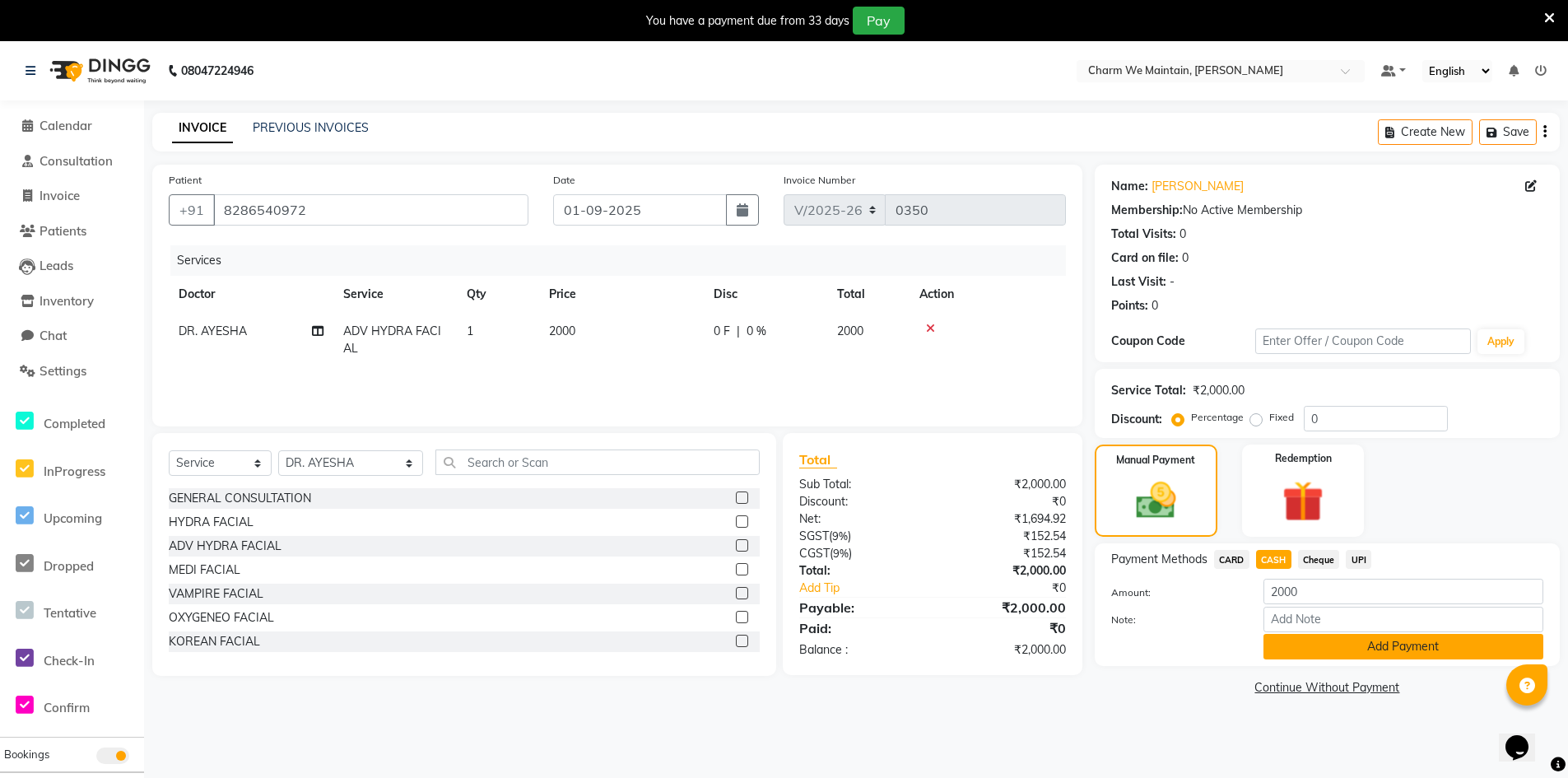
click at [1354, 647] on button "Add Payment" at bounding box center [1404, 647] width 280 height 25
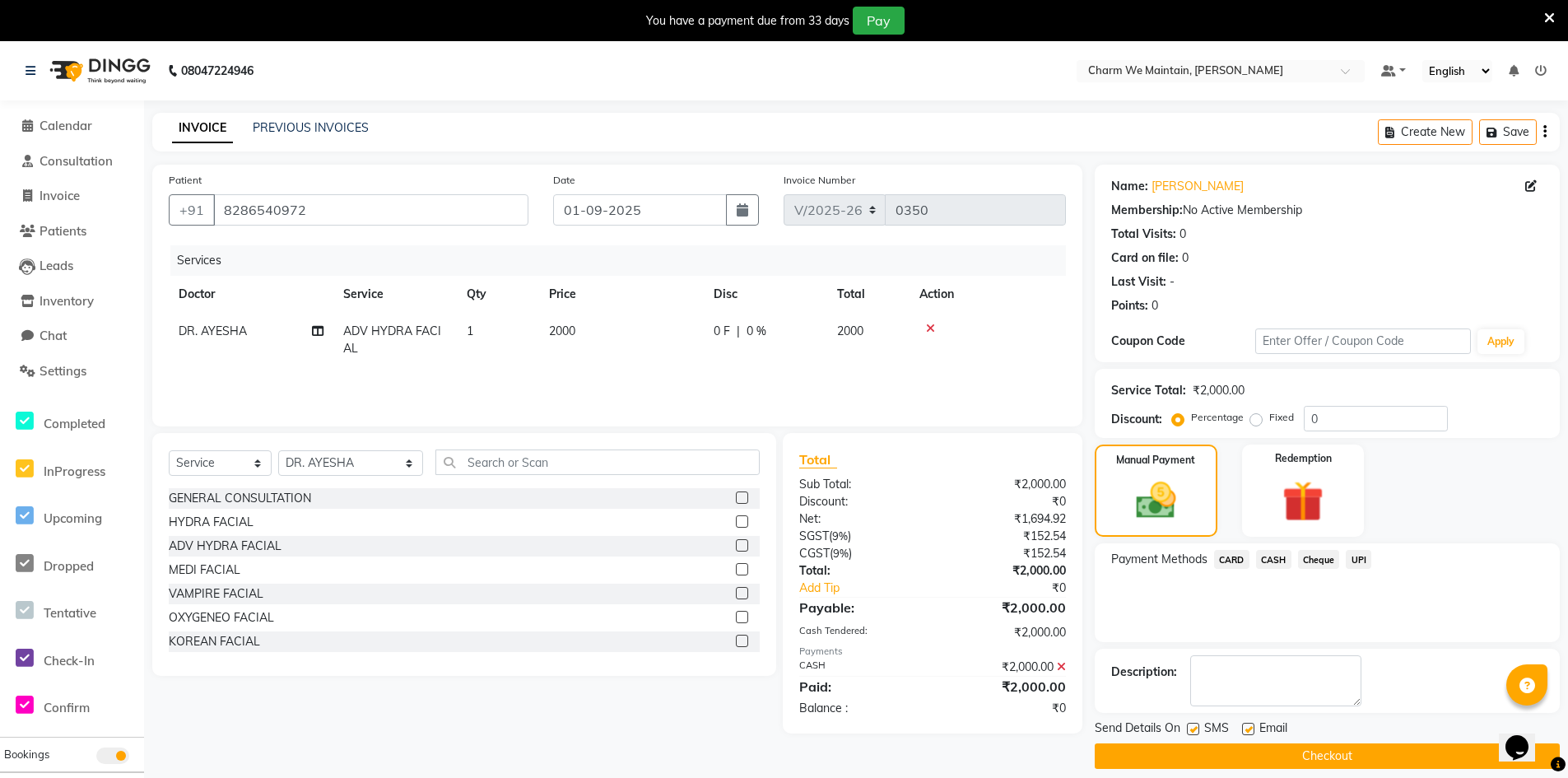
click at [1303, 765] on button "Checkout" at bounding box center [1327, 756] width 465 height 25
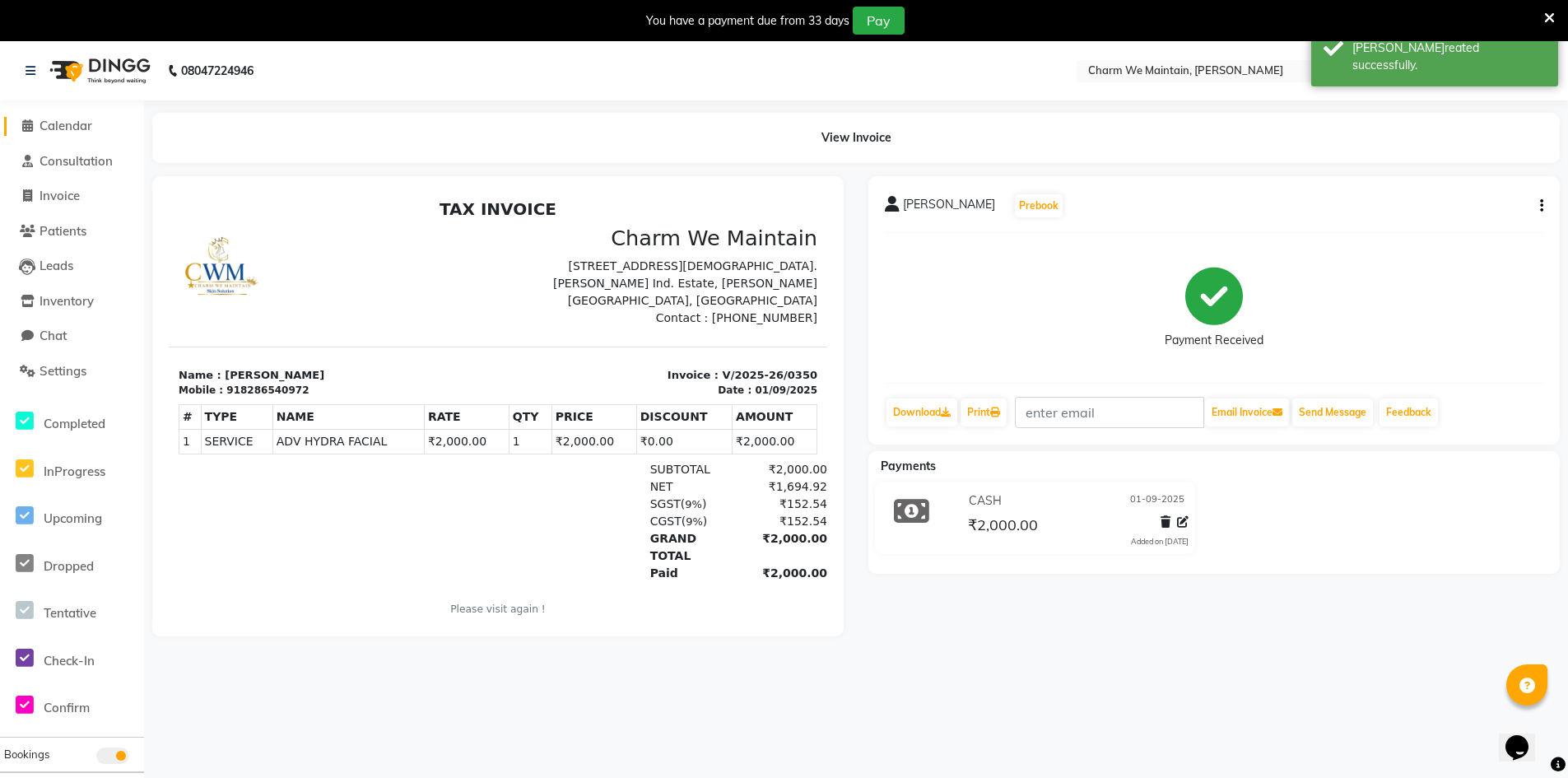
click at [96, 130] on link "Calendar" at bounding box center [72, 126] width 136 height 19
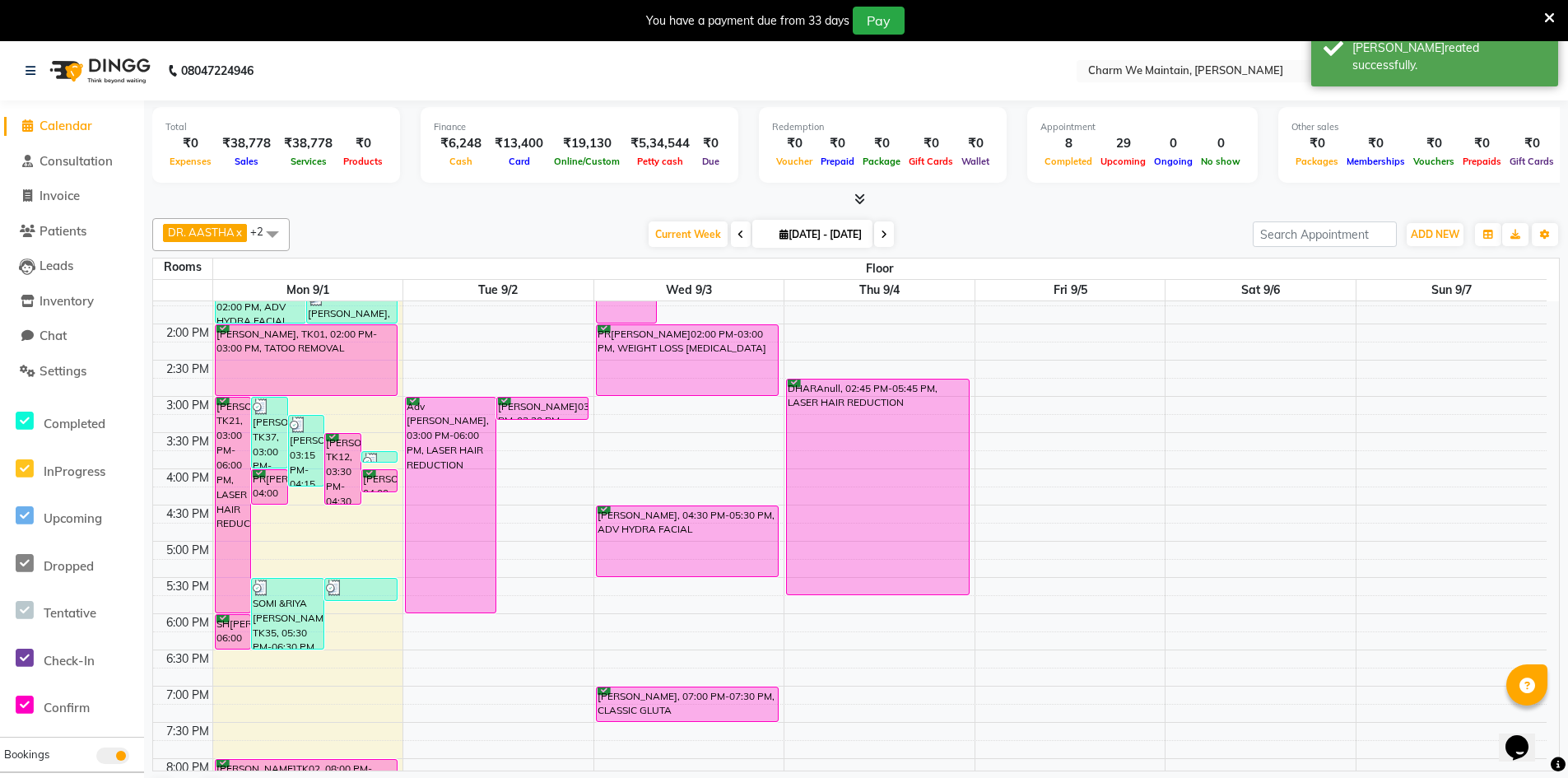
scroll to position [247, 0]
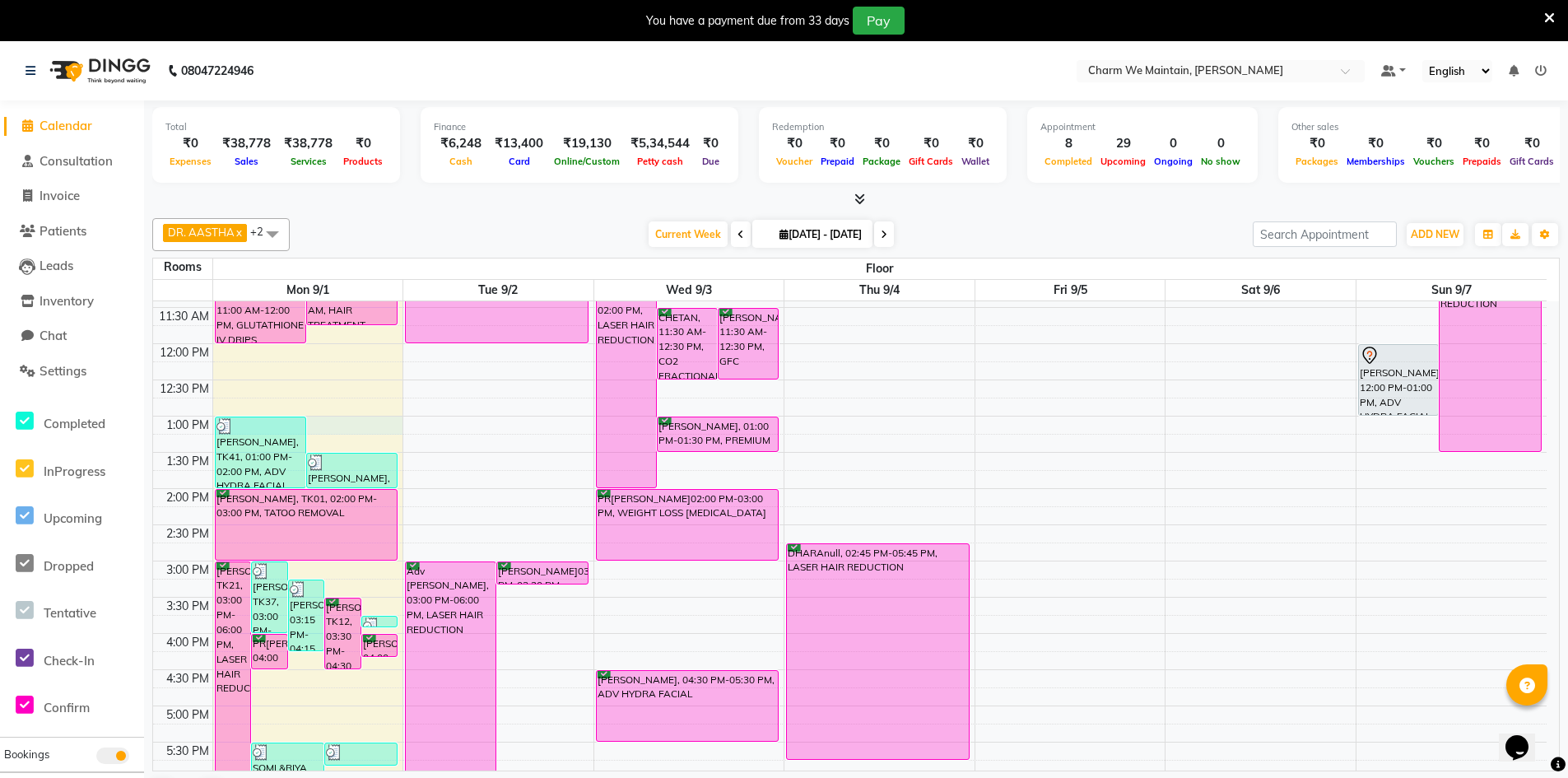
click at [353, 423] on div "8:00 AM 8:30 AM 9:00 AM 9:30 AM 10:00 AM 10:30 AM 11:00 AM 11:30 AM 12:00 PM 12…" at bounding box center [849, 597] width 1393 height 1086
select select "780"
select select "tentative"
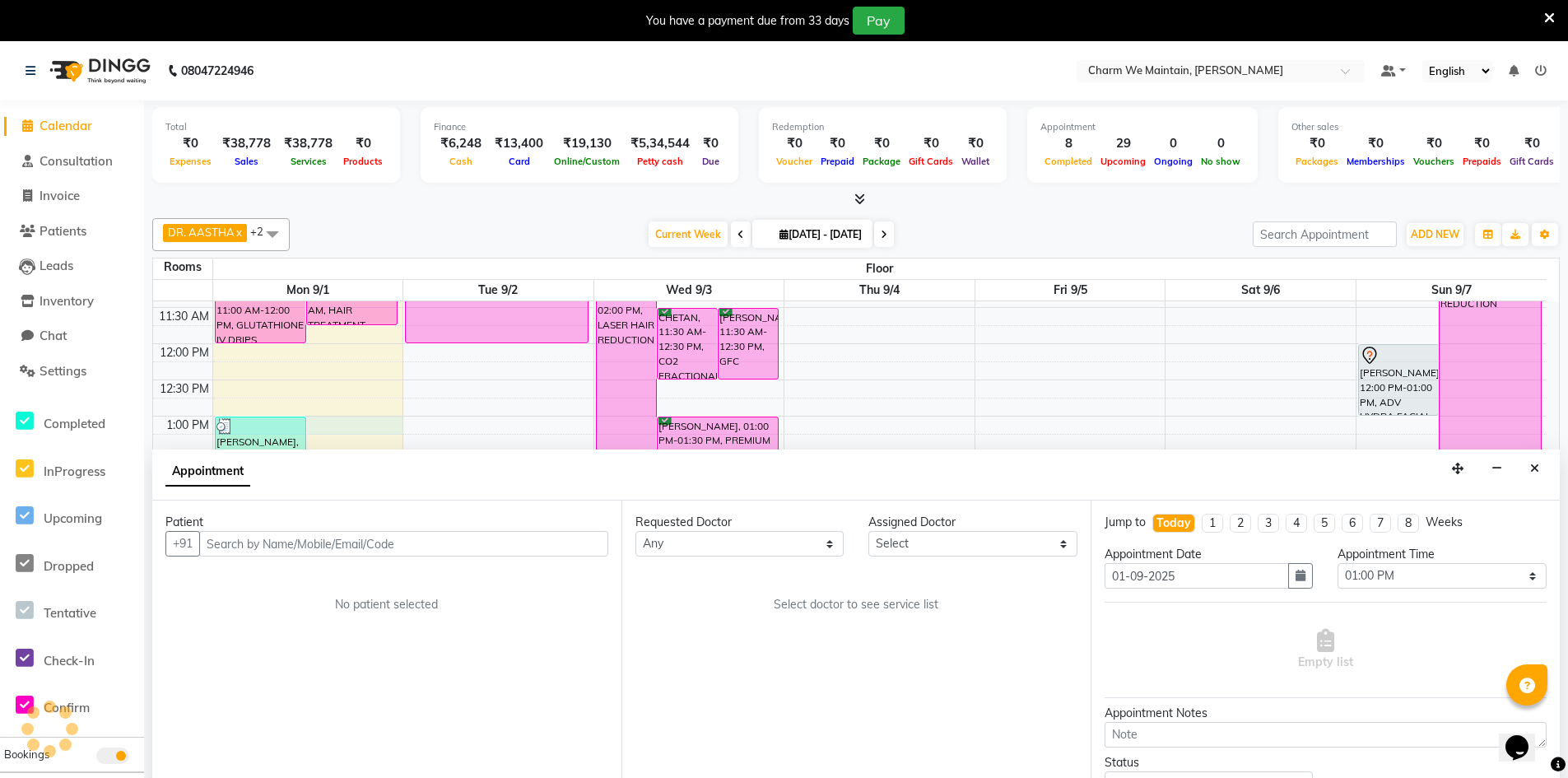
scroll to position [42, 0]
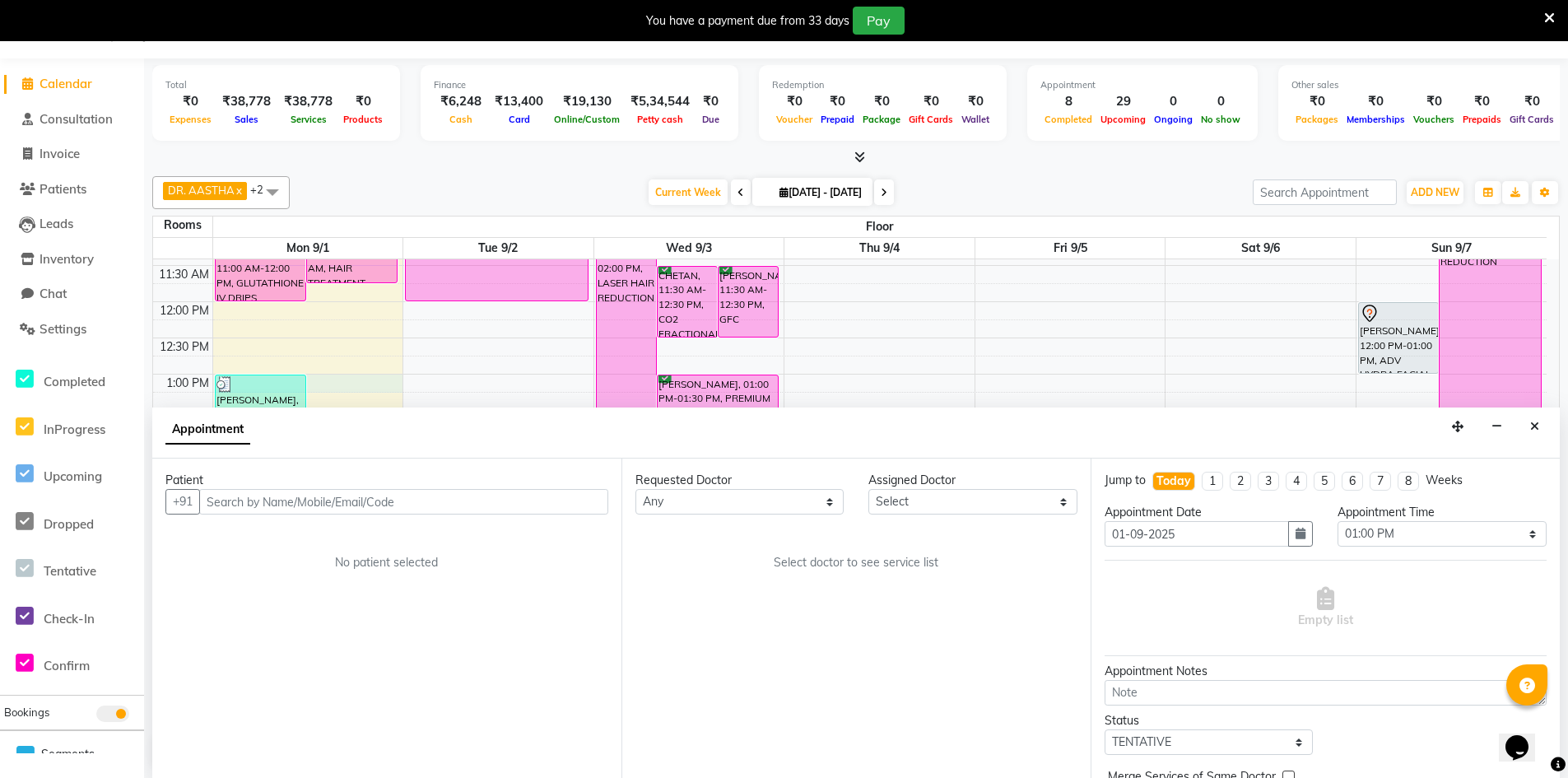
click at [338, 501] on input "text" at bounding box center [404, 501] width 410 height 25
type input "9967444553"
click at [582, 505] on span "Add Patient" at bounding box center [570, 501] width 63 height 15
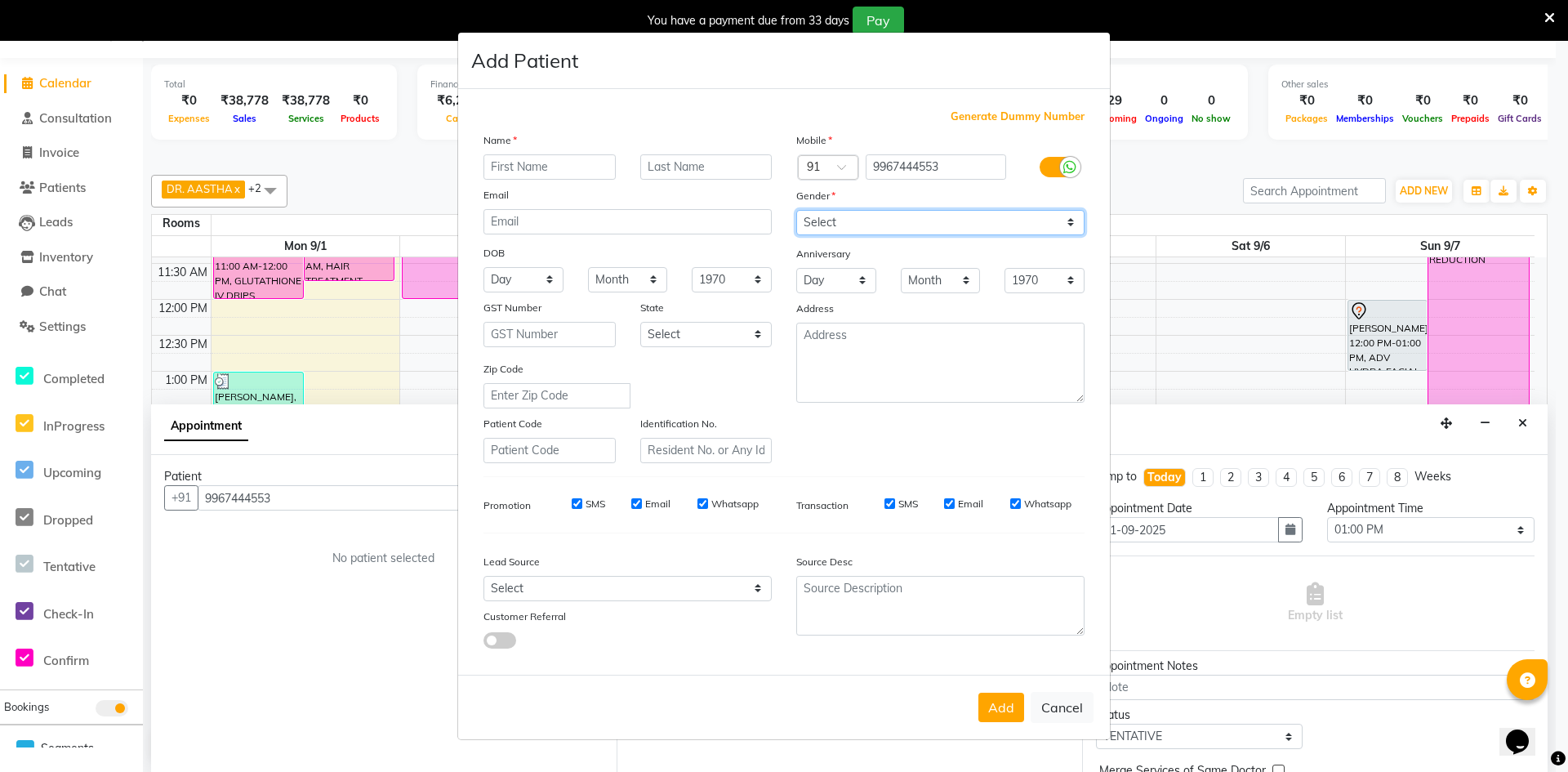
click at [931, 216] on select "Select Male Female Other Prefer Not To Say" at bounding box center [940, 222] width 288 height 25
select select "male"
click at [796, 209] on select "Select Male Female Other Prefer Not To Say" at bounding box center [940, 222] width 288 height 25
click at [573, 169] on input "text" at bounding box center [550, 167] width 133 height 25
type input "RAJ"
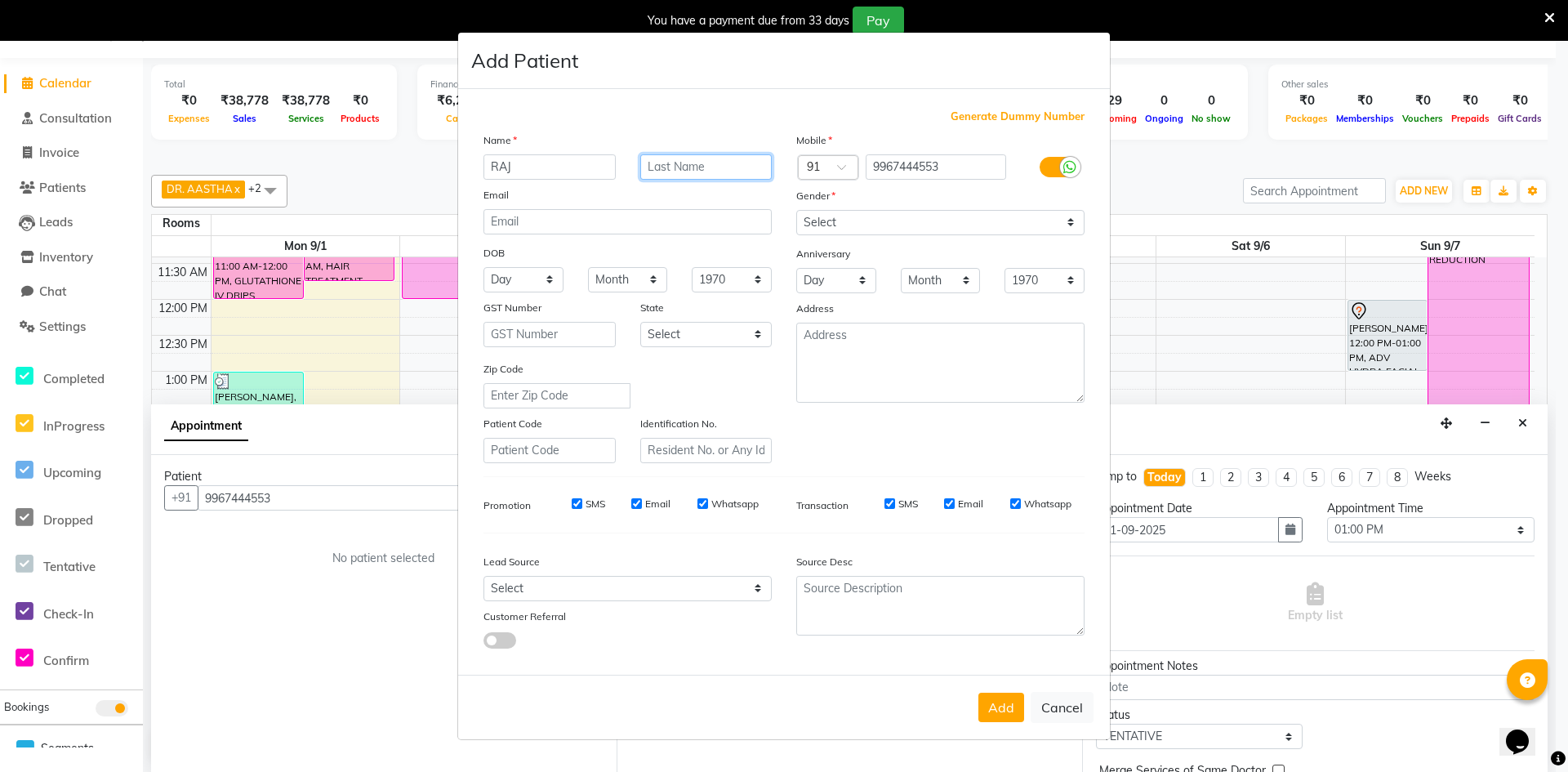
click at [680, 168] on input "text" at bounding box center [706, 167] width 133 height 25
click at [677, 174] on input "KASHAF" at bounding box center [706, 167] width 133 height 25
click at [706, 170] on input "KASHYAF" at bounding box center [706, 167] width 133 height 25
type input "KASHYAP"
click at [1001, 715] on button "Add" at bounding box center [1001, 707] width 46 height 30
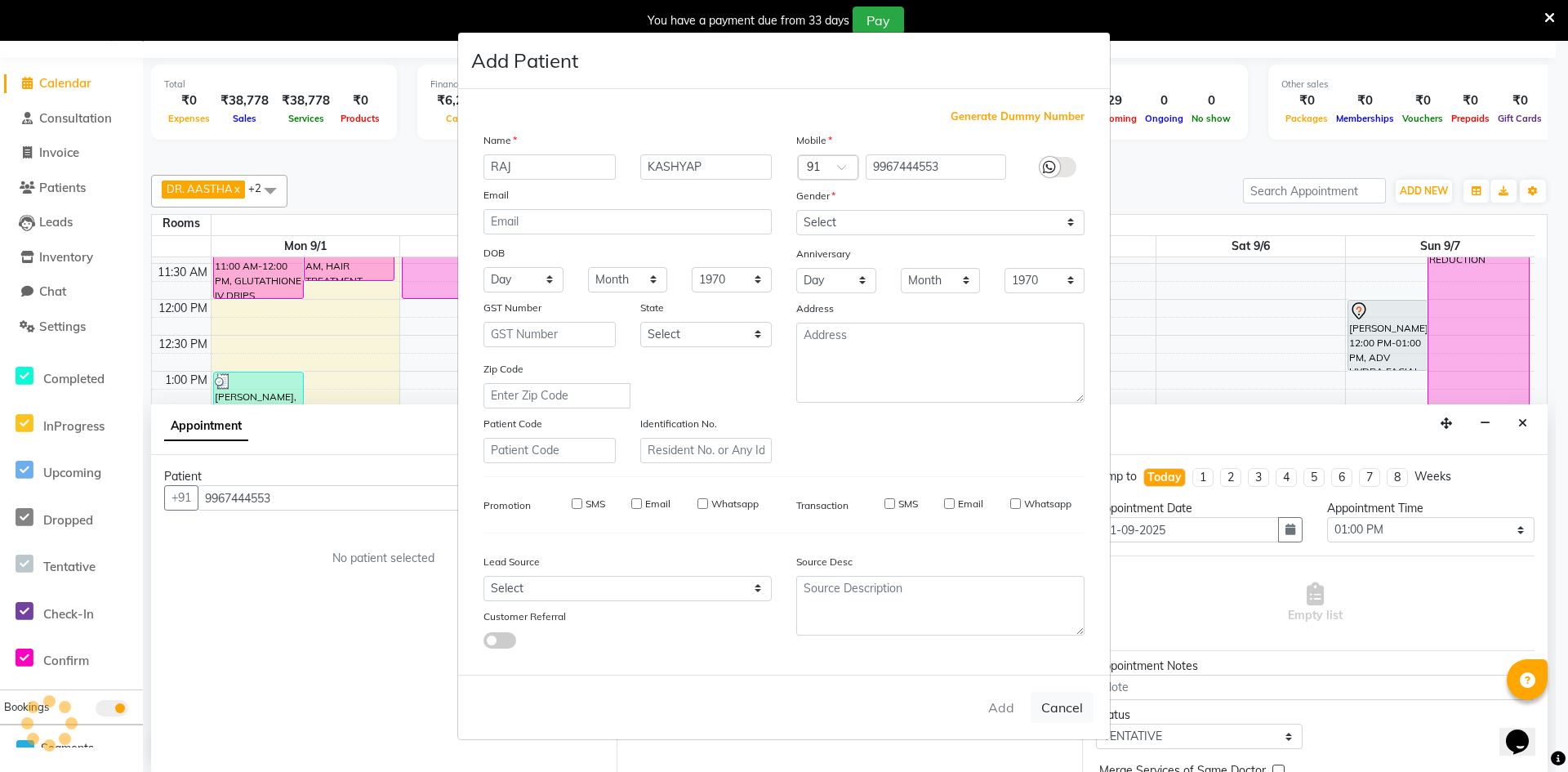
select select
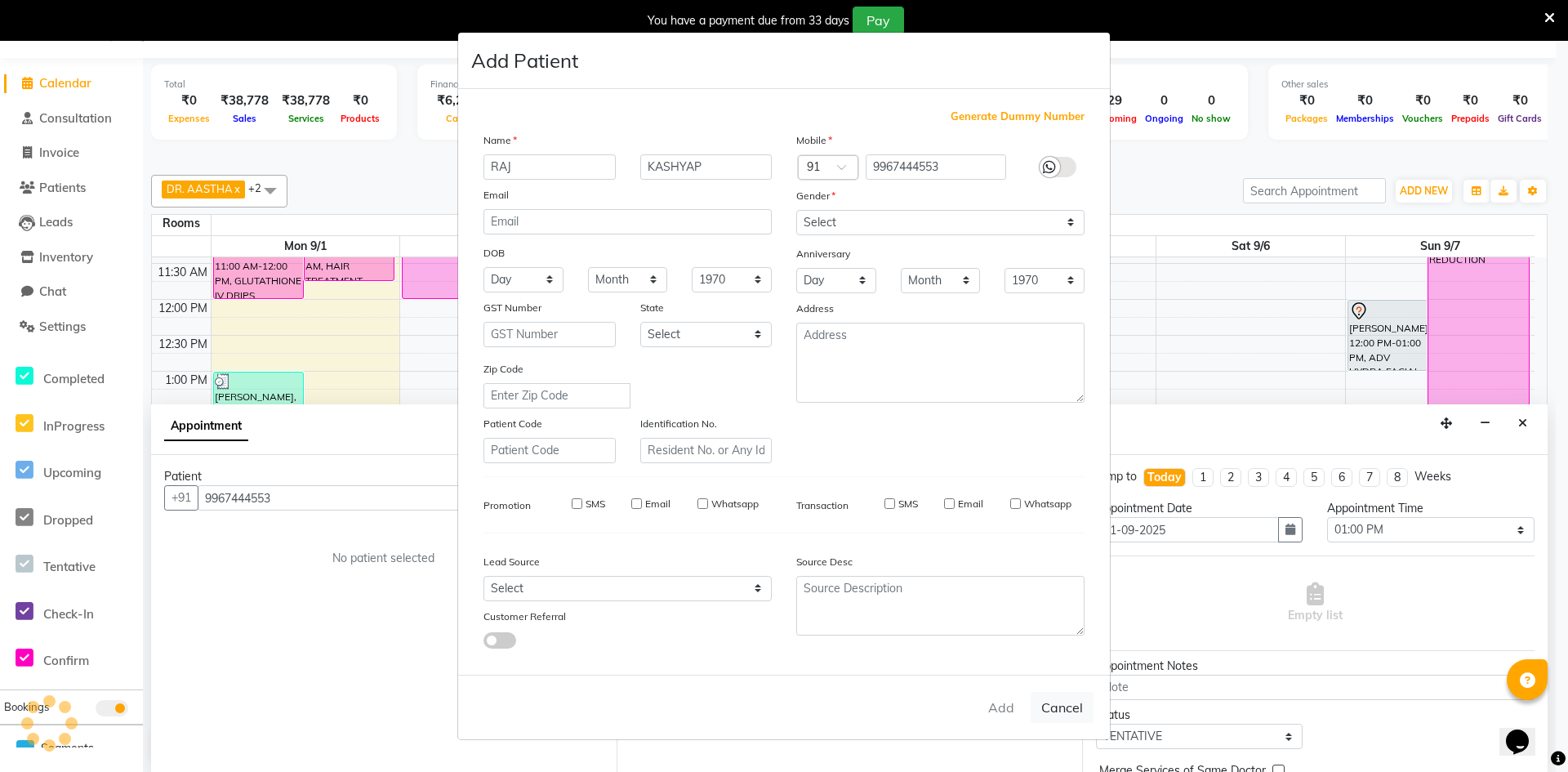
select select
checkbox input "false"
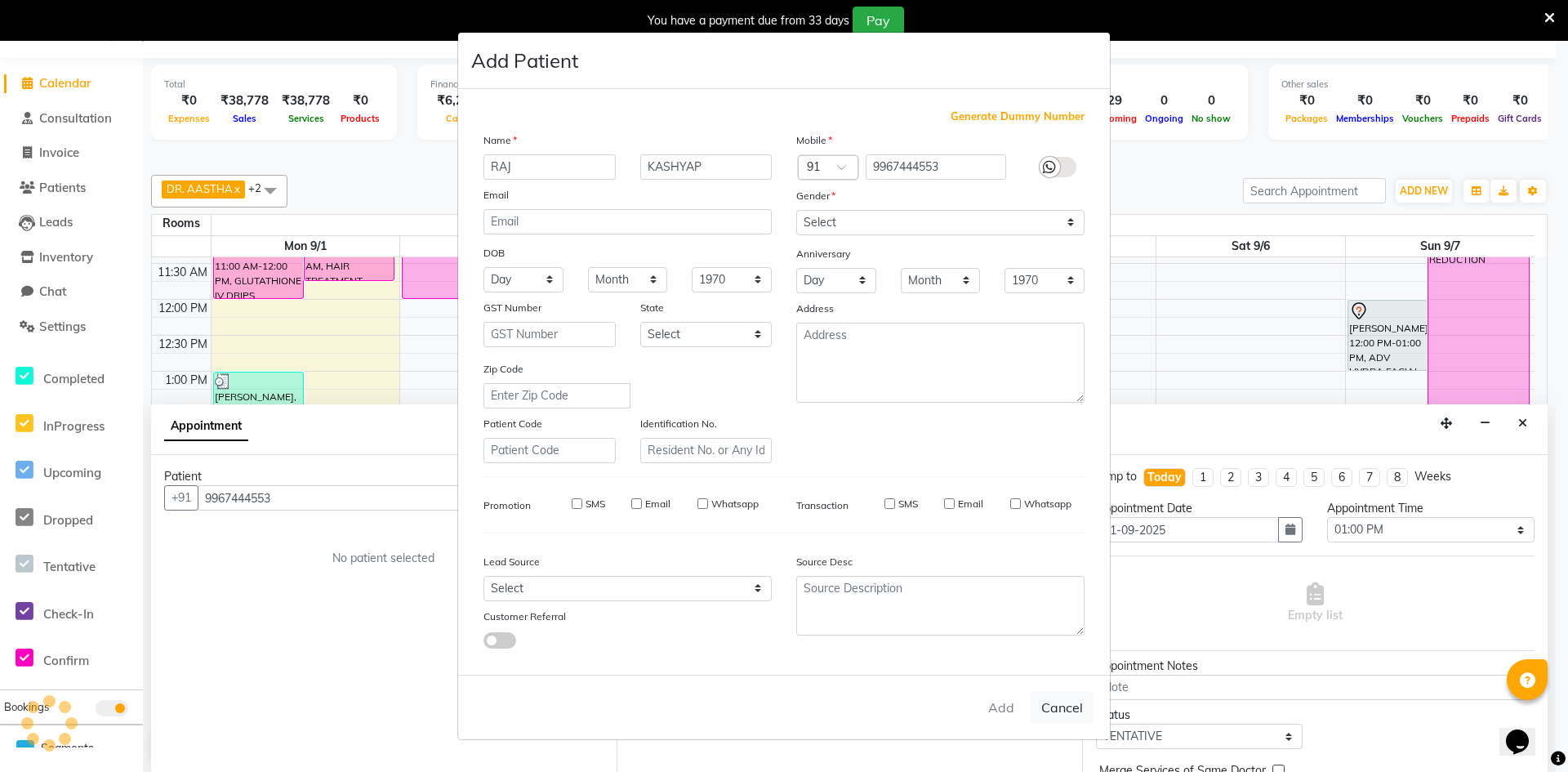
checkbox input "false"
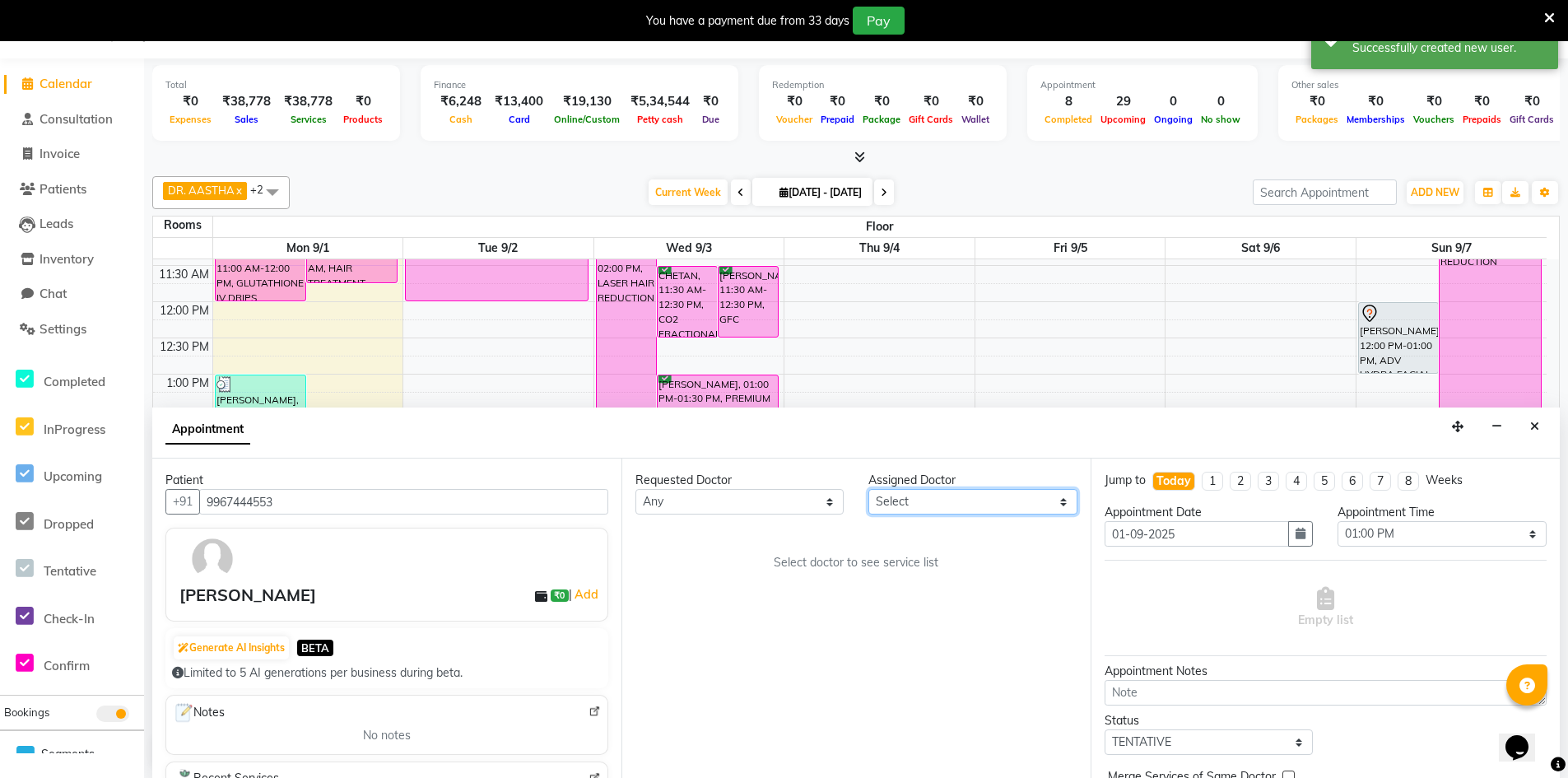
click at [934, 504] on select "Select DR. AASTHA DR. AYESHA DR. [GEOGRAPHIC_DATA]" at bounding box center [972, 501] width 208 height 25
select select "86210"
click at [868, 489] on select "Select DR. AASTHA DR. AYESHA DR. [GEOGRAPHIC_DATA]" at bounding box center [972, 501] width 208 height 25
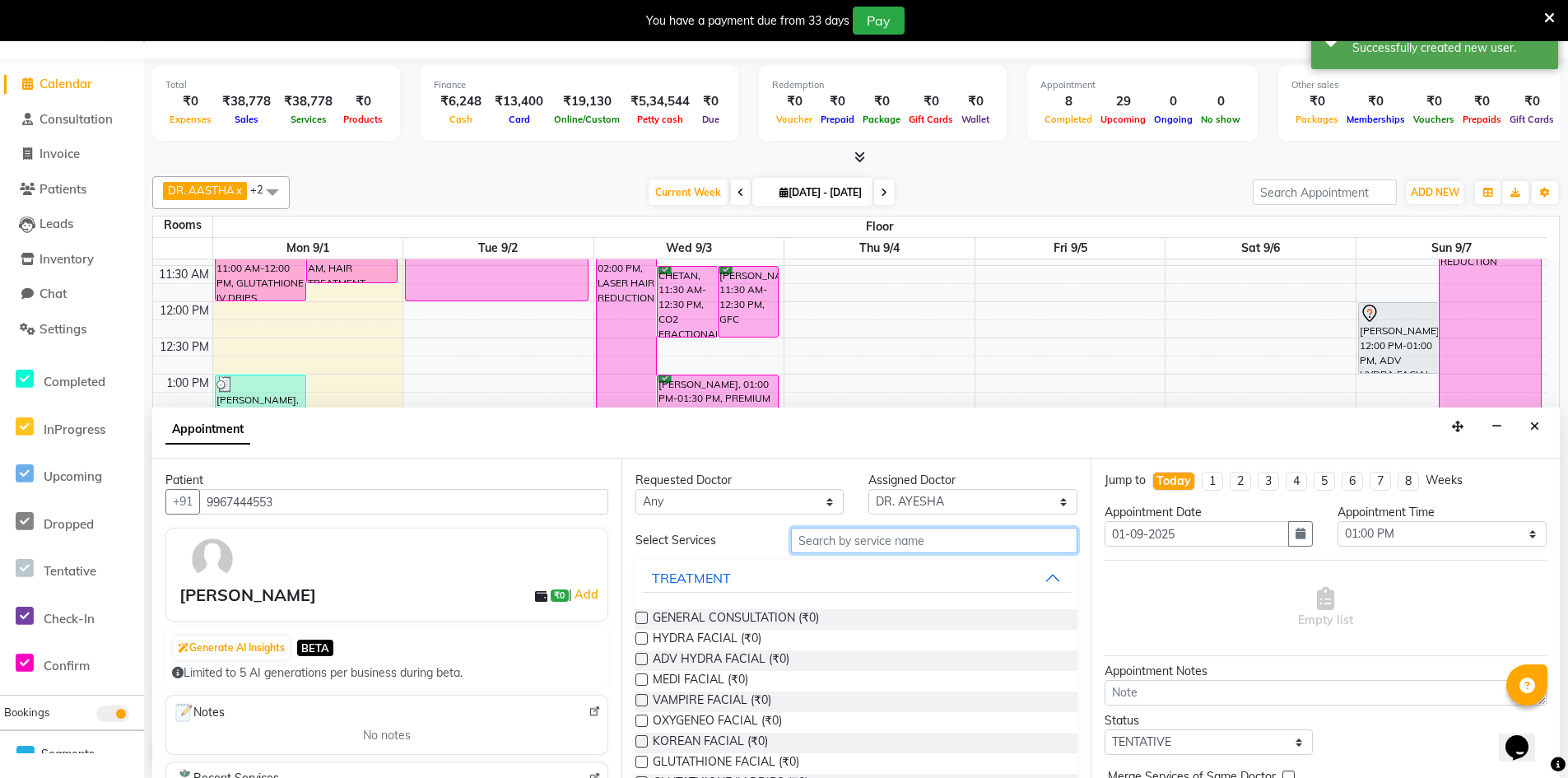
click at [824, 541] on input "text" at bounding box center [934, 541] width 287 height 25
click at [753, 653] on span "ADV HYDRA FACIAL (₹0)" at bounding box center [721, 661] width 137 height 21
checkbox input "true"
select select "4343"
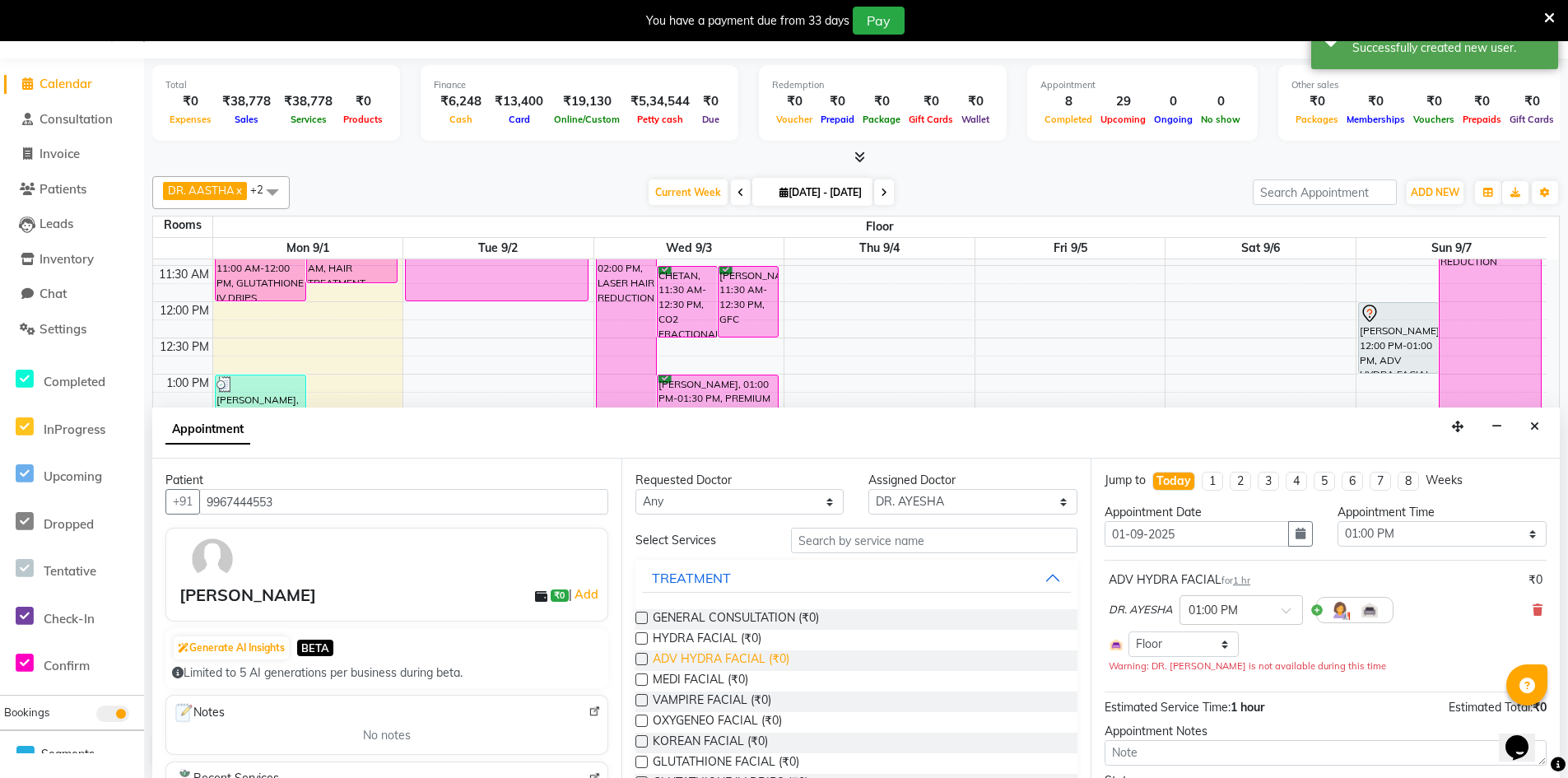
checkbox input "false"
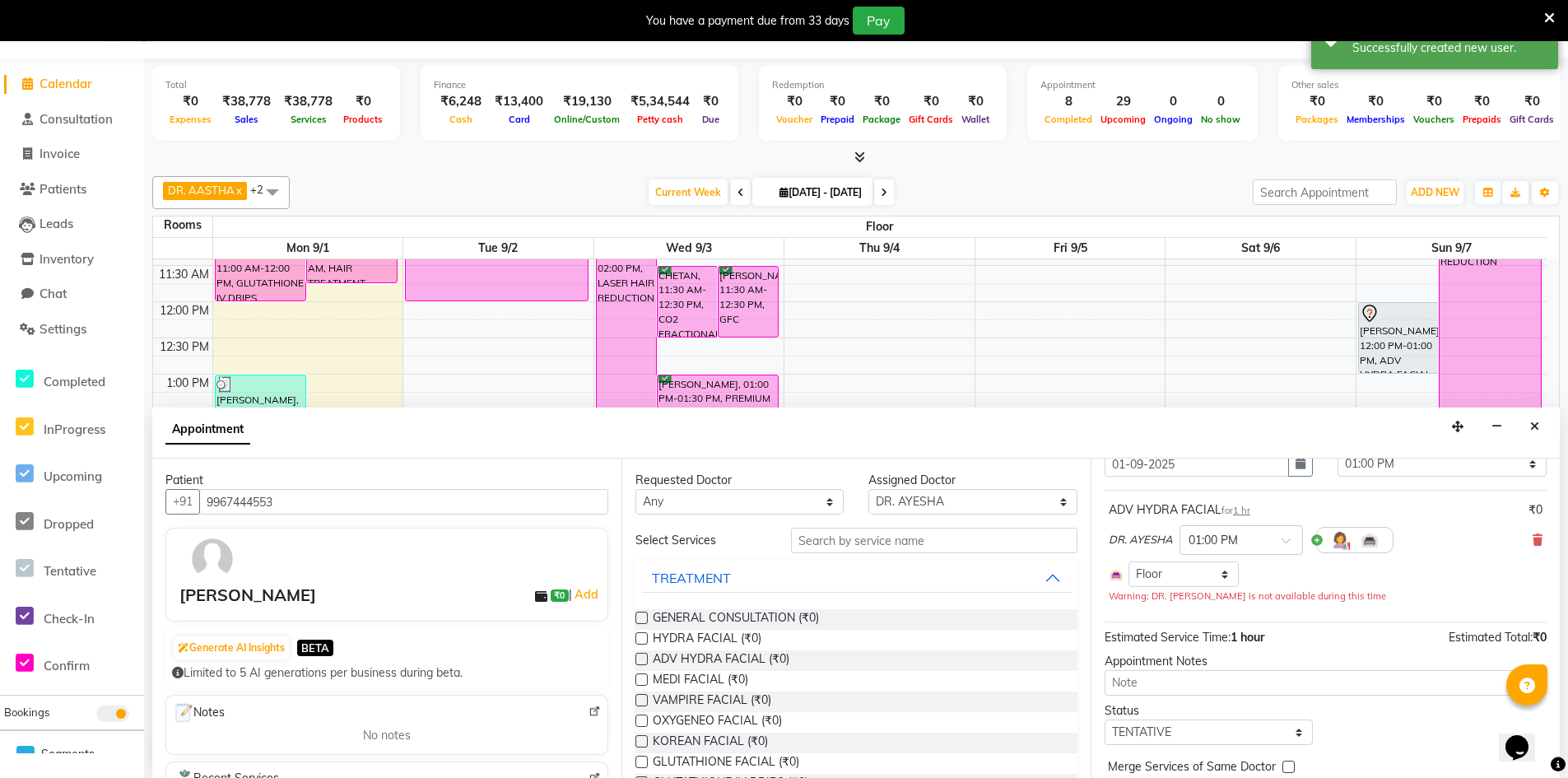
scroll to position [141, 0]
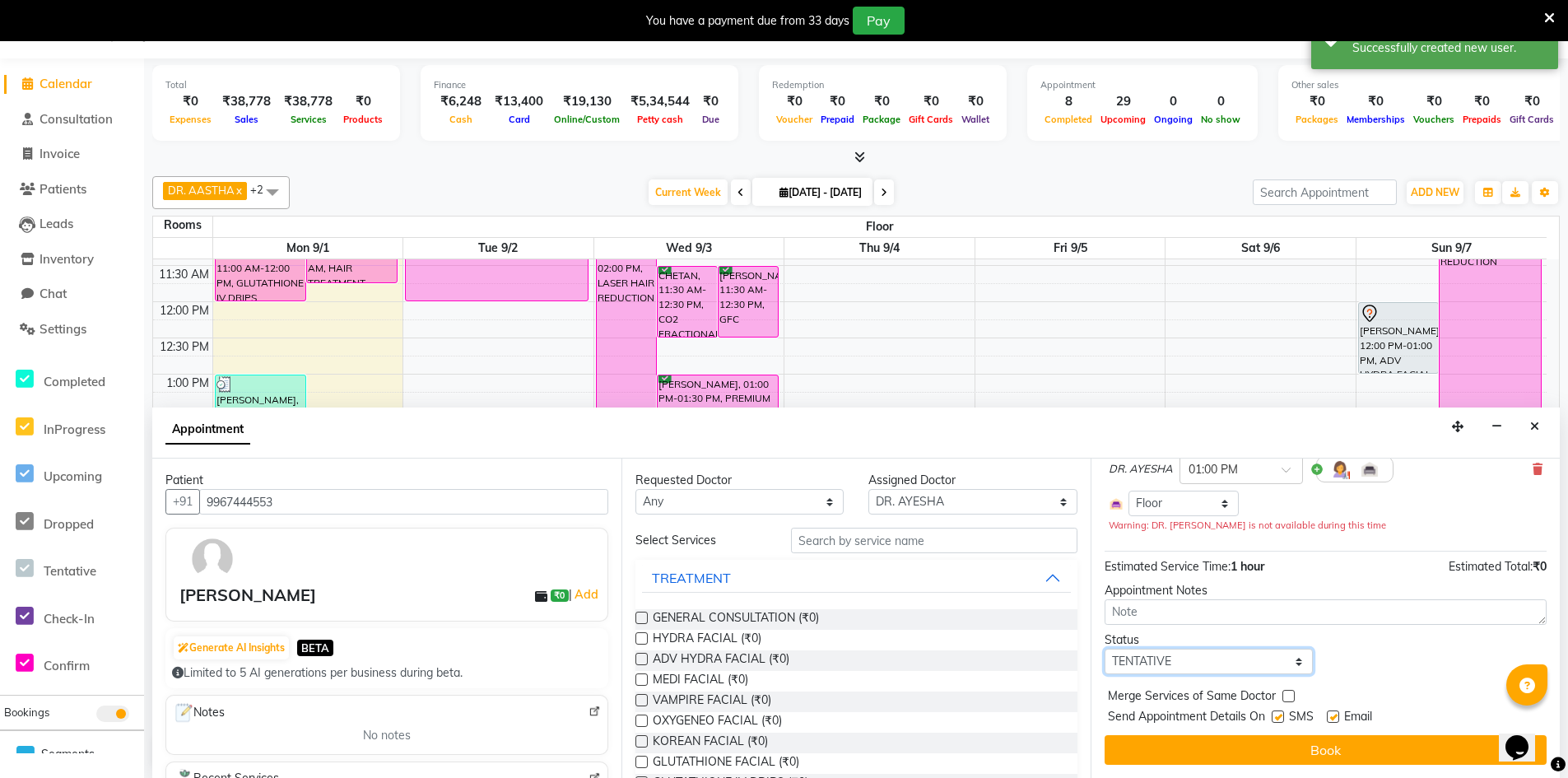
click at [1262, 669] on select "Select TENTATIVE CONFIRM CHECK-IN UPCOMING" at bounding box center [1209, 662] width 208 height 25
select select "confirm booking"
click at [1105, 649] on select "Select TENTATIVE CONFIRM CHECK-IN UPCOMING" at bounding box center [1209, 662] width 208 height 25
click at [1314, 752] on button "Book" at bounding box center [1326, 750] width 442 height 30
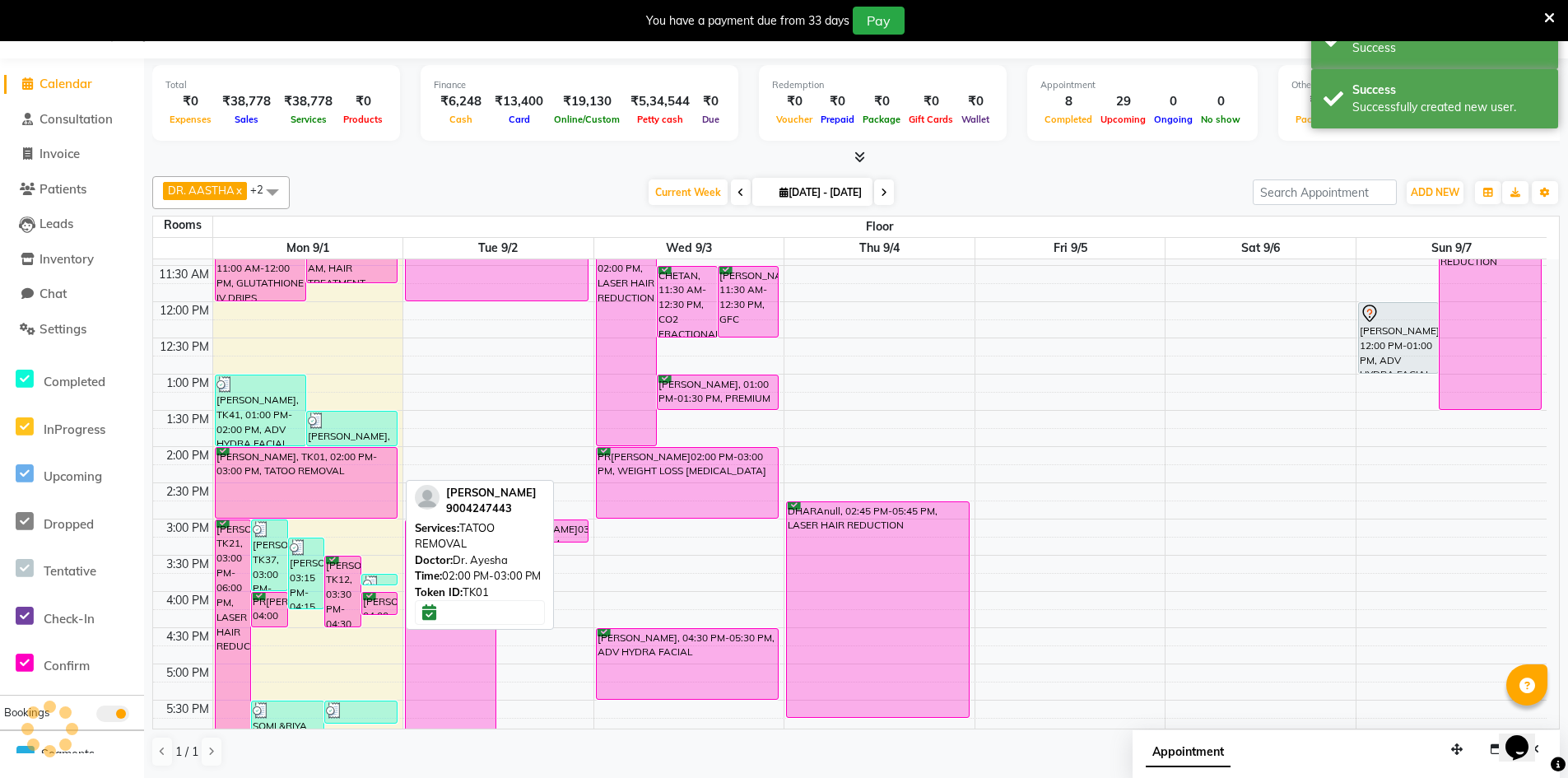
scroll to position [0, 0]
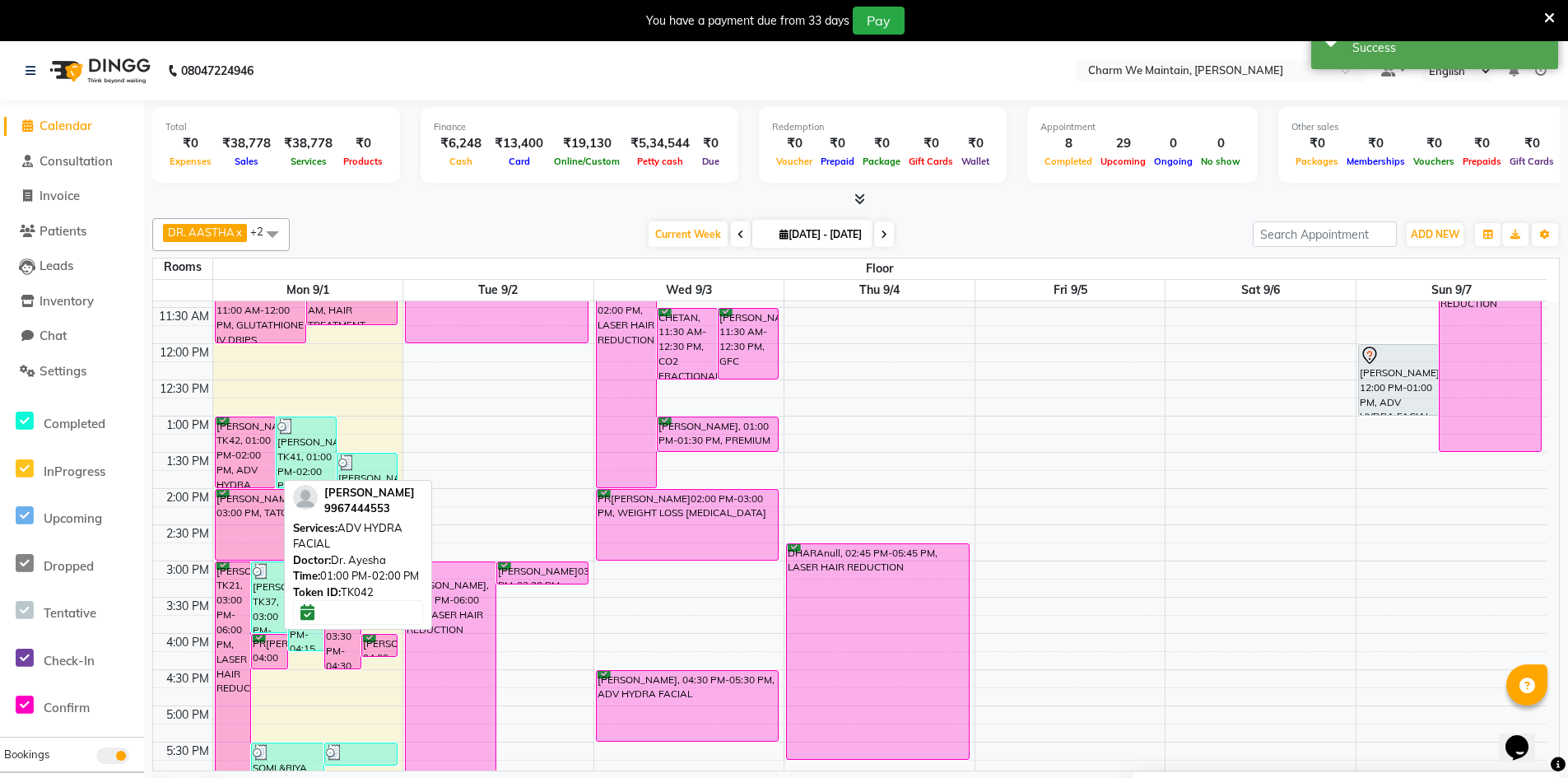
click at [240, 464] on div "RAJ KASHYAP, TK42, 01:00 PM-02:00 PM, ADV HYDRA FACIAL" at bounding box center [245, 452] width 59 height 70
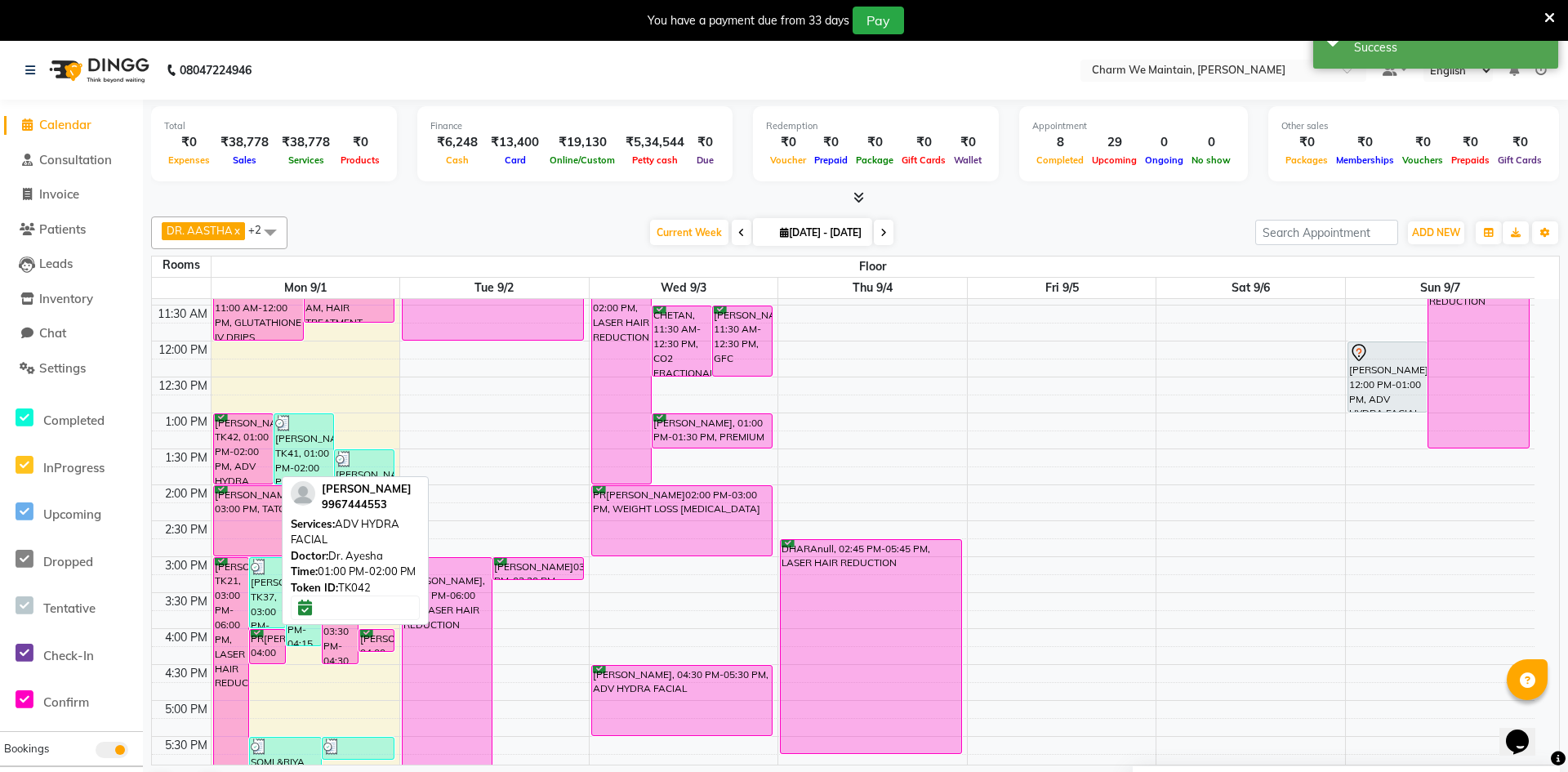
select select "6"
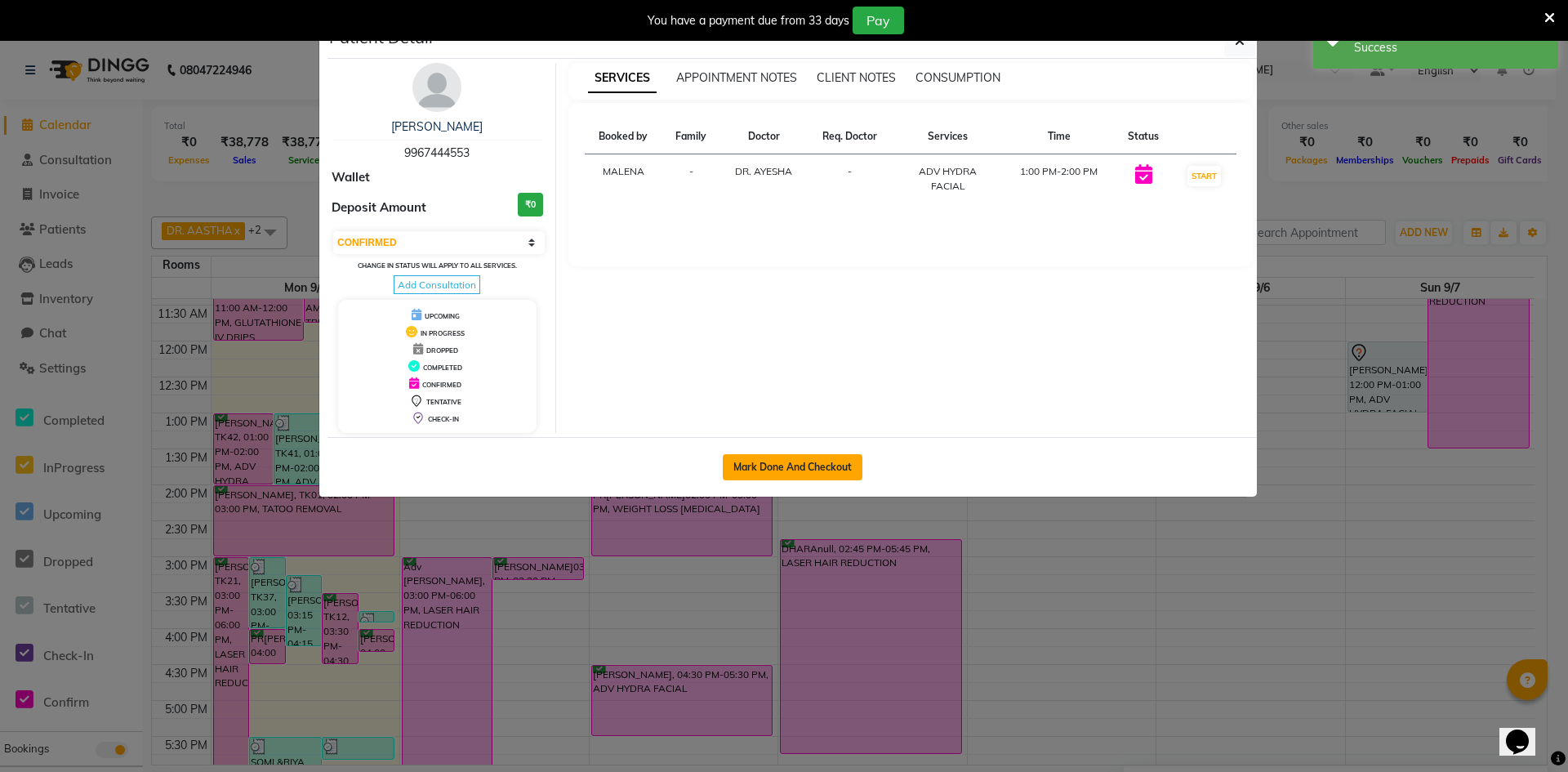
click at [767, 465] on button "Mark Done And Checkout" at bounding box center [793, 467] width 140 height 26
select select "service"
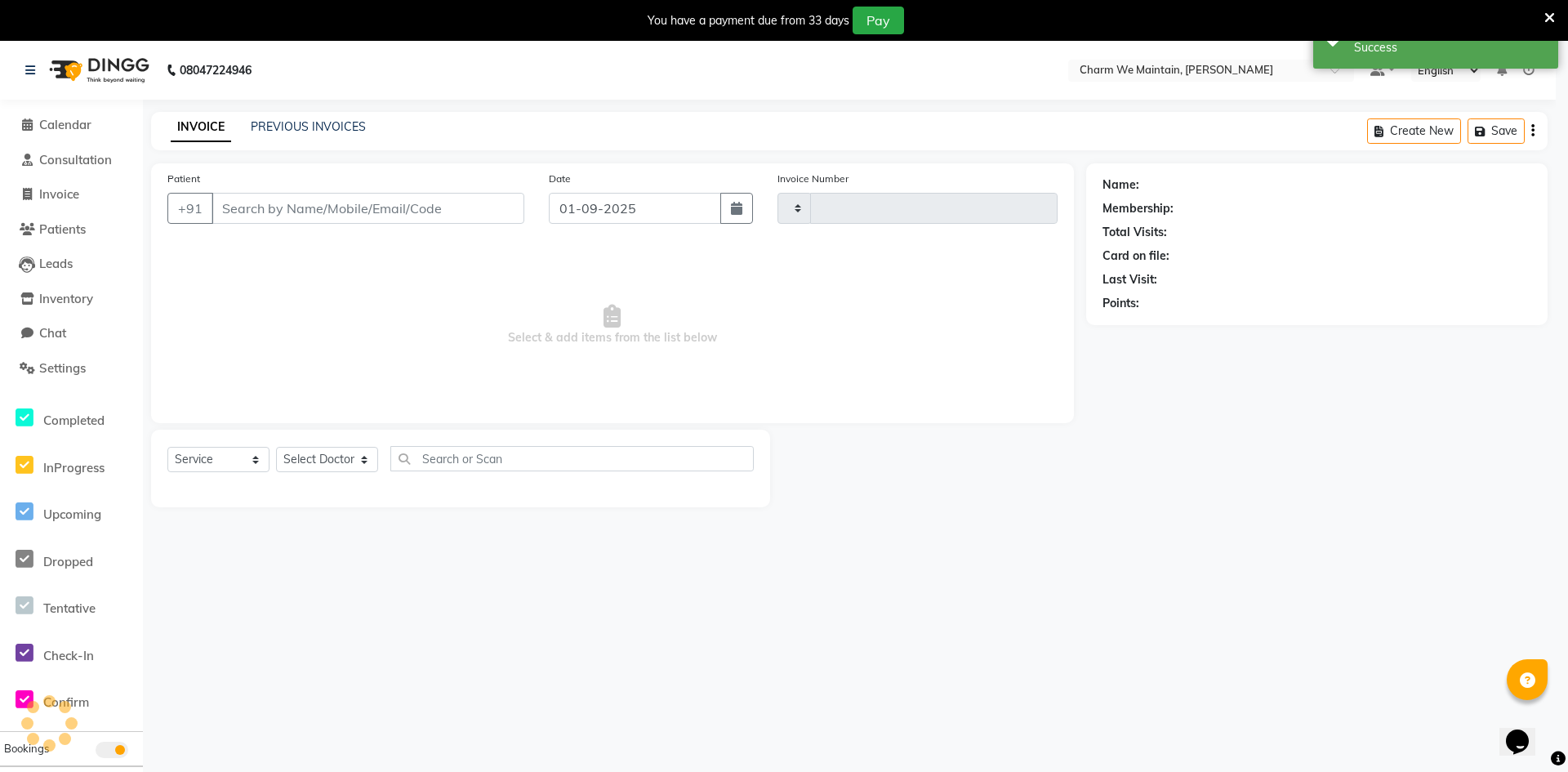
type input "0351"
select select "8618"
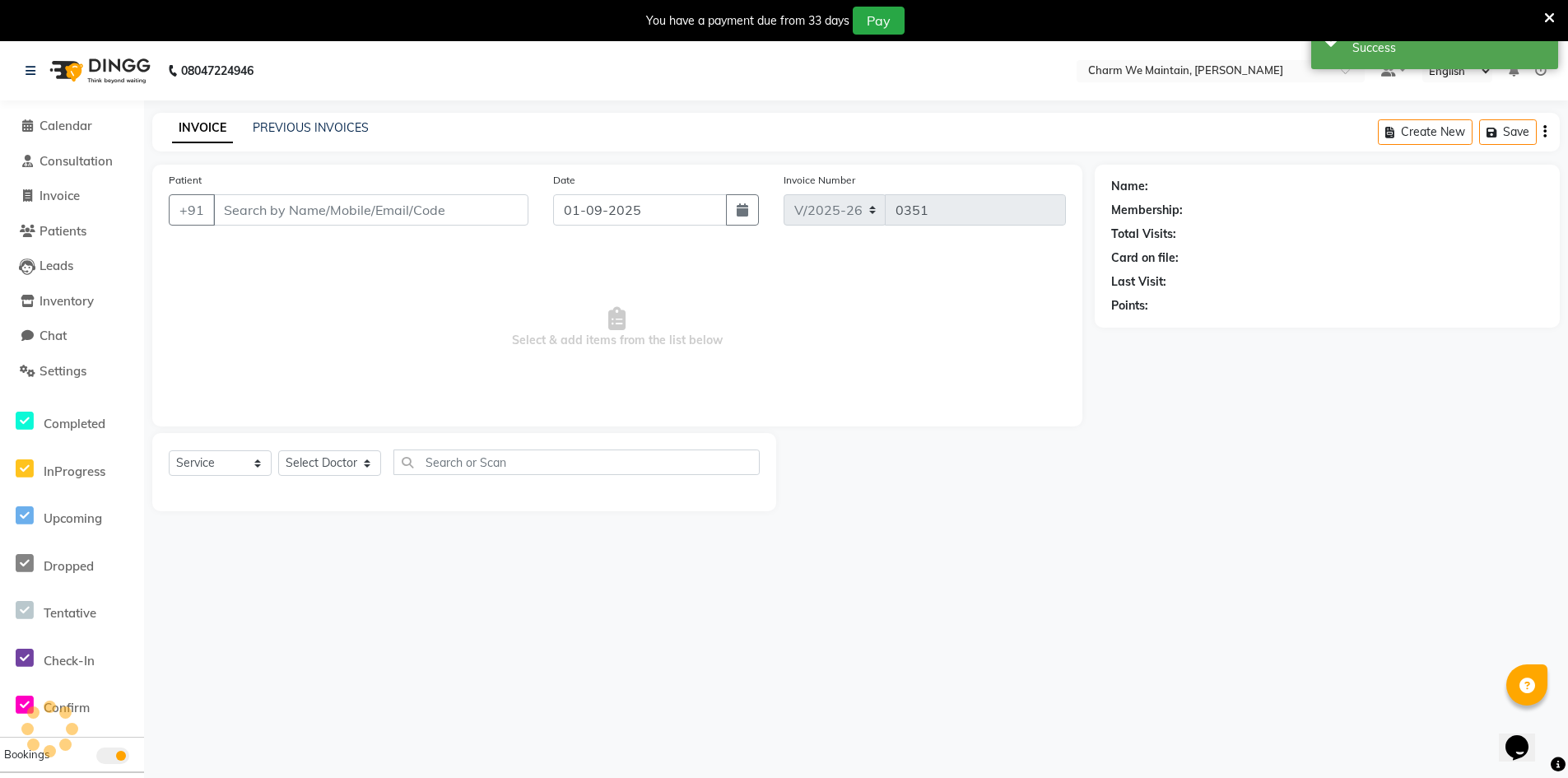
type input "9967444553"
select select "86210"
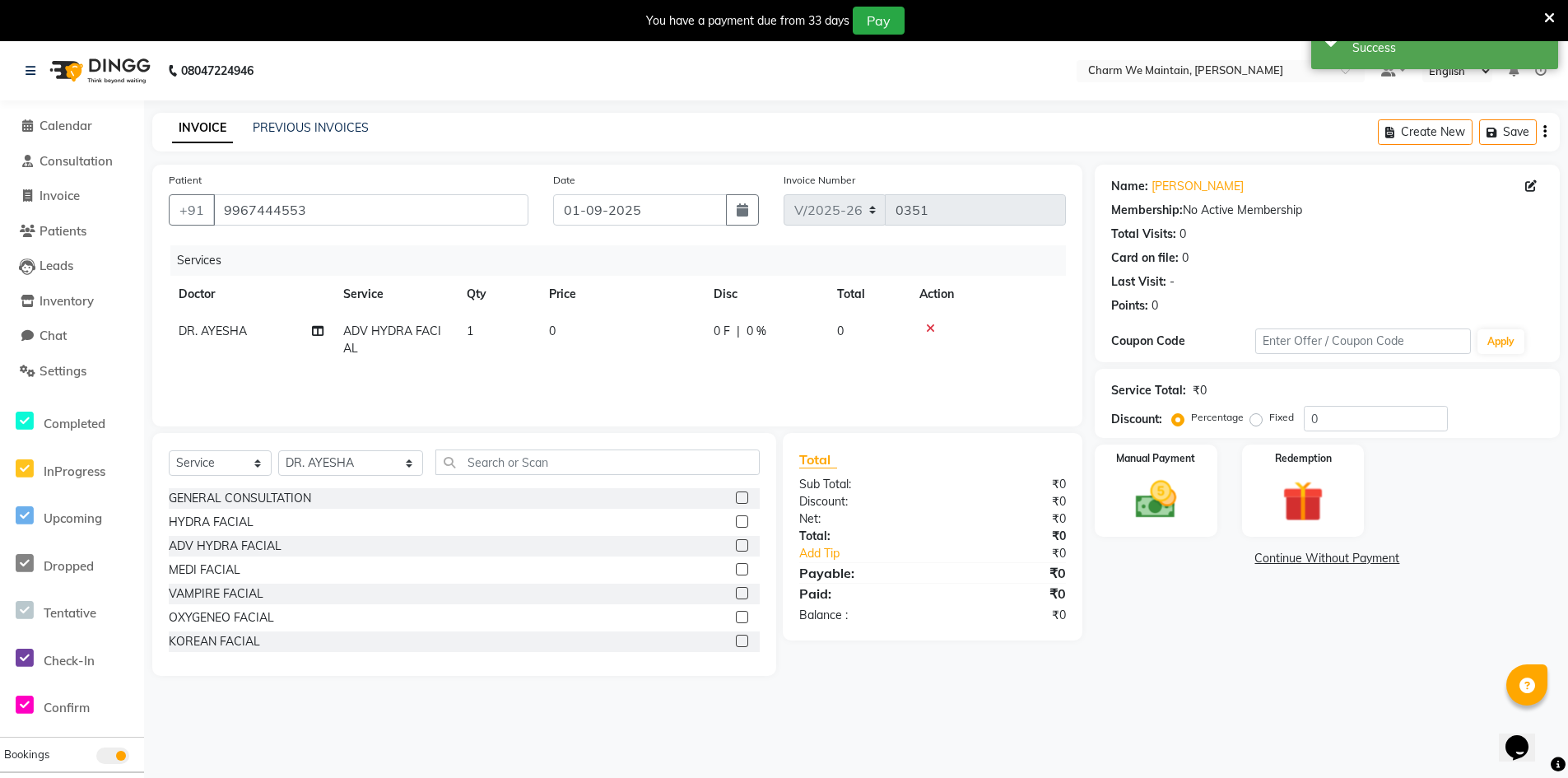
click at [591, 332] on td "0" at bounding box center [621, 340] width 165 height 55
select select "86210"
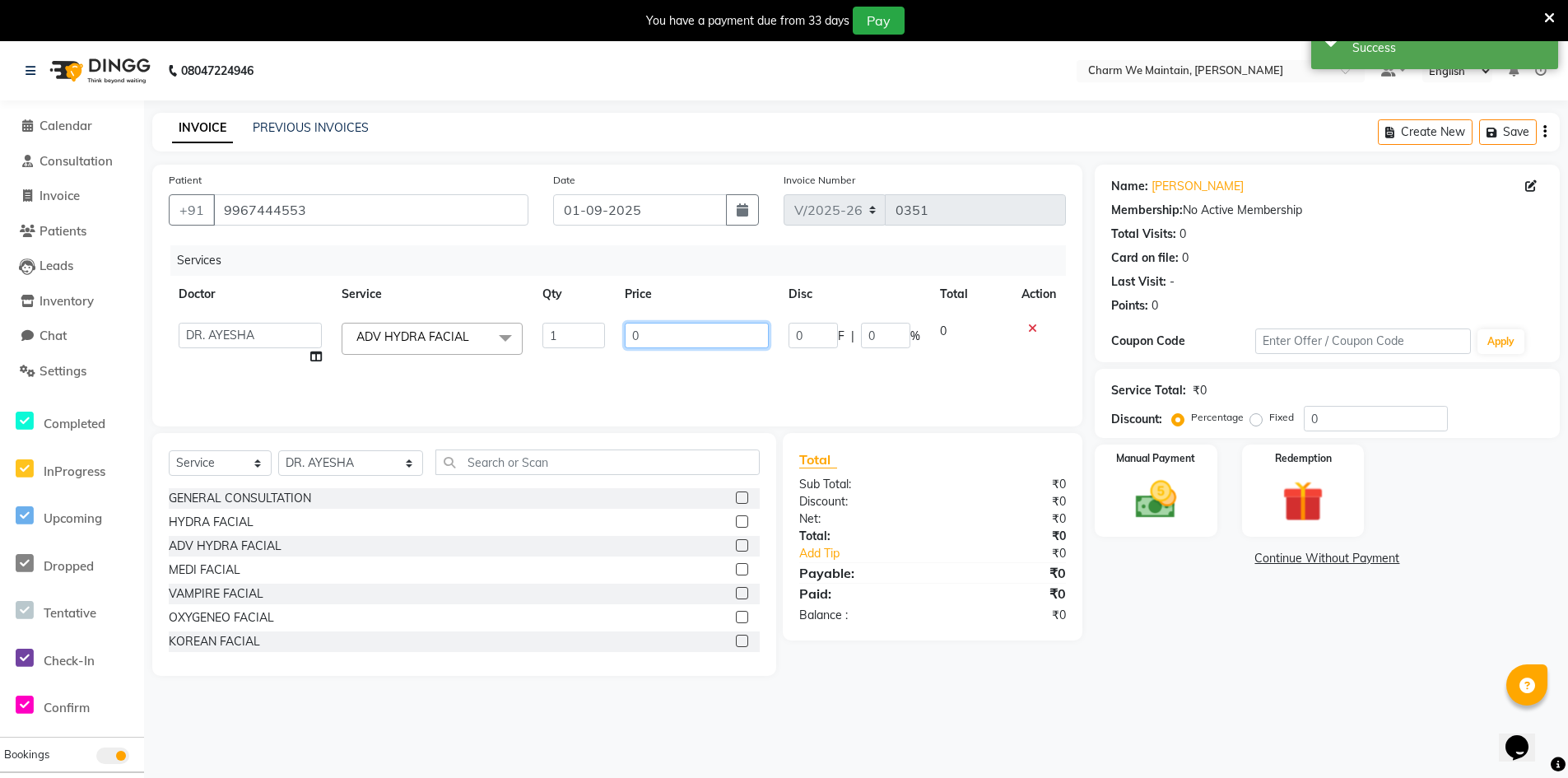
click at [665, 340] on input "0" at bounding box center [697, 336] width 144 height 25
type input "2000"
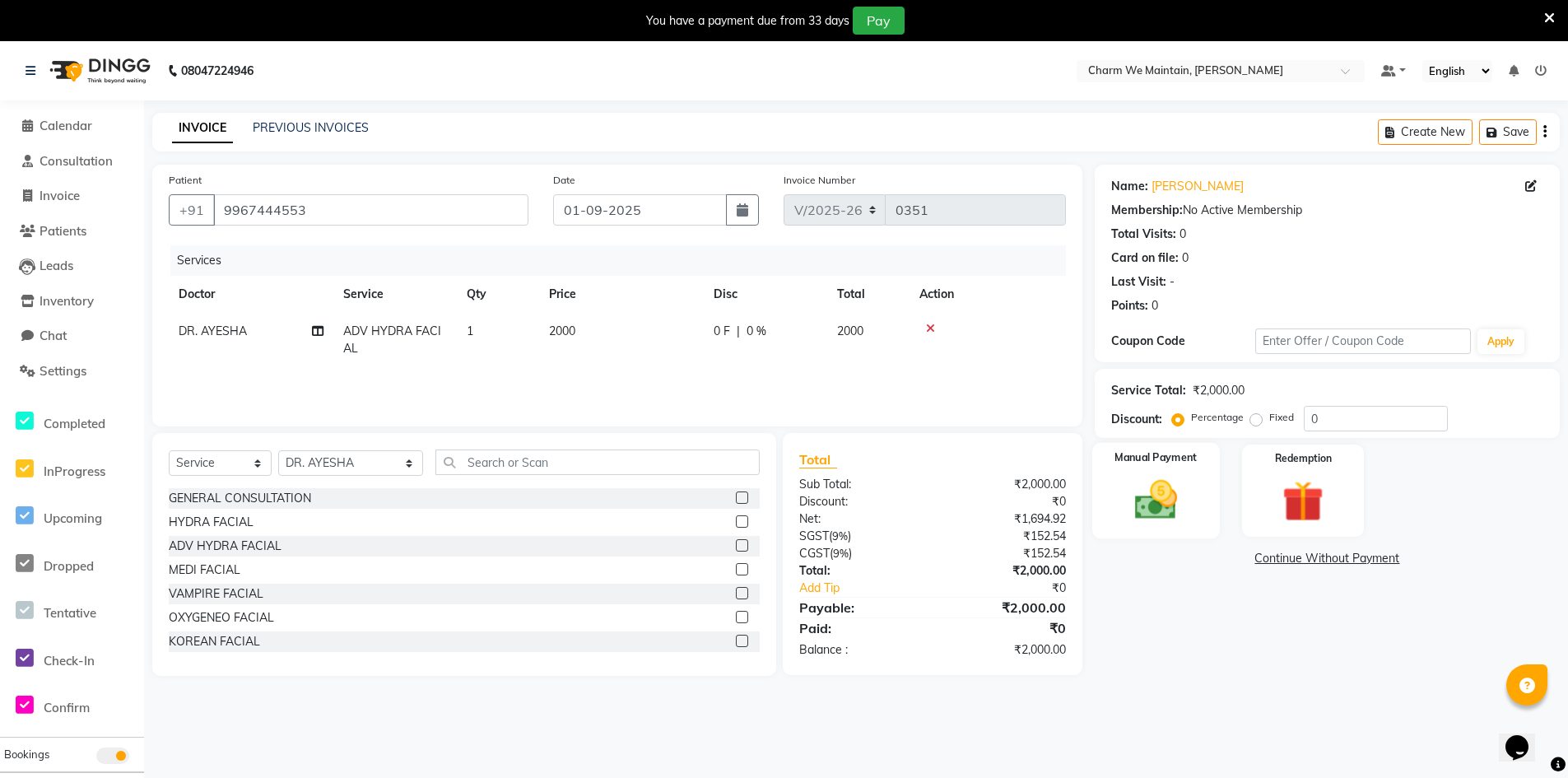
click at [1143, 494] on img at bounding box center [1156, 500] width 70 height 49
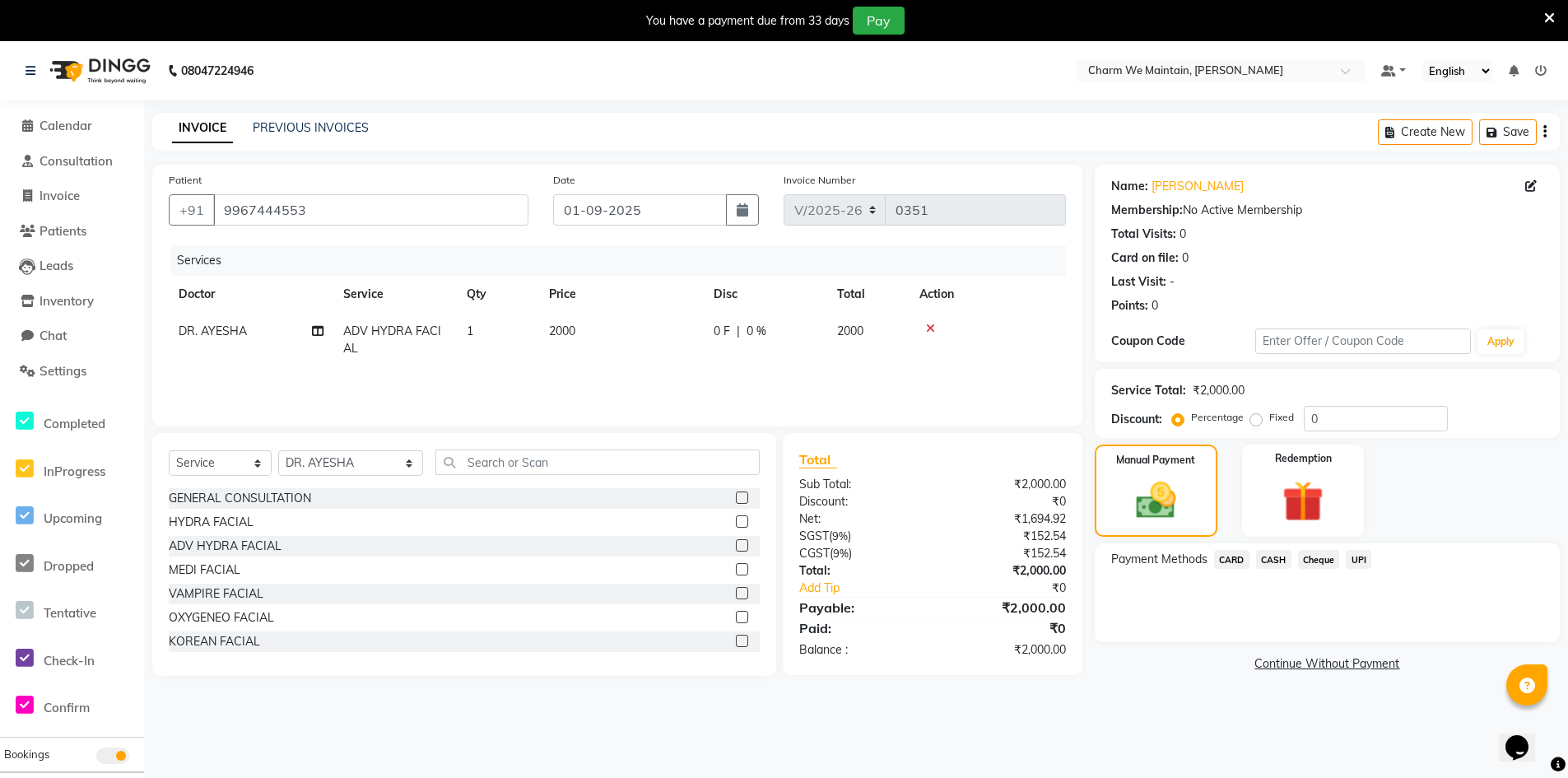
click at [1359, 564] on span "UPI" at bounding box center [1359, 559] width 25 height 19
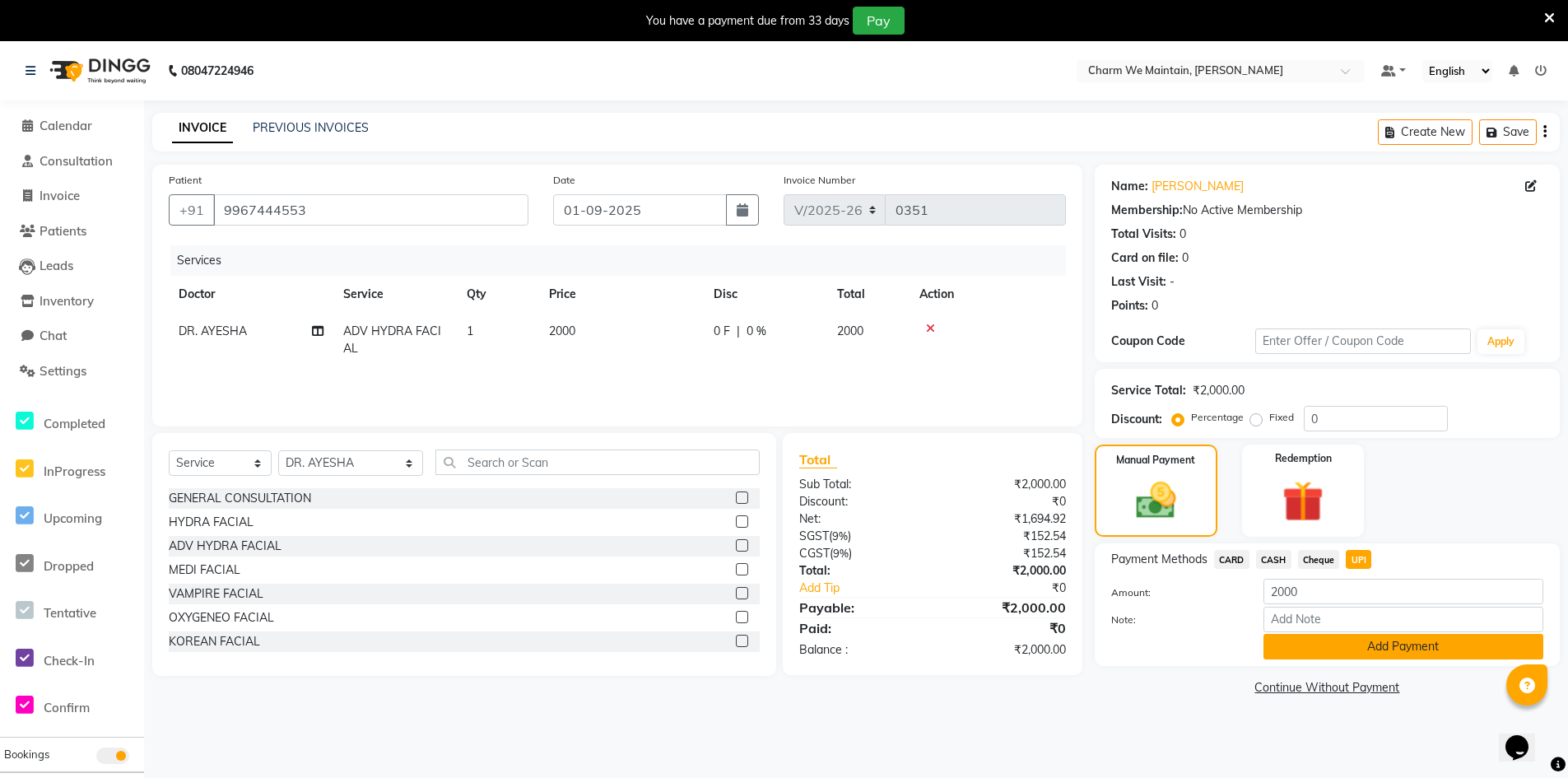
click at [1359, 649] on button "Add Payment" at bounding box center [1404, 647] width 280 height 25
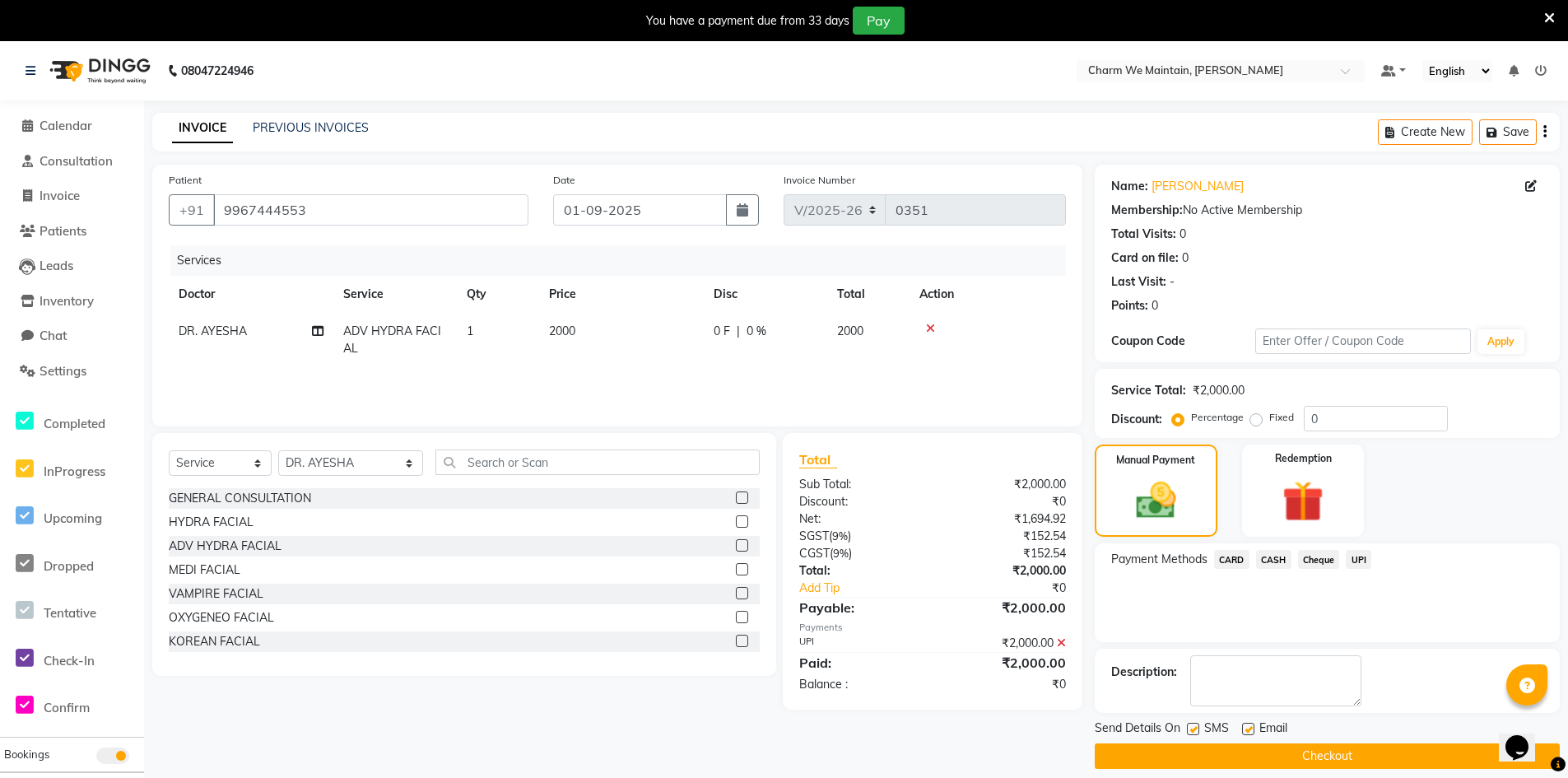
click at [1230, 757] on button "Checkout" at bounding box center [1327, 756] width 465 height 25
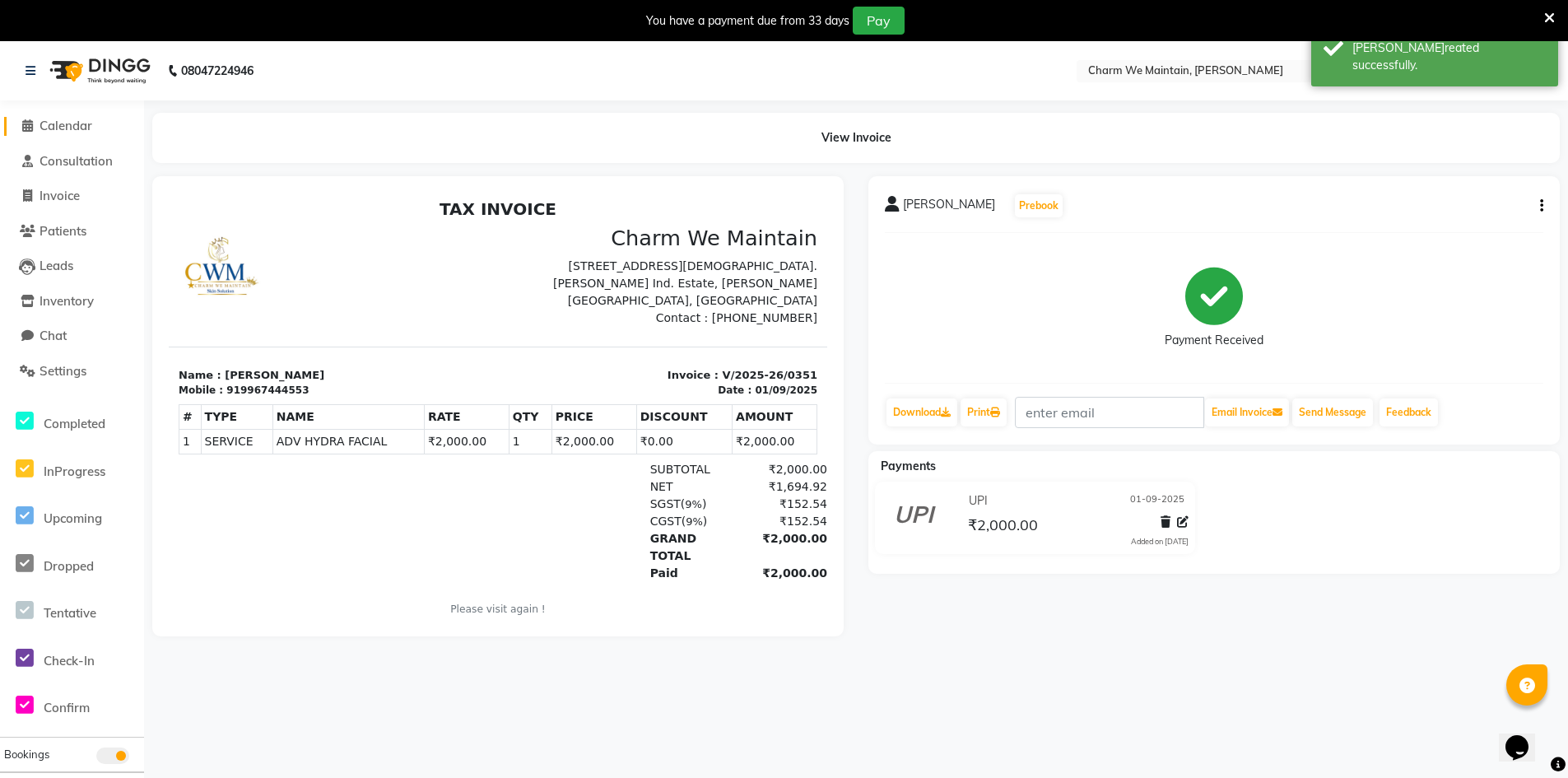
click at [70, 126] on span "Calendar" at bounding box center [66, 125] width 53 height 15
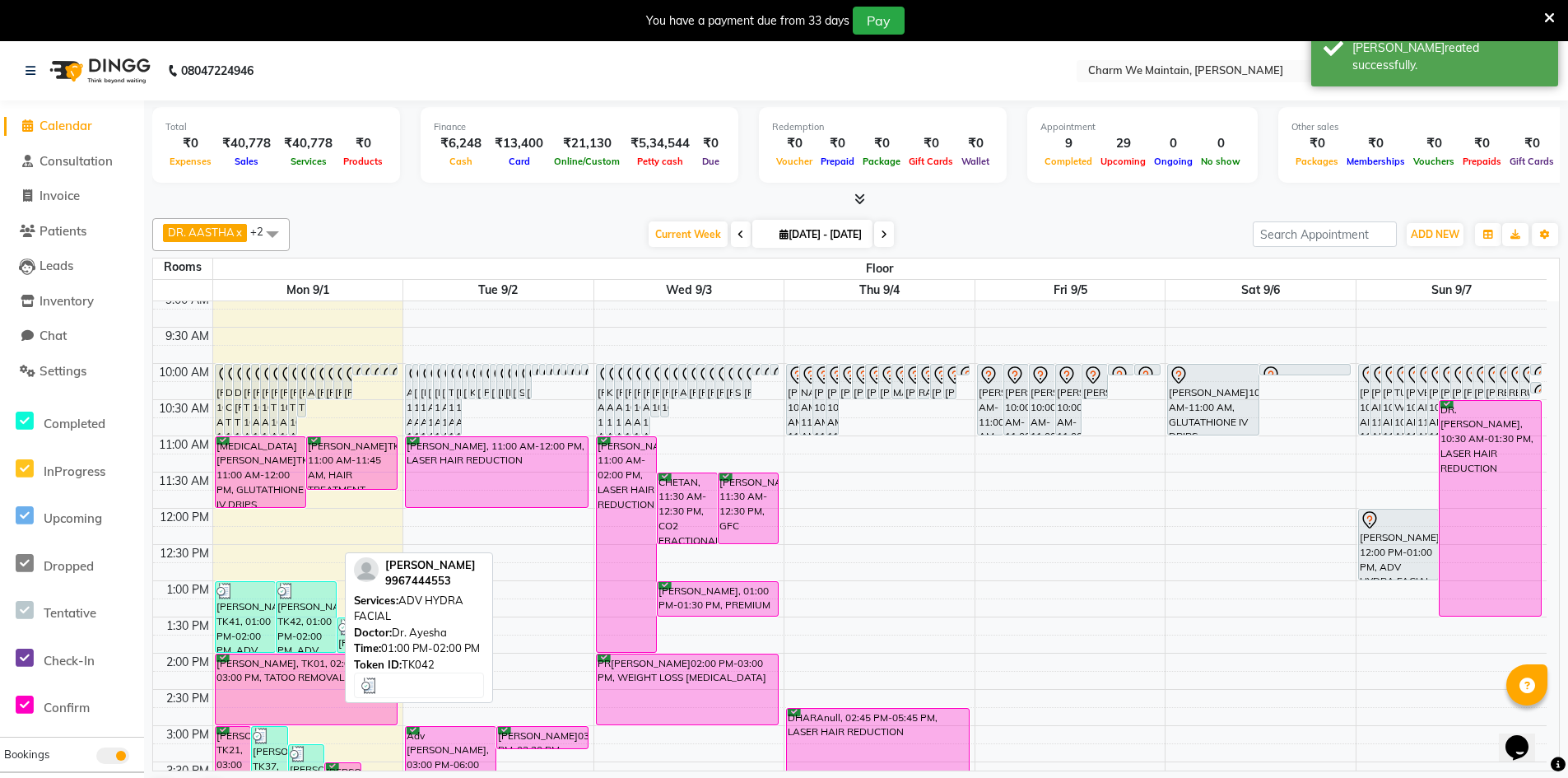
scroll to position [247, 0]
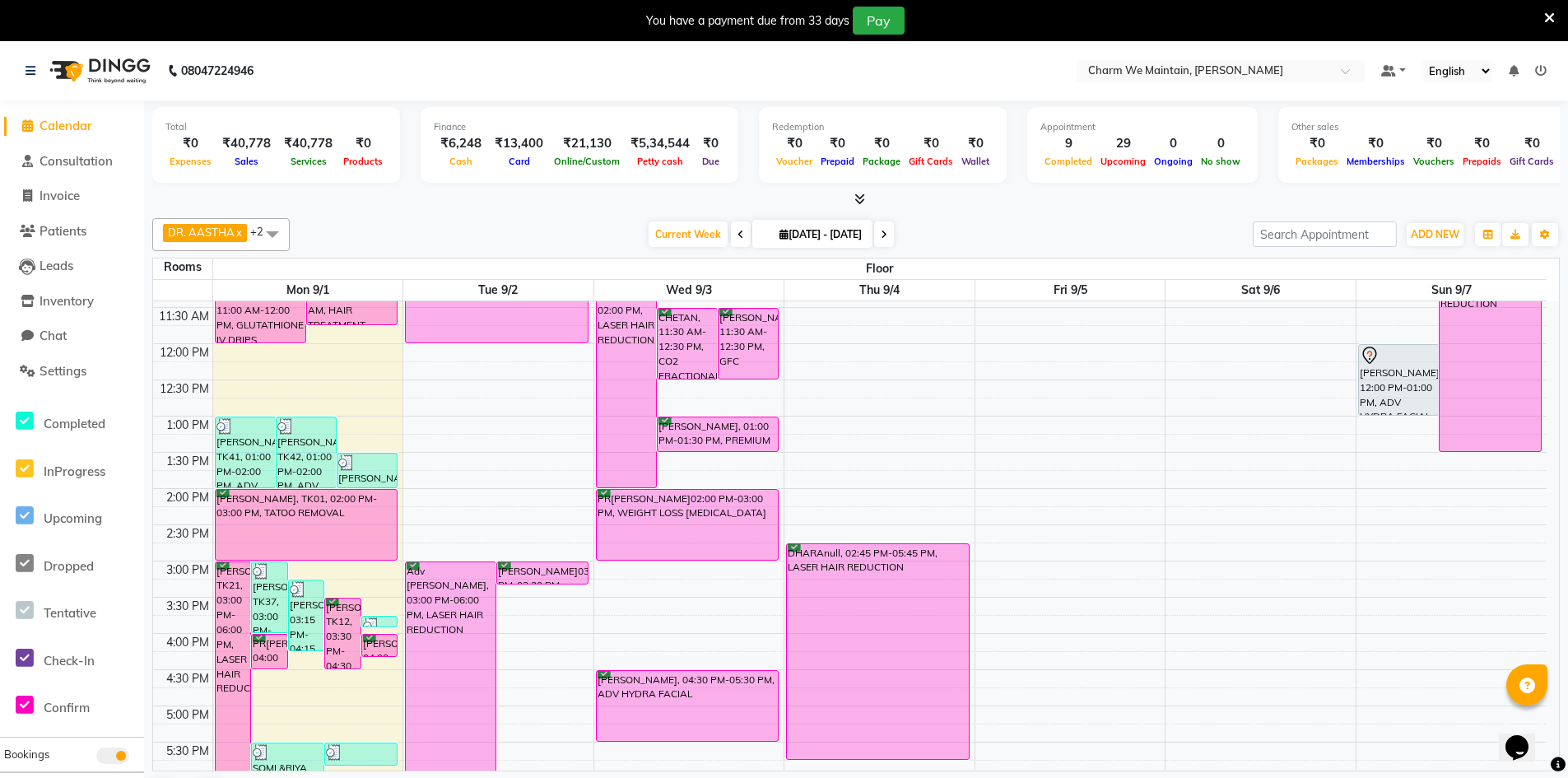
click at [373, 446] on div "8:00 AM 8:30 AM 9:00 AM 9:30 AM 10:00 AM 10:30 AM 11:00 AM 11:30 AM 12:00 PM 12…" at bounding box center [849, 597] width 1393 height 1086
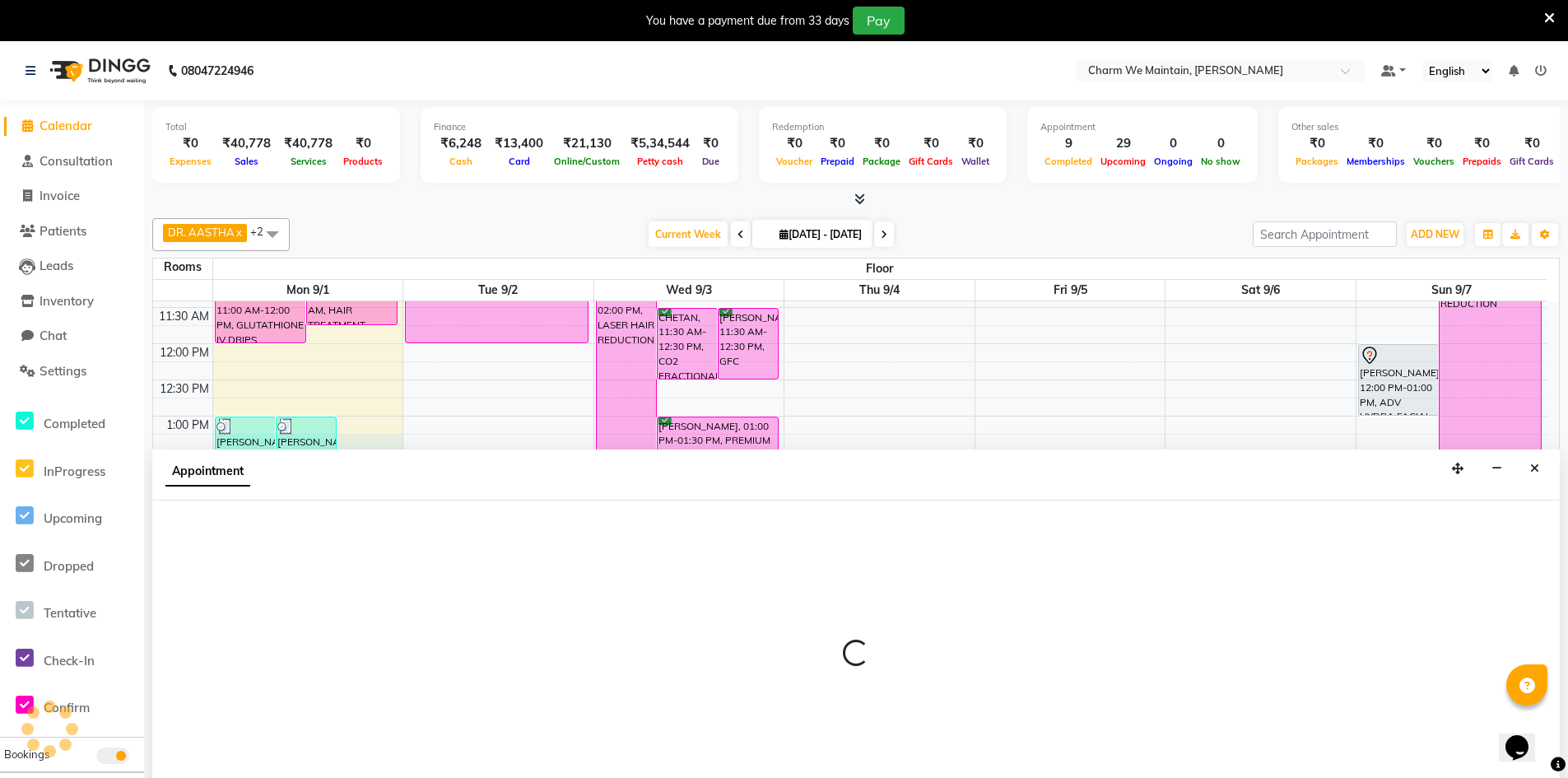
select select "795"
select select "tentative"
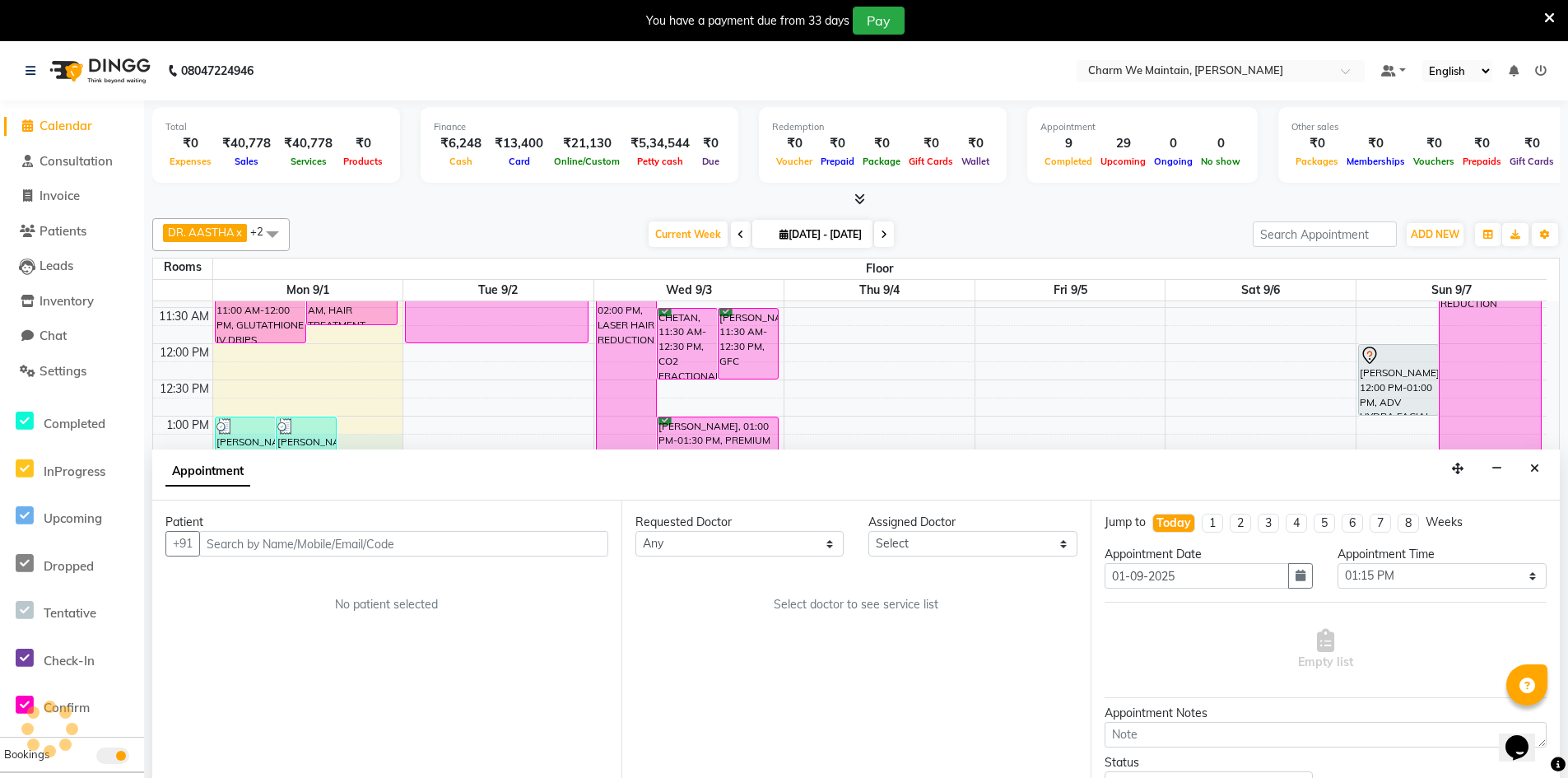
scroll to position [42, 0]
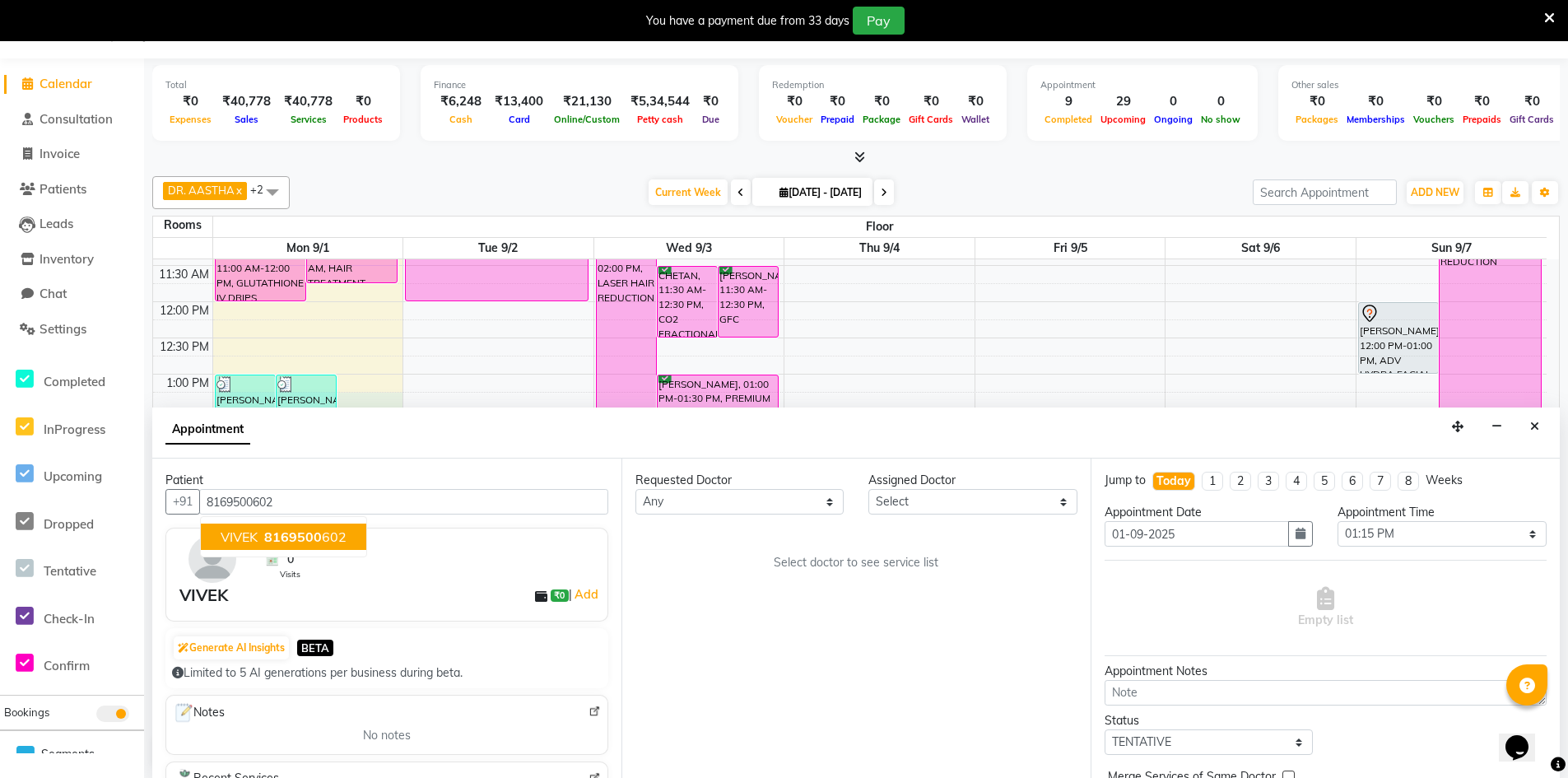
click at [309, 539] on span "8169500" at bounding box center [292, 537] width 57 height 16
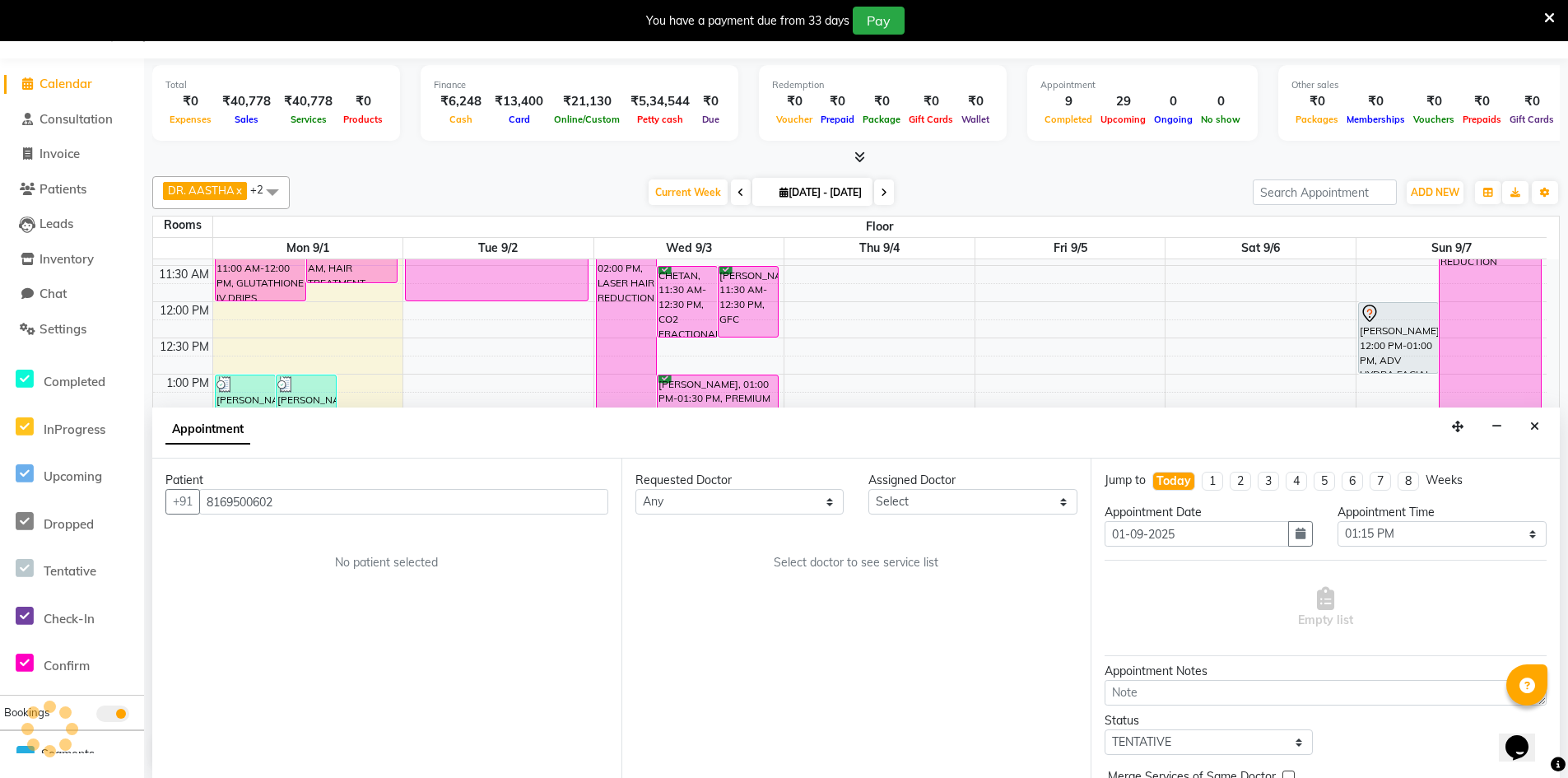
type input "8169500602"
click at [960, 496] on select "Select DR. AASTHA DR. AYESHA DR. [GEOGRAPHIC_DATA]" at bounding box center [972, 501] width 208 height 25
select select "86210"
click at [868, 489] on select "Select DR. AASTHA DR. AYESHA DR. [GEOGRAPHIC_DATA]" at bounding box center [972, 501] width 208 height 25
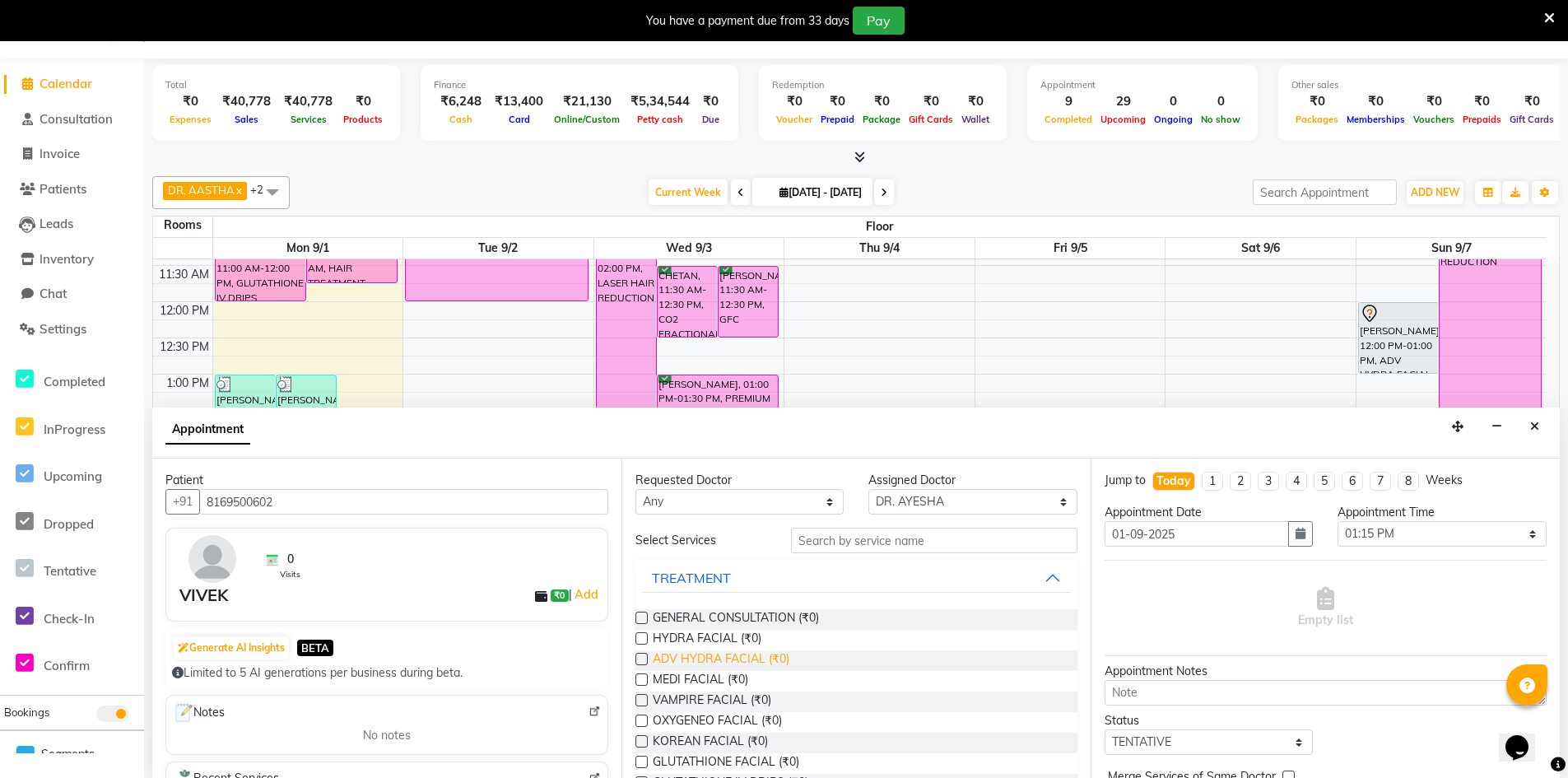
click at [725, 660] on span "ADV HYDRA FACIAL (₹0)" at bounding box center [721, 661] width 137 height 21
checkbox input "false"
select select "4343"
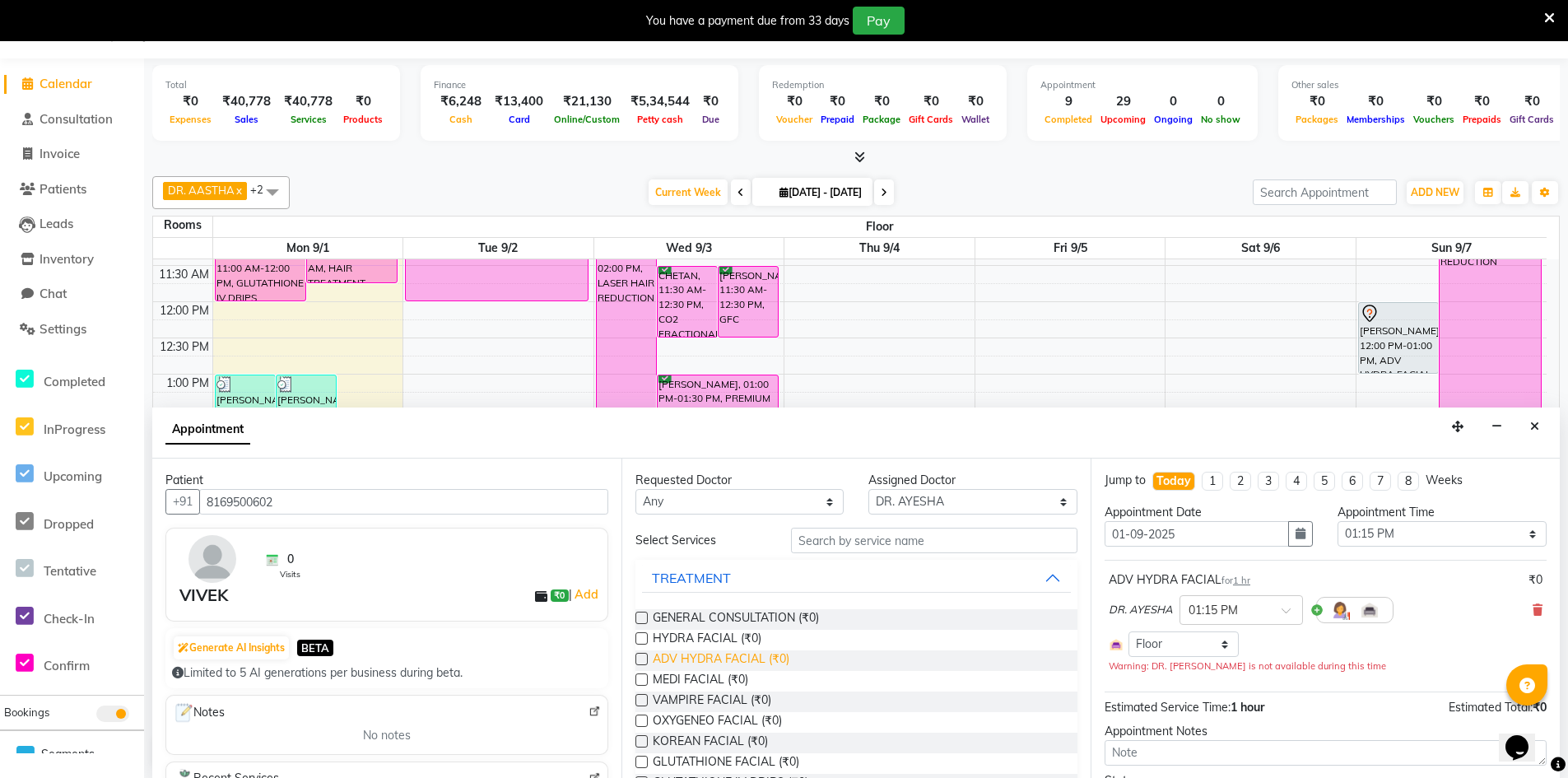
click at [728, 652] on span "ADV HYDRA FACIAL (₹0)" at bounding box center [721, 661] width 137 height 21
checkbox input "false"
select select "4343"
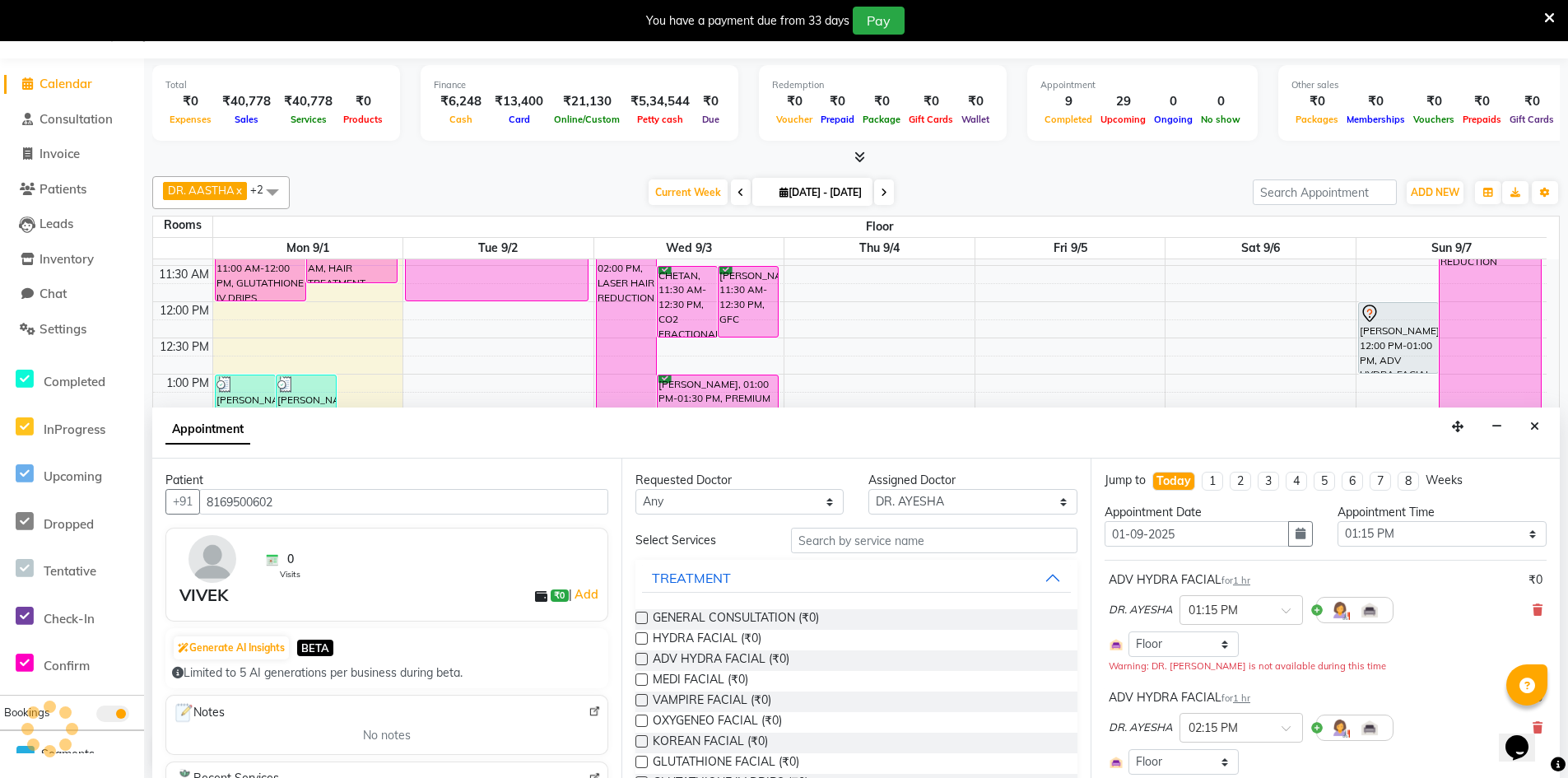
scroll to position [241, 0]
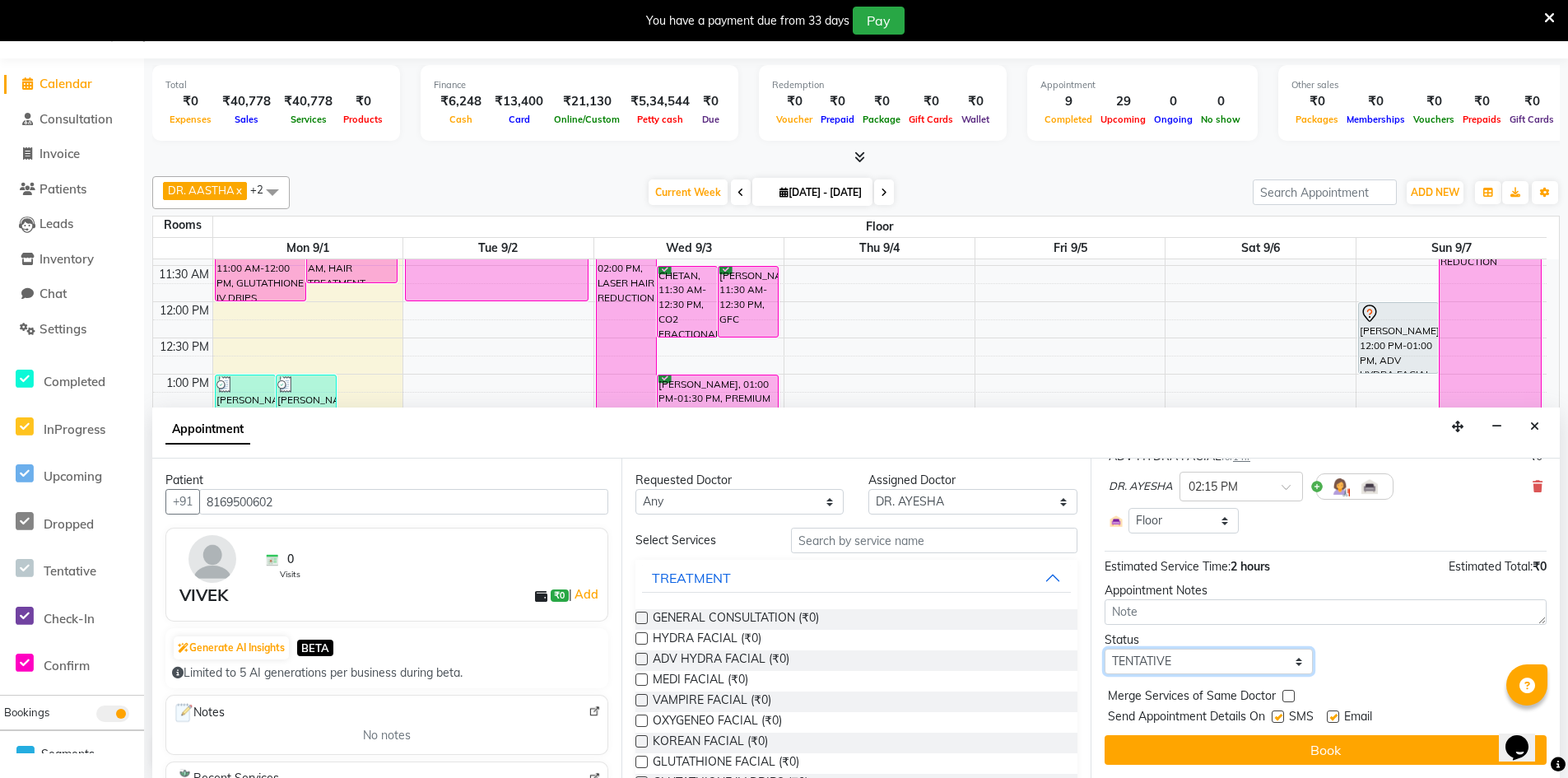
click at [1237, 664] on select "Select TENTATIVE CONFIRM CHECK-IN UPCOMING" at bounding box center [1209, 662] width 208 height 25
select select "confirm booking"
click at [1105, 649] on select "Select TENTATIVE CONFIRM CHECK-IN UPCOMING" at bounding box center [1209, 662] width 208 height 25
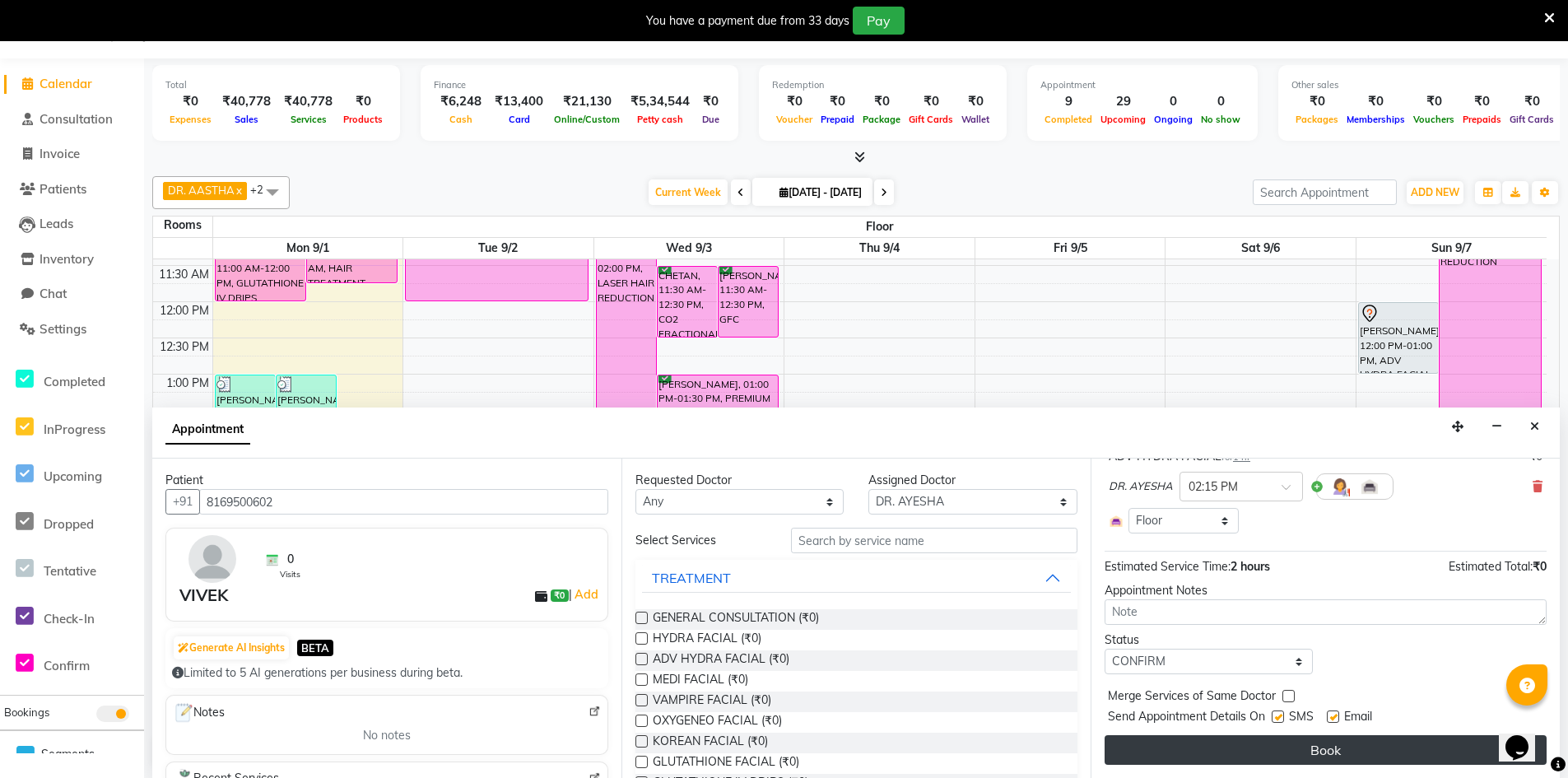
click at [1279, 745] on button "Book" at bounding box center [1326, 750] width 442 height 30
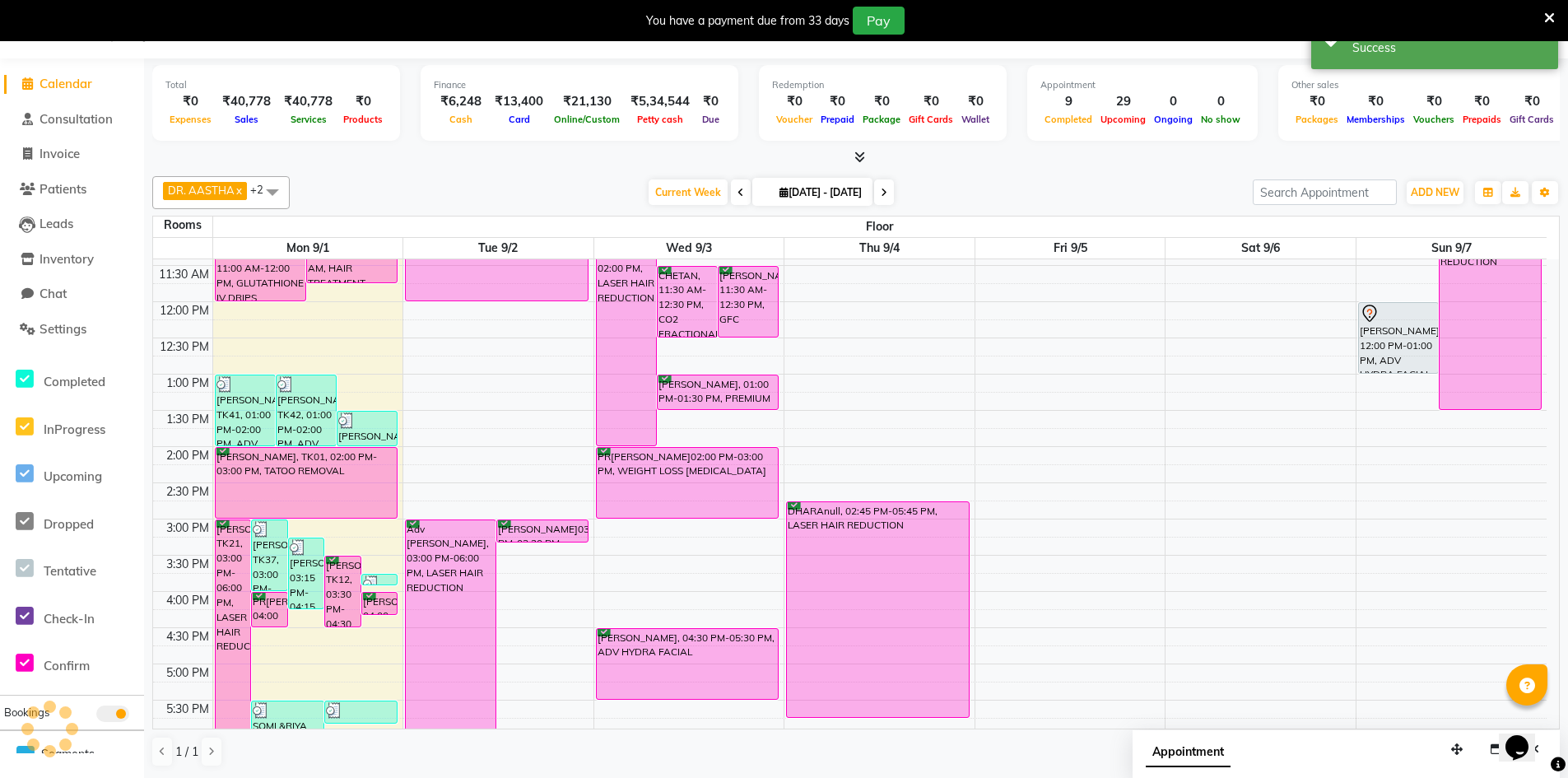
scroll to position [0, 0]
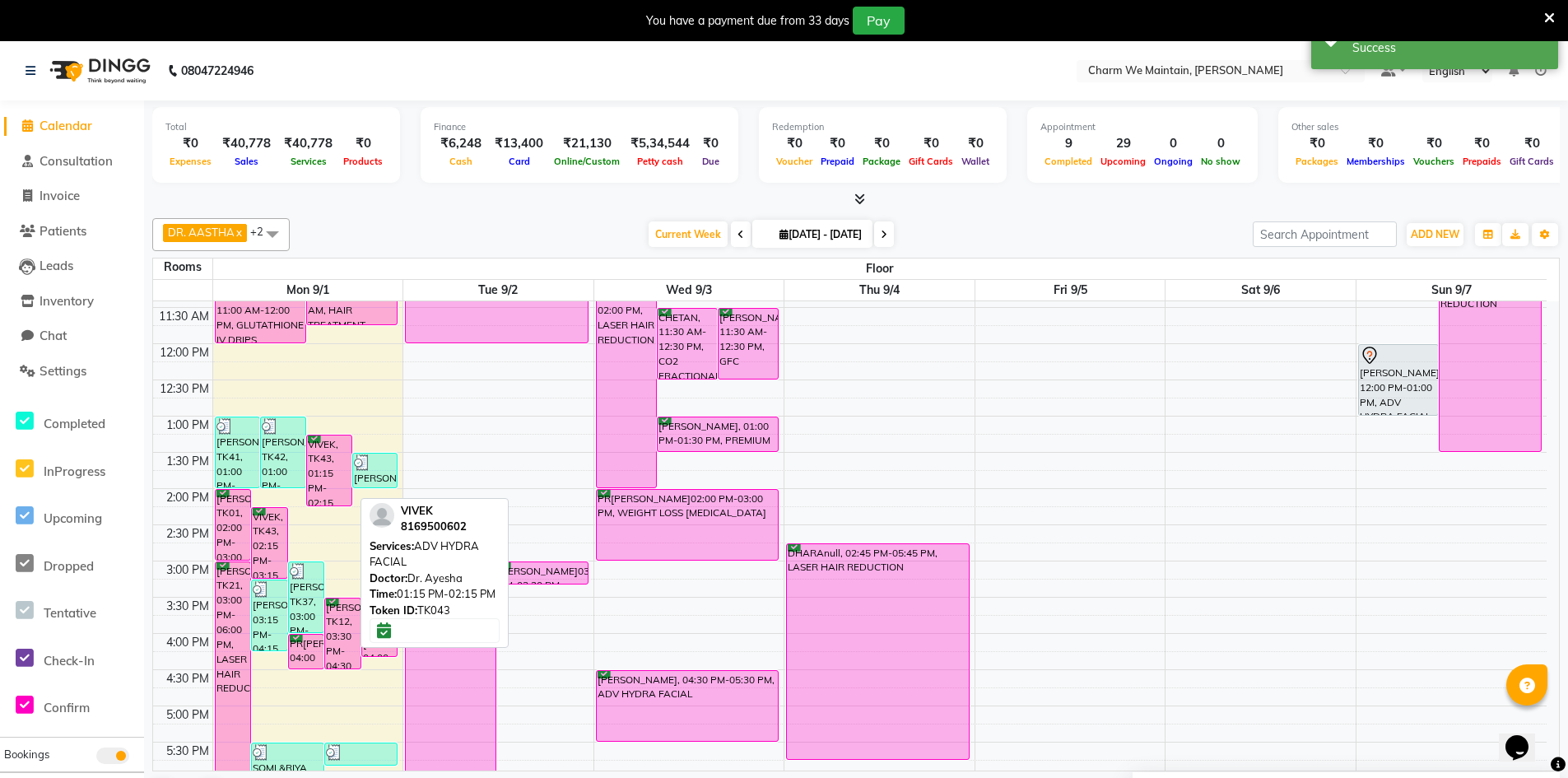
click at [338, 467] on div "VIVEK, TK43, 01:15 PM-02:15 PM, ADV HYDRA FACIAL" at bounding box center [329, 470] width 45 height 70
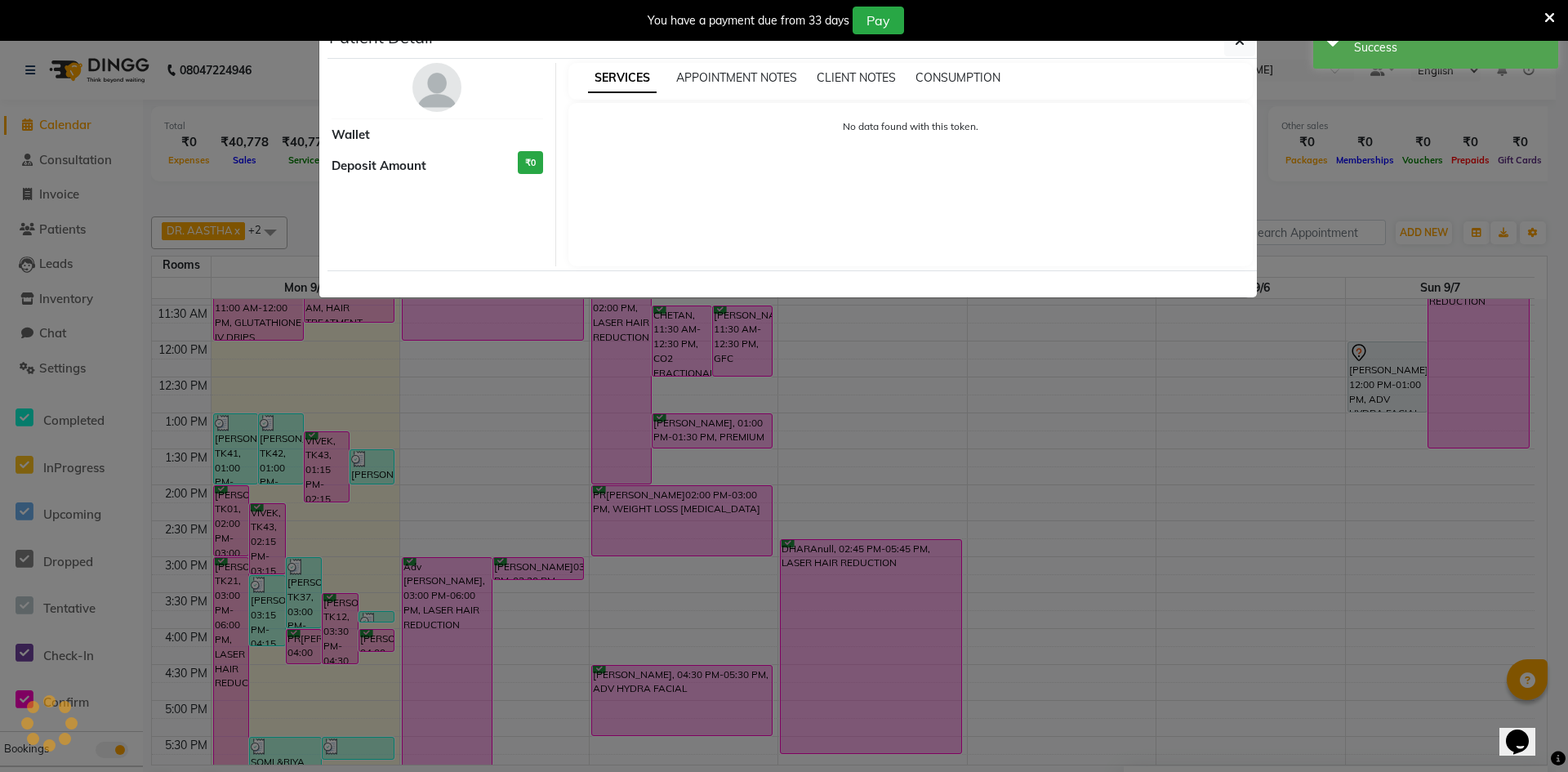
select select "6"
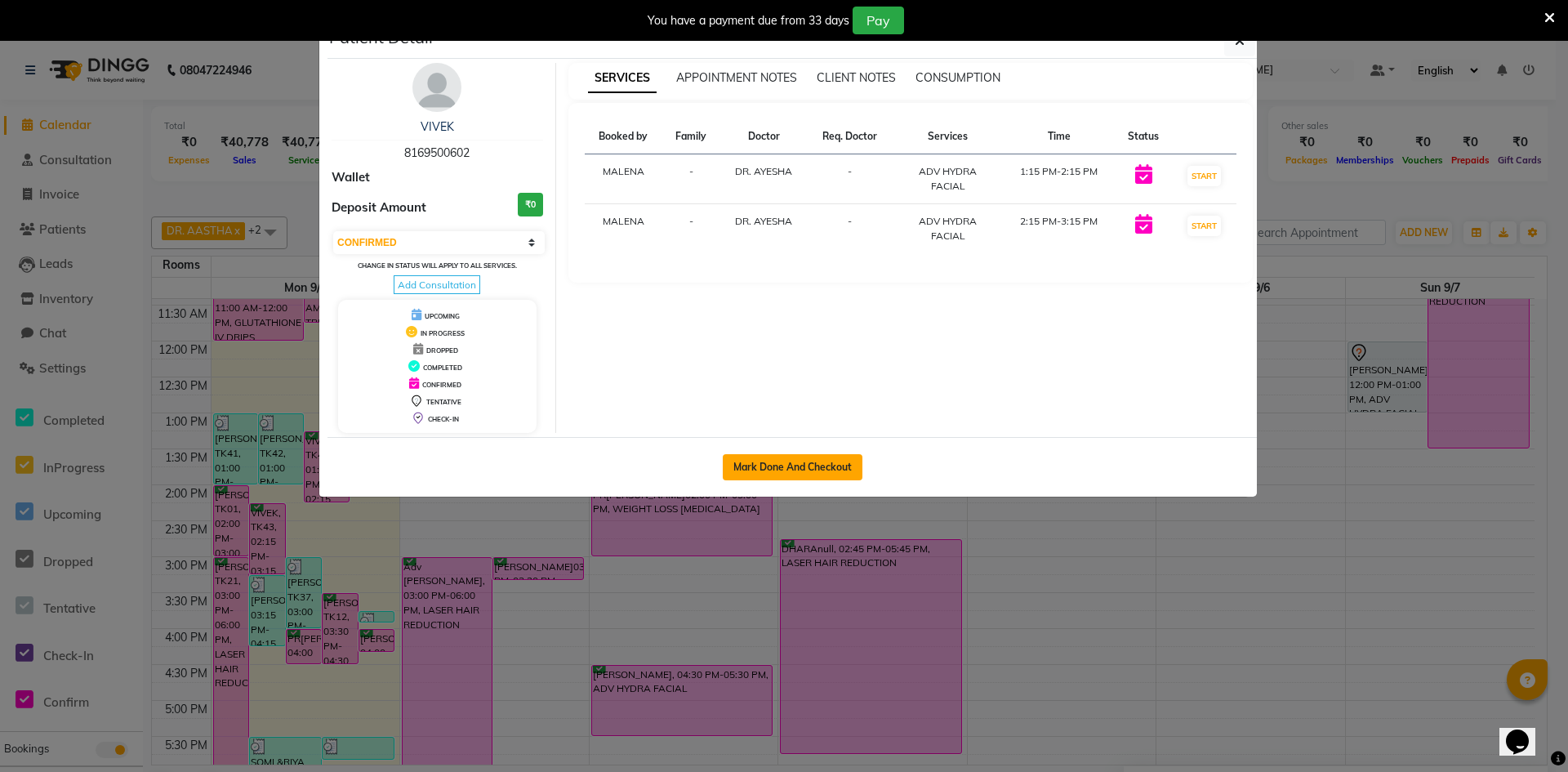
click at [808, 472] on button "Mark Done And Checkout" at bounding box center [793, 467] width 140 height 26
select select "service"
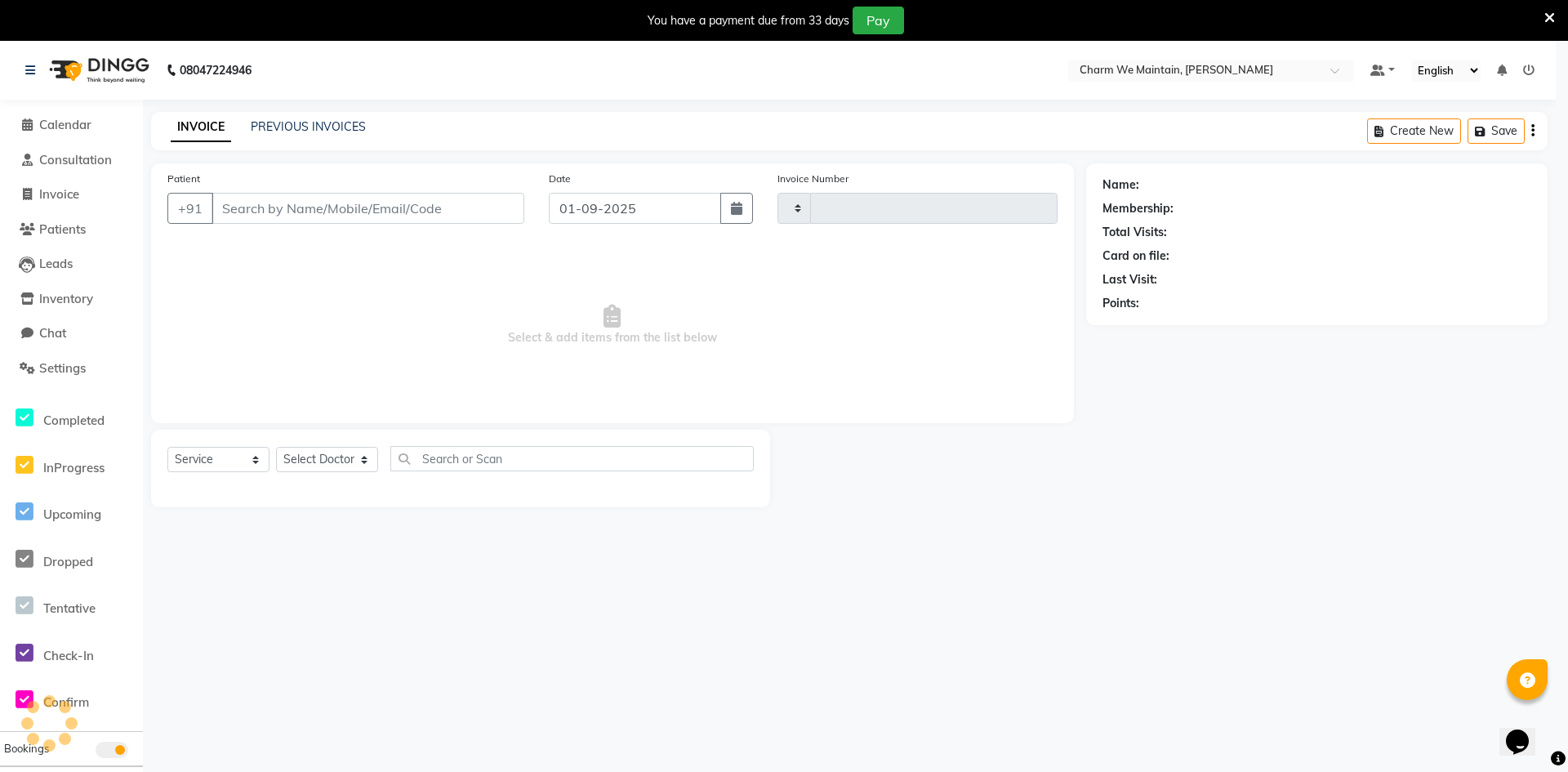
type input "0352"
select select "8618"
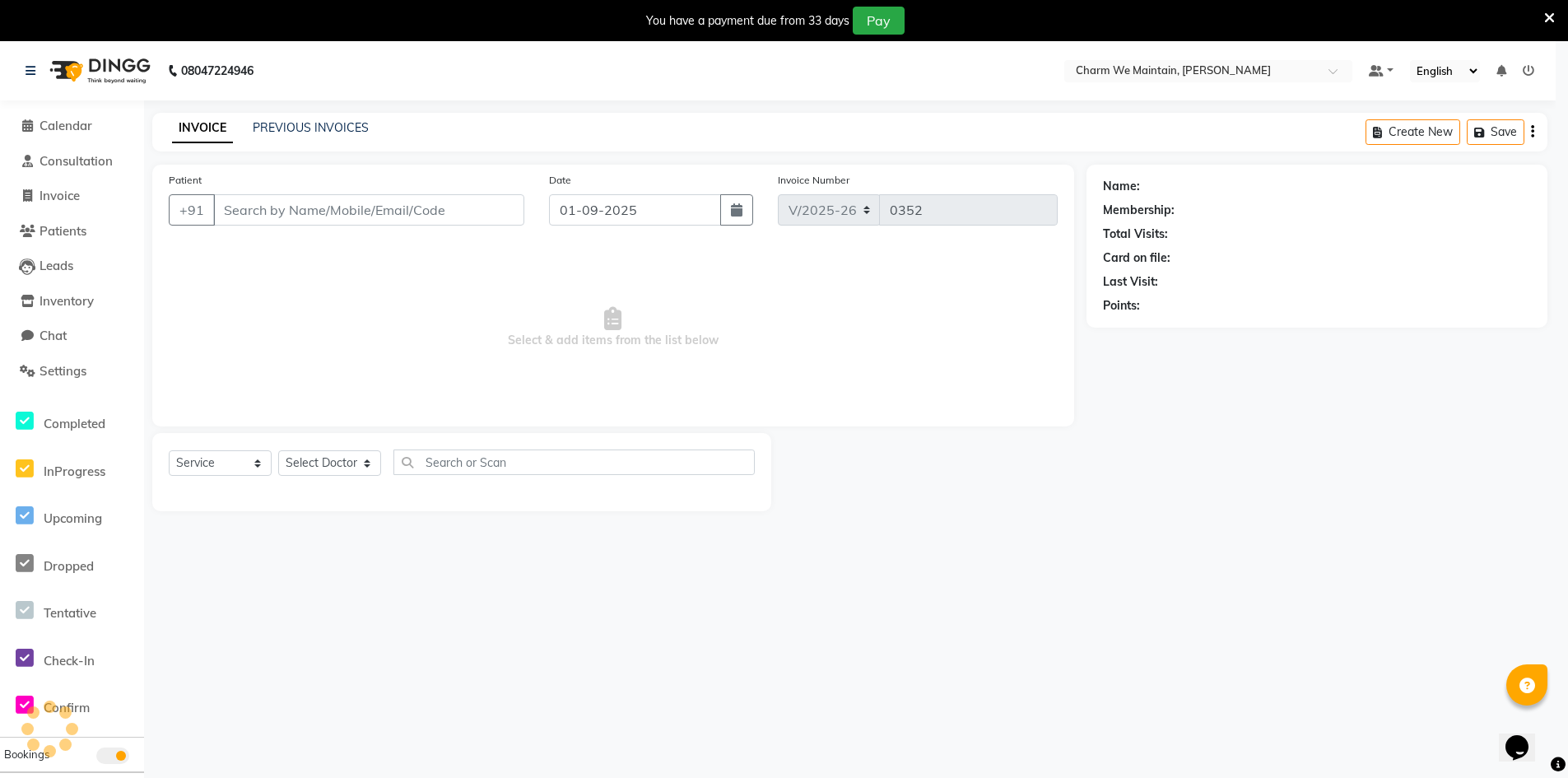
type input "8169500602"
select select "86210"
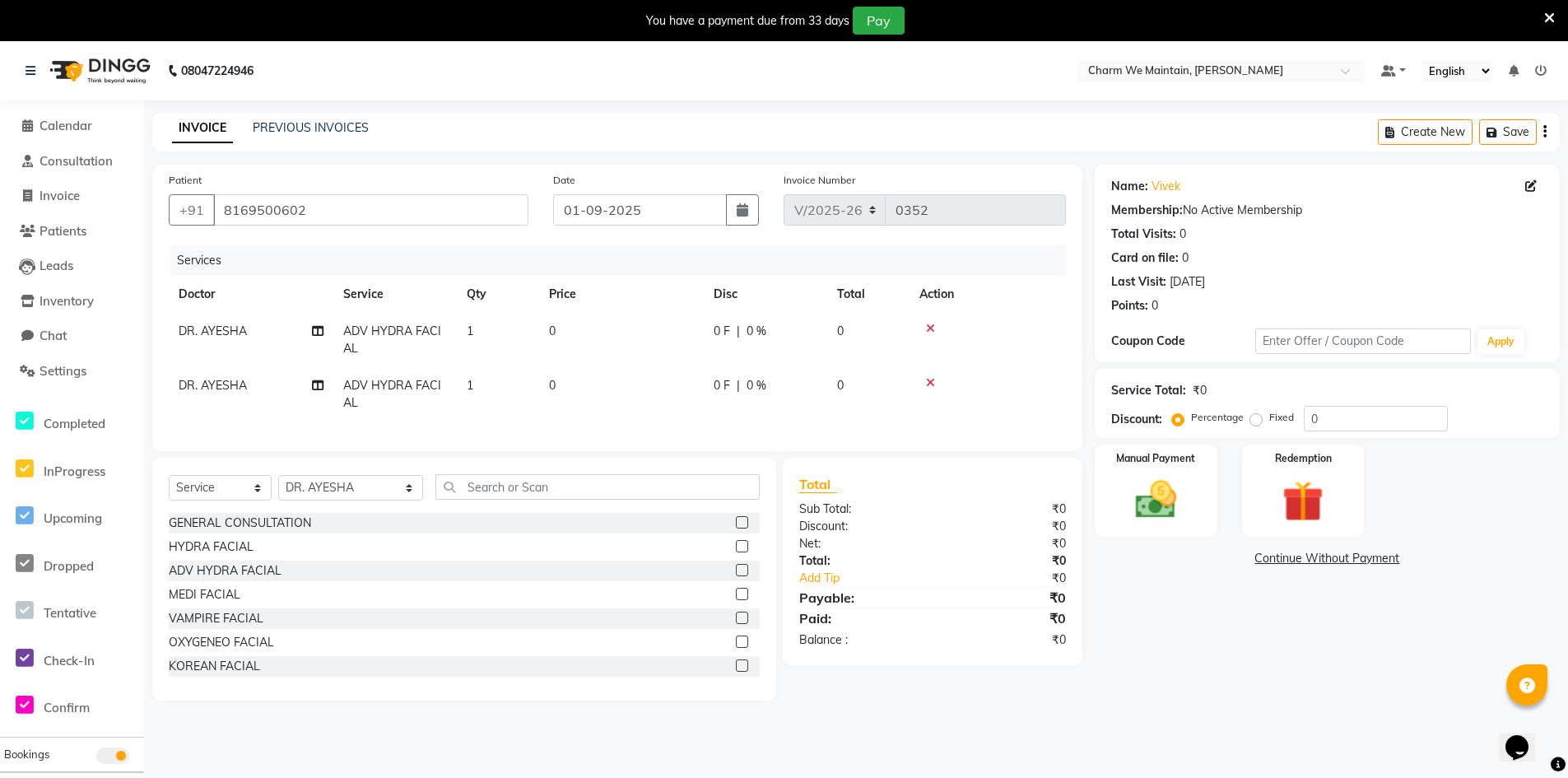
click at [926, 379] on div at bounding box center [987, 382] width 137 height 12
click at [933, 381] on icon at bounding box center [931, 382] width 9 height 12
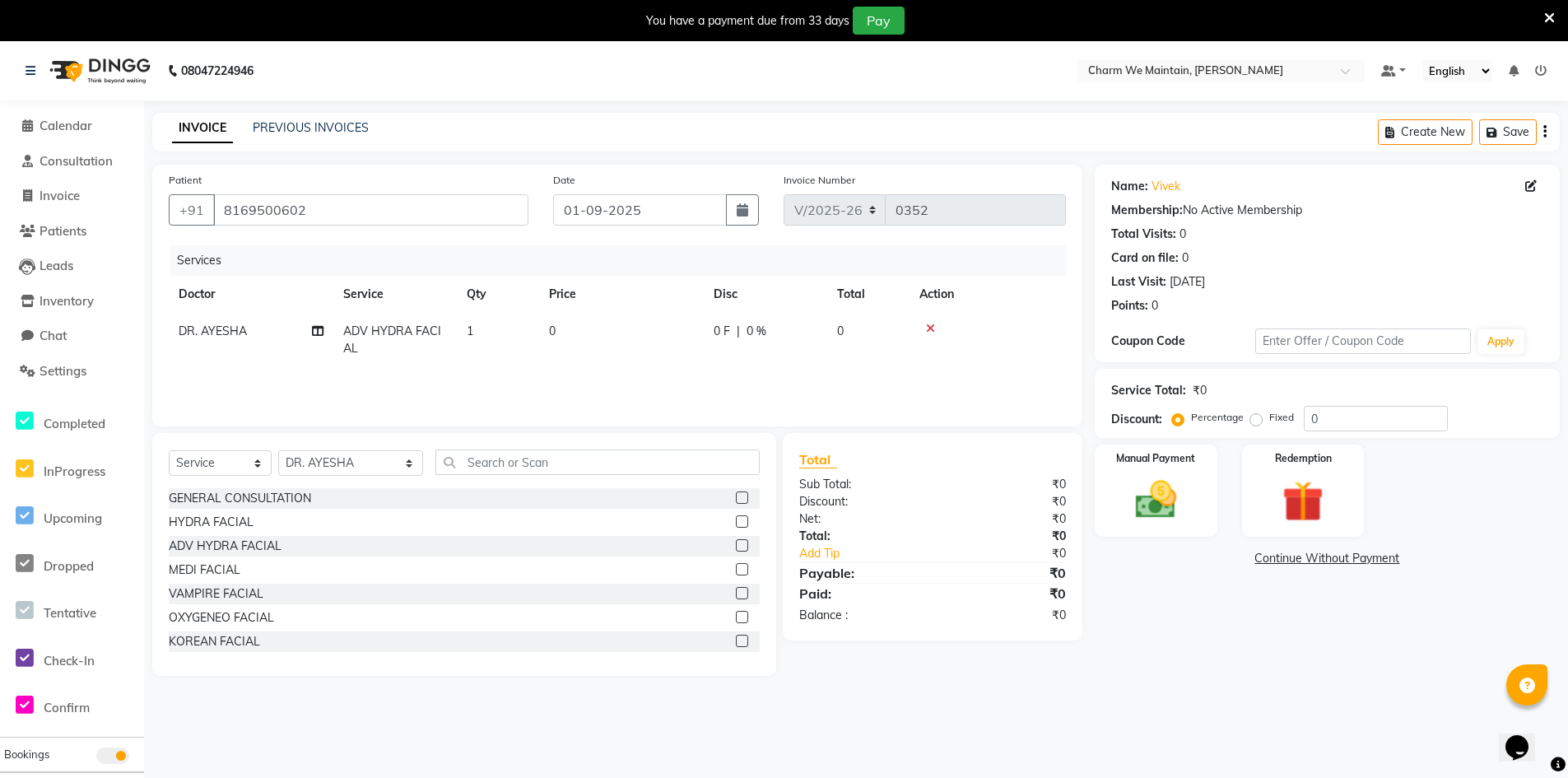
click at [563, 349] on td "0" at bounding box center [621, 340] width 165 height 55
select select "86210"
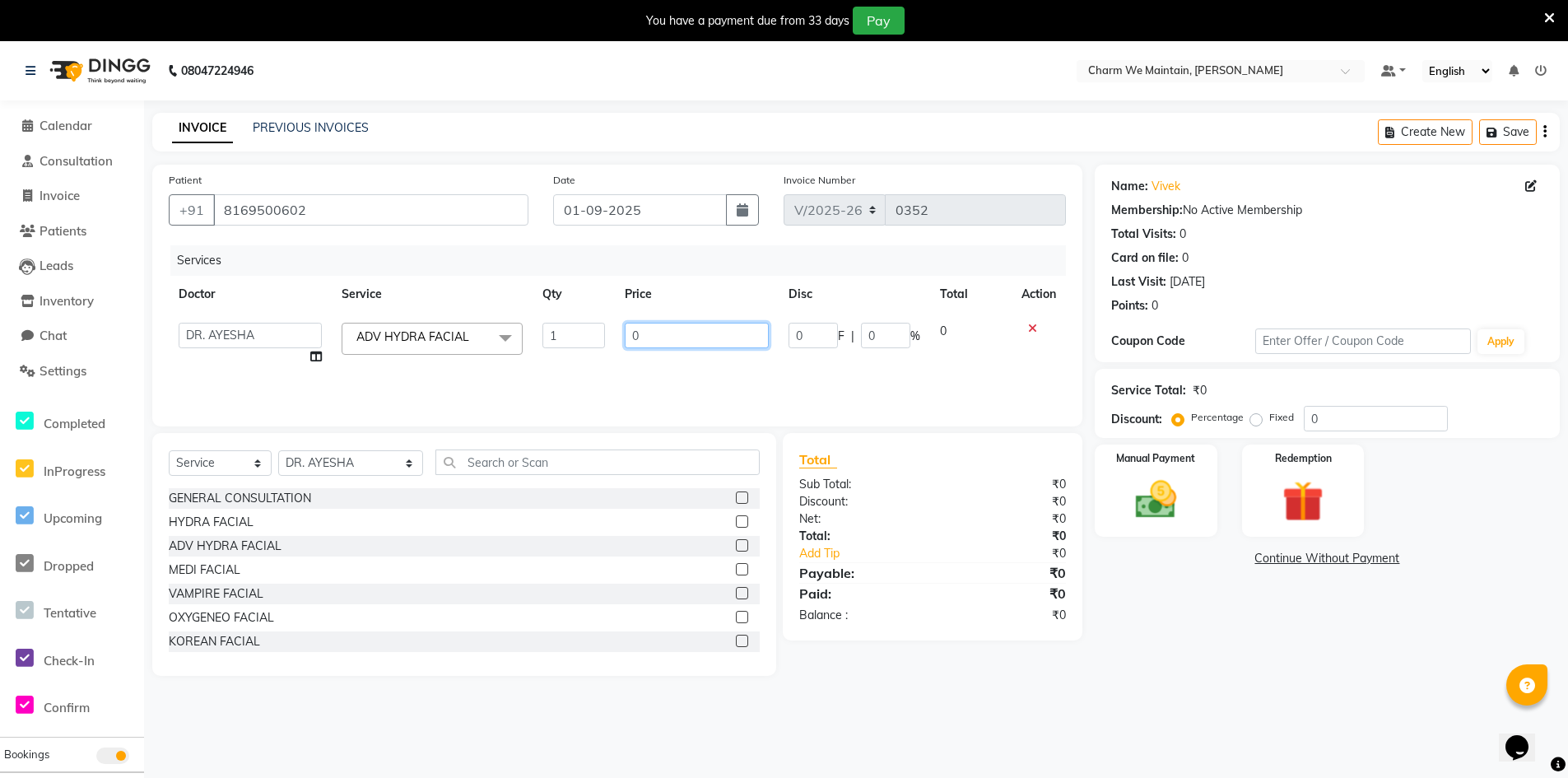
click at [667, 336] on input "0" at bounding box center [697, 336] width 144 height 25
type input "2000"
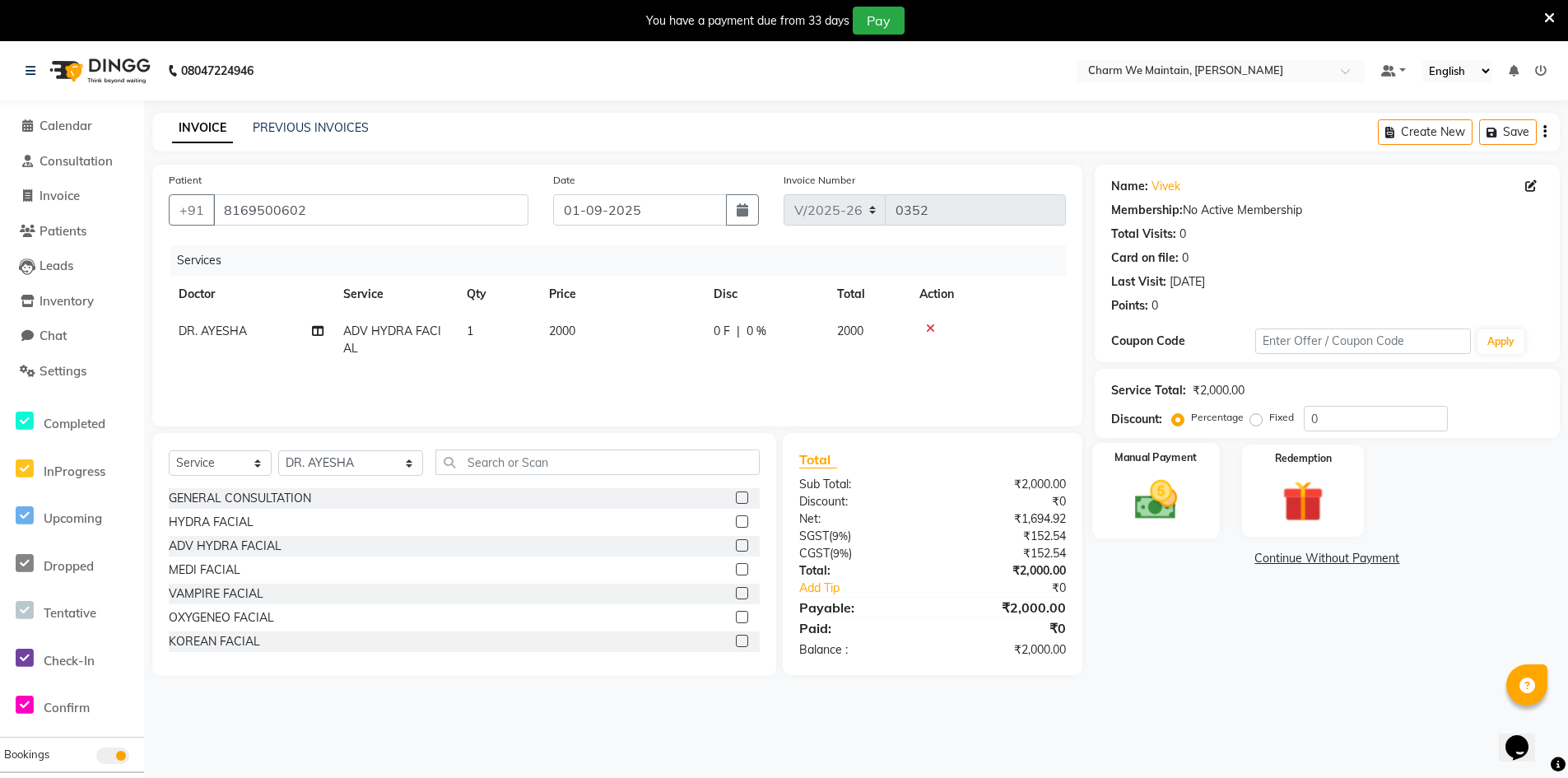
click at [1155, 517] on img at bounding box center [1156, 500] width 70 height 49
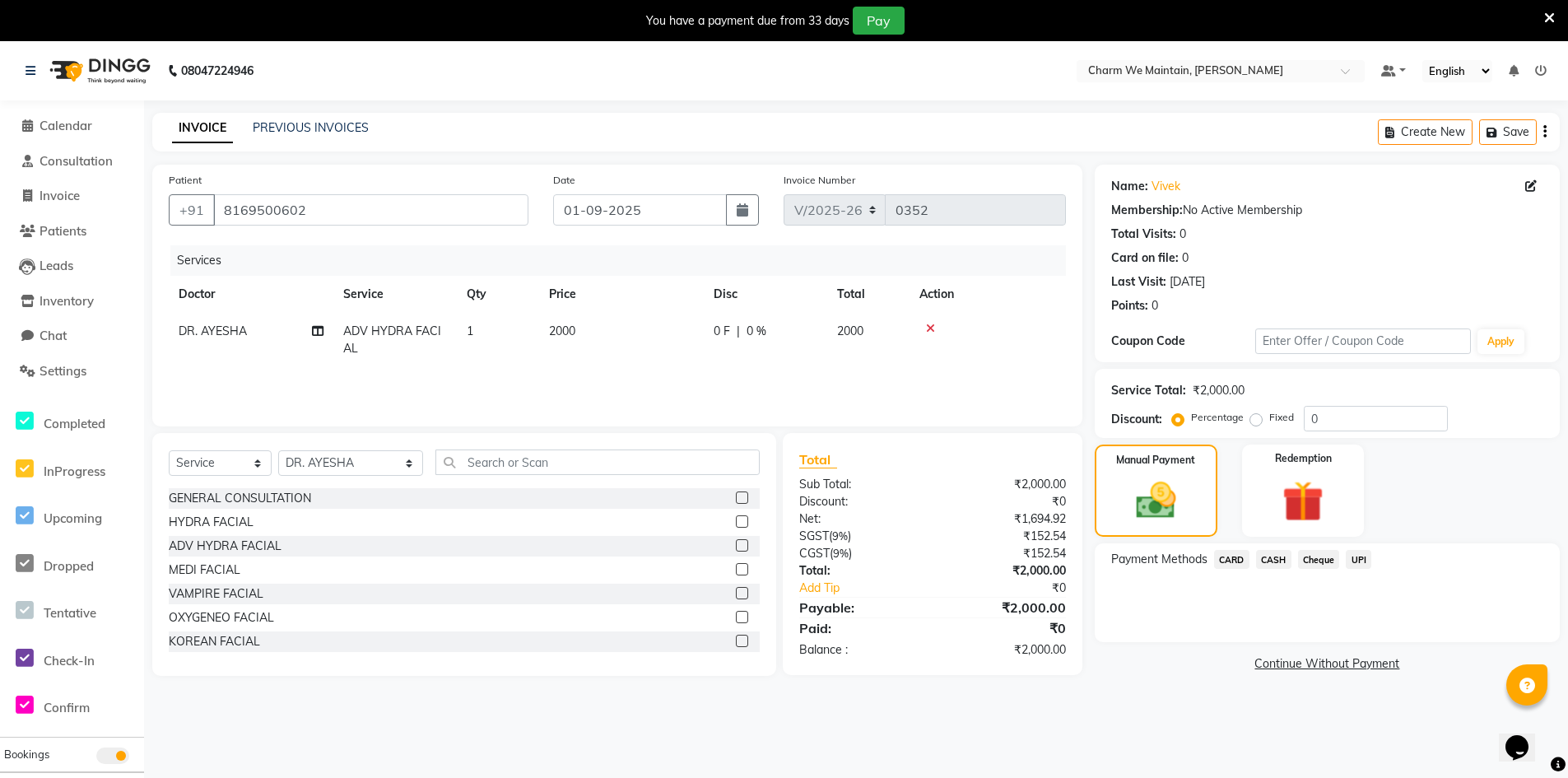
click at [1358, 558] on span "UPI" at bounding box center [1359, 559] width 25 height 19
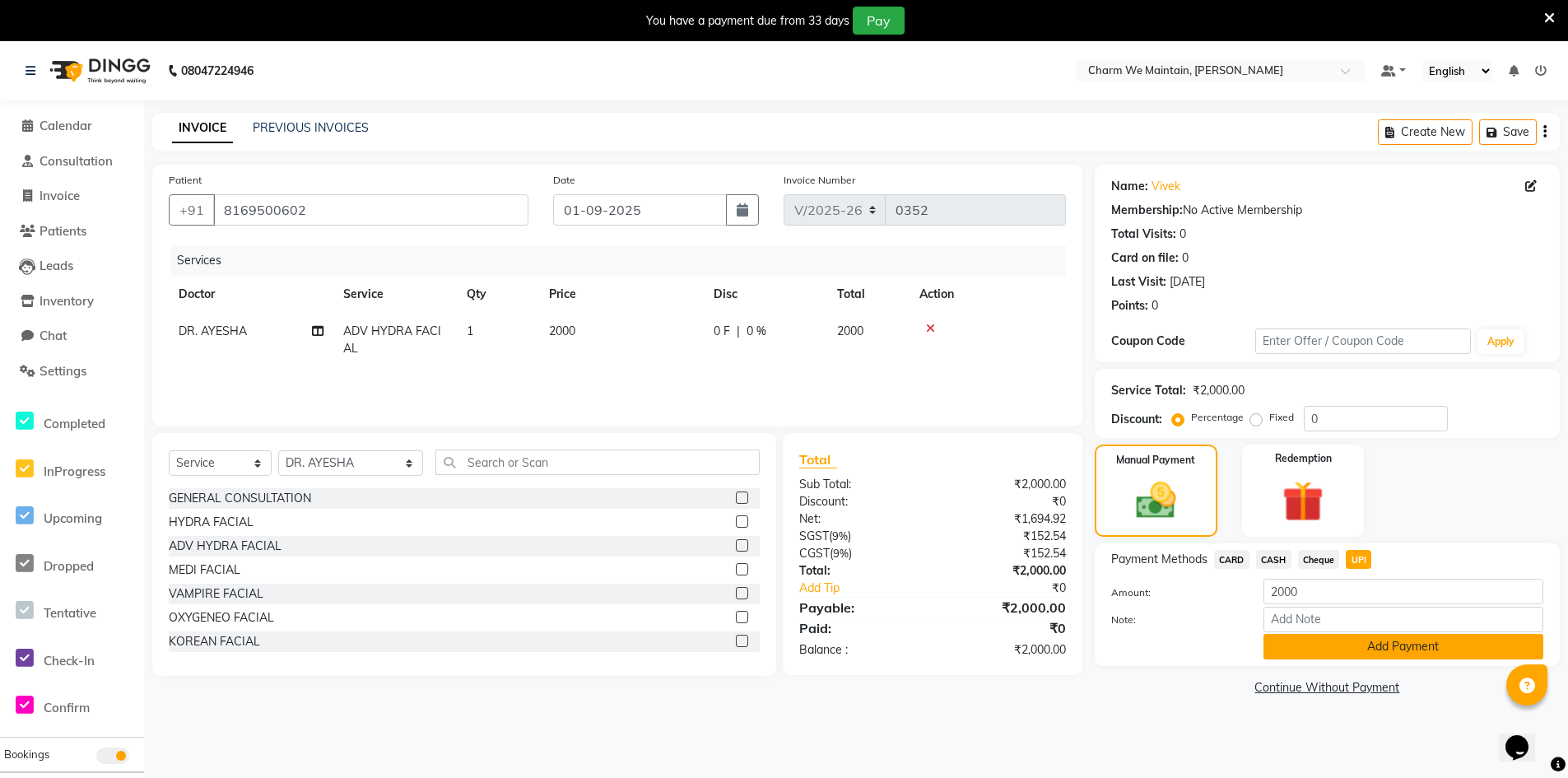
click at [1390, 646] on button "Add Payment" at bounding box center [1404, 647] width 280 height 25
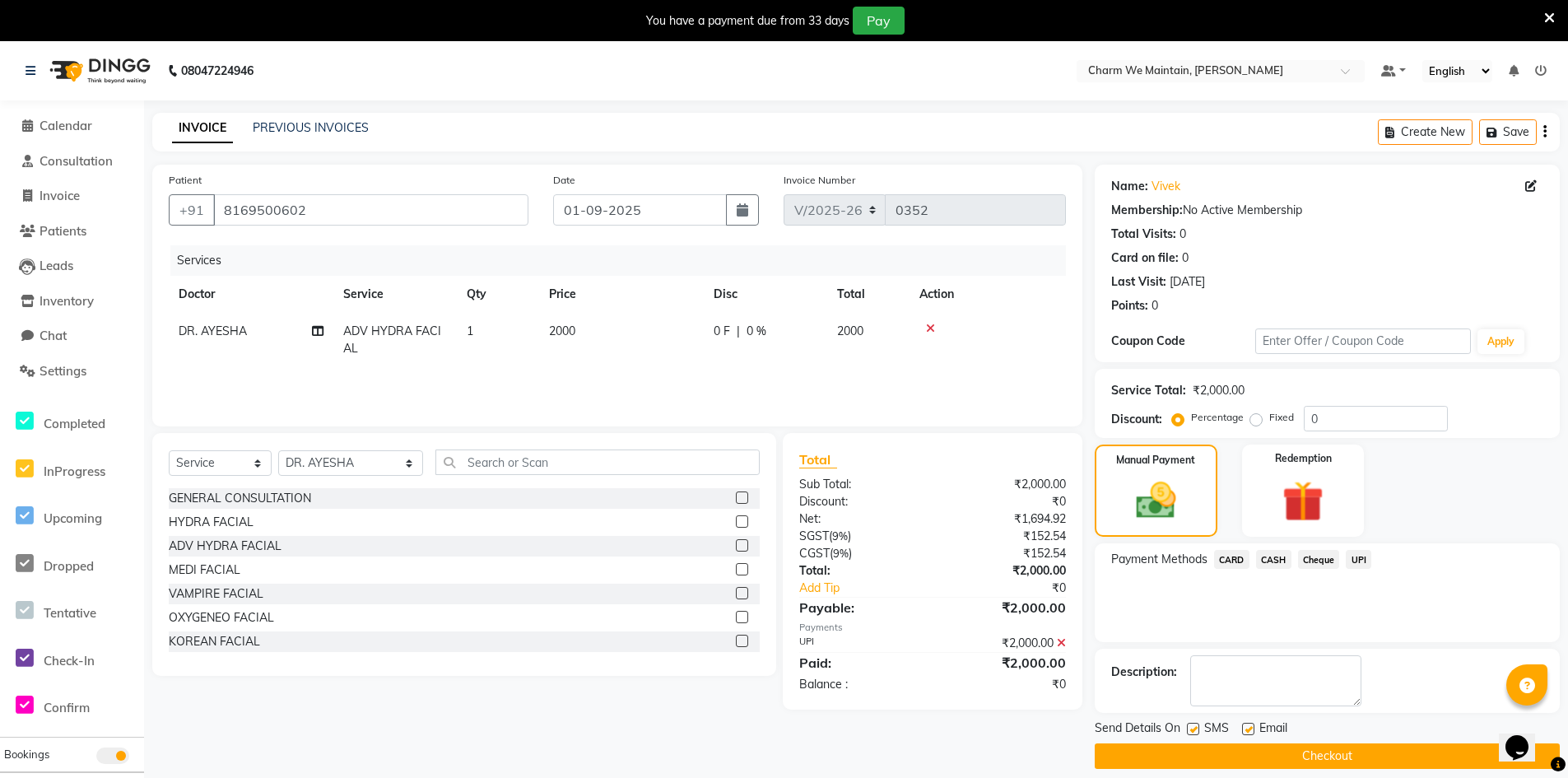
click at [1344, 759] on button "Checkout" at bounding box center [1327, 756] width 465 height 25
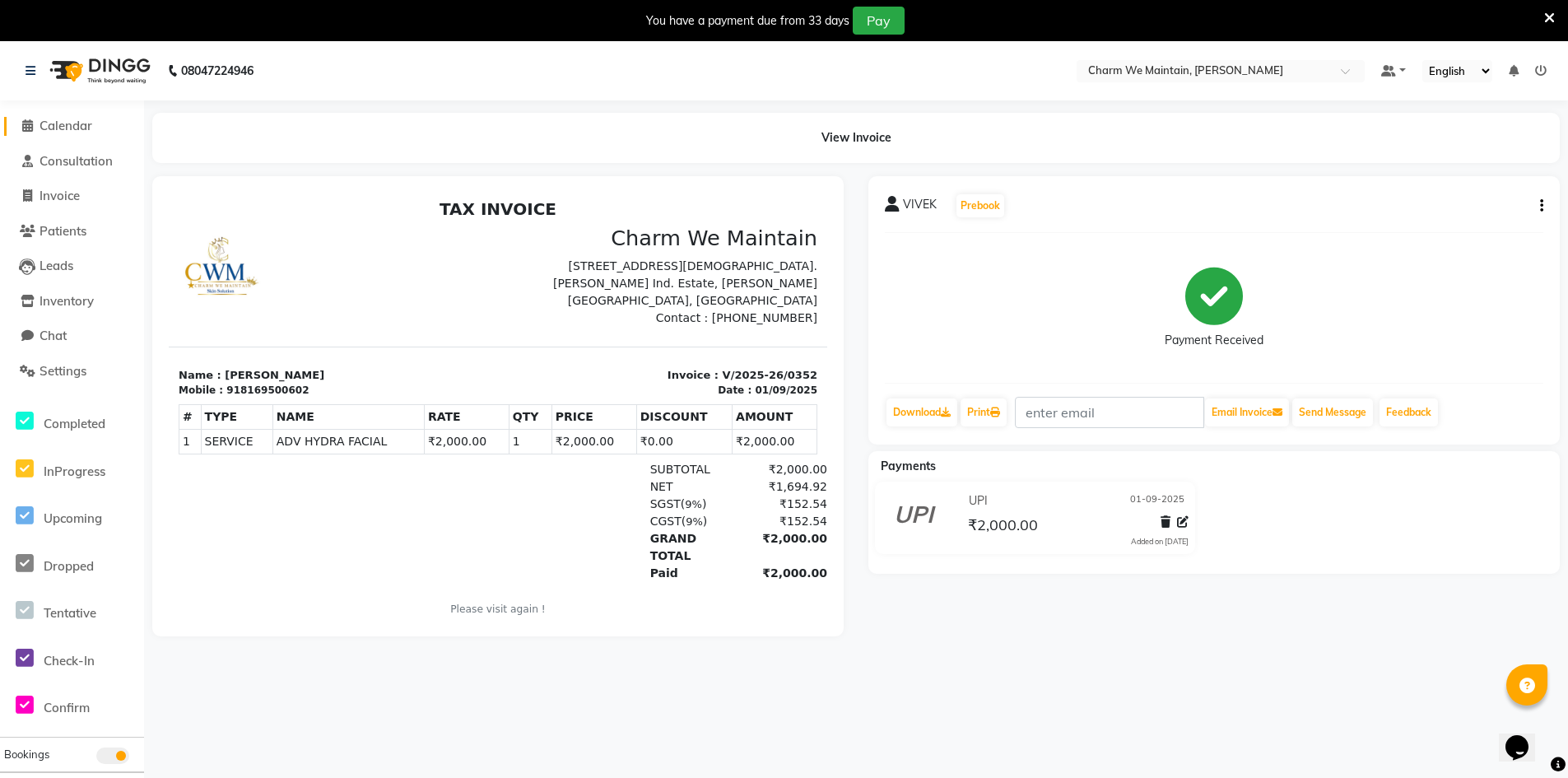
click at [78, 130] on span "Calendar" at bounding box center [66, 125] width 53 height 15
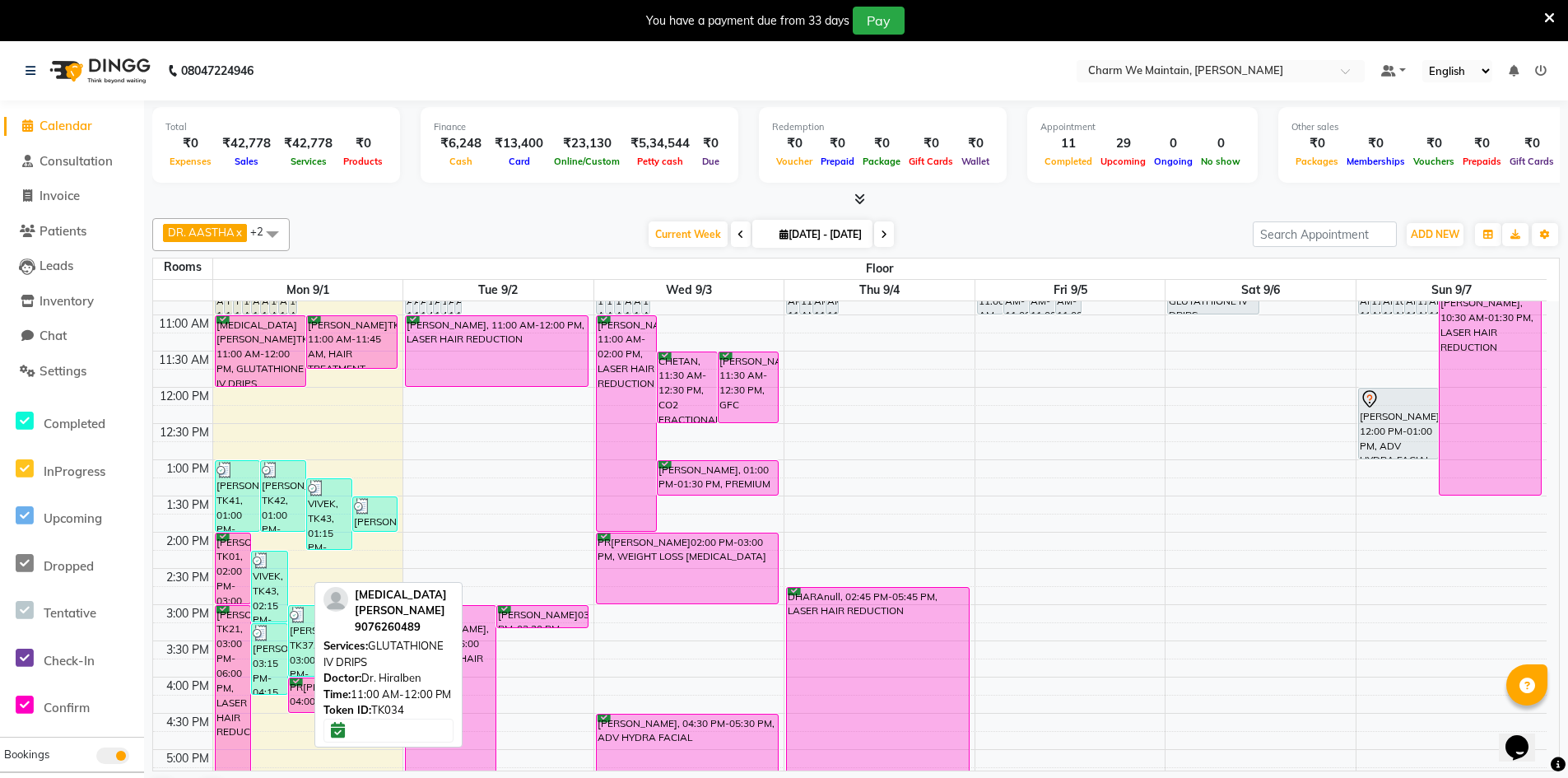
scroll to position [247, 0]
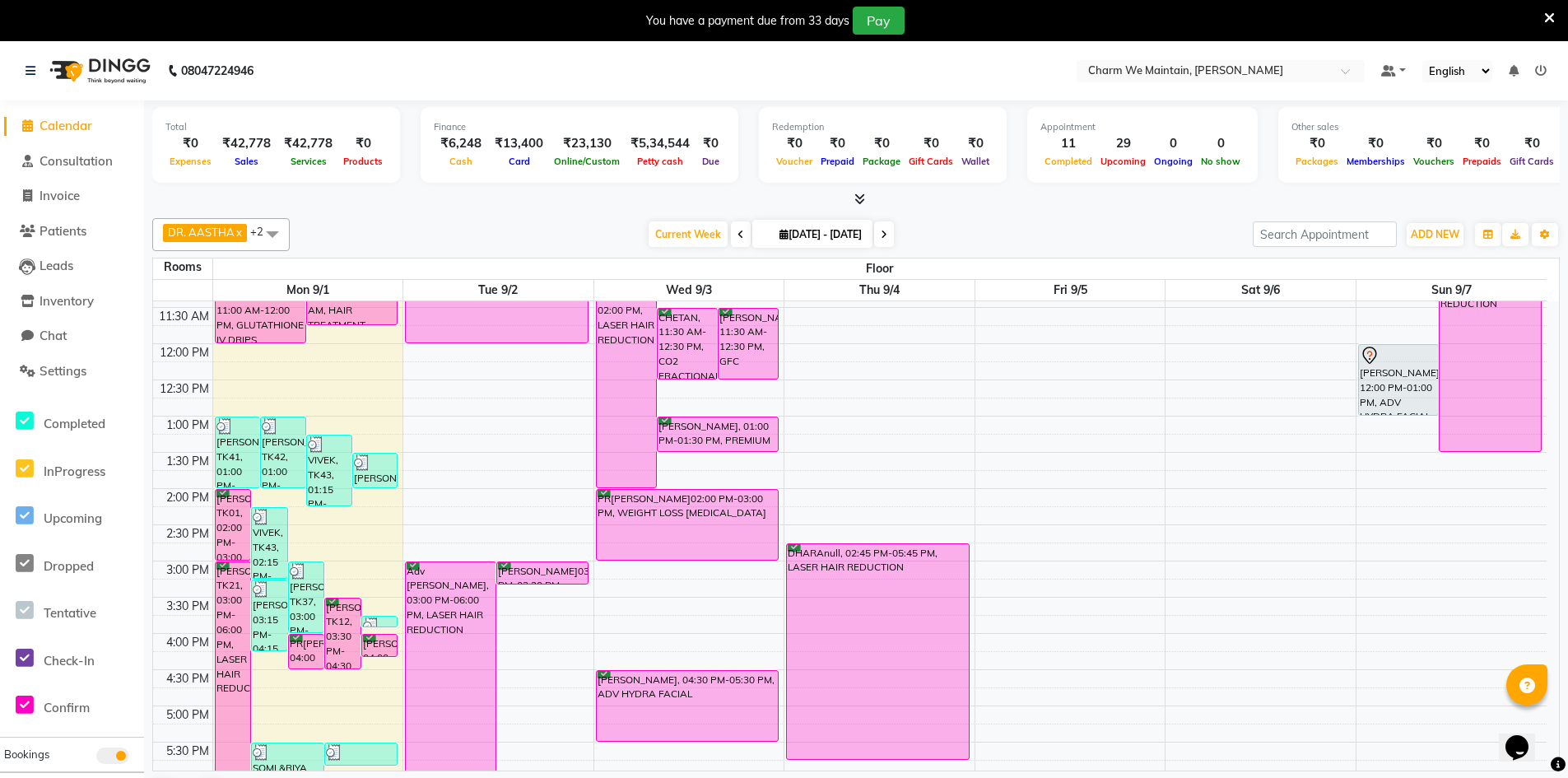
click at [361, 572] on div "8:00 AM 8:30 AM 9:00 AM 9:30 AM 10:00 AM 10:30 AM 11:00 AM 11:30 AM 12:00 PM 12…" at bounding box center [849, 597] width 1393 height 1086
select select "tentative"
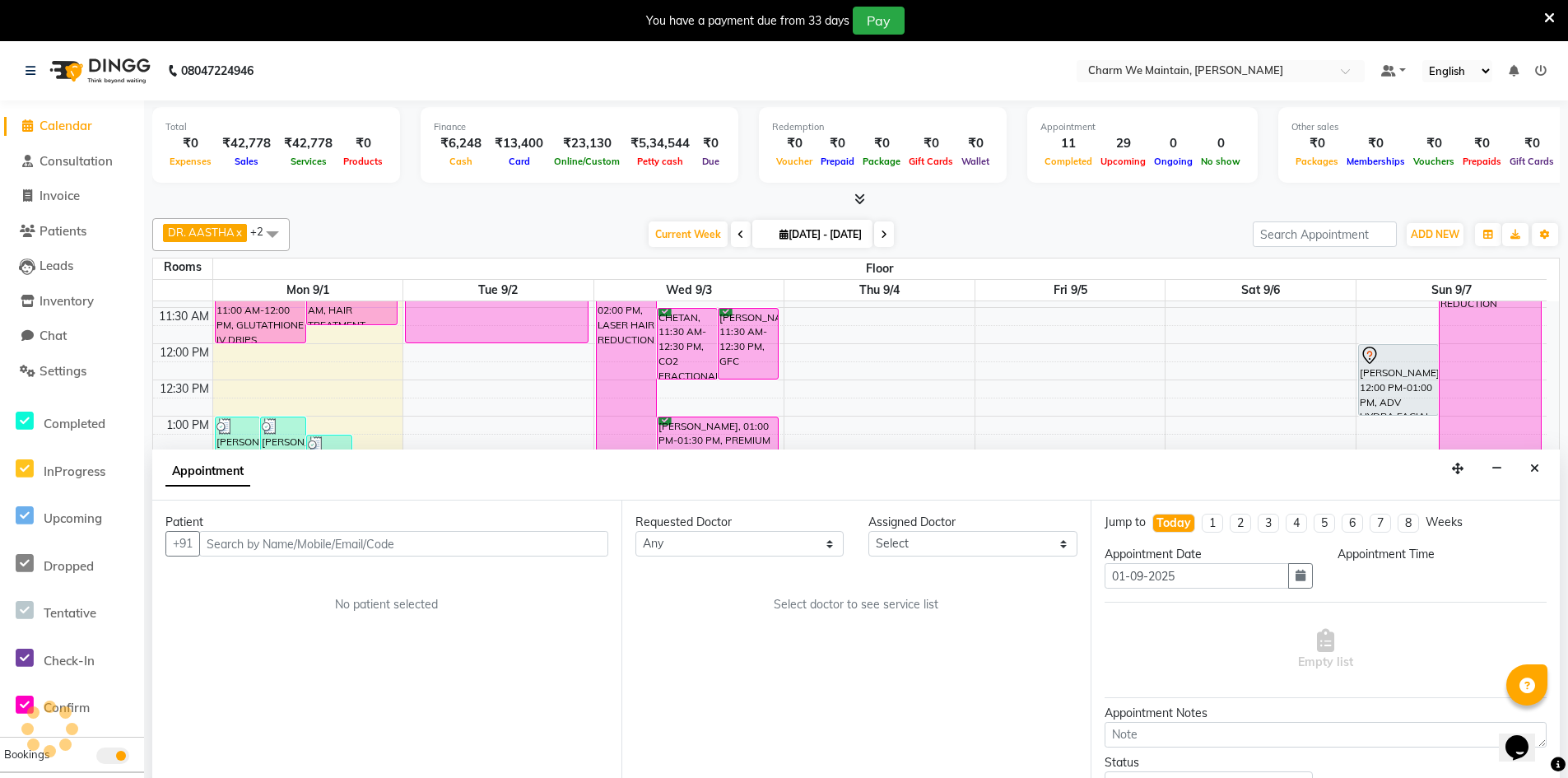
scroll to position [42, 0]
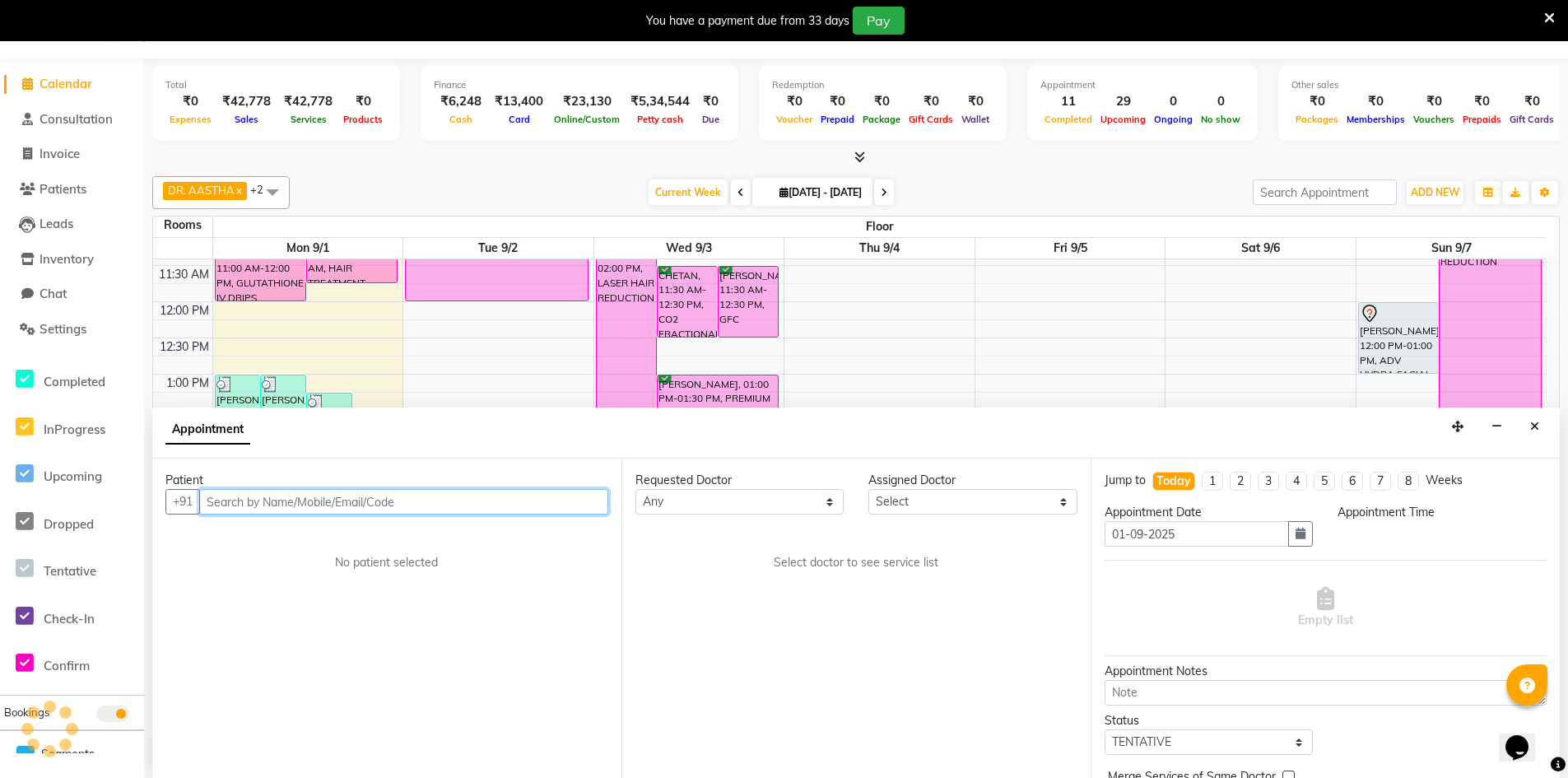
select select "900"
click at [364, 505] on input "text" at bounding box center [404, 501] width 410 height 25
type input "8888634256"
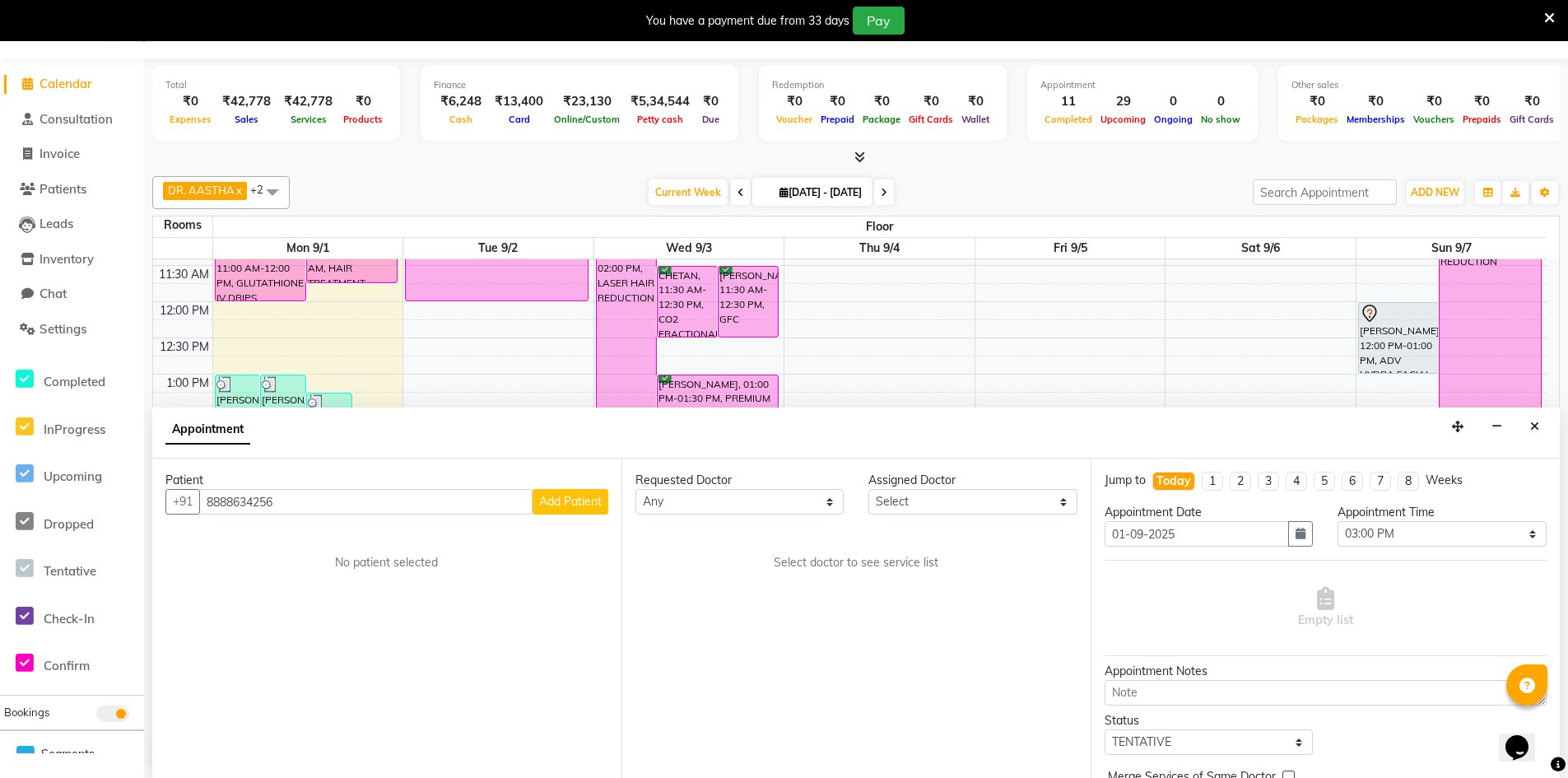
click at [550, 503] on span "Add Patient" at bounding box center [570, 501] width 63 height 15
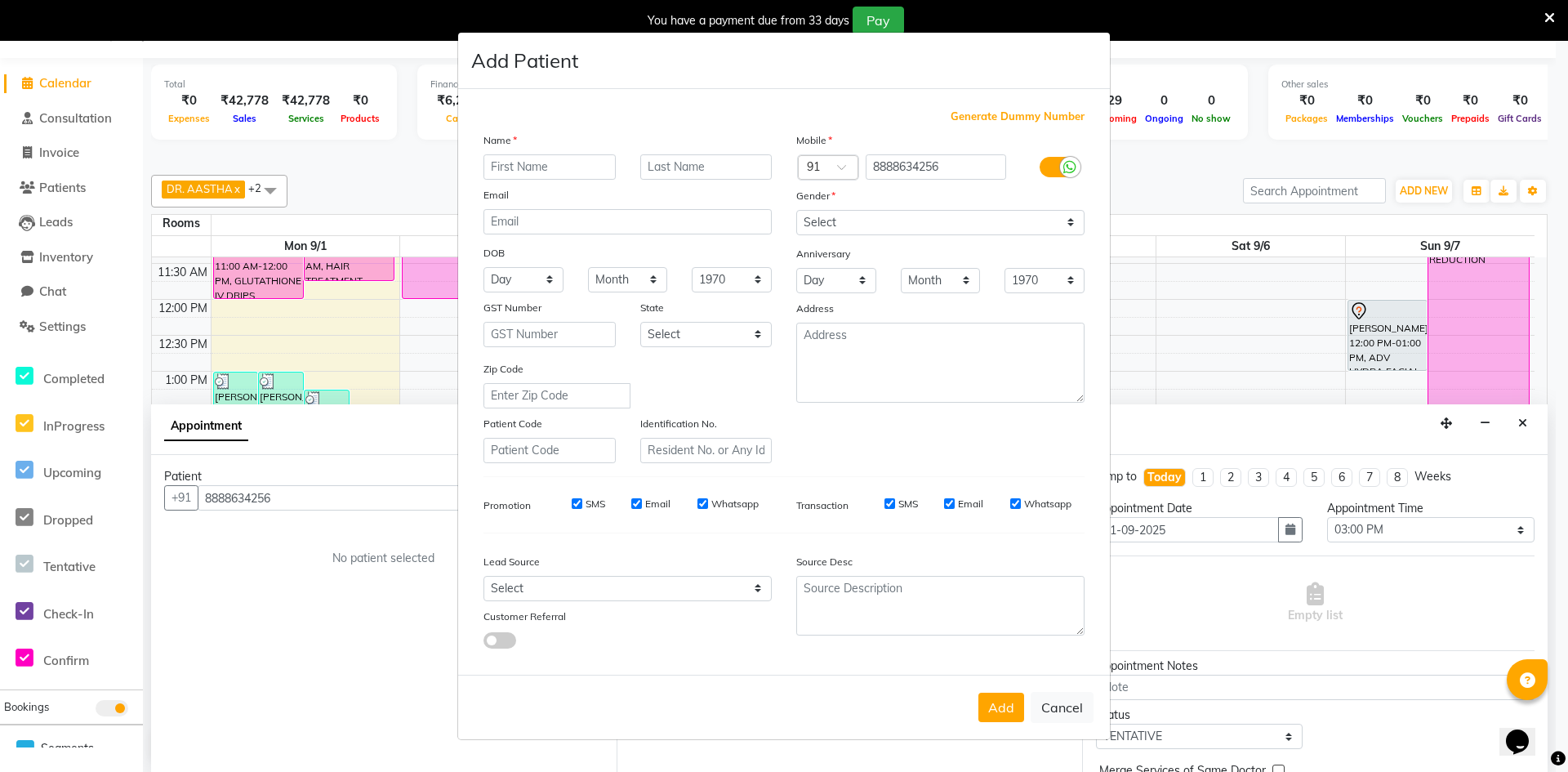
click at [537, 172] on input "text" at bounding box center [550, 167] width 133 height 25
type input "IZNA"
click at [711, 168] on input "text" at bounding box center [706, 167] width 133 height 25
type input "S"
type input "DIVKAR"
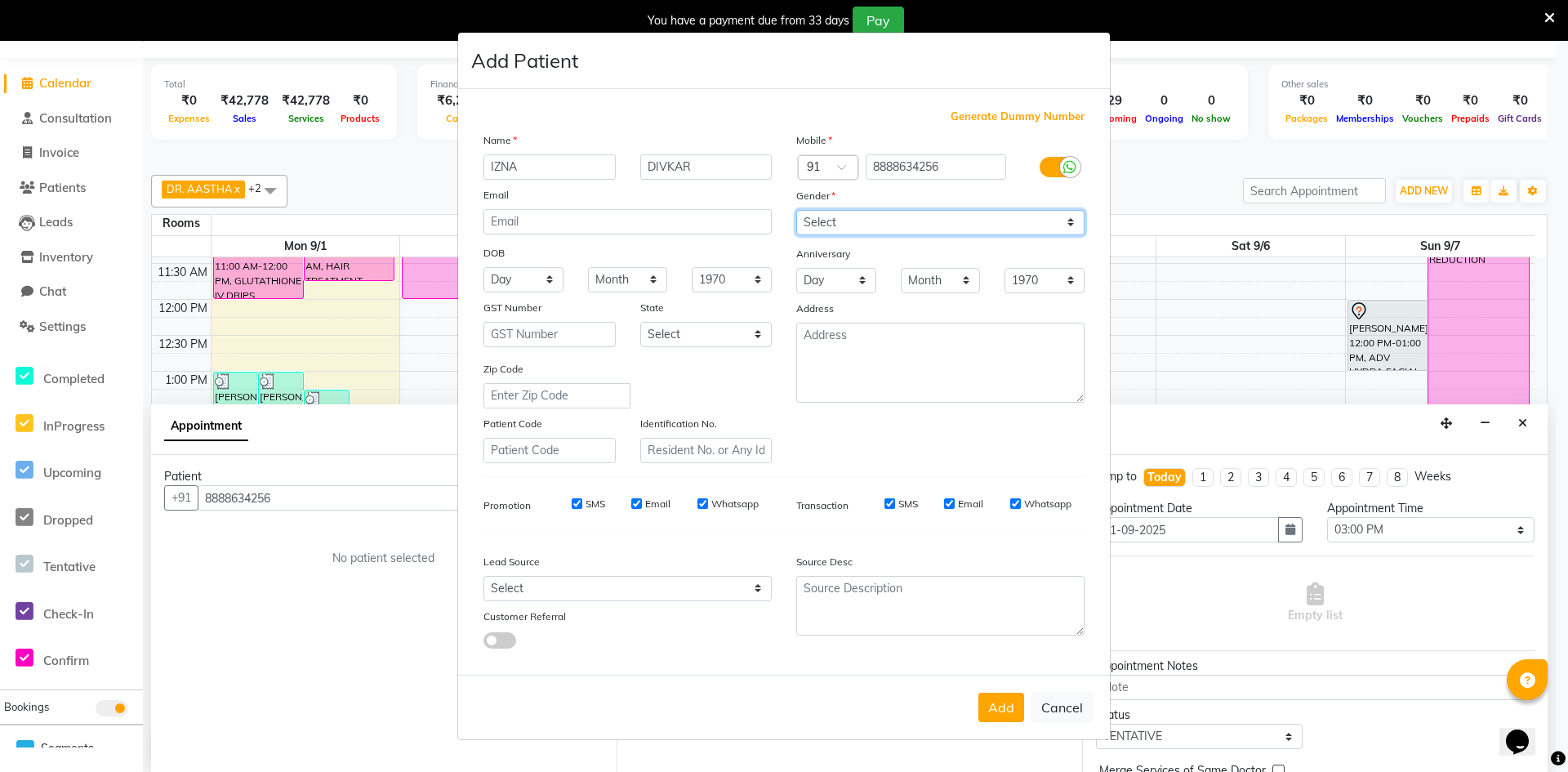
click at [951, 219] on select "Select Male Female Other Prefer Not To Say" at bounding box center [940, 222] width 288 height 25
select select "[DEMOGRAPHIC_DATA]"
click at [796, 209] on select "Select Male Female Other Prefer Not To Say" at bounding box center [940, 222] width 288 height 25
click at [1000, 713] on button "Add" at bounding box center [1001, 707] width 46 height 30
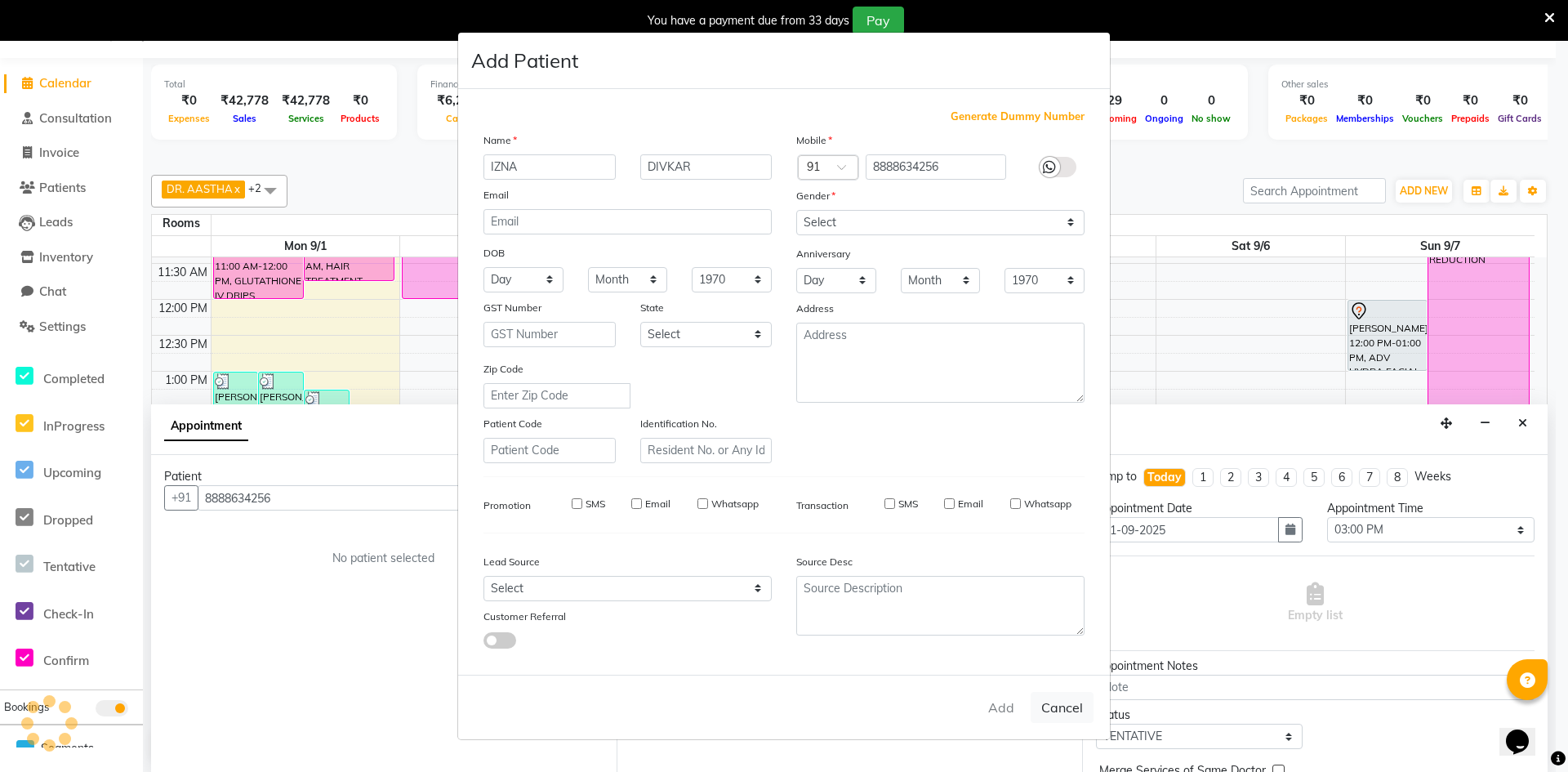
select select
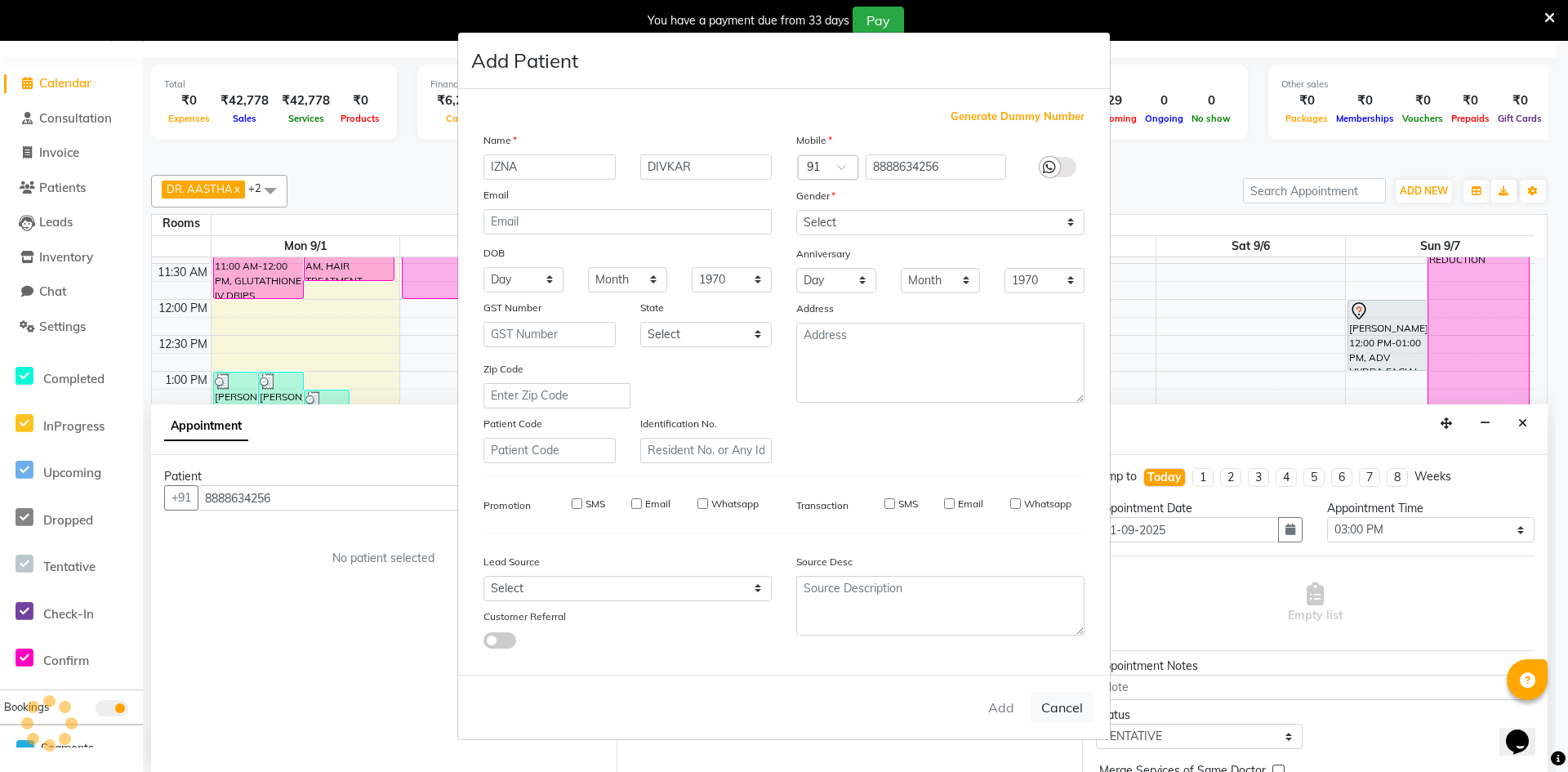
select select
checkbox input "false"
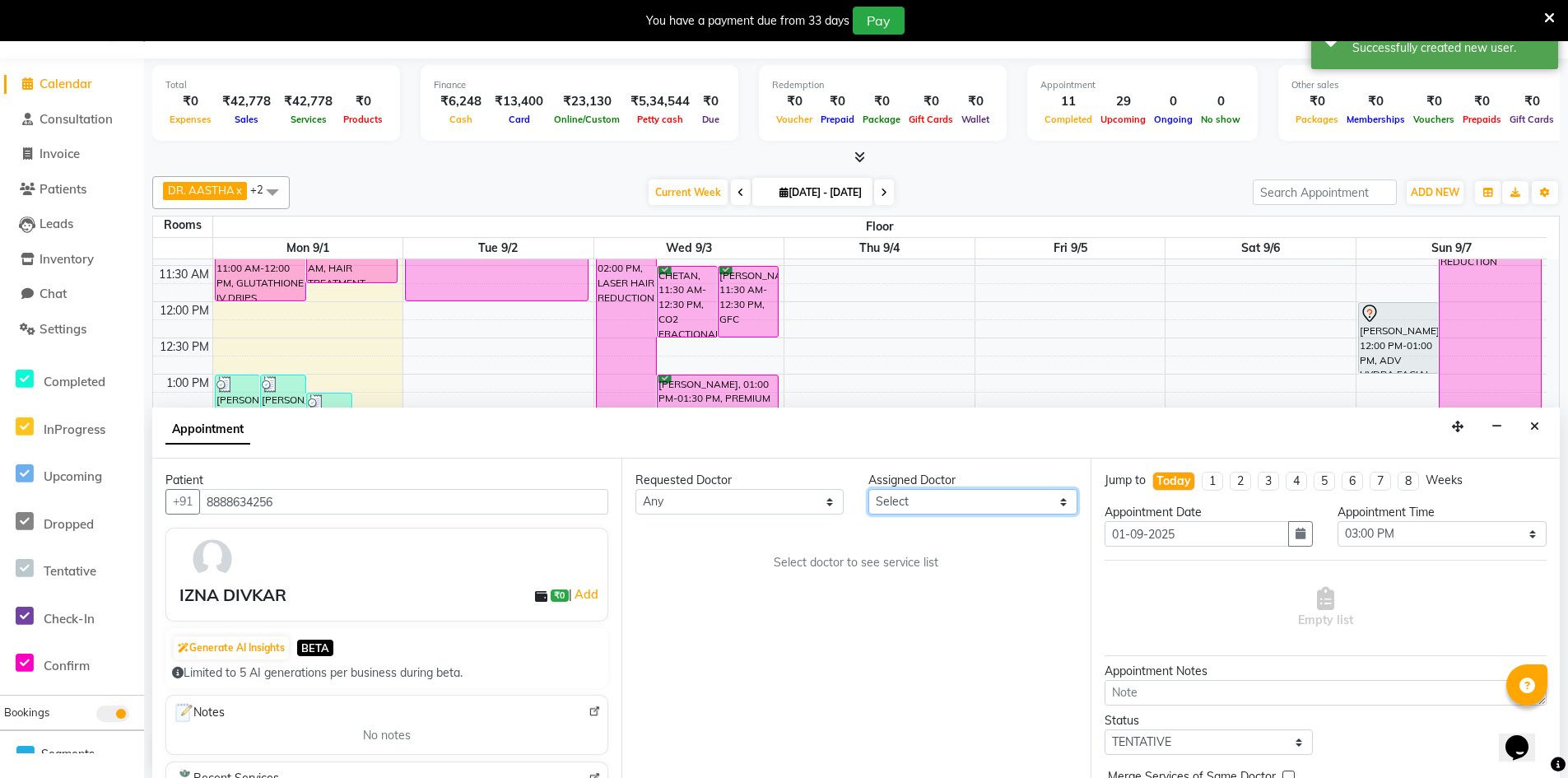
click at [954, 500] on select "Select DR. AASTHA DR. AYESHA DR. [GEOGRAPHIC_DATA]" at bounding box center [972, 501] width 208 height 25
click at [868, 489] on select "Select DR. AASTHA DR. AYESHA DR. [GEOGRAPHIC_DATA]" at bounding box center [972, 501] width 208 height 25
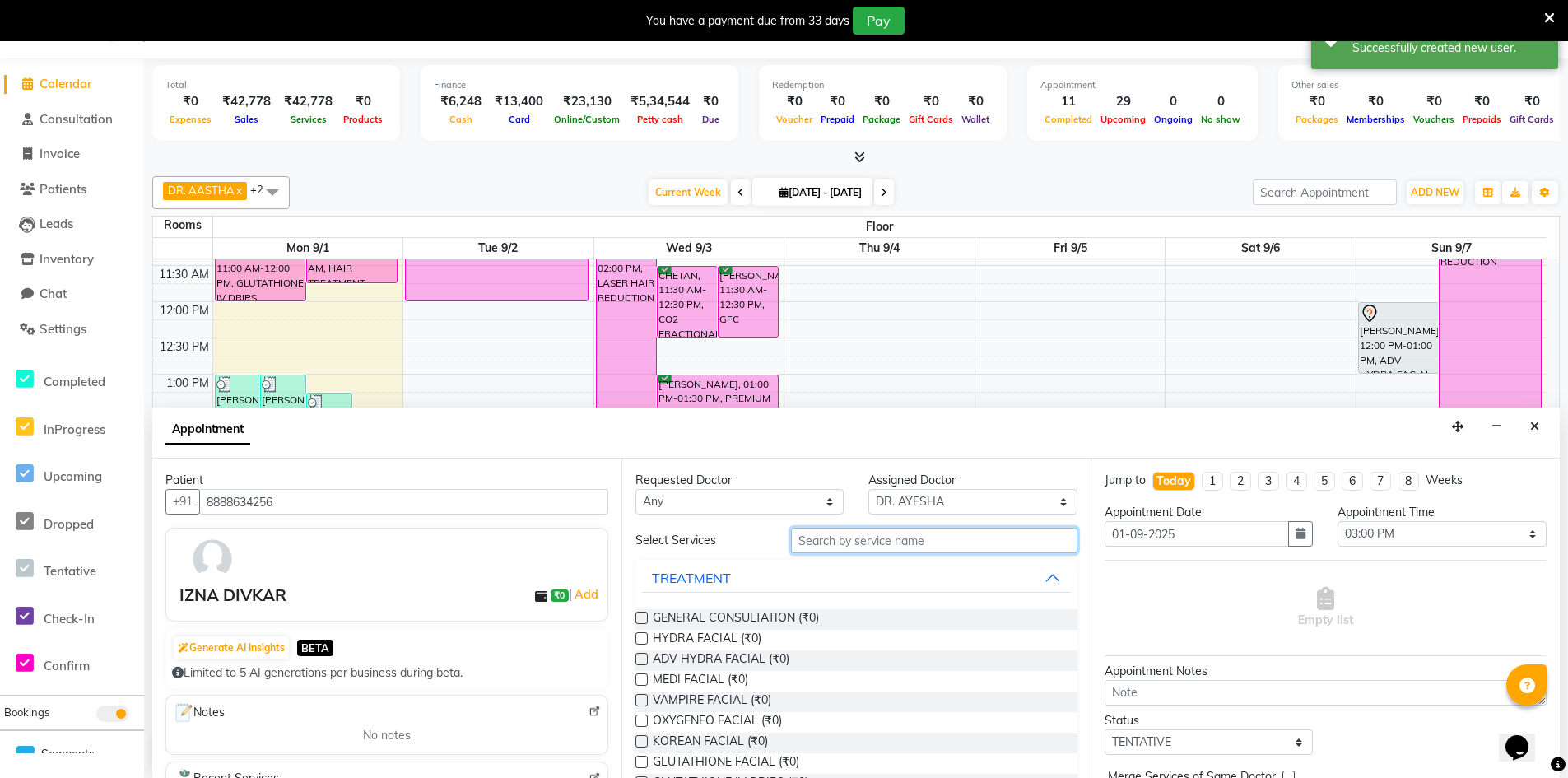
click at [864, 542] on input "text" at bounding box center [934, 541] width 287 height 25
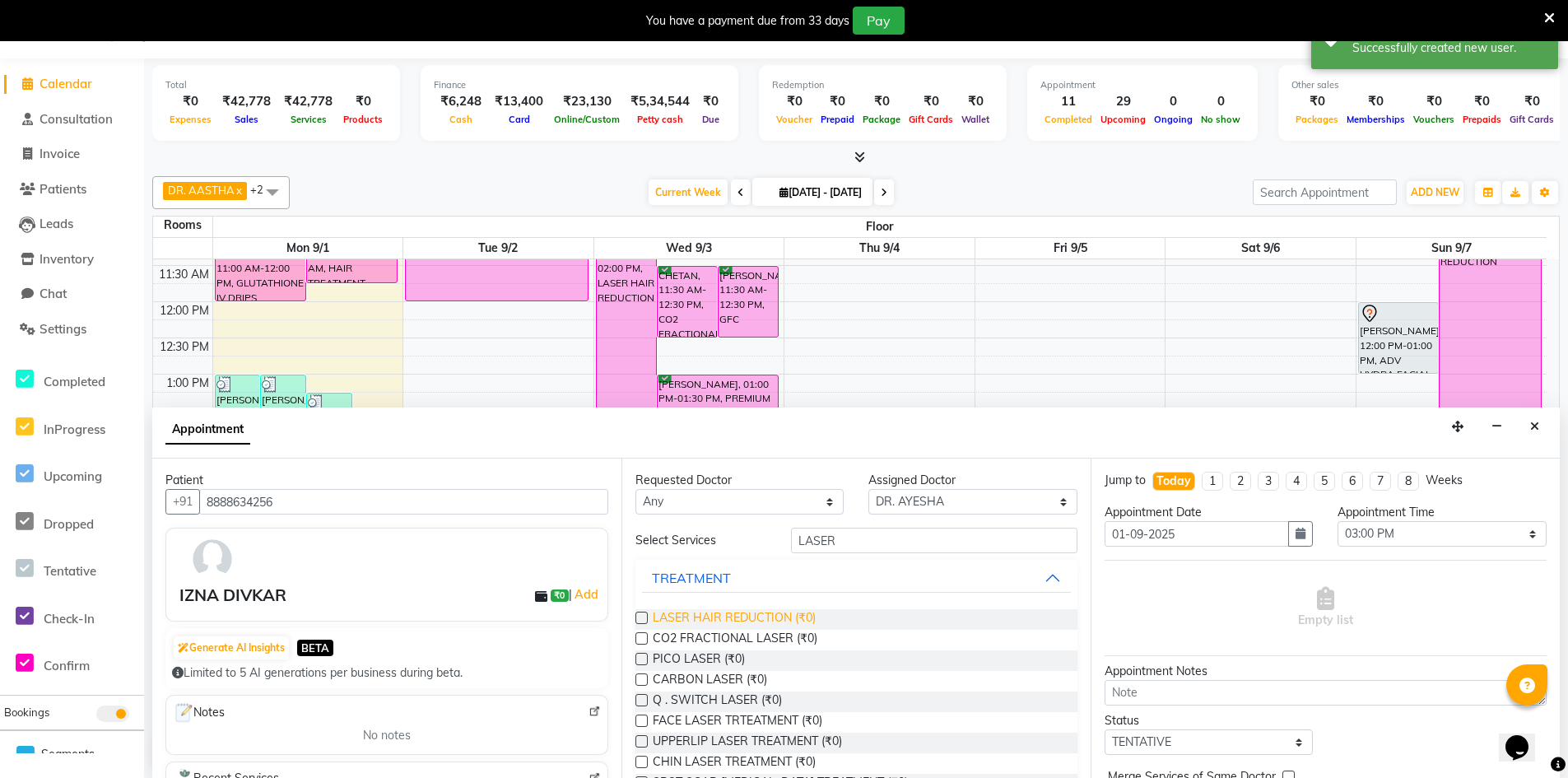
click at [720, 623] on span "LASER HAIR REDUCTION (₹0)" at bounding box center [733, 619] width 163 height 21
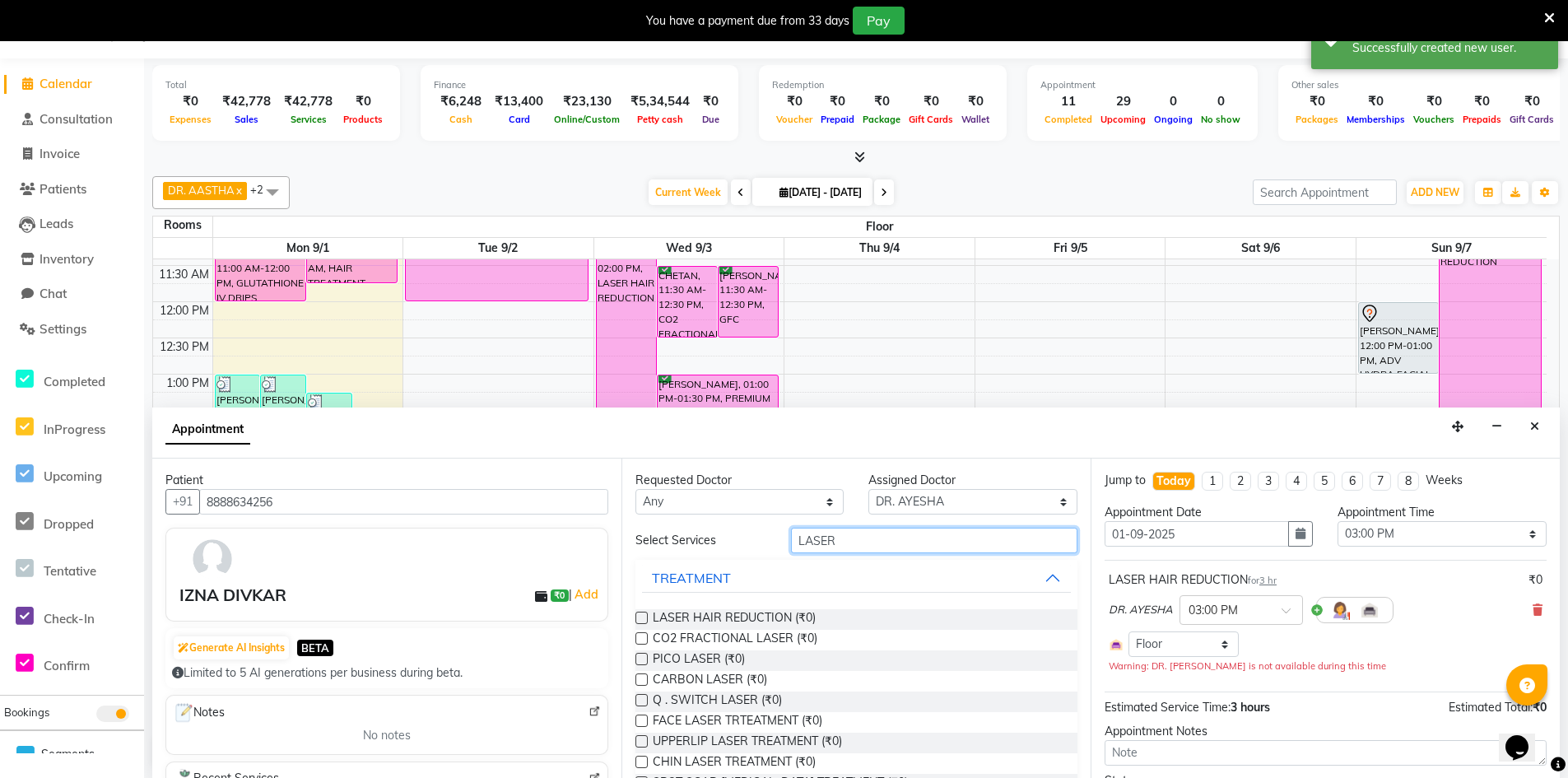
click at [858, 540] on input "LASER" at bounding box center [934, 541] width 287 height 25
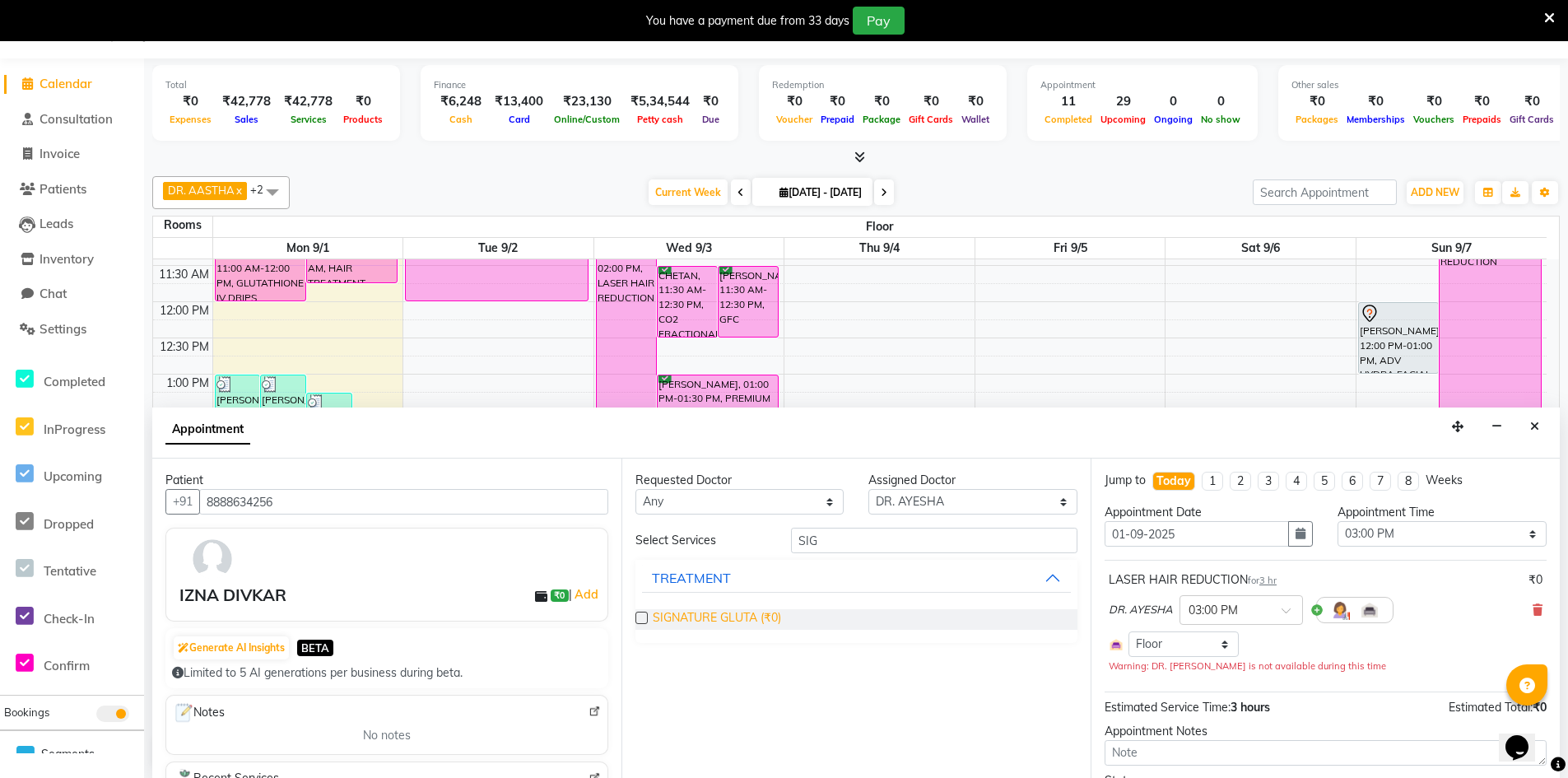
click at [736, 611] on span "SIGNATURE GLUTA (₹0)" at bounding box center [716, 619] width 128 height 21
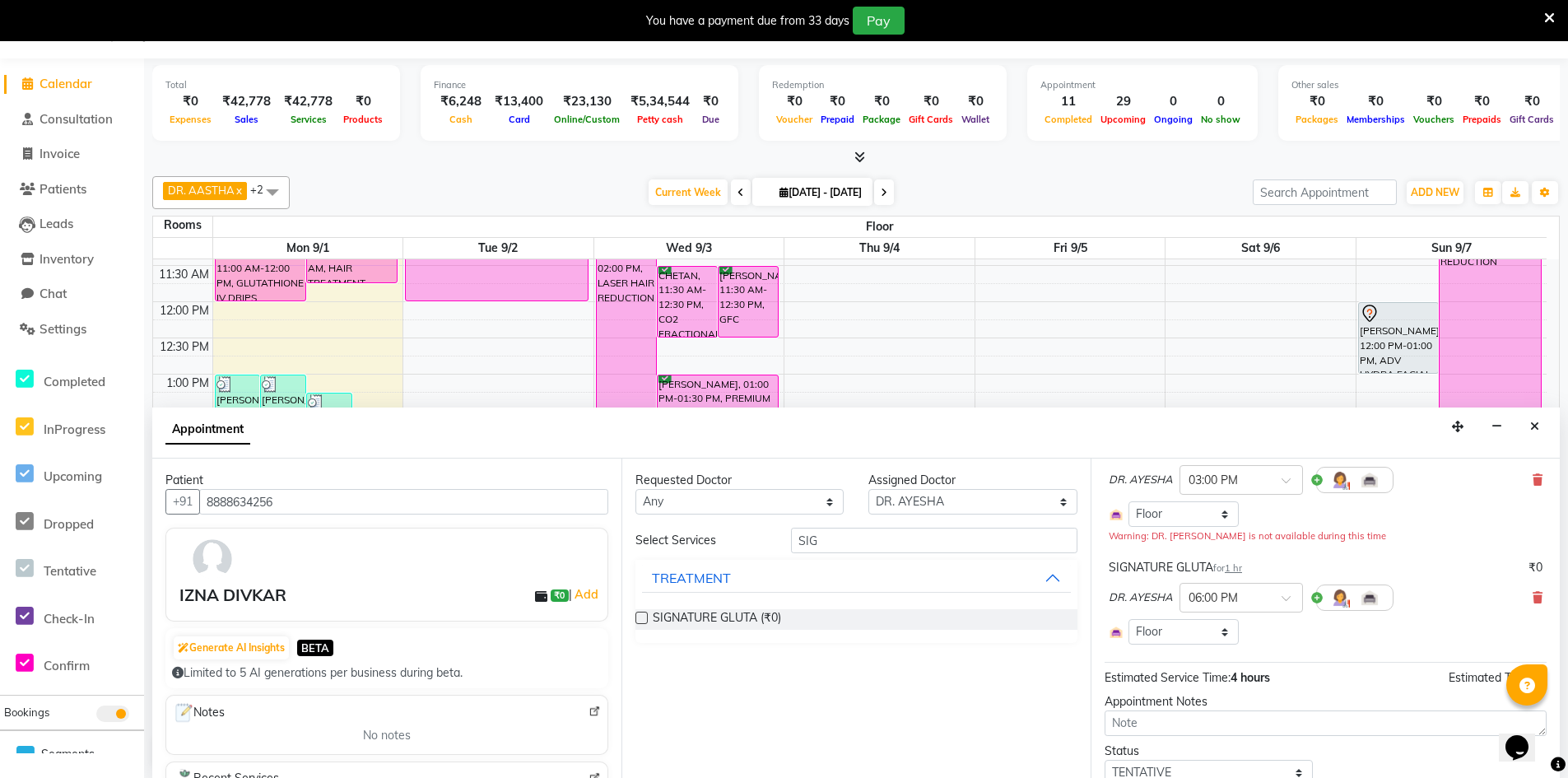
scroll to position [241, 0]
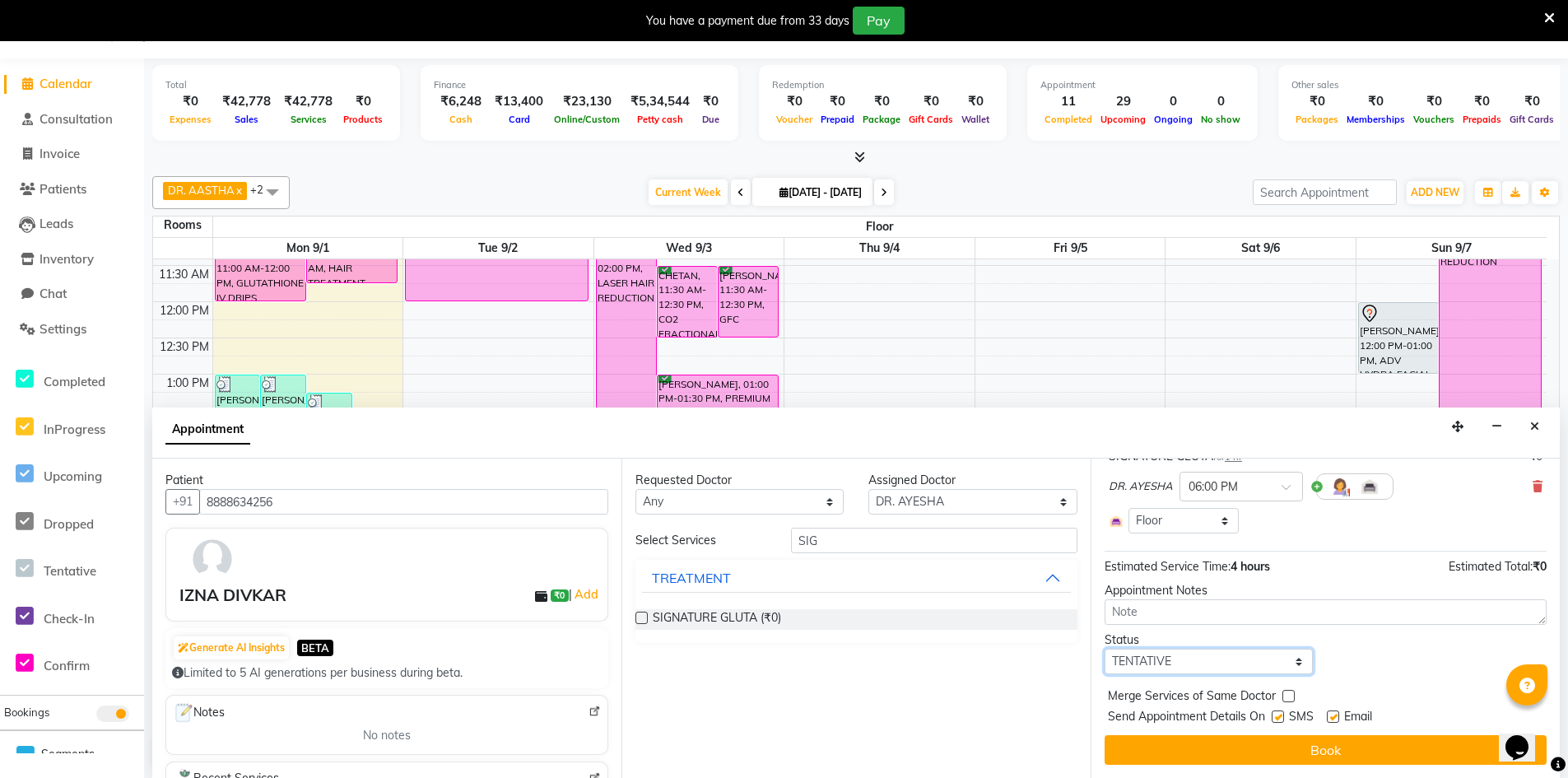
click at [1282, 663] on select "Select TENTATIVE CONFIRM CHECK-IN UPCOMING" at bounding box center [1209, 662] width 208 height 25
click at [1105, 649] on select "Select TENTATIVE CONFIRM CHECK-IN UPCOMING" at bounding box center [1209, 662] width 208 height 25
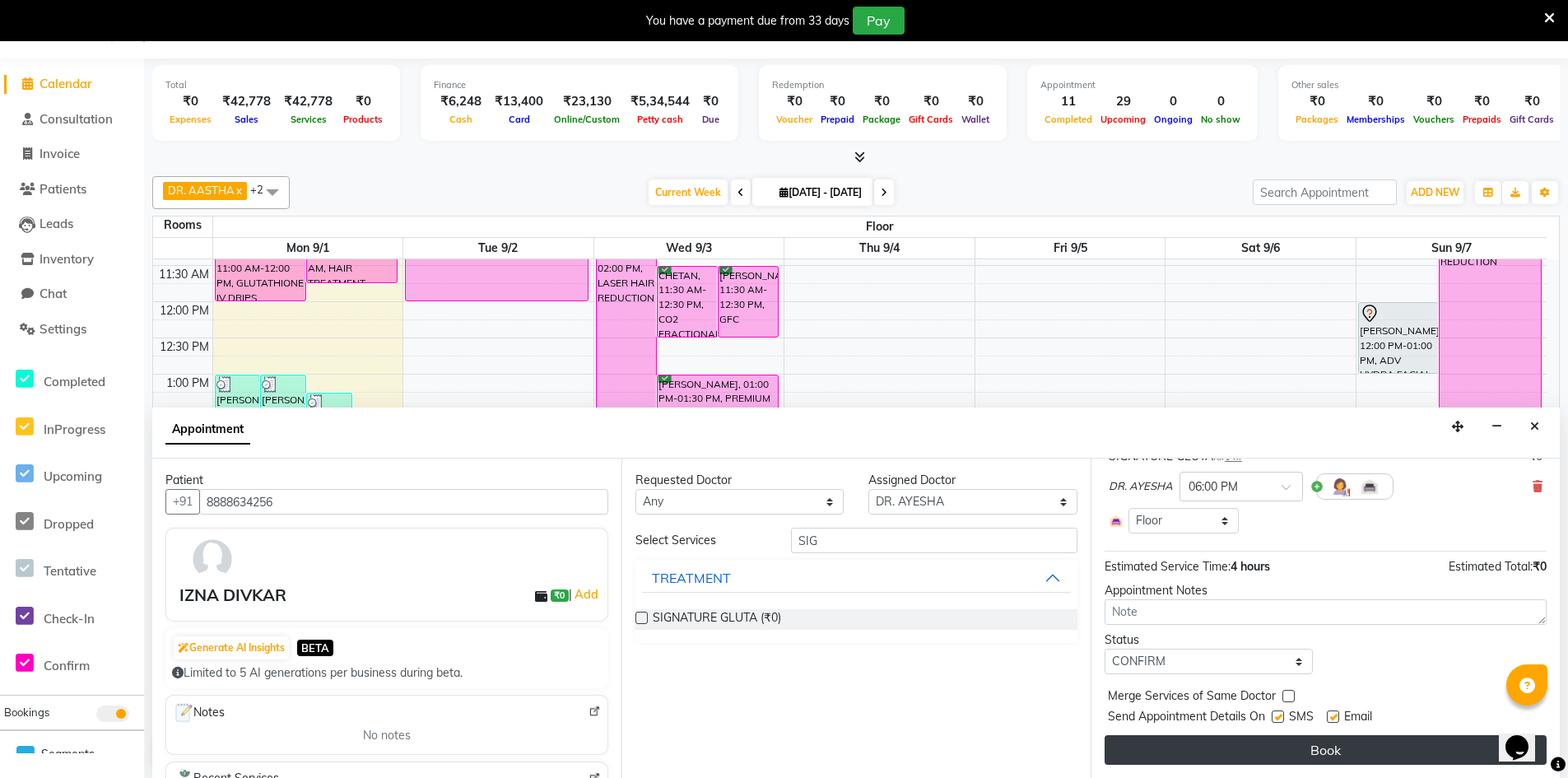
click at [1309, 753] on button "Book" at bounding box center [1326, 750] width 442 height 30
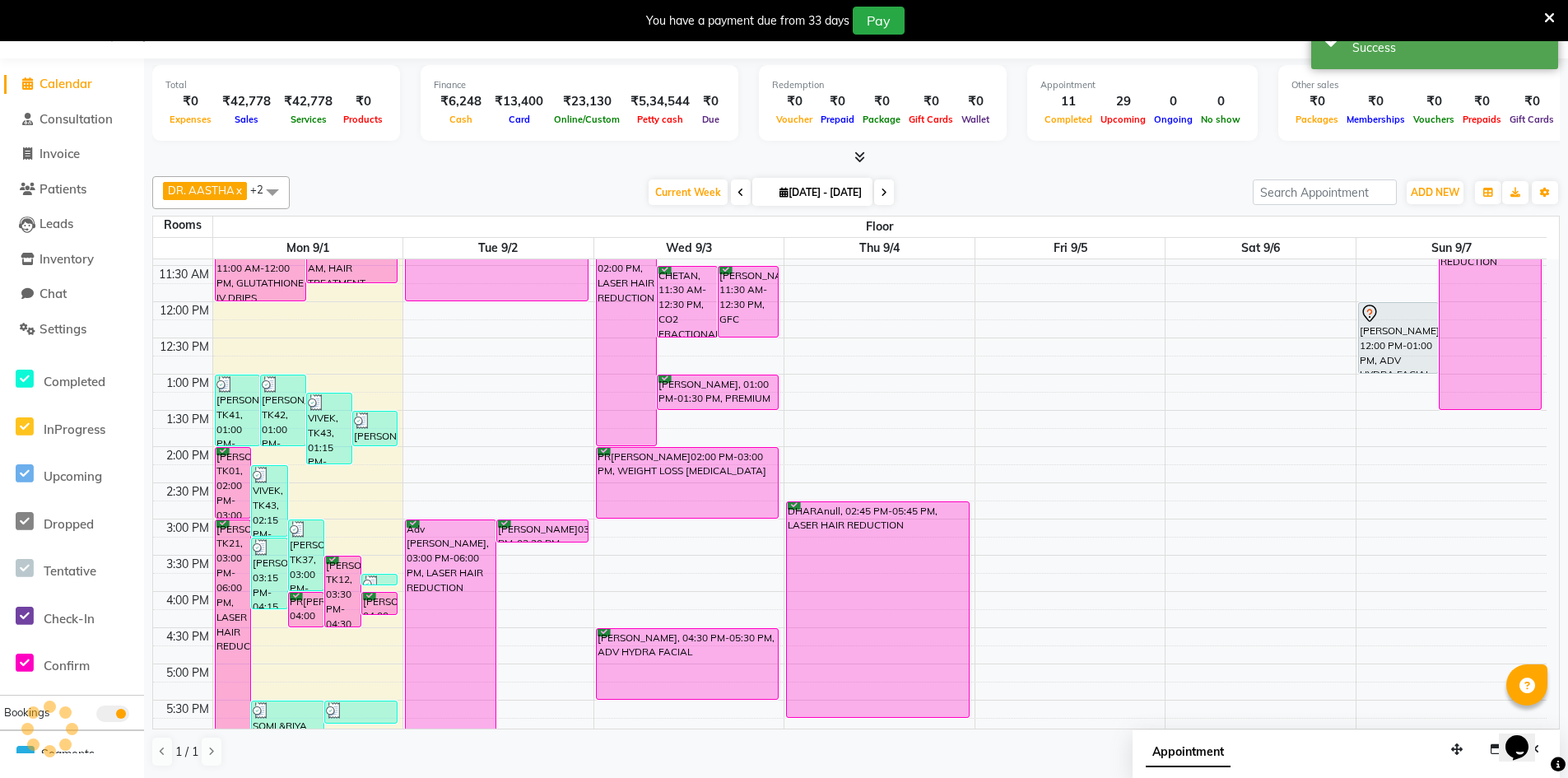
scroll to position [0, 0]
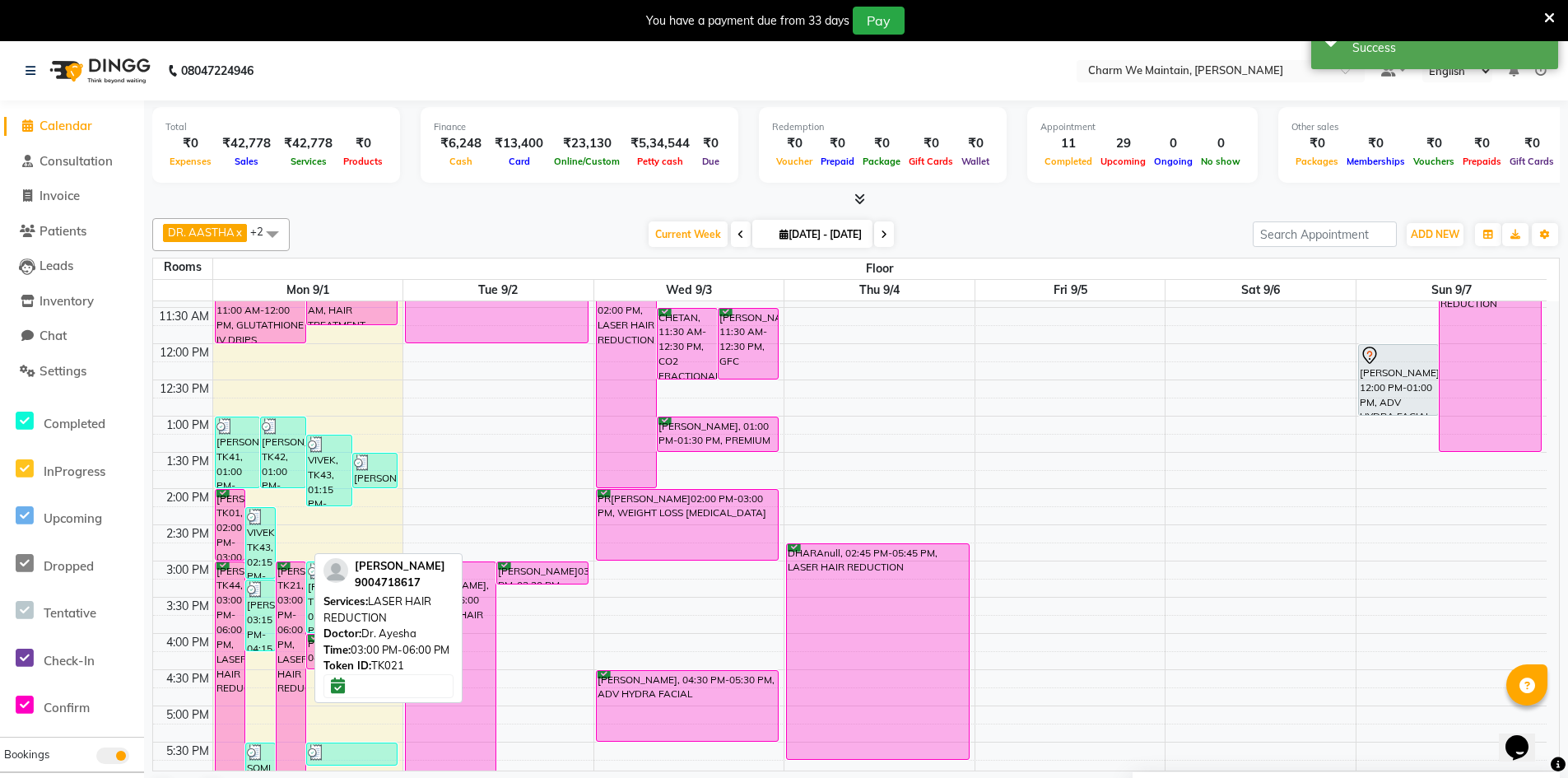
click at [286, 621] on div "[PERSON_NAME], TK21, 03:00 PM-06:00 PM, LASER HAIR REDUCTION" at bounding box center [291, 670] width 29 height 215
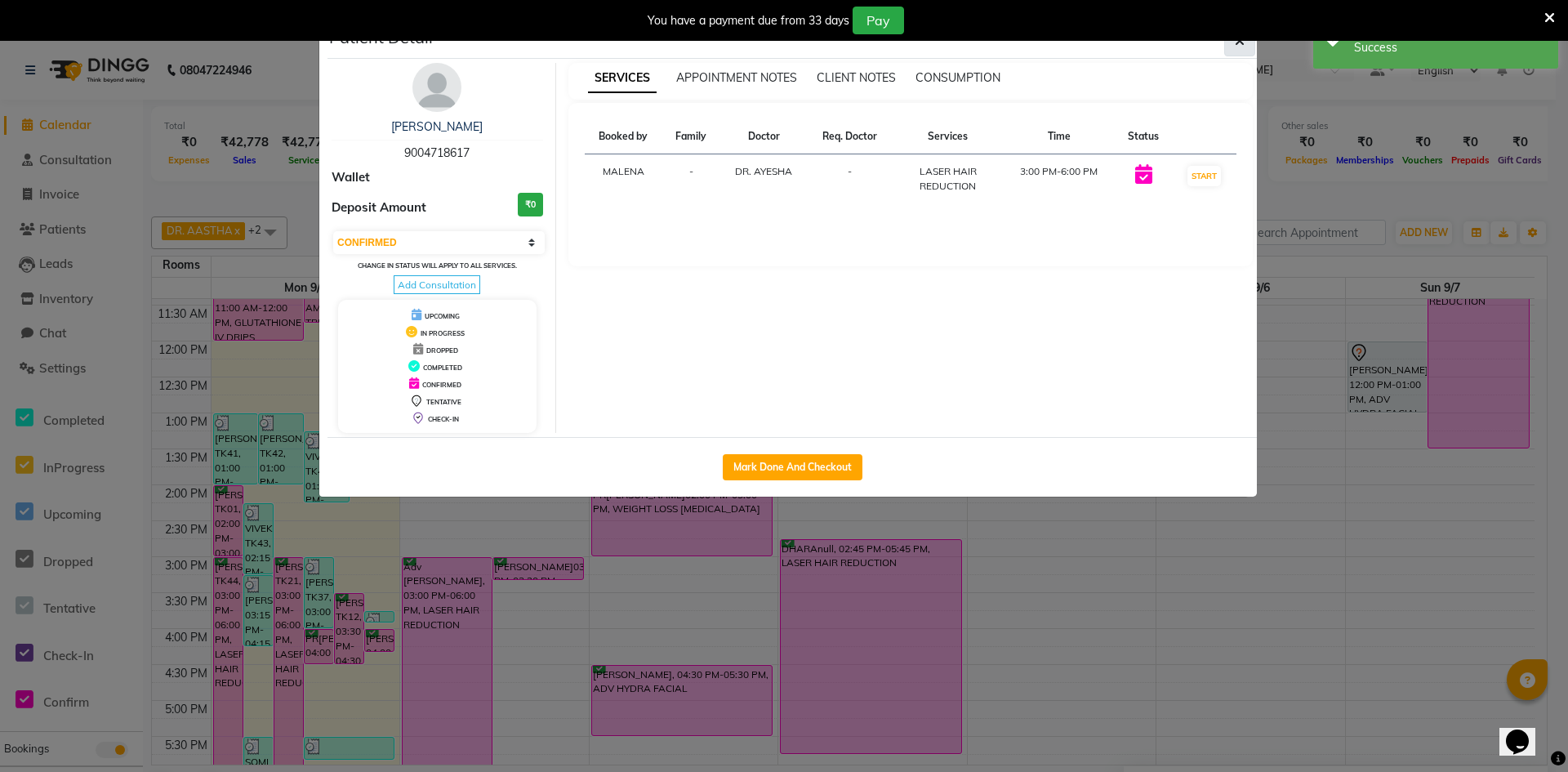
click at [1248, 51] on button "button" at bounding box center [1239, 41] width 31 height 31
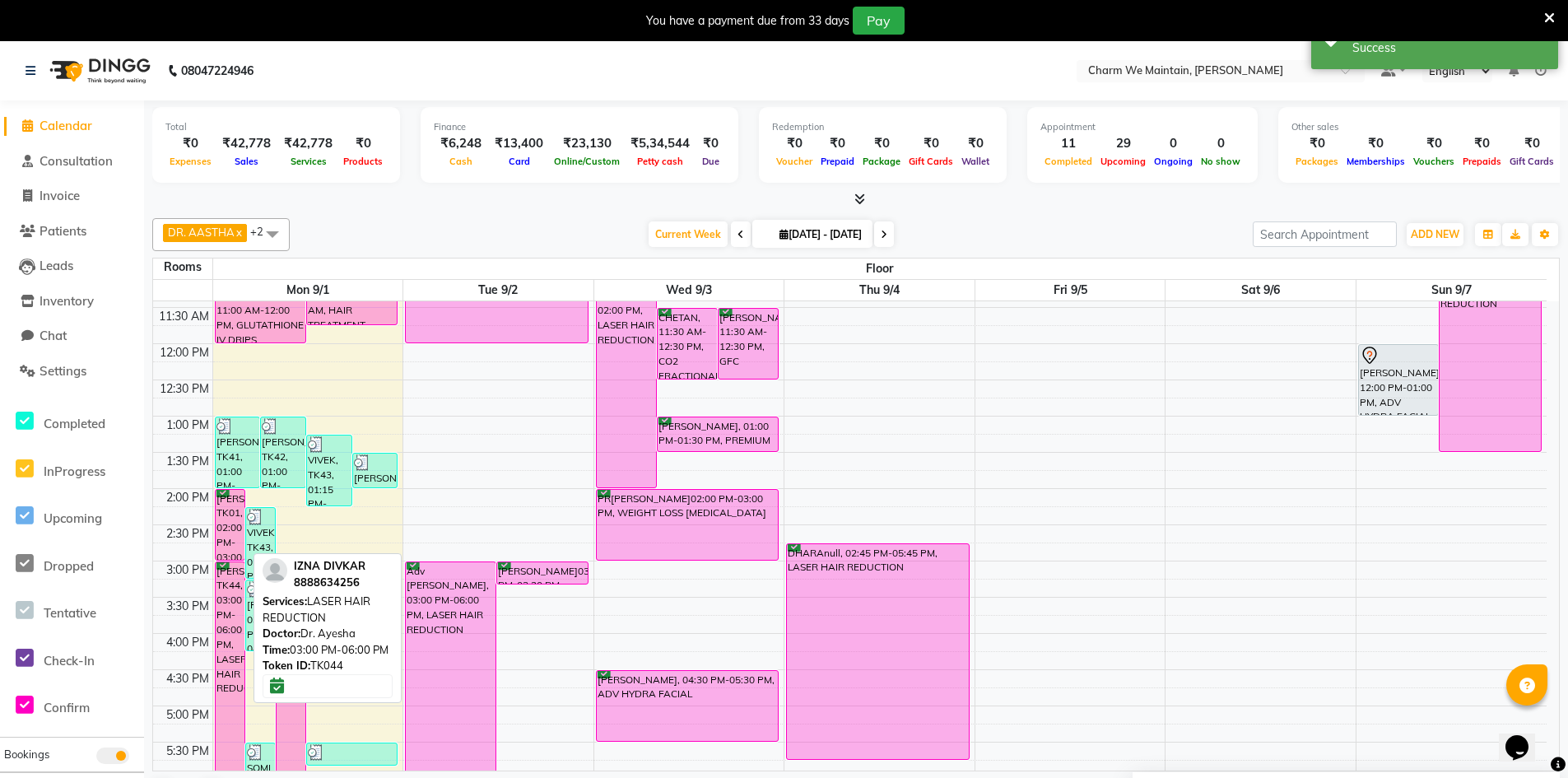
click at [235, 608] on div "IZNA DIVKAR, TK44, 03:00 PM-06:00 PM, LASER HAIR REDUCTION" at bounding box center [230, 670] width 29 height 215
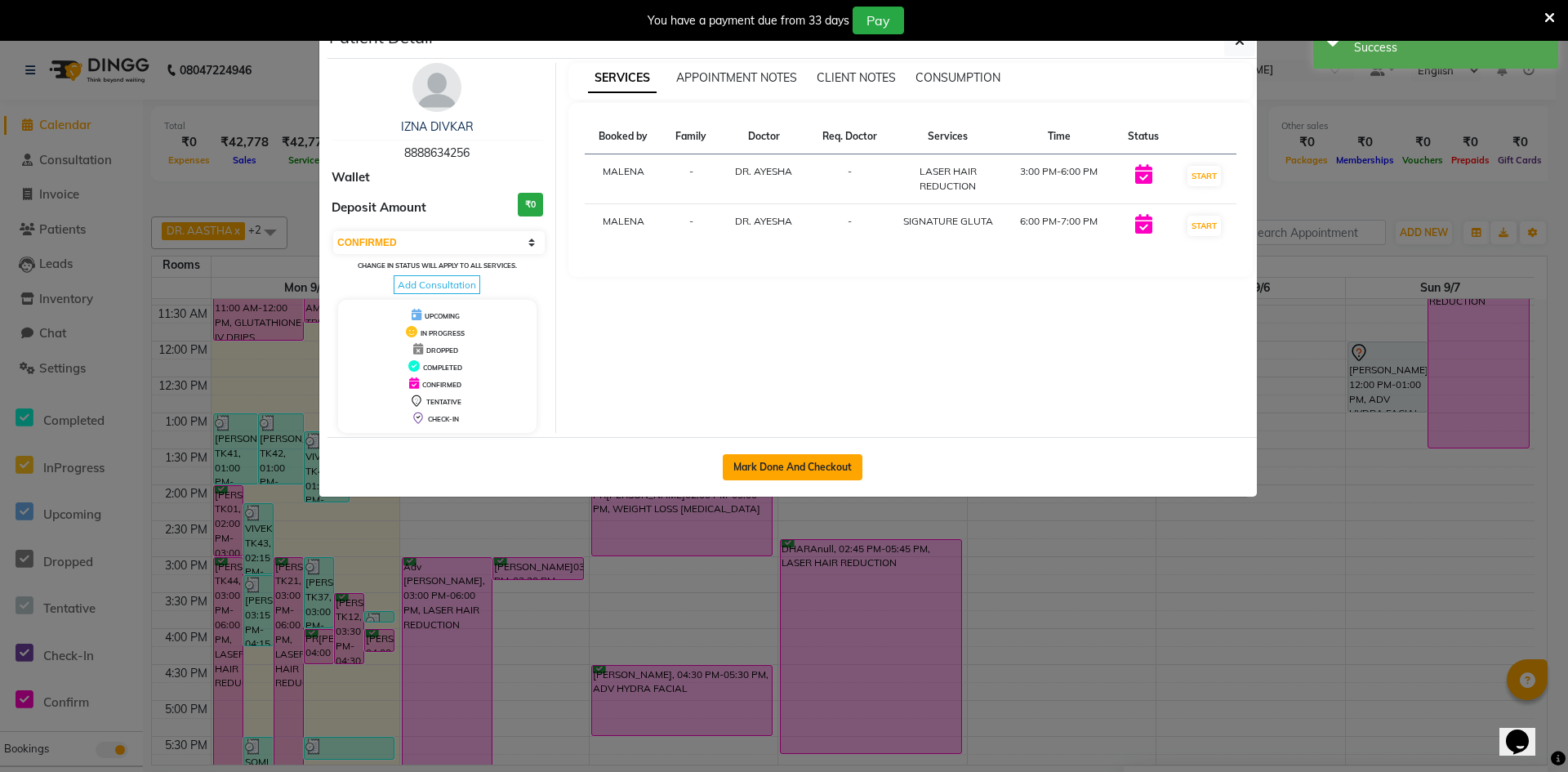
click at [834, 476] on button "Mark Done And Checkout" at bounding box center [793, 467] width 140 height 26
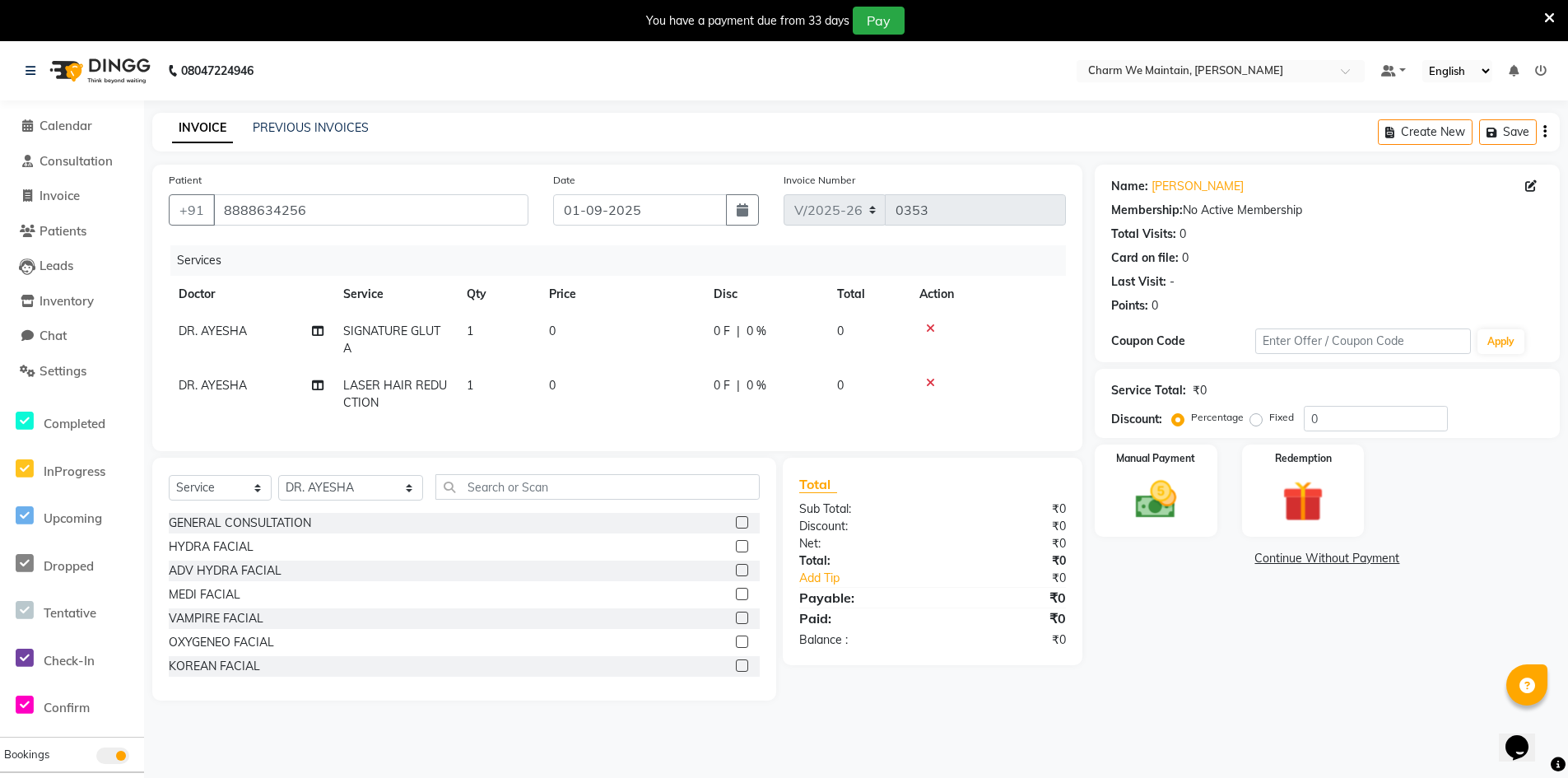
click at [595, 332] on td "0" at bounding box center [621, 340] width 165 height 55
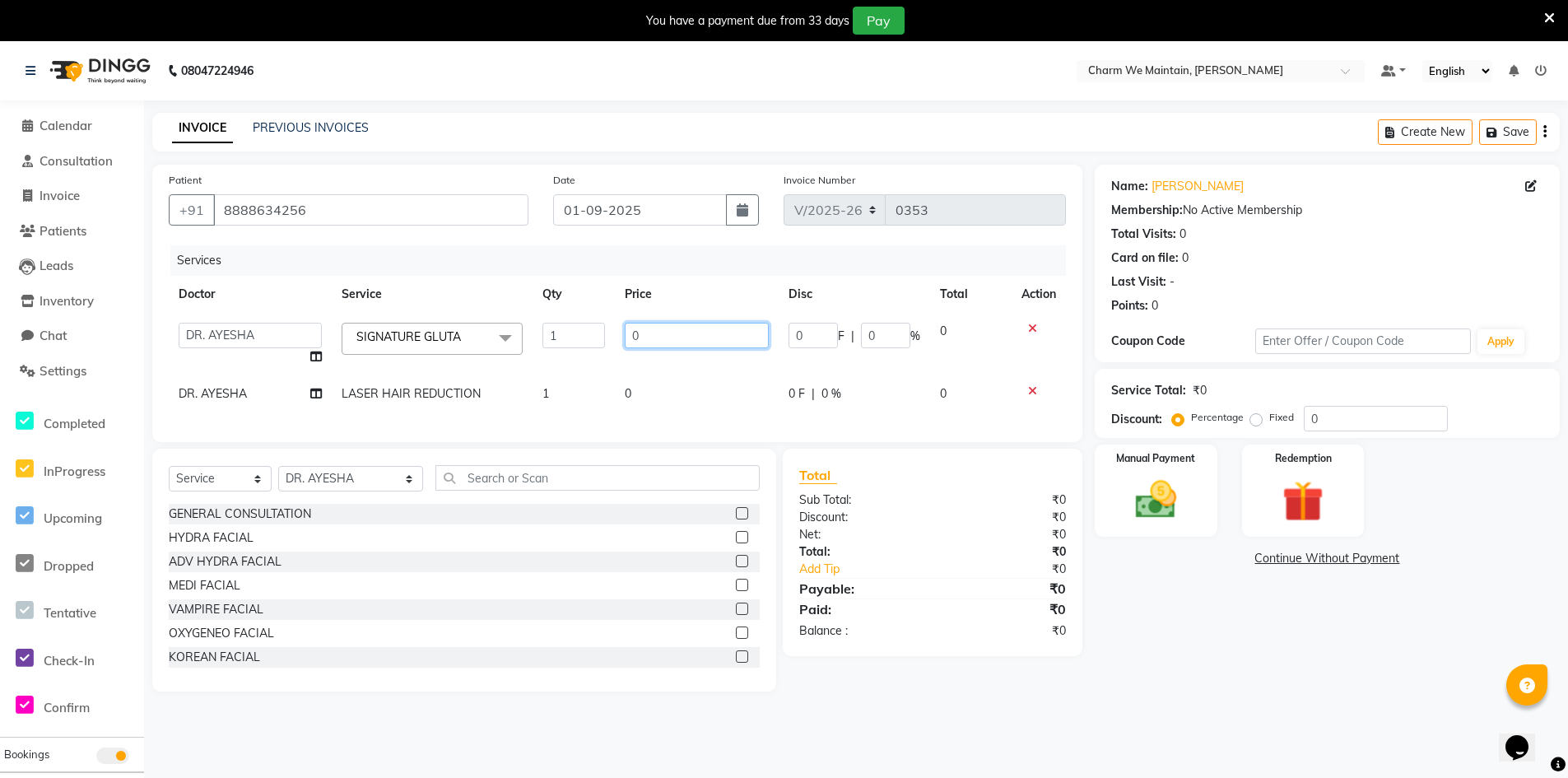
click at [670, 337] on input "0" at bounding box center [696, 336] width 143 height 25
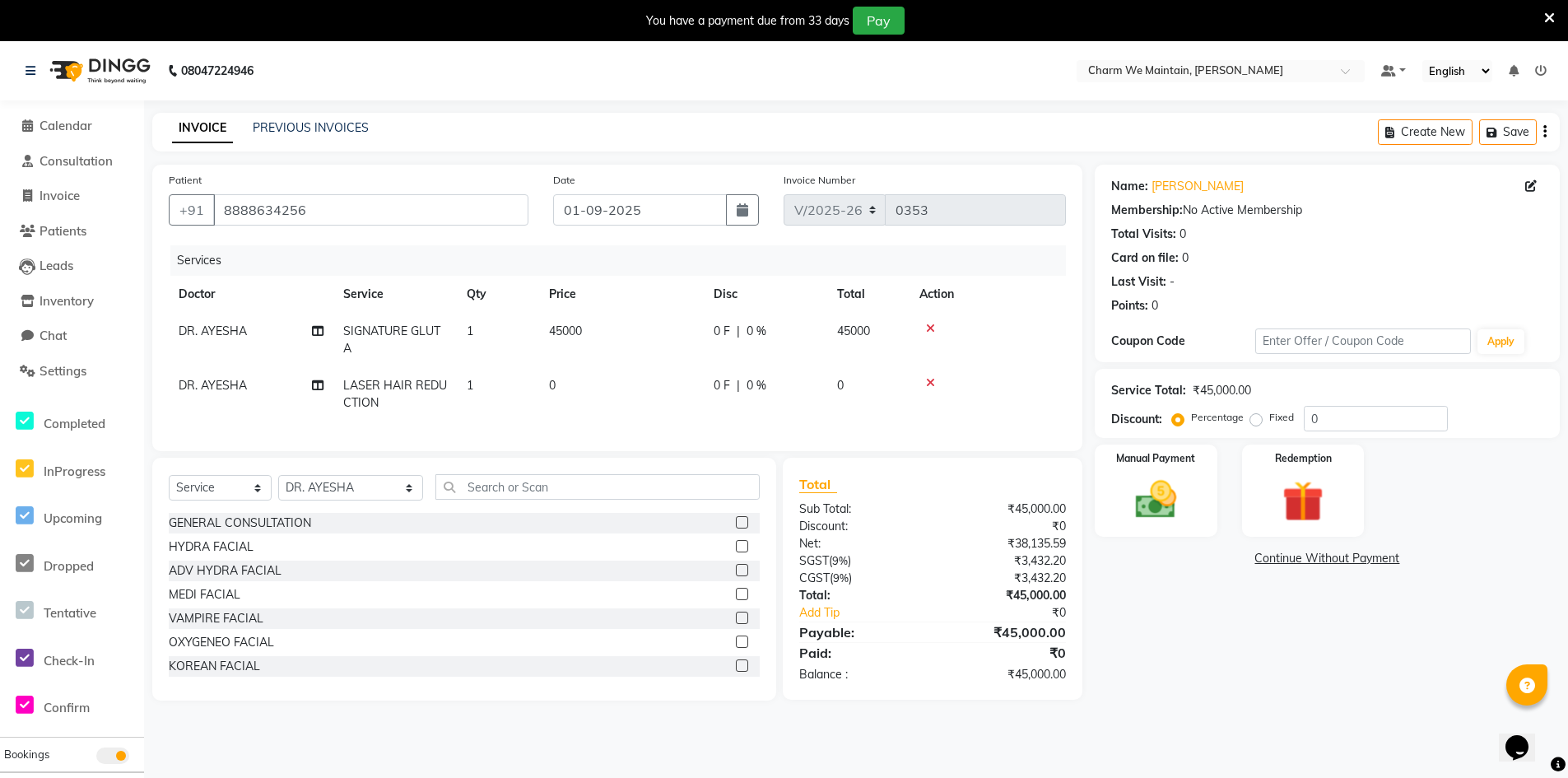
drag, startPoint x: 674, startPoint y: 376, endPoint x: 667, endPoint y: 417, distance: 41.6
click at [674, 377] on td "0" at bounding box center [621, 394] width 165 height 55
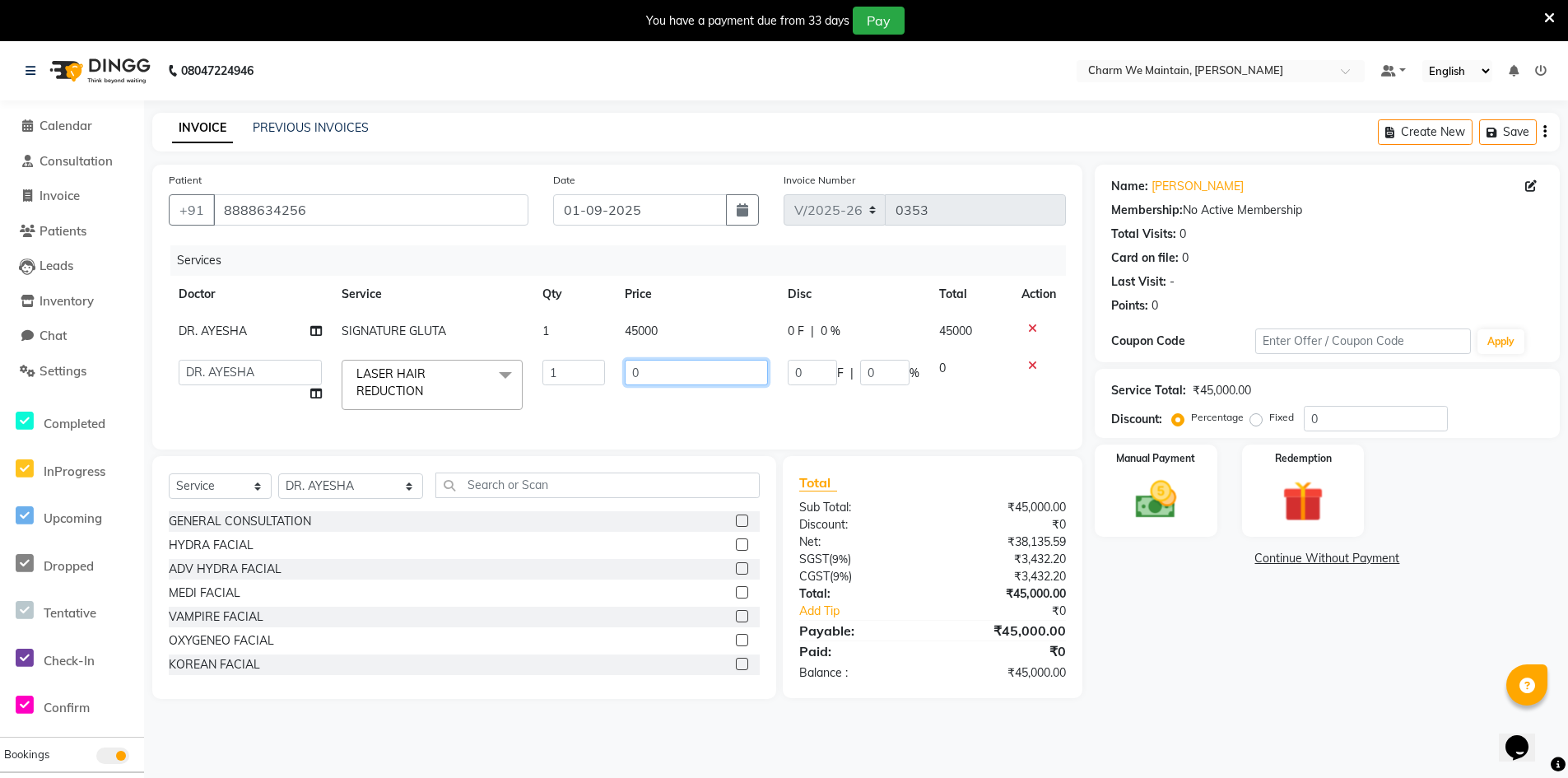
click at [694, 372] on input "0" at bounding box center [696, 372] width 143 height 25
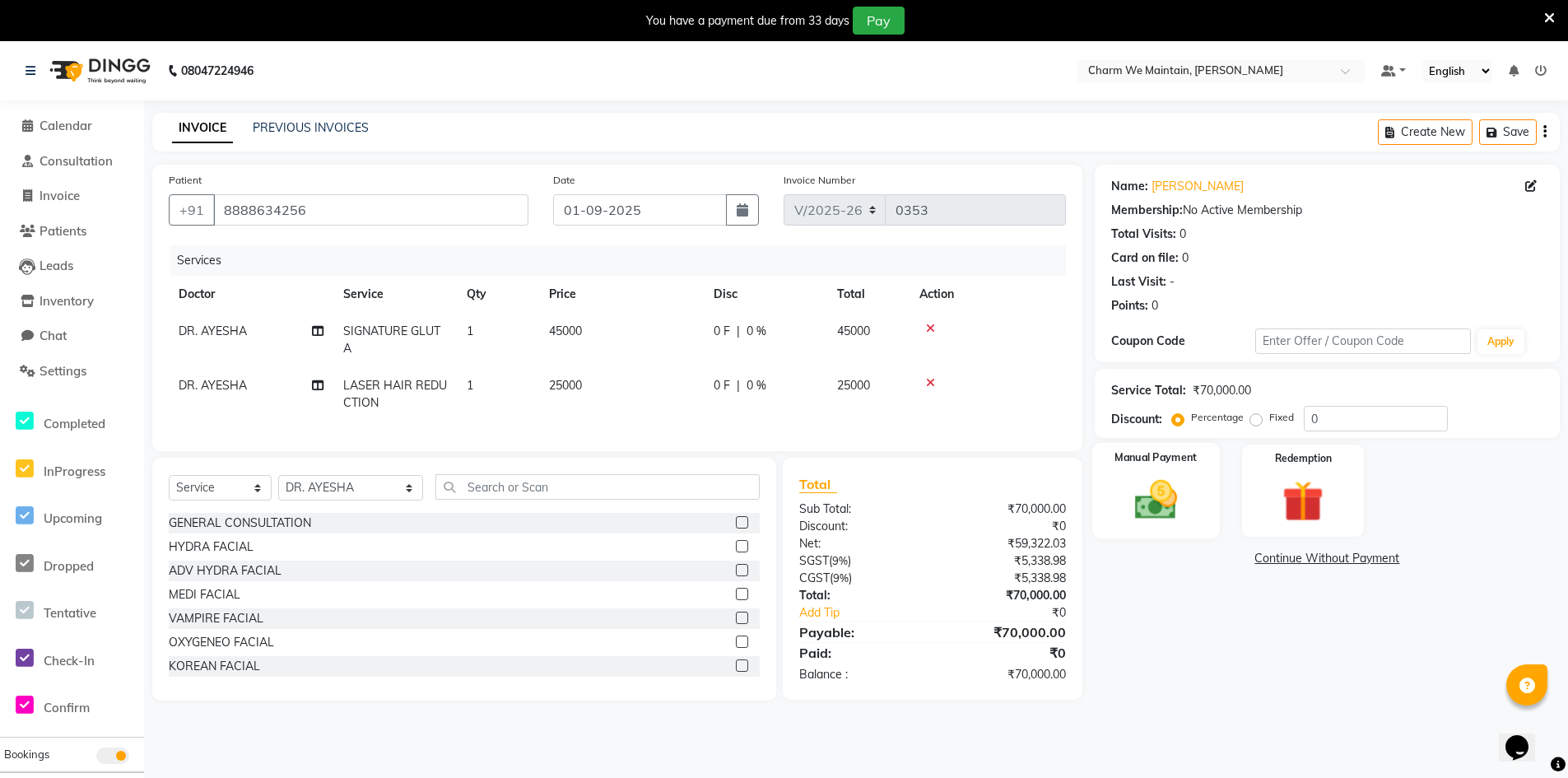
click at [1160, 488] on img at bounding box center [1156, 500] width 70 height 49
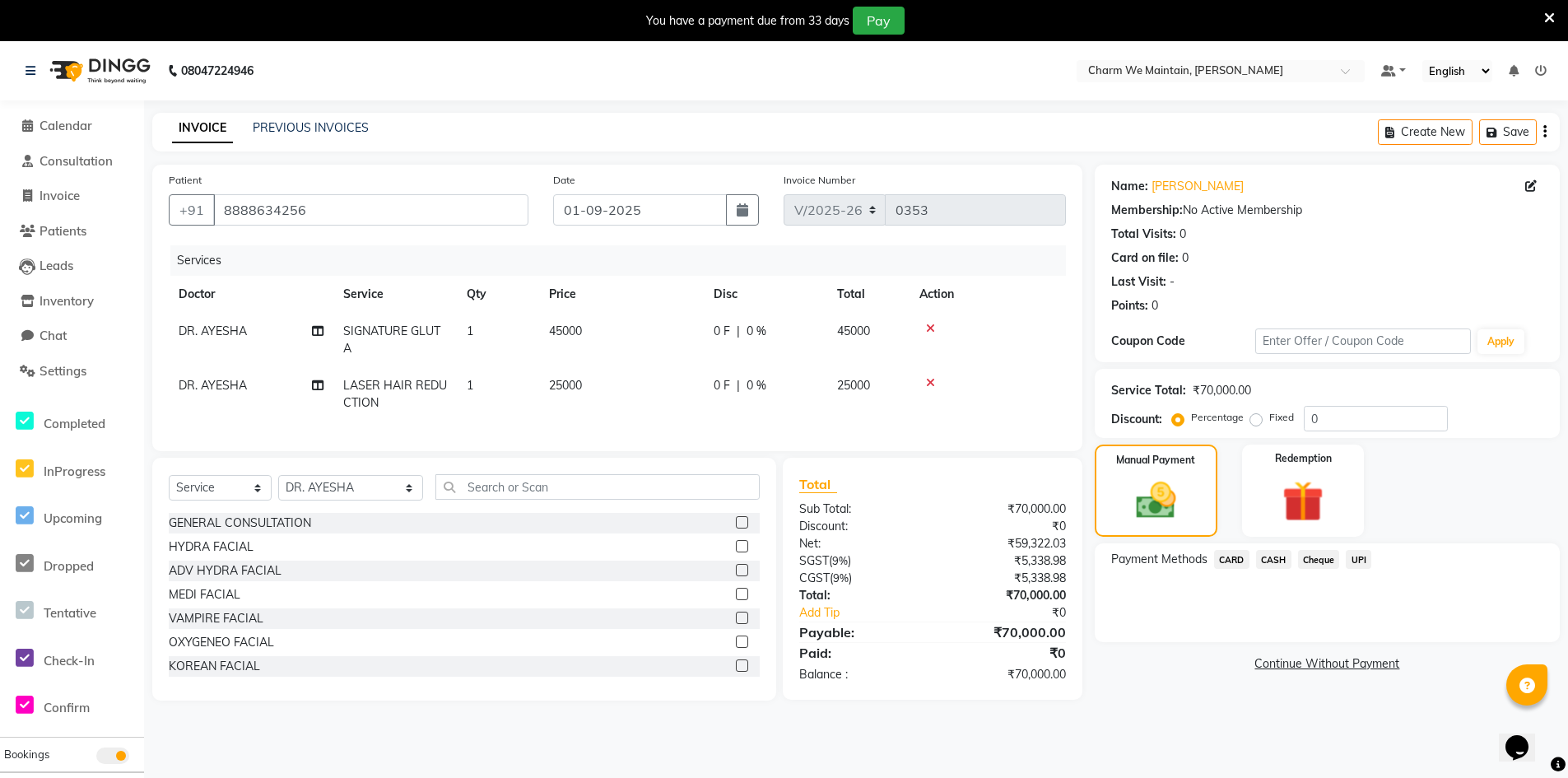
click at [1371, 553] on span "UPI" at bounding box center [1359, 559] width 25 height 19
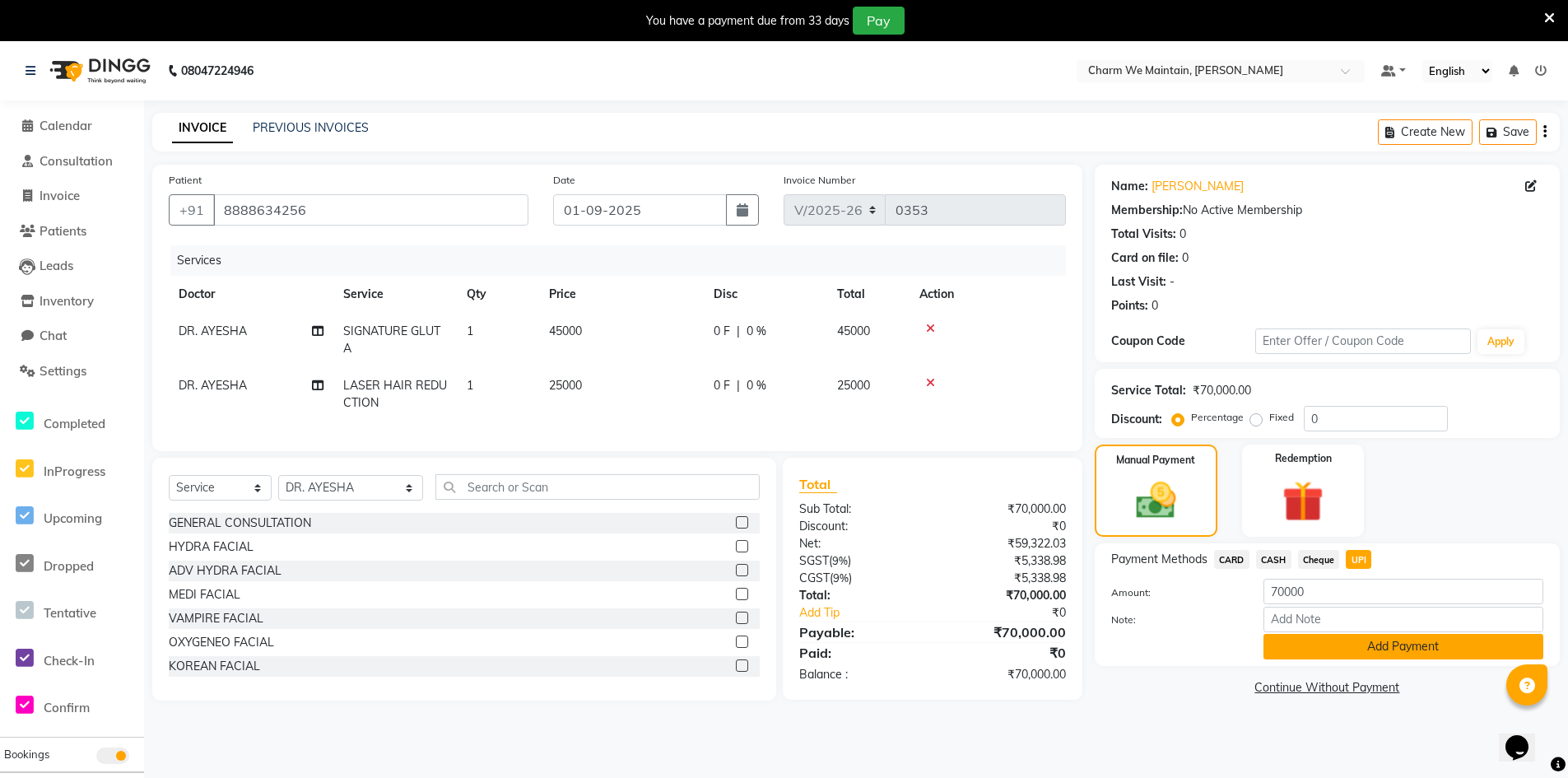
click at [1381, 645] on button "Add Payment" at bounding box center [1404, 647] width 280 height 25
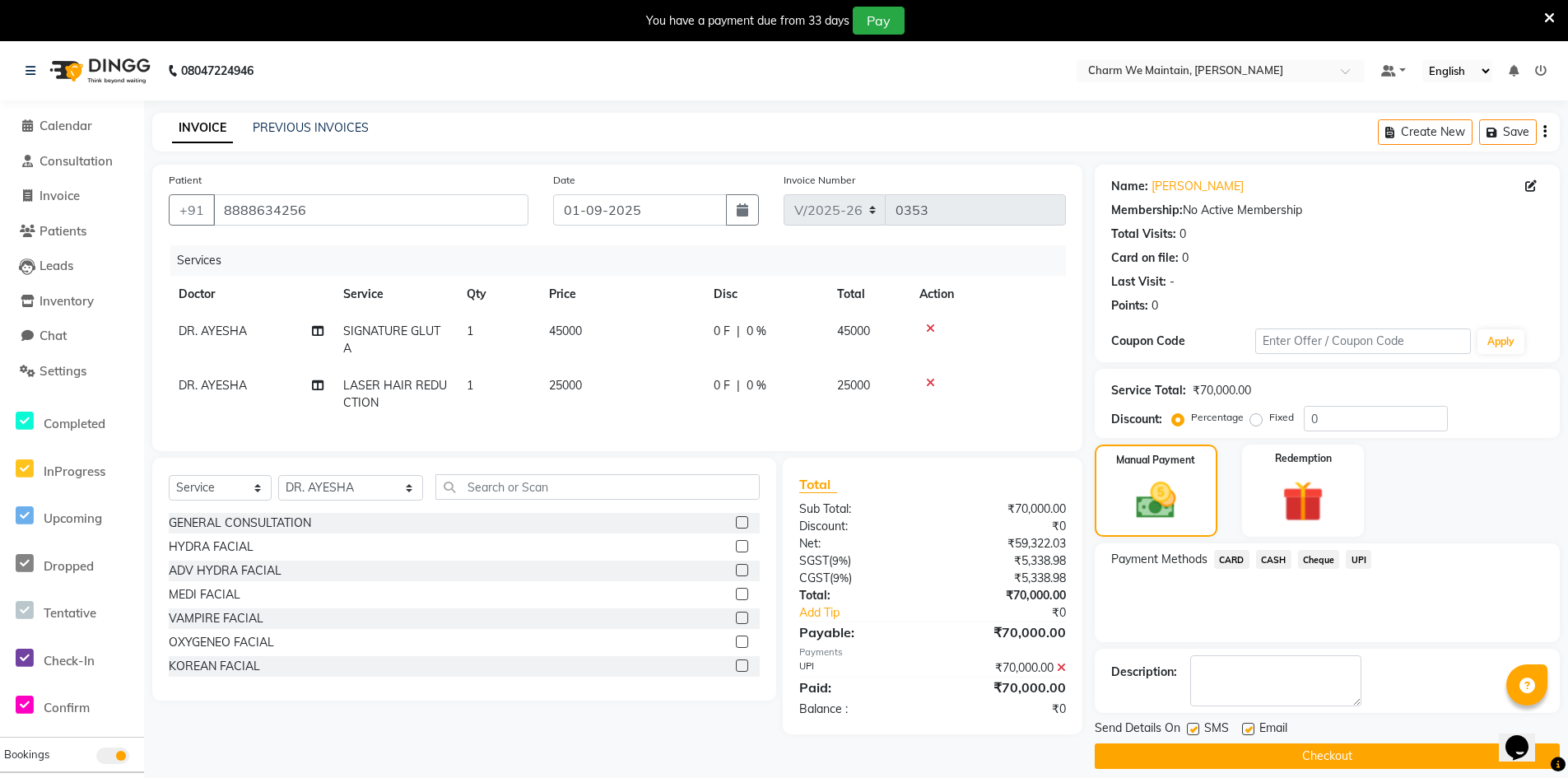
click at [1337, 754] on button "Checkout" at bounding box center [1327, 756] width 465 height 25
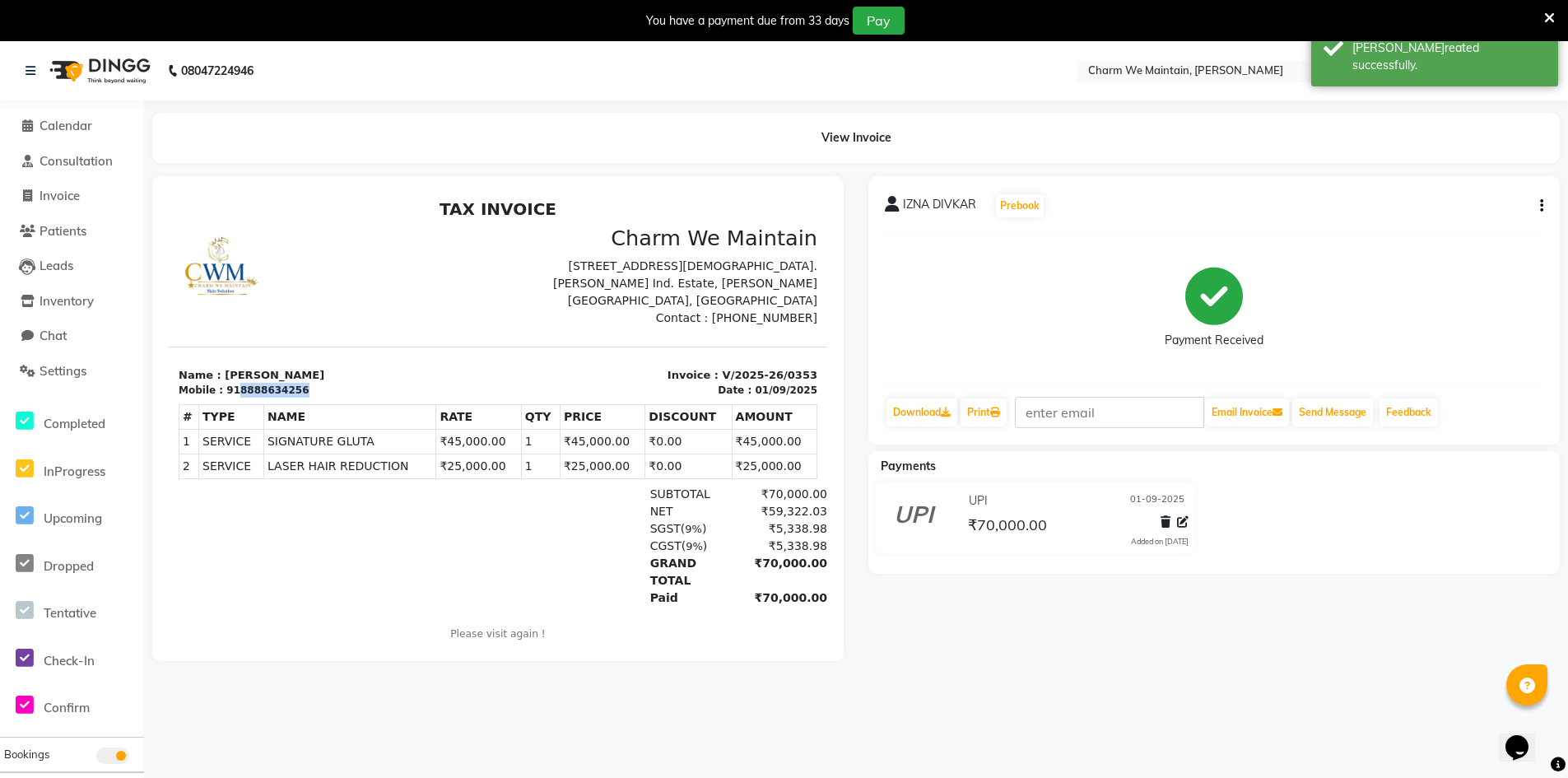
drag, startPoint x: 298, startPoint y: 390, endPoint x: 232, endPoint y: 395, distance: 66.2
click at [232, 395] on div "Mobile : 918888634256" at bounding box center [333, 390] width 309 height 15
copy div "8888634256"
click at [923, 414] on link "Download" at bounding box center [922, 412] width 71 height 28
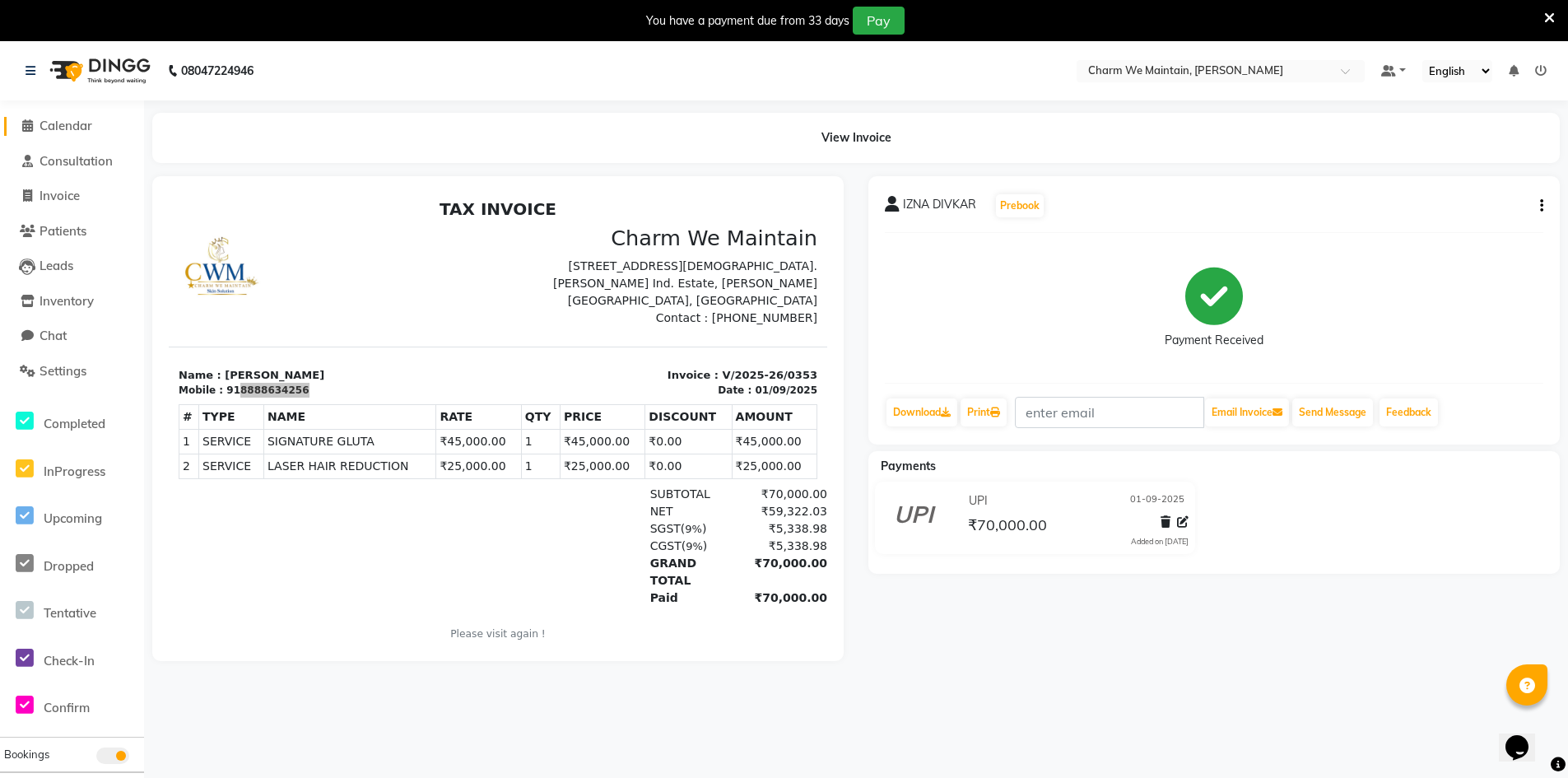
click at [86, 121] on span "Calendar" at bounding box center [66, 125] width 53 height 15
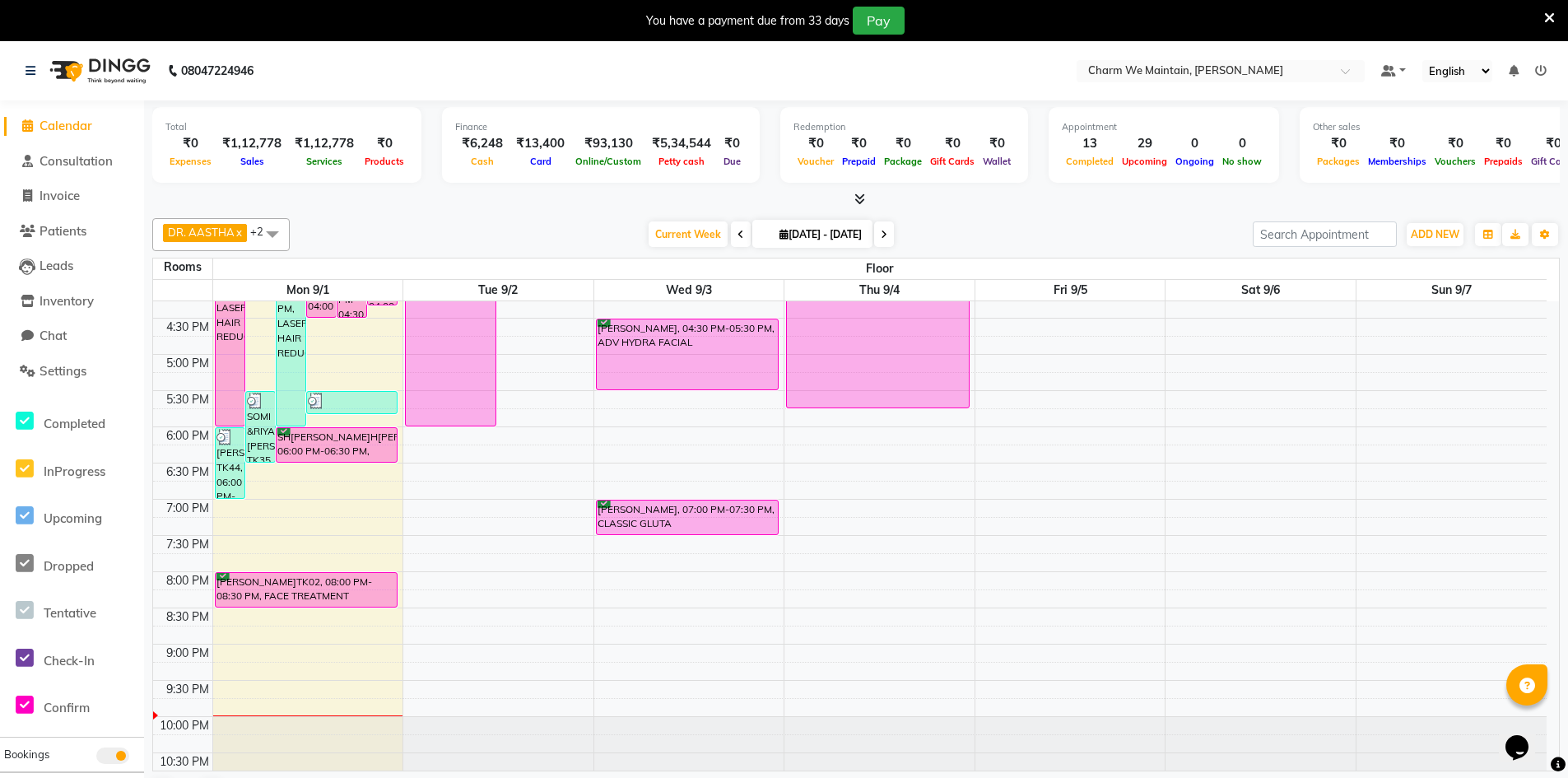
scroll to position [617, 0]
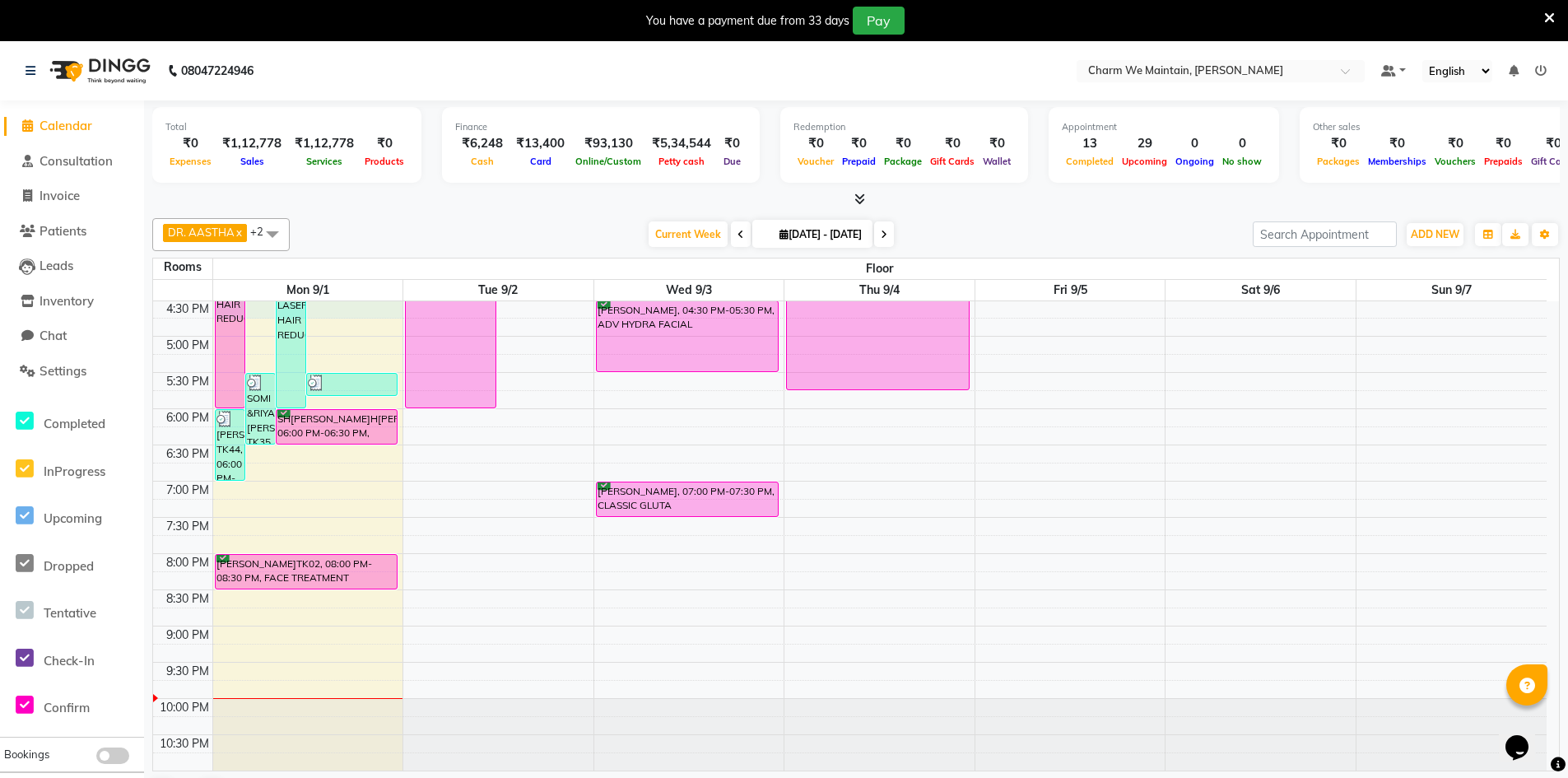
click at [374, 315] on div "8:00 AM 8:30 AM 9:00 AM 9:30 AM 10:00 AM 10:30 AM 11:00 AM 11:30 AM 12:00 PM 12…" at bounding box center [849, 227] width 1393 height 1086
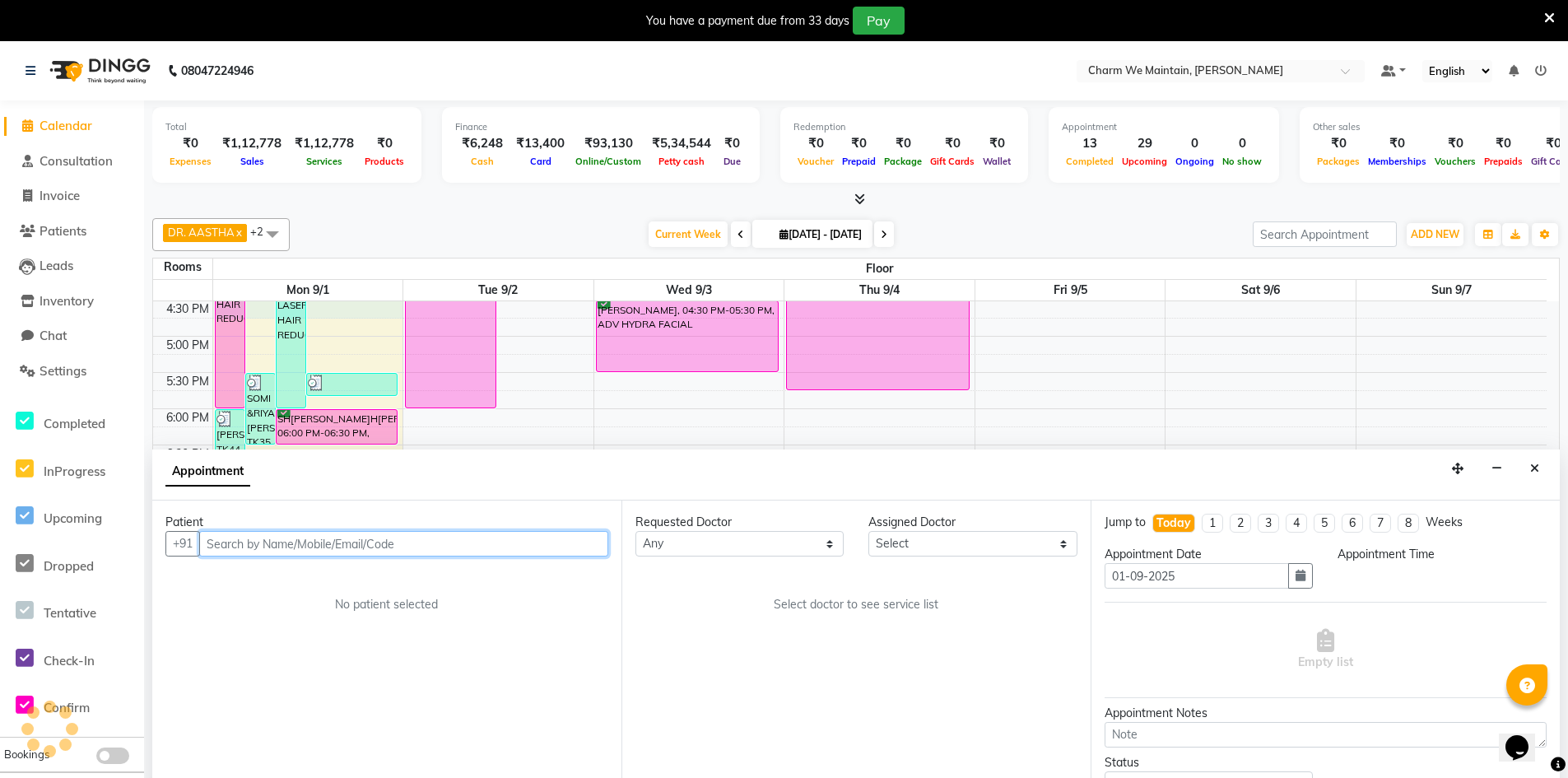
scroll to position [42, 0]
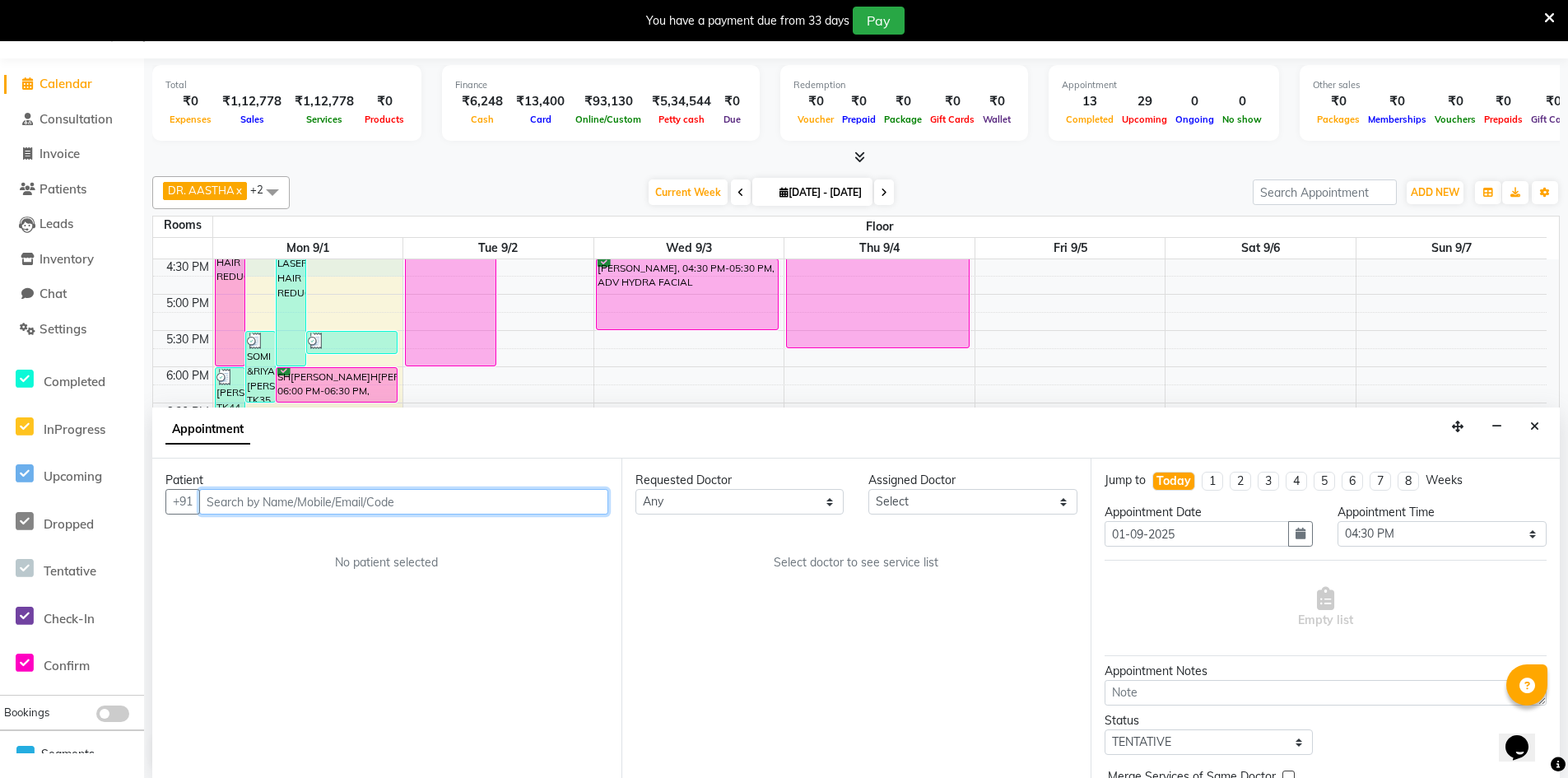
click at [329, 502] on input "text" at bounding box center [404, 501] width 410 height 25
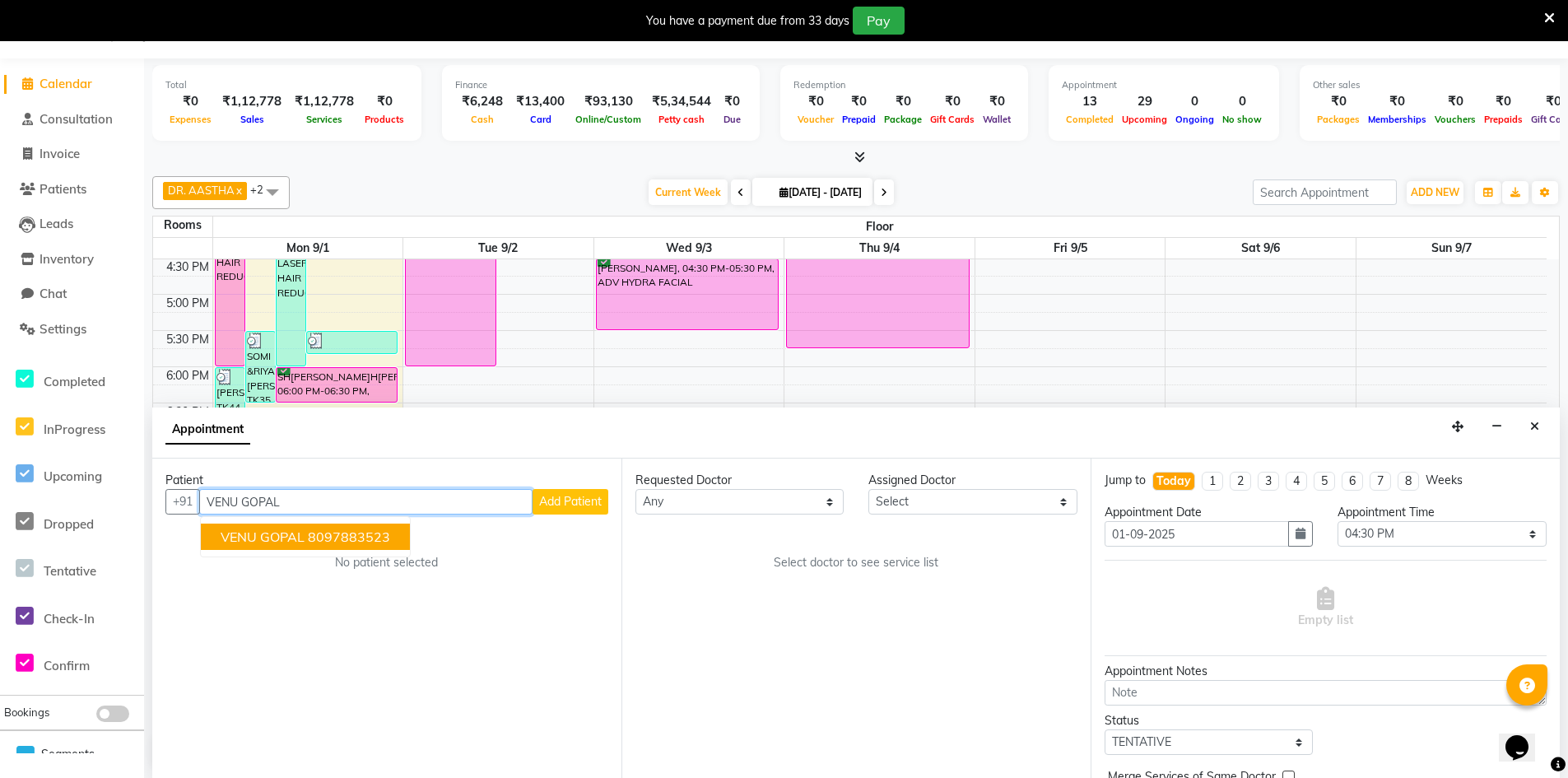
click at [323, 536] on ngb-highlight "8097883523" at bounding box center [349, 537] width 82 height 16
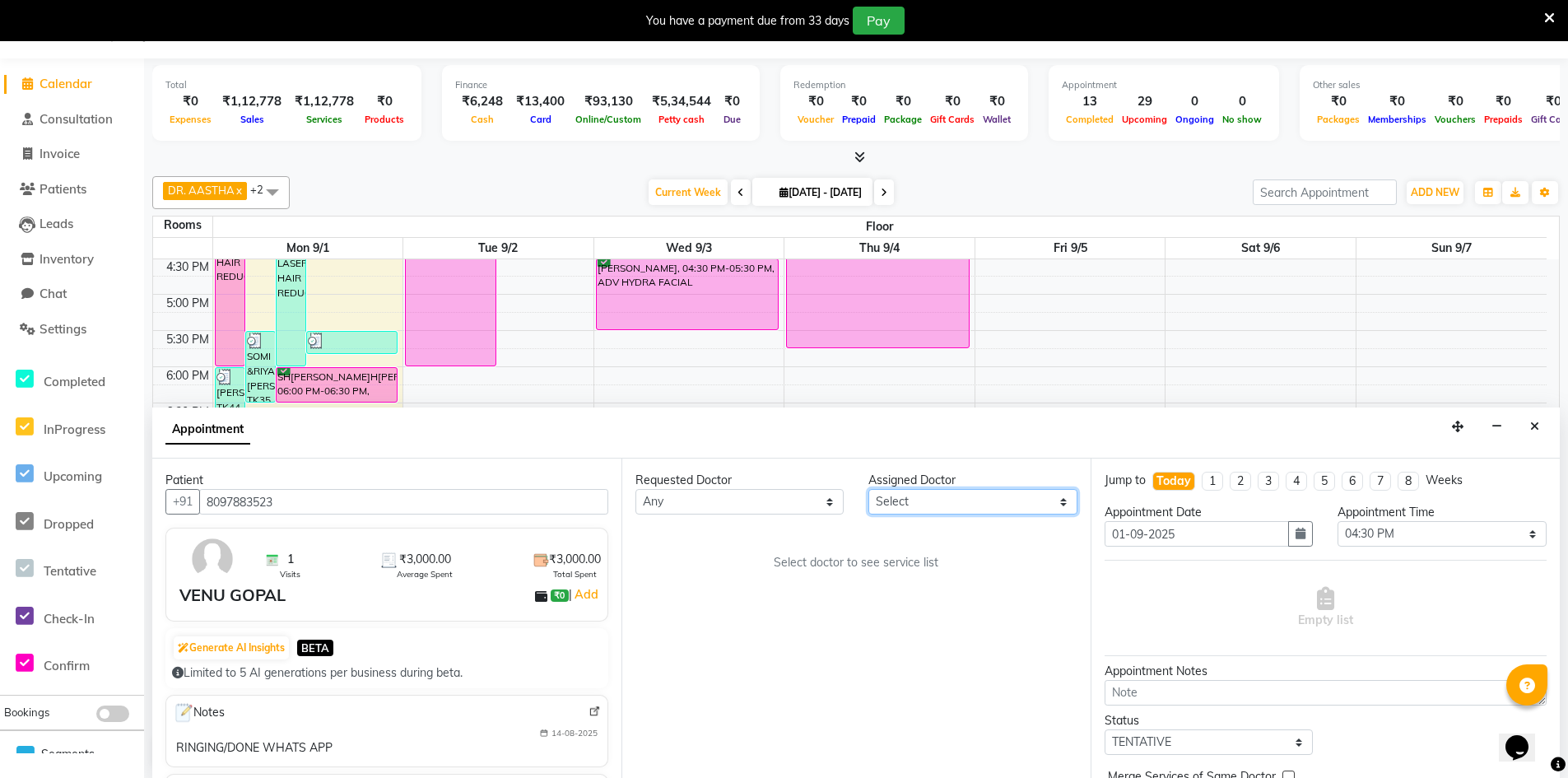
click at [996, 500] on select "Select DR. AASTHA DR. AYESHA DR. [GEOGRAPHIC_DATA]" at bounding box center [972, 501] width 208 height 25
click at [868, 489] on select "Select DR. AASTHA DR. AYESHA DR. [GEOGRAPHIC_DATA]" at bounding box center [972, 501] width 208 height 25
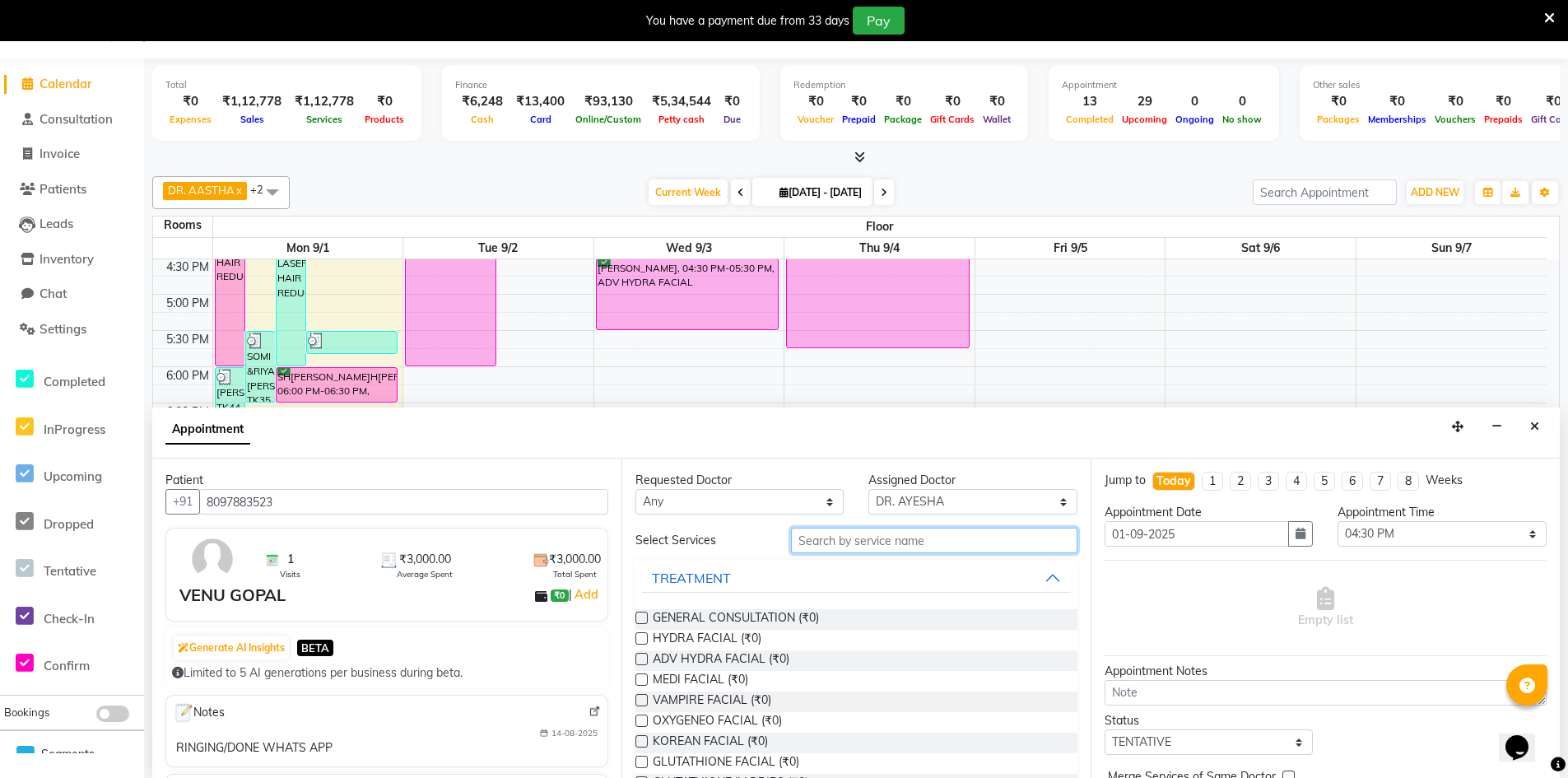
click at [885, 540] on input "text" at bounding box center [934, 541] width 287 height 25
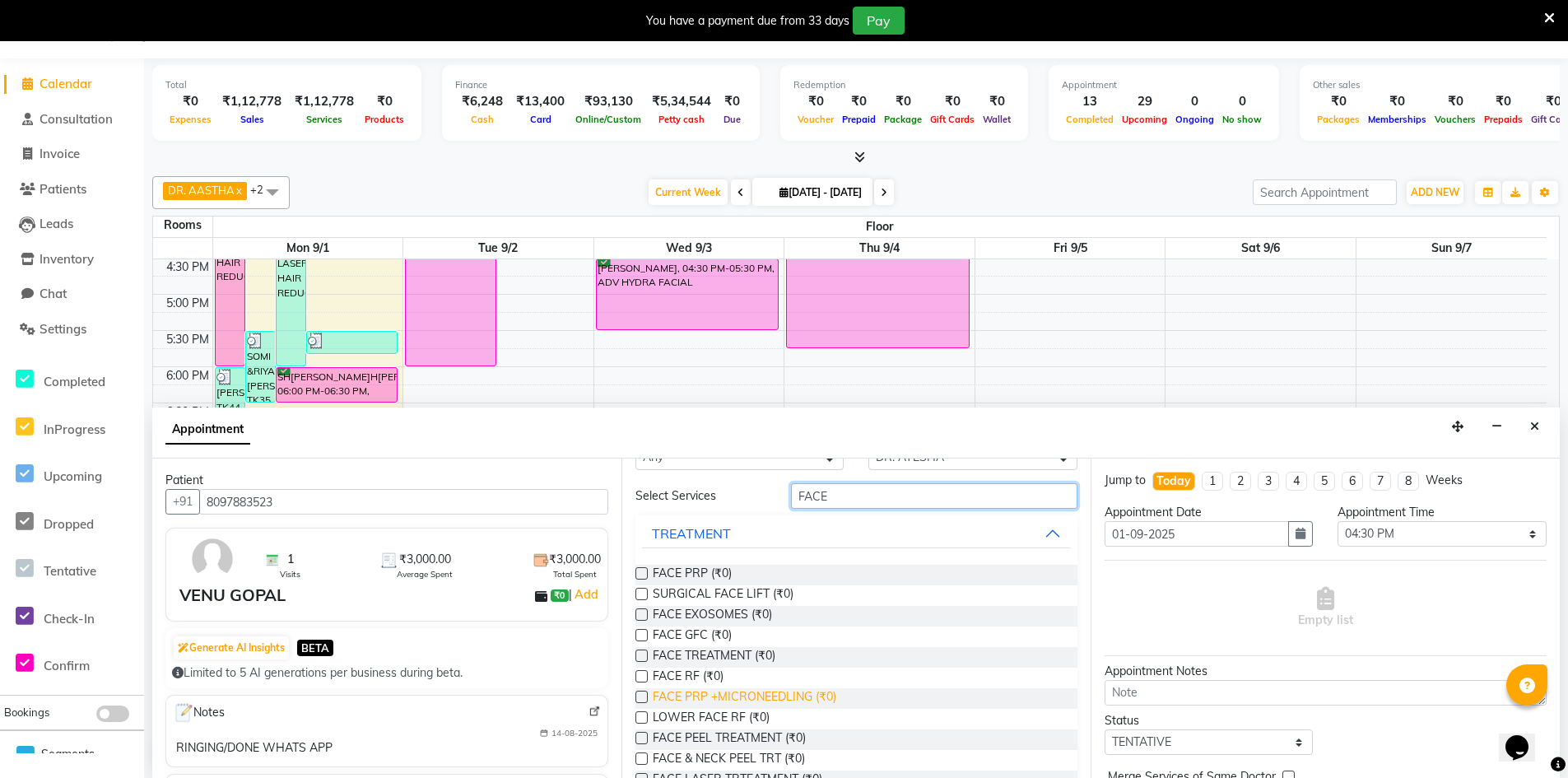
scroll to position [82, 0]
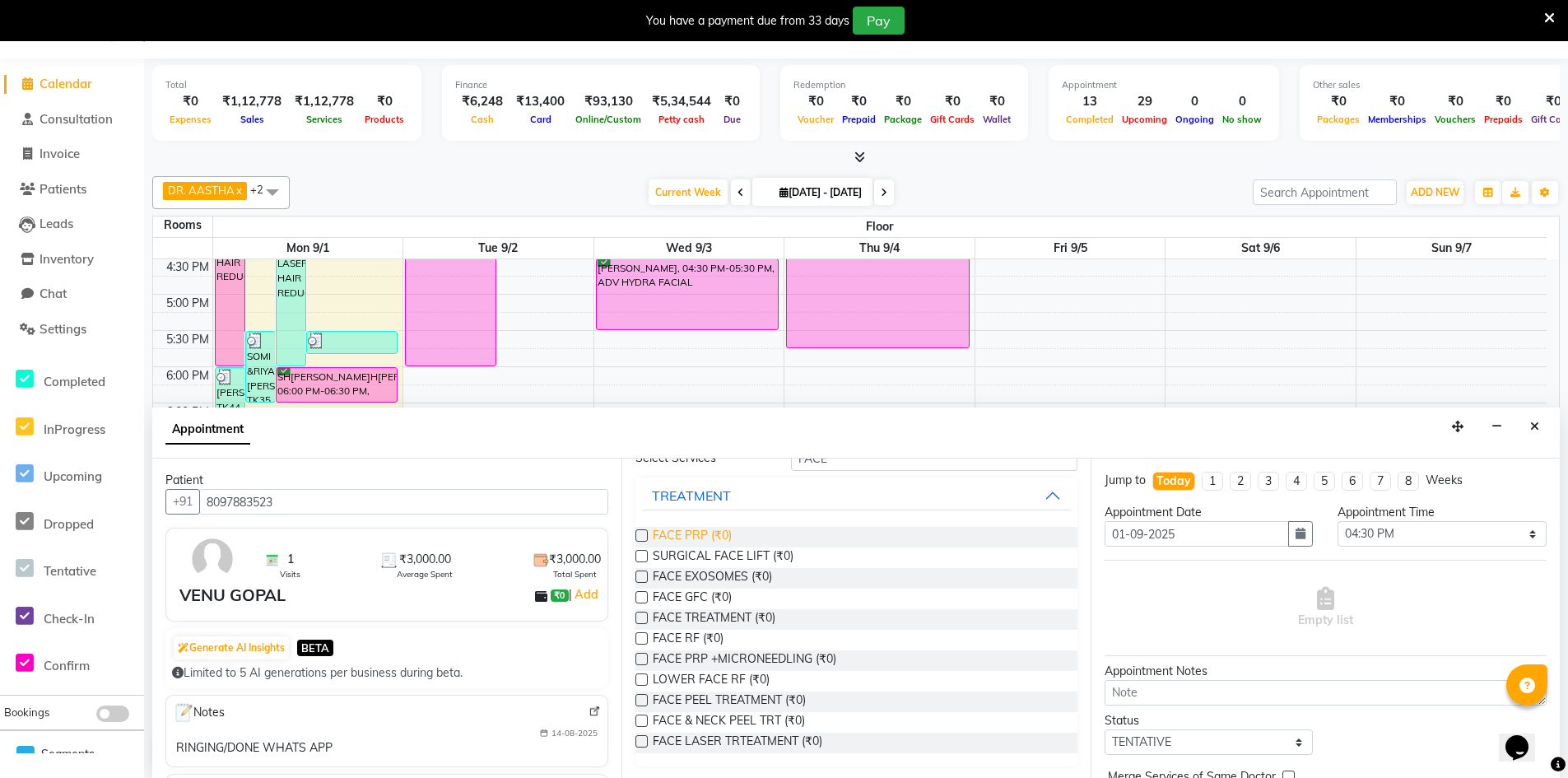
click at [707, 539] on span "FACE PRP (₹0)" at bounding box center [692, 537] width 79 height 21
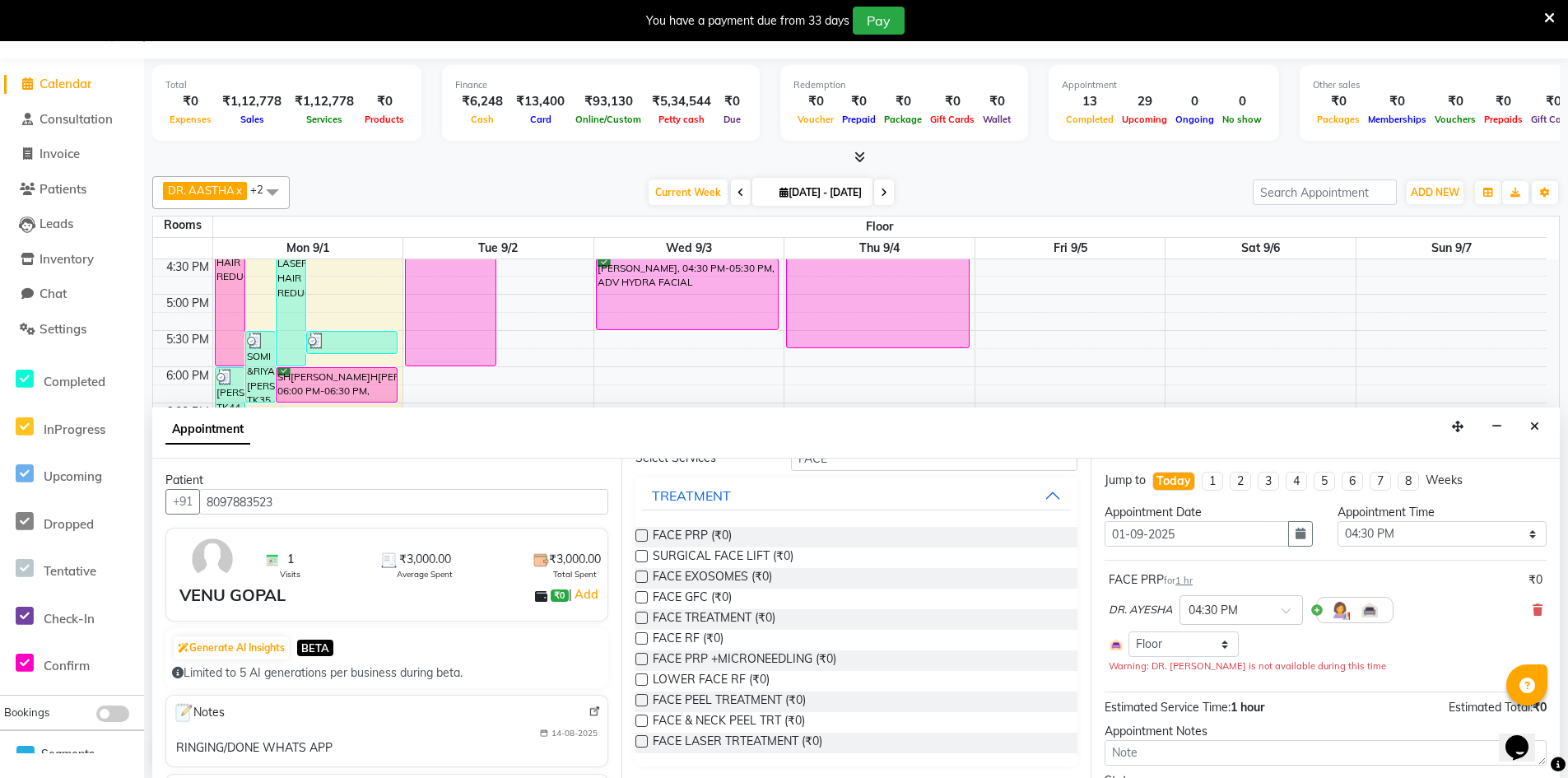
scroll to position [141, 0]
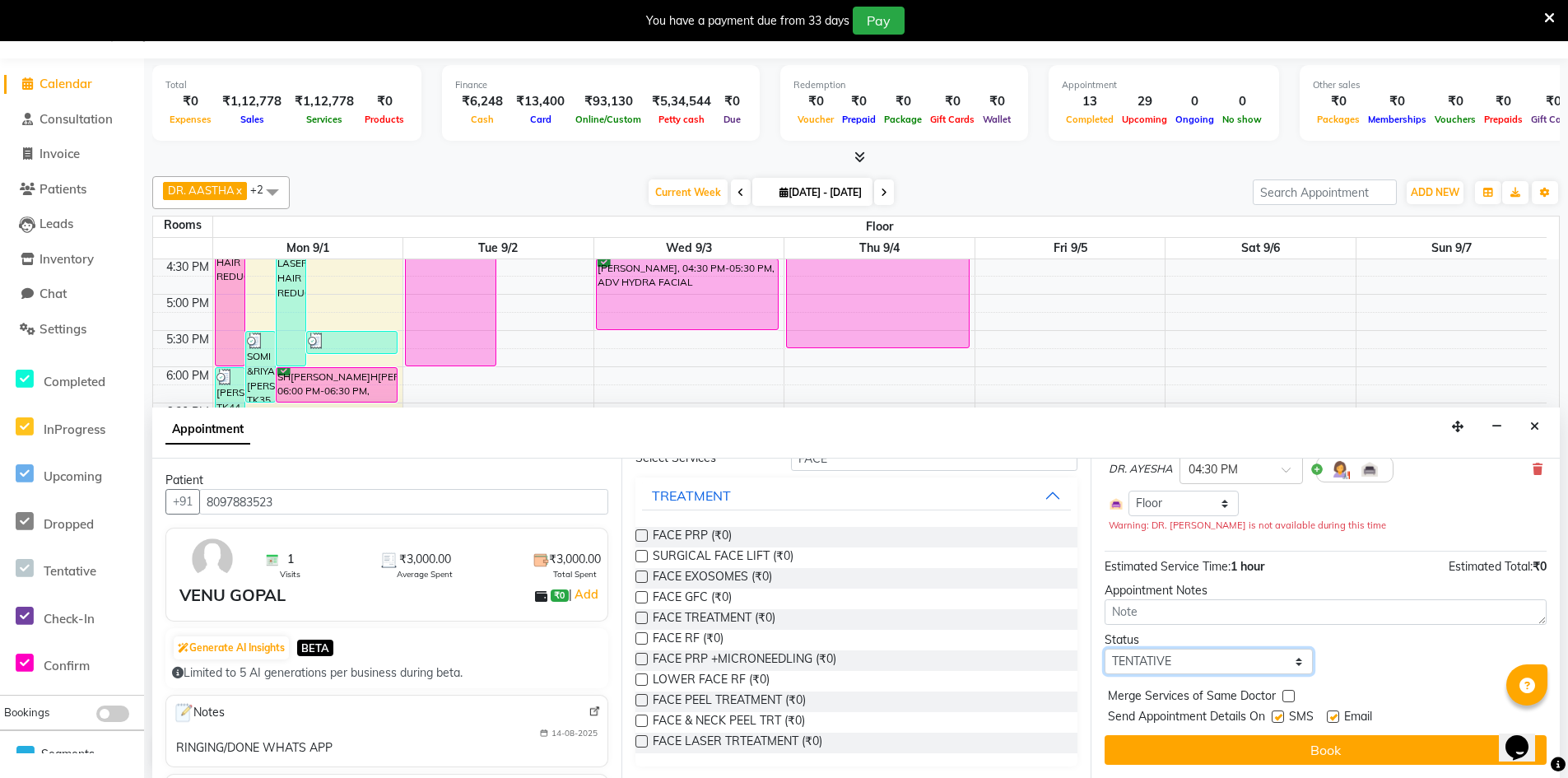
click at [1189, 665] on select "Select TENTATIVE CONFIRM CHECK-IN UPCOMING" at bounding box center [1209, 662] width 208 height 25
click at [1105, 649] on select "Select TENTATIVE CONFIRM CHECK-IN UPCOMING" at bounding box center [1209, 662] width 208 height 25
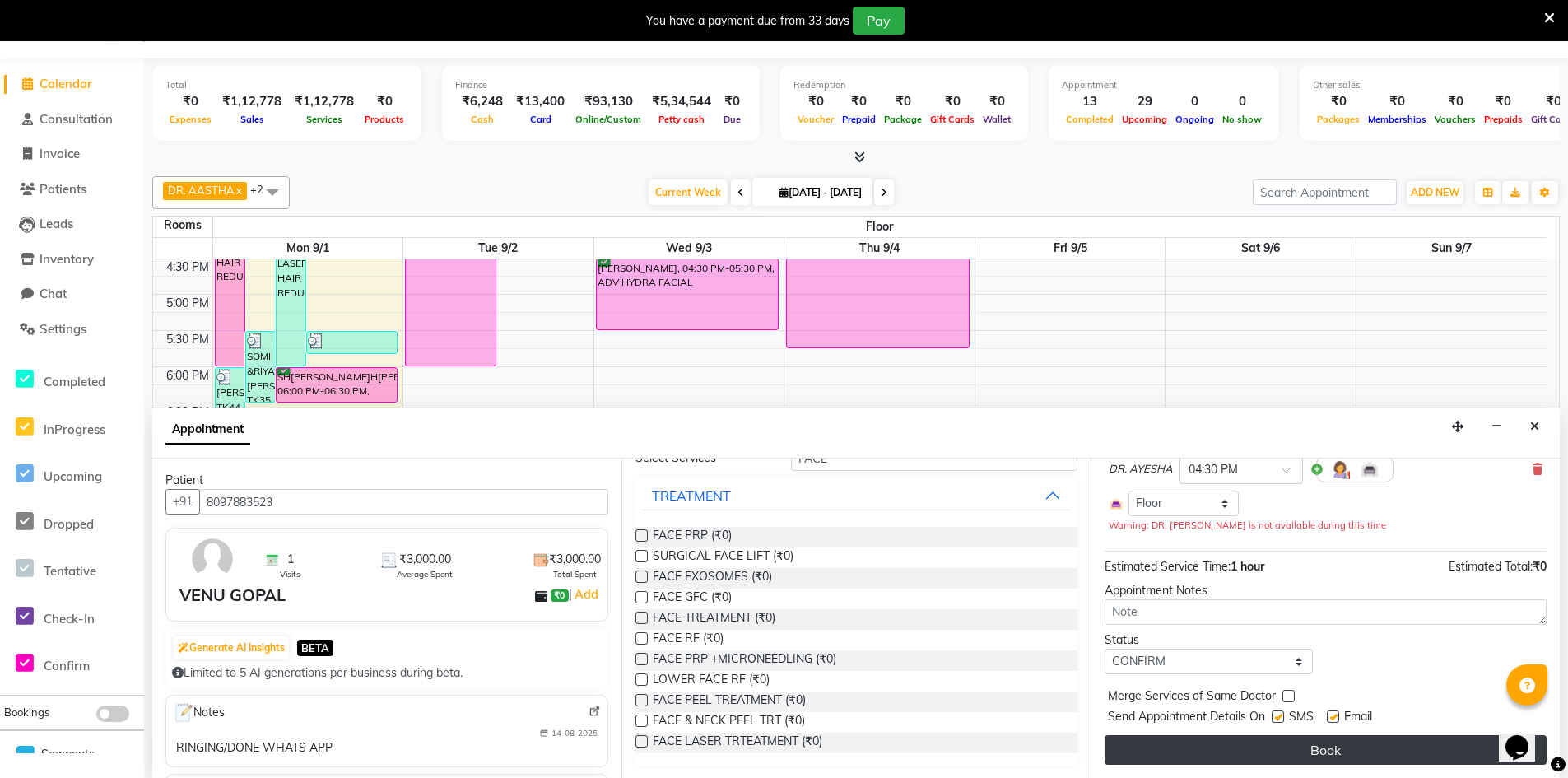
click at [1324, 759] on button "Book" at bounding box center [1326, 750] width 442 height 30
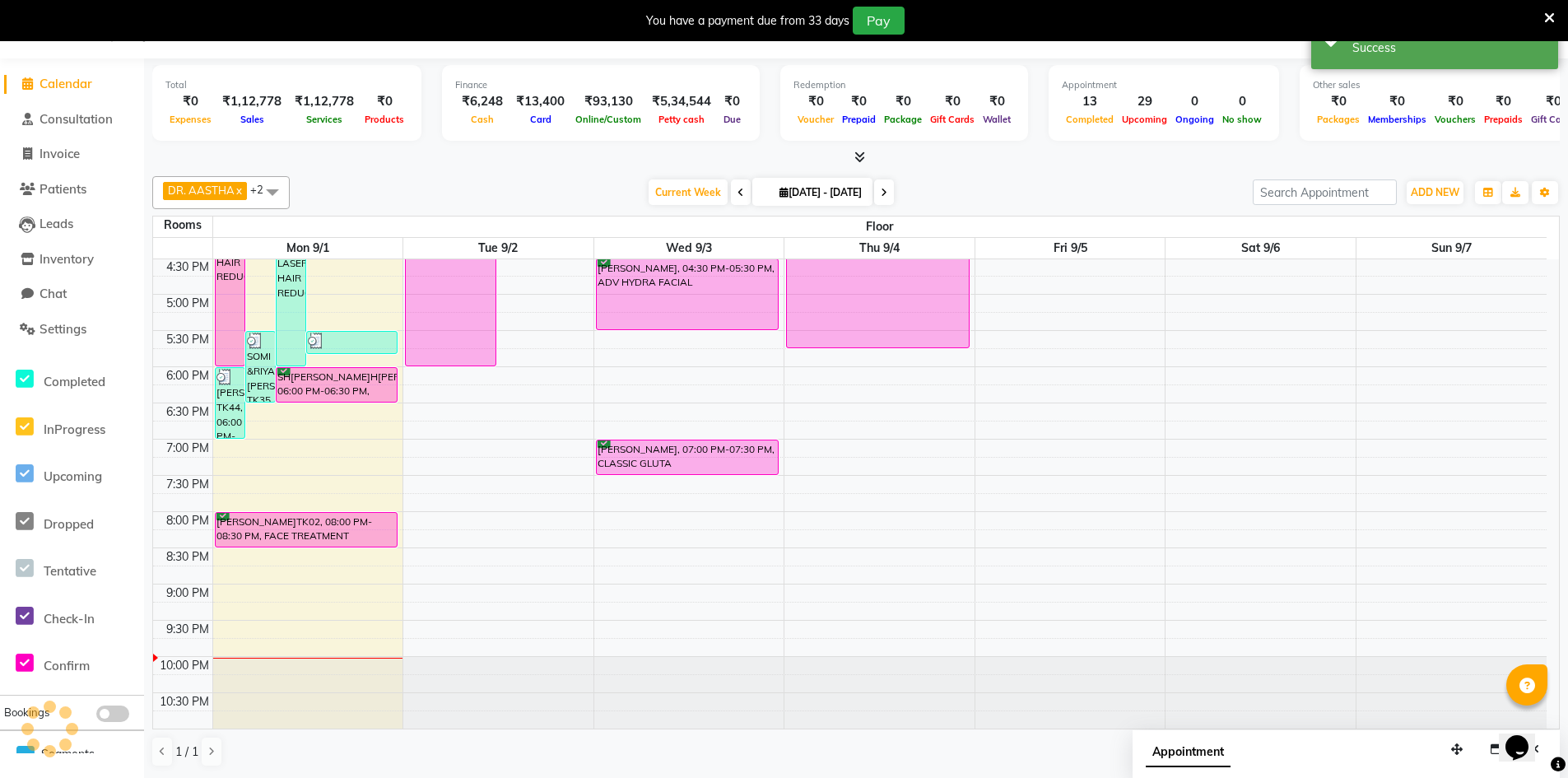
scroll to position [0, 0]
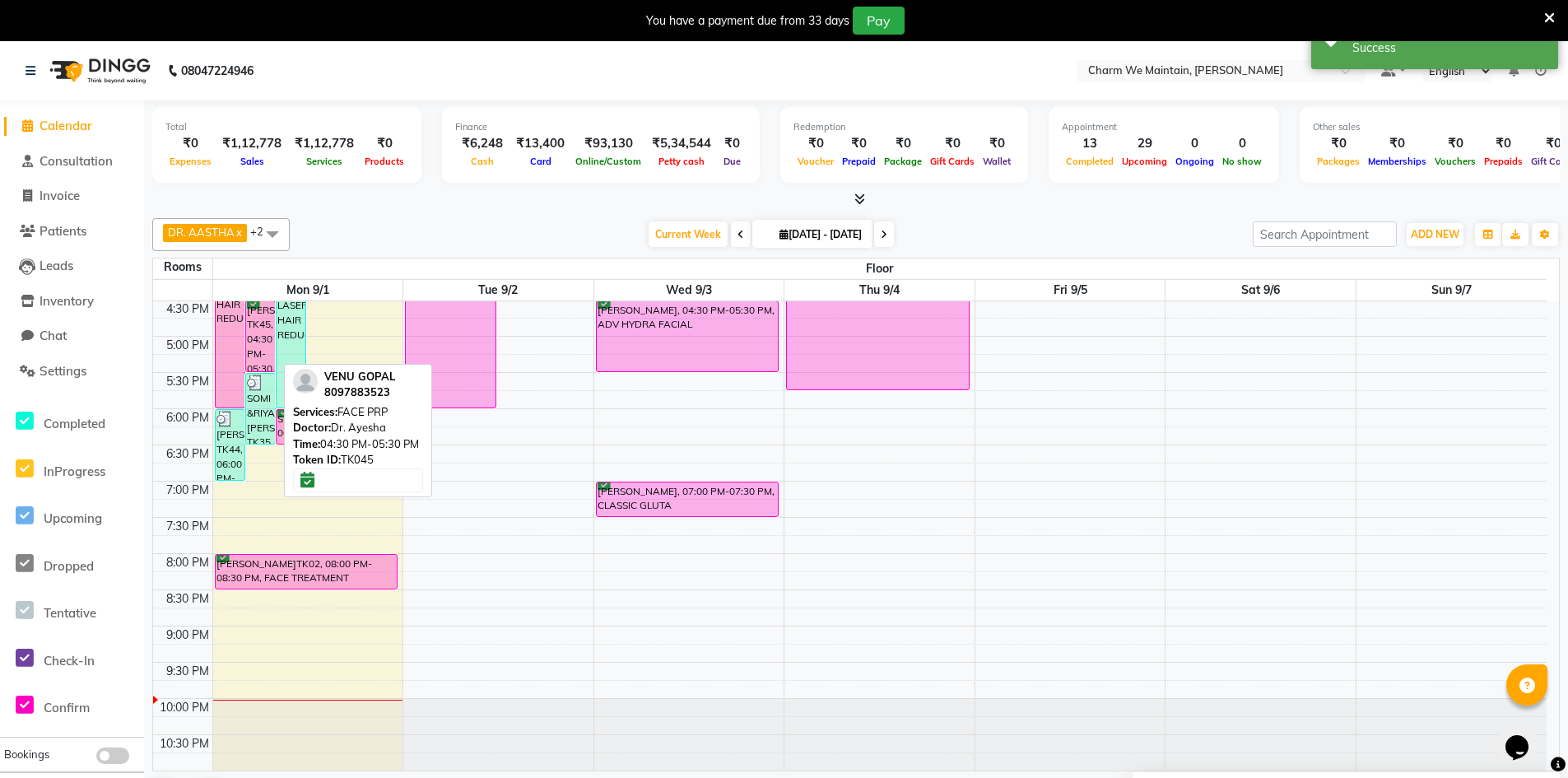
click at [256, 331] on div "VENU GOPAL, TK45, 04:30 PM-05:30 PM, FACE PRP" at bounding box center [260, 336] width 29 height 70
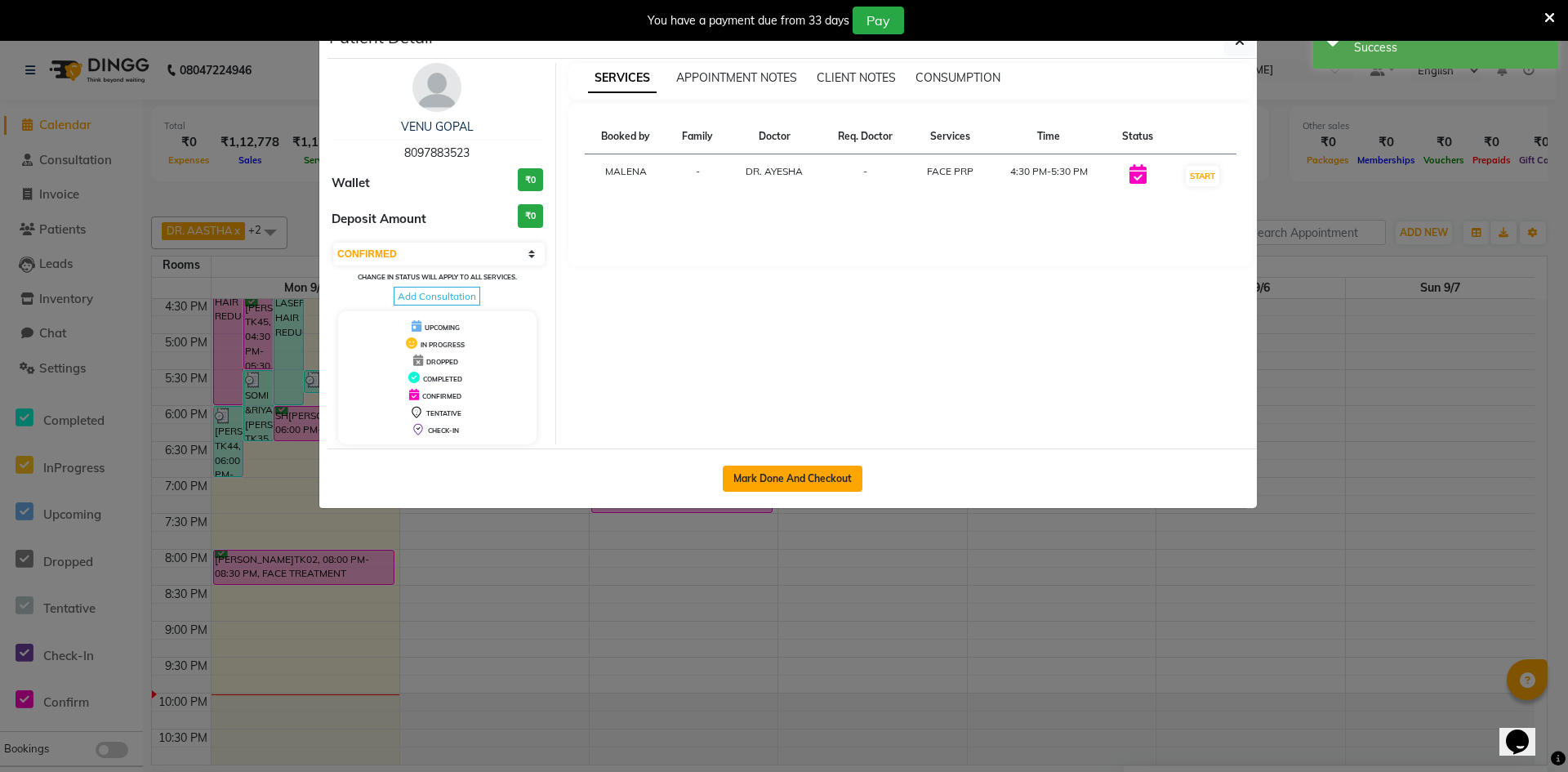
click at [784, 479] on button "Mark Done And Checkout" at bounding box center [793, 479] width 140 height 26
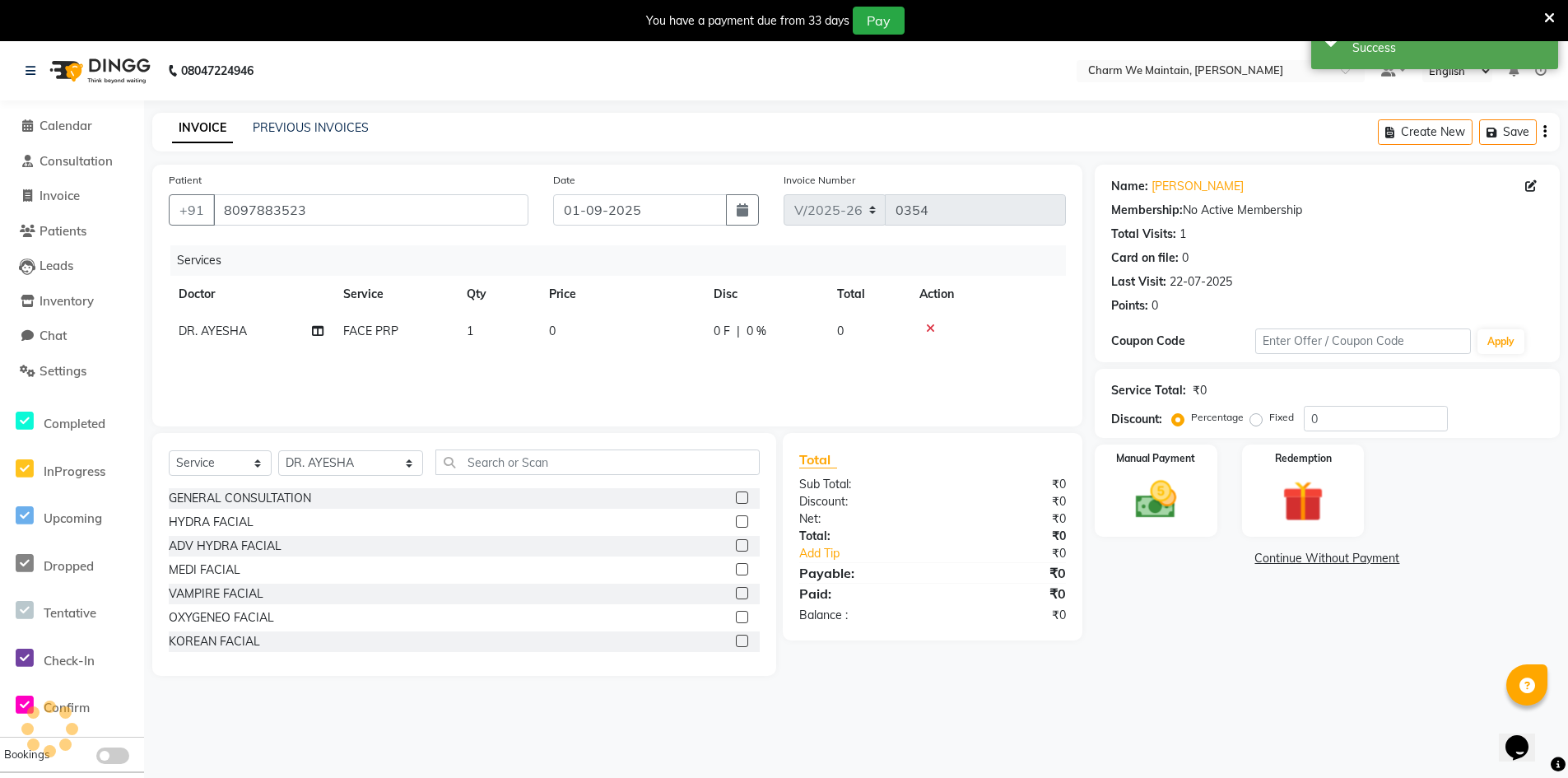
click at [623, 341] on td "0" at bounding box center [621, 331] width 165 height 37
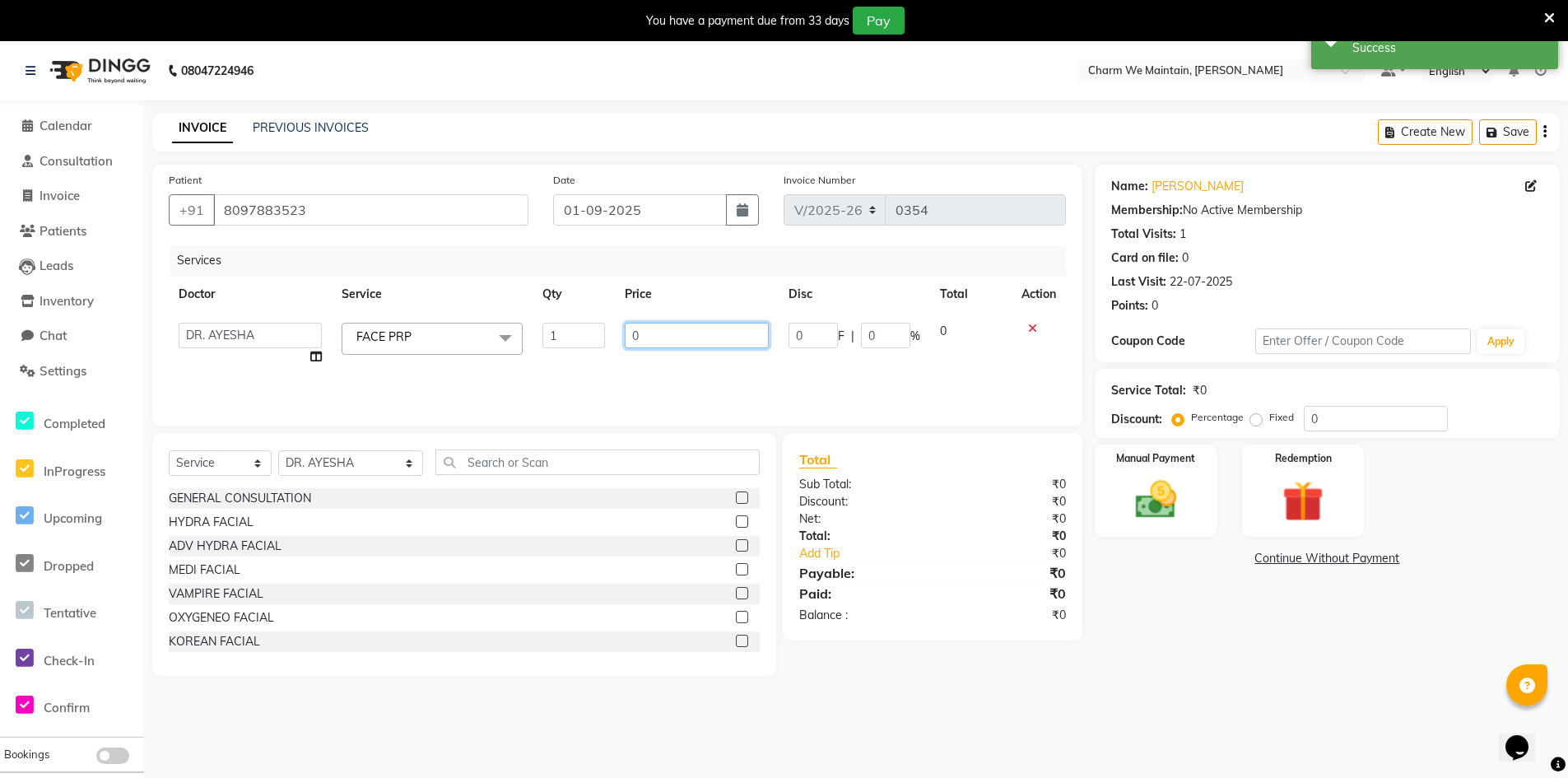
click at [652, 333] on input "0" at bounding box center [697, 336] width 144 height 25
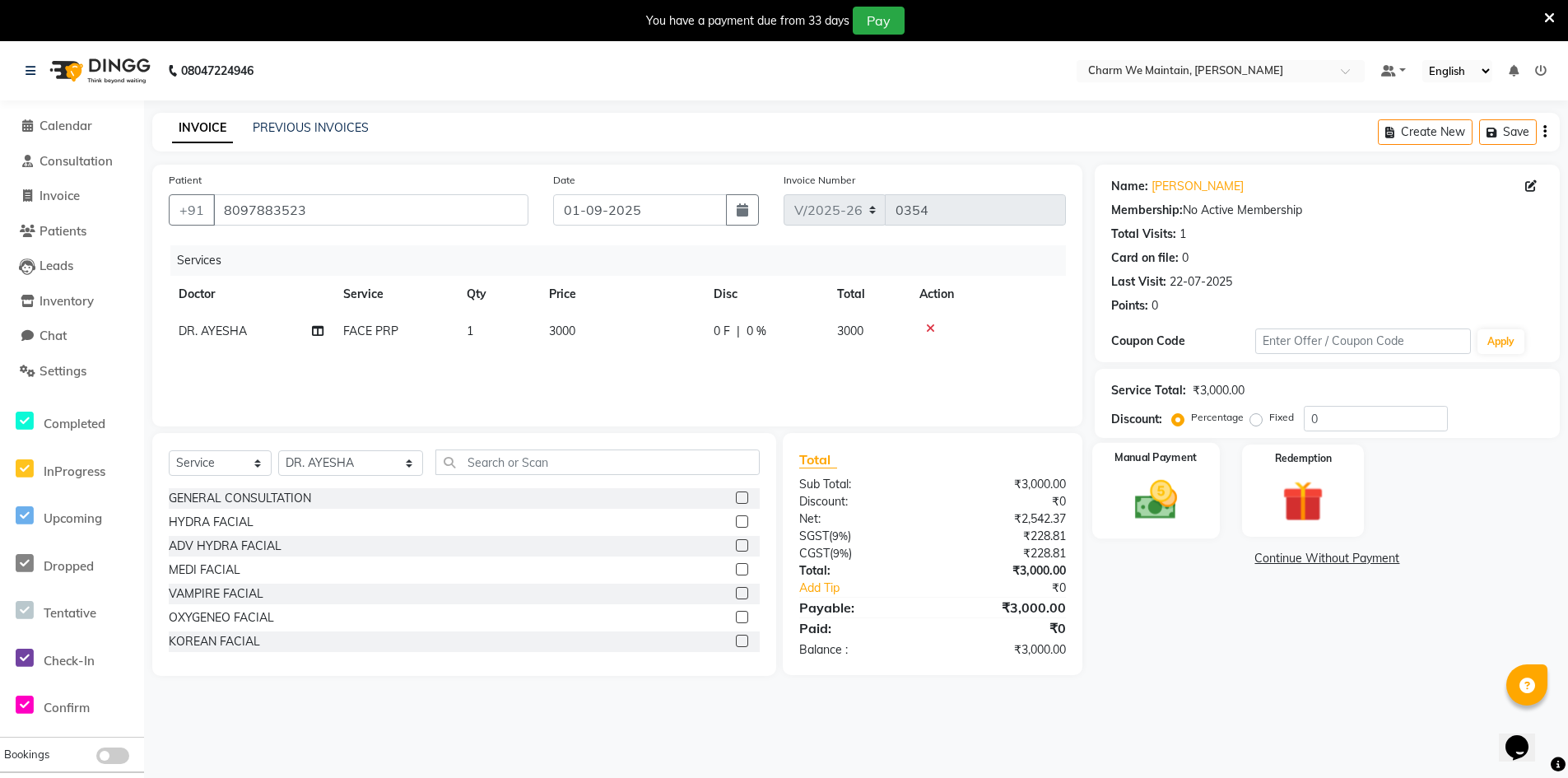
click at [1174, 505] on img at bounding box center [1156, 500] width 70 height 49
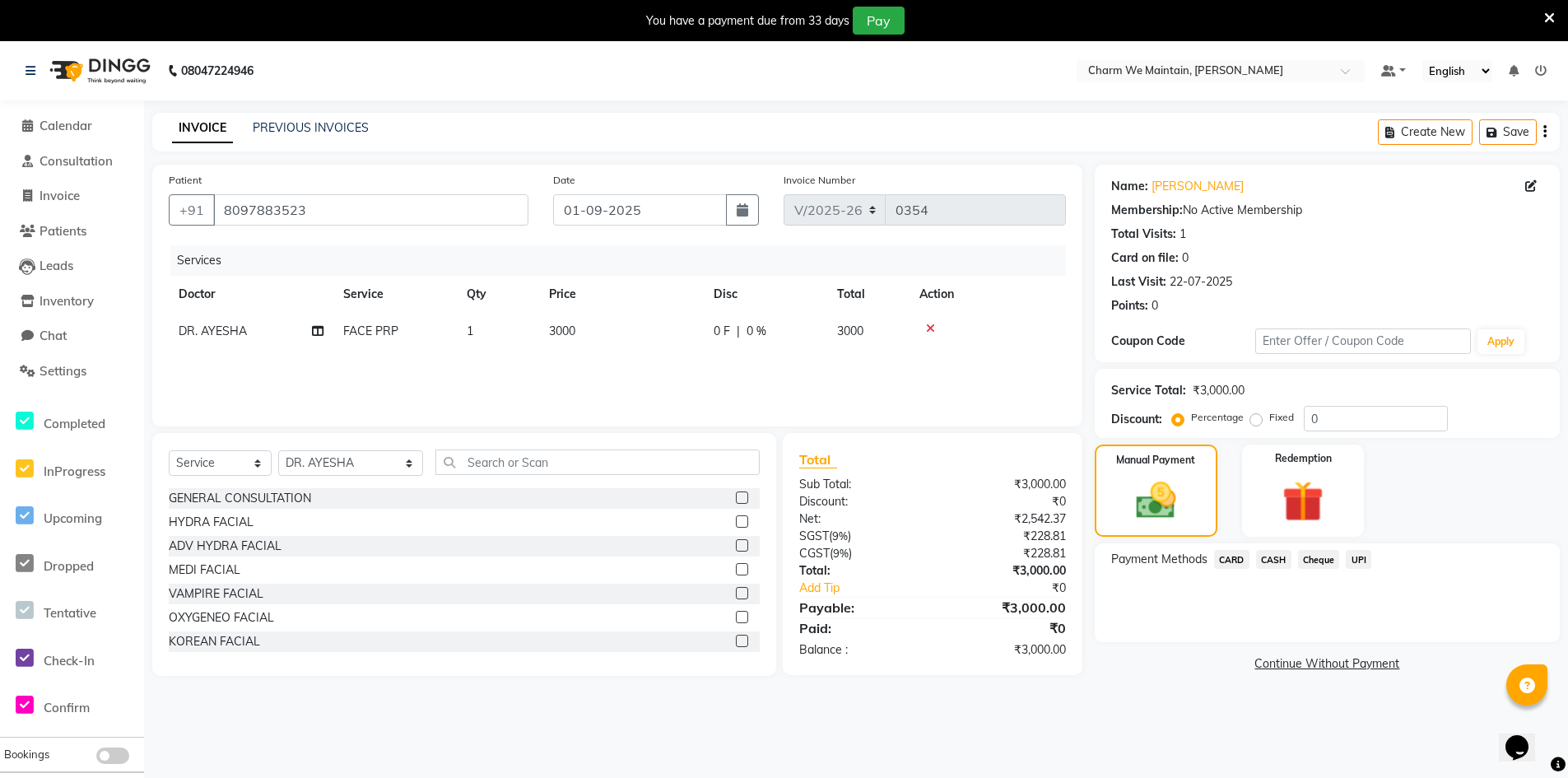
click at [1355, 559] on span "UPI" at bounding box center [1359, 559] width 25 height 19
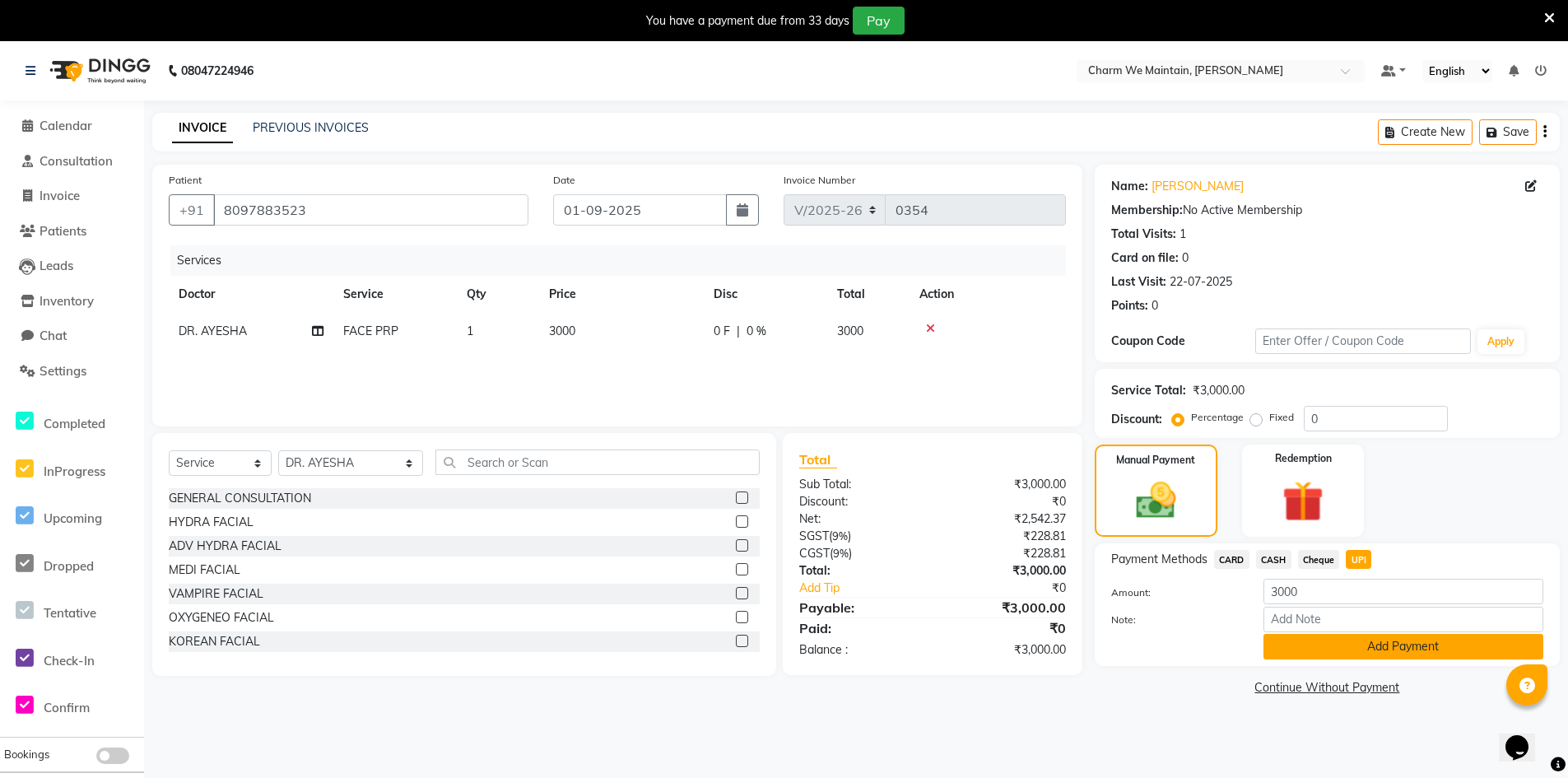
click at [1307, 642] on button "Add Payment" at bounding box center [1404, 647] width 280 height 25
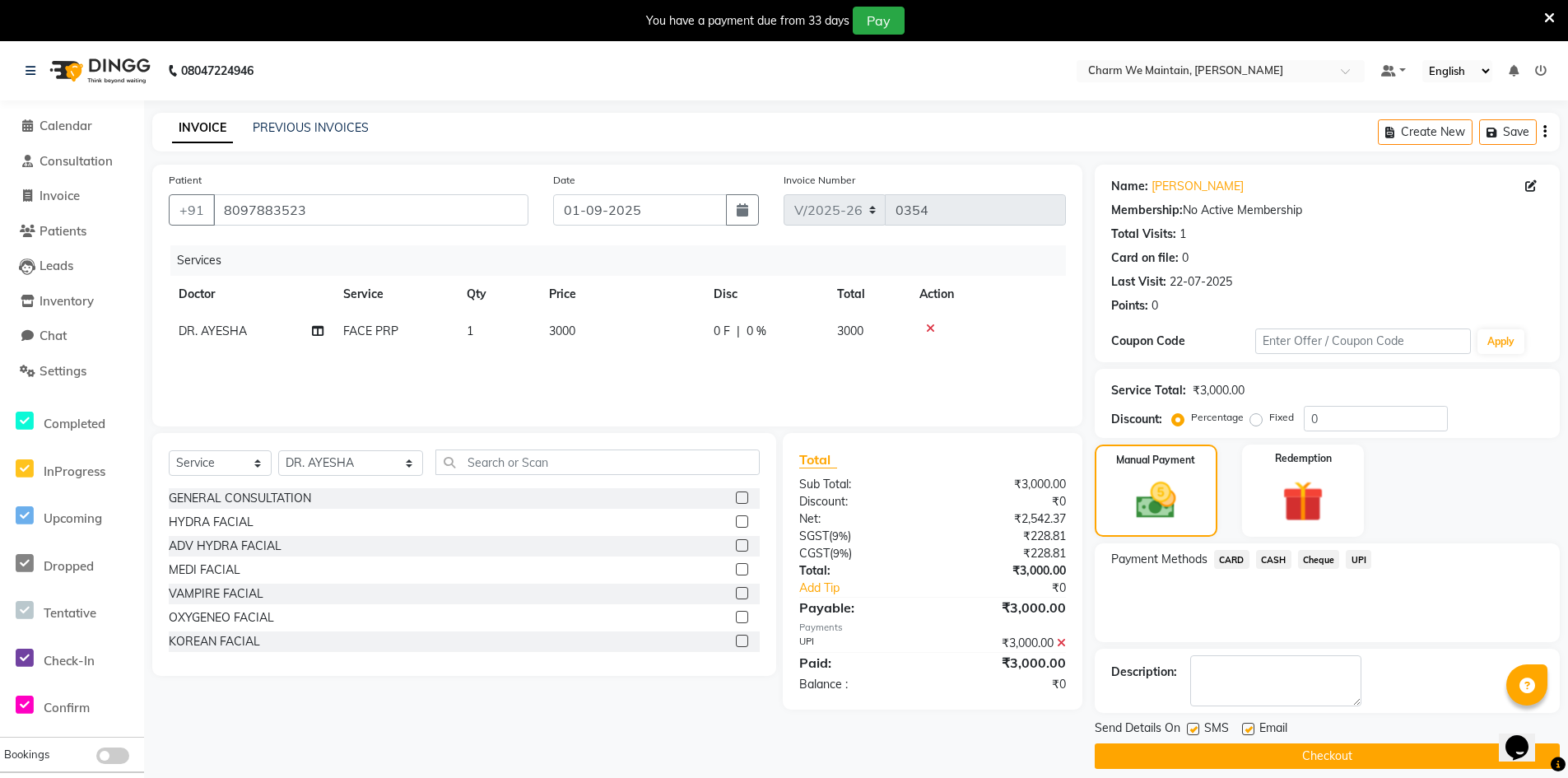
click at [1260, 753] on button "Checkout" at bounding box center [1327, 756] width 465 height 25
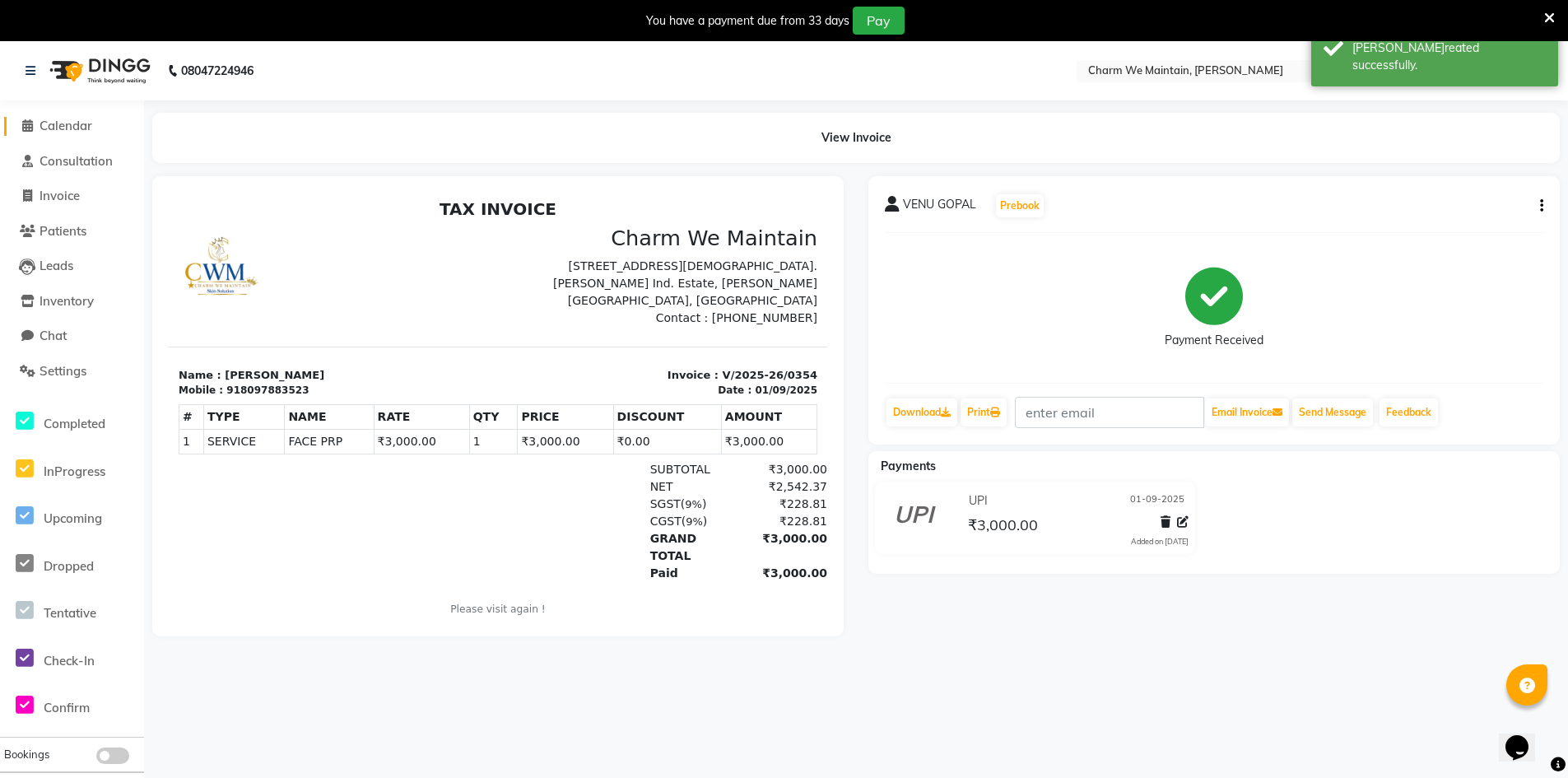
click at [62, 125] on span "Calendar" at bounding box center [66, 125] width 53 height 15
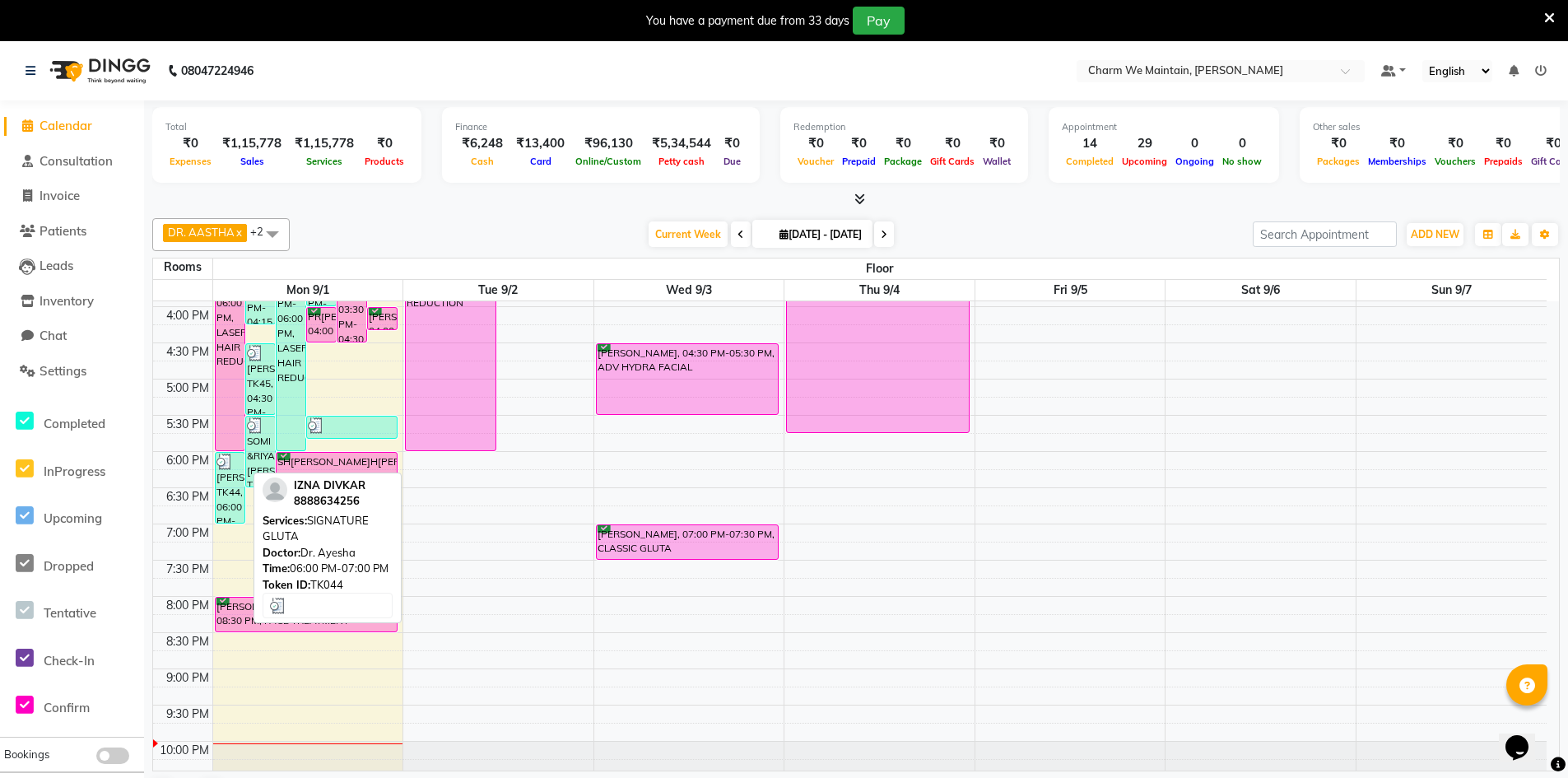
scroll to position [534, 0]
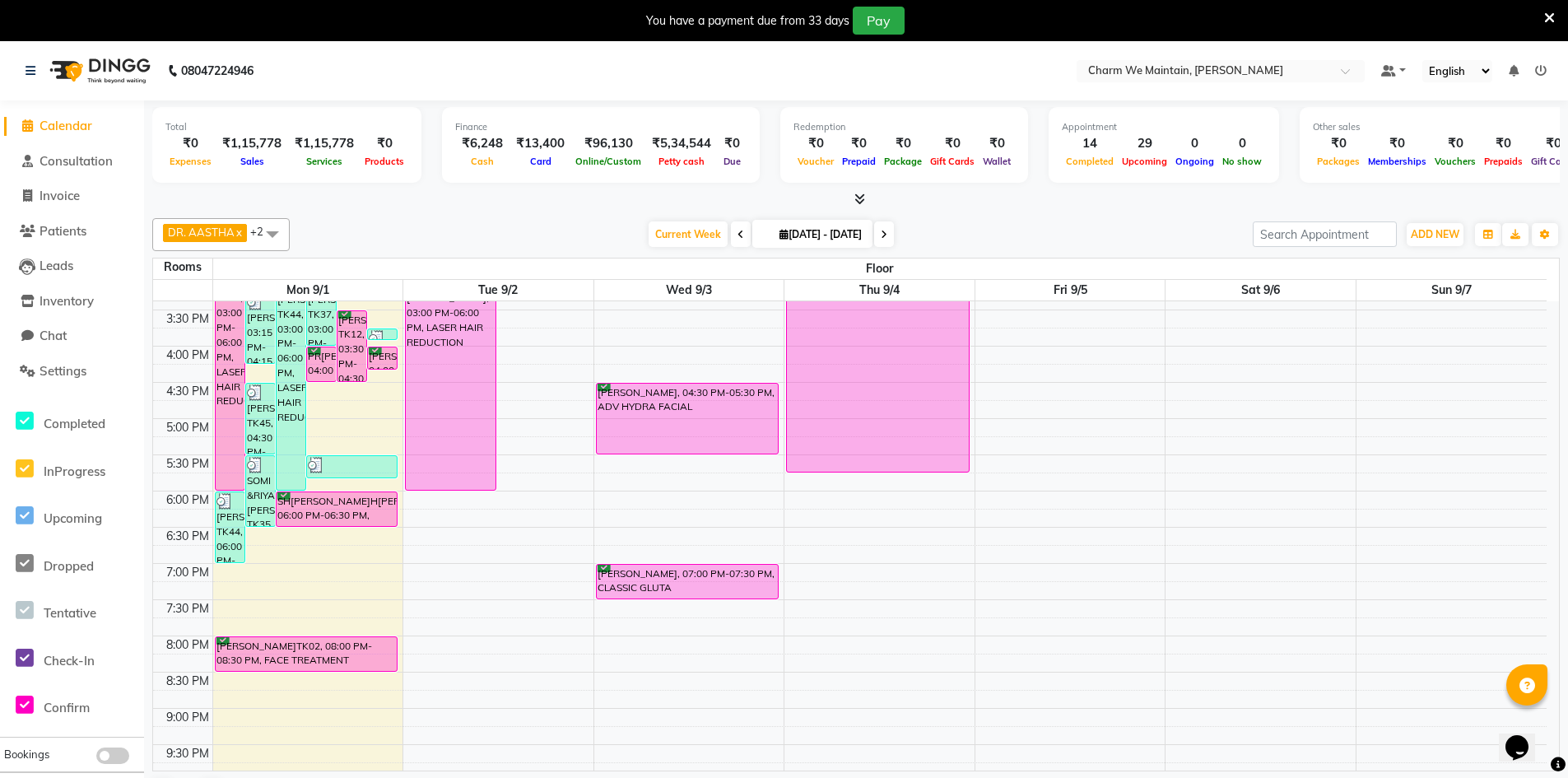
click at [370, 402] on div "8:00 AM 8:30 AM 9:00 AM 9:30 AM 10:00 AM 10:30 AM 11:00 AM 11:30 AM 12:00 PM 12…" at bounding box center [849, 309] width 1393 height 1086
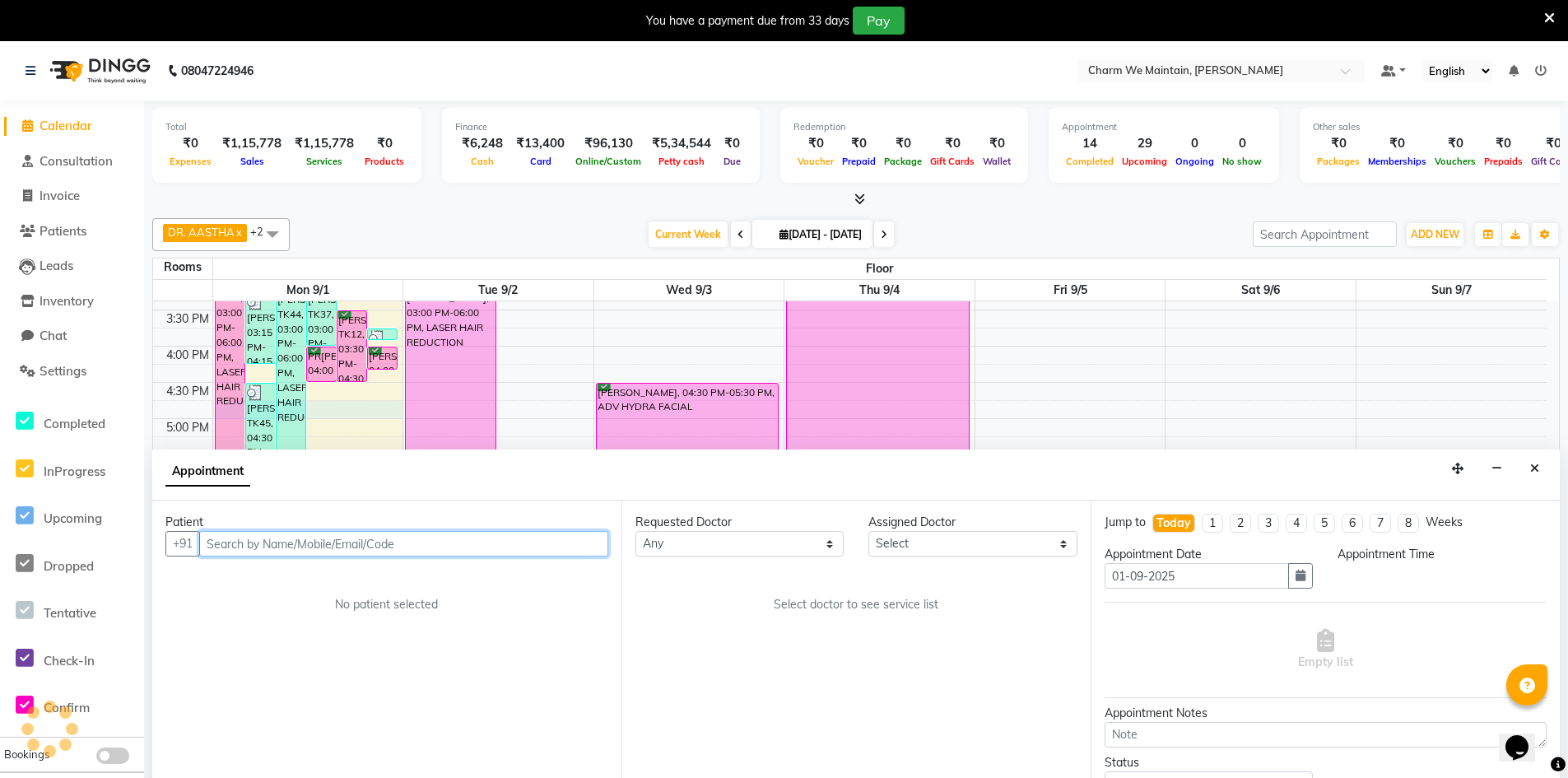
scroll to position [42, 0]
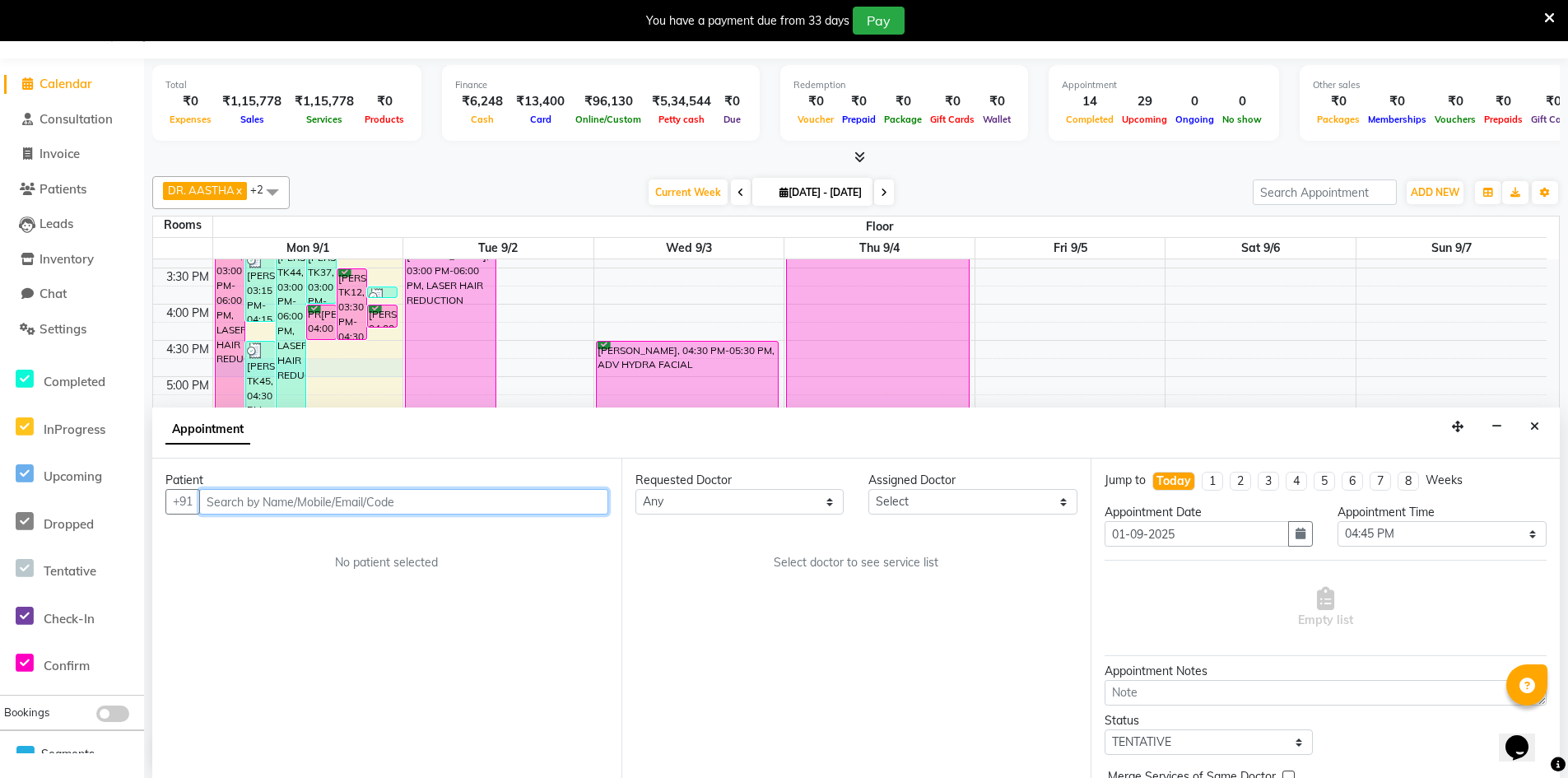
click at [309, 510] on input "text" at bounding box center [404, 501] width 410 height 25
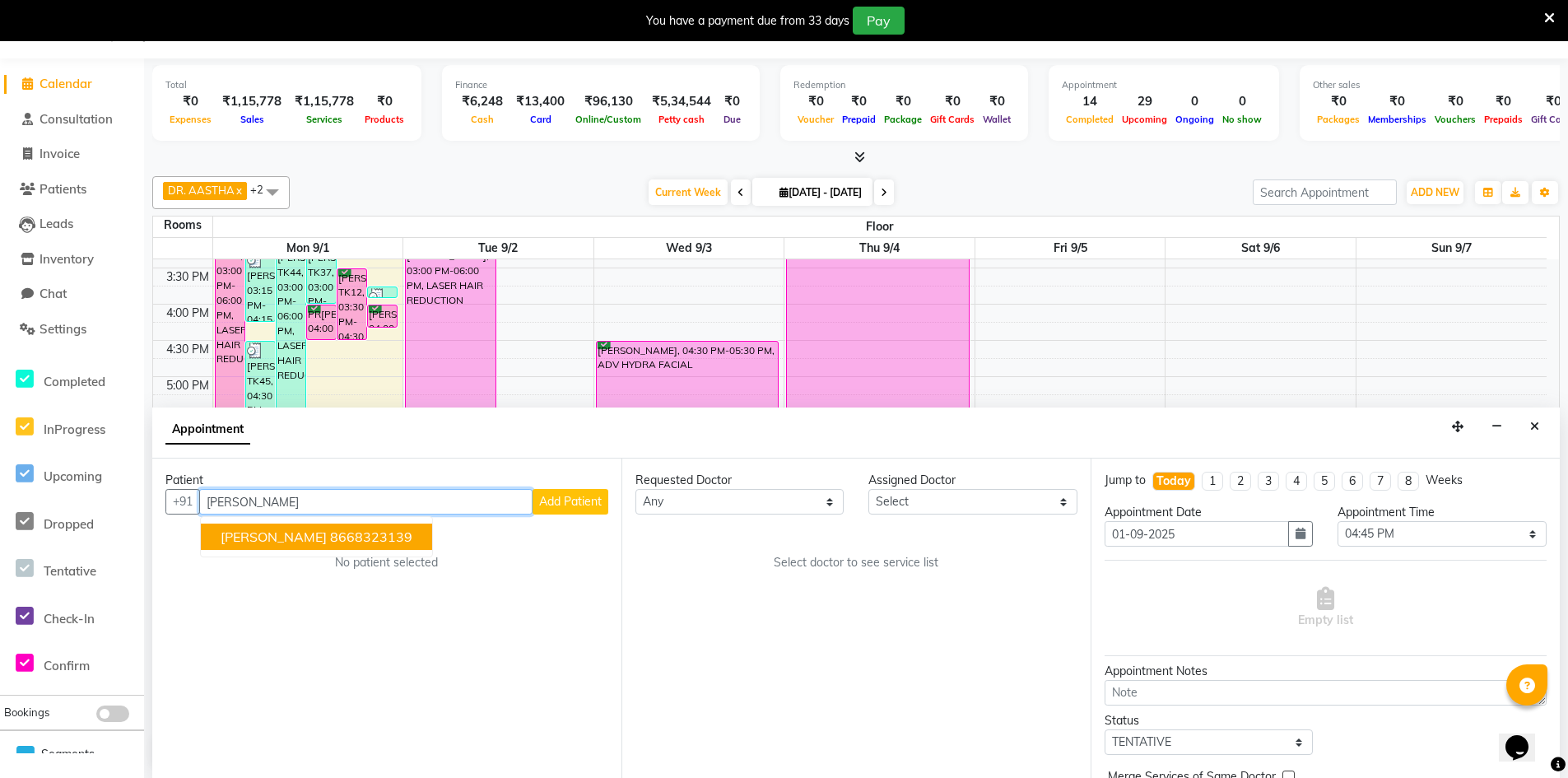
click at [299, 541] on span "AZHAR SHAIKH" at bounding box center [273, 537] width 106 height 16
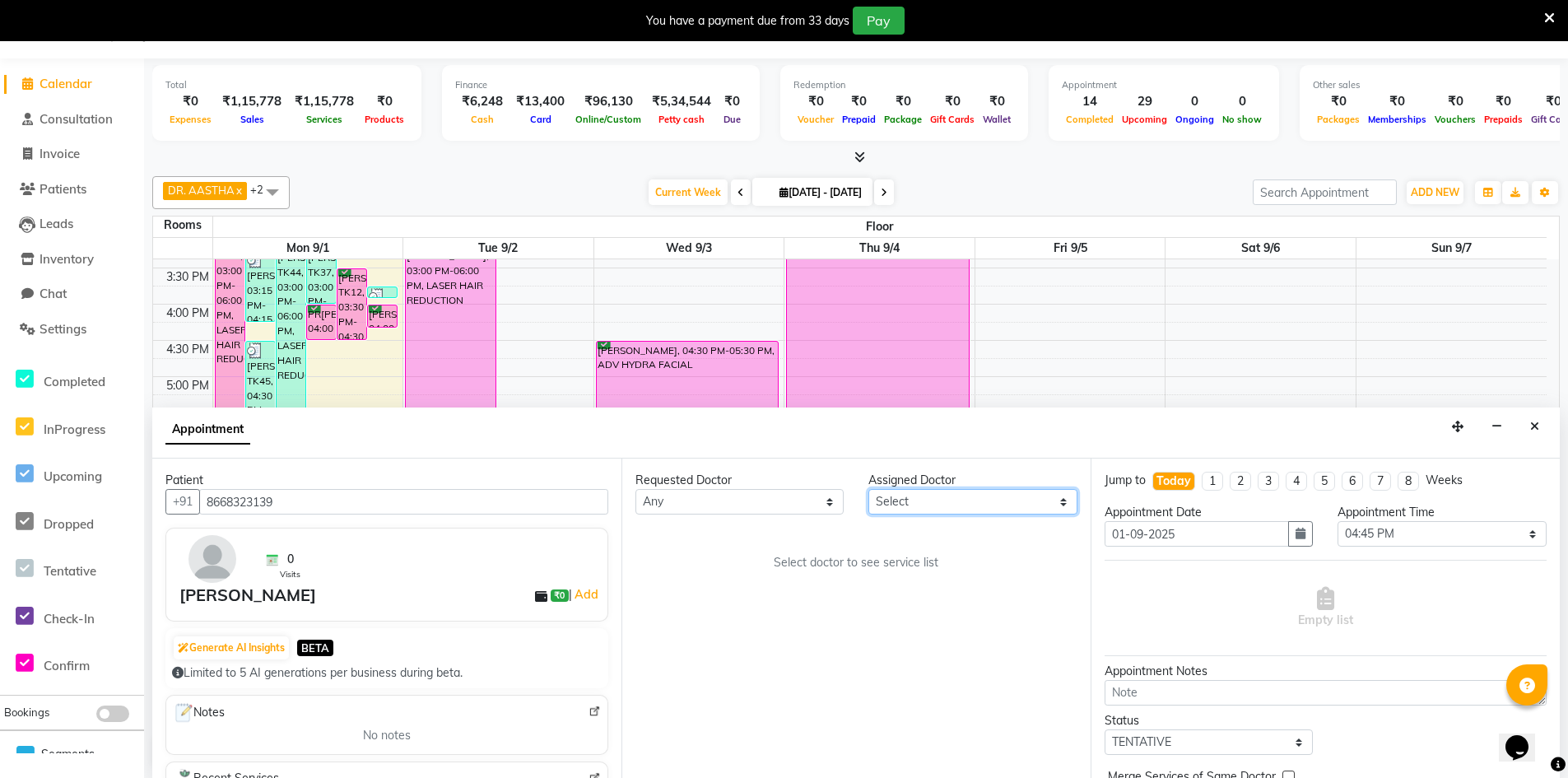
click at [1027, 507] on select "Select DR. AASTHA DR. AYESHA DR. [GEOGRAPHIC_DATA]" at bounding box center [972, 501] width 208 height 25
click at [868, 489] on select "Select DR. AASTHA DR. AYESHA DR. [GEOGRAPHIC_DATA]" at bounding box center [972, 501] width 208 height 25
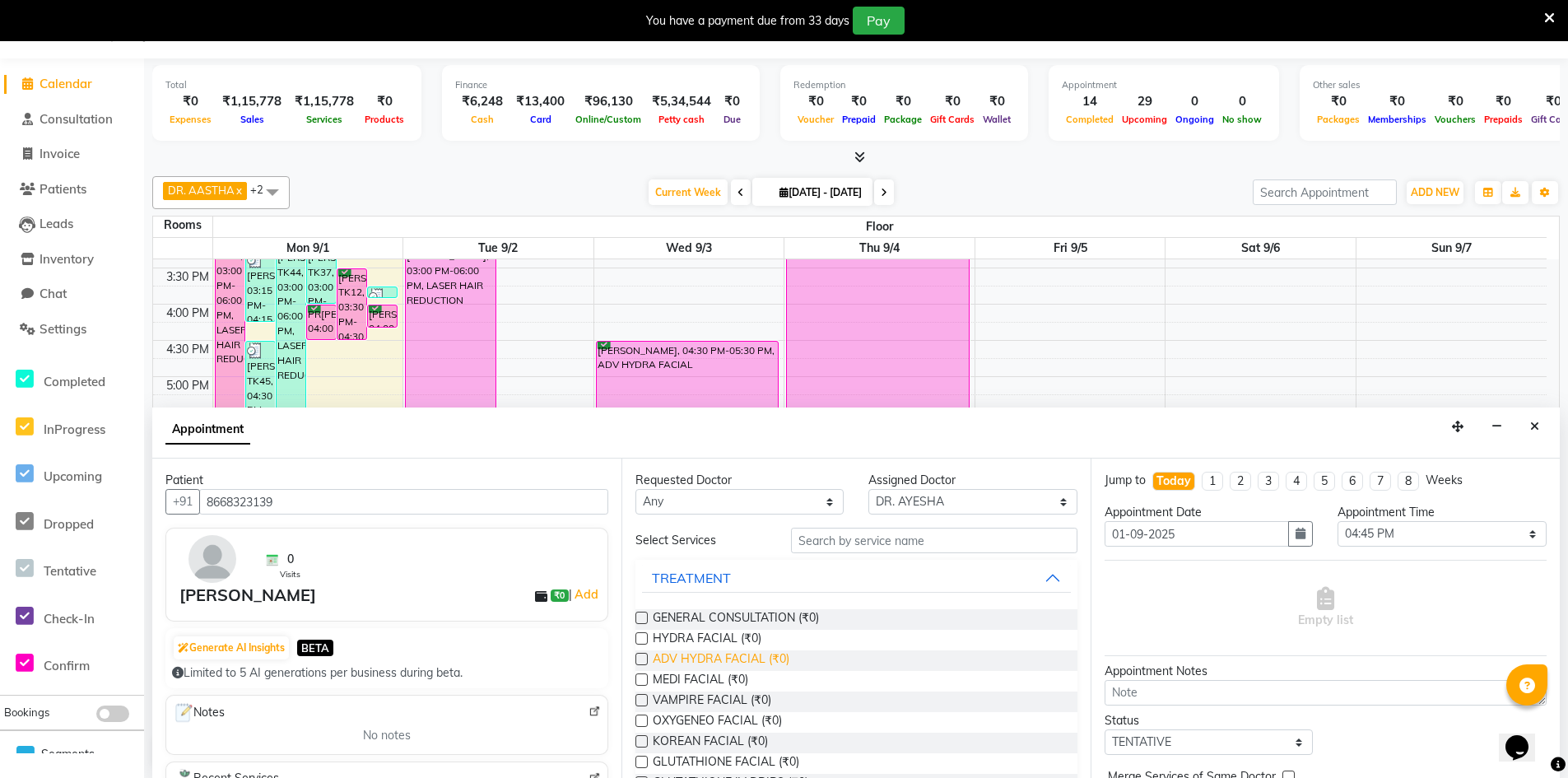
click at [675, 656] on span "ADV HYDRA FACIAL (₹0)" at bounding box center [721, 661] width 137 height 21
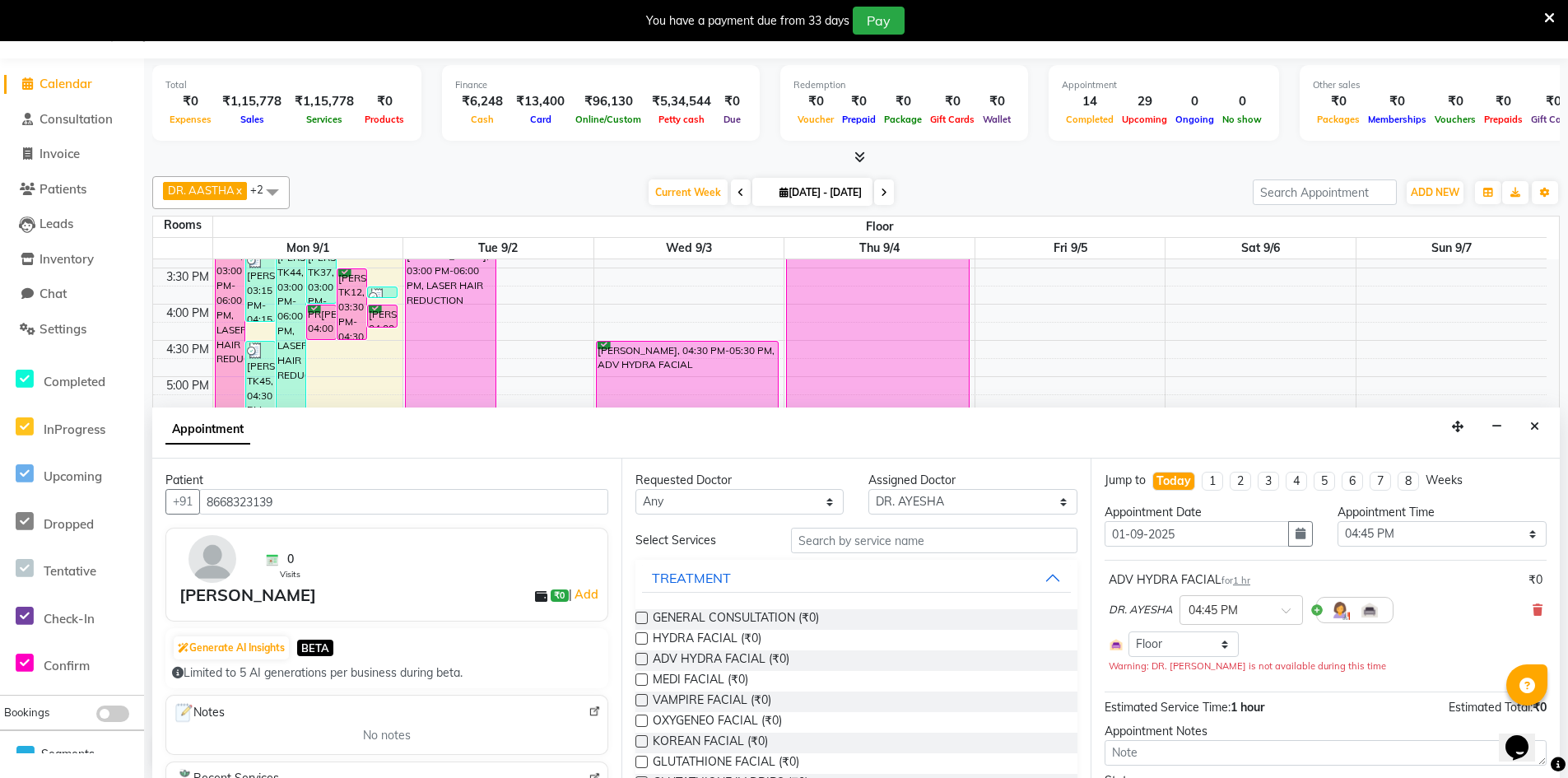
scroll to position [141, 0]
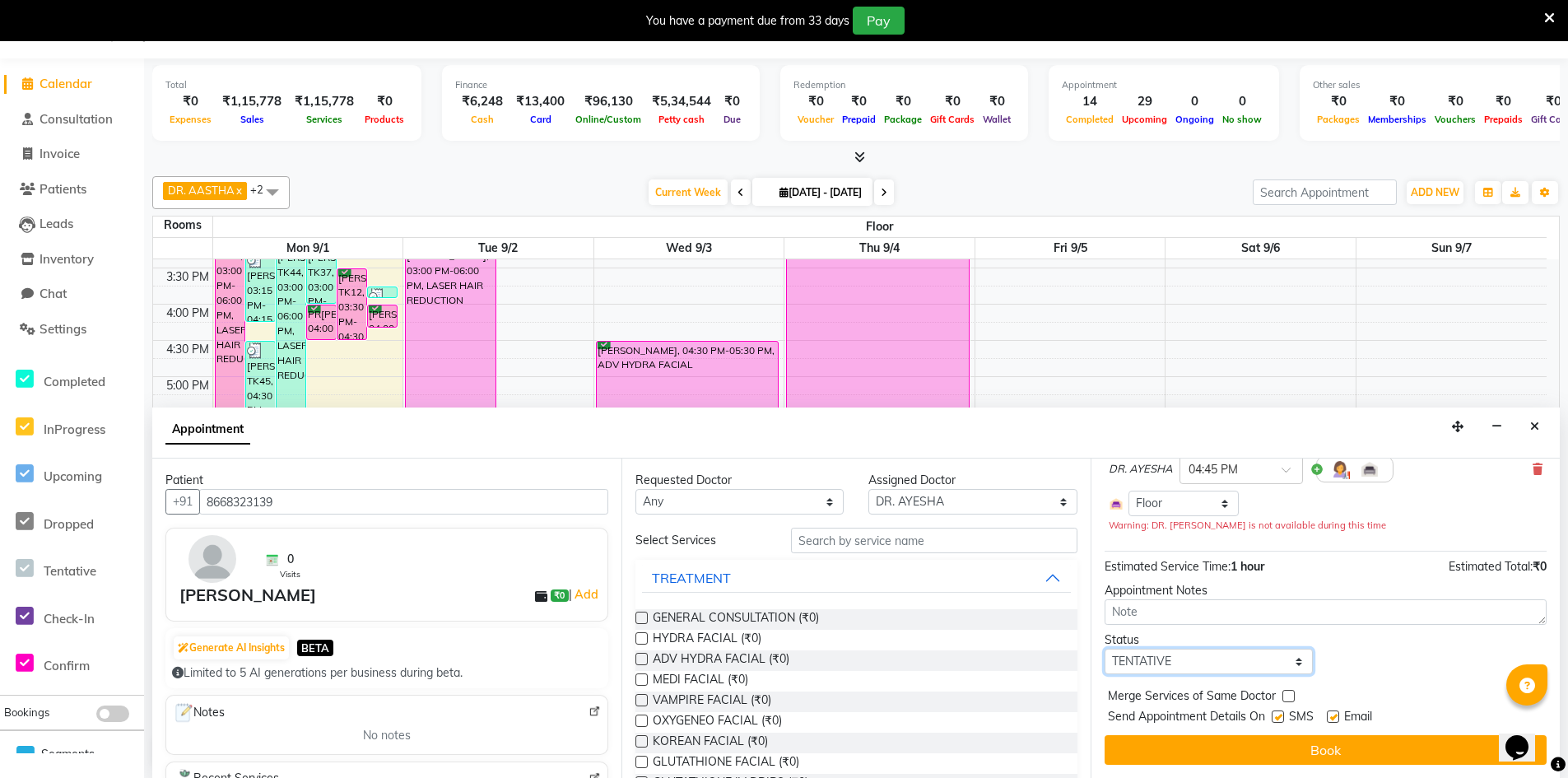
click at [1254, 669] on select "Select TENTATIVE CONFIRM CHECK-IN UPCOMING" at bounding box center [1209, 662] width 208 height 25
click at [1105, 649] on select "Select TENTATIVE CONFIRM CHECK-IN UPCOMING" at bounding box center [1209, 662] width 208 height 25
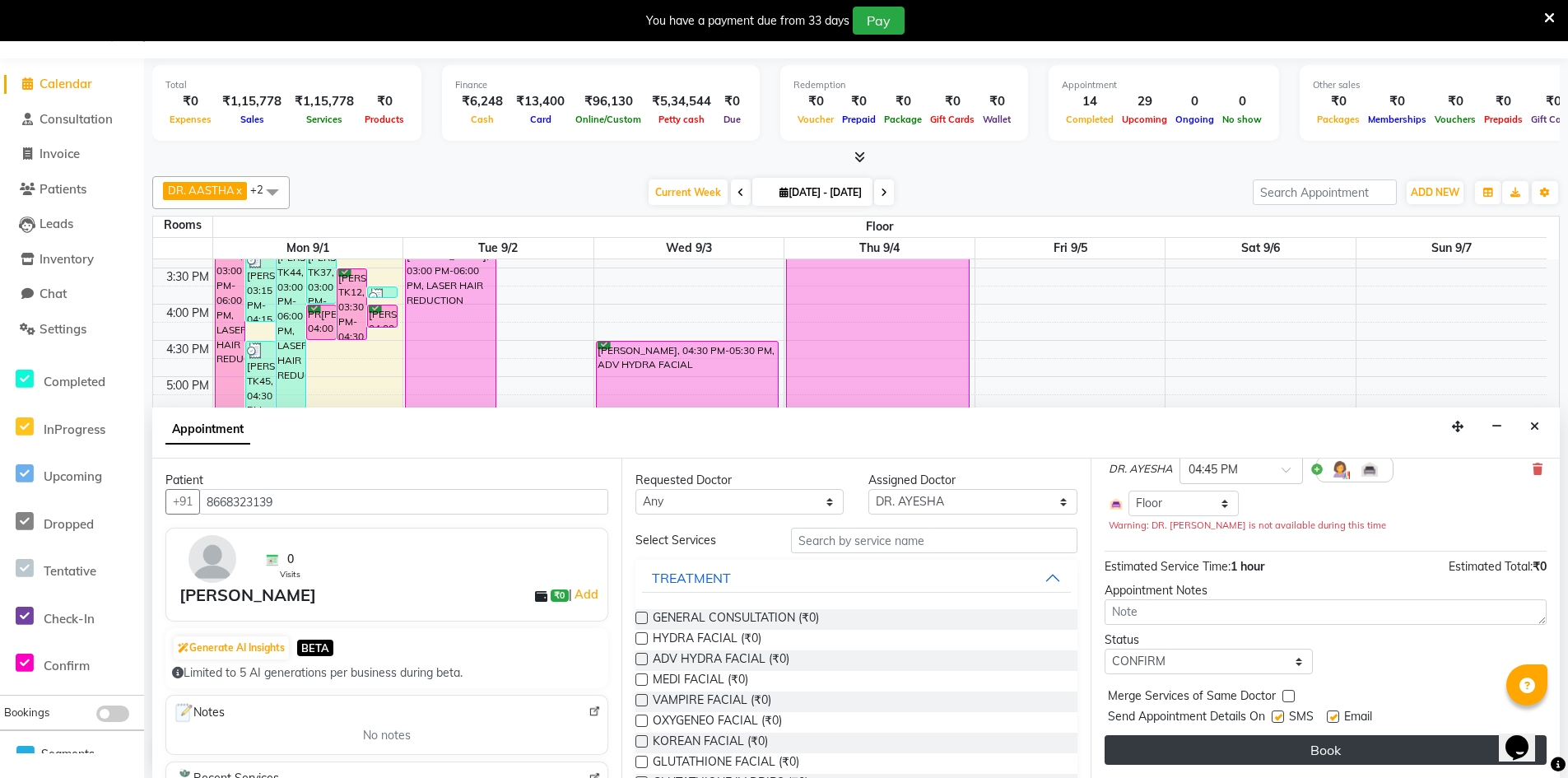
click at [1326, 748] on button "Book" at bounding box center [1326, 750] width 442 height 30
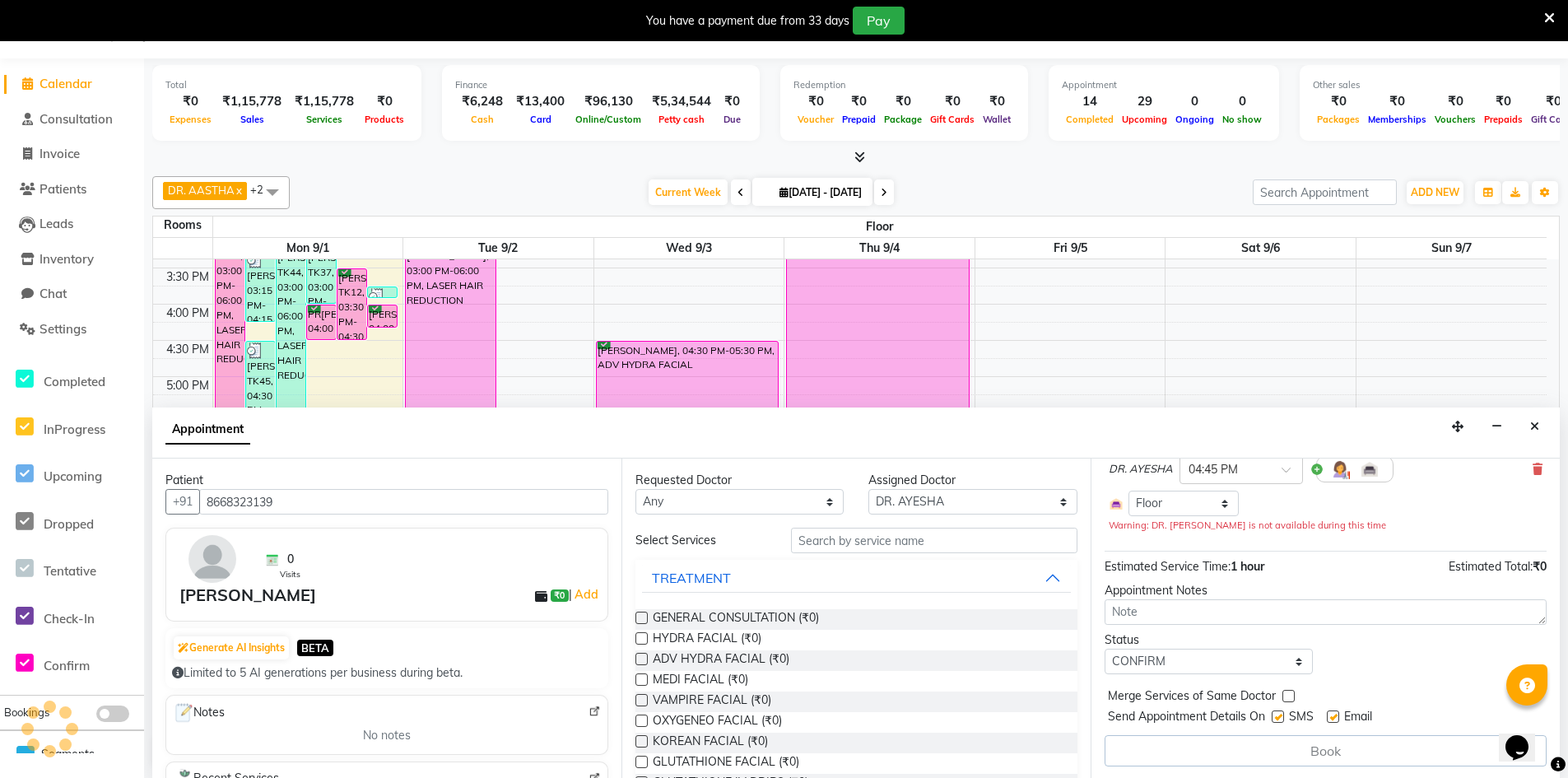
scroll to position [0, 0]
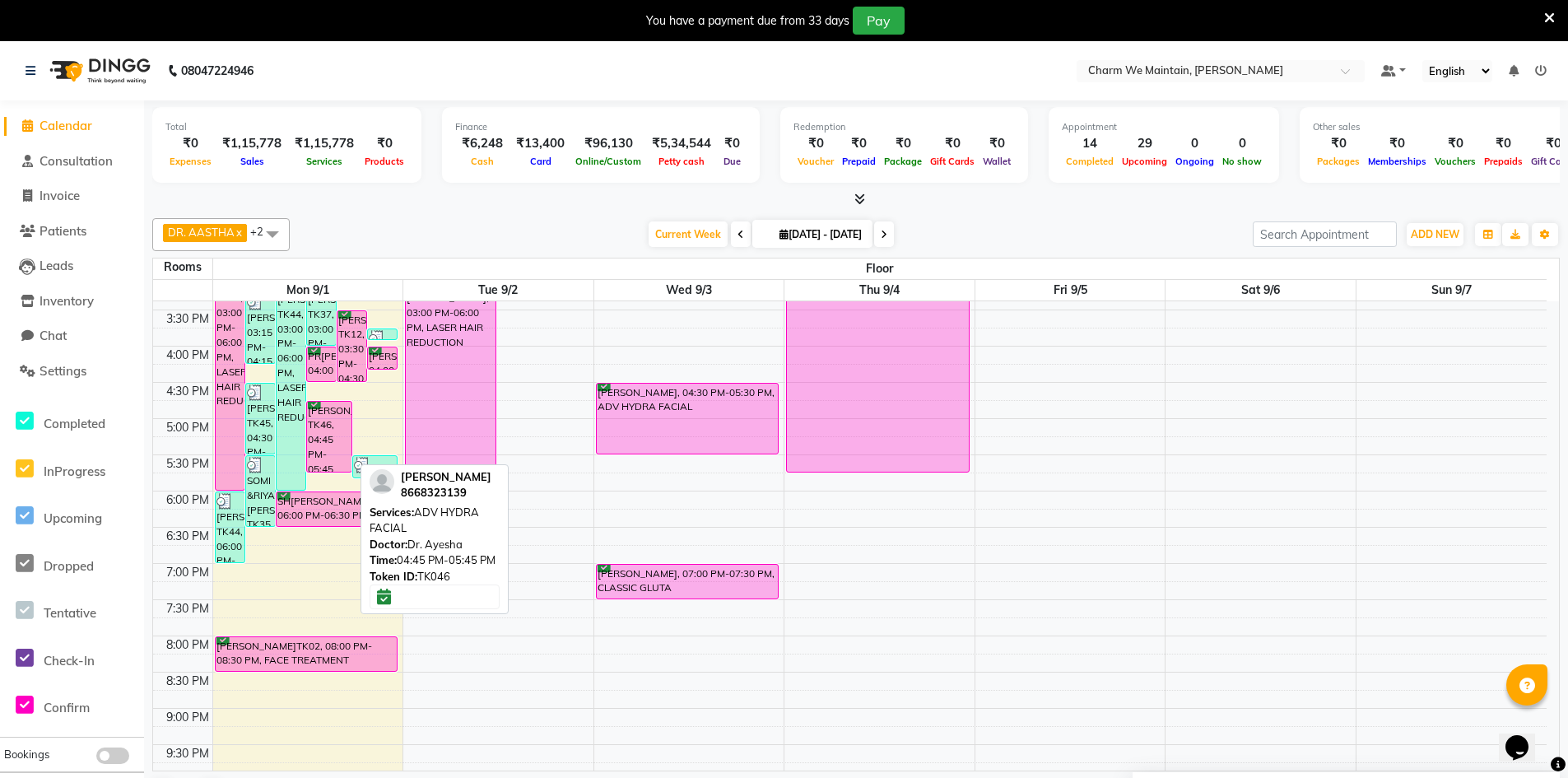
click at [340, 432] on div "AZHAR SHAIKH, TK46, 04:45 PM-05:45 PM, ADV HYDRA FACIAL" at bounding box center [329, 436] width 45 height 70
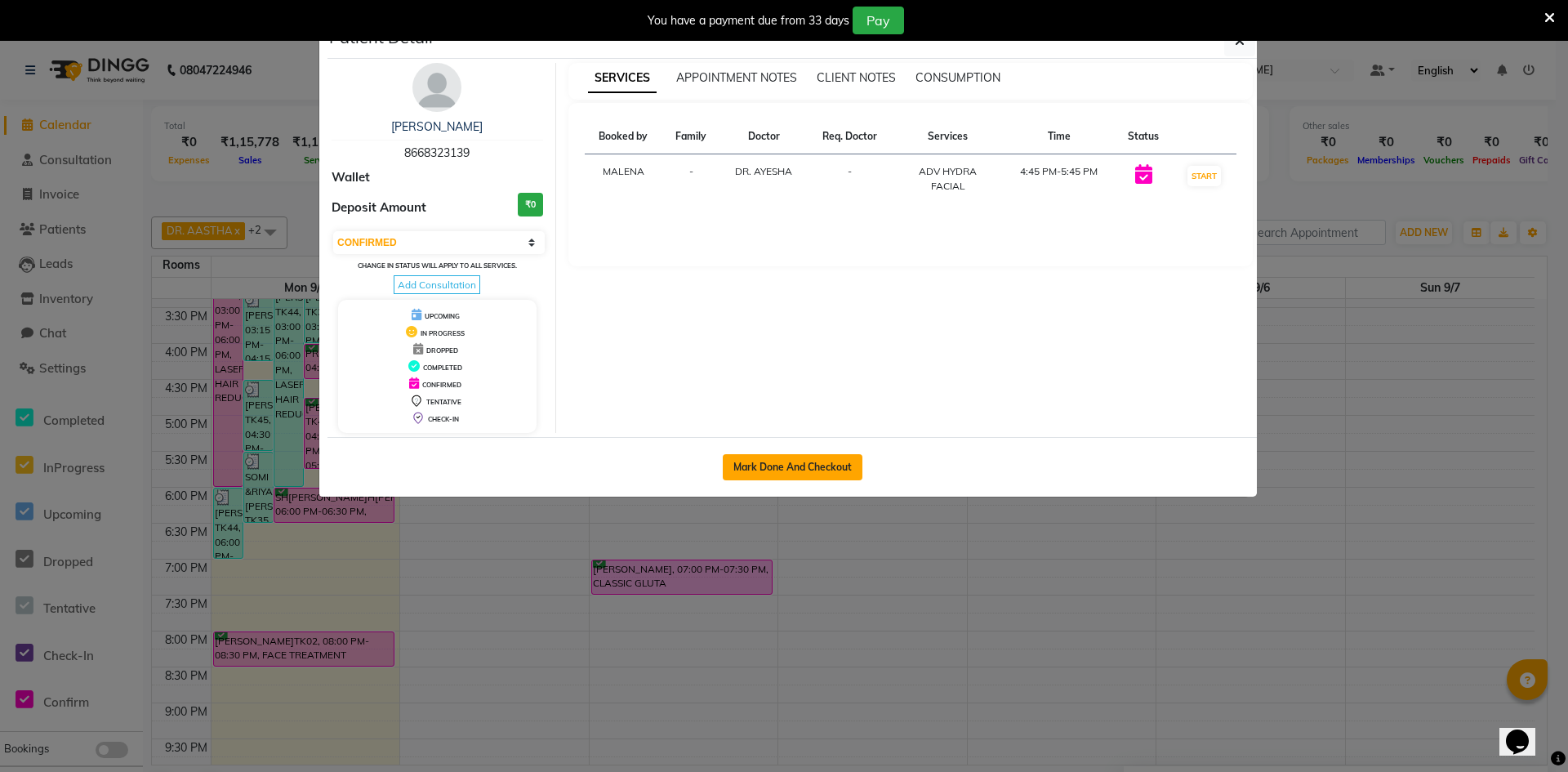
click at [791, 471] on button "Mark Done And Checkout" at bounding box center [793, 467] width 140 height 26
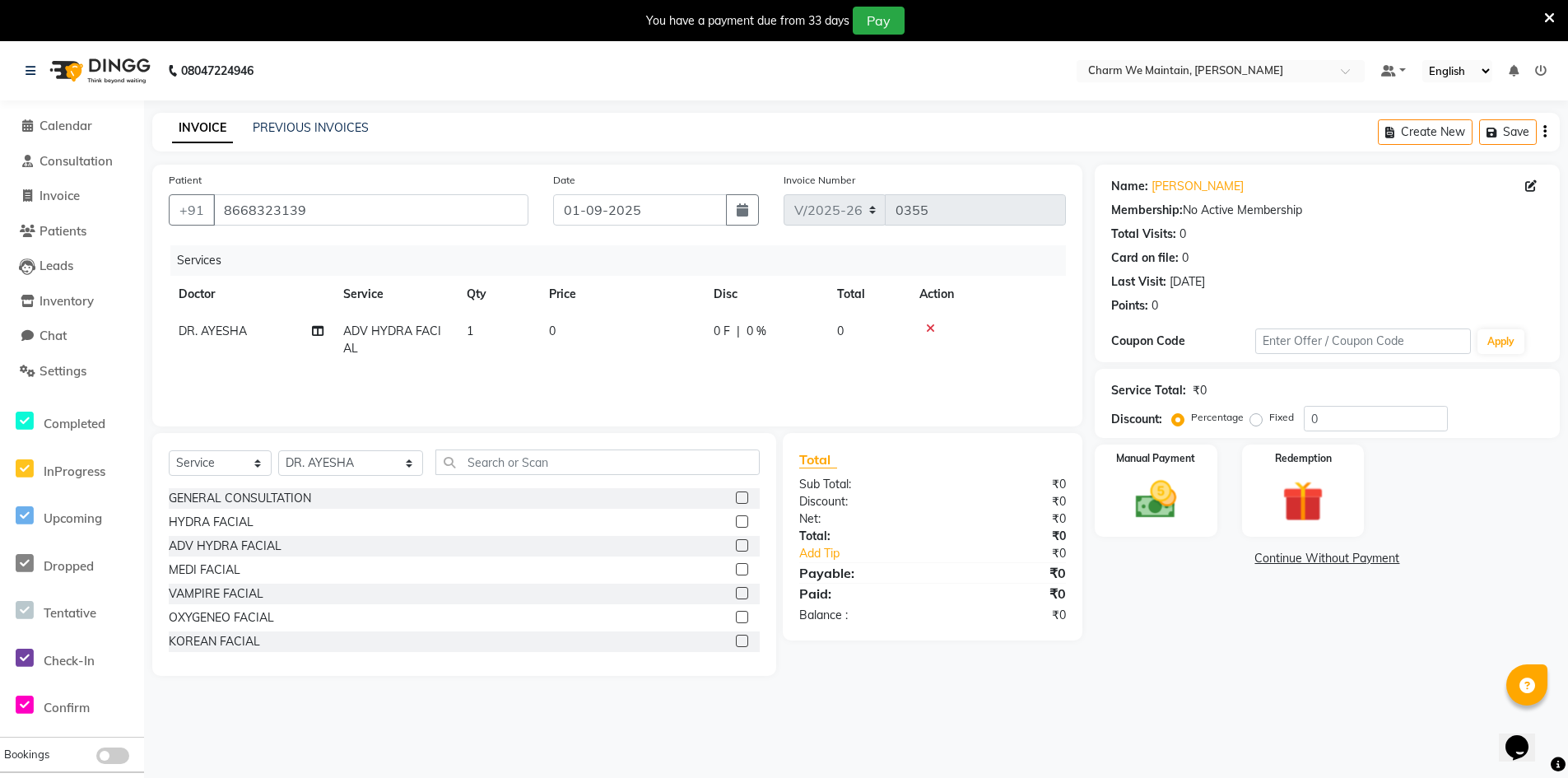
click at [579, 333] on td "0" at bounding box center [621, 340] width 165 height 55
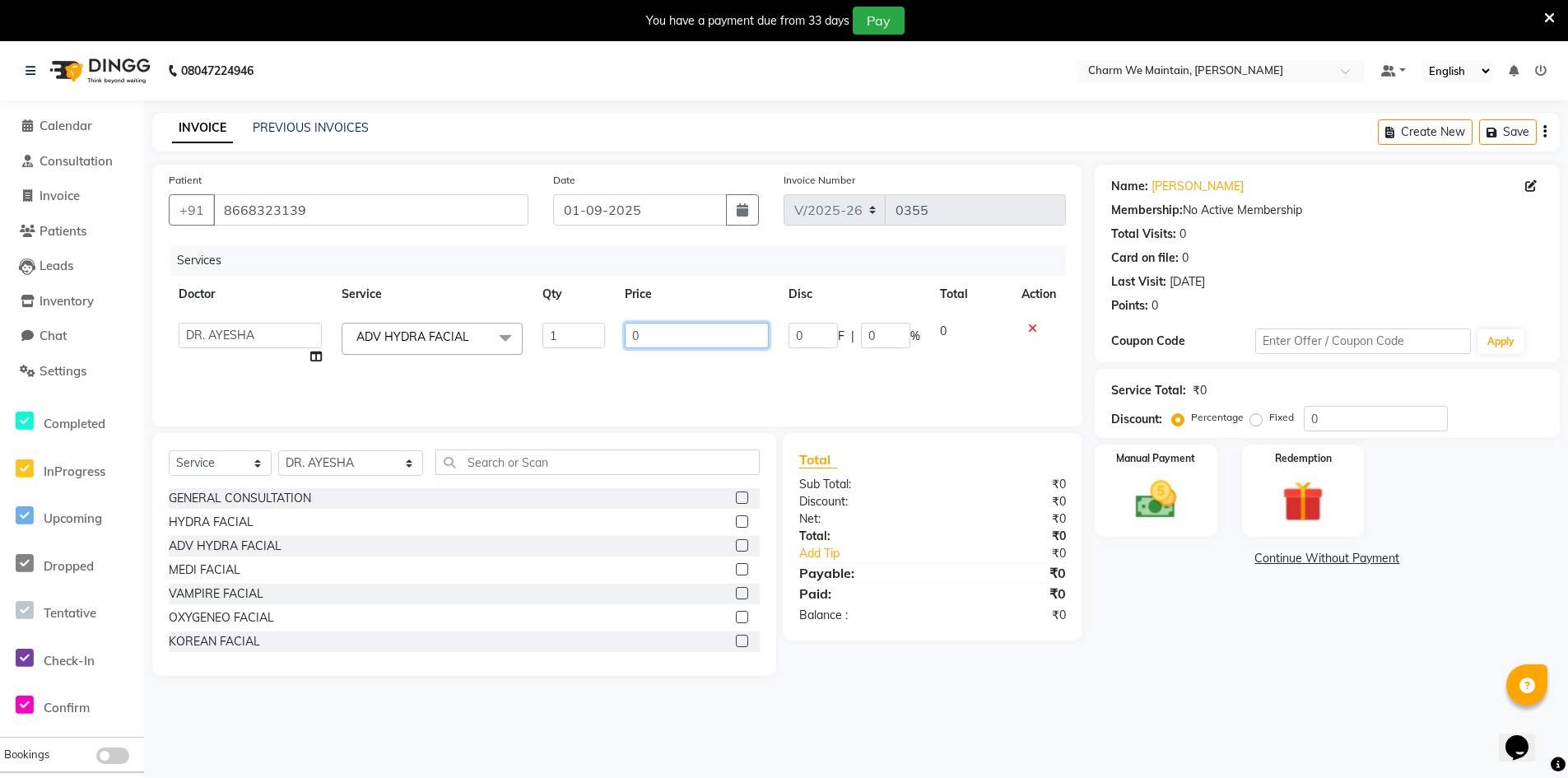
click at [651, 333] on input "0" at bounding box center [697, 336] width 144 height 25
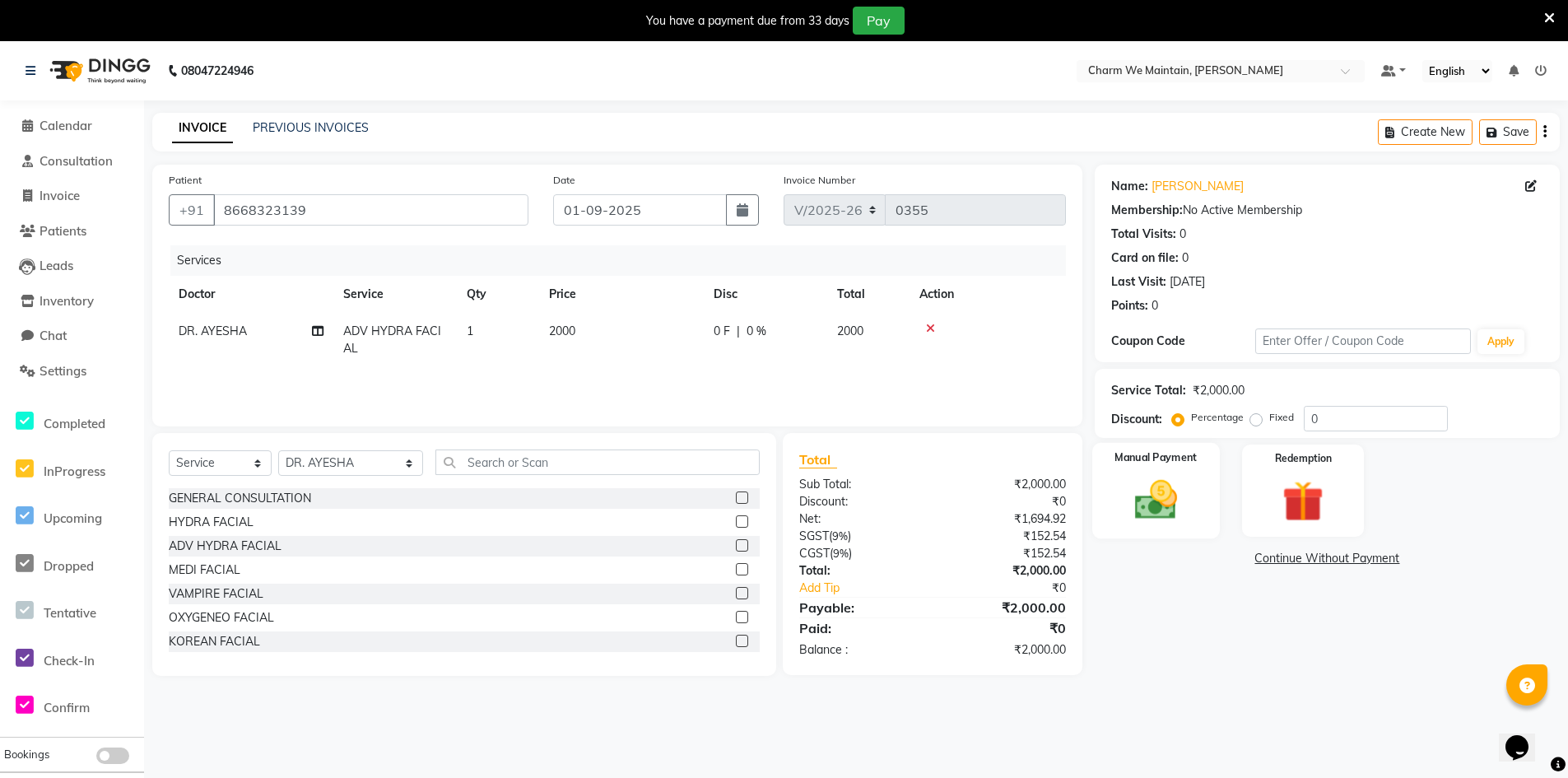
click at [1177, 510] on img at bounding box center [1156, 500] width 70 height 49
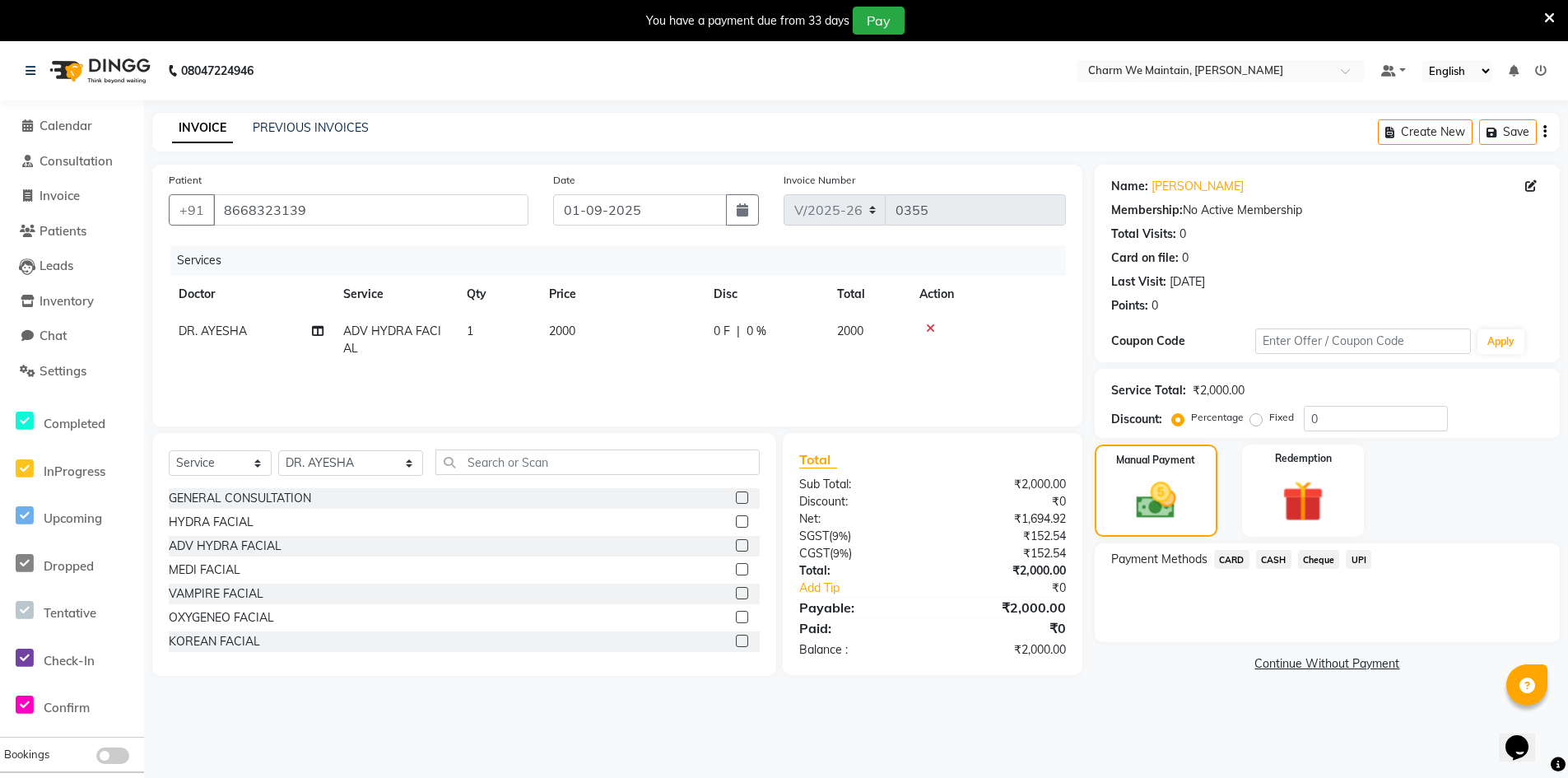
click at [1353, 561] on span "UPI" at bounding box center [1359, 559] width 25 height 19
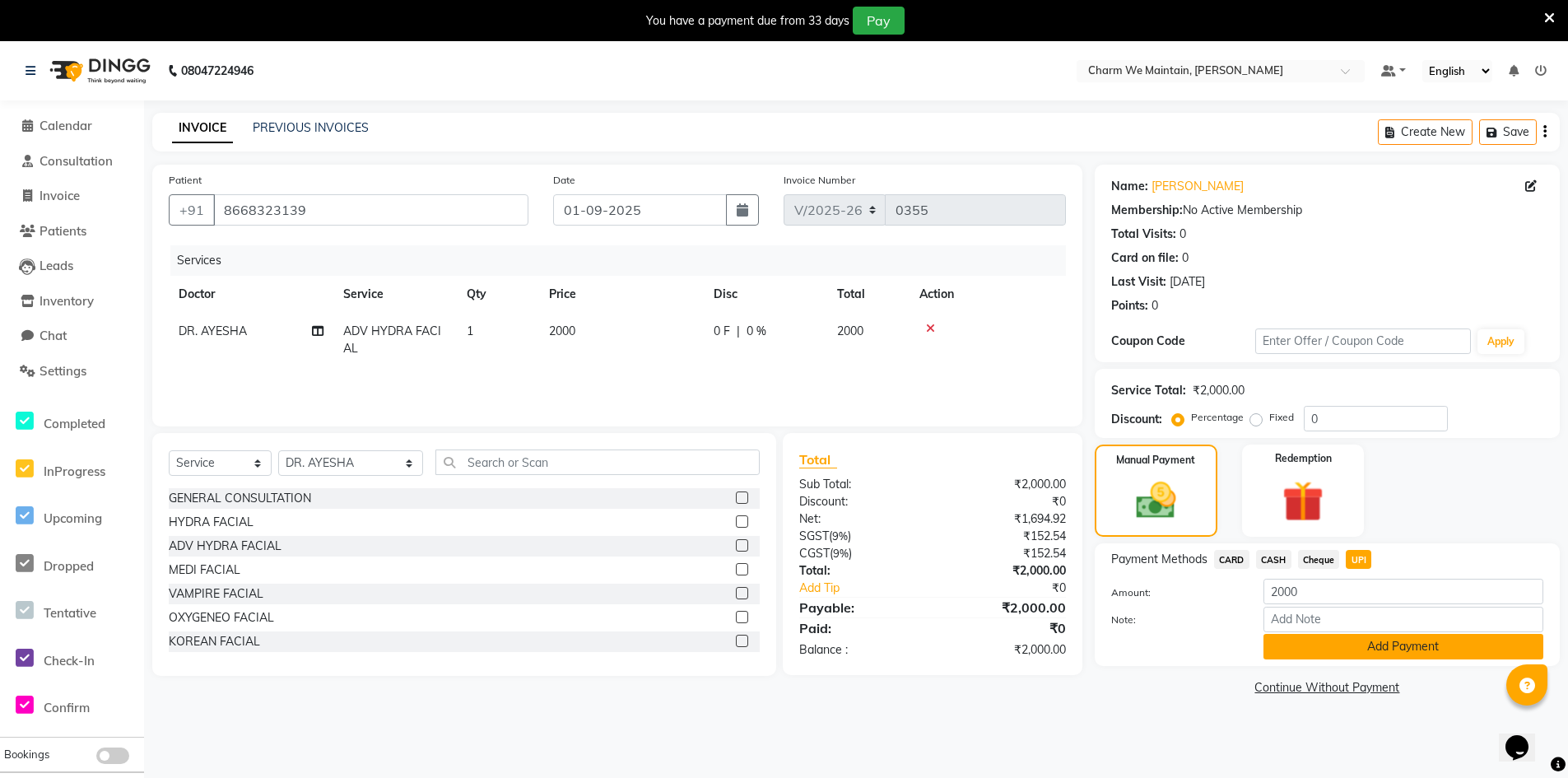
click at [1343, 648] on button "Add Payment" at bounding box center [1404, 647] width 280 height 25
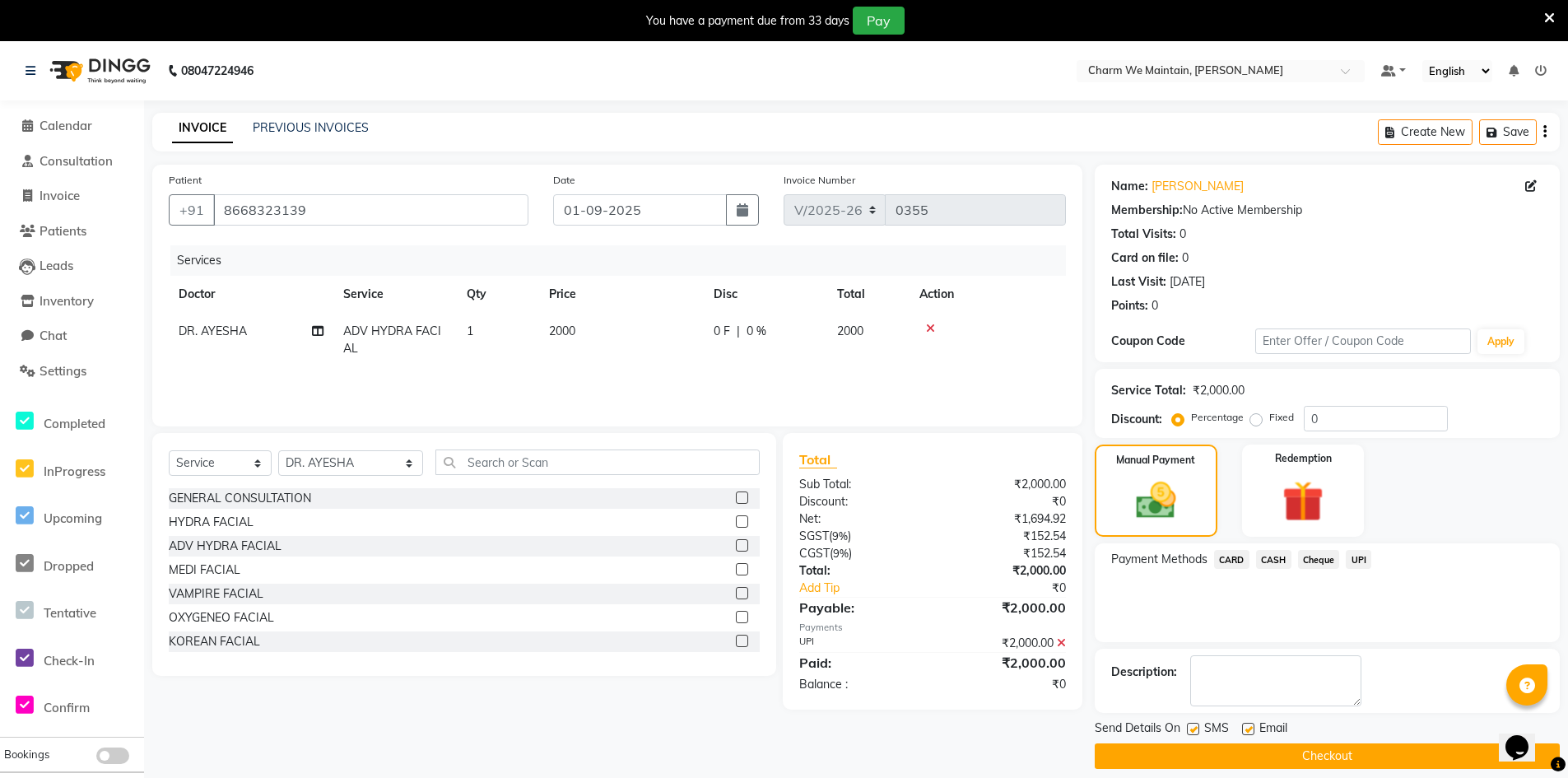
click at [1331, 764] on button "Checkout" at bounding box center [1327, 756] width 465 height 25
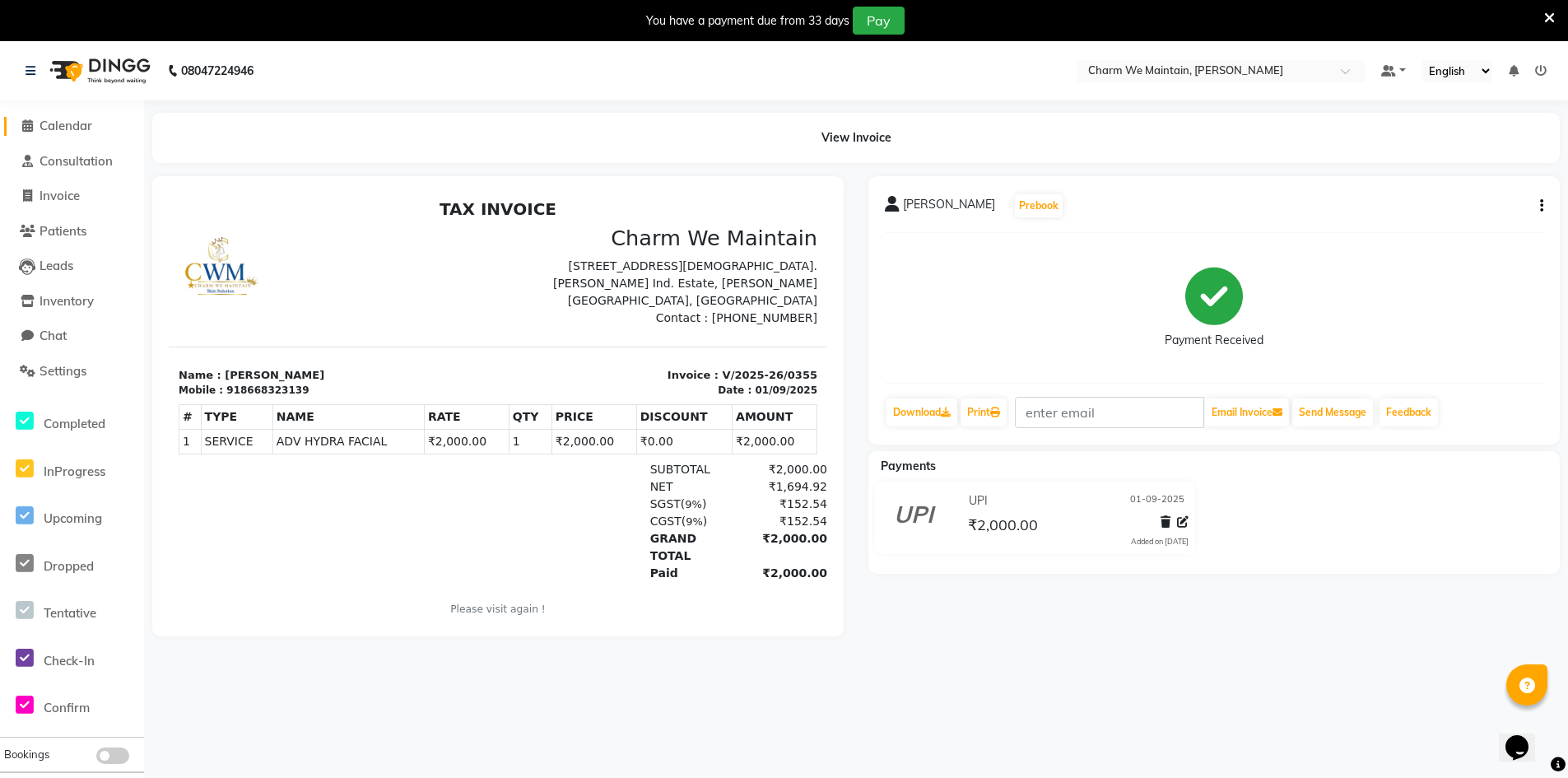
click at [78, 125] on span "Calendar" at bounding box center [66, 125] width 53 height 15
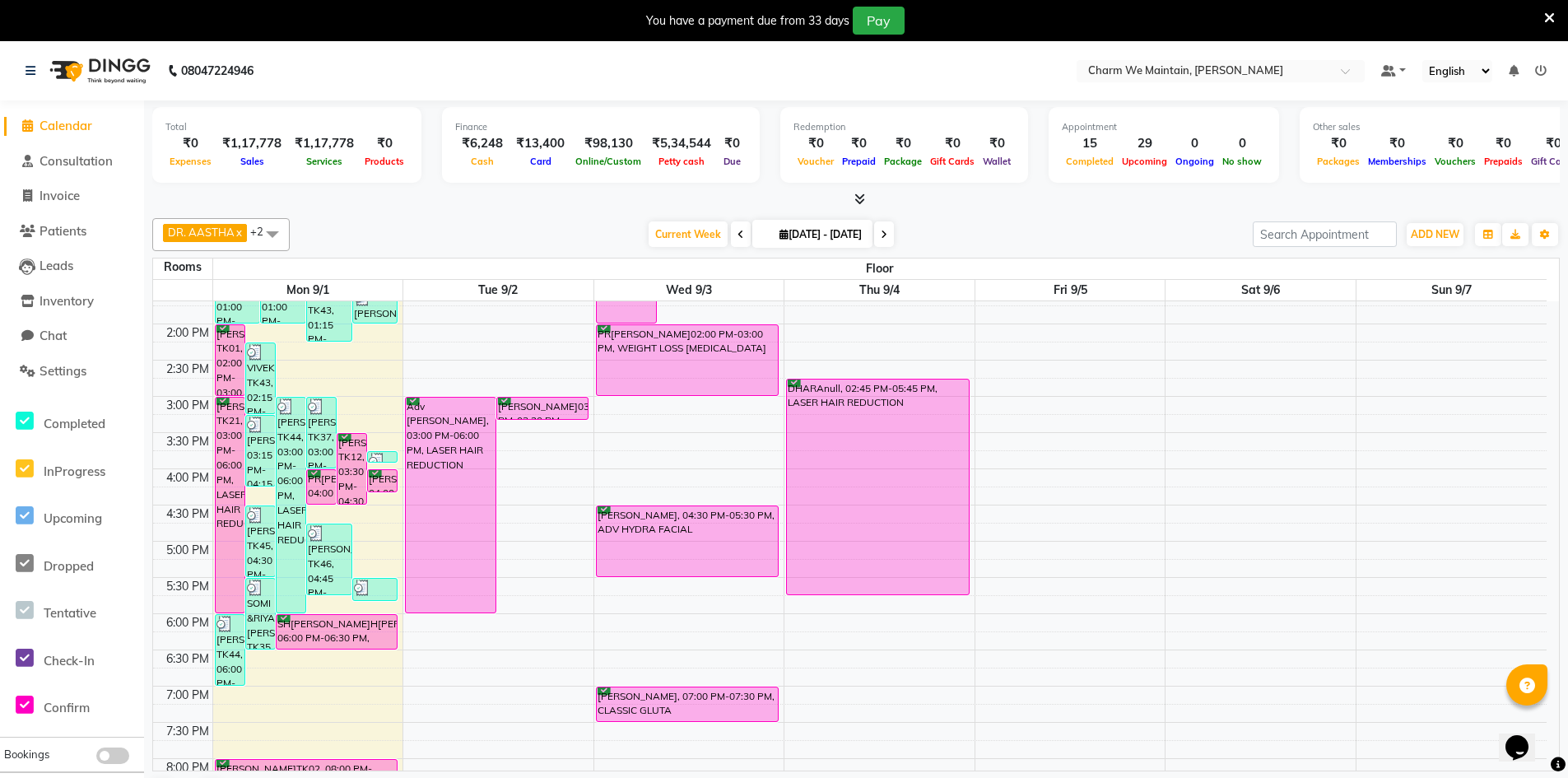
scroll to position [576, 0]
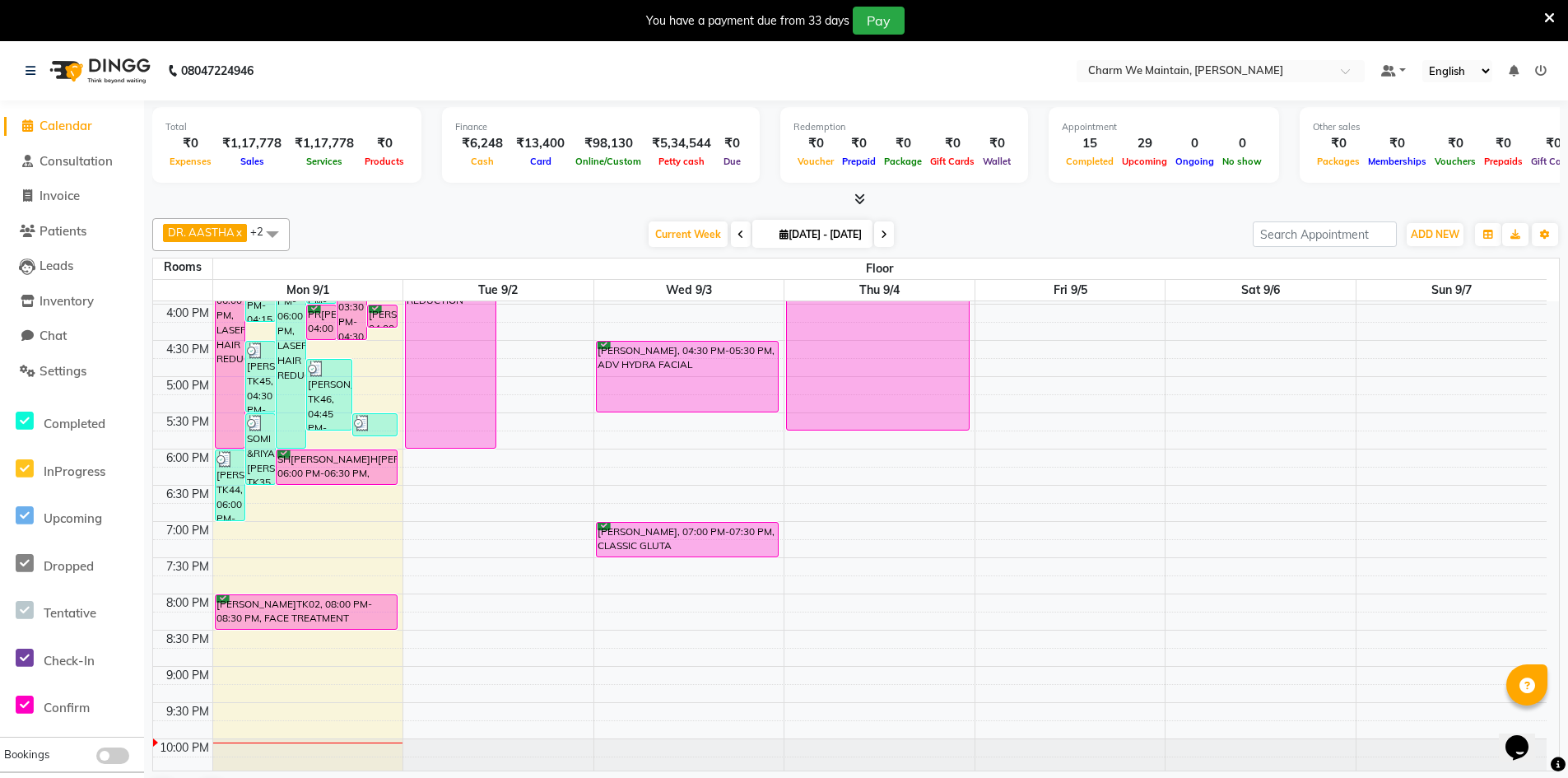
click at [280, 511] on div "8:00 AM 8:30 AM 9:00 AM 9:30 AM 10:00 AM 10:30 AM 11:00 AM 11:30 AM 12:00 PM 12…" at bounding box center [849, 268] width 1393 height 1086
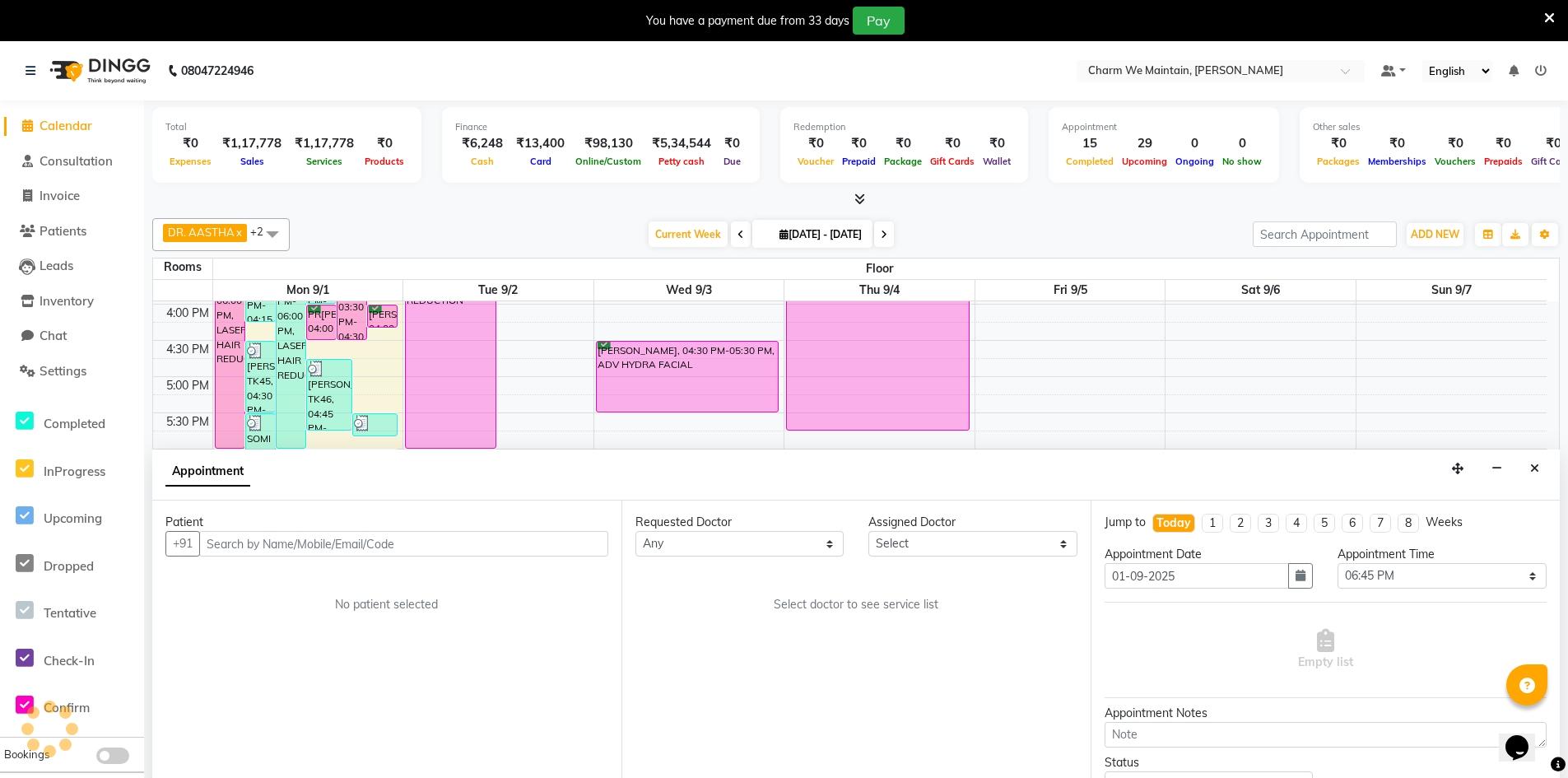
scroll to position [42, 0]
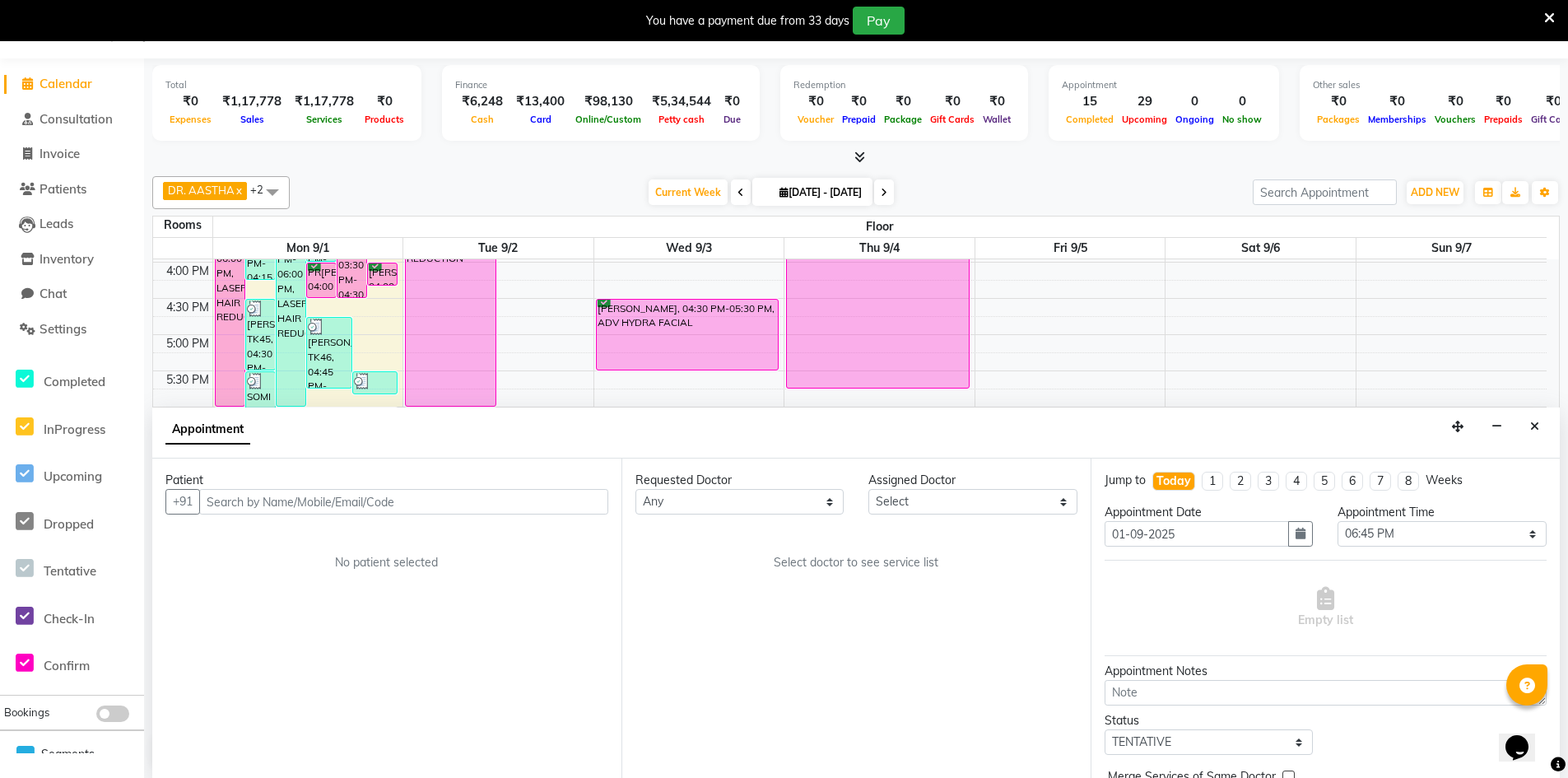
click at [511, 510] on input "text" at bounding box center [404, 501] width 410 height 25
click at [461, 505] on input "text" at bounding box center [404, 501] width 410 height 25
click at [326, 499] on input "text" at bounding box center [404, 501] width 410 height 25
click at [570, 495] on span "Add Patient" at bounding box center [570, 501] width 63 height 15
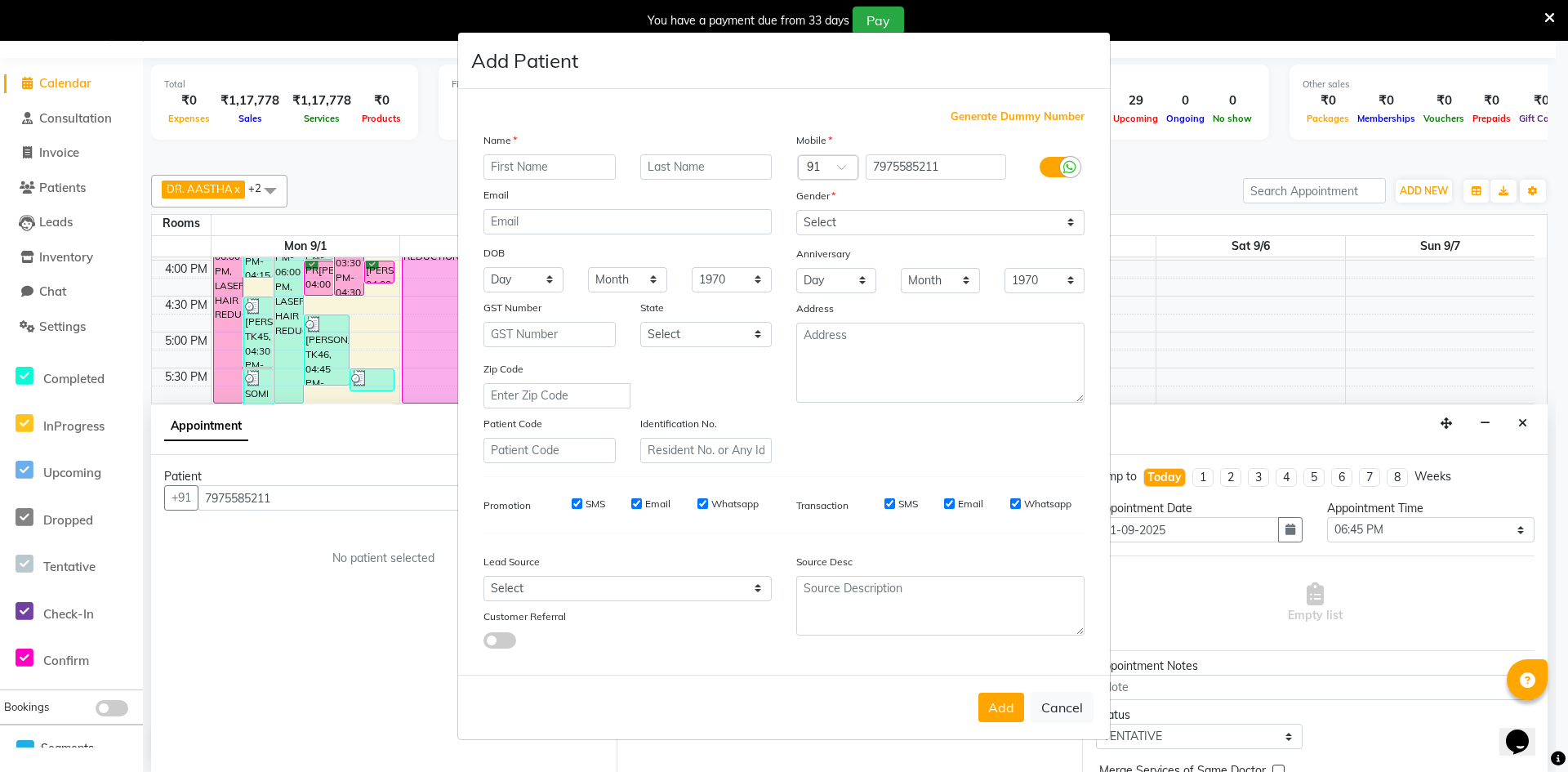
click at [561, 169] on input "text" at bounding box center [550, 167] width 133 height 25
click at [708, 172] on input "text" at bounding box center [706, 167] width 133 height 25
drag, startPoint x: 928, startPoint y: 220, endPoint x: 914, endPoint y: 222, distance: 14.1
click at [928, 220] on select "Select Male Female Other Prefer Not To Say" at bounding box center [940, 222] width 288 height 25
click at [796, 209] on select "Select Male Female Other Prefer Not To Say" at bounding box center [940, 222] width 288 height 25
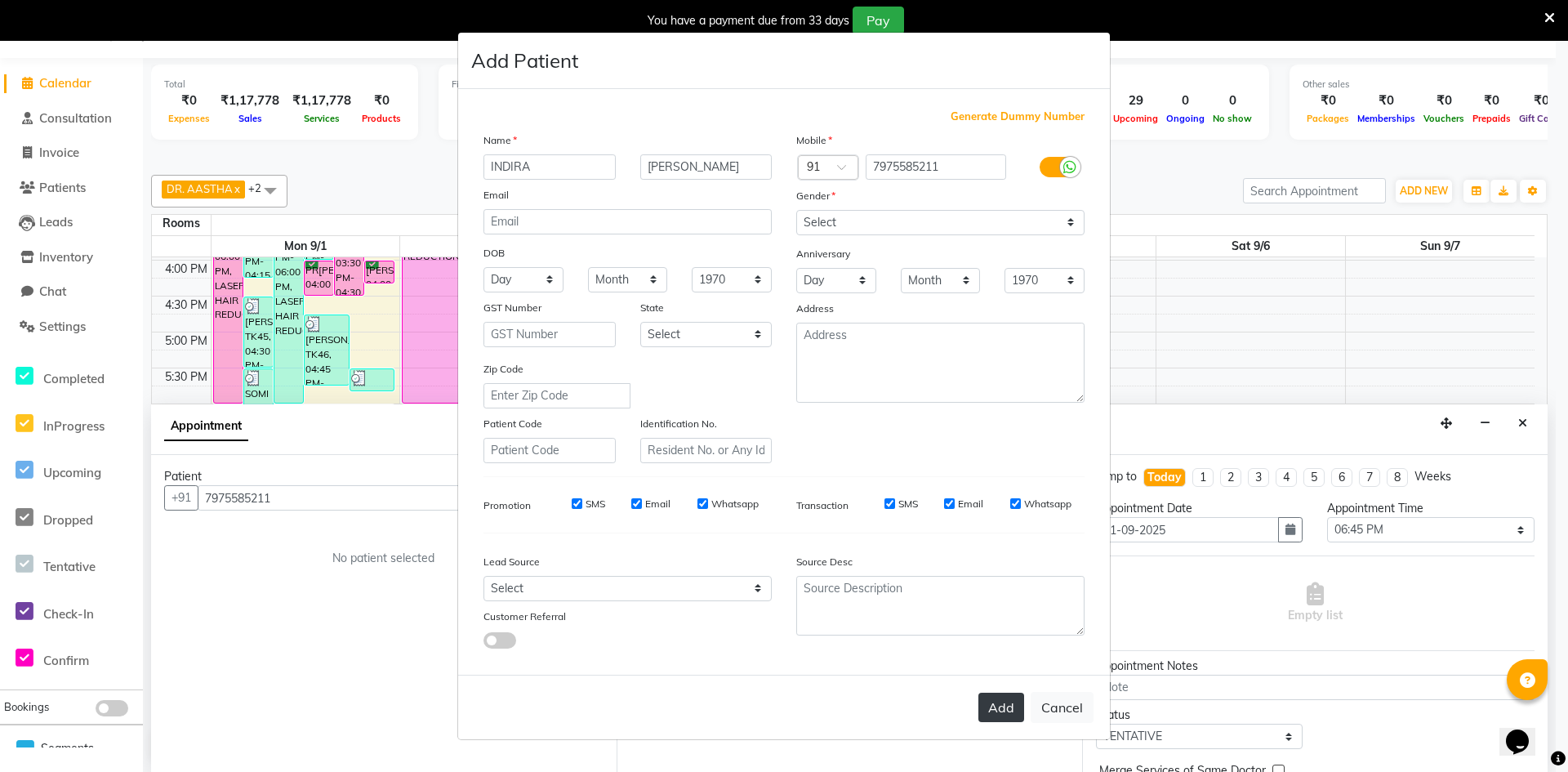
click at [993, 713] on button "Add" at bounding box center [1001, 707] width 46 height 30
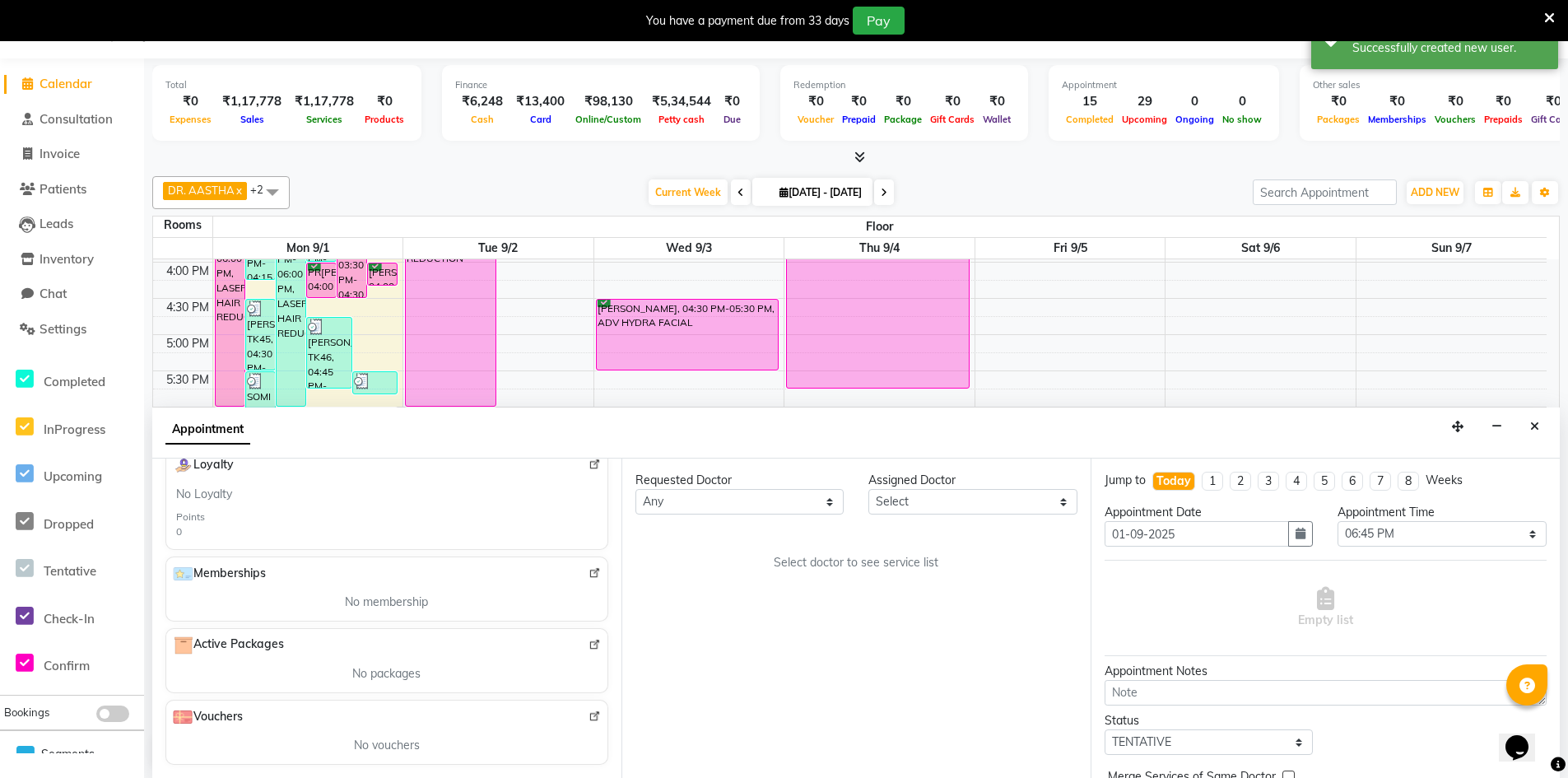
scroll to position [82, 0]
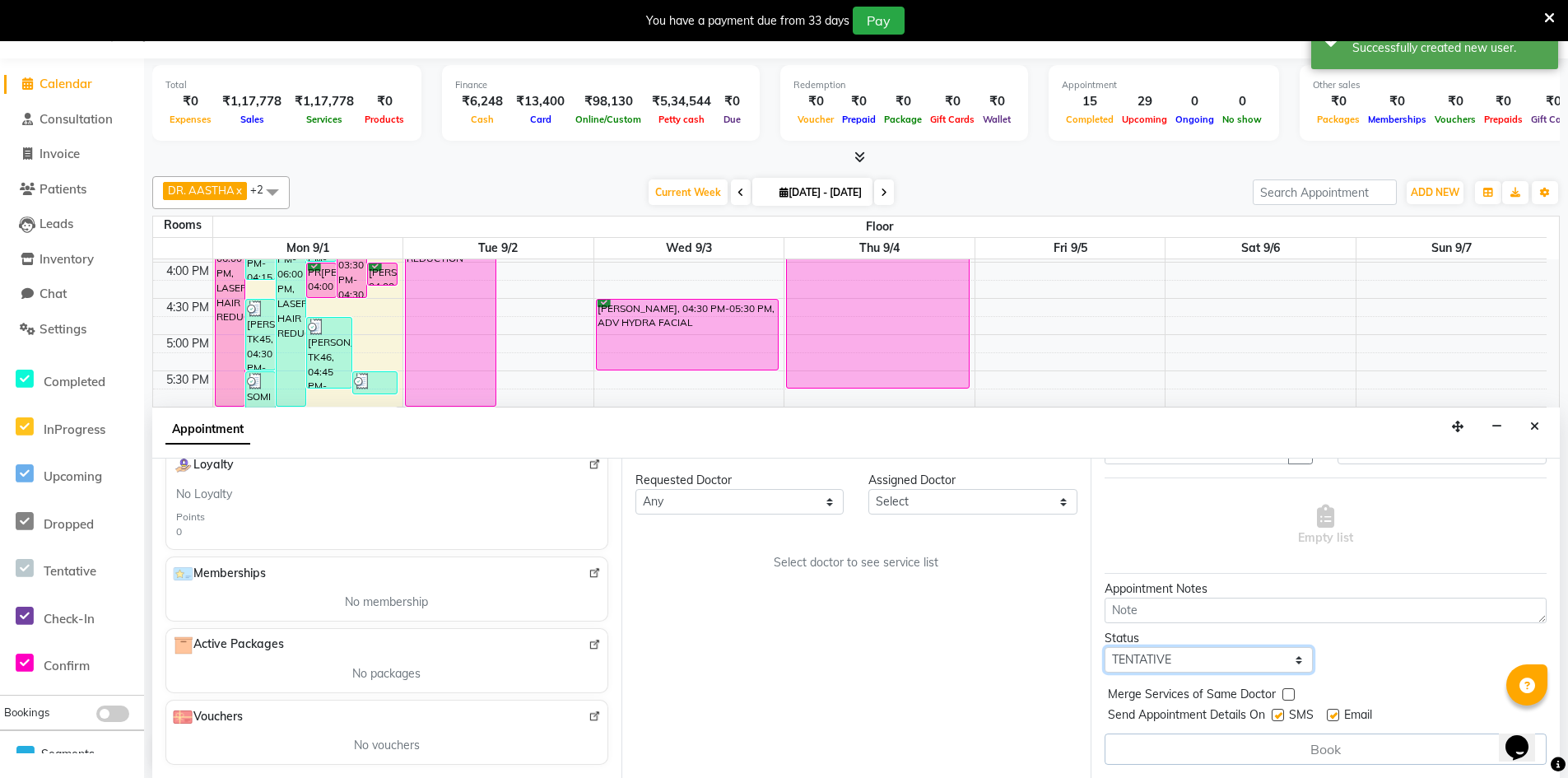
drag, startPoint x: 1285, startPoint y: 659, endPoint x: 1262, endPoint y: 660, distance: 23.0
click at [1285, 659] on select "Select TENTATIVE CONFIRM CHECK-IN UPCOMING" at bounding box center [1209, 660] width 208 height 25
click at [1105, 647] on select "Select TENTATIVE CONFIRM CHECK-IN UPCOMING" at bounding box center [1209, 660] width 208 height 25
click at [1305, 757] on div "Book" at bounding box center [1326, 749] width 442 height 31
click at [1340, 749] on div "Book" at bounding box center [1326, 749] width 442 height 31
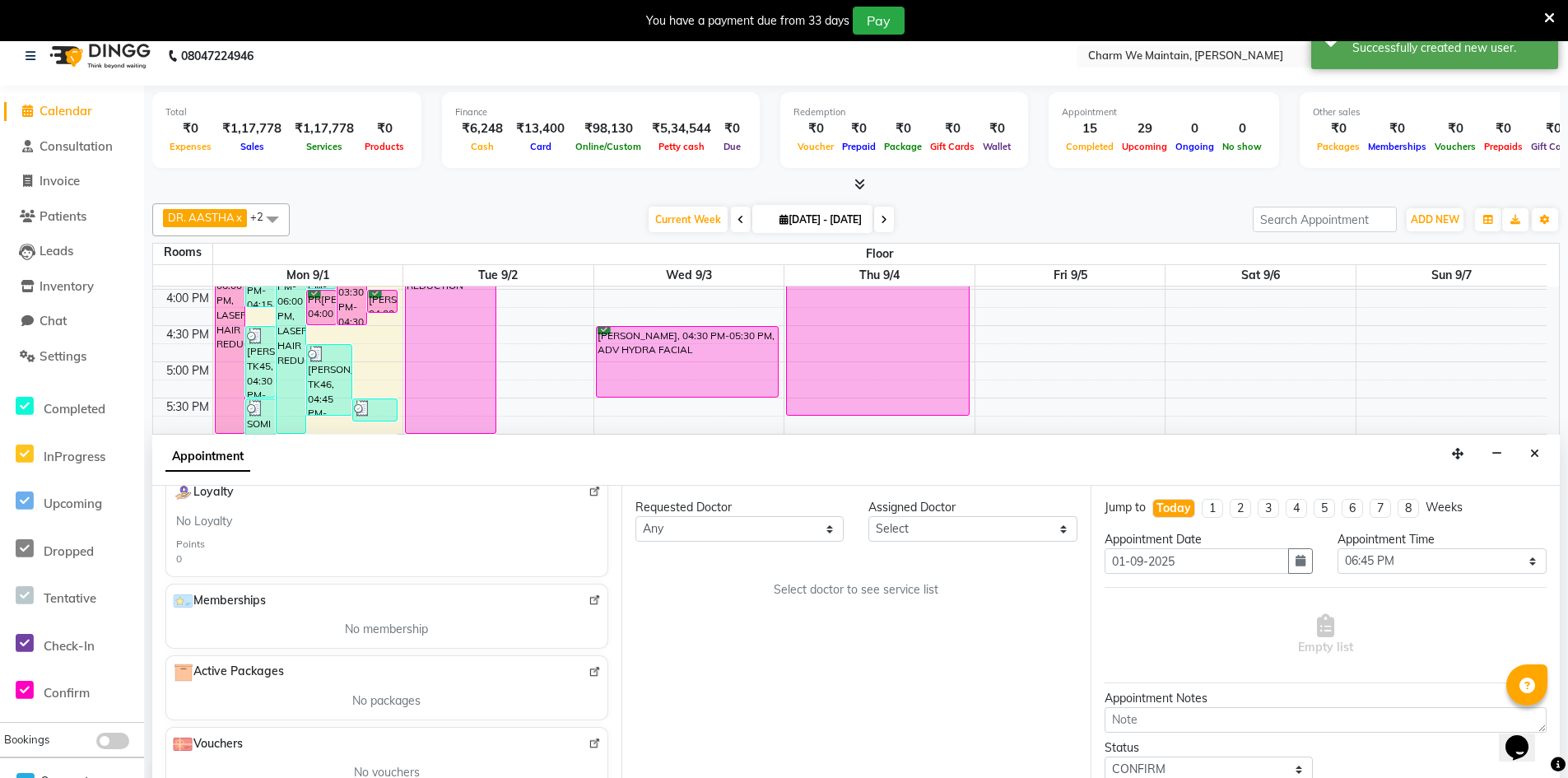
scroll to position [0, 0]
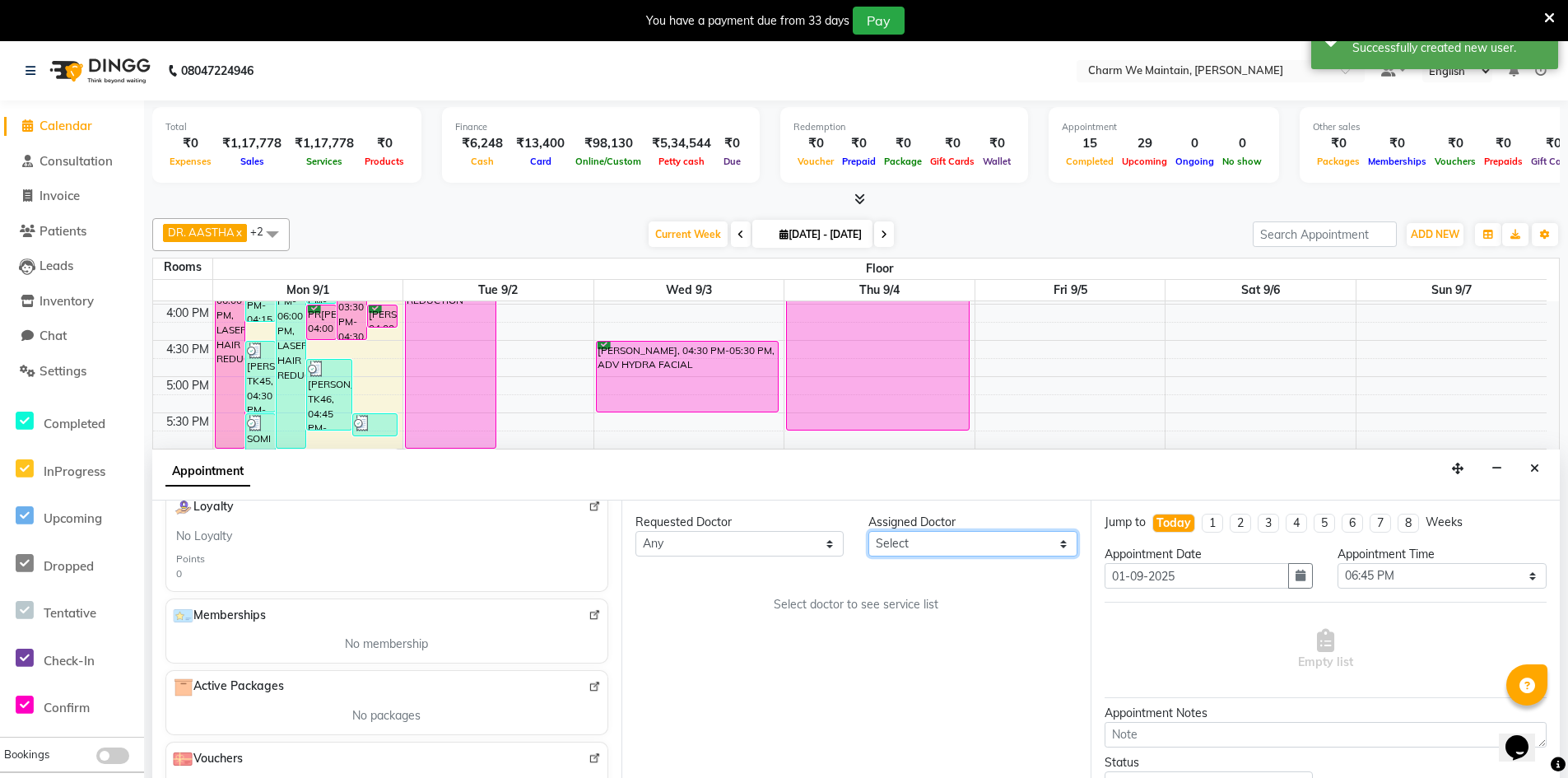
click at [1064, 546] on select "Select DR. AASTHA DR. AYESHA DR. [GEOGRAPHIC_DATA]" at bounding box center [972, 543] width 208 height 25
click at [868, 530] on select "Select DR. AASTHA DR. AYESHA DR. [GEOGRAPHIC_DATA]" at bounding box center [972, 543] width 208 height 25
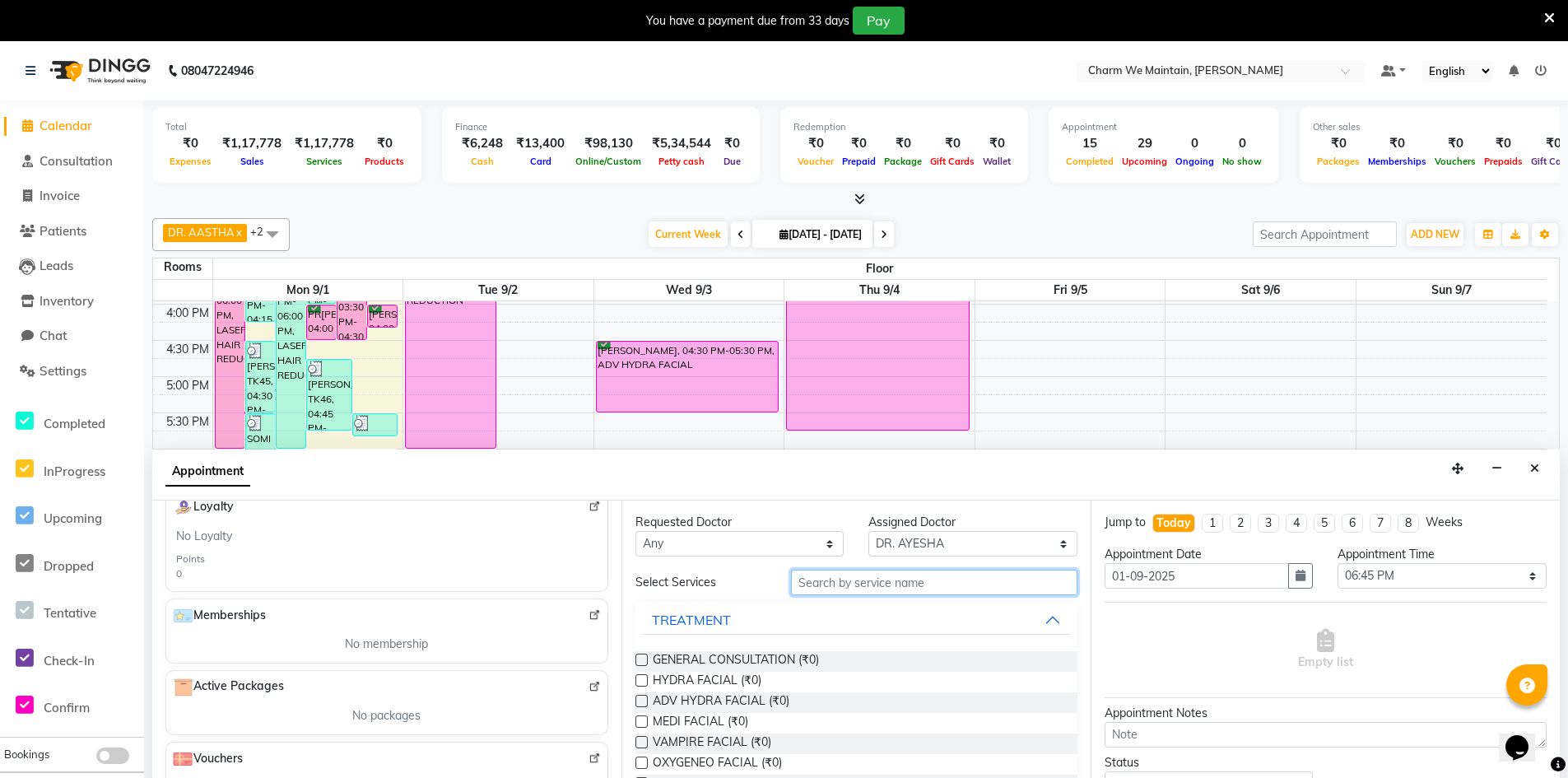
click at [864, 580] on input "text" at bounding box center [934, 582] width 287 height 25
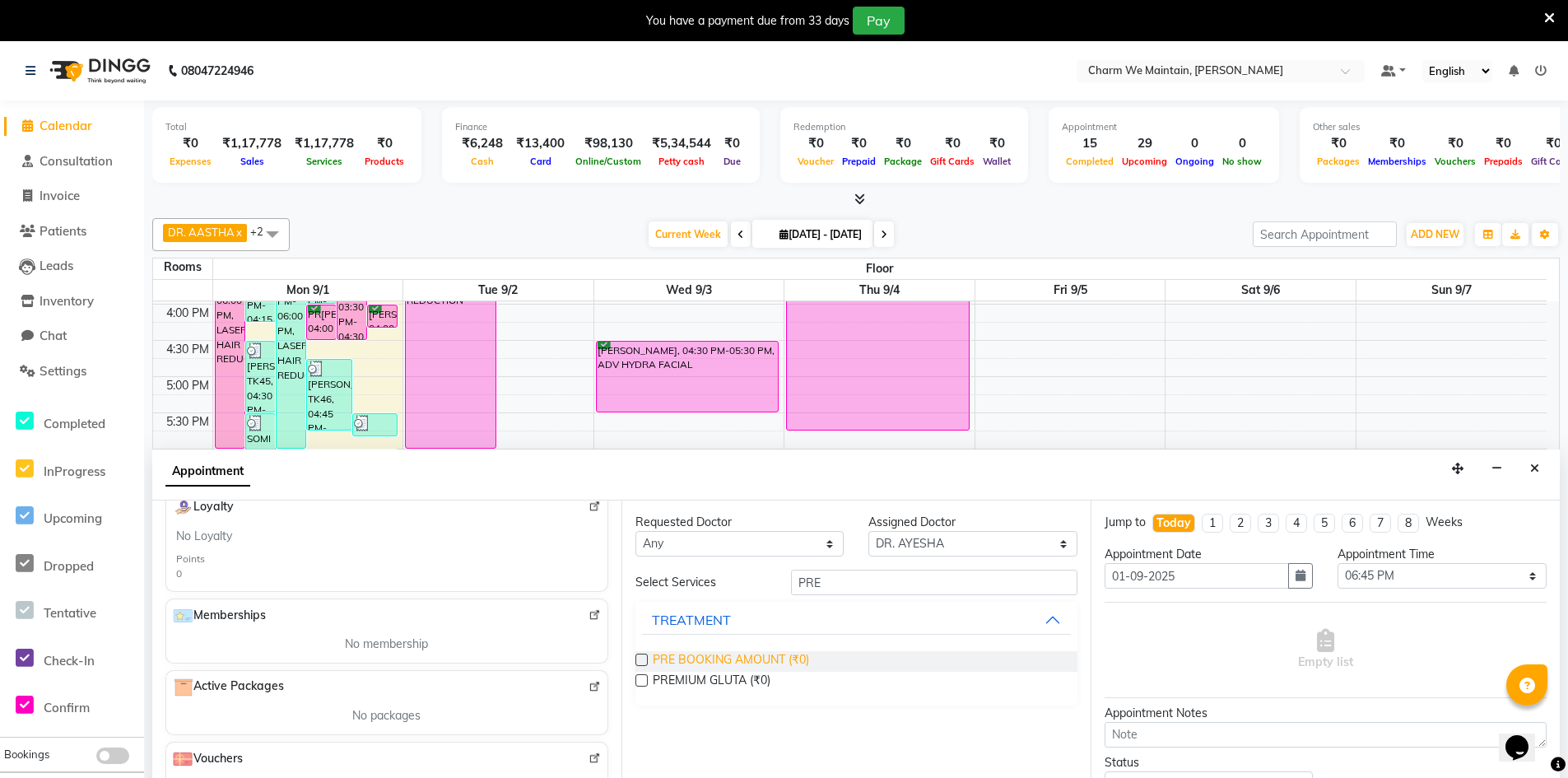
click at [706, 663] on span "PRE BOOKING AMOUNT (₹0)" at bounding box center [731, 662] width 157 height 21
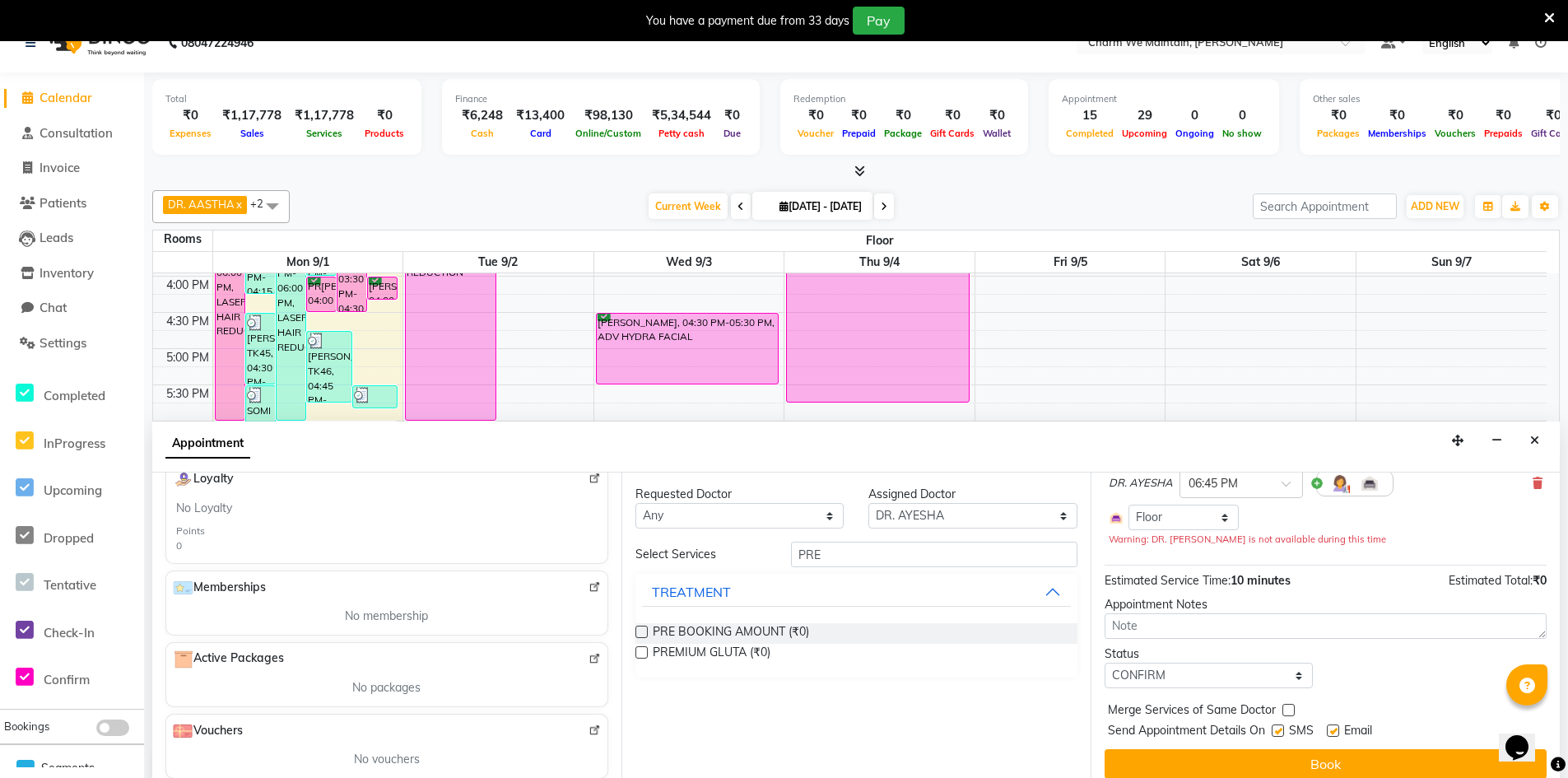
scroll to position [42, 0]
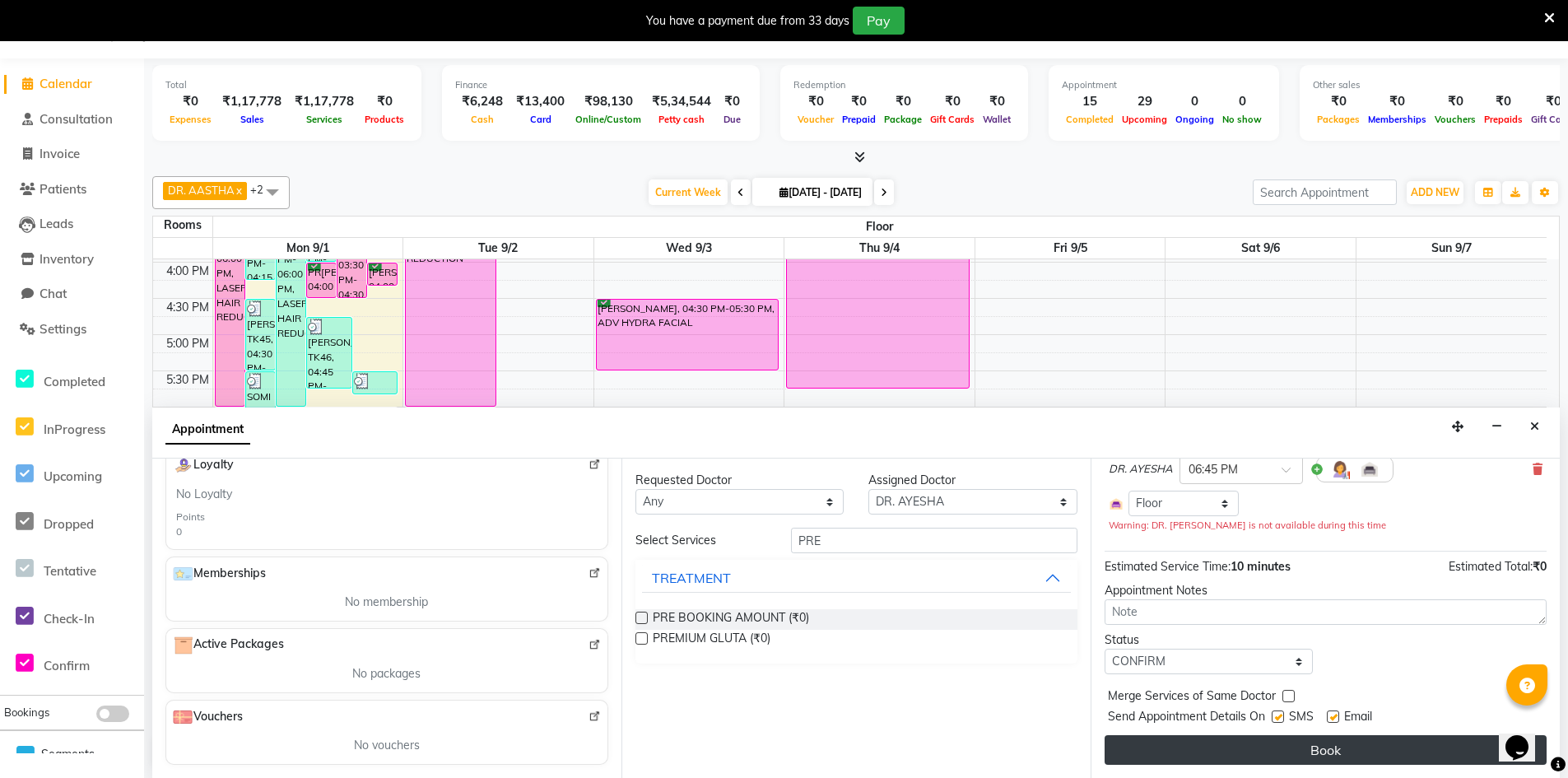
click at [1272, 746] on button "Book" at bounding box center [1326, 750] width 442 height 30
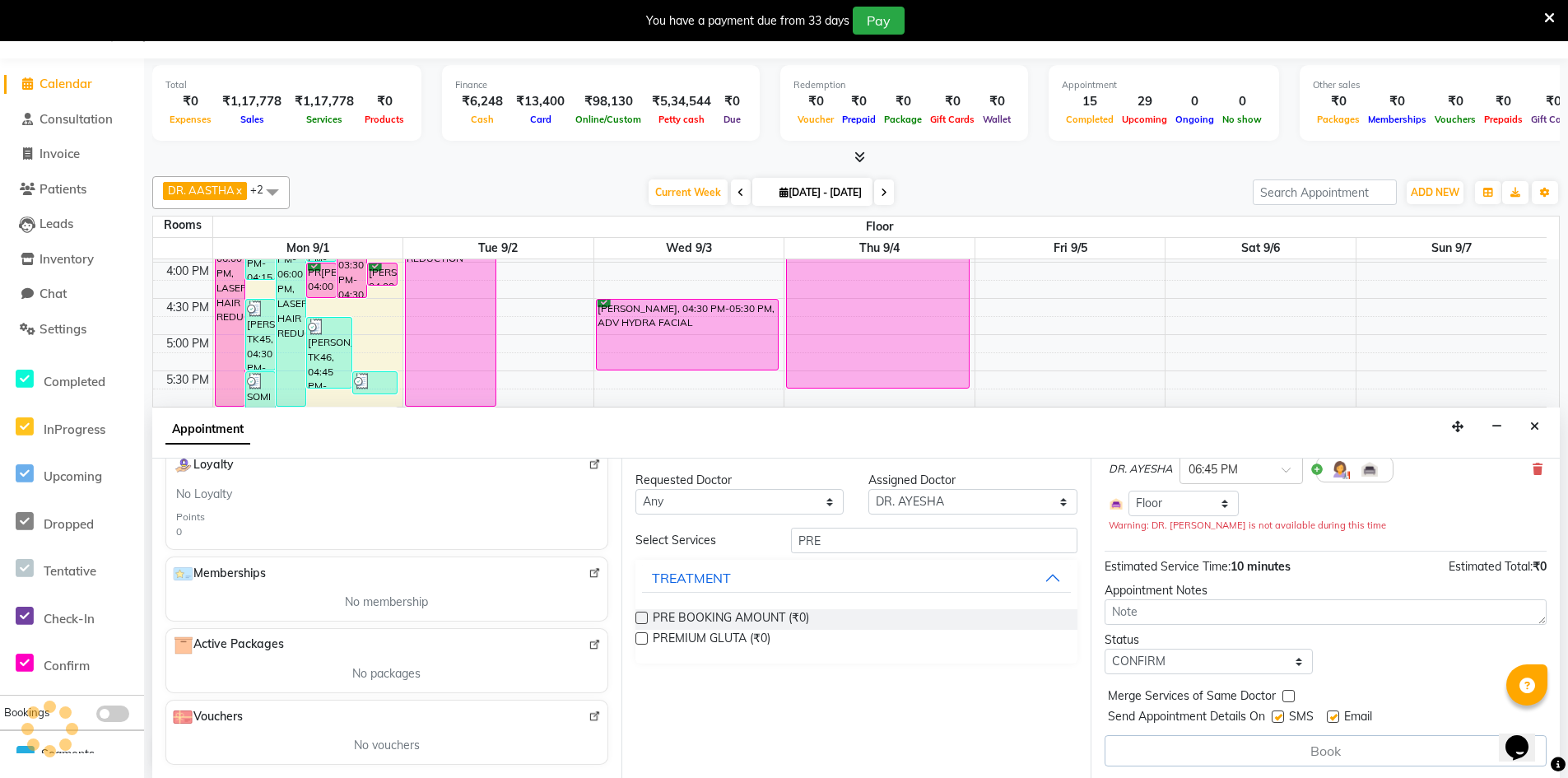
scroll to position [0, 0]
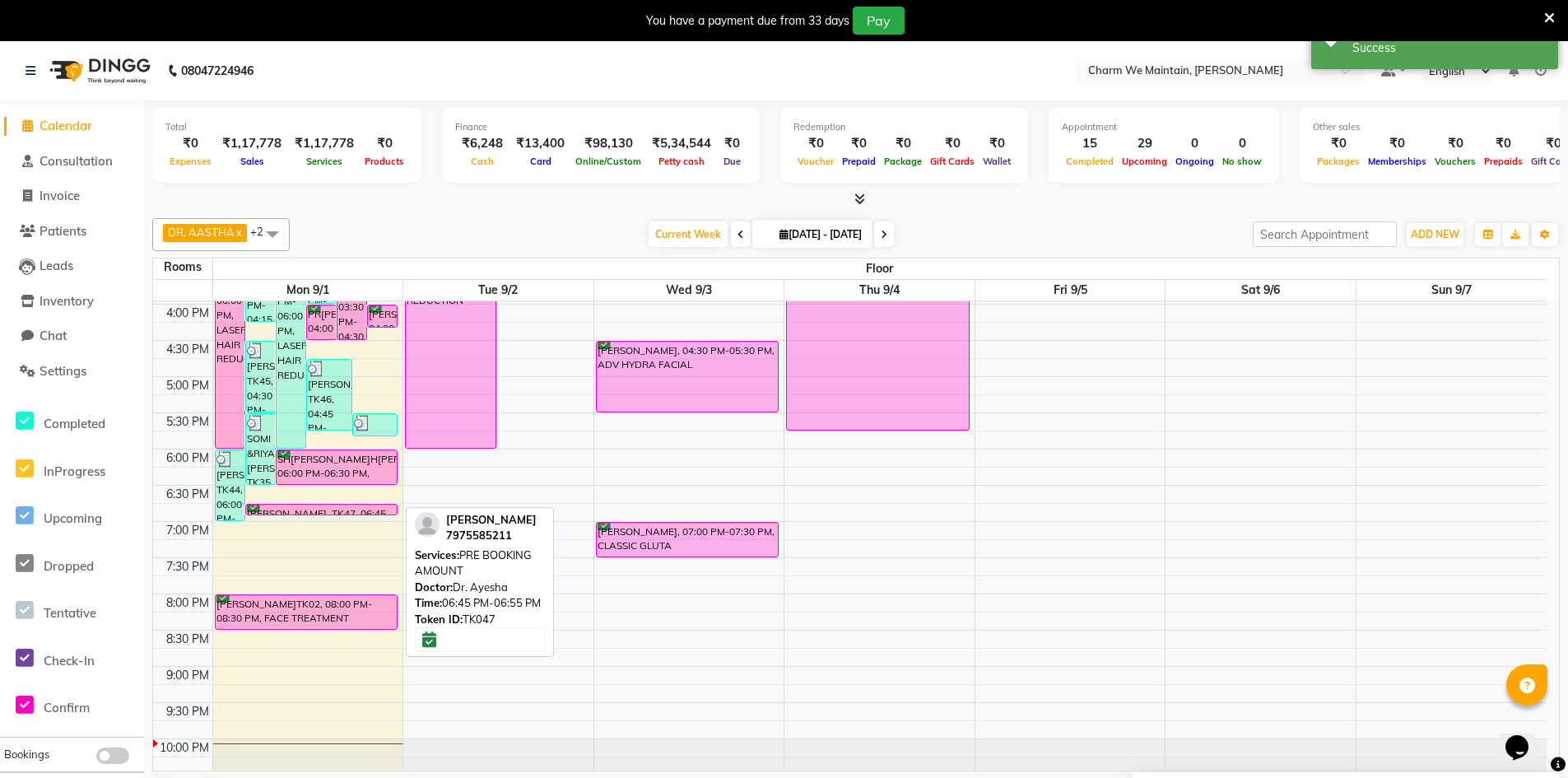
click at [293, 509] on div "INDIRA GUPTA, TK47, 06:45 PM-06:55 PM, PRE BOOKING AMOUNT" at bounding box center [321, 510] width 151 height 10
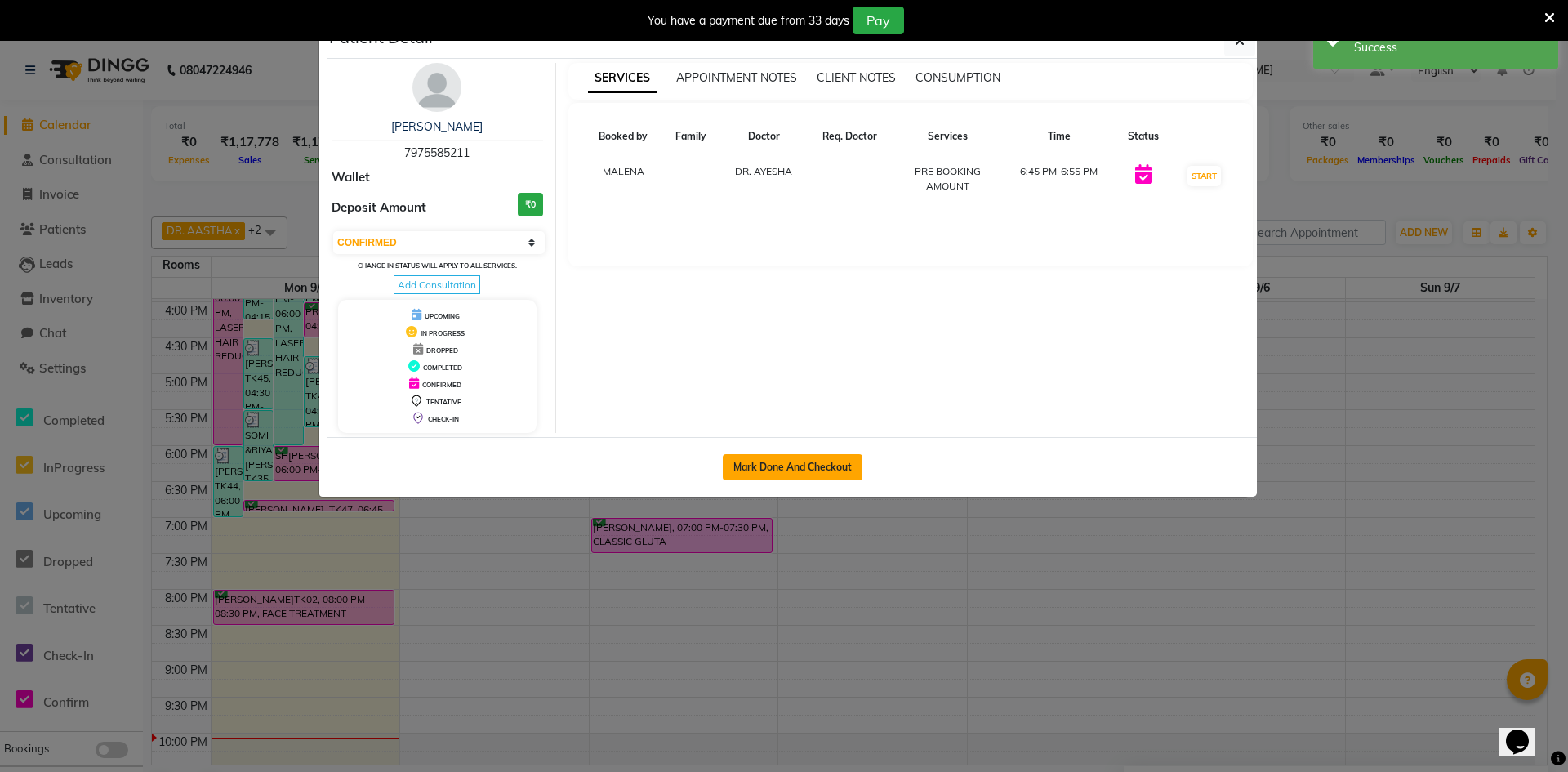
click at [815, 463] on button "Mark Done And Checkout" at bounding box center [793, 467] width 140 height 26
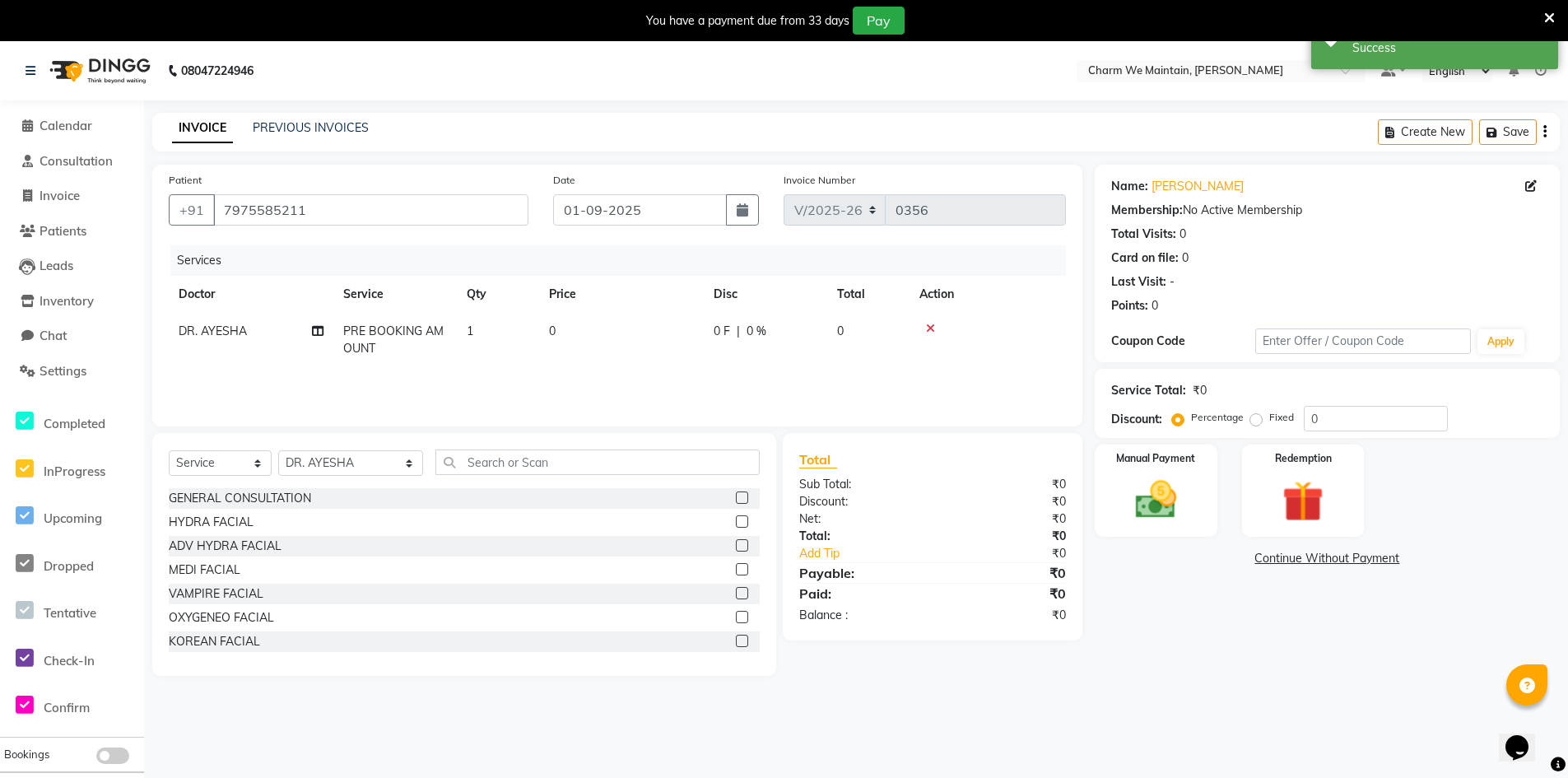
click at [600, 335] on td "0" at bounding box center [621, 340] width 165 height 55
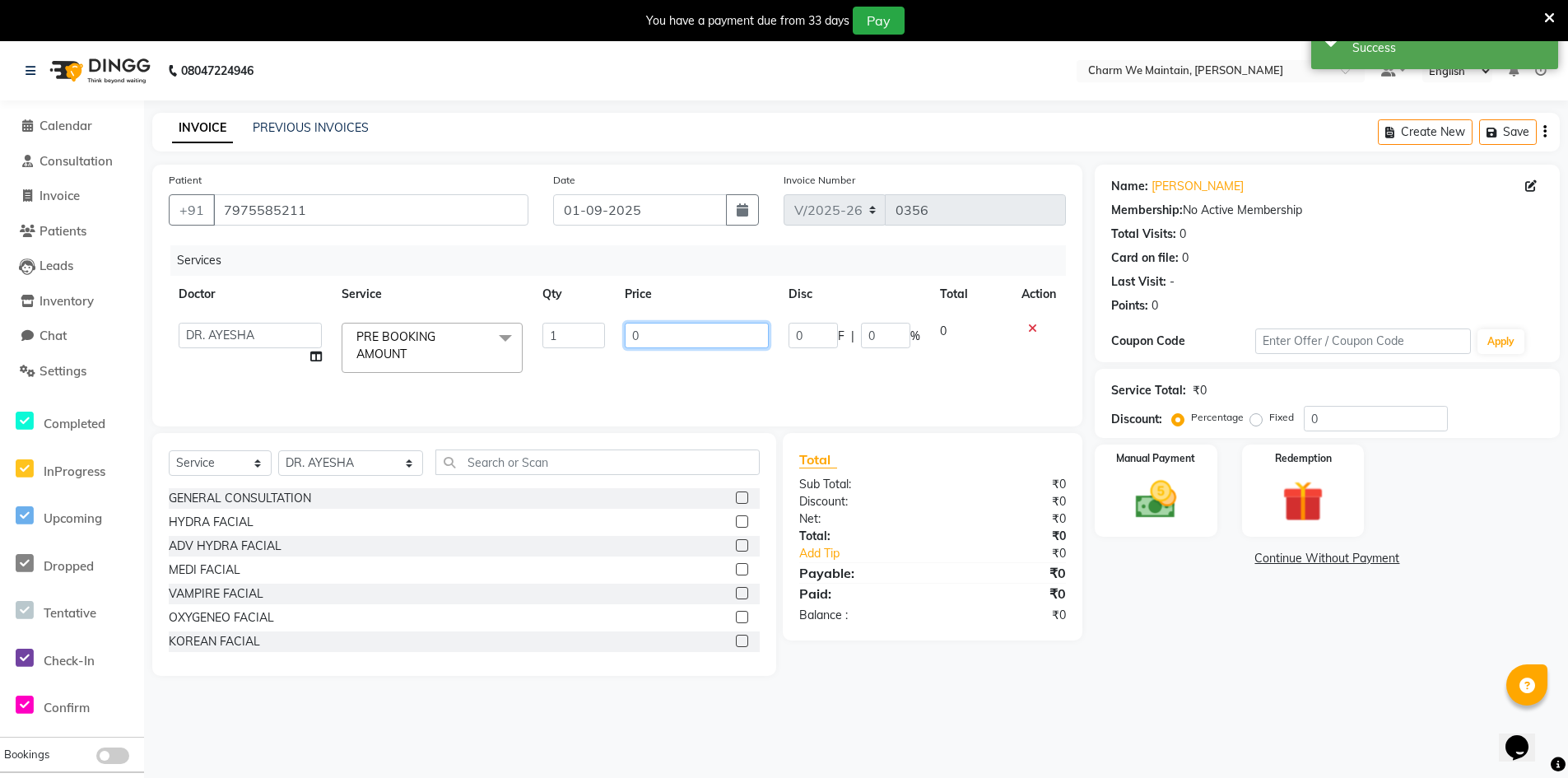
click at [666, 338] on input "0" at bounding box center [697, 336] width 144 height 25
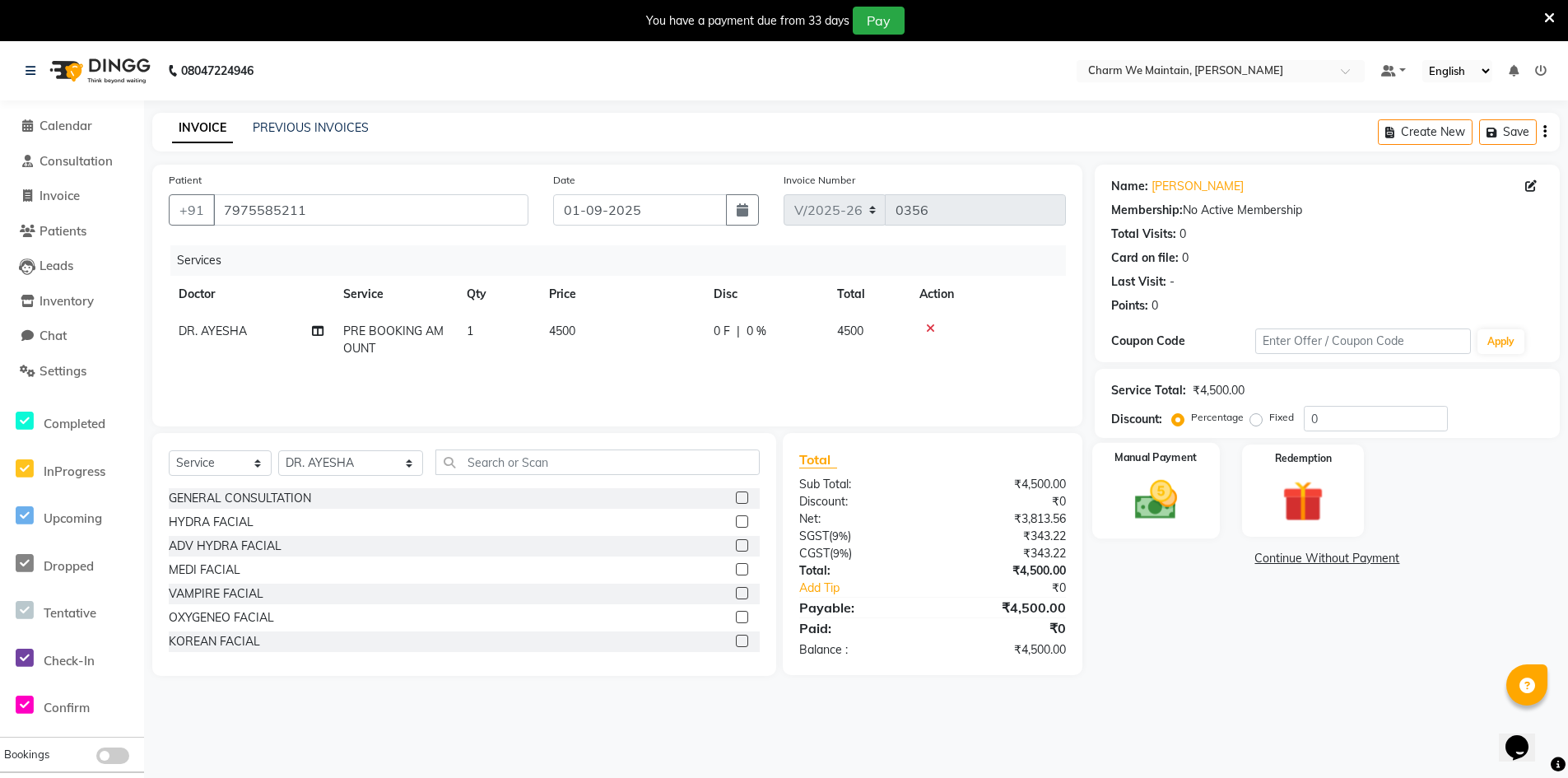
click at [1121, 496] on img at bounding box center [1156, 500] width 70 height 49
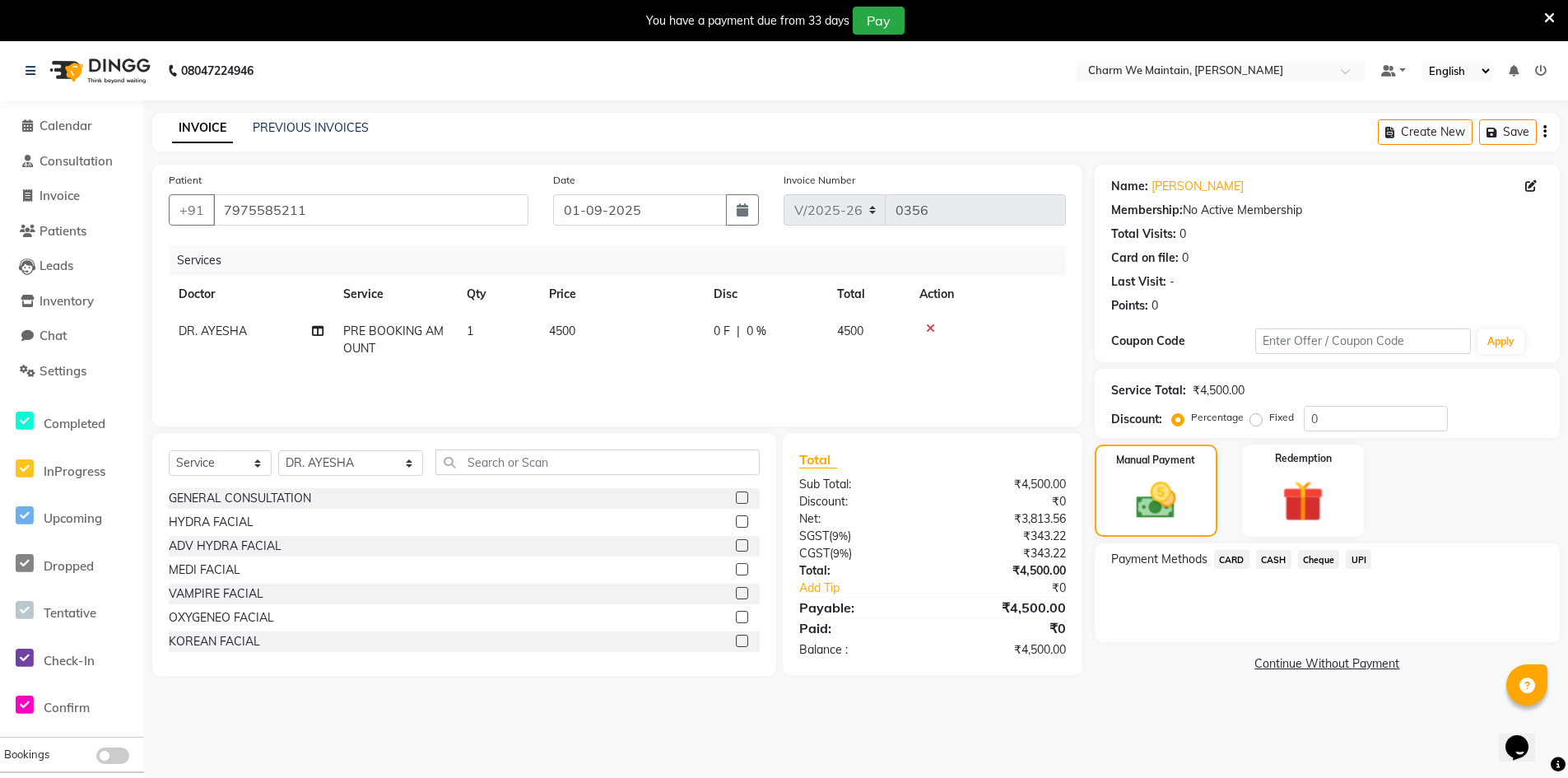
click at [1352, 551] on span "UPI" at bounding box center [1359, 559] width 25 height 19
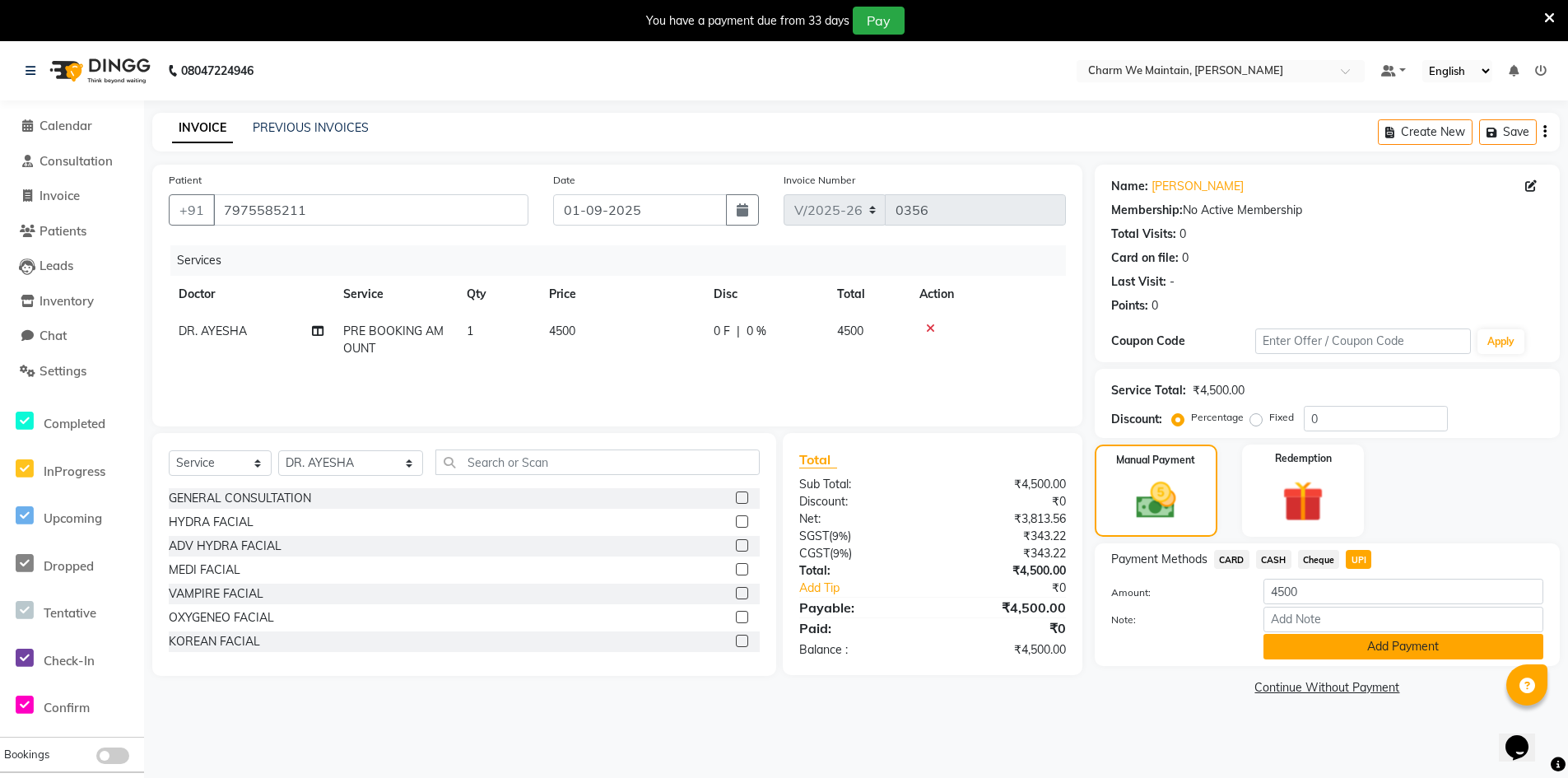
click at [1356, 643] on button "Add Payment" at bounding box center [1404, 647] width 280 height 25
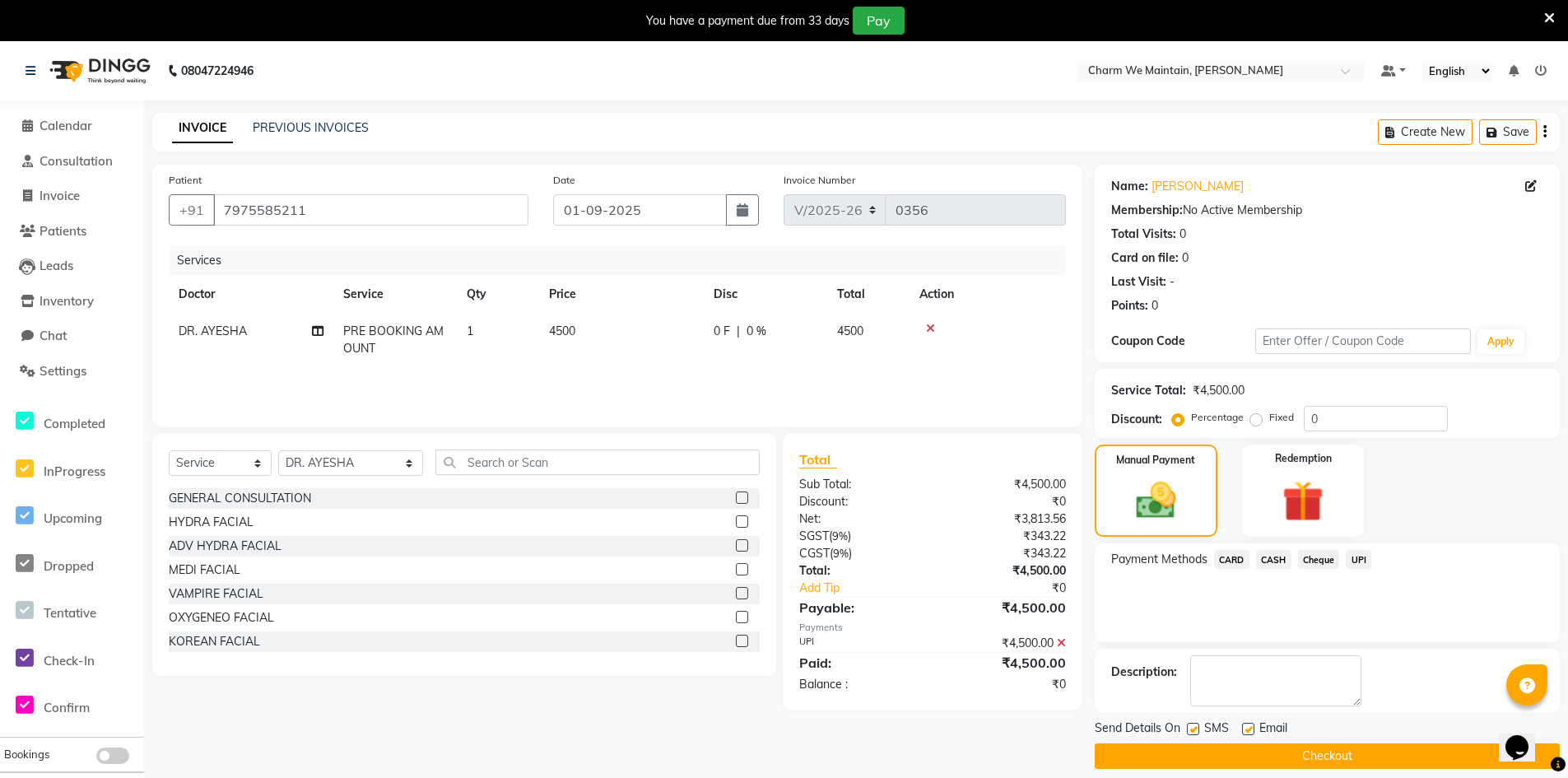
click at [1320, 759] on button "Checkout" at bounding box center [1327, 756] width 465 height 25
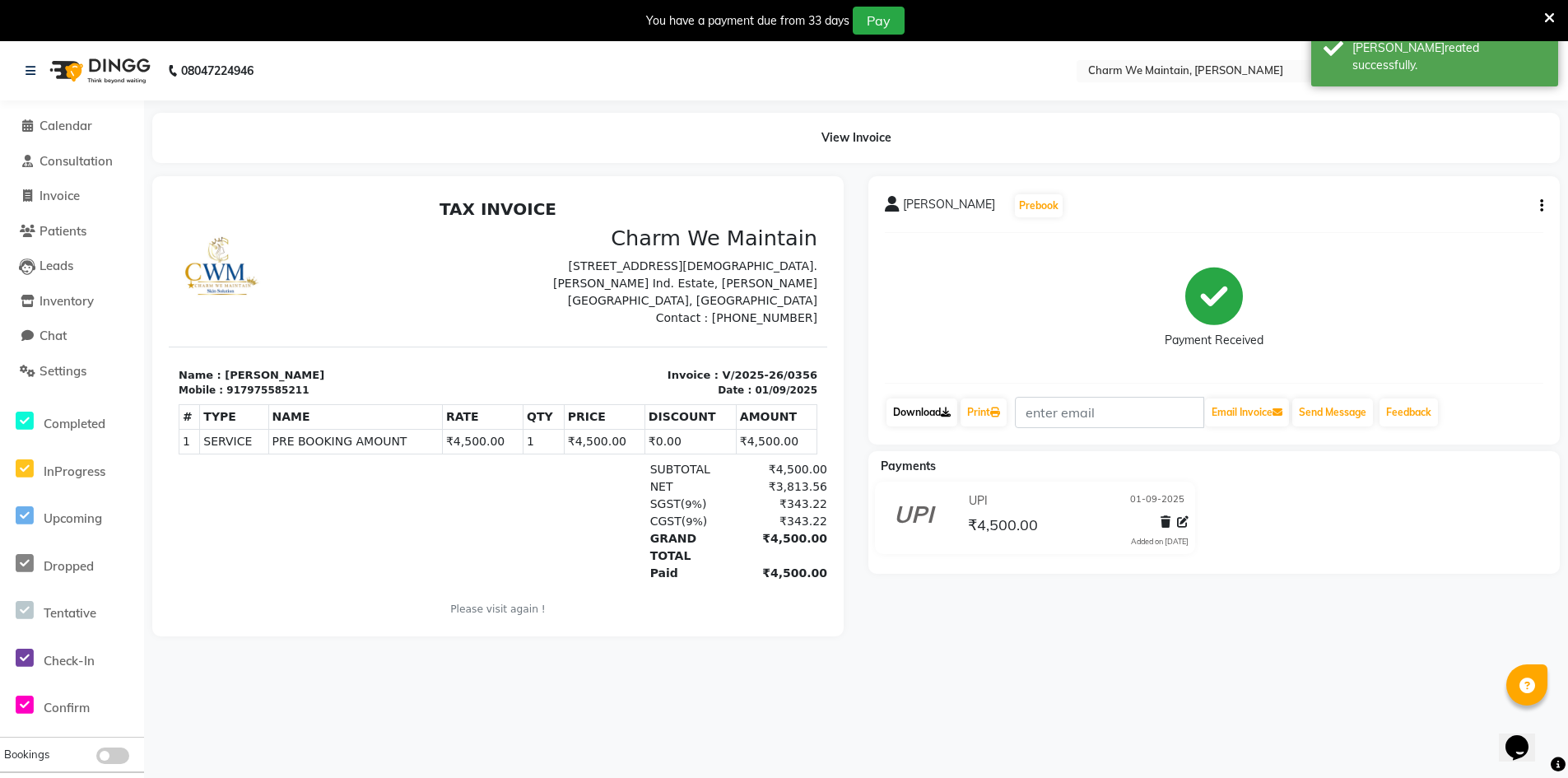
click at [944, 417] on link "Download" at bounding box center [922, 412] width 71 height 28
click at [316, 392] on div "Mobile : 917975585211" at bounding box center [333, 390] width 309 height 15
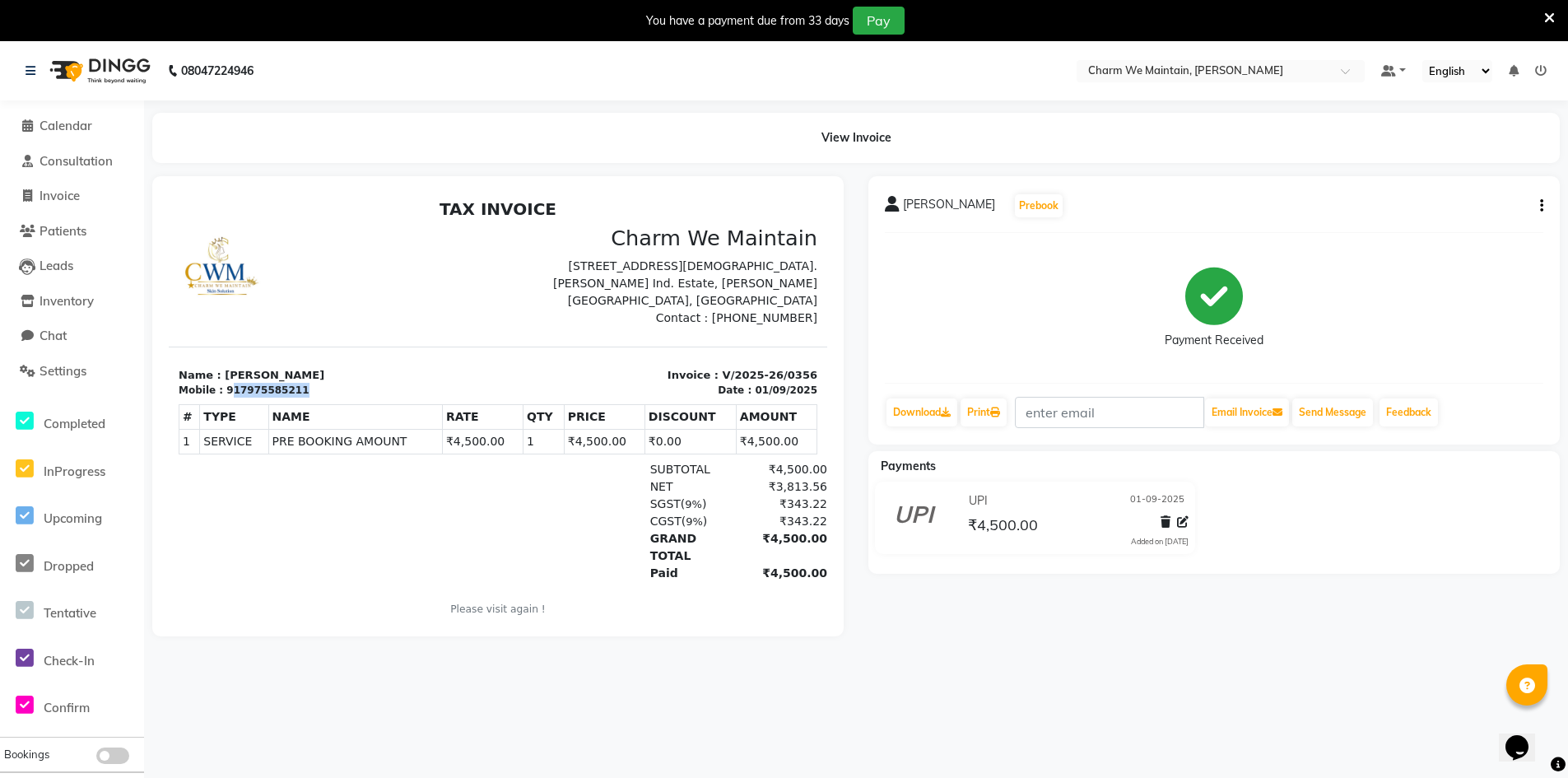
drag, startPoint x: 299, startPoint y: 390, endPoint x: 228, endPoint y: 392, distance: 71.0
click at [228, 392] on div "Mobile : 917975585211" at bounding box center [333, 390] width 309 height 15
copy div "17975585211"
click at [55, 116] on li "Calendar" at bounding box center [72, 126] width 144 height 35
click at [76, 123] on span "Calendar" at bounding box center [66, 125] width 53 height 15
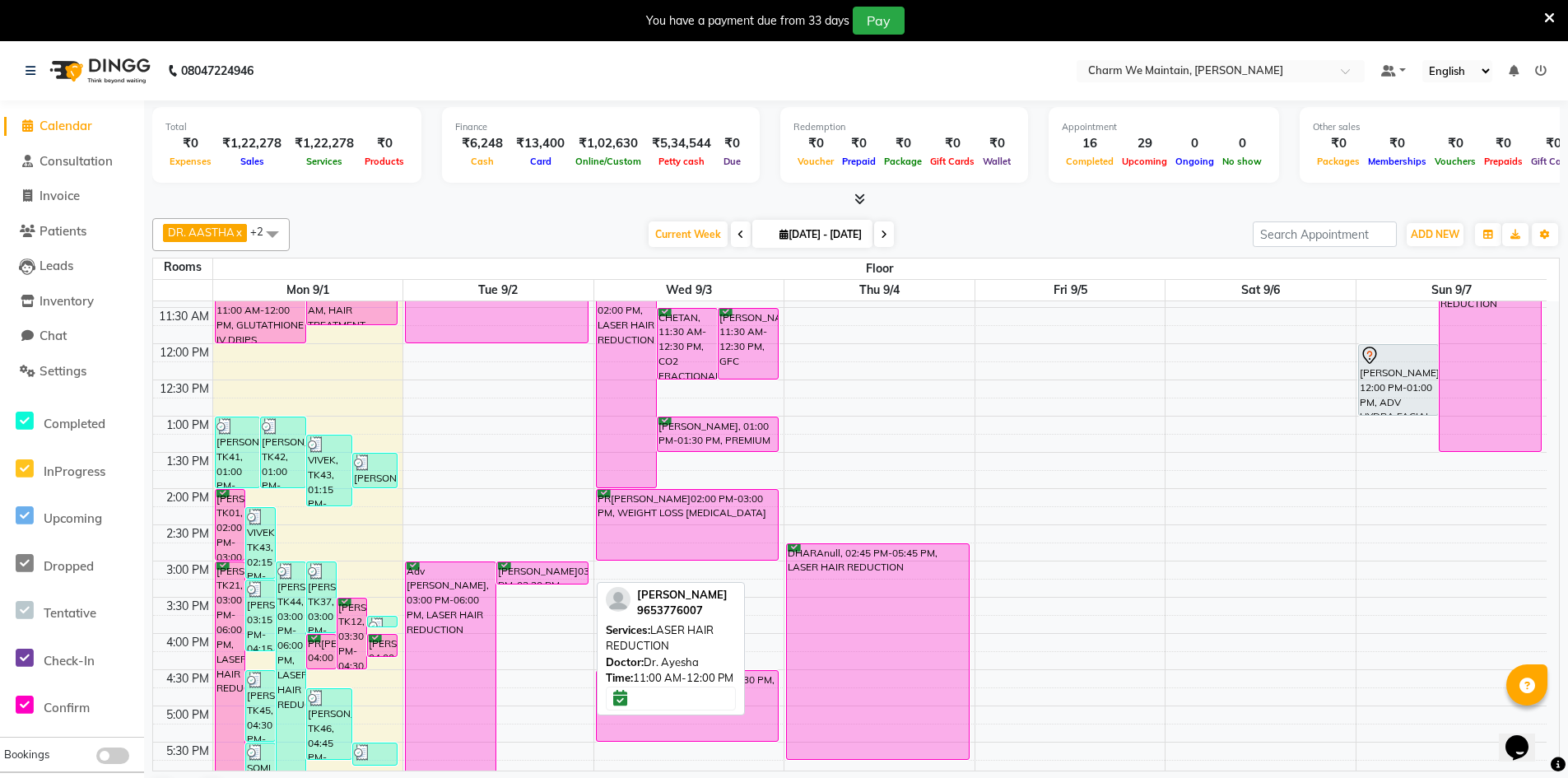
scroll to position [411, 0]
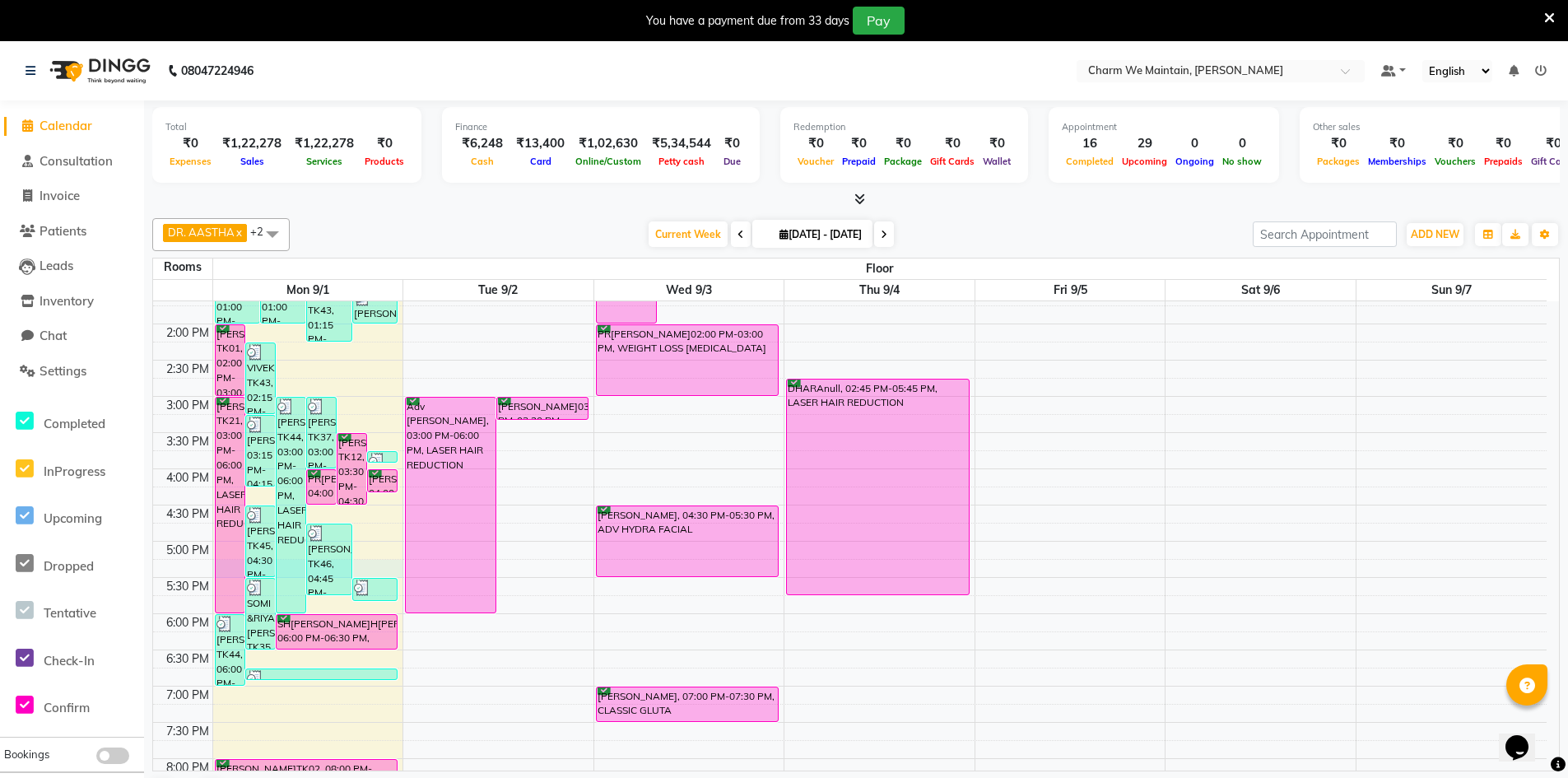
click at [365, 565] on div "8:00 AM 8:30 AM 9:00 AM 9:30 AM 10:00 AM 10:30 AM 11:00 AM 11:30 AM 12:00 PM 12…" at bounding box center [849, 432] width 1393 height 1086
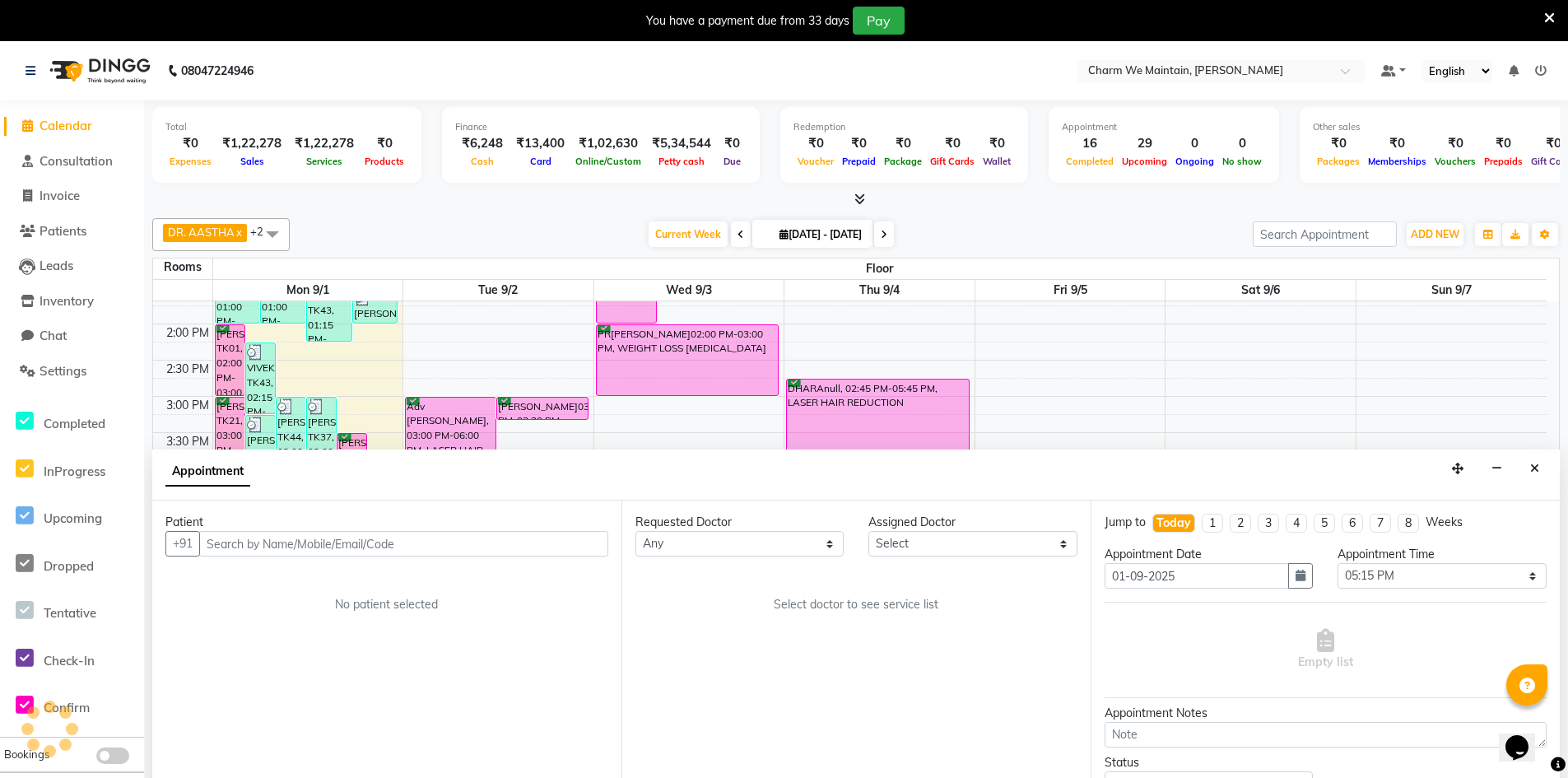
scroll to position [42, 0]
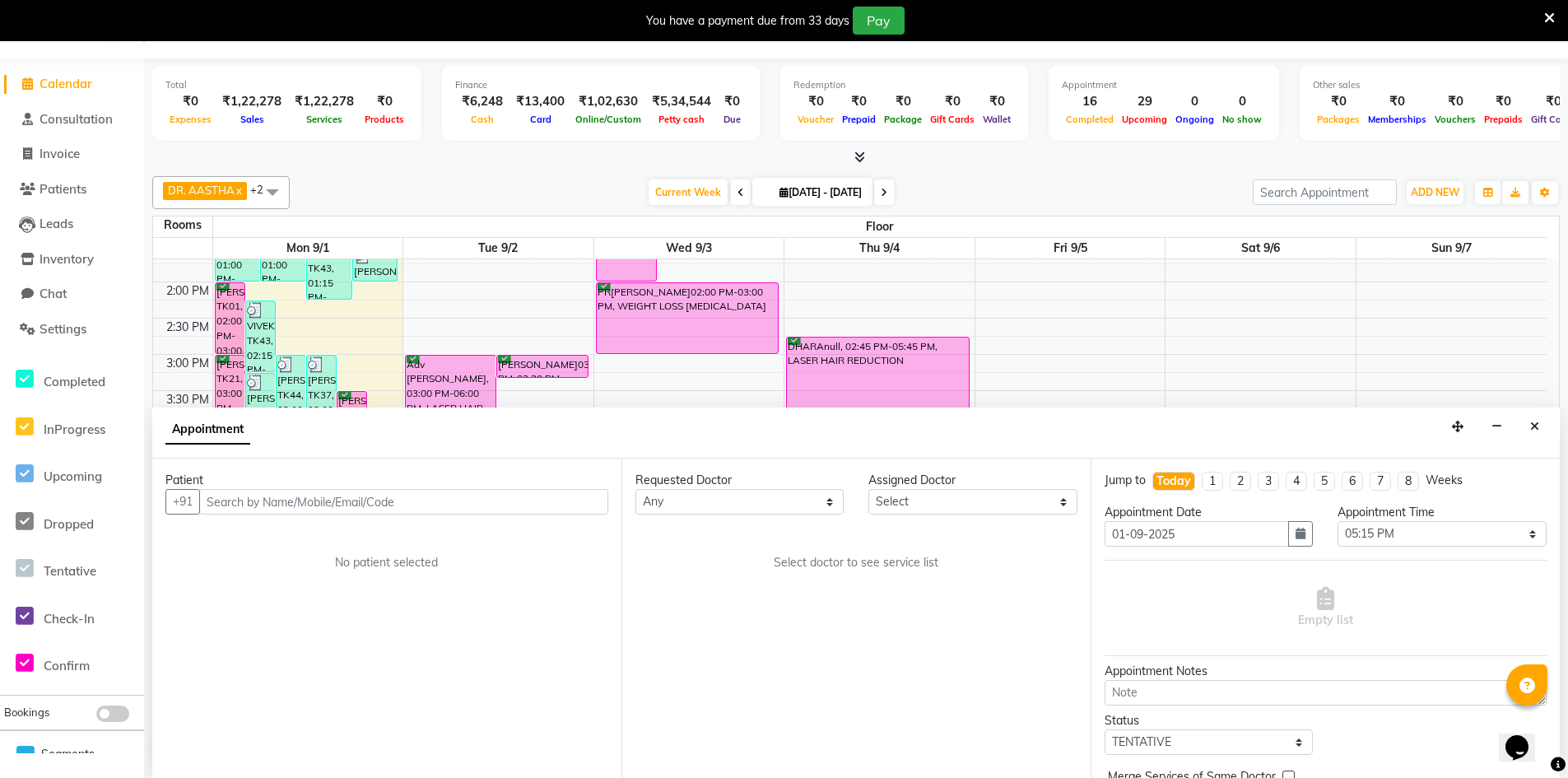
click at [349, 502] on input "text" at bounding box center [404, 501] width 410 height 25
click at [558, 504] on span "Add Patient" at bounding box center [570, 501] width 63 height 15
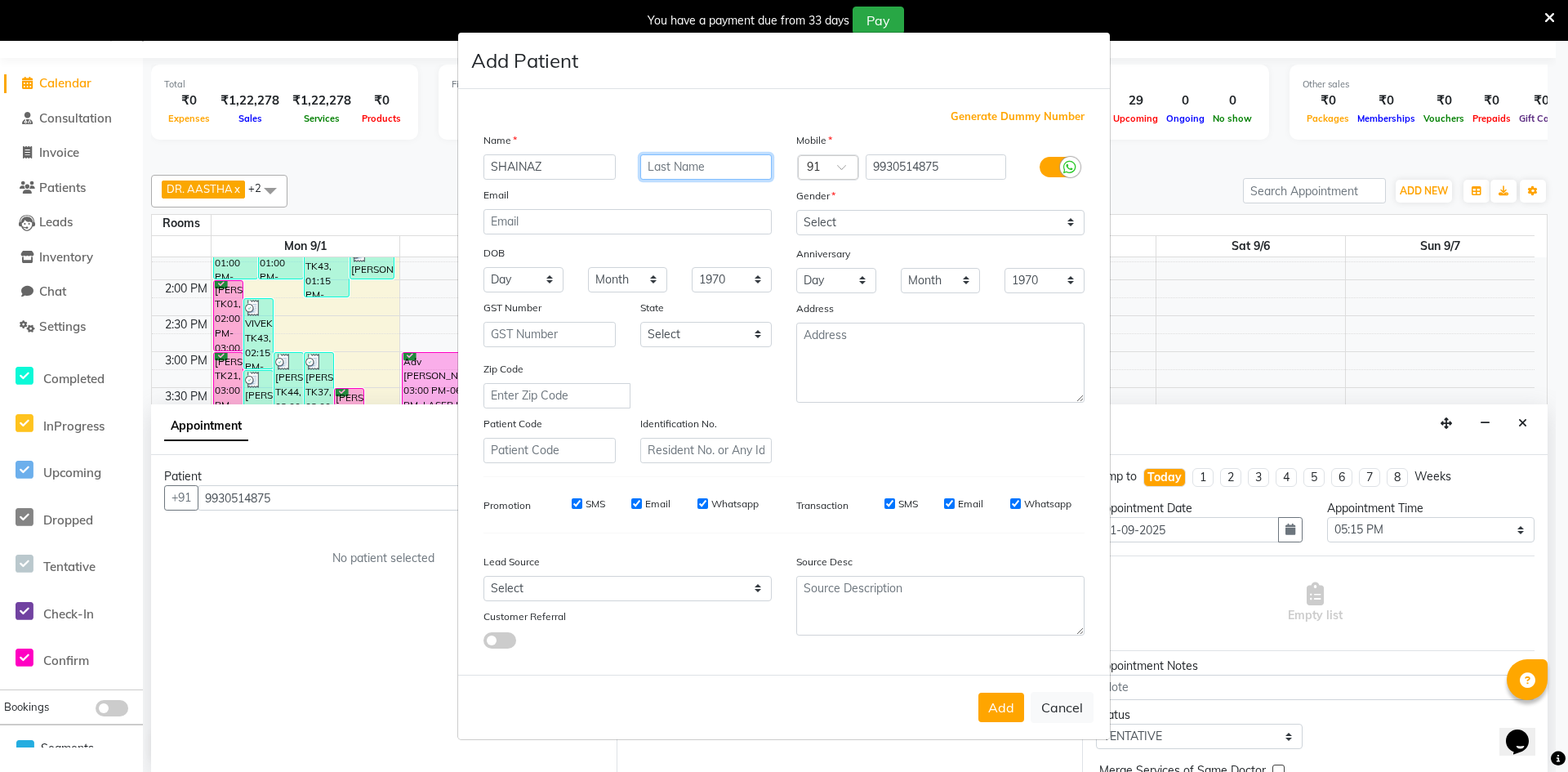
click at [711, 171] on input "text" at bounding box center [706, 167] width 133 height 25
click at [893, 222] on select "Select Male Female Other Prefer Not To Say" at bounding box center [940, 222] width 288 height 25
click at [796, 209] on select "Select Male Female Other Prefer Not To Say" at bounding box center [940, 222] width 288 height 25
click at [1011, 701] on button "Add" at bounding box center [1001, 707] width 46 height 30
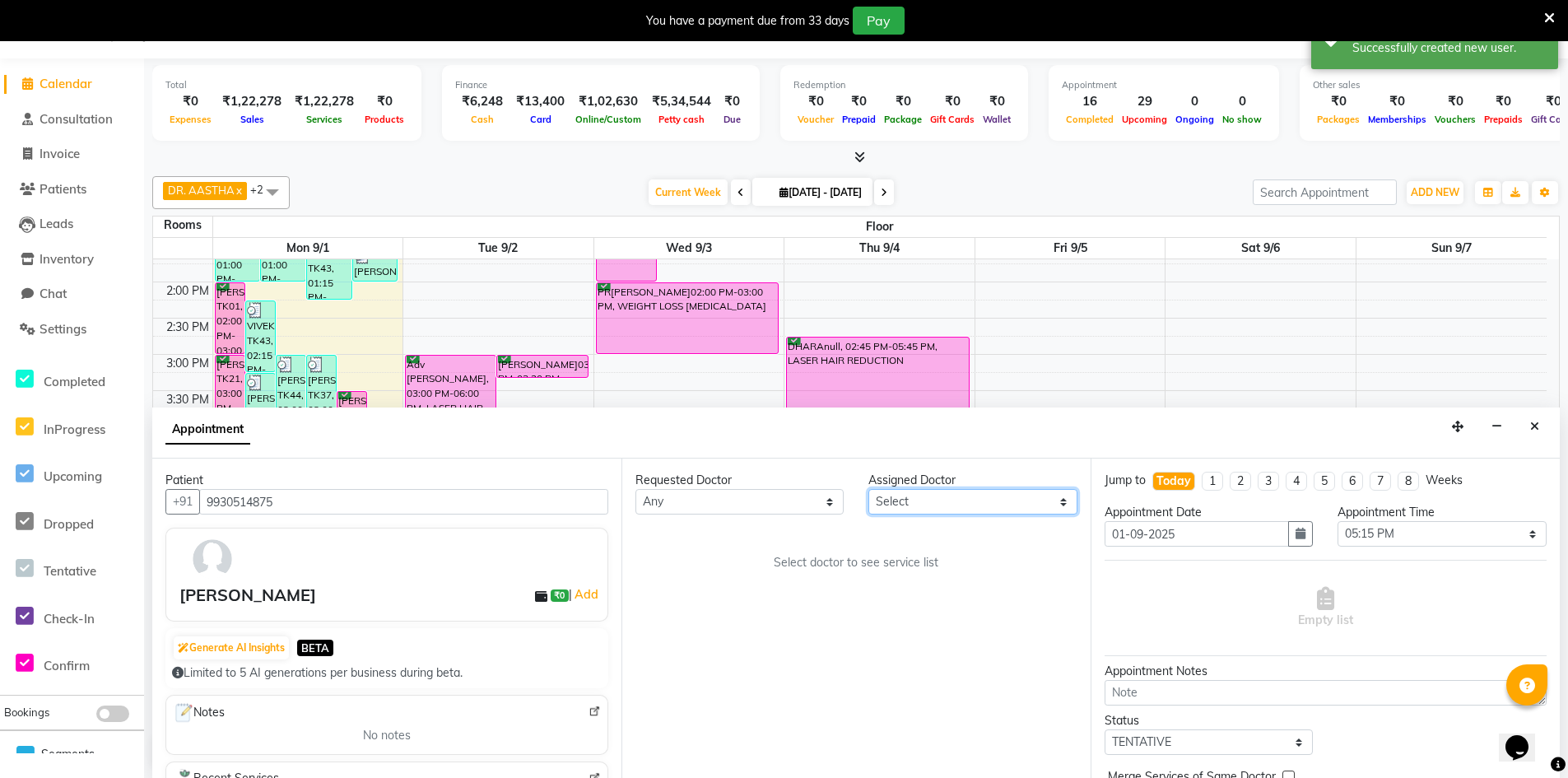
click at [960, 501] on select "Select DR. AASTHA DR. AYESHA DR. [GEOGRAPHIC_DATA]" at bounding box center [972, 501] width 208 height 25
click at [868, 489] on select "Select DR. AASTHA DR. AYESHA DR. [GEOGRAPHIC_DATA]" at bounding box center [972, 501] width 208 height 25
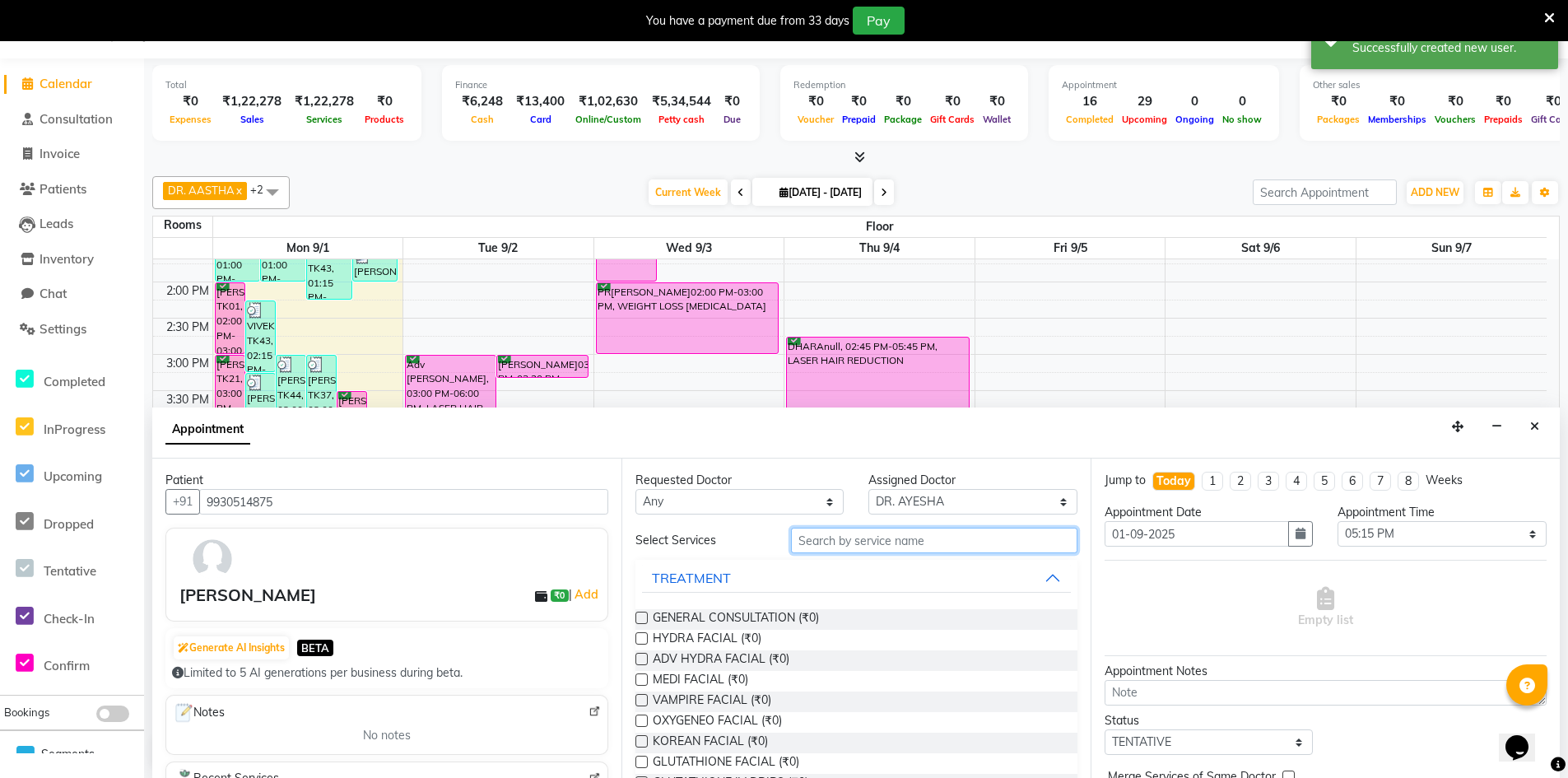
click at [865, 546] on input "text" at bounding box center [934, 541] width 287 height 25
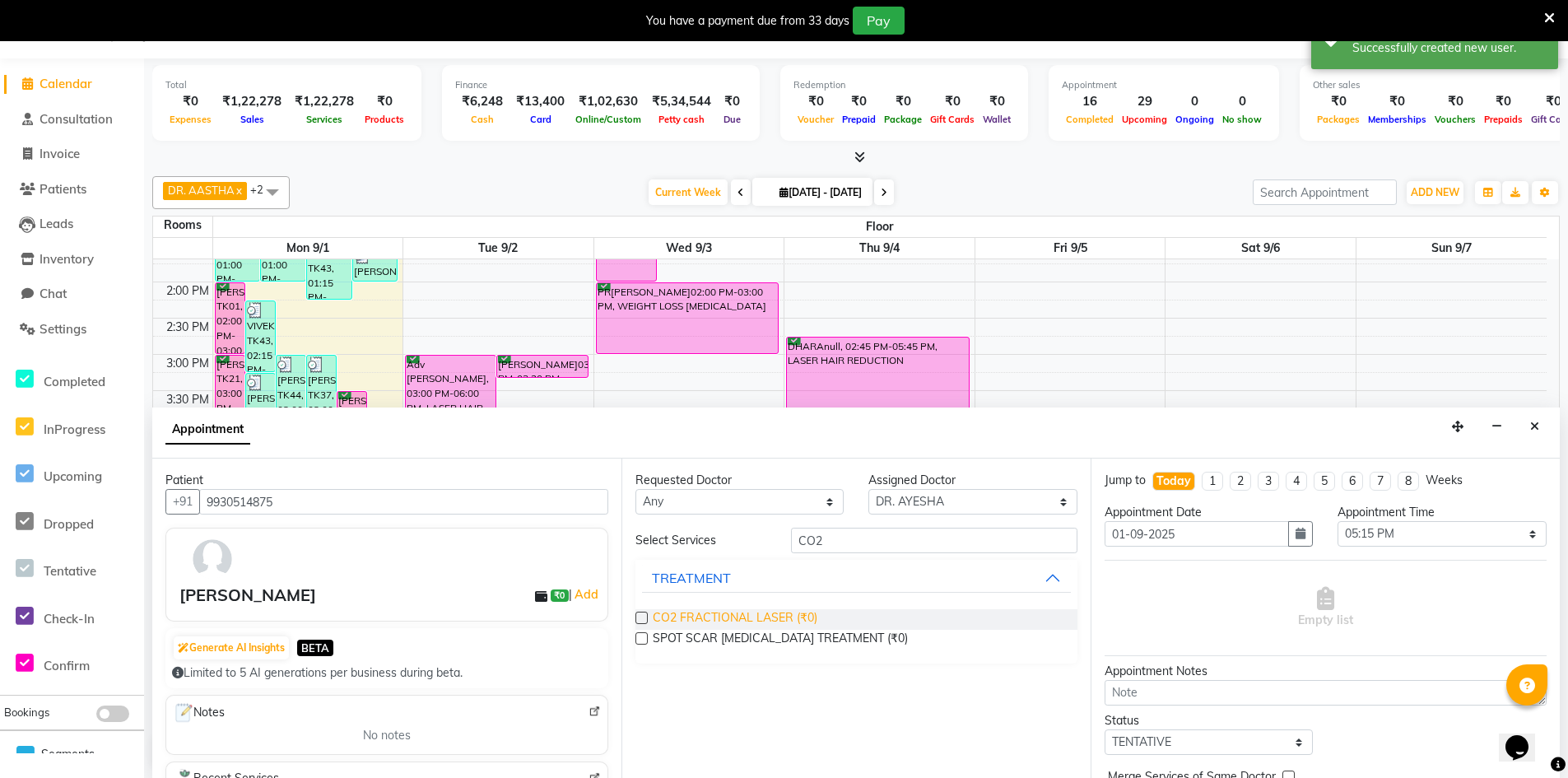
click at [716, 624] on span "CO2 FRACTIONAL LASER (₹0)" at bounding box center [734, 619] width 165 height 21
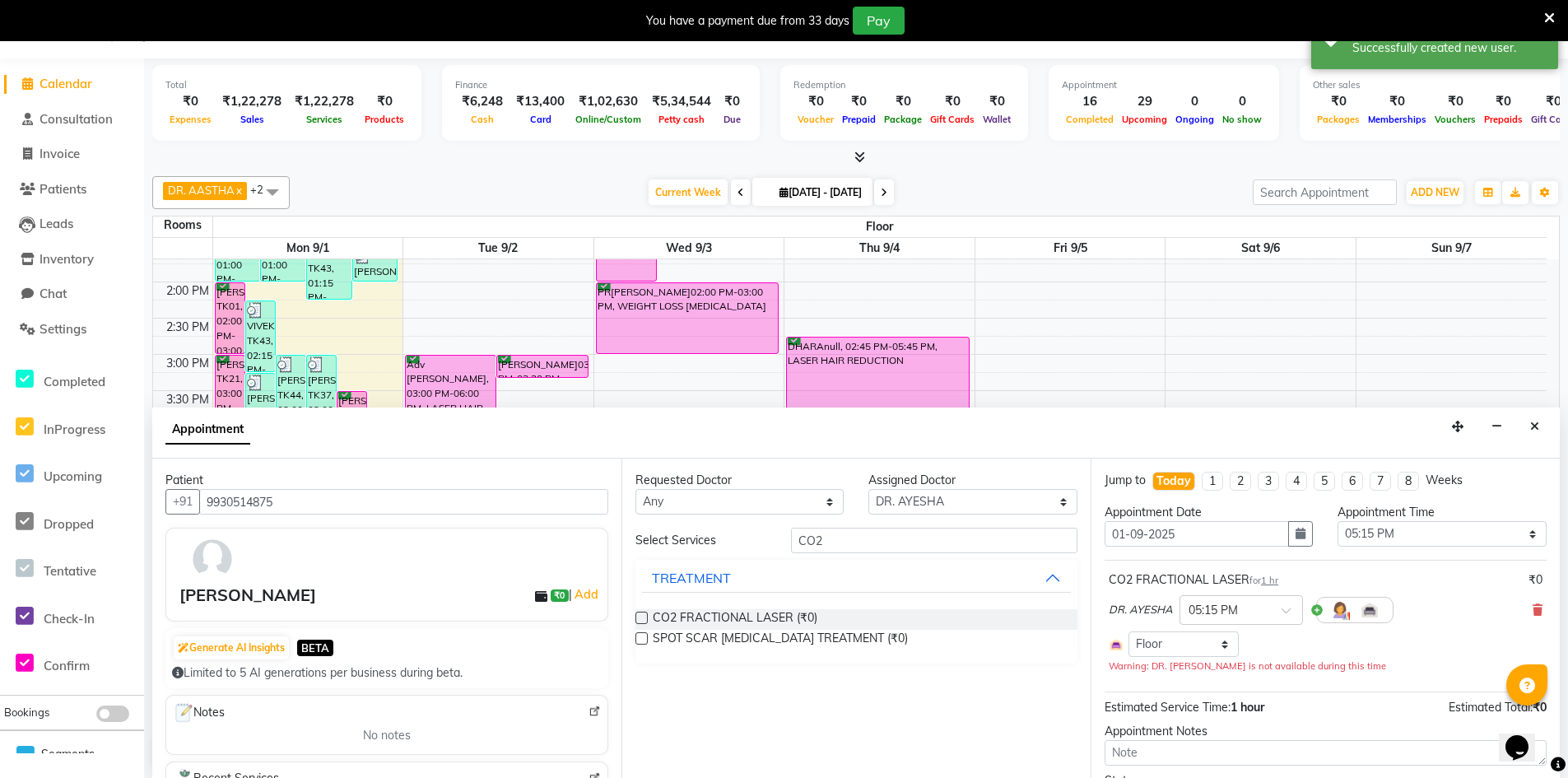
scroll to position [141, 0]
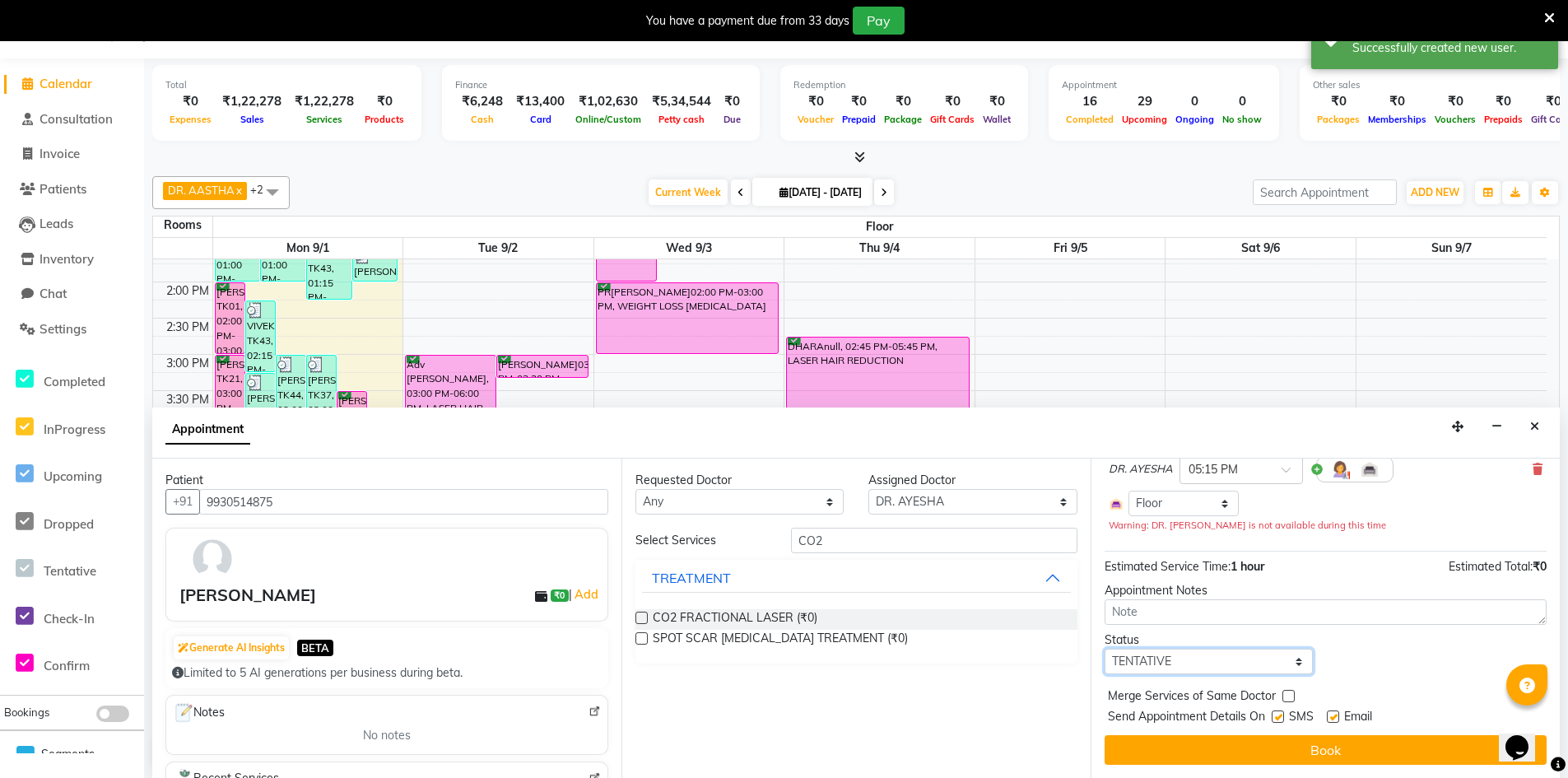
click at [1243, 657] on select "Select TENTATIVE CONFIRM CHECK-IN UPCOMING" at bounding box center [1209, 662] width 208 height 25
click at [1105, 649] on select "Select TENTATIVE CONFIRM CHECK-IN UPCOMING" at bounding box center [1209, 662] width 208 height 25
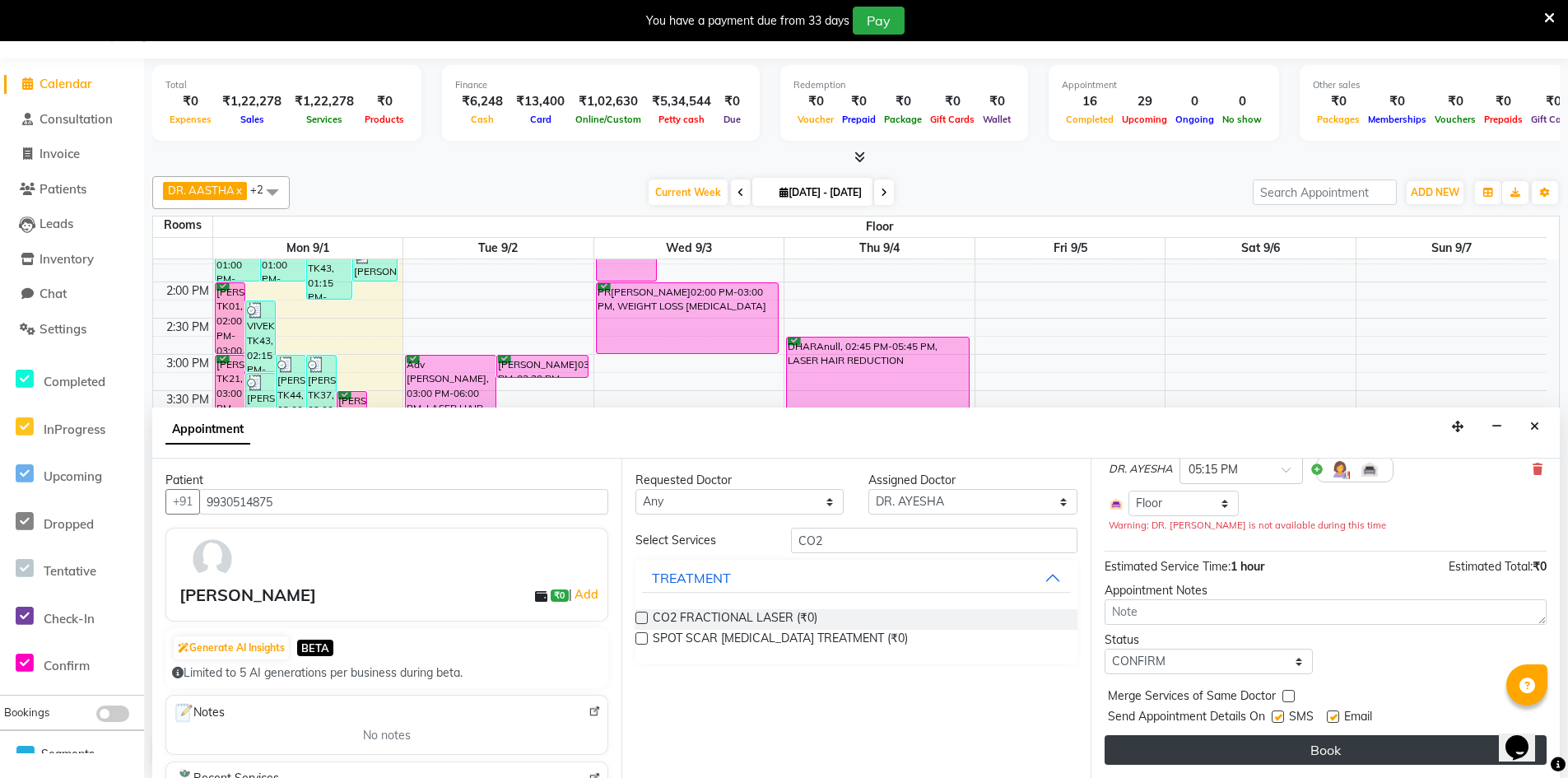
click at [1297, 757] on button "Book" at bounding box center [1326, 750] width 442 height 30
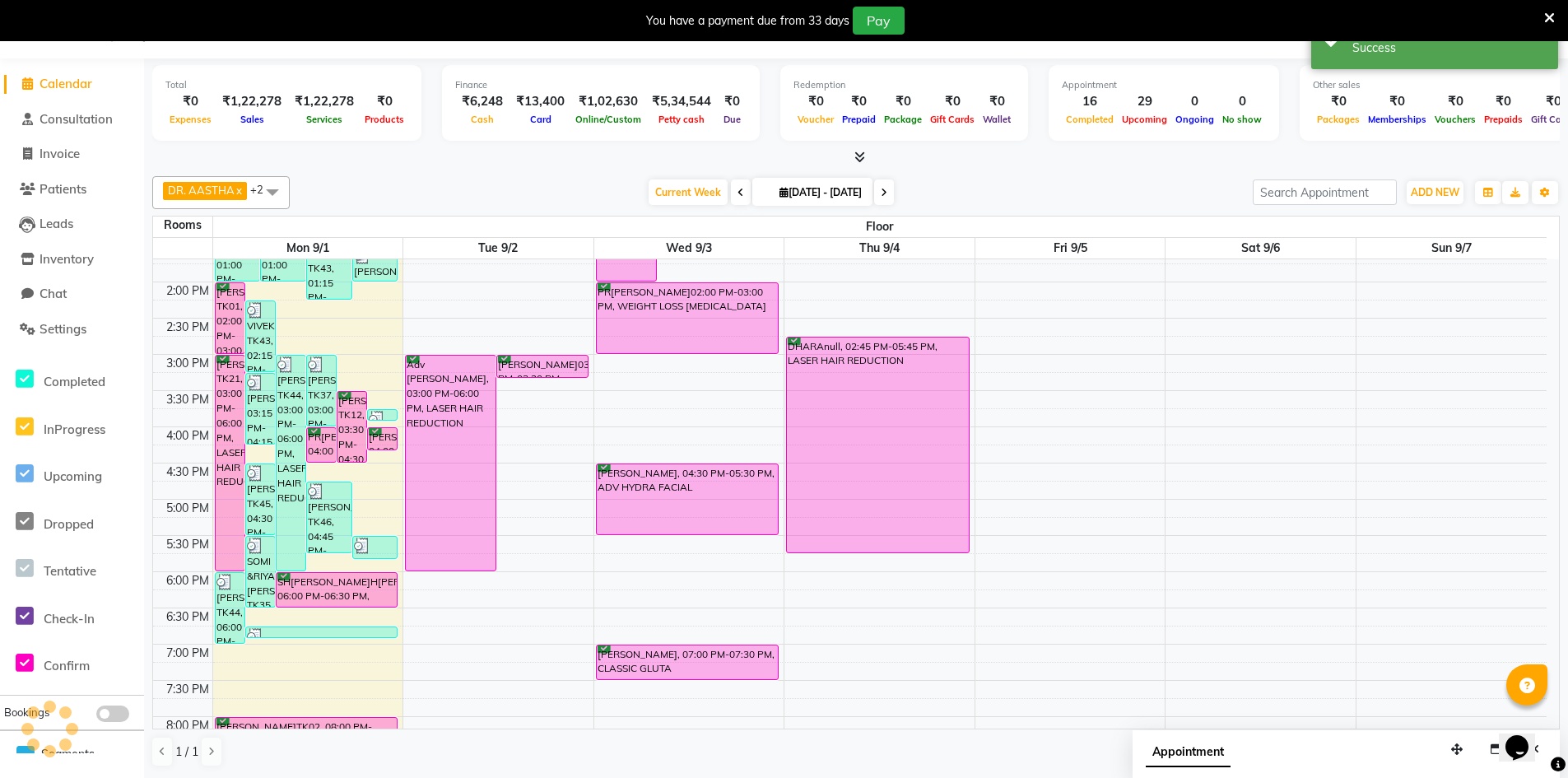
scroll to position [0, 0]
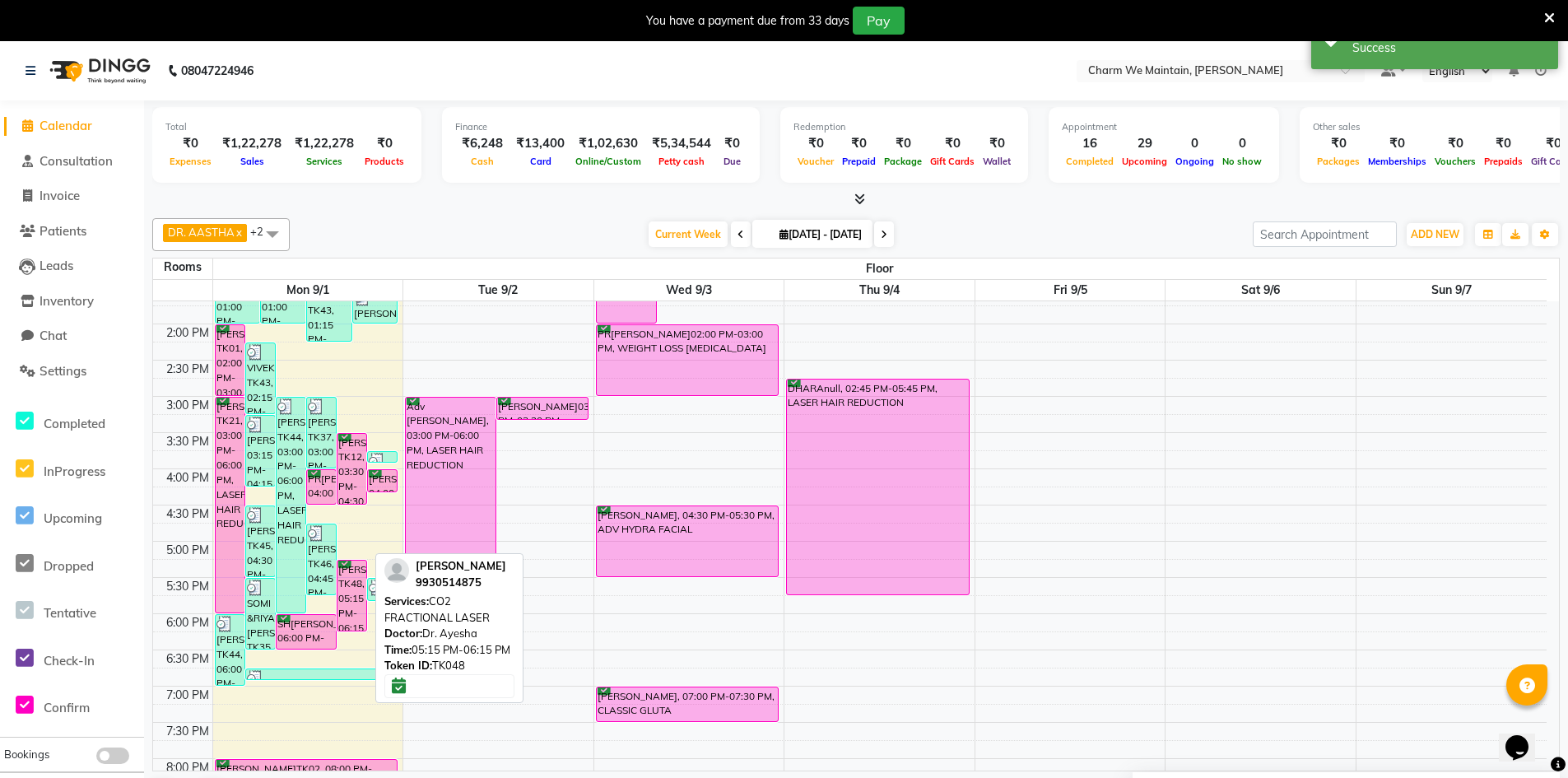
click at [347, 584] on div "SHAINAZ SAYYAD, TK48, 05:15 PM-06:15 PM, CO2 FRACTIONAL LASER" at bounding box center [352, 595] width 29 height 70
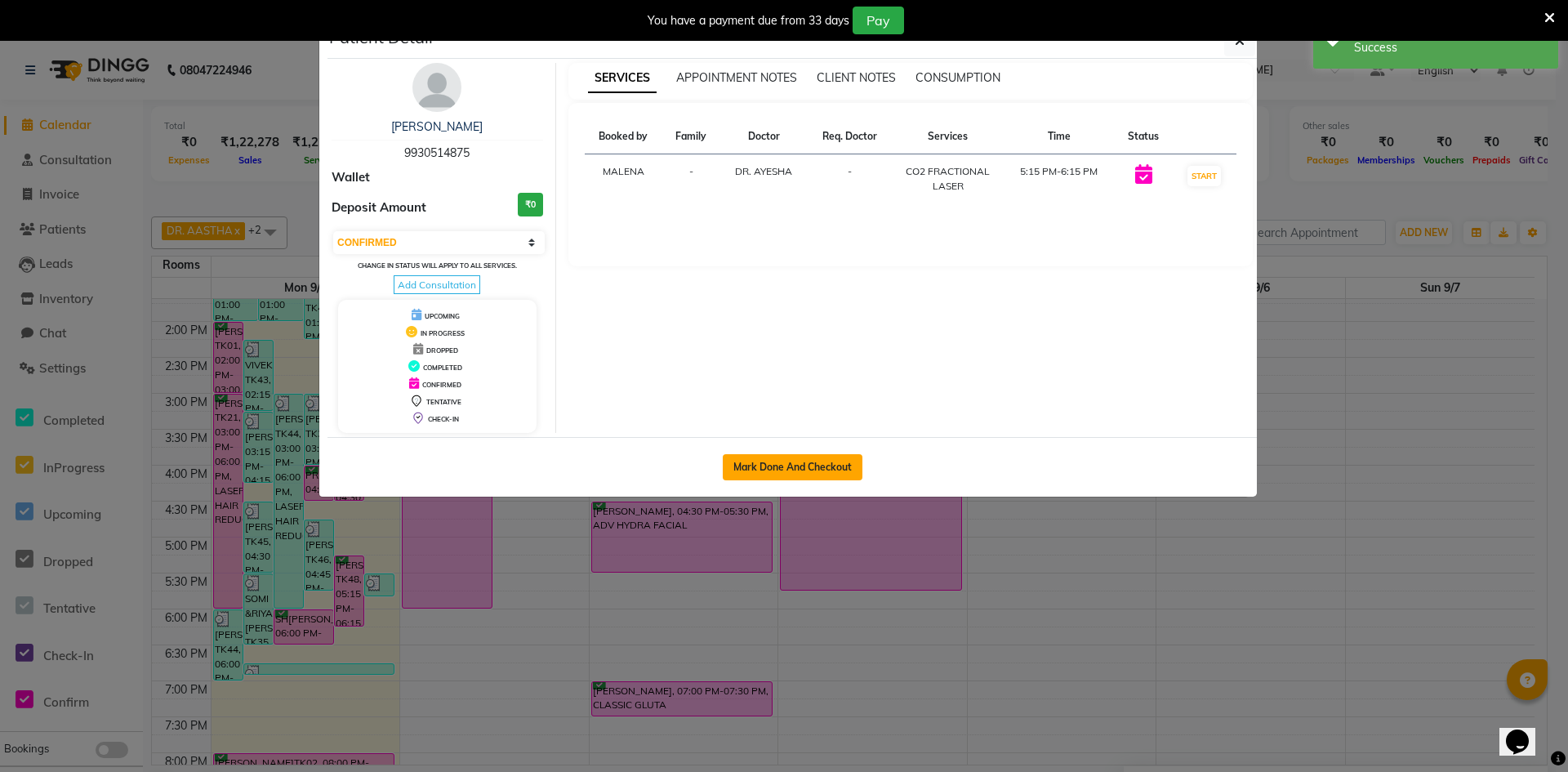
click at [821, 473] on button "Mark Done And Checkout" at bounding box center [793, 467] width 140 height 26
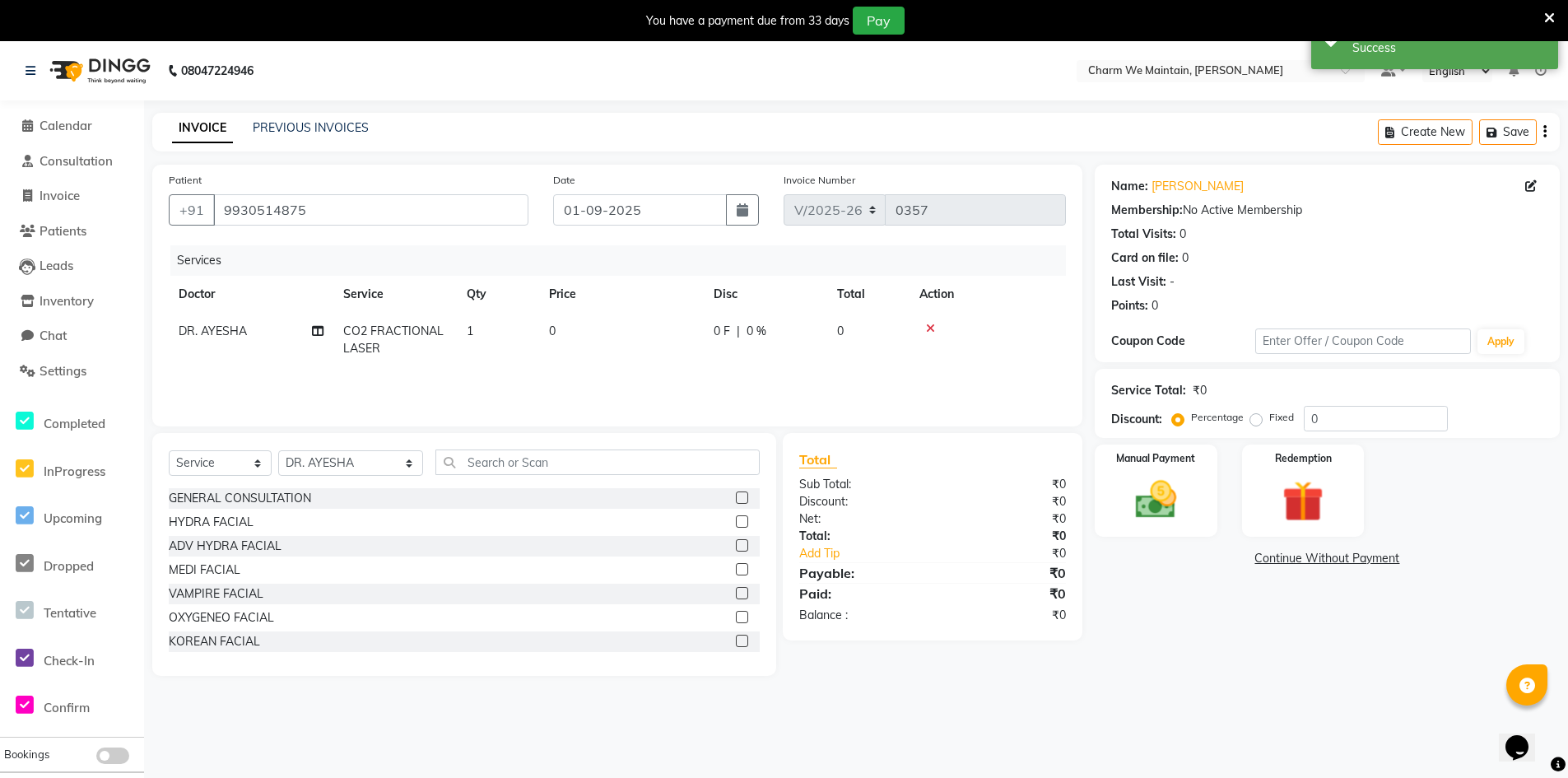
click at [606, 336] on td "0" at bounding box center [621, 340] width 165 height 55
click at [660, 332] on input "0" at bounding box center [697, 336] width 144 height 25
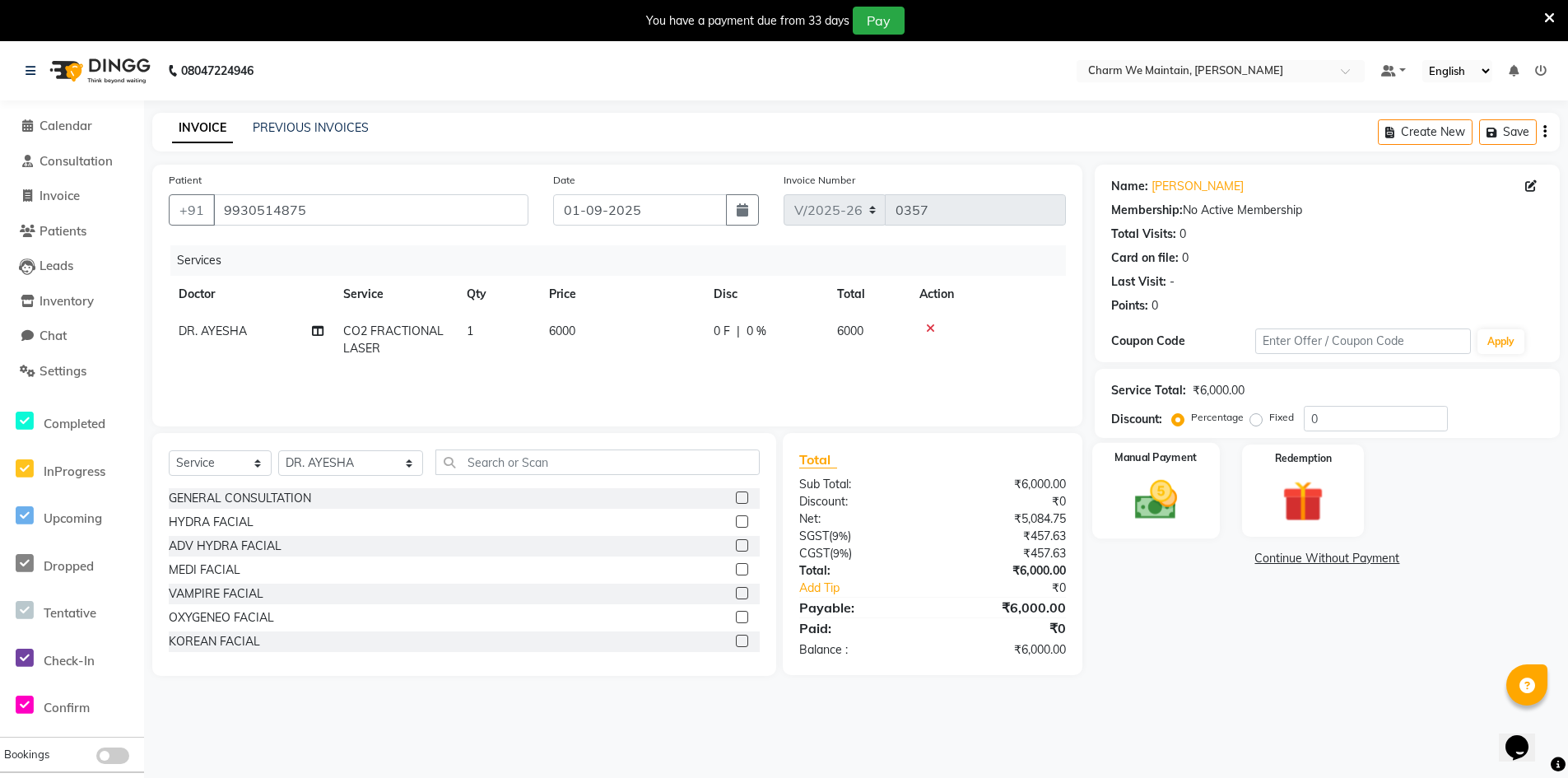
click at [1182, 512] on img at bounding box center [1156, 500] width 70 height 49
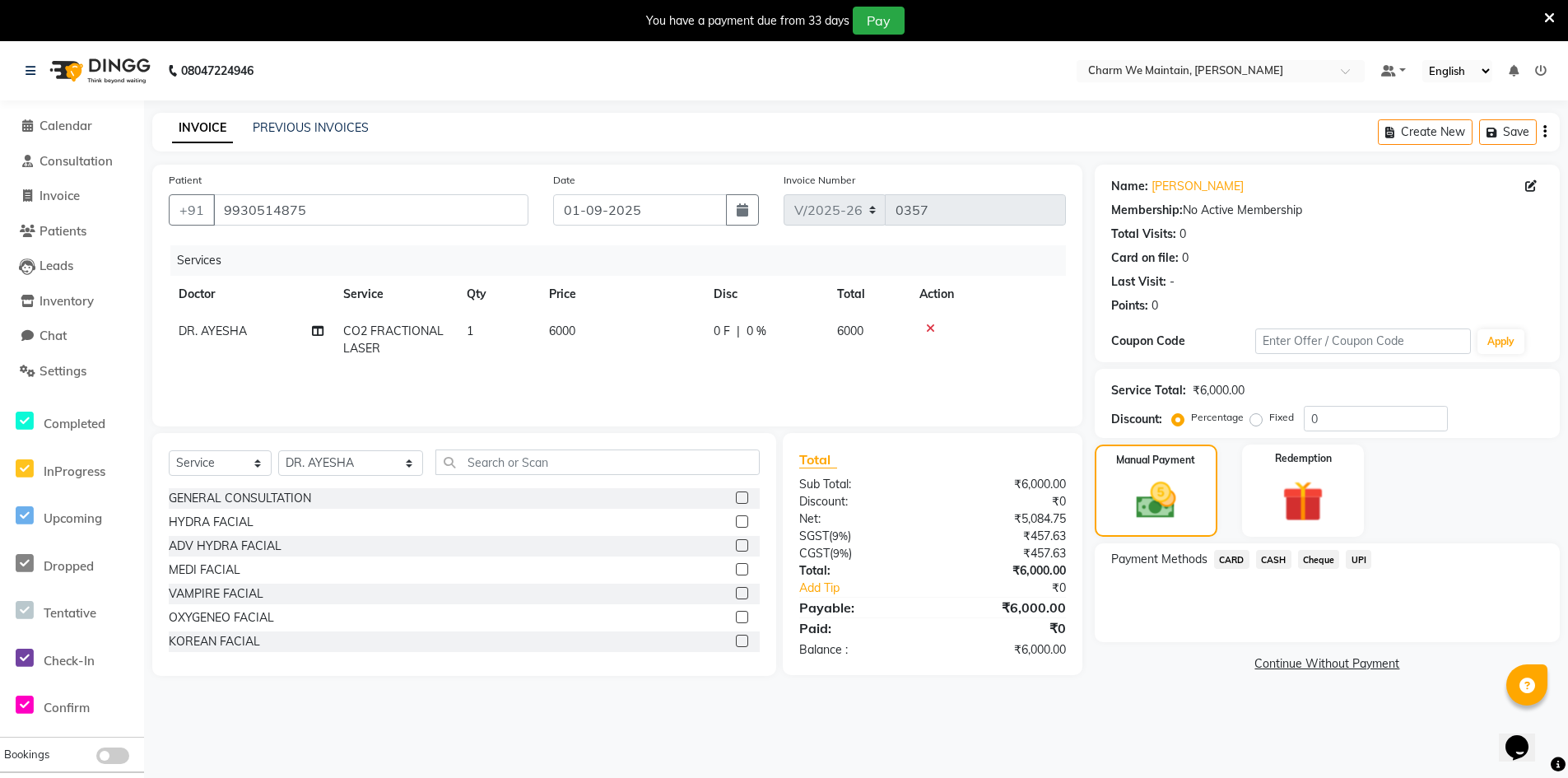
click at [1361, 562] on span "UPI" at bounding box center [1359, 559] width 25 height 19
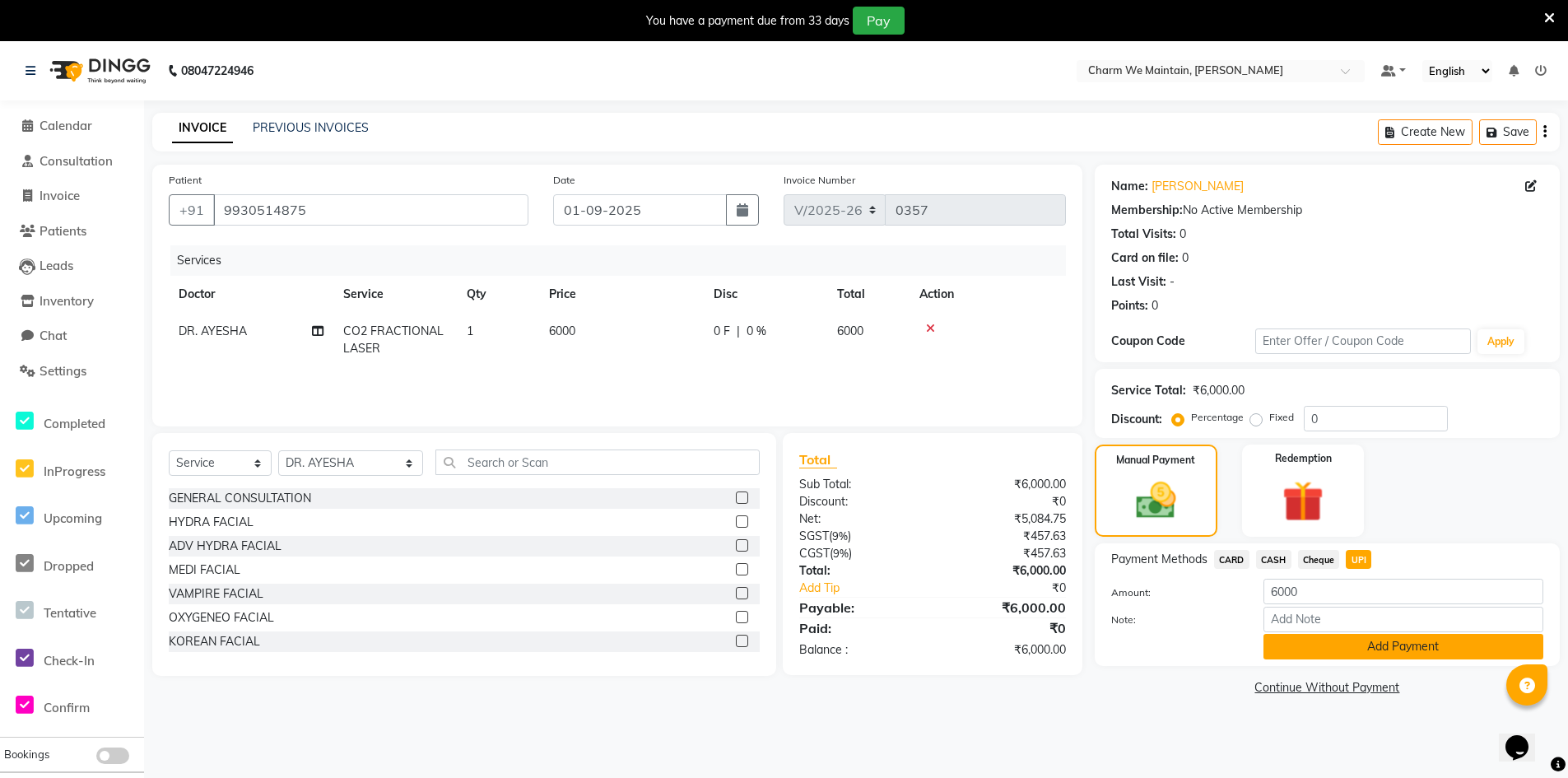
click at [1334, 642] on button "Add Payment" at bounding box center [1404, 647] width 280 height 25
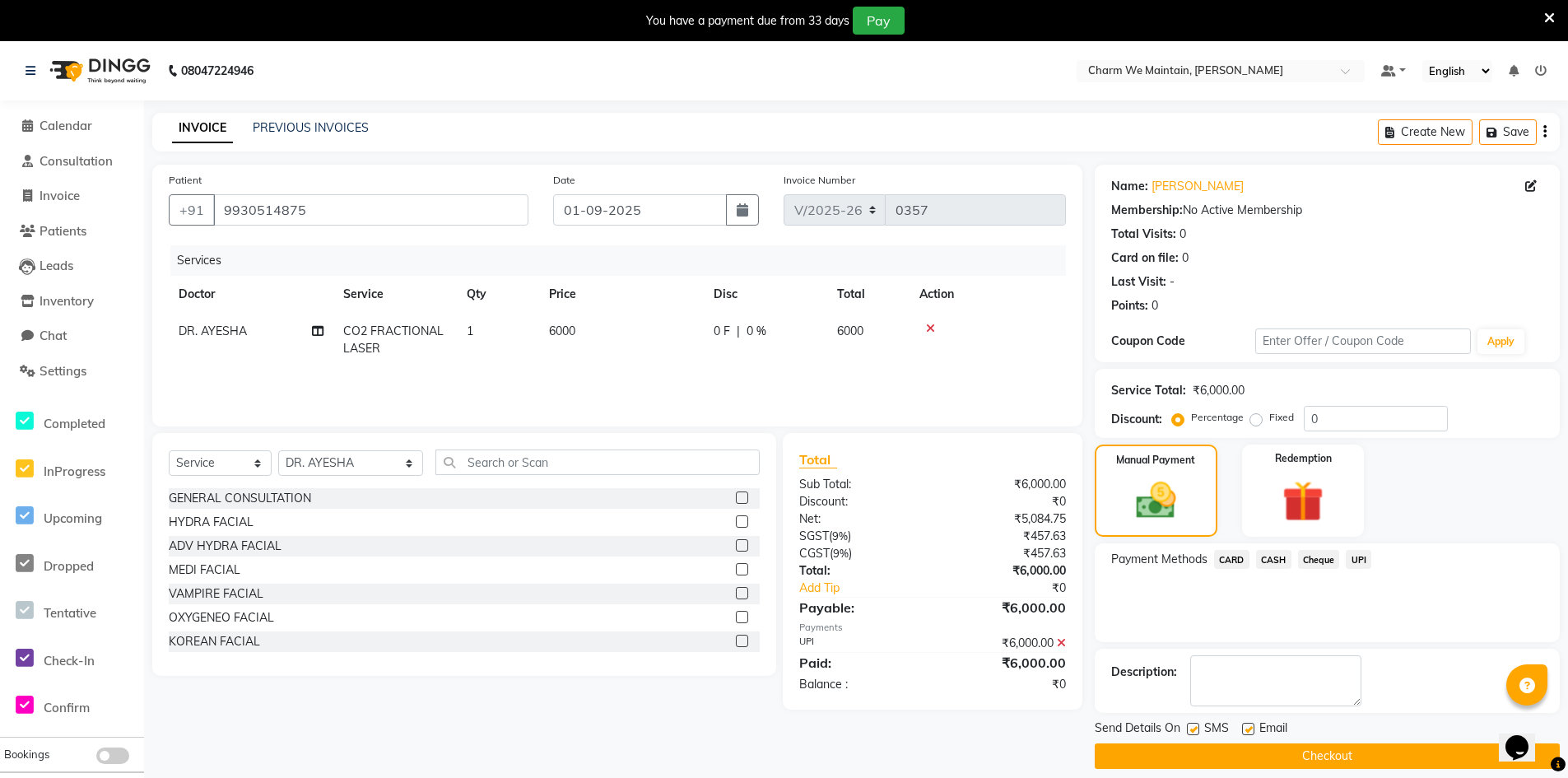
click at [1306, 761] on button "Checkout" at bounding box center [1327, 756] width 465 height 25
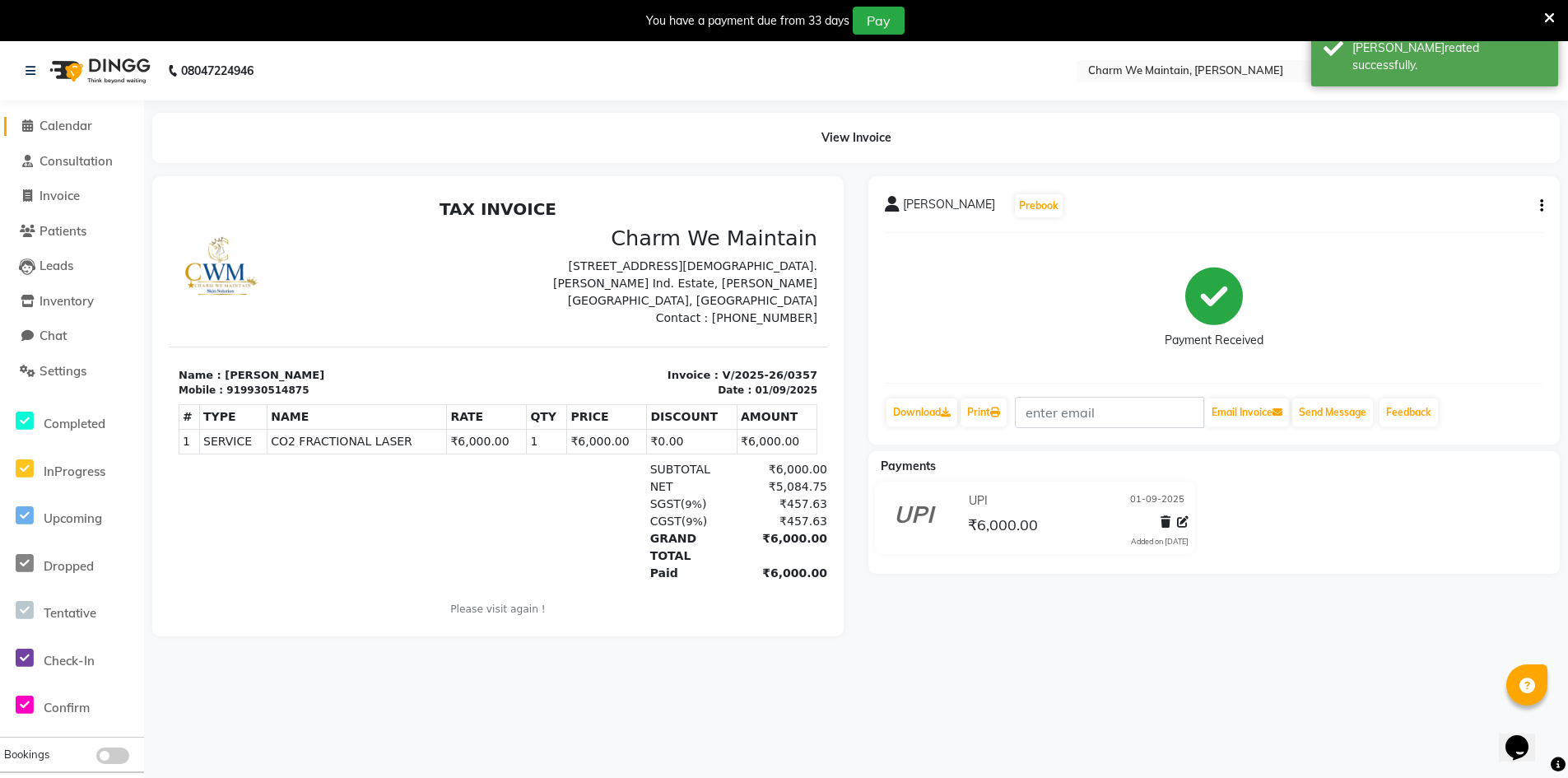
click at [47, 125] on span "Calendar" at bounding box center [66, 125] width 53 height 15
